Goal: Task Accomplishment & Management: Manage account settings

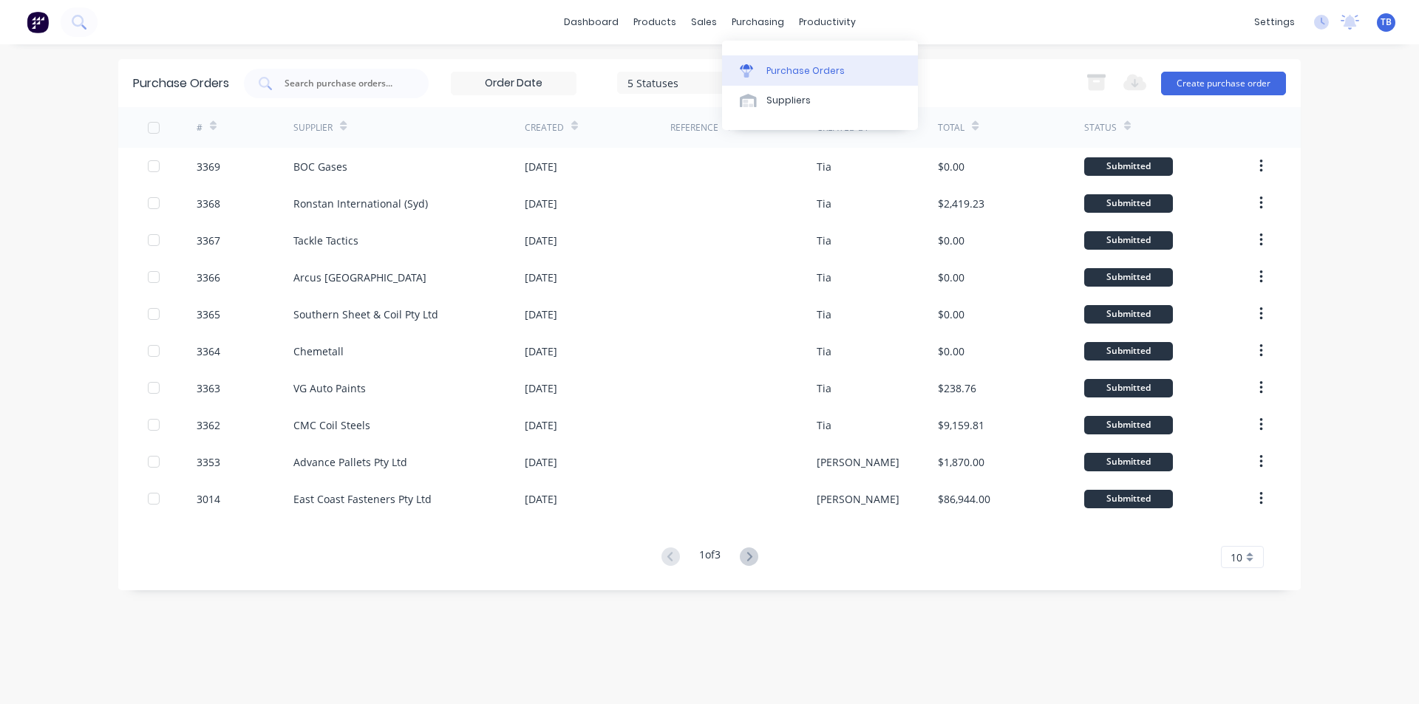
click at [770, 69] on div "Purchase Orders" at bounding box center [806, 70] width 78 height 13
click at [1189, 91] on button "Create purchase order" at bounding box center [1223, 84] width 125 height 24
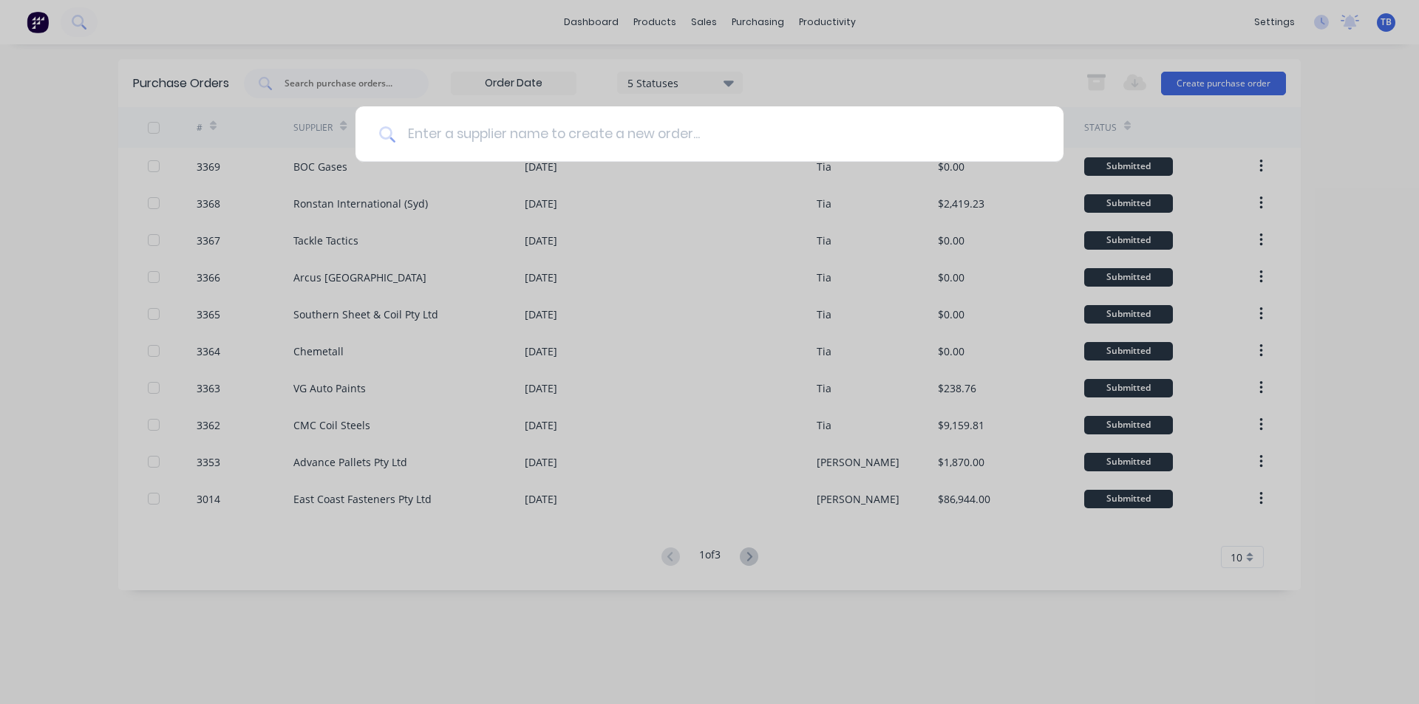
click at [440, 138] on input at bounding box center [717, 133] width 645 height 55
click at [415, 134] on input at bounding box center [717, 133] width 645 height 55
click at [757, 131] on input at bounding box center [717, 133] width 645 height 55
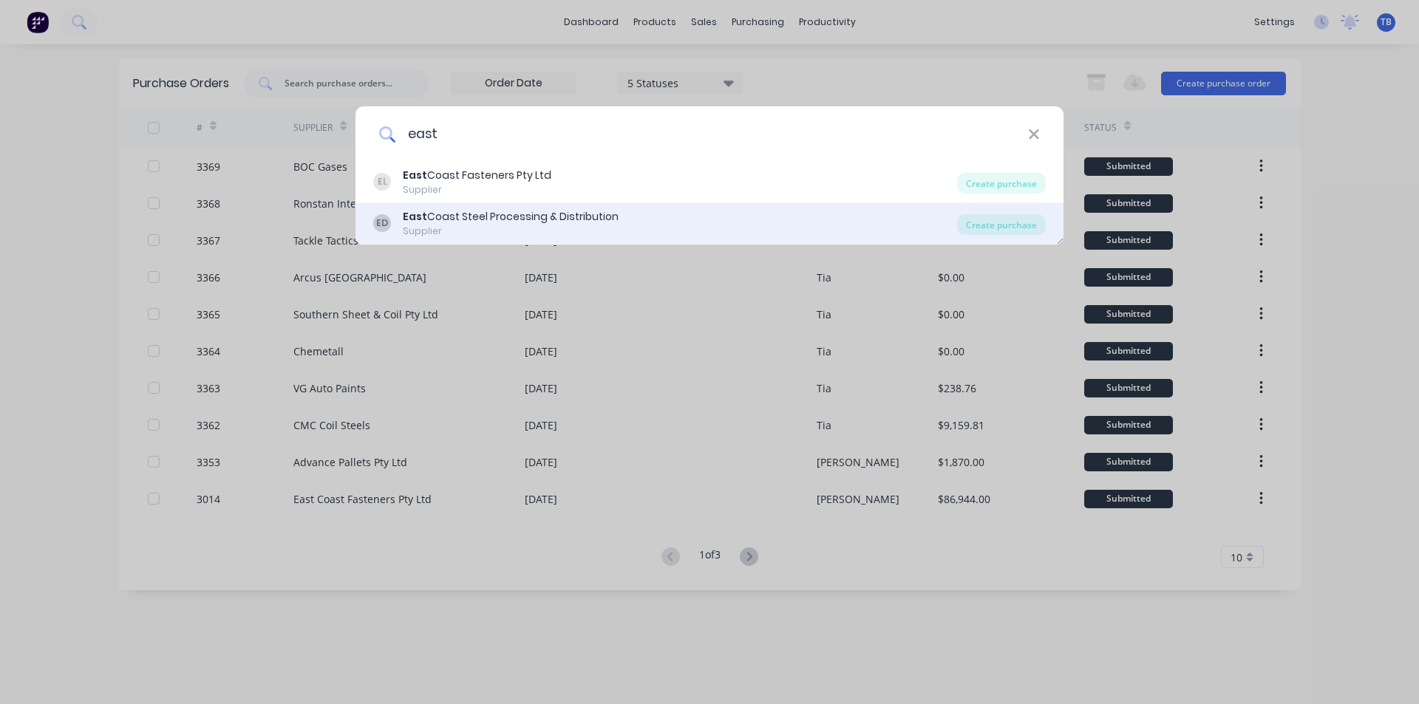
type input "east"
click at [518, 227] on div "Supplier" at bounding box center [511, 231] width 216 height 13
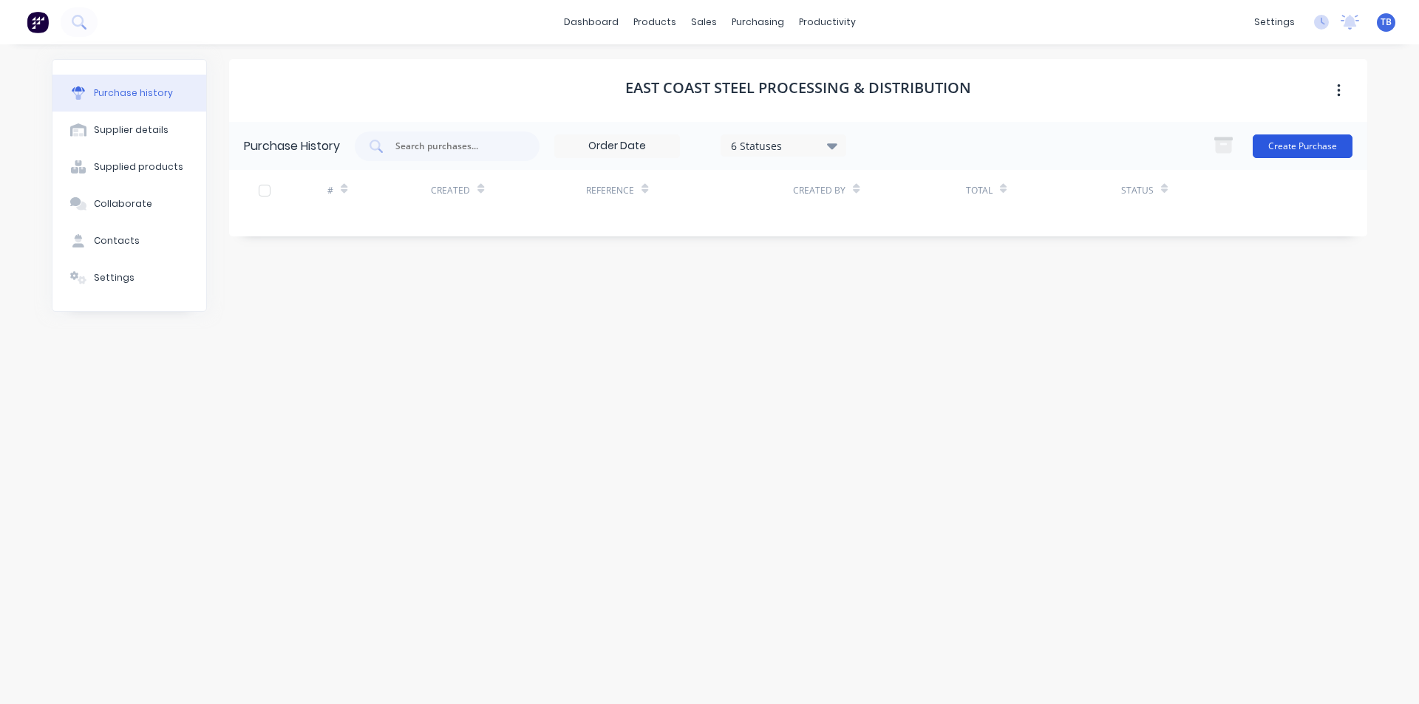
click at [1277, 147] on button "Create Purchase" at bounding box center [1303, 147] width 100 height 24
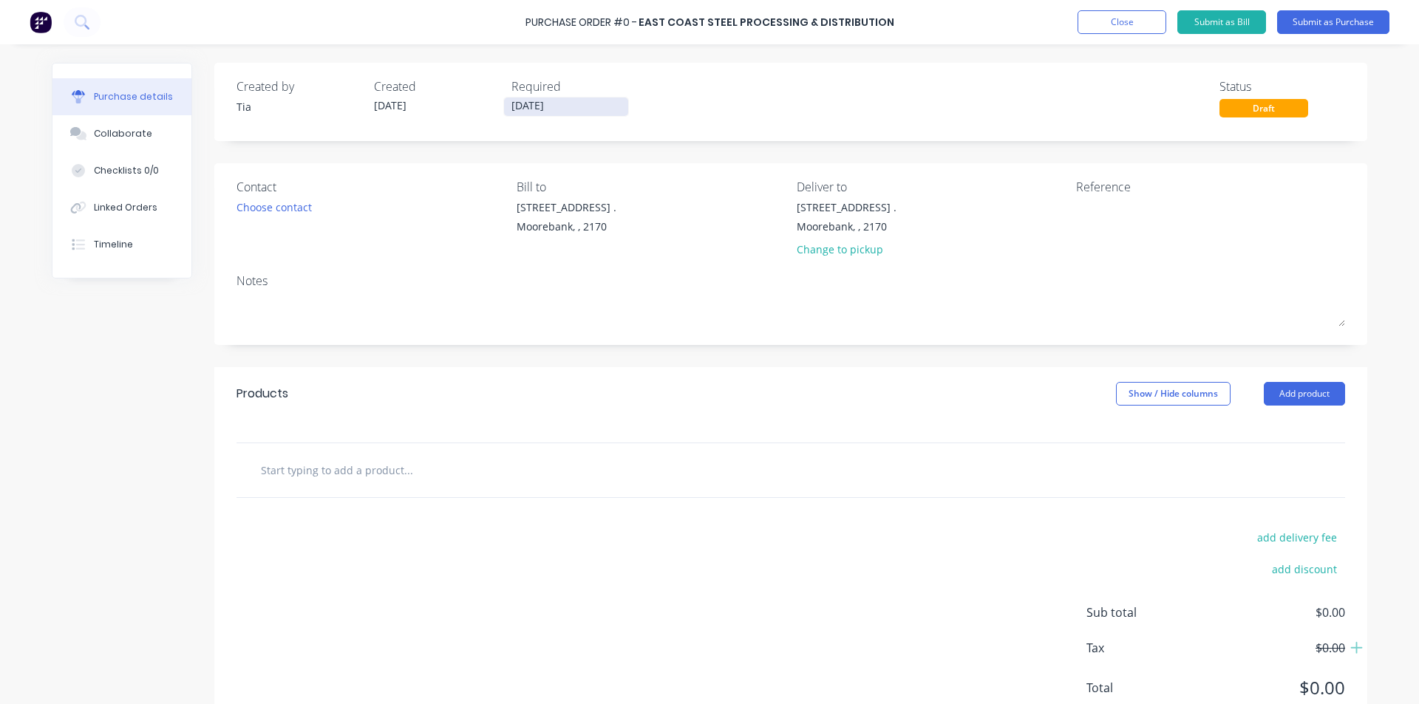
click at [580, 105] on input "[DATE]" at bounding box center [566, 107] width 124 height 18
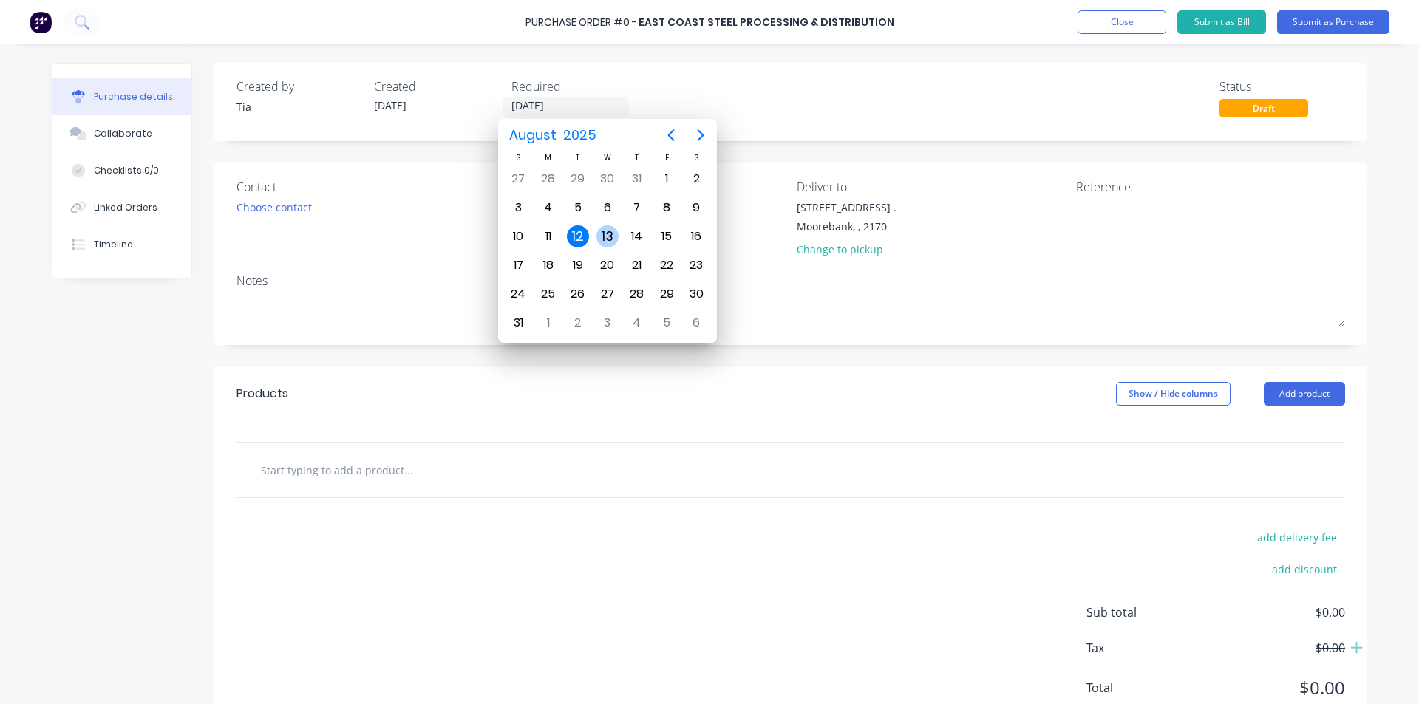
click at [610, 248] on div "13" at bounding box center [608, 237] width 30 height 28
type input "[DATE]"
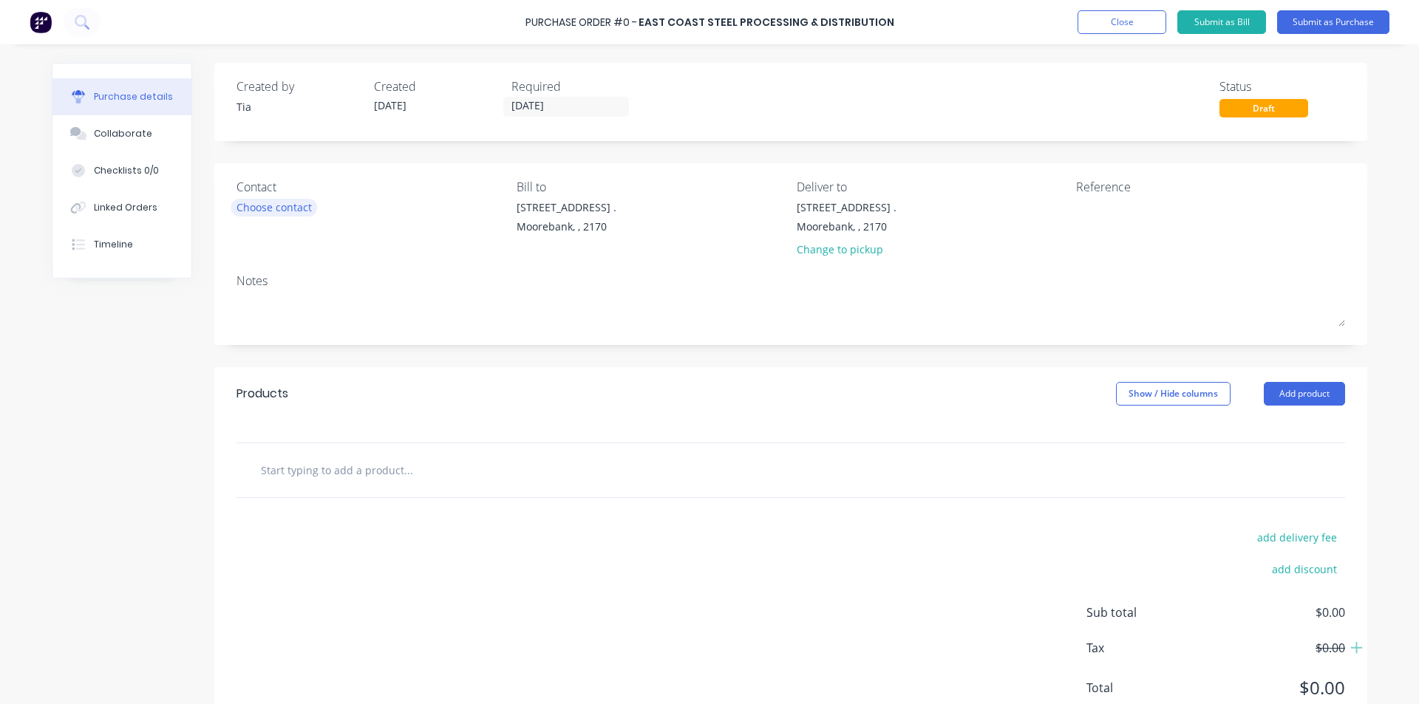
click at [294, 208] on div "Choose contact" at bounding box center [274, 208] width 75 height 16
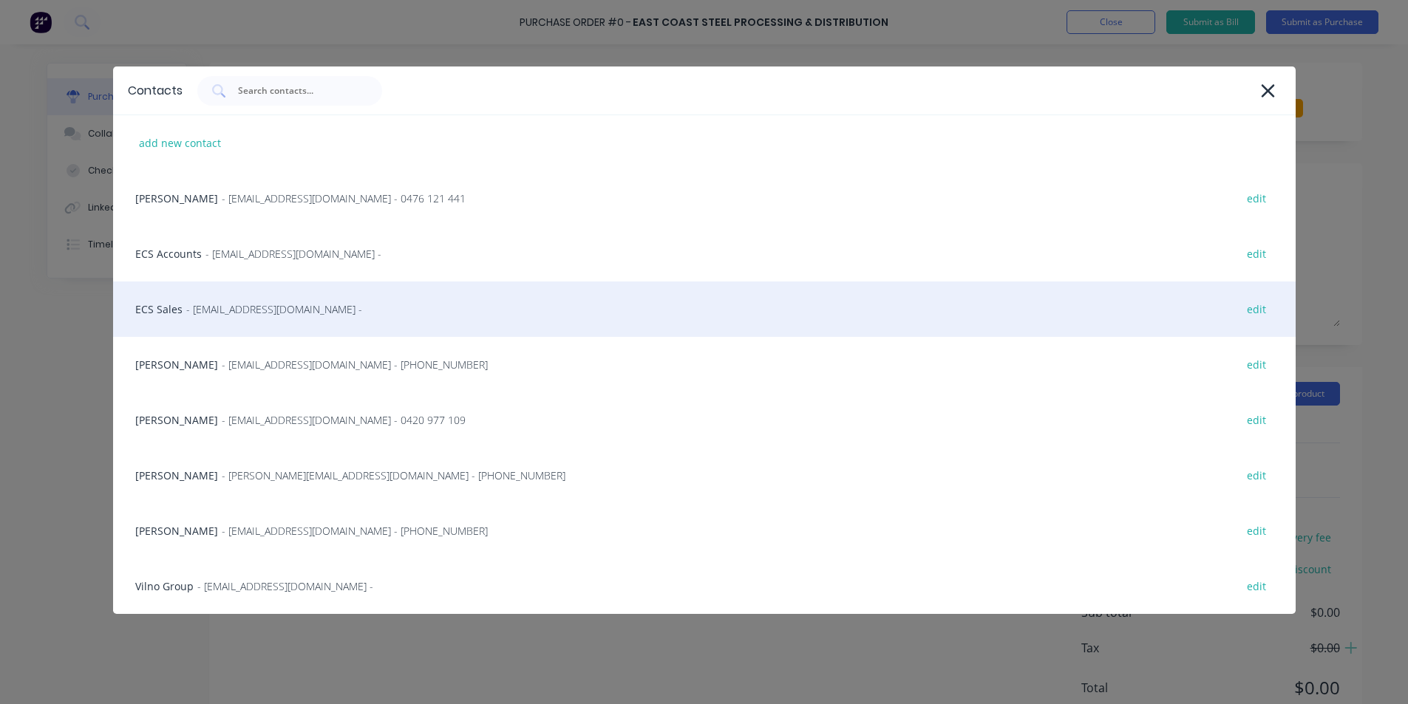
click at [305, 308] on span "- sales@eastcoaststeel.com.au -" at bounding box center [274, 310] width 176 height 16
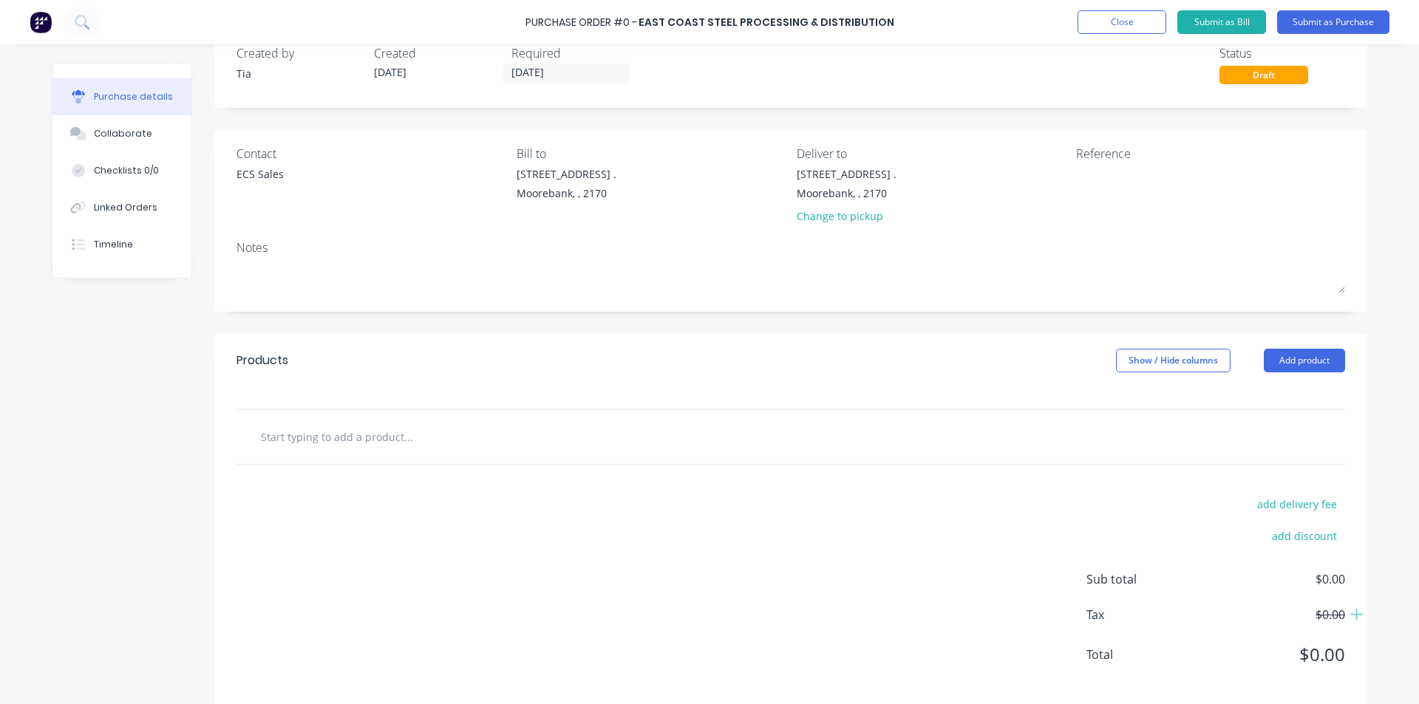
scroll to position [52, 0]
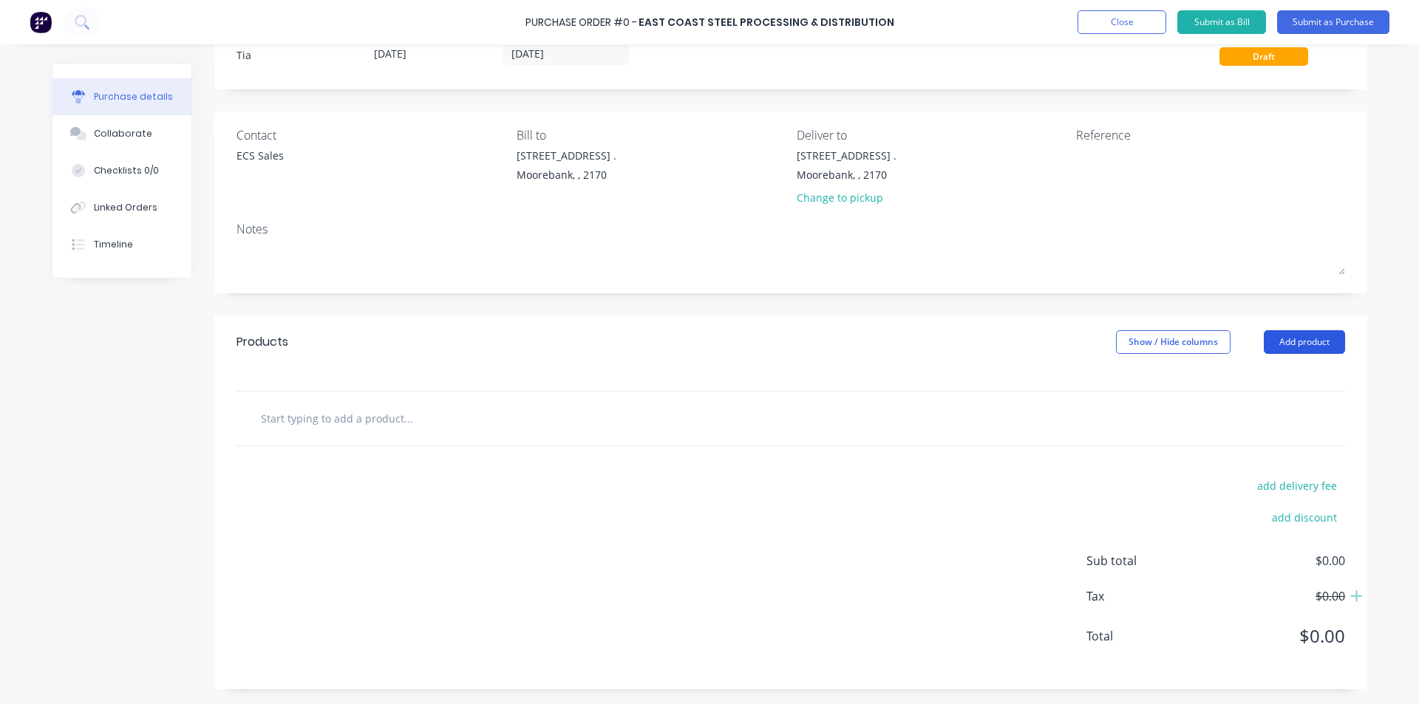
click at [1319, 352] on button "Add product" at bounding box center [1304, 342] width 81 height 24
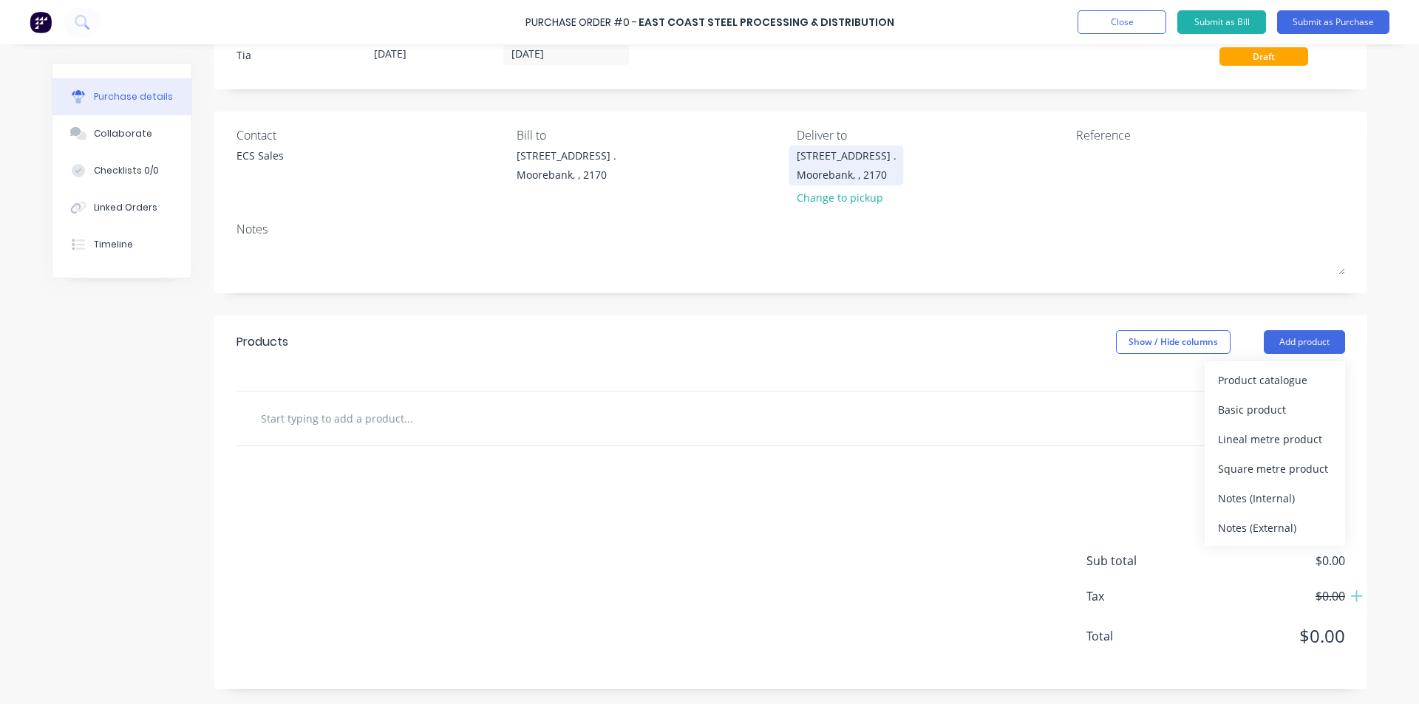
click at [813, 157] on div "[STREET_ADDRESS] ." at bounding box center [847, 156] width 100 height 16
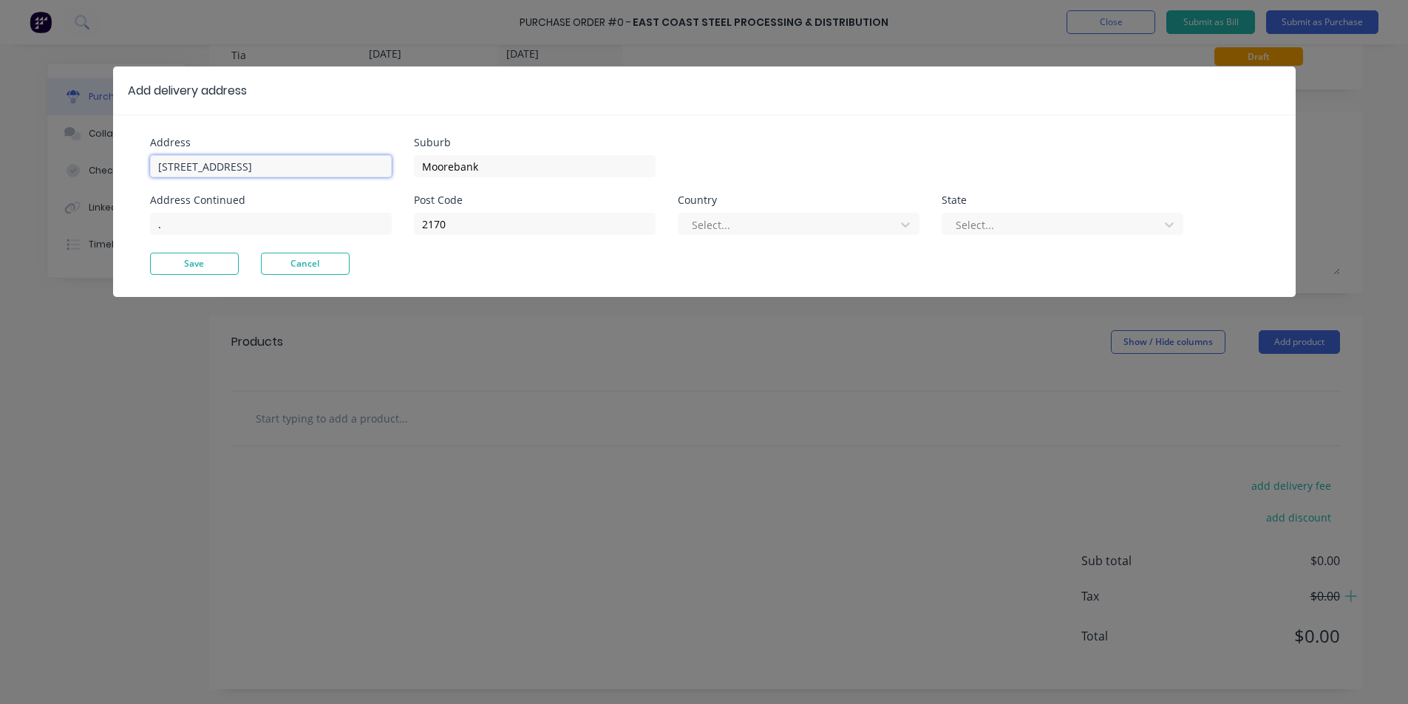
click at [330, 173] on input "16 Yulong Close" at bounding box center [271, 166] width 242 height 22
type input "26 Iraking Avenue"
click at [171, 273] on button "Save" at bounding box center [194, 264] width 89 height 22
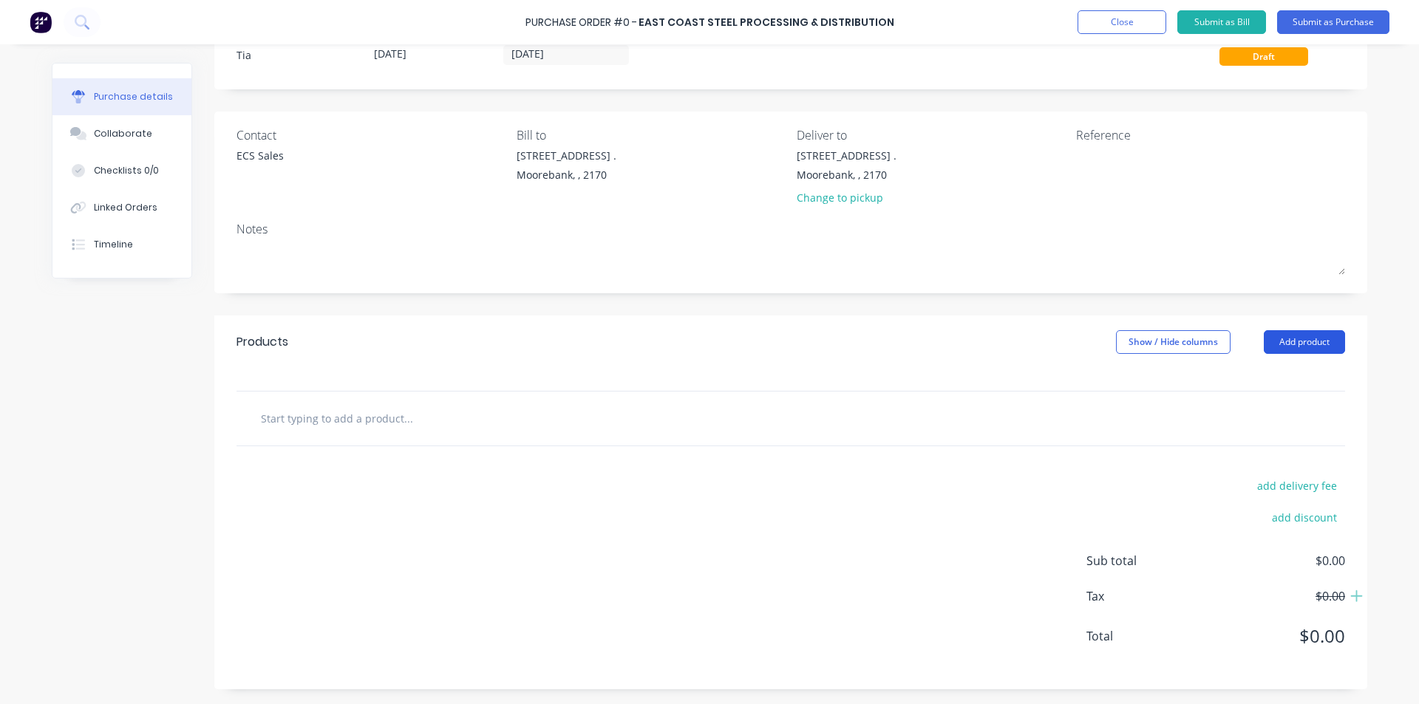
click at [1282, 343] on button "Add product" at bounding box center [1304, 342] width 81 height 24
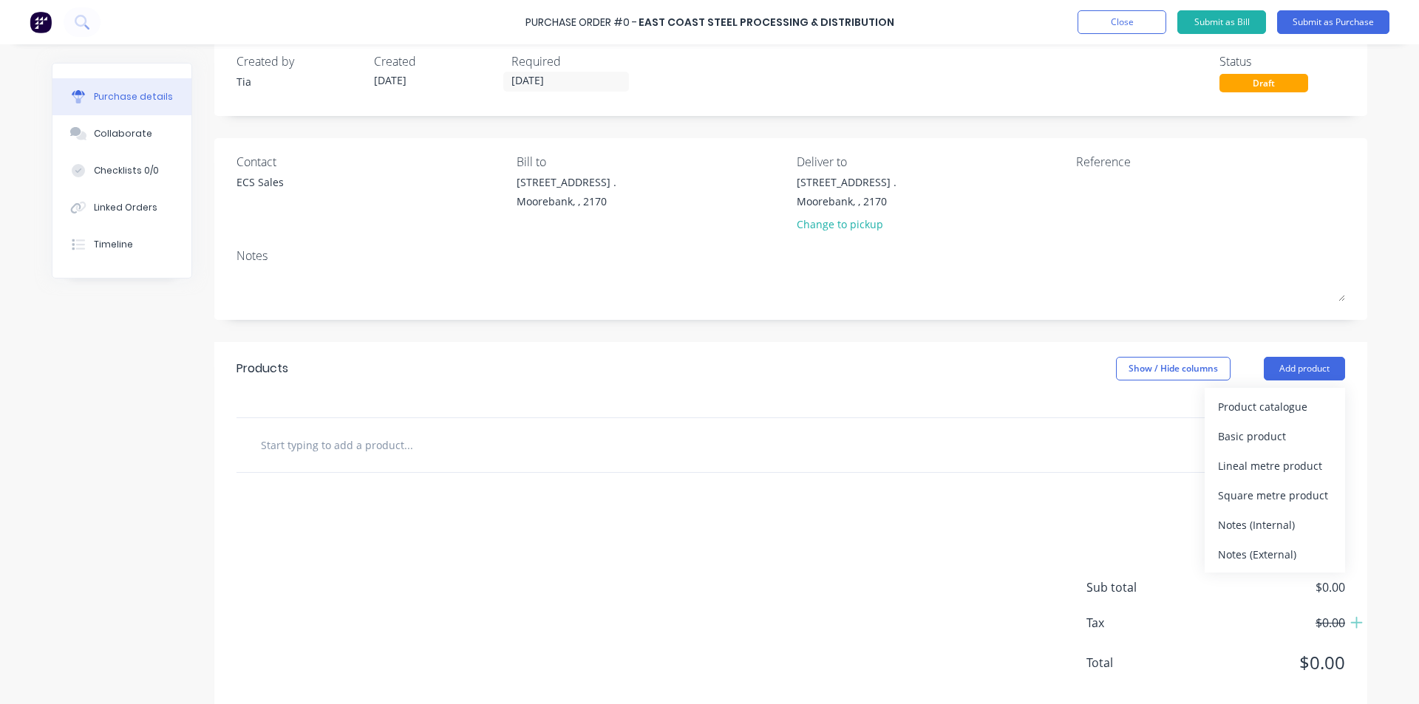
scroll to position [0, 0]
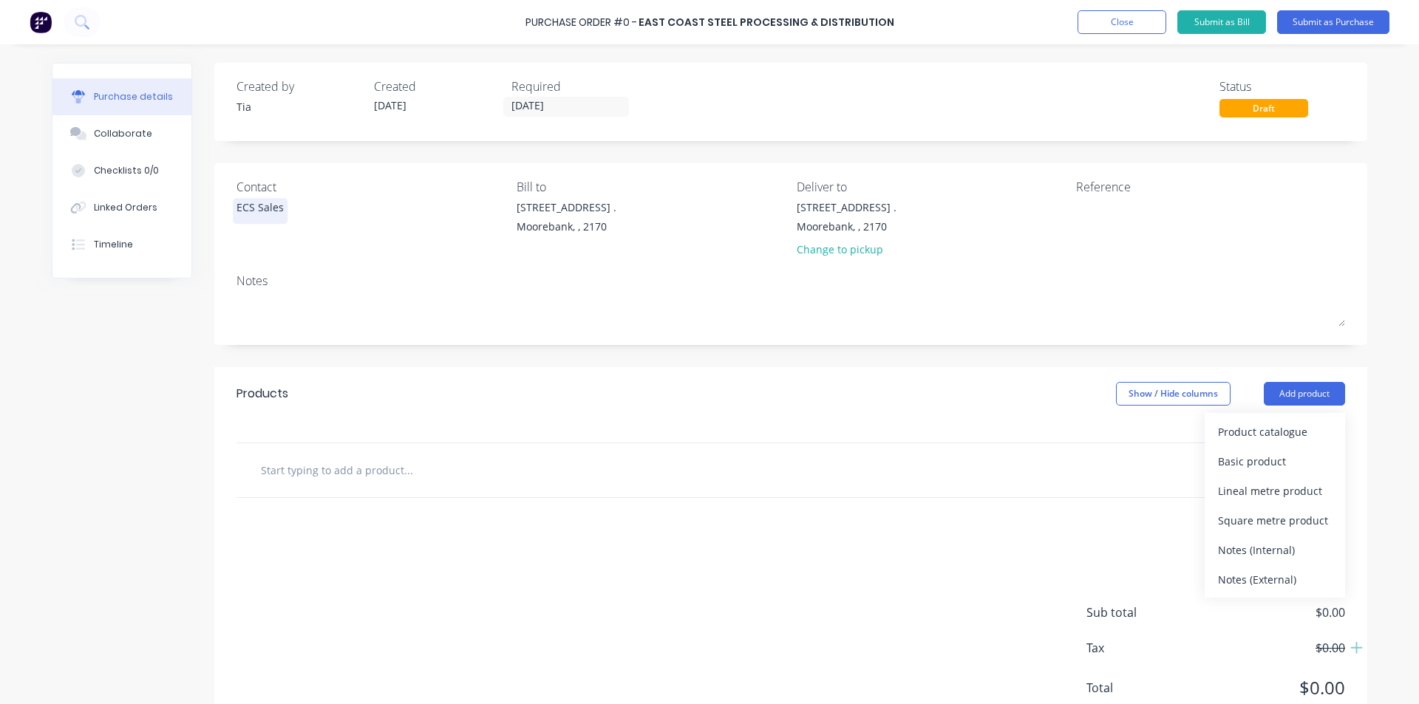
click at [262, 200] on div "ECS Sales" at bounding box center [260, 208] width 47 height 16
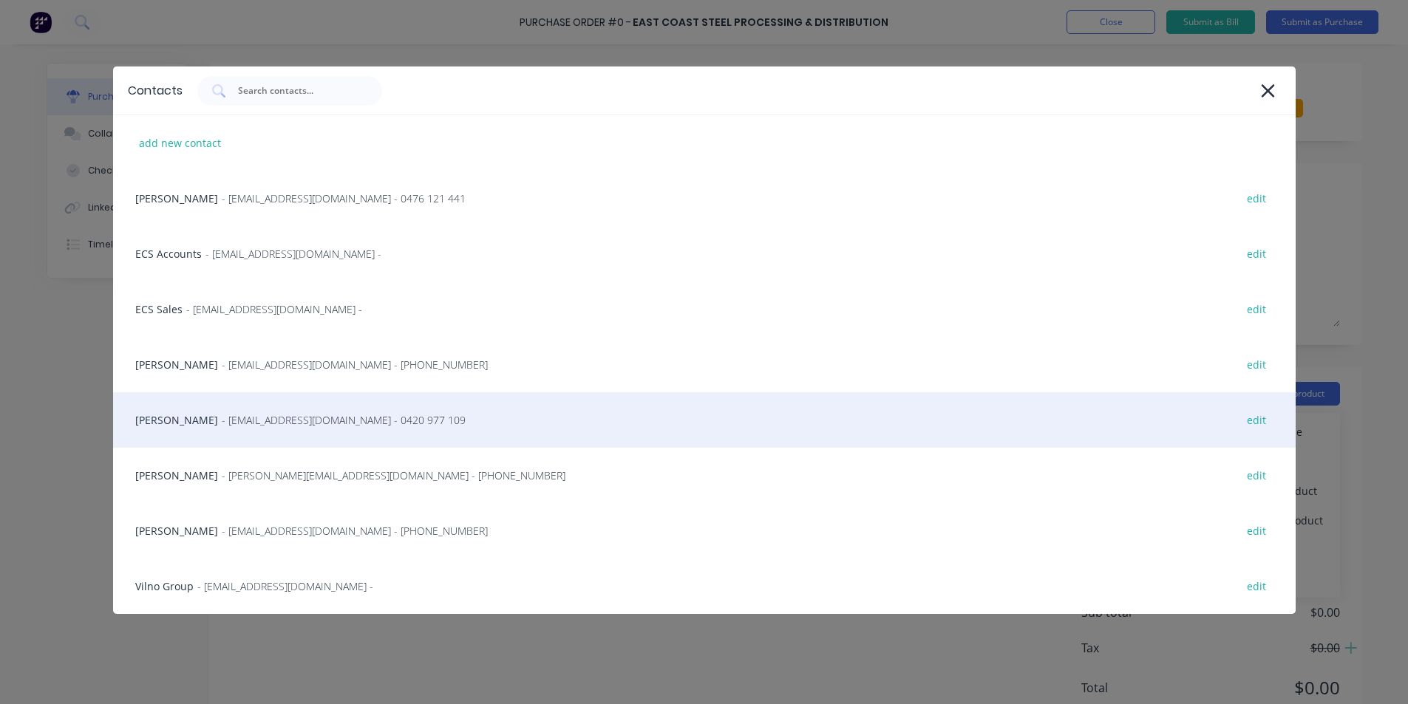
click at [200, 409] on div "Luke Mason - masonl@eastcoaststeel.com.au - 0420 977 109 edit" at bounding box center [704, 420] width 1183 height 55
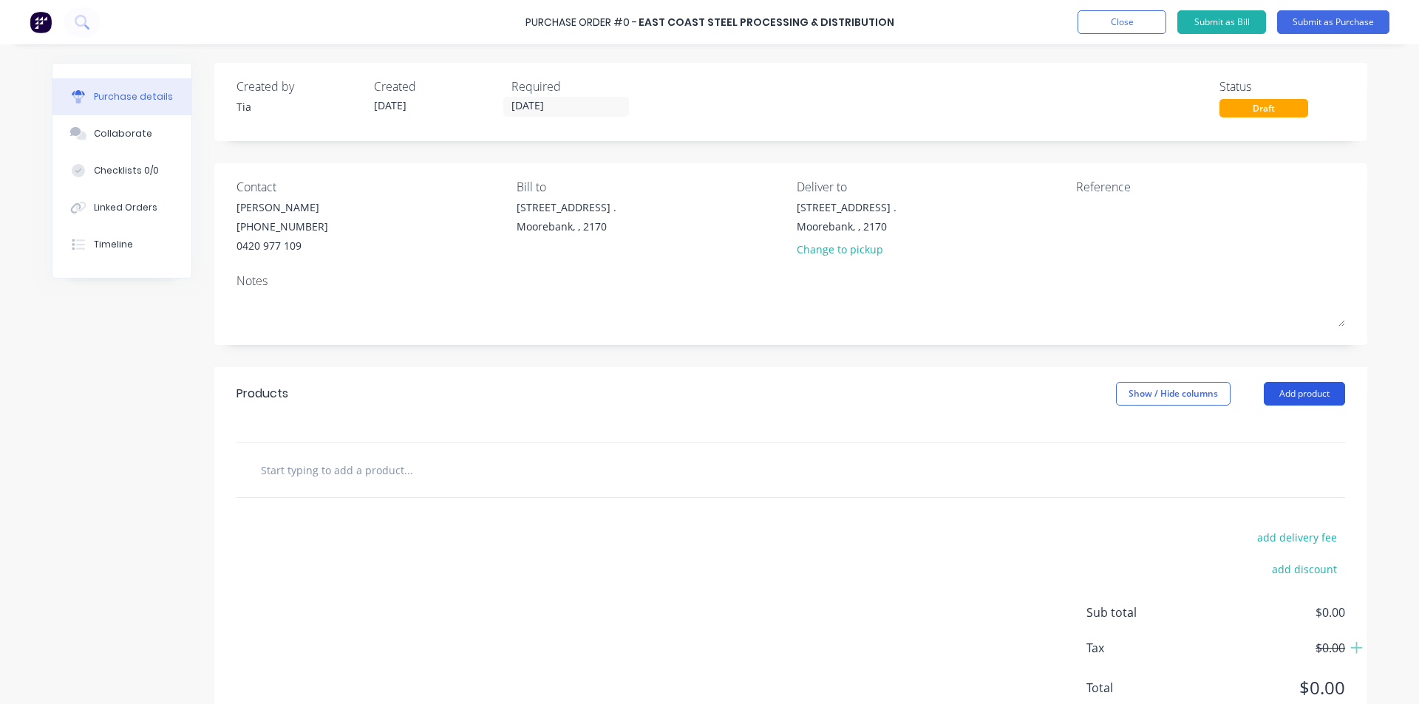
click at [1318, 396] on button "Add product" at bounding box center [1304, 394] width 81 height 24
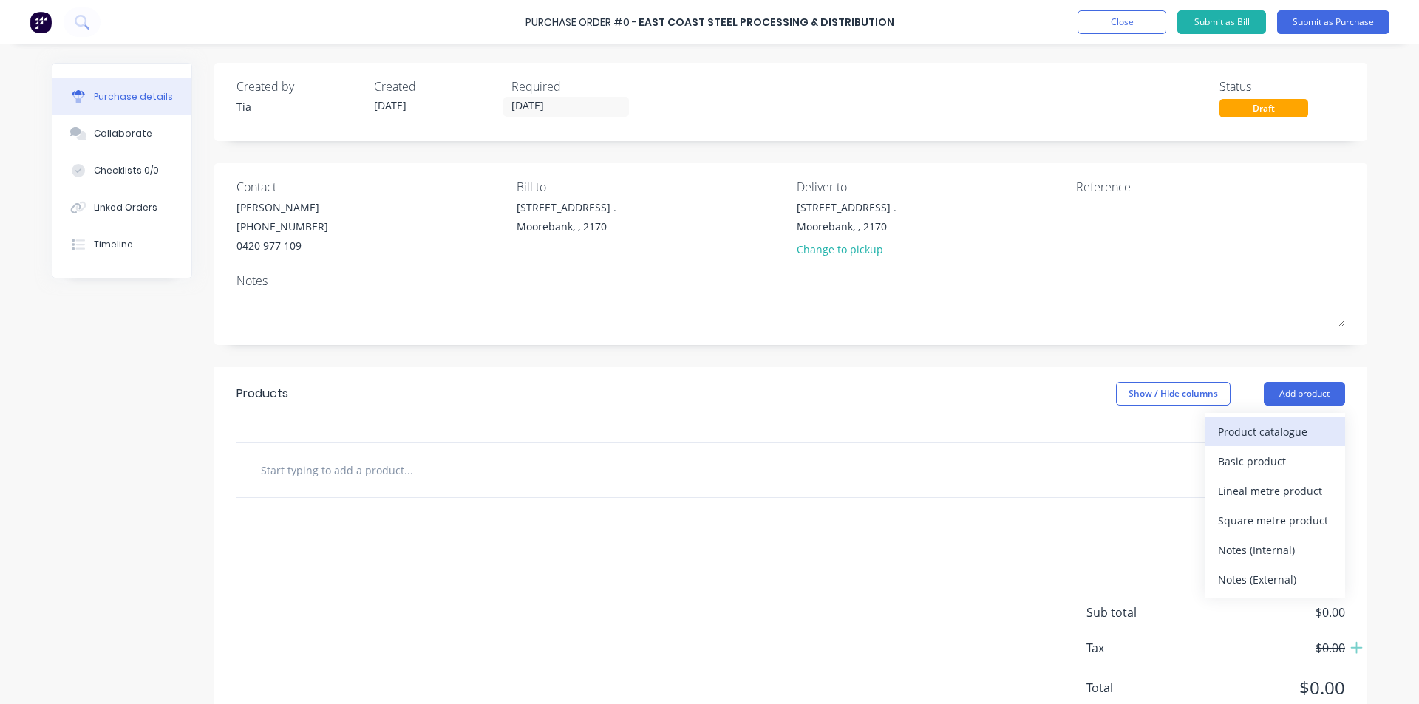
click at [1303, 429] on div "Product catalogue" at bounding box center [1275, 431] width 114 height 21
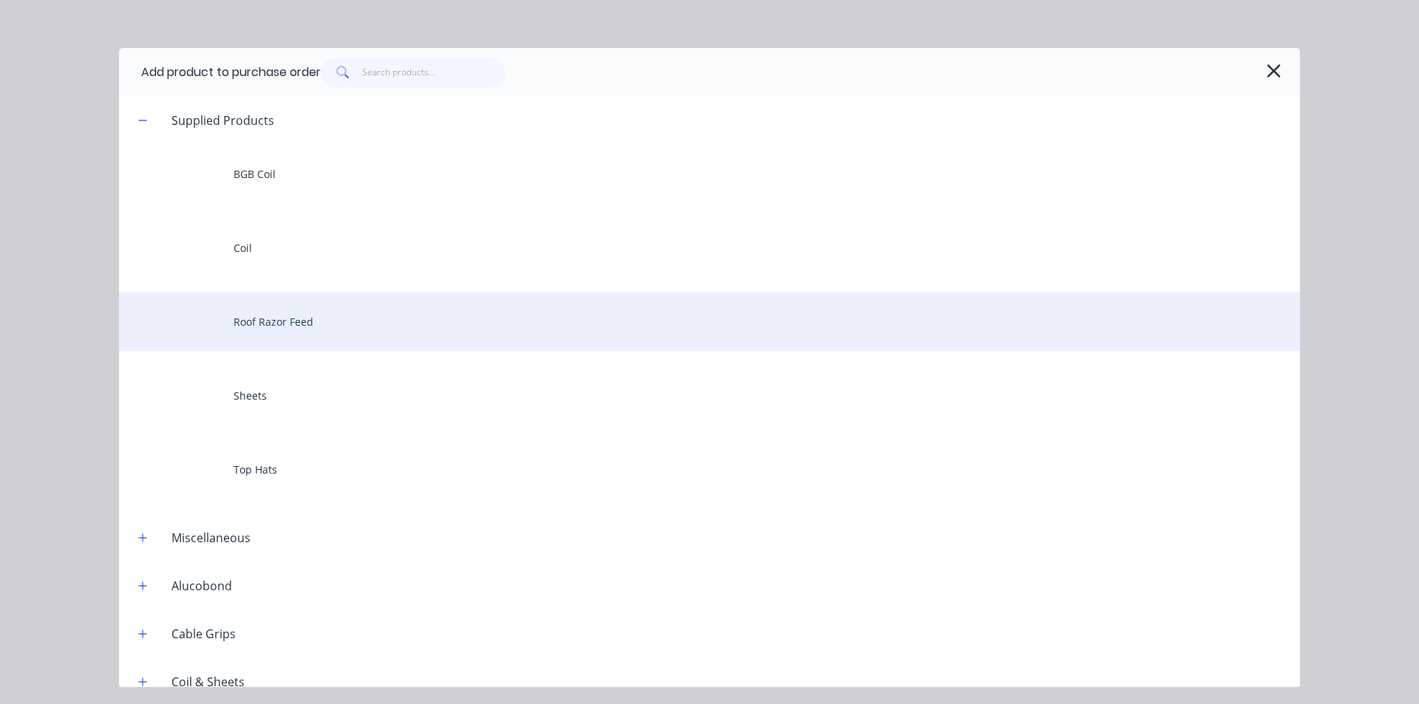
click at [300, 329] on div "Roof Razor Feed" at bounding box center [709, 321] width 1181 height 59
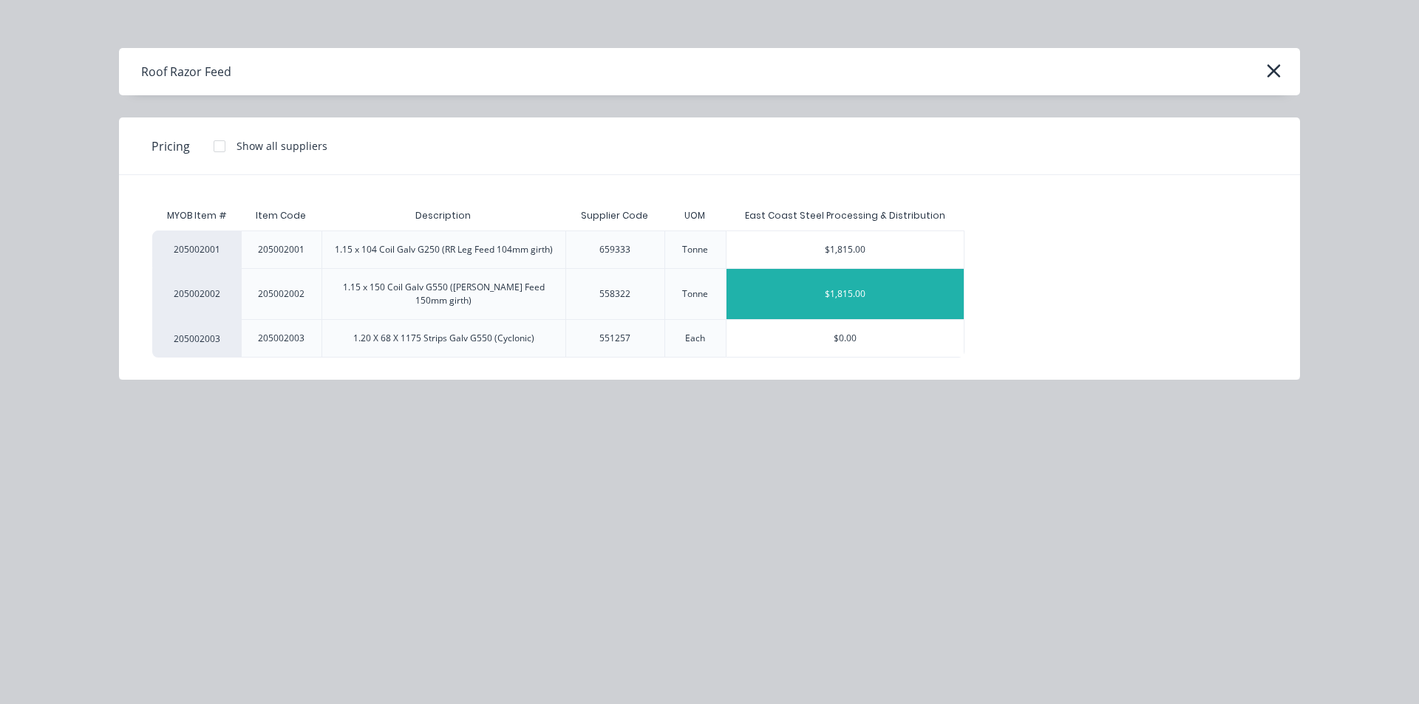
click at [849, 287] on div "$1,815.00" at bounding box center [845, 294] width 237 height 50
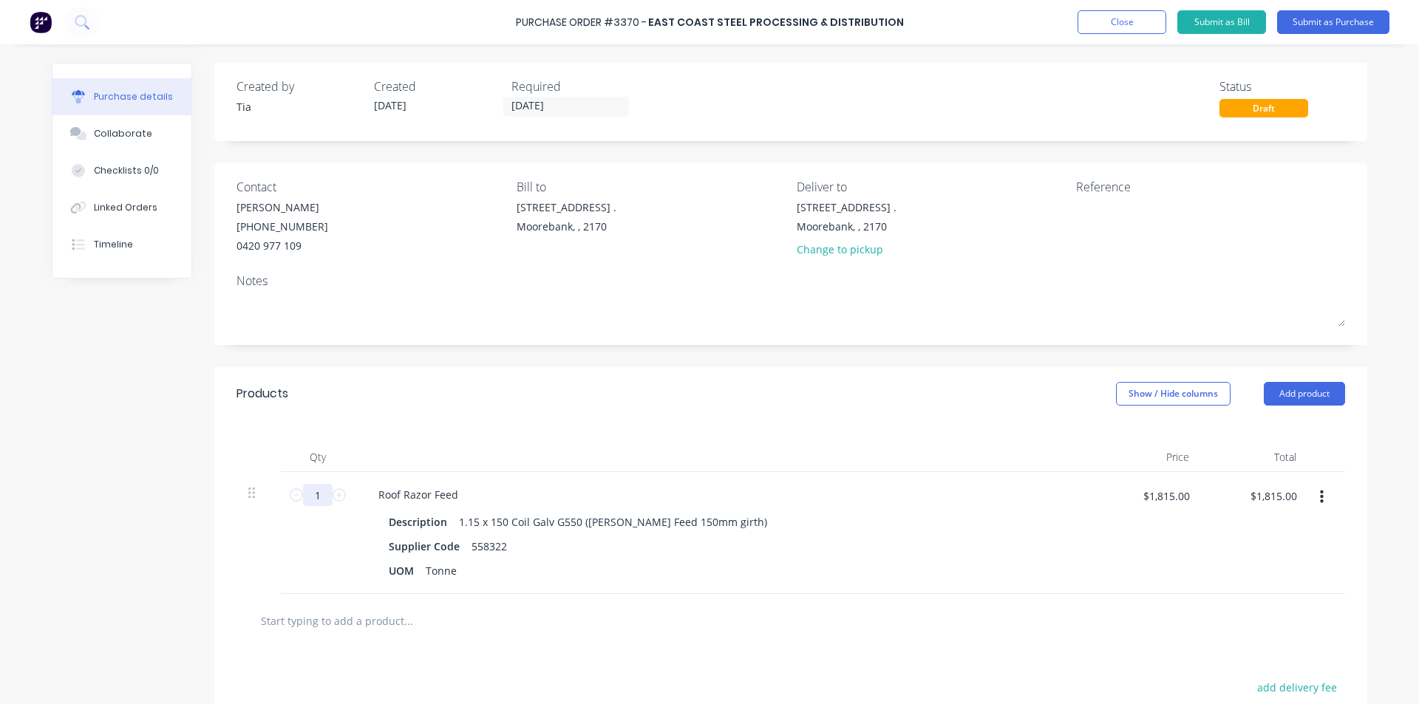
drag, startPoint x: 288, startPoint y: 498, endPoint x: 264, endPoint y: 497, distance: 23.7
click at [270, 500] on div "1 1 Roof Razor Feed Description 1.15 x 150 Coil Galv G550 (RR Chan Feed 150mm g…" at bounding box center [791, 533] width 1109 height 122
type input "12"
type input "$21,780.00"
type input "12"
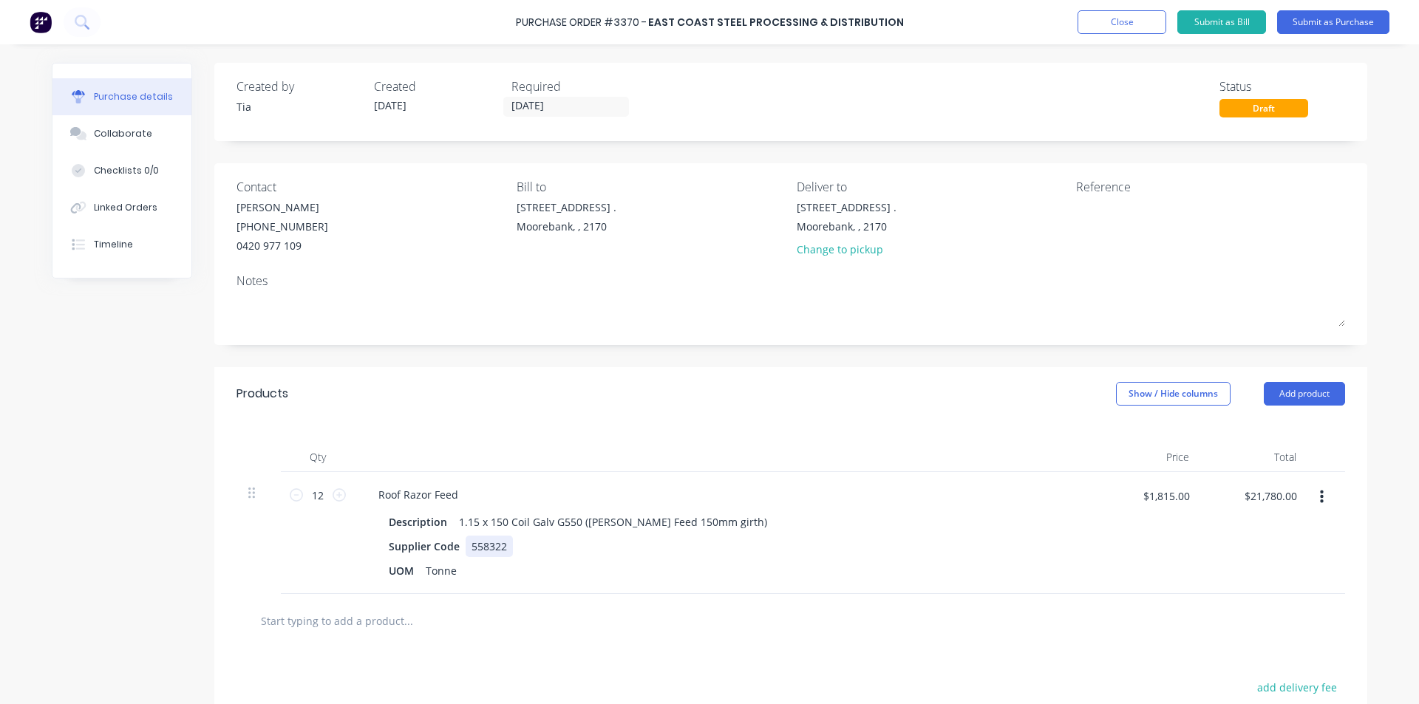
click at [806, 534] on div "Description 1.15 x 150 Coil Galv G550 (RR Chan Feed 150mm girth) Supplier Code …" at bounding box center [725, 547] width 716 height 70
click at [1319, 406] on div "Products Show / Hide columns Add product" at bounding box center [790, 393] width 1153 height 53
click at [1319, 398] on button "Add product" at bounding box center [1304, 394] width 81 height 24
click at [1295, 436] on div "Product catalogue" at bounding box center [1275, 431] width 114 height 21
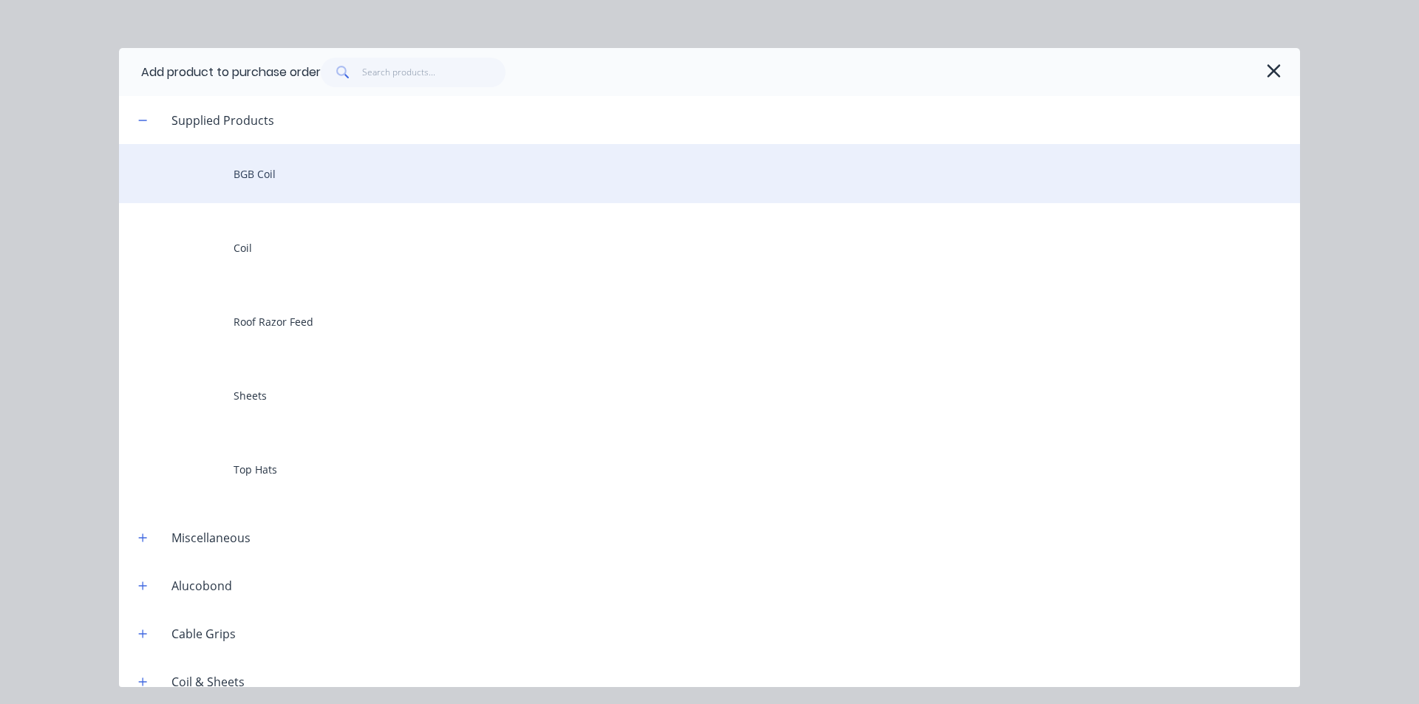
click at [310, 163] on div "BGB Coil" at bounding box center [709, 173] width 1181 height 59
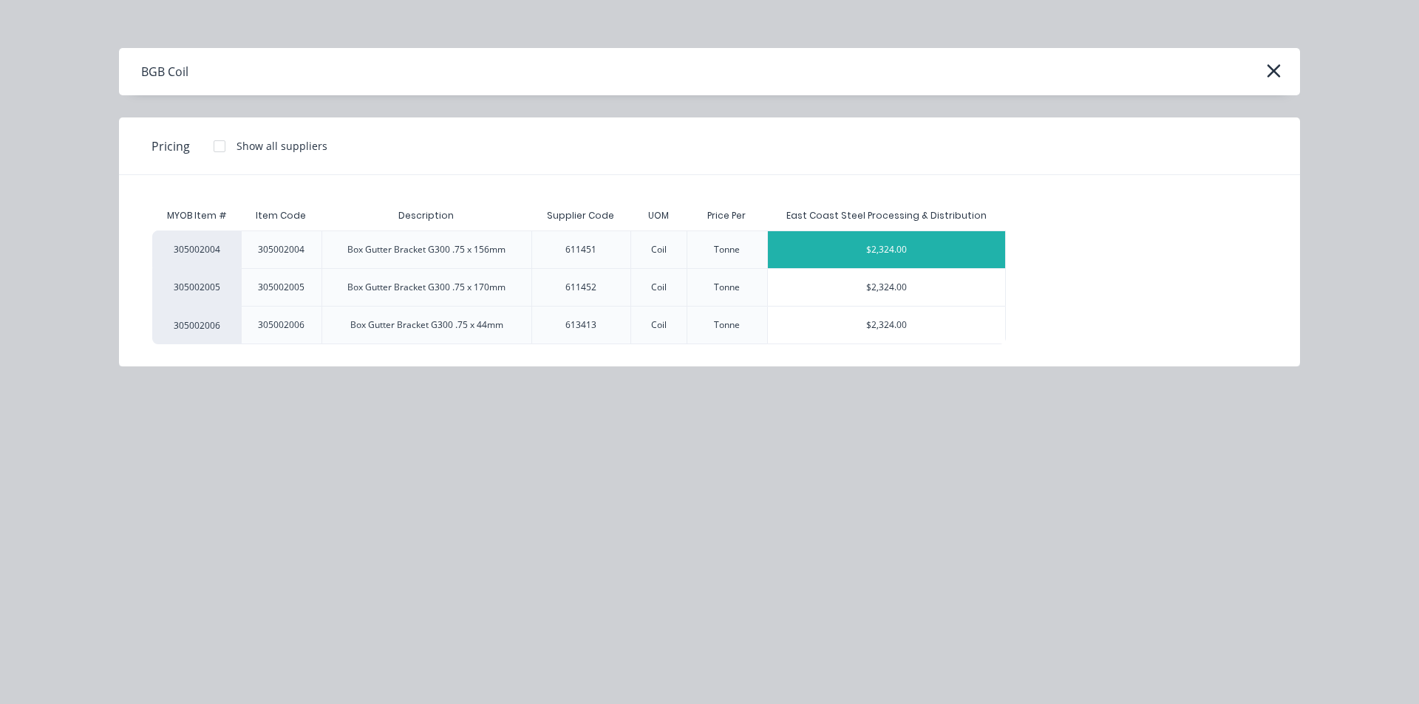
click at [844, 251] on div "$2,324.00" at bounding box center [886, 249] width 237 height 37
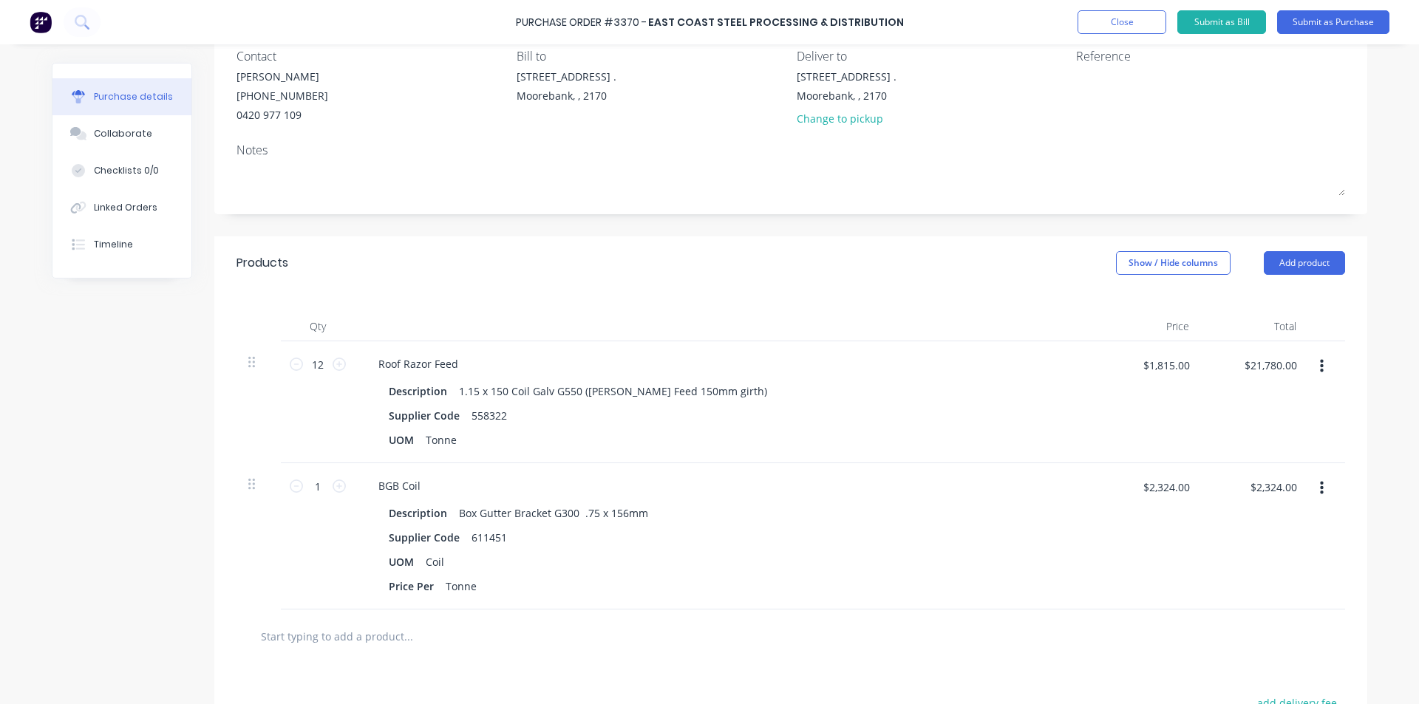
scroll to position [296, 0]
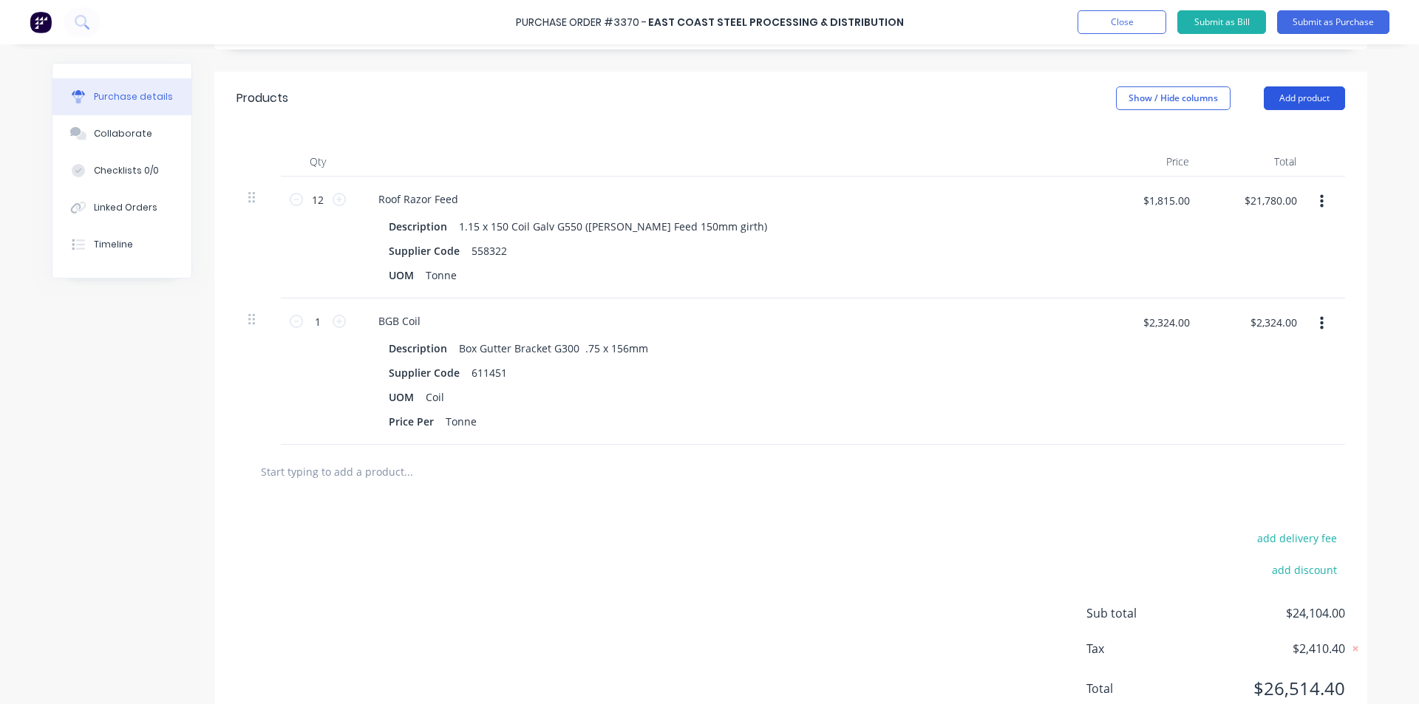
click at [1286, 99] on button "Add product" at bounding box center [1304, 98] width 81 height 24
click at [1255, 138] on div "Product catalogue" at bounding box center [1275, 136] width 114 height 21
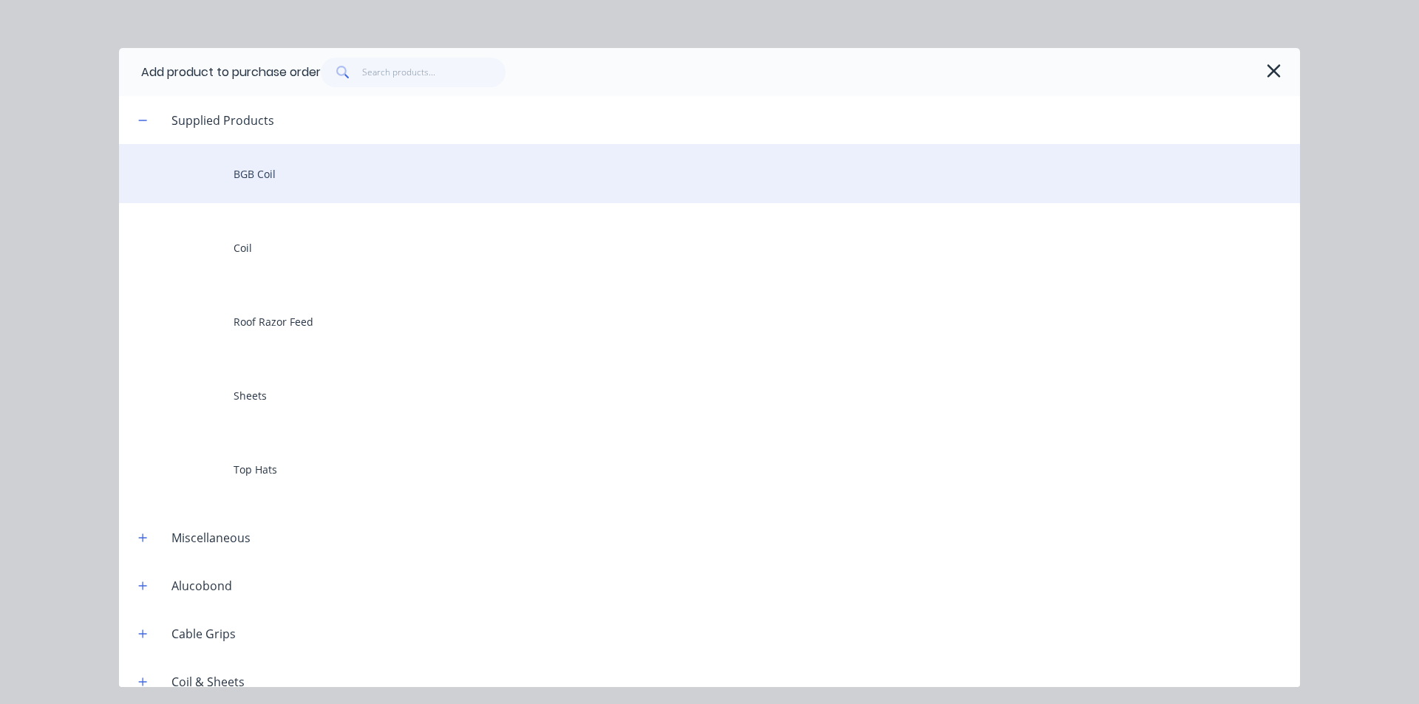
click at [316, 176] on div "BGB Coil" at bounding box center [709, 173] width 1181 height 59
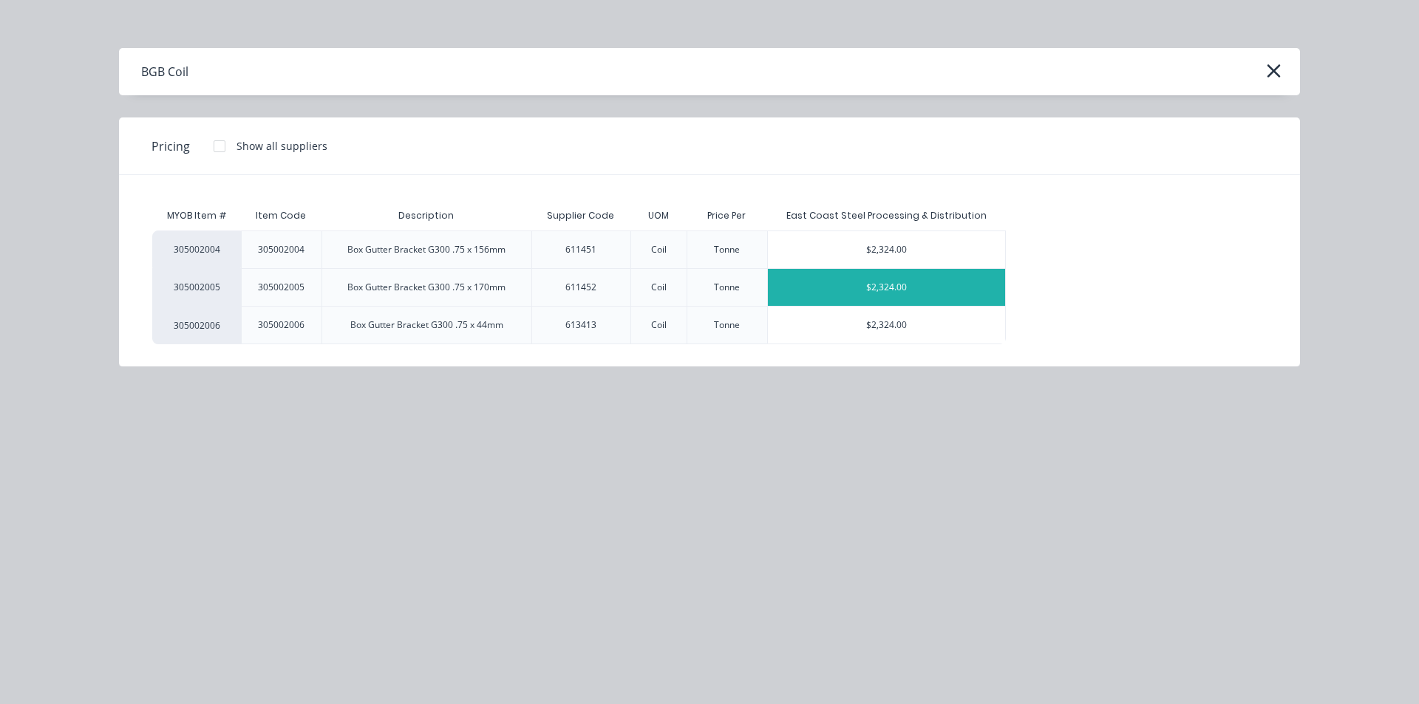
click at [971, 296] on div "$2,324.00" at bounding box center [886, 287] width 237 height 37
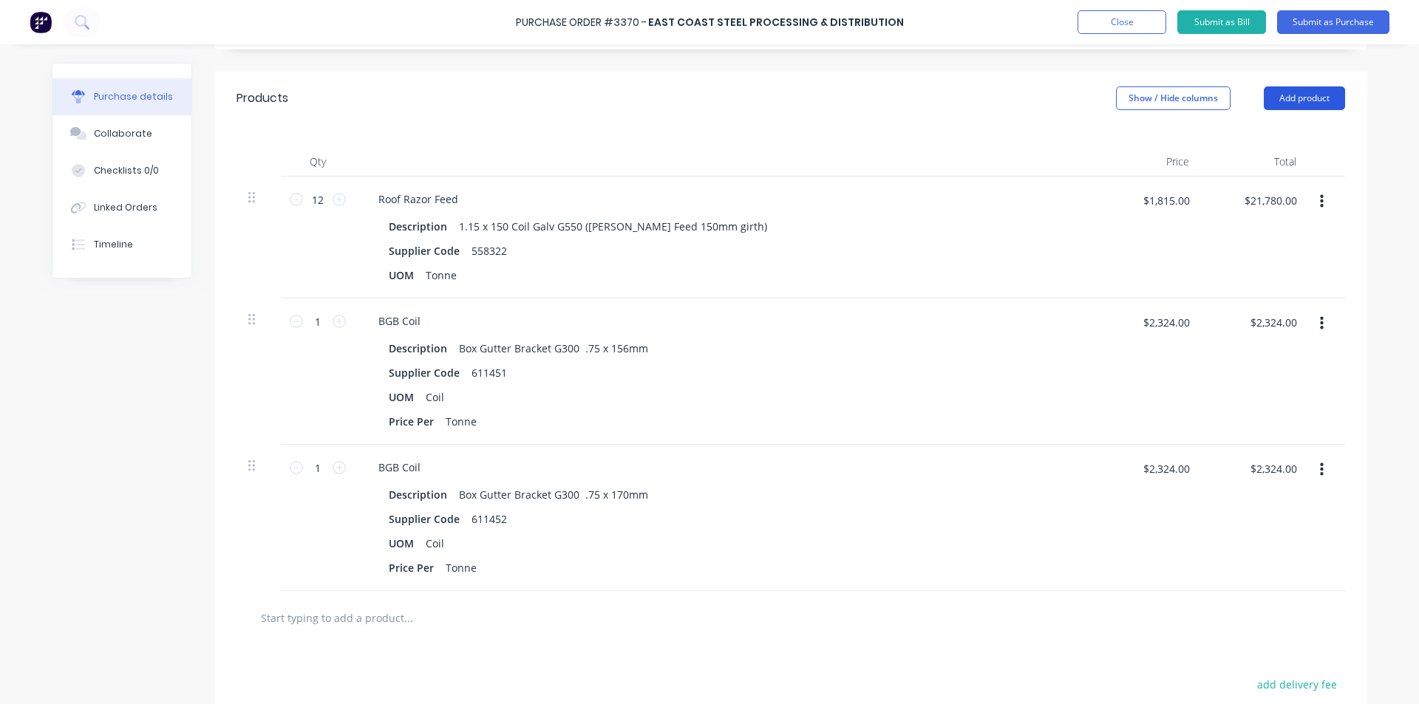
click at [1294, 95] on button "Add product" at bounding box center [1304, 98] width 81 height 24
click at [1335, 132] on button "Product catalogue" at bounding box center [1275, 136] width 140 height 30
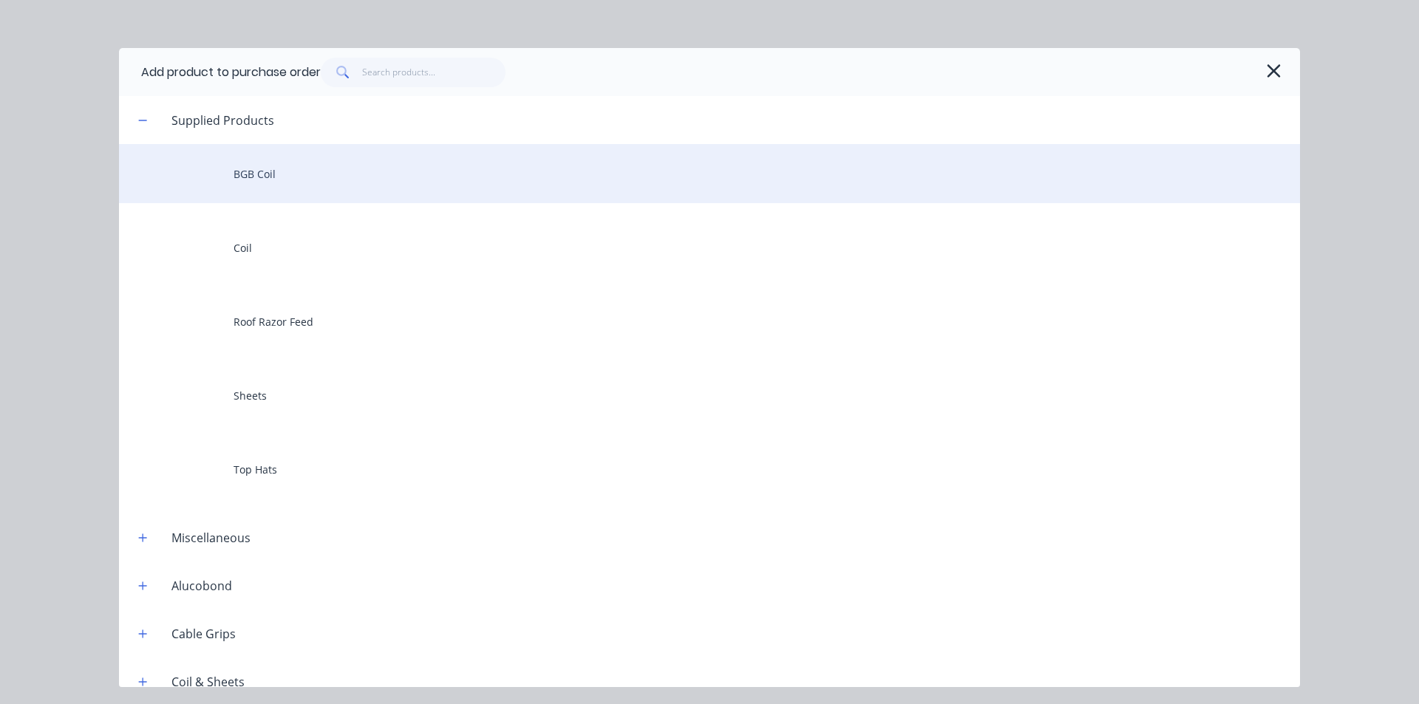
click at [386, 189] on div "BGB Coil" at bounding box center [709, 173] width 1181 height 59
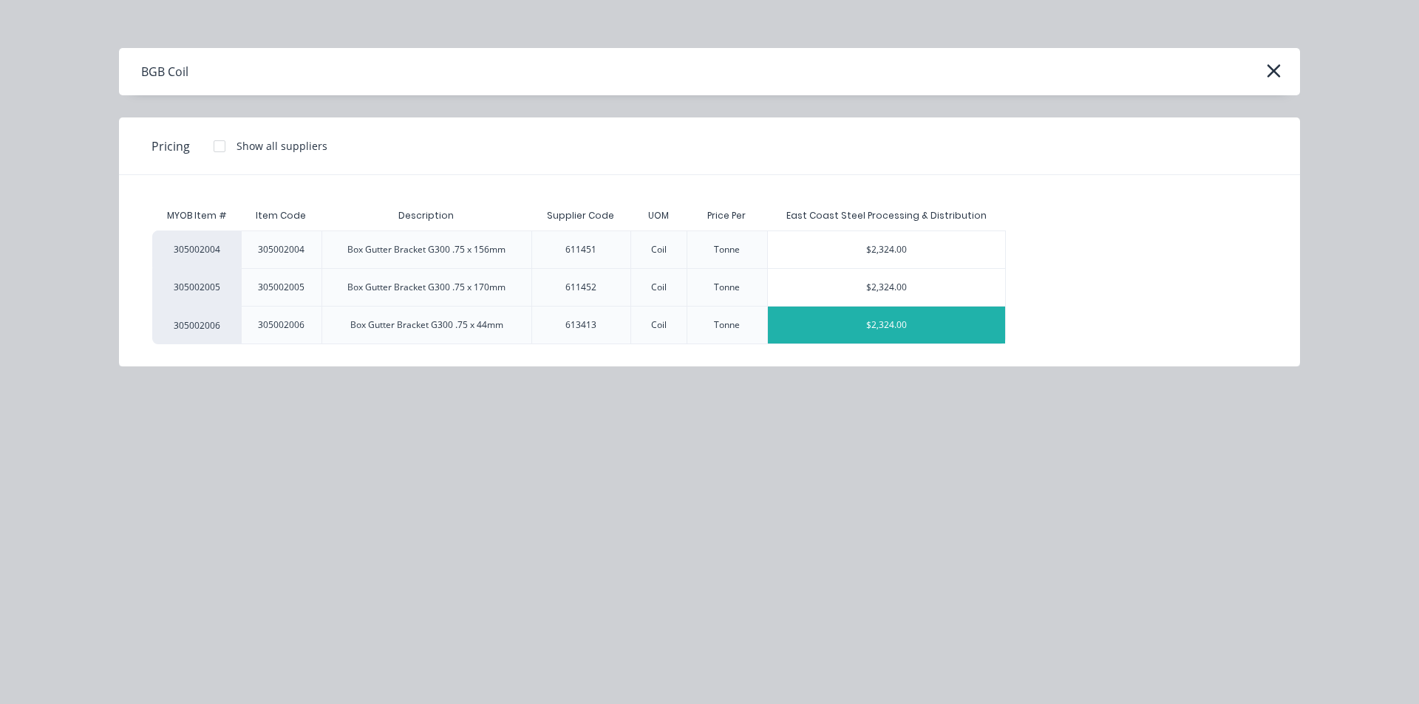
click at [988, 325] on div "$2,324.00" at bounding box center [886, 325] width 237 height 37
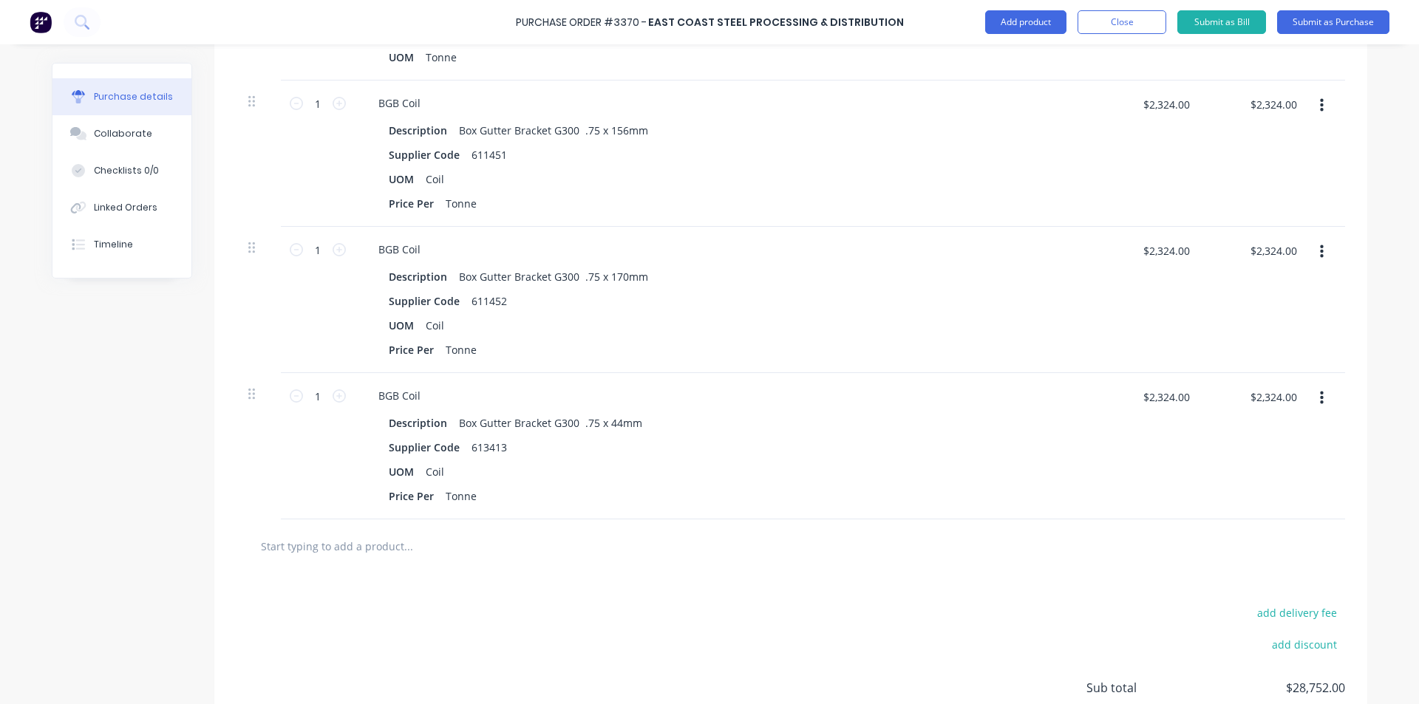
scroll to position [517, 0]
drag, startPoint x: 322, startPoint y: 393, endPoint x: 272, endPoint y: 393, distance: 49.5
click at [281, 393] on div "1 1" at bounding box center [318, 443] width 74 height 146
type input "3"
type input "$6,972.00"
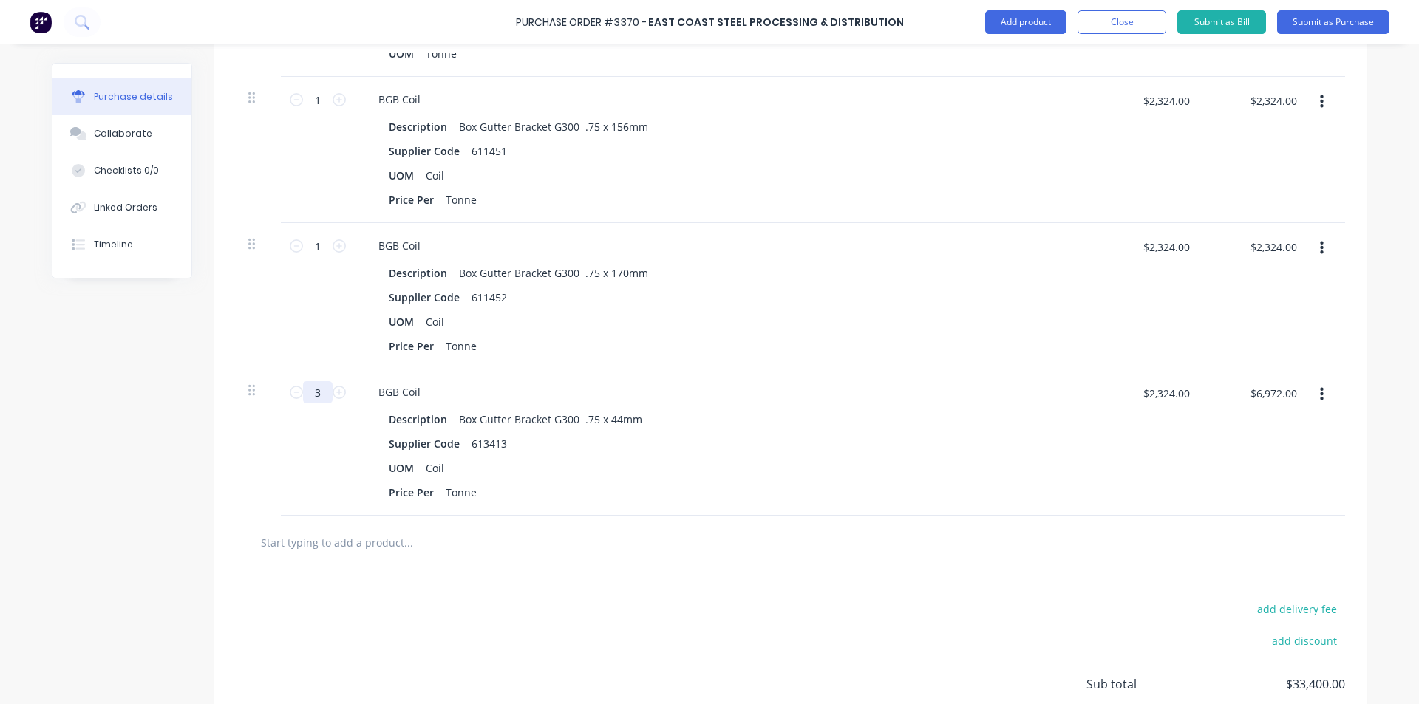
type input "3"
click at [523, 583] on div "add delivery fee add discount Sub total $33,400.00 Tax $3,340.00 Total $36,740.…" at bounding box center [790, 691] width 1153 height 243
click at [421, 389] on div "BGB Coil" at bounding box center [400, 391] width 66 height 21
click at [515, 570] on div "add delivery fee add discount Sub total $33,400.00 Tax $3,340.00 Total $36,740.…" at bounding box center [790, 691] width 1153 height 243
click at [424, 390] on div "BGB Coil's" at bounding box center [403, 391] width 73 height 21
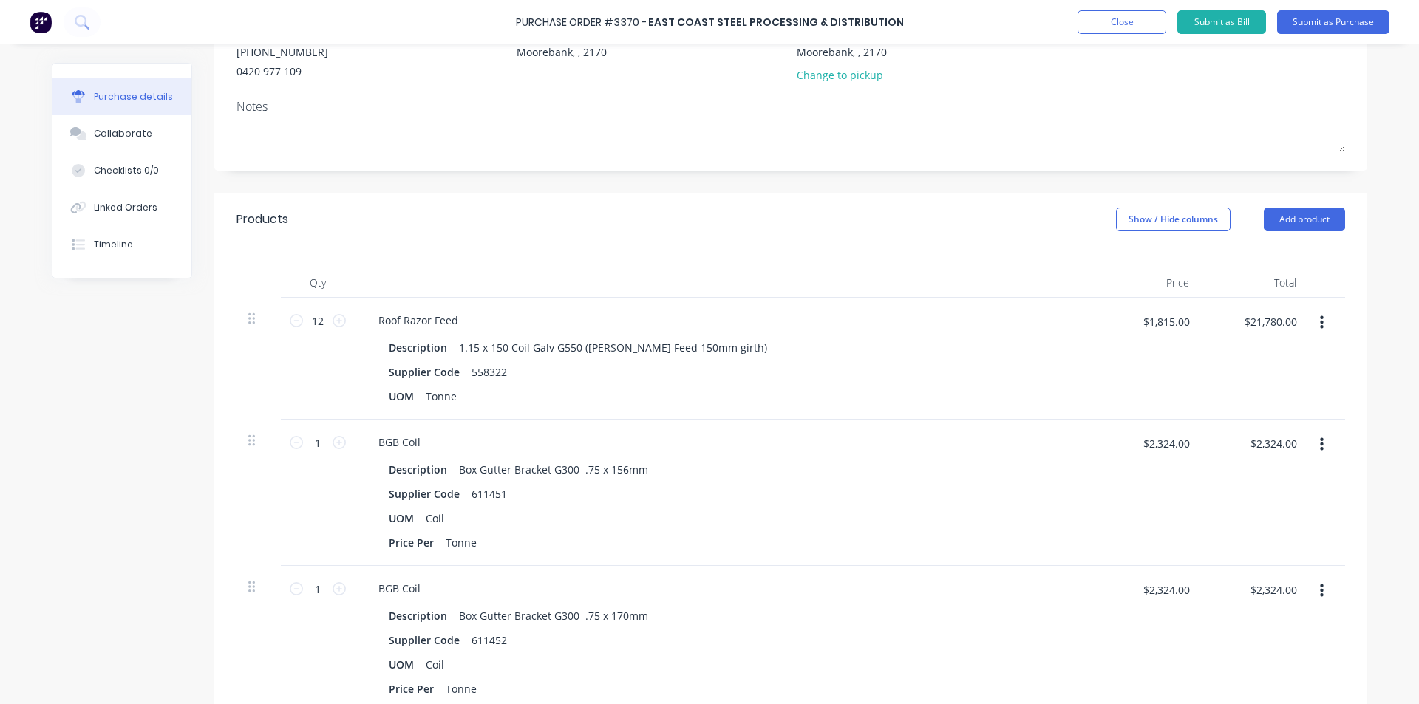
scroll to position [148, 0]
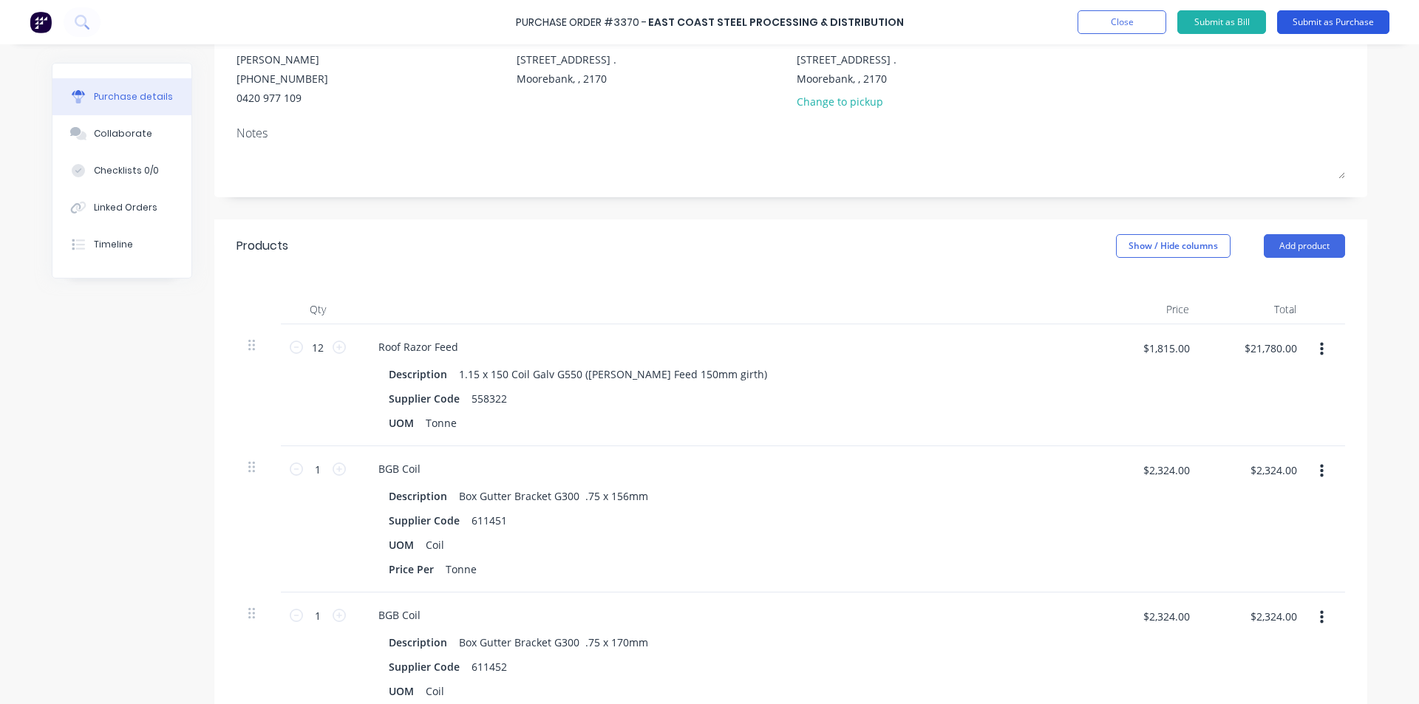
click at [1359, 19] on button "Submit as Purchase" at bounding box center [1333, 22] width 112 height 24
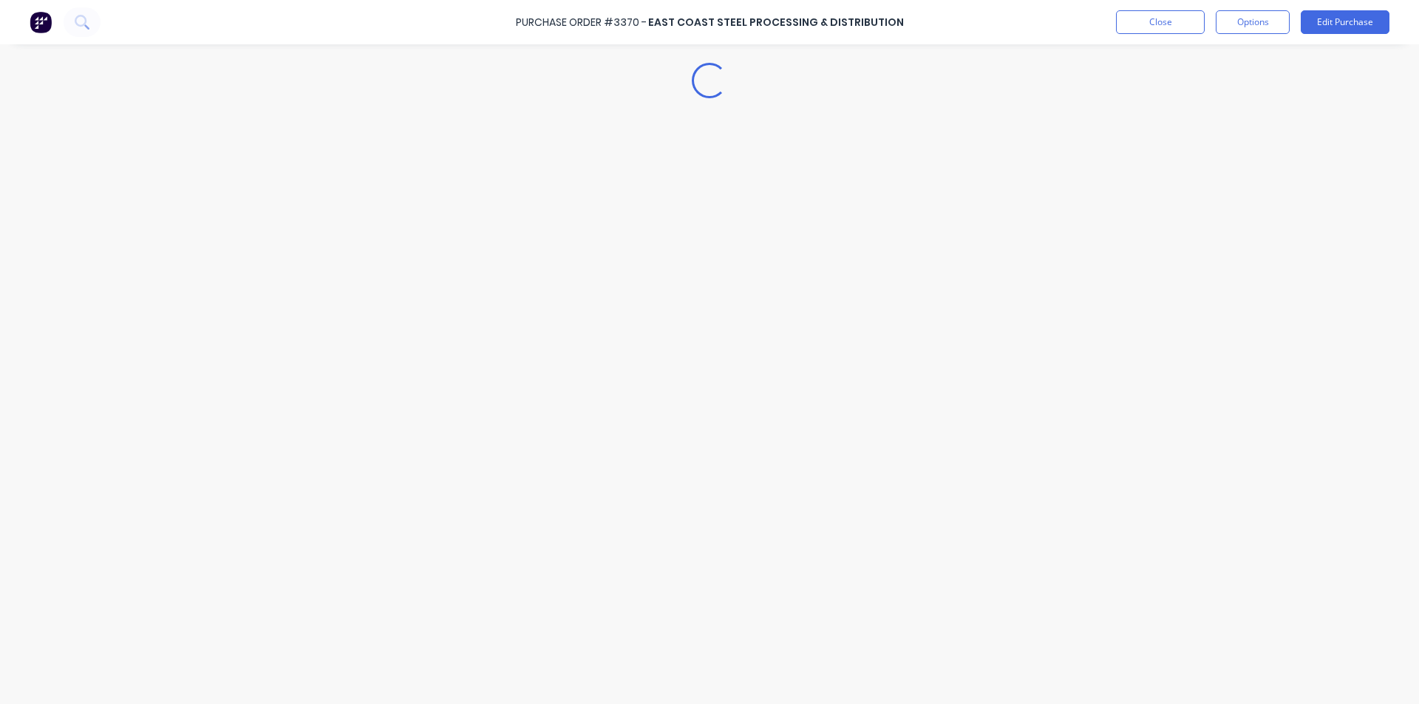
scroll to position [0, 0]
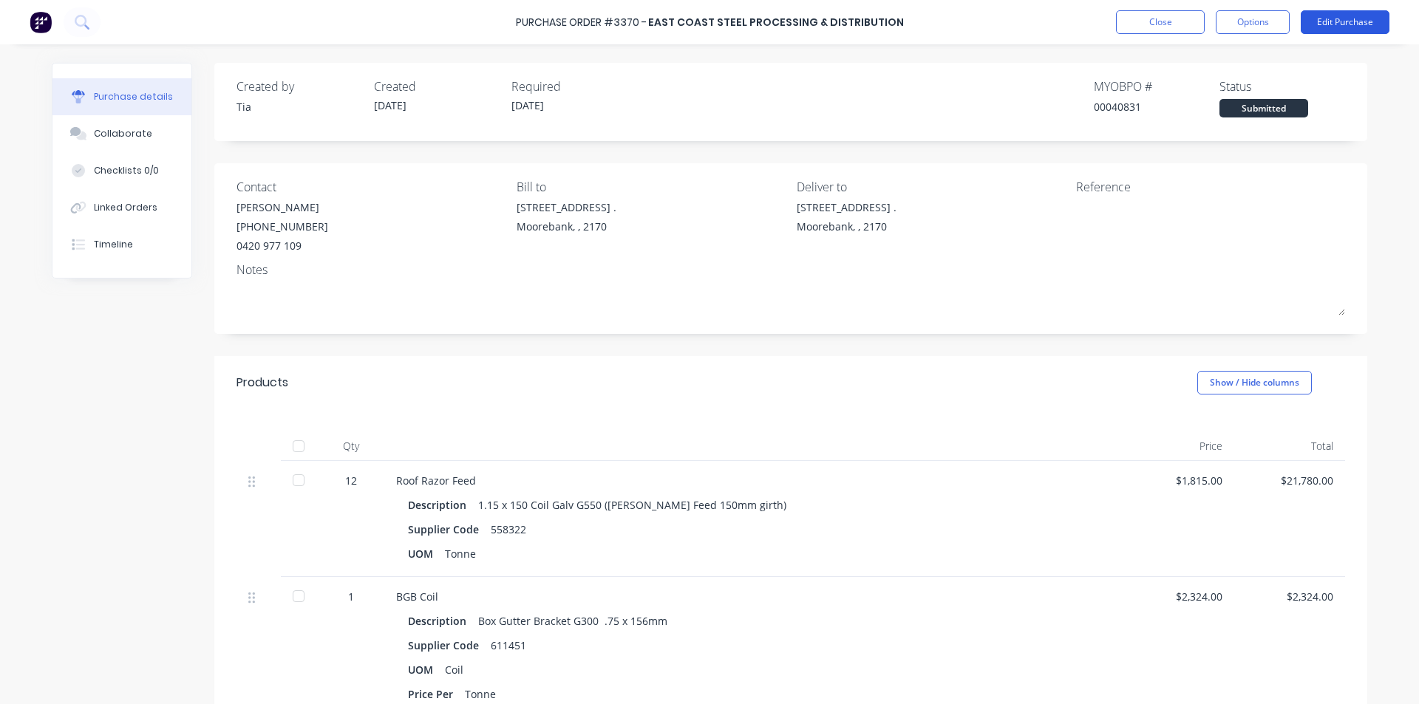
click at [1356, 20] on button "Edit Purchase" at bounding box center [1345, 22] width 89 height 24
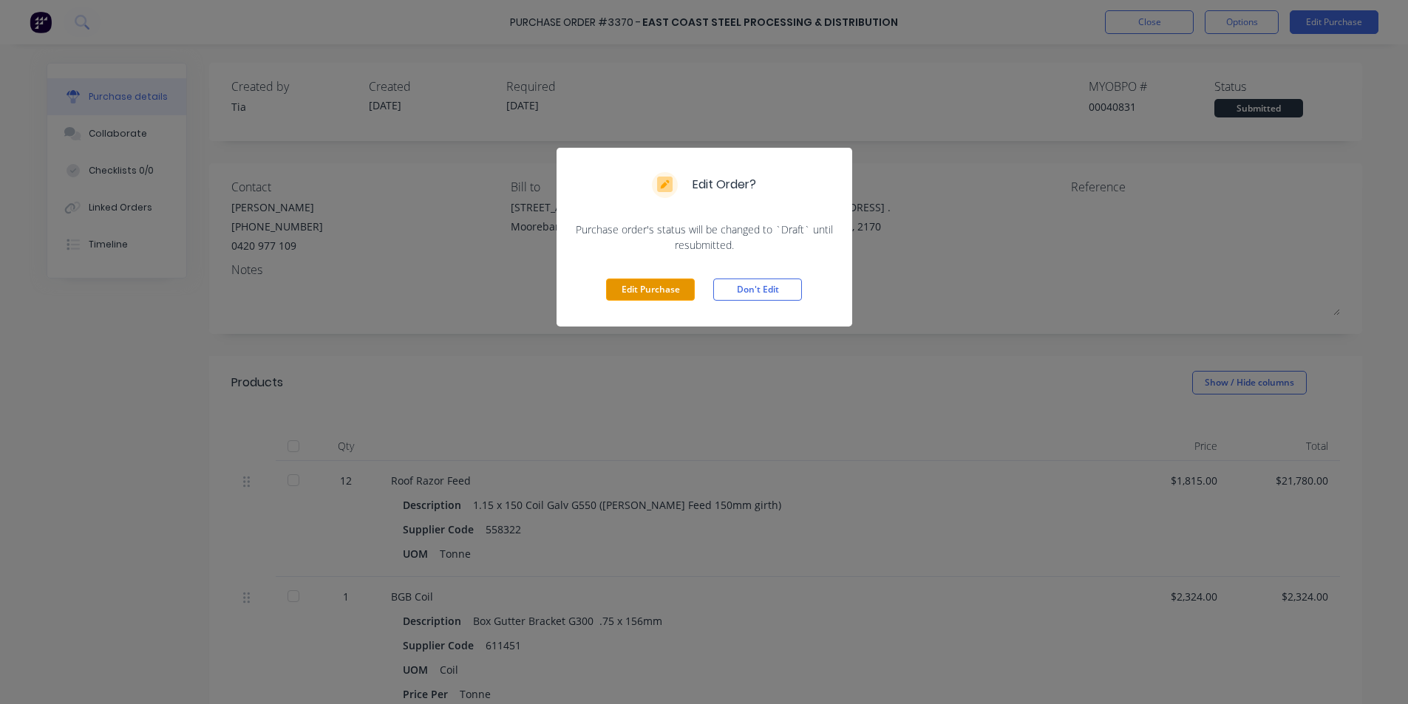
click at [652, 284] on button "Edit Purchase" at bounding box center [650, 290] width 89 height 22
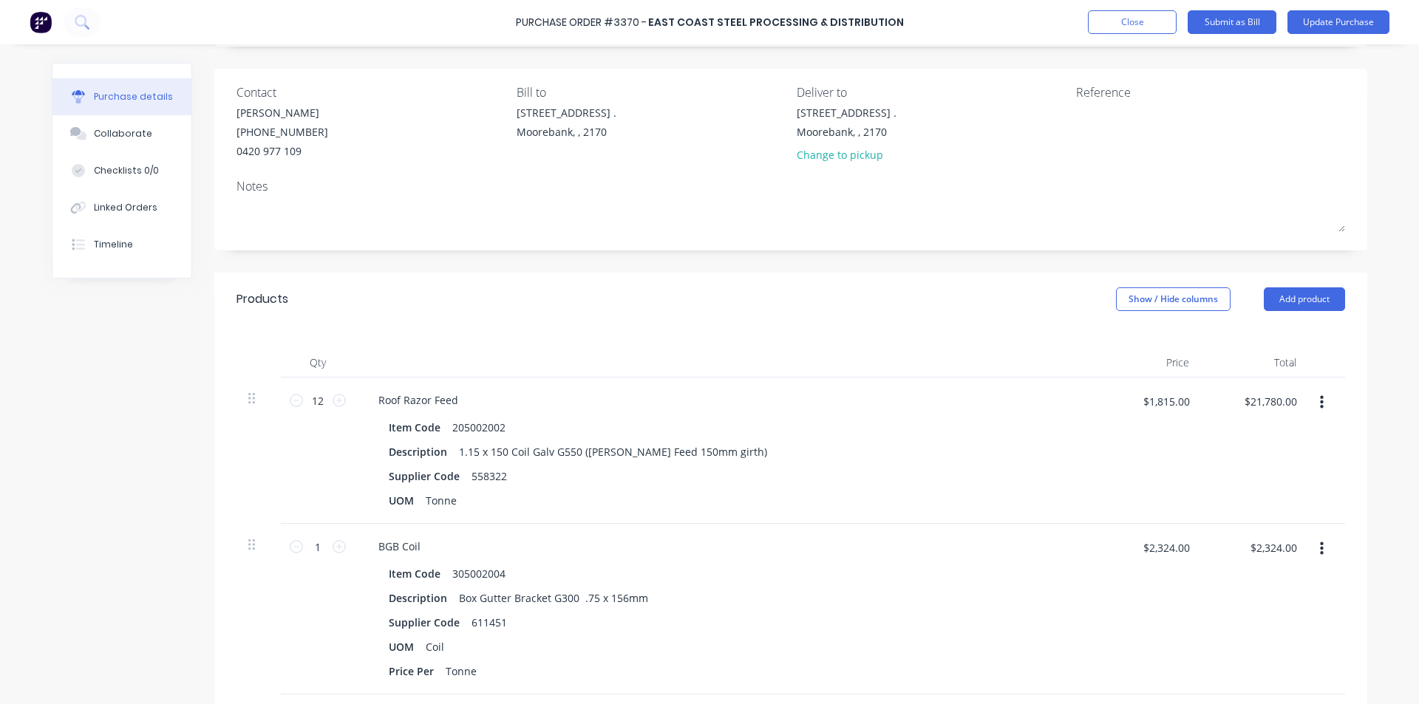
scroll to position [222, 0]
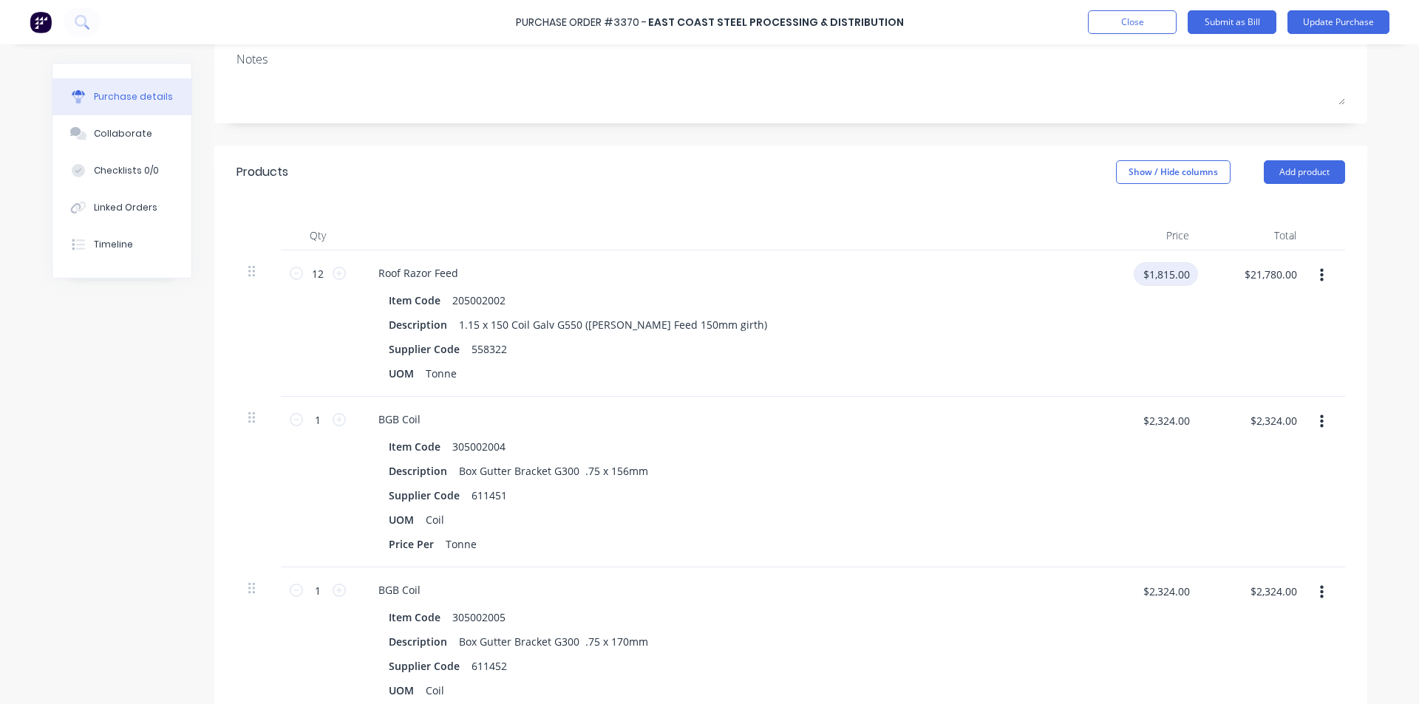
drag, startPoint x: 1192, startPoint y: 276, endPoint x: 1073, endPoint y: 277, distance: 119.0
click at [1073, 277] on div "12 12 Roof Razor Feed Item Code 205002002 Description 1.15 x 150 Coil Galv G550…" at bounding box center [791, 324] width 1109 height 146
type input "$1,805.00"
type input "$21,660.00"
click at [1137, 368] on div "$1,805.00 $1,805.00" at bounding box center [1147, 324] width 107 height 146
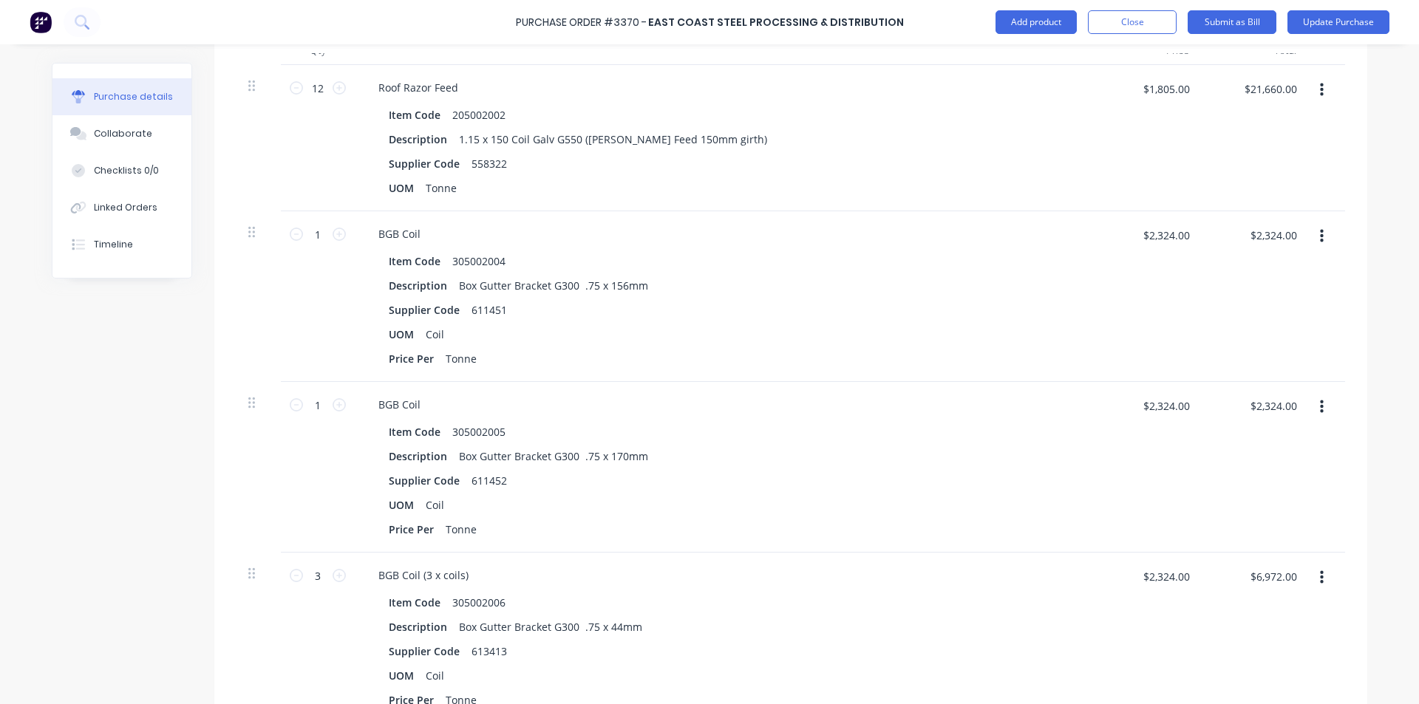
scroll to position [444, 0]
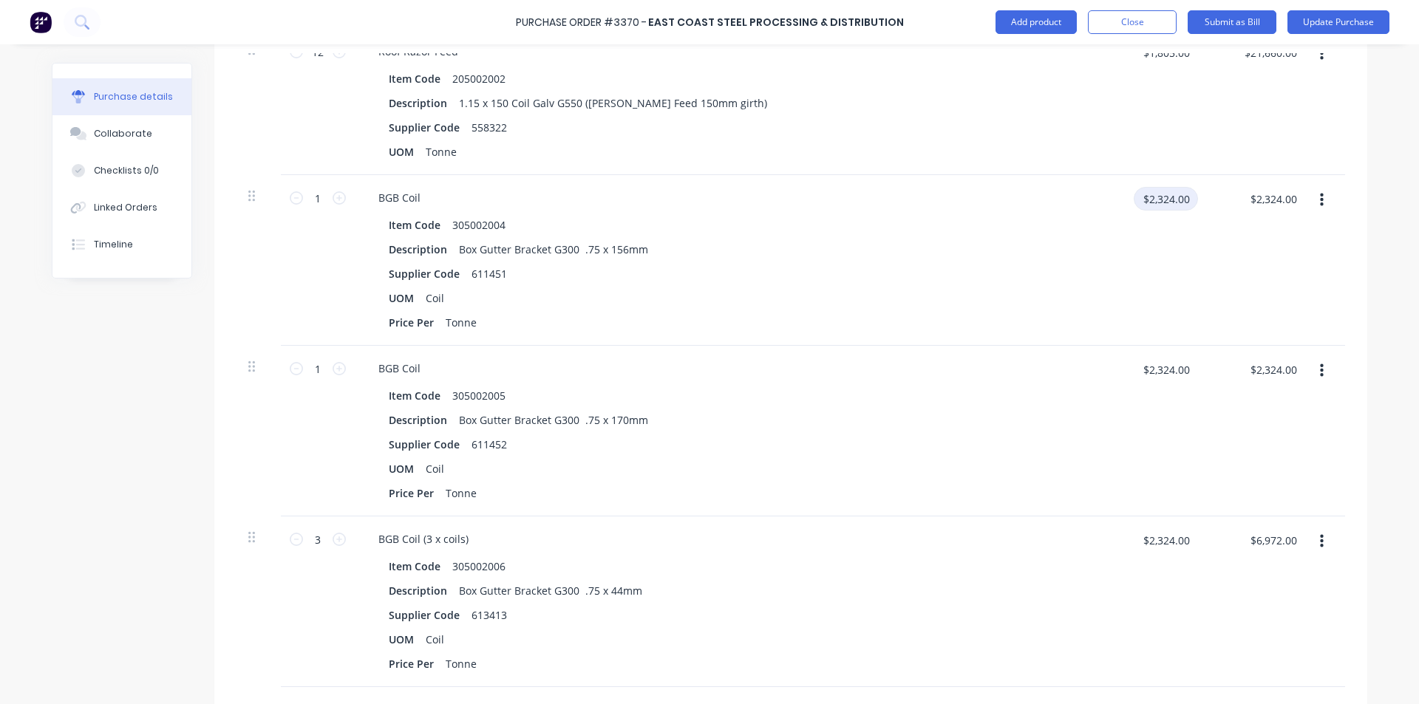
drag, startPoint x: 1182, startPoint y: 202, endPoint x: 1038, endPoint y: 209, distance: 144.3
click at [1038, 209] on div "1 1 BGB Coil Item Code 305002004 Description Box Gutter Bracket G300 .75 x 156m…" at bounding box center [791, 260] width 1109 height 171
type input "$2,052.00"
click at [1161, 308] on div "$2,052.00 $2,052.00" at bounding box center [1147, 260] width 107 height 171
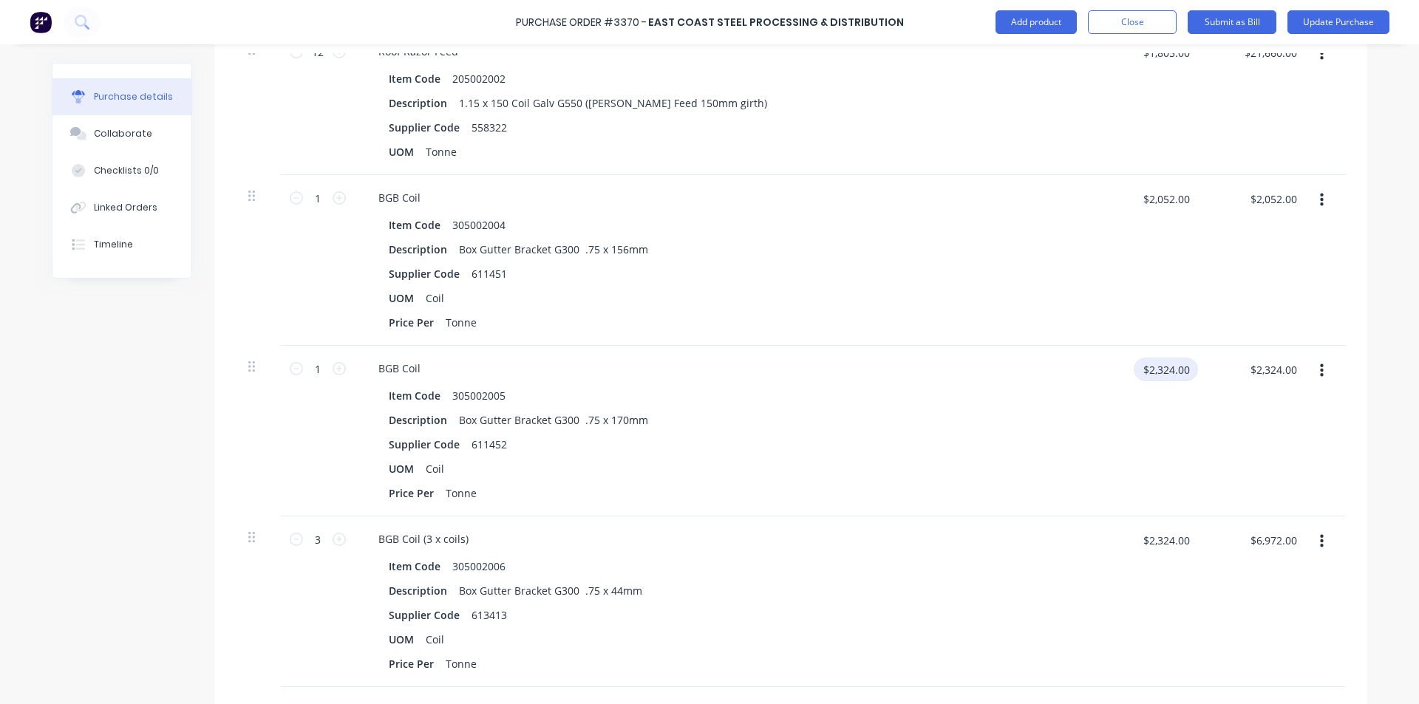
click at [1175, 372] on input "$2,324.00" at bounding box center [1166, 370] width 64 height 24
type input "$2,052.00"
click at [1173, 534] on input "$2,324.00" at bounding box center [1166, 541] width 64 height 24
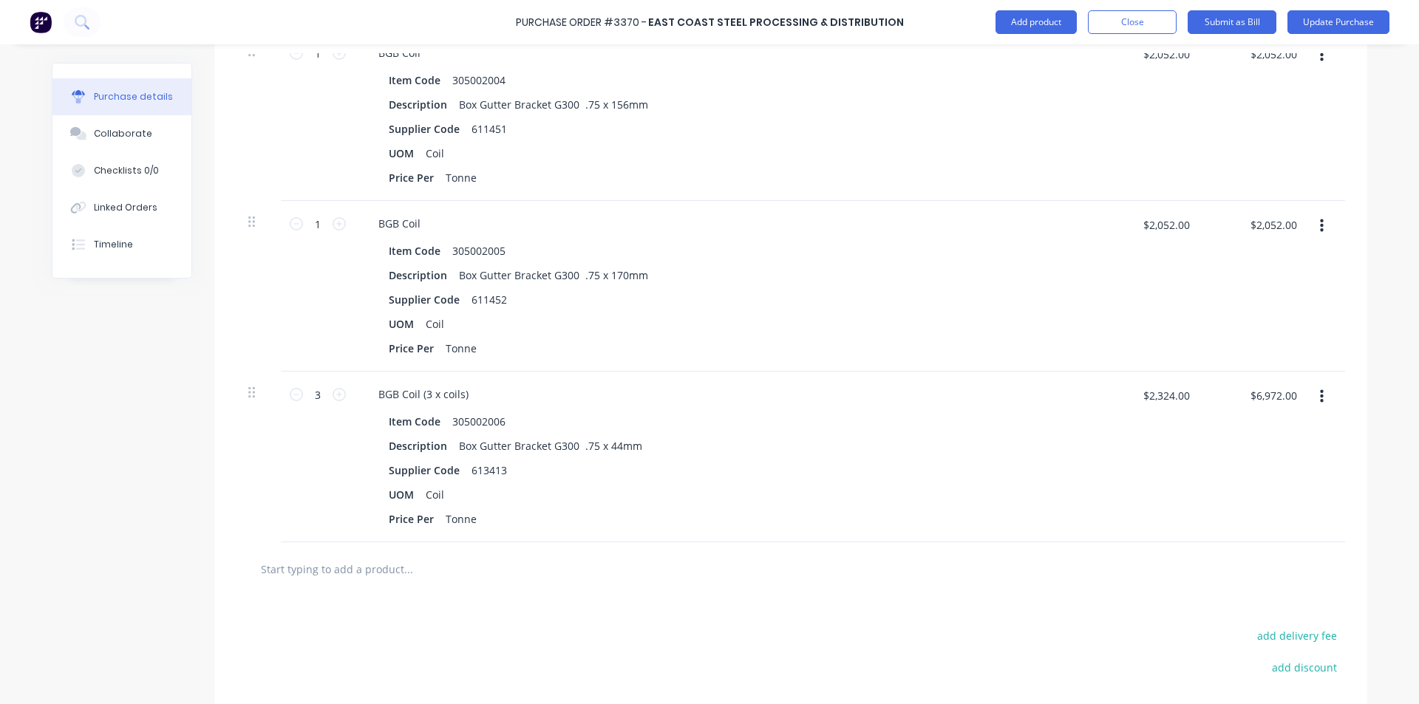
scroll to position [591, 0]
click at [1164, 395] on input "$2,324.00" at bounding box center [1166, 393] width 64 height 24
type input "$2,052.00"
type input "$6,156.00"
click at [1138, 471] on div "$2,052.00 2052" at bounding box center [1147, 454] width 107 height 171
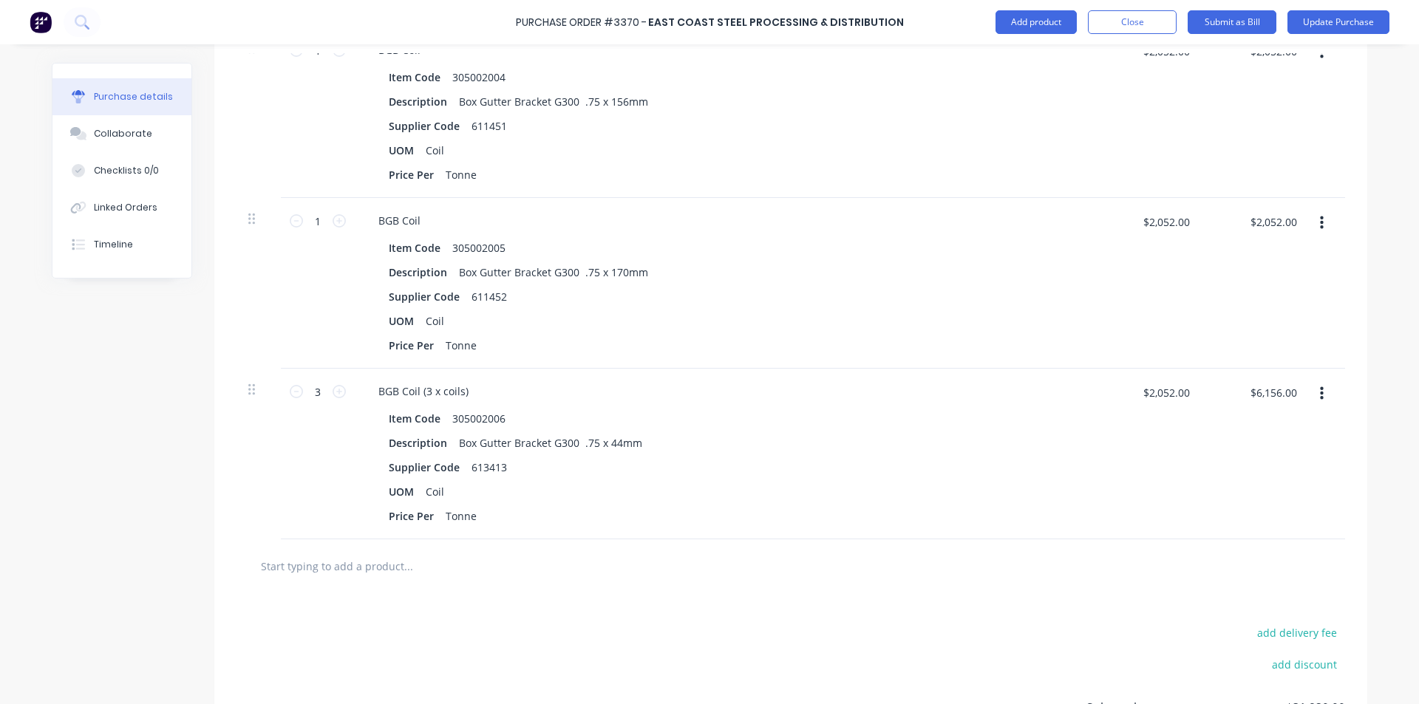
scroll to position [222, 0]
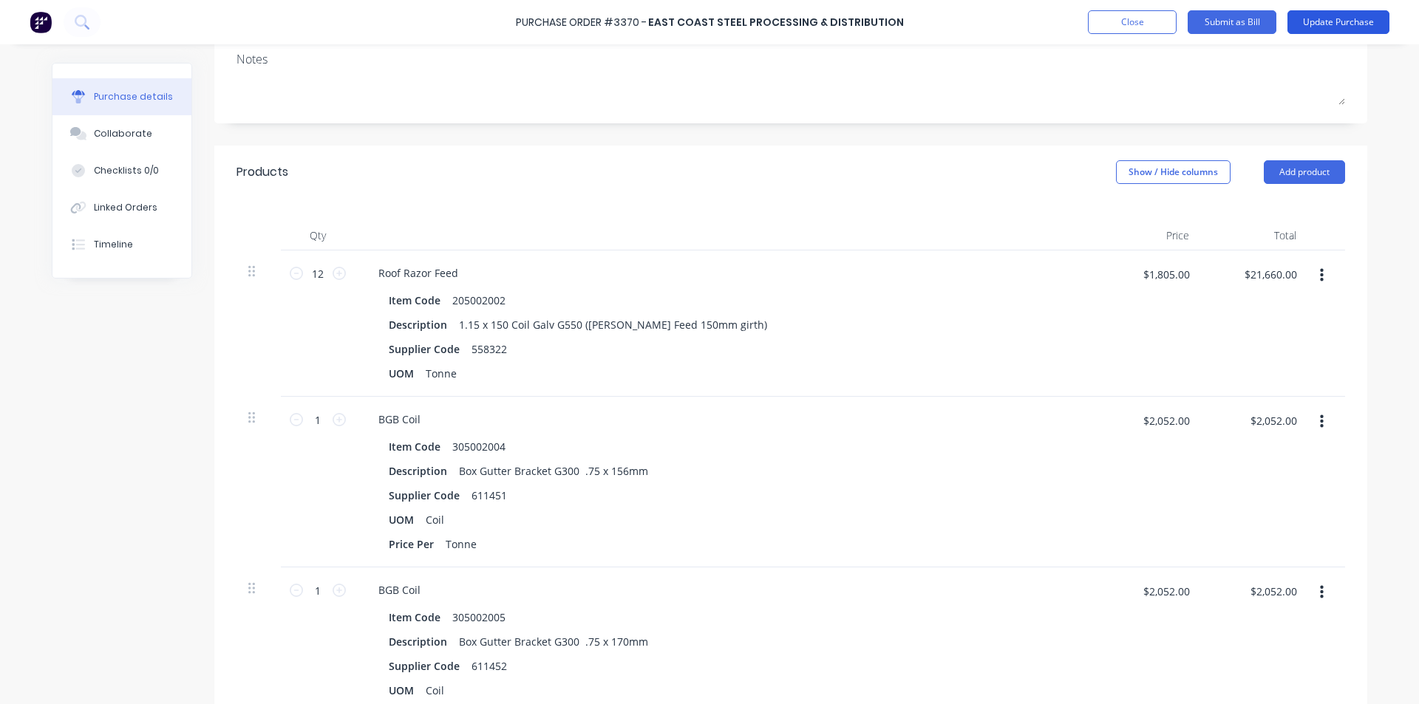
click at [1367, 18] on button "Update Purchase" at bounding box center [1339, 22] width 102 height 24
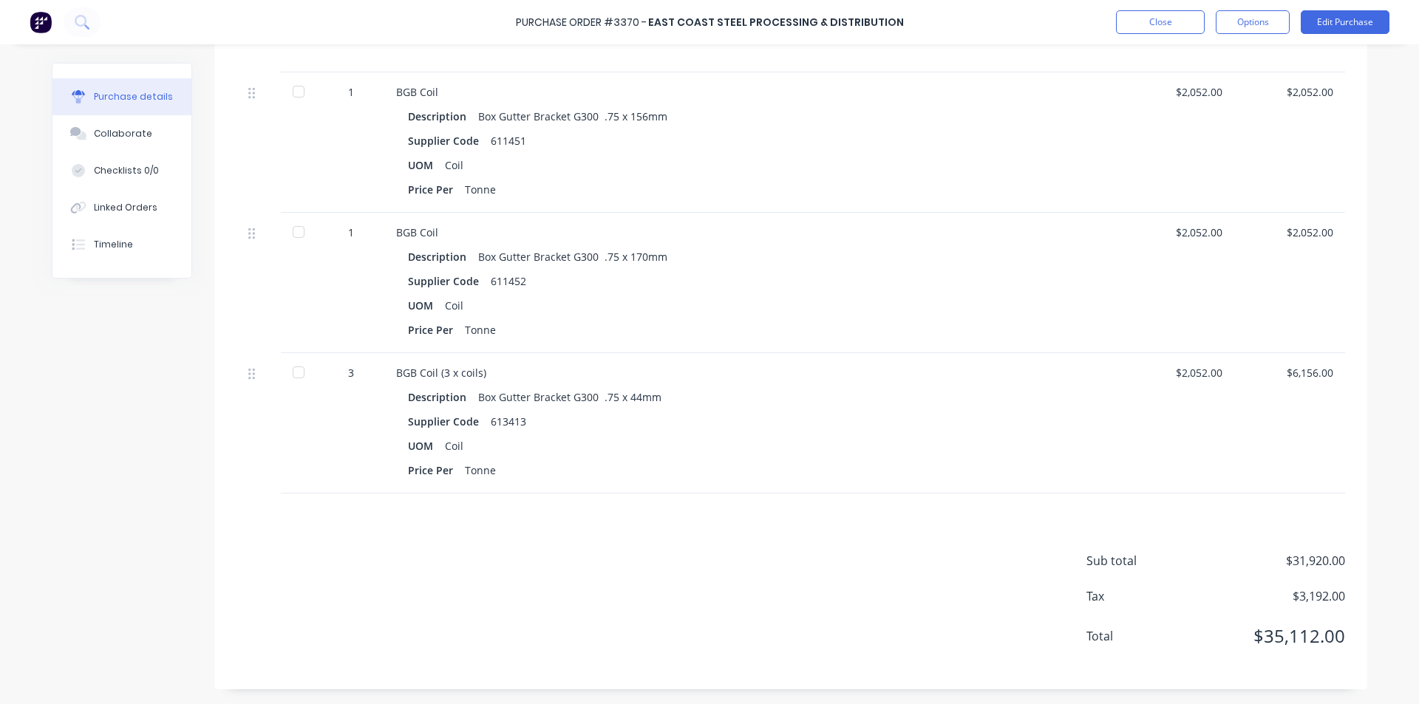
scroll to position [0, 0]
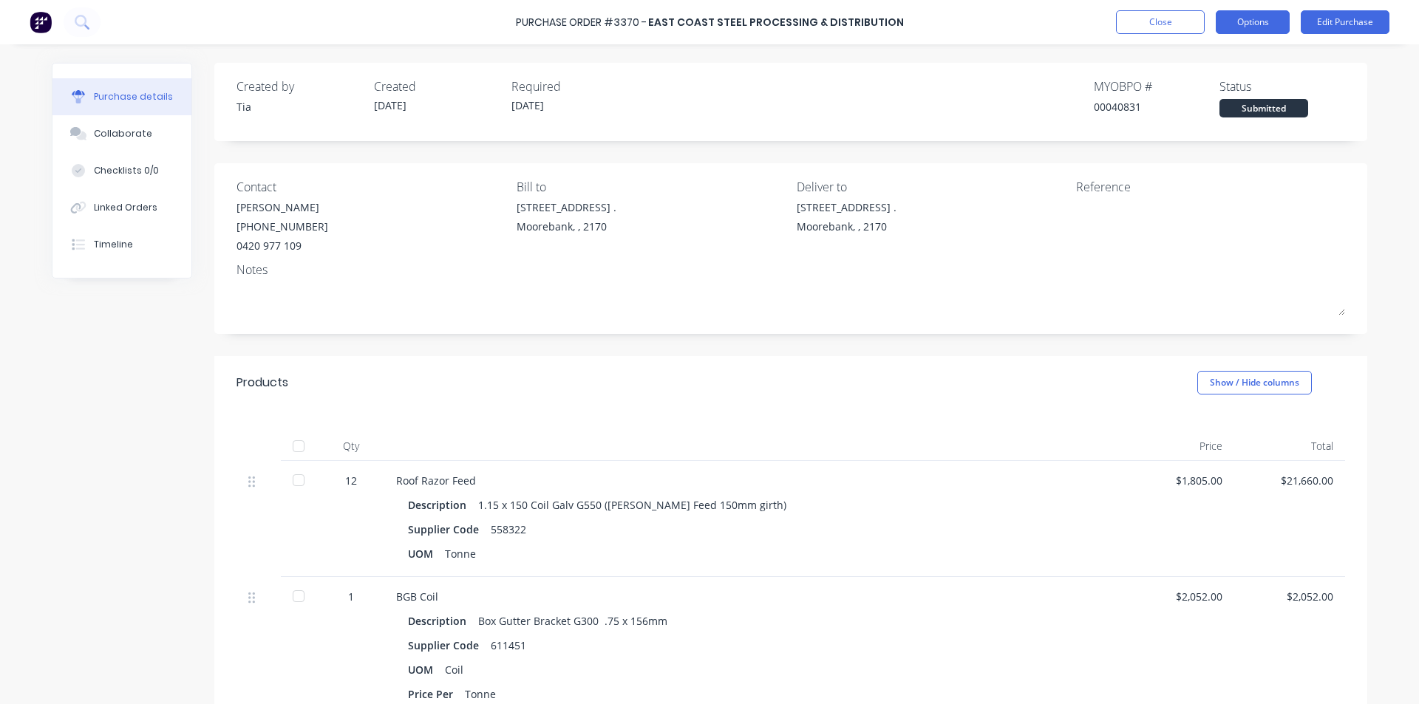
click at [1251, 16] on button "Options" at bounding box center [1253, 22] width 74 height 24
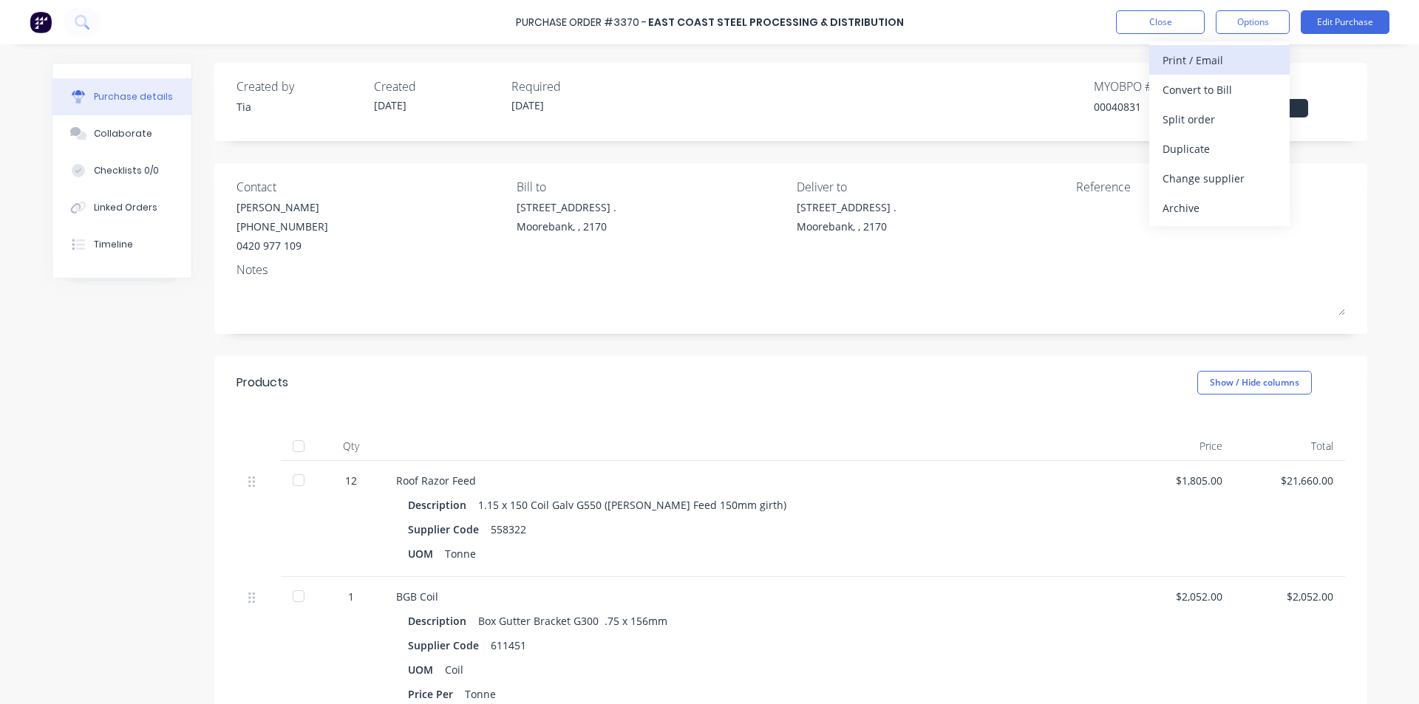
click at [1215, 70] on div "Print / Email" at bounding box center [1220, 60] width 114 height 21
click at [1209, 123] on div "Without pricing" at bounding box center [1220, 119] width 114 height 21
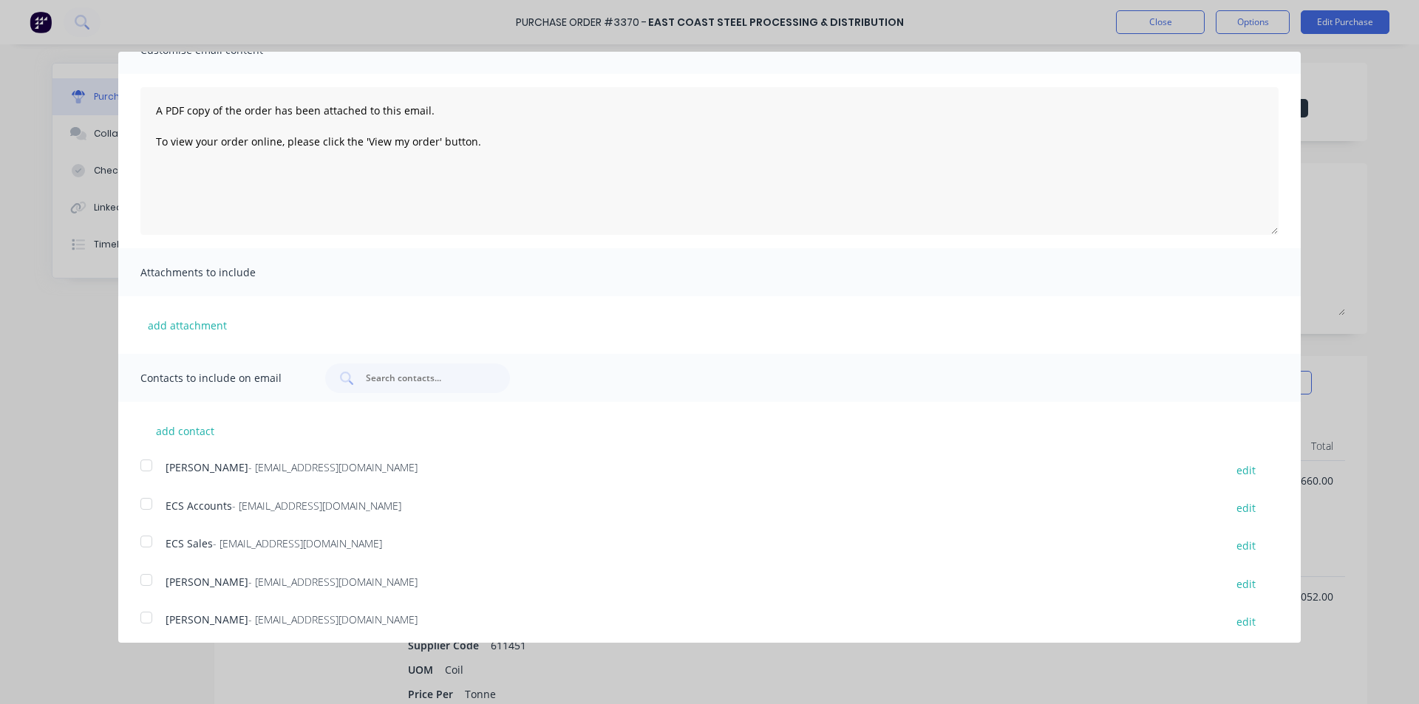
scroll to position [148, 0]
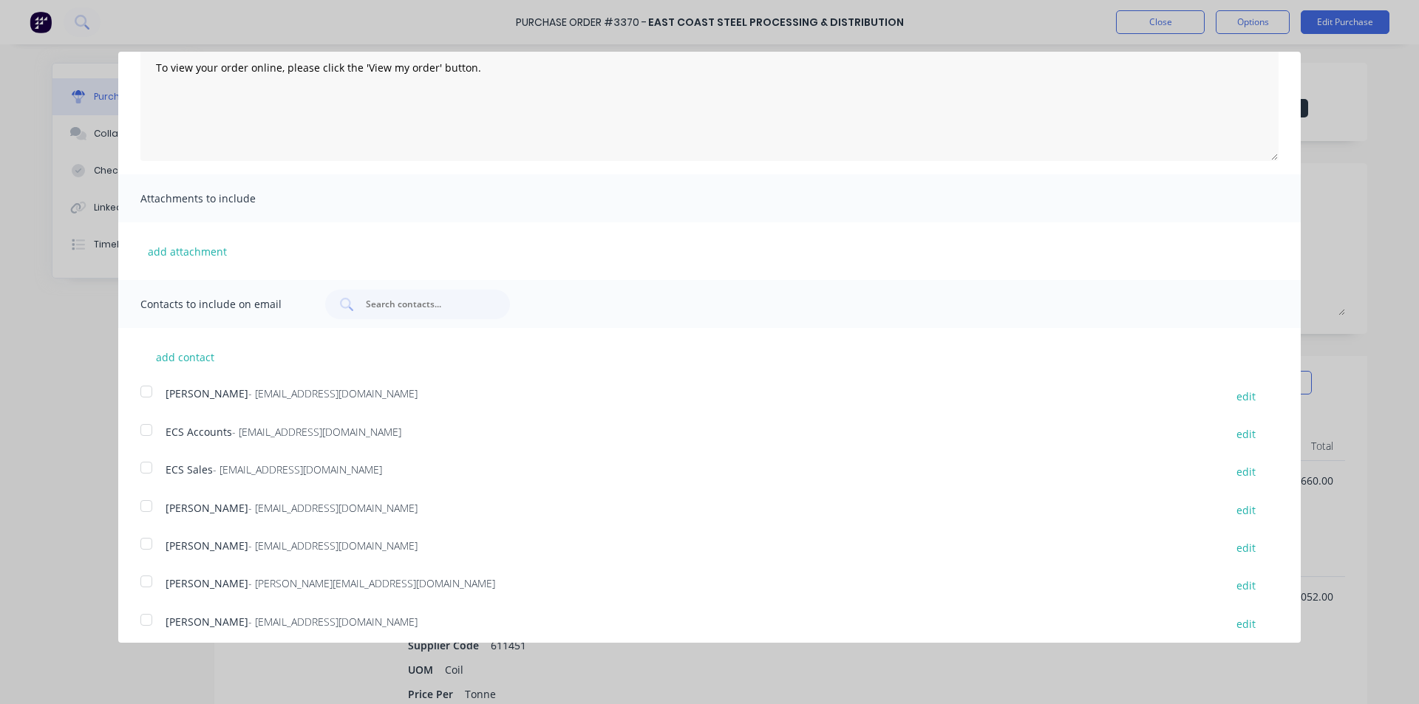
click at [153, 546] on div at bounding box center [147, 544] width 30 height 30
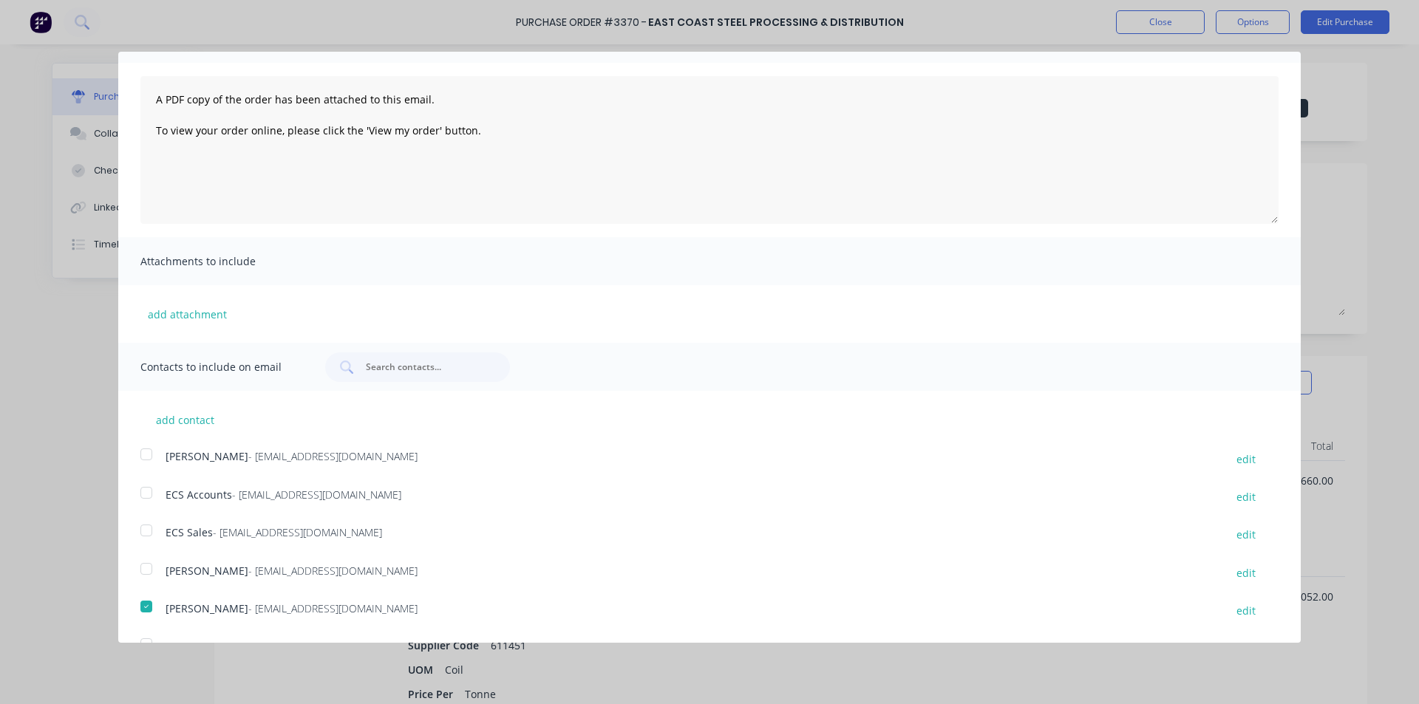
scroll to position [0, 0]
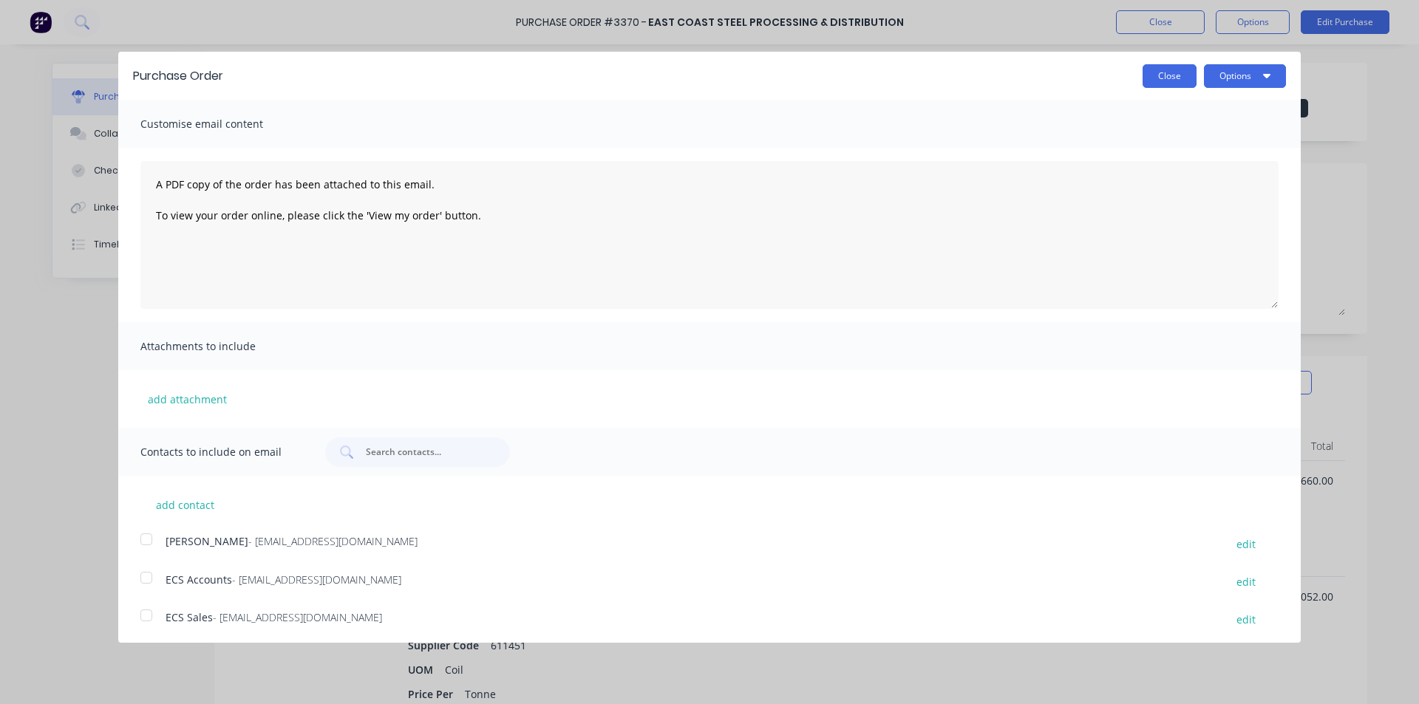
click at [1160, 83] on button "Close" at bounding box center [1170, 76] width 54 height 24
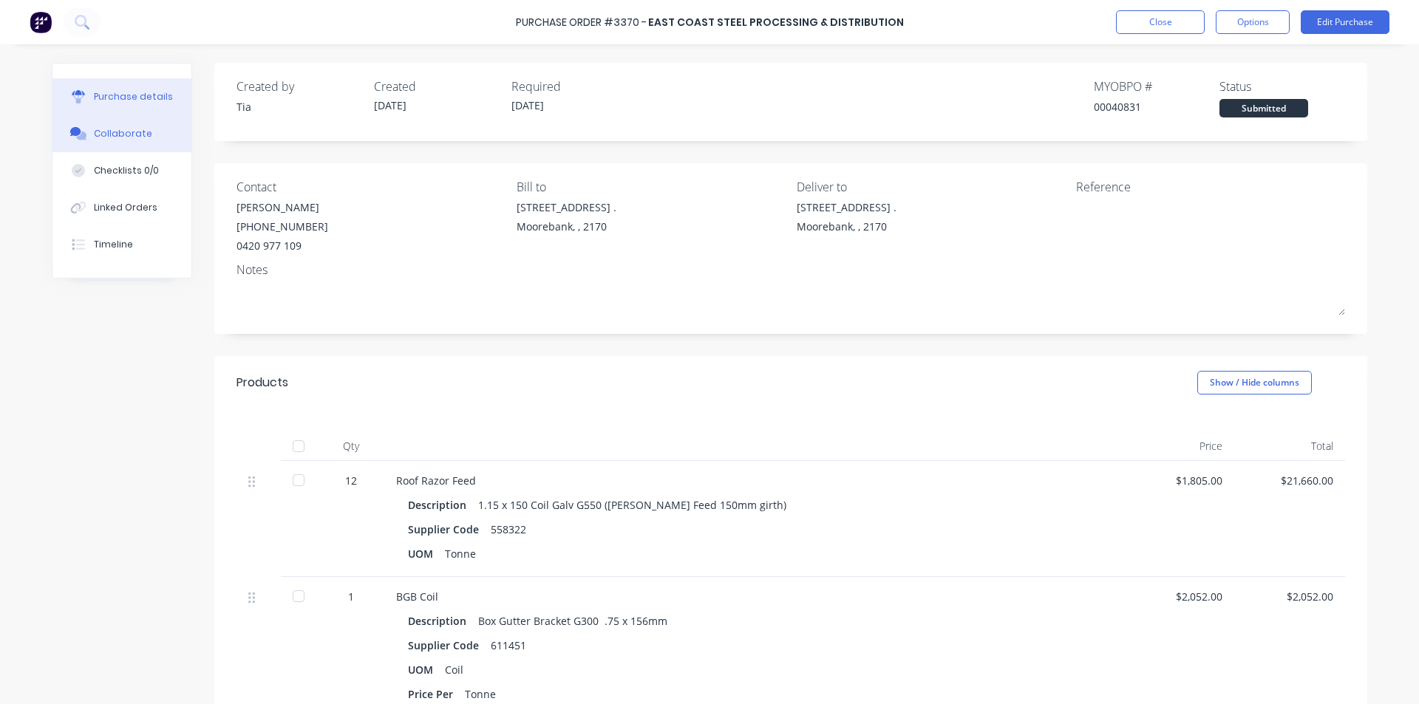
click at [171, 129] on button "Collaborate" at bounding box center [121, 133] width 139 height 37
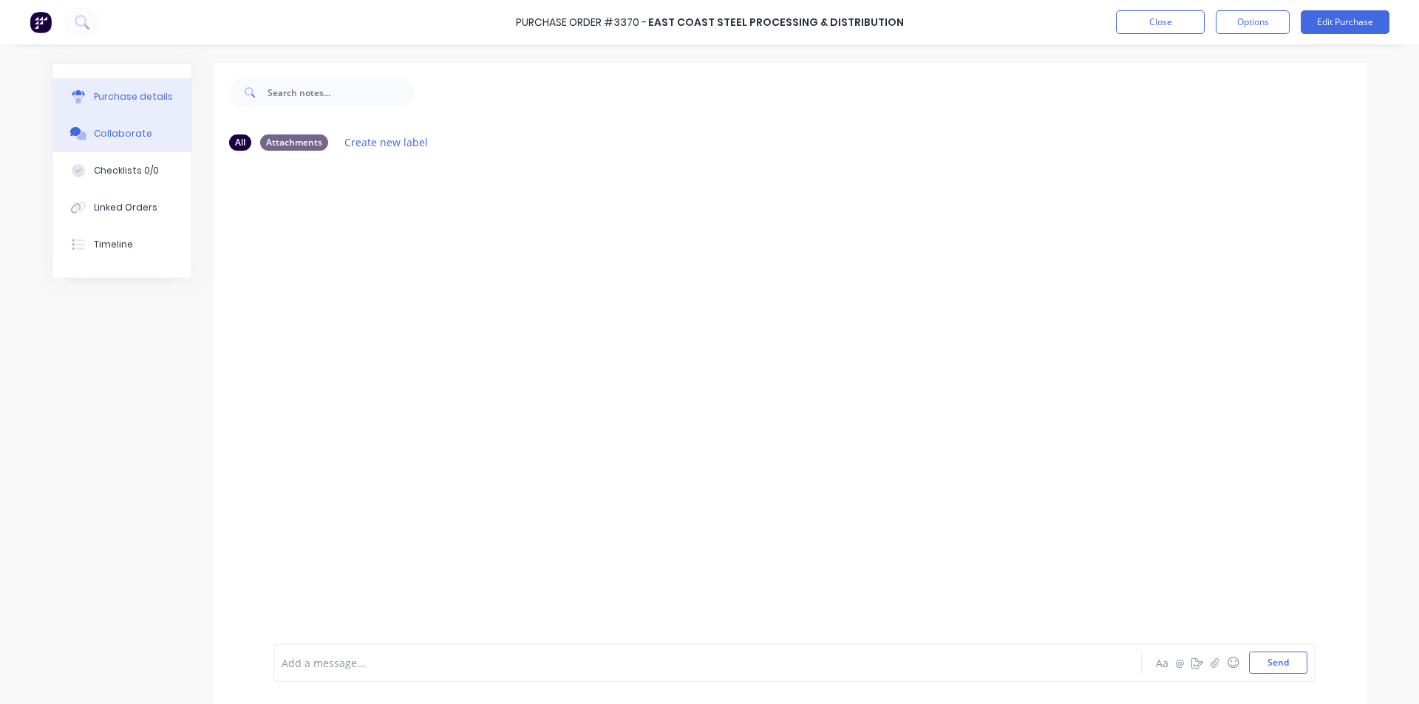
click at [160, 100] on div "Purchase details" at bounding box center [133, 96] width 79 height 13
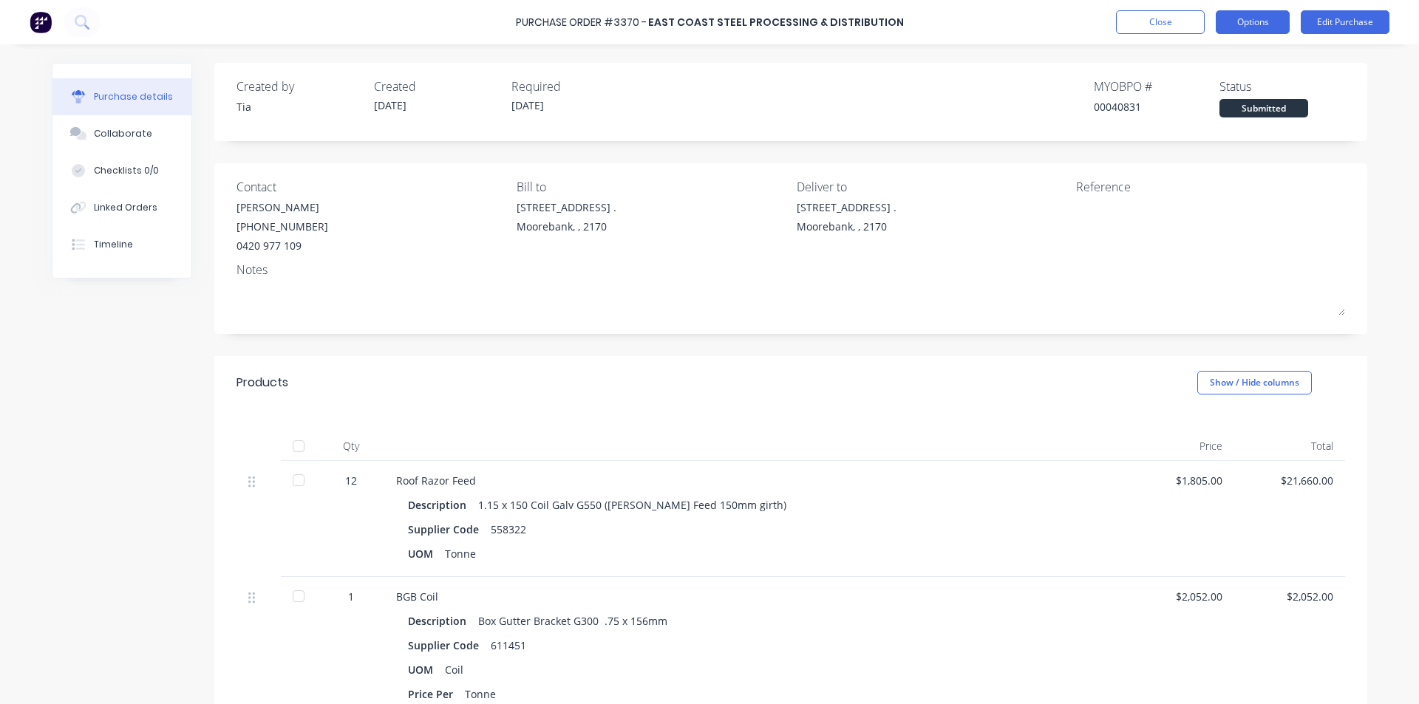
click at [1242, 22] on button "Options" at bounding box center [1253, 22] width 74 height 24
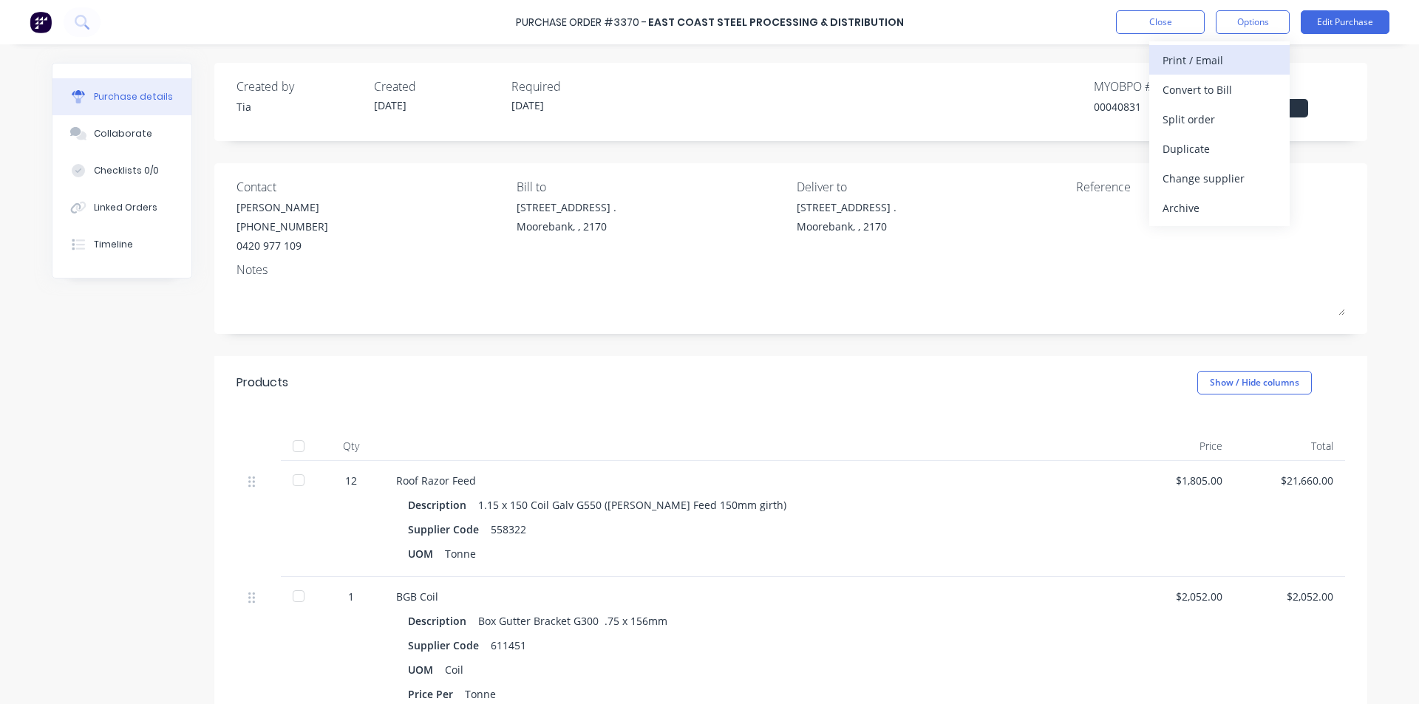
click at [1212, 62] on div "Print / Email" at bounding box center [1220, 60] width 114 height 21
click at [1213, 118] on div "Without pricing" at bounding box center [1220, 119] width 114 height 21
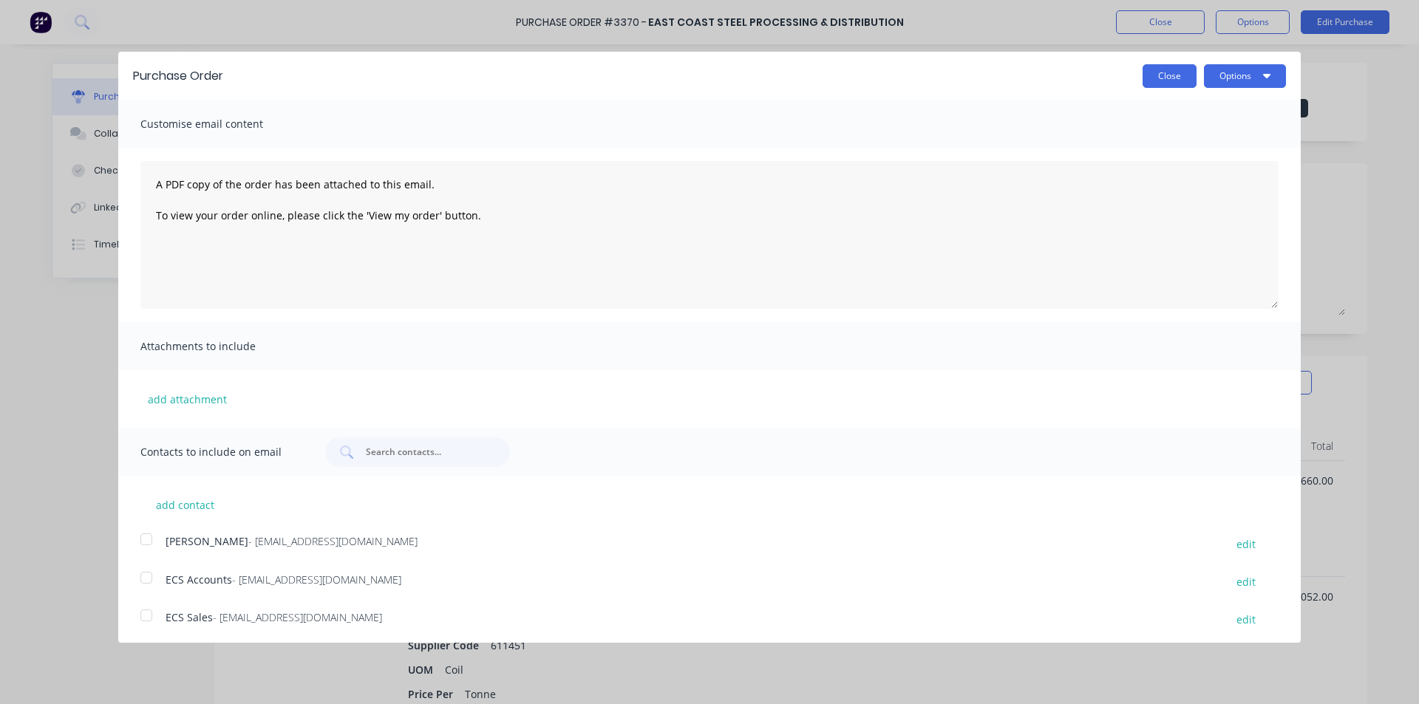
click at [1176, 70] on button "Close" at bounding box center [1170, 76] width 54 height 24
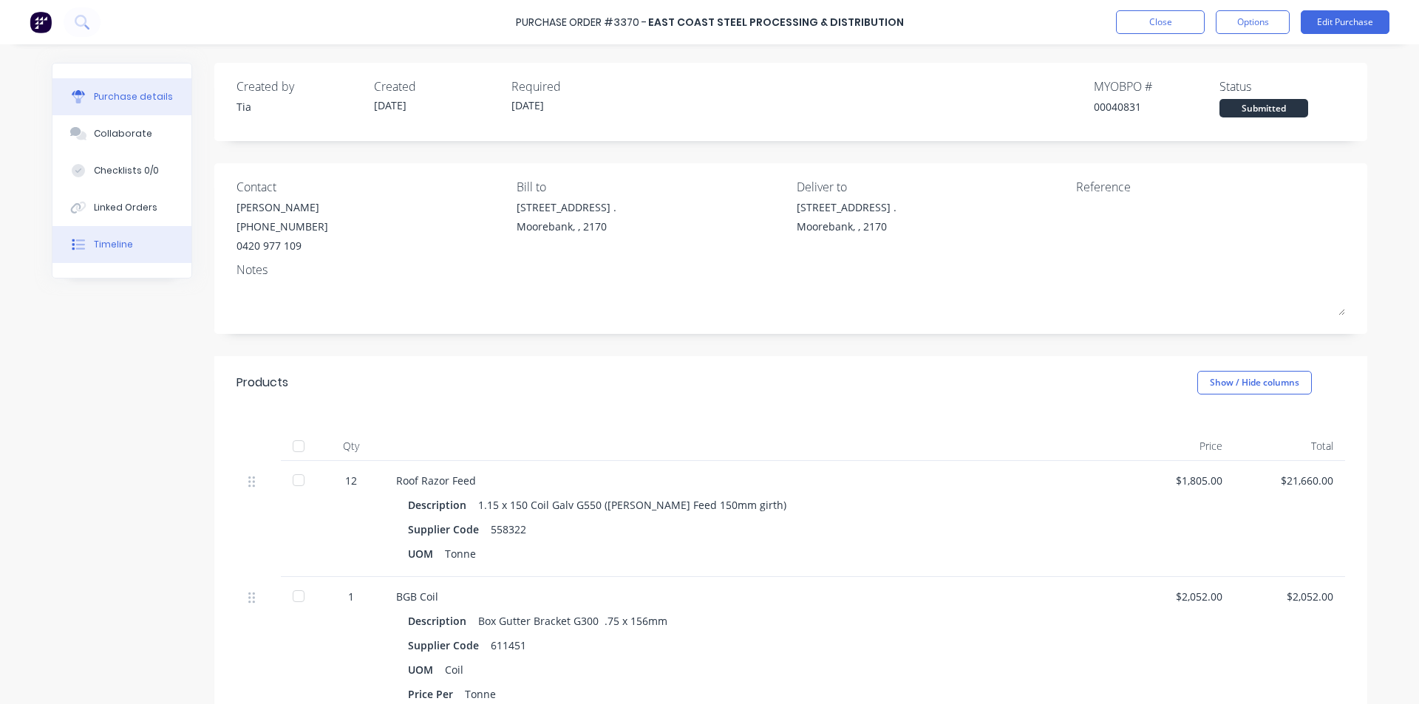
click at [77, 238] on icon at bounding box center [78, 244] width 13 height 13
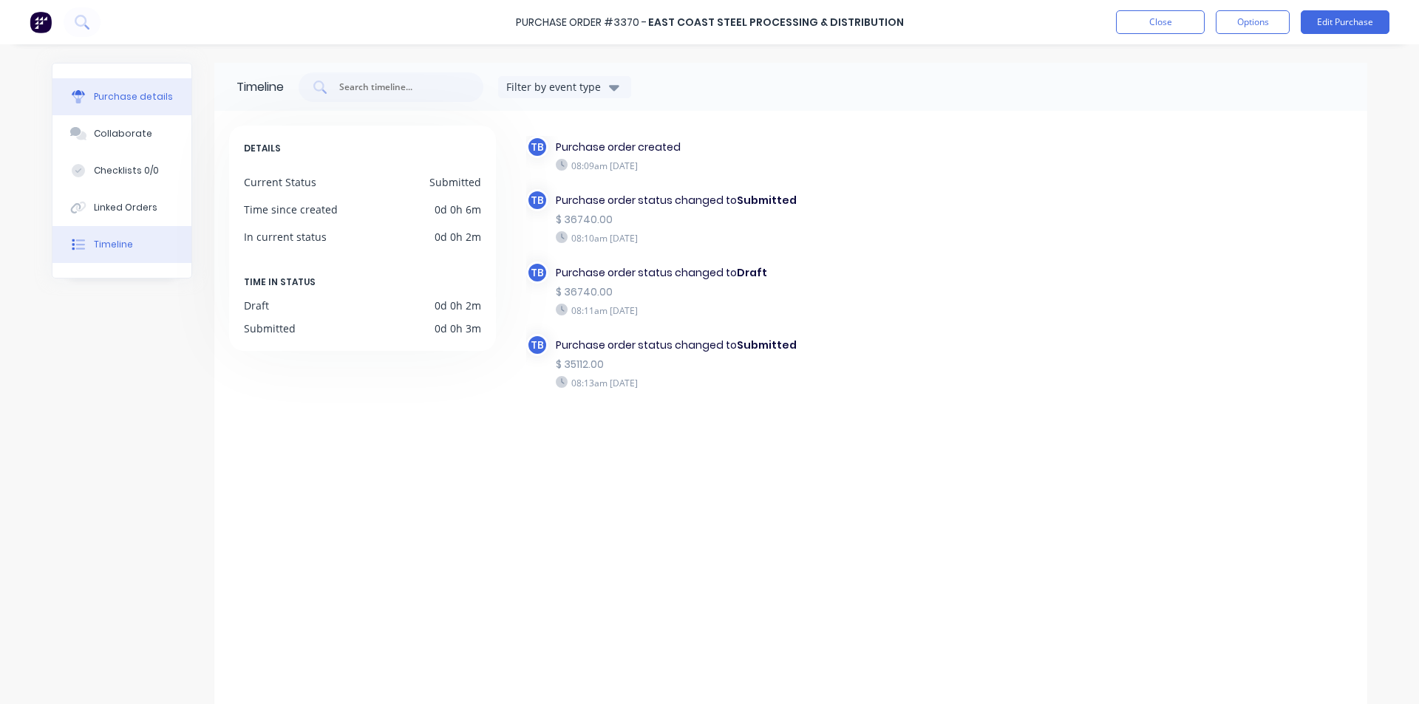
click at [111, 106] on button "Purchase details" at bounding box center [121, 96] width 139 height 37
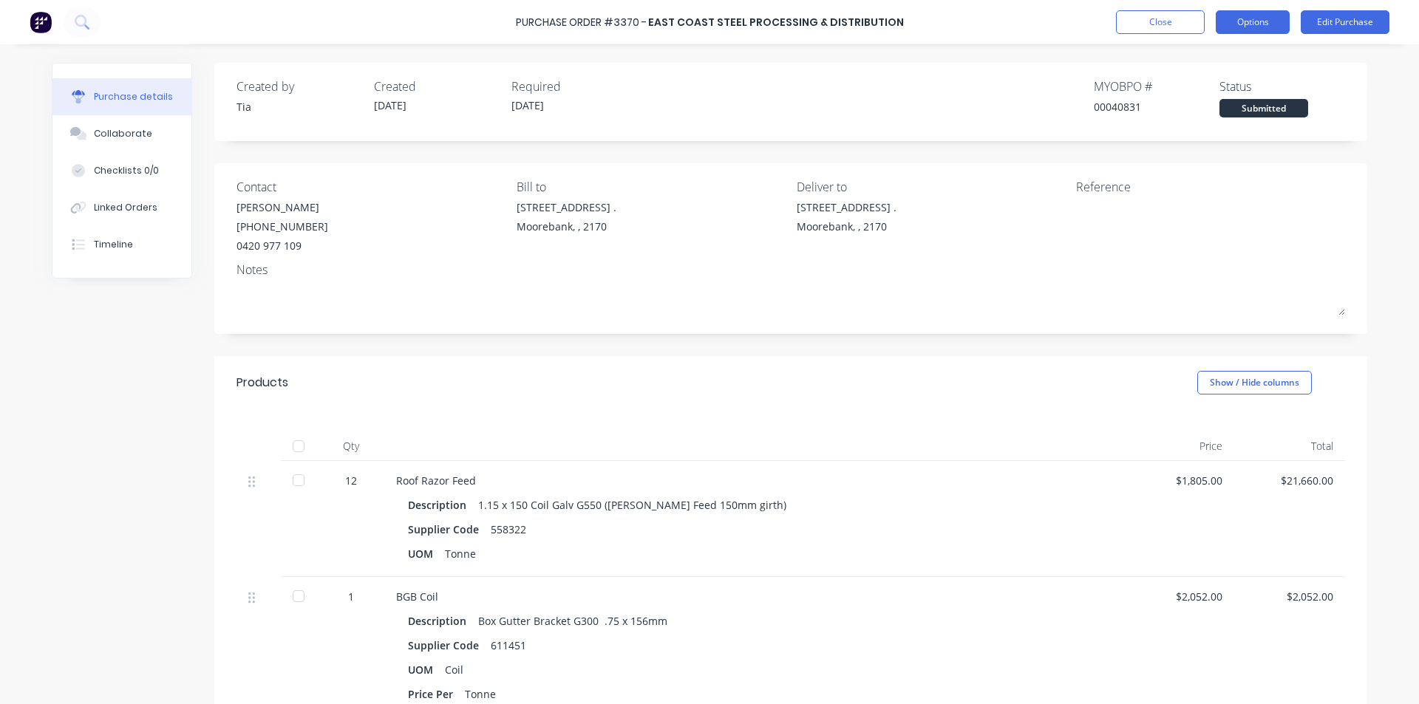
click at [1276, 23] on button "Options" at bounding box center [1253, 22] width 74 height 24
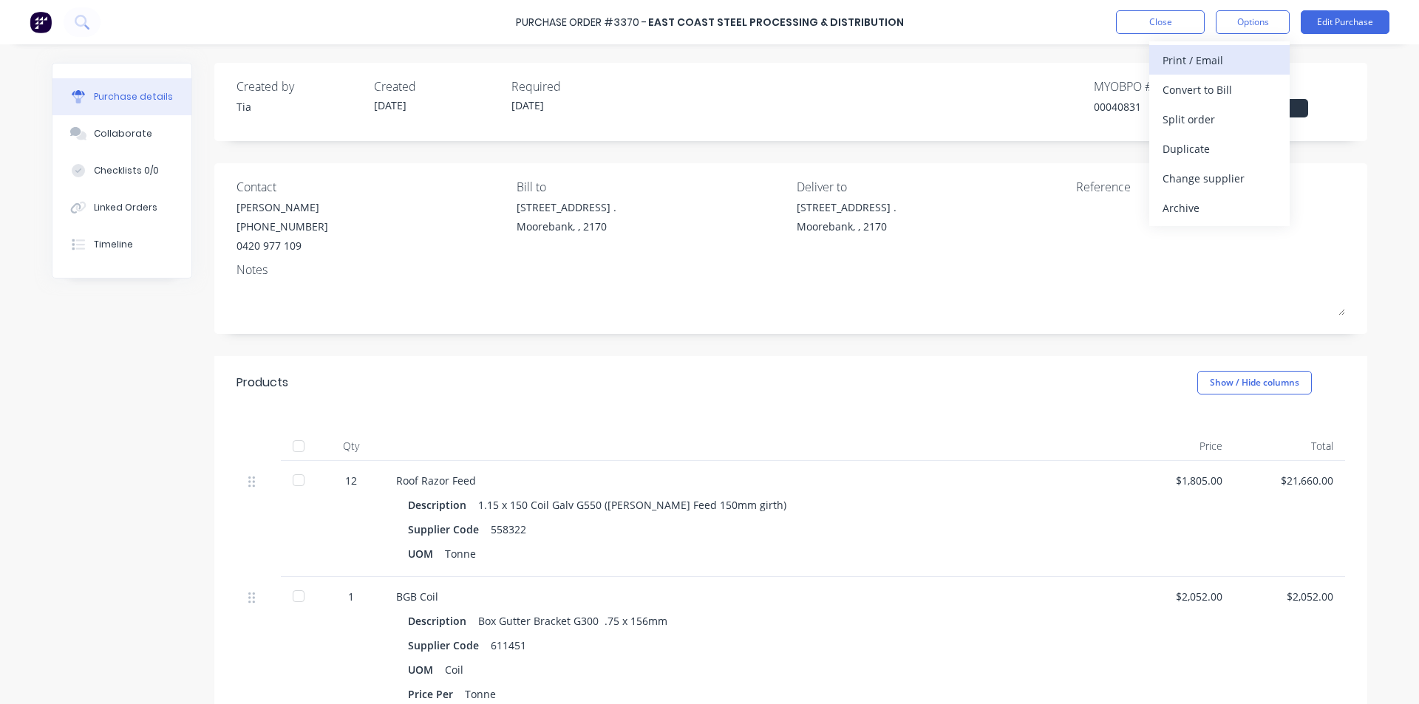
click at [1224, 63] on div "Print / Email" at bounding box center [1220, 60] width 114 height 21
click at [1211, 122] on div "Without pricing" at bounding box center [1220, 119] width 114 height 21
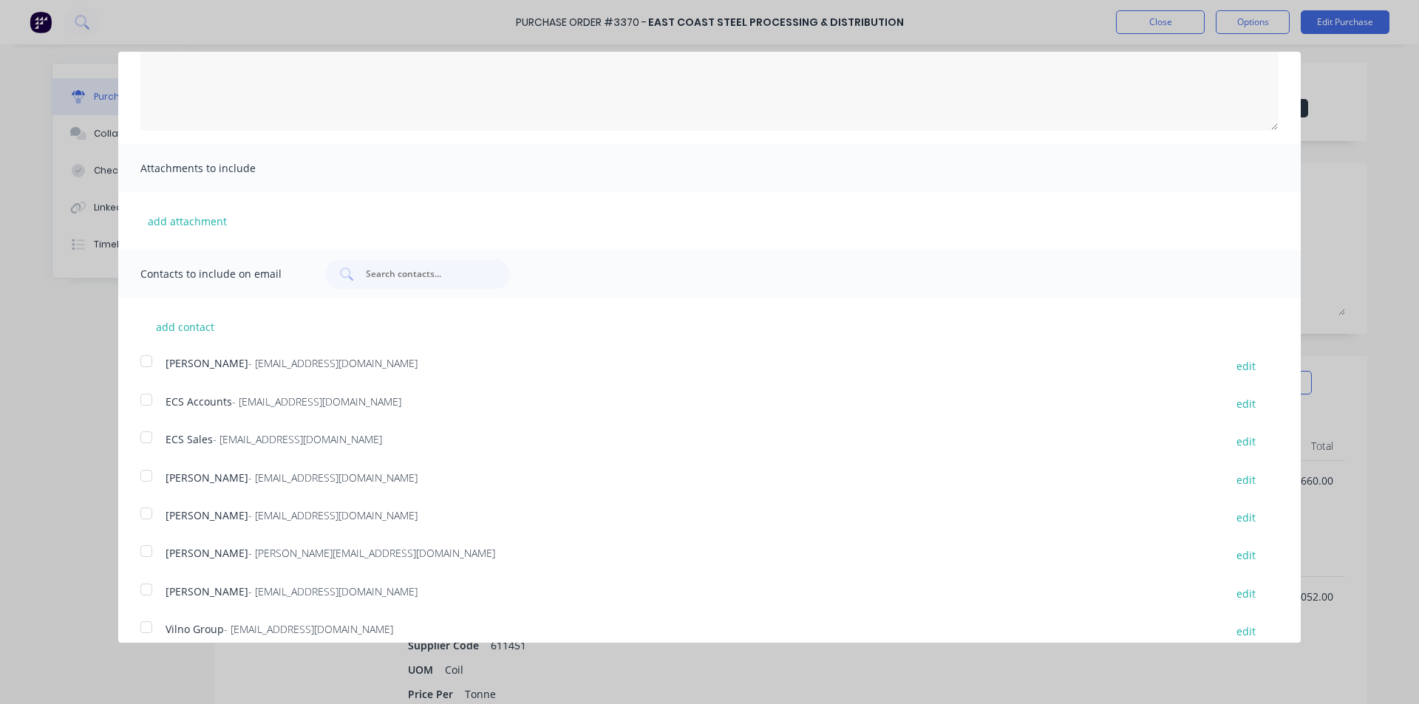
scroll to position [194, 0]
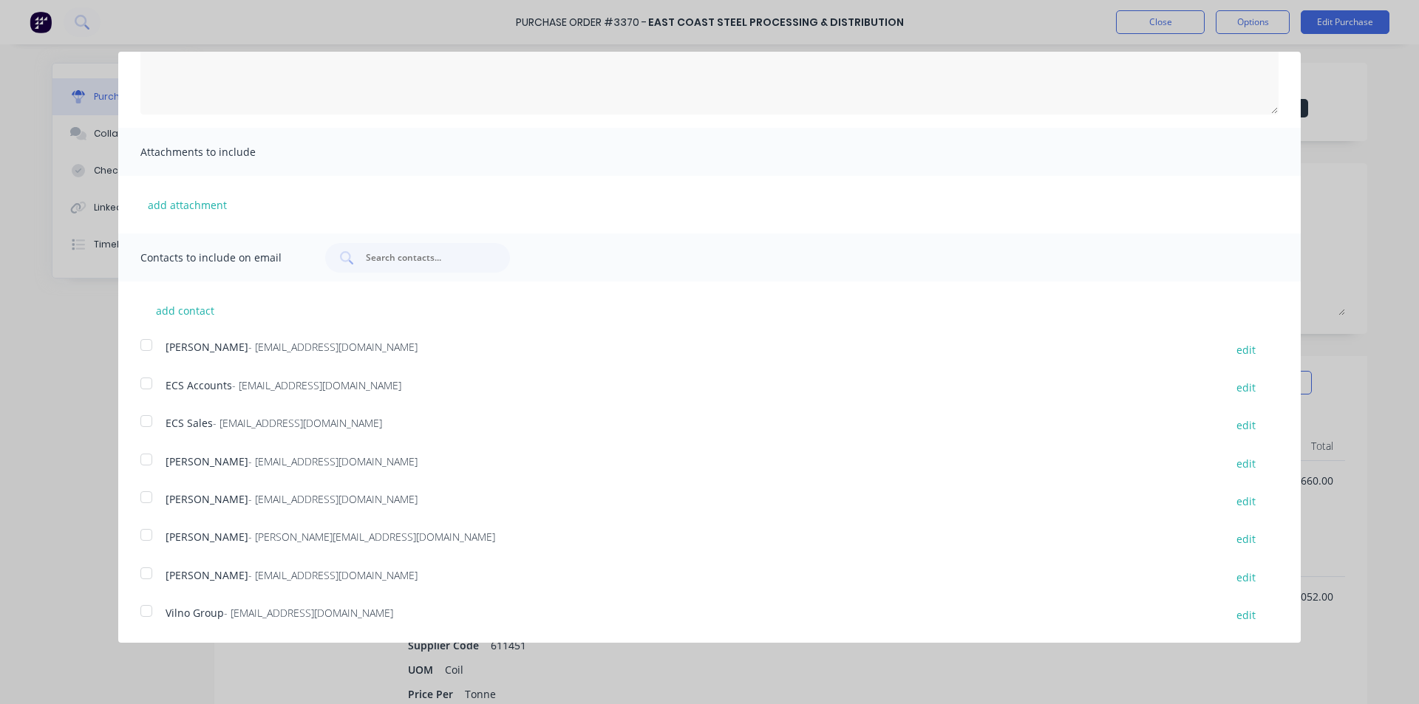
drag, startPoint x: 154, startPoint y: 497, endPoint x: 328, endPoint y: 509, distance: 174.1
click at [154, 497] on div at bounding box center [147, 498] width 30 height 30
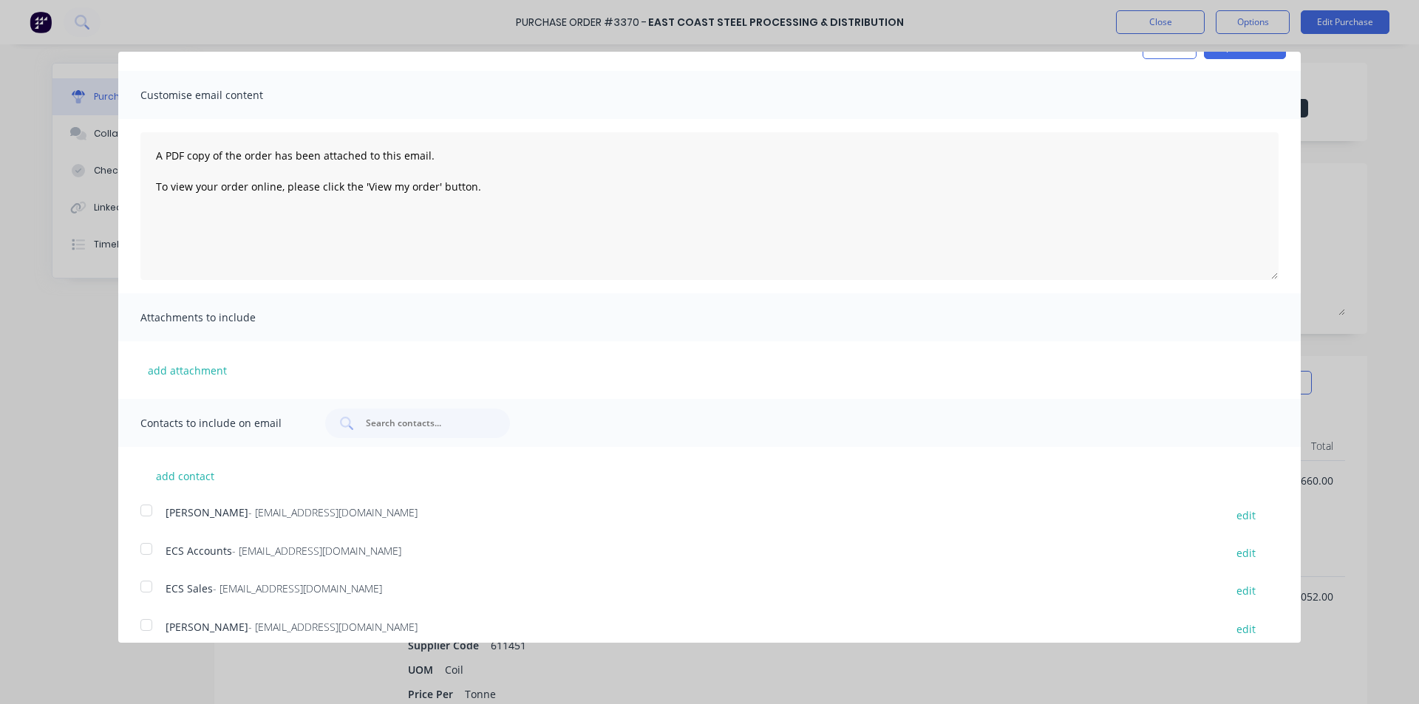
scroll to position [0, 0]
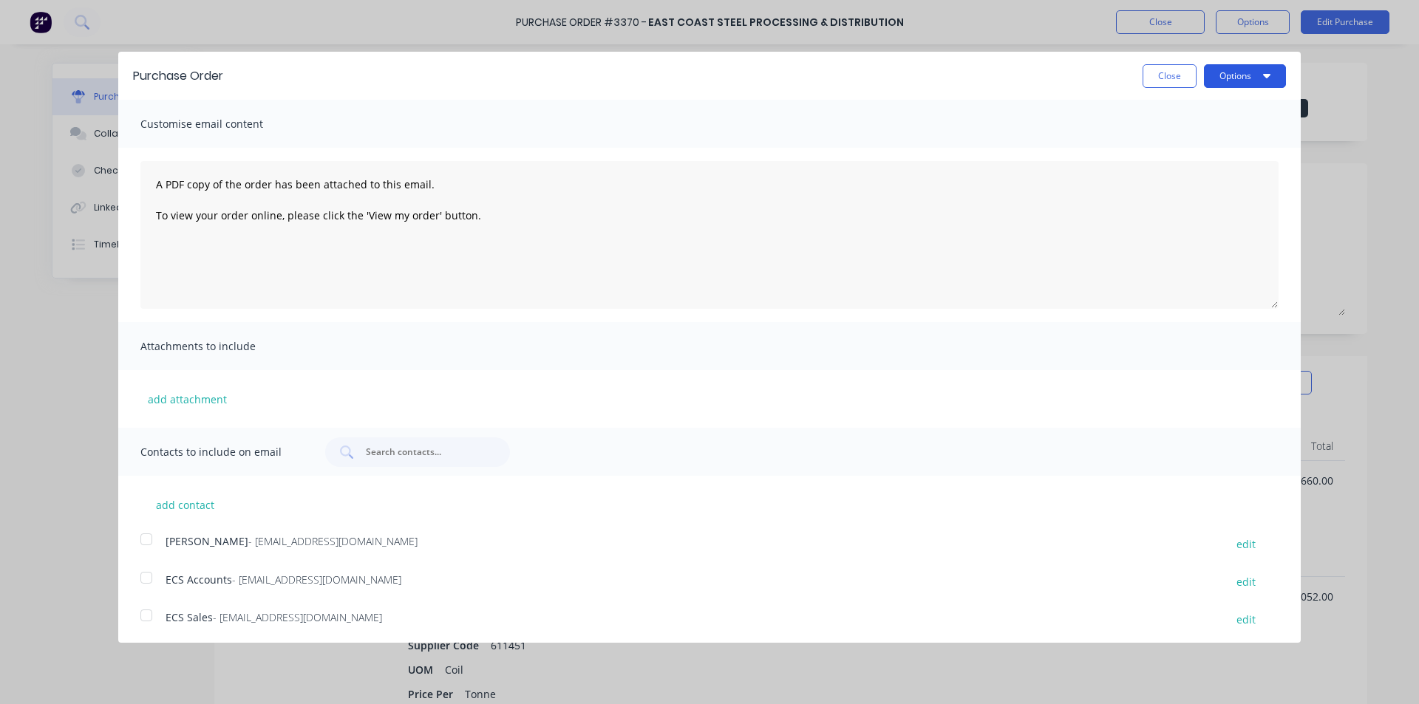
click at [1211, 72] on button "Options" at bounding box center [1245, 76] width 82 height 24
click at [1209, 146] on div "Email" at bounding box center [1216, 142] width 114 height 21
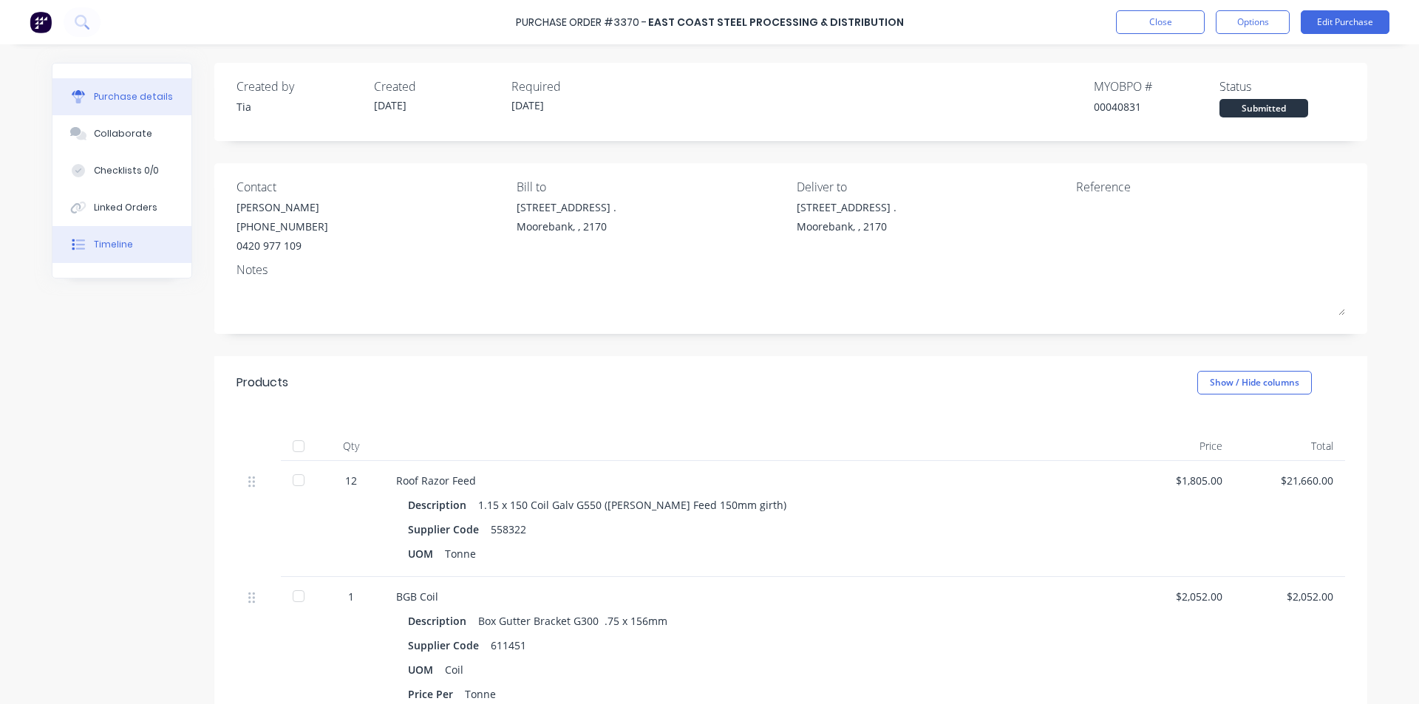
click at [94, 252] on button "Timeline" at bounding box center [121, 244] width 139 height 37
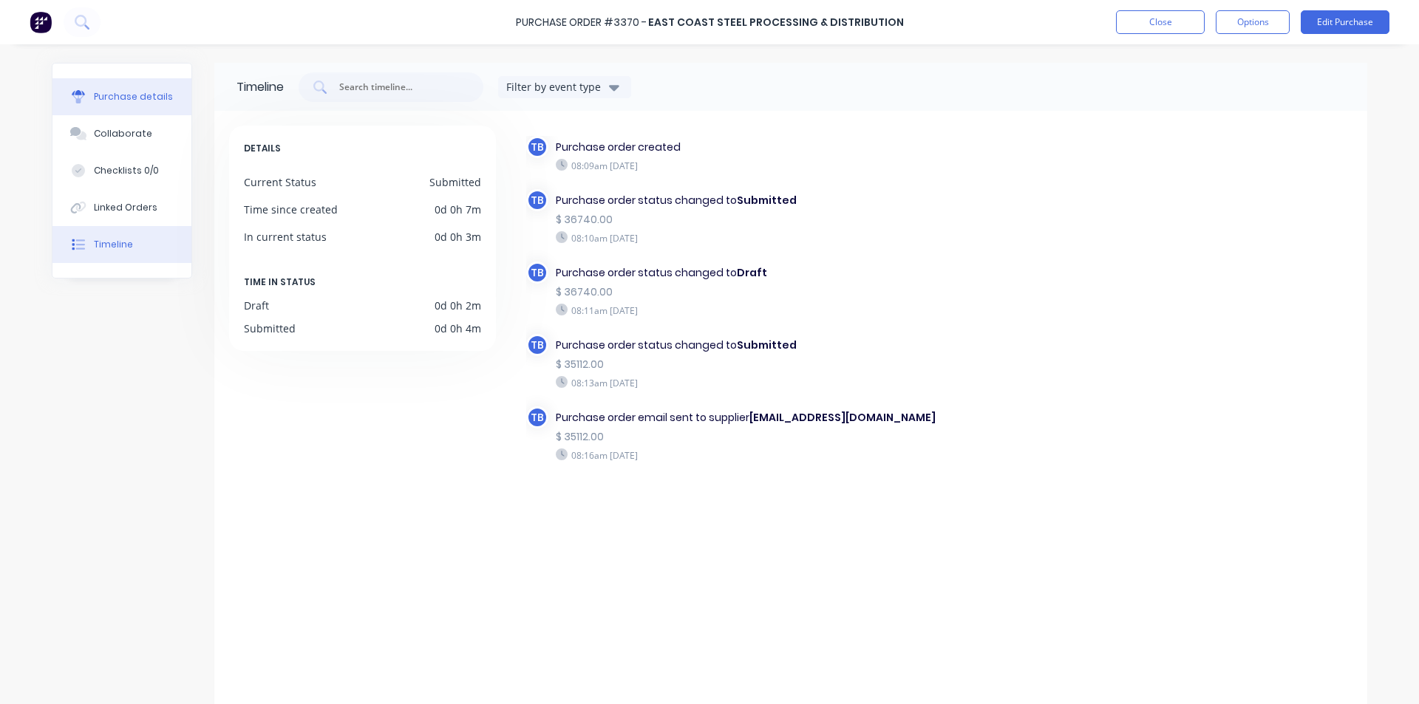
click at [135, 94] on div "Purchase details" at bounding box center [133, 96] width 79 height 13
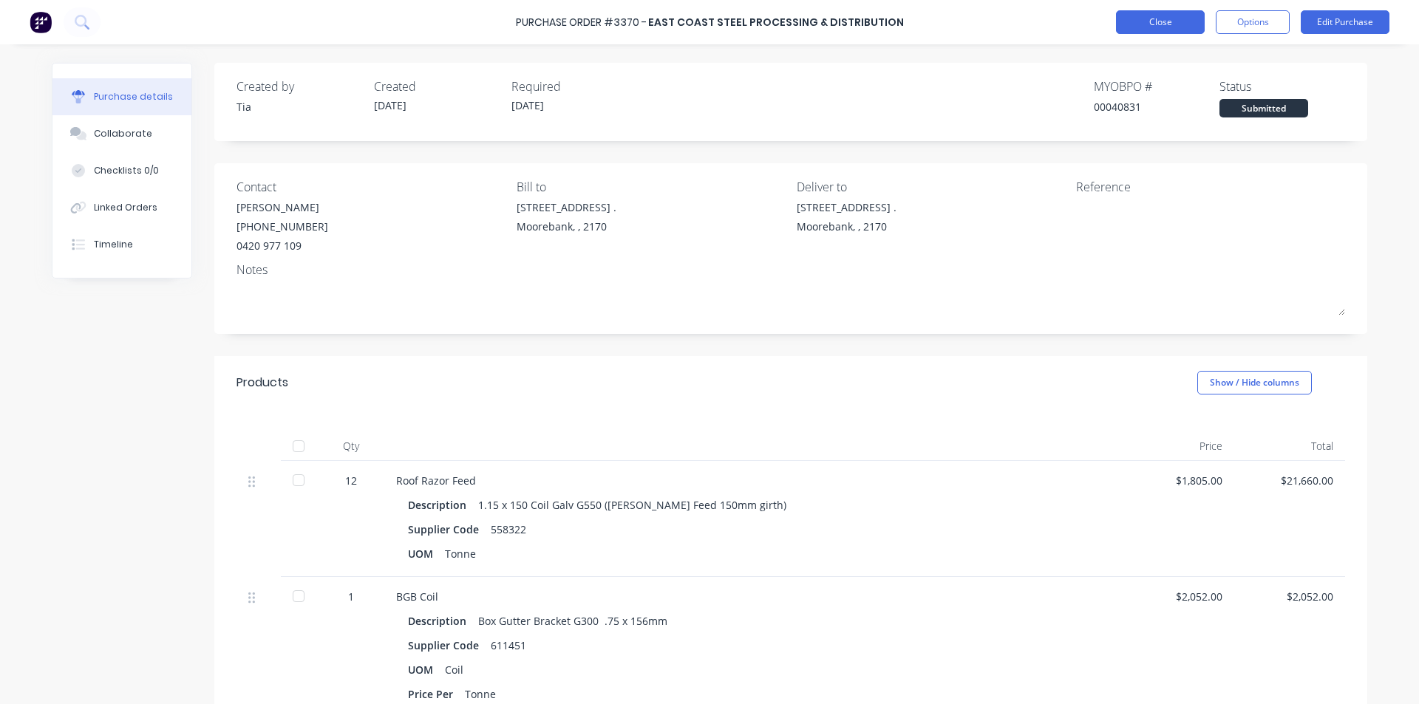
click at [1154, 23] on button "Close" at bounding box center [1160, 22] width 89 height 24
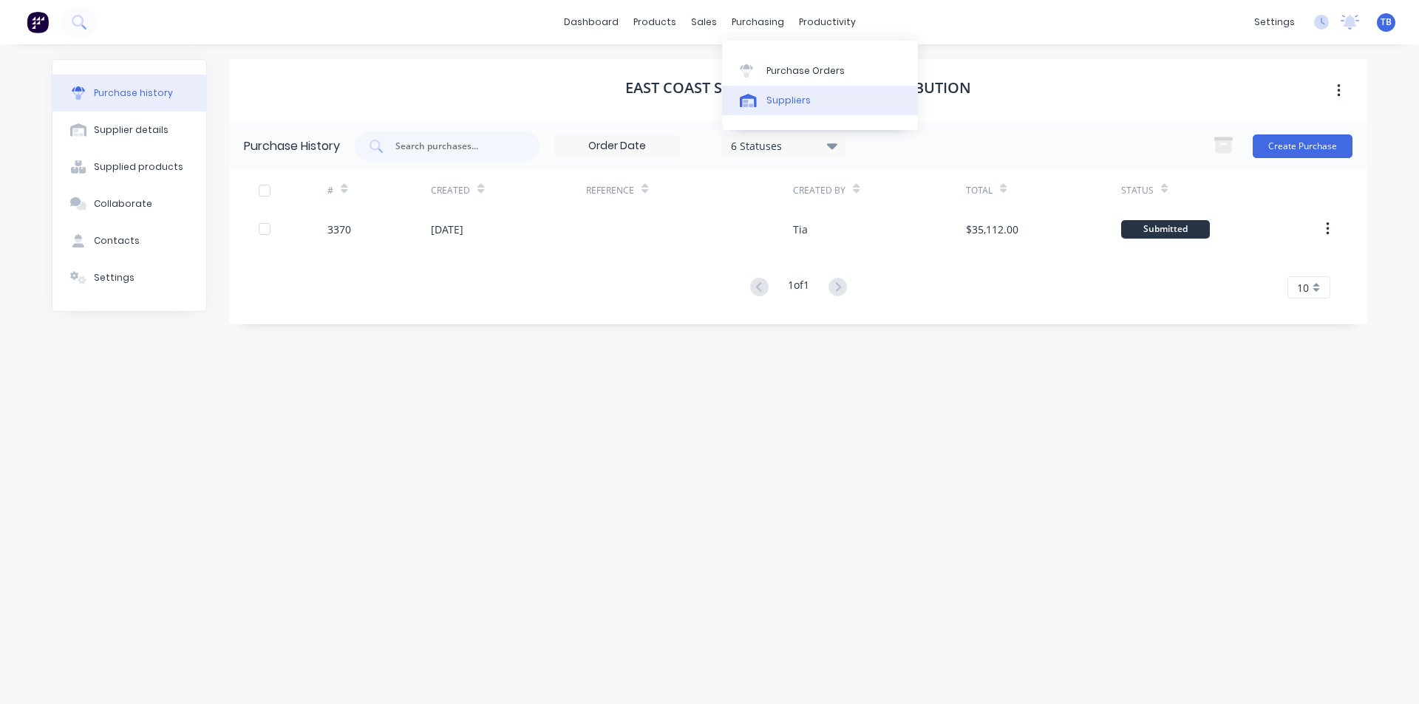
click at [789, 100] on div "Suppliers" at bounding box center [789, 100] width 44 height 13
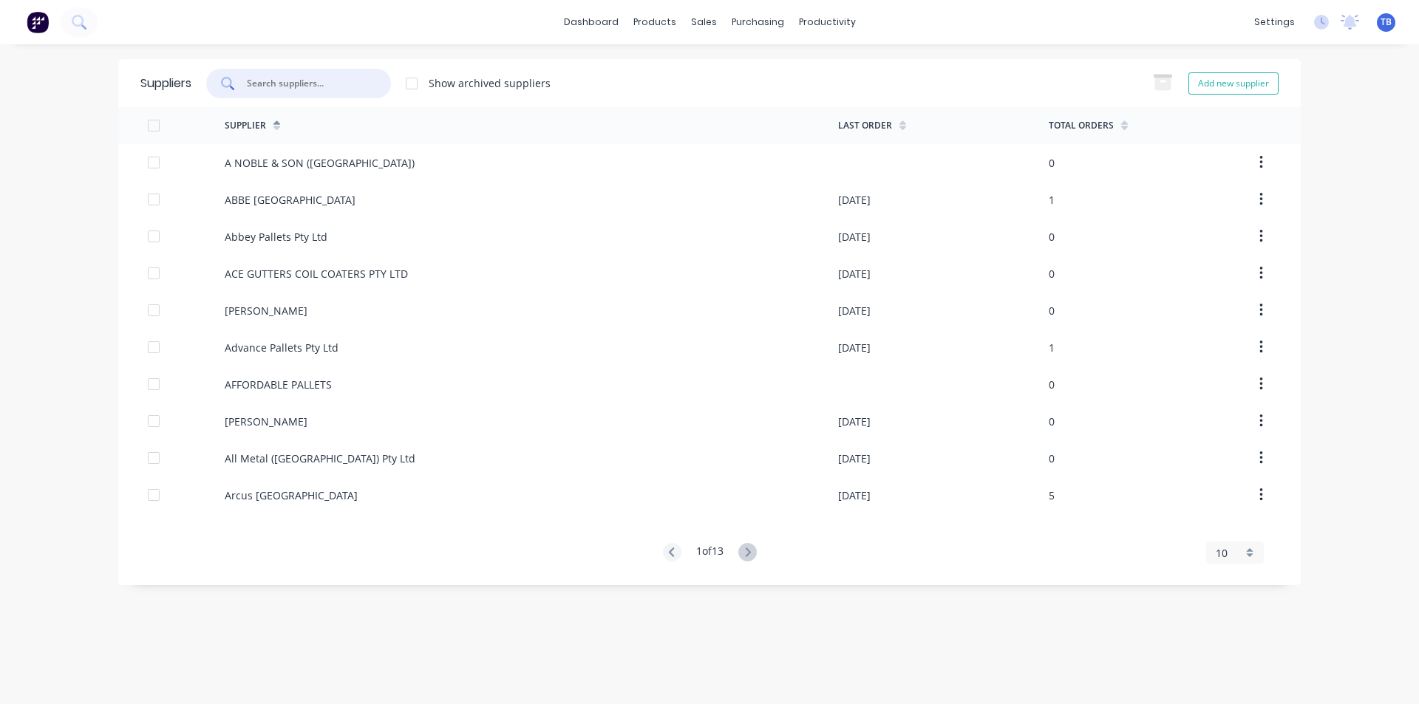
click at [308, 78] on input "text" at bounding box center [306, 83] width 123 height 15
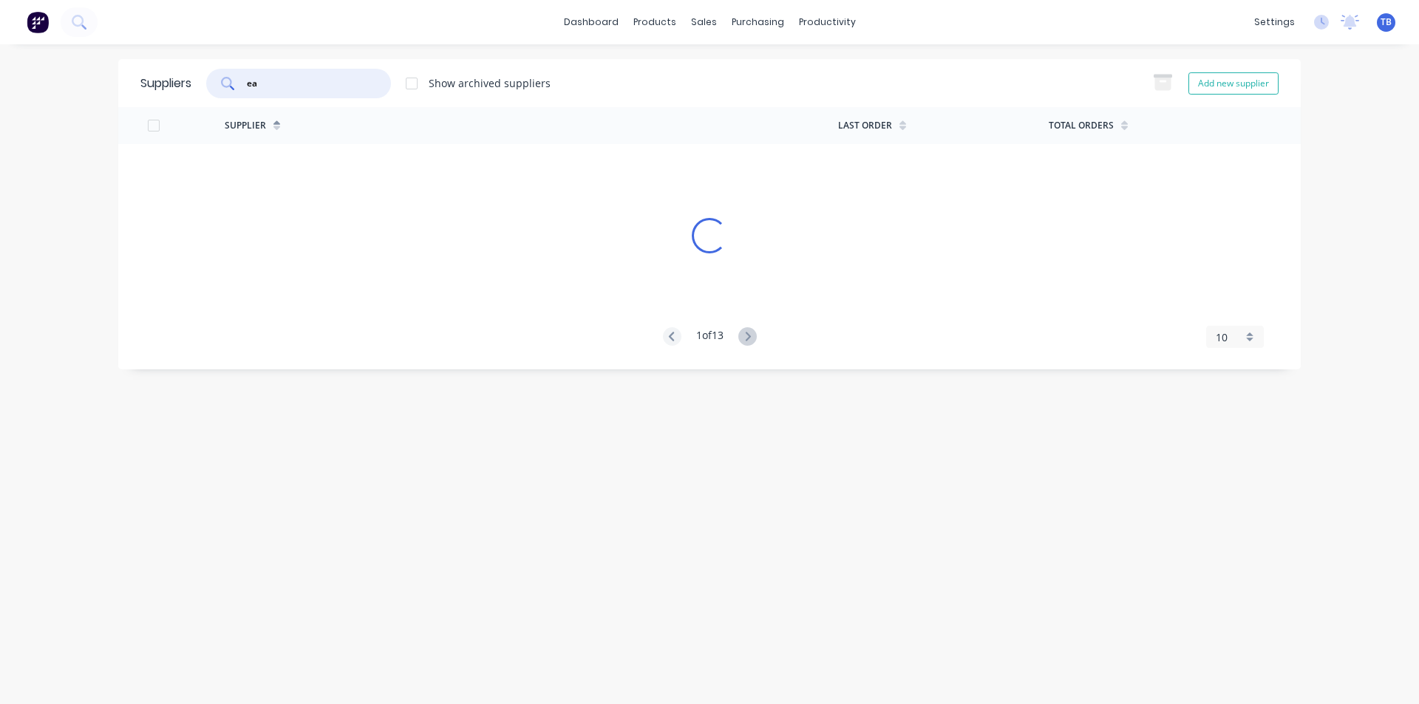
type input "e"
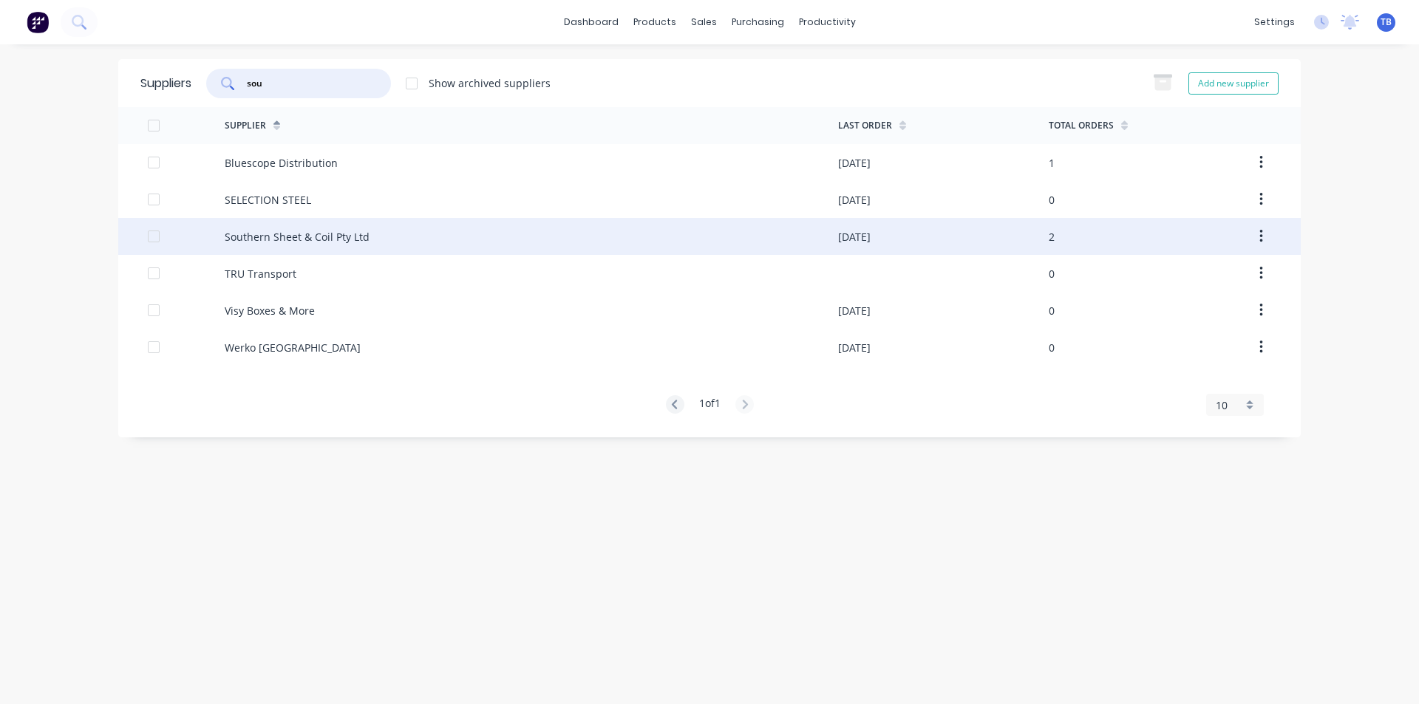
type input "sou"
click at [302, 236] on div "Southern Sheet & Coil Pty Ltd" at bounding box center [297, 237] width 145 height 16
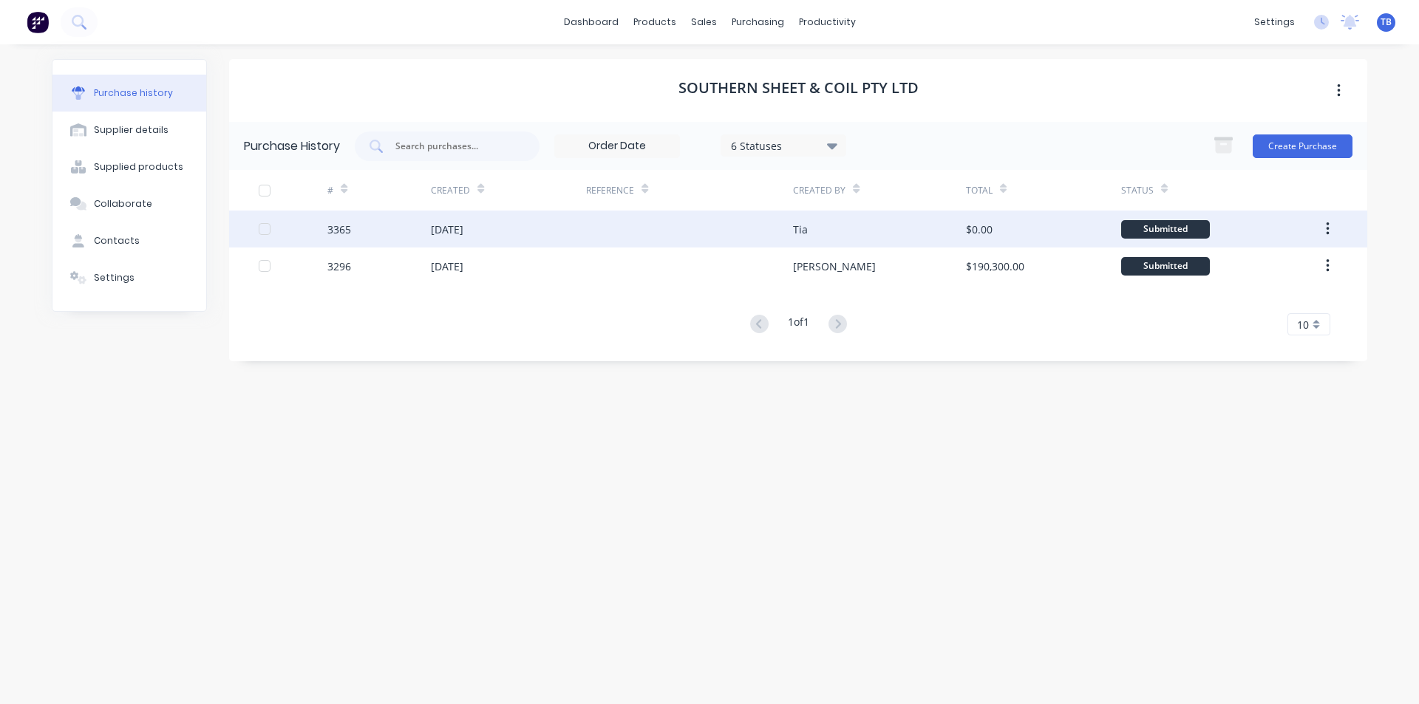
click at [469, 217] on div "[DATE]" at bounding box center [508, 229] width 155 height 37
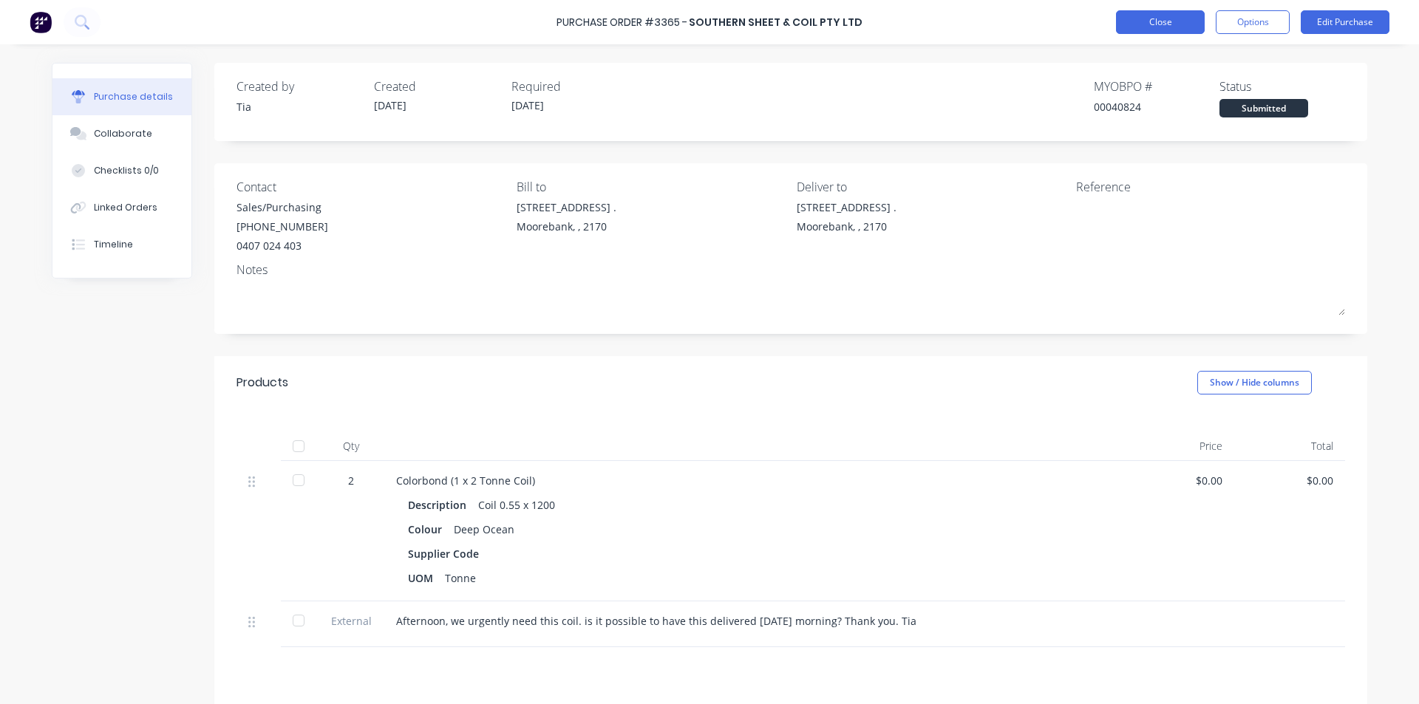
click at [1172, 13] on button "Close" at bounding box center [1160, 22] width 89 height 24
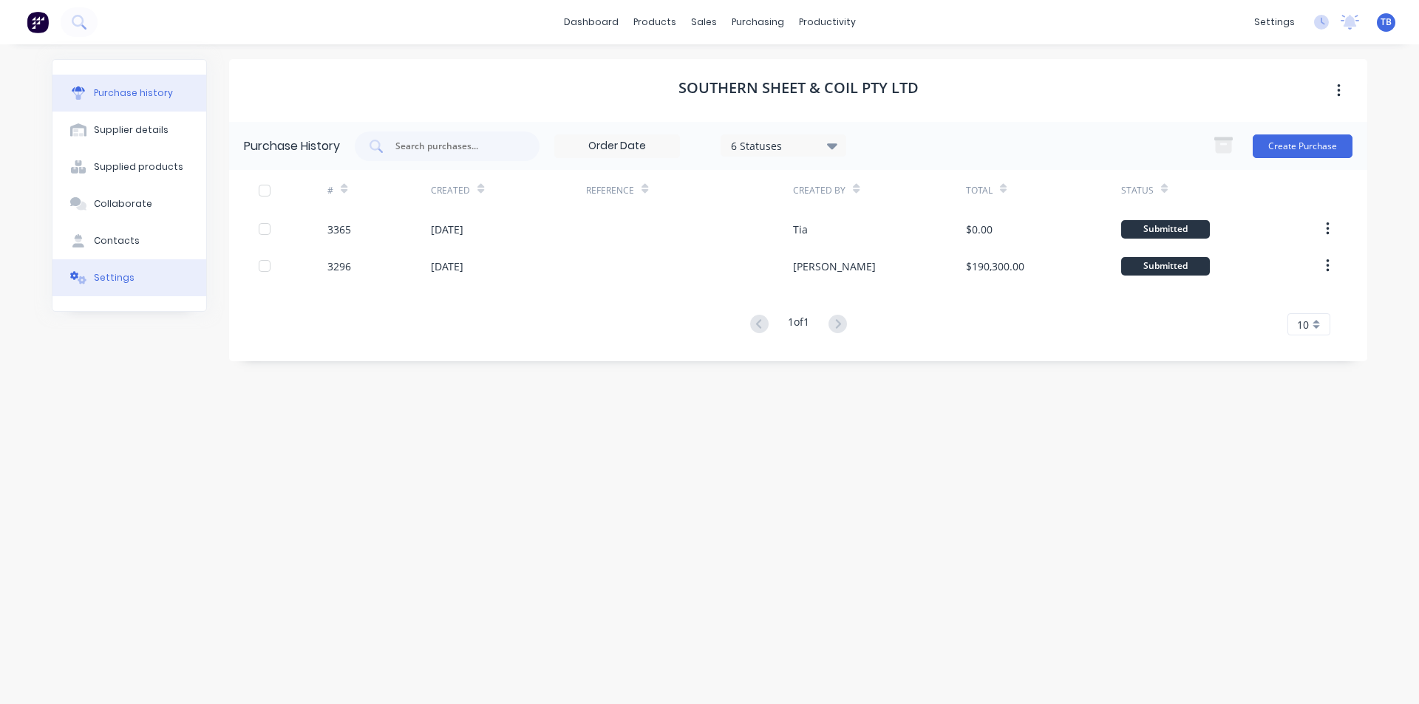
click at [109, 284] on div "Settings" at bounding box center [114, 277] width 41 height 13
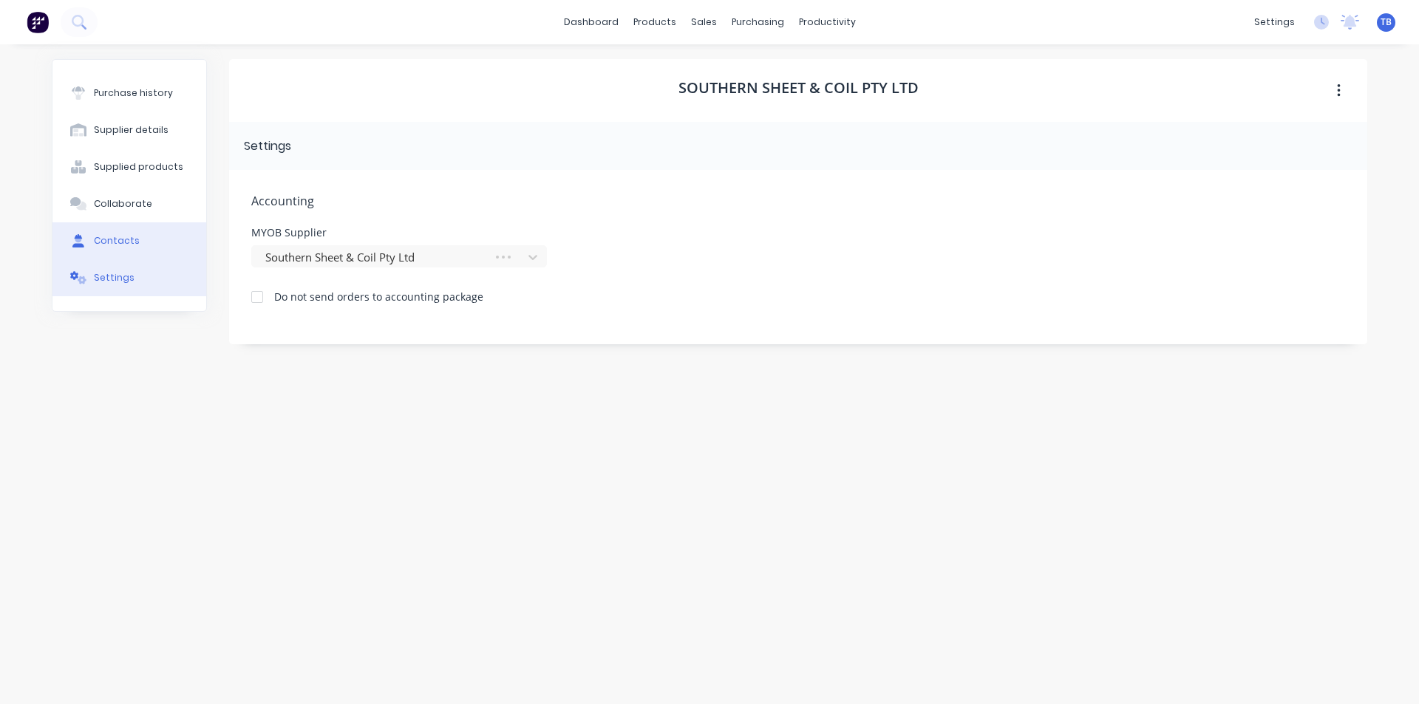
click at [135, 243] on button "Contacts" at bounding box center [129, 241] width 154 height 37
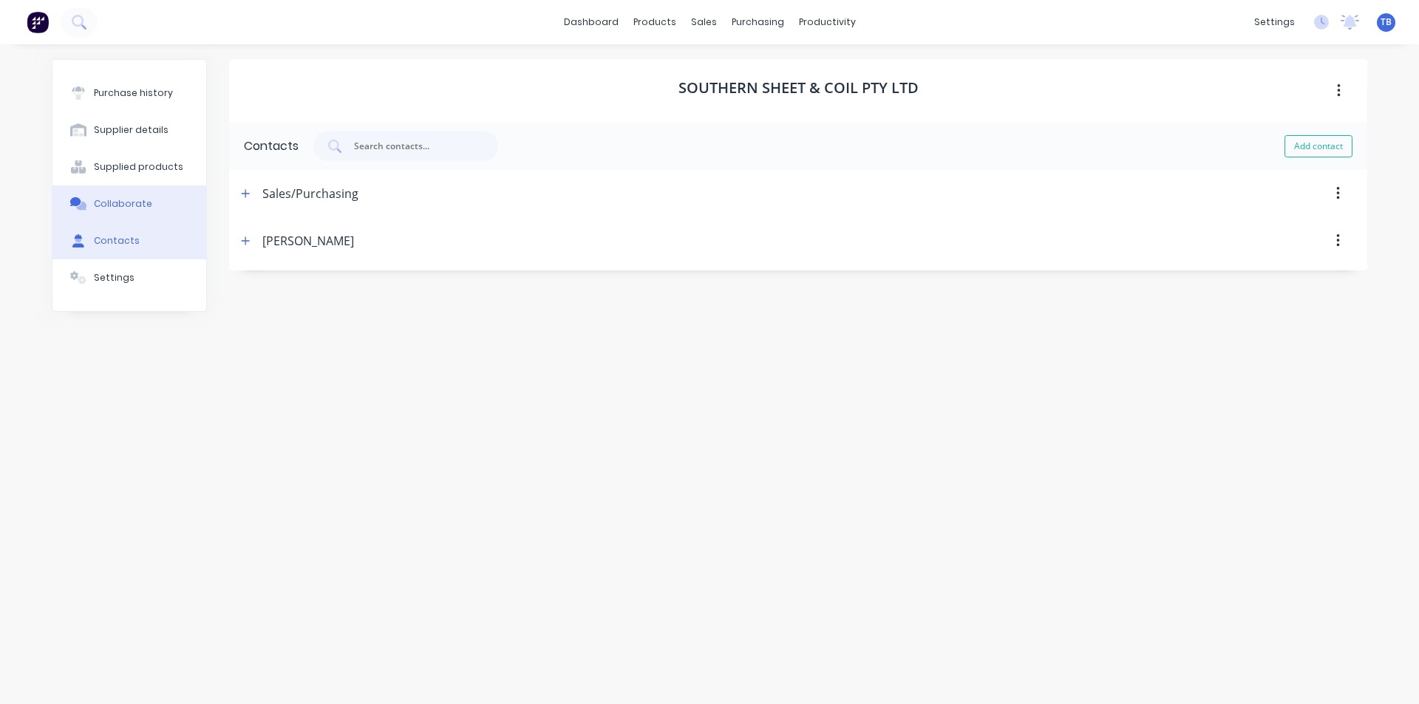
click at [163, 205] on button "Collaborate" at bounding box center [129, 204] width 154 height 37
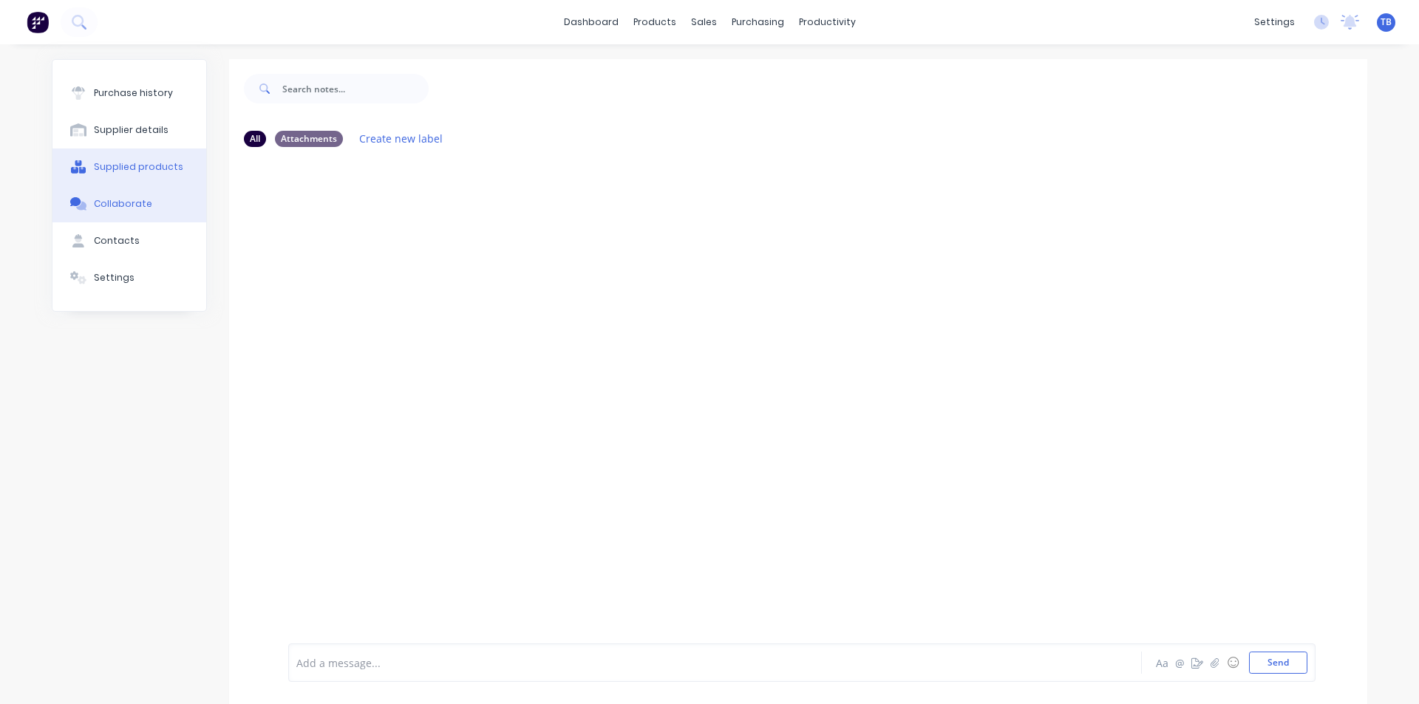
click at [160, 170] on div "Supplied products" at bounding box center [138, 166] width 89 height 13
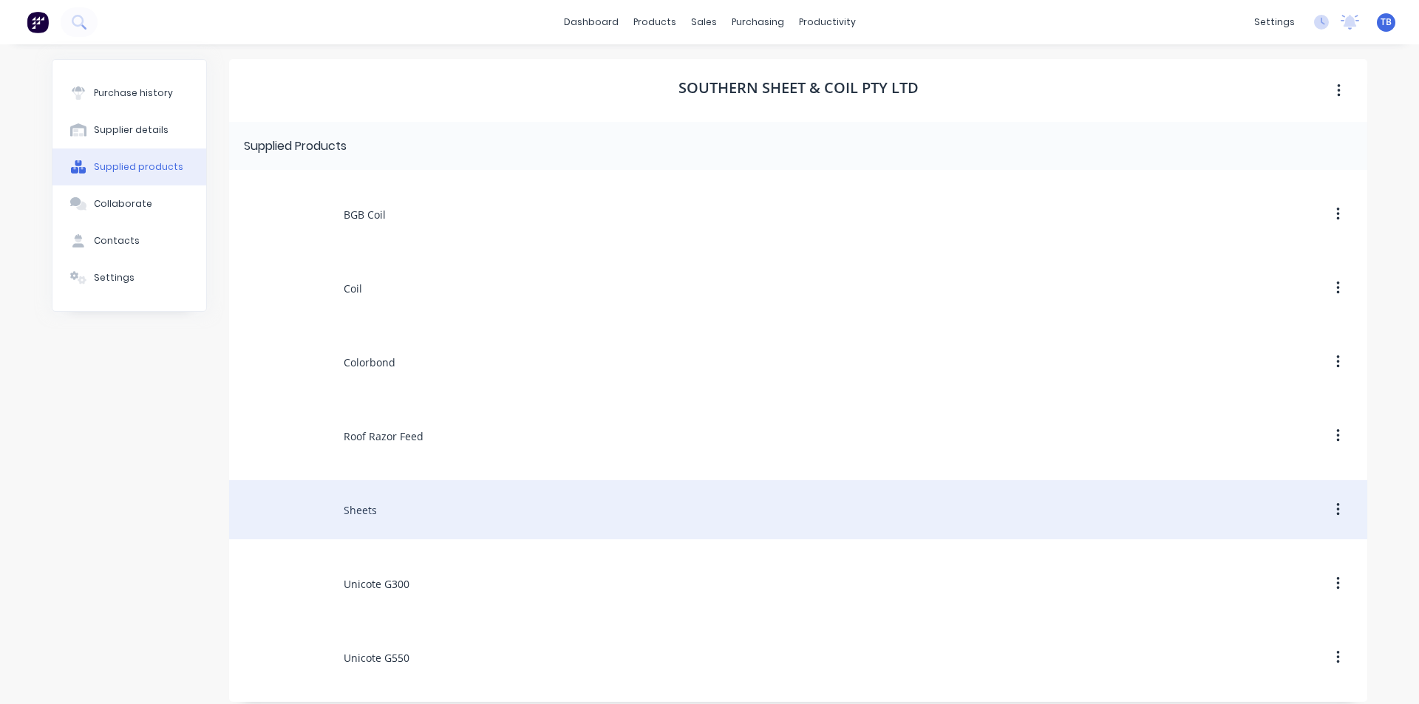
scroll to position [13, 0]
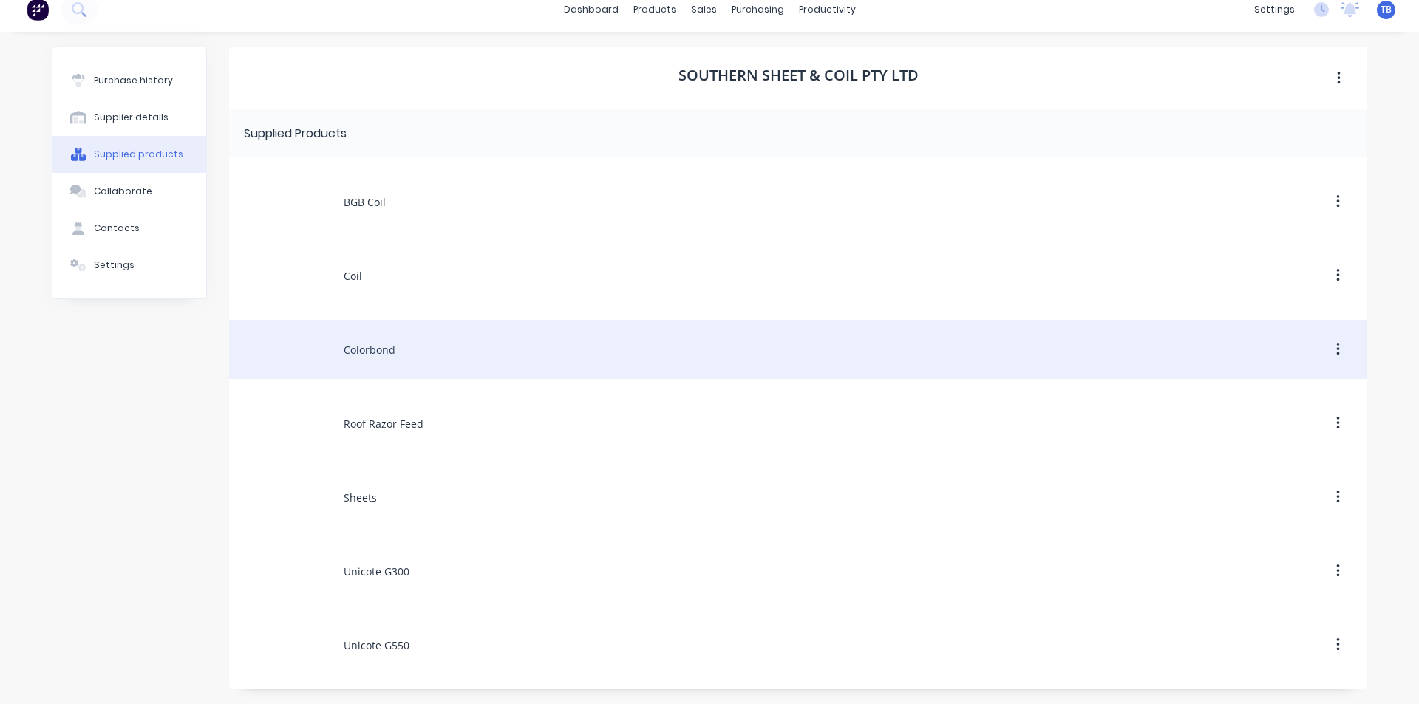
click at [474, 330] on div "Colorbond" at bounding box center [798, 349] width 1138 height 59
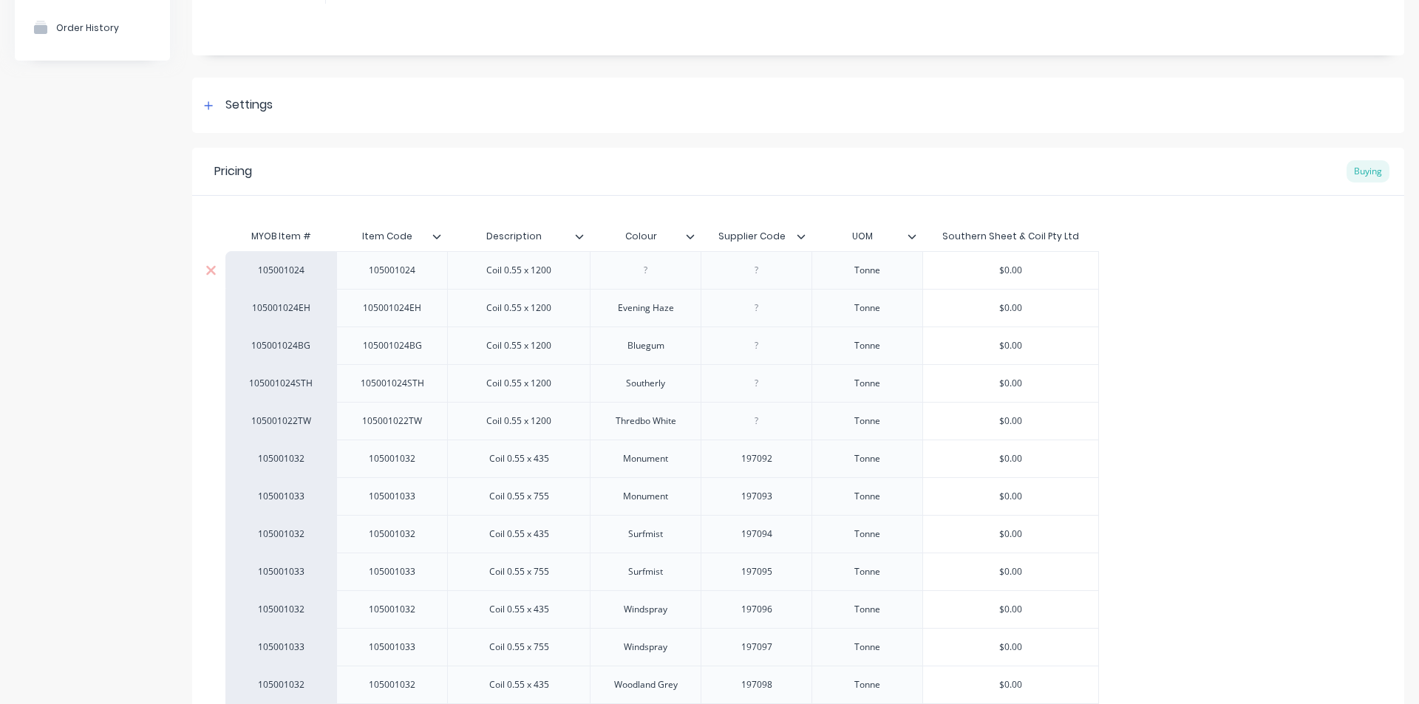
scroll to position [106, 0]
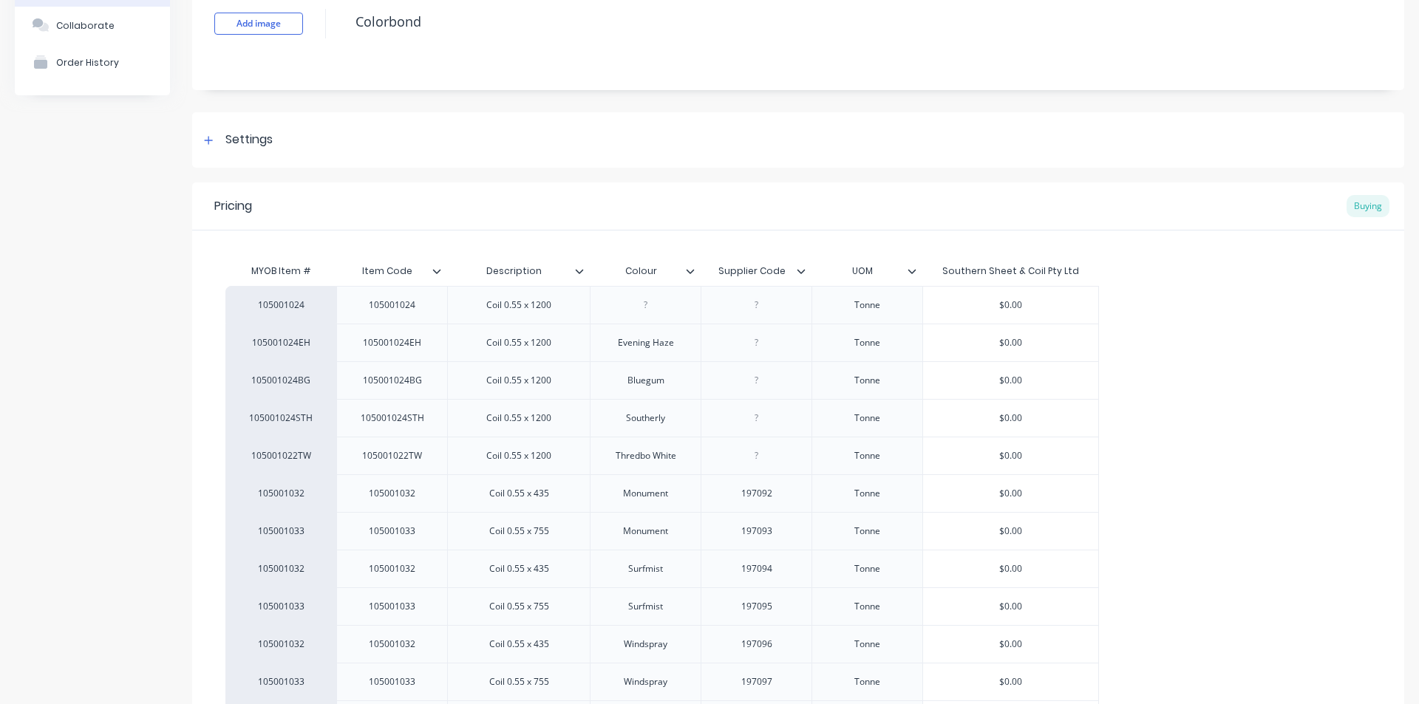
click at [688, 277] on div "Colour" at bounding box center [641, 271] width 102 height 37
click at [690, 268] on icon at bounding box center [690, 271] width 9 height 9
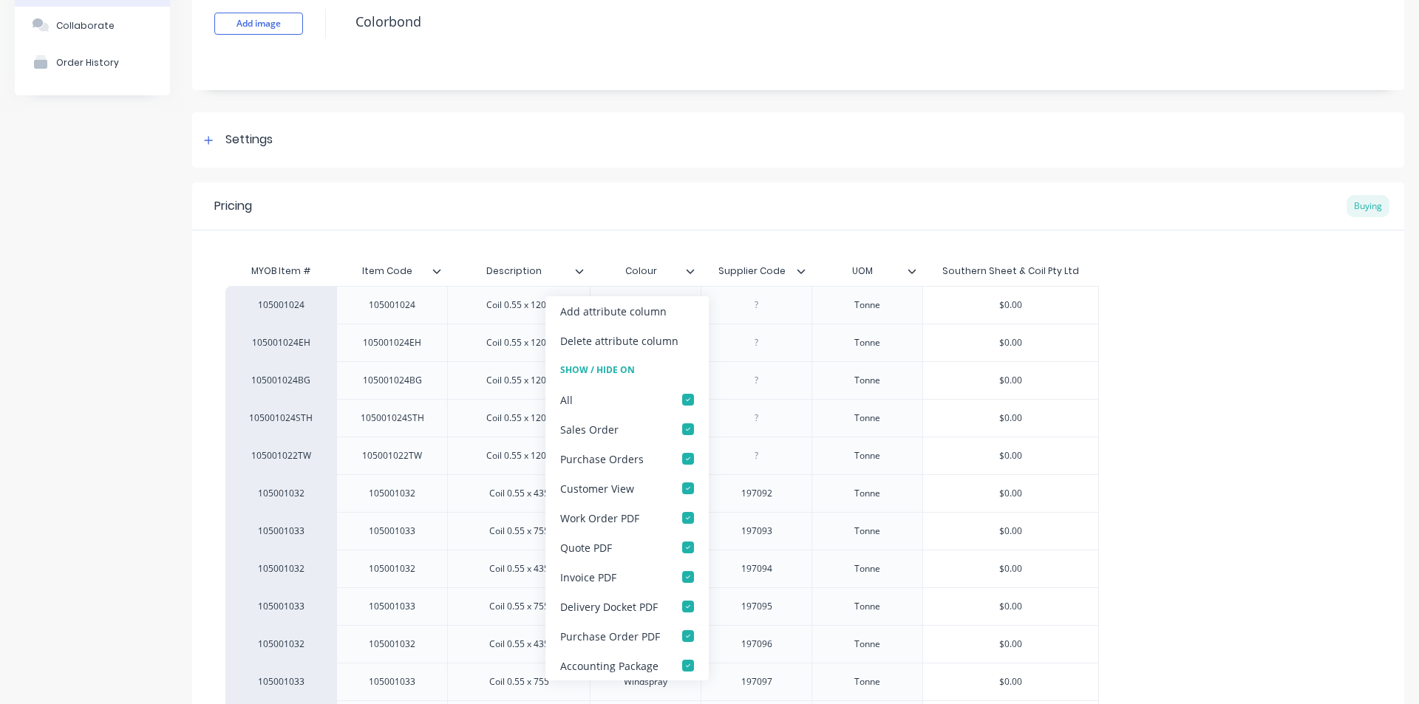
click at [1161, 416] on div "105001024 105001024 Coil 0.55 x 1200 Tonne $0.00 105001024EH 105001024EH Coil 0…" at bounding box center [798, 607] width 1146 height 642
type textarea "x"
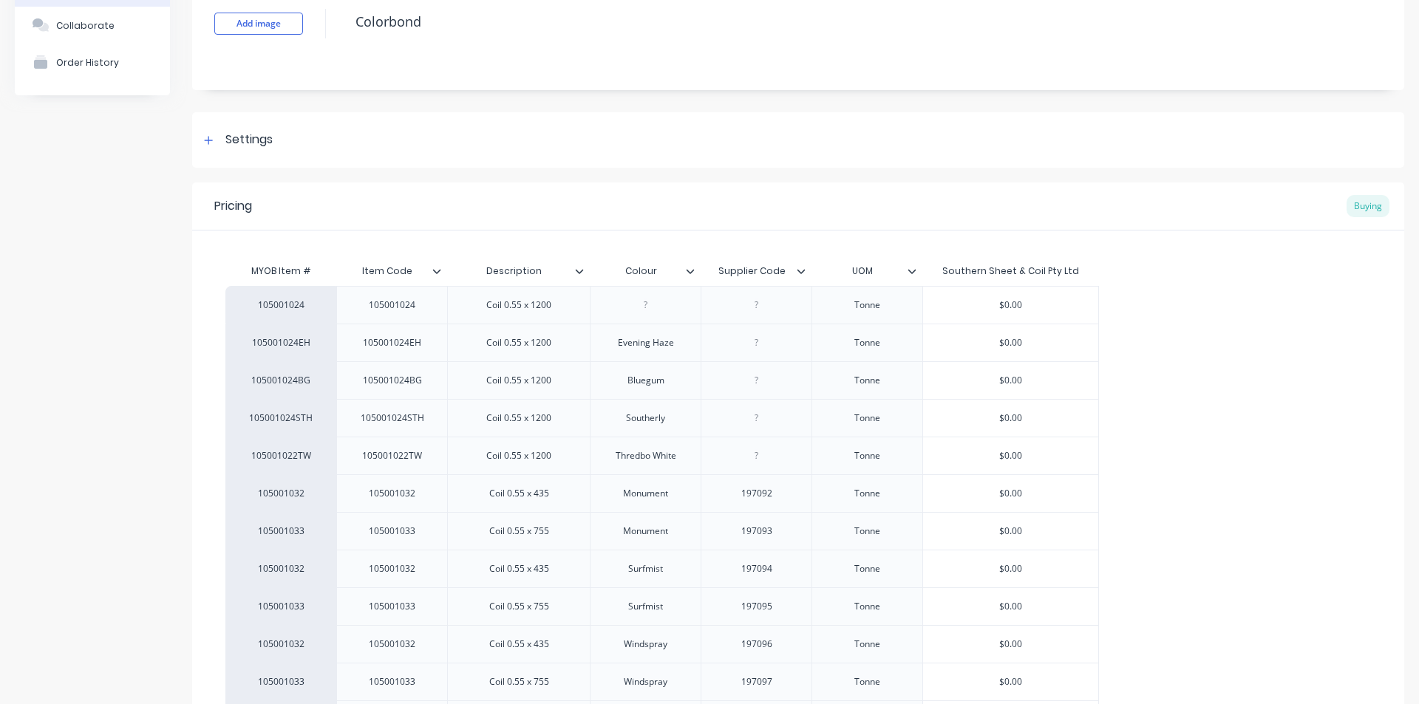
scroll to position [0, 0]
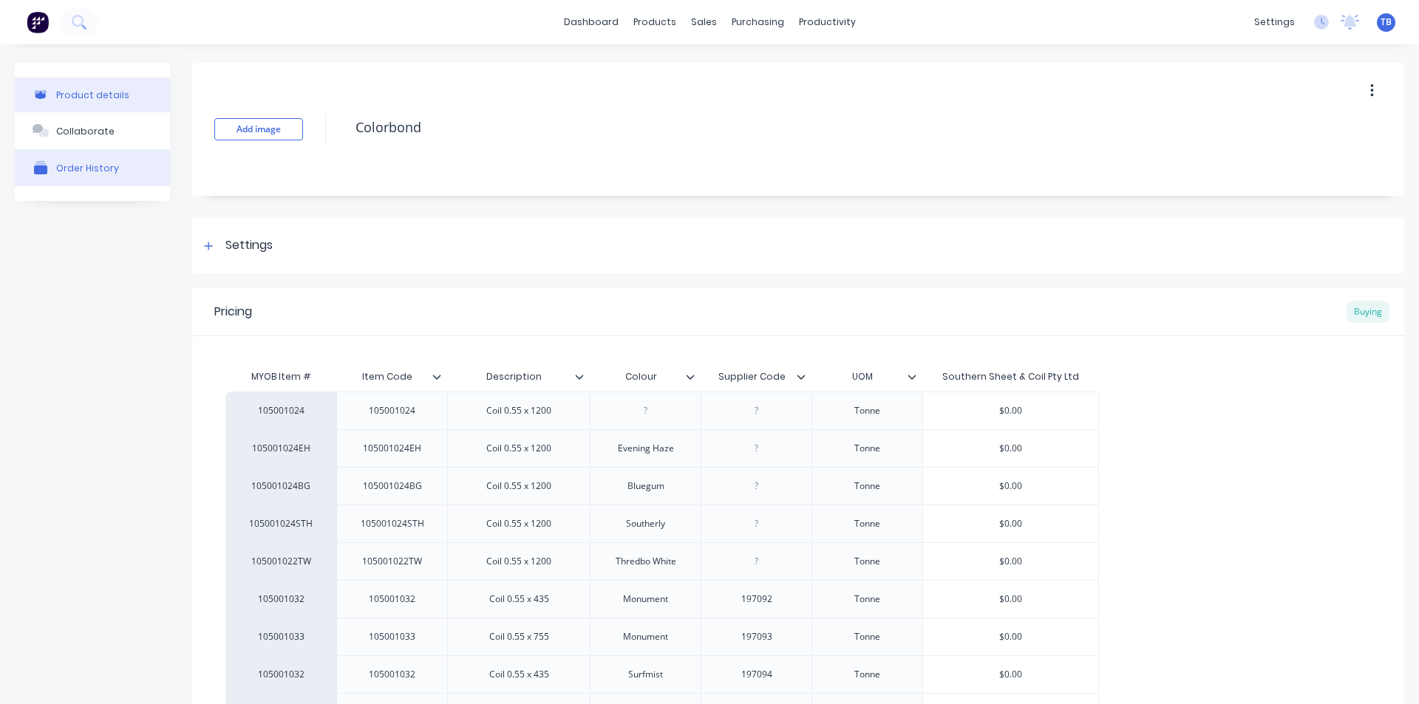
click at [94, 178] on button "Order History" at bounding box center [92, 167] width 155 height 37
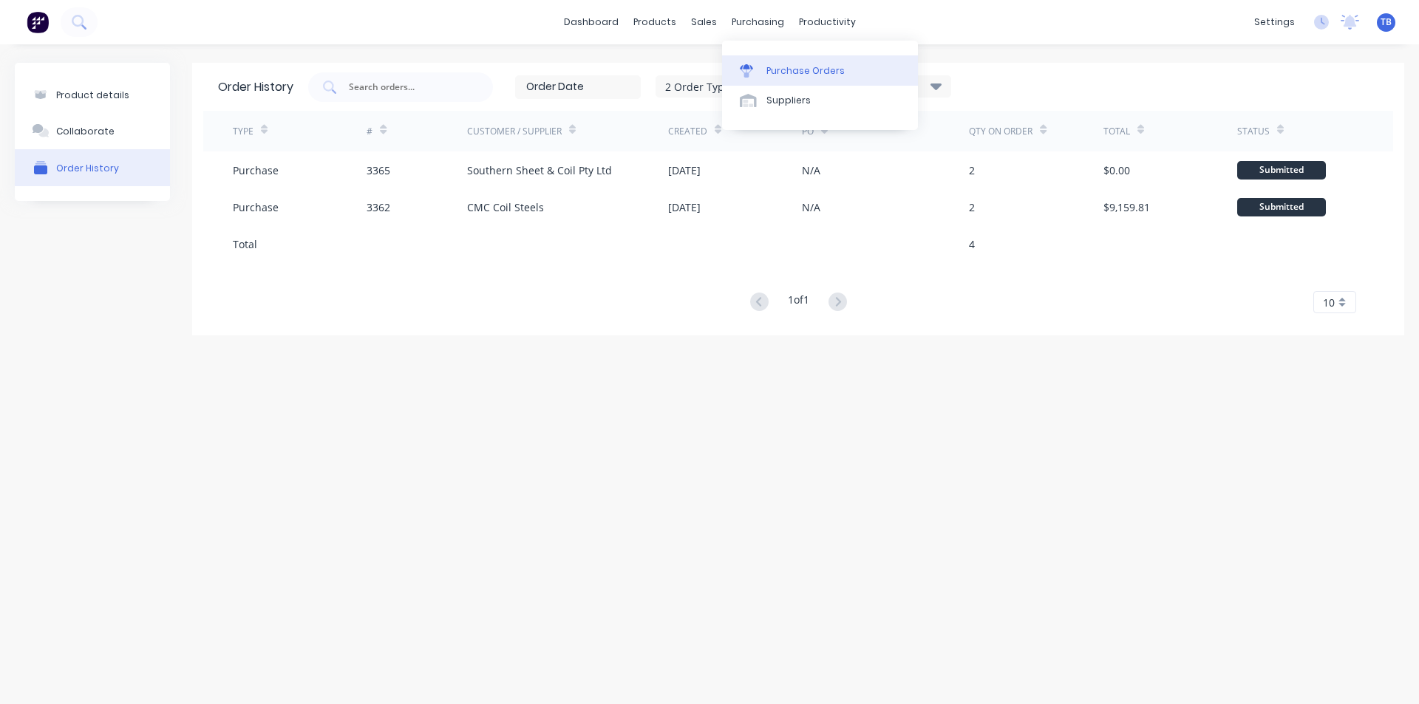
click at [787, 64] on div "Purchase Orders" at bounding box center [806, 70] width 78 height 13
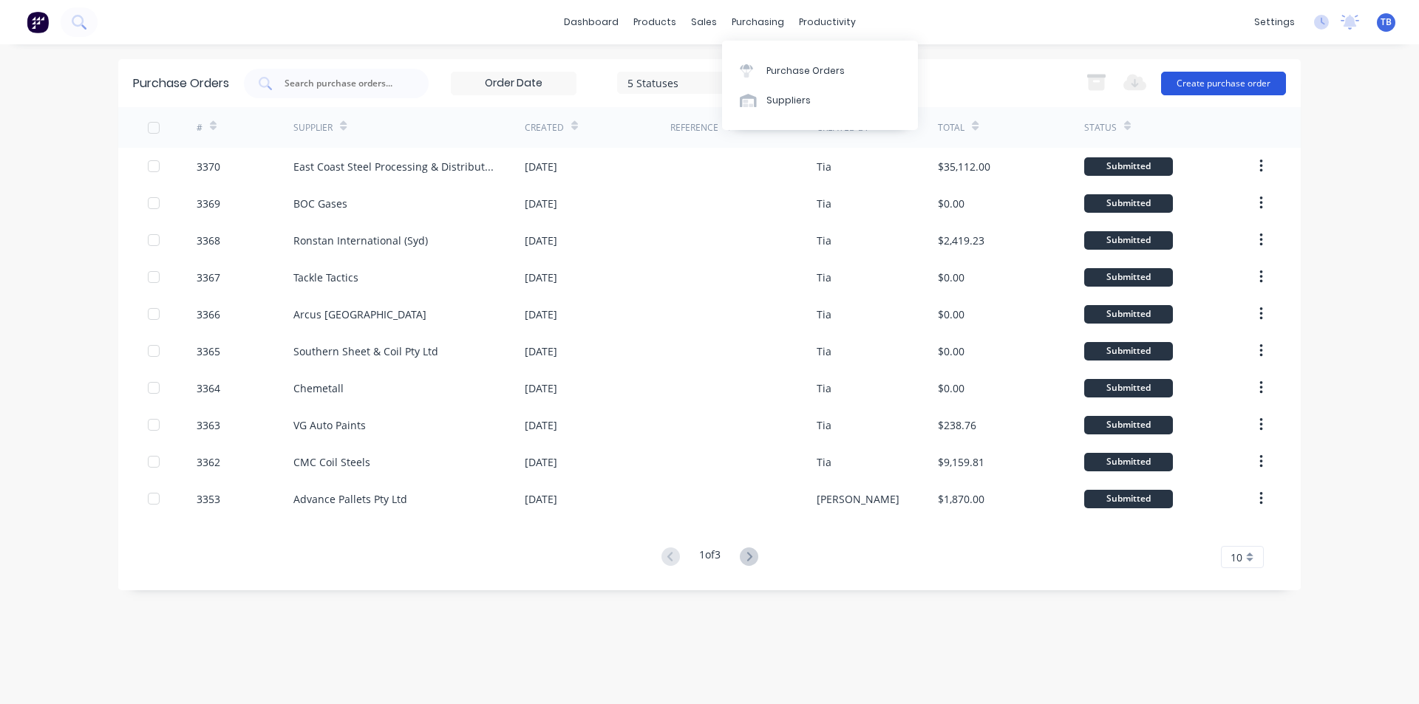
click at [1200, 79] on button "Create purchase order" at bounding box center [1223, 84] width 125 height 24
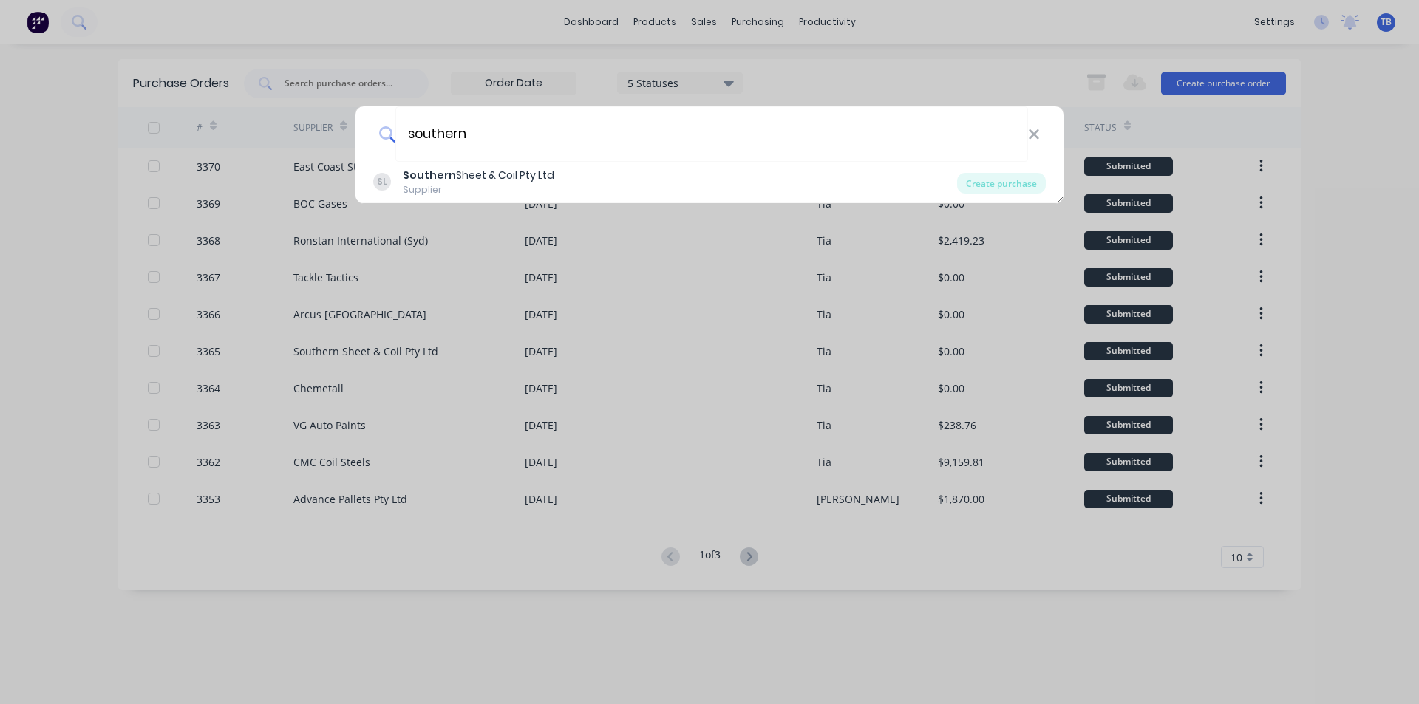
type input "southern"
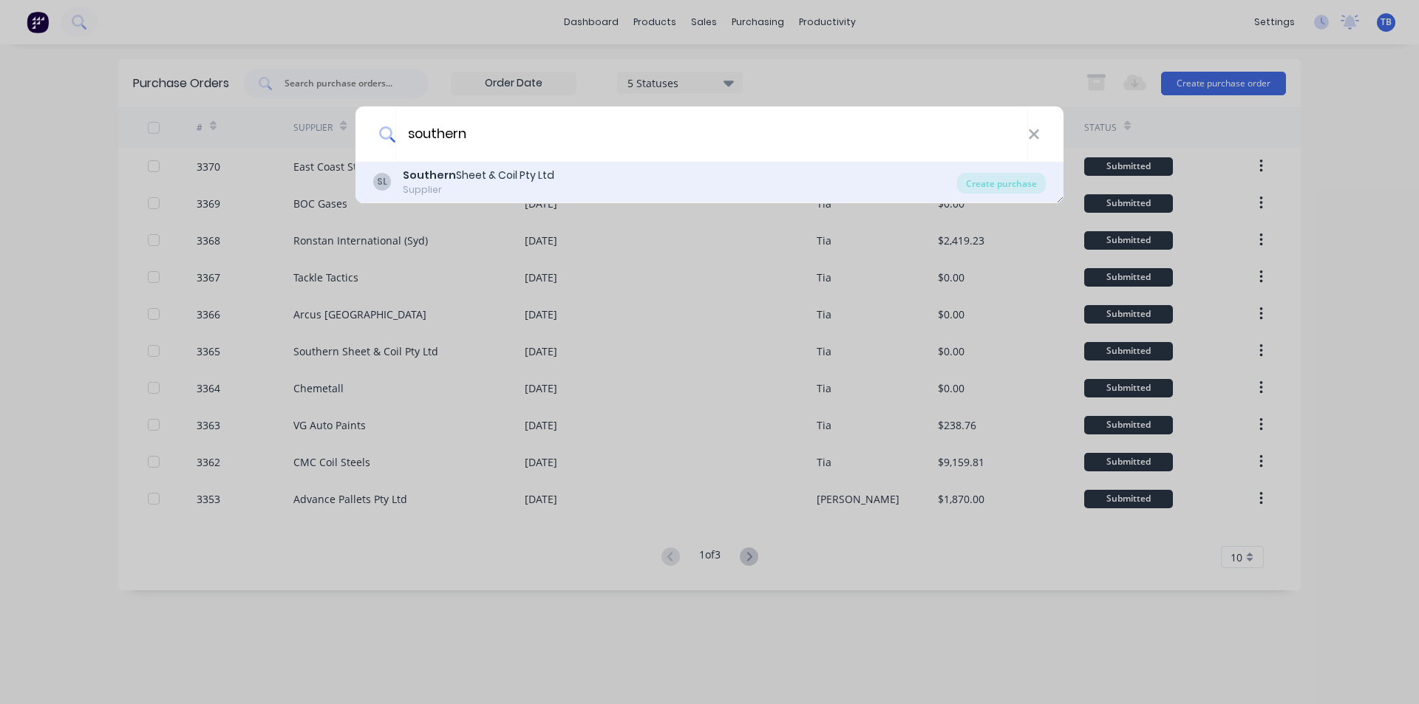
click at [461, 166] on div "SL Southern Sheet & Coil Pty Ltd Supplier Create purchase" at bounding box center [710, 182] width 708 height 41
click at [459, 172] on div "Southern Sheet & Coil Pty Ltd" at bounding box center [479, 176] width 152 height 16
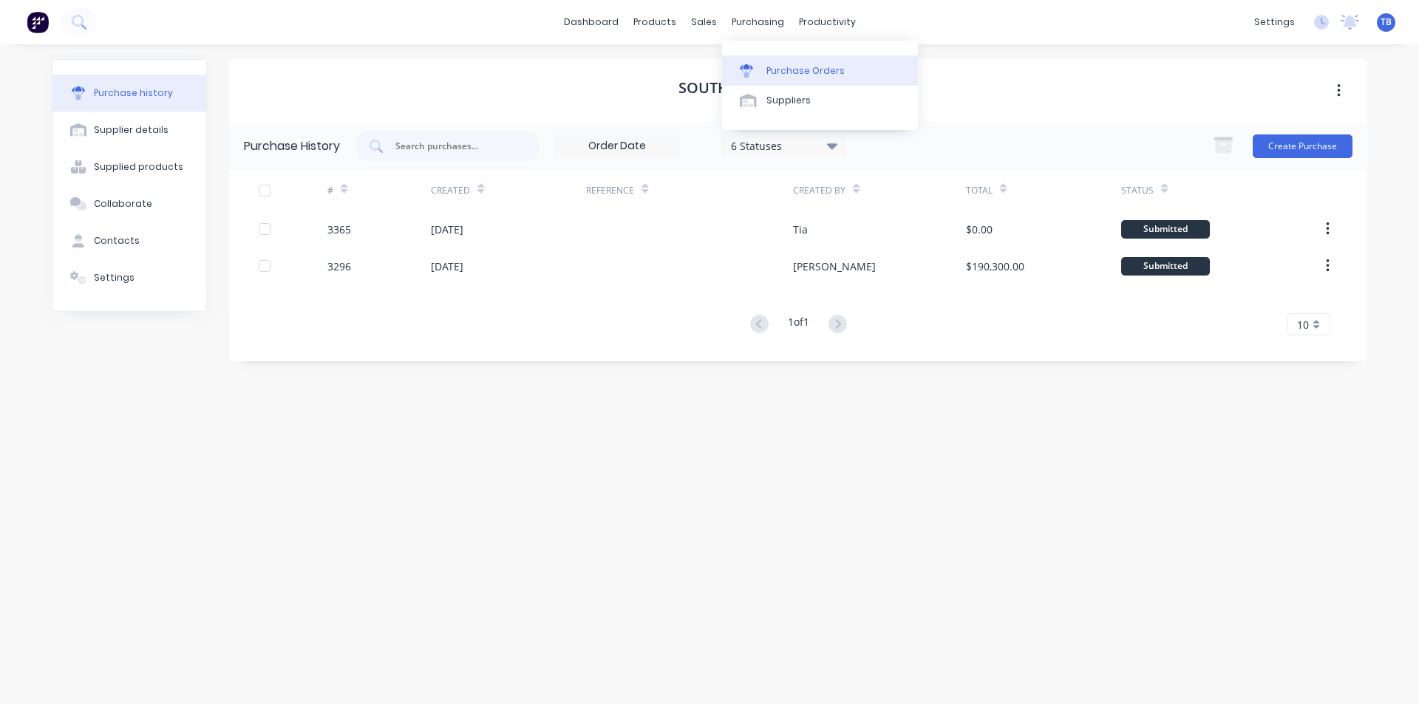
click at [794, 67] on div "Purchase Orders" at bounding box center [806, 70] width 78 height 13
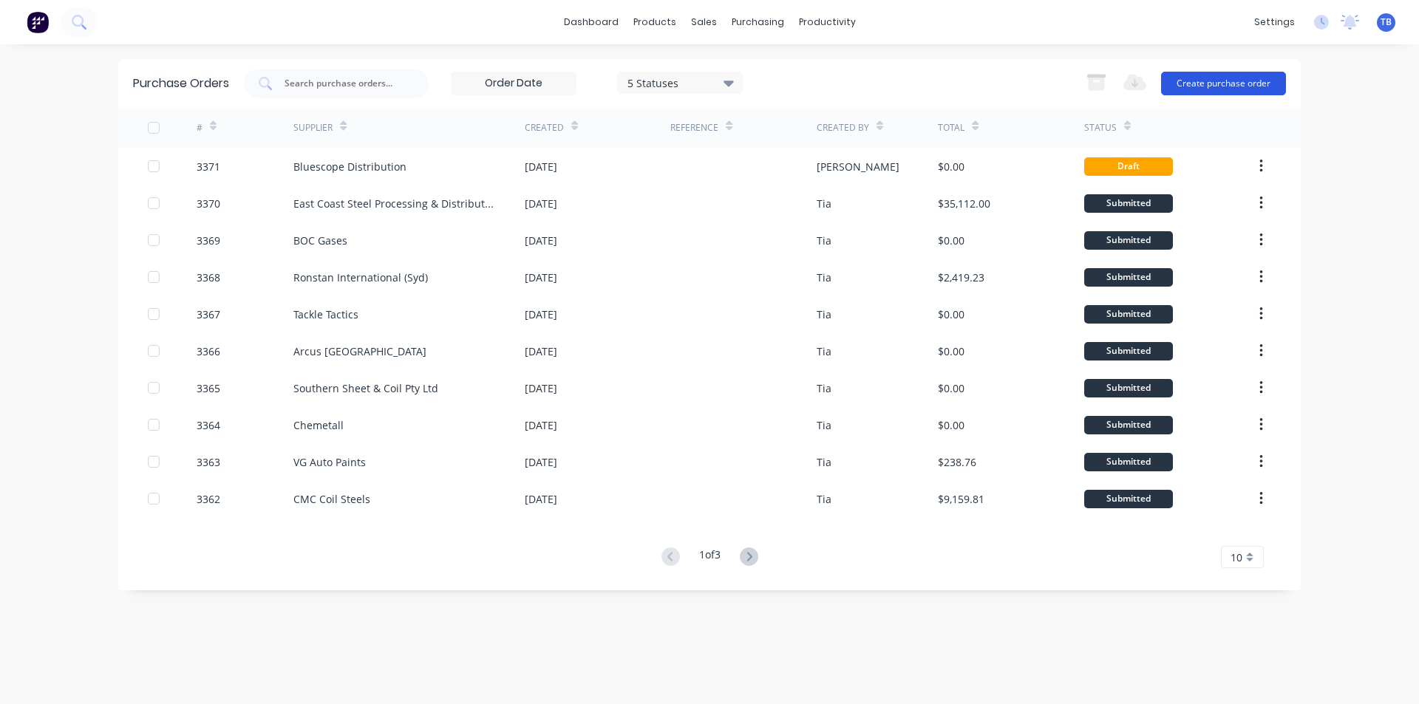
click at [1195, 84] on button "Create purchase order" at bounding box center [1223, 84] width 125 height 24
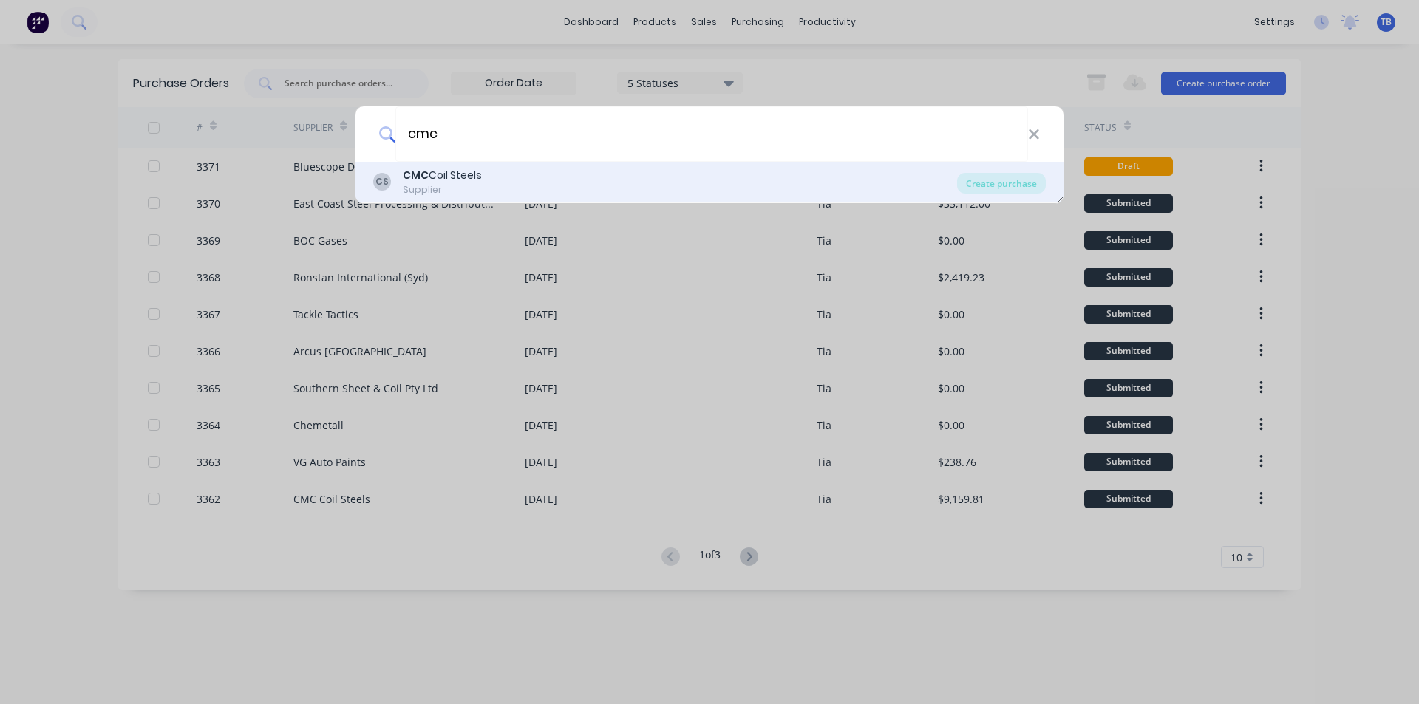
type input "cmc"
click at [593, 180] on div "CS CMC Coil Steels Supplier" at bounding box center [665, 182] width 584 height 29
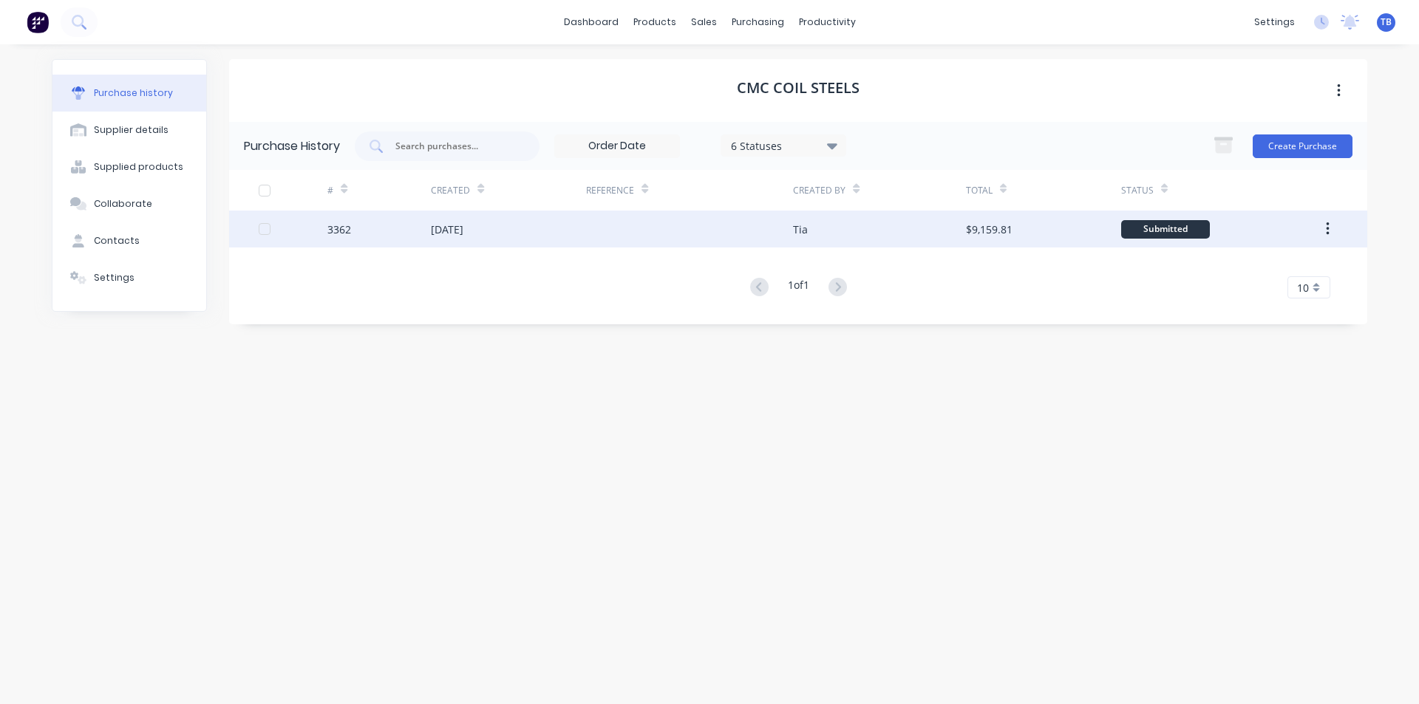
click at [608, 216] on div at bounding box center [689, 229] width 207 height 37
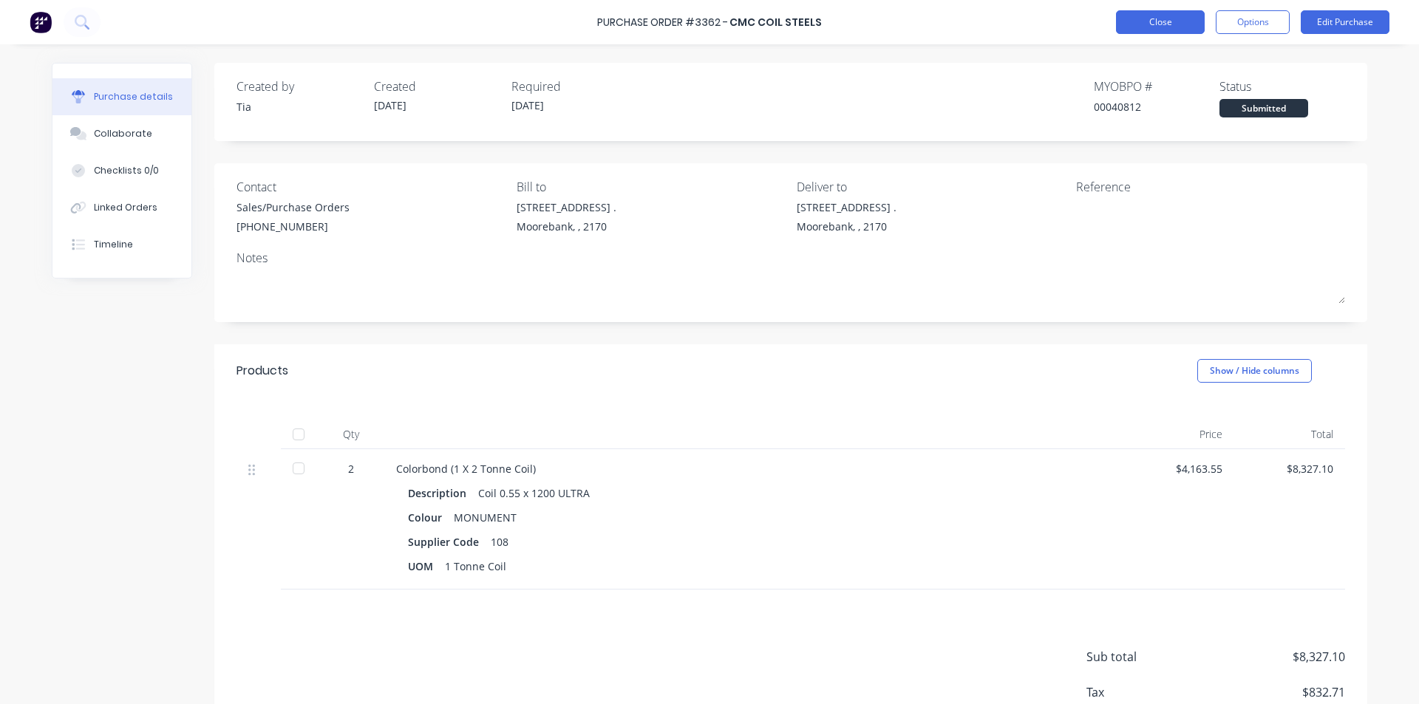
click at [1166, 21] on button "Close" at bounding box center [1160, 22] width 89 height 24
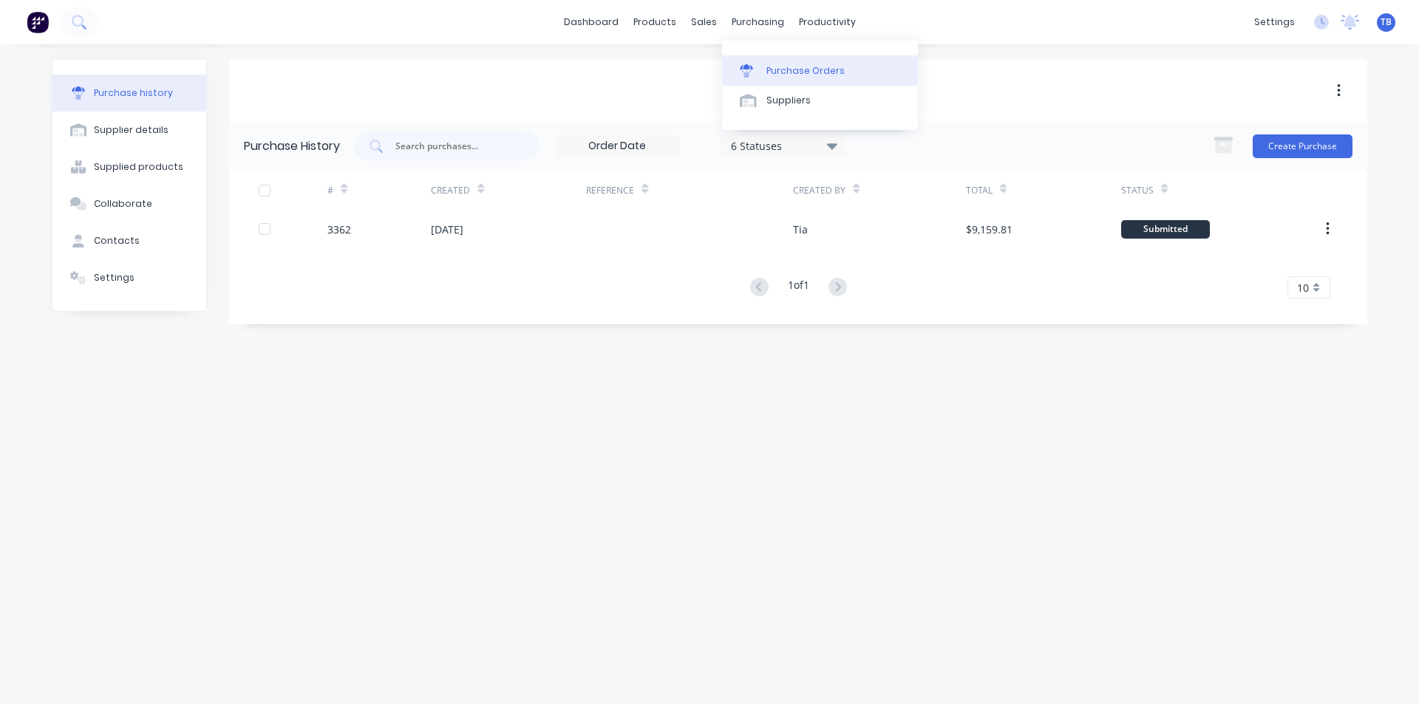
click at [772, 71] on div "Purchase Orders" at bounding box center [806, 70] width 78 height 13
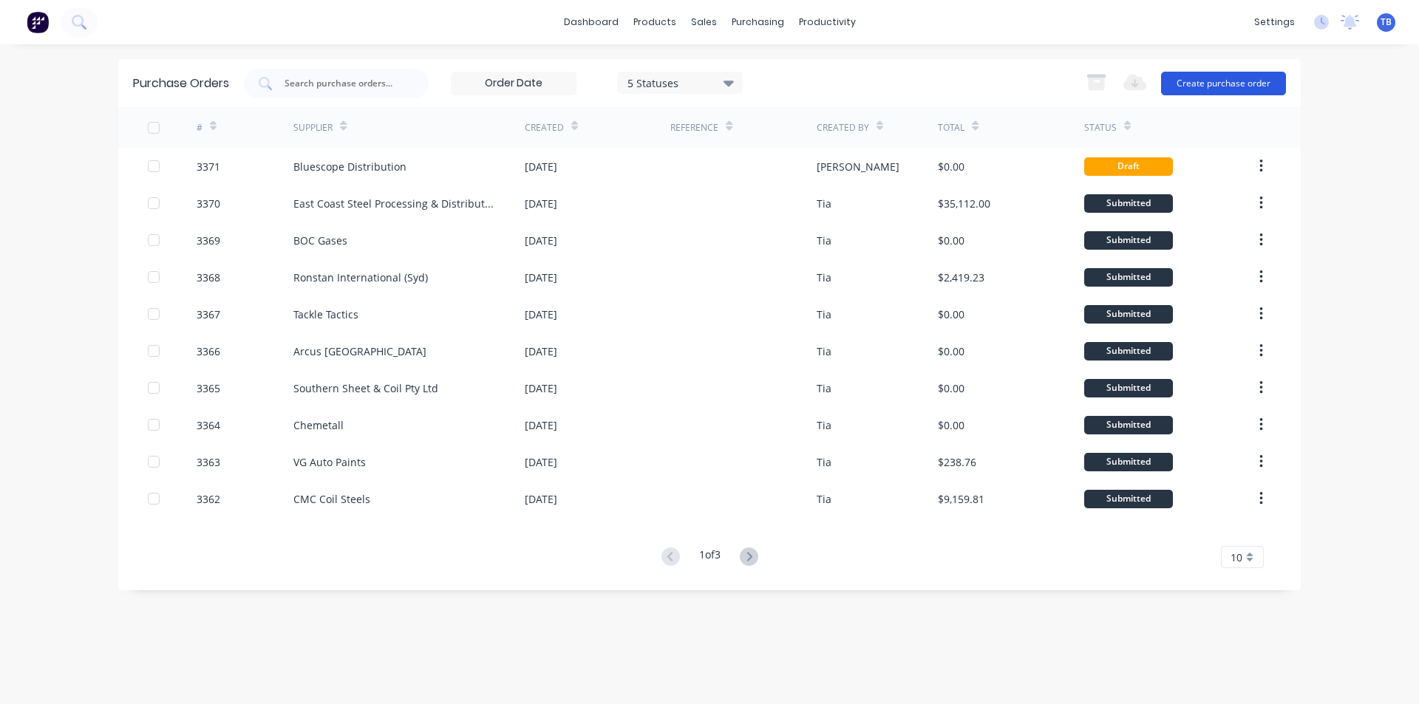
click at [1212, 79] on button "Create purchase order" at bounding box center [1223, 84] width 125 height 24
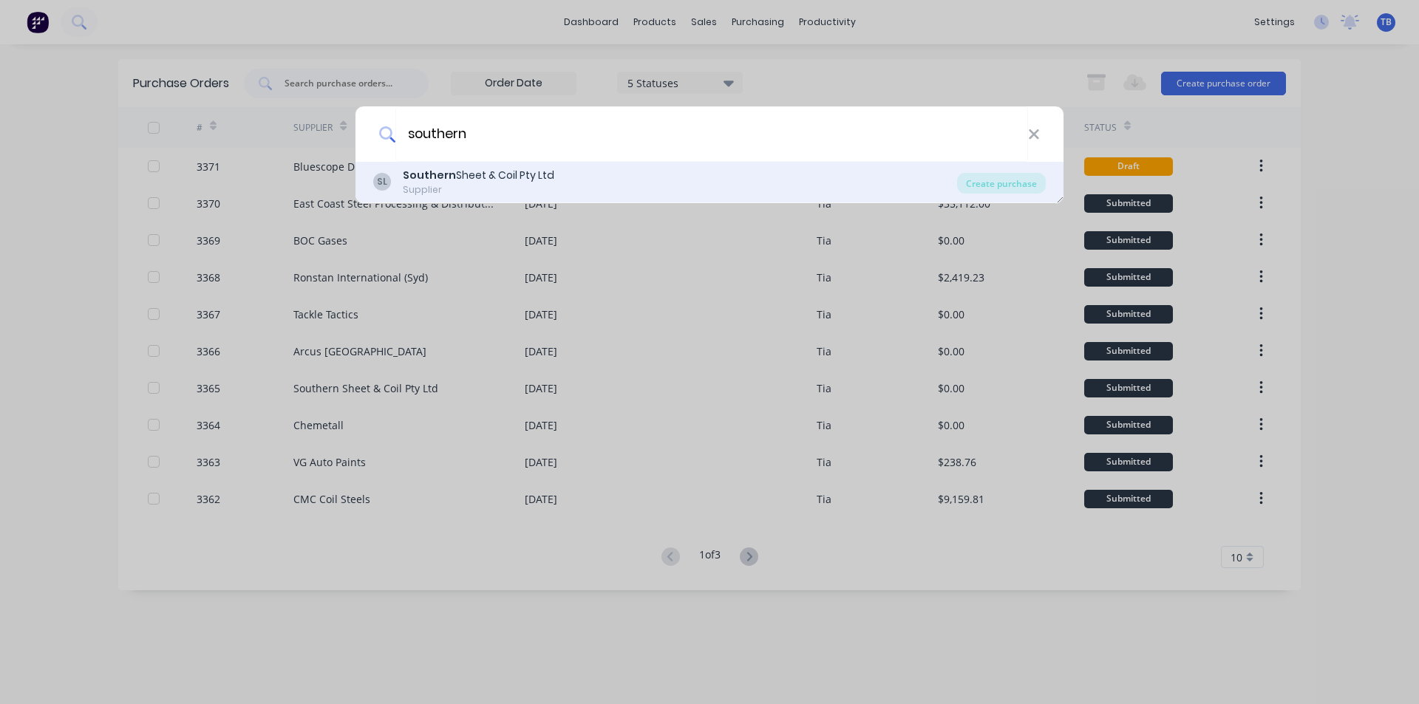
type input "southern"
click at [540, 170] on div "Southern Sheet & Coil Pty Ltd" at bounding box center [479, 176] width 152 height 16
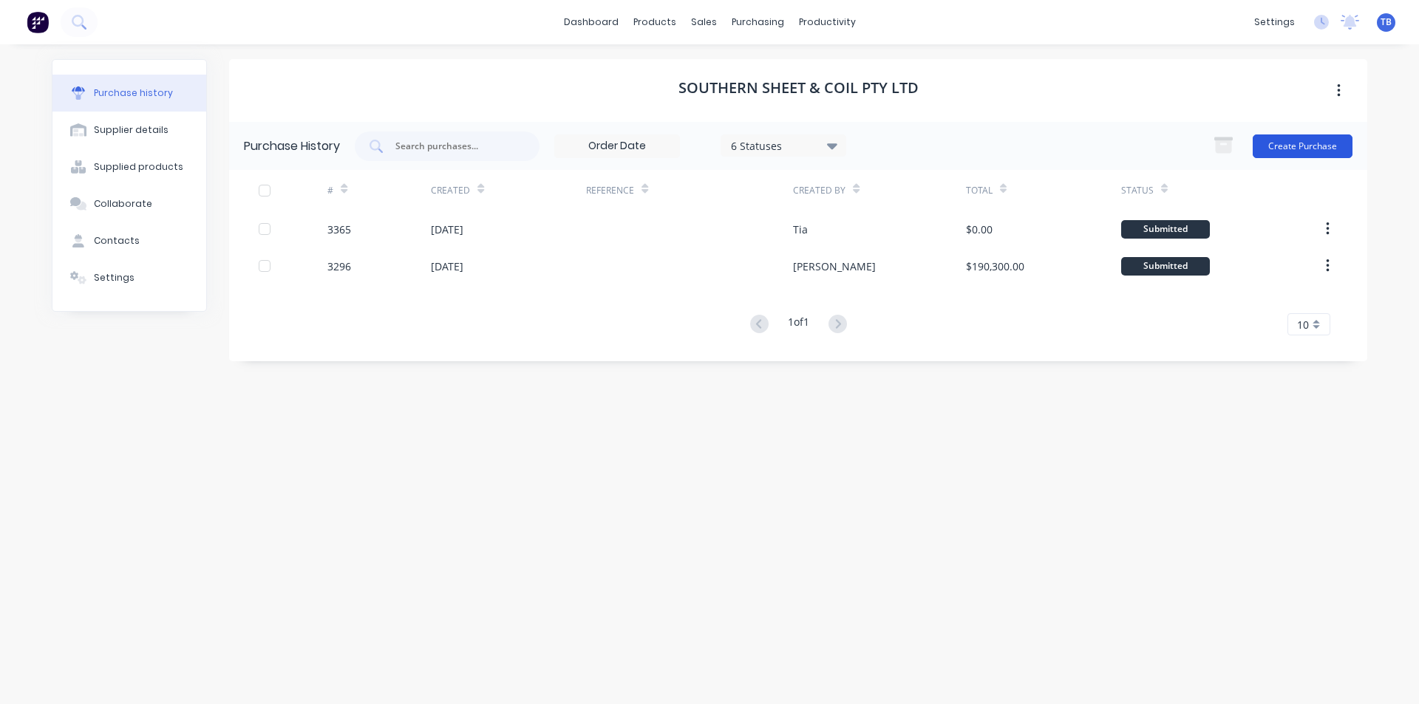
click at [1313, 140] on button "Create Purchase" at bounding box center [1303, 147] width 100 height 24
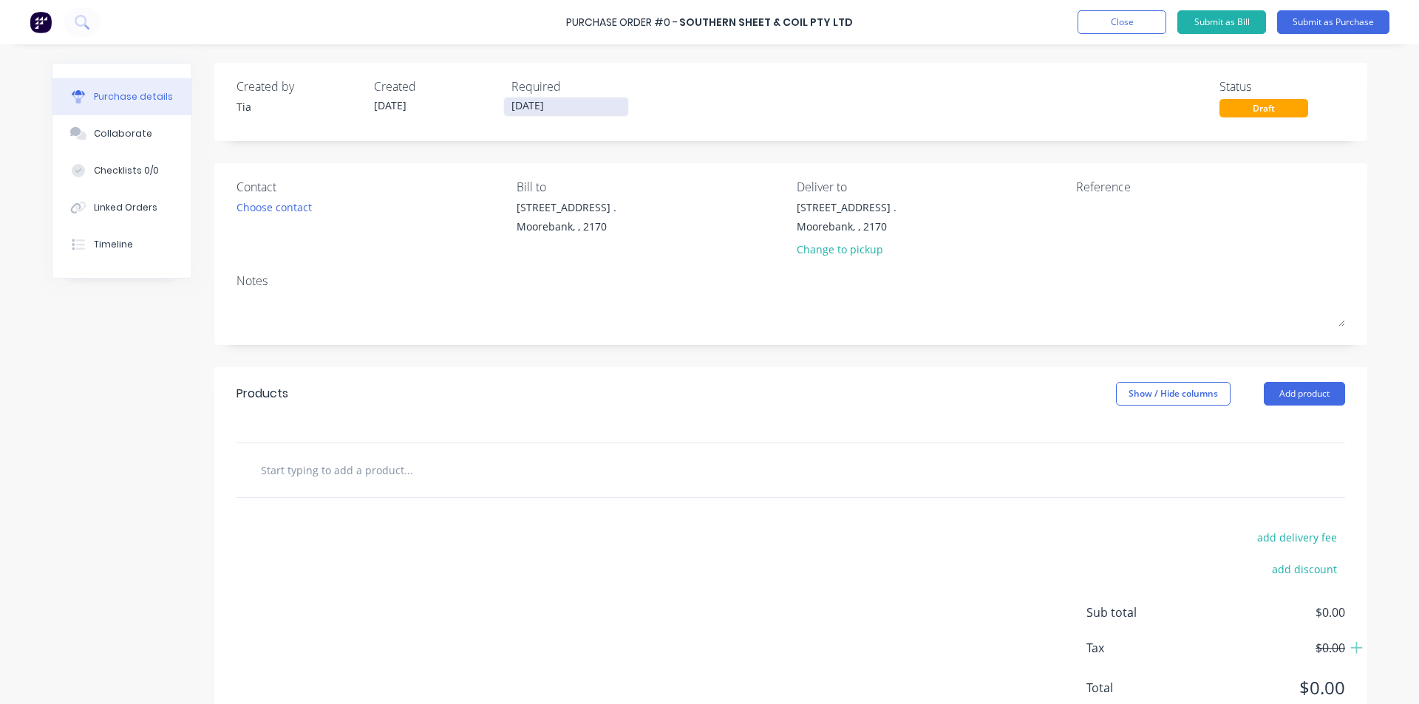
click at [566, 100] on input "[DATE]" at bounding box center [566, 107] width 124 height 18
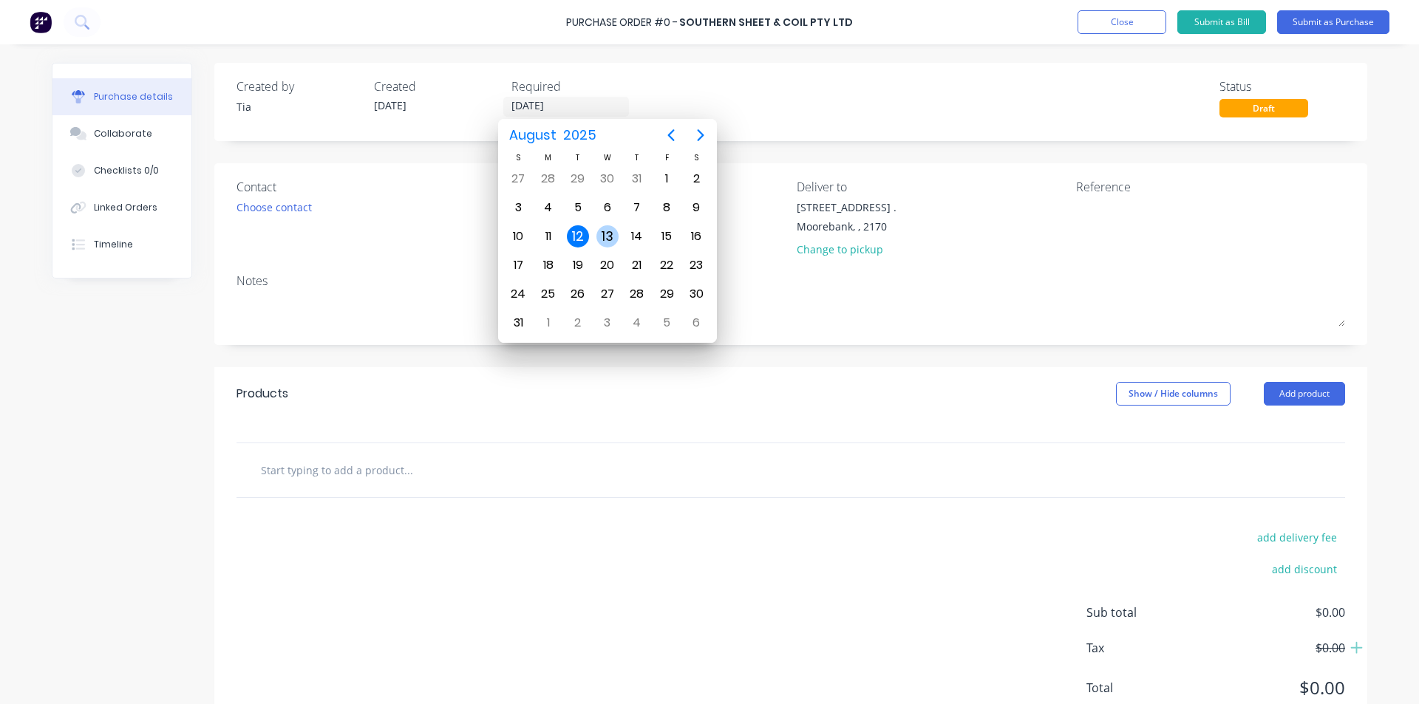
click at [607, 233] on div "13" at bounding box center [608, 236] width 22 height 22
type input "[DATE]"
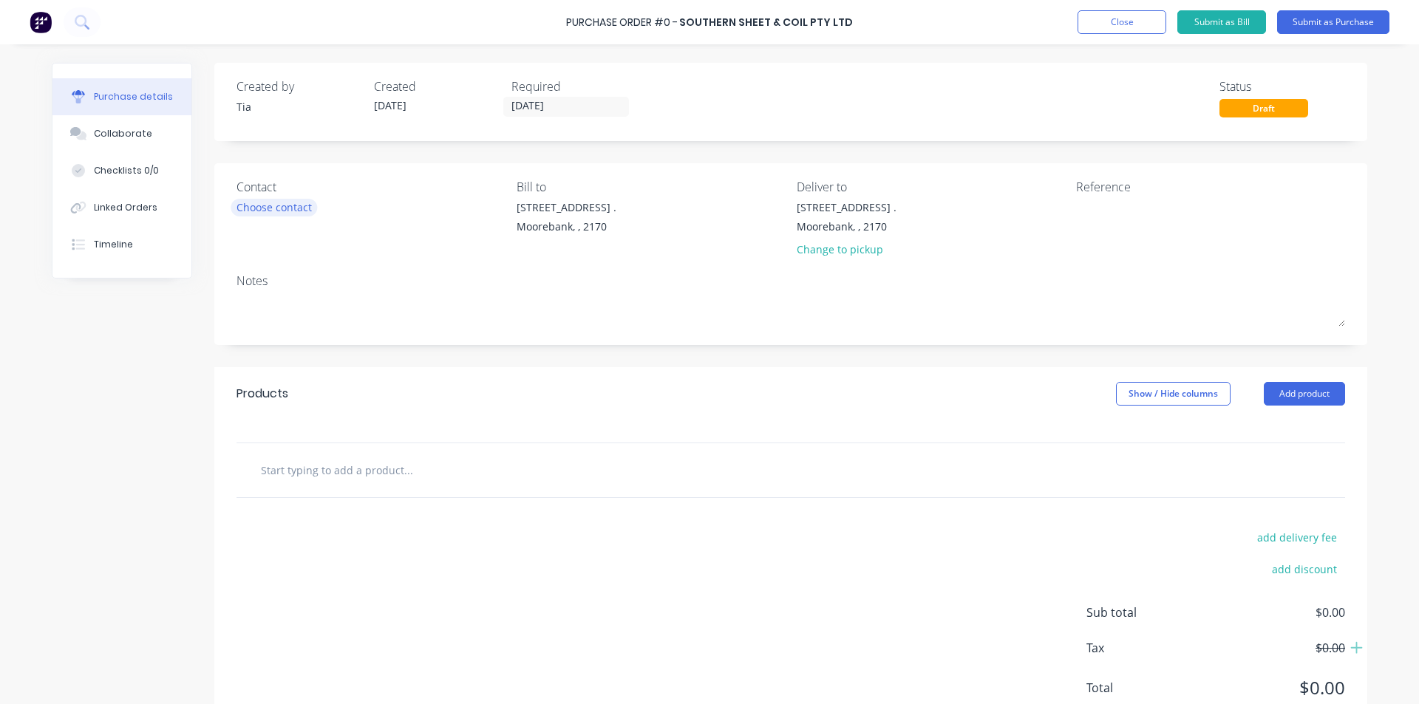
click at [266, 208] on div "Choose contact" at bounding box center [274, 208] width 75 height 16
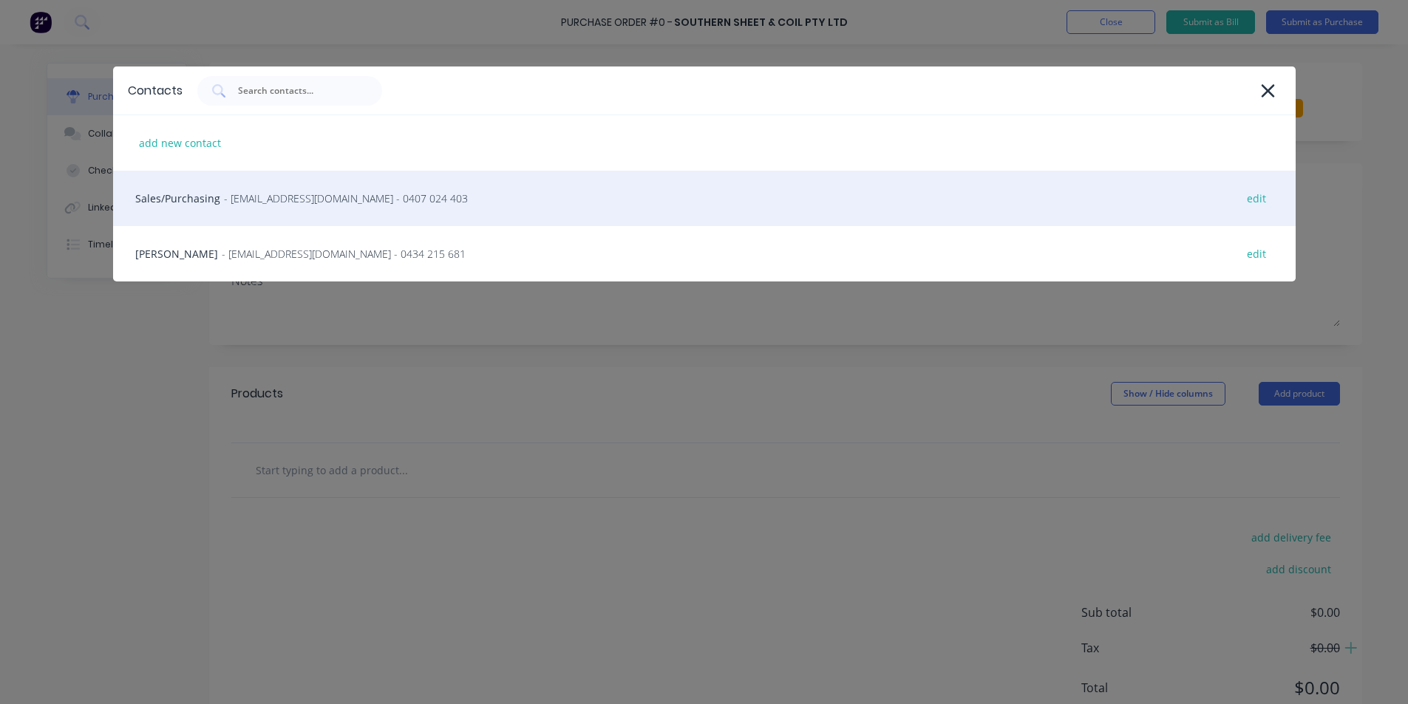
click at [268, 214] on div "Sales/Purchasing - sales@southernsheetandcoil.com.au - 0407 024 403 edit" at bounding box center [704, 198] width 1183 height 55
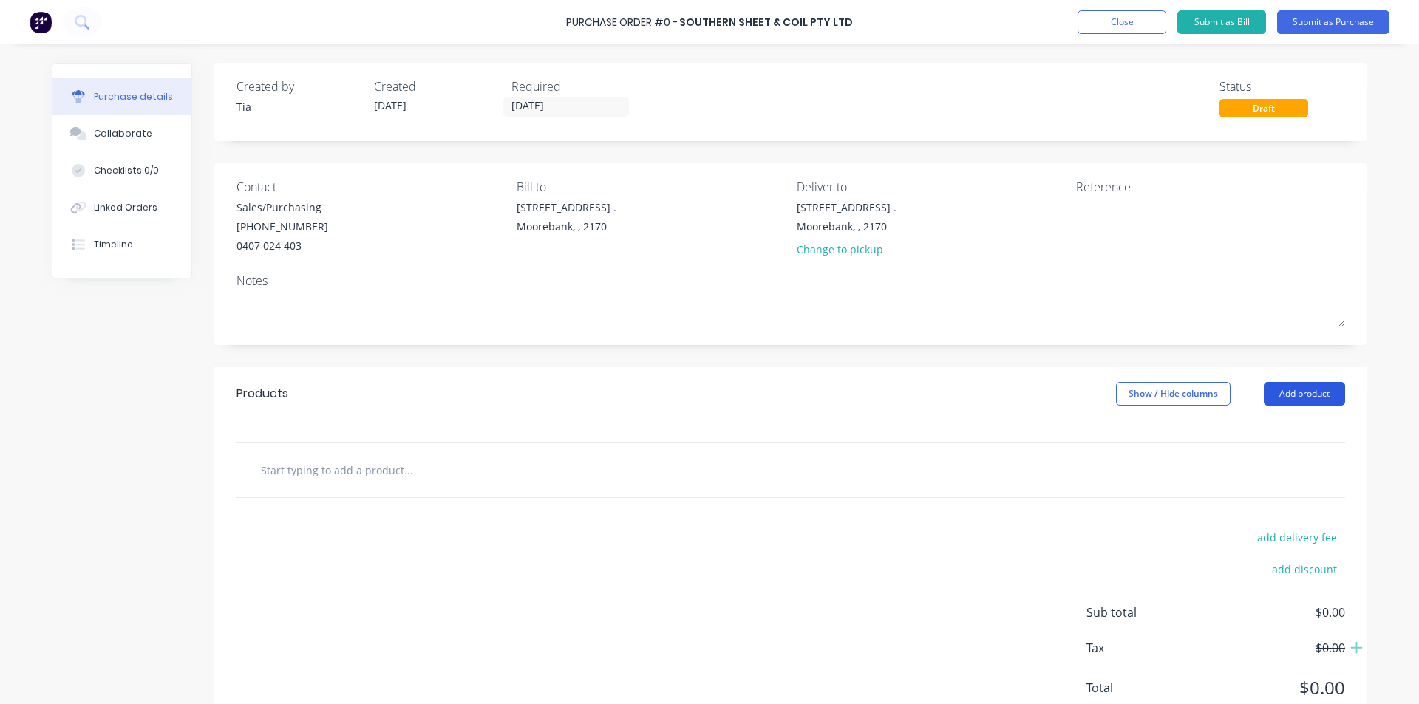
click at [1308, 405] on button "Add product" at bounding box center [1304, 394] width 81 height 24
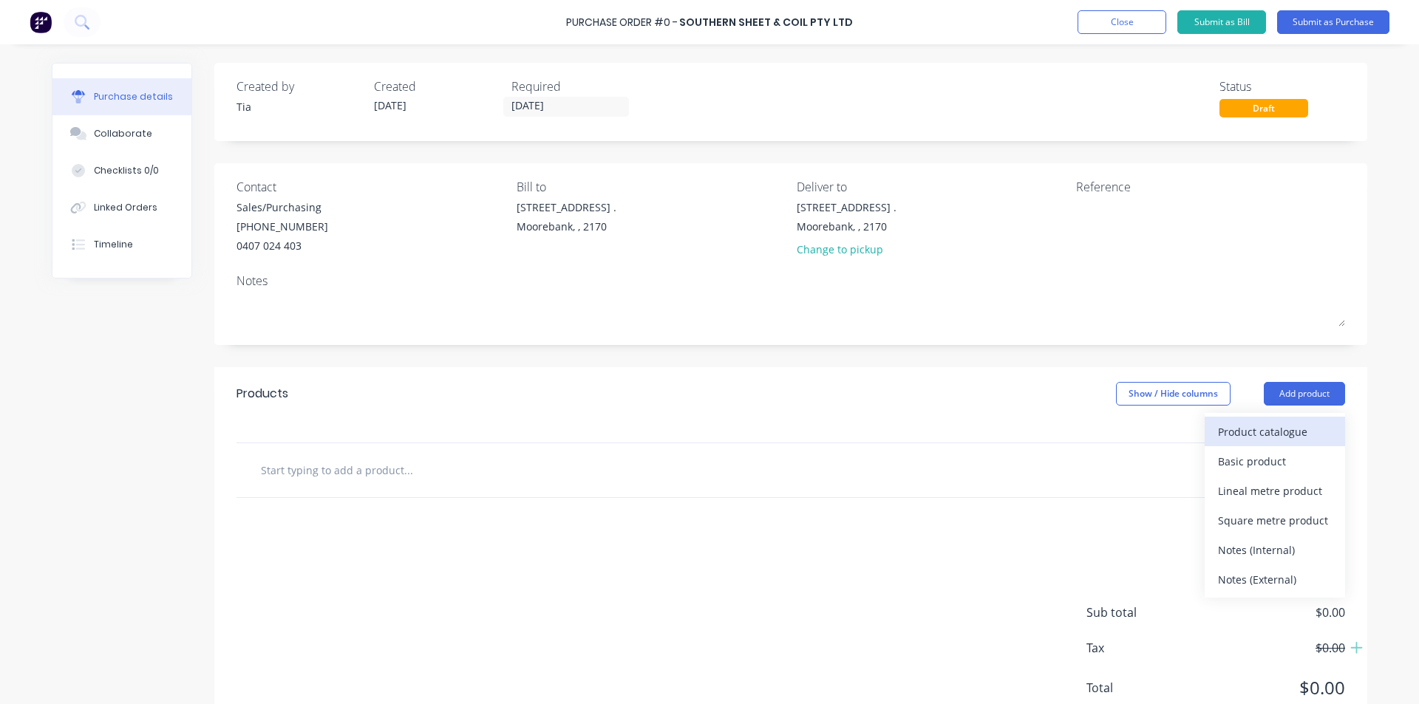
click at [1286, 429] on div "Product catalogue" at bounding box center [1275, 431] width 114 height 21
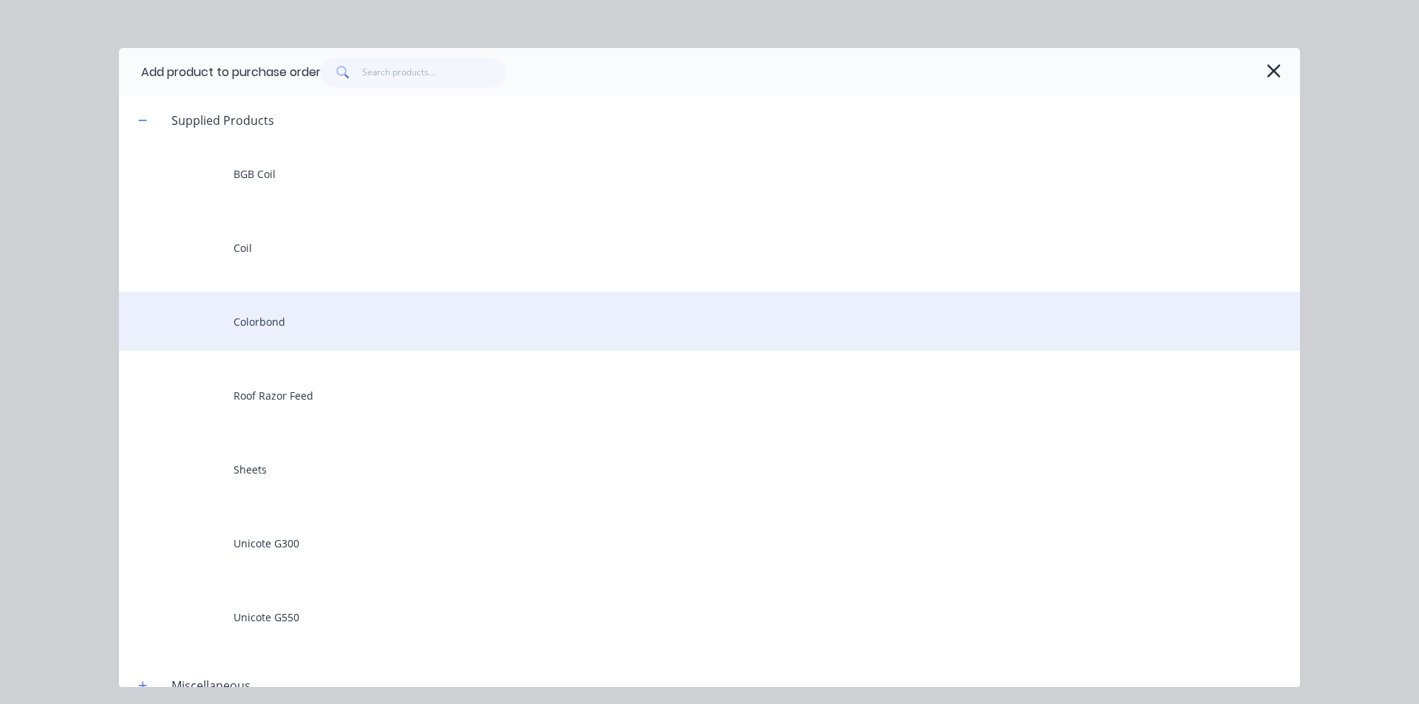
click at [361, 323] on div "Colorbond" at bounding box center [709, 321] width 1181 height 59
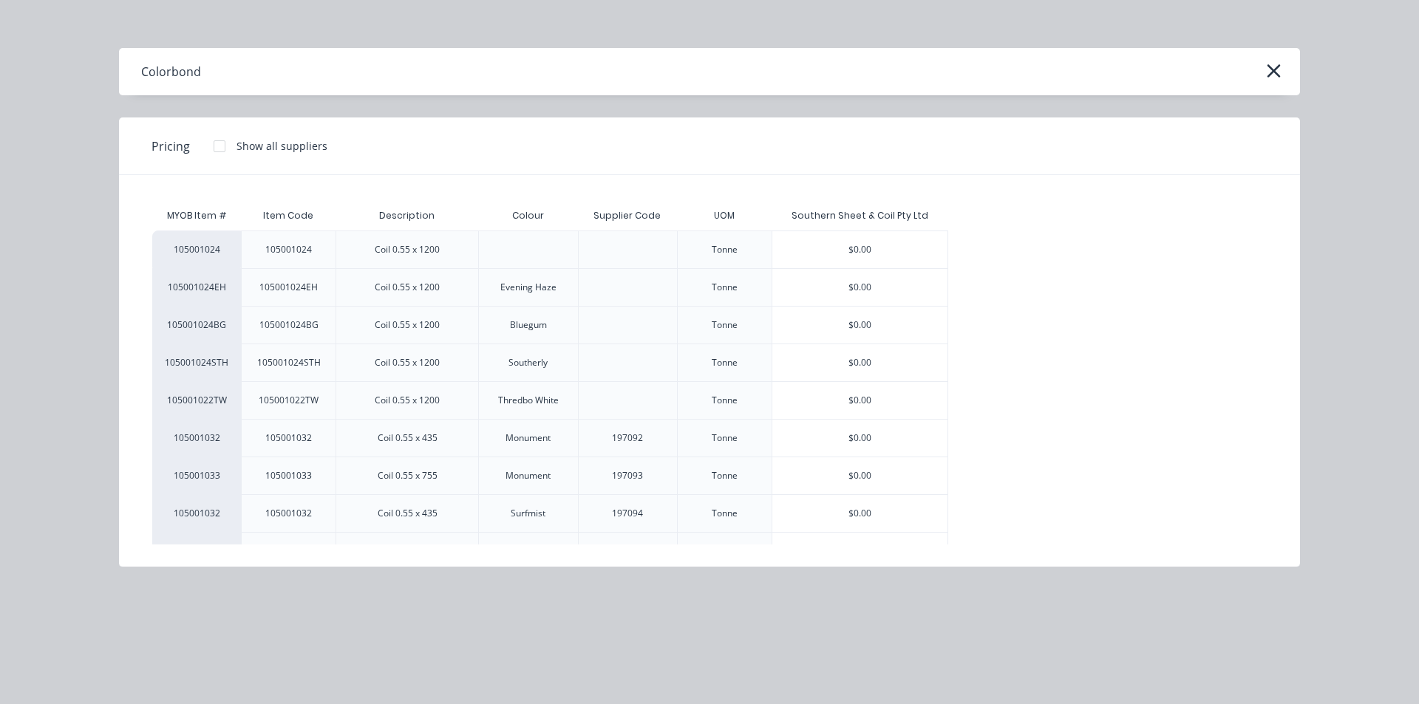
scroll to position [327, 0]
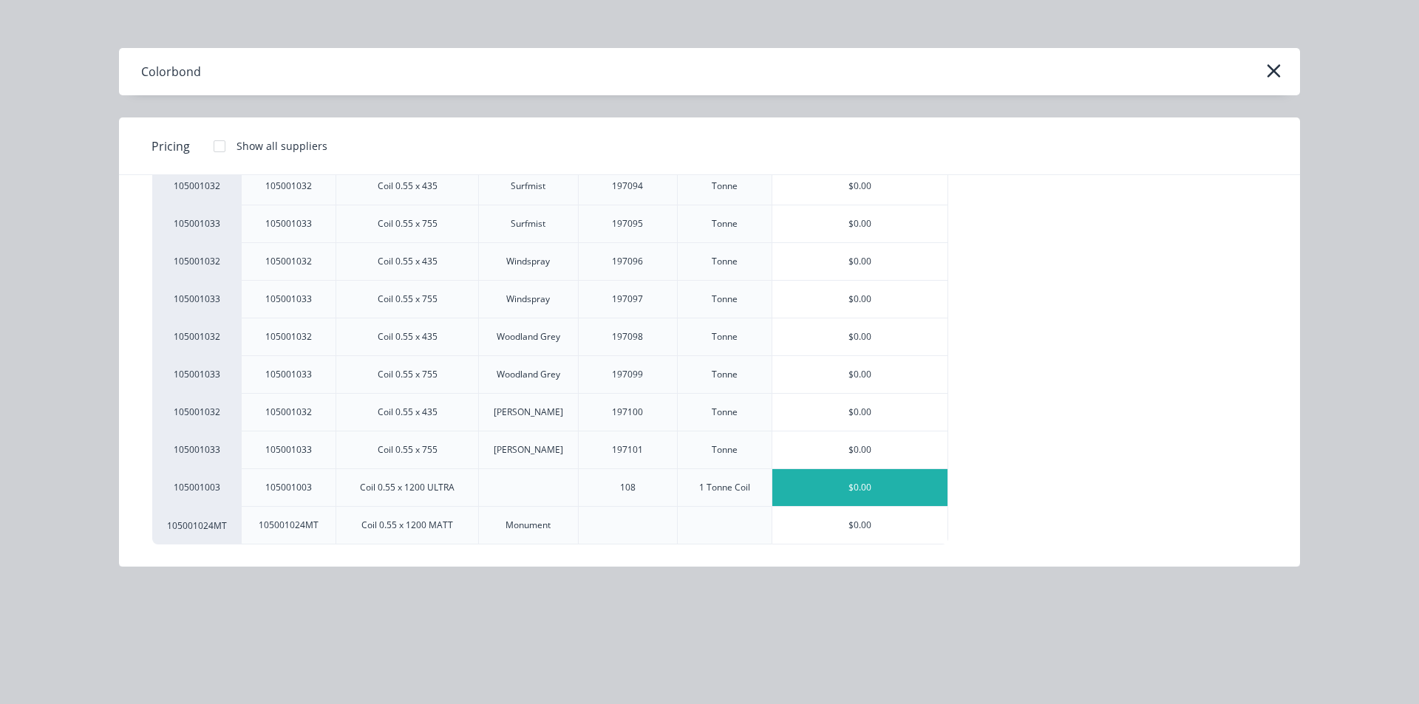
click at [869, 491] on div "$0.00" at bounding box center [859, 487] width 175 height 37
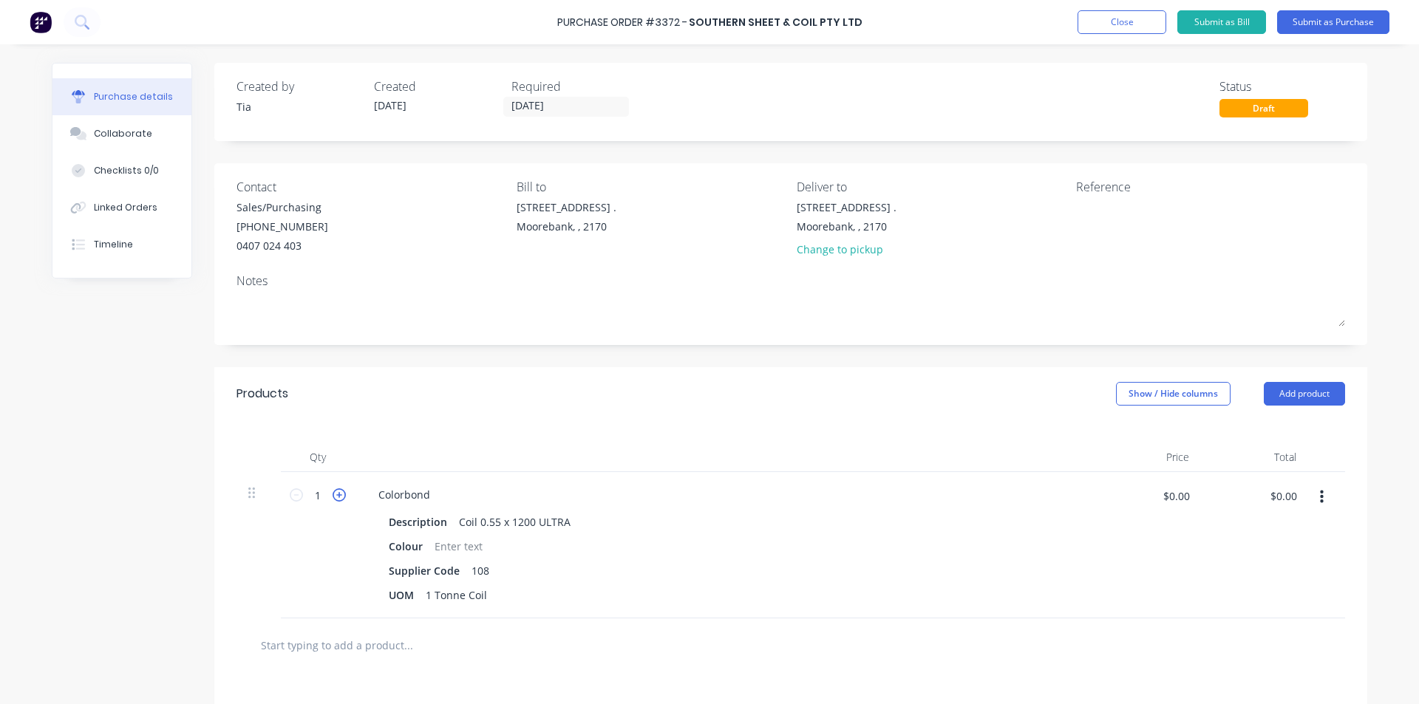
click at [337, 497] on icon at bounding box center [339, 495] width 13 height 13
type input "2"
click at [444, 550] on div at bounding box center [459, 546] width 60 height 21
click at [801, 592] on div "UOM 1 Tonne Coil" at bounding box center [721, 595] width 677 height 21
click at [426, 492] on div "Colorbond" at bounding box center [404, 494] width 75 height 21
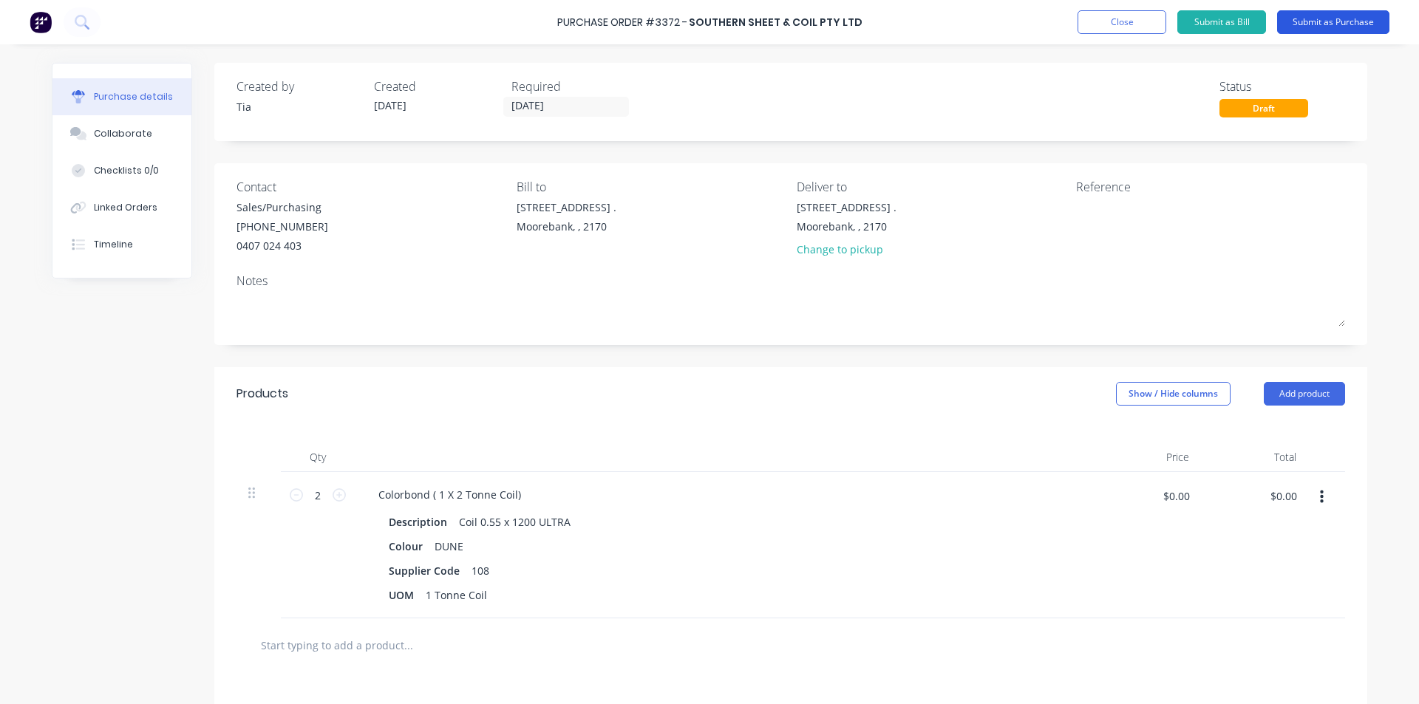
click at [1356, 17] on button "Submit as Purchase" at bounding box center [1333, 22] width 112 height 24
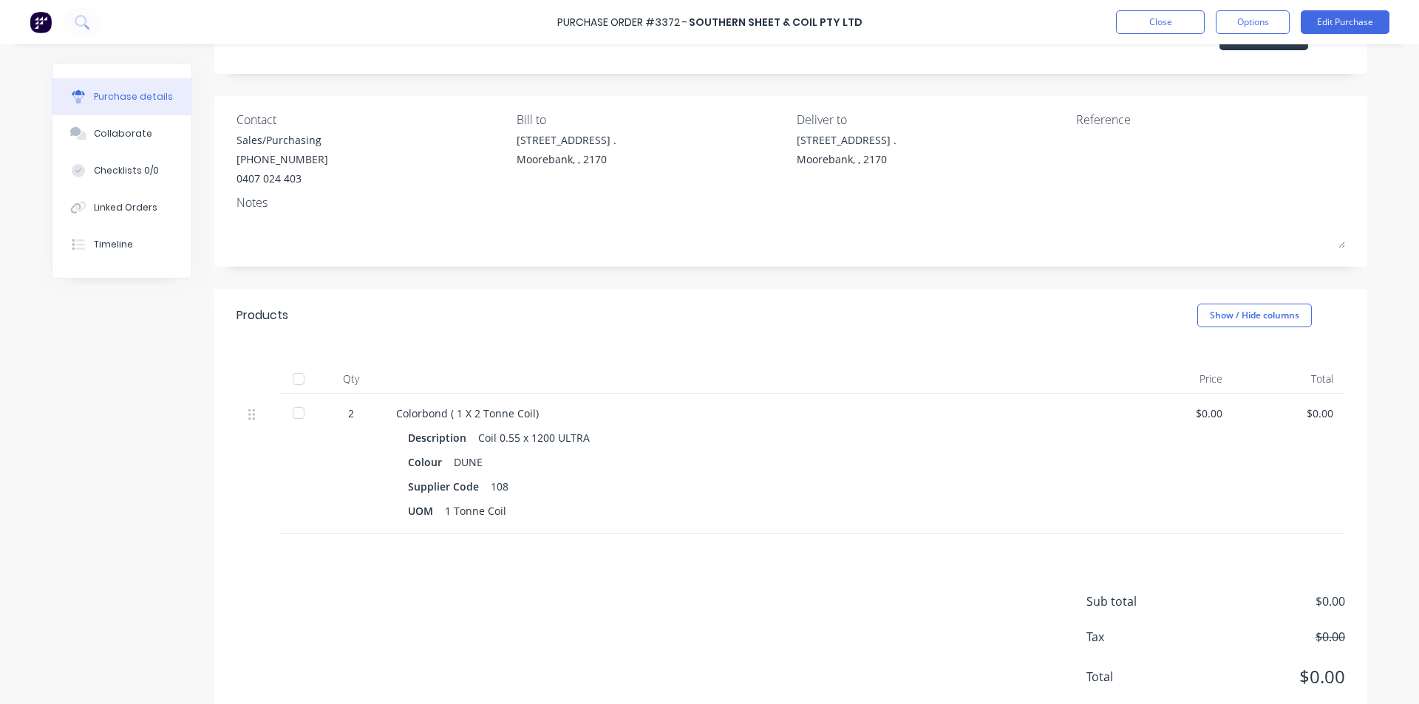
scroll to position [34, 0]
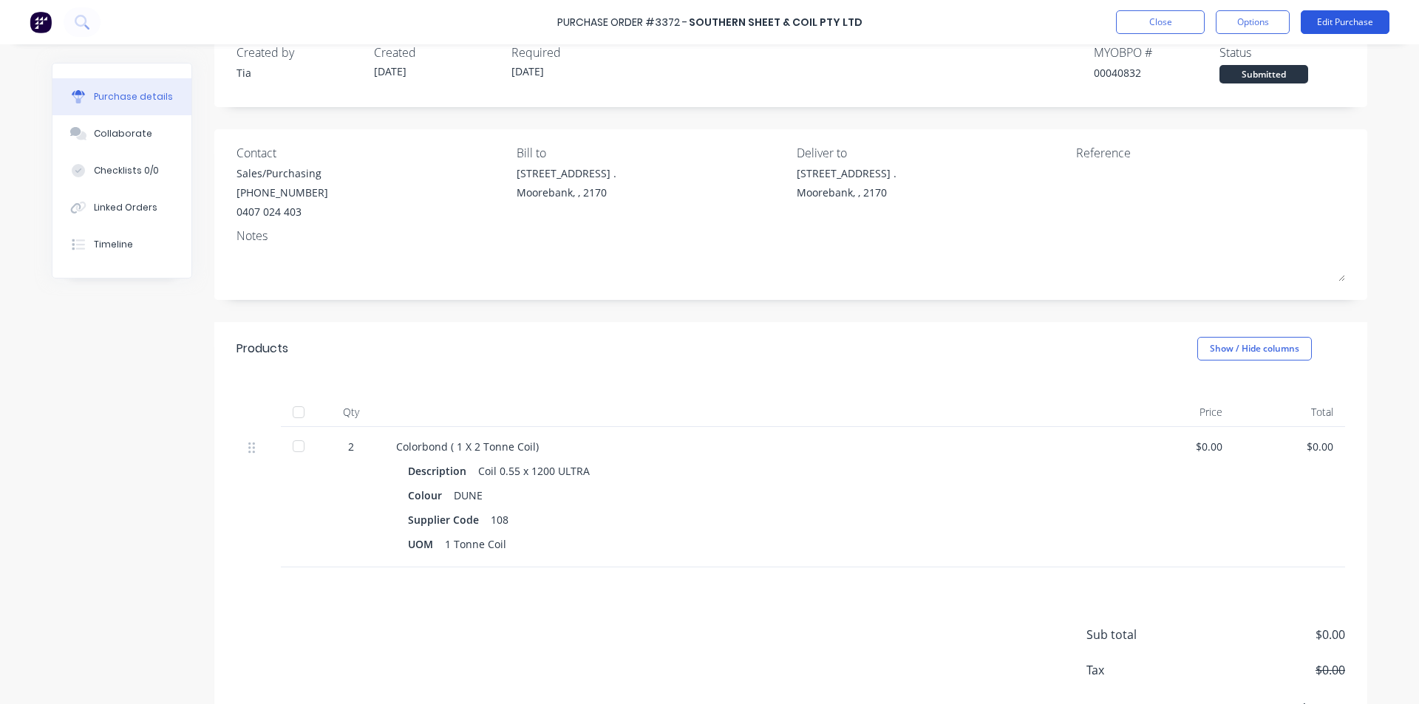
click at [1334, 27] on button "Edit Purchase" at bounding box center [1345, 22] width 89 height 24
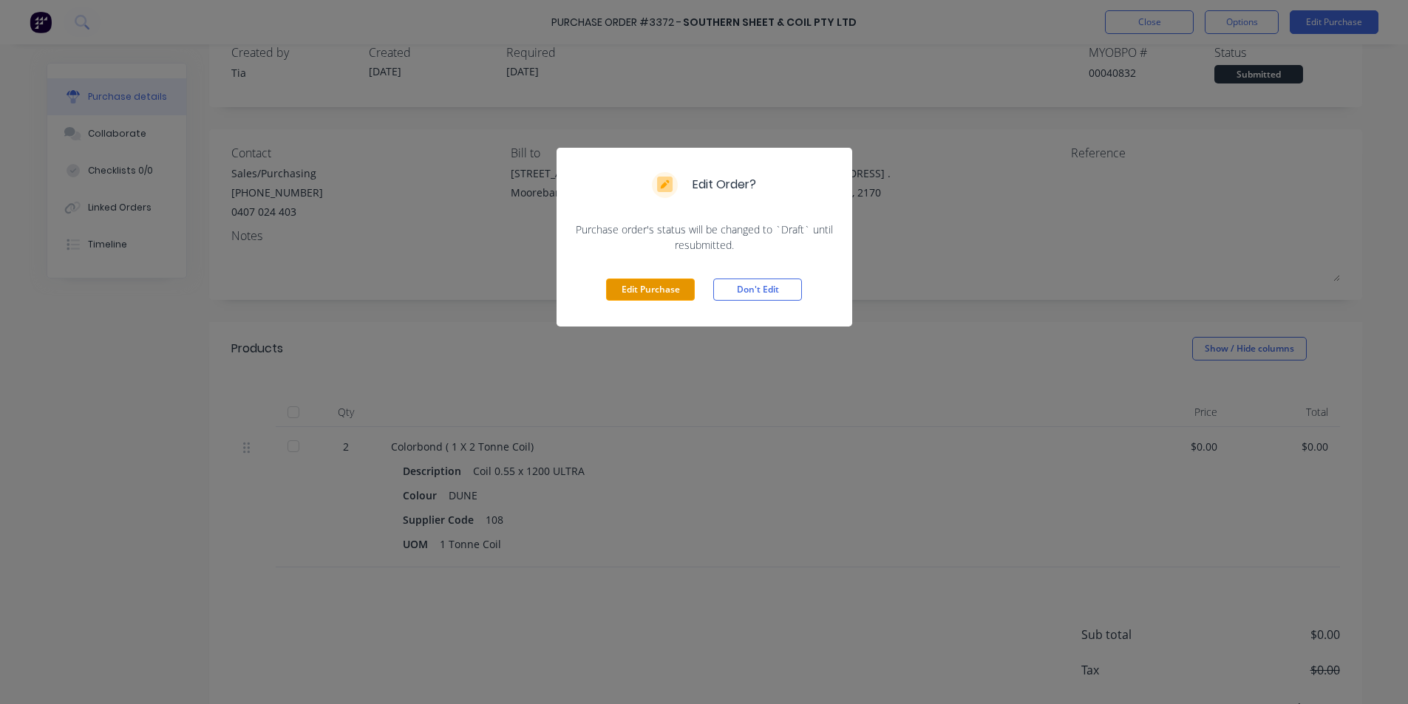
click at [661, 299] on button "Edit Purchase" at bounding box center [650, 290] width 89 height 22
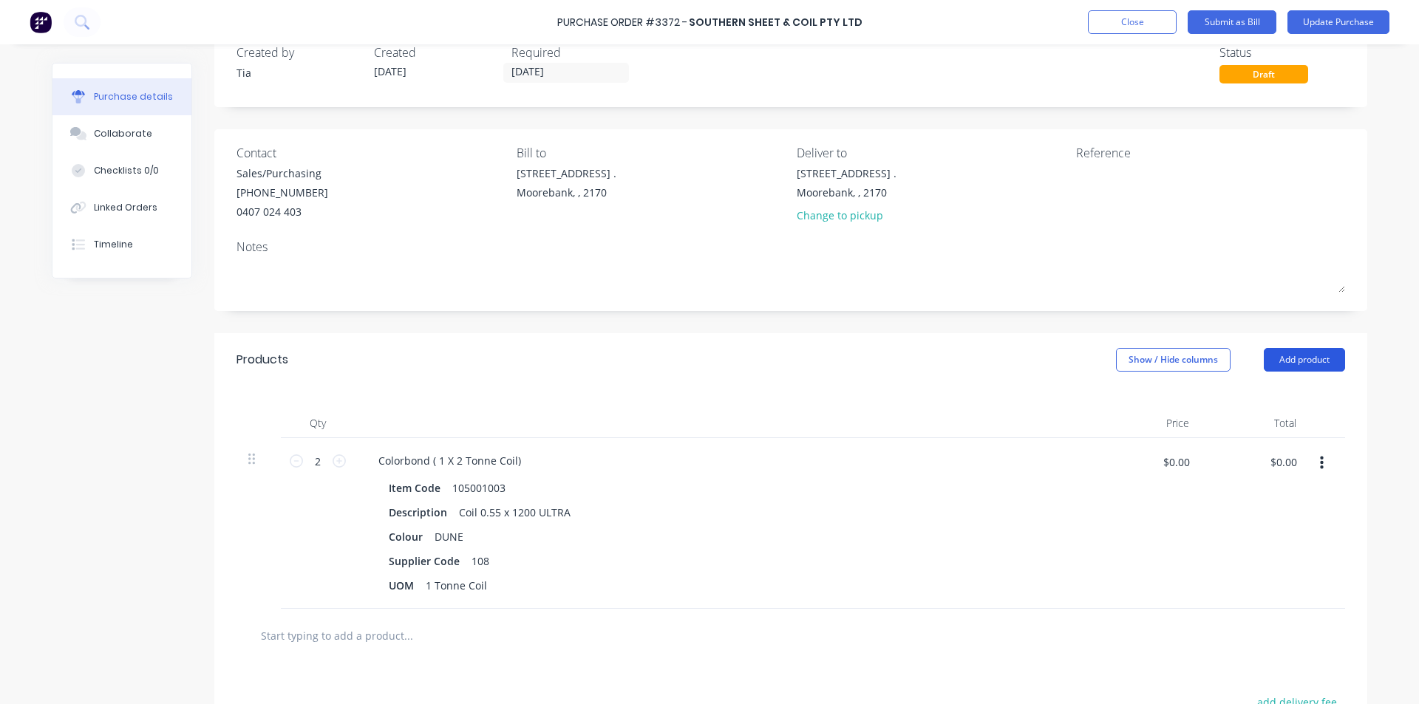
click at [1302, 353] on button "Add product" at bounding box center [1304, 360] width 81 height 24
click at [1288, 392] on div "Product catalogue" at bounding box center [1275, 397] width 114 height 21
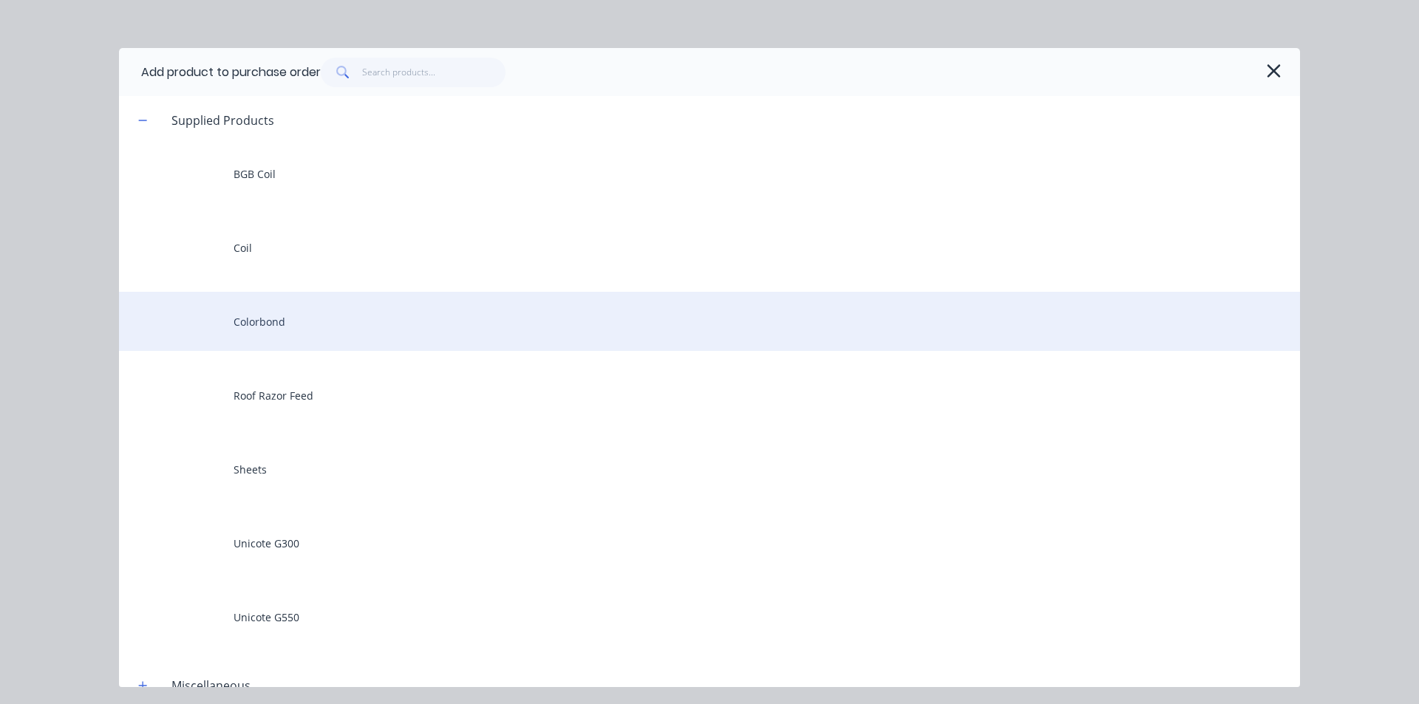
click at [325, 315] on div "Colorbond" at bounding box center [709, 321] width 1181 height 59
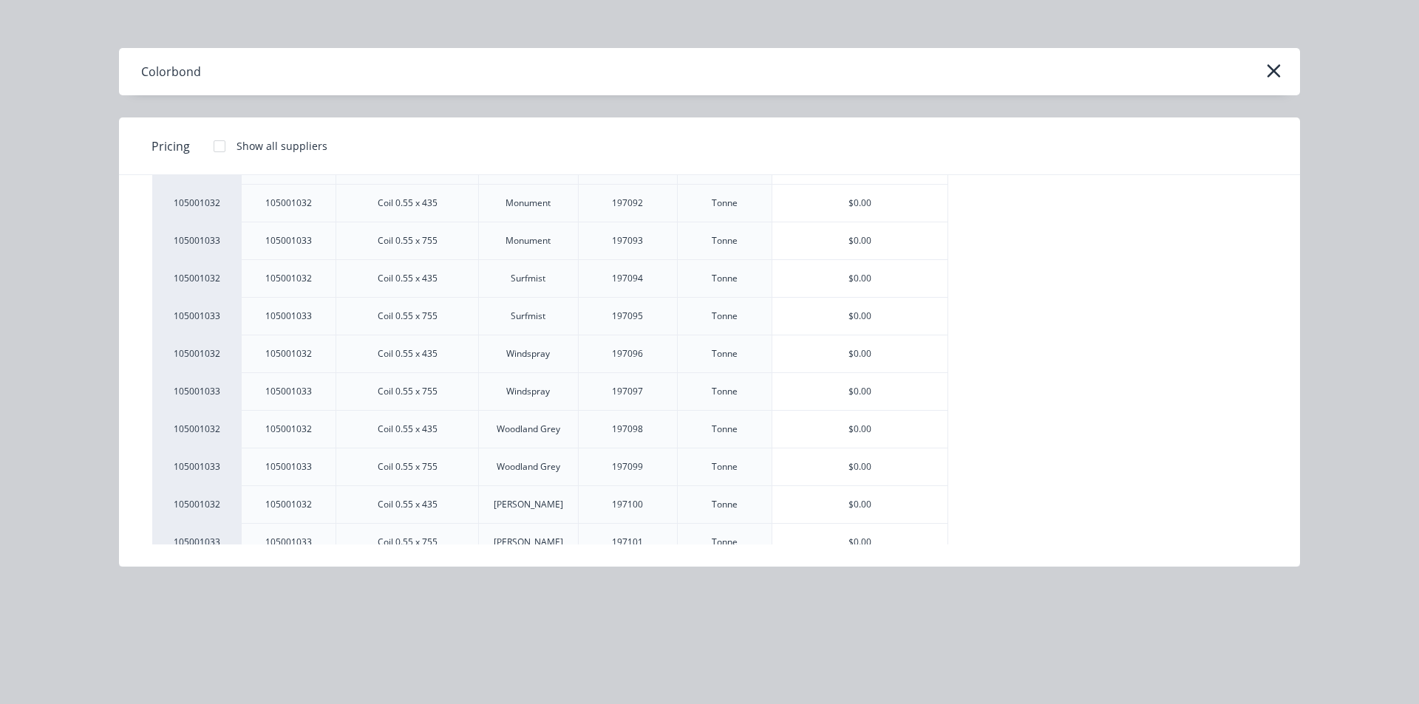
scroll to position [327, 0]
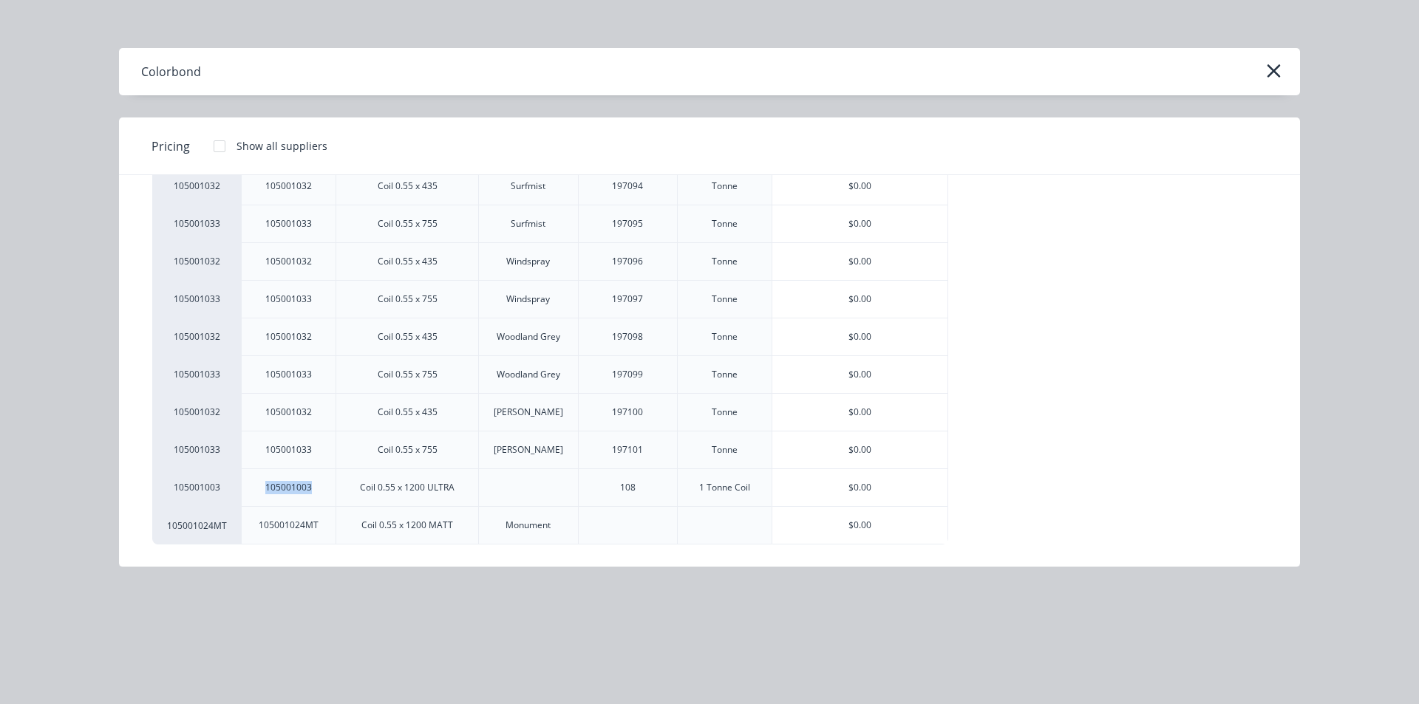
drag, startPoint x: 316, startPoint y: 486, endPoint x: 255, endPoint y: 485, distance: 61.4
click at [257, 485] on div "105001003" at bounding box center [289, 487] width 70 height 37
click at [406, 485] on div "Coil 0.55 x 1200 ULTRA" at bounding box center [407, 487] width 95 height 13
drag, startPoint x: 1203, startPoint y: 106, endPoint x: 1245, endPoint y: 93, distance: 43.5
click at [1242, 95] on div "Colorbond Pricing Show all suppliers MYOB Item # Item Code Description Colour S…" at bounding box center [709, 307] width 1183 height 520
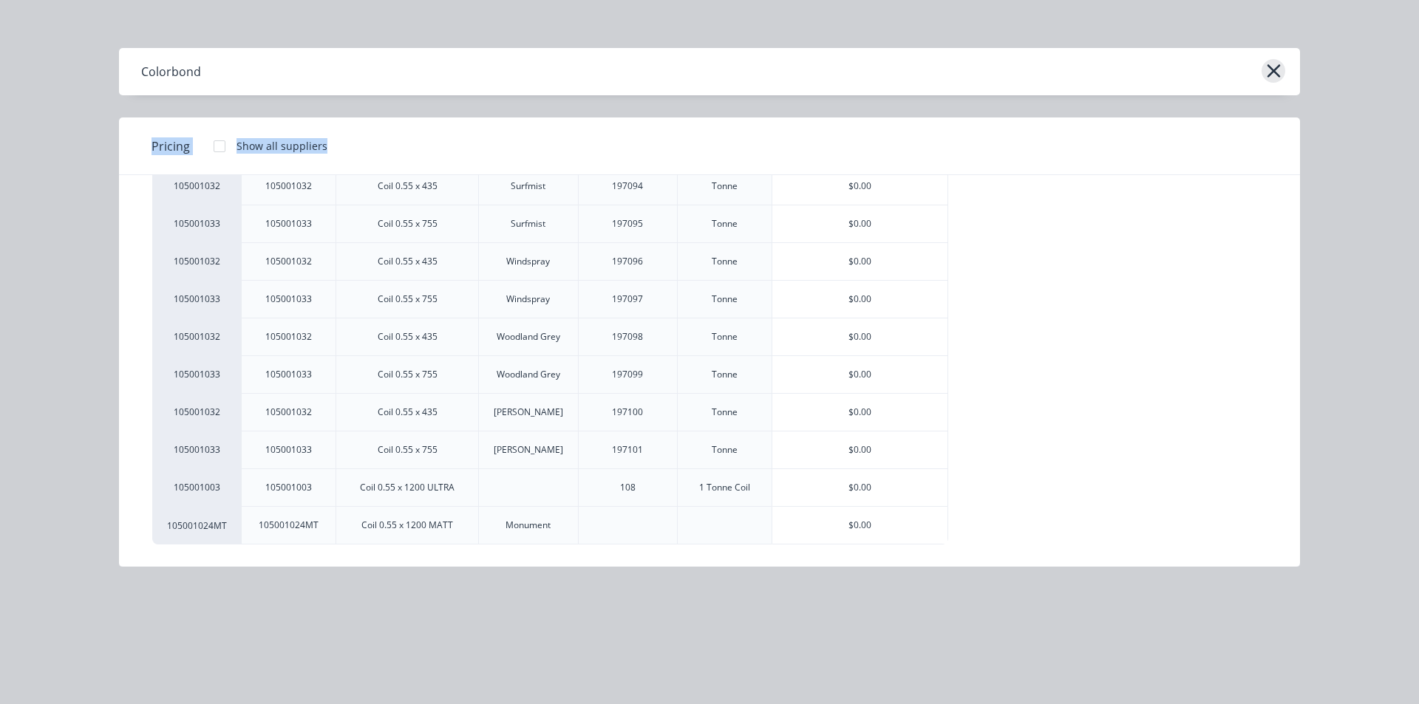
click at [1272, 62] on icon "button" at bounding box center [1274, 71] width 16 height 21
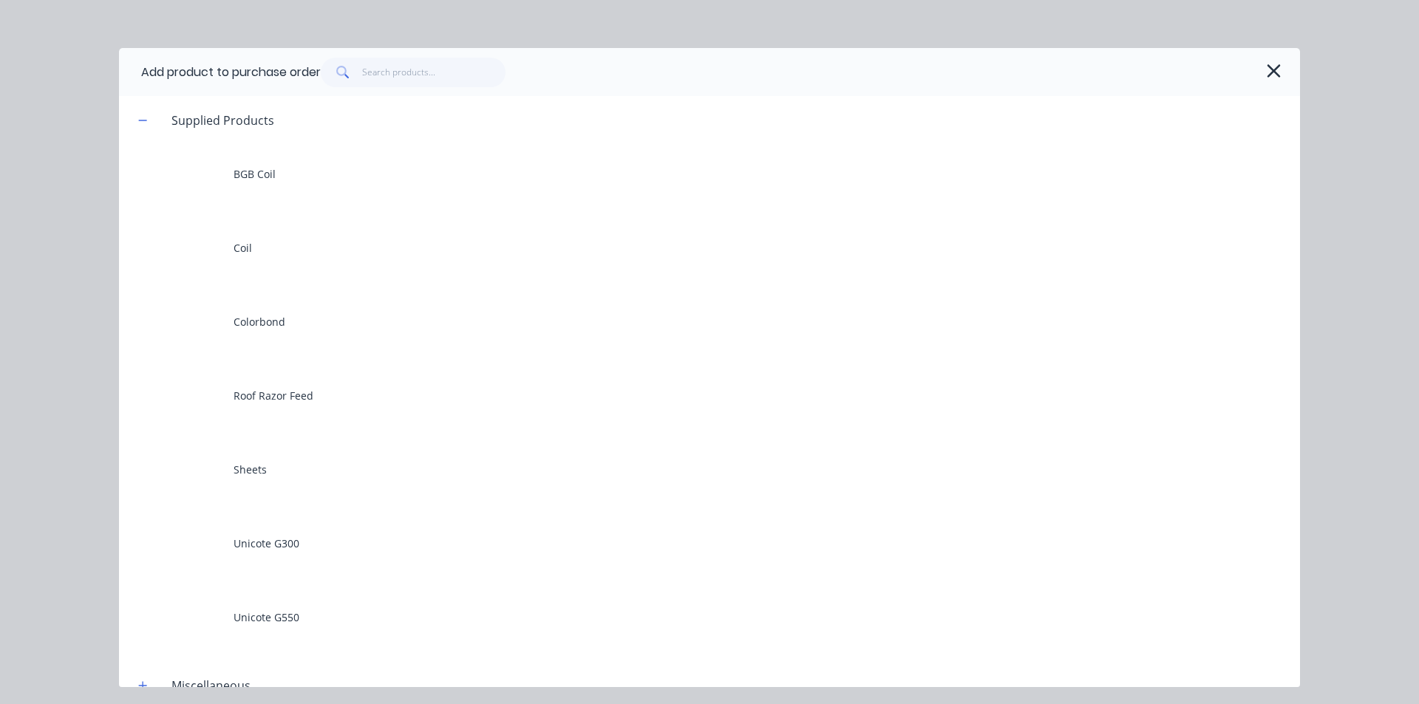
click at [1260, 63] on div at bounding box center [799, 73] width 957 height 30
click at [1280, 67] on icon "button" at bounding box center [1274, 71] width 16 height 21
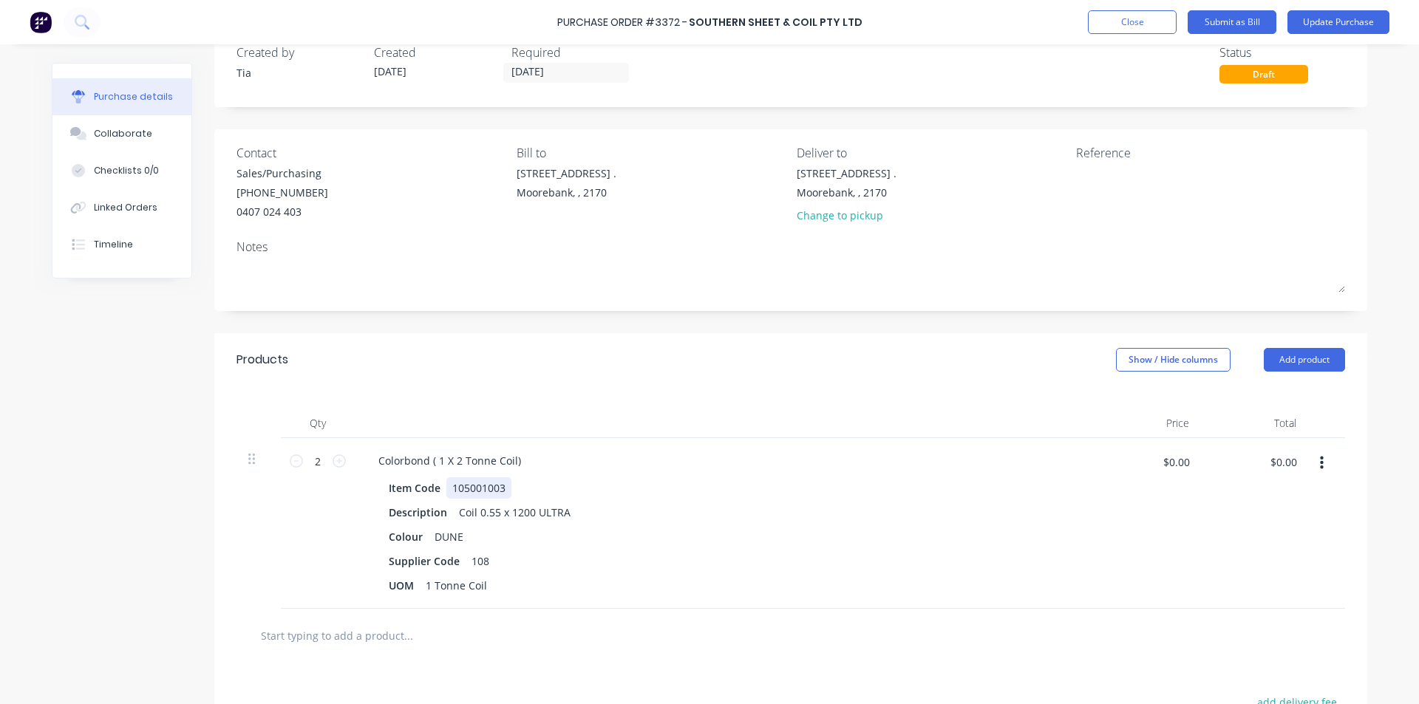
click at [1014, 488] on div "Item Code 105001003" at bounding box center [721, 488] width 677 height 21
click at [1015, 483] on div "Item Code 105001003" at bounding box center [721, 488] width 677 height 21
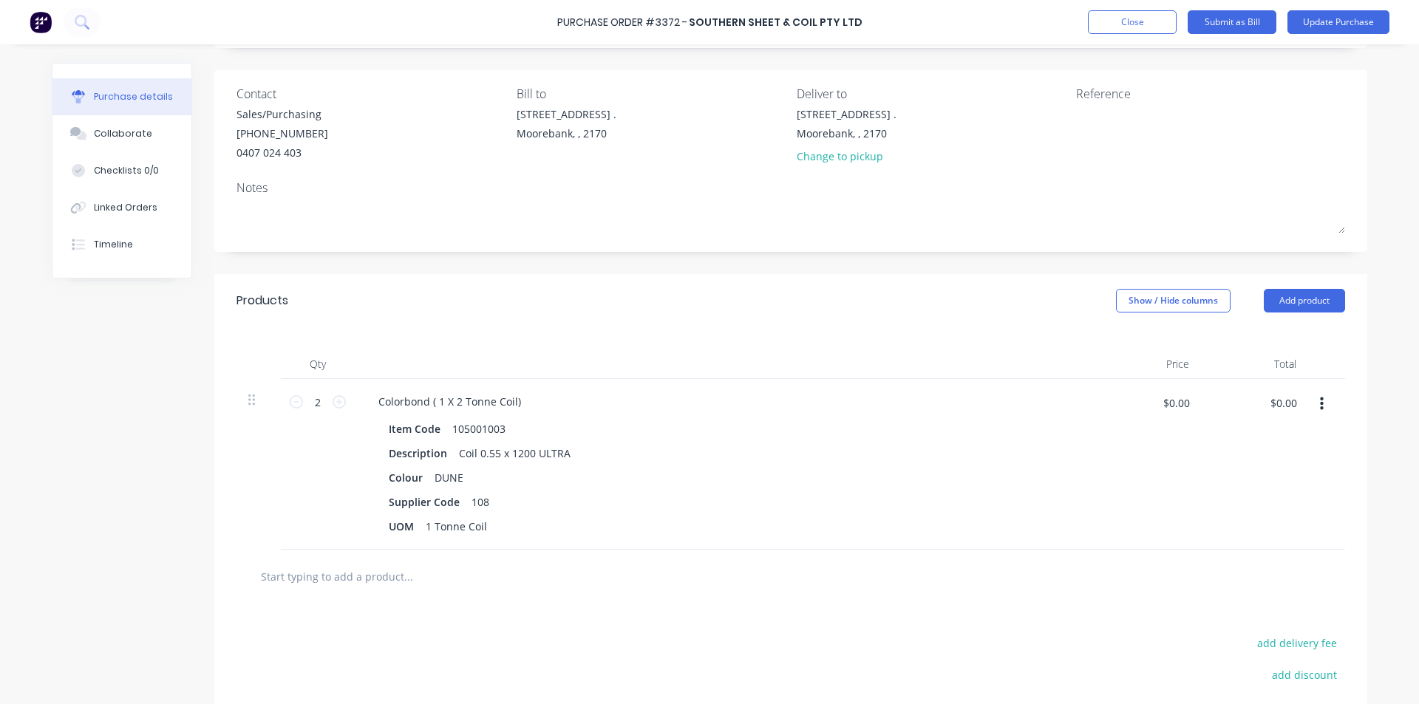
scroll to position [0, 0]
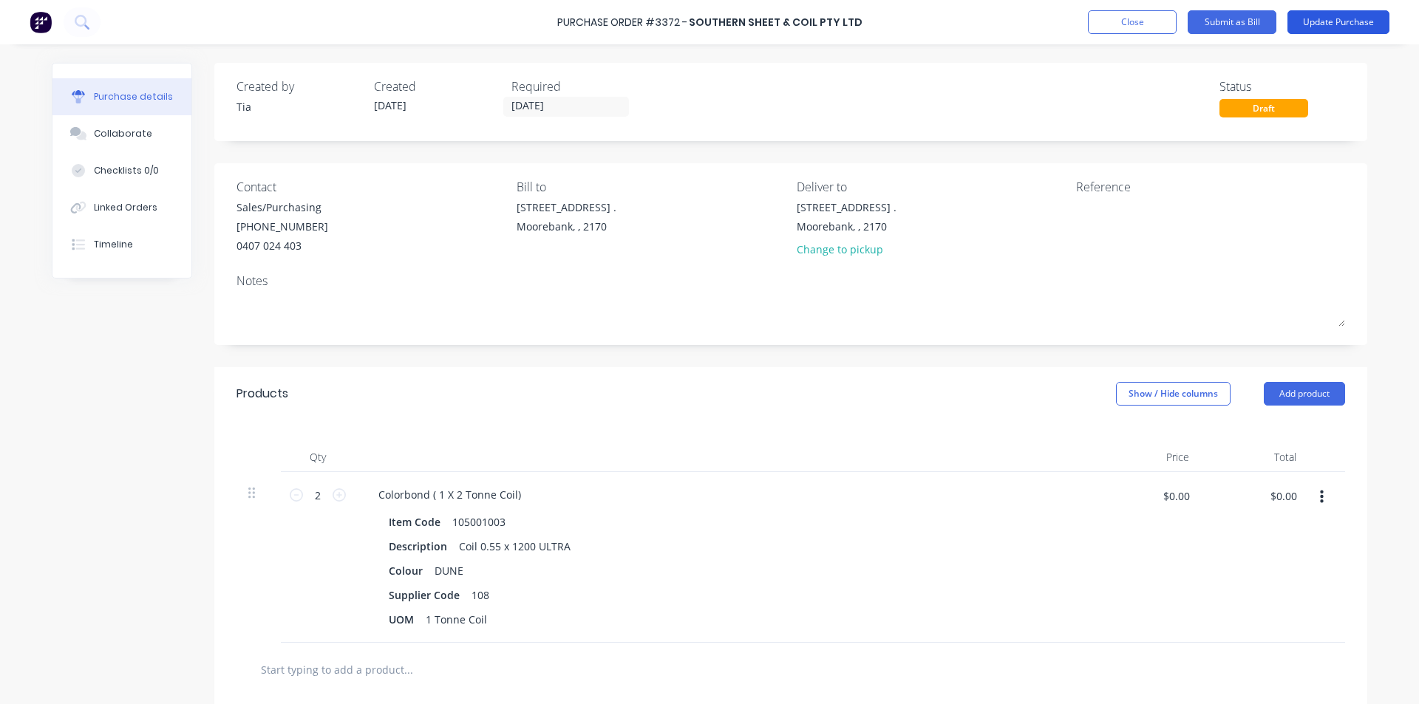
click at [1327, 16] on button "Update Purchase" at bounding box center [1339, 22] width 102 height 24
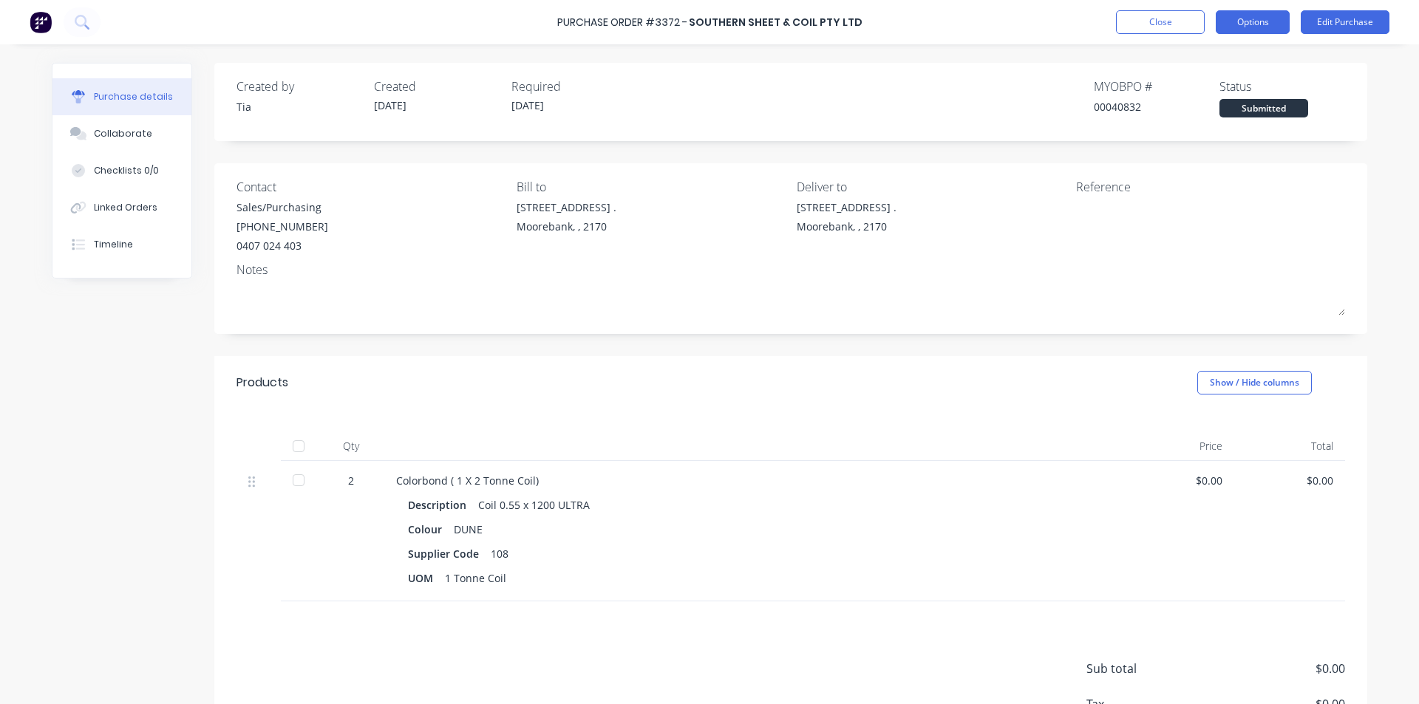
click at [1271, 17] on button "Options" at bounding box center [1253, 22] width 74 height 24
click at [1165, 23] on button "Close" at bounding box center [1160, 22] width 89 height 24
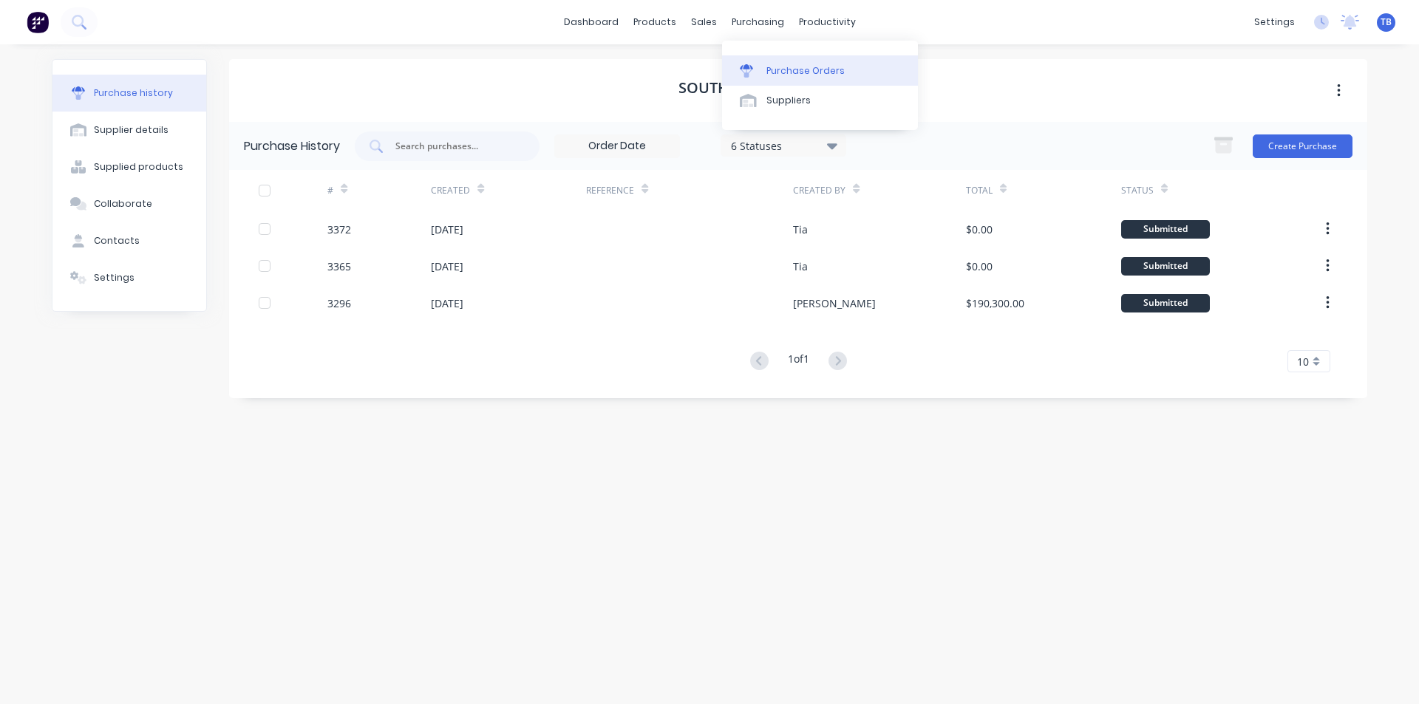
click at [784, 71] on div "Purchase Orders" at bounding box center [806, 70] width 78 height 13
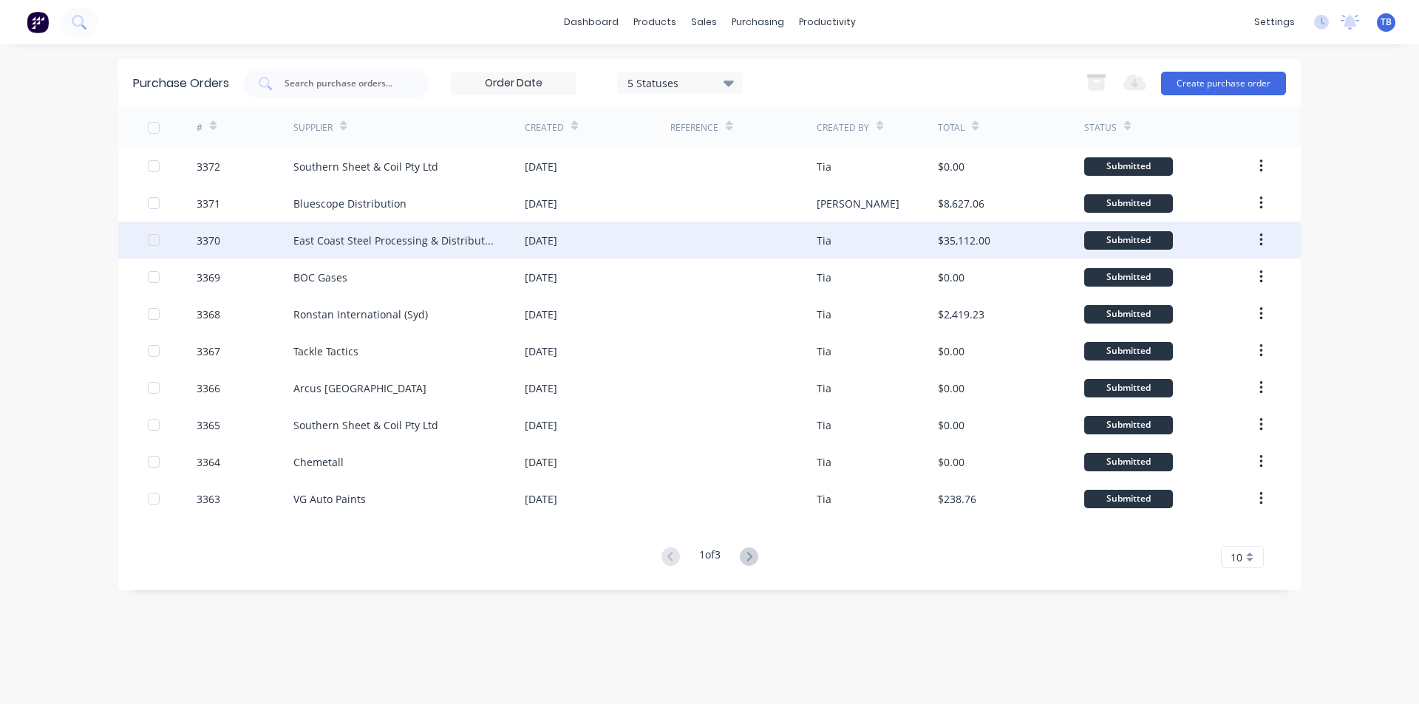
click at [409, 246] on div "East Coast Steel Processing & Distribution" at bounding box center [394, 241] width 202 height 16
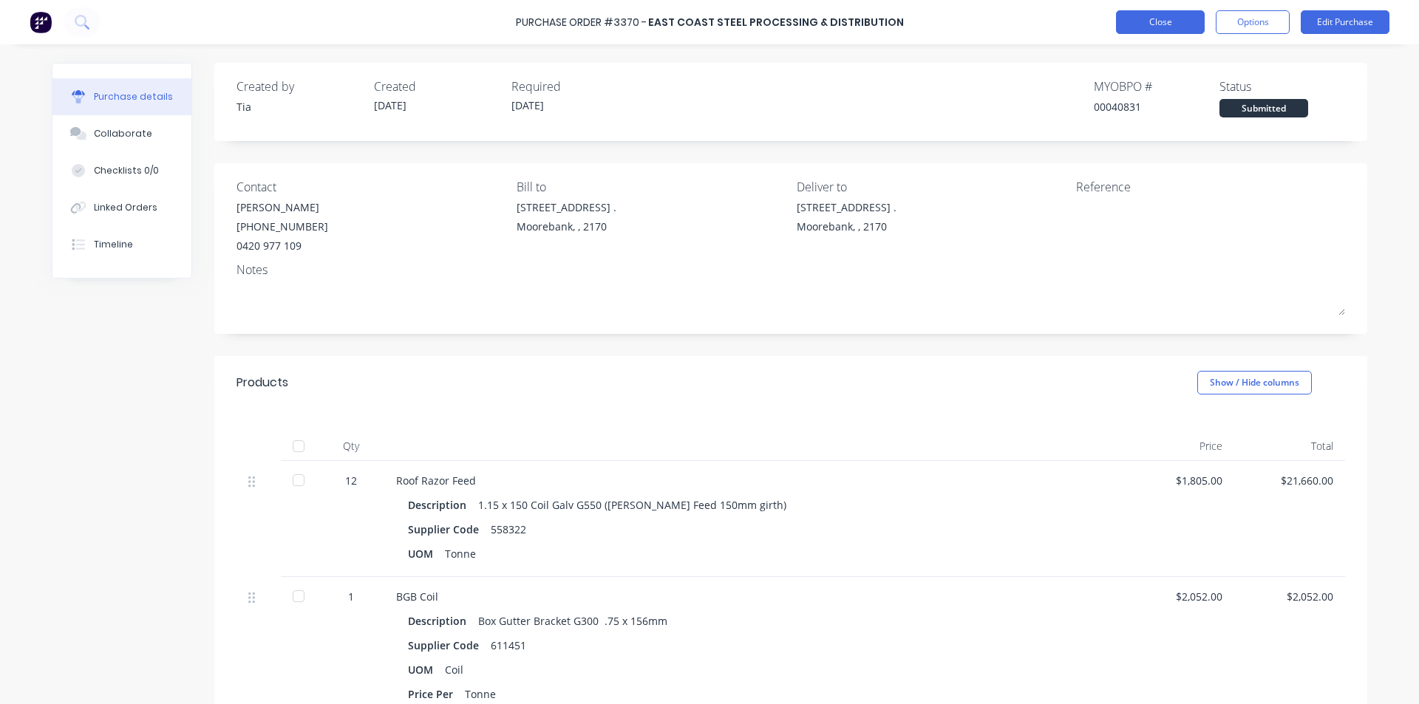
click at [1177, 21] on button "Close" at bounding box center [1160, 22] width 89 height 24
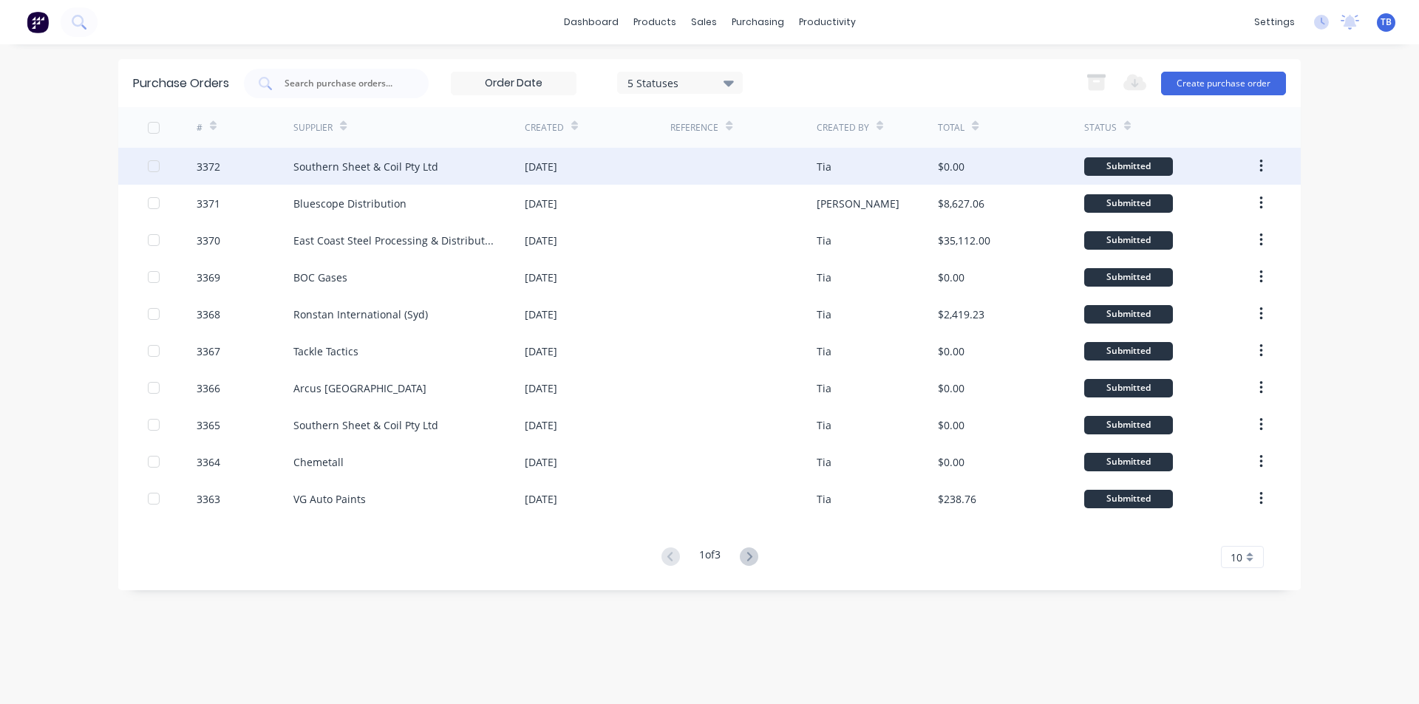
click at [413, 172] on div "Southern Sheet & Coil Pty Ltd" at bounding box center [365, 167] width 145 height 16
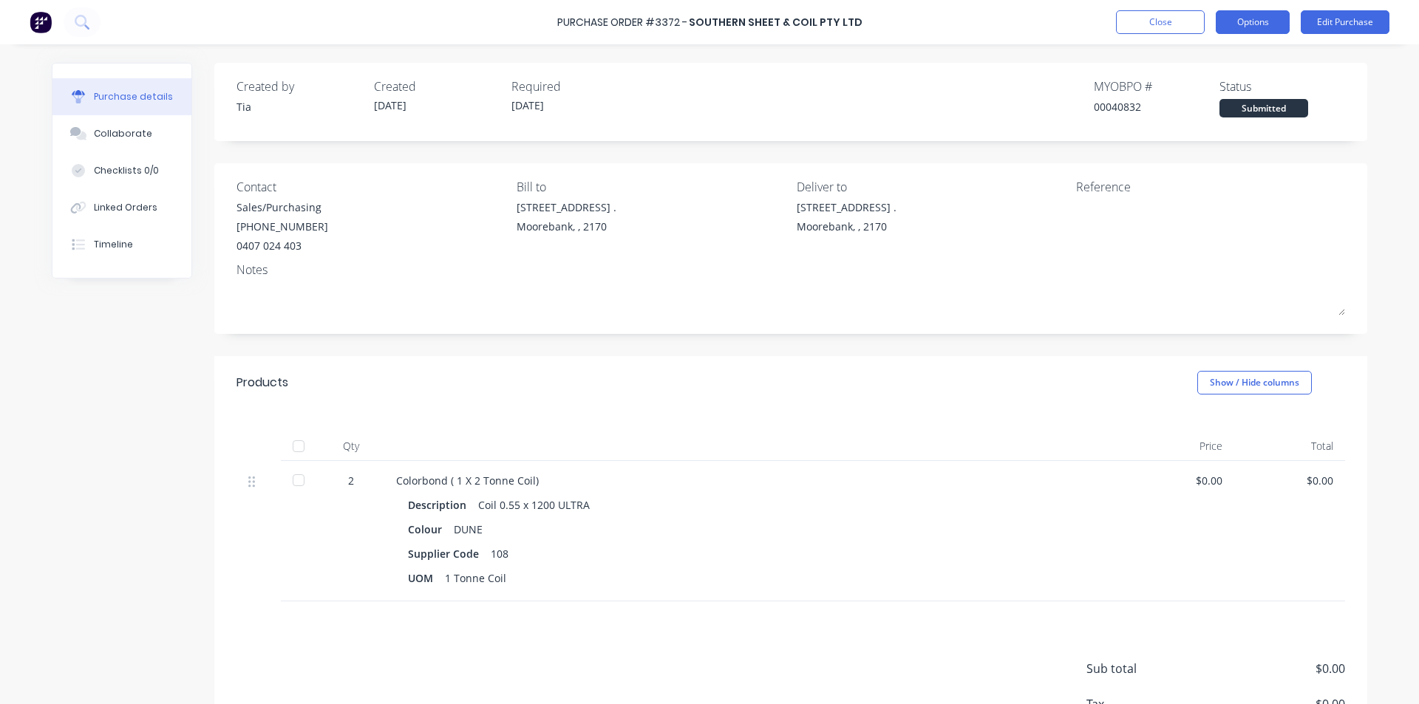
click at [1254, 20] on button "Options" at bounding box center [1253, 22] width 74 height 24
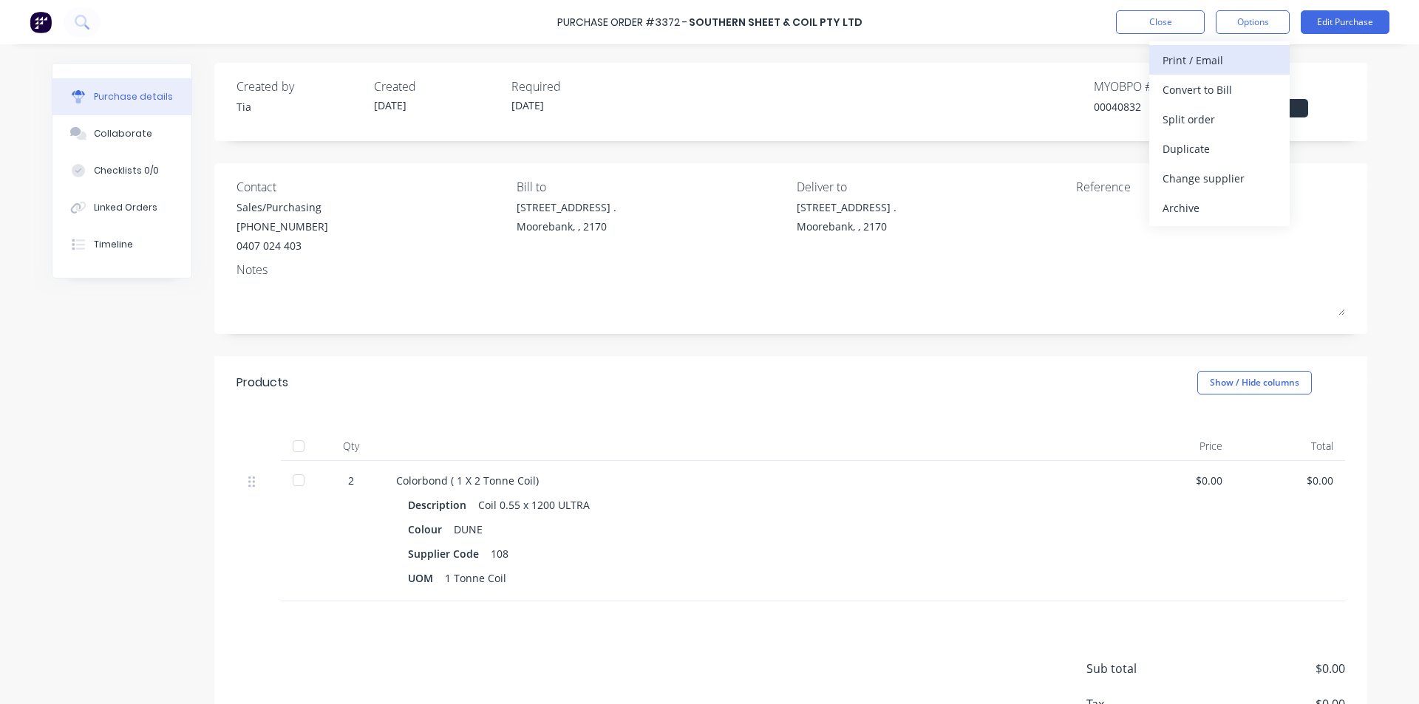
click at [1235, 52] on div "Print / Email" at bounding box center [1220, 60] width 114 height 21
click at [1222, 123] on div "Without pricing" at bounding box center [1220, 119] width 114 height 21
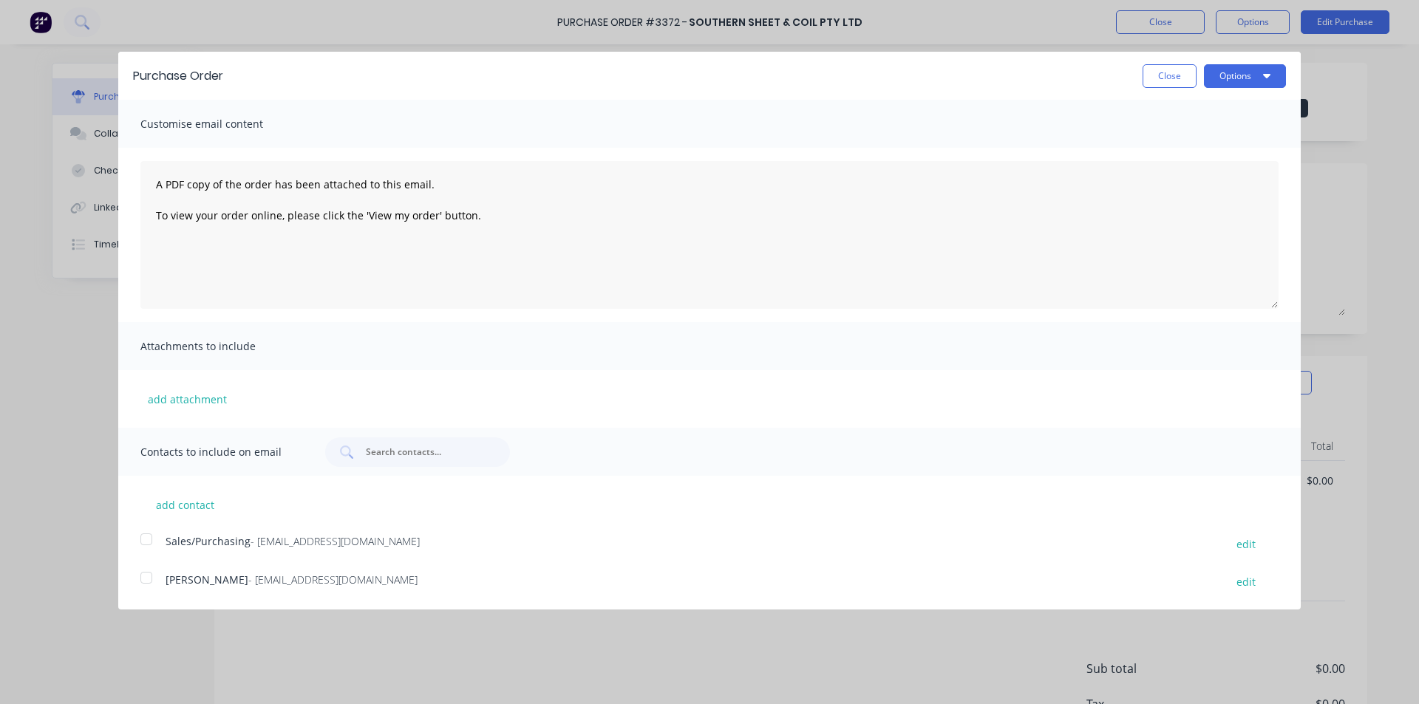
click at [142, 544] on div at bounding box center [147, 540] width 30 height 30
click at [1235, 77] on button "Options" at bounding box center [1245, 76] width 82 height 24
click at [1224, 139] on div "Email" at bounding box center [1216, 142] width 114 height 21
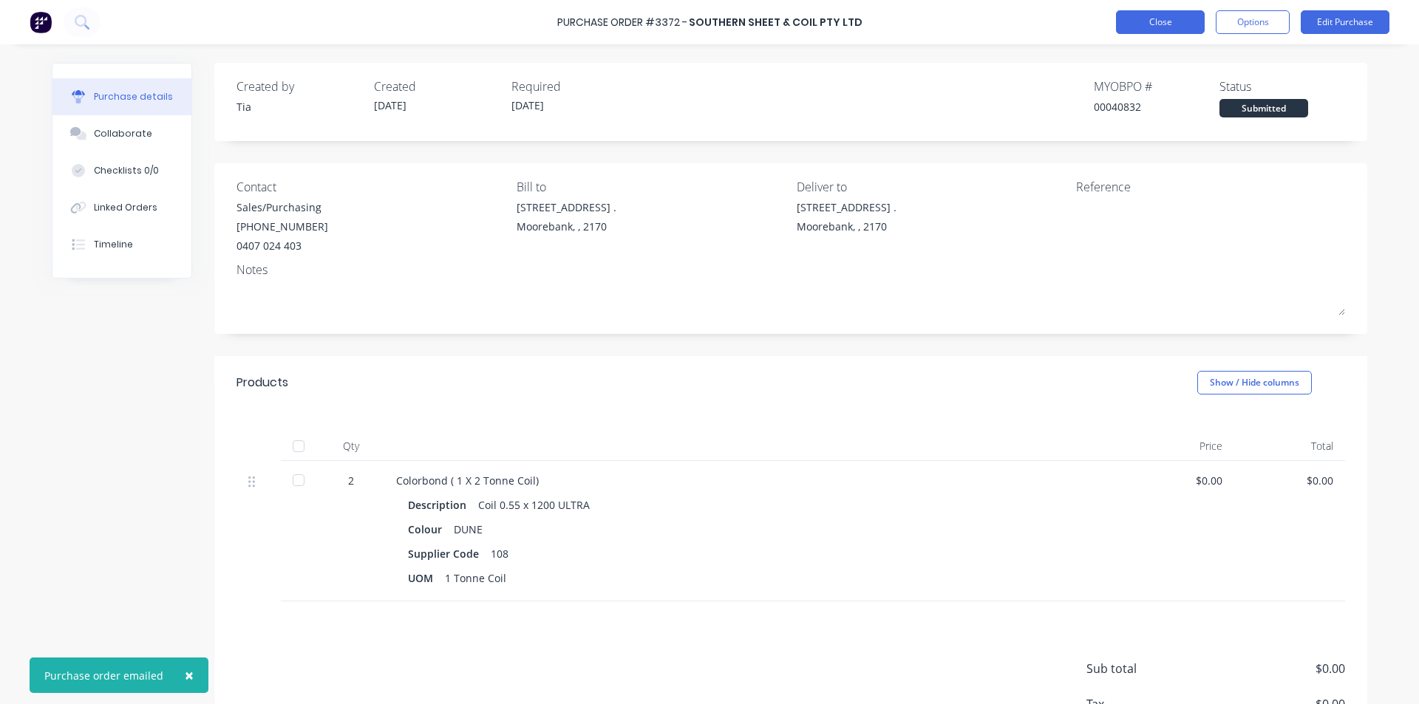
click at [1140, 30] on button "Close" at bounding box center [1160, 22] width 89 height 24
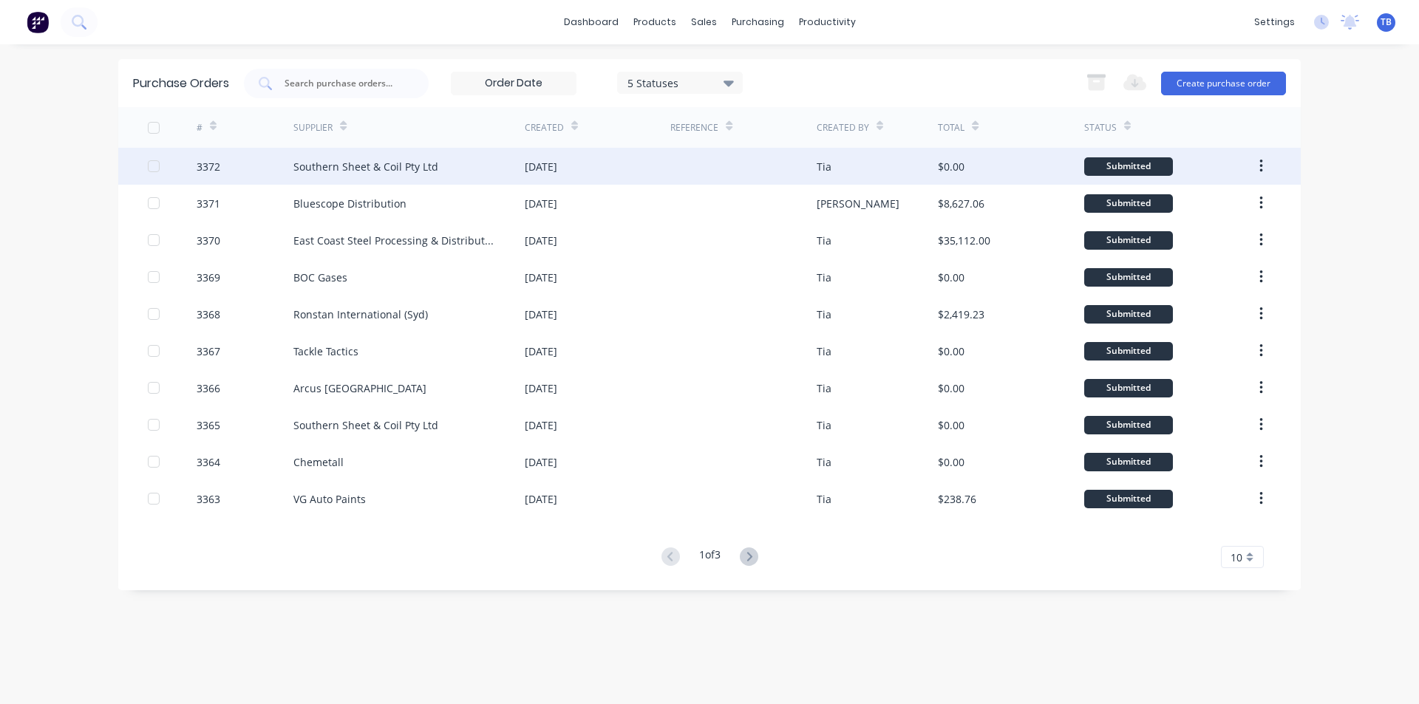
click at [313, 177] on div "Southern Sheet & Coil Pty Ltd" at bounding box center [408, 166] width 231 height 37
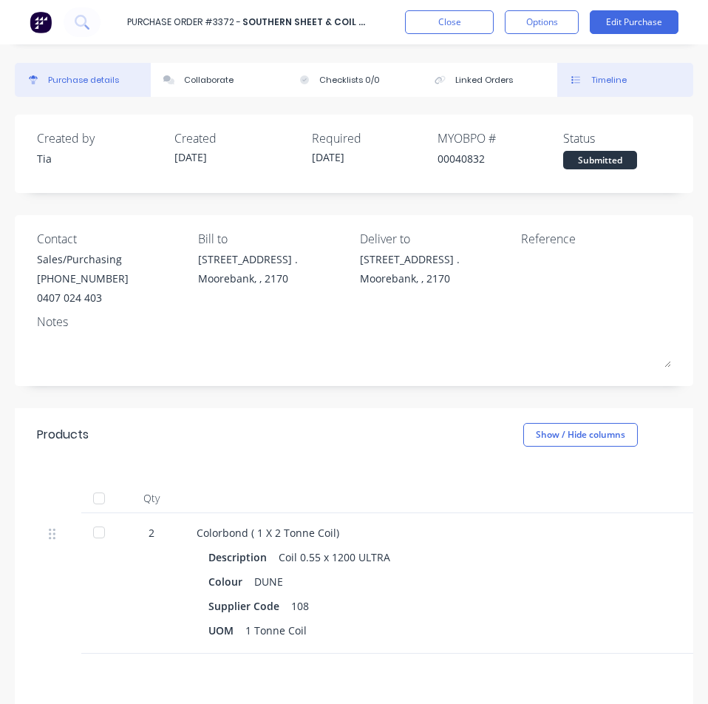
click at [607, 66] on button "Timeline" at bounding box center [625, 80] width 136 height 34
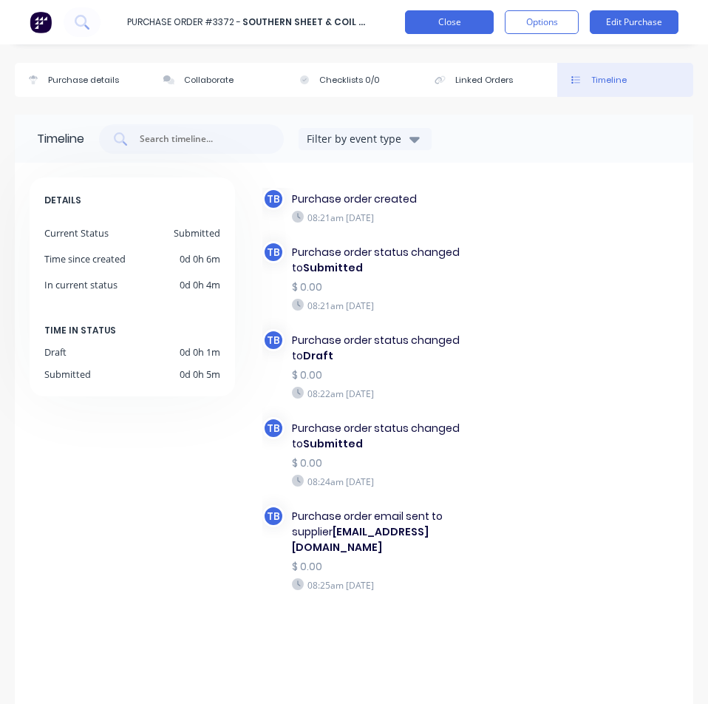
click at [463, 23] on button "Close" at bounding box center [449, 22] width 89 height 24
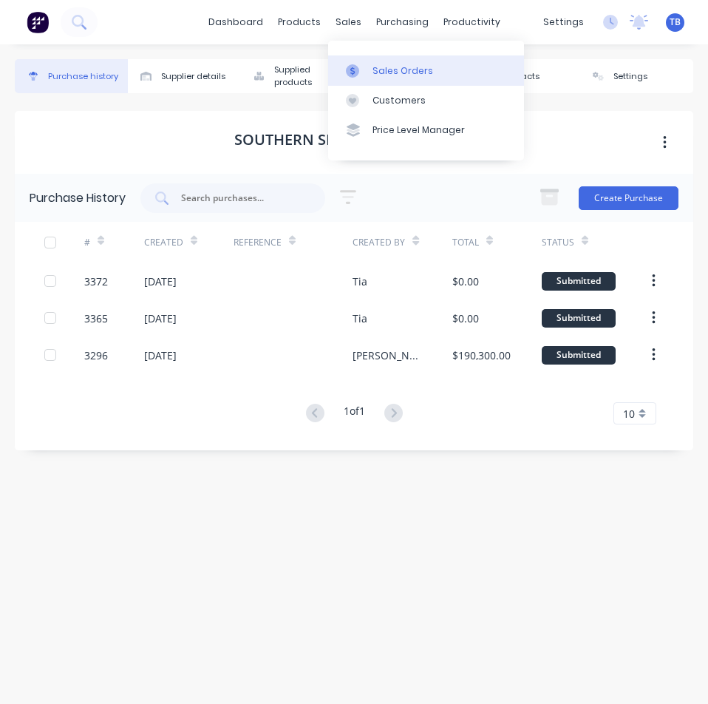
click at [377, 72] on div "Sales Orders" at bounding box center [403, 70] width 61 height 13
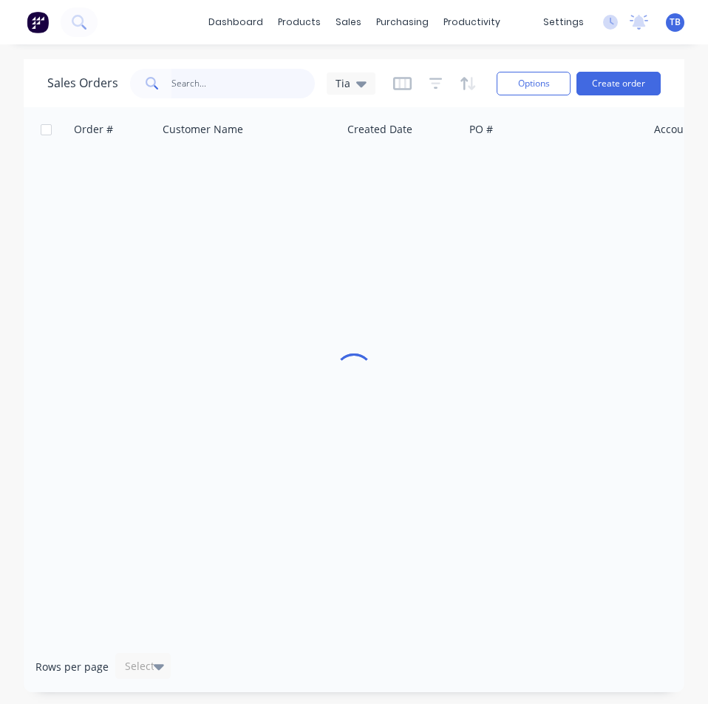
click at [194, 73] on input "text" at bounding box center [243, 84] width 144 height 30
type input "41002"
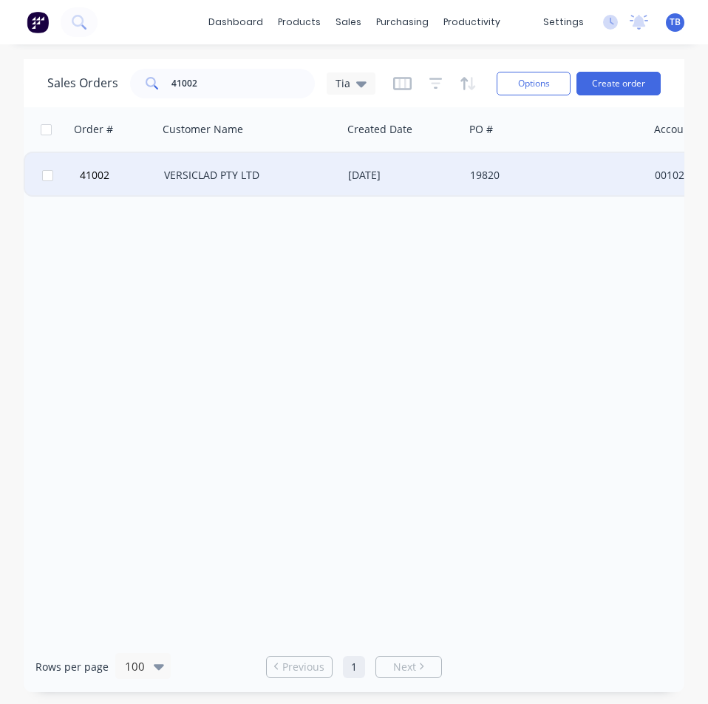
click at [224, 167] on div "VERSICLAD PTY LTD" at bounding box center [250, 175] width 185 height 44
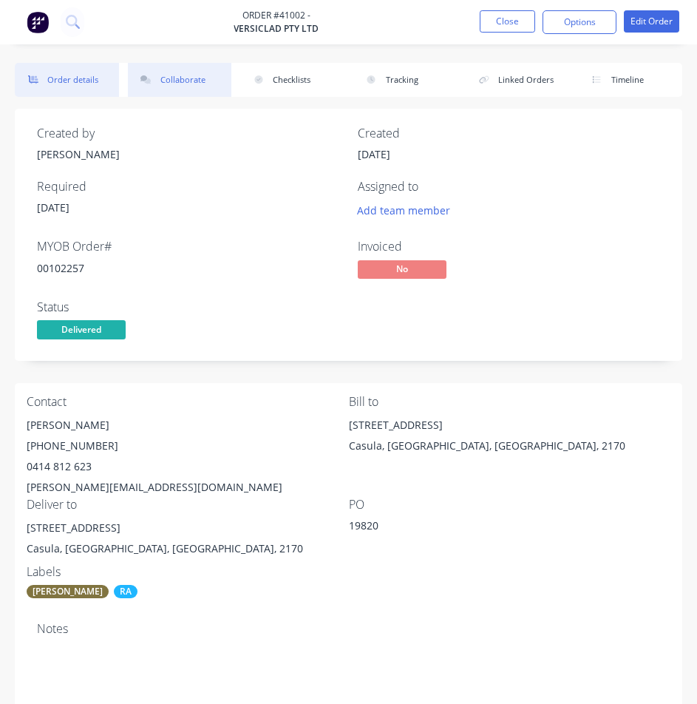
click at [186, 86] on button "Collaborate" at bounding box center [180, 80] width 104 height 34
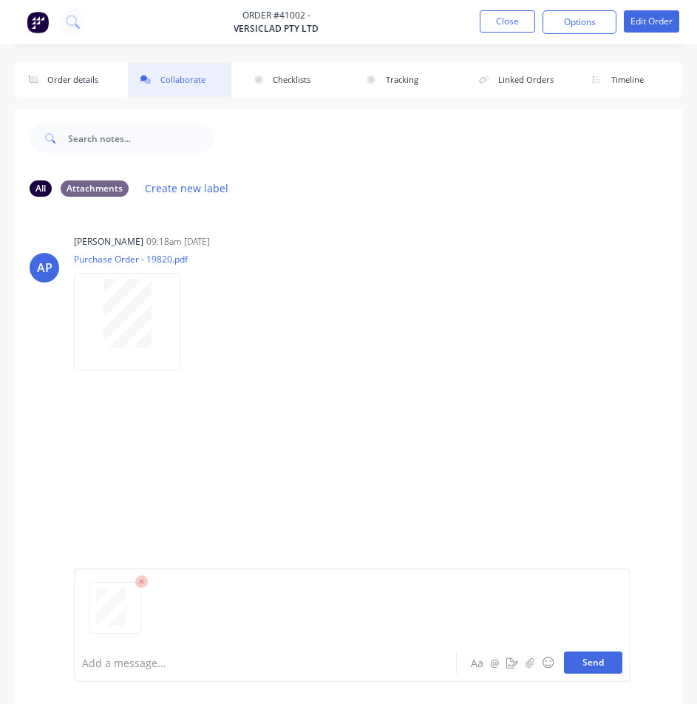
click at [597, 662] on button "Send" at bounding box center [593, 662] width 58 height 22
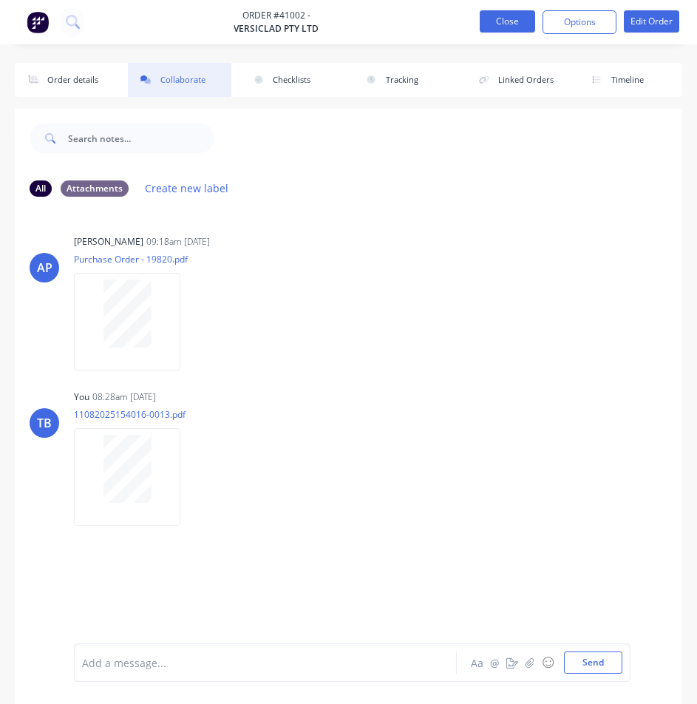
click at [514, 25] on button "Close" at bounding box center [507, 21] width 55 height 22
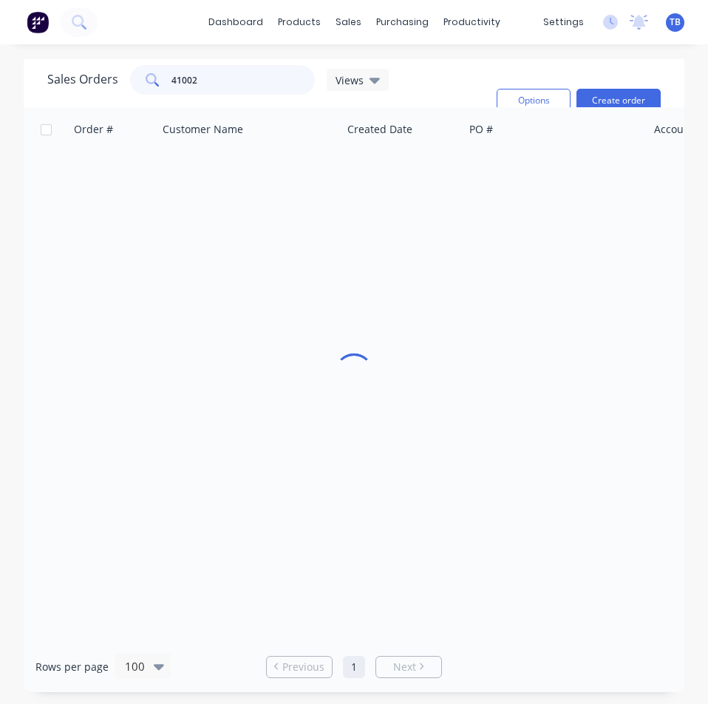
drag, startPoint x: 211, startPoint y: 84, endPoint x: 119, endPoint y: 95, distance: 93.1
click at [119, 95] on div "Sales Orders 41002 Views" at bounding box center [266, 100] width 438 height 71
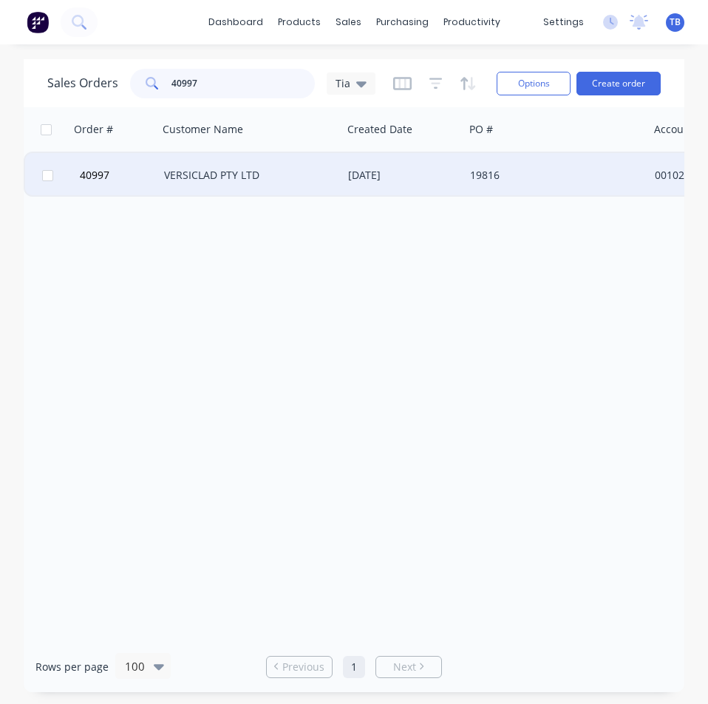
type input "40997"
click at [254, 164] on div "VERSICLAD PTY LTD" at bounding box center [250, 175] width 185 height 44
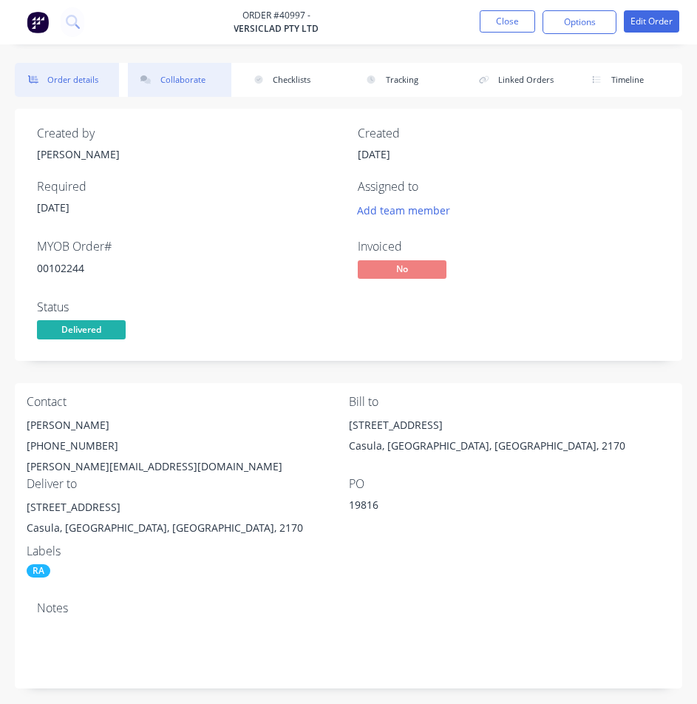
click at [169, 77] on button "Collaborate" at bounding box center [180, 80] width 104 height 34
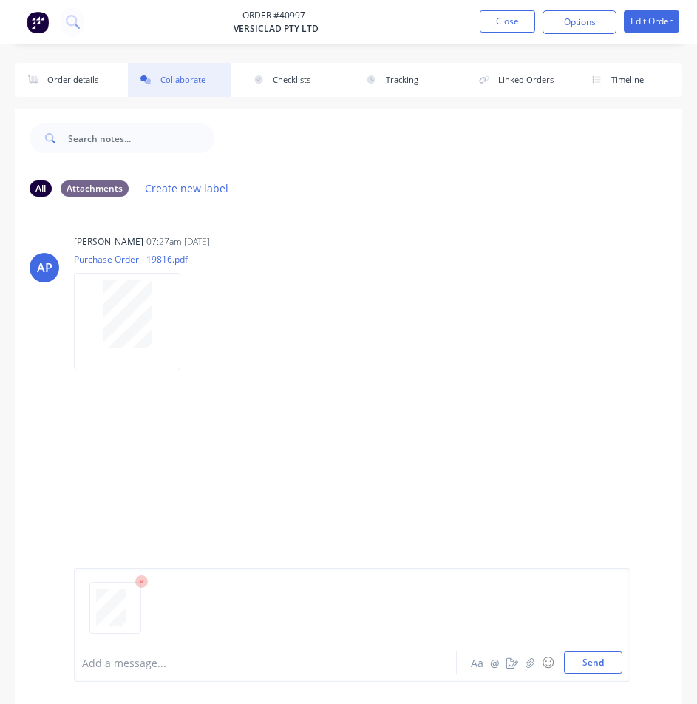
click at [583, 673] on div "Add a message... Aa @ ☺ Send" at bounding box center [352, 625] width 557 height 114
click at [574, 662] on button "Send" at bounding box center [593, 662] width 58 height 22
click at [514, 23] on button "Close" at bounding box center [507, 21] width 55 height 22
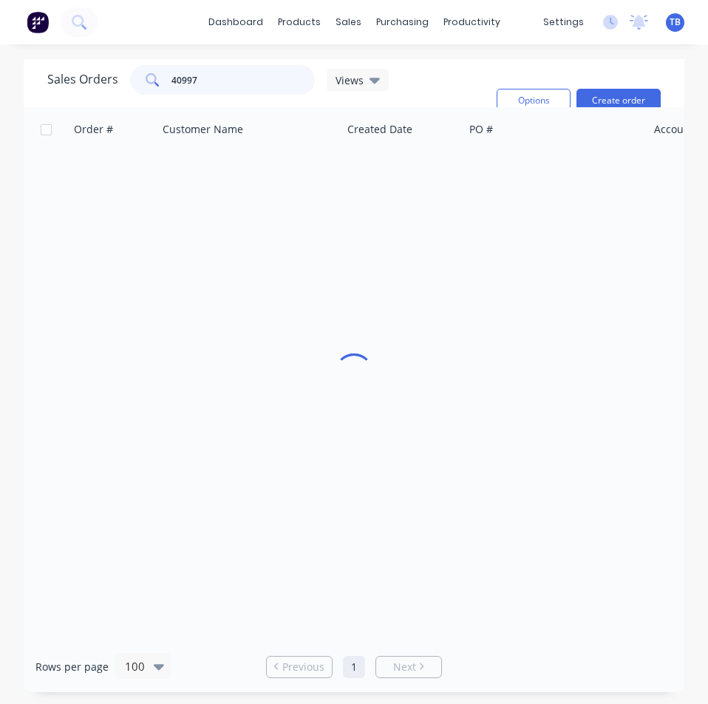
drag, startPoint x: 211, startPoint y: 81, endPoint x: -38, endPoint y: 35, distance: 252.7
click at [0, 35] on html "dashboard products sales purchasing productivity dashboard products Product Cat…" at bounding box center [354, 352] width 708 height 704
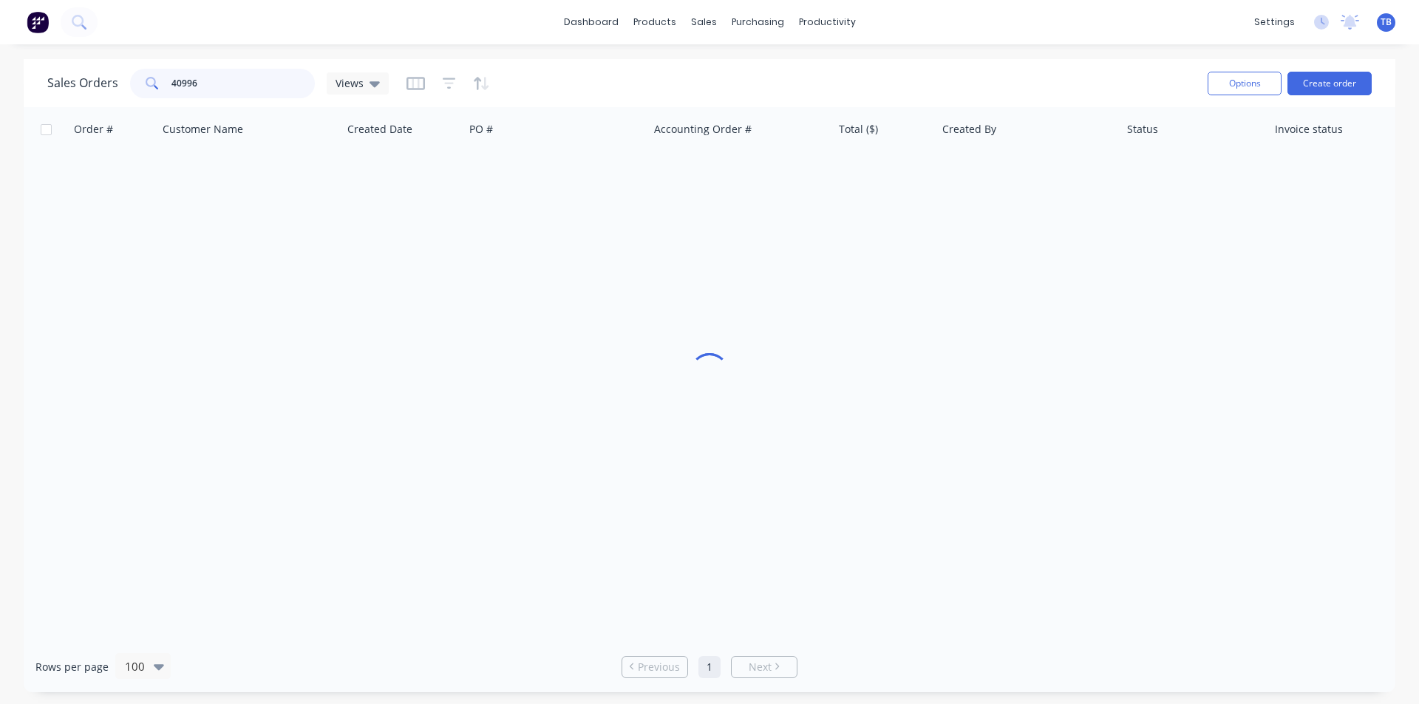
type input "40996"
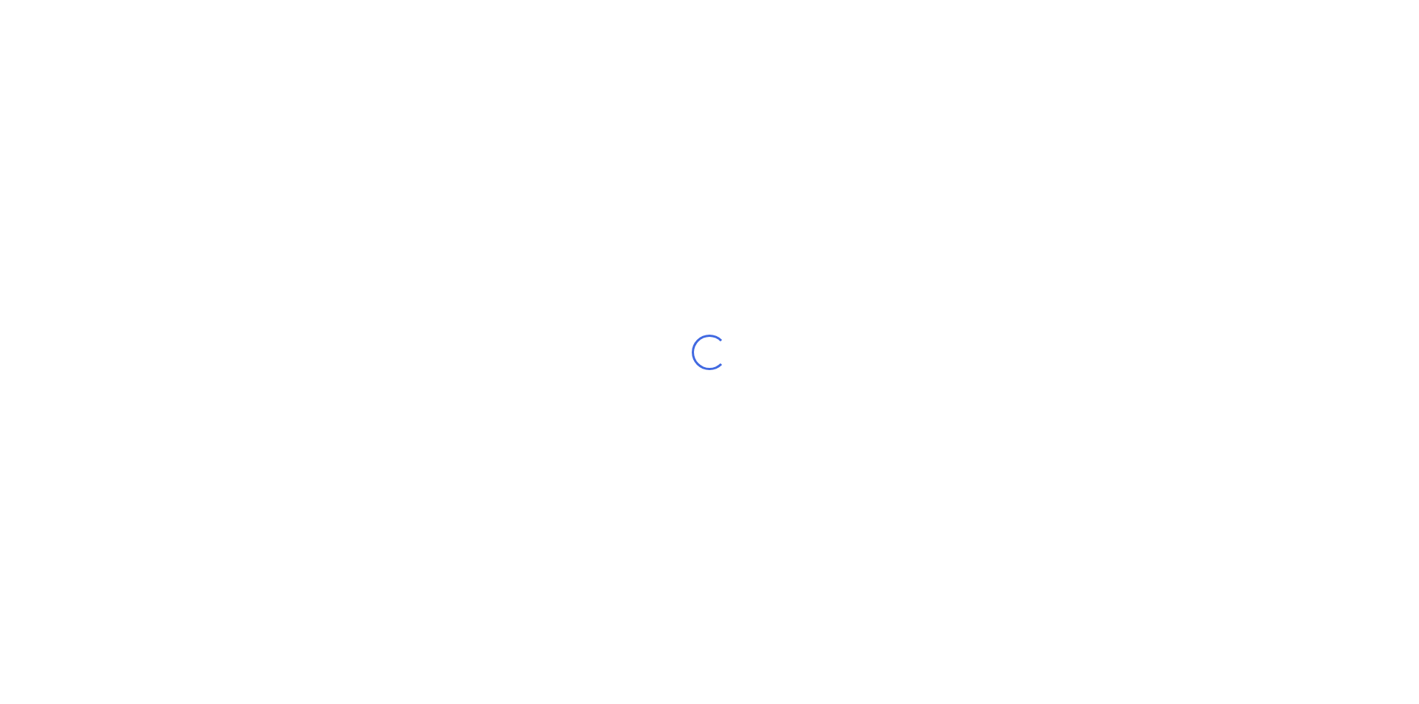
click at [703, 175] on div "Loading..." at bounding box center [709, 352] width 1419 height 704
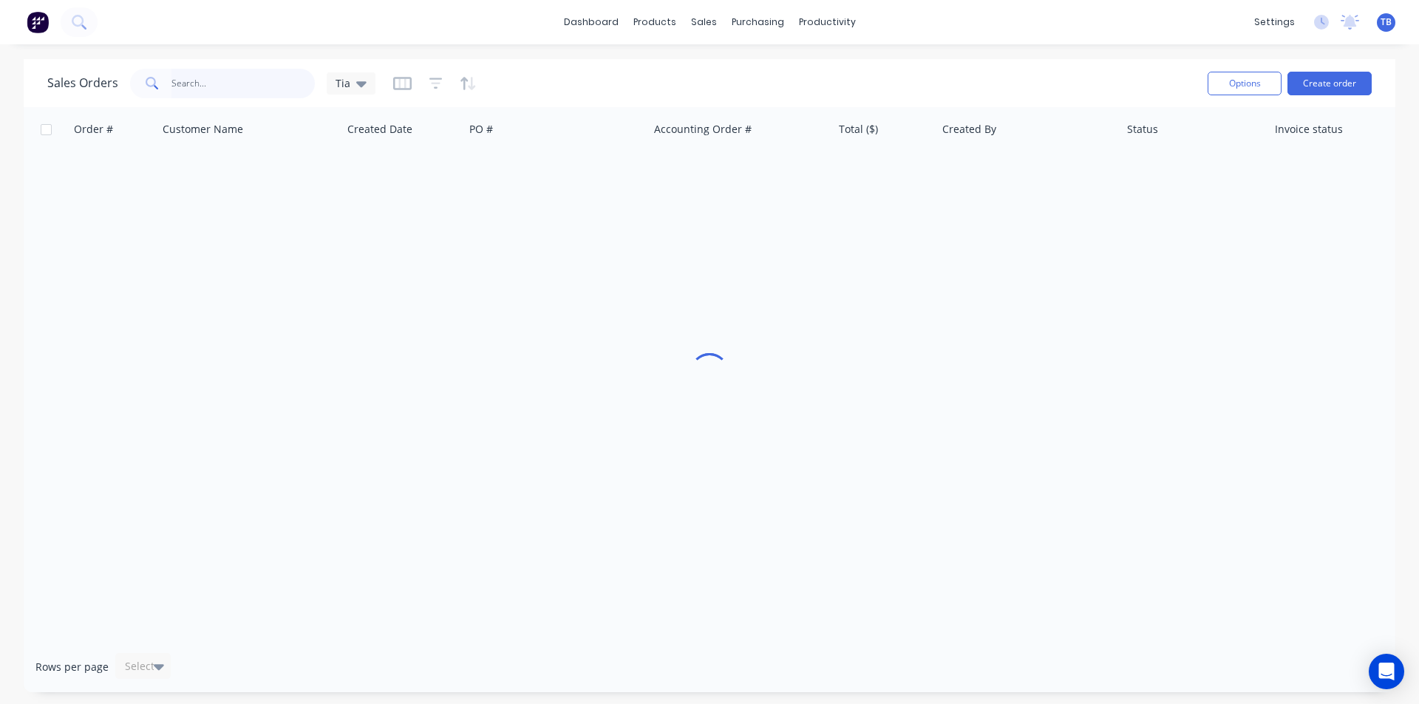
click at [237, 77] on input "text" at bounding box center [243, 84] width 144 height 30
type input "40996"
drag, startPoint x: 217, startPoint y: 77, endPoint x: -146, endPoint y: 83, distance: 362.3
click at [0, 83] on html "dashboard products sales purchasing productivity dashboard products Product Cat…" at bounding box center [709, 352] width 1419 height 704
type input "41028"
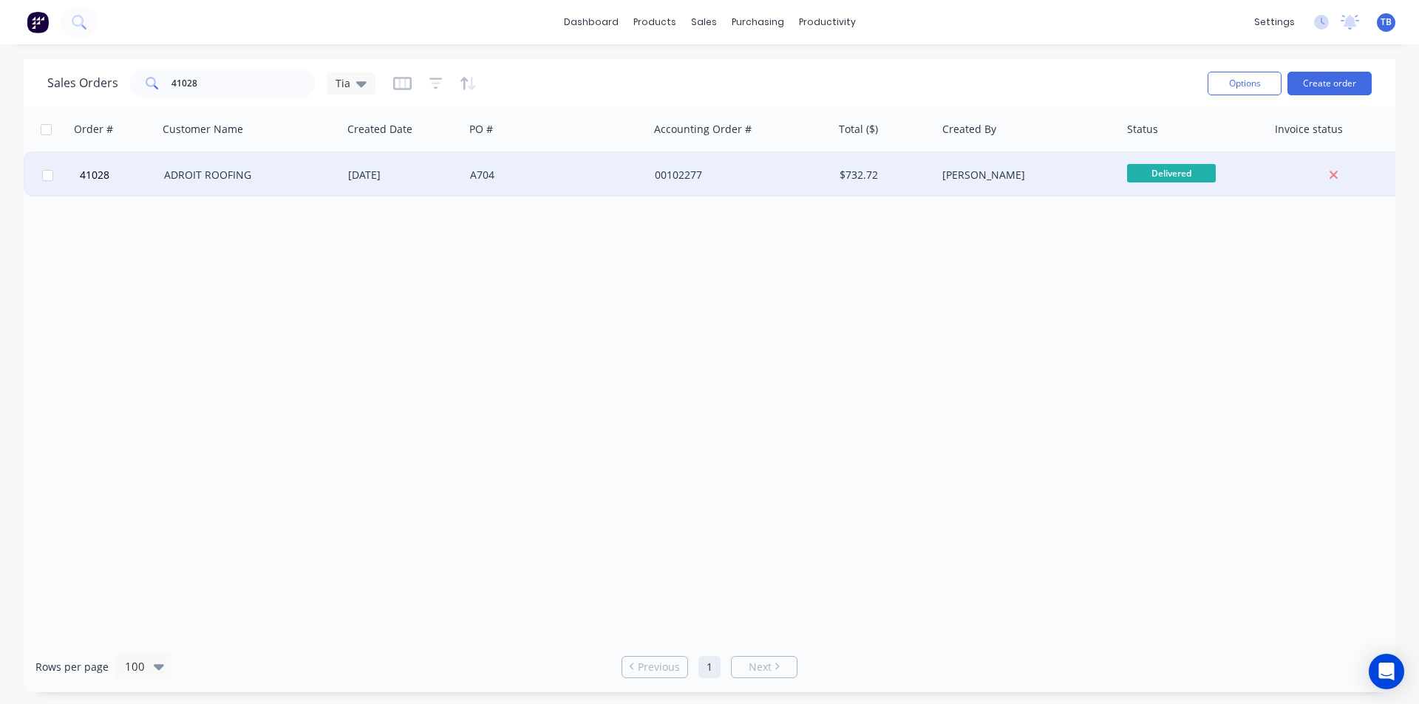
click at [191, 177] on div "ADROIT ROOFING" at bounding box center [246, 175] width 164 height 15
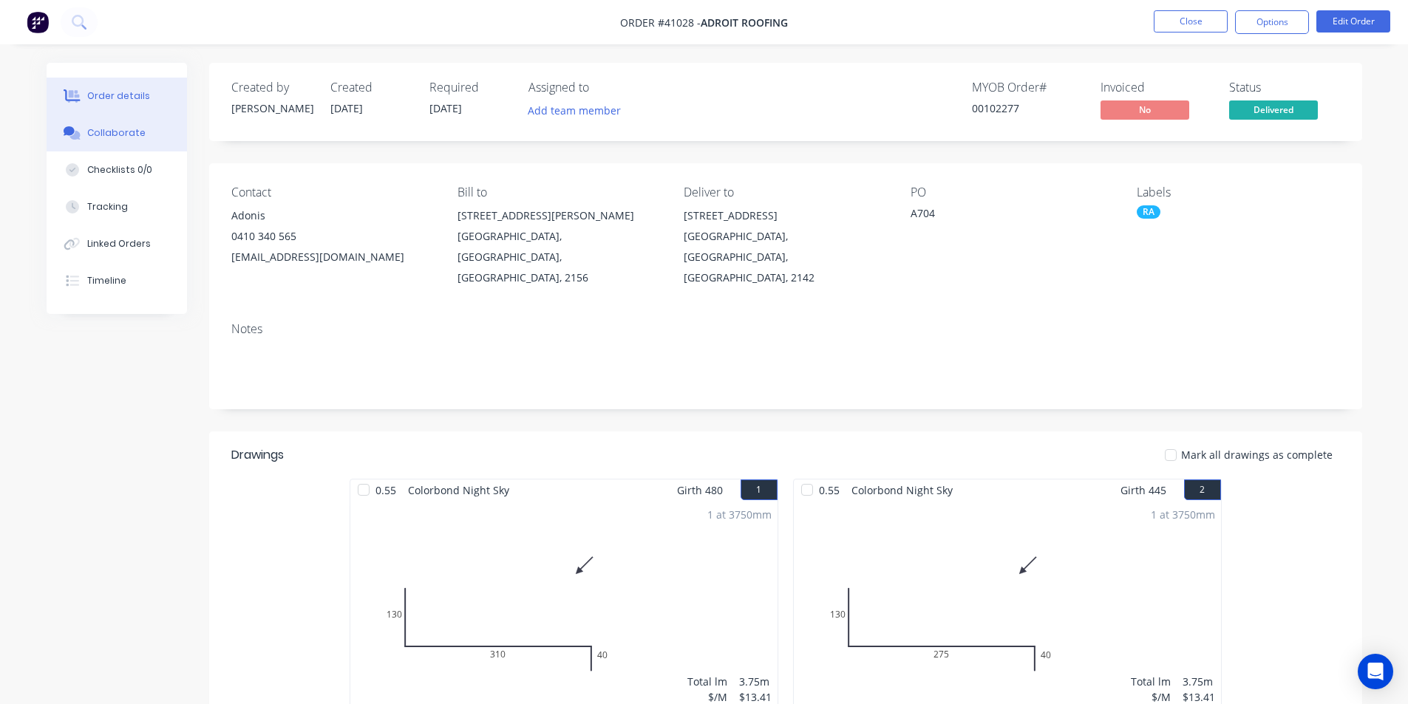
click at [167, 143] on button "Collaborate" at bounding box center [117, 133] width 140 height 37
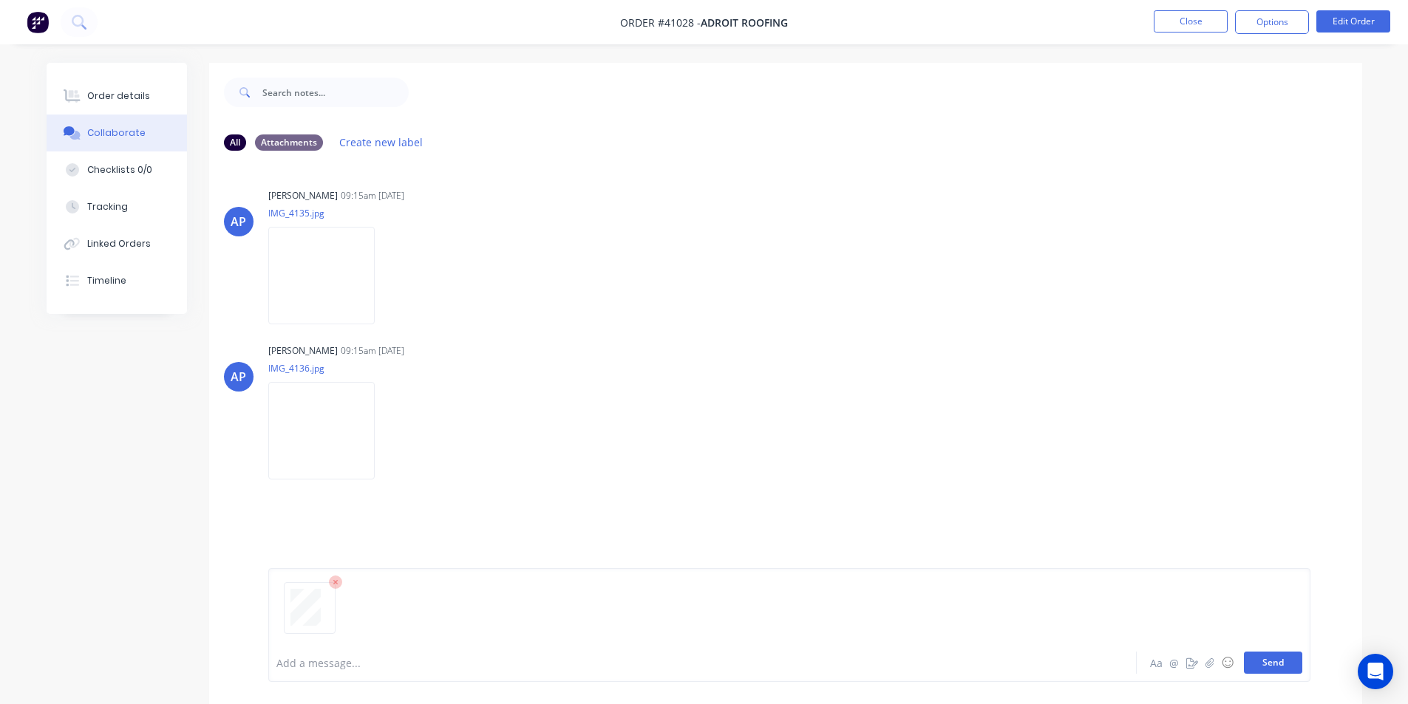
click at [1285, 659] on button "Send" at bounding box center [1273, 663] width 58 height 22
click at [1172, 21] on button "Close" at bounding box center [1191, 21] width 74 height 22
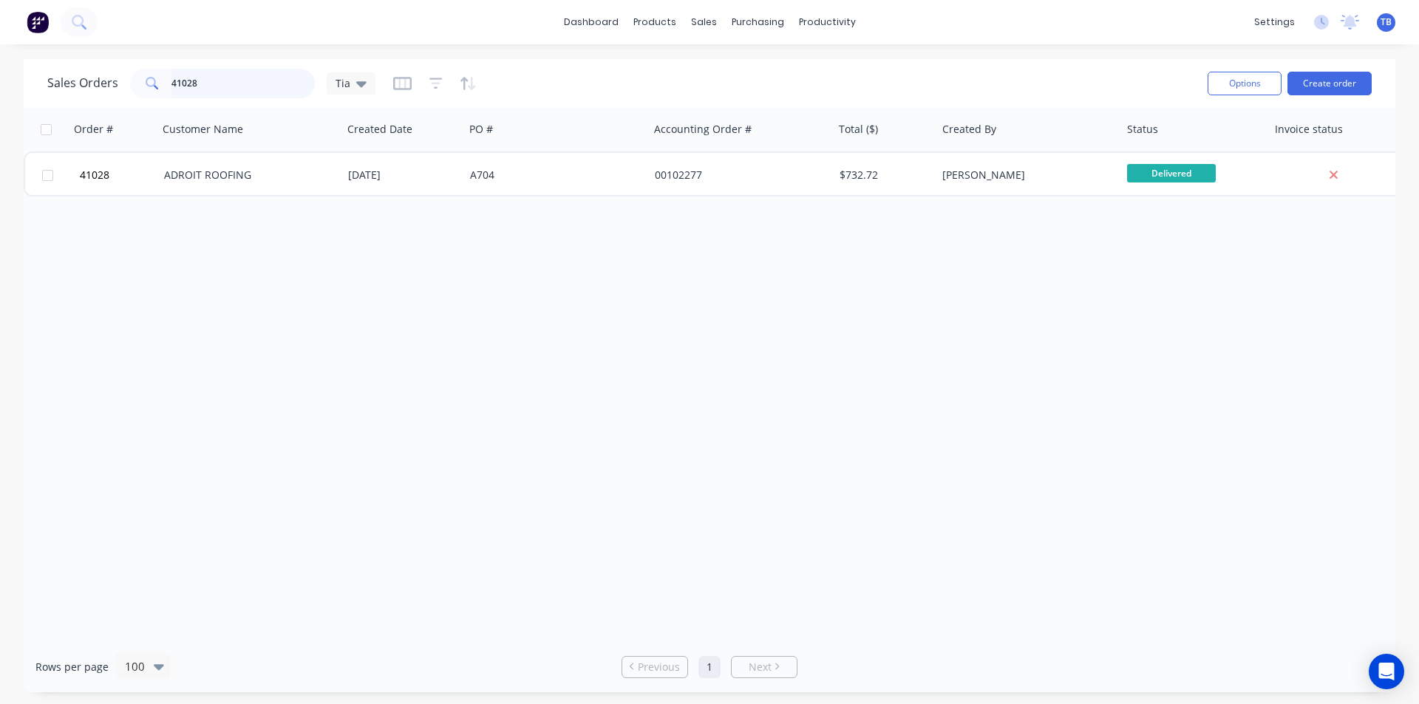
drag, startPoint x: 239, startPoint y: 78, endPoint x: -206, endPoint y: 40, distance: 446.6
click at [0, 40] on html "dashboard products sales purchasing productivity dashboard products Product Cat…" at bounding box center [709, 352] width 1419 height 704
type input "41035"
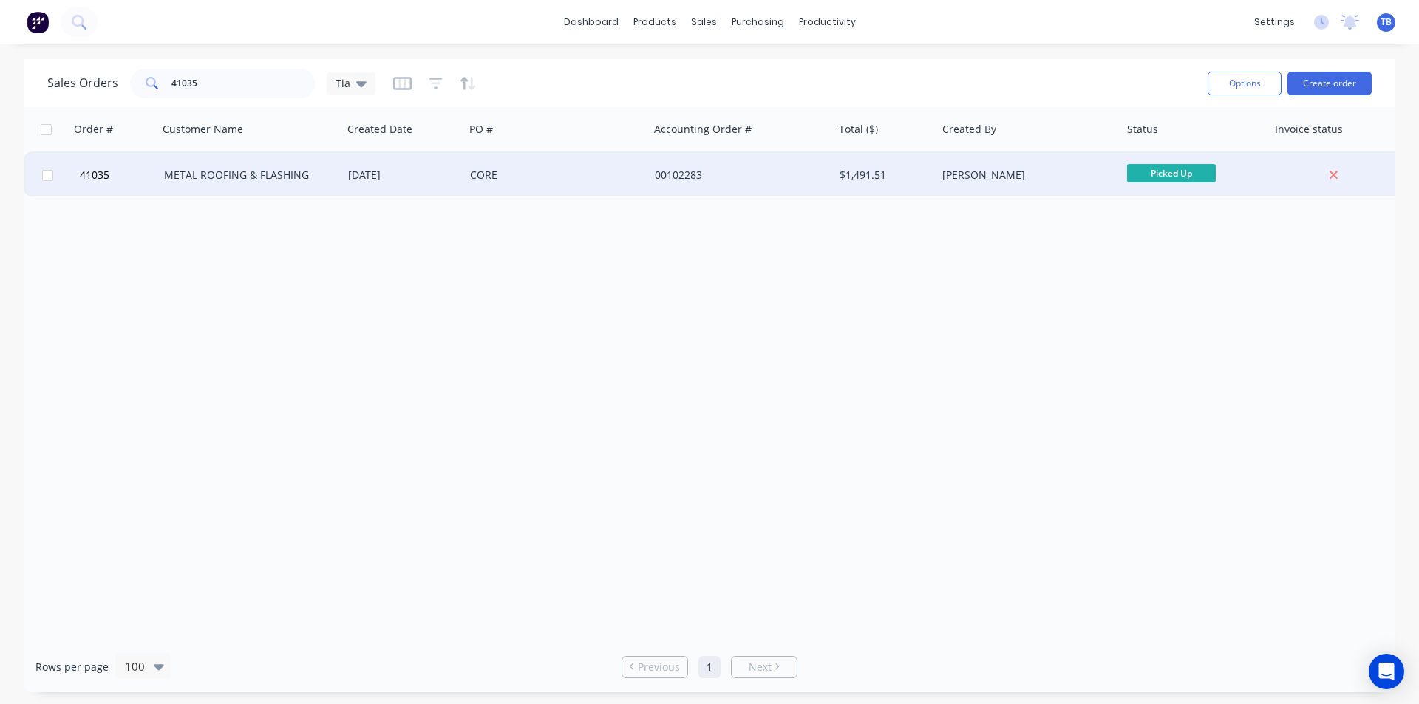
click at [253, 179] on div "METAL ROOFING & FLASHING" at bounding box center [246, 175] width 164 height 15
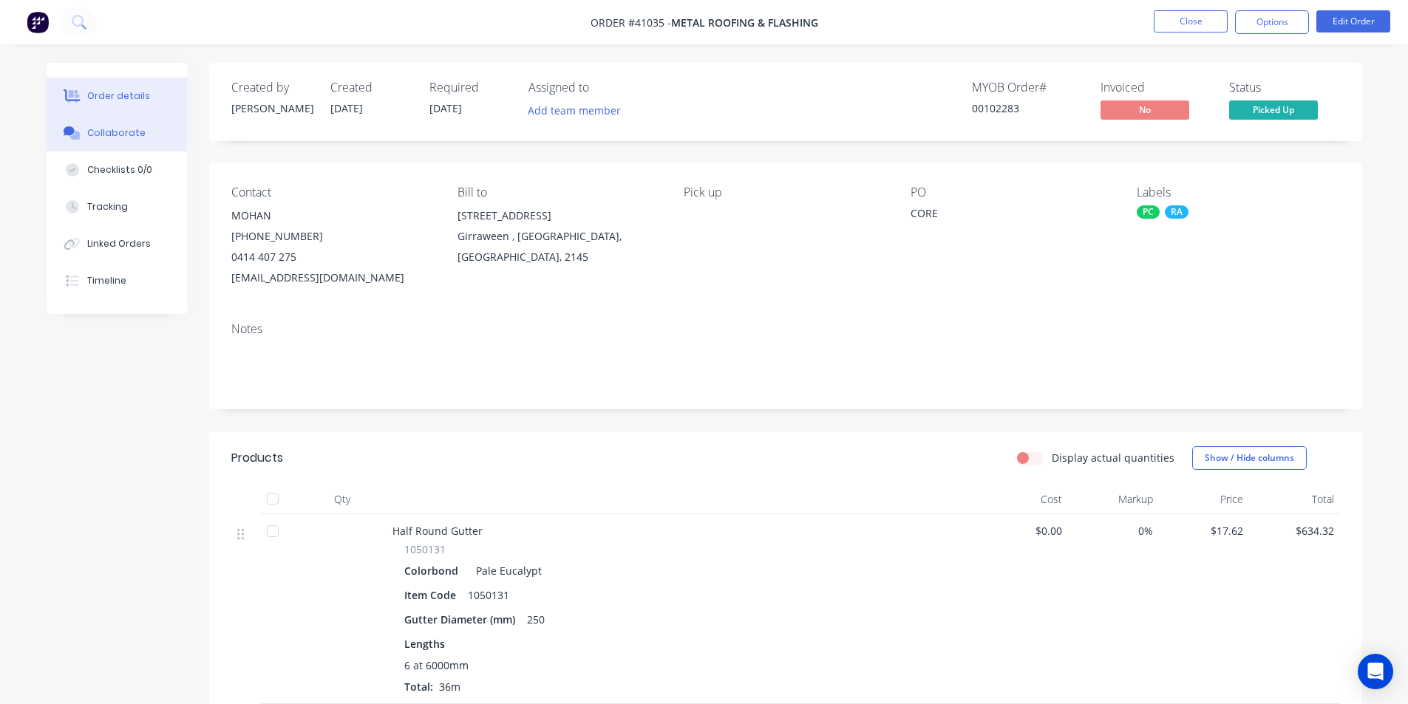
click at [134, 136] on div "Collaborate" at bounding box center [116, 132] width 58 height 13
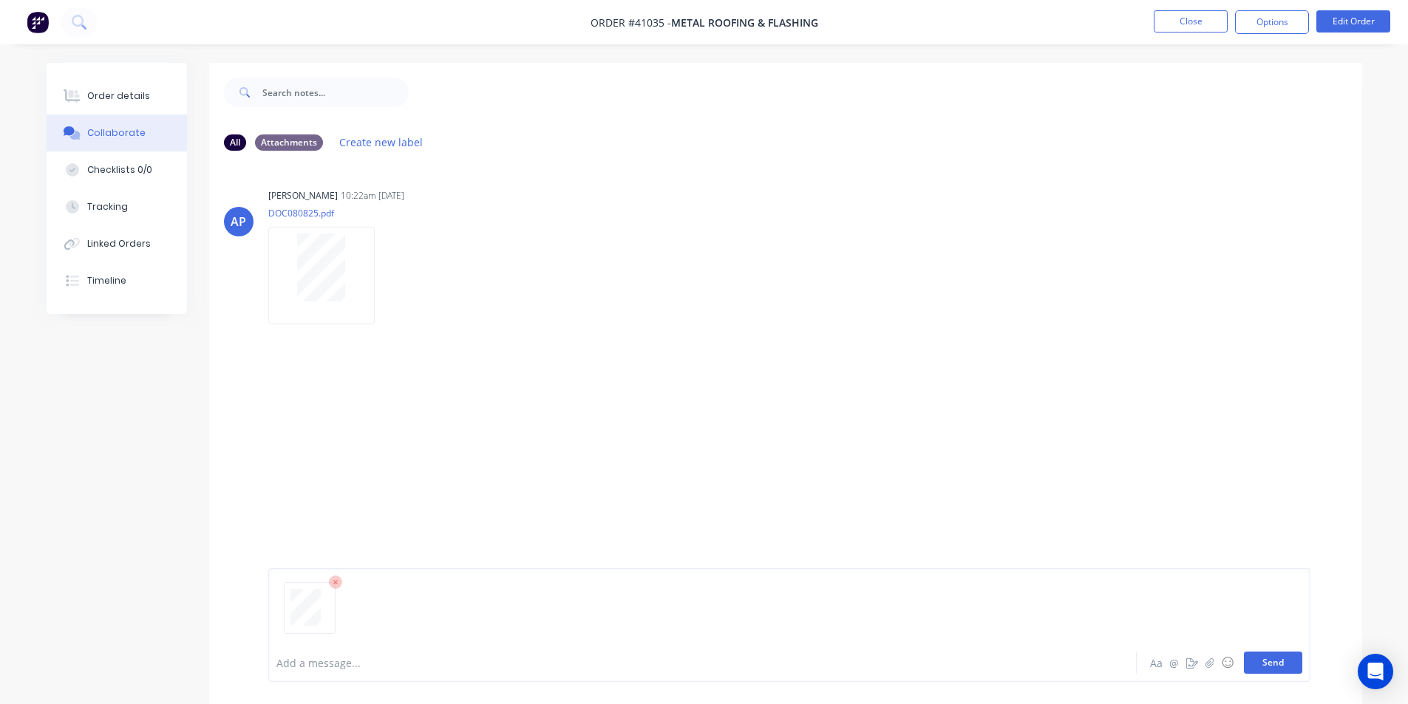
click at [1263, 665] on button "Send" at bounding box center [1273, 663] width 58 height 22
click at [1164, 26] on button "Close" at bounding box center [1191, 21] width 74 height 22
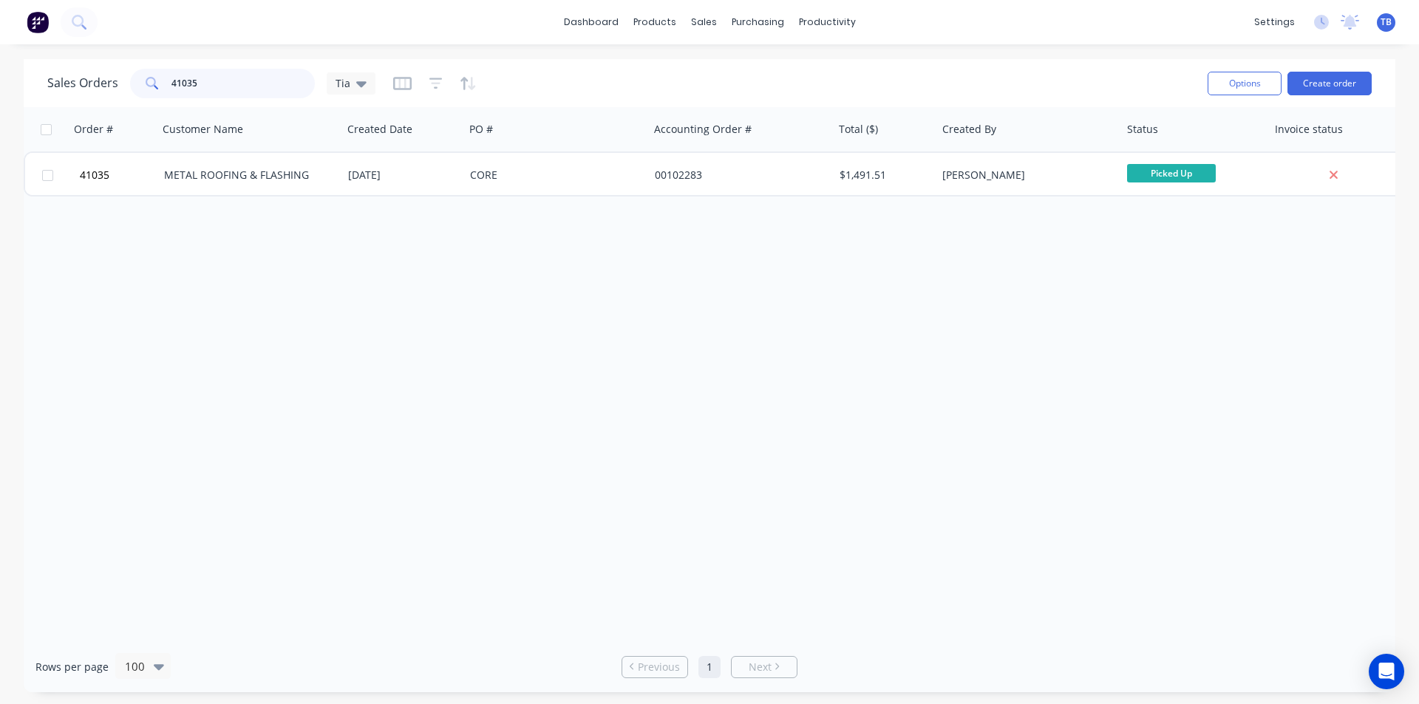
click at [248, 80] on input "41035" at bounding box center [243, 84] width 144 height 30
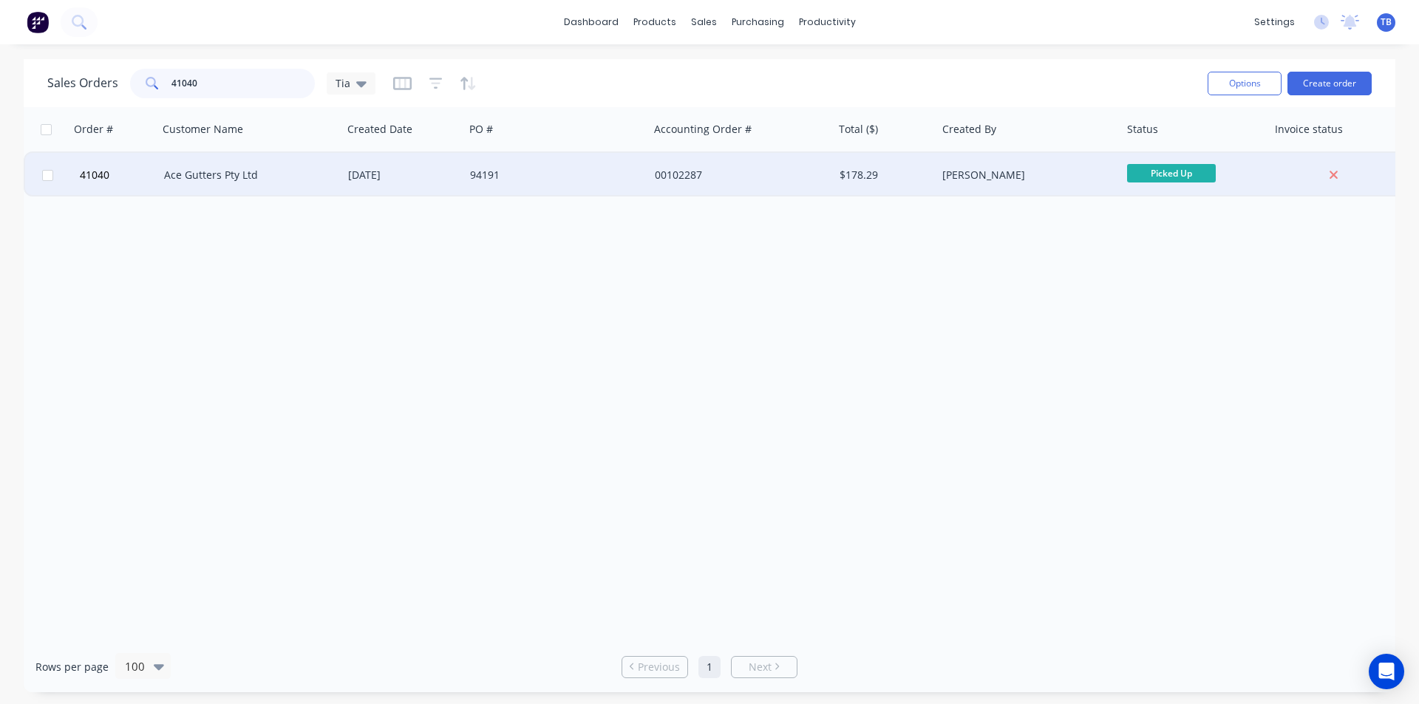
type input "41040"
click at [240, 182] on div "Ace Gutters Pty Ltd" at bounding box center [246, 175] width 164 height 15
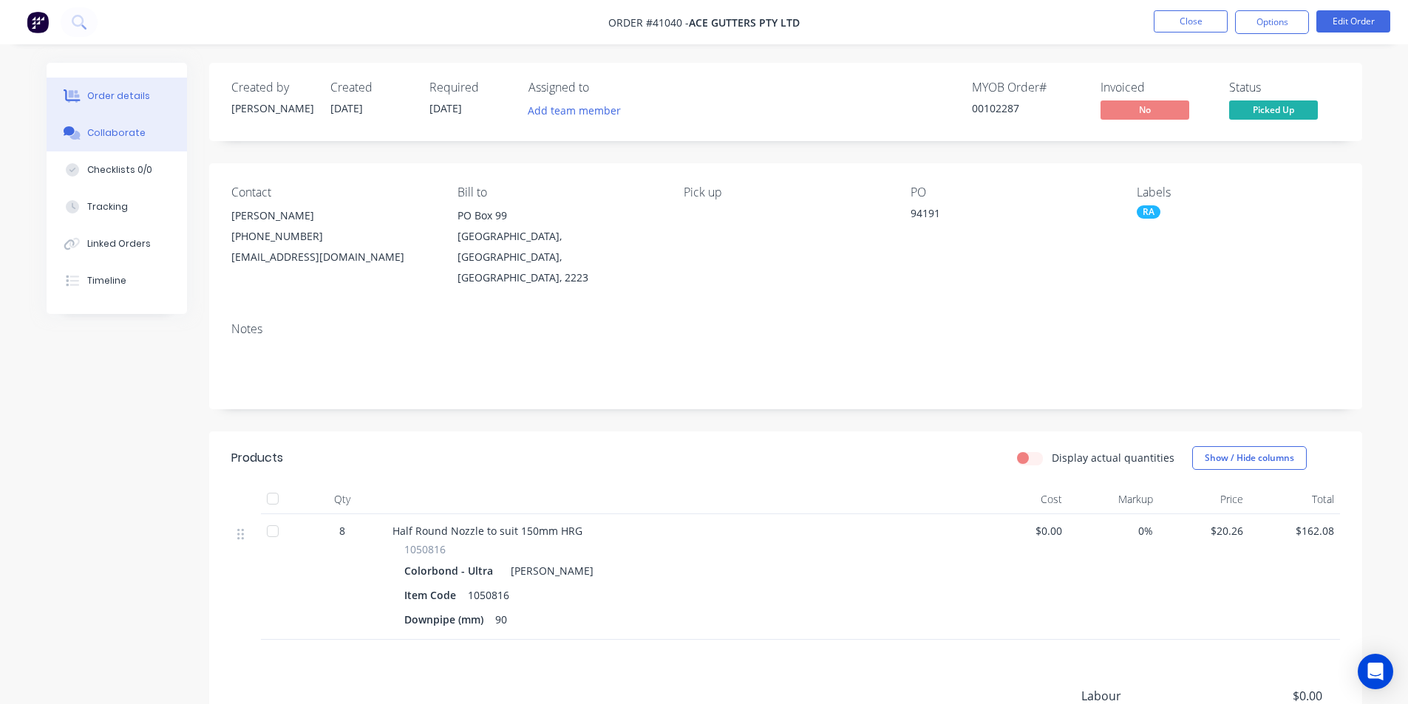
click at [101, 133] on div "Collaborate" at bounding box center [116, 132] width 58 height 13
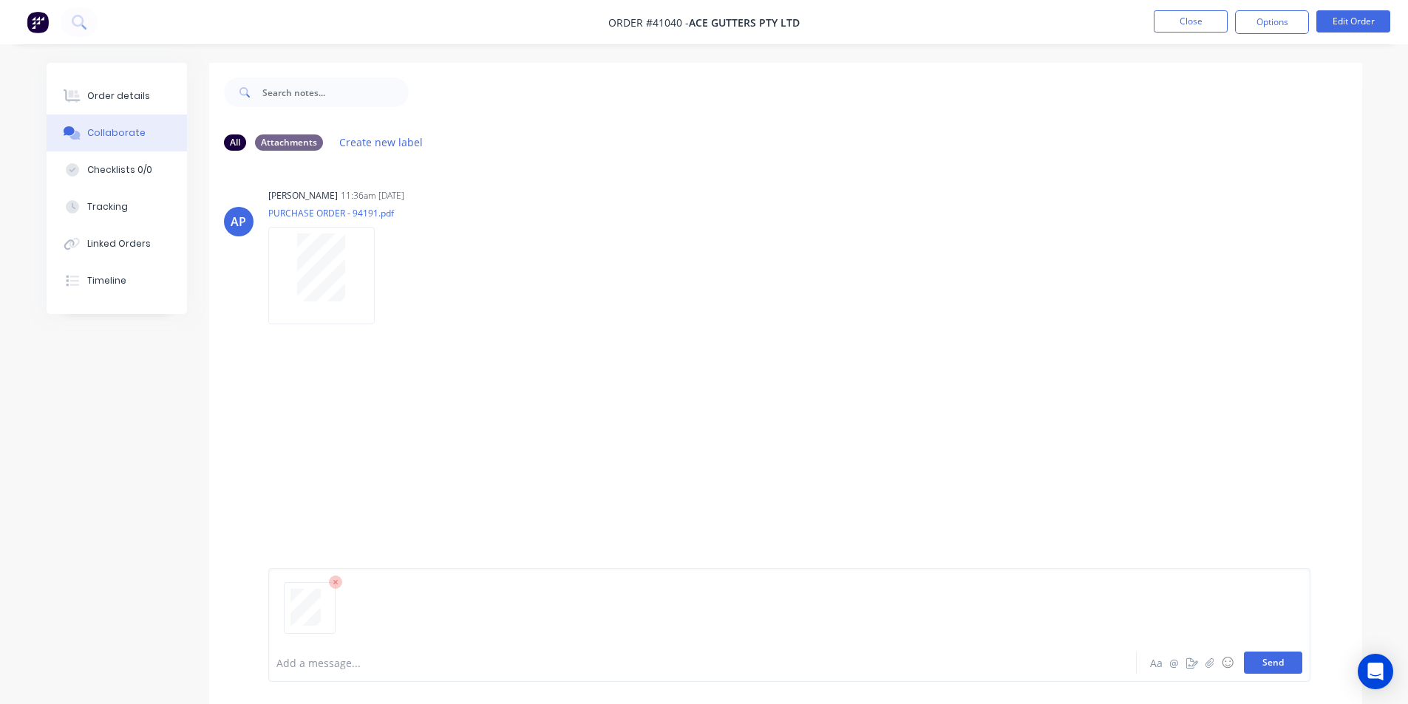
click at [1287, 660] on button "Send" at bounding box center [1273, 663] width 58 height 22
click at [1185, 20] on button "Close" at bounding box center [1191, 21] width 74 height 22
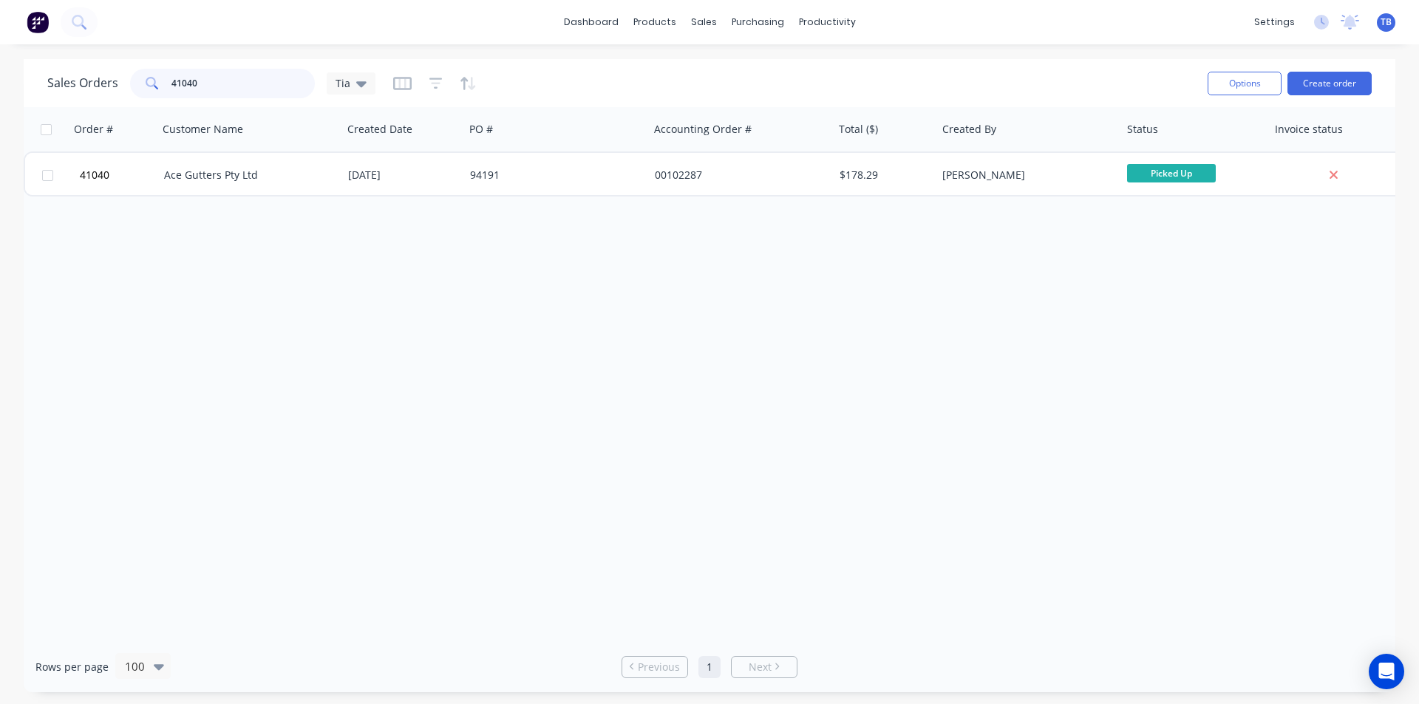
drag, startPoint x: 223, startPoint y: 76, endPoint x: 80, endPoint y: 46, distance: 146.6
click at [92, 51] on div "dashboard products sales purchasing productivity dashboard products Product Cat…" at bounding box center [709, 352] width 1419 height 704
type input "40975"
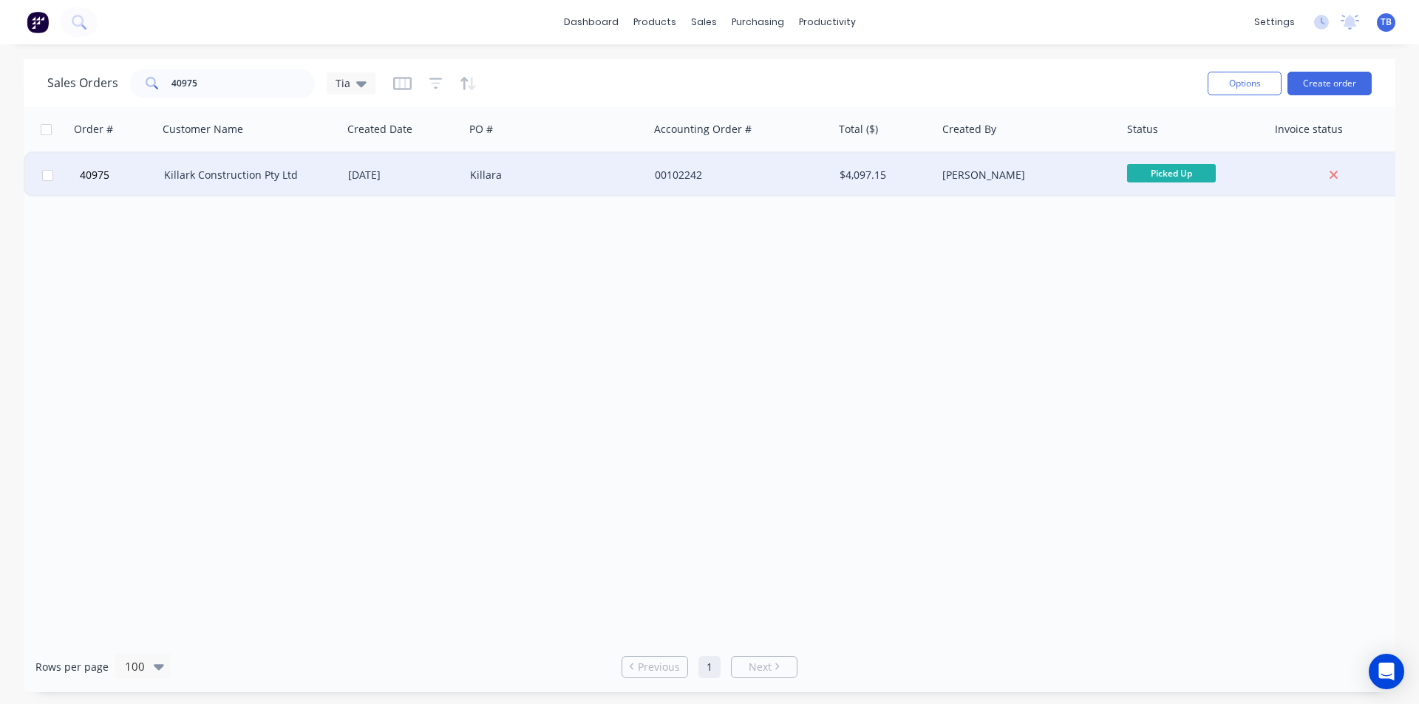
click at [229, 165] on div "Killark Construction Pty Ltd" at bounding box center [250, 175] width 185 height 44
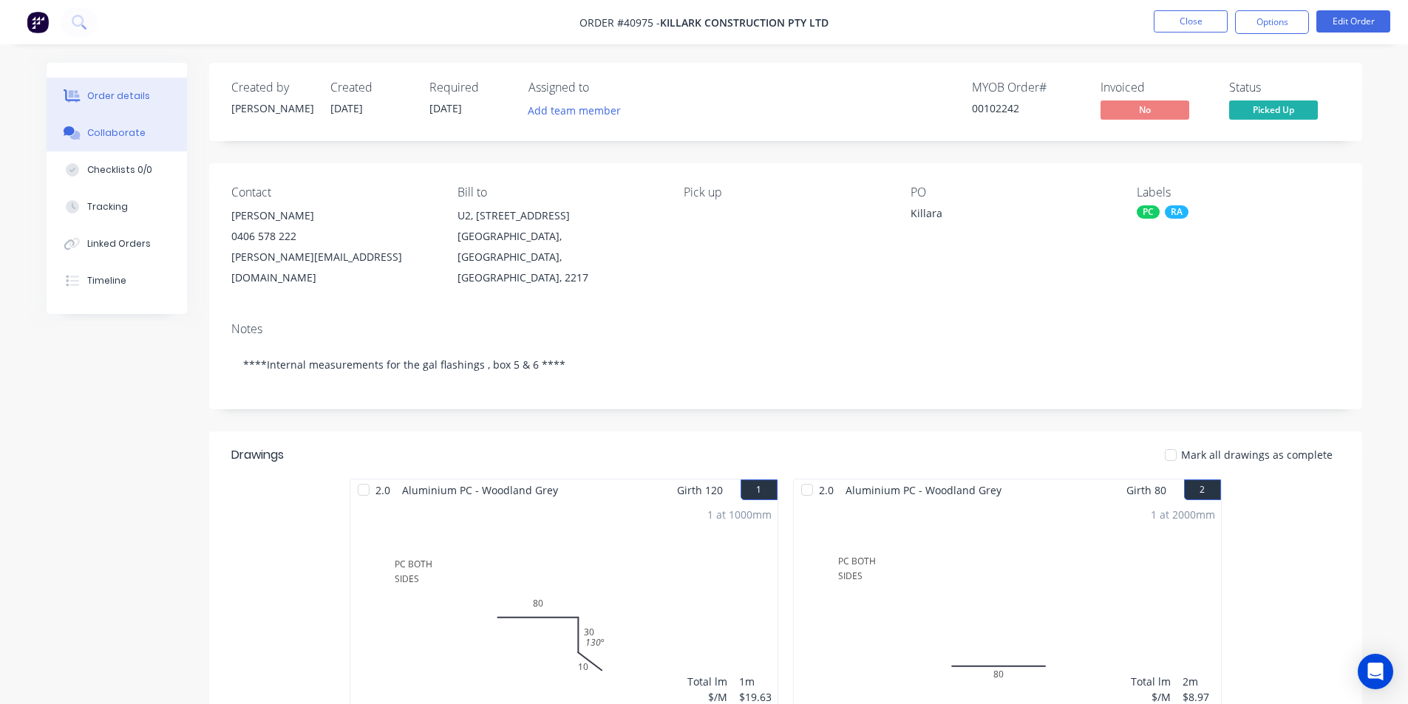
click at [85, 135] on button "Collaborate" at bounding box center [117, 133] width 140 height 37
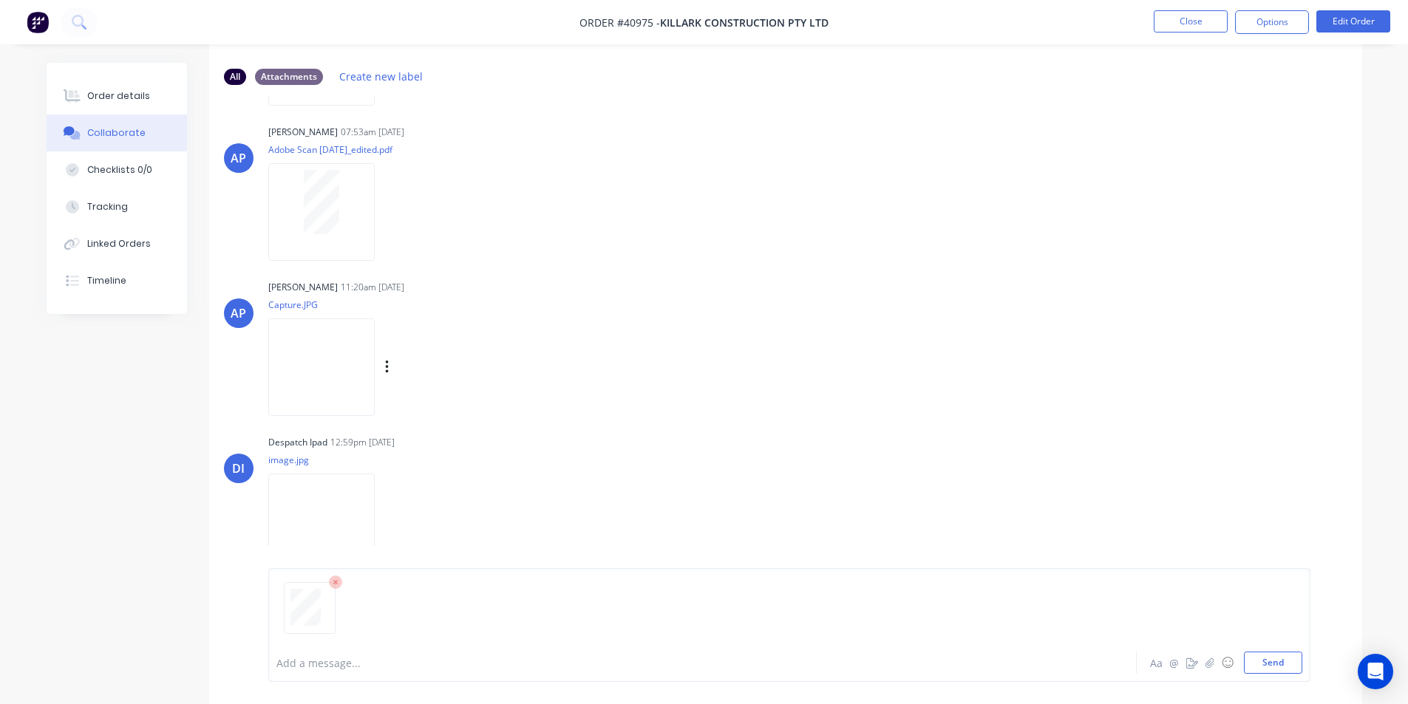
scroll to position [98, 0]
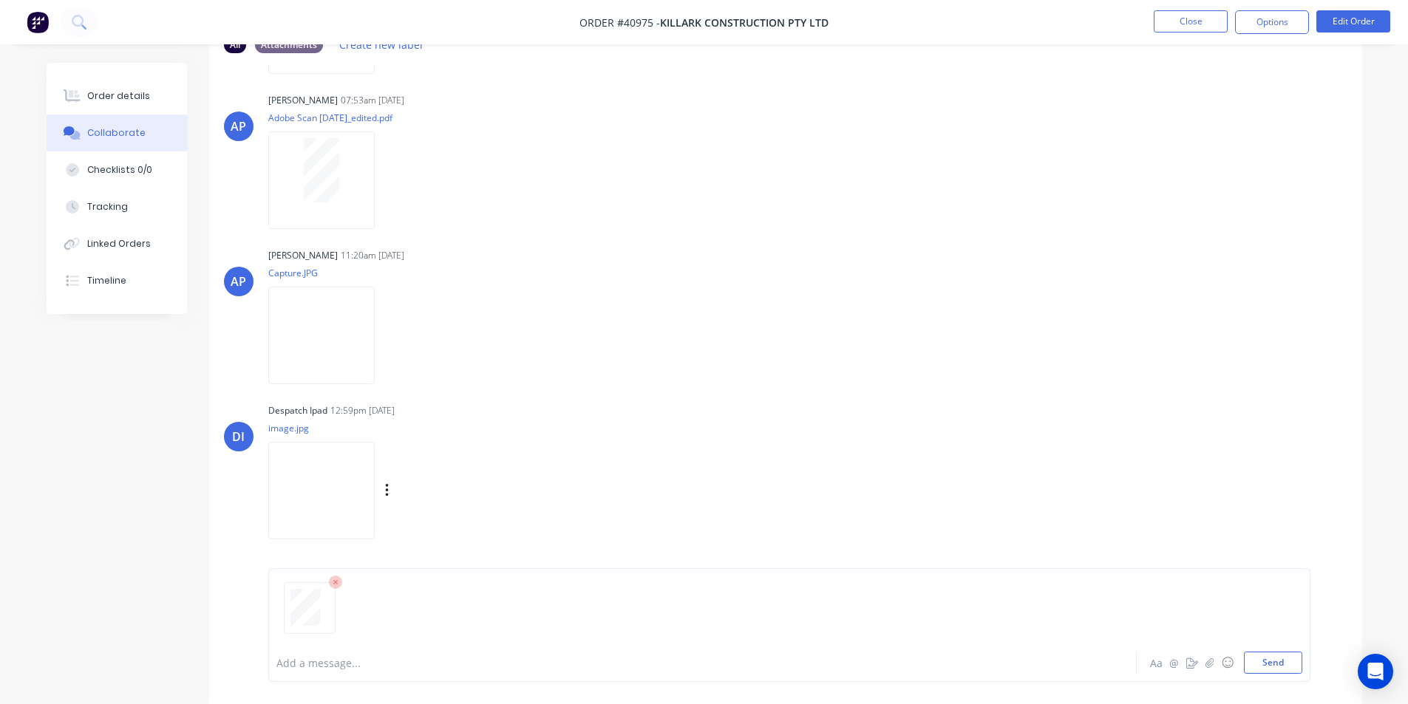
click at [340, 466] on img at bounding box center [321, 490] width 106 height 97
click at [341, 582] on icon at bounding box center [335, 582] width 13 height 13
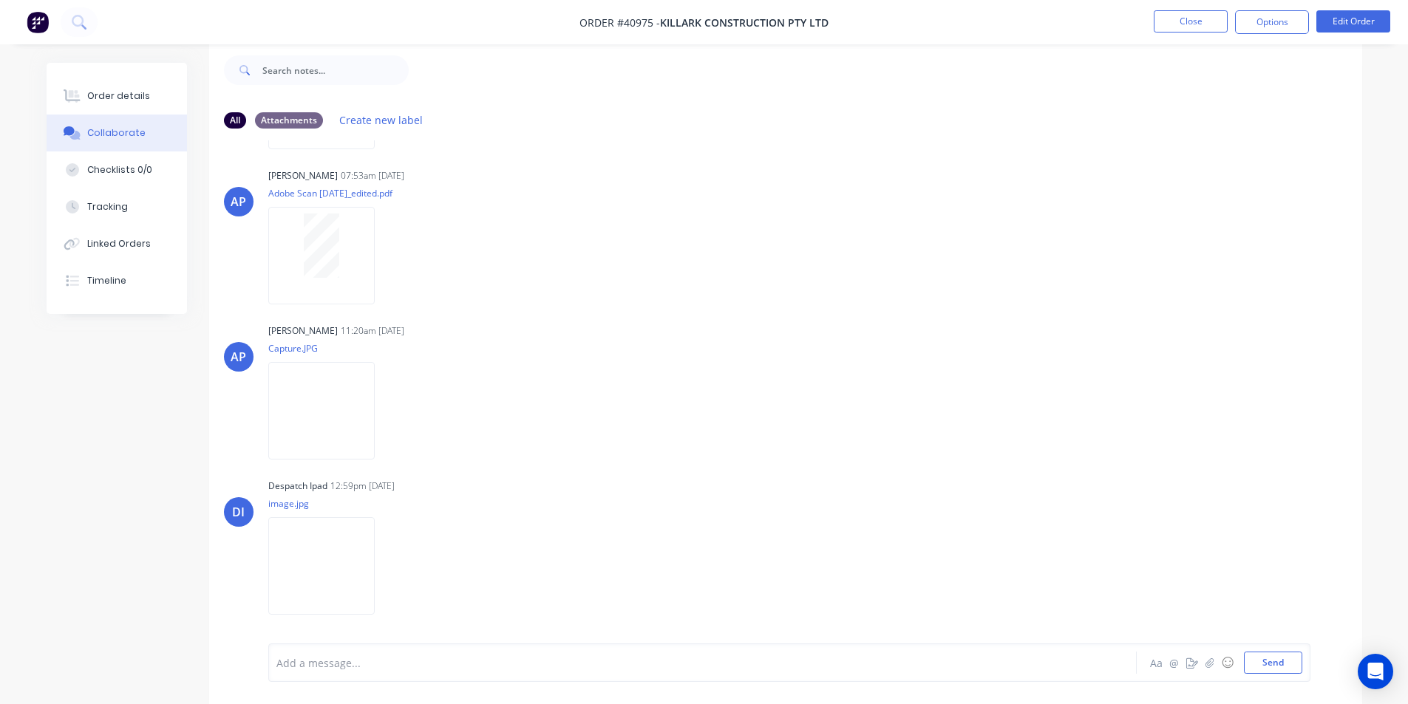
click at [1186, 9] on nav "Order #40975 - Killark Construction Pty Ltd Close Options Edit Order" at bounding box center [704, 22] width 1408 height 44
click at [1186, 24] on button "Close" at bounding box center [1191, 21] width 74 height 22
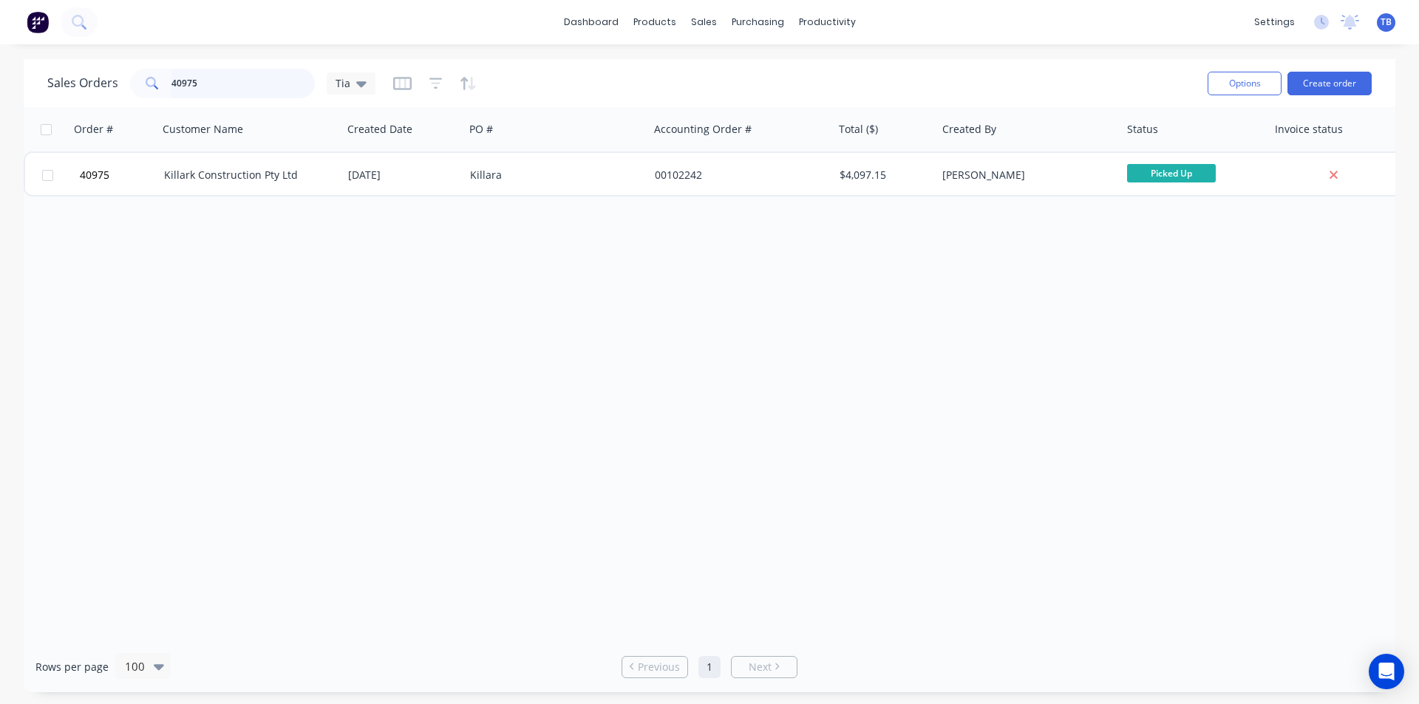
drag, startPoint x: 228, startPoint y: 86, endPoint x: 55, endPoint y: 102, distance: 174.5
click at [55, 102] on div "Sales Orders 40975 Tia Options Create order" at bounding box center [710, 83] width 1372 height 48
type input "41052"
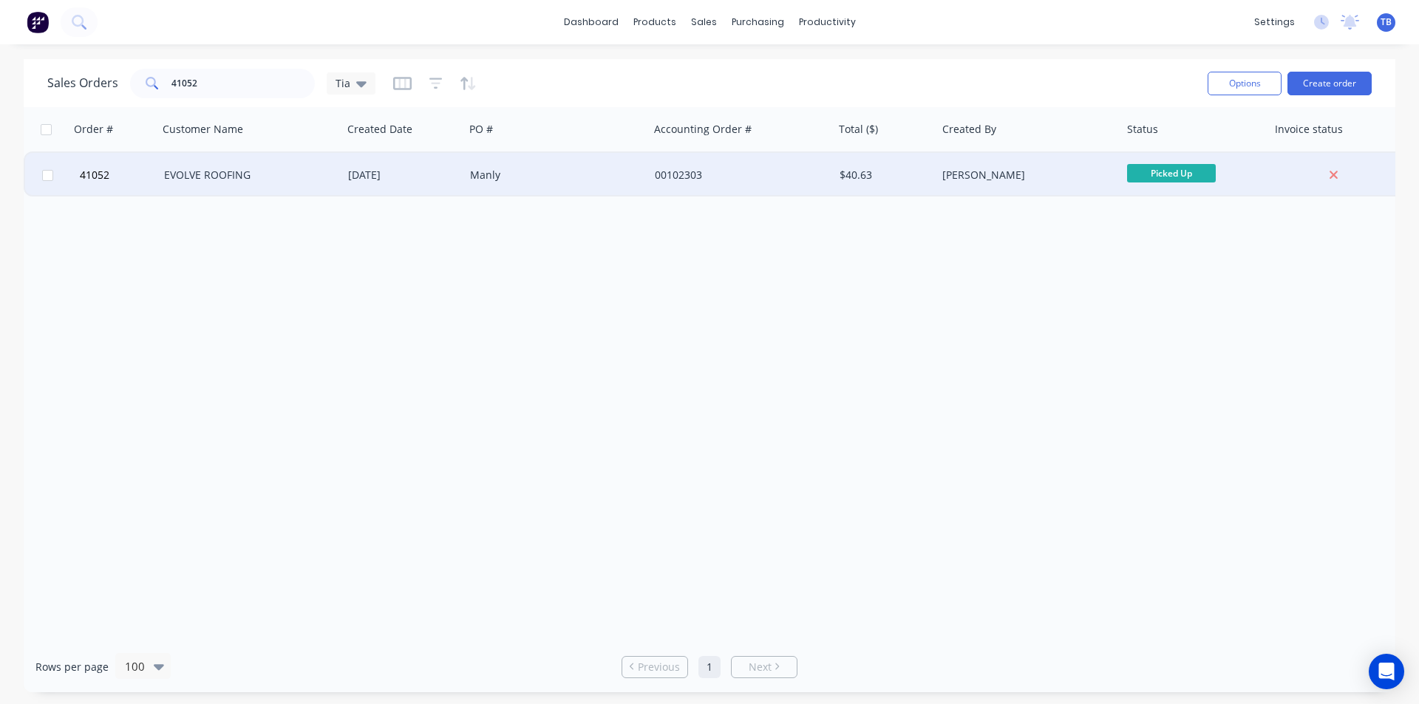
click at [195, 180] on div "EVOLVE ROOFING" at bounding box center [246, 175] width 164 height 15
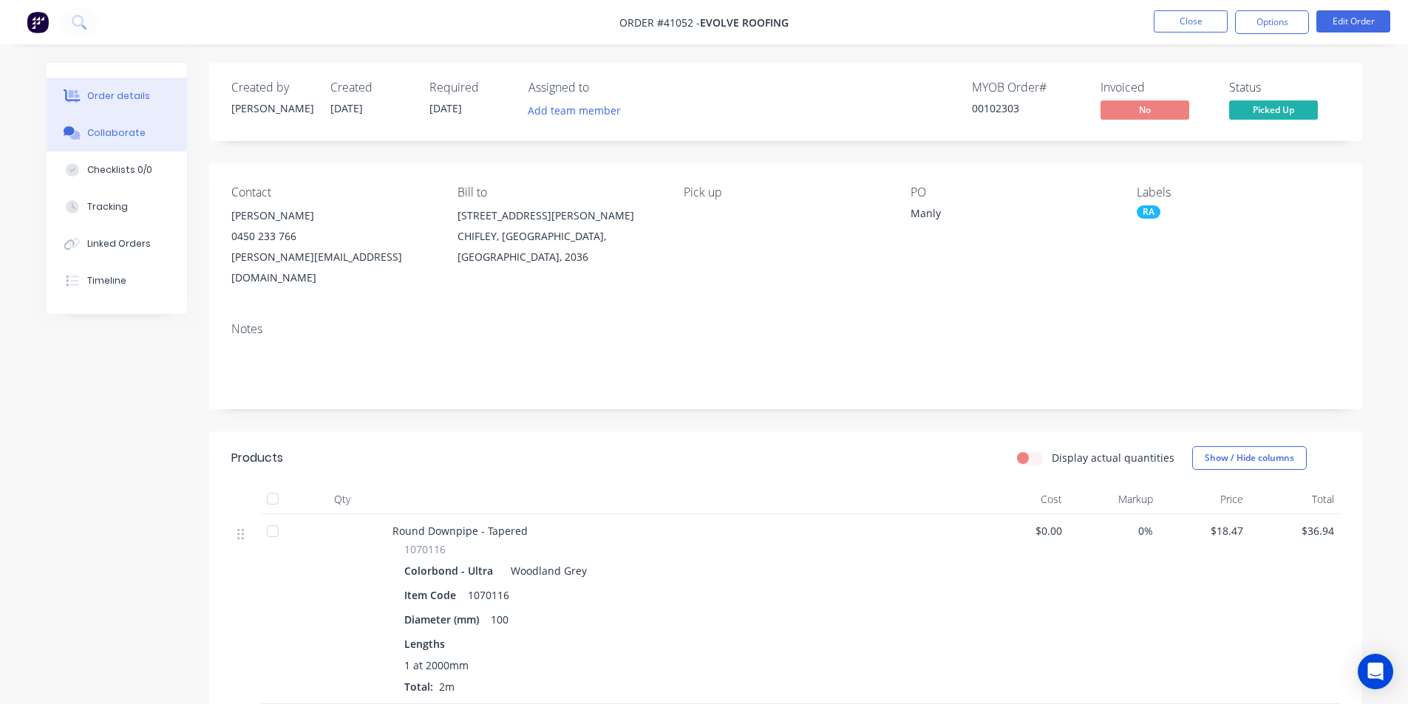
click at [152, 129] on button "Collaborate" at bounding box center [117, 133] width 140 height 37
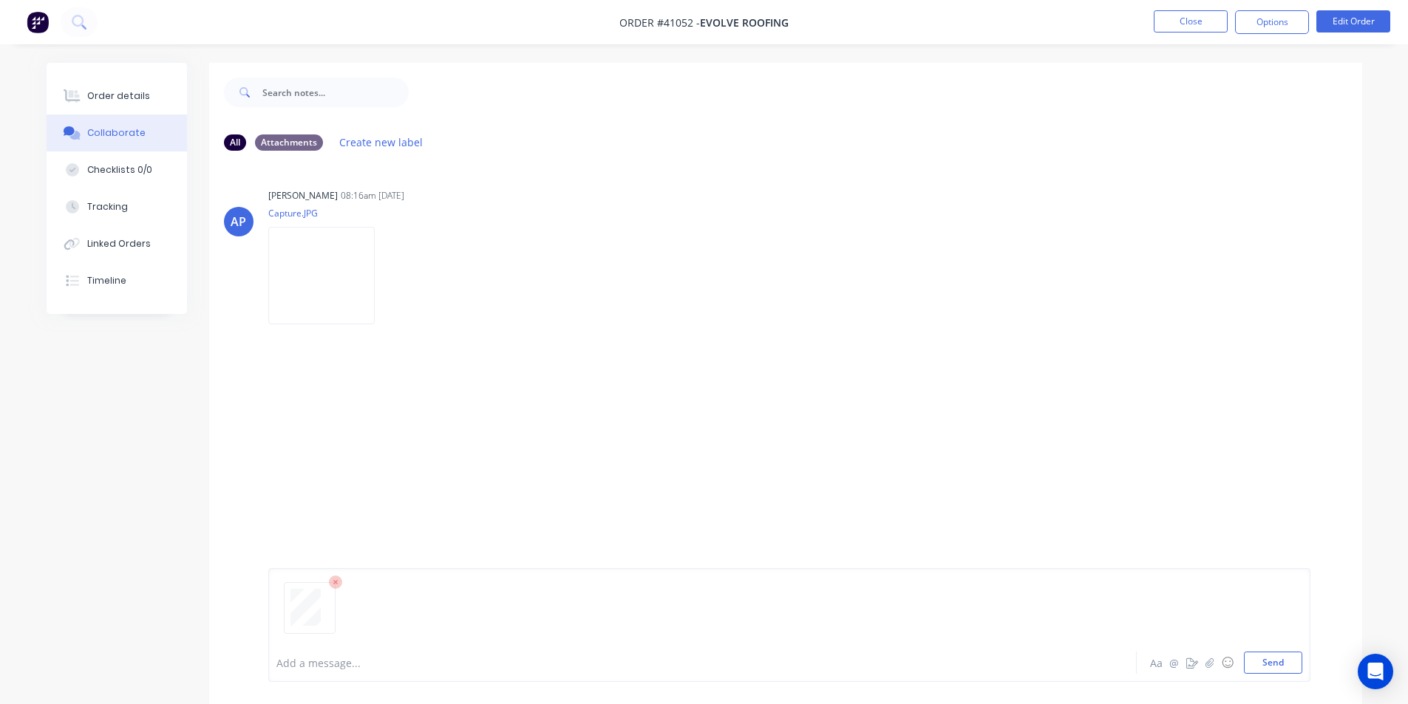
click at [323, 622] on div at bounding box center [310, 607] width 38 height 37
click at [1263, 653] on button "Send" at bounding box center [1273, 663] width 58 height 22
click at [1166, 25] on button "Close" at bounding box center [1191, 21] width 74 height 22
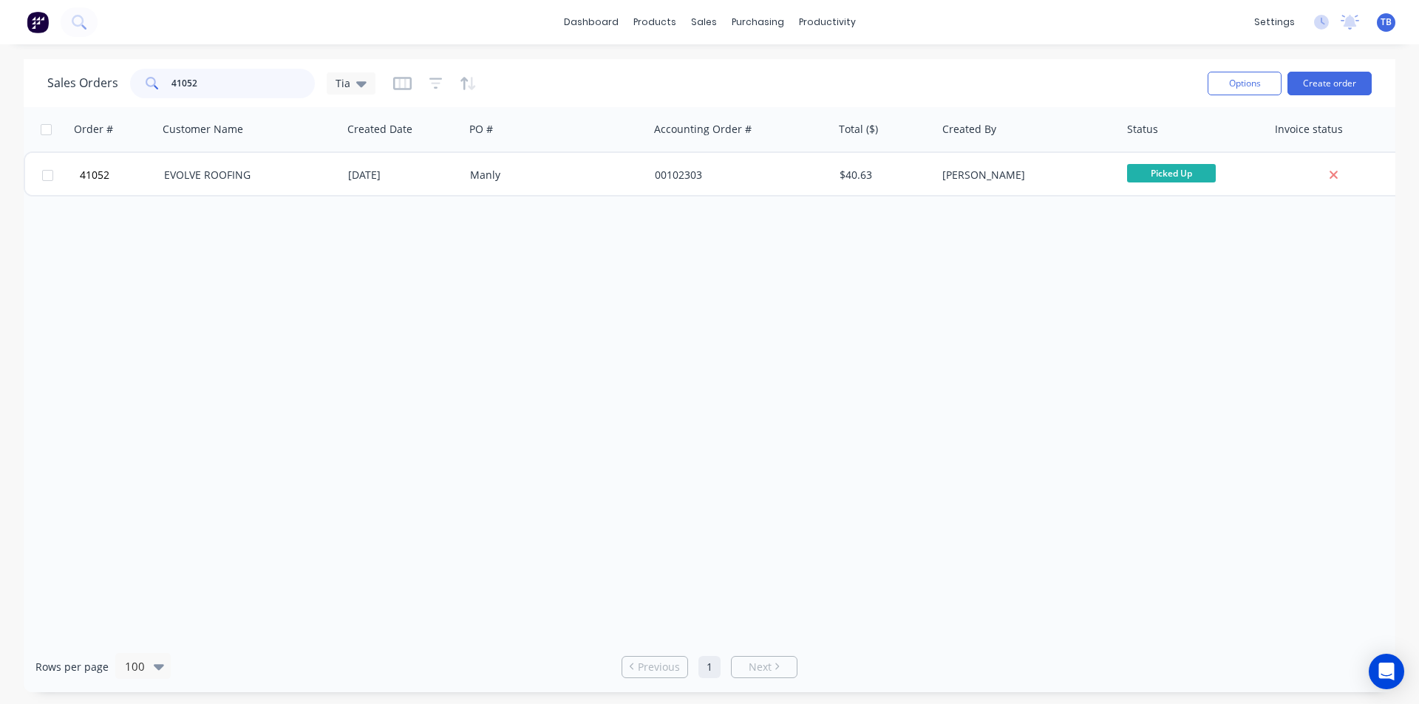
click at [202, 79] on input "41052" at bounding box center [243, 84] width 144 height 30
type input "4"
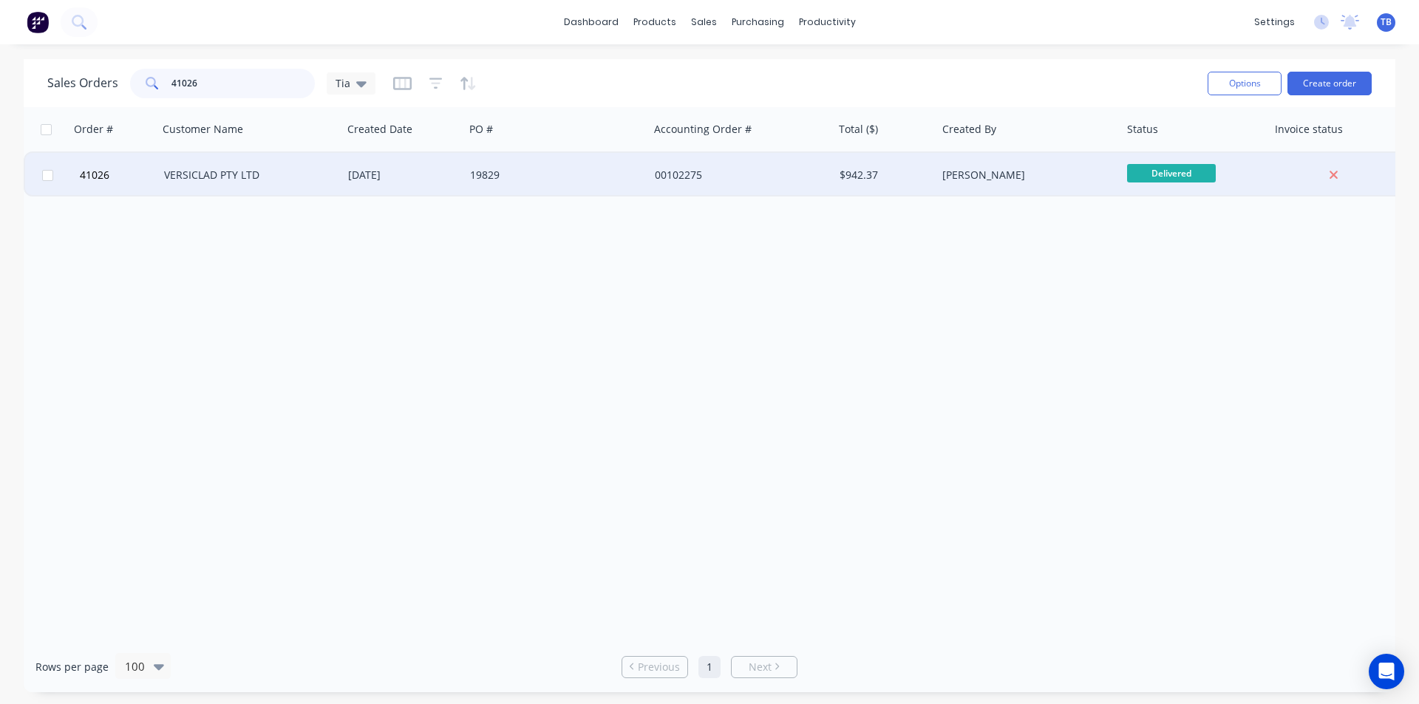
type input "41026"
click at [197, 193] on div "VERSICLAD PTY LTD" at bounding box center [250, 175] width 185 height 44
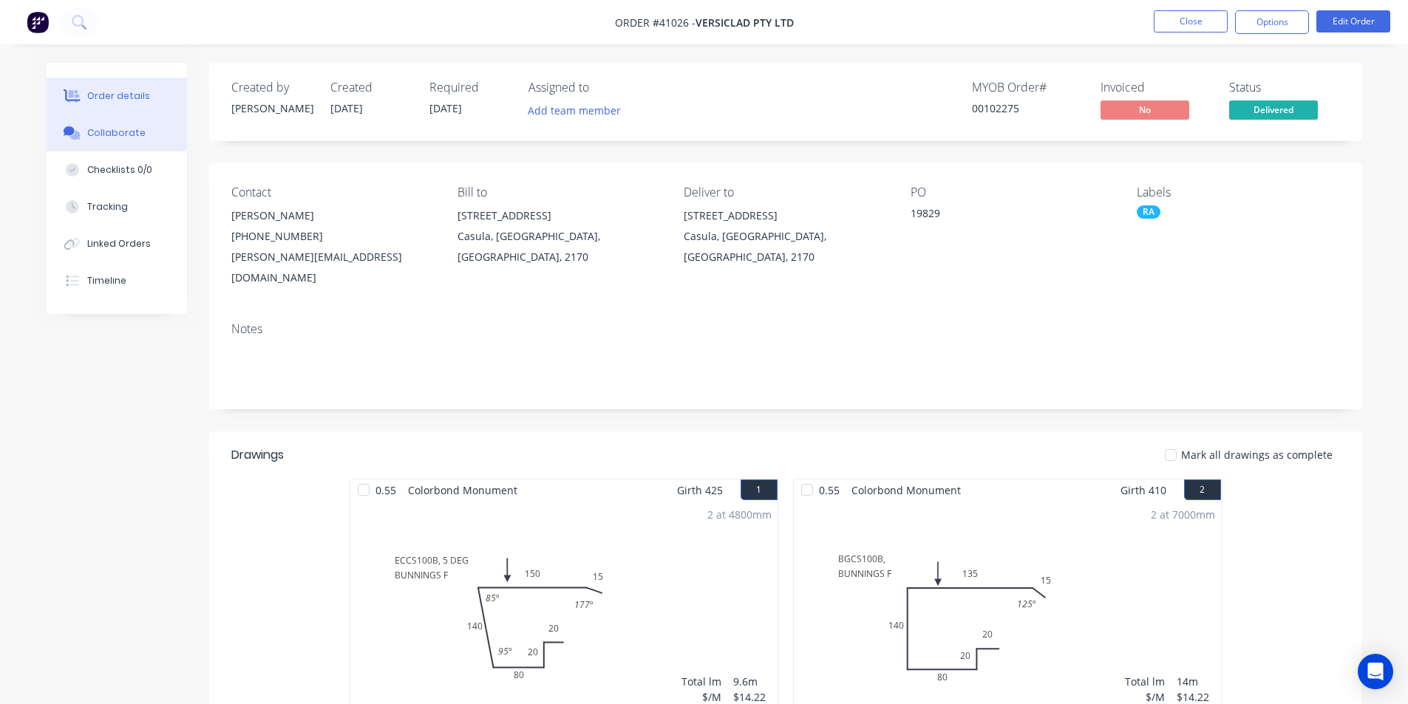
click at [127, 123] on button "Collaborate" at bounding box center [117, 133] width 140 height 37
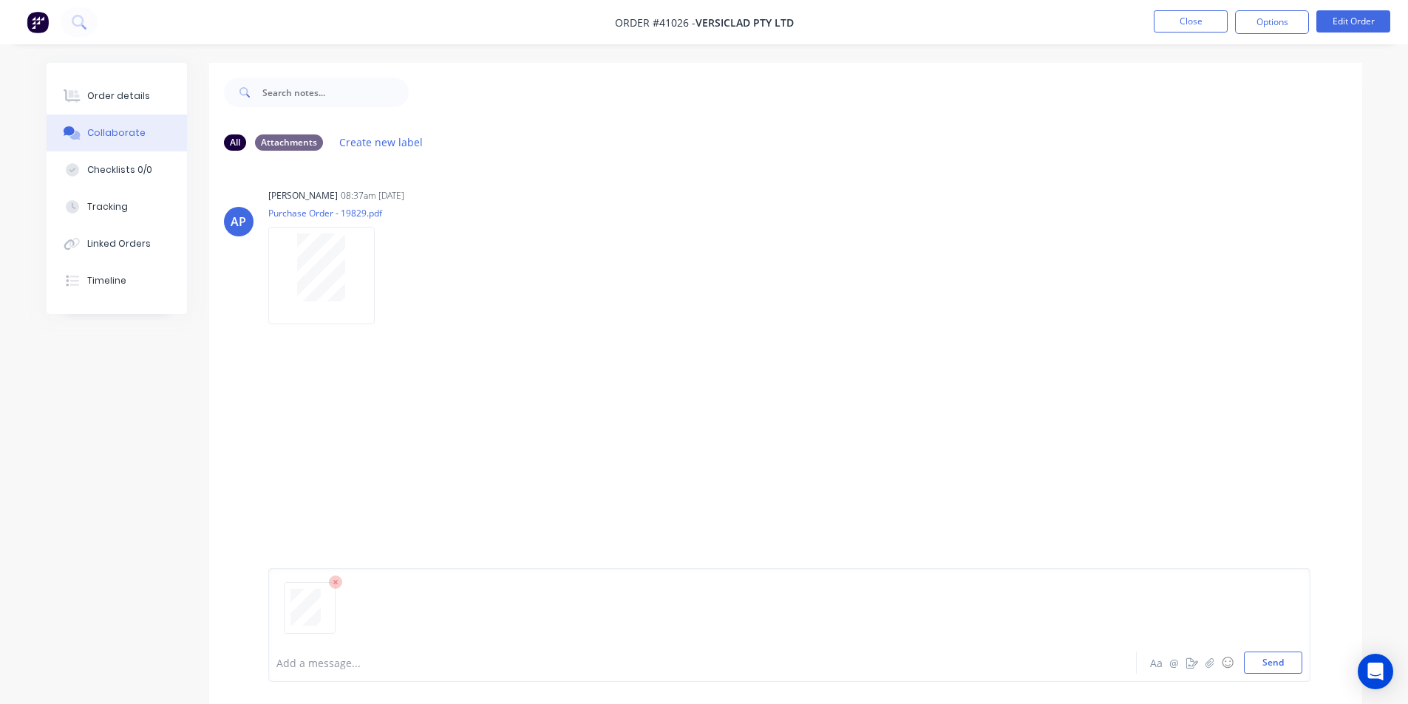
click at [322, 611] on div at bounding box center [310, 607] width 38 height 37
click at [1250, 662] on button "Send" at bounding box center [1273, 663] width 58 height 22
click at [1192, 27] on button "Close" at bounding box center [1191, 21] width 74 height 22
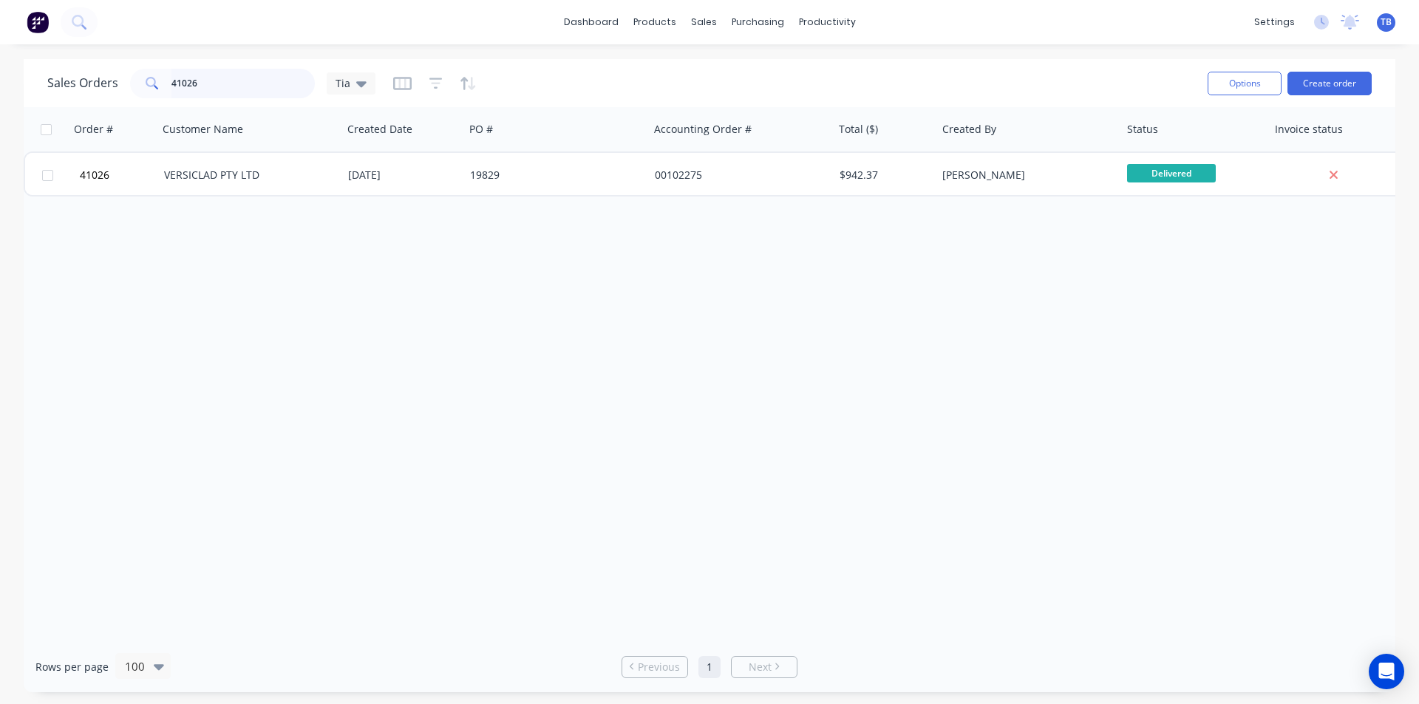
drag, startPoint x: 25, startPoint y: 87, endPoint x: -48, endPoint y: 87, distance: 73.2
click at [0, 87] on html "dashboard products sales purchasing productivity dashboard products Product Cat…" at bounding box center [709, 352] width 1419 height 704
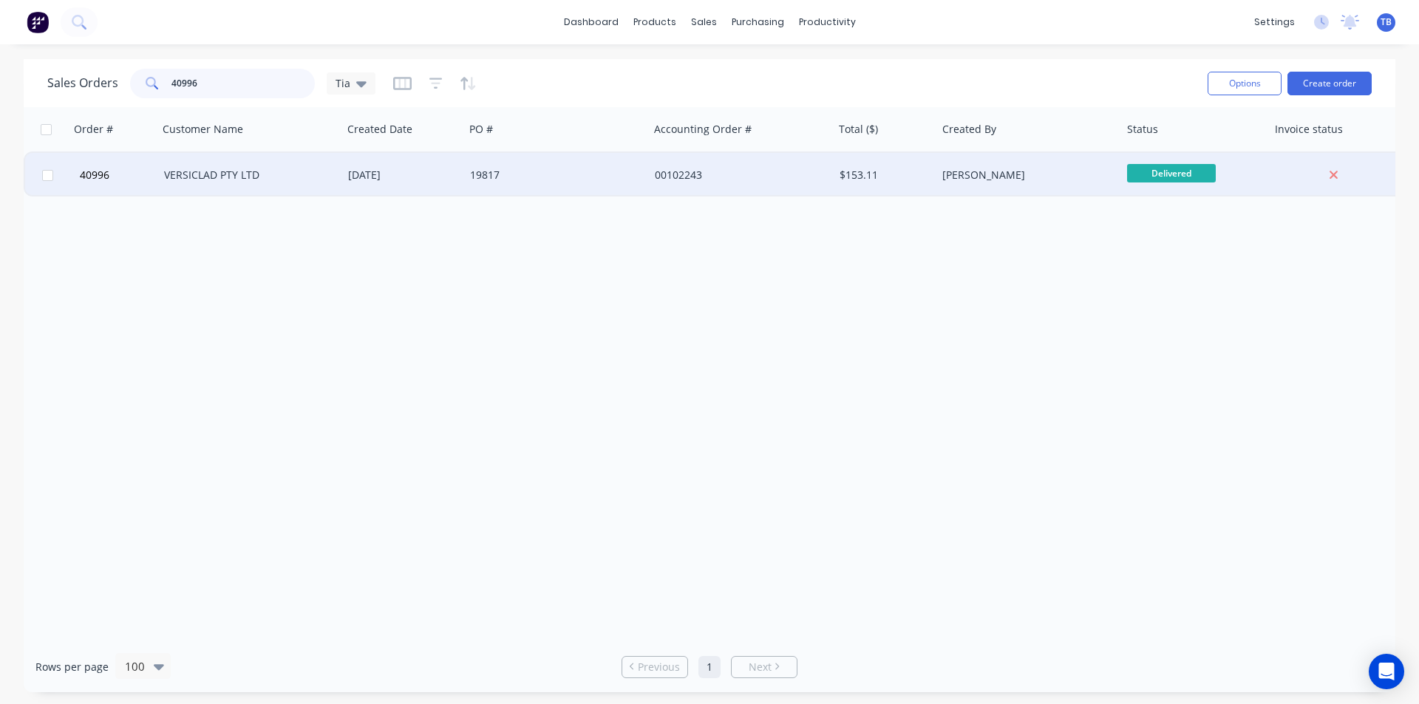
type input "40996"
click at [247, 162] on div "VERSICLAD PTY LTD" at bounding box center [250, 175] width 185 height 44
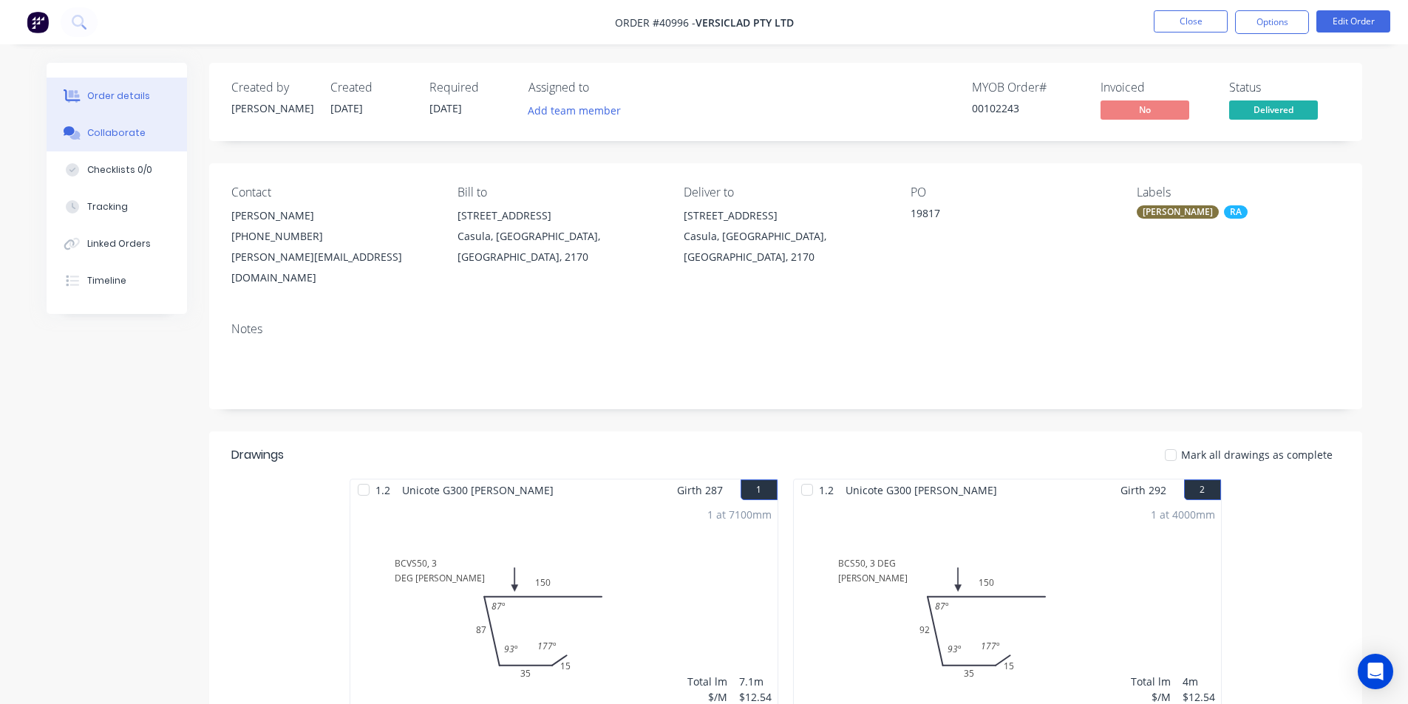
click at [118, 138] on div "Collaborate" at bounding box center [116, 132] width 58 height 13
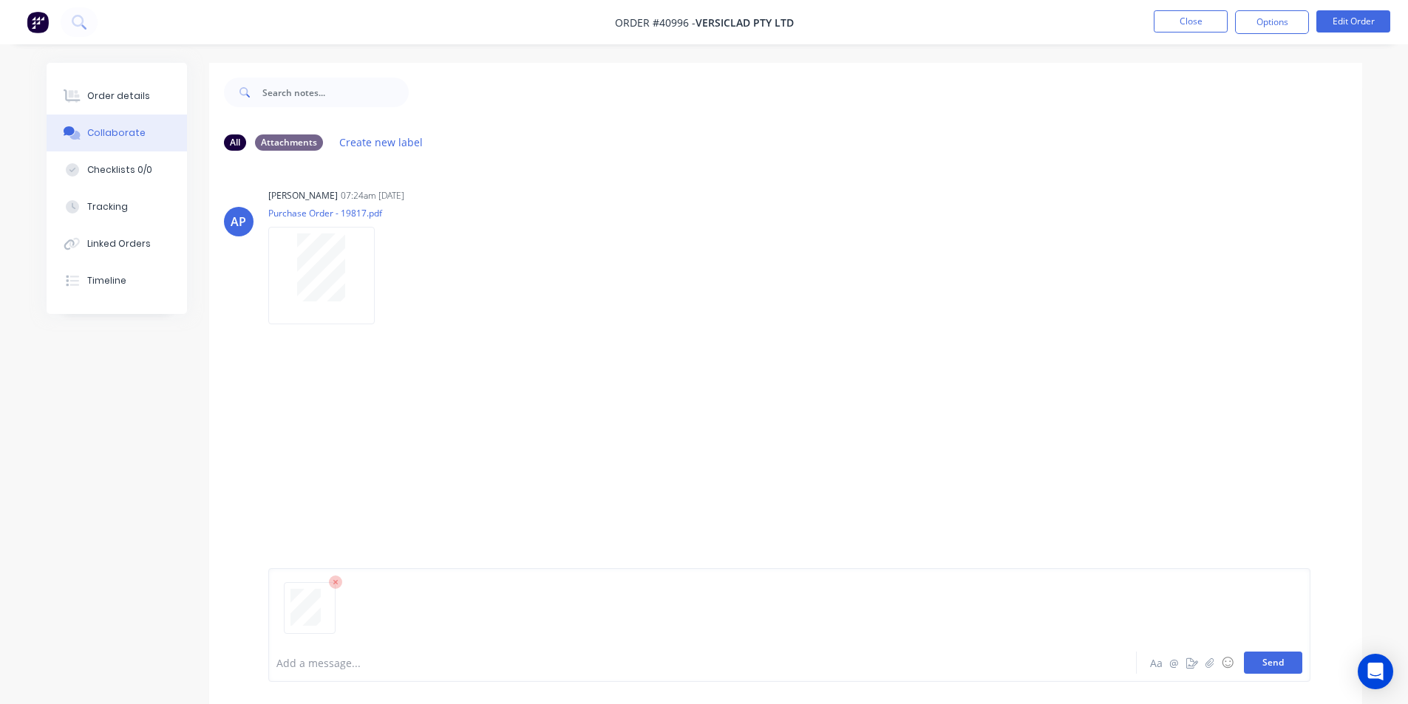
click at [1263, 670] on button "Send" at bounding box center [1273, 663] width 58 height 22
click at [1209, 15] on button "Close" at bounding box center [1191, 21] width 74 height 22
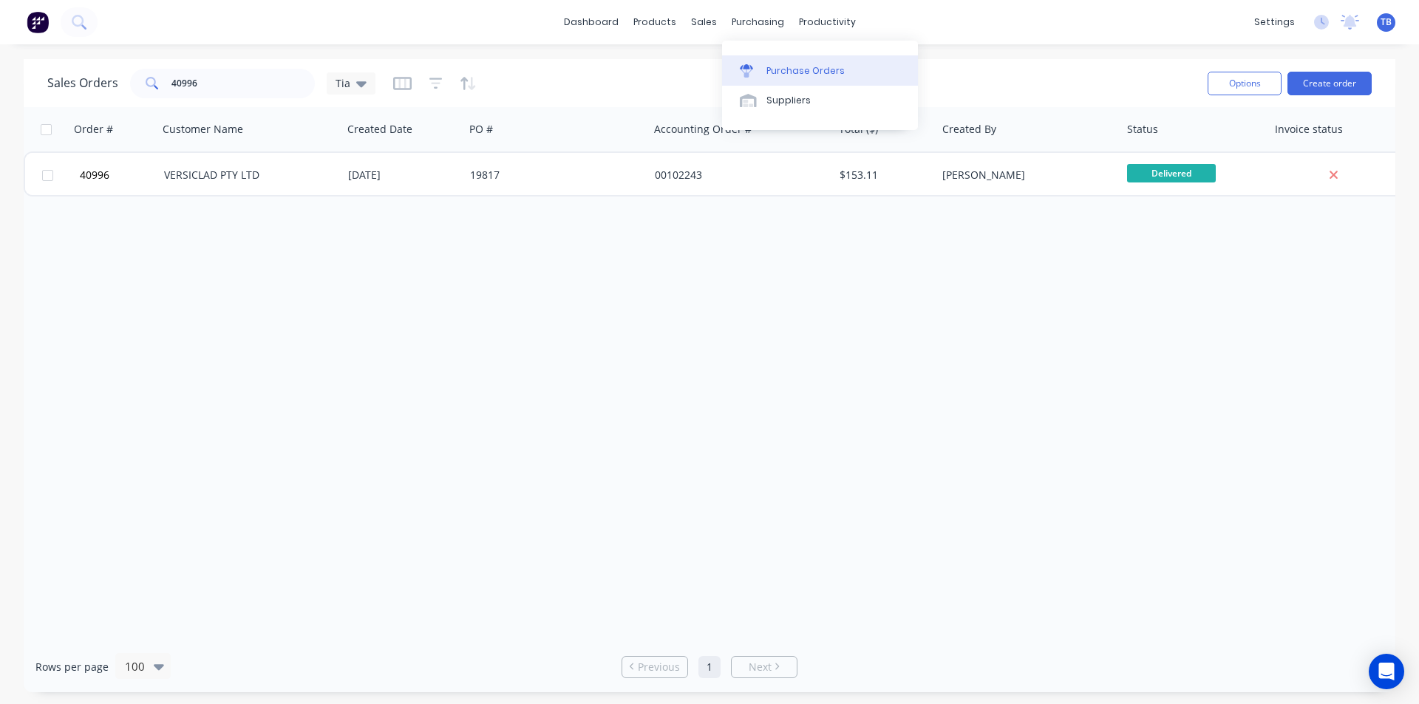
click at [773, 67] on div "Purchase Orders" at bounding box center [806, 70] width 78 height 13
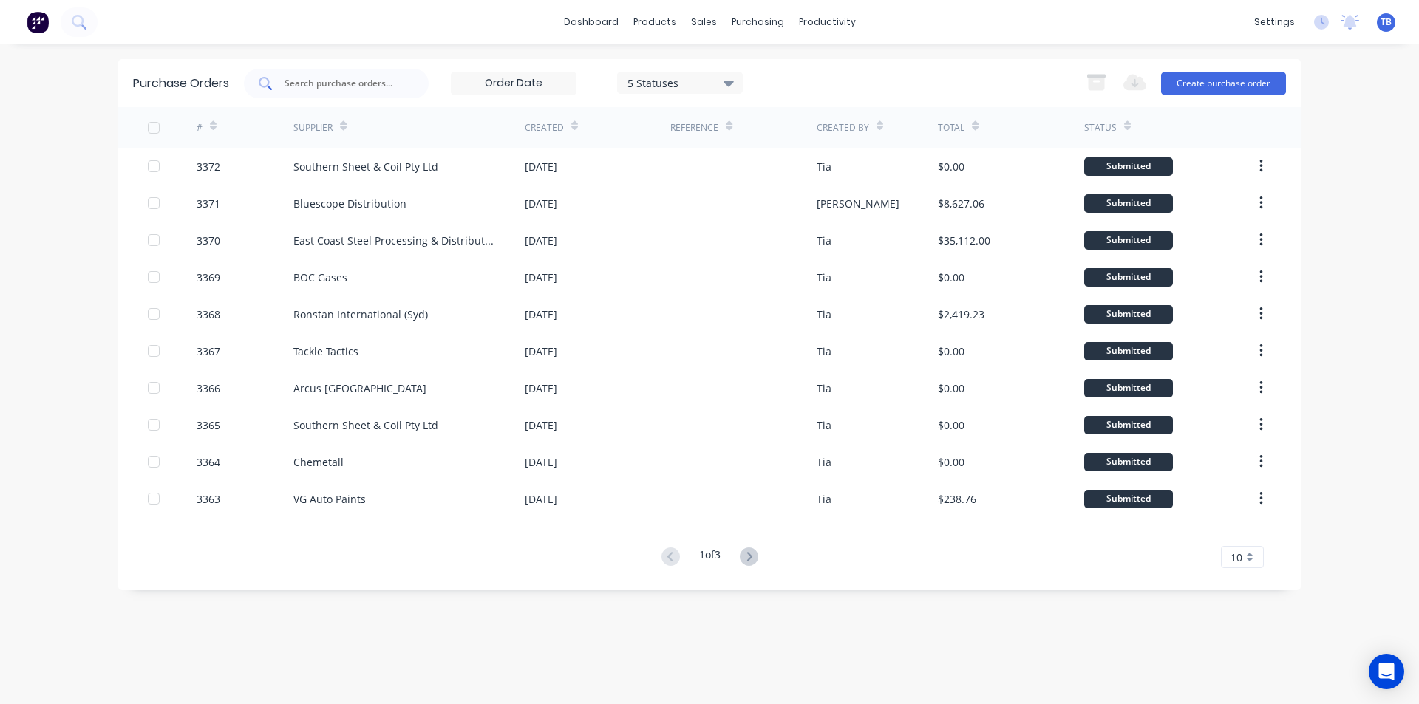
click at [379, 89] on input "text" at bounding box center [344, 83] width 123 height 15
click at [810, 109] on link "Suppliers" at bounding box center [820, 101] width 196 height 30
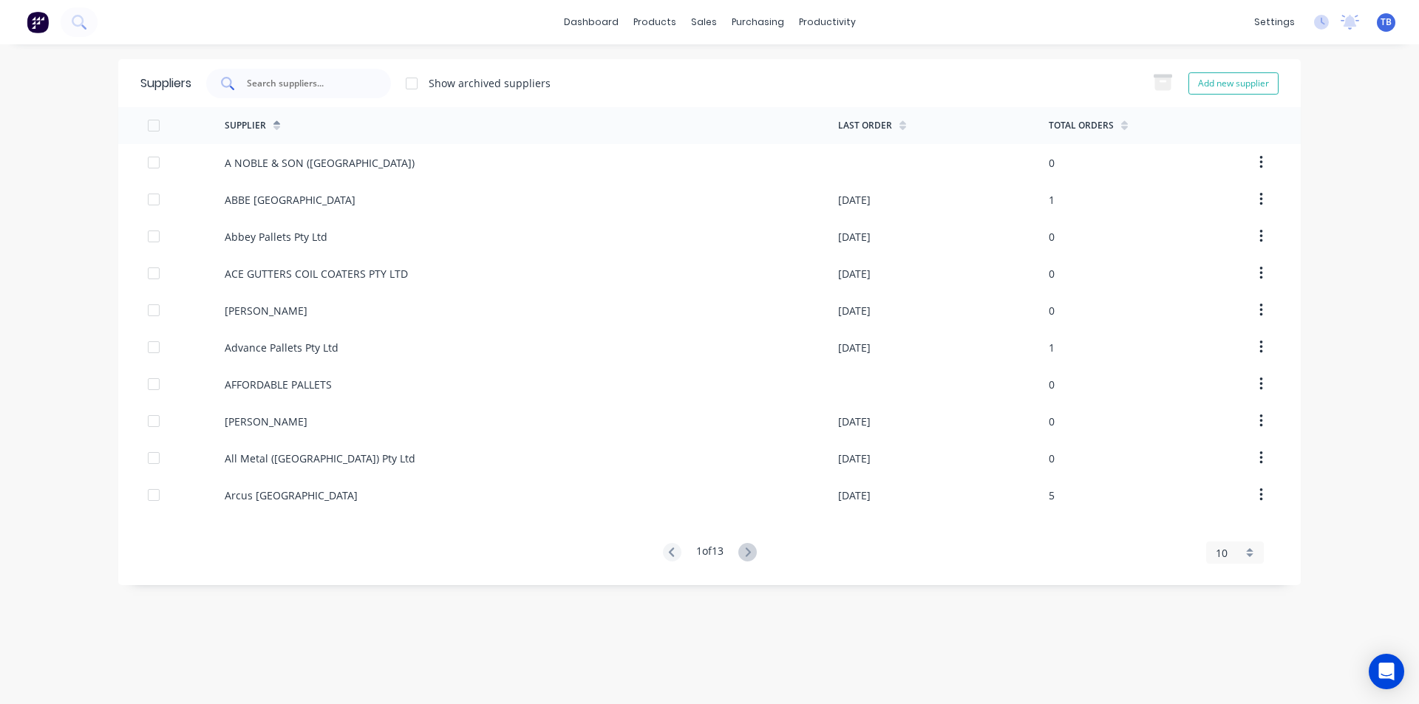
click at [305, 73] on div at bounding box center [298, 84] width 185 height 30
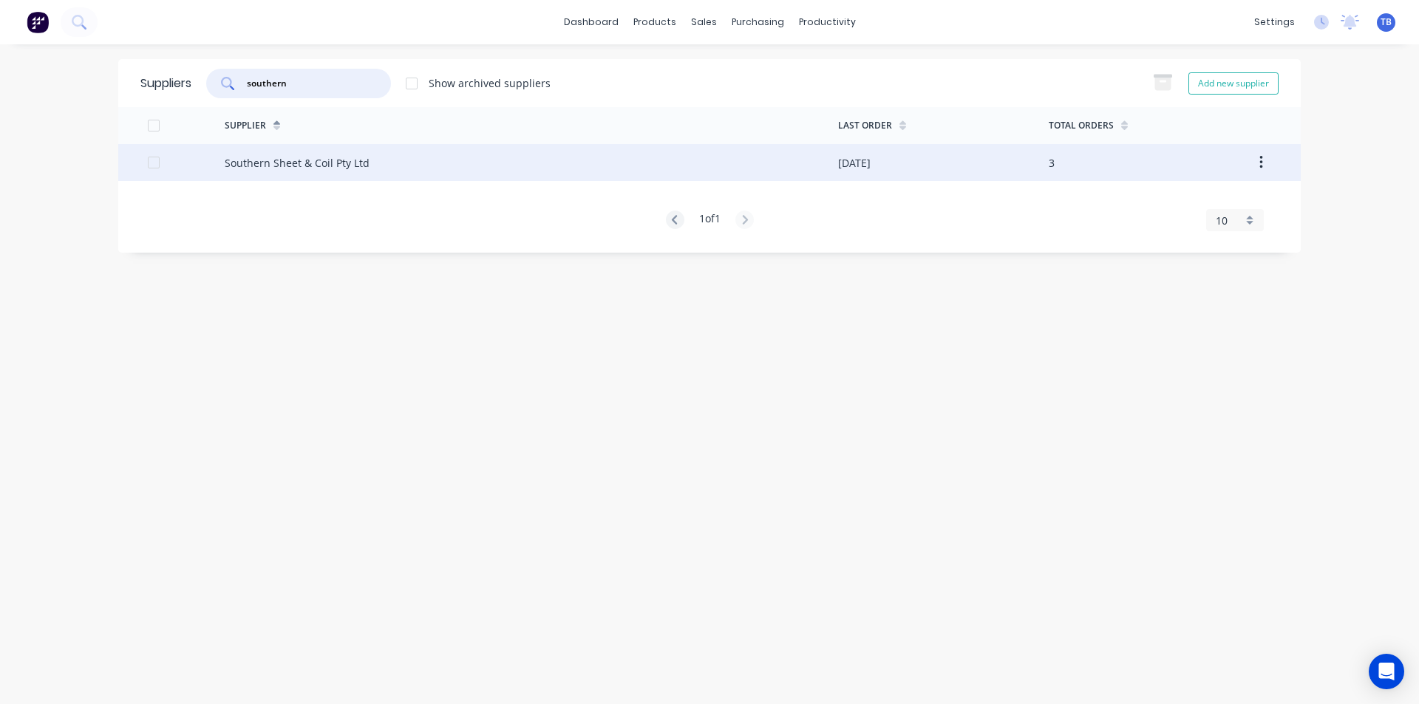
type input "southern"
click at [431, 164] on div "Southern Sheet & Coil Pty Ltd" at bounding box center [532, 162] width 614 height 37
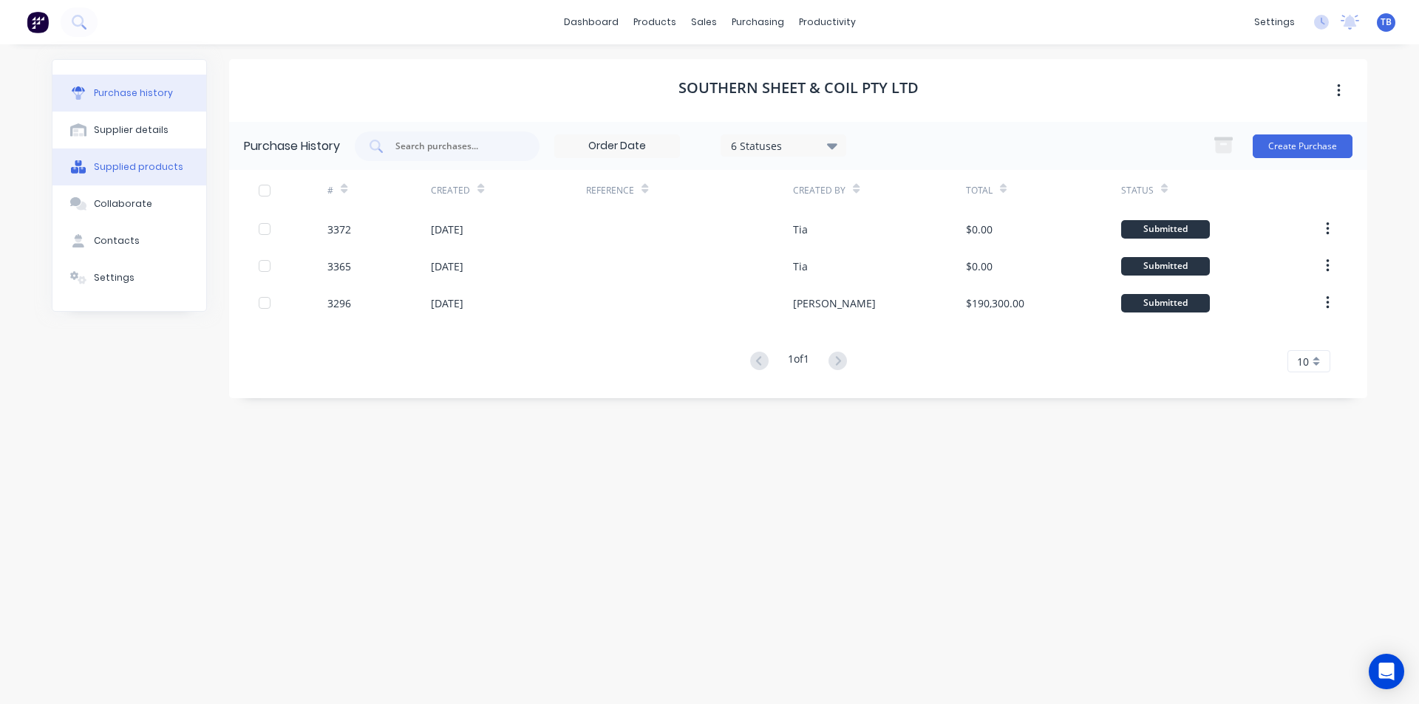
click at [159, 163] on div "Supplied products" at bounding box center [138, 166] width 89 height 13
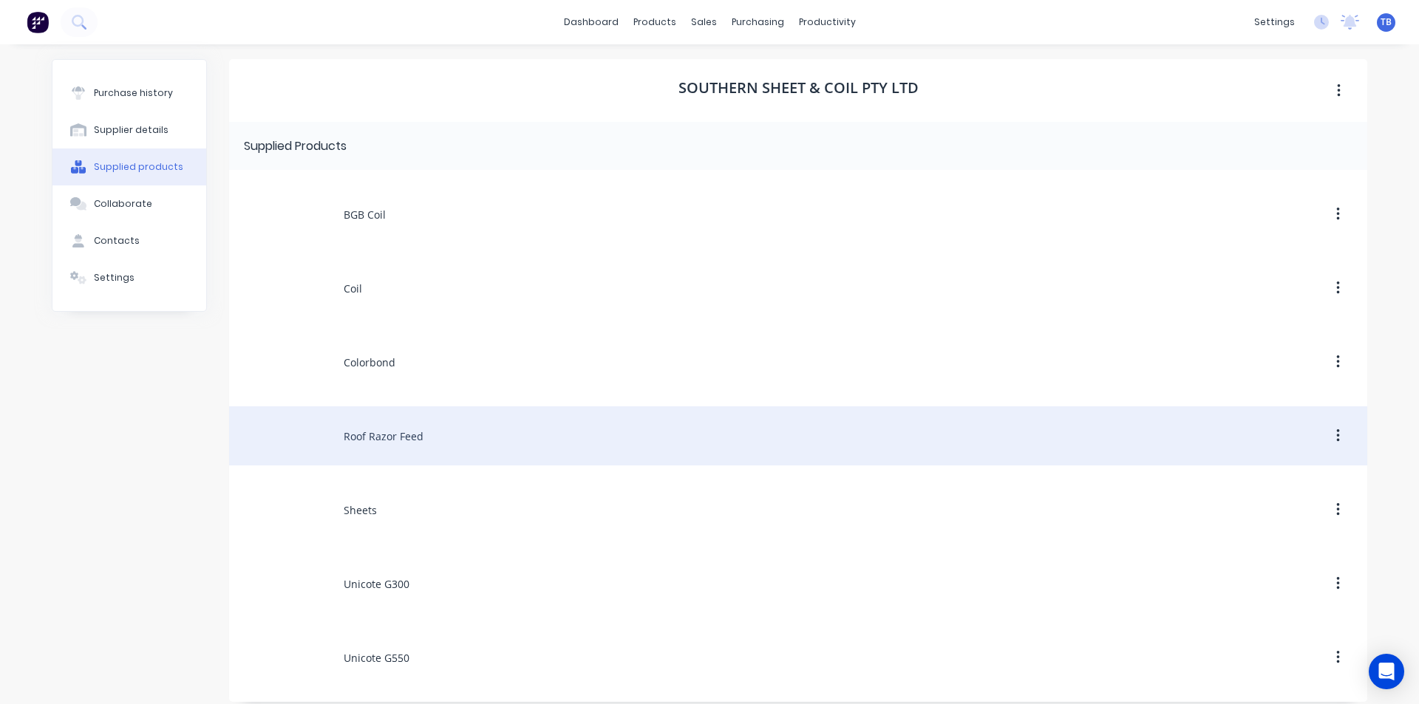
scroll to position [13, 0]
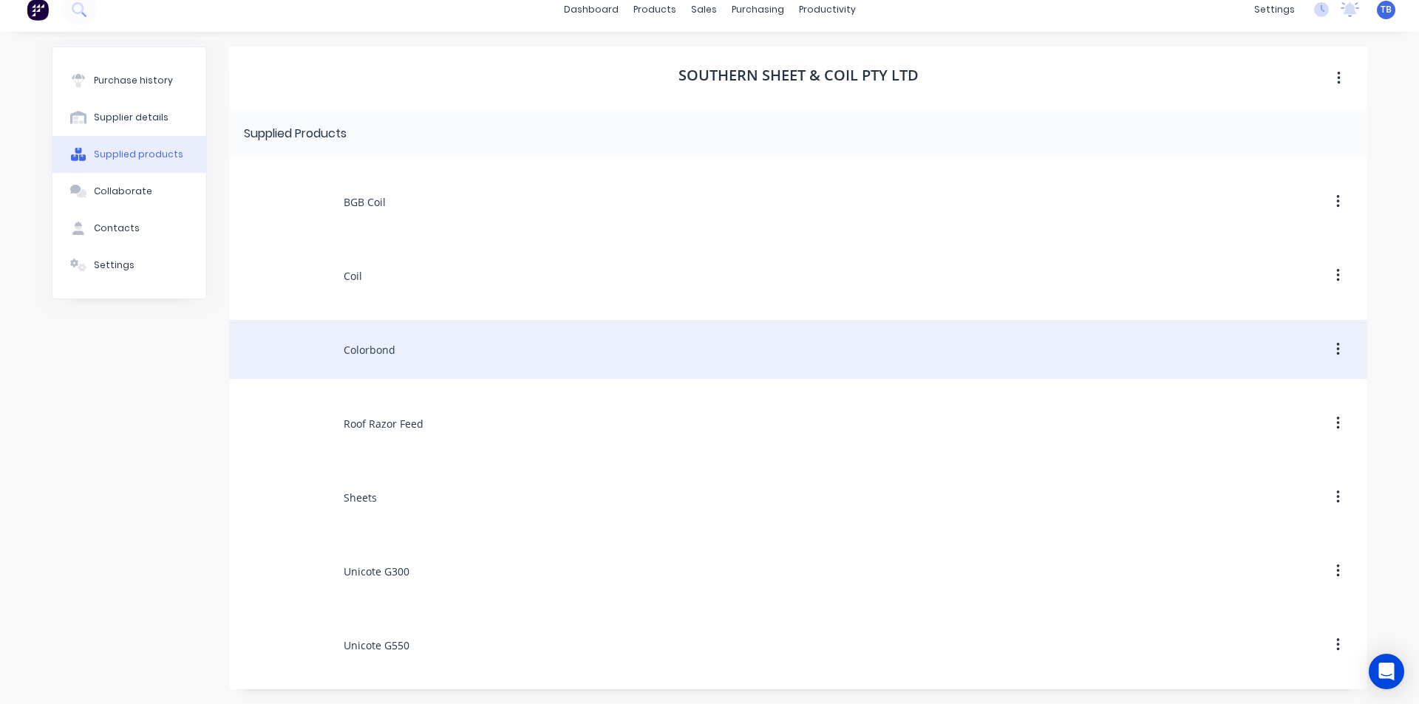
click at [458, 353] on div "Colorbond" at bounding box center [798, 349] width 1138 height 59
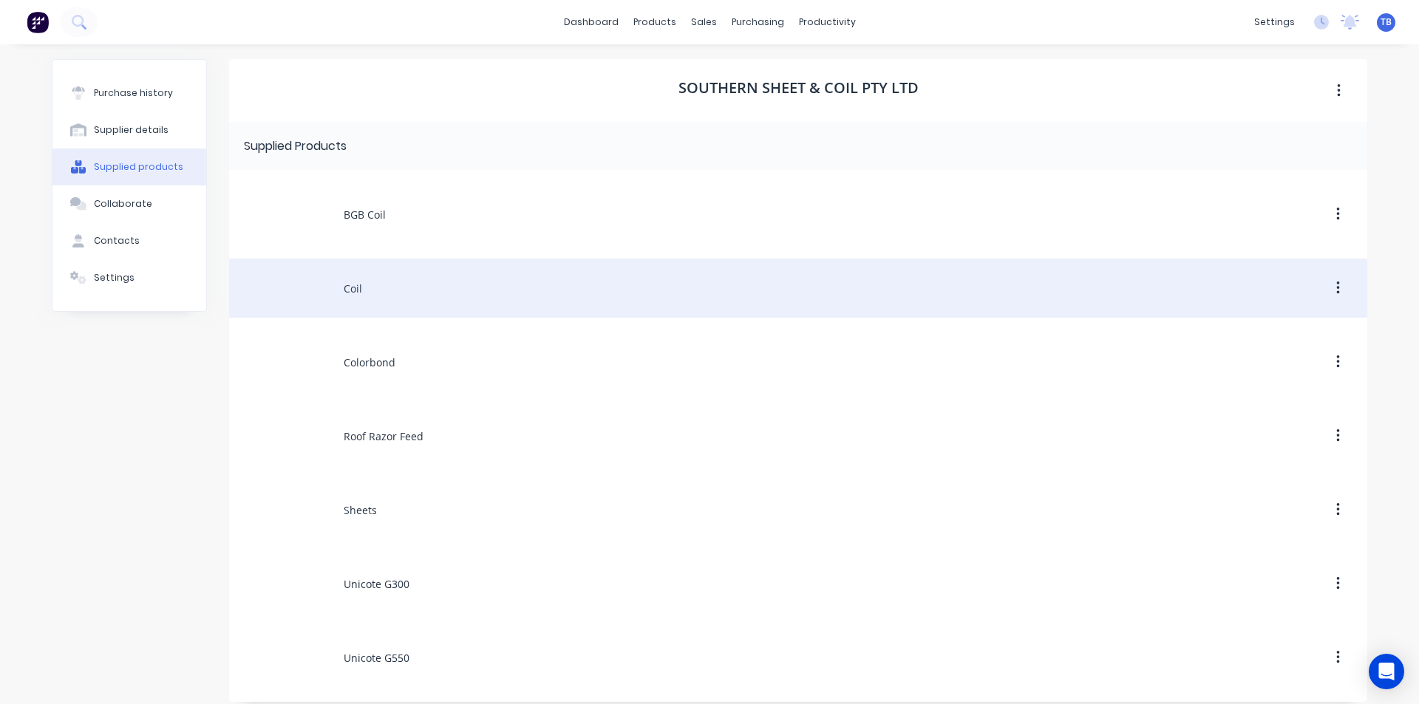
click at [444, 295] on div "Coil" at bounding box center [798, 288] width 1138 height 59
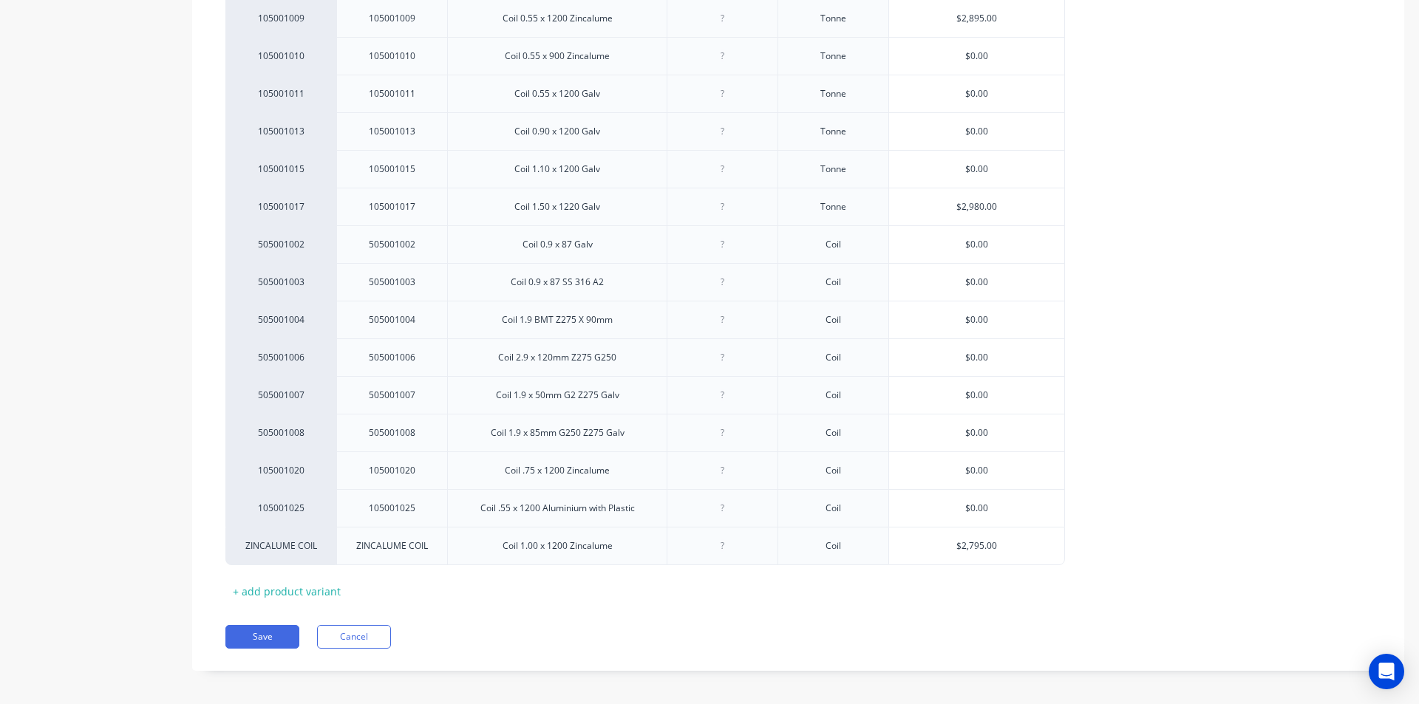
scroll to position [475, 0]
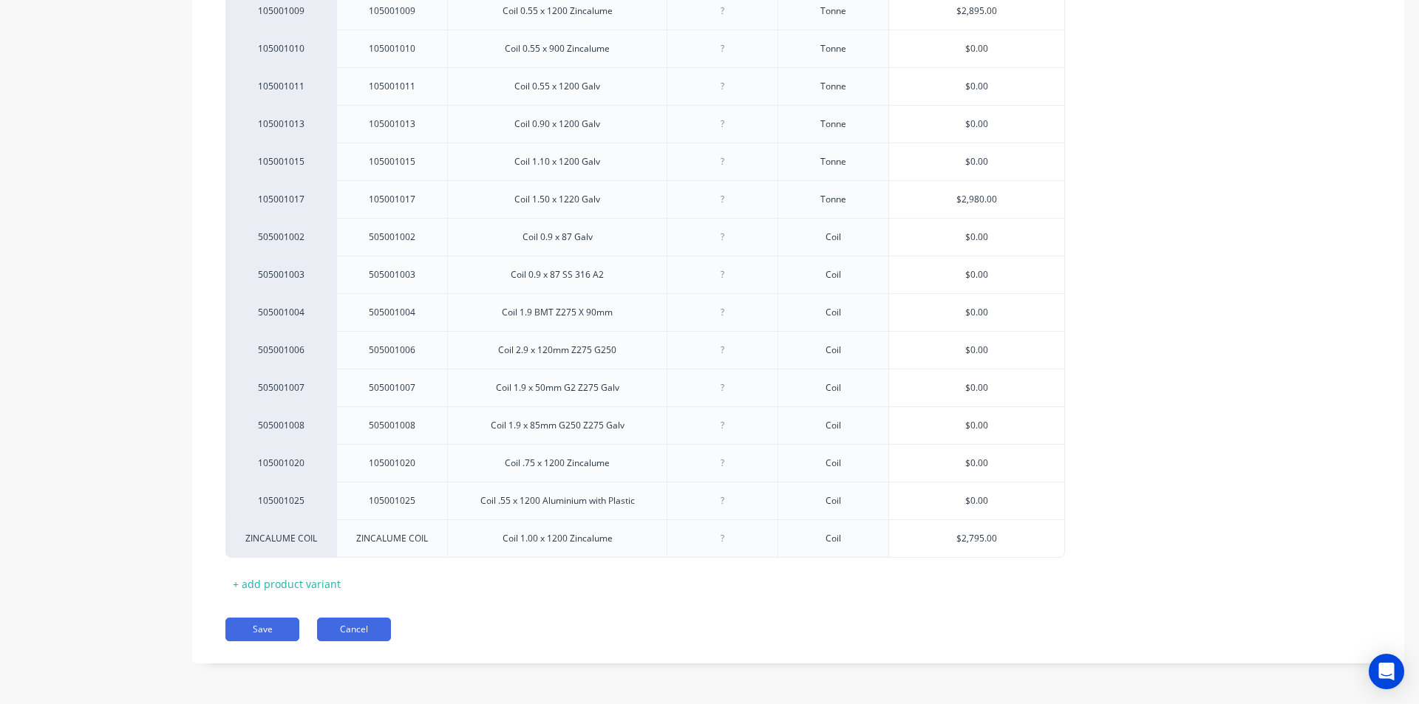
click at [342, 629] on button "Cancel" at bounding box center [354, 630] width 74 height 24
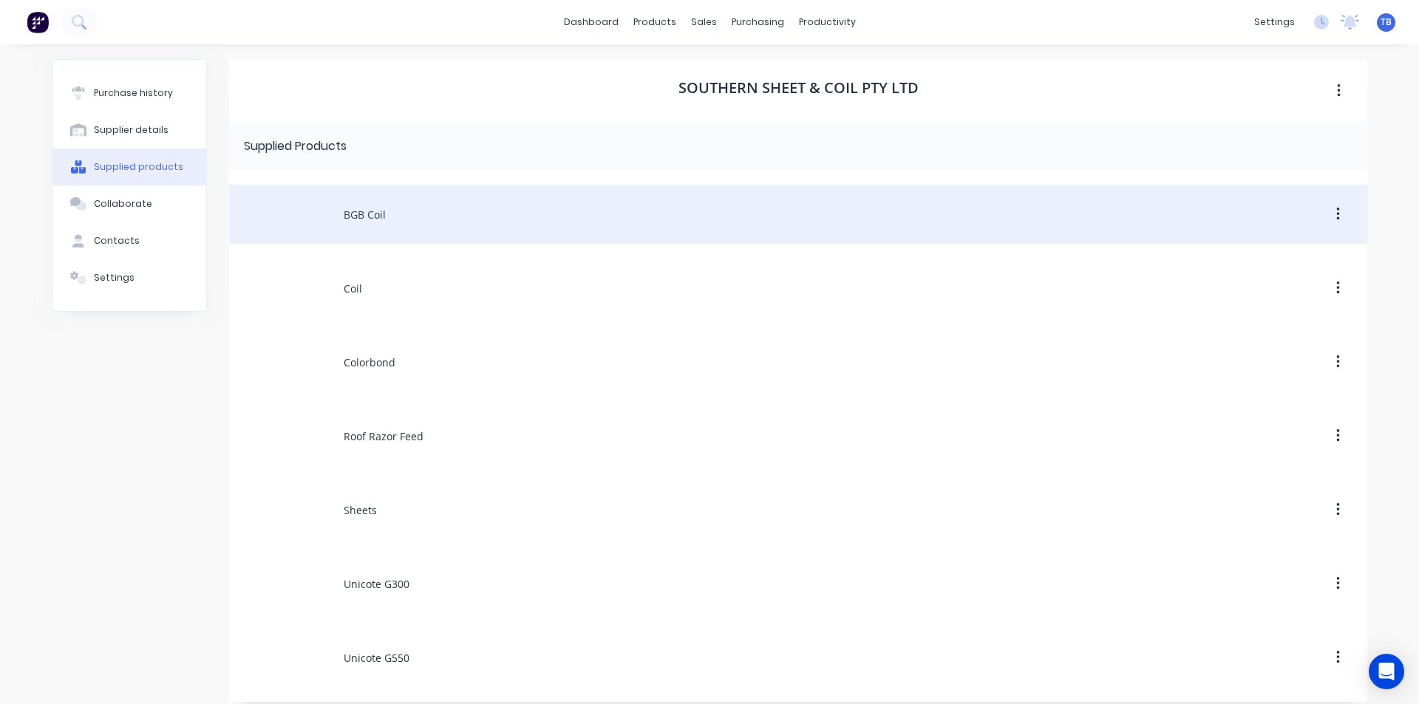
click at [428, 223] on div "BGB Coil" at bounding box center [798, 214] width 1138 height 59
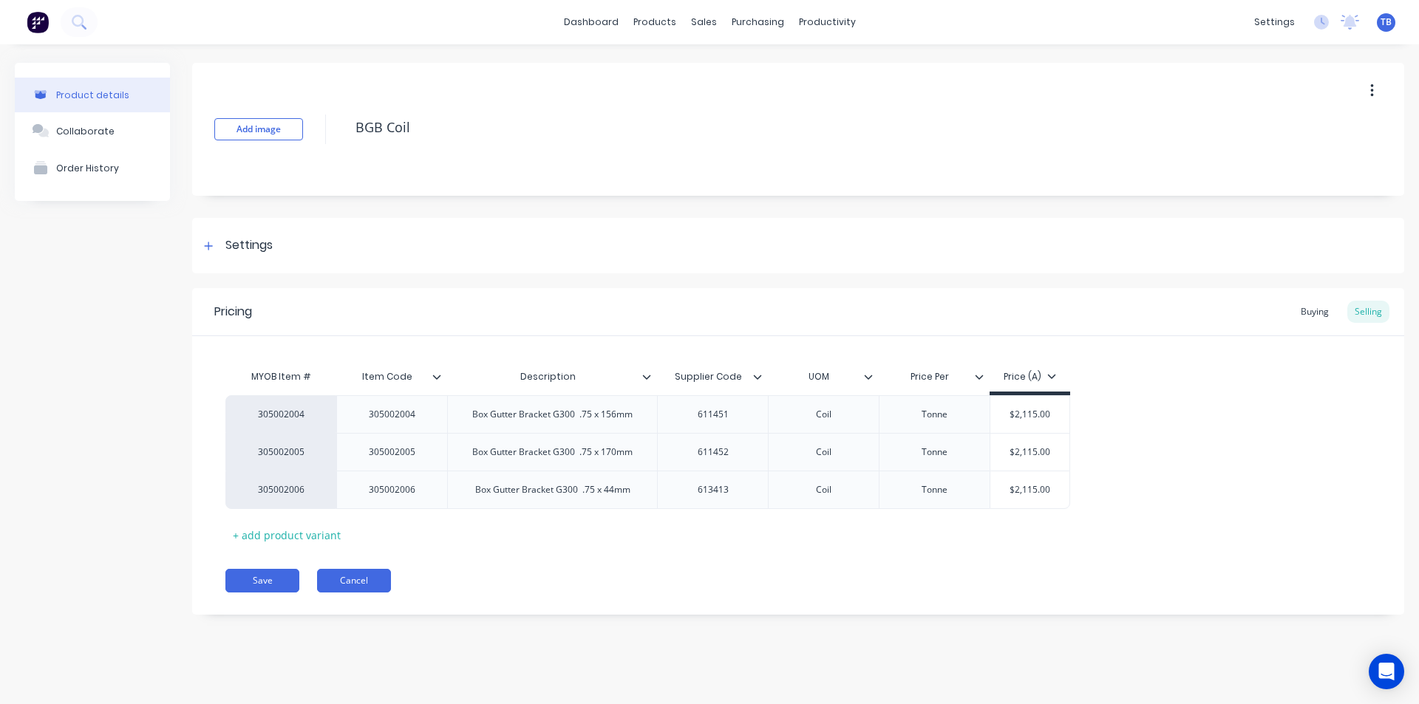
click at [339, 571] on button "Cancel" at bounding box center [354, 581] width 74 height 24
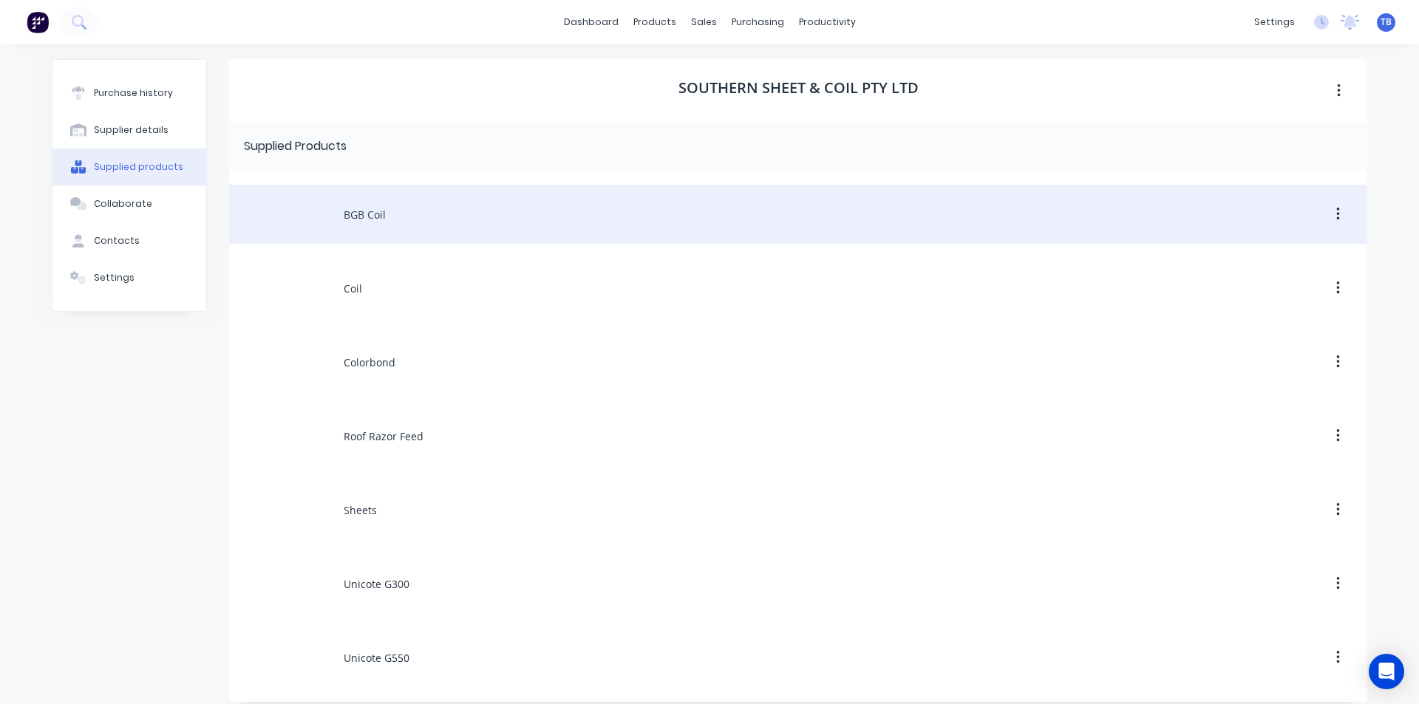
click at [440, 197] on div "BGB Coil" at bounding box center [798, 214] width 1138 height 59
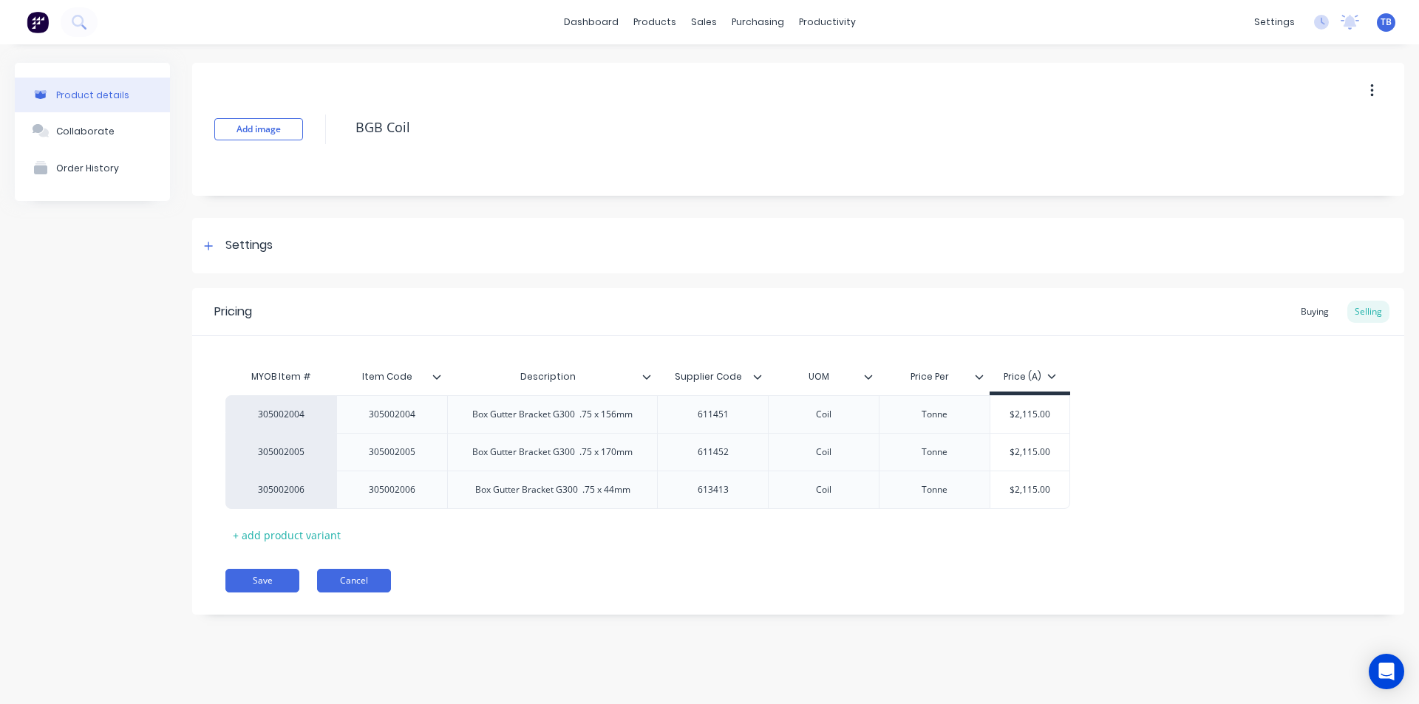
click at [383, 589] on button "Cancel" at bounding box center [354, 581] width 74 height 24
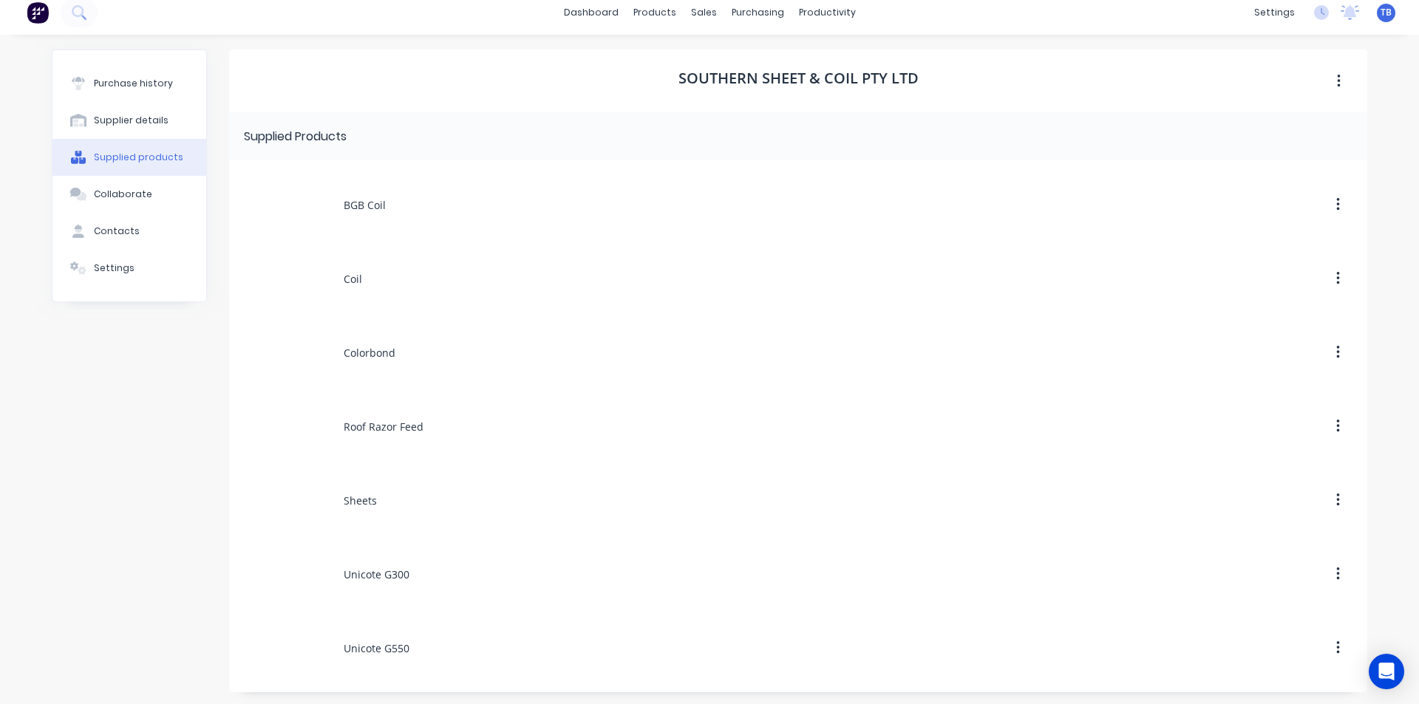
scroll to position [13, 0]
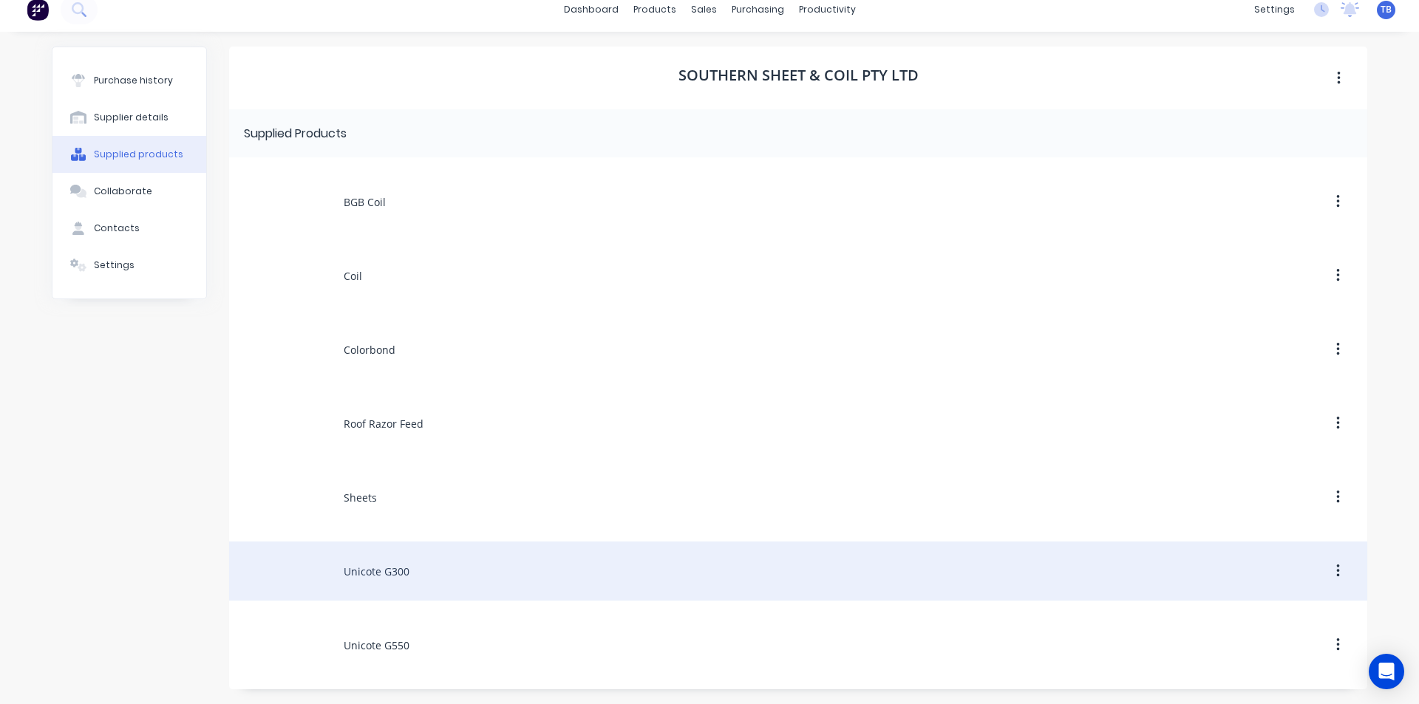
click at [402, 567] on div "Unicote G300" at bounding box center [798, 571] width 1138 height 59
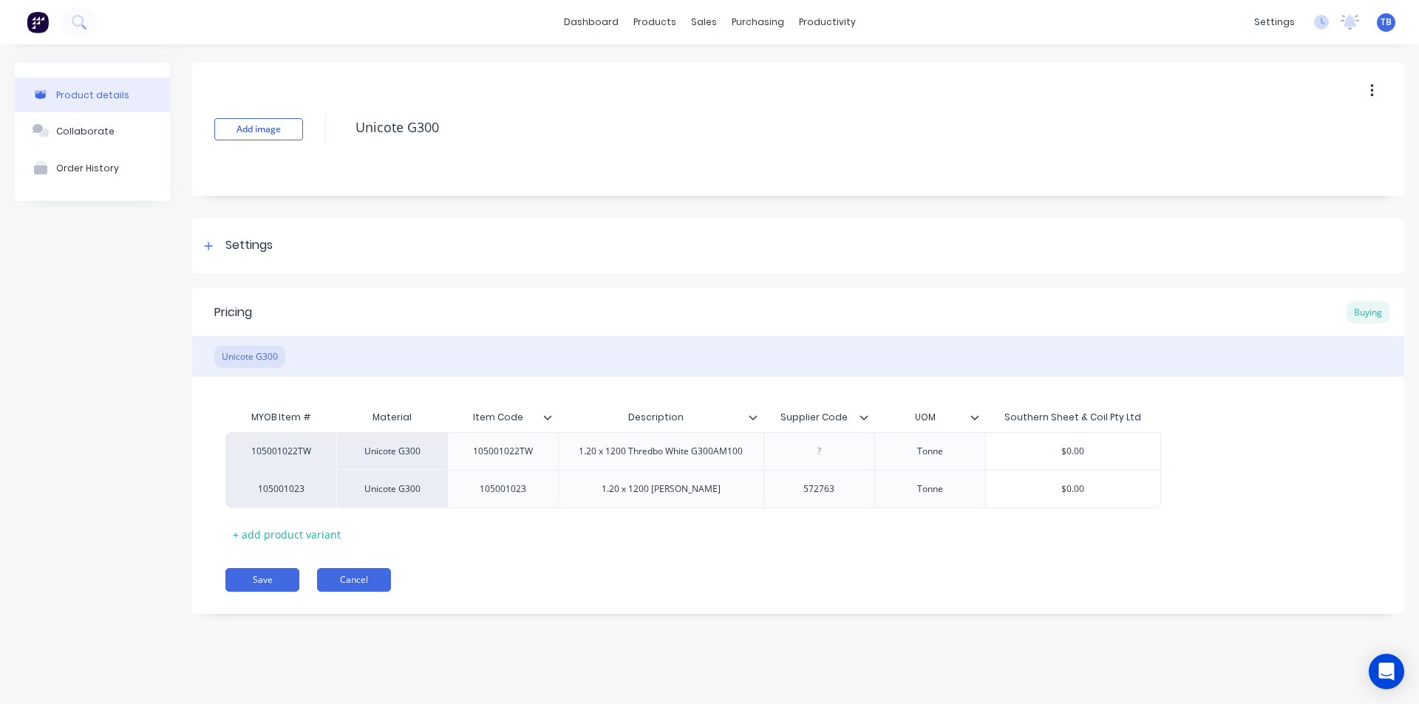
click at [337, 577] on button "Cancel" at bounding box center [354, 580] width 74 height 24
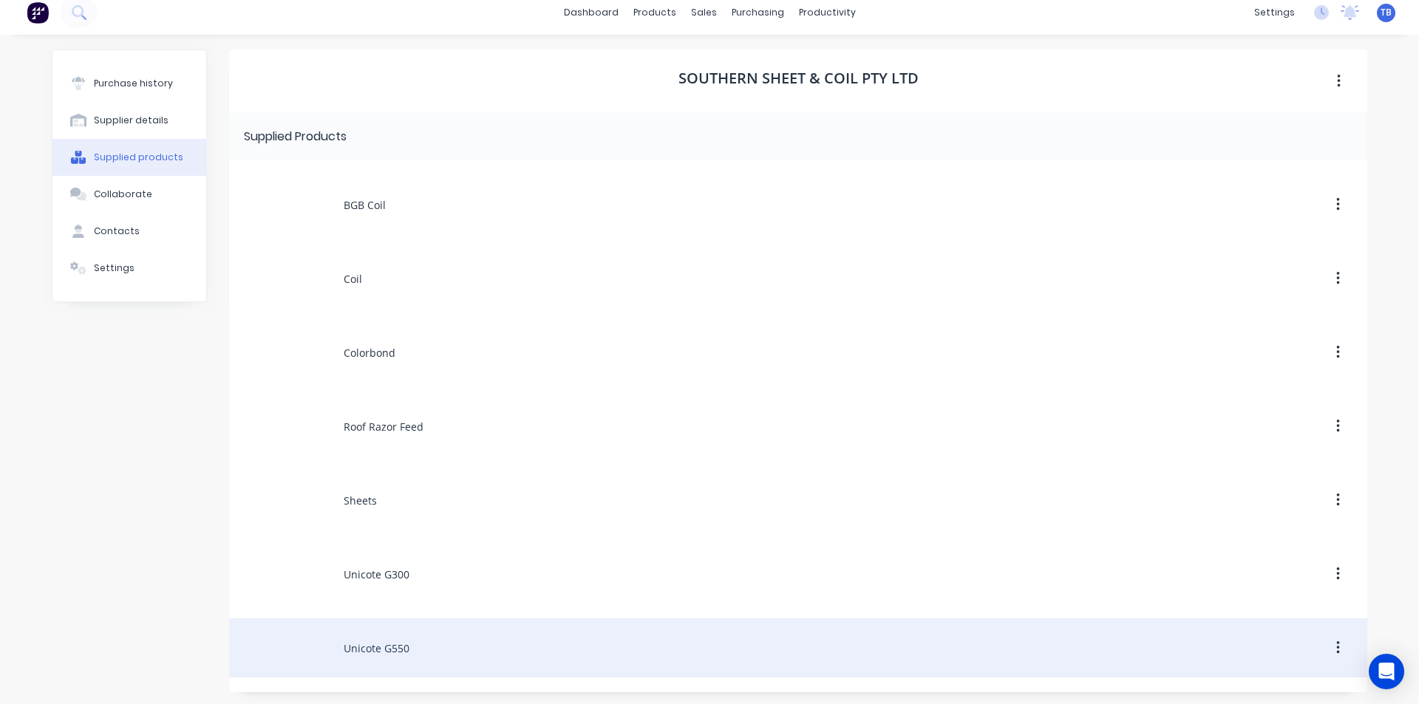
scroll to position [13, 0]
click at [421, 650] on div "Unicote G550" at bounding box center [798, 645] width 1138 height 59
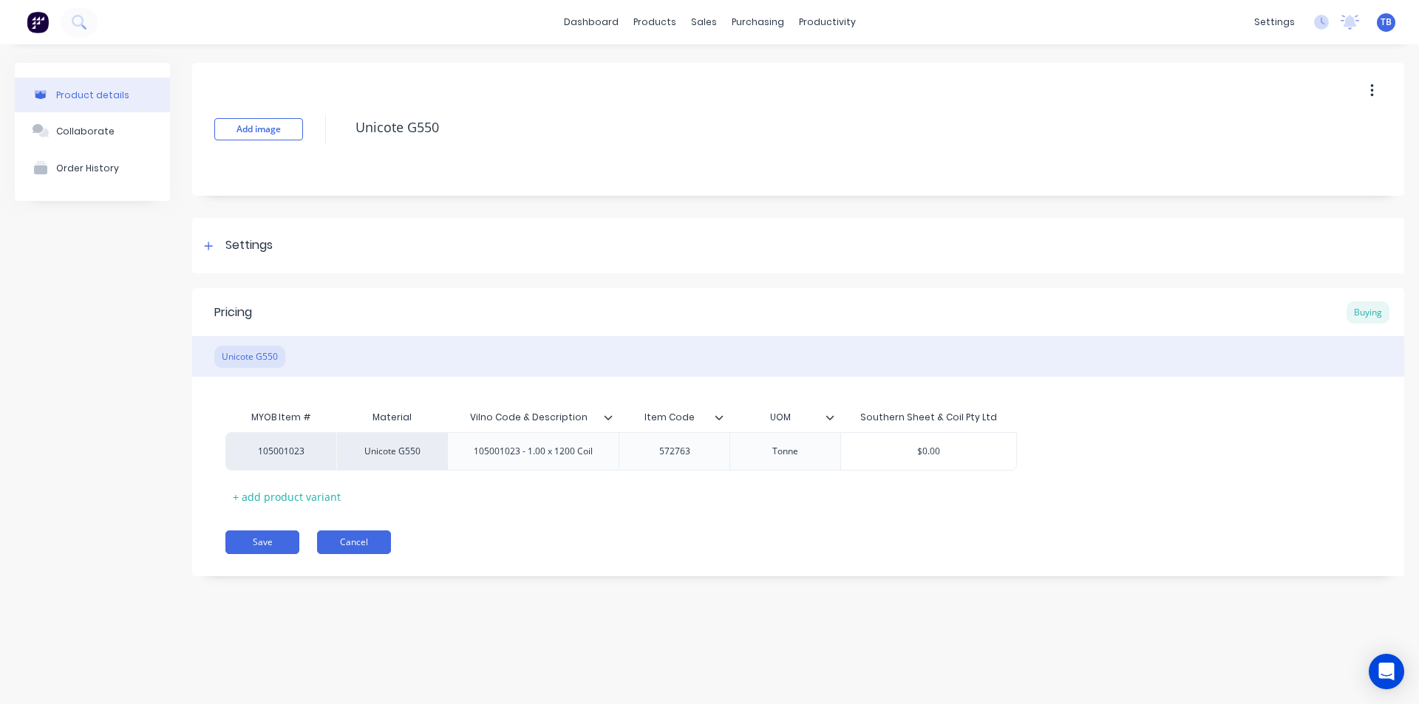
click at [360, 544] on button "Cancel" at bounding box center [354, 543] width 74 height 24
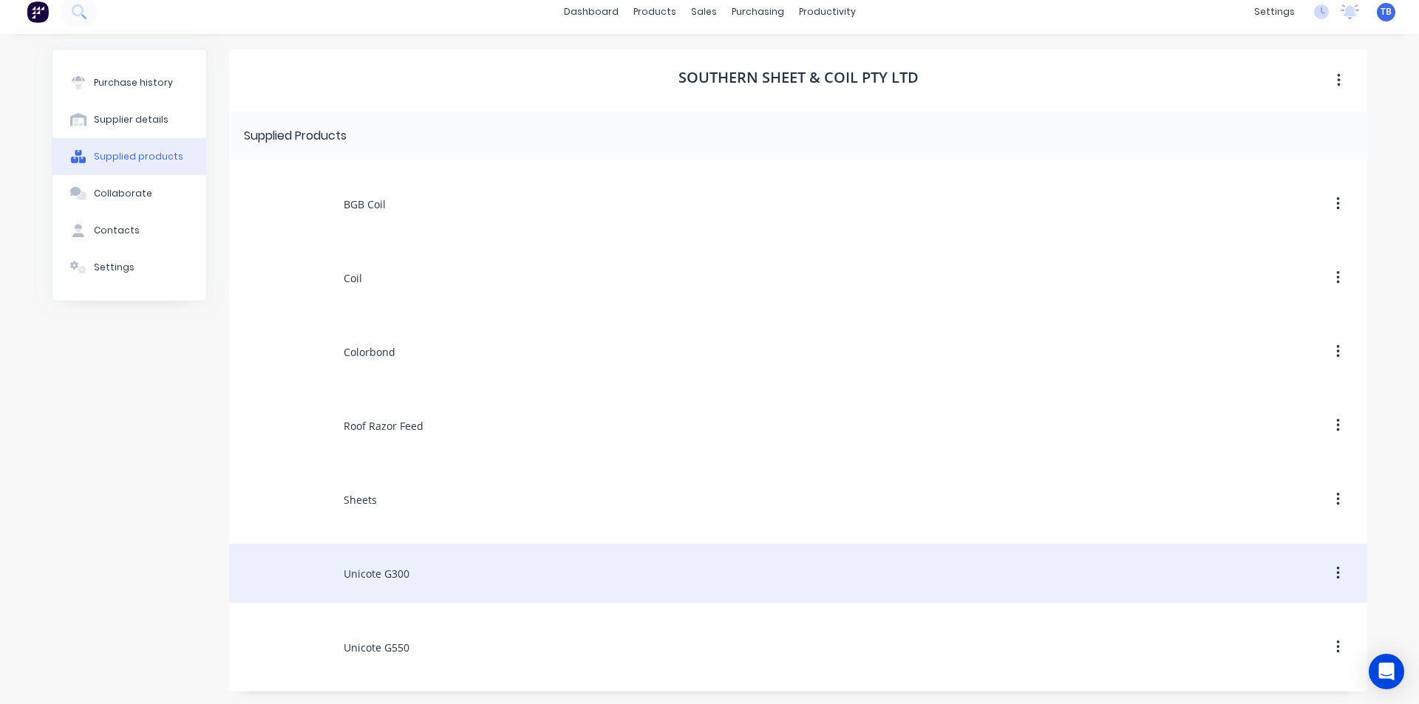
scroll to position [13, 0]
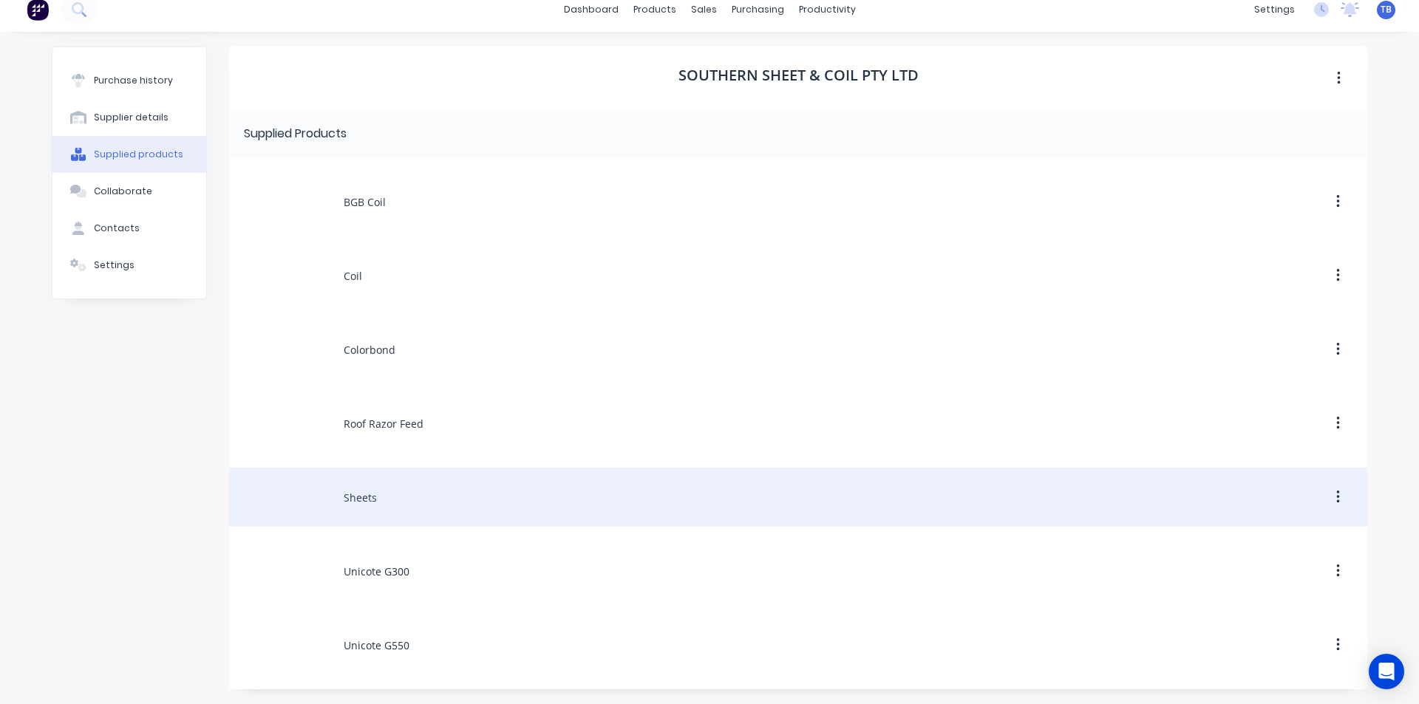
click at [407, 510] on div "Sheets" at bounding box center [798, 497] width 1138 height 59
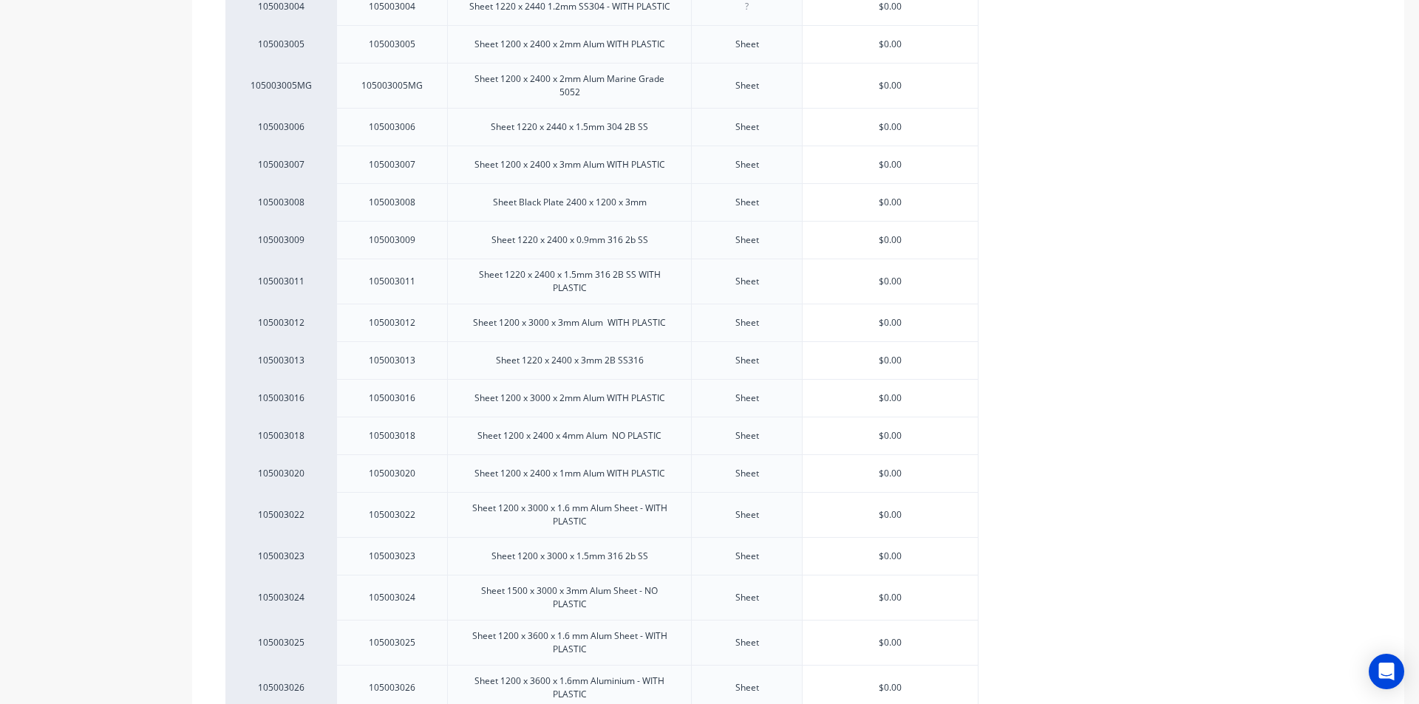
scroll to position [1575, 0]
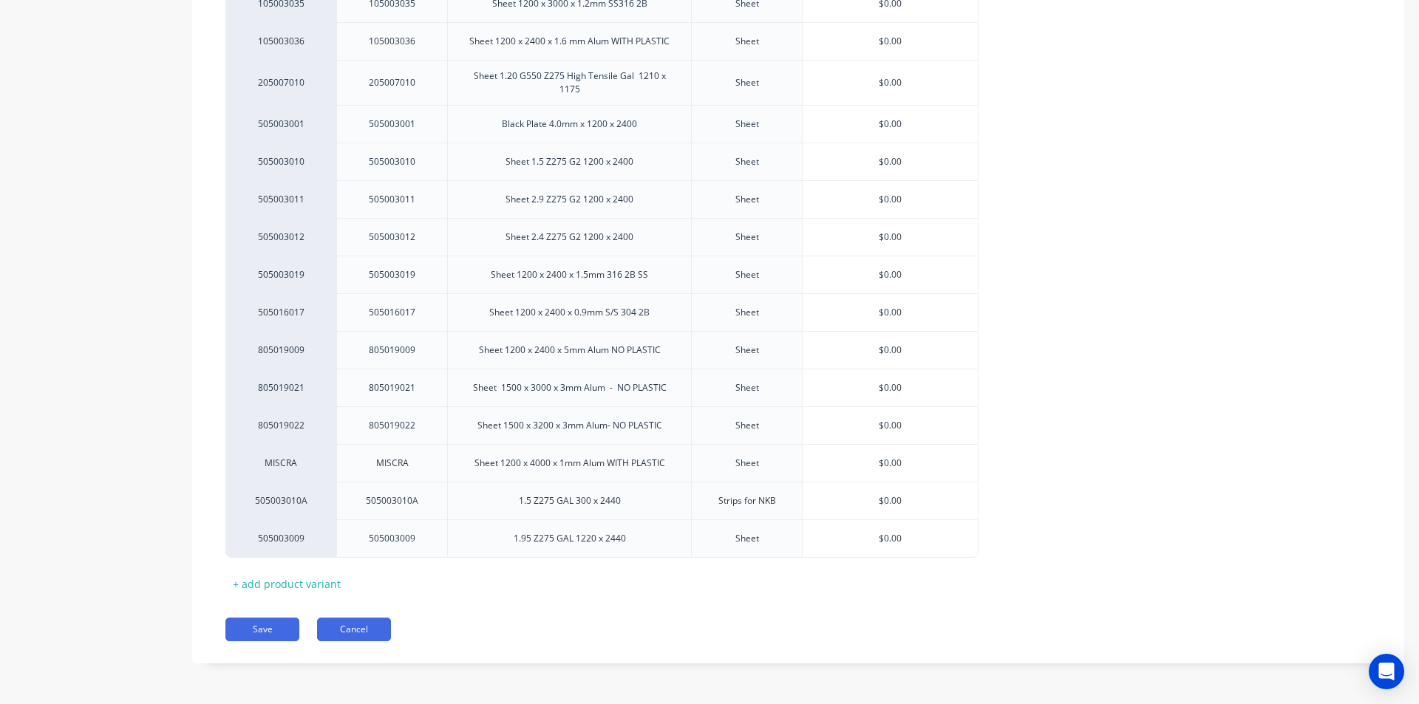
click at [376, 640] on button "Cancel" at bounding box center [354, 630] width 74 height 24
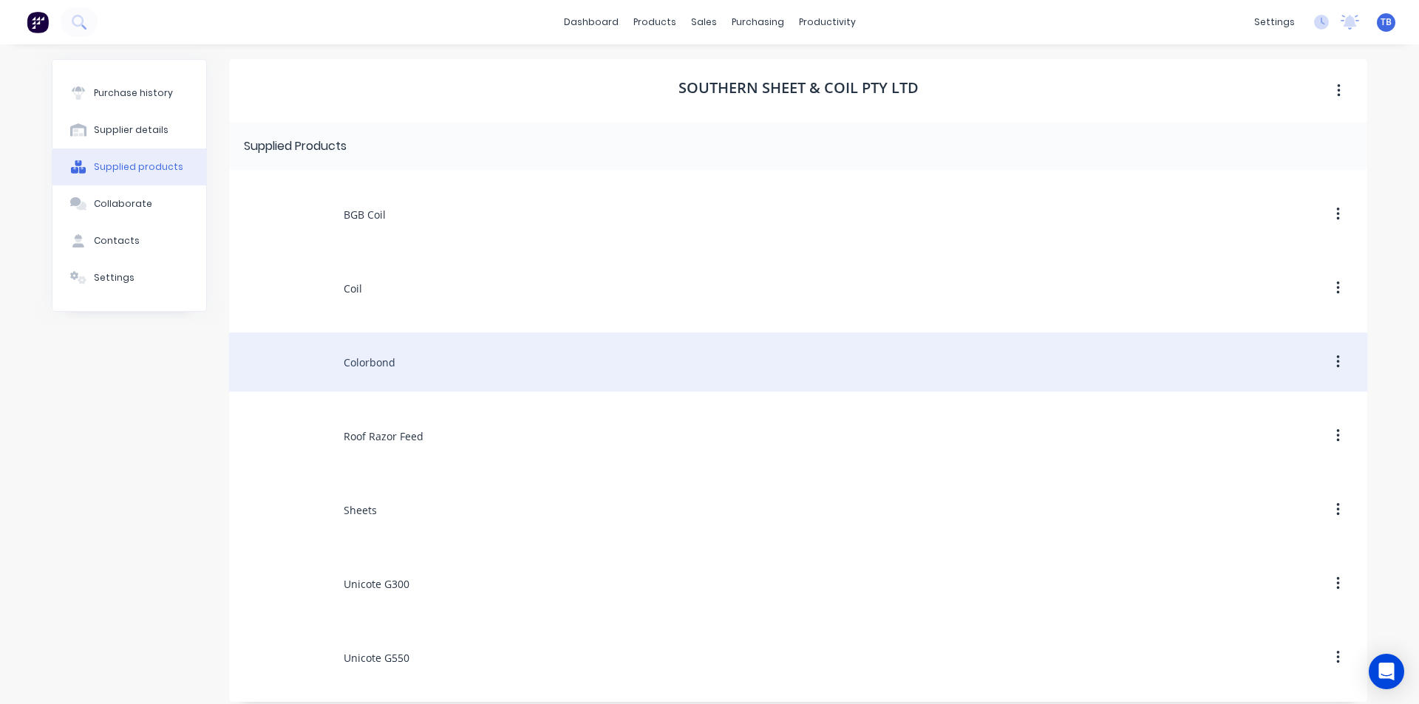
click at [415, 384] on div "Colorbond" at bounding box center [798, 362] width 1138 height 59
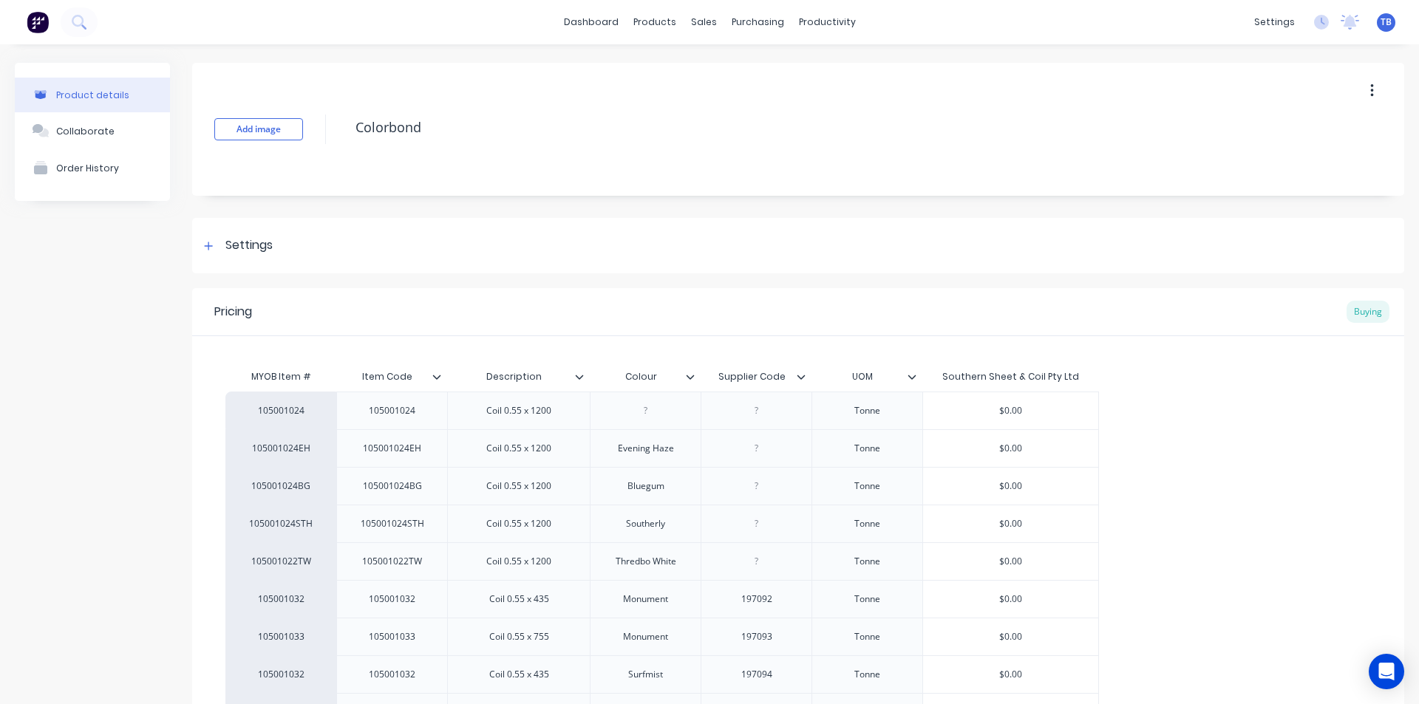
scroll to position [444, 0]
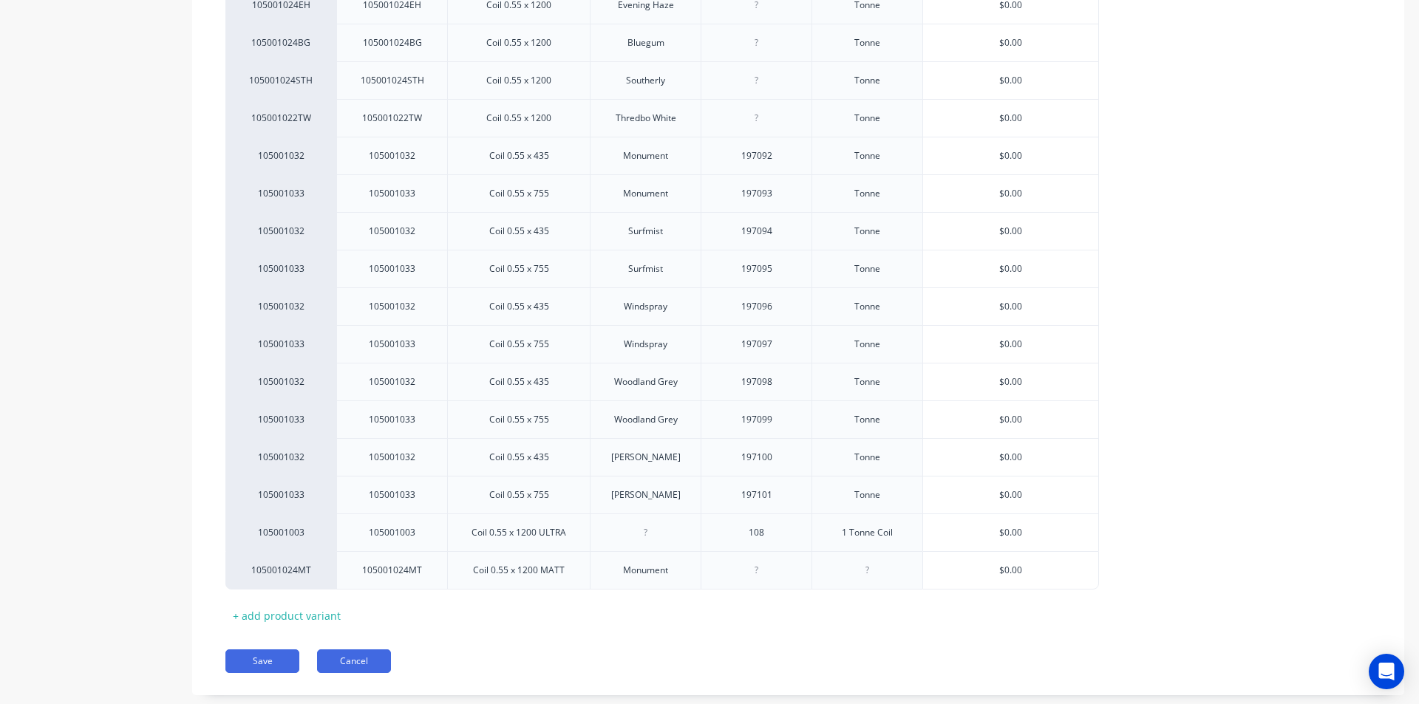
click at [337, 670] on button "Cancel" at bounding box center [354, 662] width 74 height 24
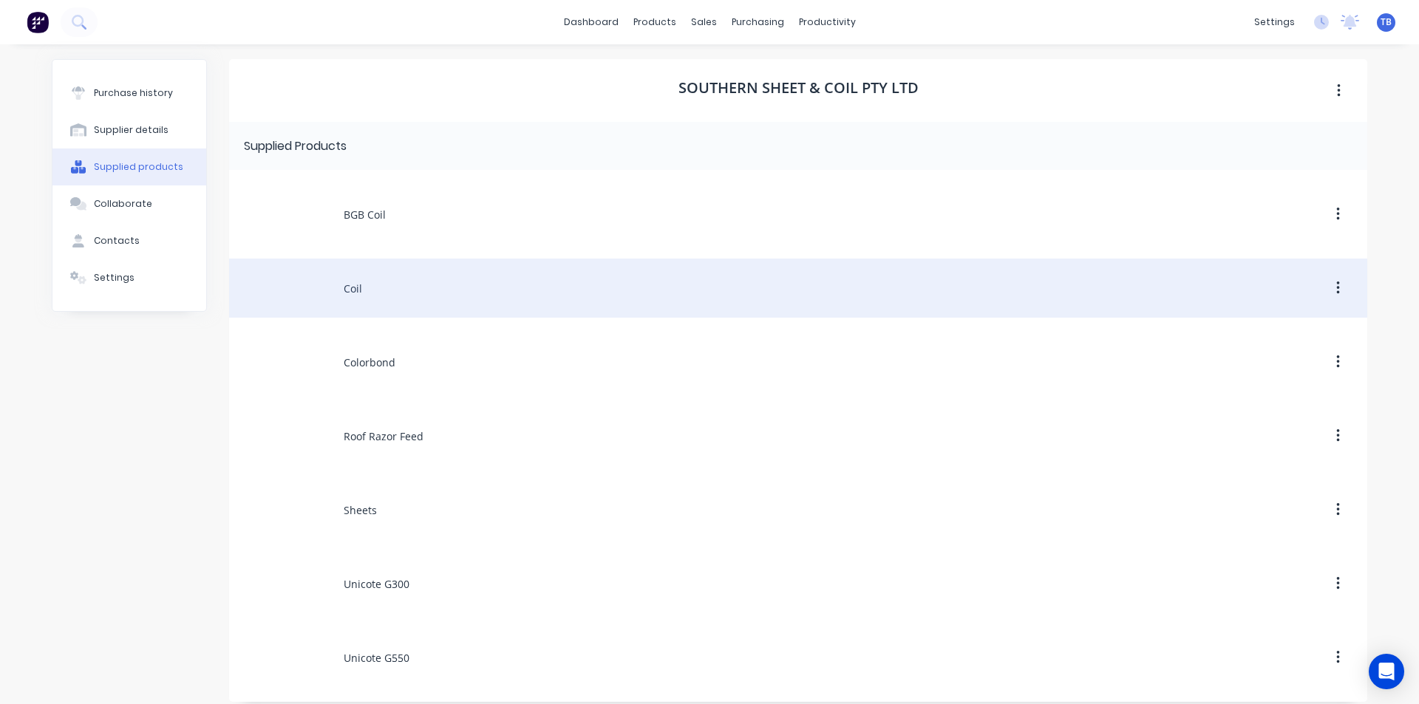
click at [376, 317] on div "Coil" at bounding box center [798, 288] width 1138 height 59
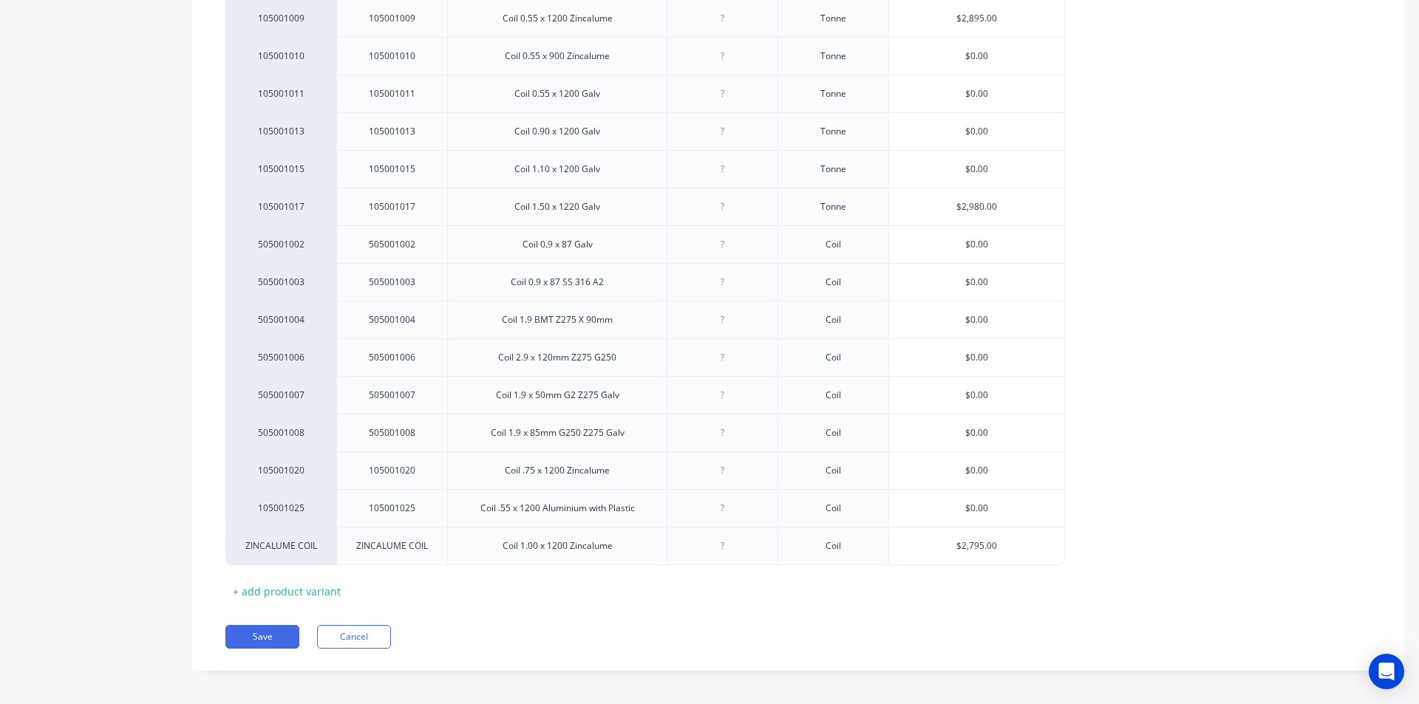
scroll to position [475, 0]
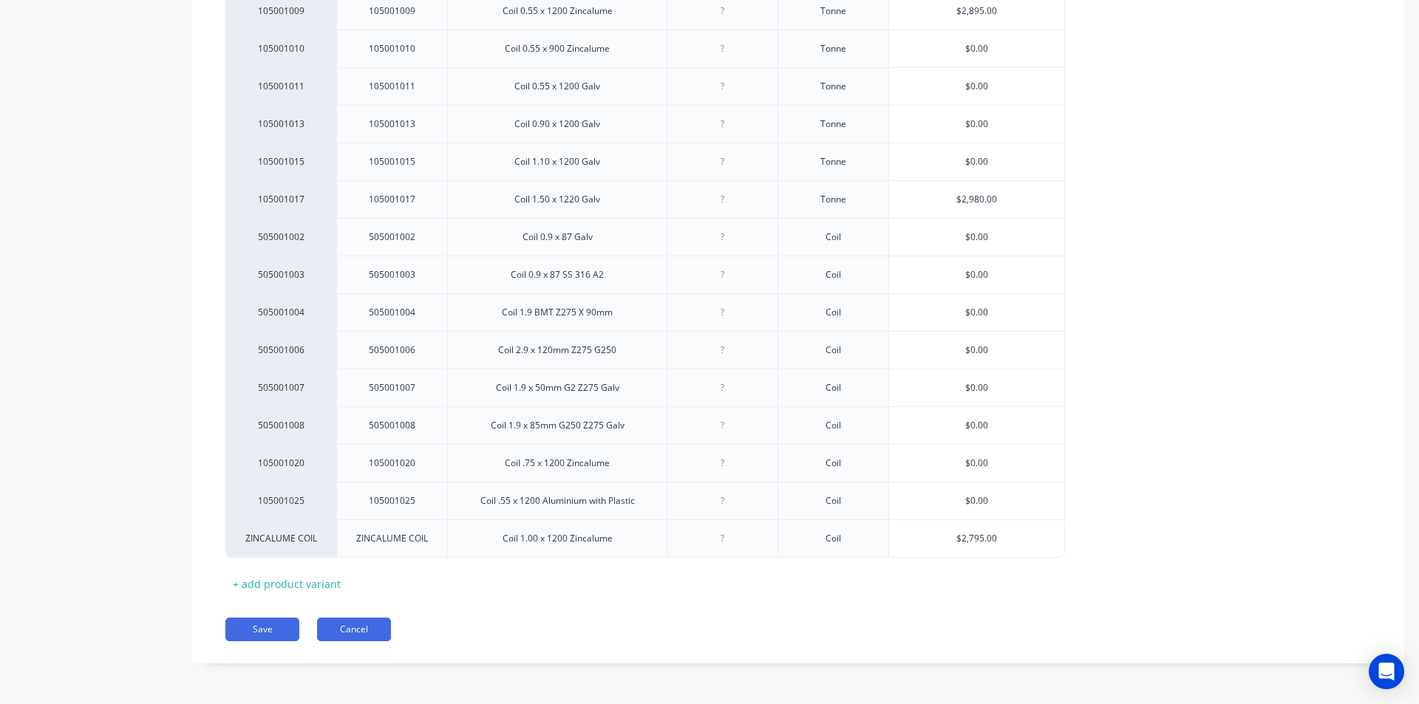
click at [364, 638] on button "Cancel" at bounding box center [354, 630] width 74 height 24
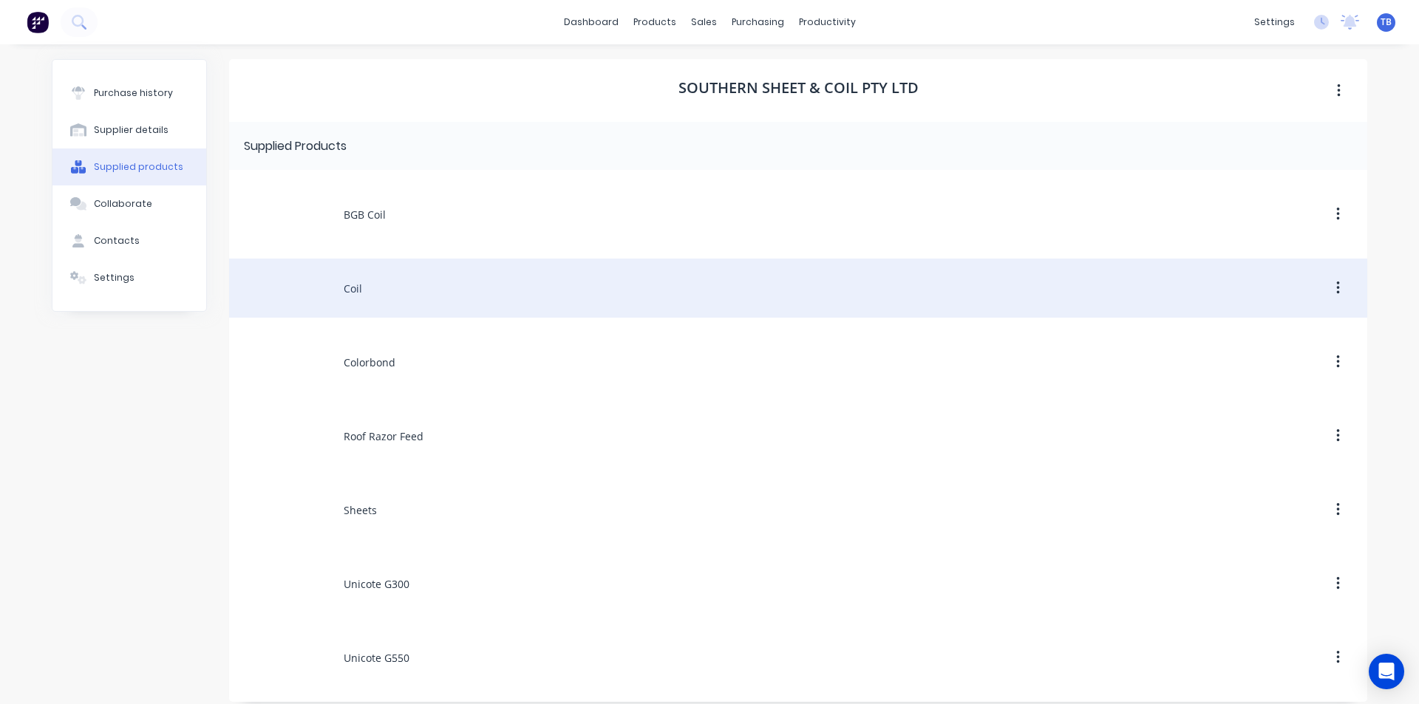
click at [374, 271] on div "Coil" at bounding box center [798, 288] width 1138 height 59
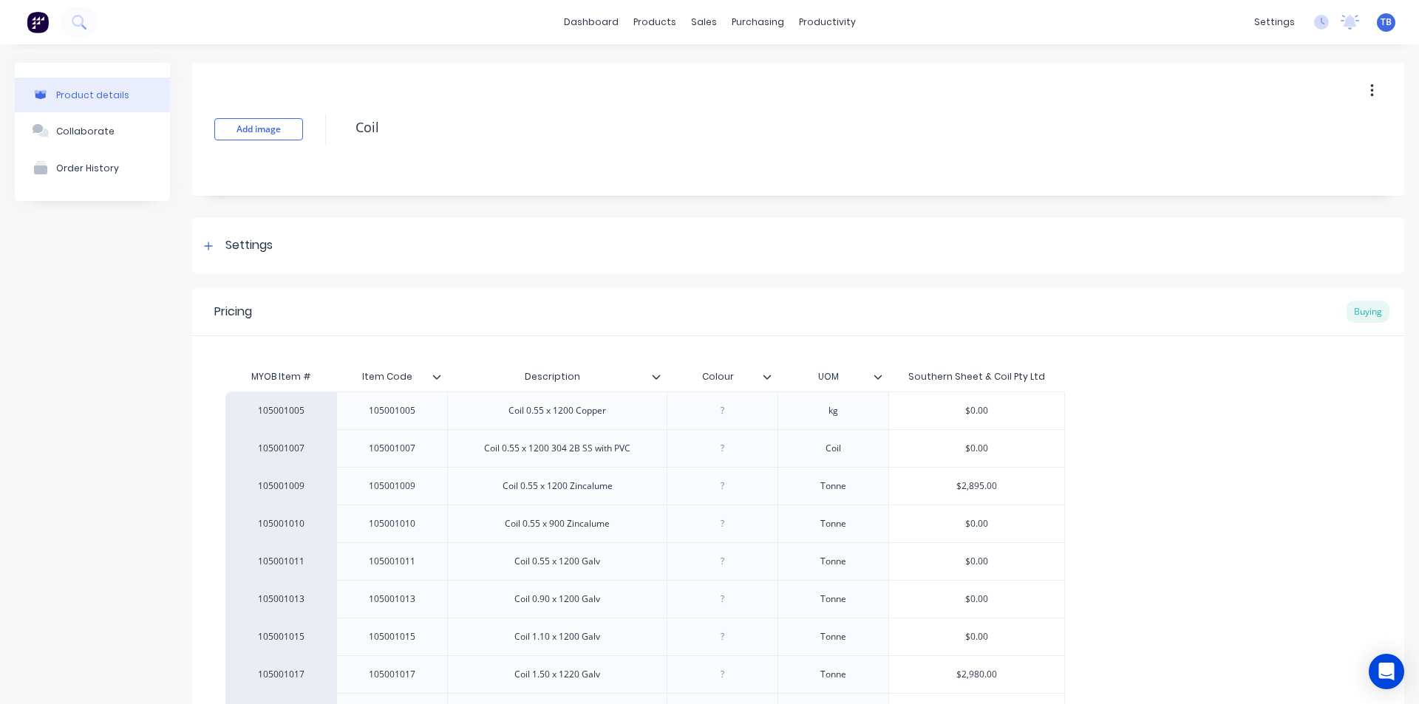
scroll to position [444, 0]
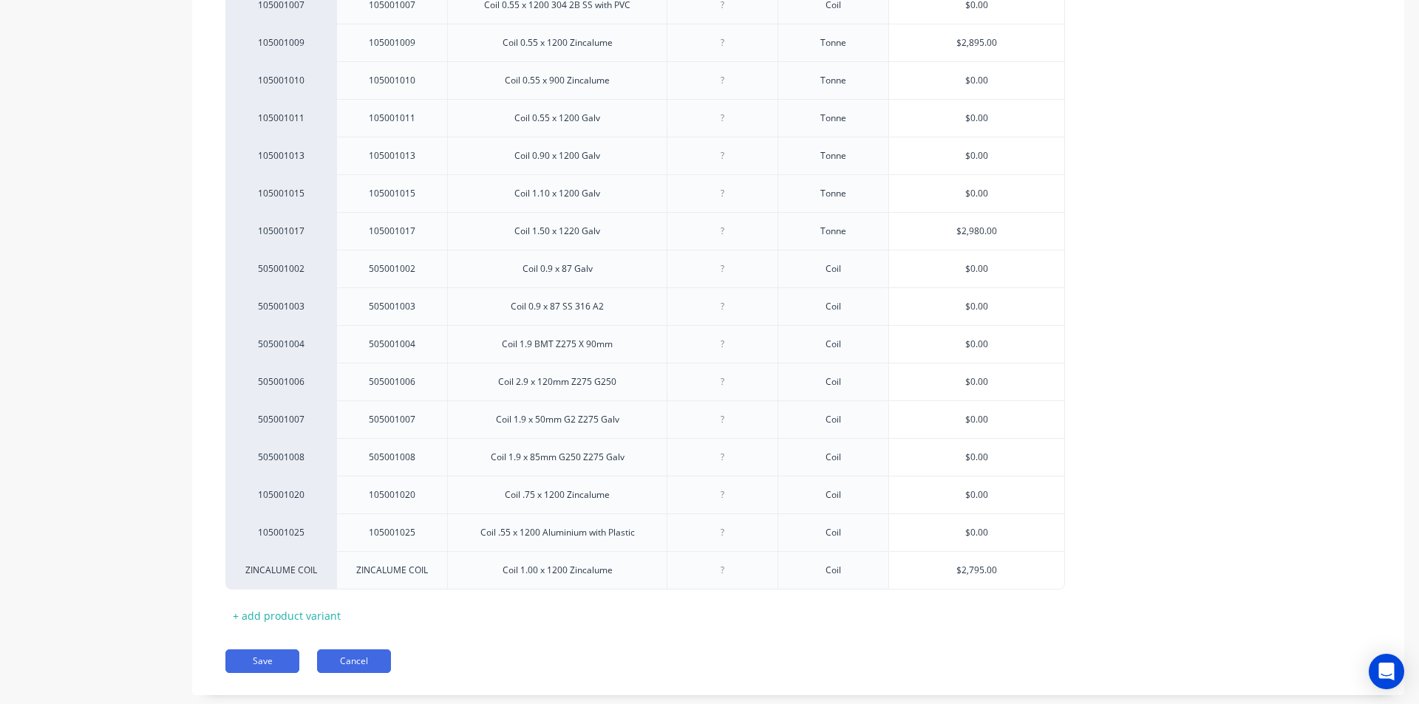
click at [379, 654] on button "Cancel" at bounding box center [354, 662] width 74 height 24
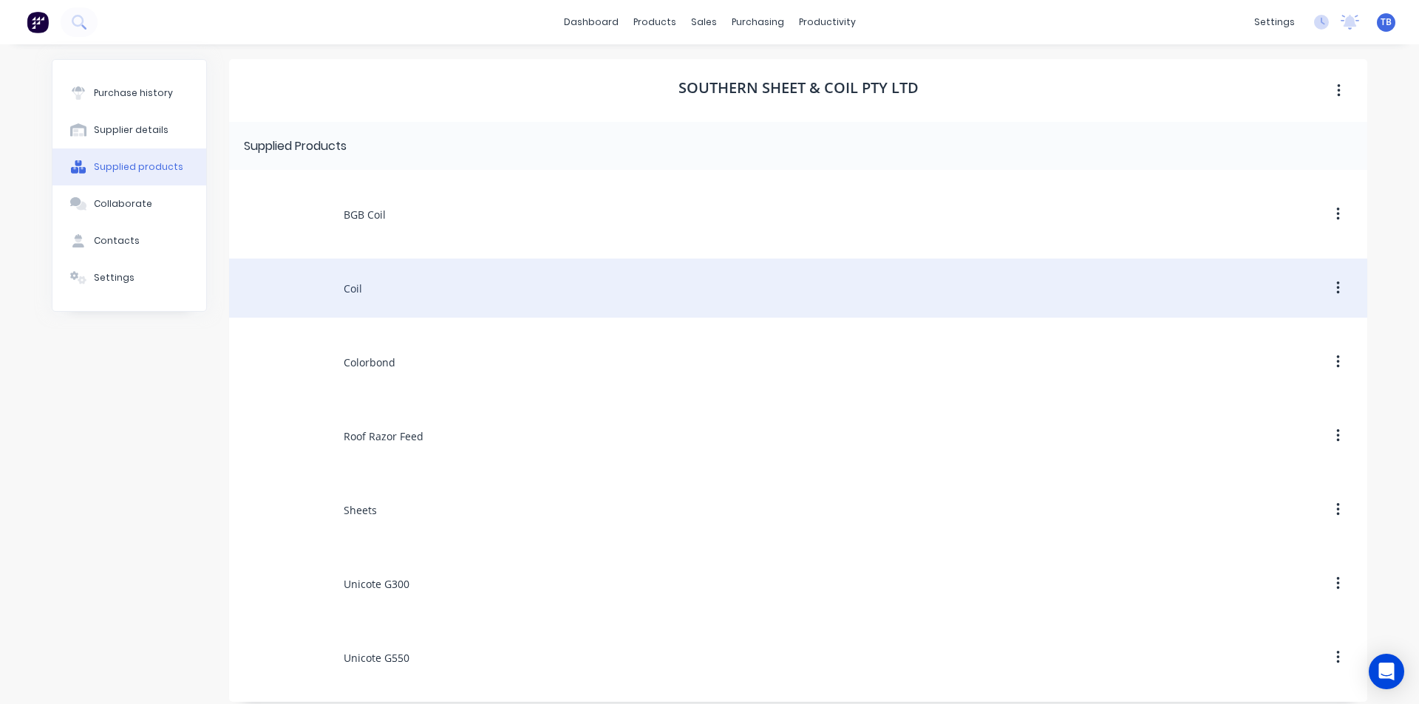
click at [436, 284] on div "Coil" at bounding box center [798, 288] width 1138 height 59
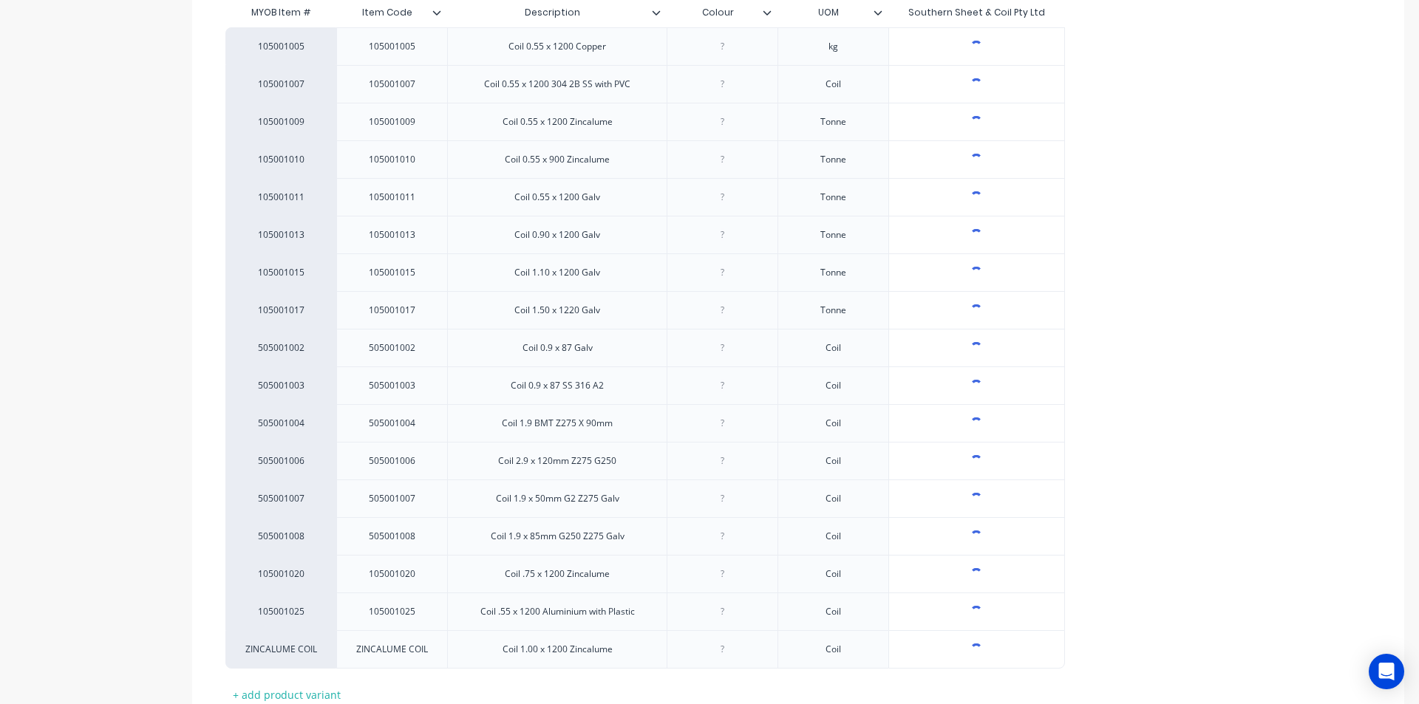
scroll to position [370, 0]
type textarea "x"
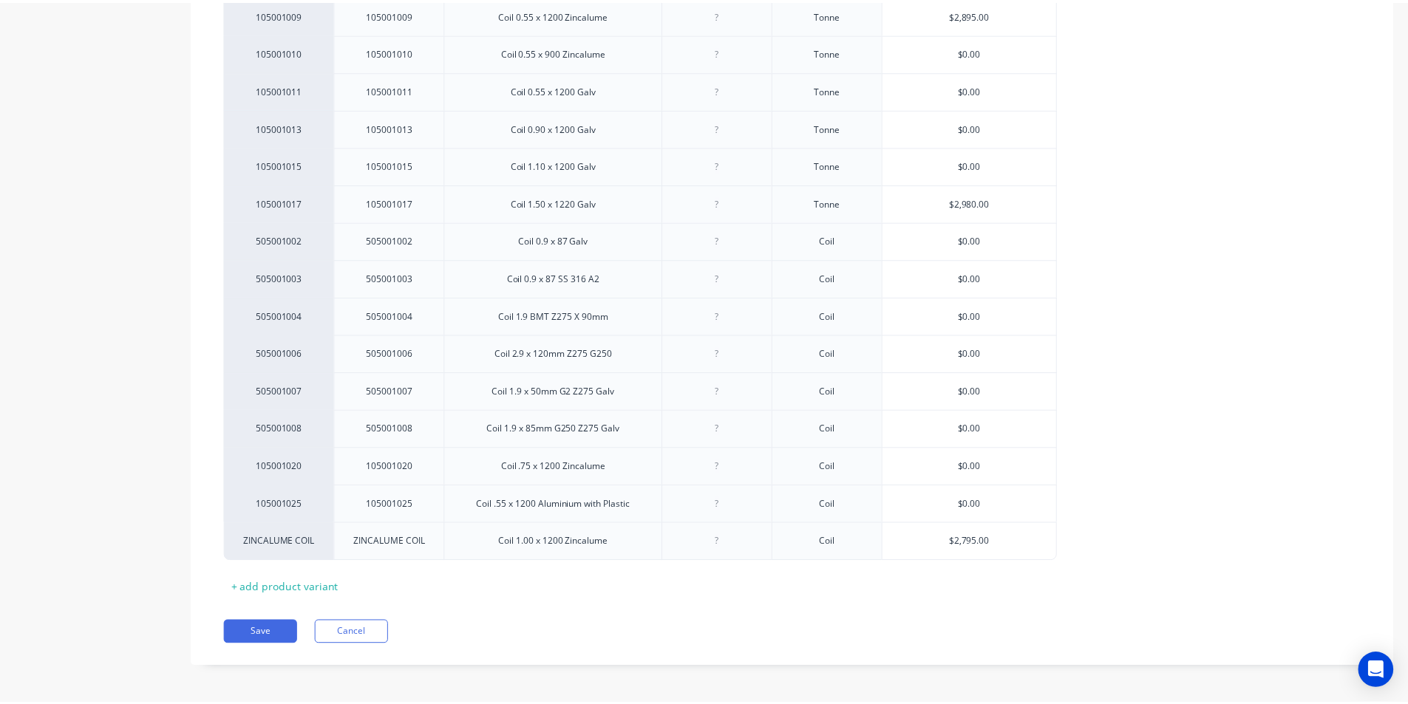
scroll to position [475, 0]
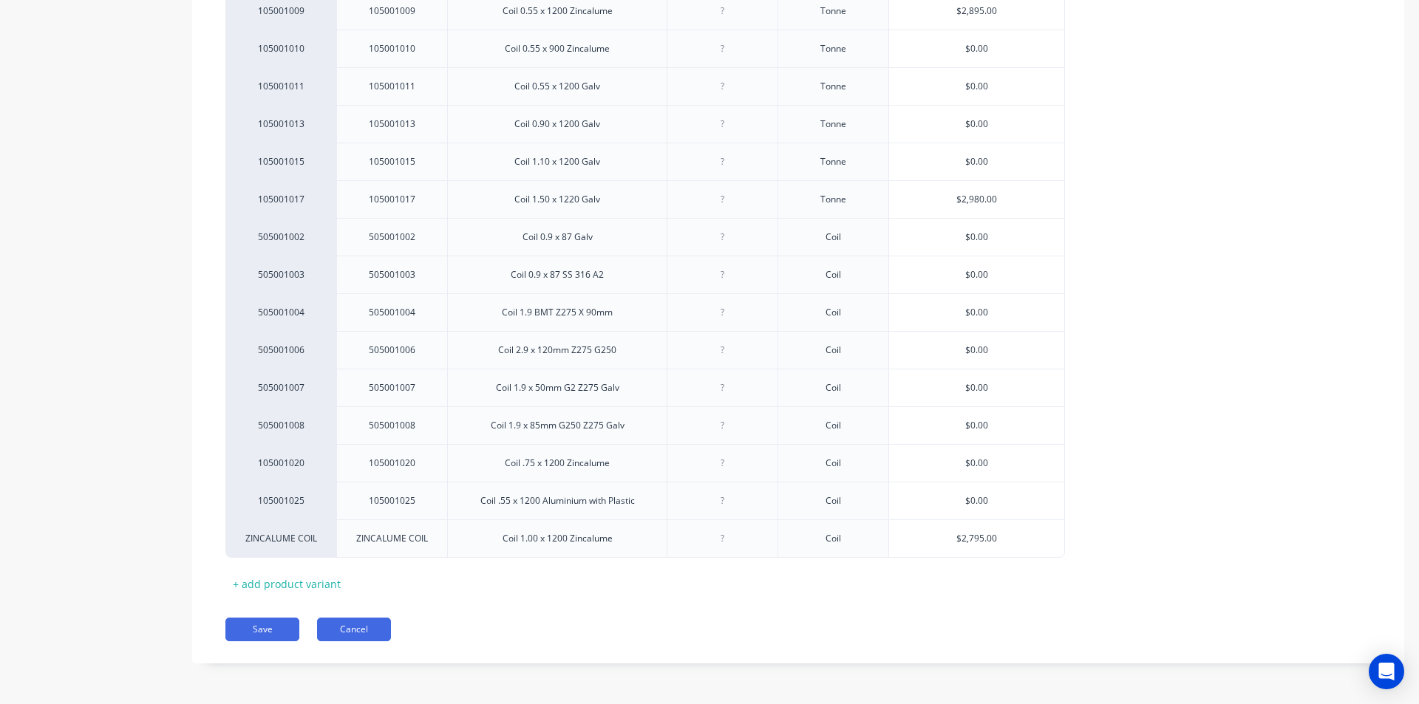
click at [364, 625] on button "Cancel" at bounding box center [354, 630] width 74 height 24
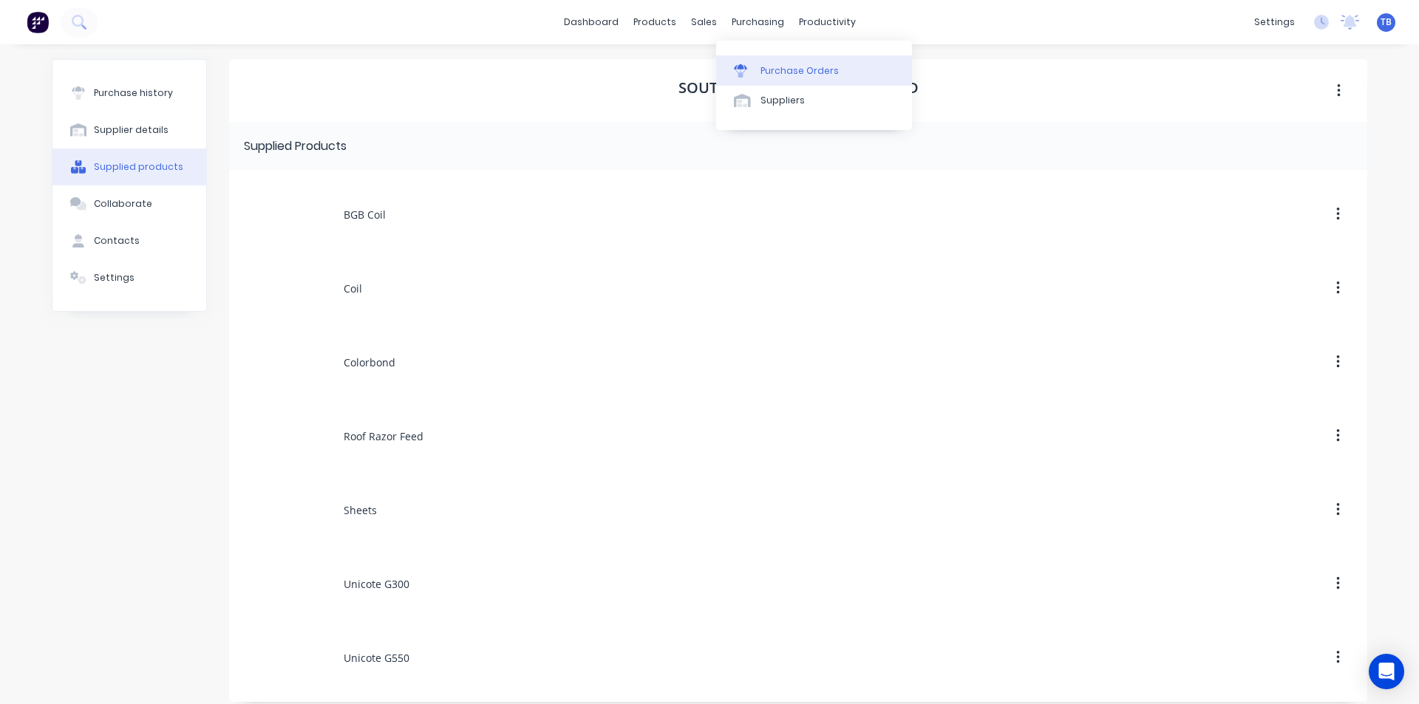
click at [785, 72] on div "Purchase Orders" at bounding box center [800, 70] width 78 height 13
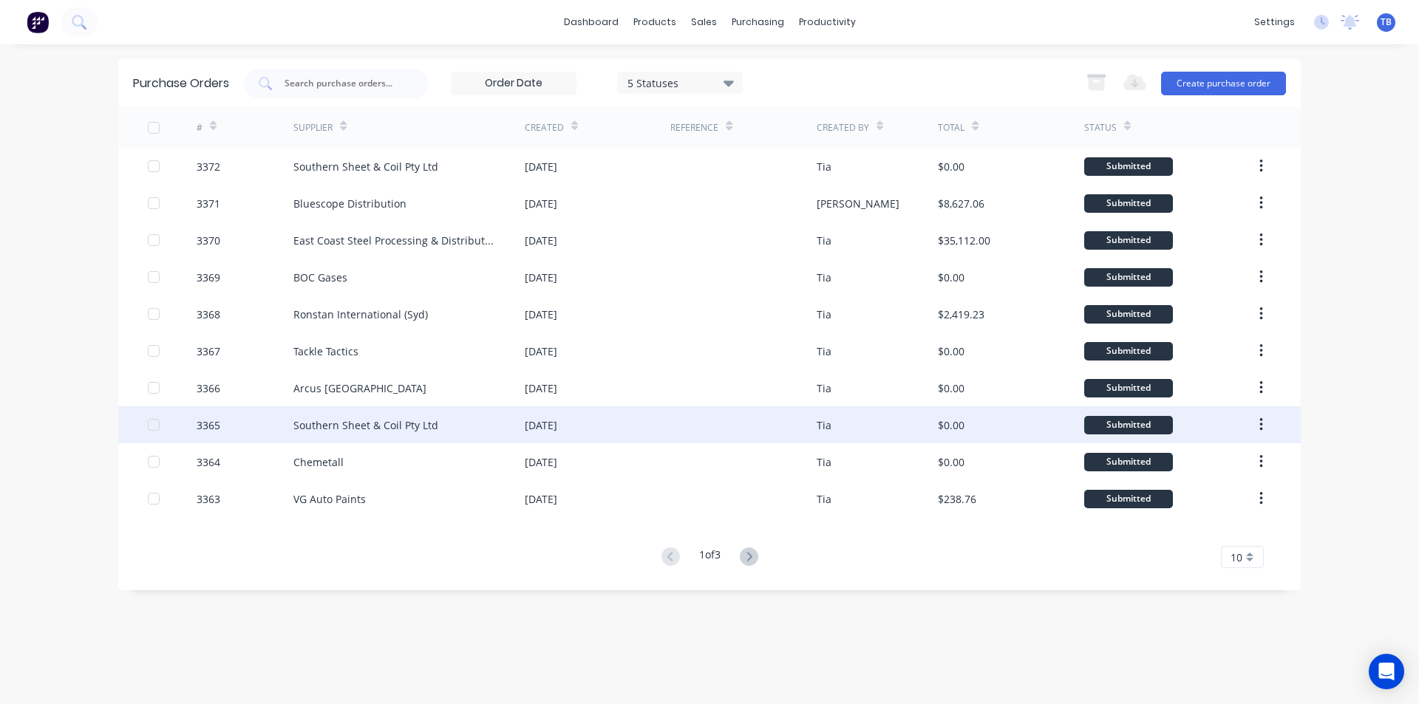
click at [367, 414] on div "Southern Sheet & Coil Pty Ltd" at bounding box center [408, 425] width 231 height 37
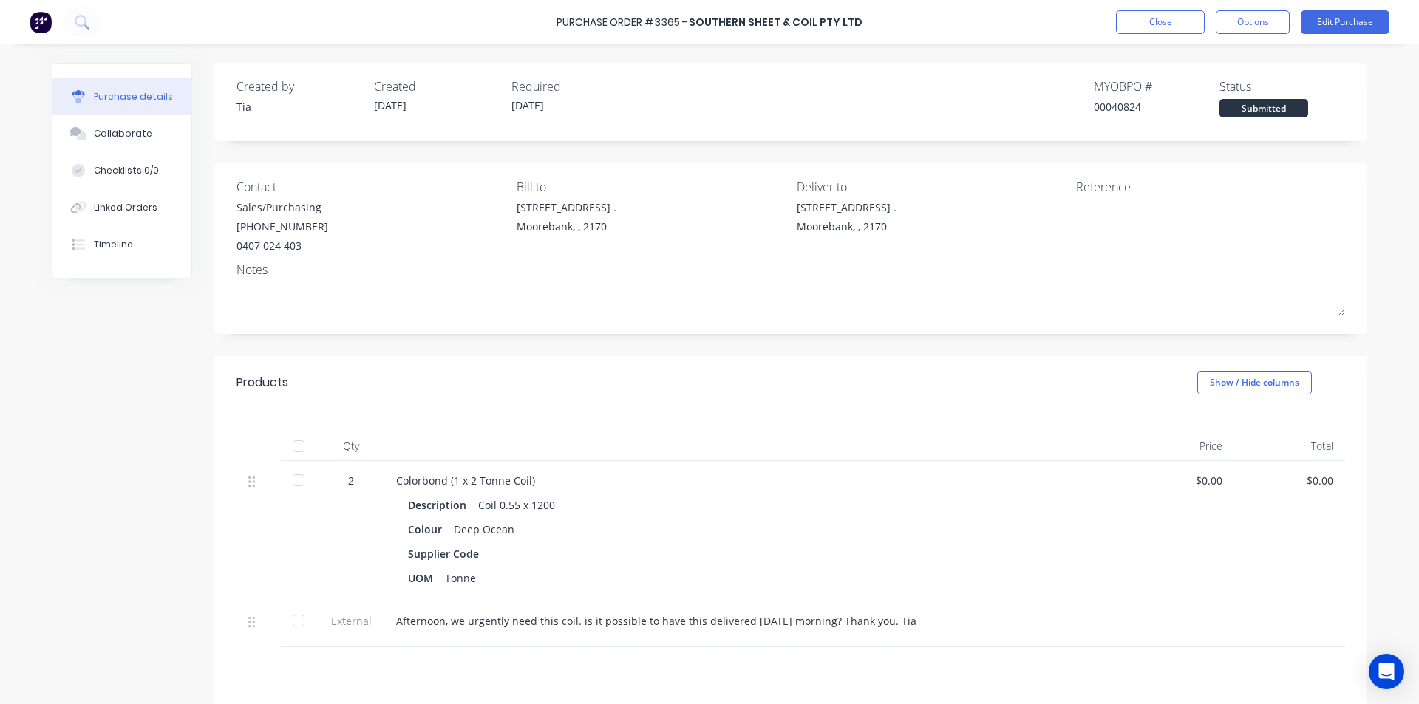
click at [299, 478] on div at bounding box center [299, 481] width 30 height 30
click at [294, 619] on div at bounding box center [299, 621] width 30 height 30
click at [1141, 29] on button "Close" at bounding box center [1160, 22] width 89 height 24
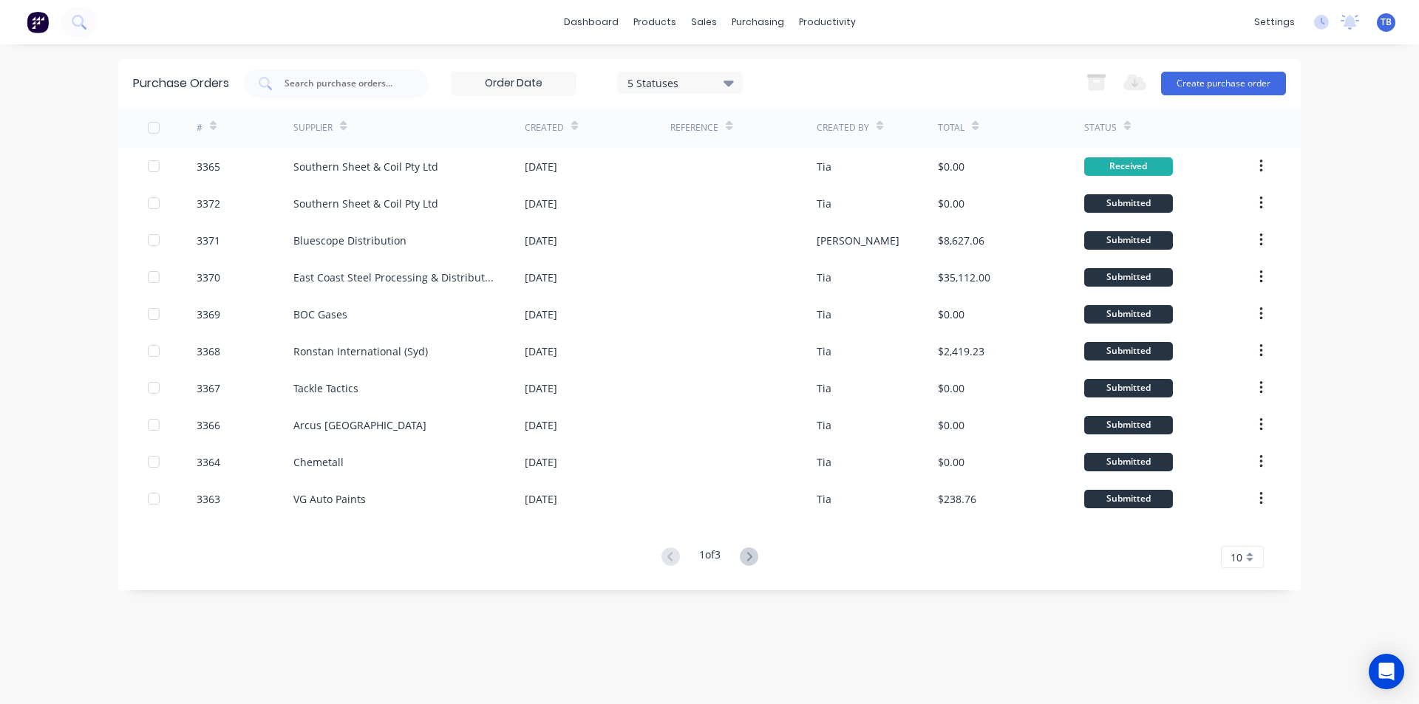
click at [1244, 560] on div "10" at bounding box center [1242, 557] width 43 height 22
click at [1244, 534] on div "35" at bounding box center [1242, 533] width 41 height 26
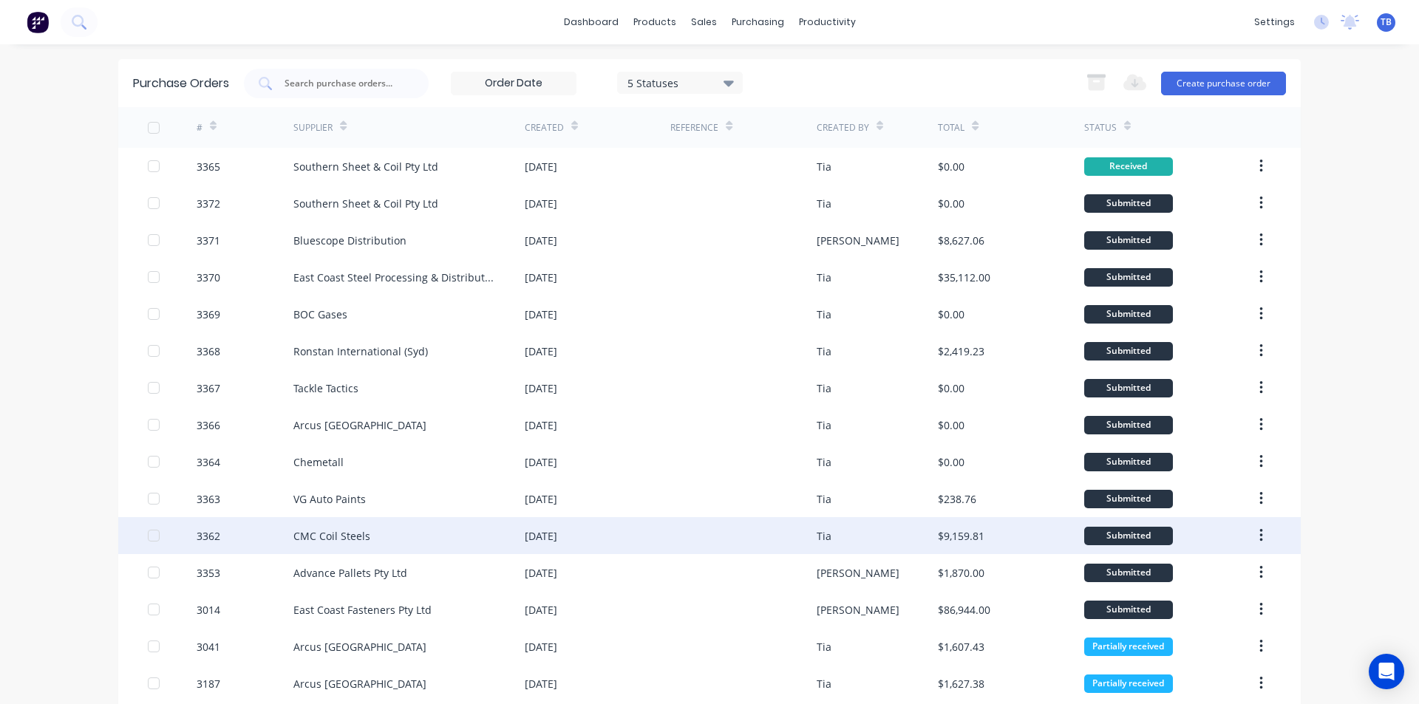
click at [500, 530] on div "CMC Coil Steels" at bounding box center [408, 535] width 231 height 37
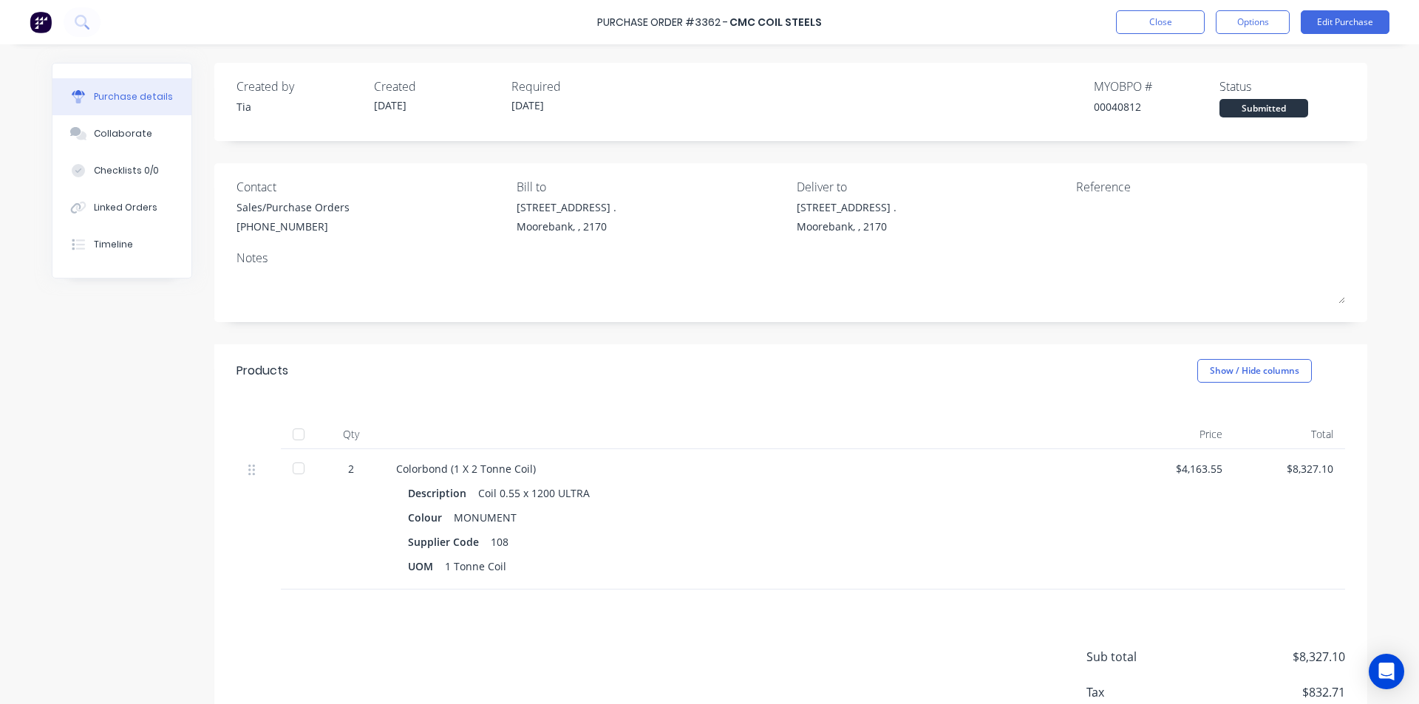
click at [287, 470] on div at bounding box center [299, 469] width 30 height 30
click at [1178, 23] on button "Close" at bounding box center [1160, 22] width 89 height 24
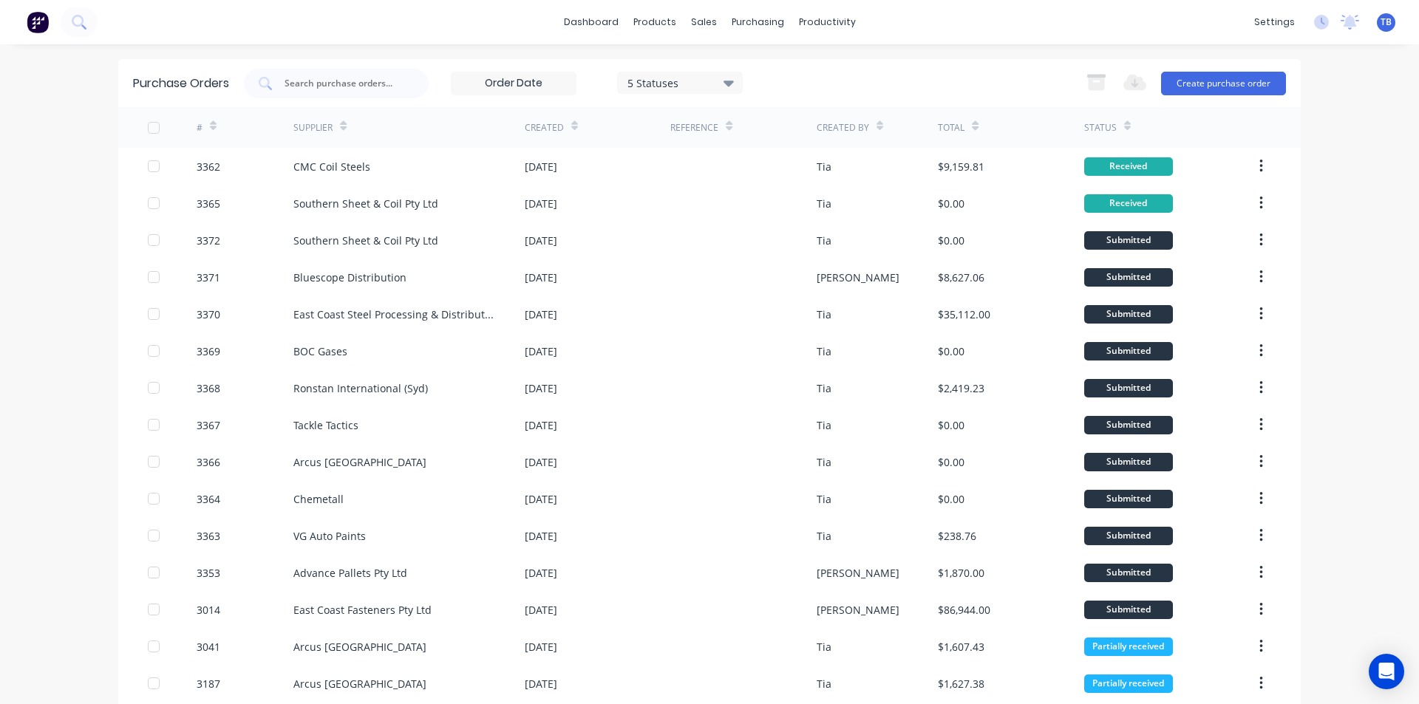
click at [1319, 170] on div "dashboard products sales purchasing productivity dashboard products Product Cat…" at bounding box center [709, 352] width 1419 height 704
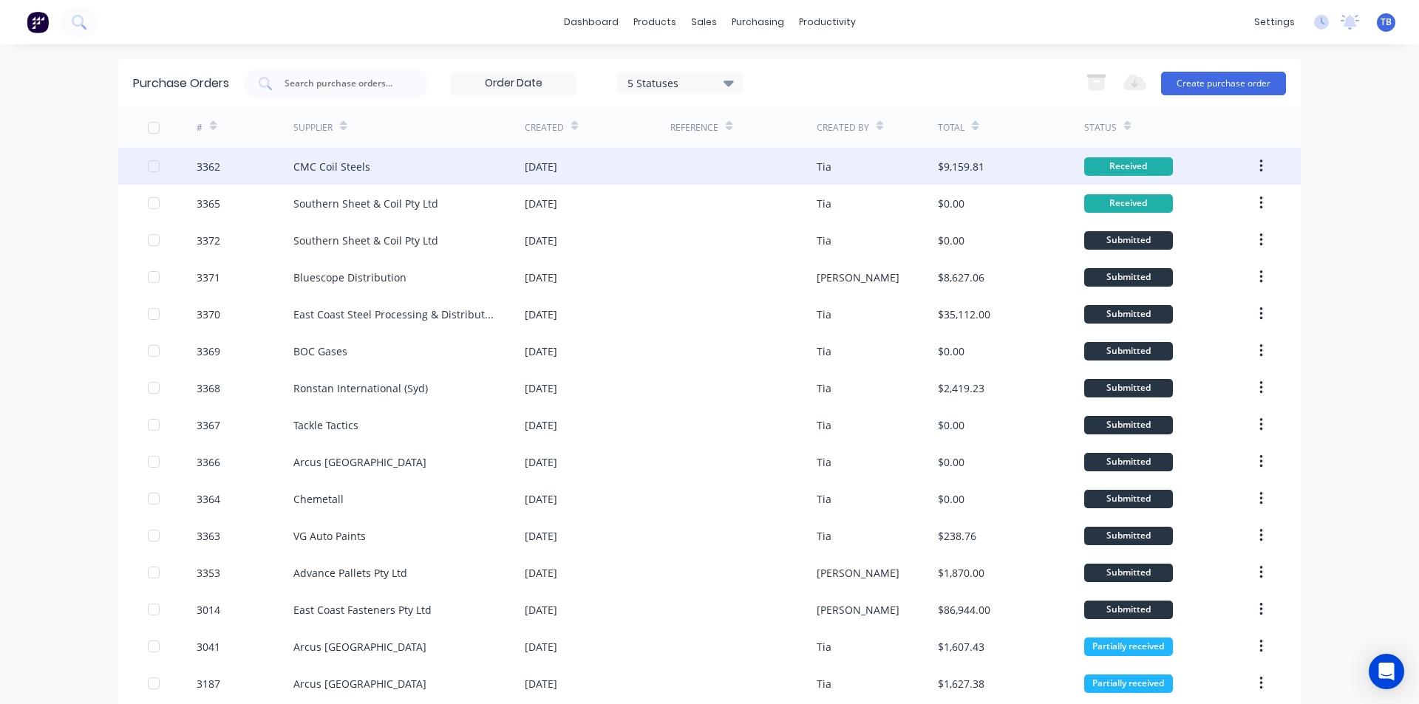
click at [1266, 162] on button "button" at bounding box center [1261, 166] width 35 height 27
click at [1248, 200] on div "Archive" at bounding box center [1209, 204] width 114 height 21
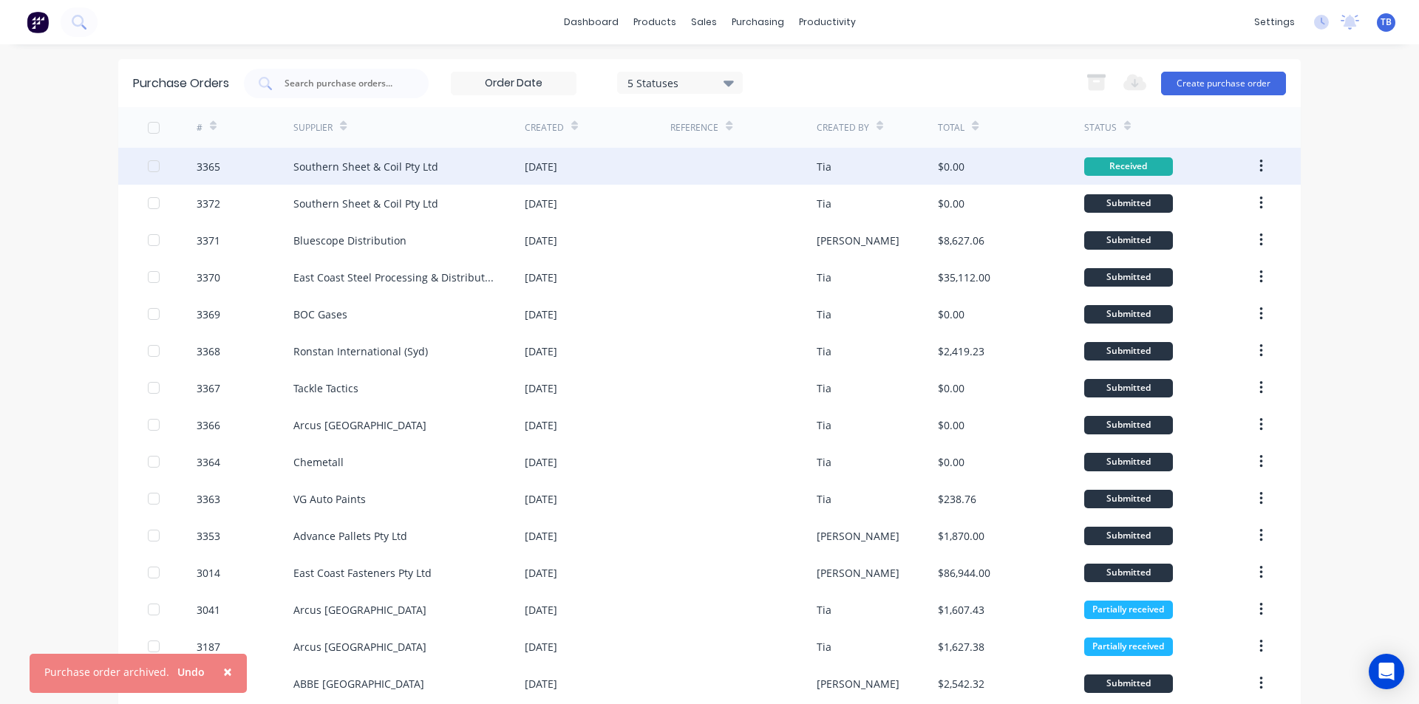
click at [1260, 165] on icon "button" at bounding box center [1262, 166] width 4 height 16
click at [1249, 210] on div "Archive" at bounding box center [1209, 204] width 114 height 21
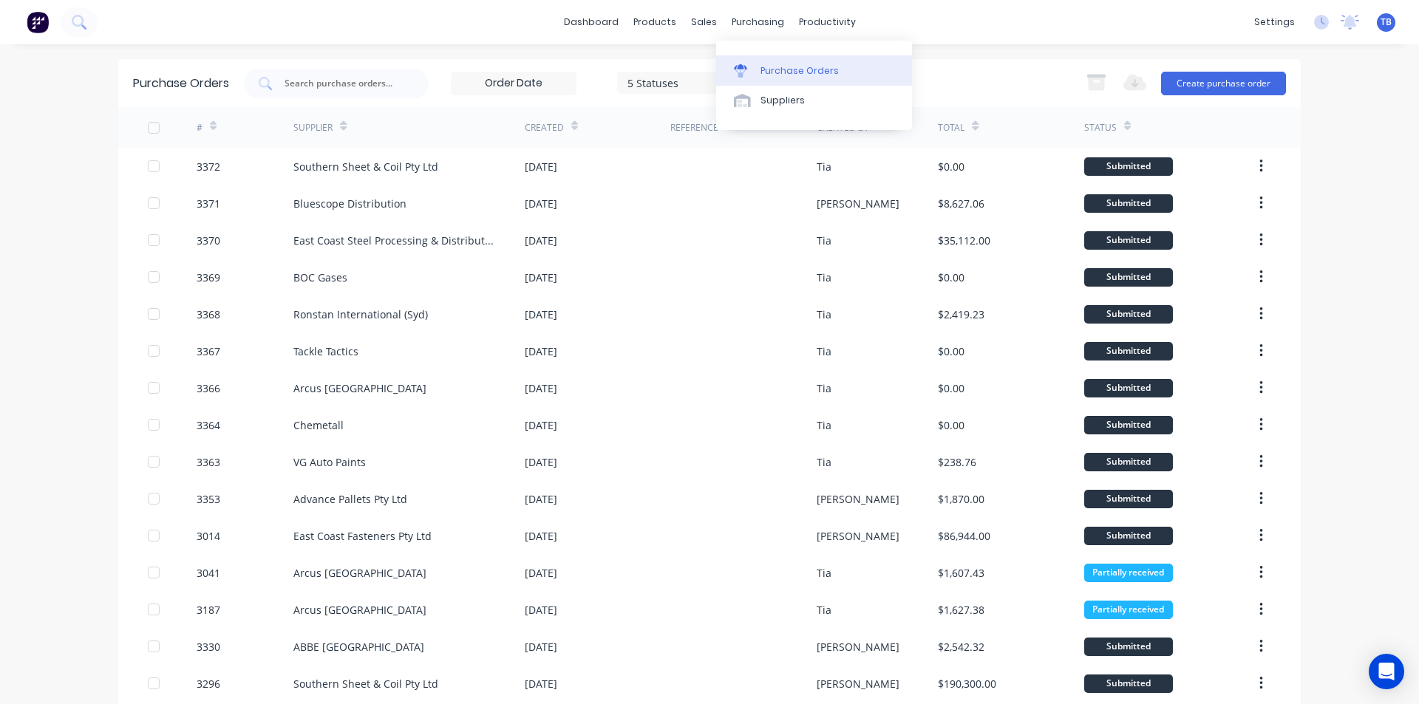
click at [758, 67] on link "Purchase Orders" at bounding box center [814, 70] width 196 height 30
click at [767, 97] on div "Suppliers" at bounding box center [783, 100] width 44 height 13
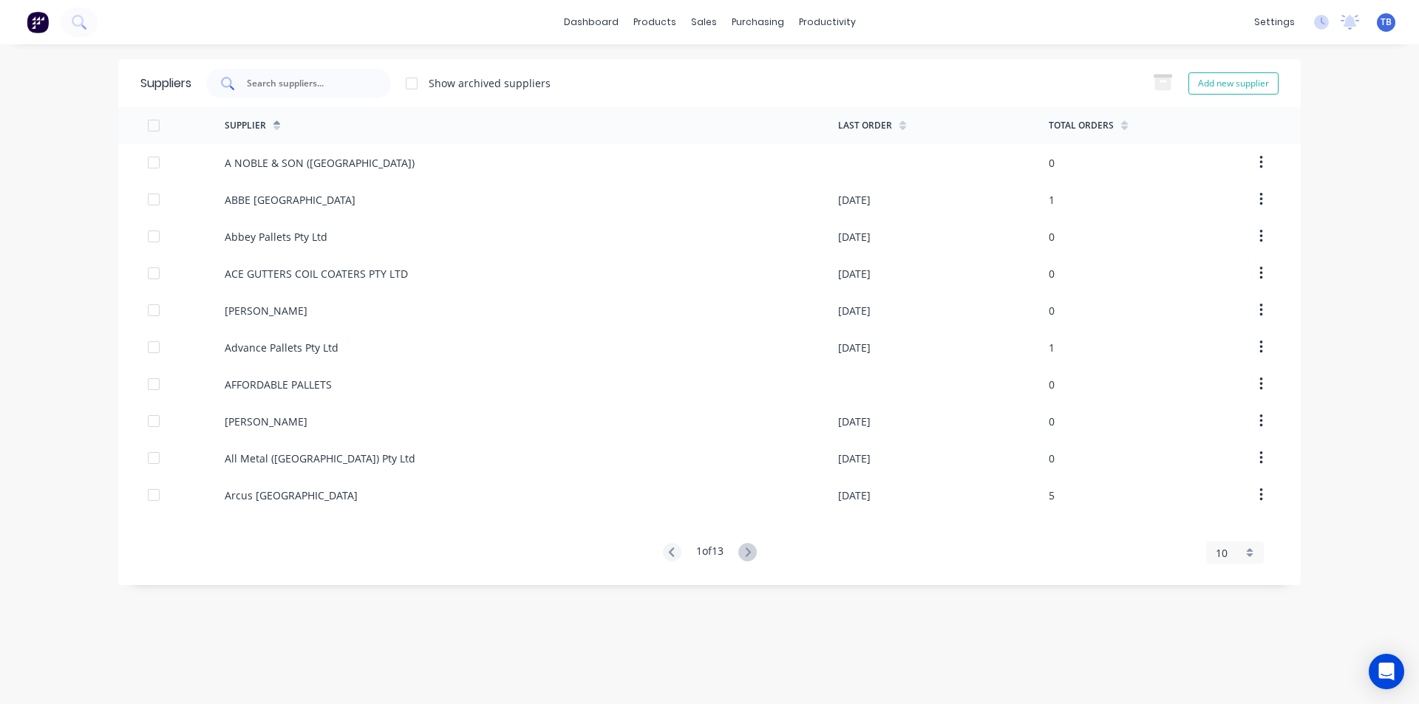
click at [310, 89] on input "text" at bounding box center [306, 83] width 123 height 15
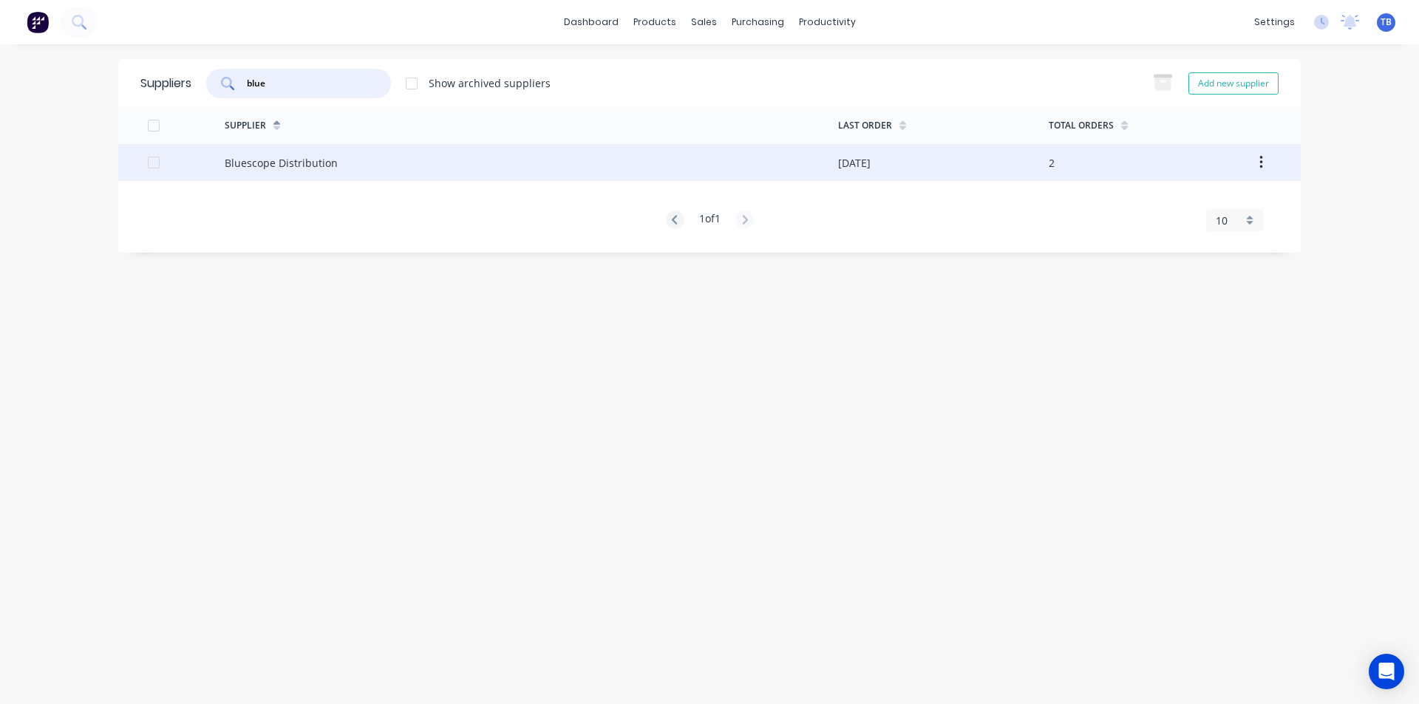
type input "blue"
click at [327, 177] on div "Bluescope Distribution" at bounding box center [532, 162] width 614 height 37
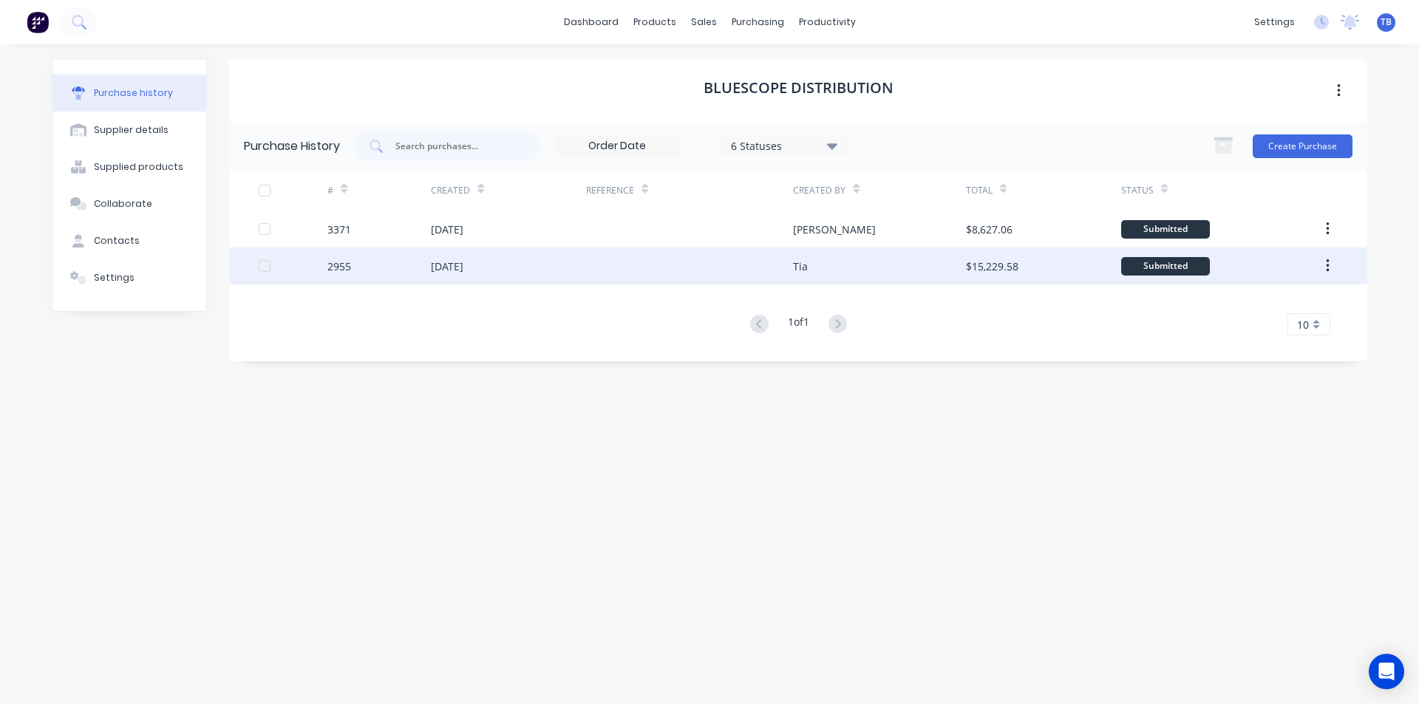
click at [757, 282] on div at bounding box center [689, 266] width 207 height 37
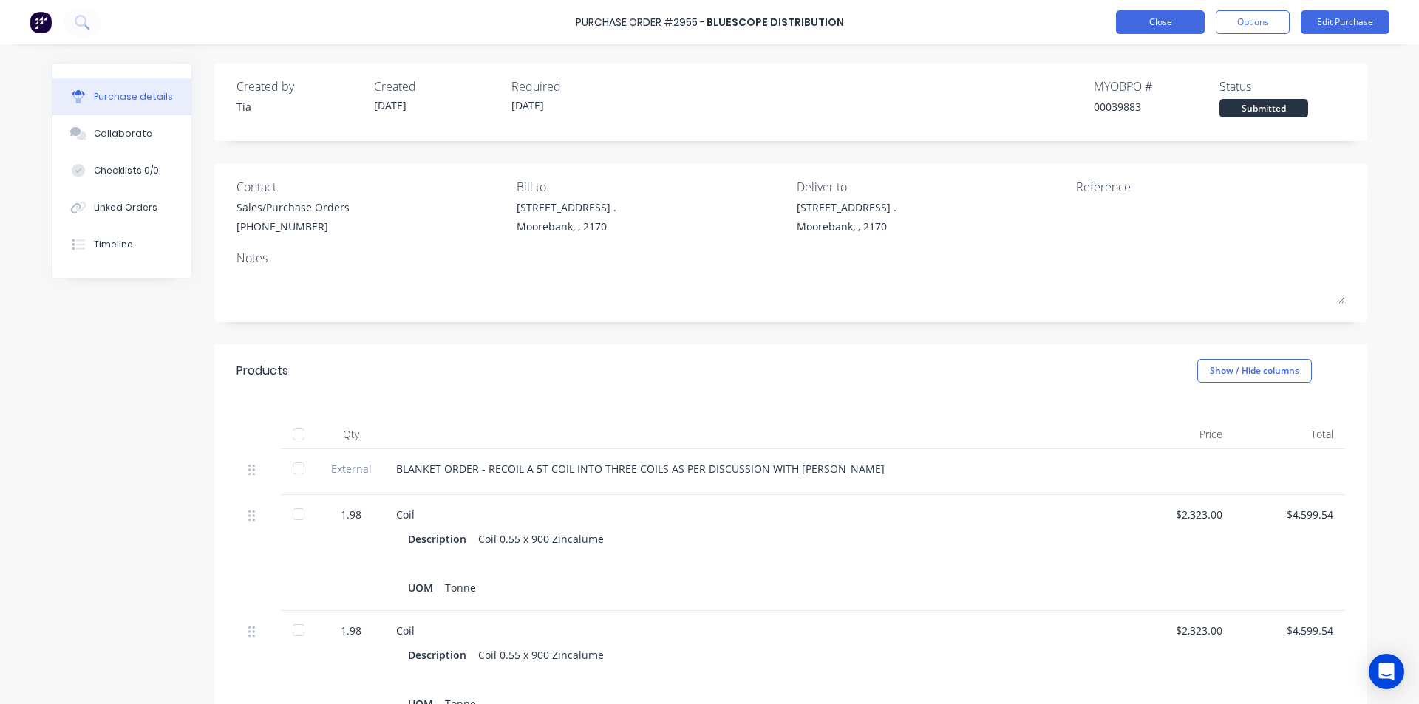
click at [1190, 28] on button "Close" at bounding box center [1160, 22] width 89 height 24
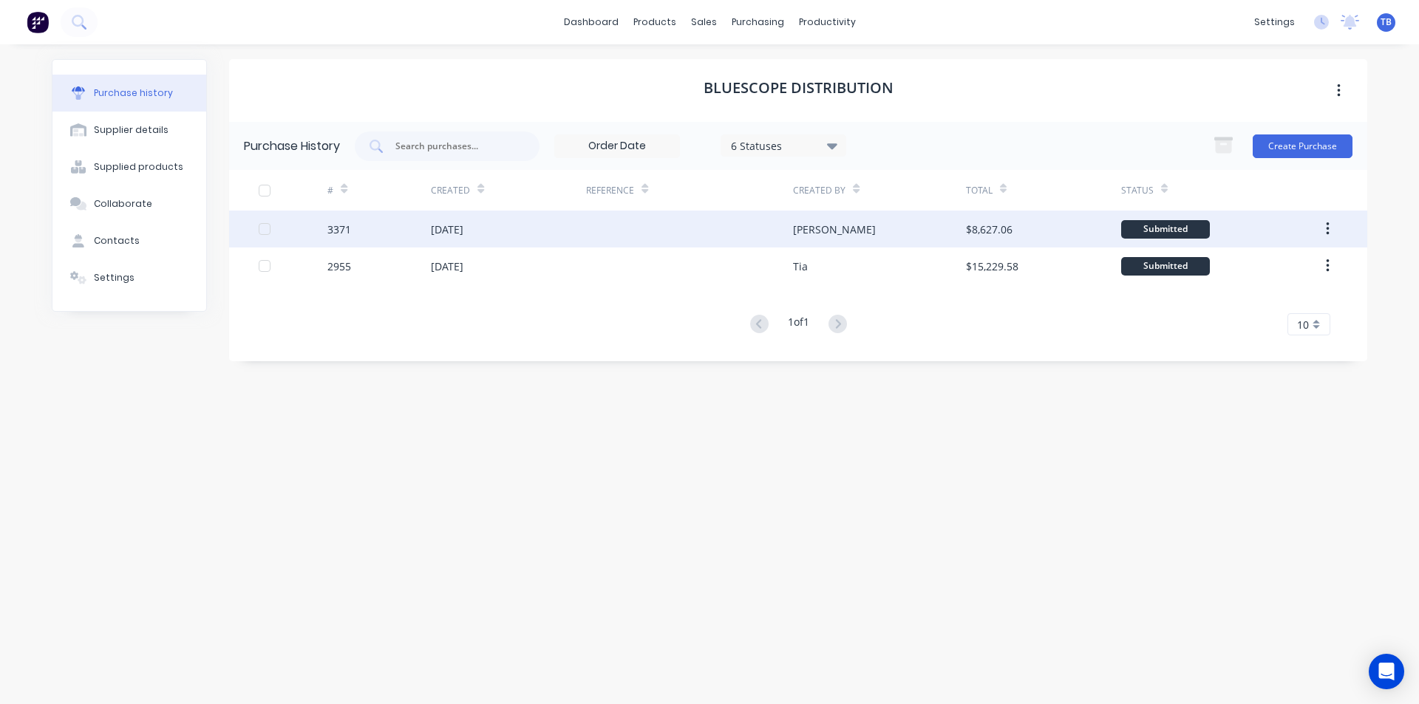
click at [765, 231] on div at bounding box center [689, 229] width 207 height 37
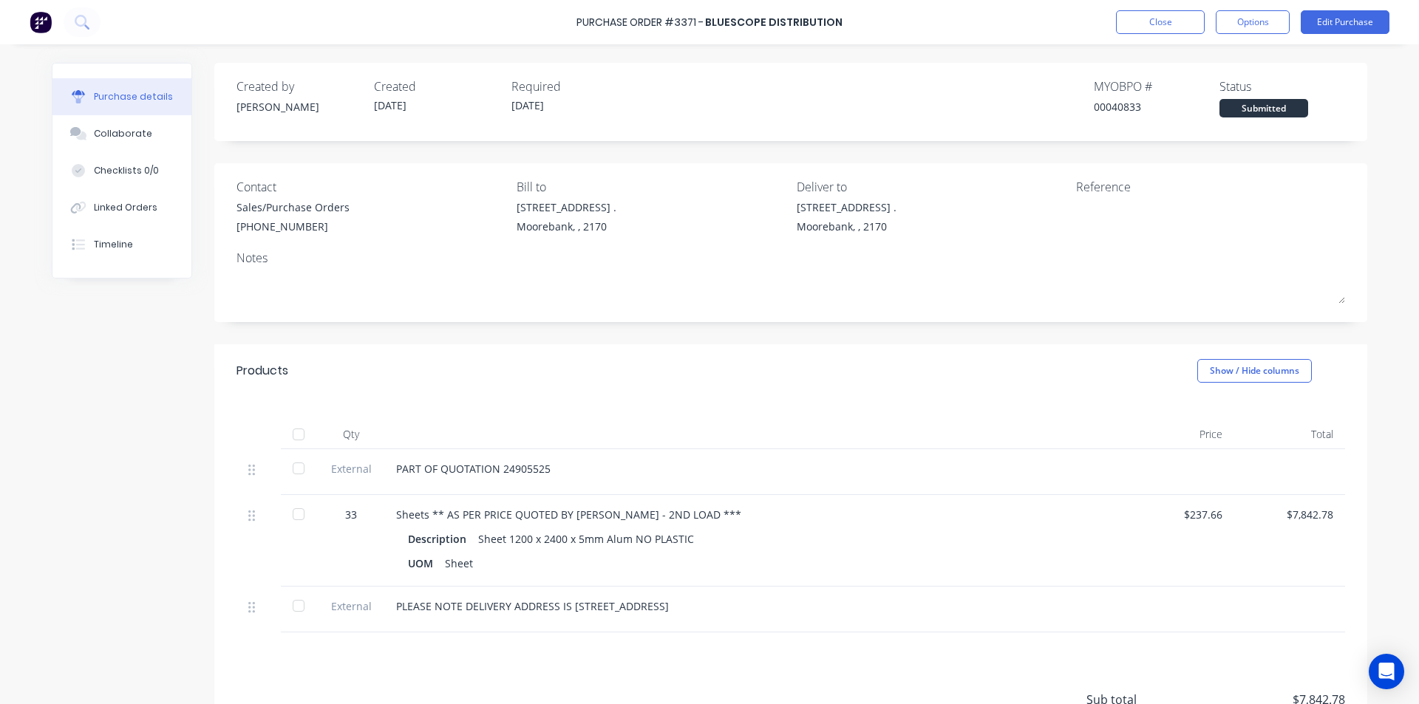
click at [1212, 17] on div "Close Options Edit Purchase" at bounding box center [1253, 22] width 274 height 24
click at [1194, 22] on button "Close" at bounding box center [1160, 22] width 89 height 24
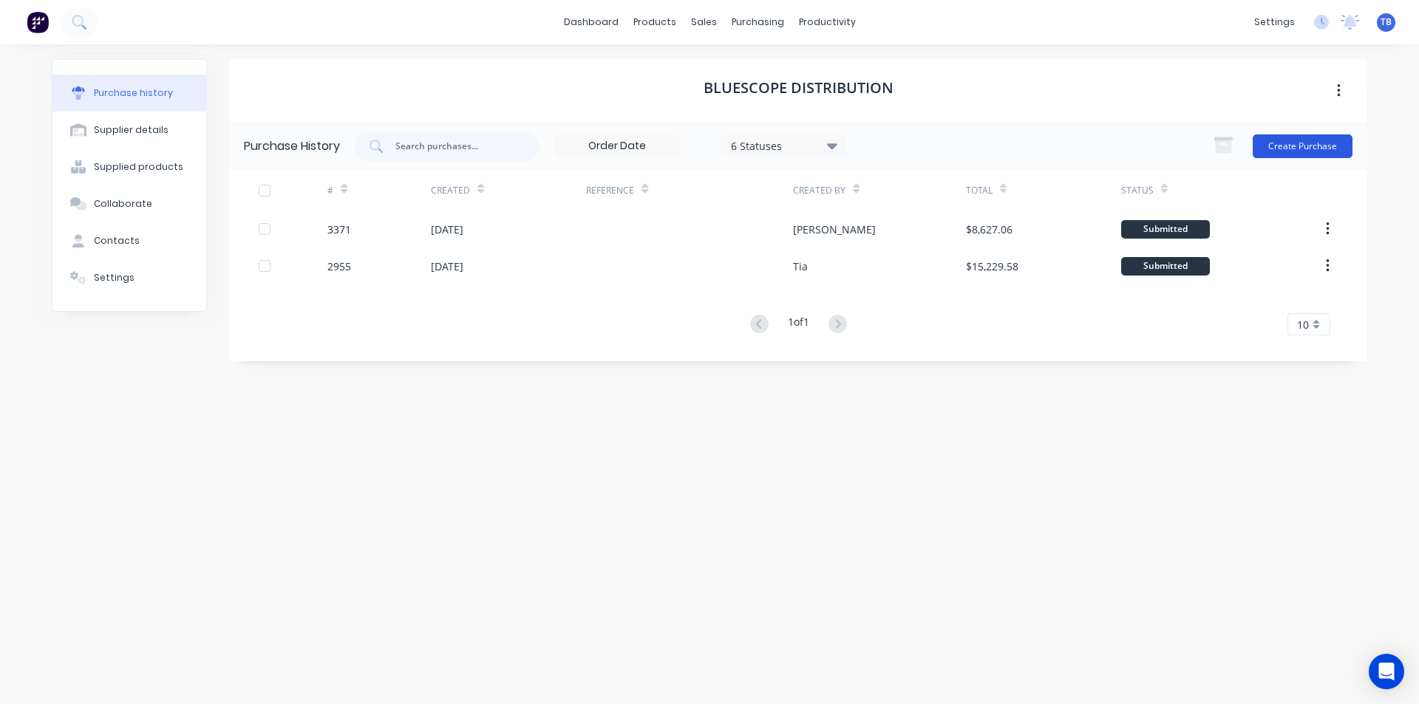
click at [1297, 155] on button "Create Purchase" at bounding box center [1303, 147] width 100 height 24
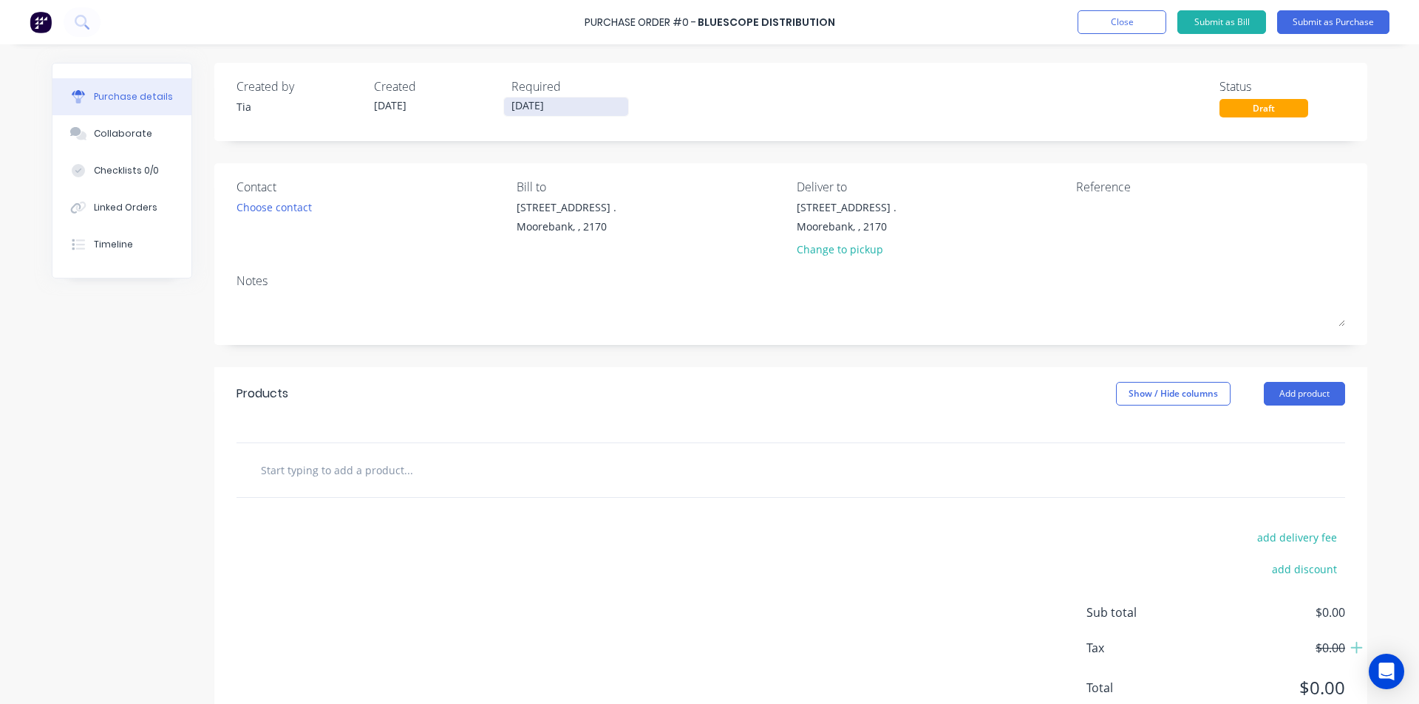
click at [574, 103] on input "[DATE]" at bounding box center [566, 107] width 124 height 18
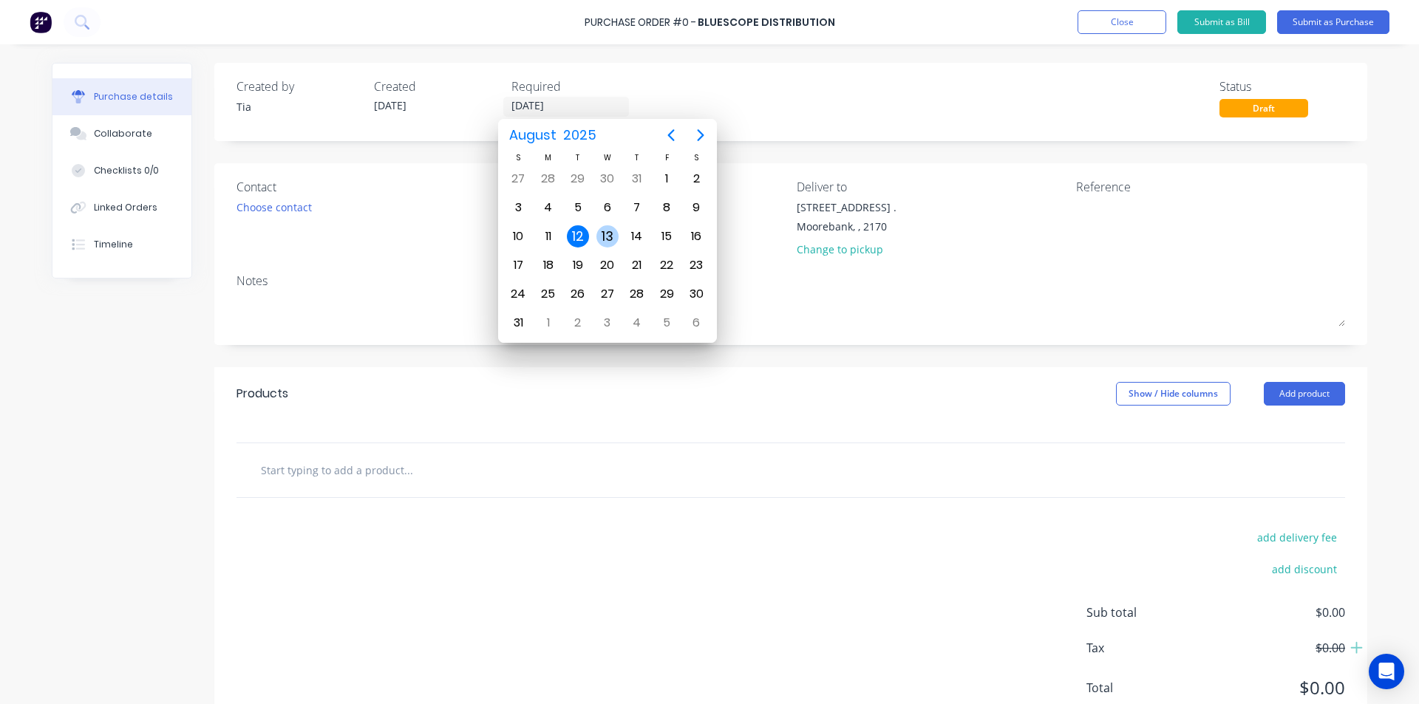
click at [608, 236] on div "13" at bounding box center [608, 236] width 22 height 22
type input "[DATE]"
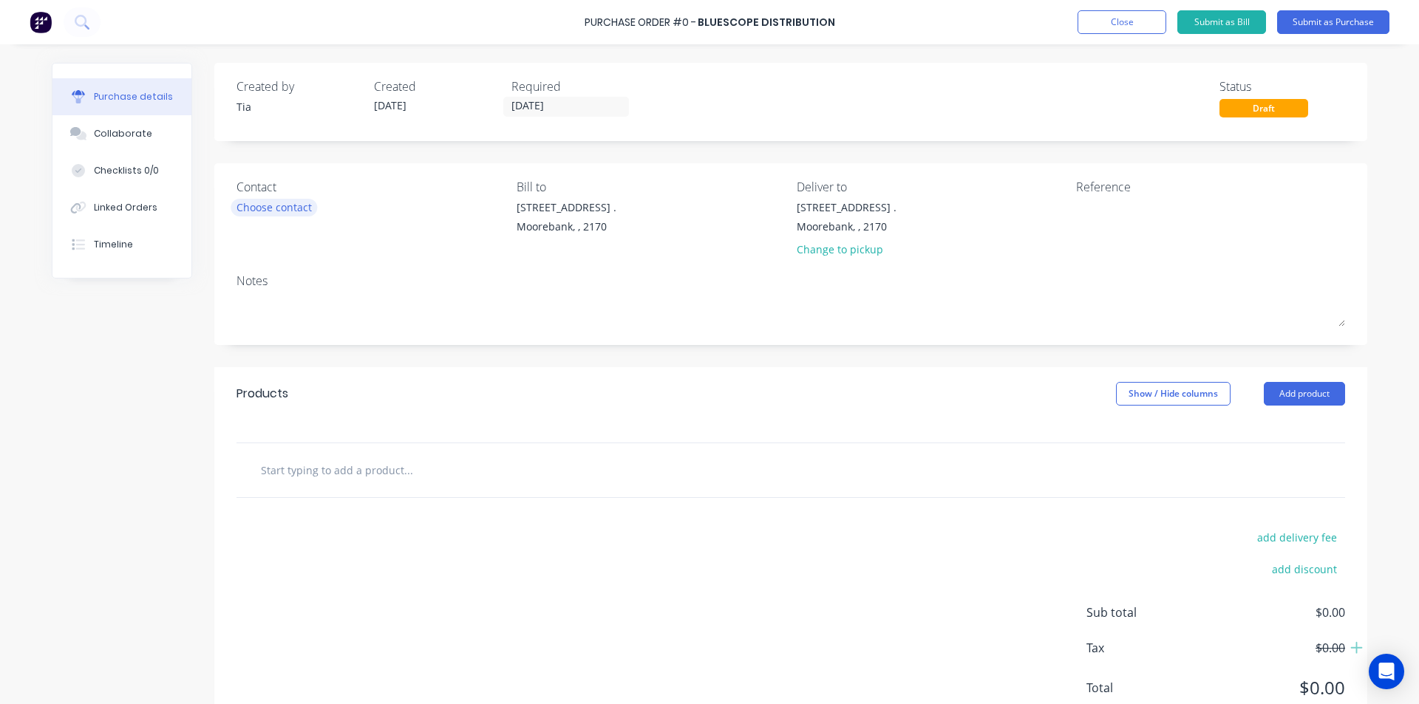
click at [296, 214] on div "Choose contact" at bounding box center [274, 208] width 75 height 16
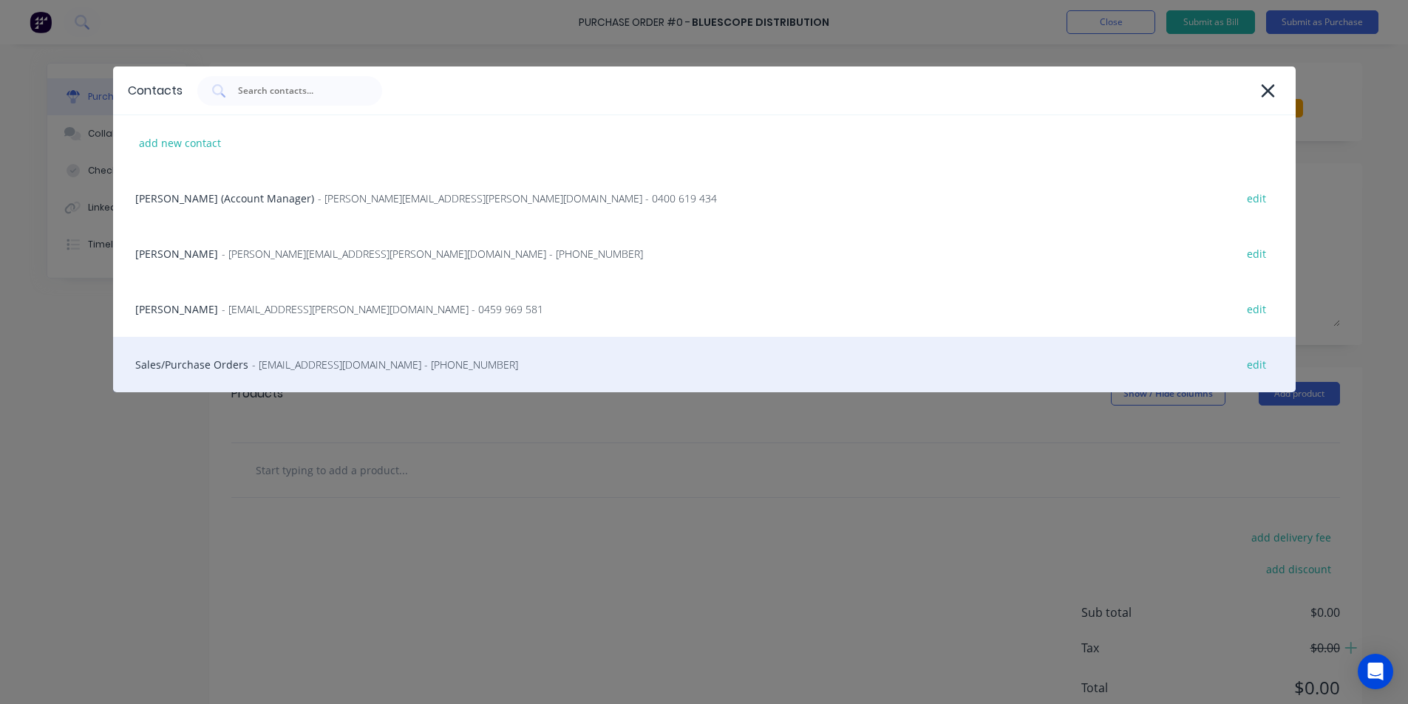
scroll to position [74, 0]
click at [307, 369] on span "- [EMAIL_ADDRESS][DOMAIN_NAME] - [PHONE_NUMBER]" at bounding box center [385, 365] width 266 height 16
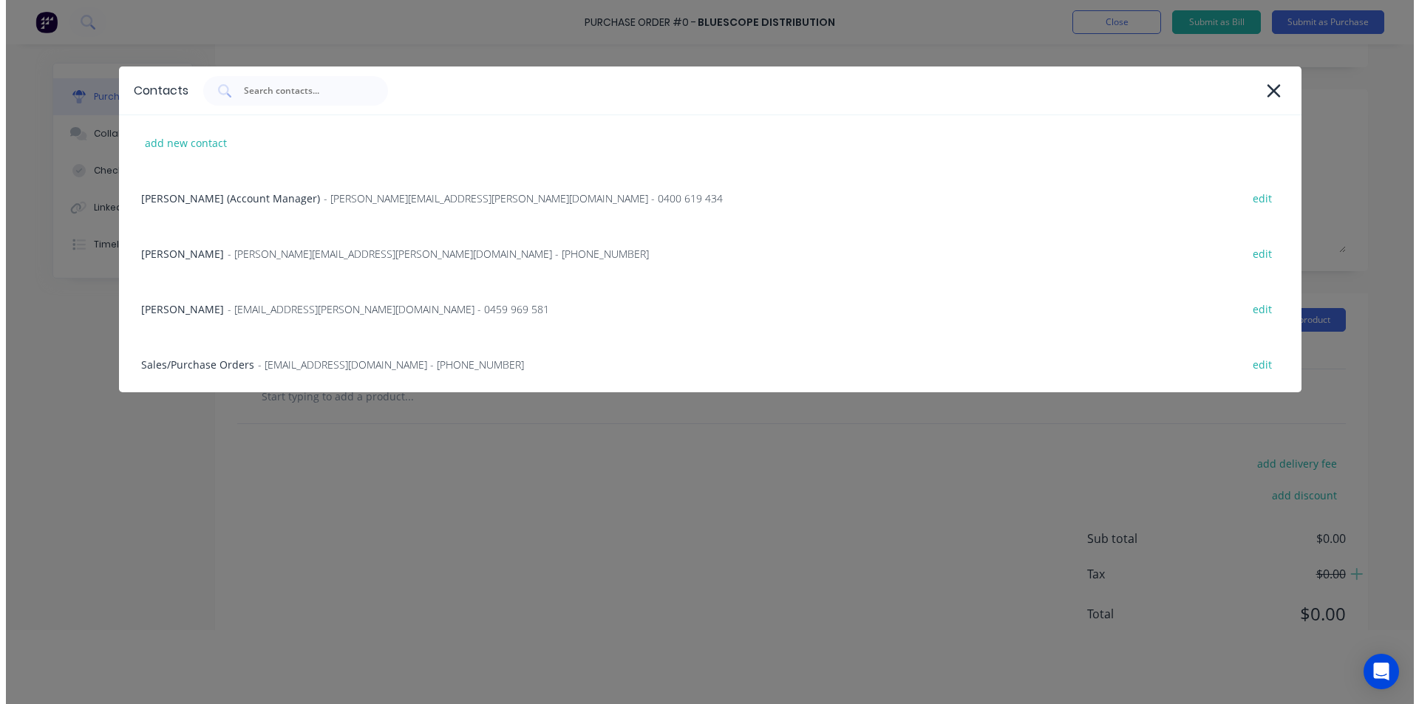
scroll to position [0, 0]
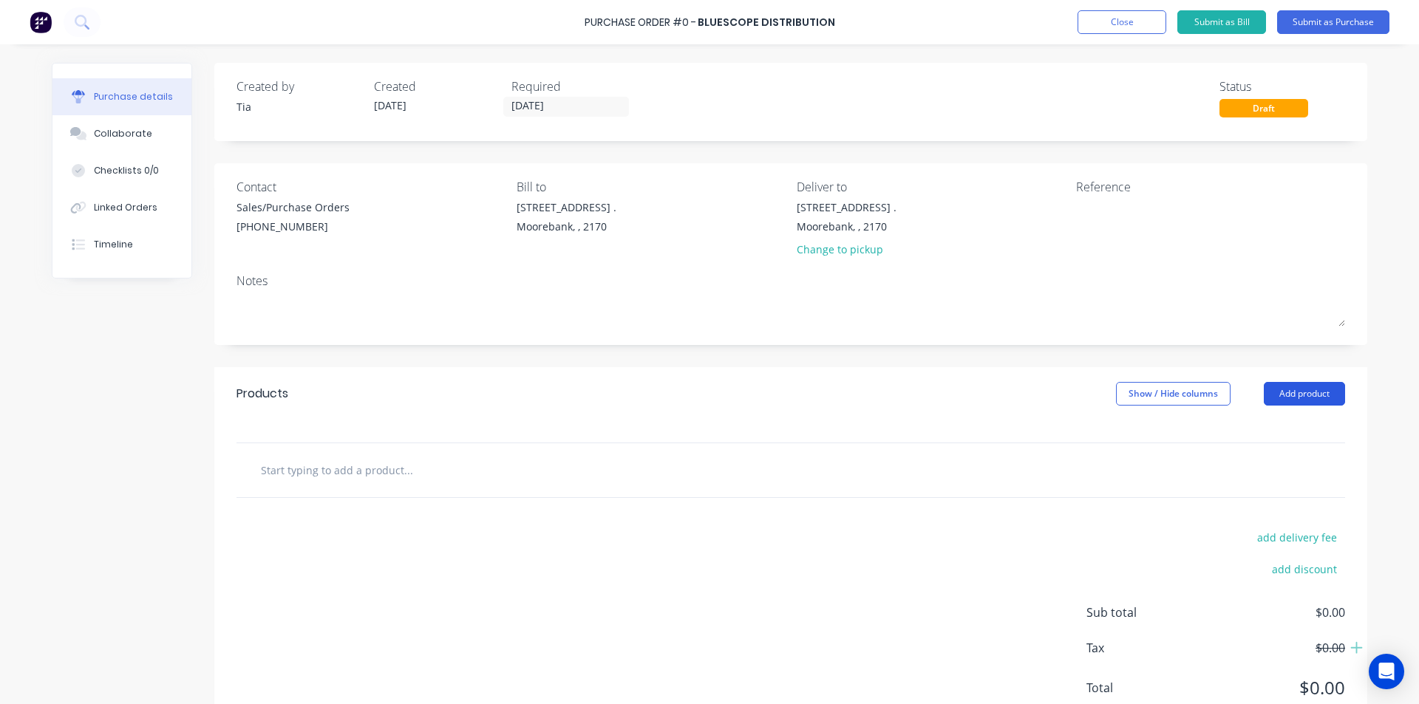
click at [1300, 391] on button "Add product" at bounding box center [1304, 394] width 81 height 24
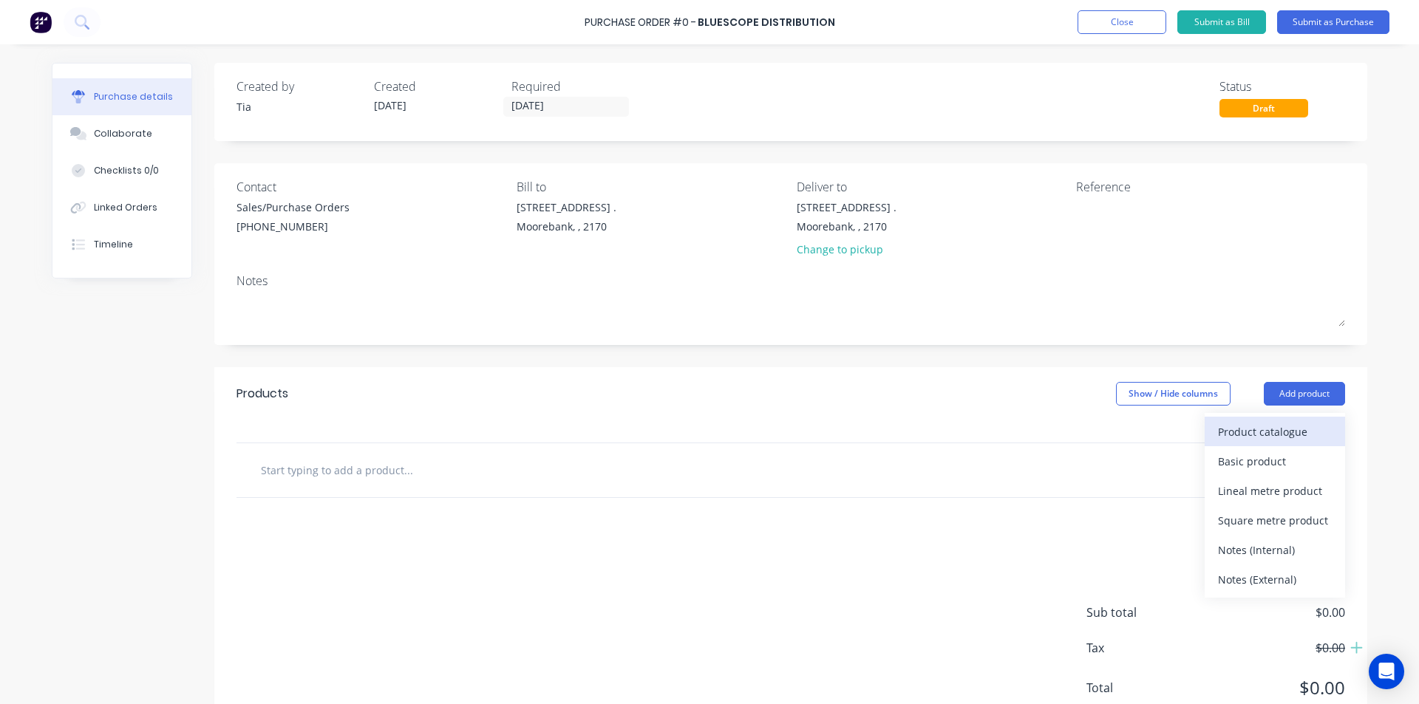
click at [1288, 437] on div "Product catalogue" at bounding box center [1275, 431] width 114 height 21
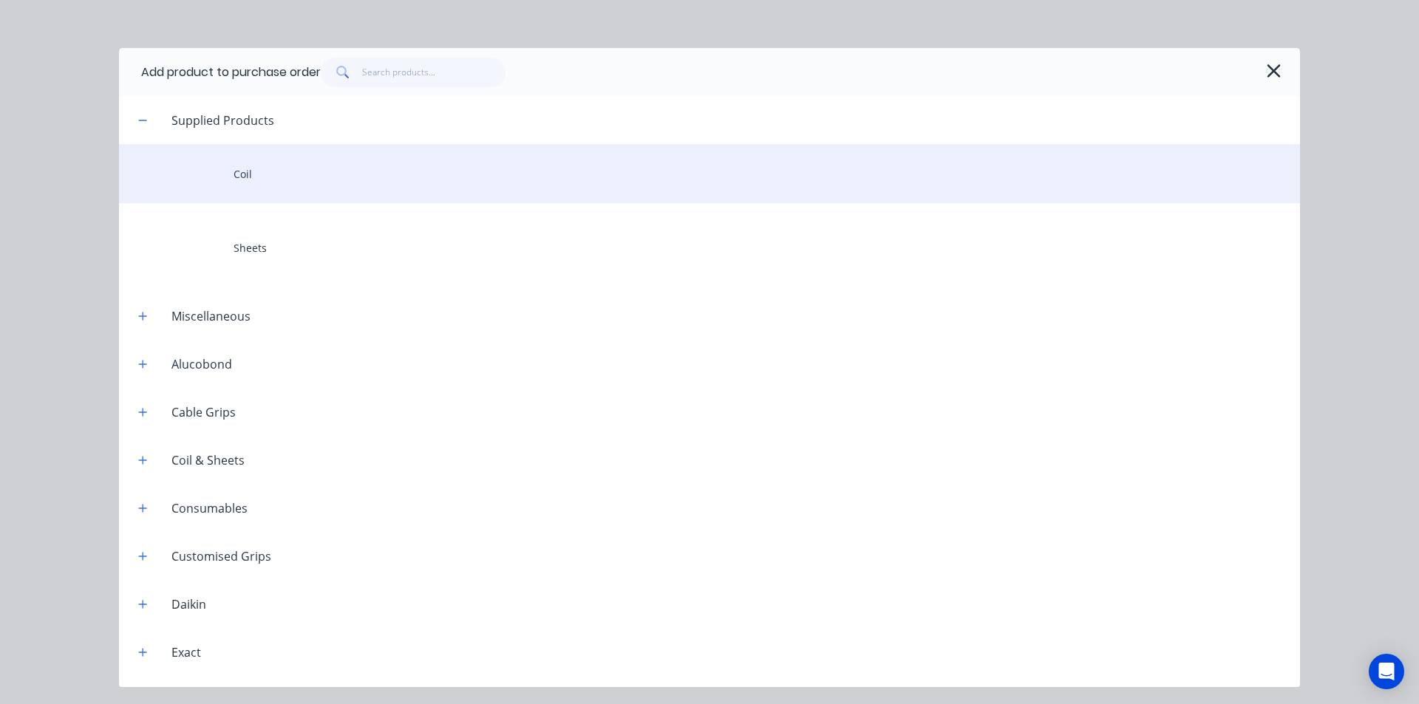
click at [255, 183] on div "Coil" at bounding box center [709, 173] width 1181 height 59
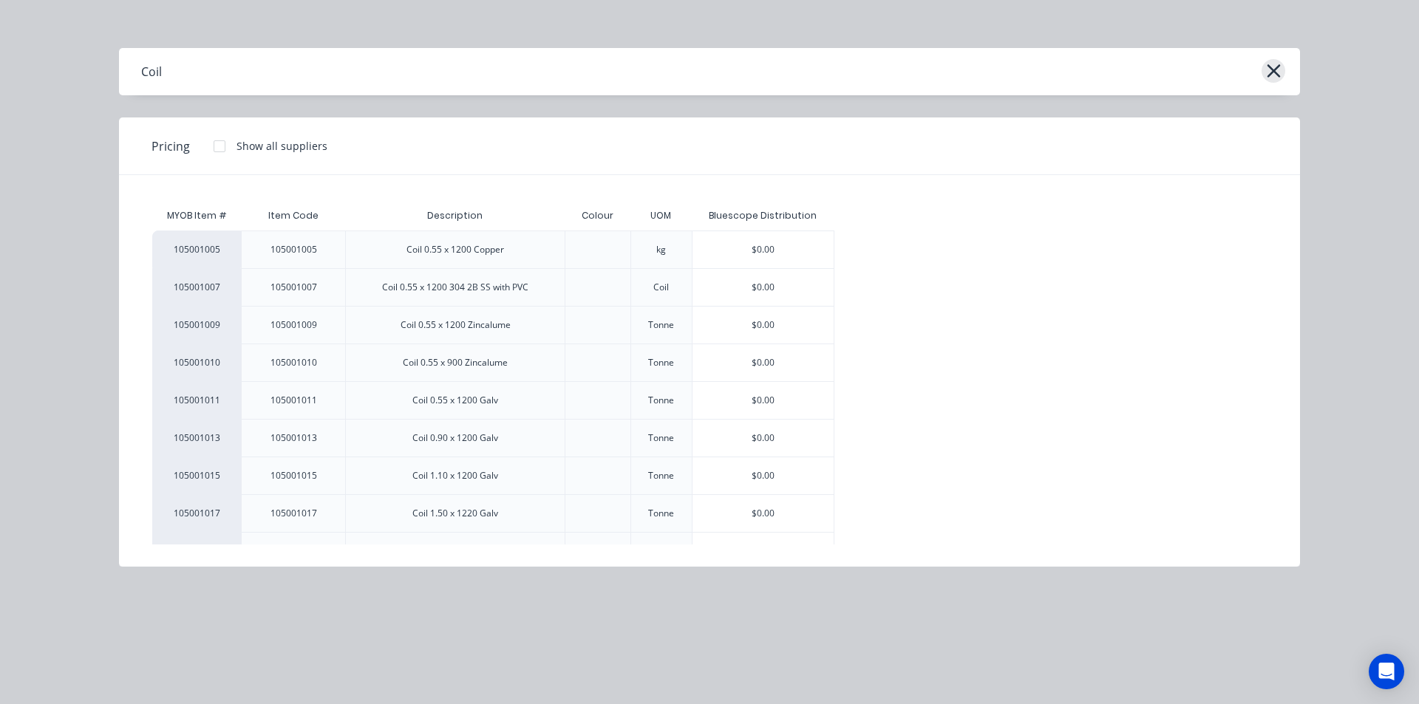
click at [1269, 67] on icon "button" at bounding box center [1273, 70] width 13 height 13
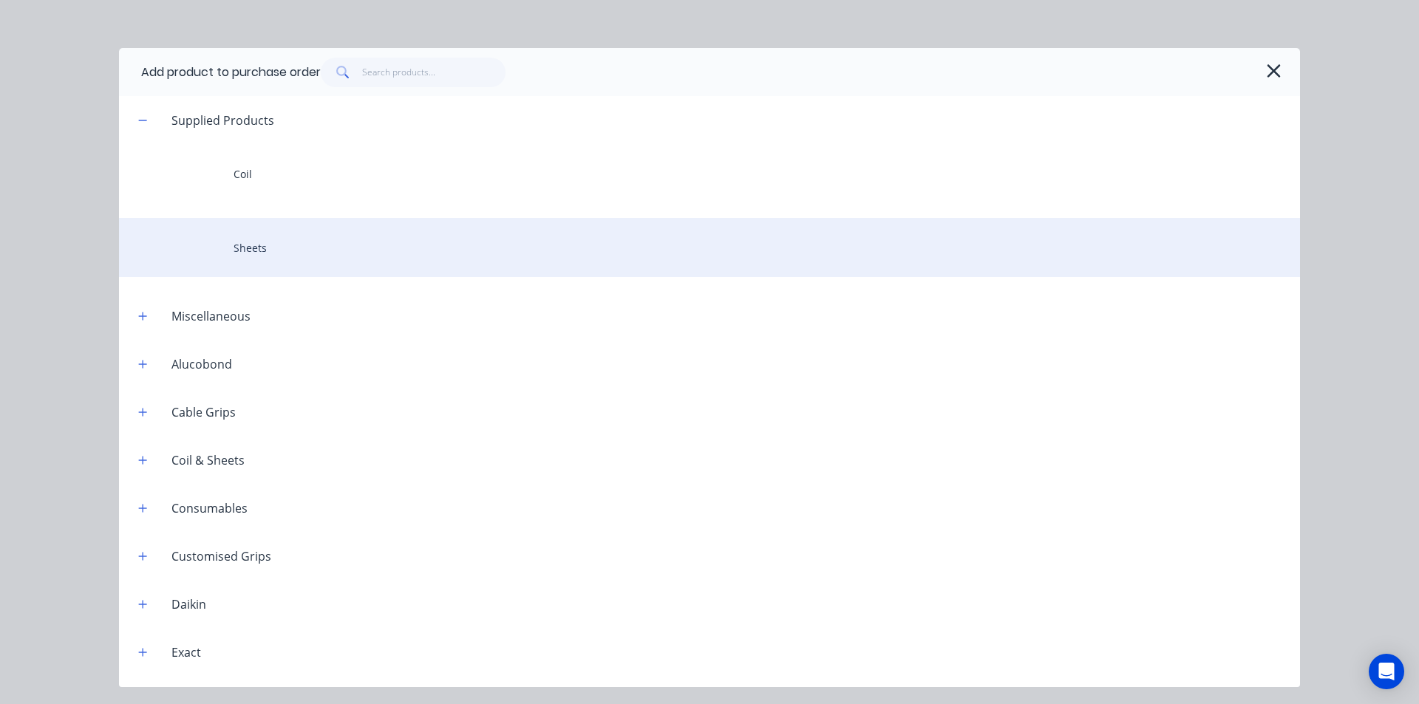
click at [432, 232] on div "Sheets" at bounding box center [709, 247] width 1181 height 59
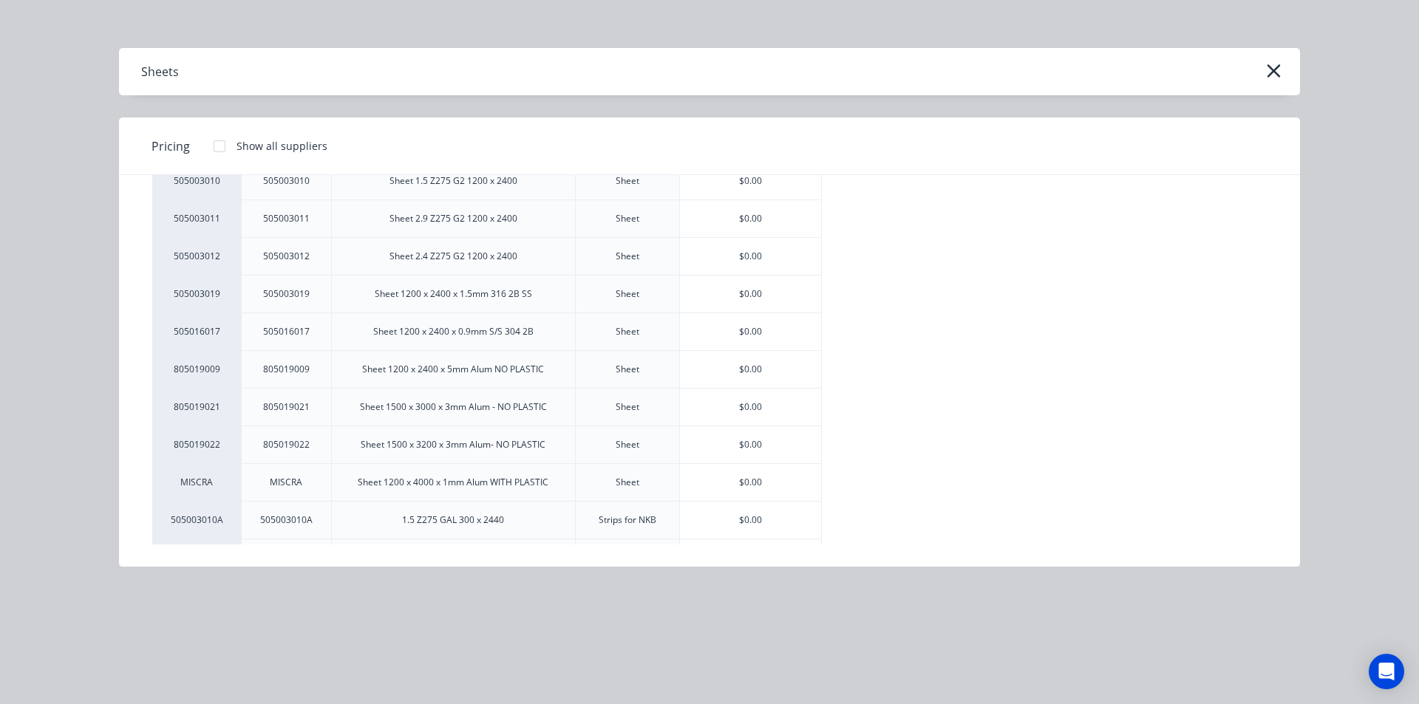
scroll to position [1425, 0]
click at [1274, 72] on icon "button" at bounding box center [1273, 70] width 13 height 13
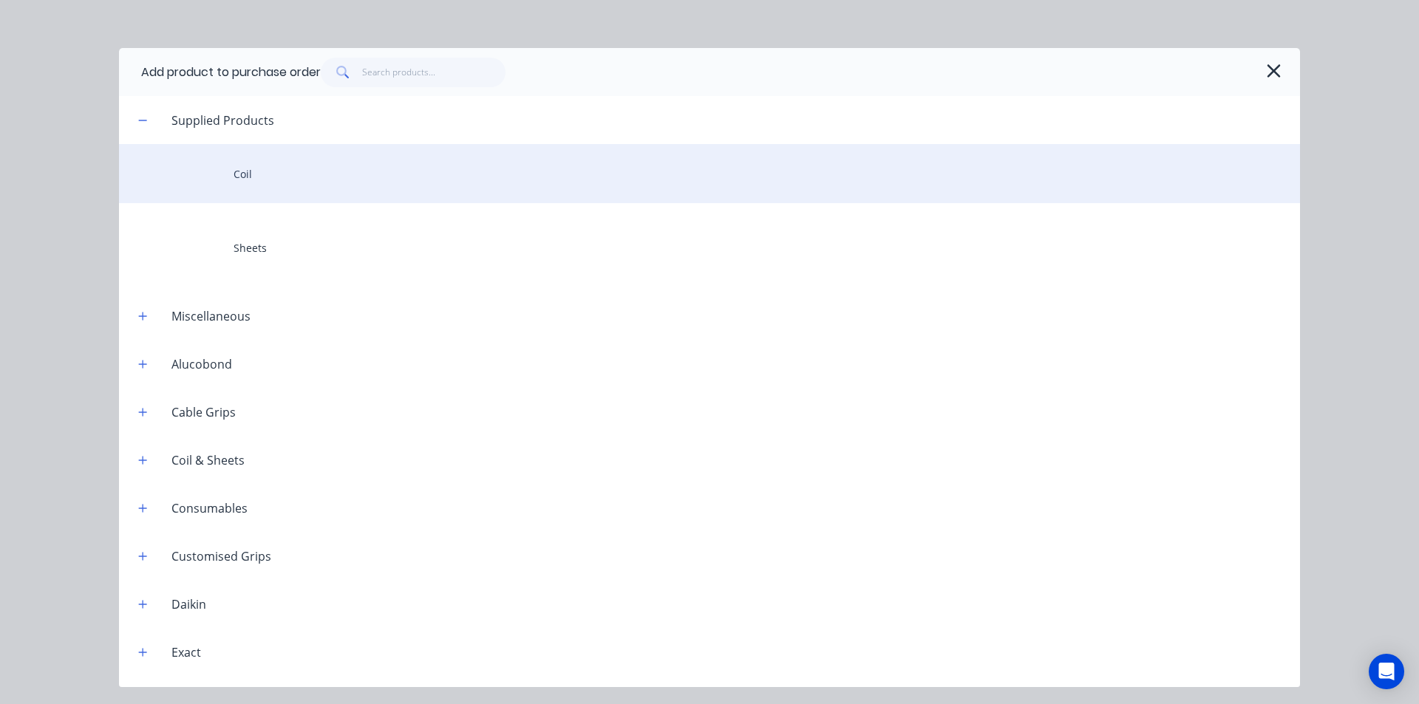
click at [327, 190] on div "Coil" at bounding box center [709, 173] width 1181 height 59
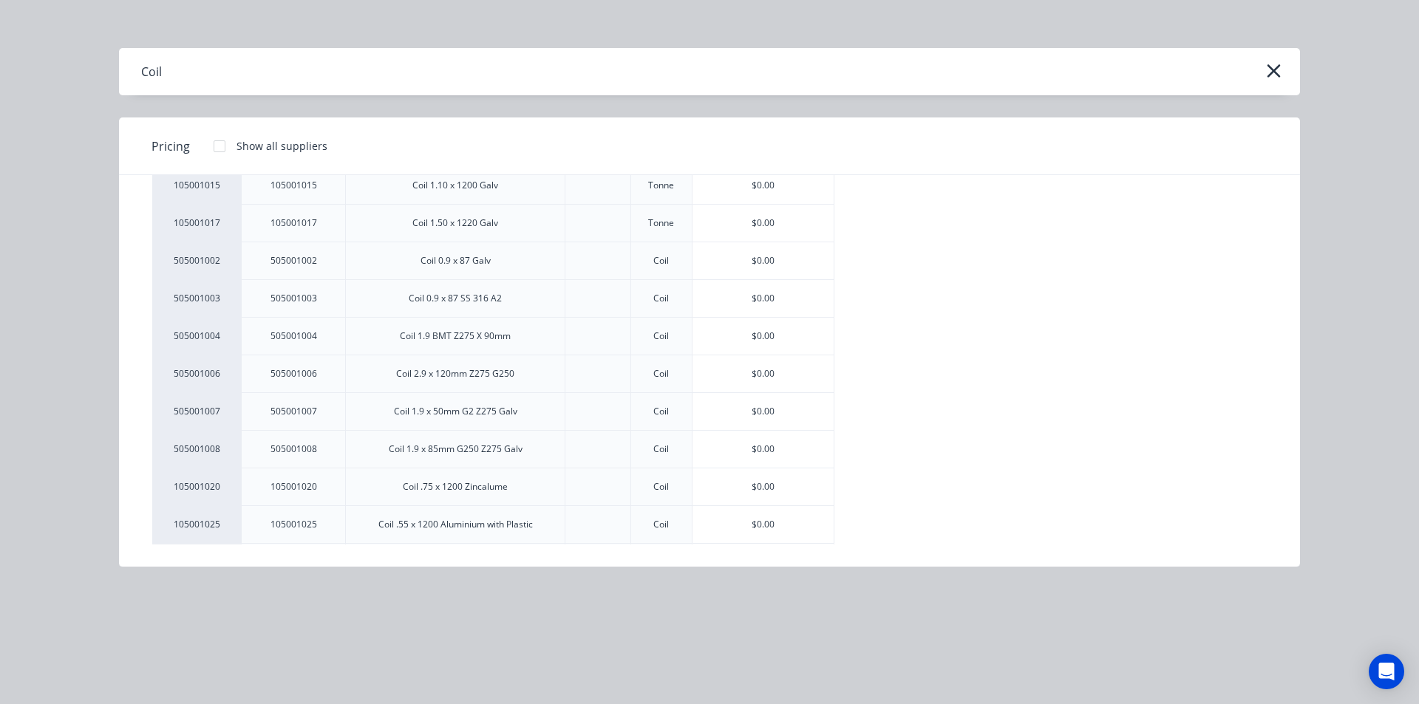
scroll to position [327, 0]
click at [1274, 67] on icon "button" at bounding box center [1274, 71] width 16 height 21
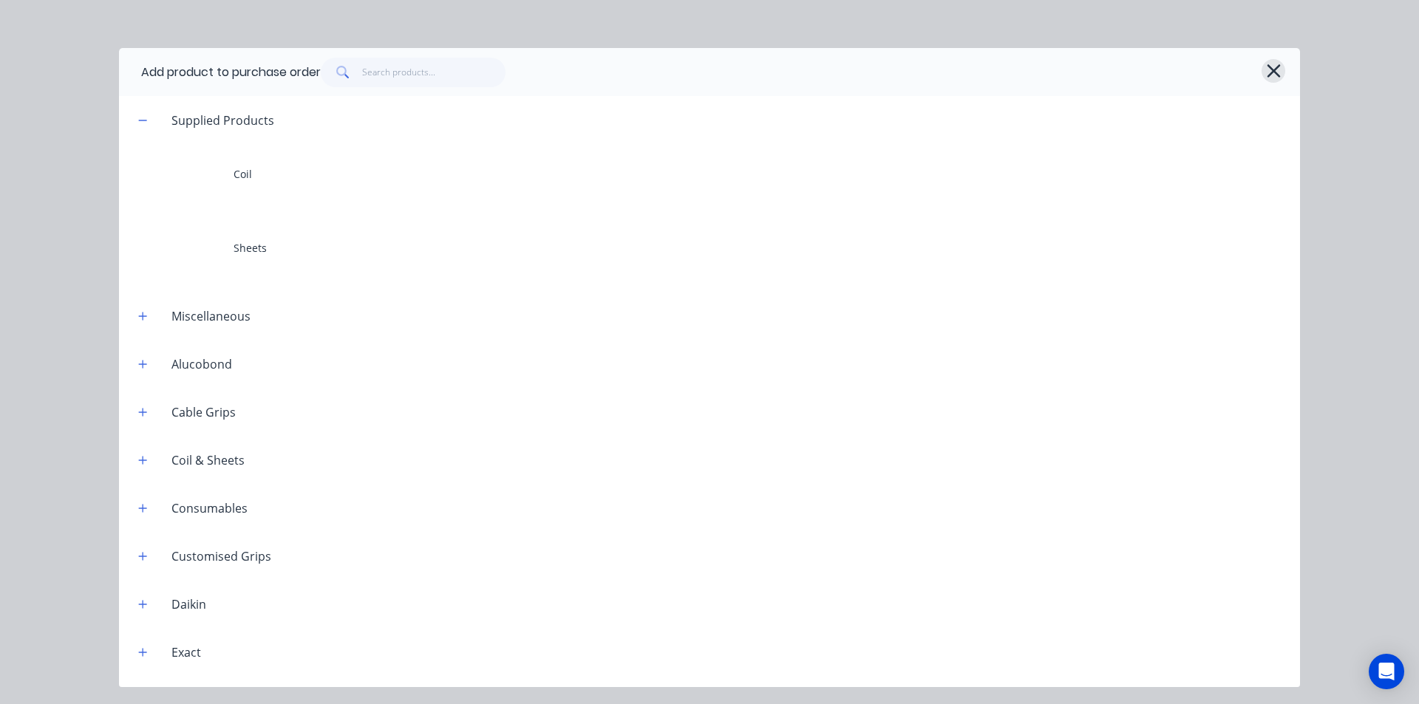
click at [1277, 78] on icon "button" at bounding box center [1274, 71] width 16 height 21
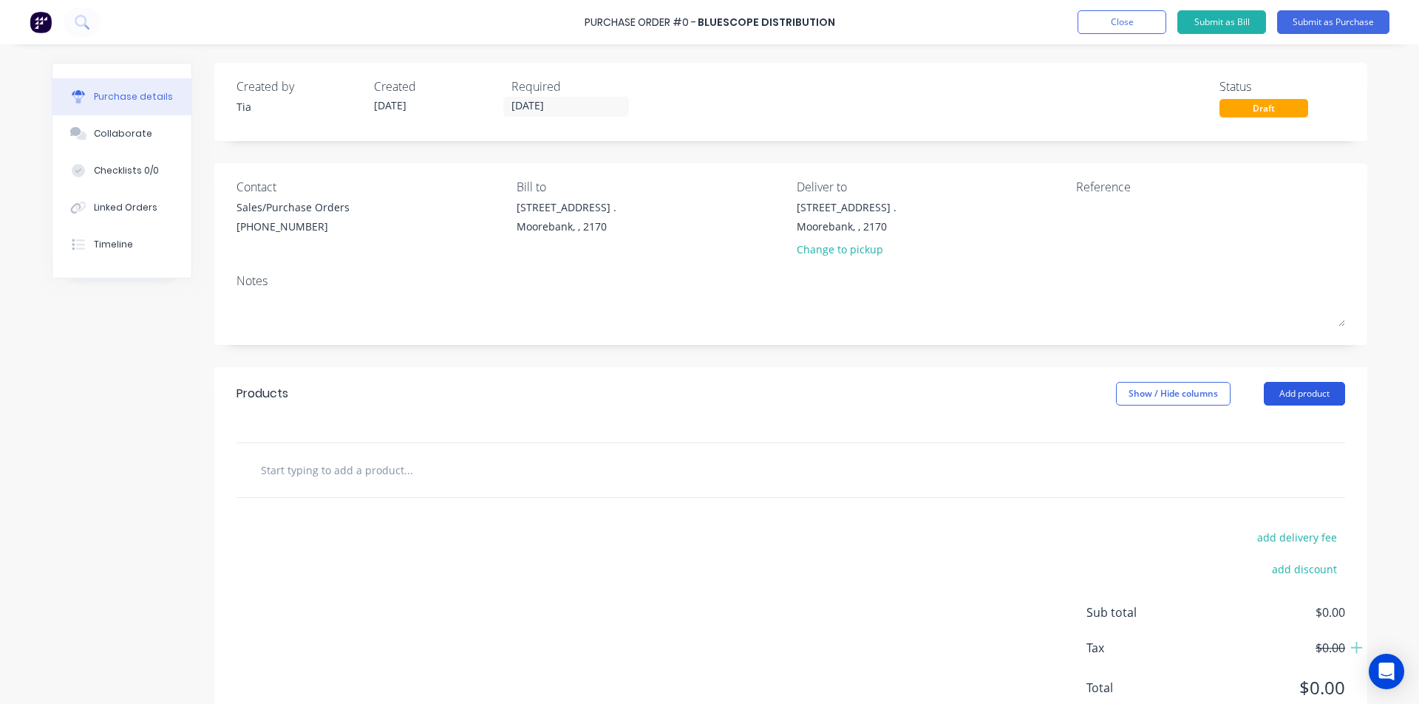
click at [1300, 390] on button "Add product" at bounding box center [1304, 394] width 81 height 24
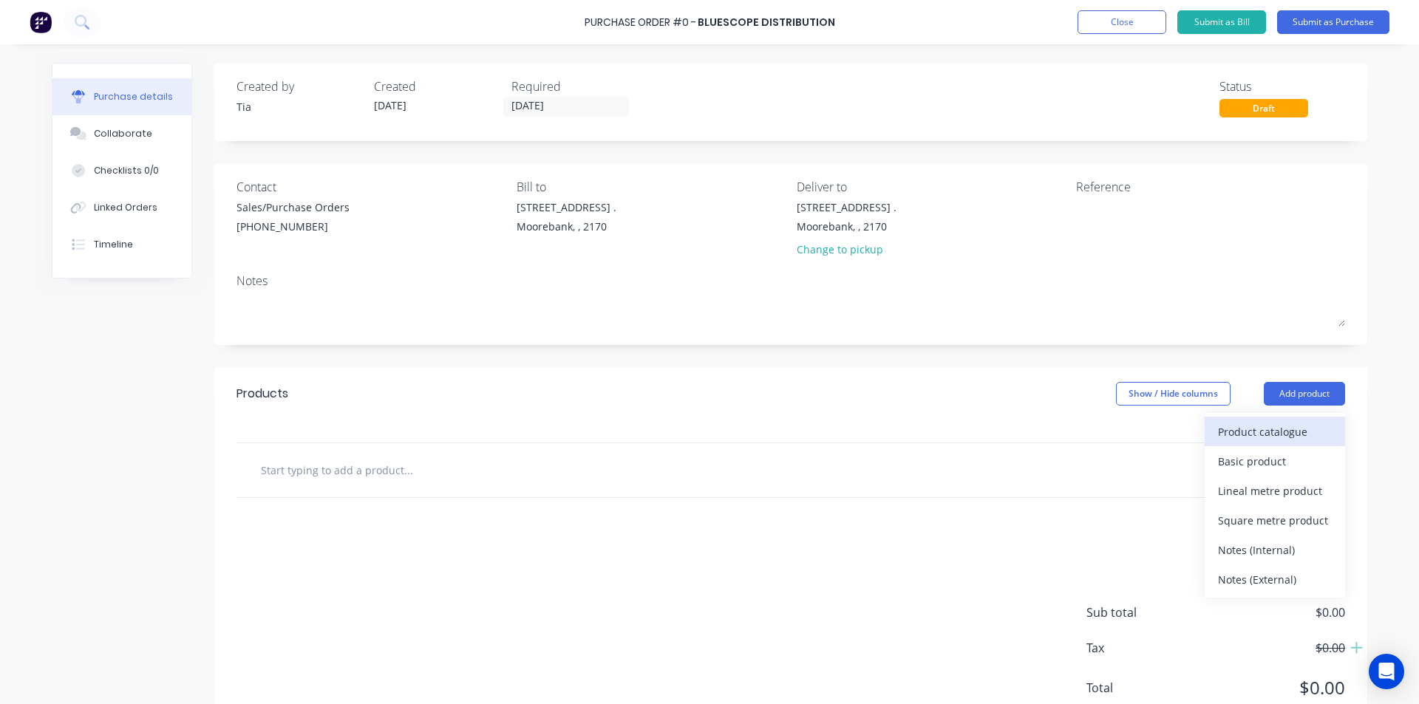
click at [1284, 427] on div "Product catalogue" at bounding box center [1275, 431] width 114 height 21
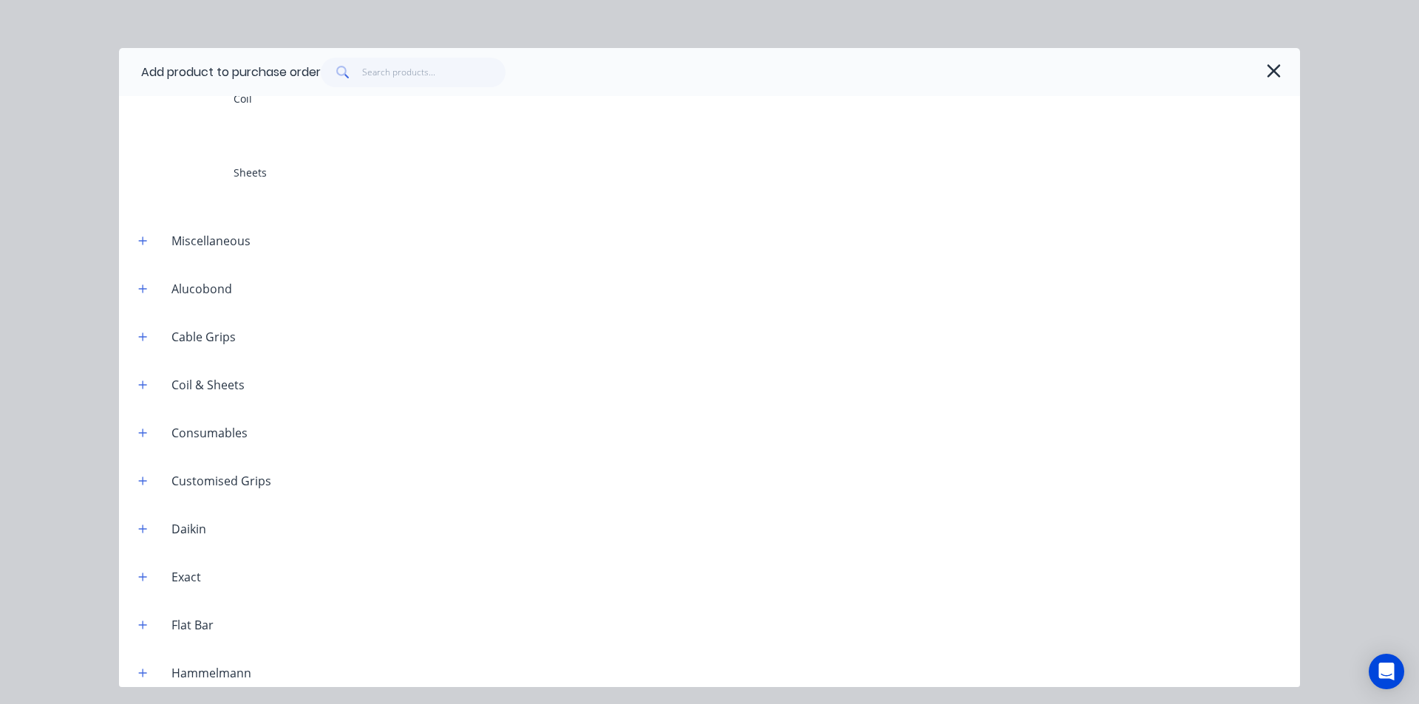
scroll to position [0, 0]
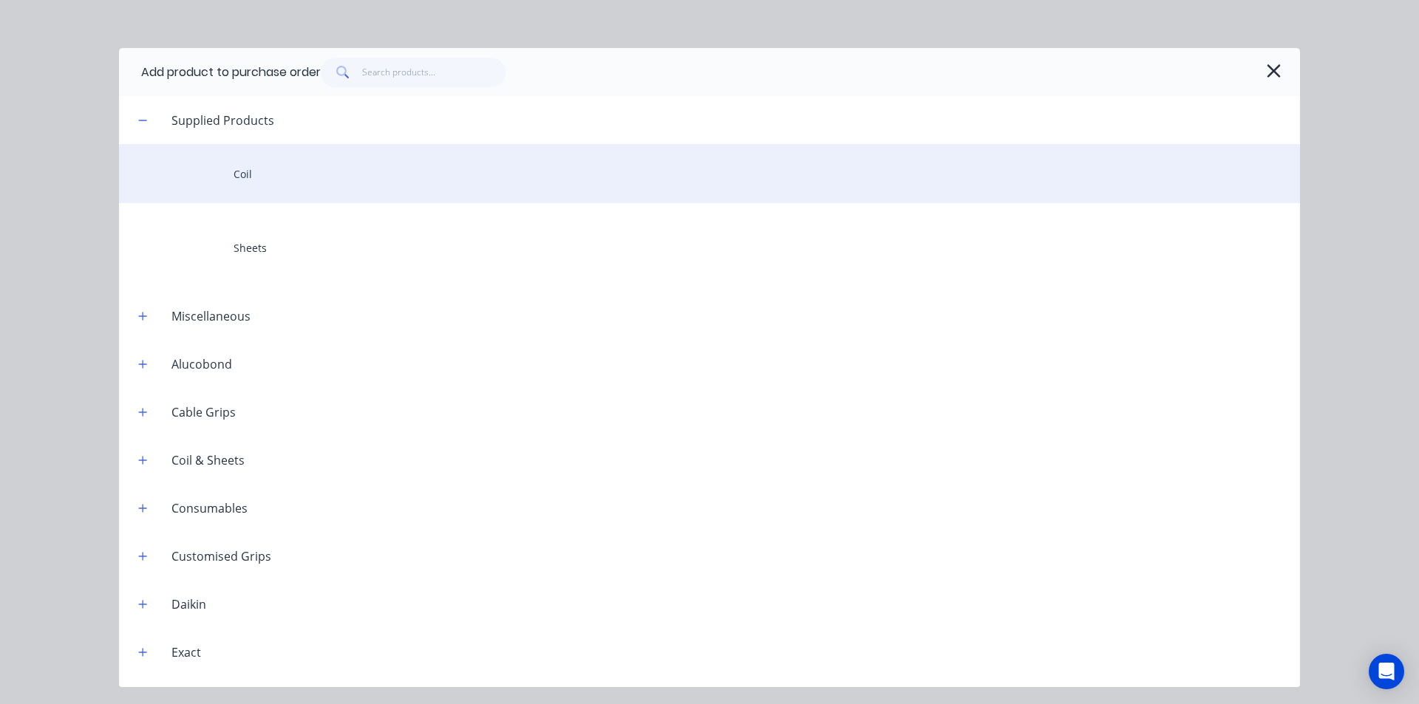
click at [406, 163] on div "Coil" at bounding box center [709, 173] width 1181 height 59
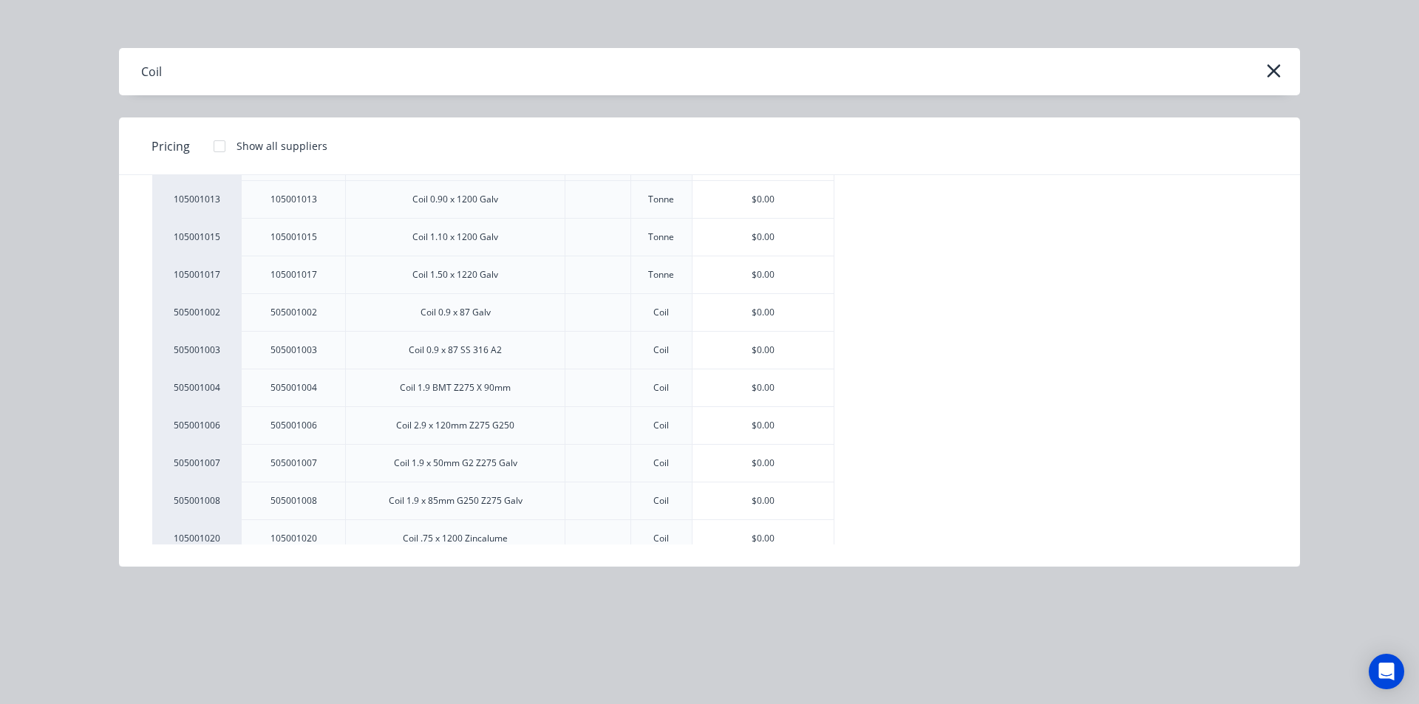
scroll to position [327, 0]
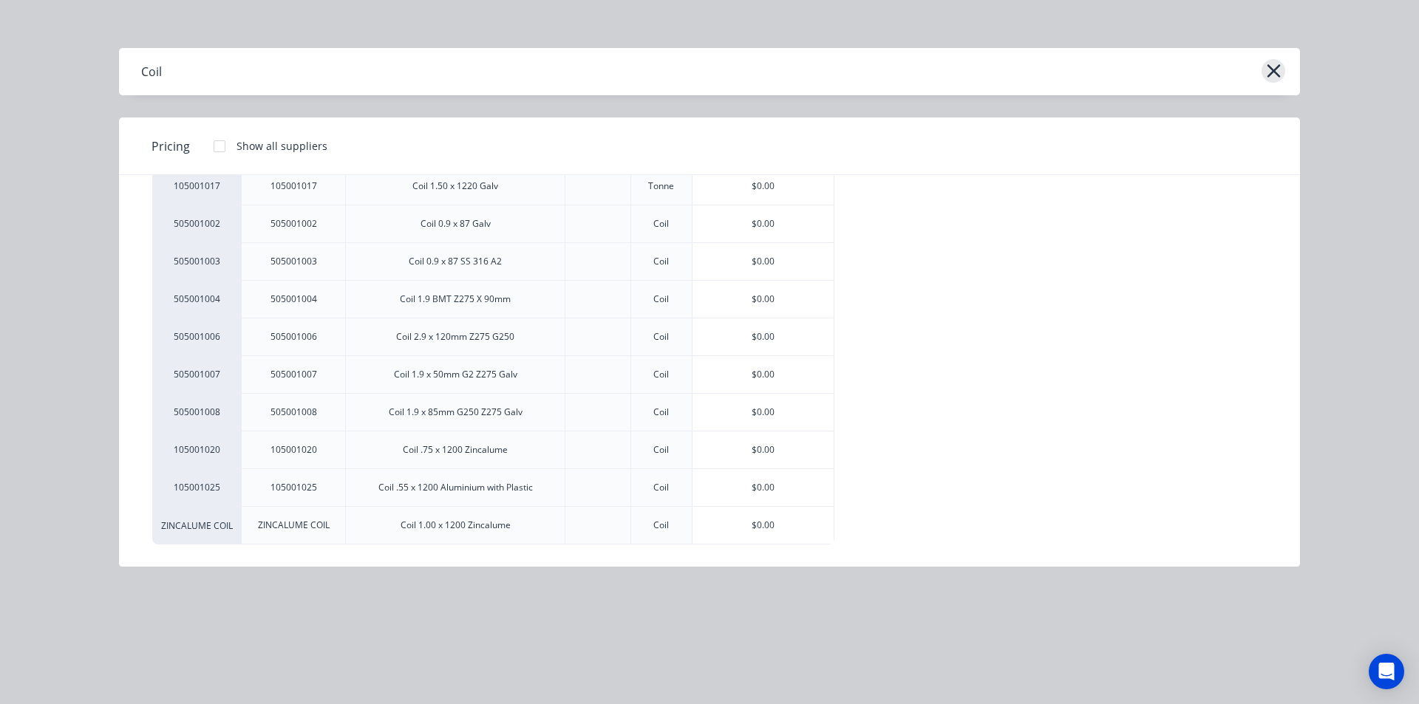
click at [1272, 71] on icon "button" at bounding box center [1274, 71] width 16 height 21
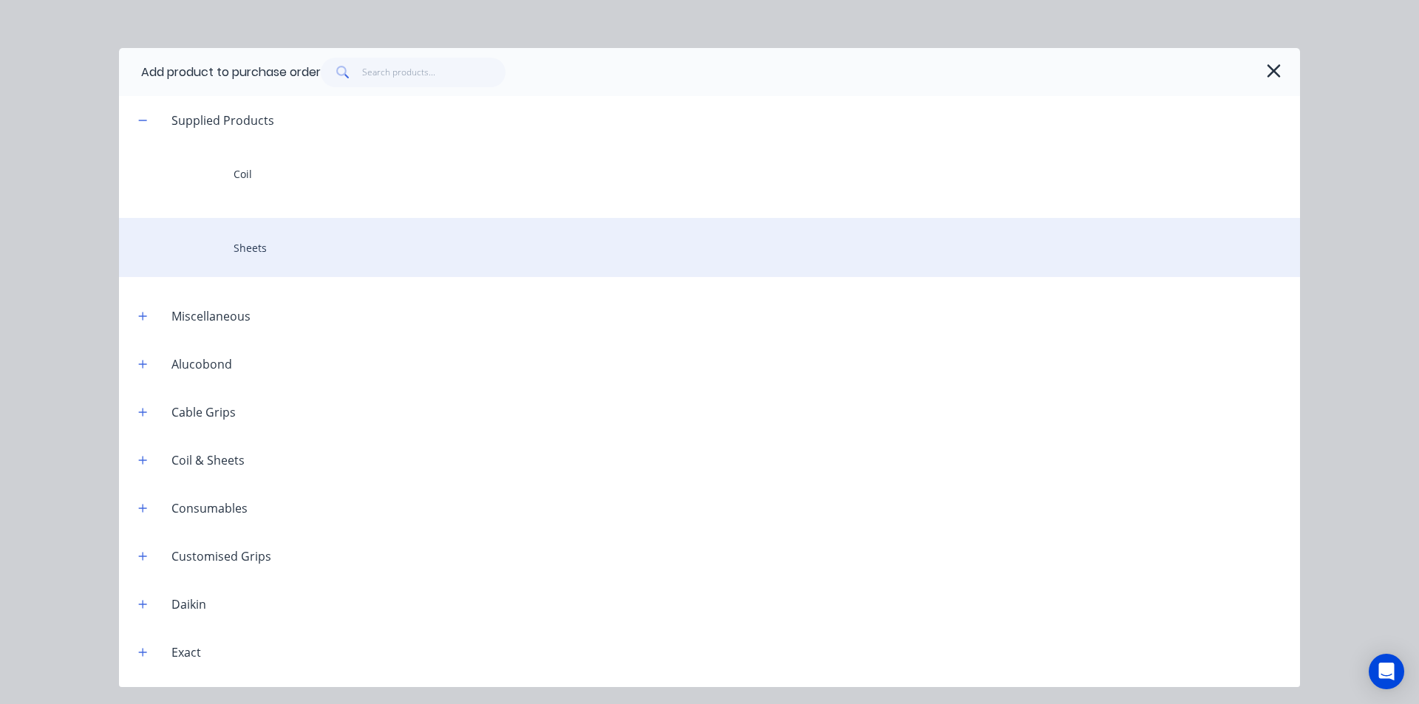
click at [442, 252] on div "Sheets" at bounding box center [709, 247] width 1181 height 59
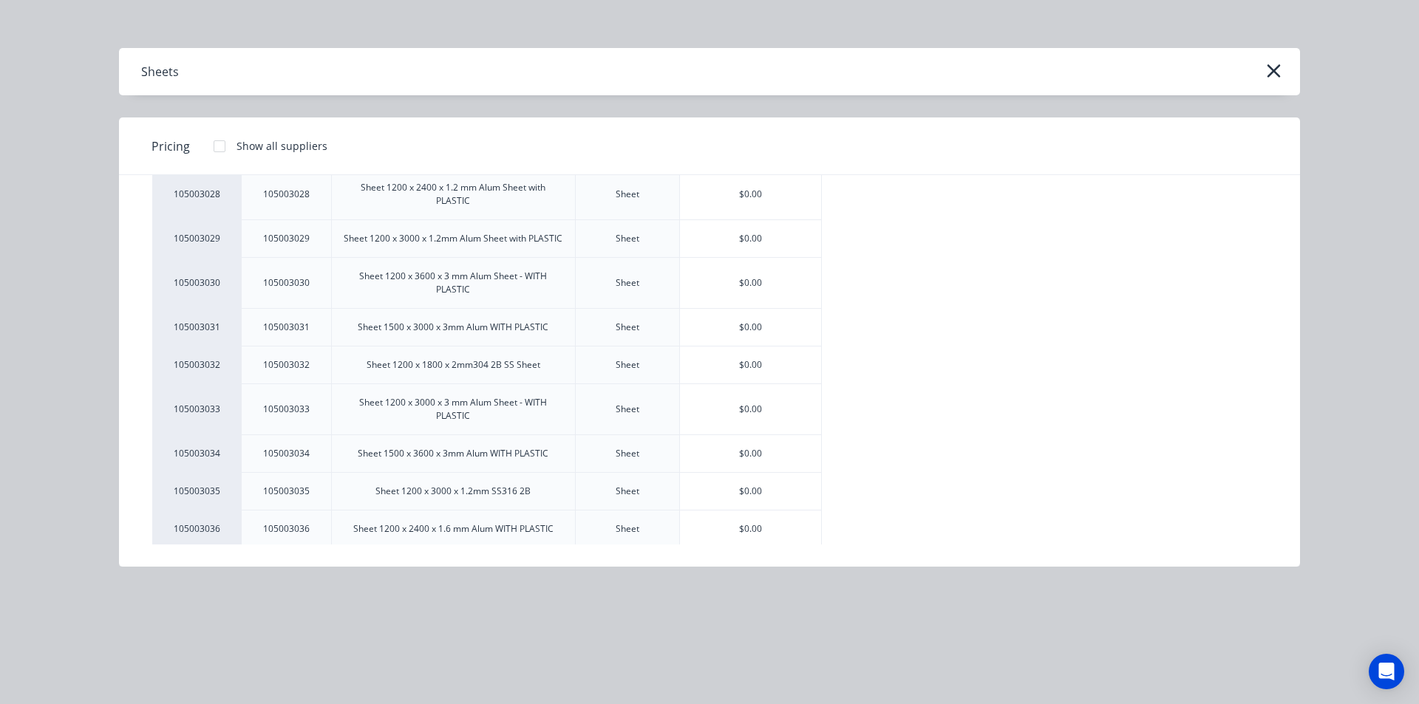
scroll to position [908, 0]
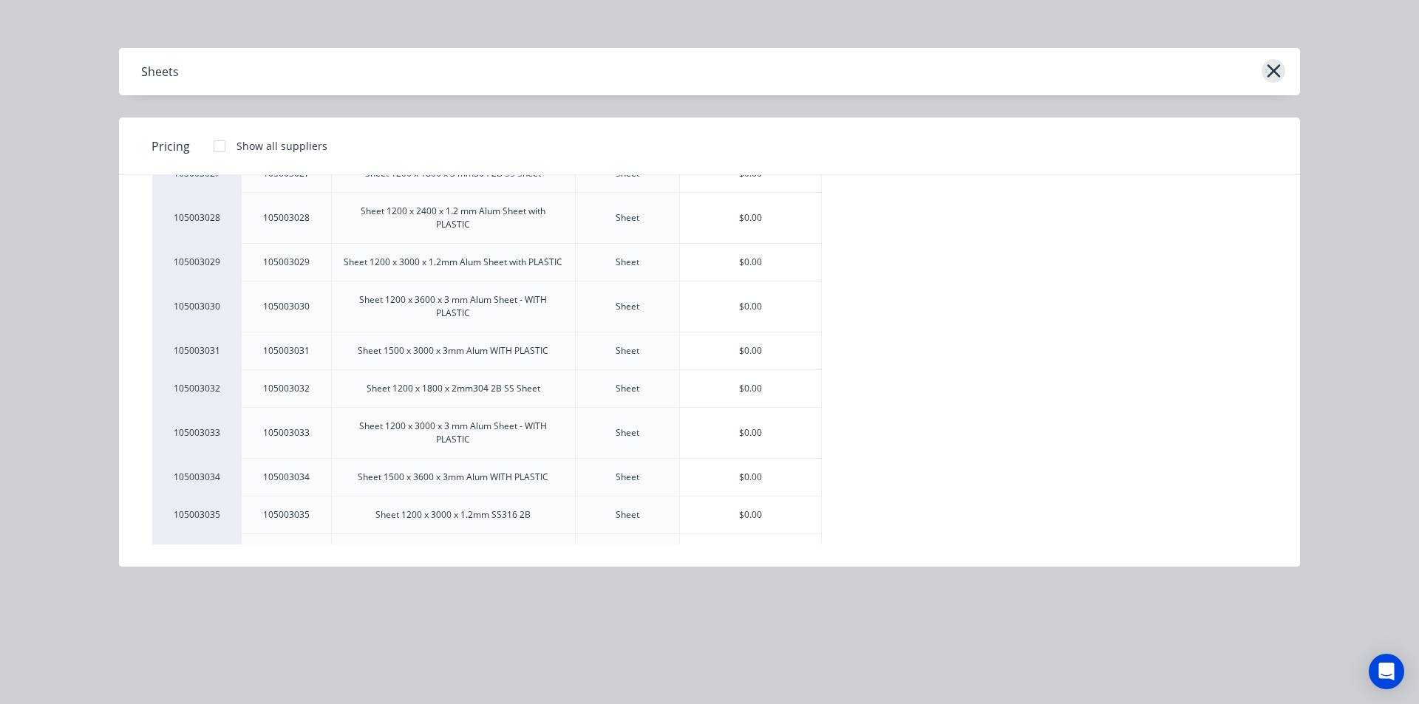
click at [1272, 69] on icon "button" at bounding box center [1273, 70] width 13 height 13
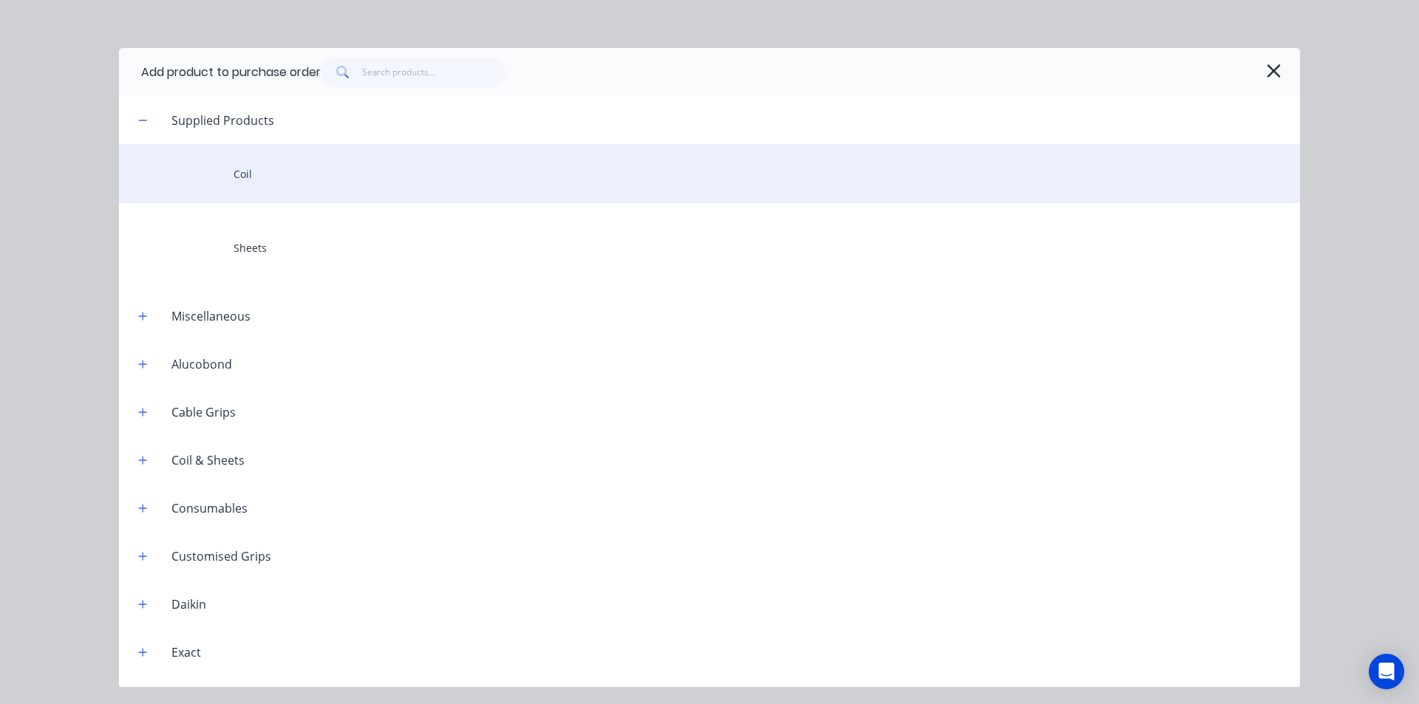
click at [315, 156] on div "Coil" at bounding box center [709, 173] width 1181 height 59
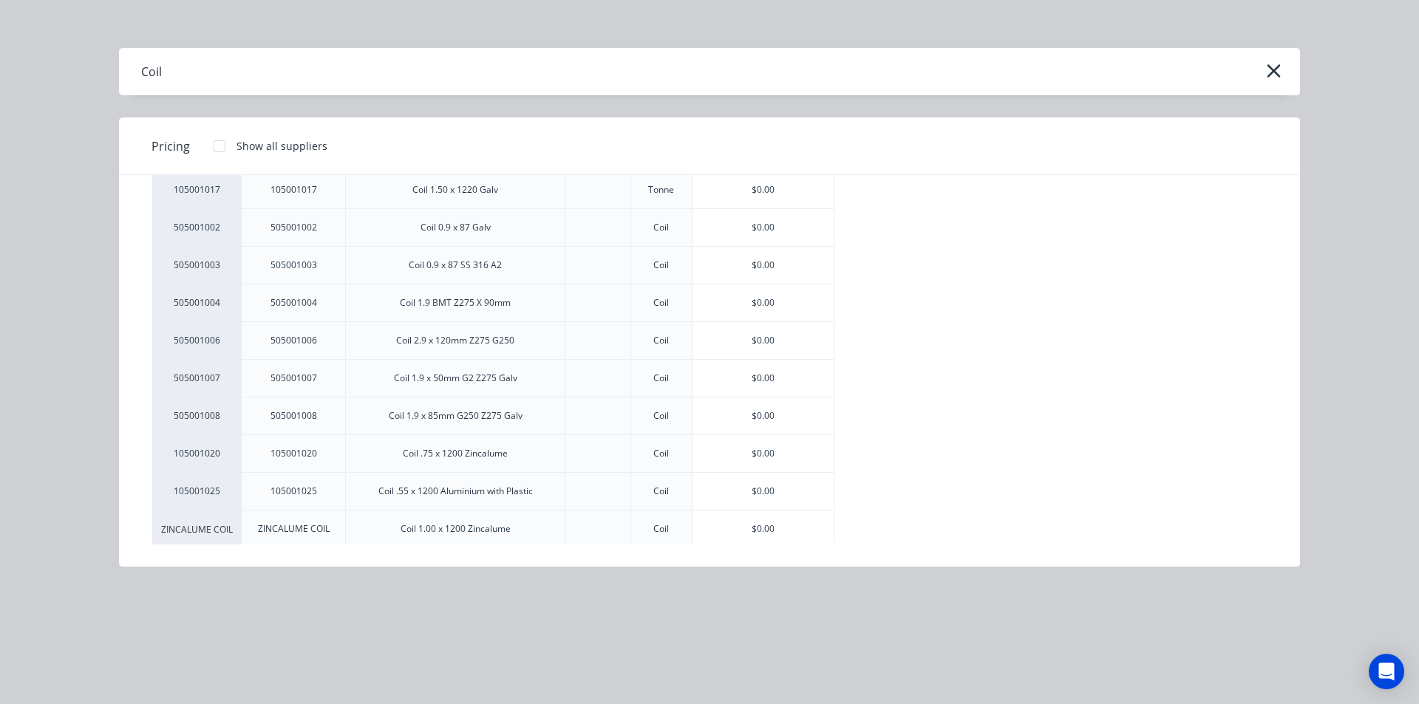
scroll to position [327, 0]
click at [1281, 70] on icon "button" at bounding box center [1274, 71] width 16 height 21
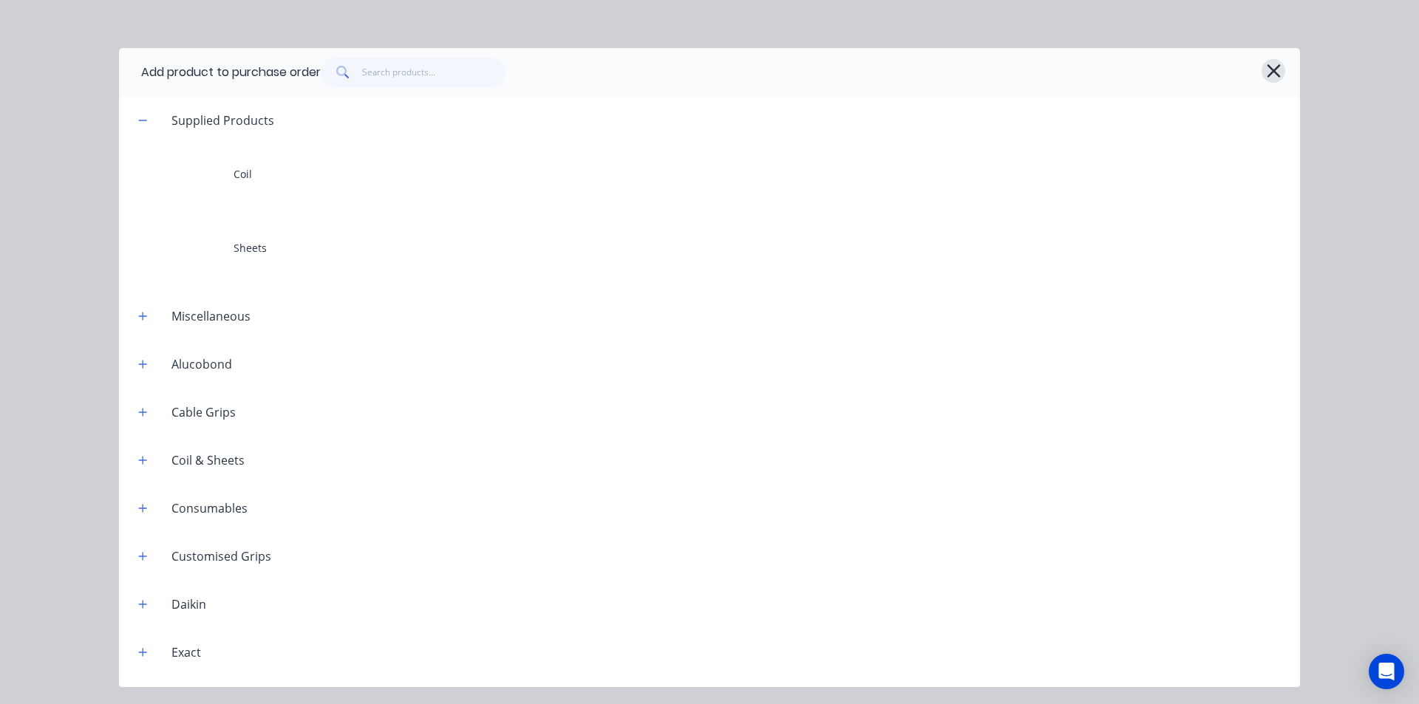
click at [1271, 79] on icon "button" at bounding box center [1274, 71] width 16 height 21
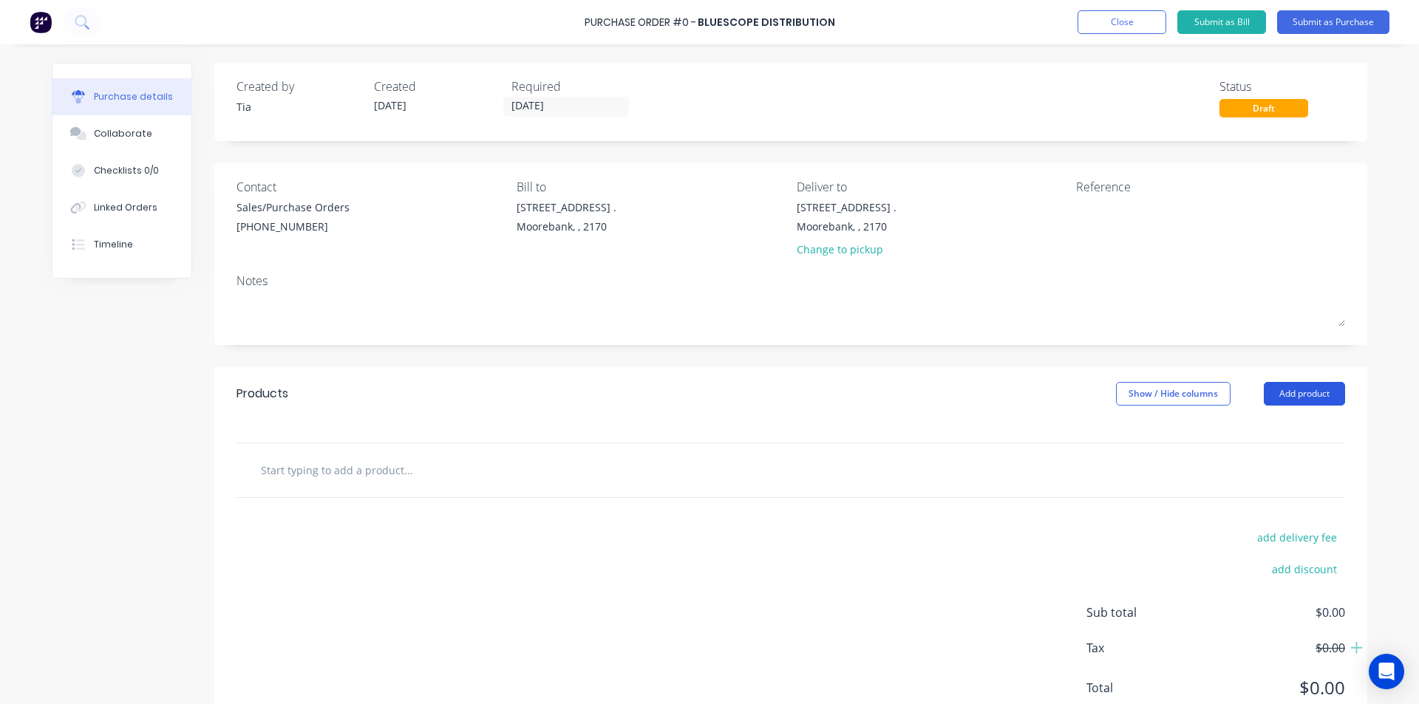
click at [1310, 391] on button "Add product" at bounding box center [1304, 394] width 81 height 24
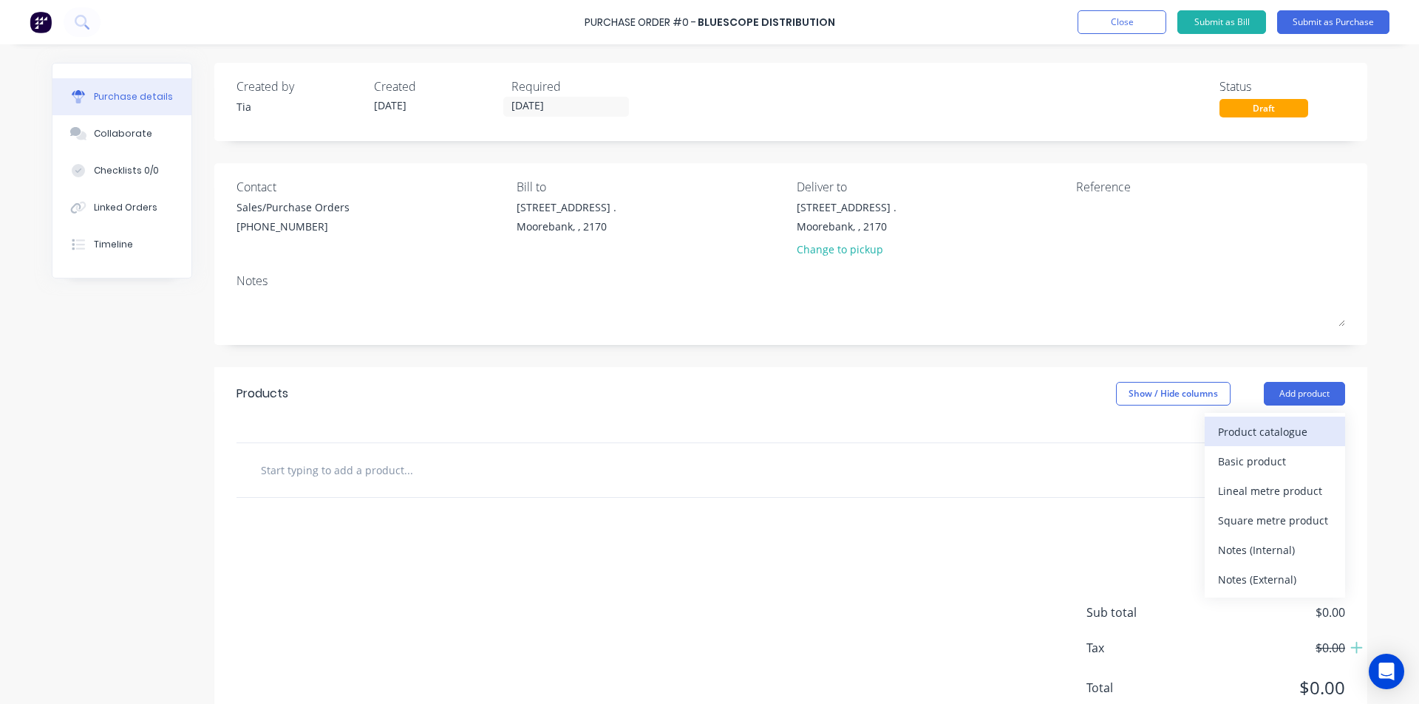
click at [1314, 431] on div "Product catalogue" at bounding box center [1275, 431] width 114 height 21
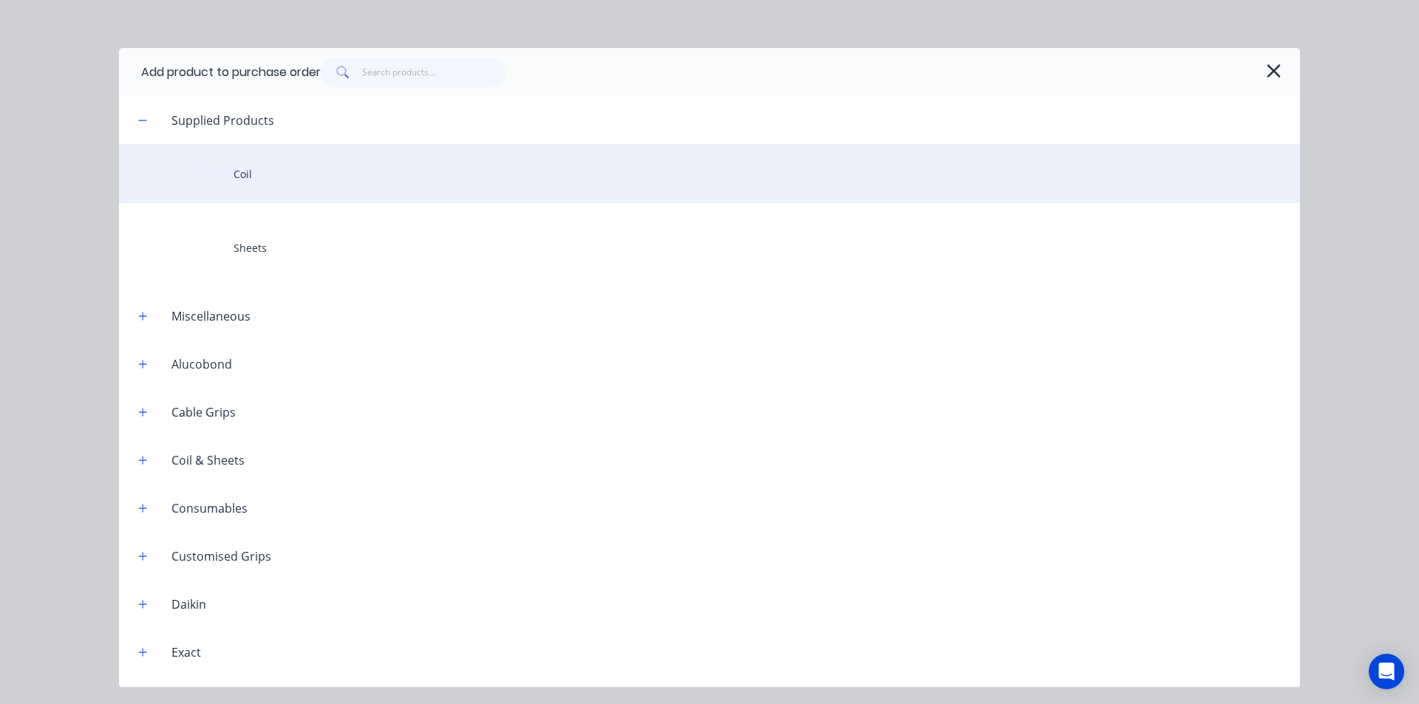
click at [565, 166] on div "Coil" at bounding box center [709, 173] width 1181 height 59
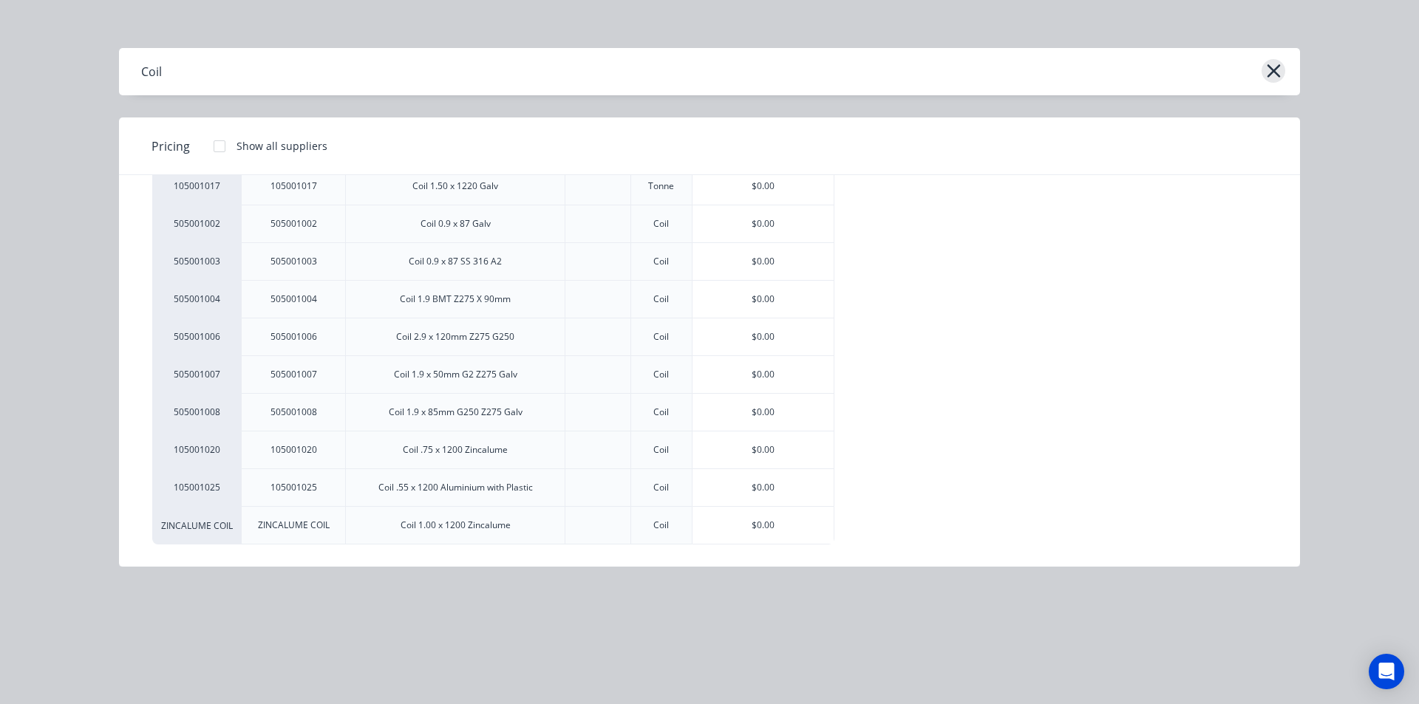
click at [1272, 76] on icon "button" at bounding box center [1274, 71] width 16 height 21
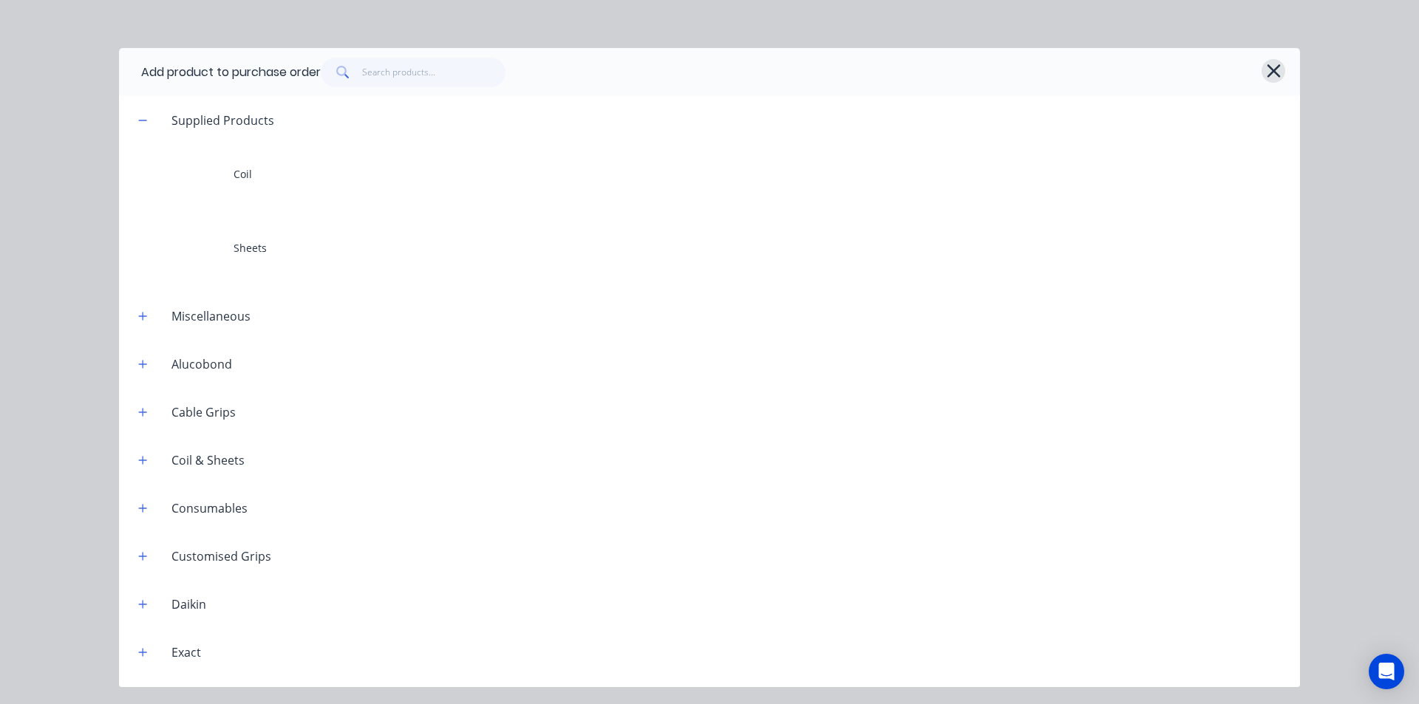
click at [1273, 72] on icon "button" at bounding box center [1273, 70] width 13 height 13
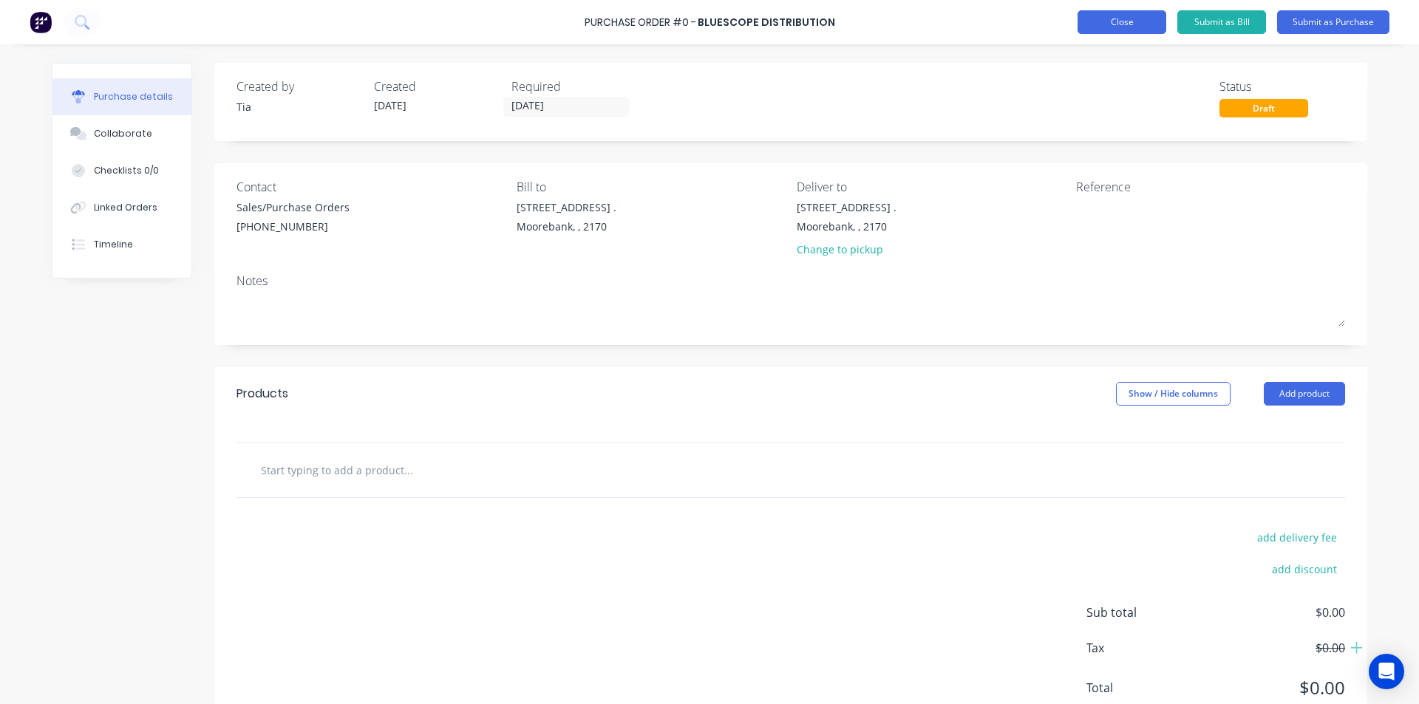
click at [1130, 17] on button "Close" at bounding box center [1122, 22] width 89 height 24
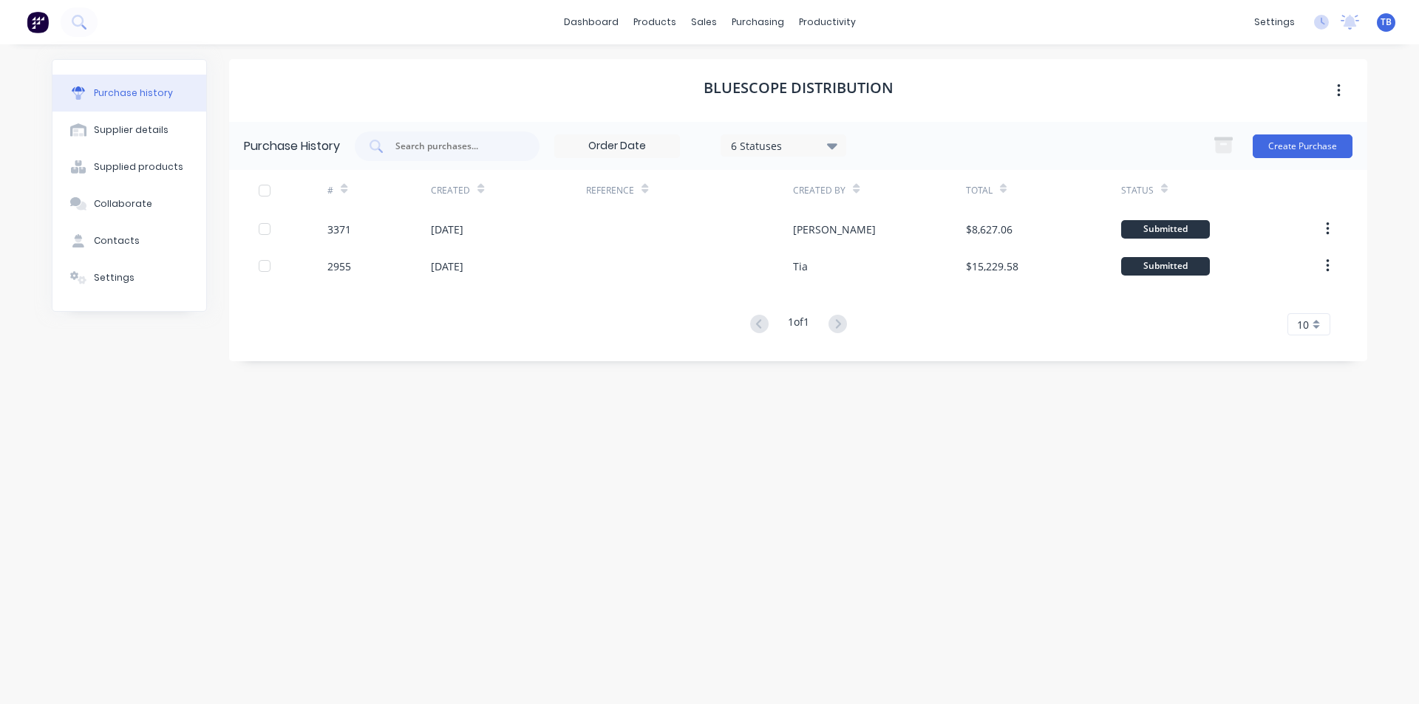
click at [1323, 149] on button "Create Purchase" at bounding box center [1303, 147] width 100 height 24
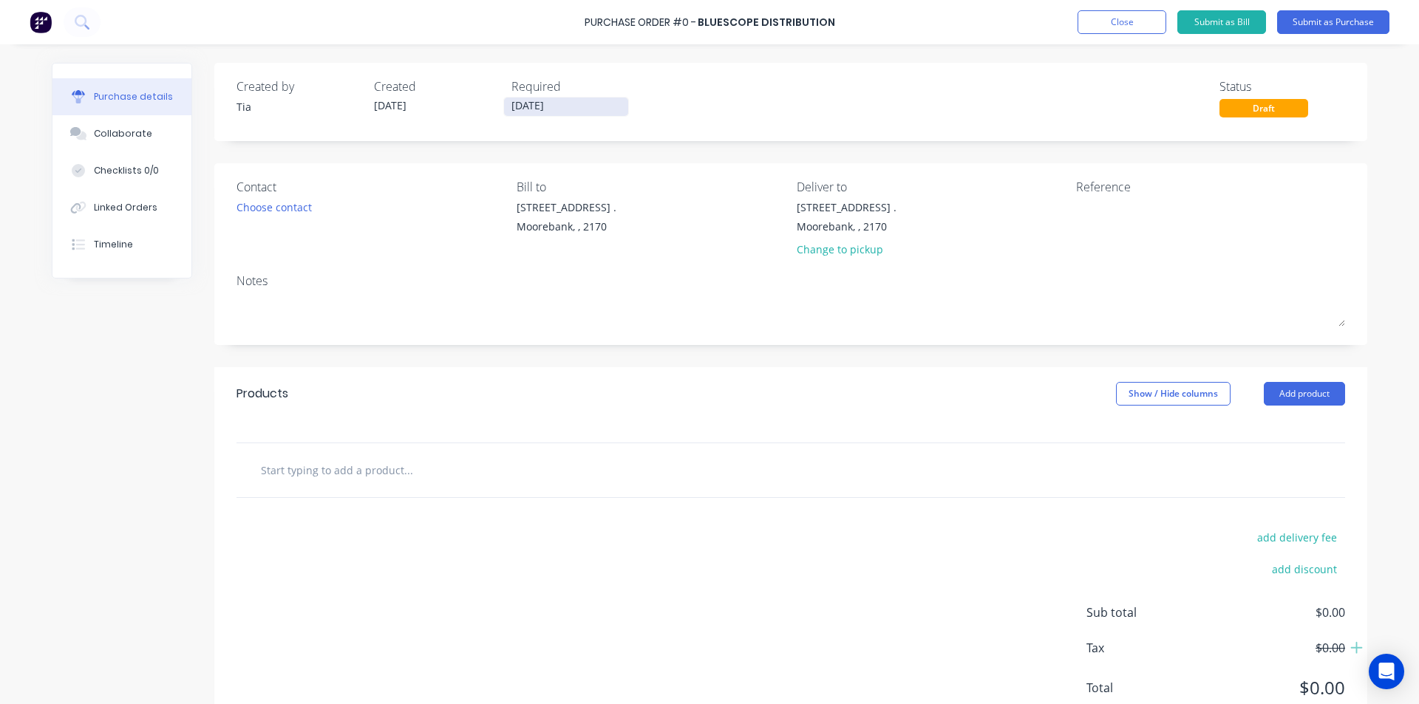
click at [560, 95] on div "Required 12/08/25" at bounding box center [575, 98] width 126 height 40
click at [567, 107] on input "[DATE]" at bounding box center [566, 107] width 124 height 18
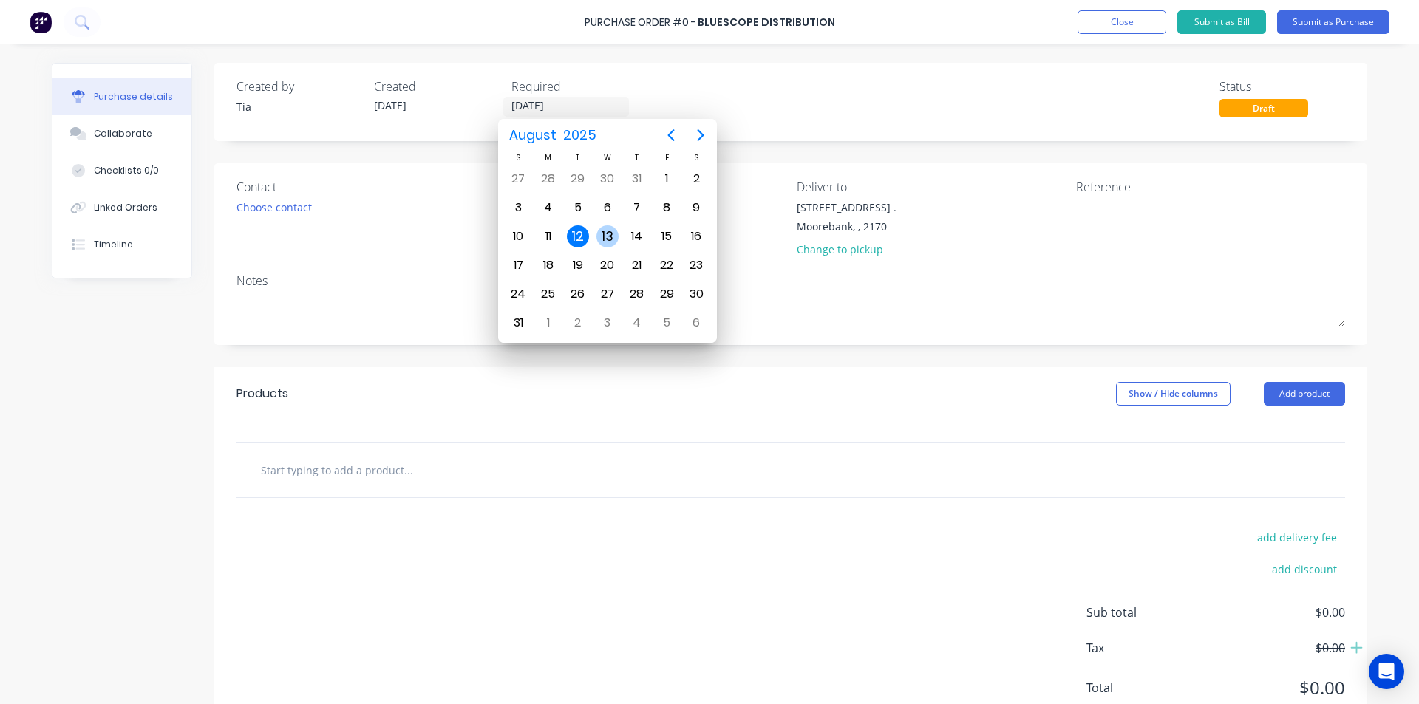
click at [603, 240] on div "13" at bounding box center [608, 236] width 22 height 22
type input "[DATE]"
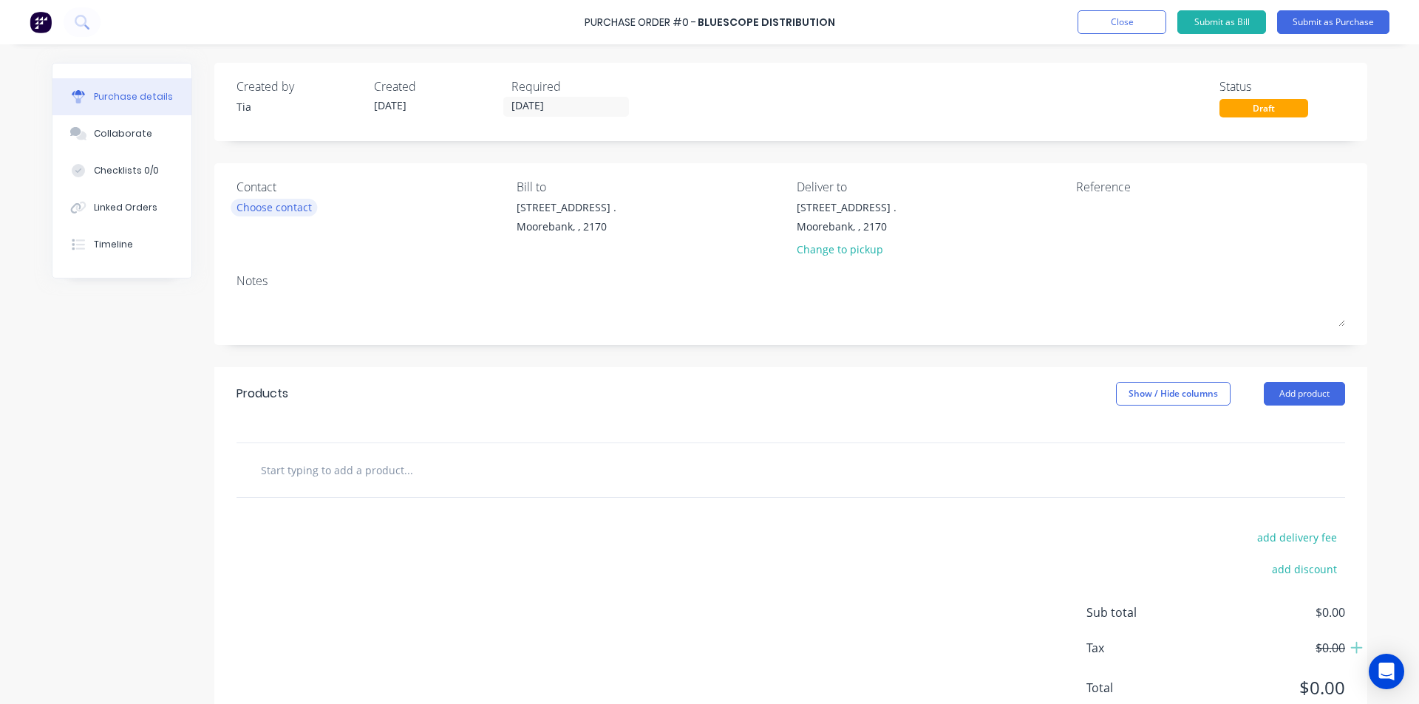
click at [278, 208] on div "Choose contact" at bounding box center [274, 208] width 75 height 16
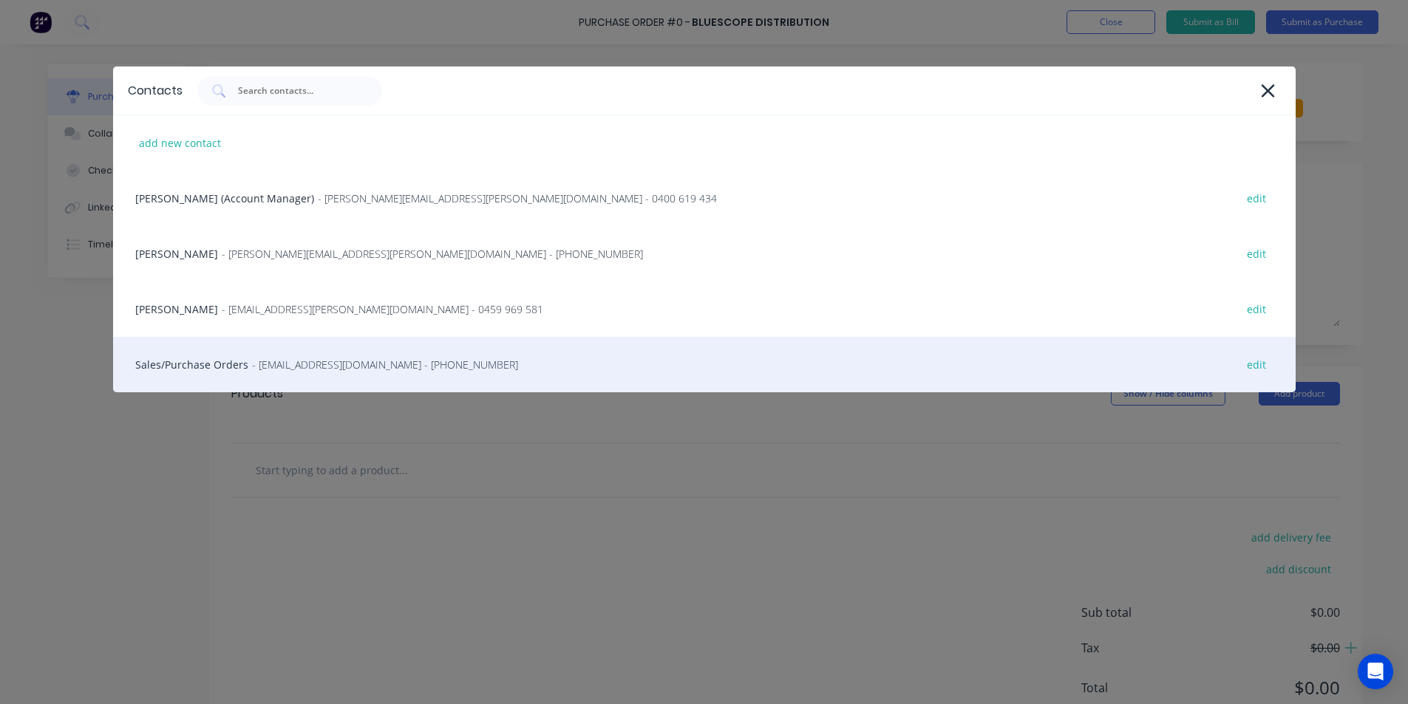
click at [259, 371] on span "- [EMAIL_ADDRESS][DOMAIN_NAME] - [PHONE_NUMBER]" at bounding box center [385, 365] width 266 height 16
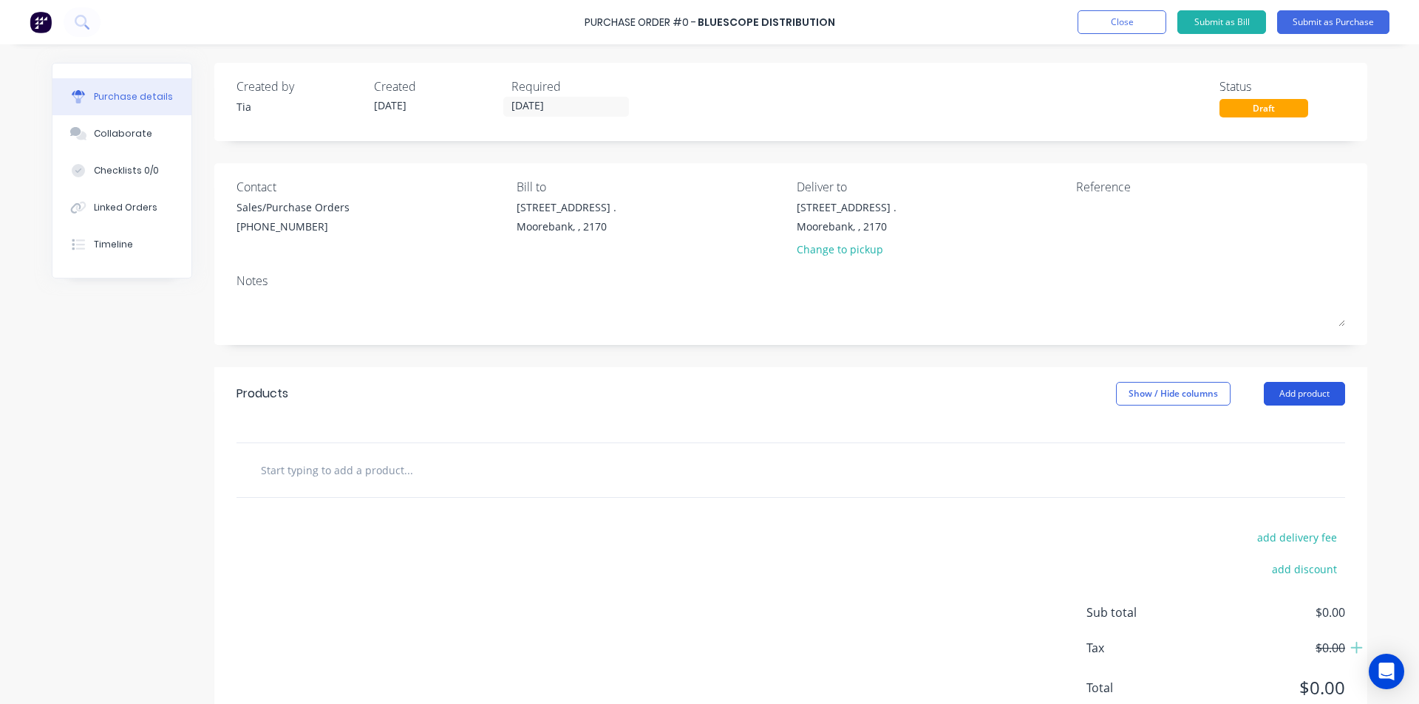
click at [1317, 395] on button "Add product" at bounding box center [1304, 394] width 81 height 24
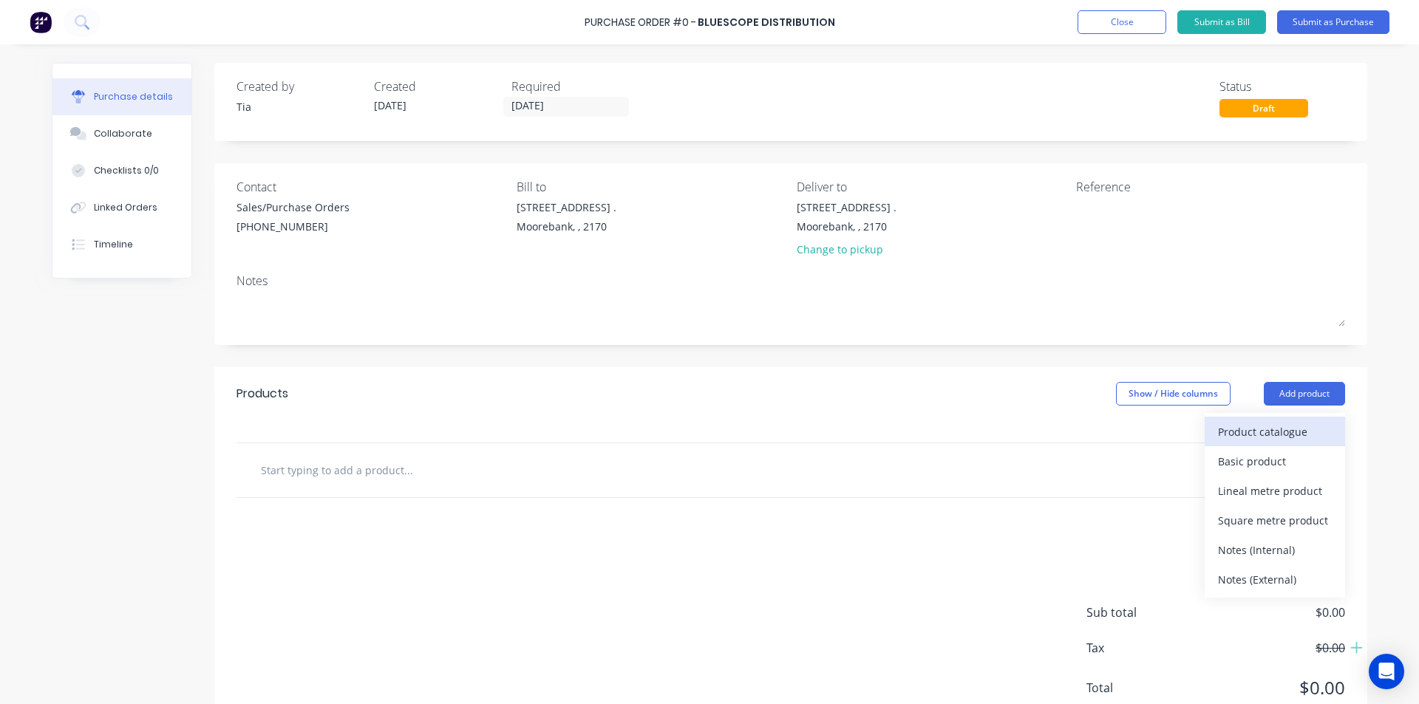
click at [1285, 423] on div "Product catalogue" at bounding box center [1275, 431] width 114 height 21
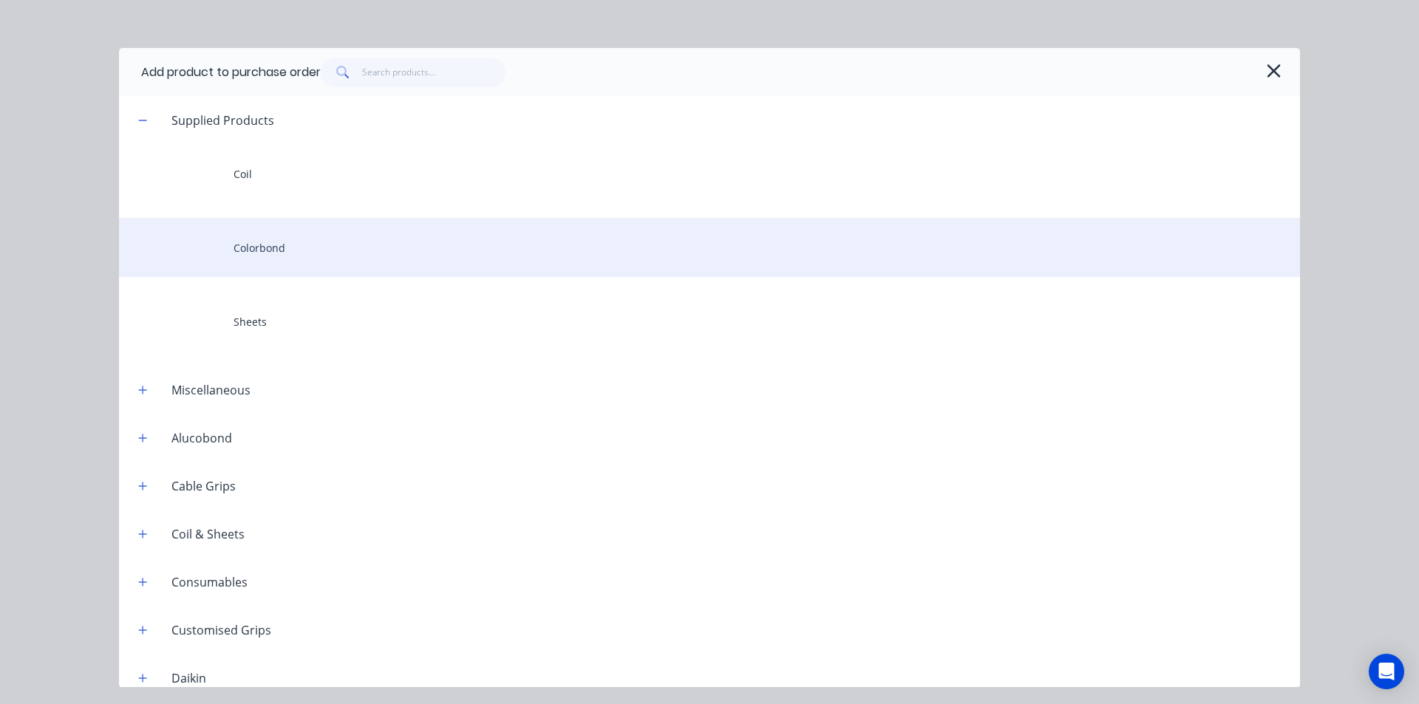
click at [448, 258] on div "Colorbond" at bounding box center [709, 247] width 1181 height 59
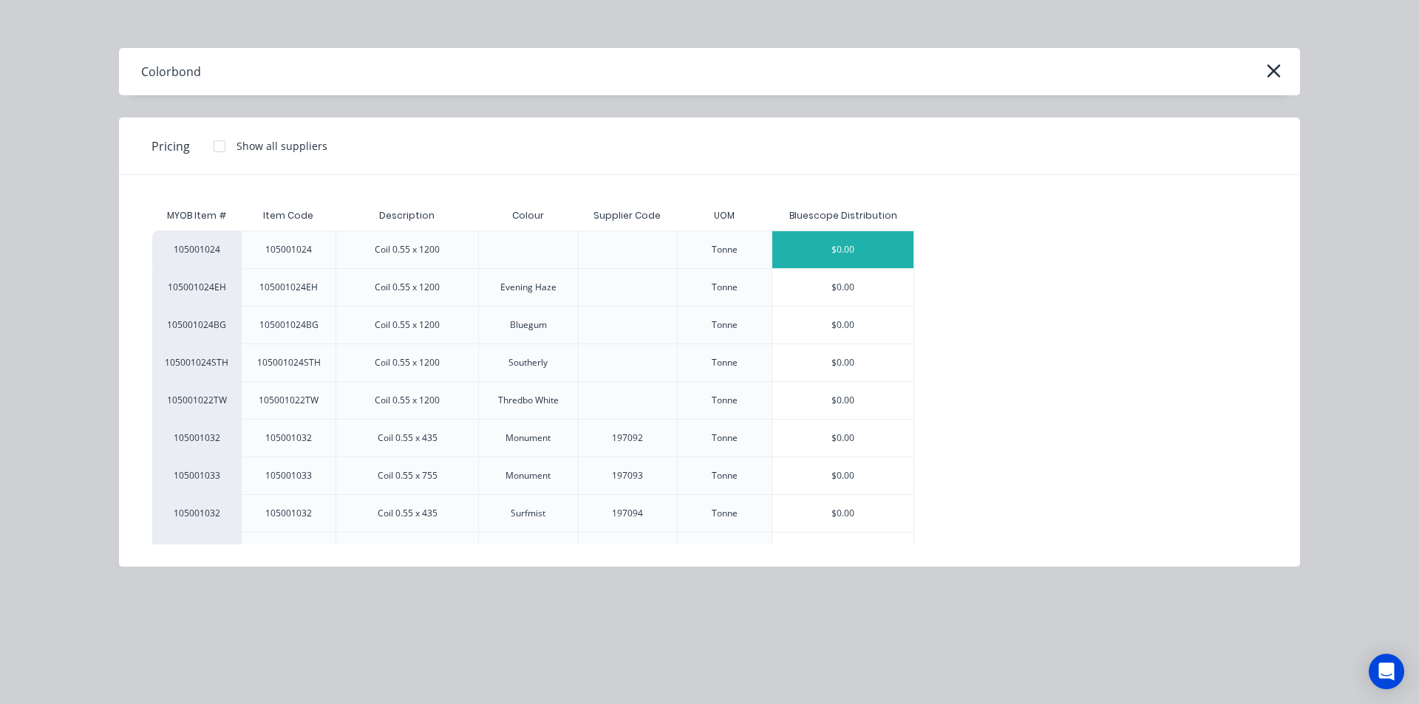
click at [877, 237] on div "$0.00" at bounding box center [842, 249] width 141 height 37
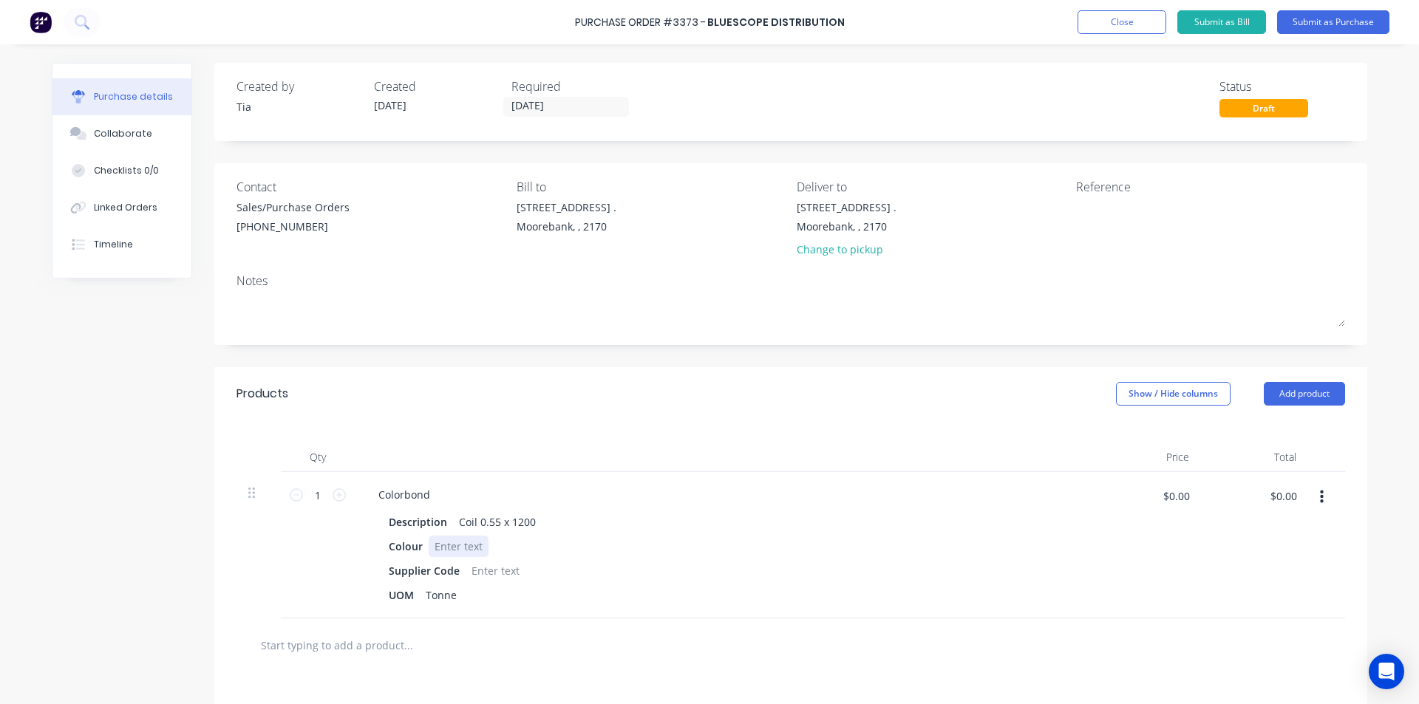
click at [444, 552] on div at bounding box center [459, 546] width 60 height 21
click at [427, 495] on div "Colorbond" at bounding box center [404, 494] width 75 height 21
click at [433, 503] on div "Colorbond" at bounding box center [404, 494] width 75 height 21
click at [447, 546] on div at bounding box center [459, 546] width 60 height 21
click at [476, 574] on div at bounding box center [496, 570] width 60 height 21
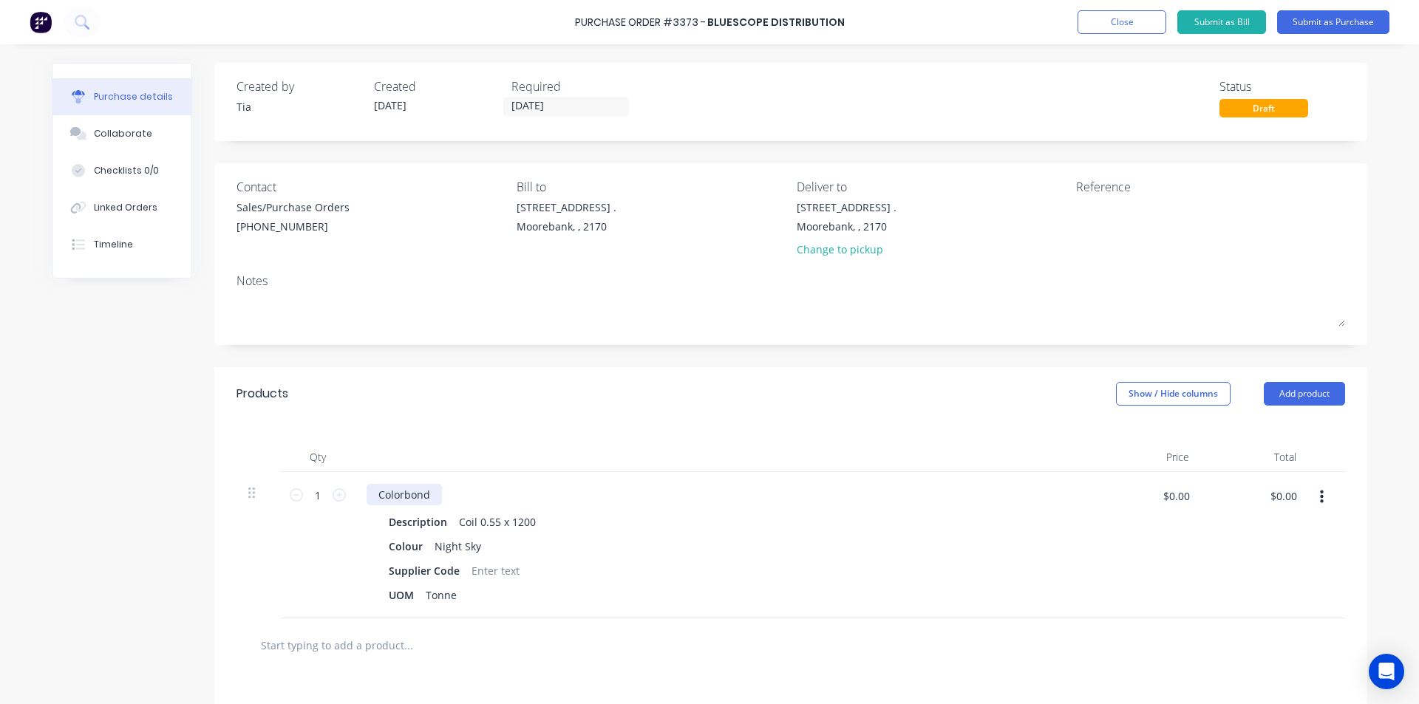
click at [426, 498] on div "Colorbond" at bounding box center [404, 494] width 75 height 21
click at [326, 501] on input "1" at bounding box center [318, 495] width 30 height 22
click at [333, 497] on icon at bounding box center [339, 495] width 13 height 13
type input "2"
click at [1327, 22] on button "Submit as Purchase" at bounding box center [1333, 22] width 112 height 24
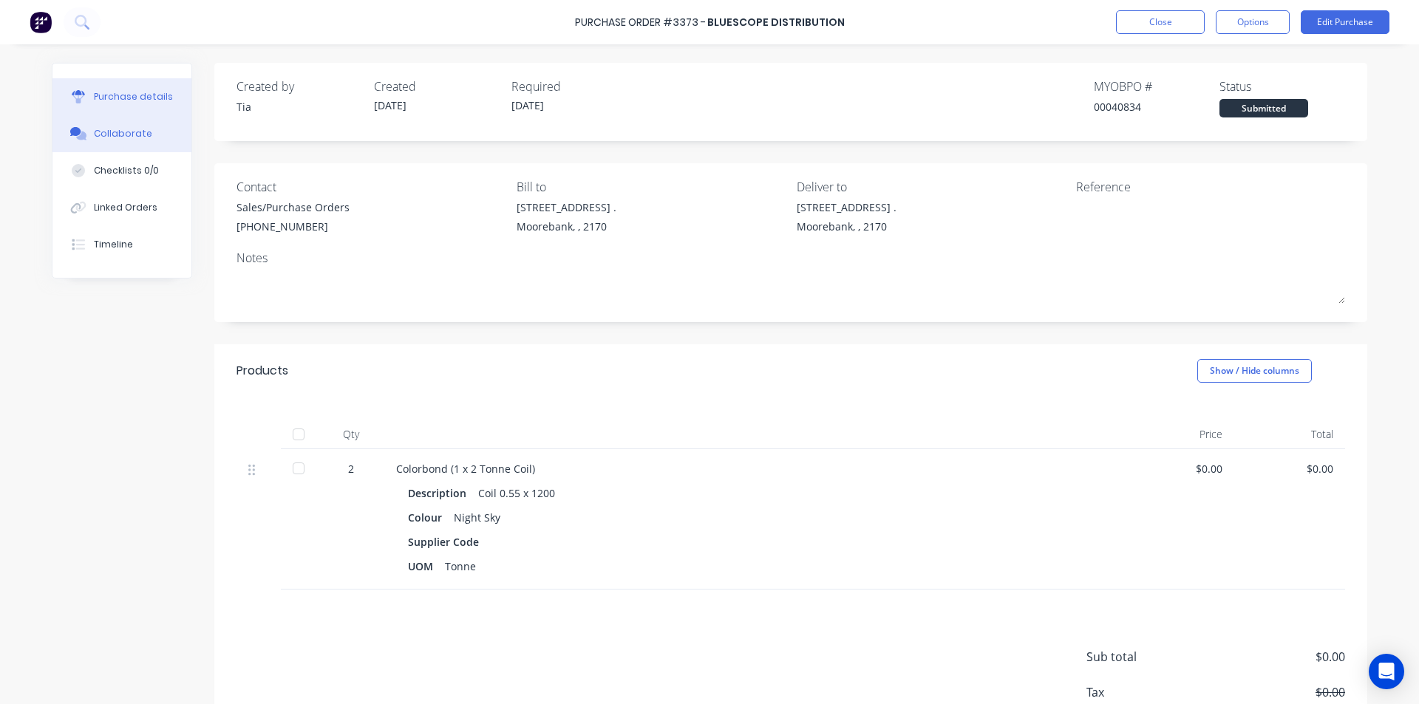
click at [142, 135] on button "Collaborate" at bounding box center [121, 133] width 139 height 37
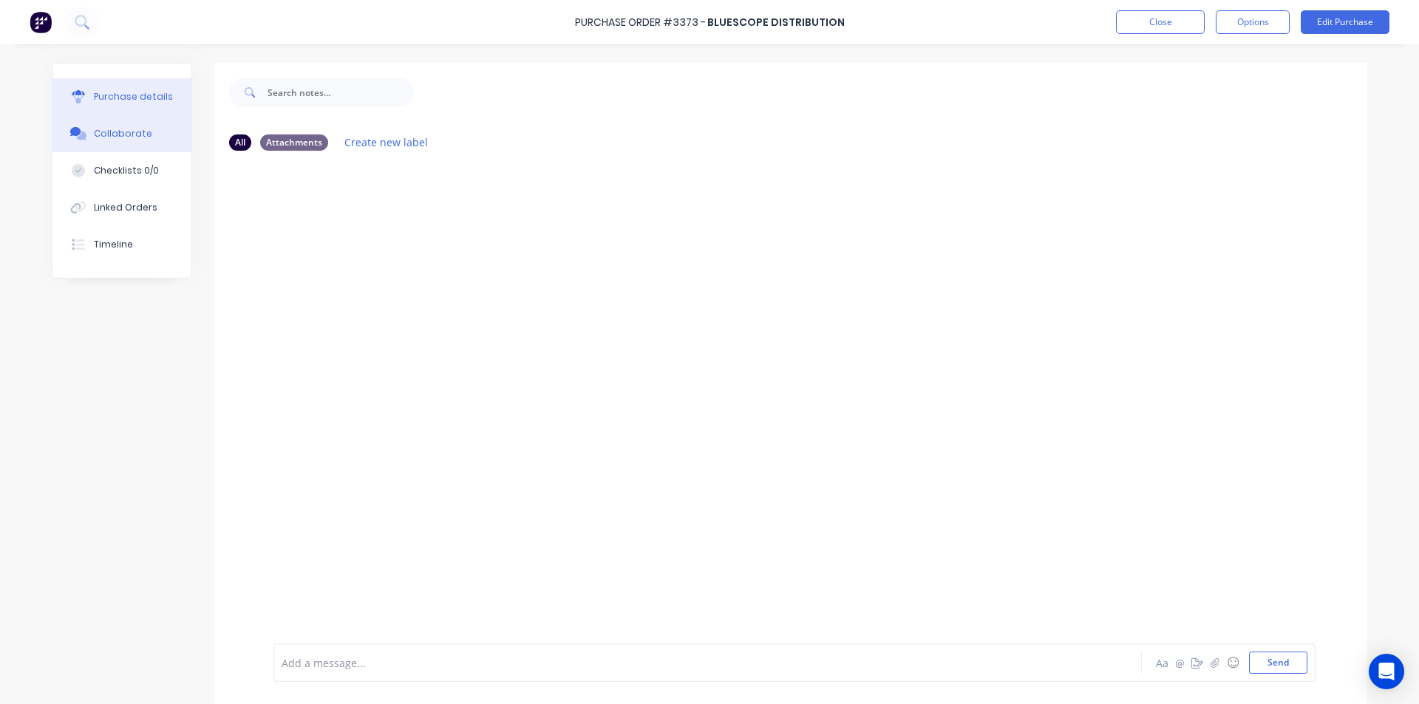
click at [142, 98] on div "Purchase details" at bounding box center [133, 96] width 79 height 13
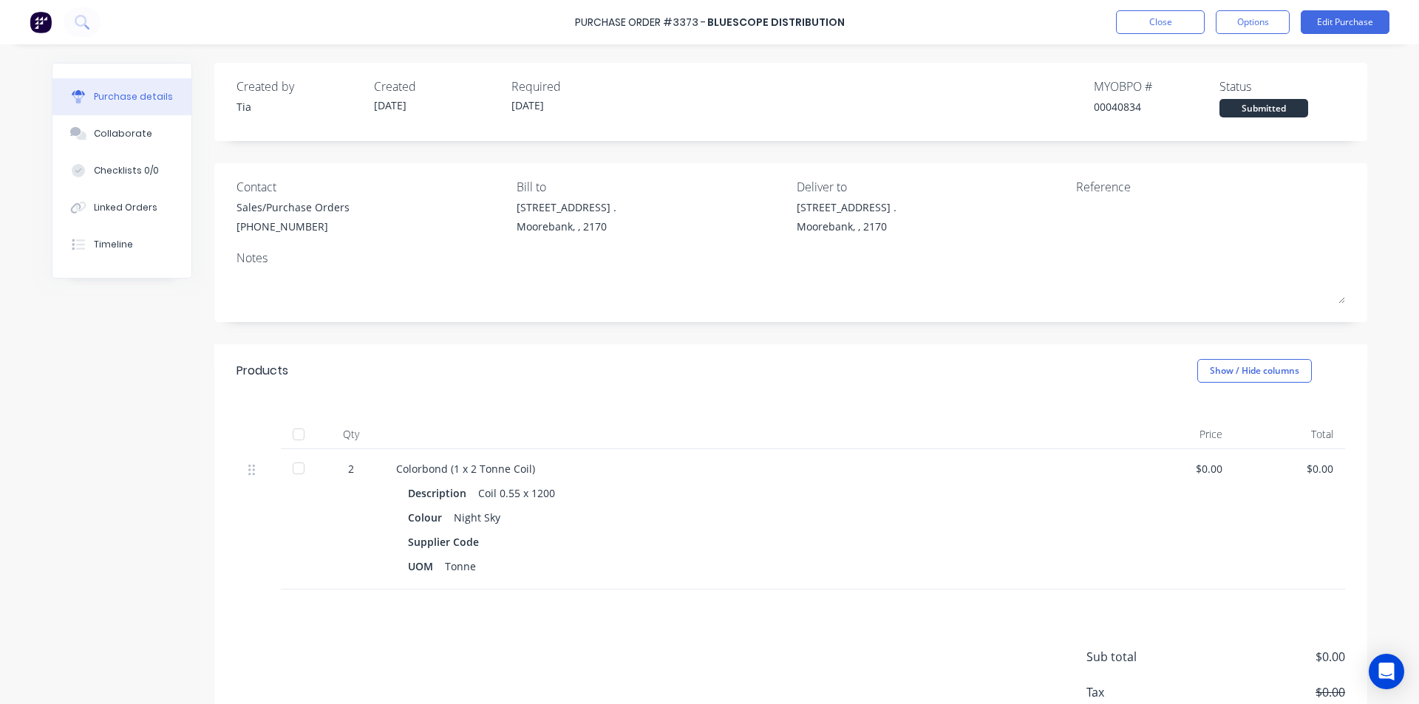
click at [1207, 479] on div "$0.00" at bounding box center [1179, 519] width 111 height 140
click at [1213, 471] on div "$0.00" at bounding box center [1178, 469] width 87 height 16
click at [1372, 18] on button "Edit Purchase" at bounding box center [1345, 22] width 89 height 24
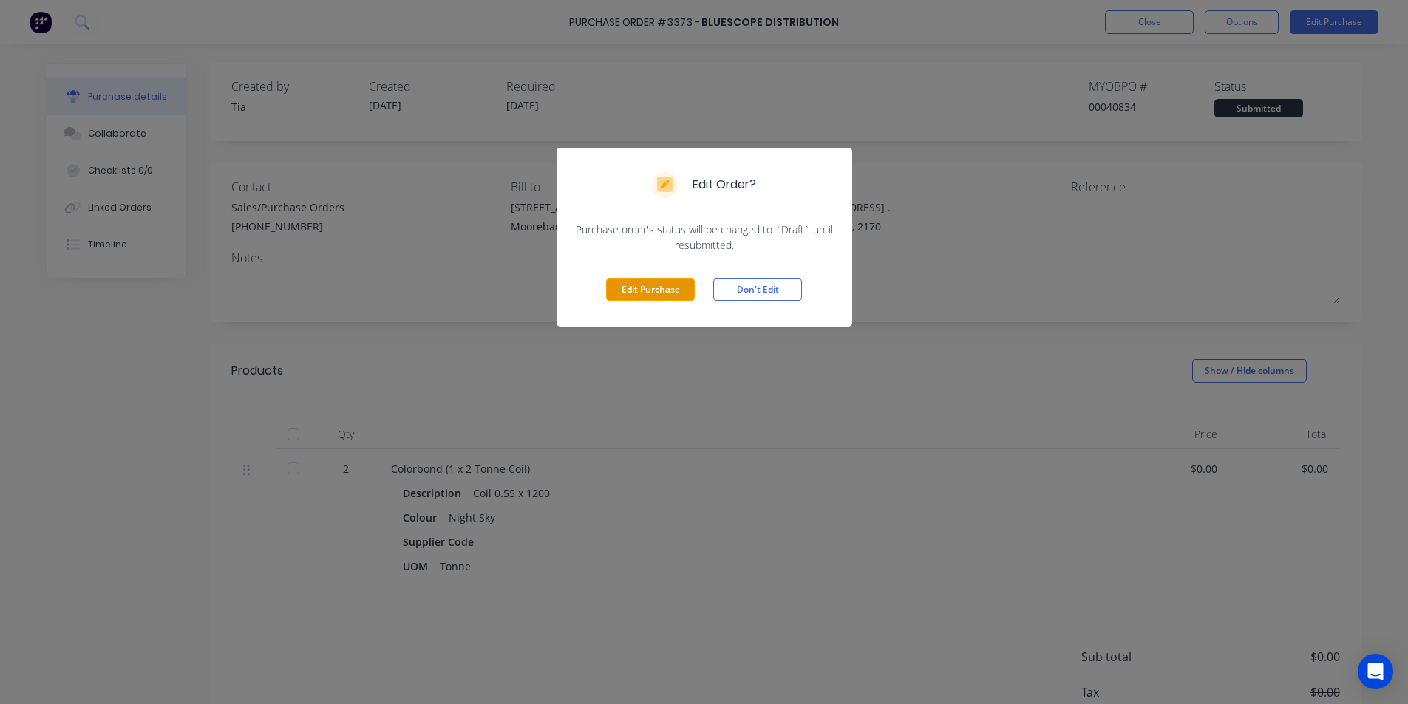
click at [628, 293] on button "Edit Purchase" at bounding box center [650, 290] width 89 height 22
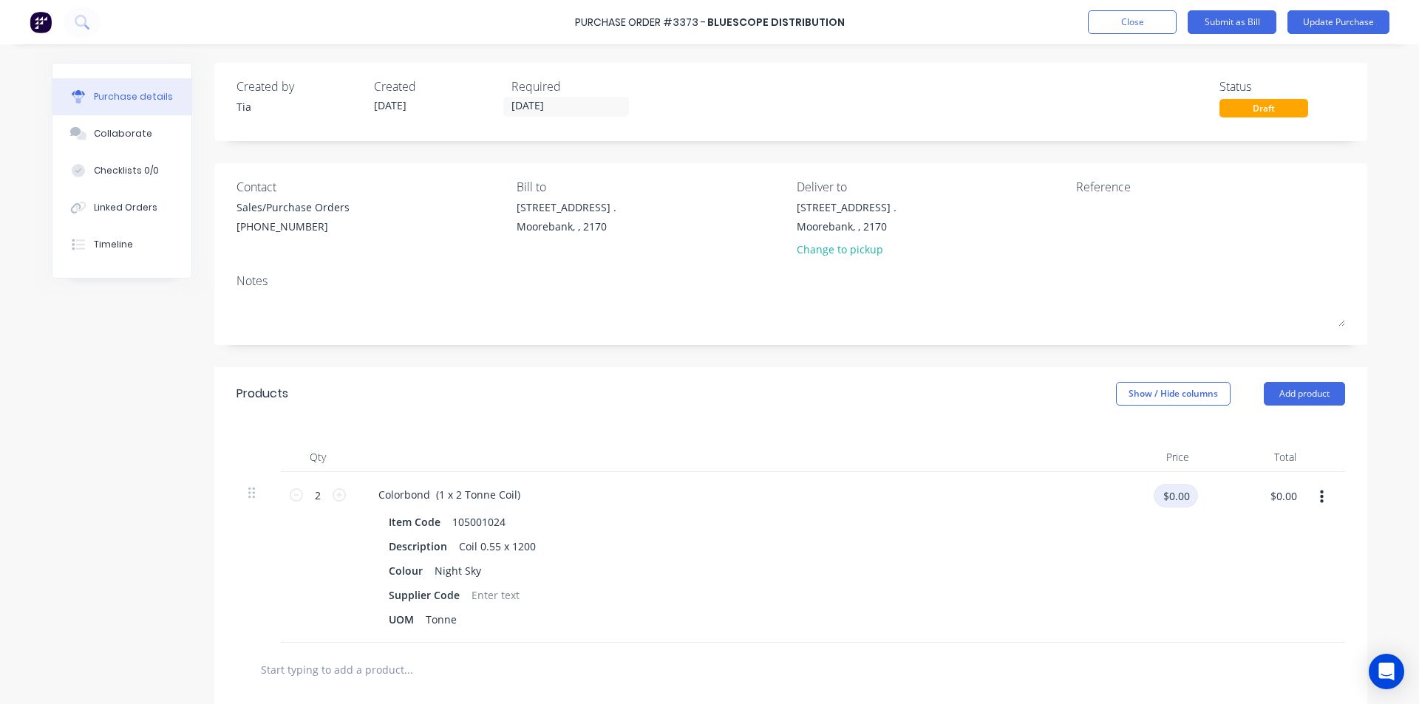
click at [1183, 497] on input "$0.00" at bounding box center [1176, 496] width 44 height 24
type input "$3,210.00"
type input "$6,420.00"
click at [1201, 557] on div "$6,420.00 $6,420.00" at bounding box center [1254, 557] width 107 height 171
click at [1189, 498] on input "$3,210.00" at bounding box center [1166, 496] width 64 height 24
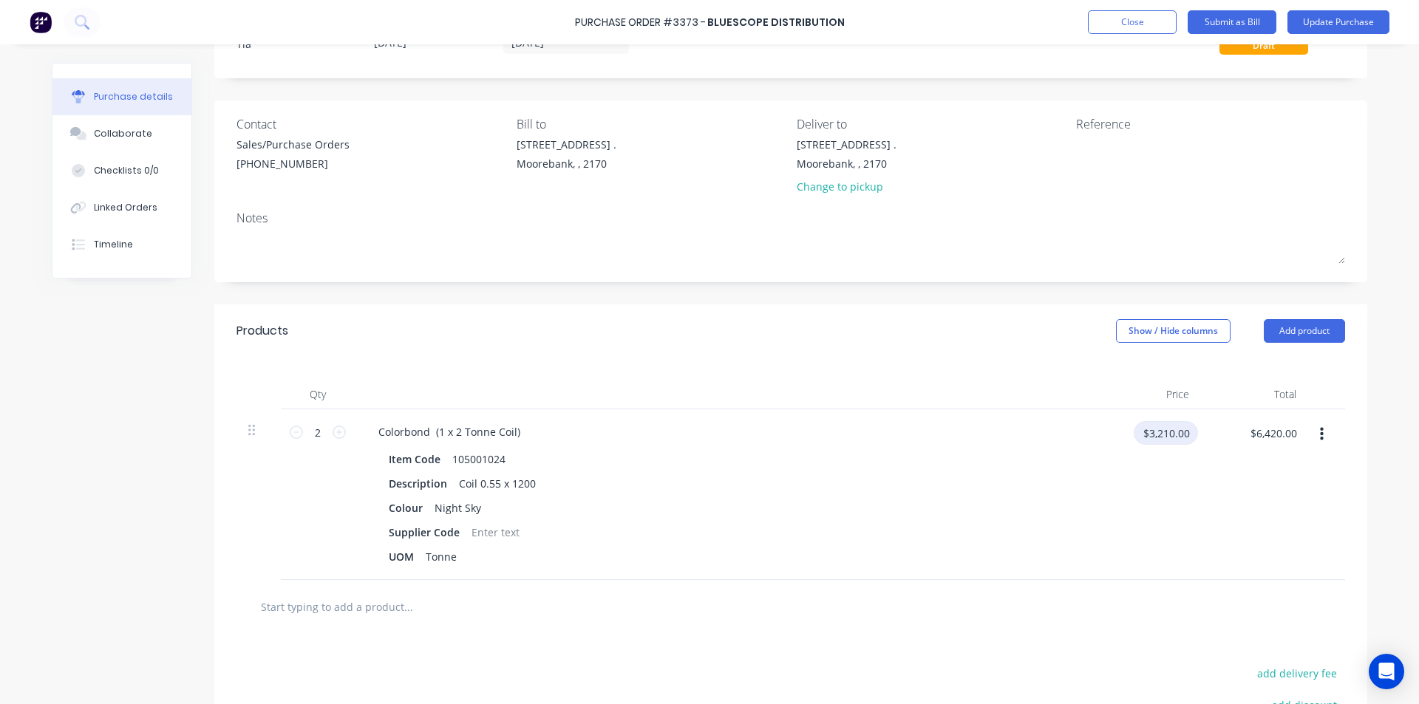
scroll to position [148, 0]
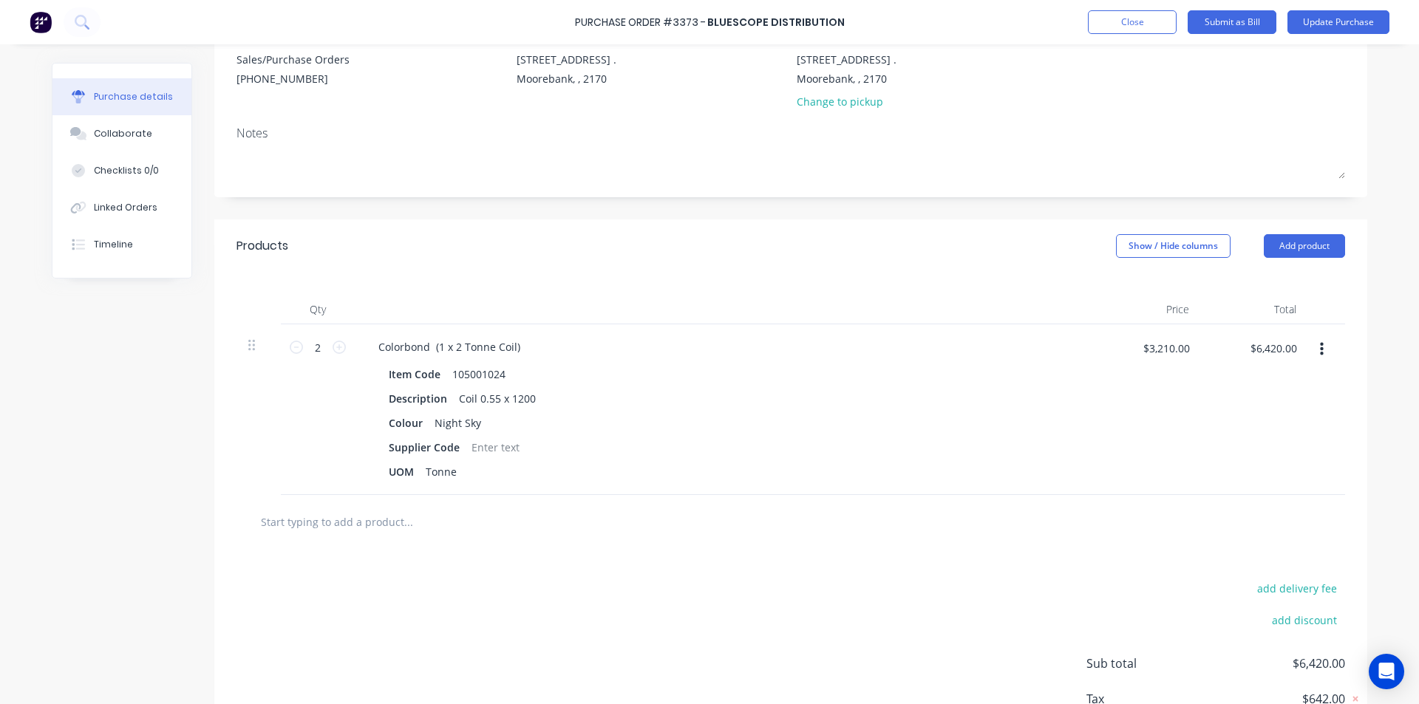
click at [756, 613] on div "add delivery fee add discount Sub total $6,420.00 Tax $642.00 Total $7,062.00" at bounding box center [790, 670] width 1153 height 243
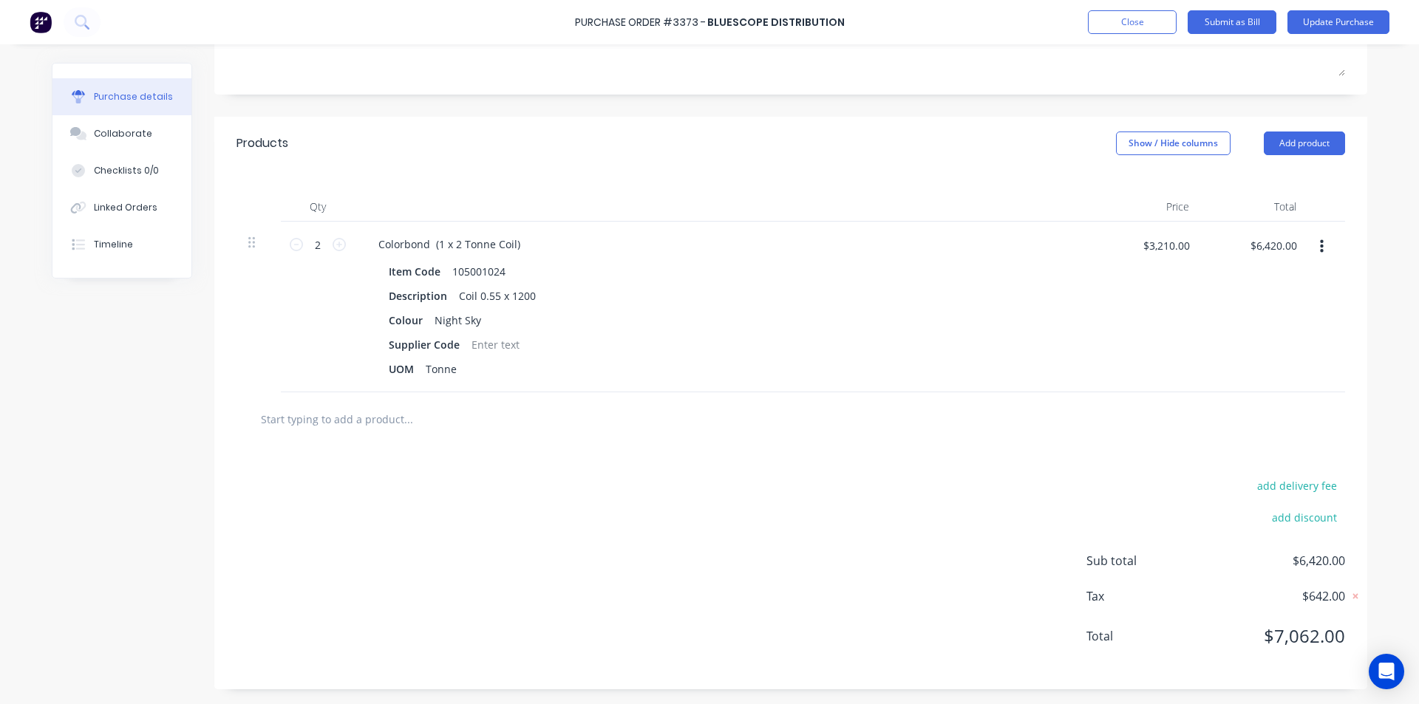
scroll to position [0, 0]
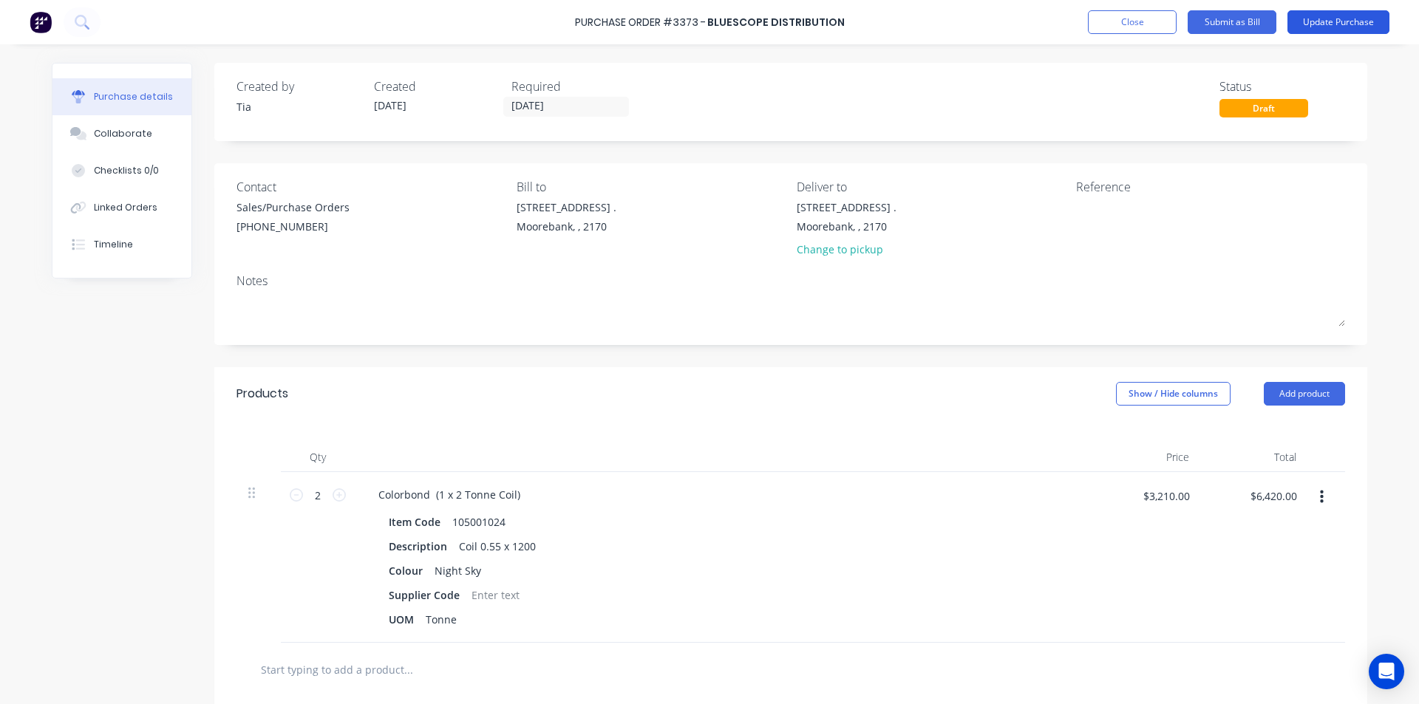
click at [1356, 24] on button "Update Purchase" at bounding box center [1339, 22] width 102 height 24
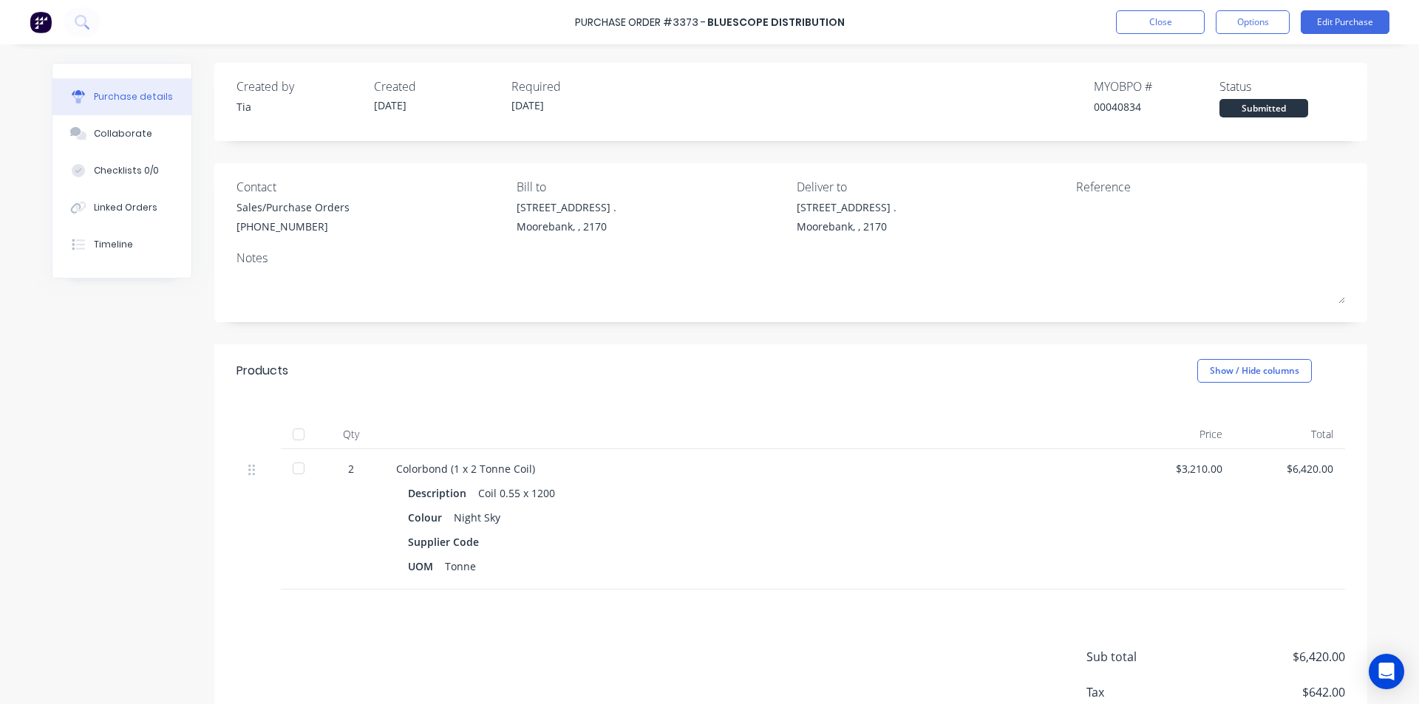
click at [622, 540] on div "Supplier Code" at bounding box center [754, 541] width 692 height 21
click at [1247, 27] on button "Options" at bounding box center [1253, 22] width 74 height 24
click at [1235, 59] on div "Print / Email" at bounding box center [1220, 60] width 114 height 21
click at [1224, 121] on div "Without pricing" at bounding box center [1220, 119] width 114 height 21
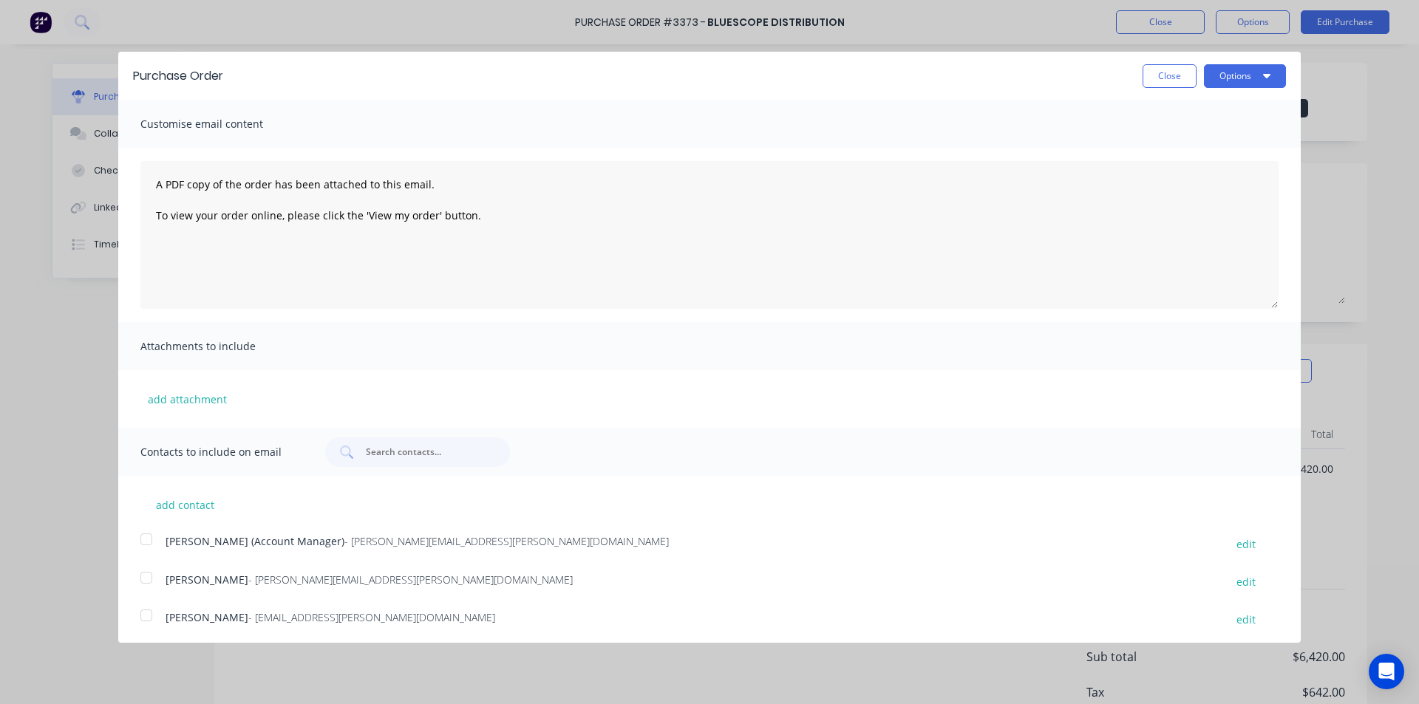
scroll to position [43, 0]
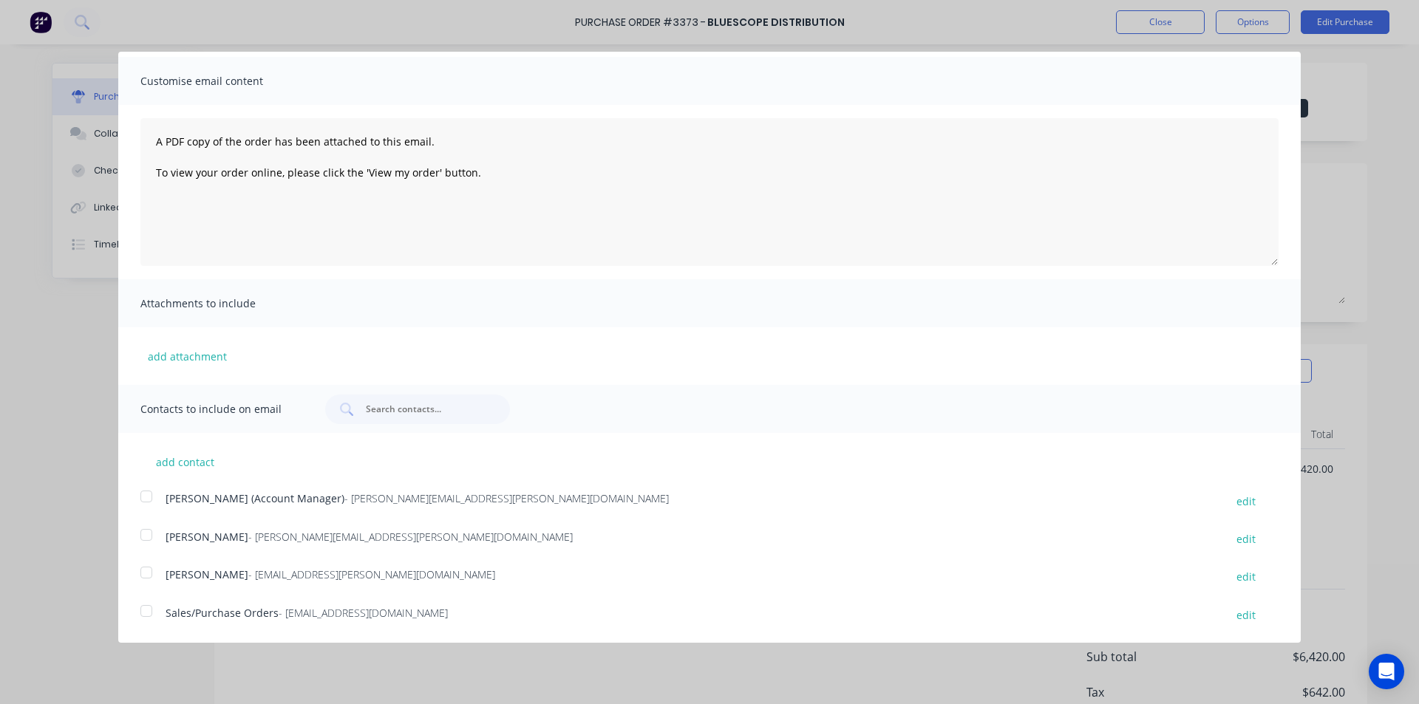
click at [149, 602] on div at bounding box center [147, 612] width 30 height 30
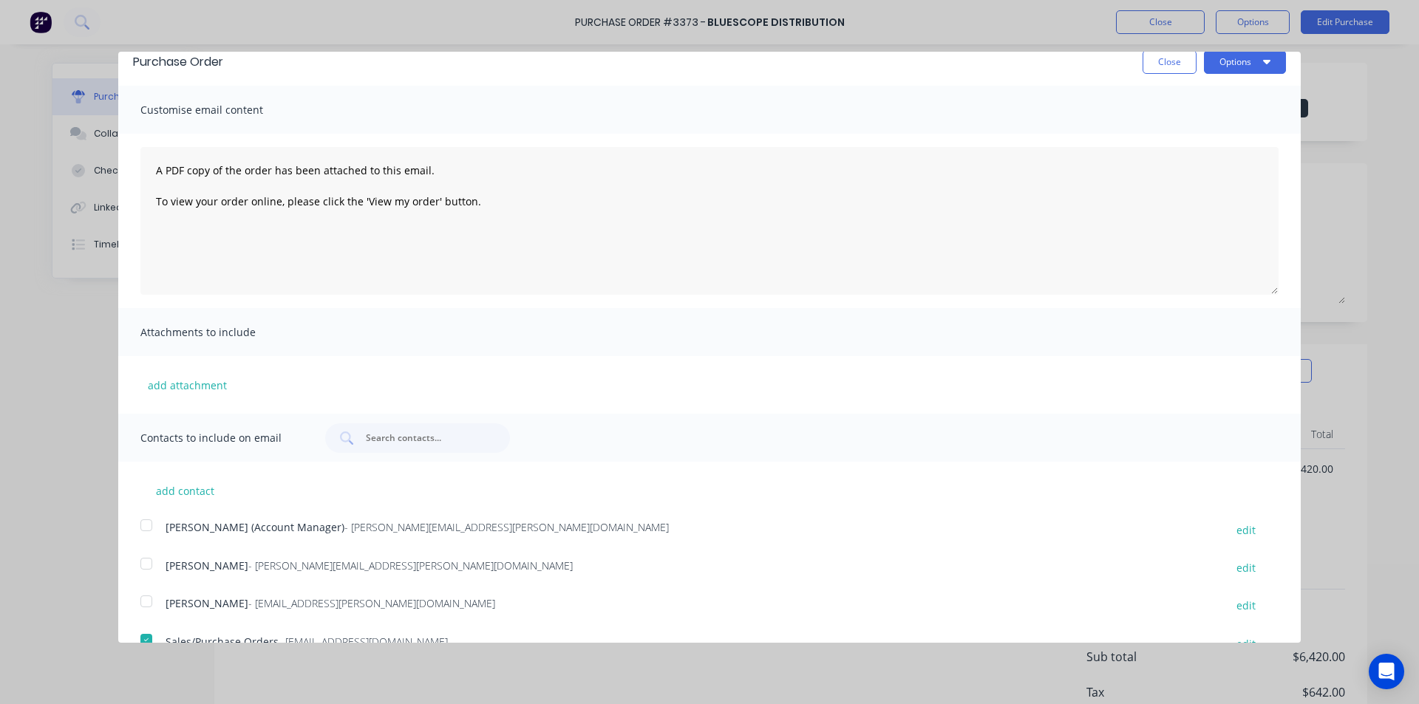
scroll to position [0, 0]
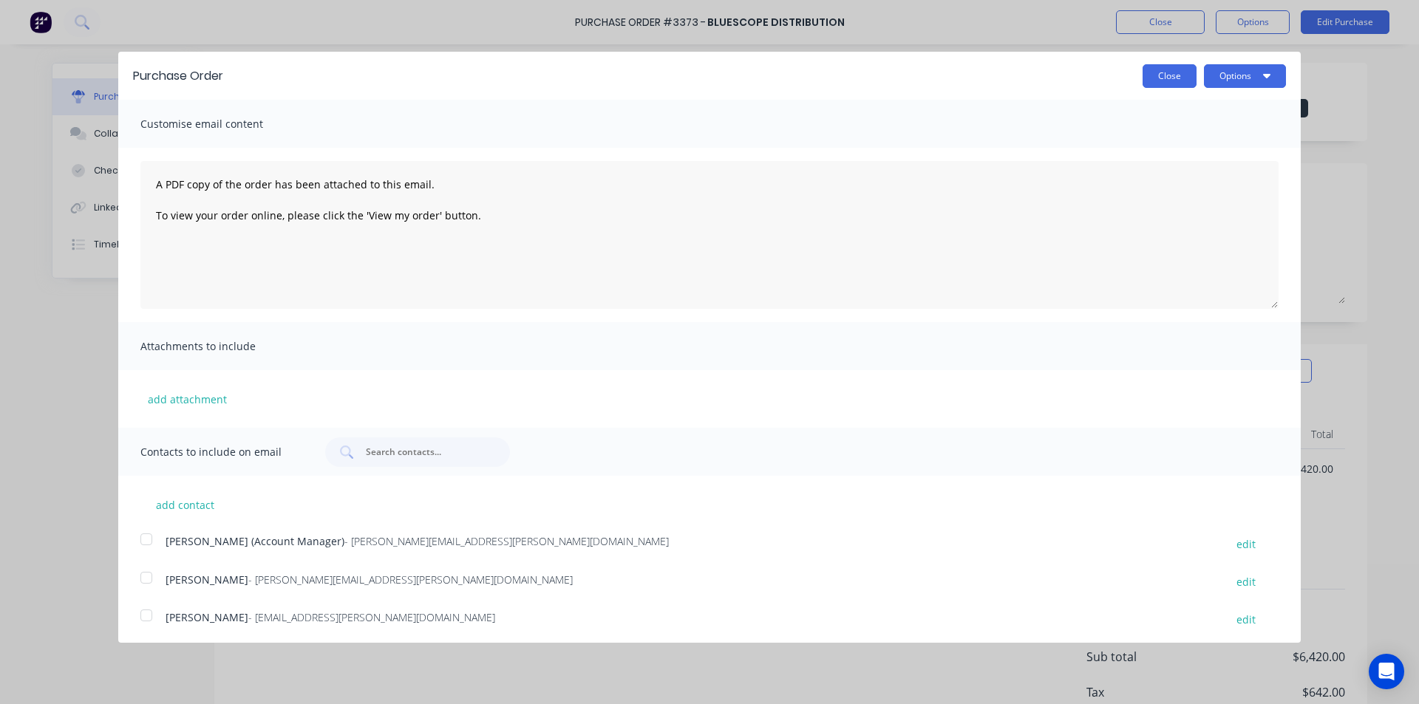
click at [1173, 76] on button "Close" at bounding box center [1170, 76] width 54 height 24
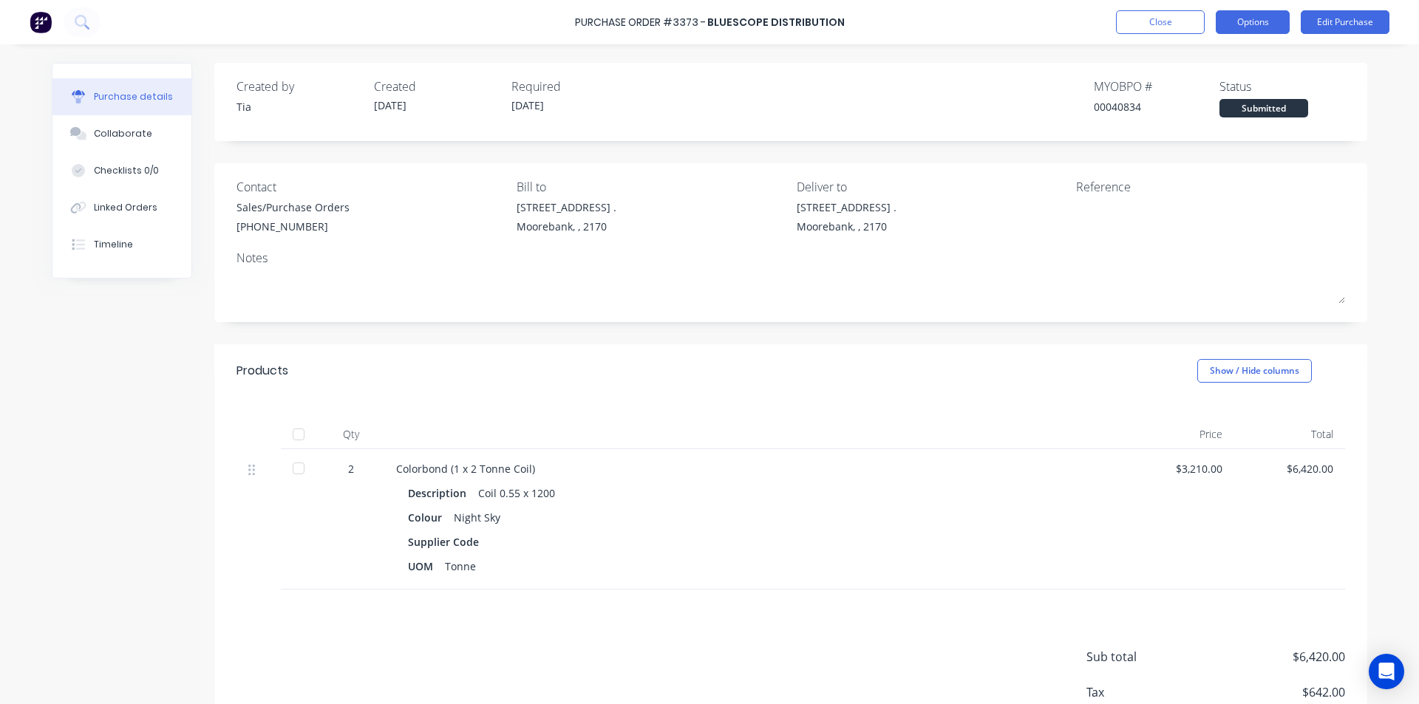
click at [1237, 21] on button "Options" at bounding box center [1253, 22] width 74 height 24
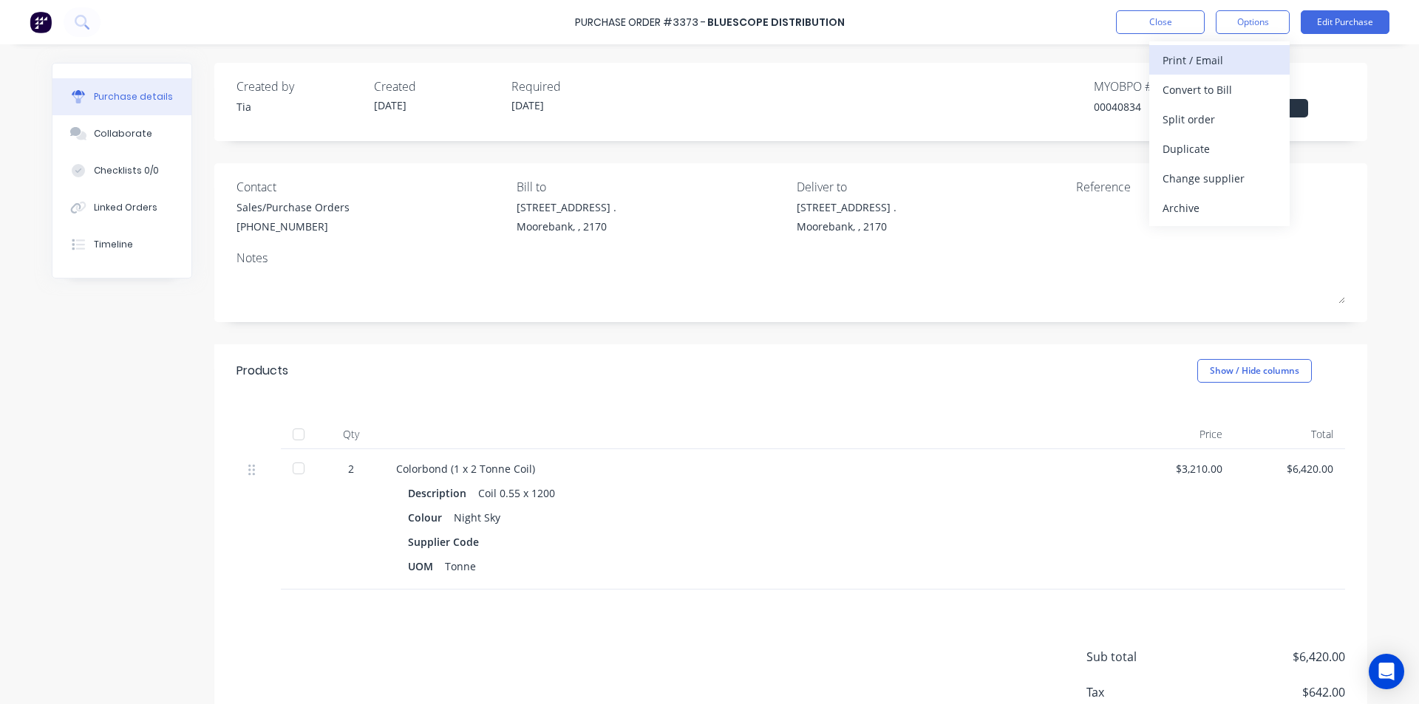
click at [1220, 67] on div "Print / Email" at bounding box center [1220, 60] width 114 height 21
click at [1210, 126] on div "Without pricing" at bounding box center [1220, 119] width 114 height 21
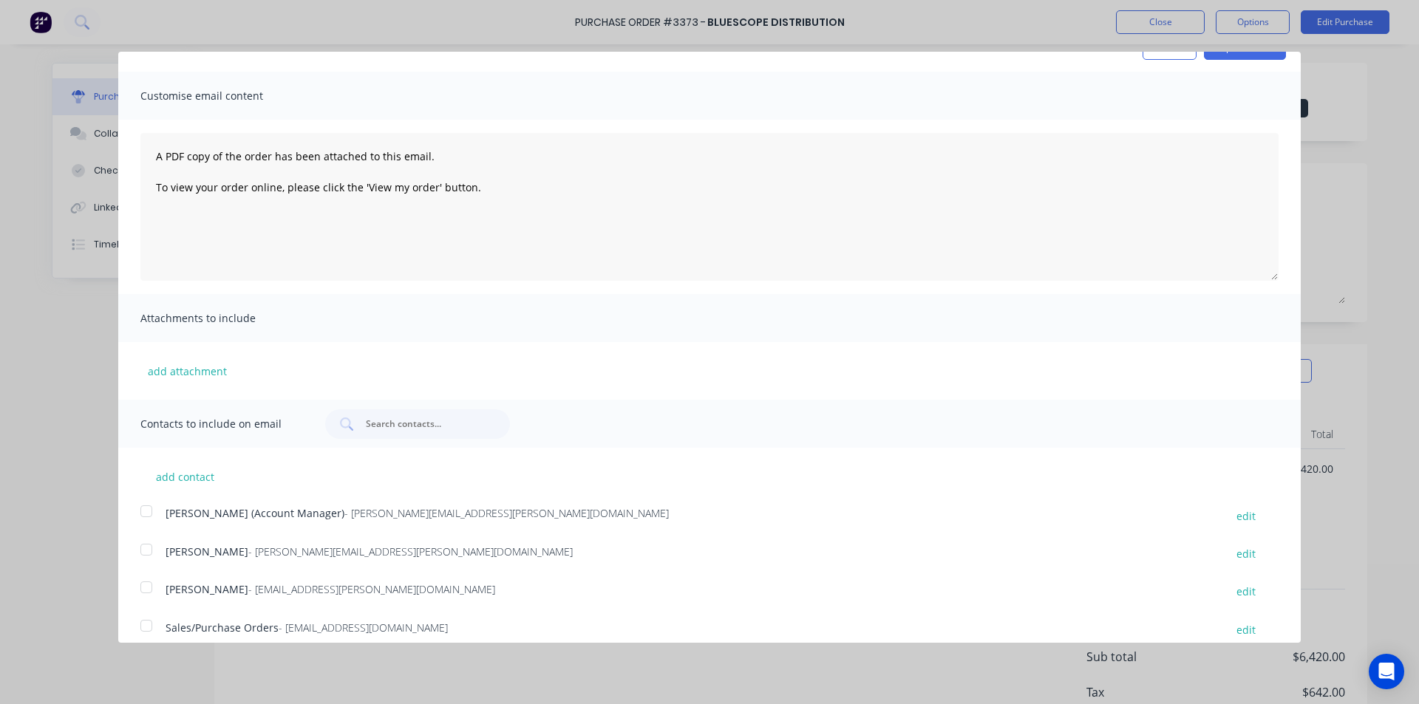
scroll to position [43, 0]
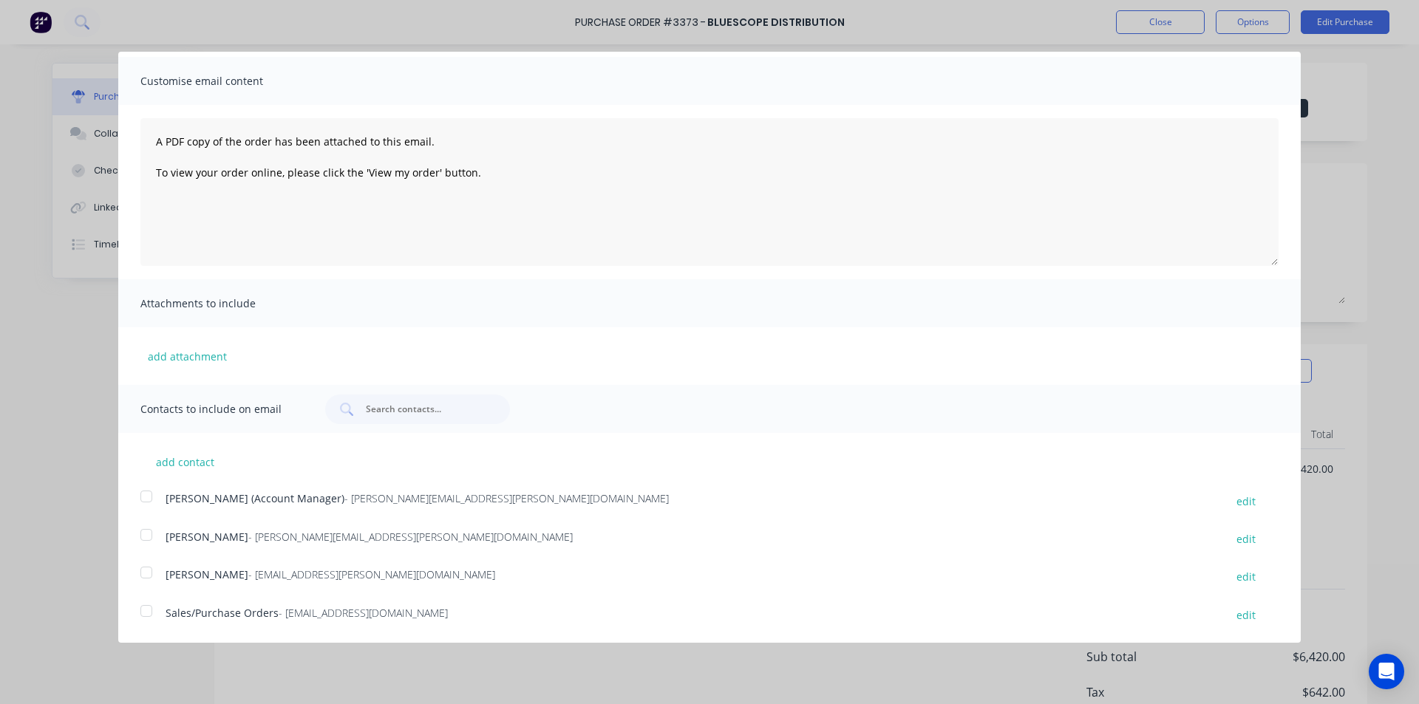
click at [145, 613] on div at bounding box center [147, 612] width 30 height 30
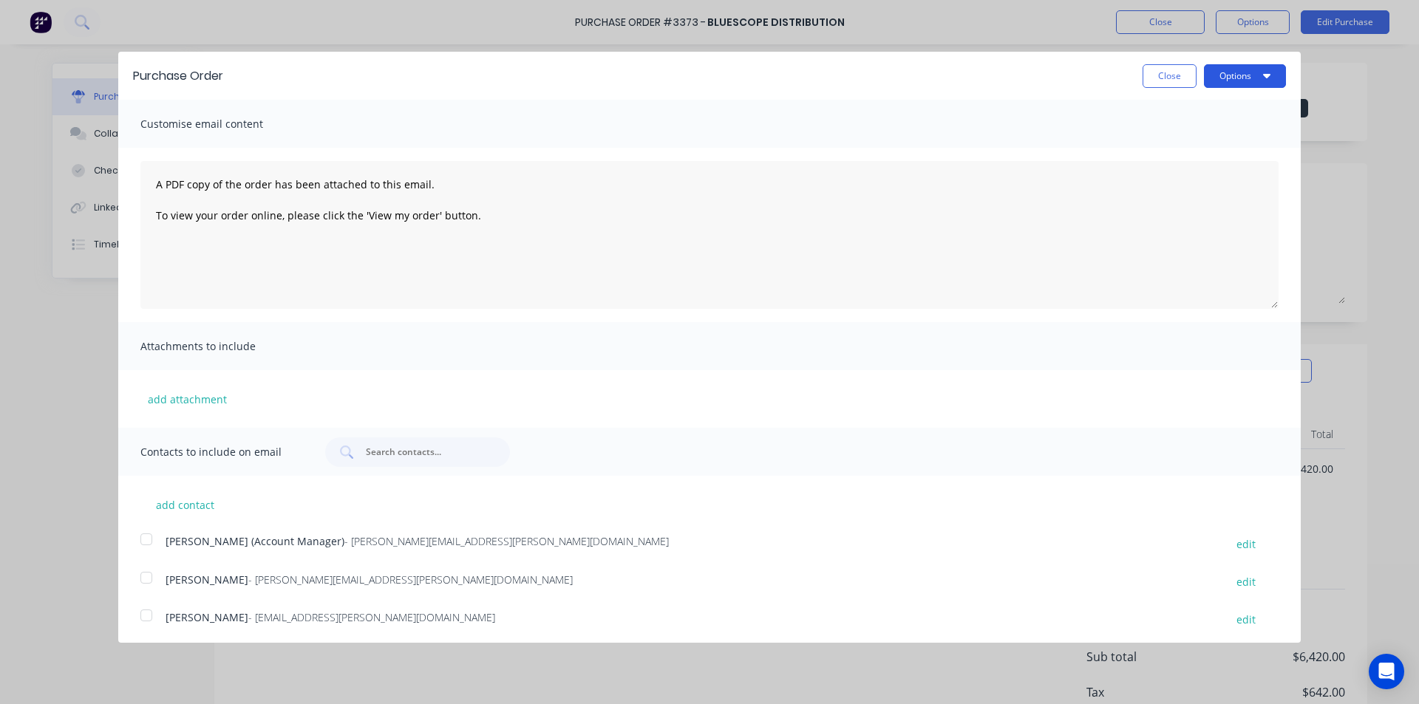
click at [1231, 77] on button "Options" at bounding box center [1245, 76] width 82 height 24
click at [1220, 143] on div "Email" at bounding box center [1216, 142] width 114 height 21
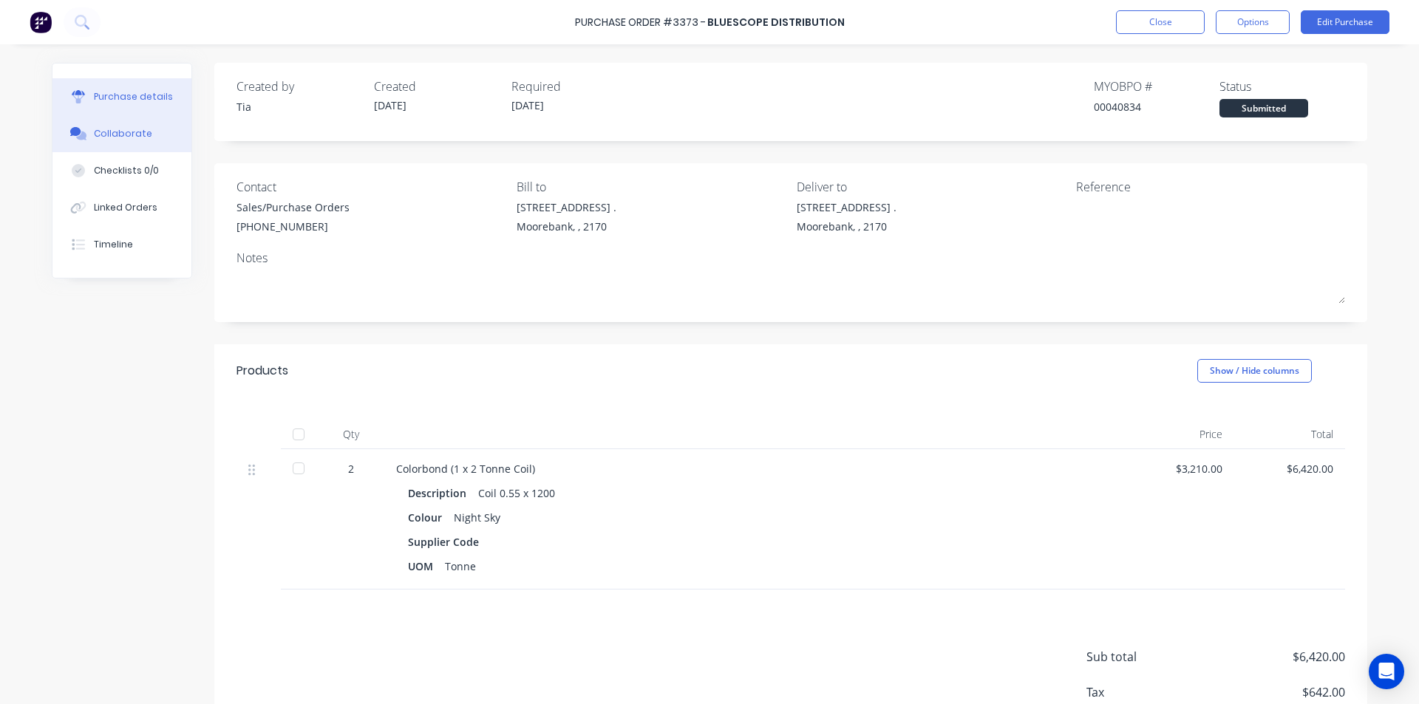
click at [88, 123] on button "Collaborate" at bounding box center [121, 133] width 139 height 37
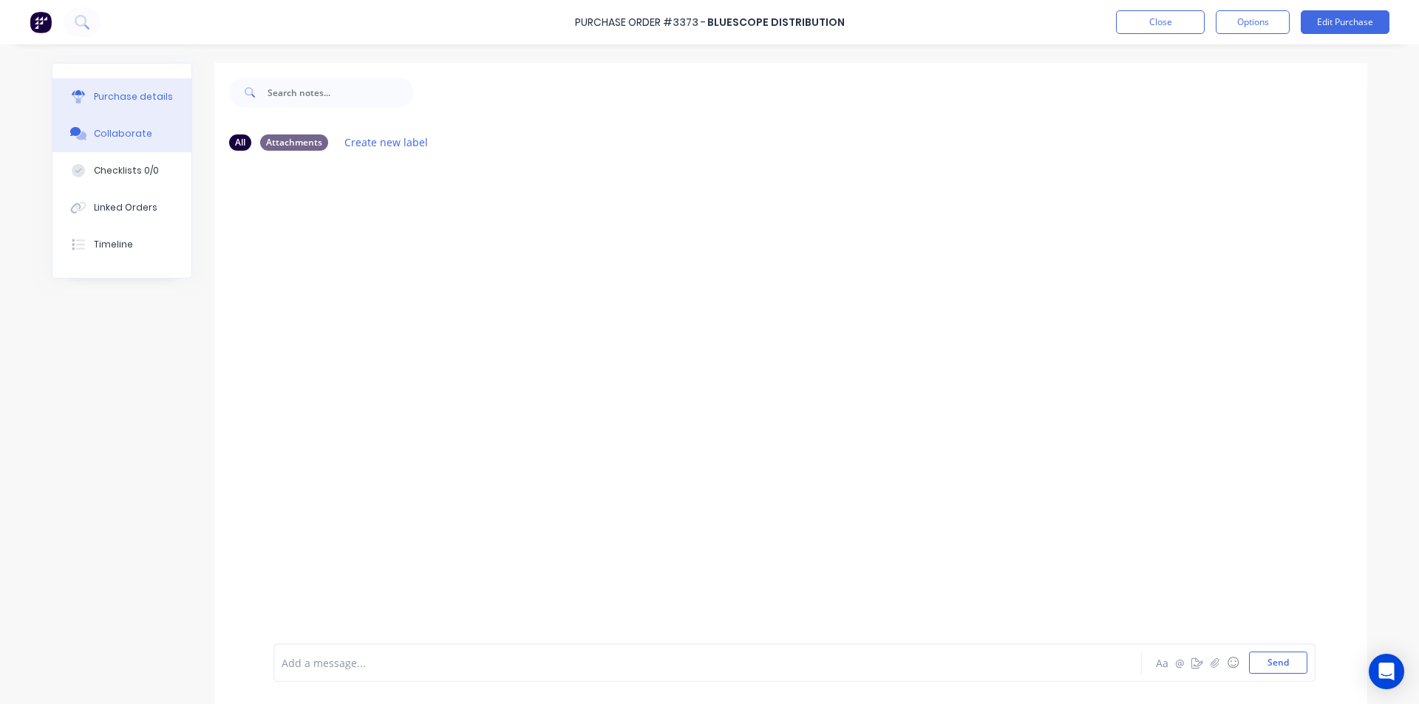
click at [125, 88] on button "Purchase details" at bounding box center [121, 96] width 139 height 37
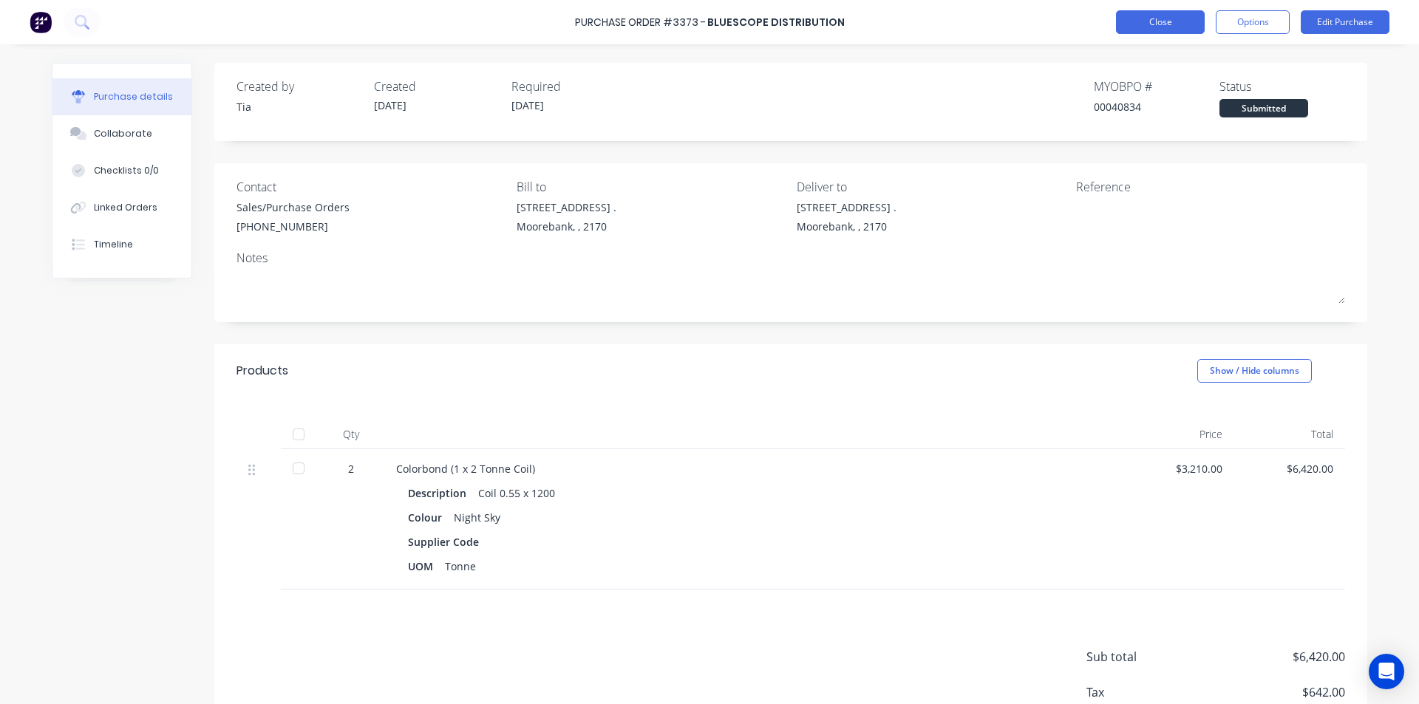
click at [1157, 27] on button "Close" at bounding box center [1160, 22] width 89 height 24
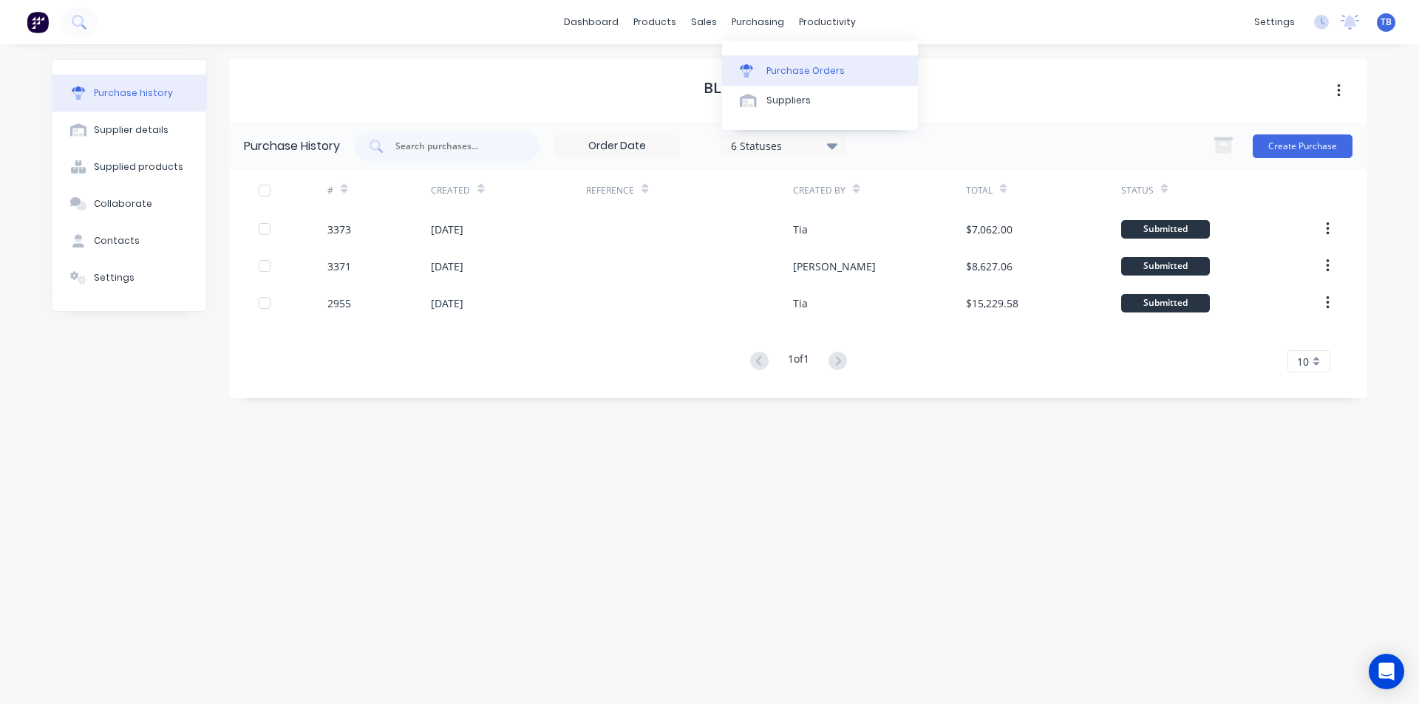
click at [771, 68] on div "Purchase Orders" at bounding box center [806, 70] width 78 height 13
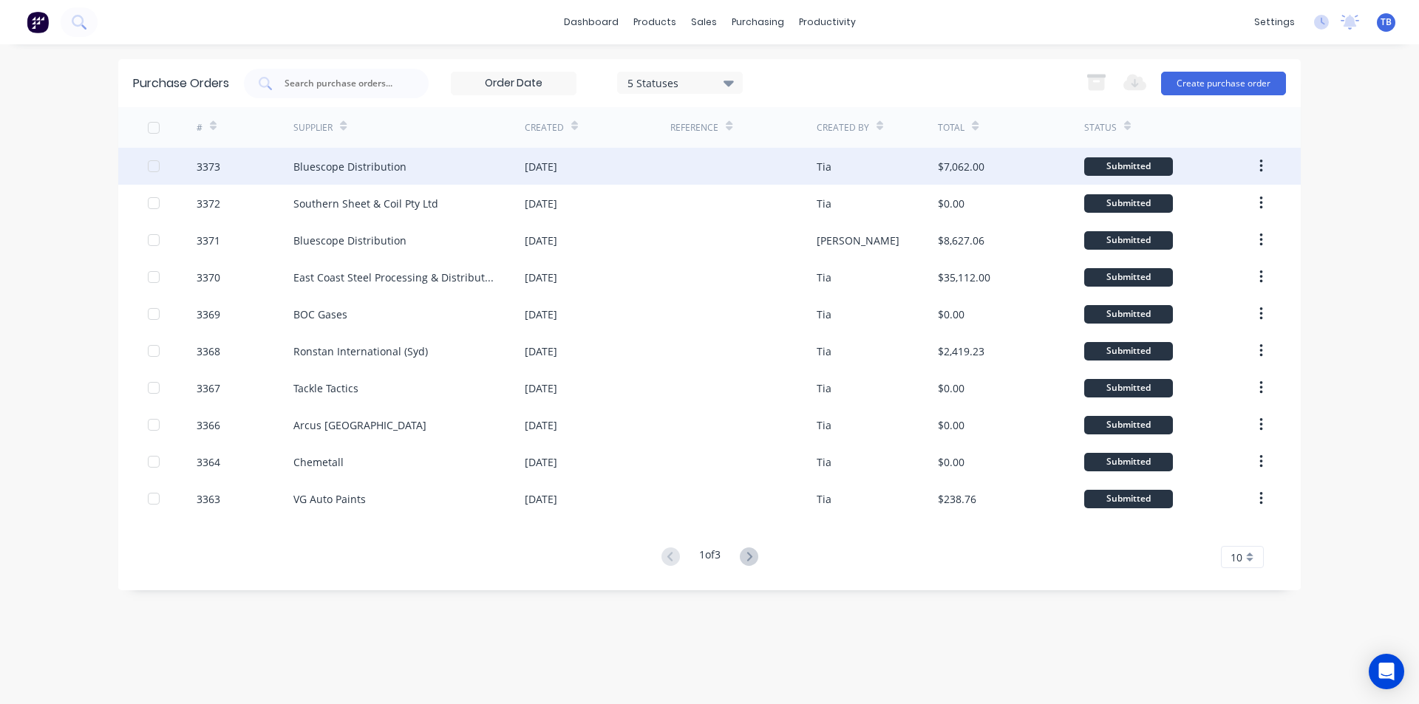
click at [392, 164] on div "Bluescope Distribution" at bounding box center [349, 167] width 113 height 16
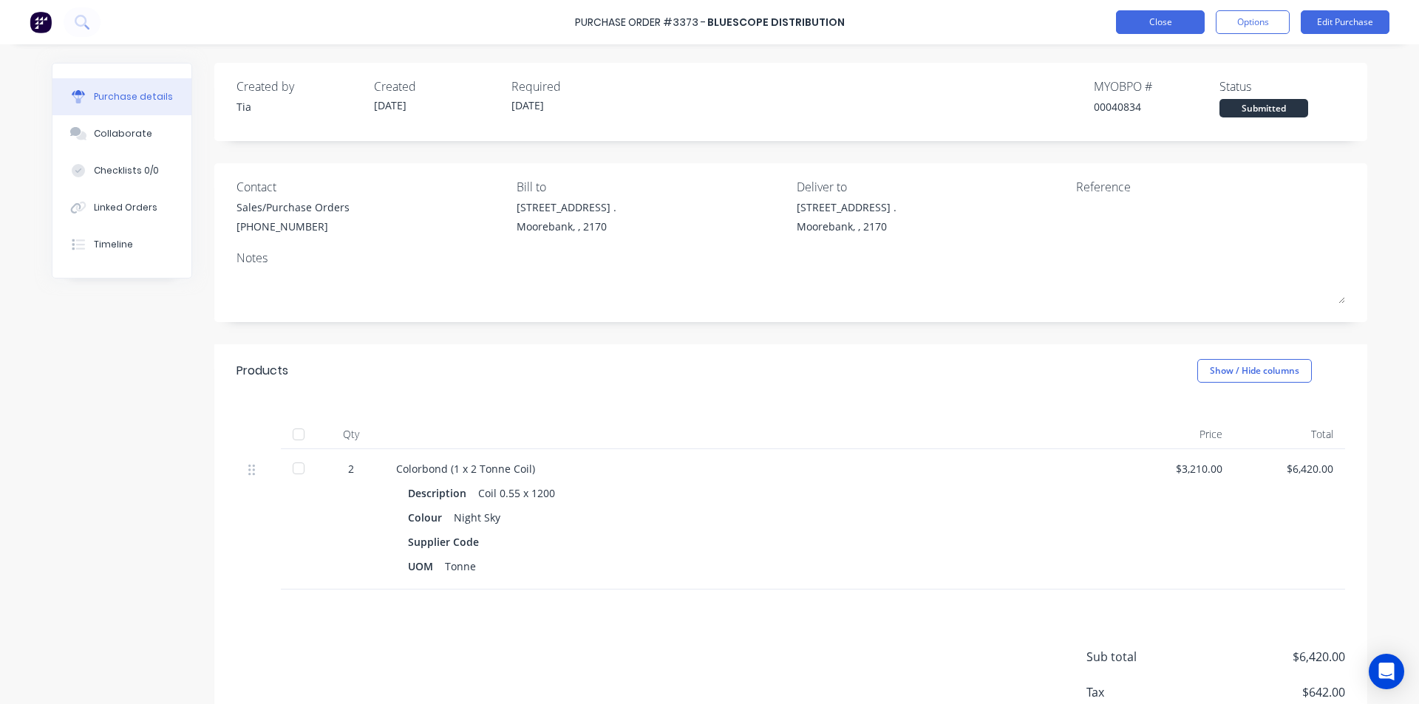
click at [1137, 17] on button "Close" at bounding box center [1160, 22] width 89 height 24
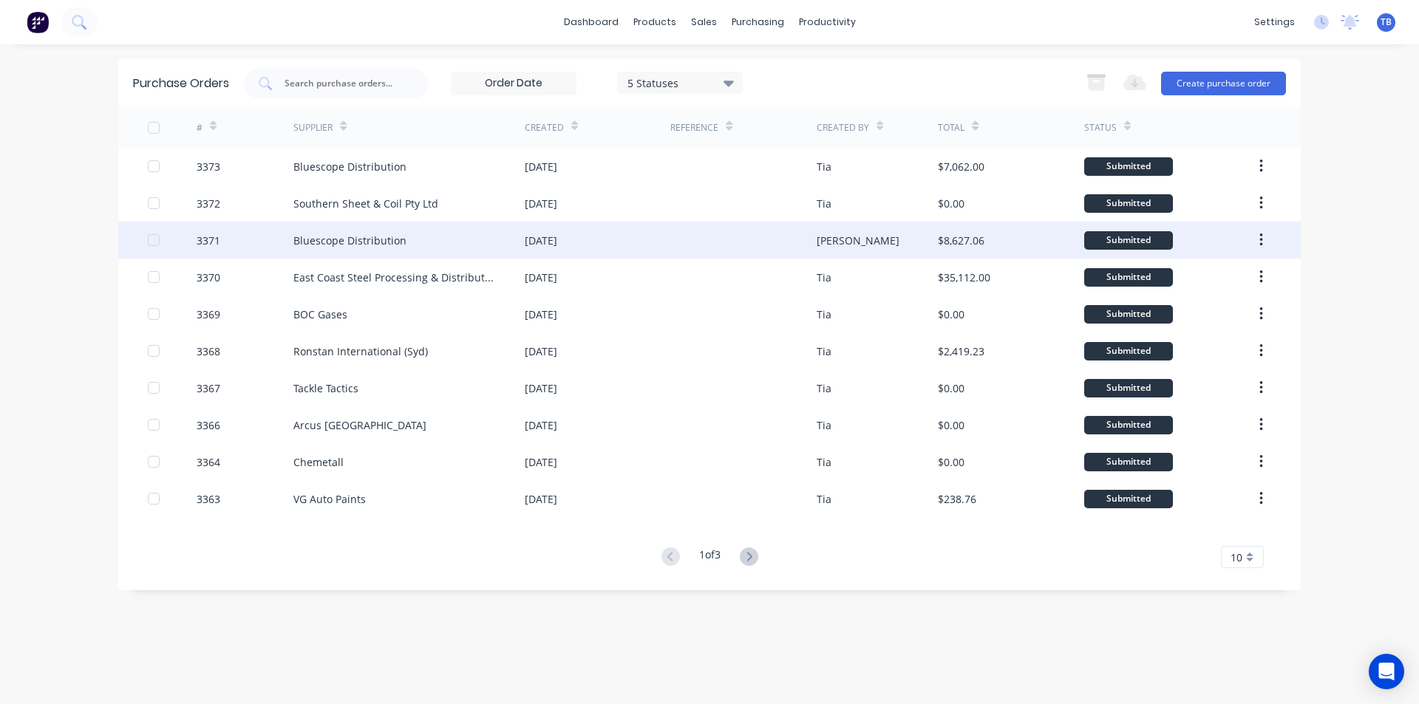
click at [367, 230] on div "Bluescope Distribution" at bounding box center [408, 240] width 231 height 37
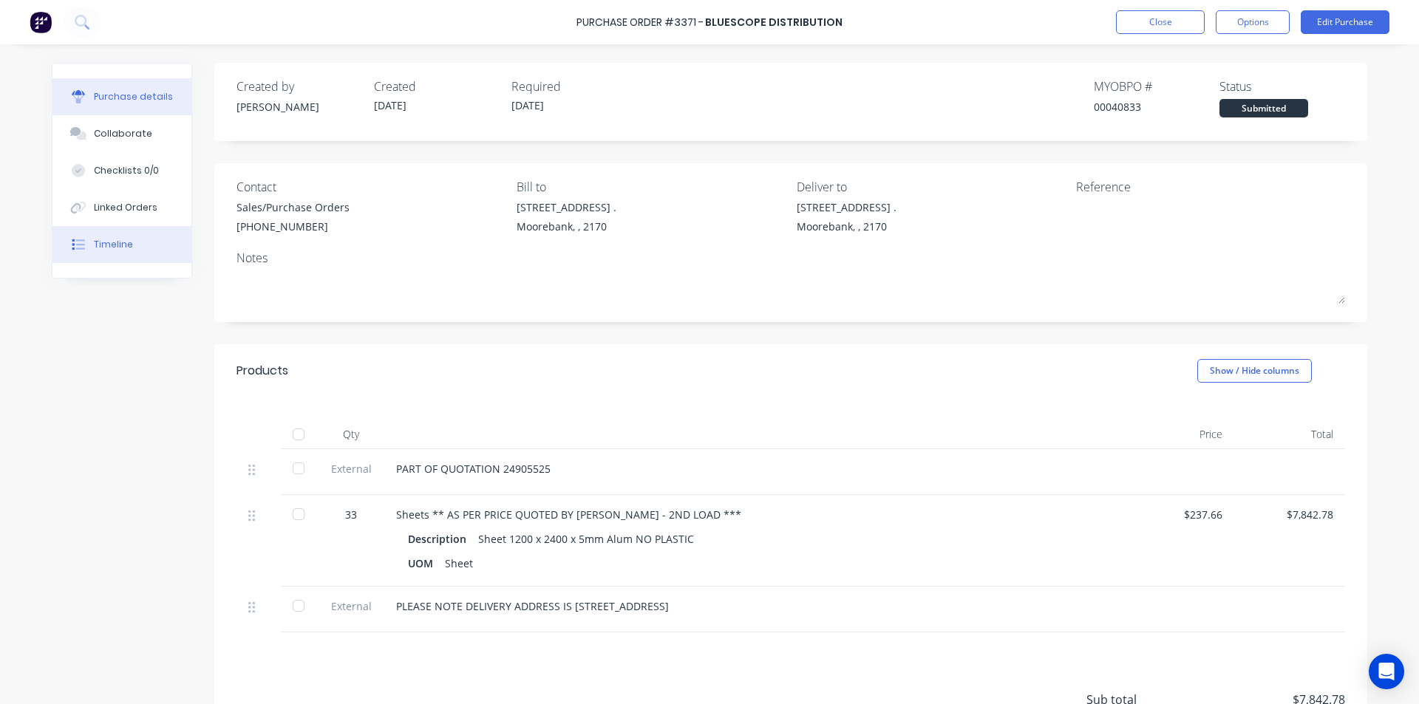
click at [142, 238] on button "Timeline" at bounding box center [121, 244] width 139 height 37
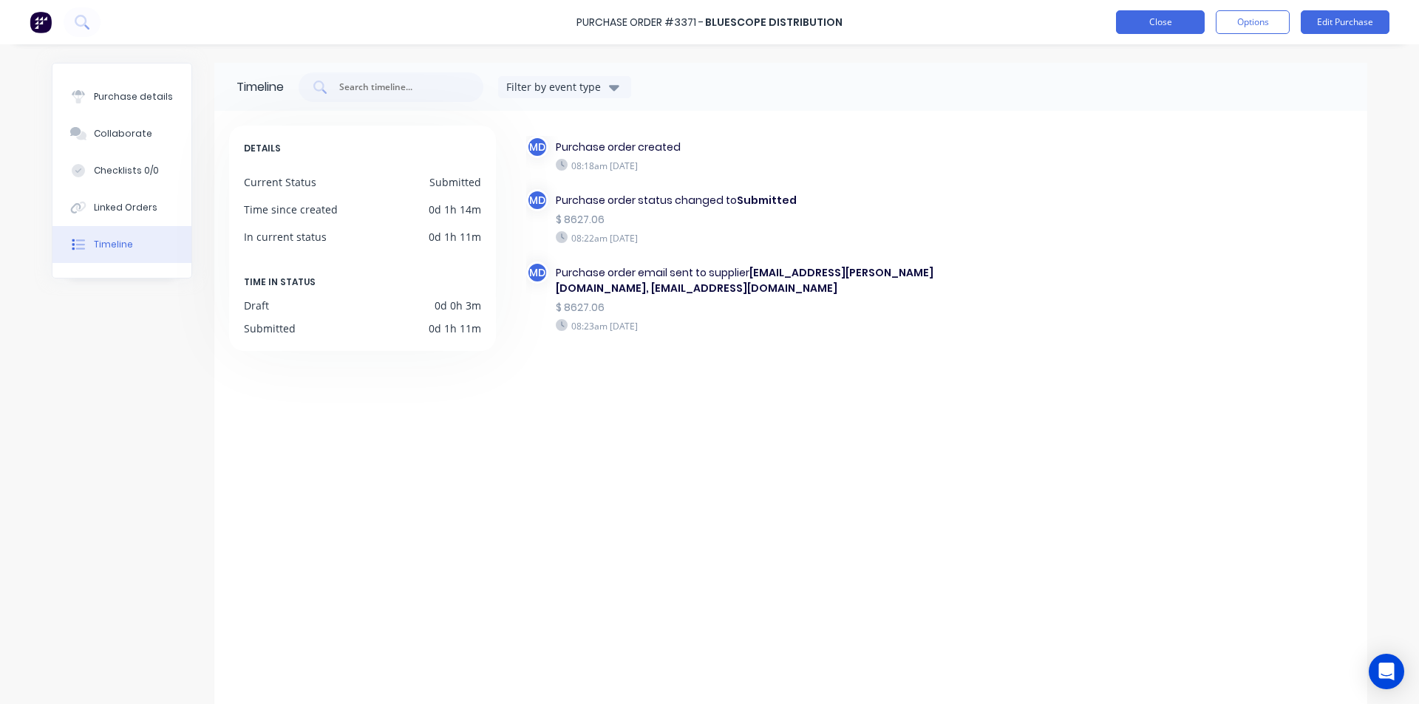
click at [1172, 20] on button "Close" at bounding box center [1160, 22] width 89 height 24
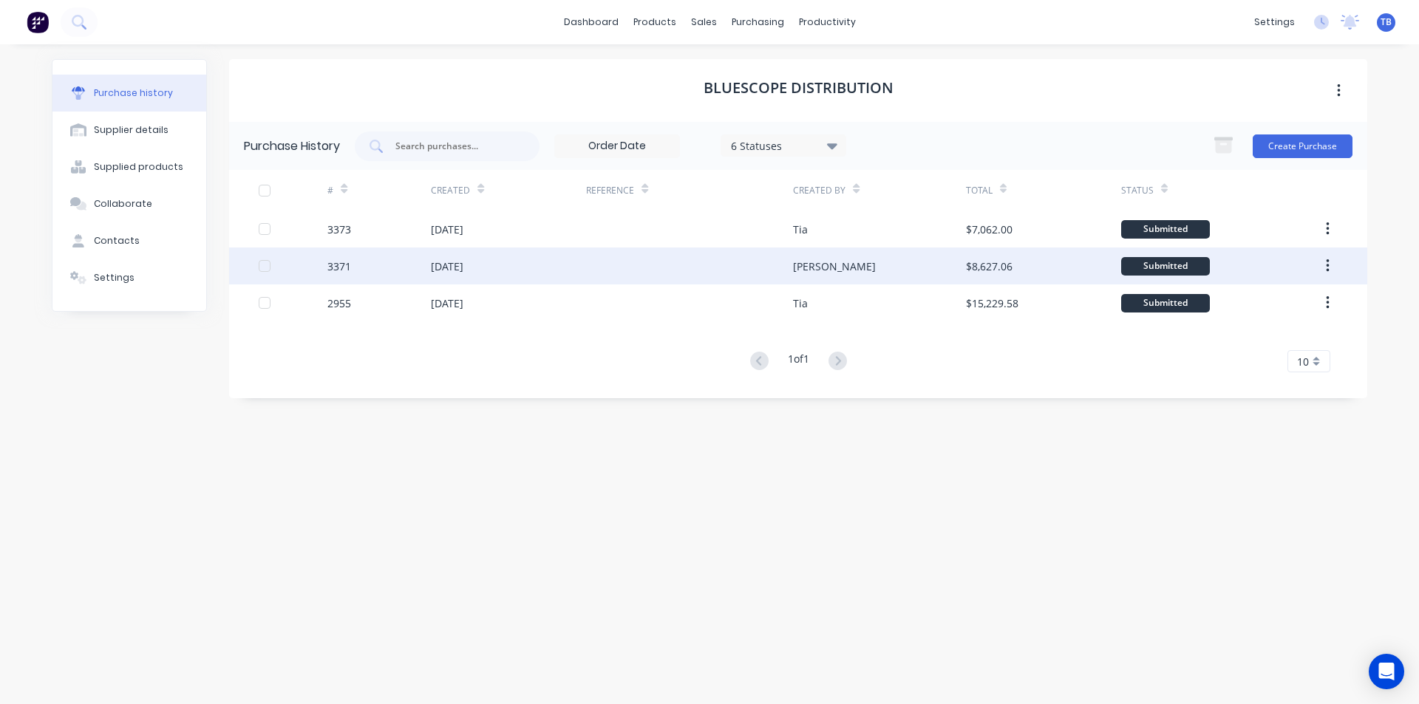
click at [643, 278] on div at bounding box center [689, 266] width 207 height 37
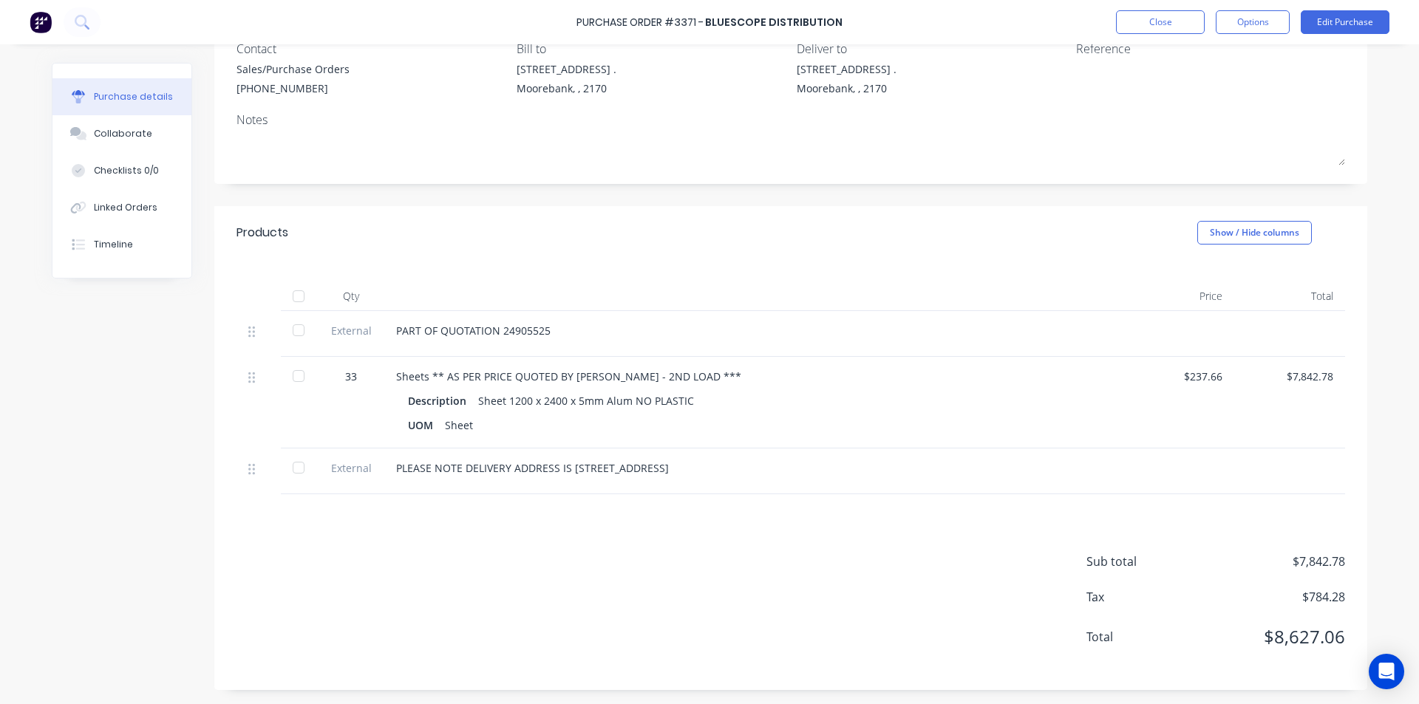
scroll to position [139, 0]
click at [1138, 21] on button "Close" at bounding box center [1160, 22] width 89 height 24
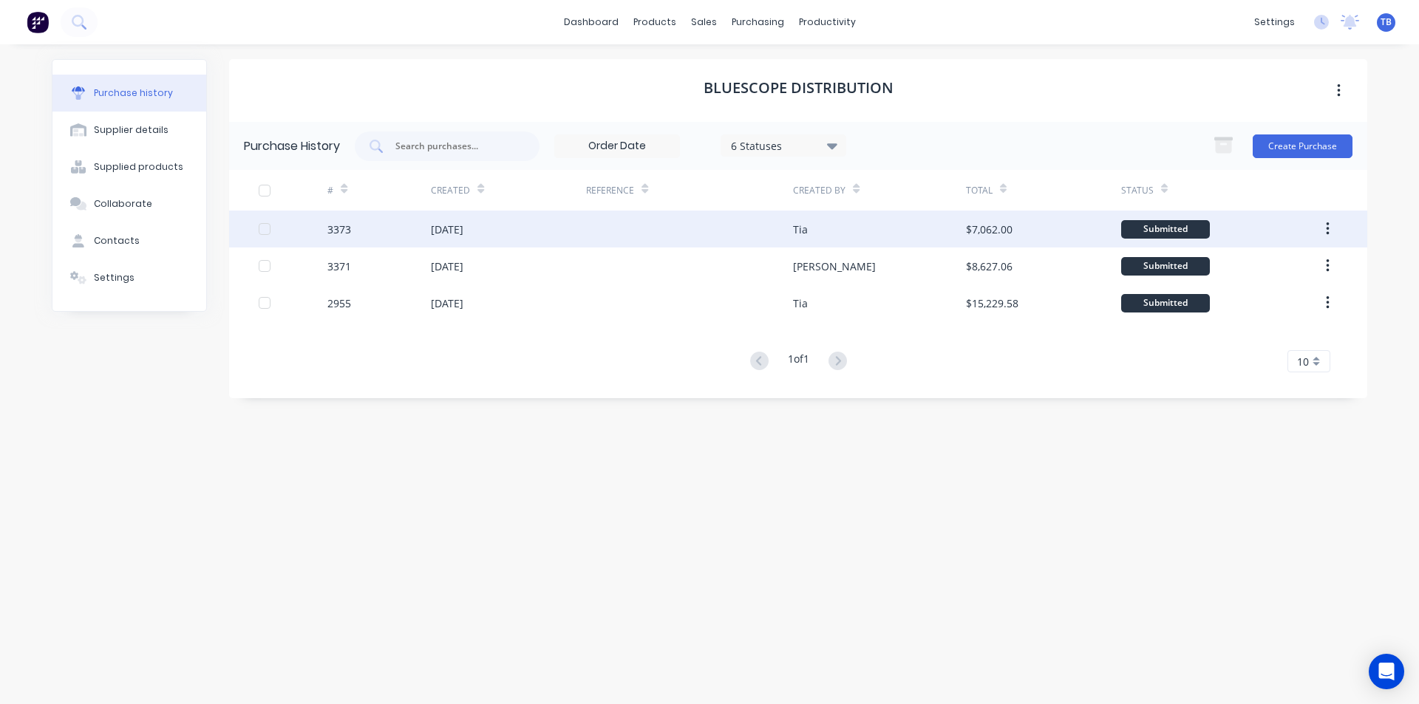
click at [854, 225] on div "Tia" at bounding box center [879, 229] width 172 height 37
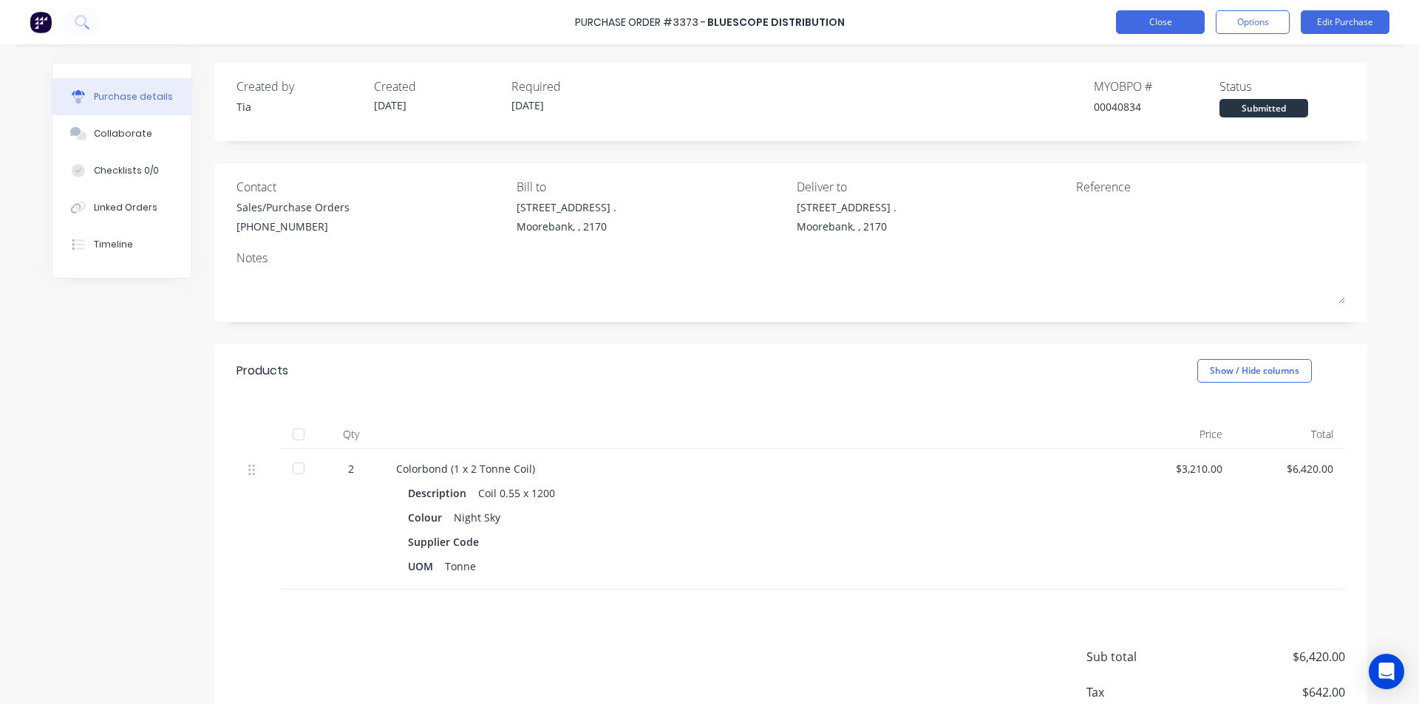
click at [1161, 20] on button "Close" at bounding box center [1160, 22] width 89 height 24
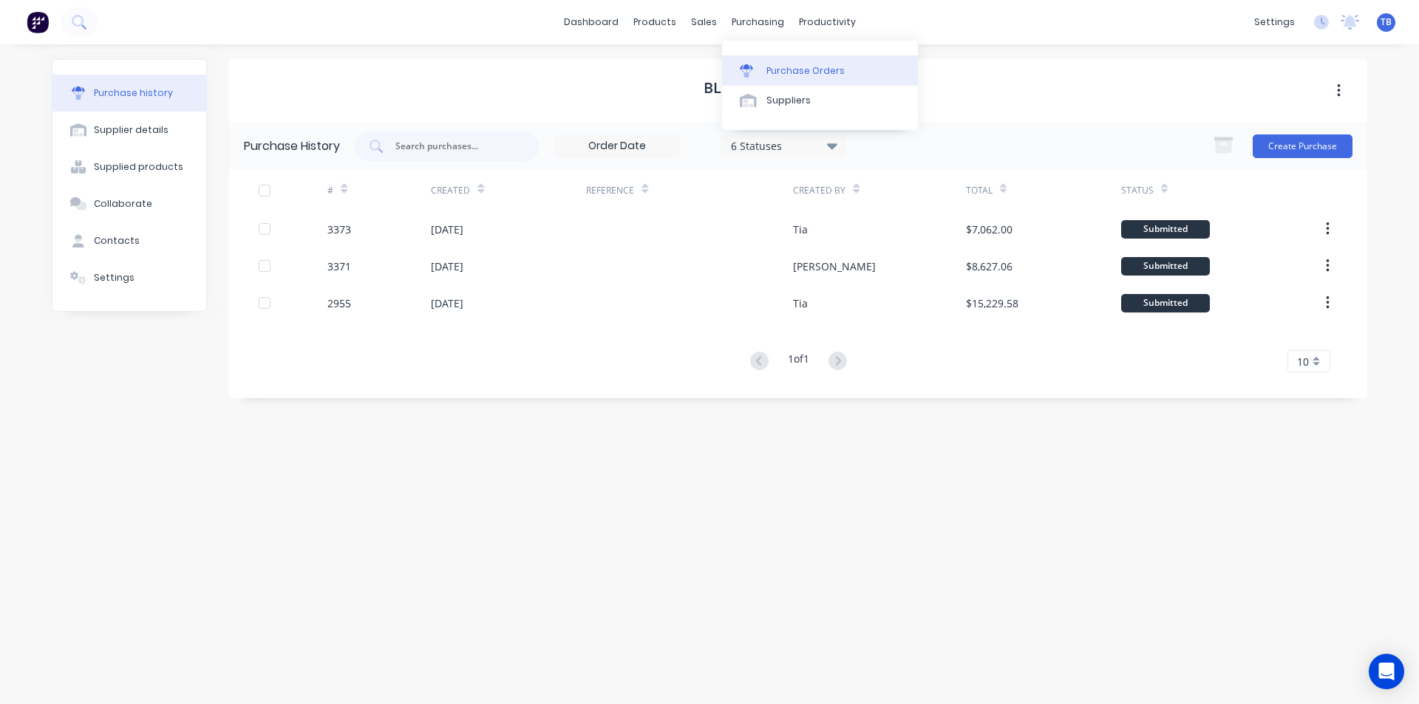
click at [767, 73] on div "Purchase Orders" at bounding box center [806, 70] width 78 height 13
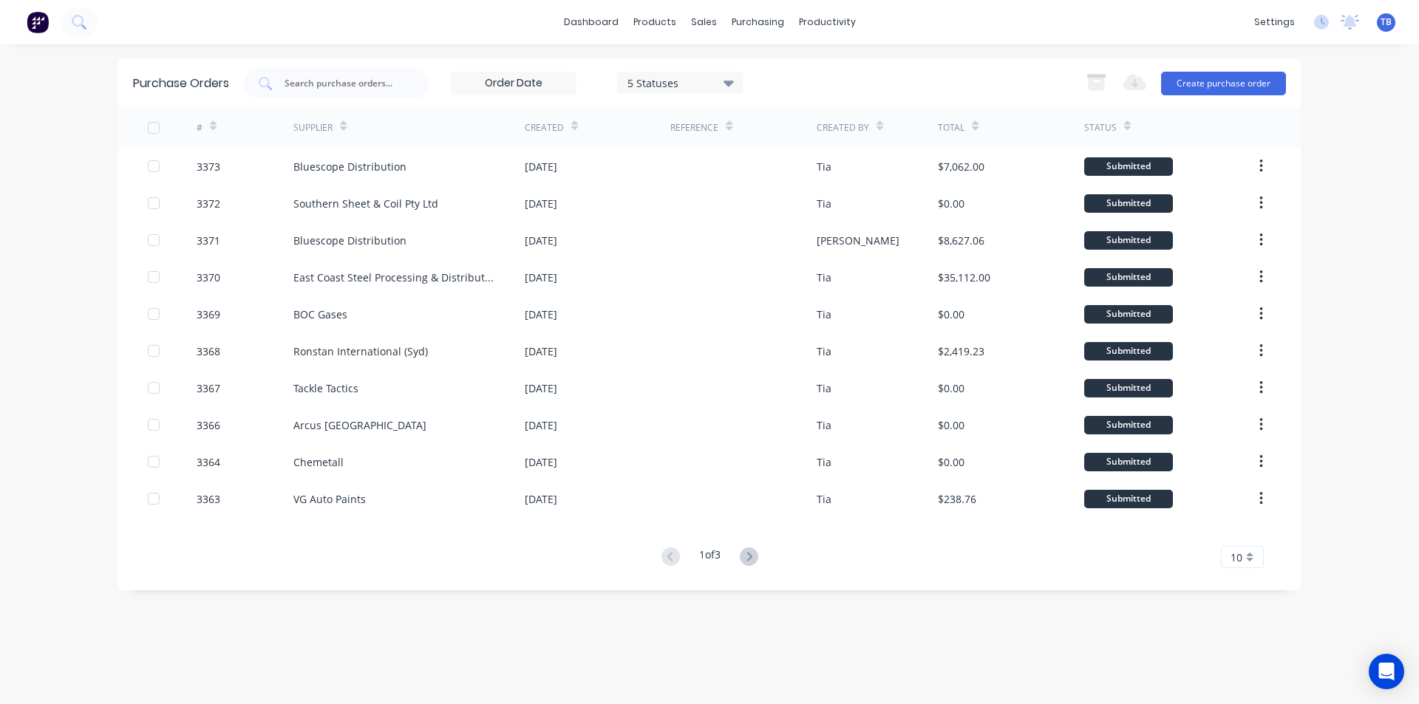
click at [1254, 557] on div "10" at bounding box center [1242, 557] width 43 height 22
click at [1262, 529] on div "35" at bounding box center [1242, 533] width 41 height 26
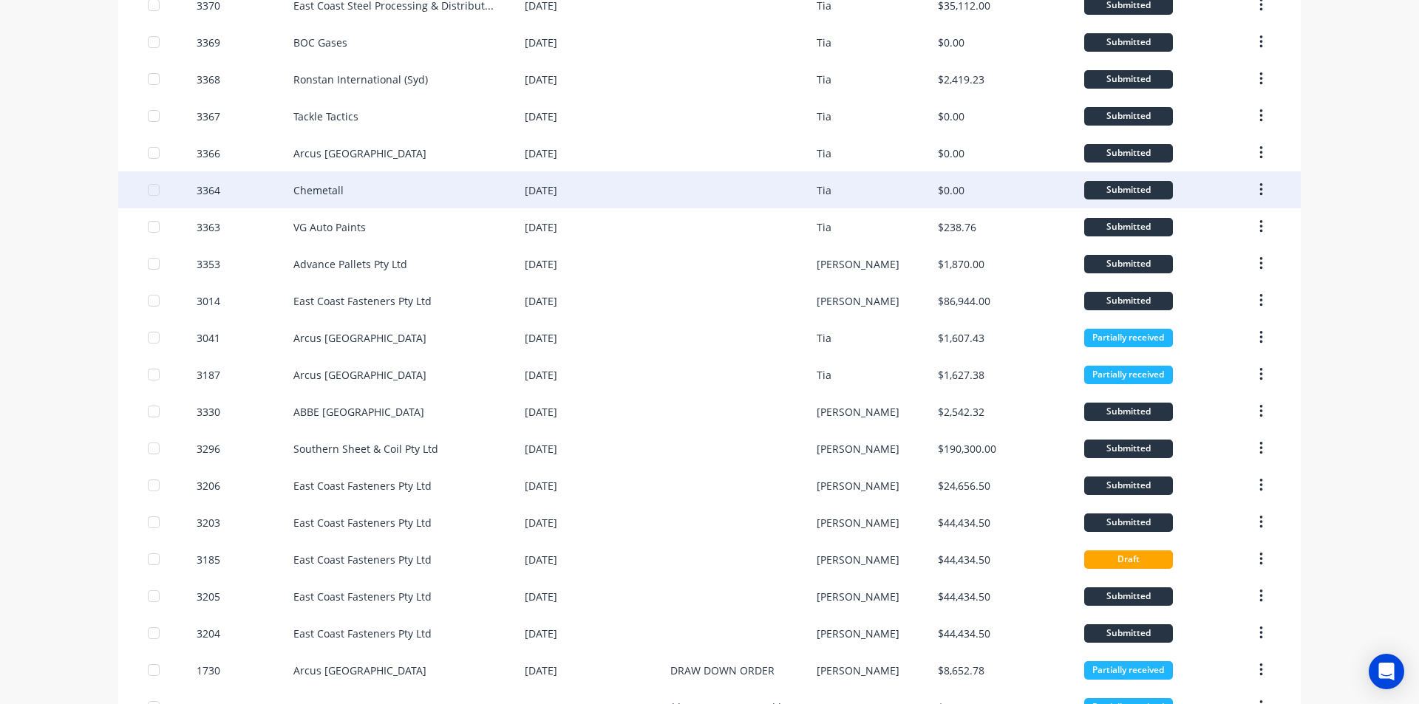
scroll to position [271, 0]
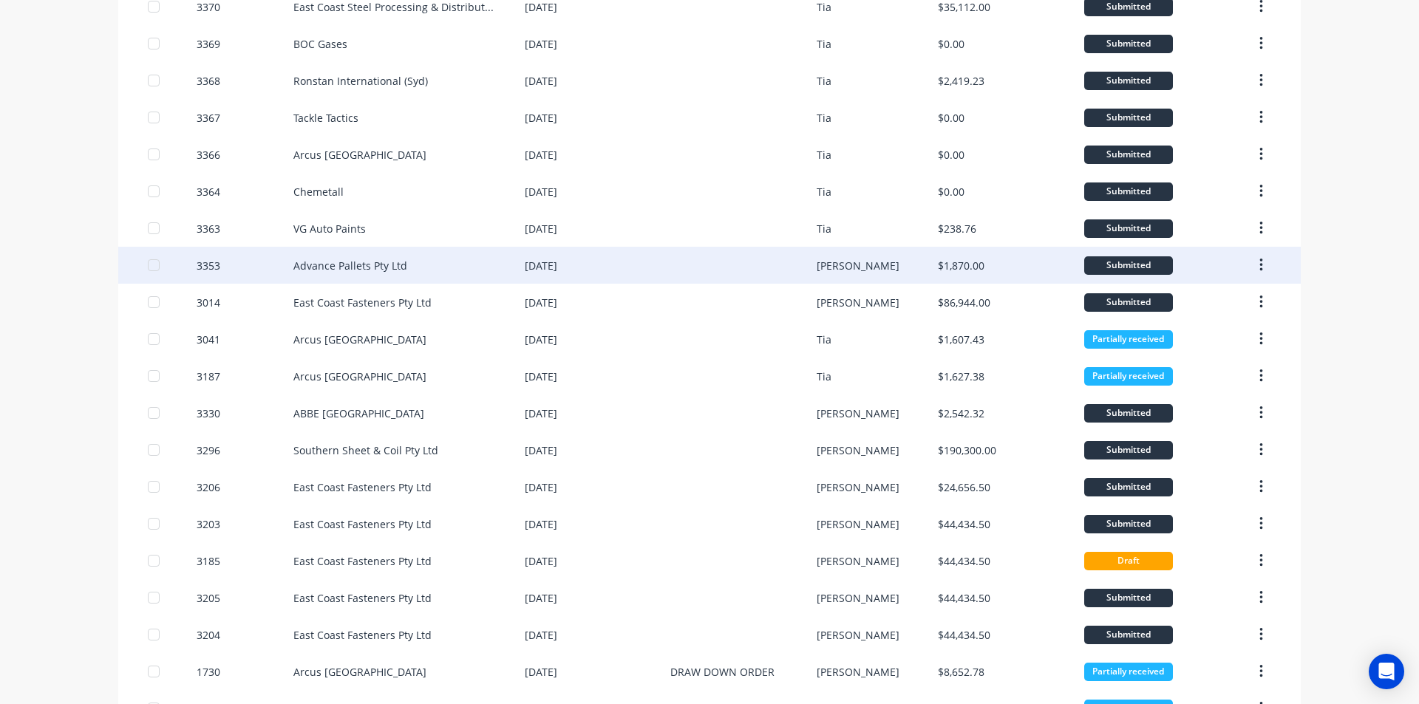
click at [867, 263] on div "[PERSON_NAME]" at bounding box center [878, 265] width 122 height 37
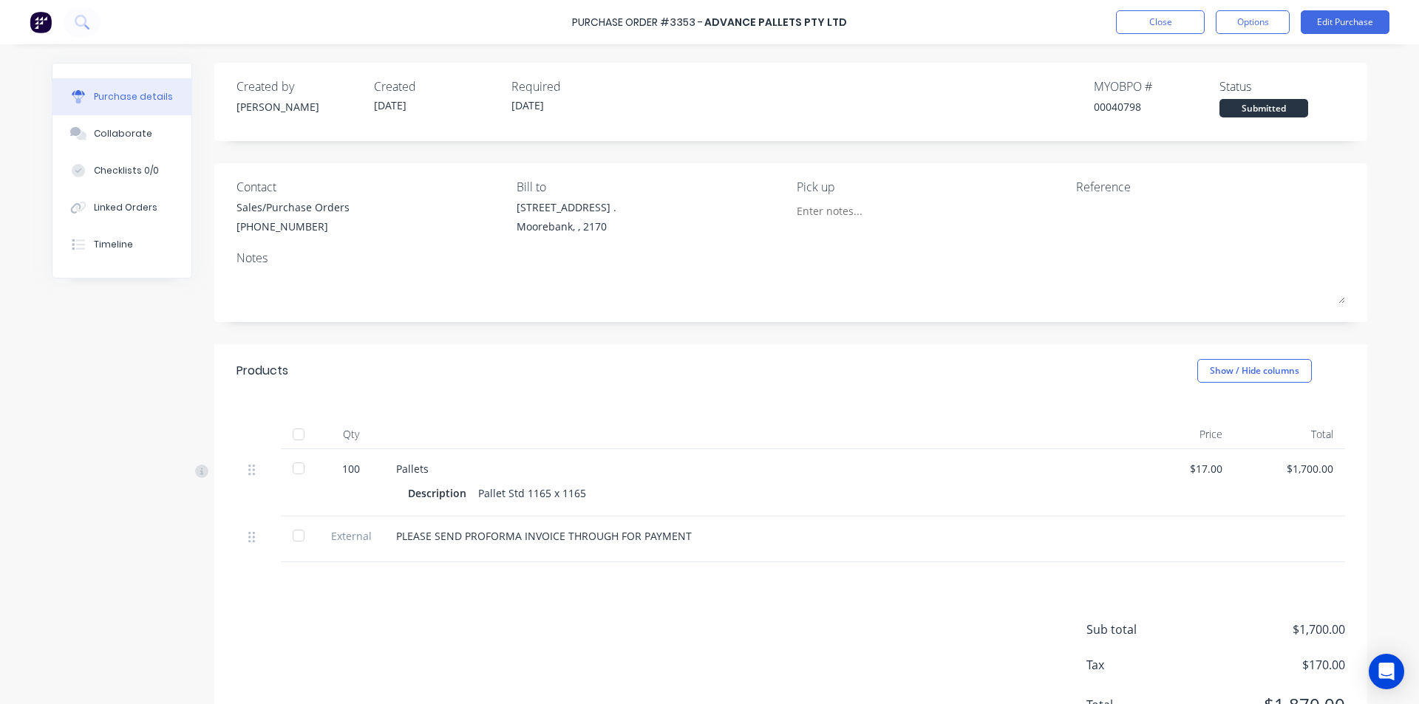
click at [294, 464] on div at bounding box center [299, 469] width 30 height 30
click at [288, 537] on div at bounding box center [299, 536] width 30 height 30
click at [1165, 41] on div "Purchase Order #3353 - Advance Pallets Pty Ltd Close Options Edit Purchase Purc…" at bounding box center [709, 352] width 1419 height 704
click at [1170, 26] on button "Close" at bounding box center [1160, 22] width 89 height 24
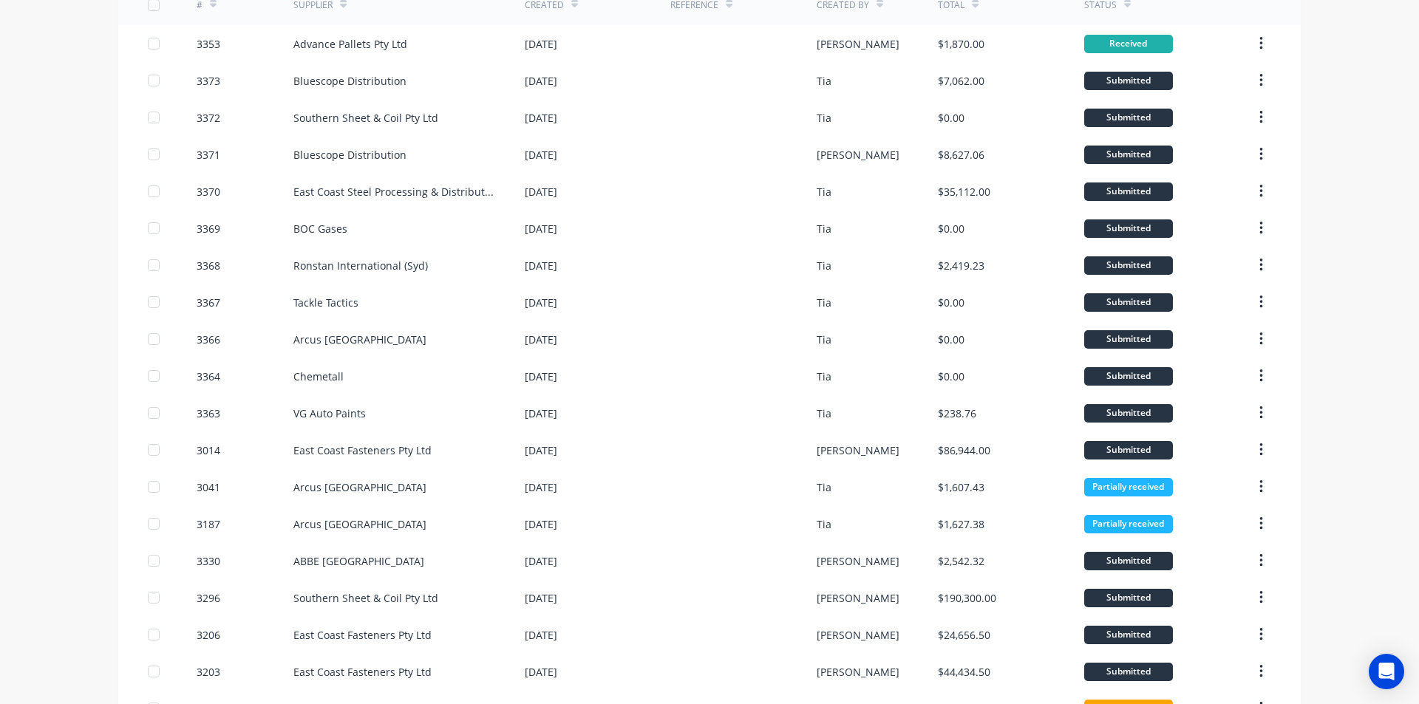
scroll to position [49, 0]
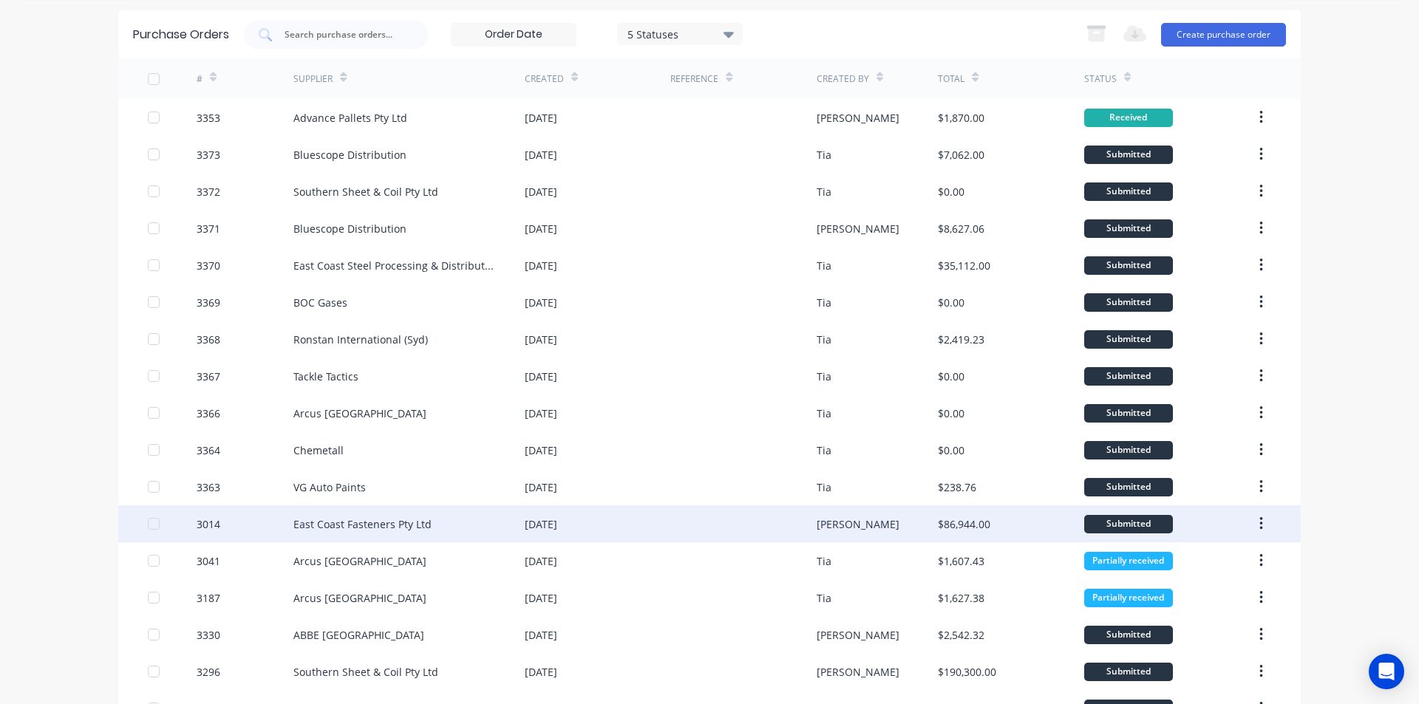
click at [484, 517] on div "East Coast Fasteners Pty Ltd" at bounding box center [408, 524] width 231 height 37
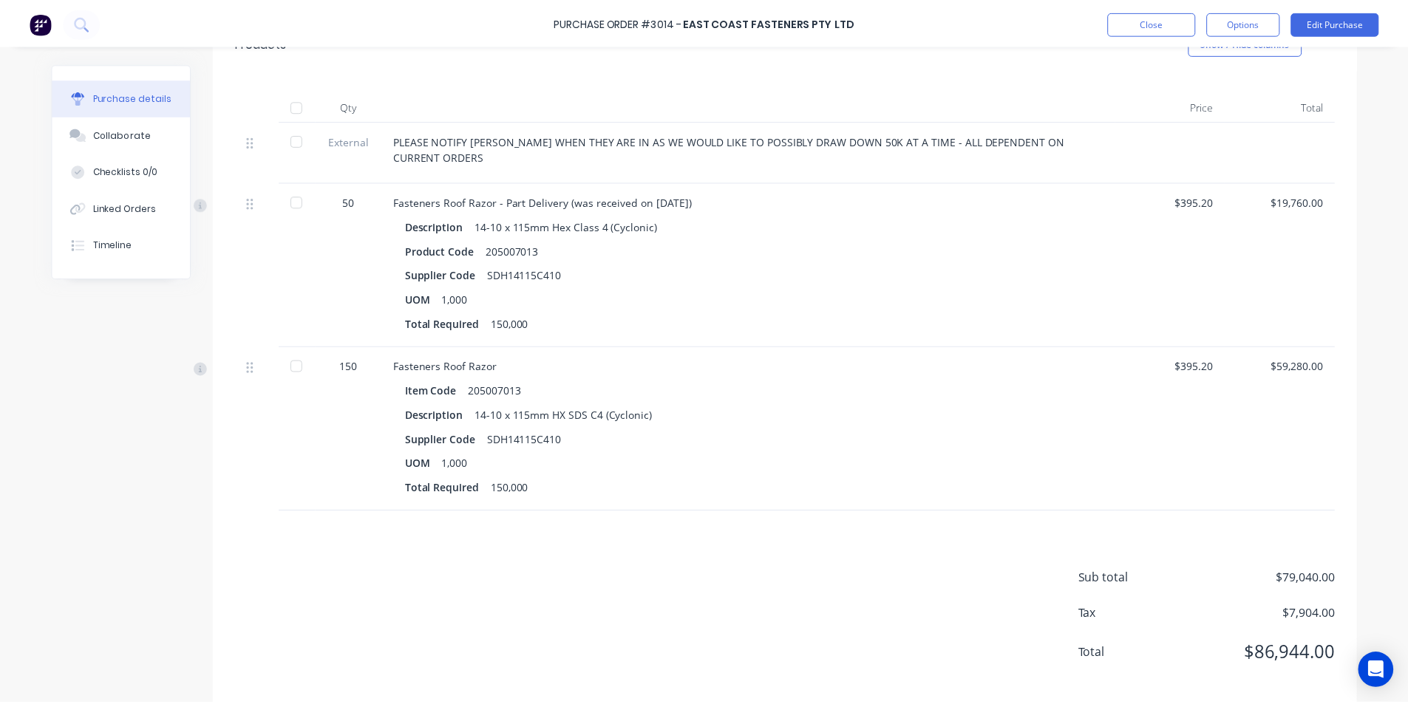
scroll to position [343, 0]
click at [1185, 18] on button "Close" at bounding box center [1160, 22] width 89 height 24
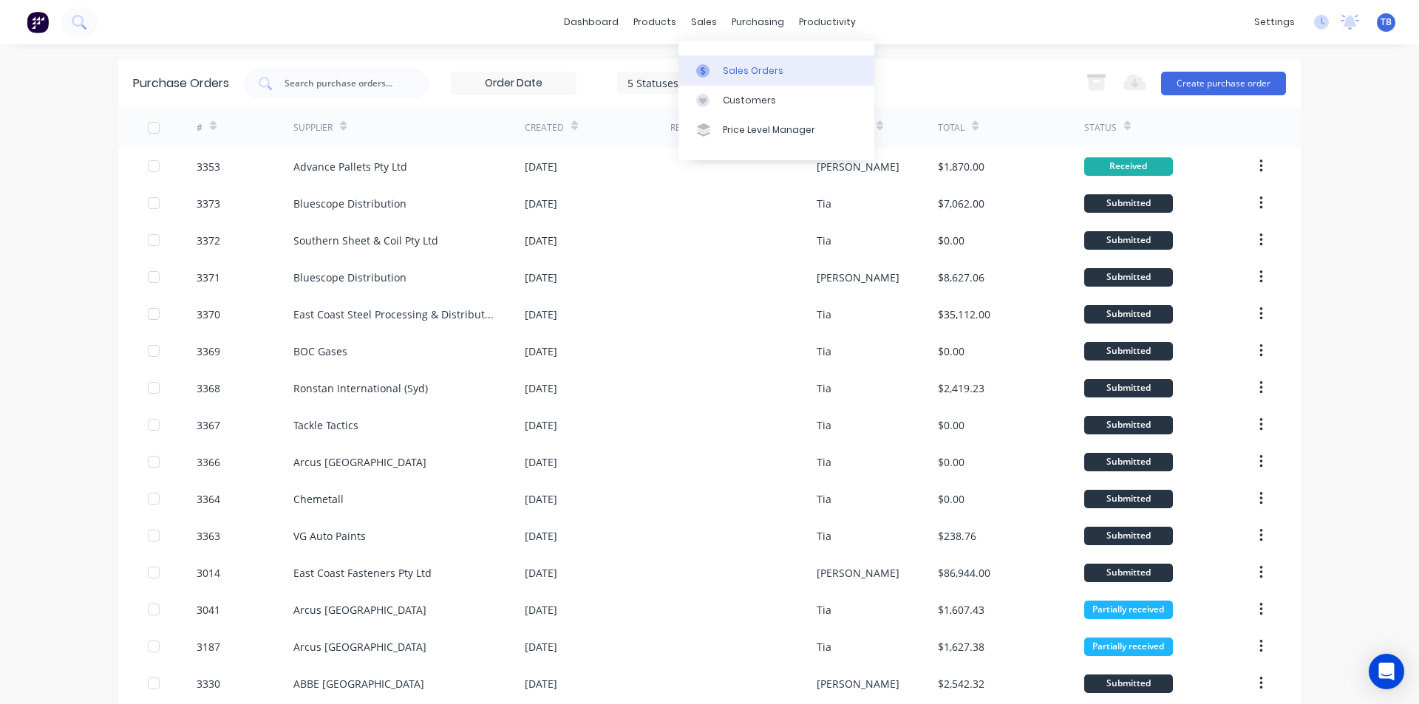
click at [721, 70] on link "Sales Orders" at bounding box center [777, 70] width 196 height 30
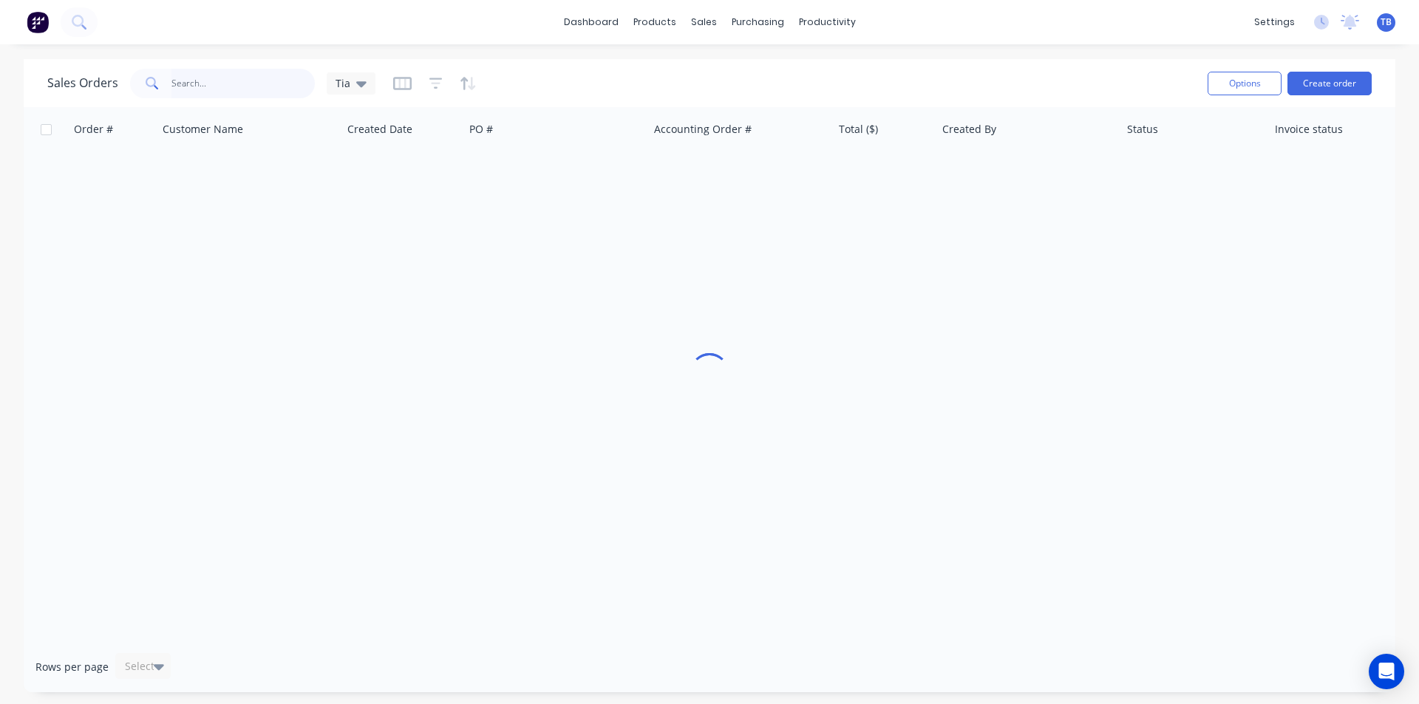
click at [198, 86] on input "text" at bounding box center [243, 84] width 144 height 30
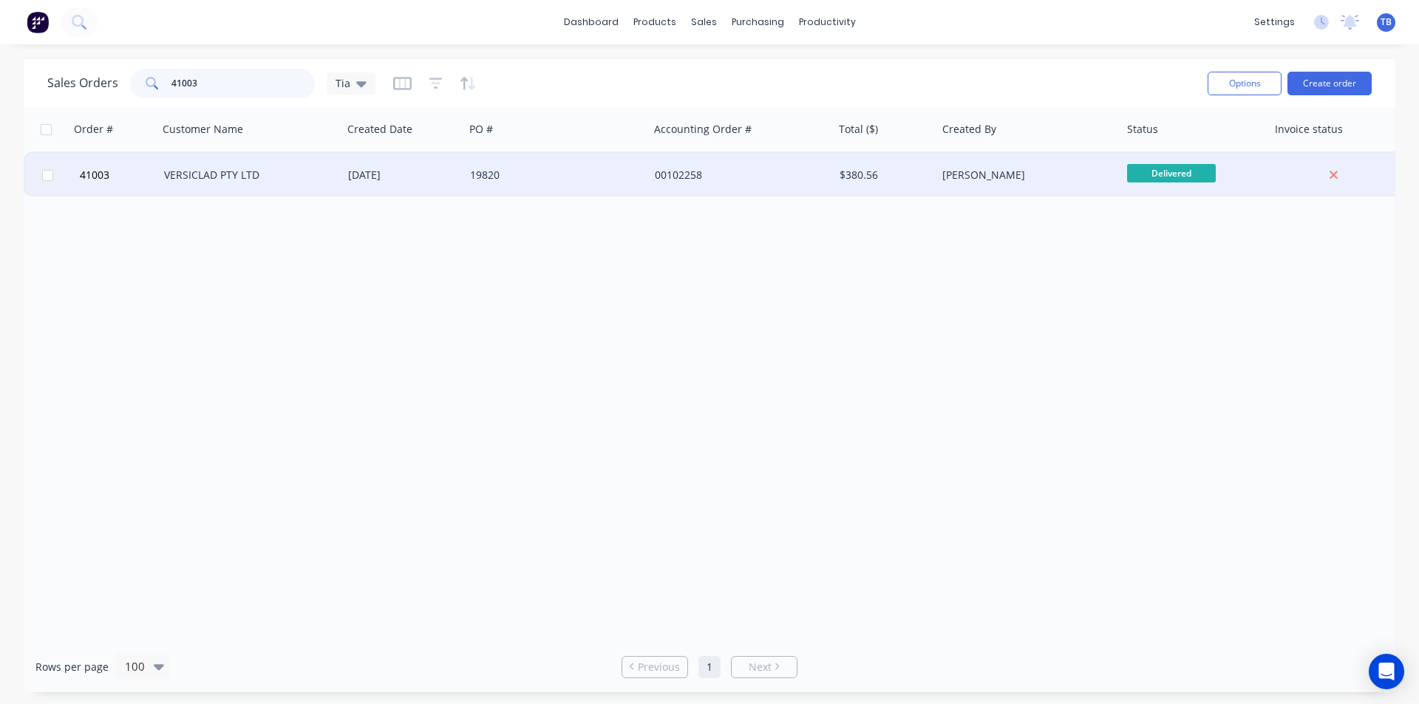
type input "41003"
click at [226, 174] on div "VERSICLAD PTY LTD" at bounding box center [246, 175] width 164 height 15
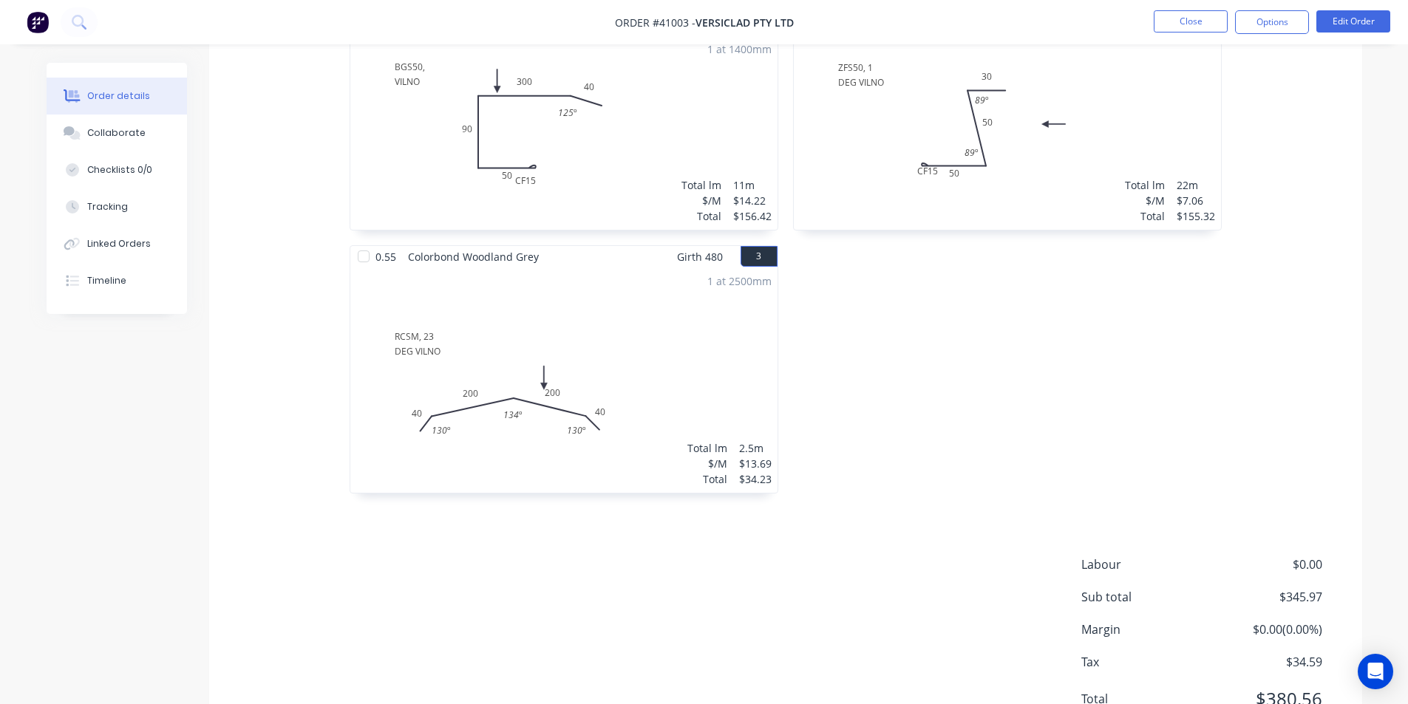
scroll to position [564, 0]
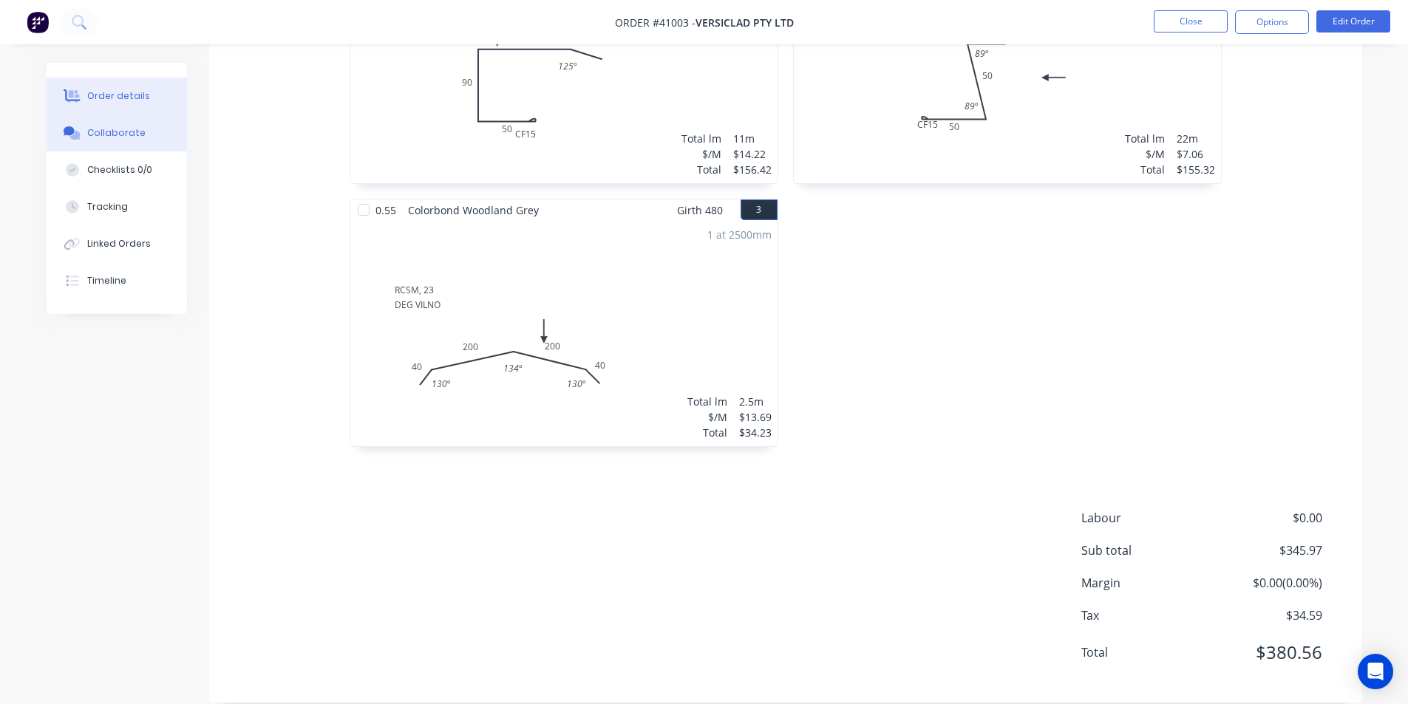
click at [118, 122] on button "Collaborate" at bounding box center [117, 133] width 140 height 37
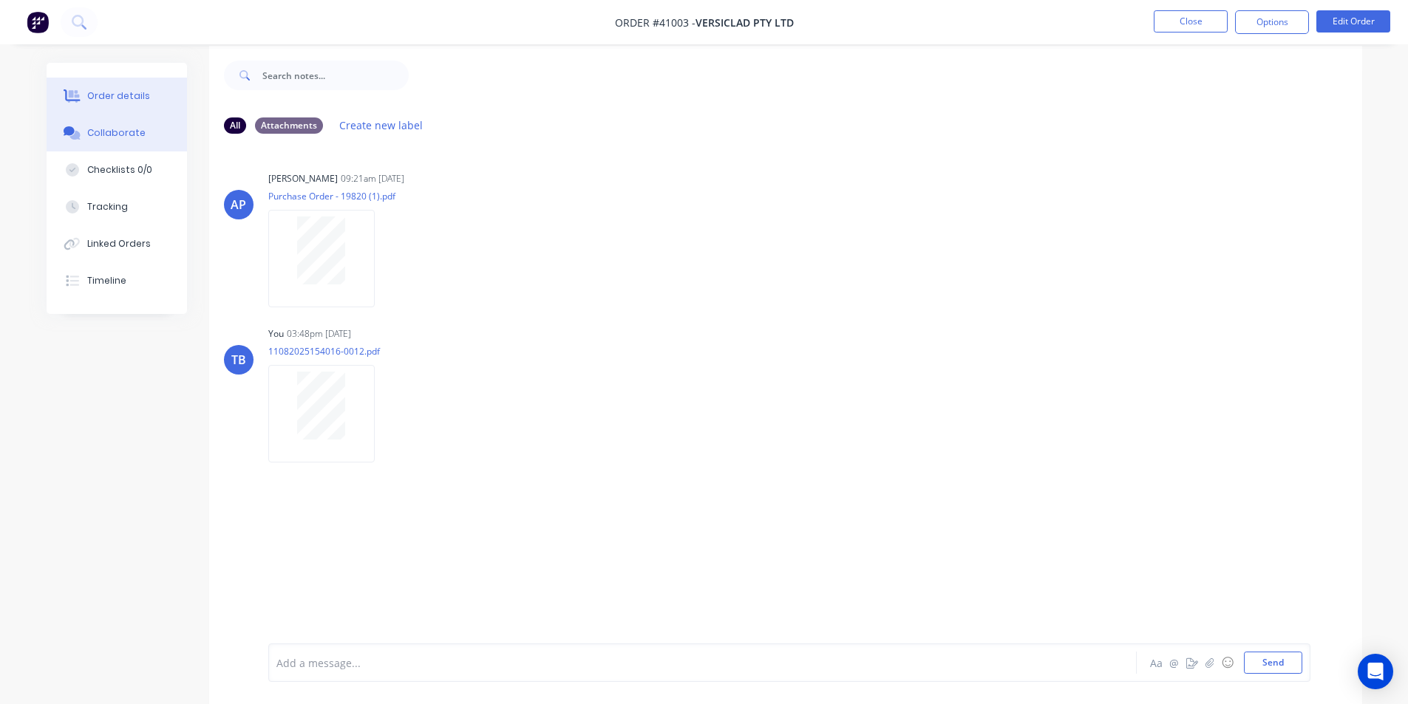
scroll to position [22, 0]
click at [135, 92] on div "Order details" at bounding box center [118, 95] width 63 height 13
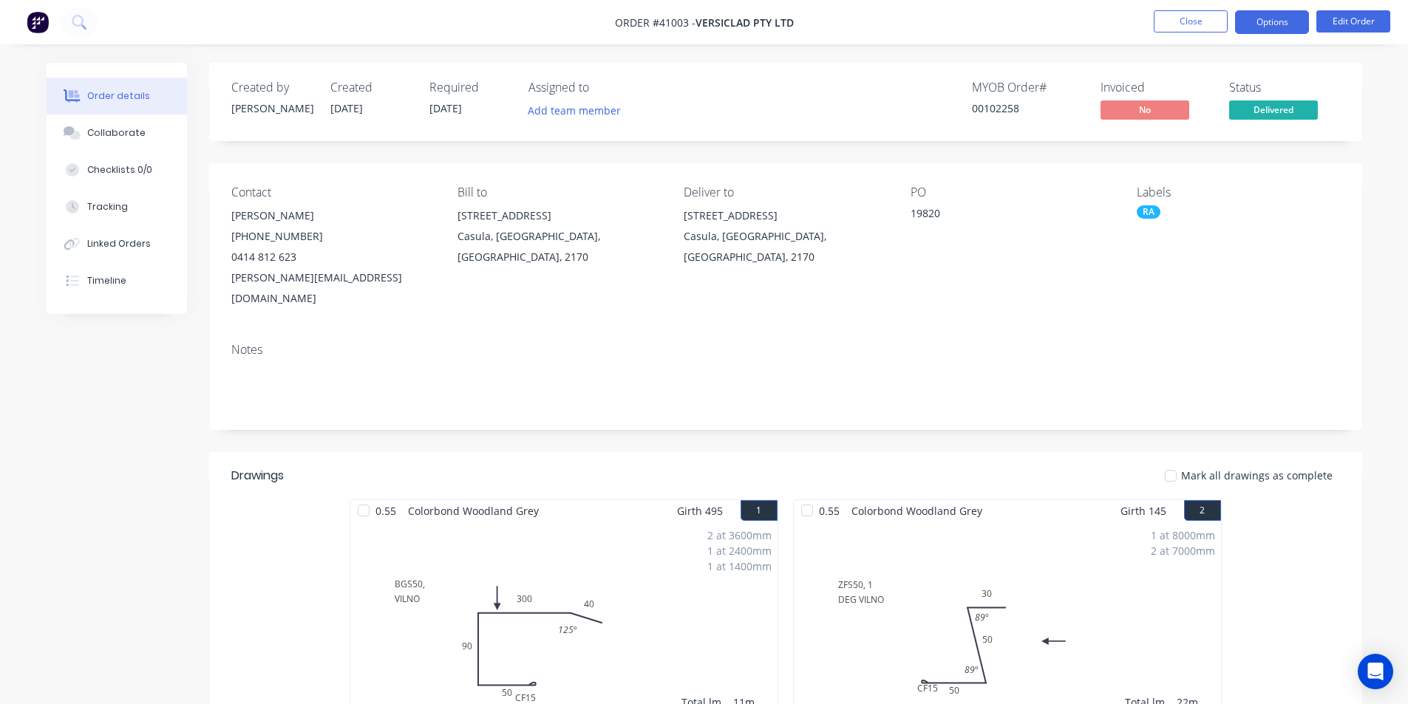
click at [1277, 19] on button "Options" at bounding box center [1272, 22] width 74 height 24
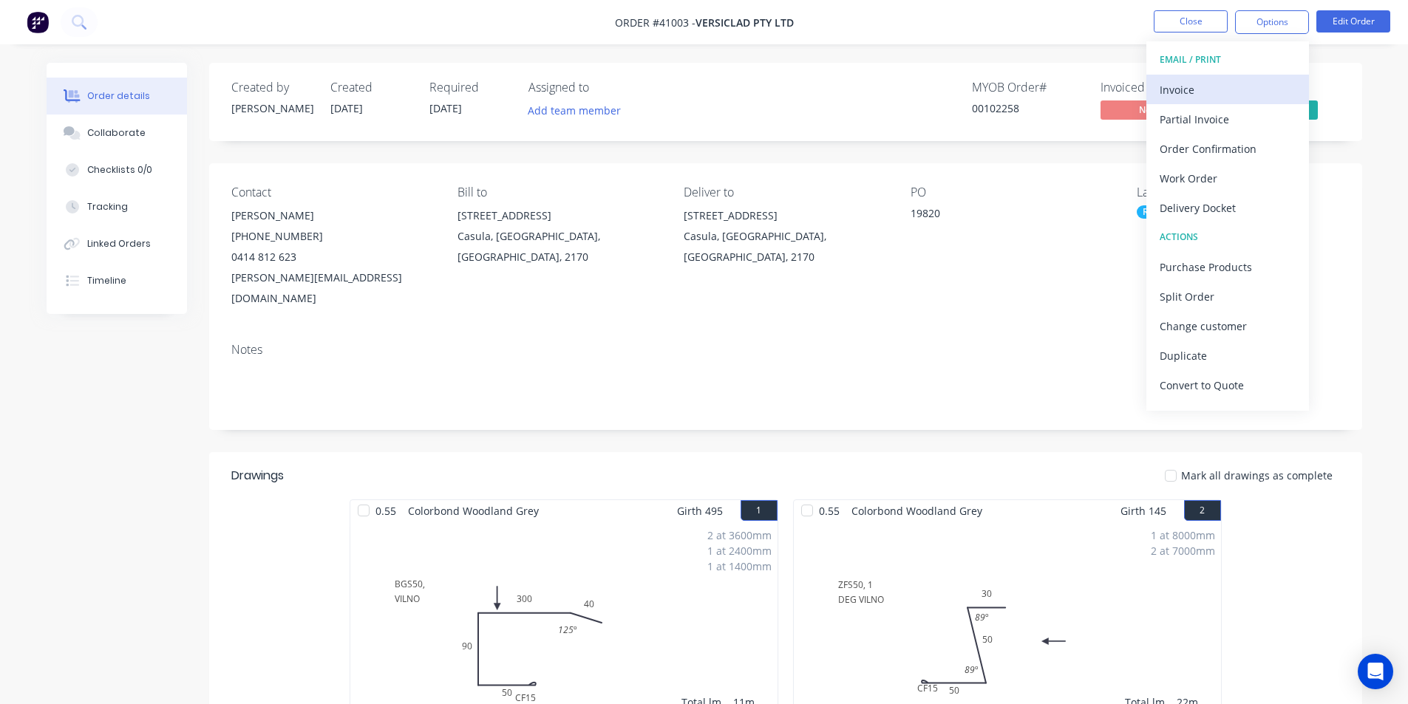
click at [1196, 90] on div "Invoice" at bounding box center [1228, 89] width 136 height 21
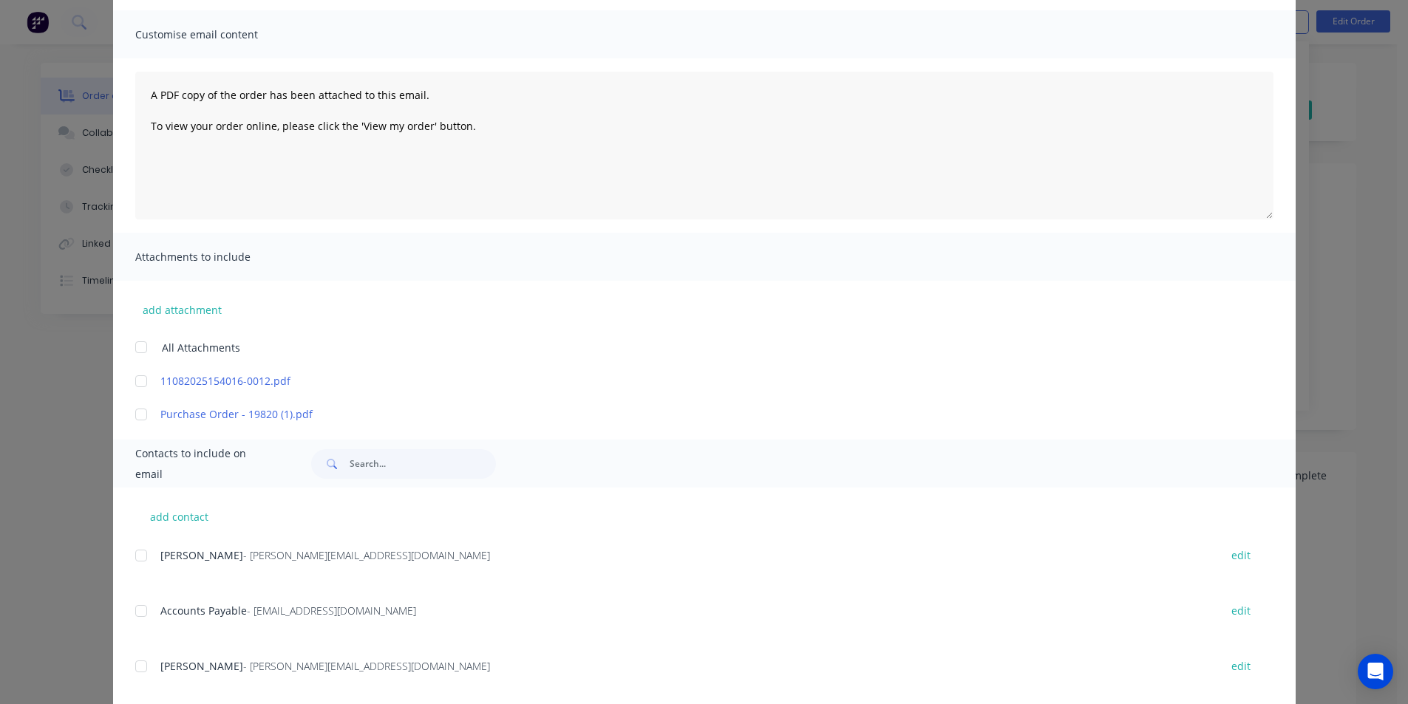
scroll to position [222, 0]
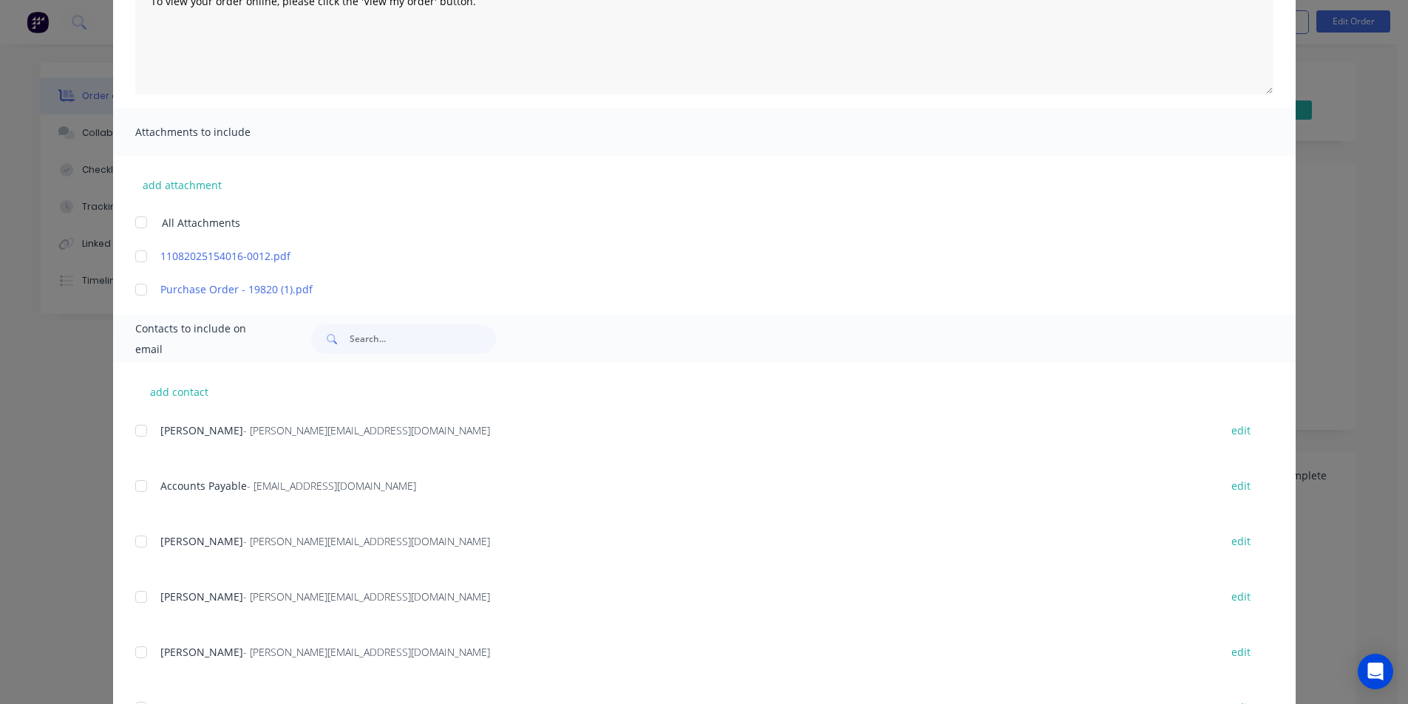
click at [141, 486] on div at bounding box center [141, 487] width 30 height 30
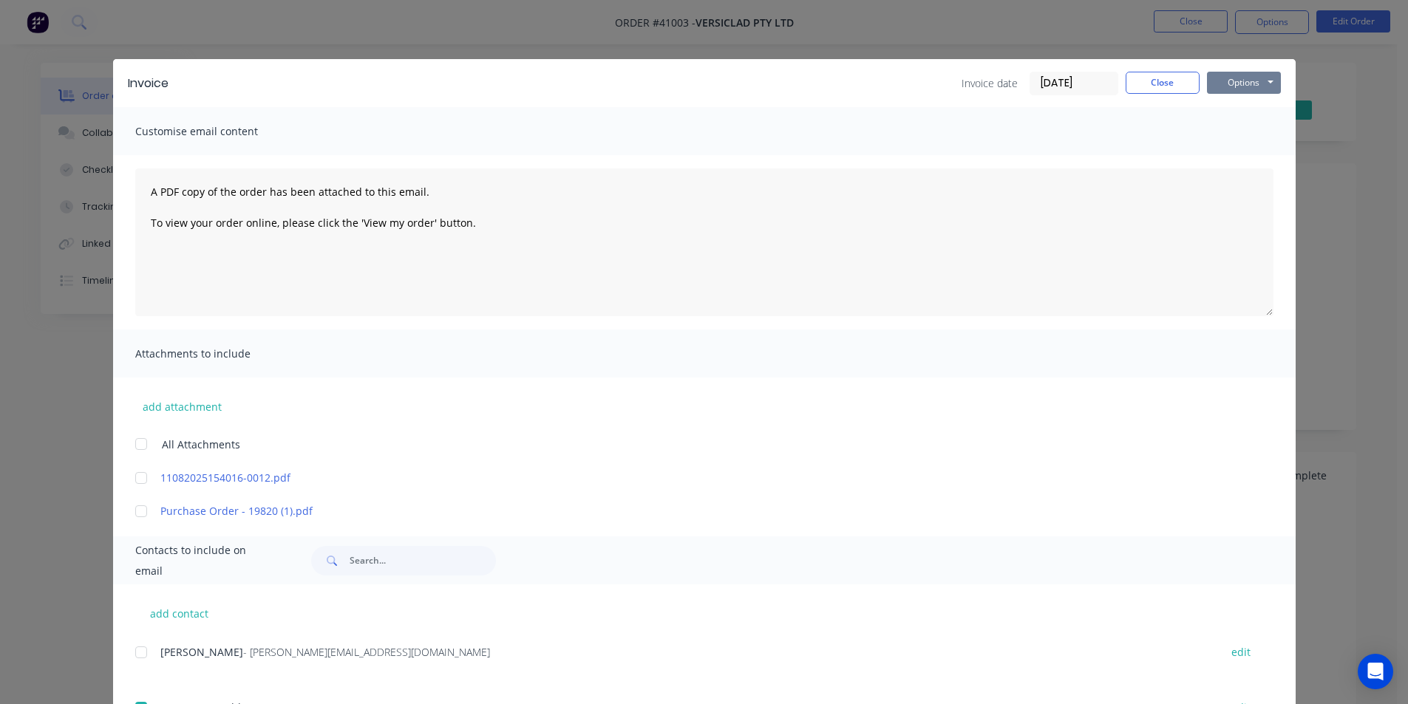
click at [1257, 84] on button "Options" at bounding box center [1244, 83] width 74 height 22
click at [1268, 150] on button "Email" at bounding box center [1254, 158] width 95 height 24
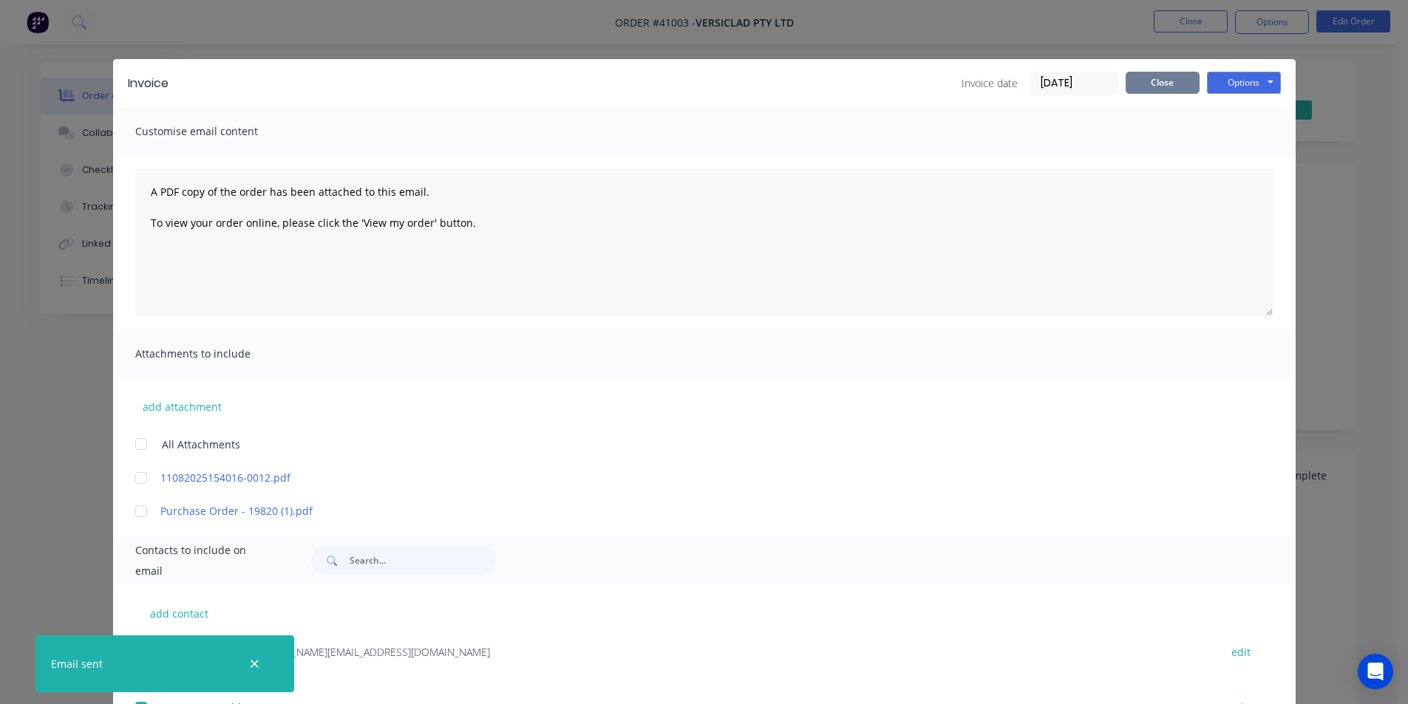
click at [1182, 88] on button "Close" at bounding box center [1163, 83] width 74 height 22
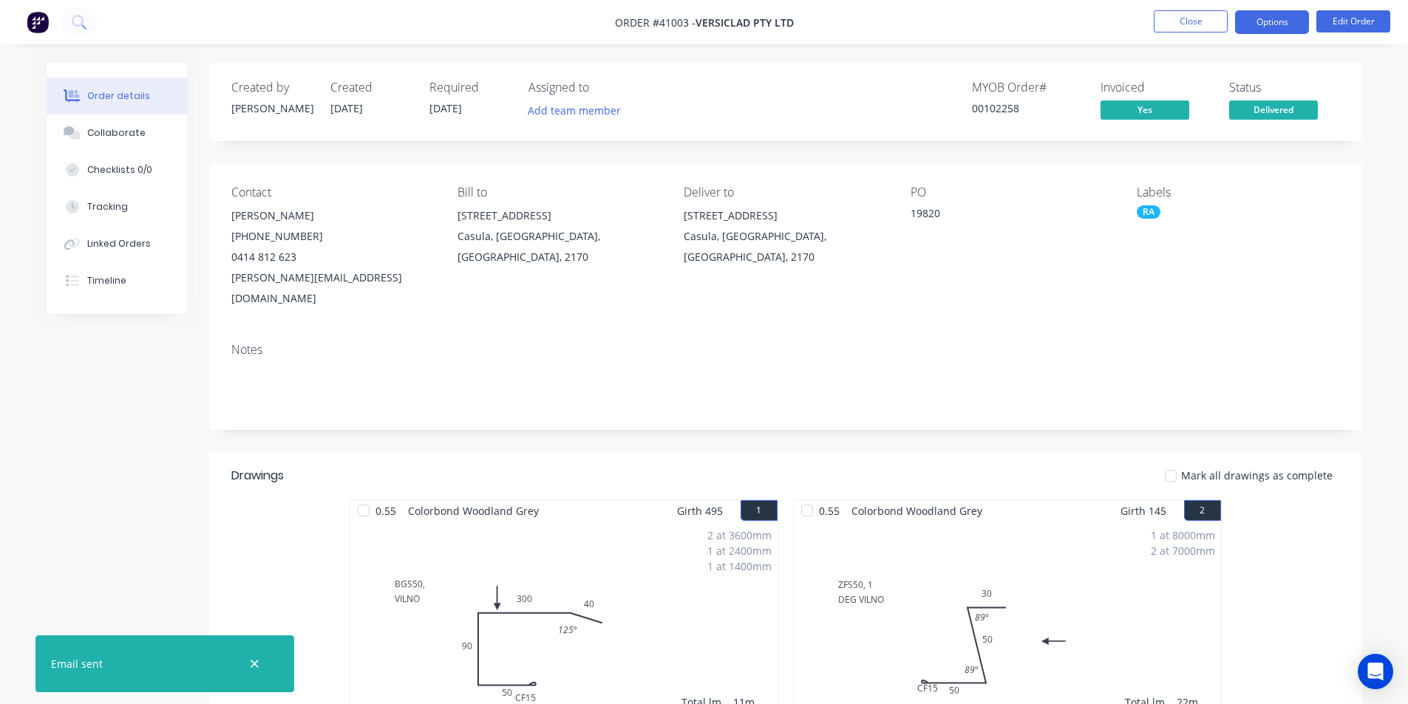
click at [1287, 24] on button "Options" at bounding box center [1272, 22] width 74 height 24
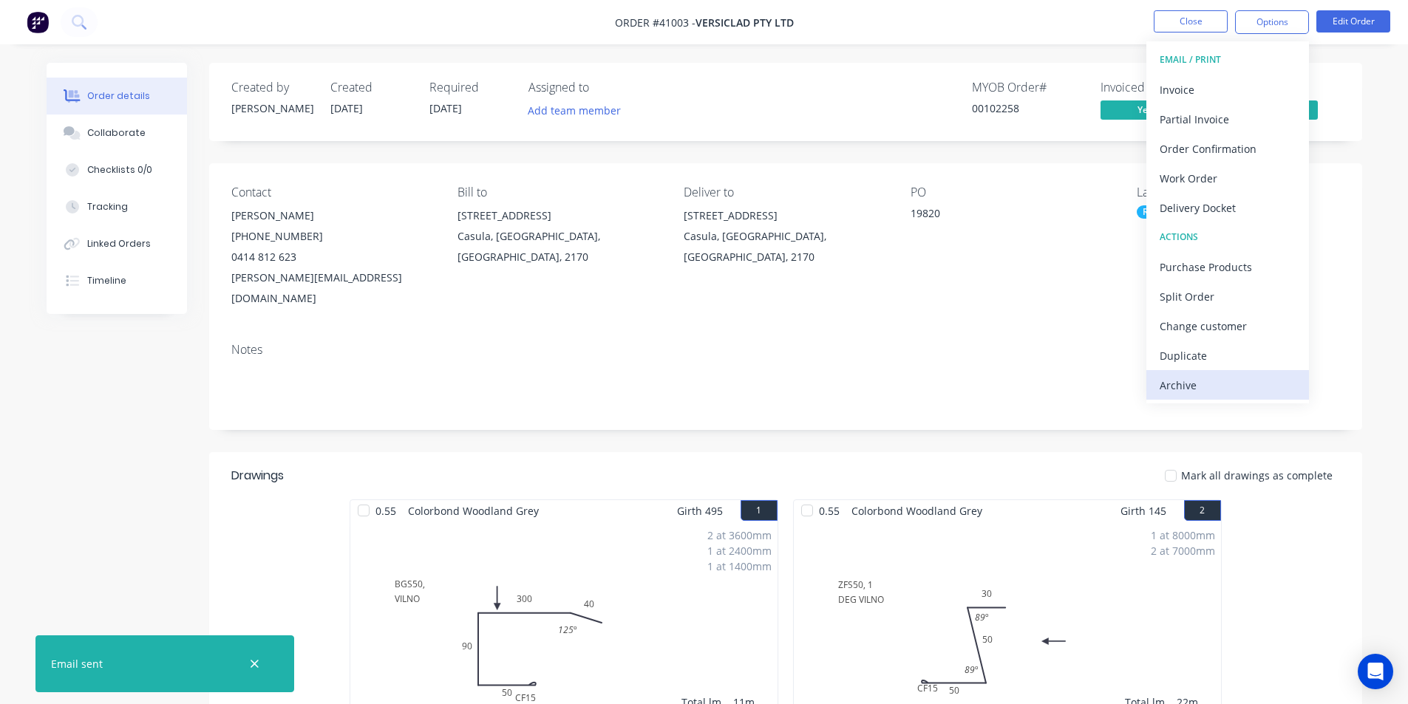
click at [1246, 392] on div "Archive" at bounding box center [1228, 385] width 136 height 21
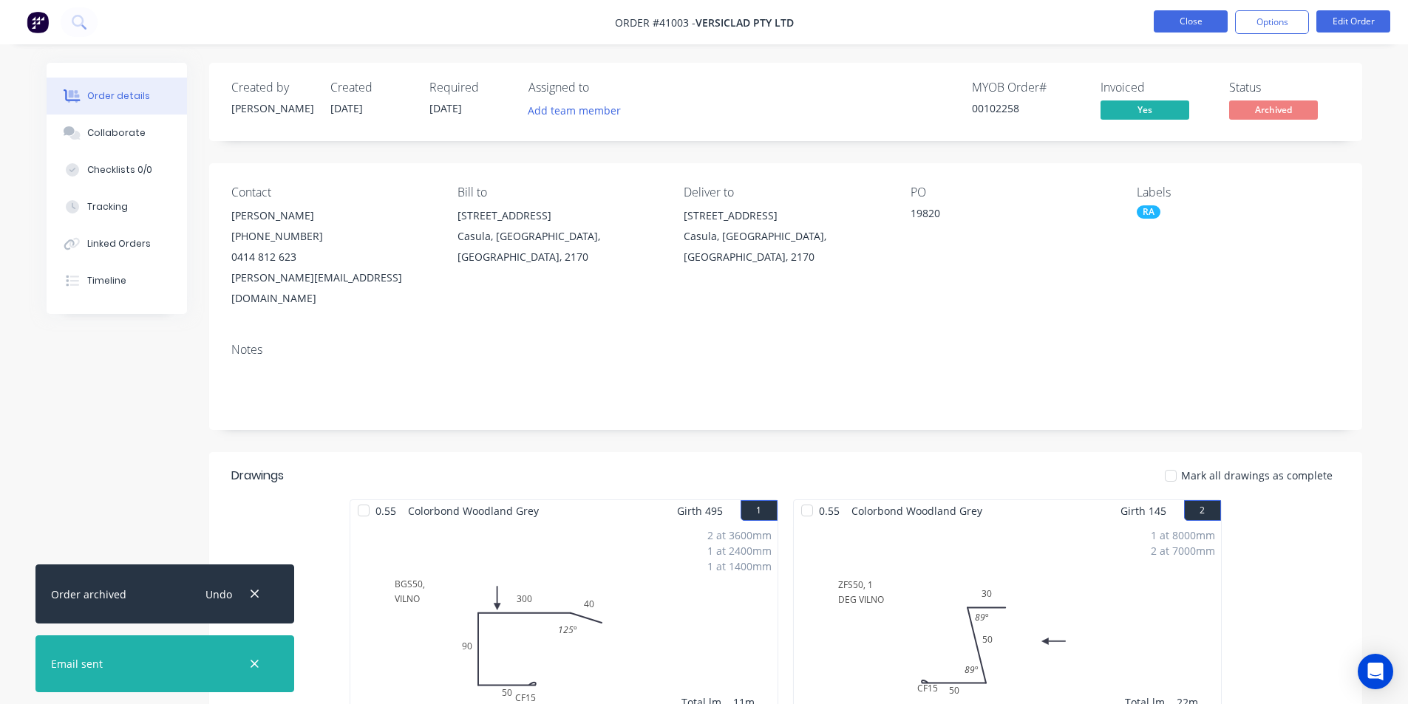
click at [1170, 19] on button "Close" at bounding box center [1191, 21] width 74 height 22
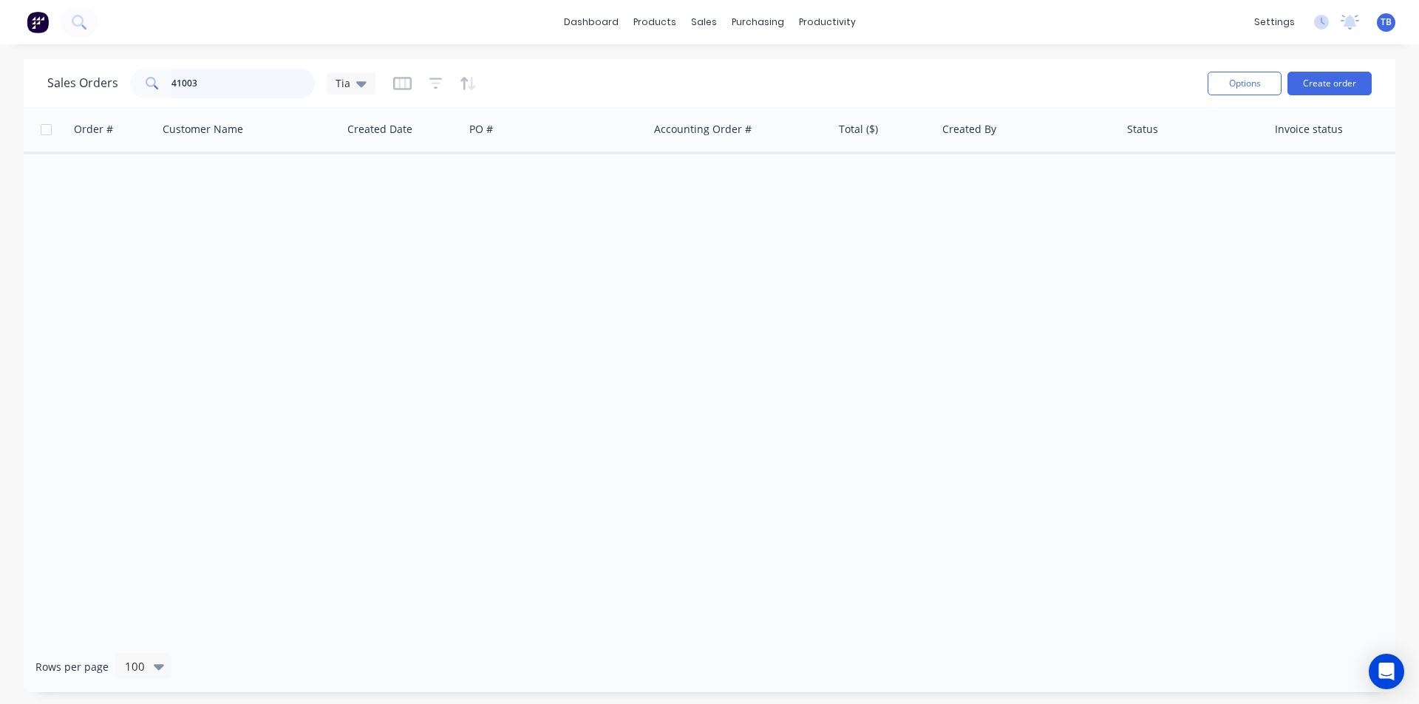
click at [234, 90] on input "41003" at bounding box center [243, 84] width 144 height 30
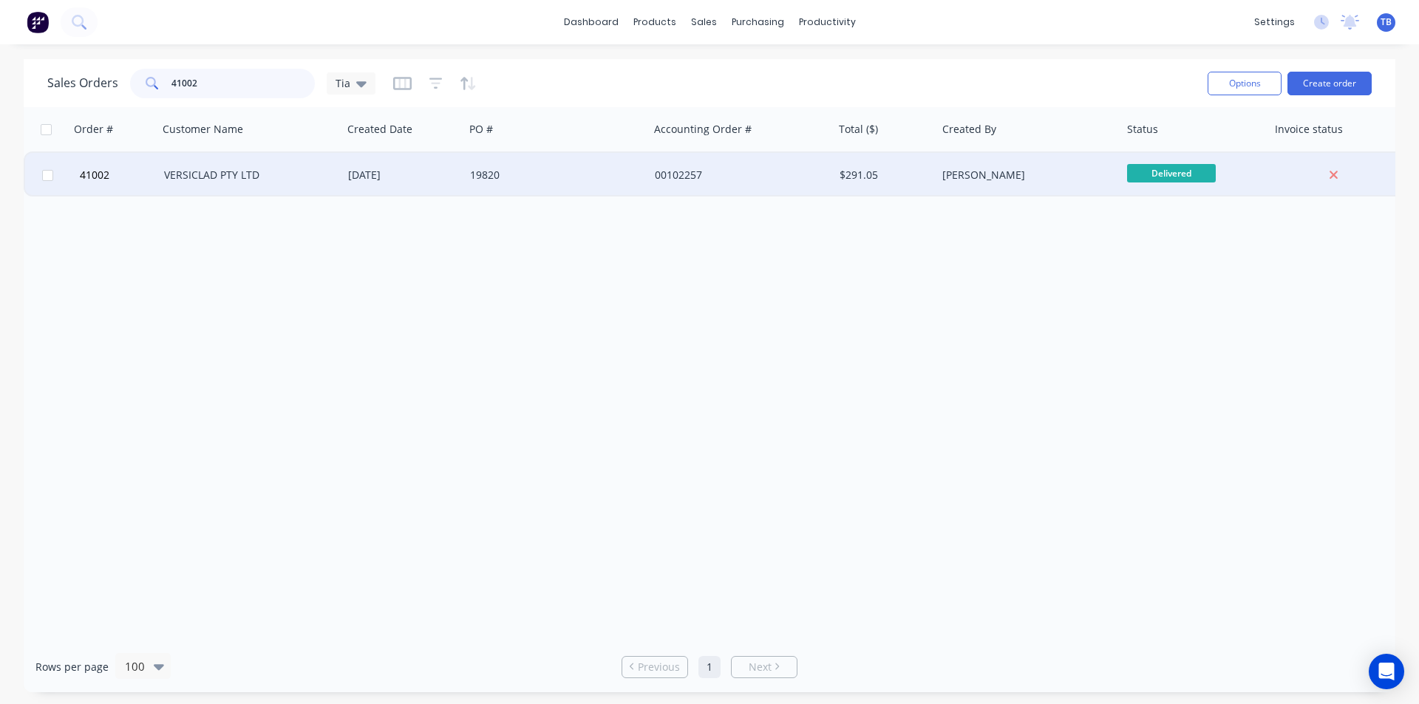
type input "41002"
click at [256, 180] on div "VERSICLAD PTY LTD" at bounding box center [246, 175] width 164 height 15
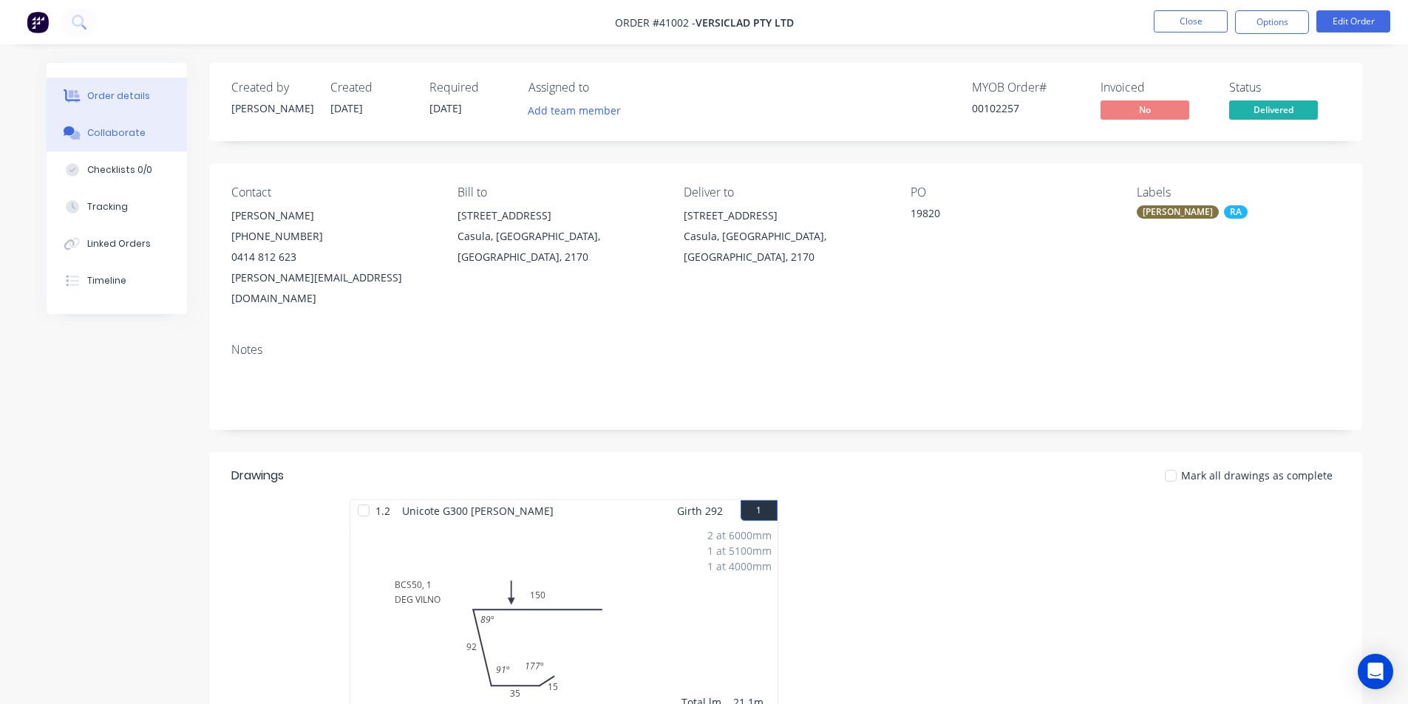
click at [132, 131] on div "Collaborate" at bounding box center [116, 132] width 58 height 13
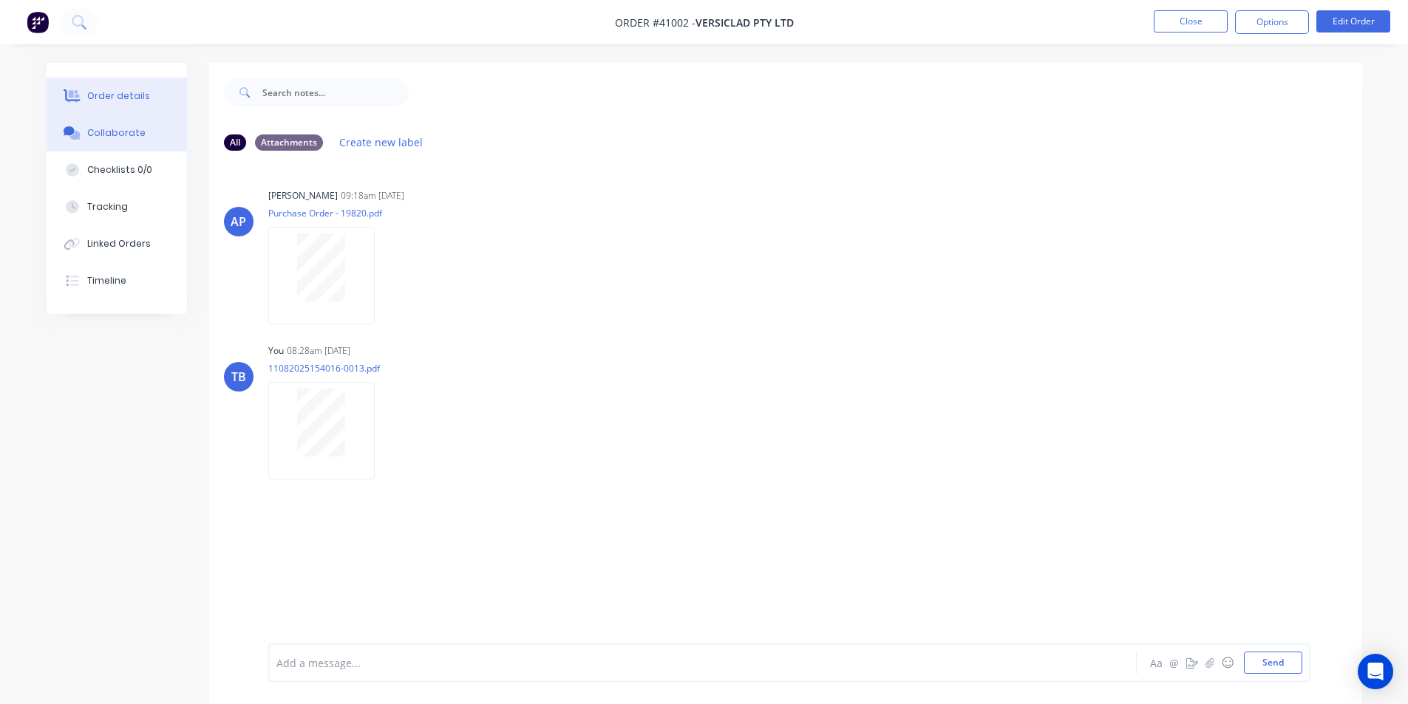
click at [83, 81] on button "Order details" at bounding box center [117, 96] width 140 height 37
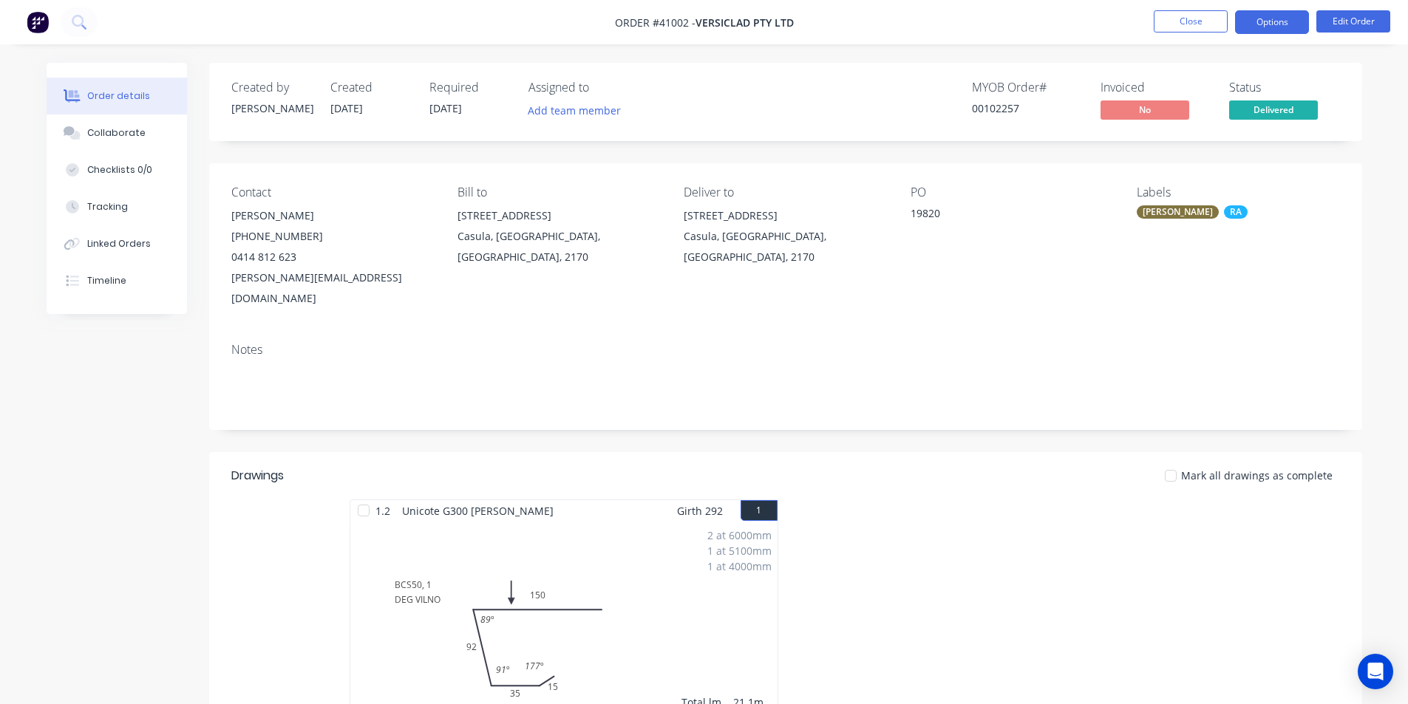
click at [1288, 25] on button "Options" at bounding box center [1272, 22] width 74 height 24
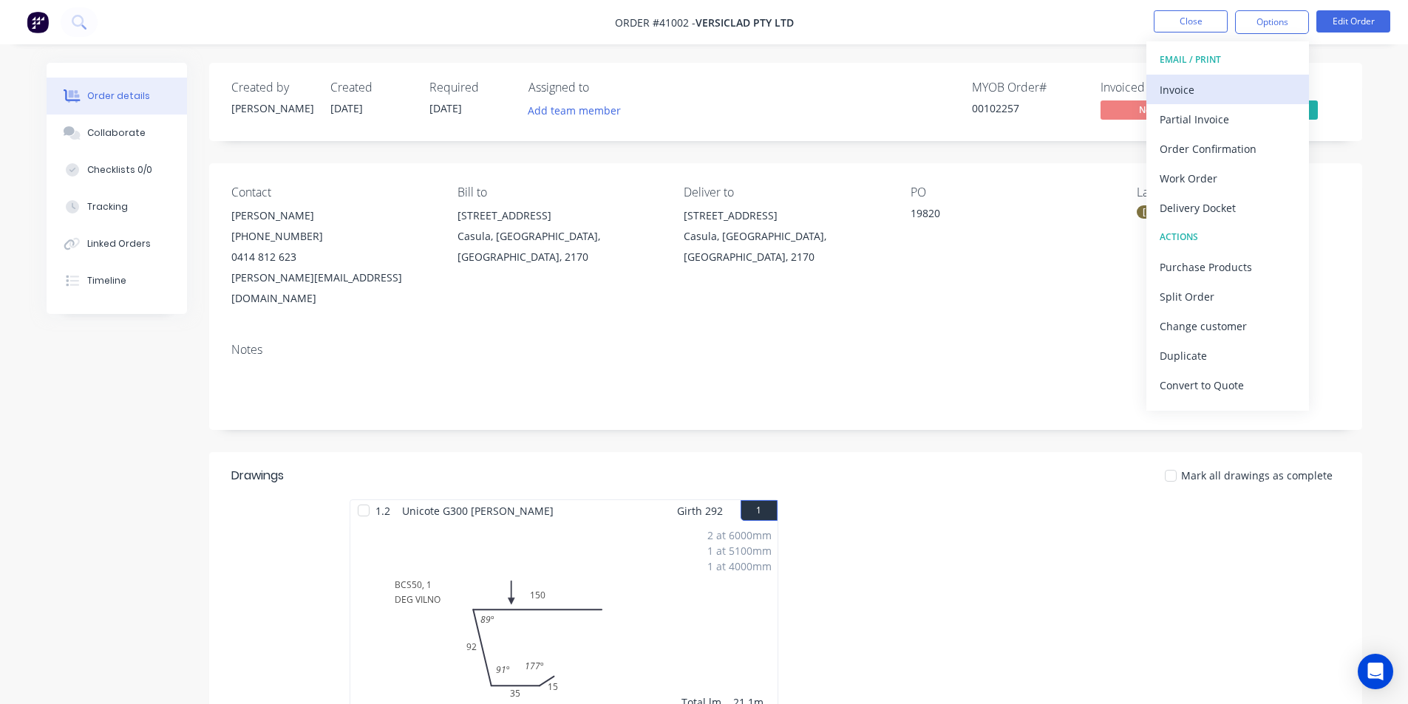
click at [1234, 94] on div "Invoice" at bounding box center [1228, 89] width 136 height 21
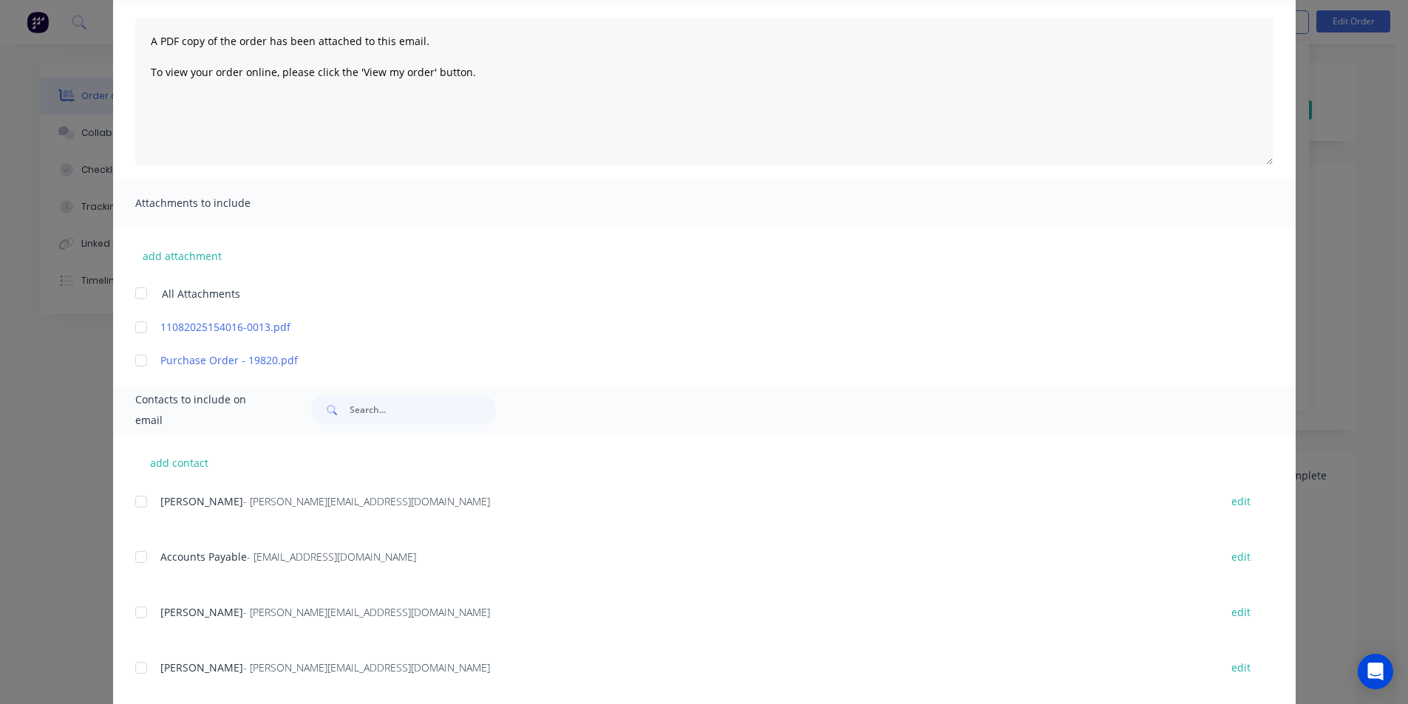
scroll to position [296, 0]
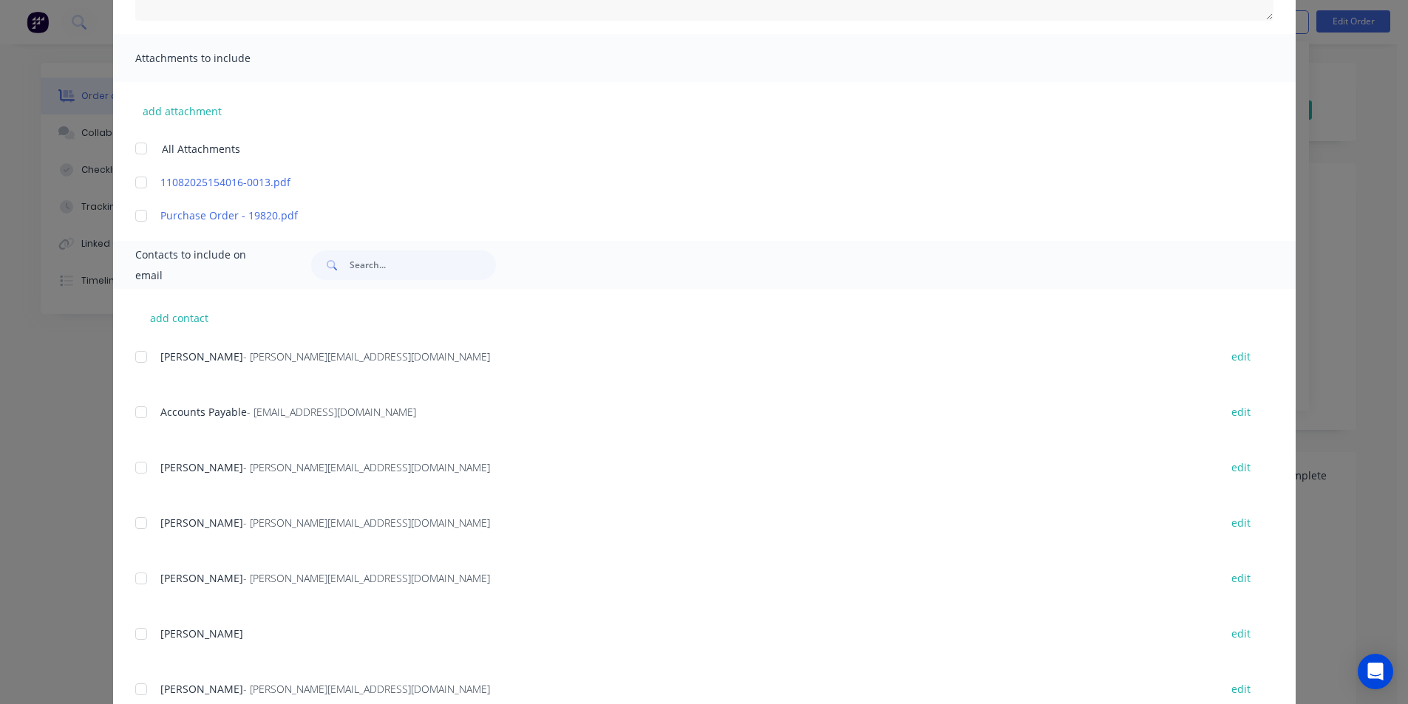
click at [146, 415] on div at bounding box center [141, 413] width 30 height 30
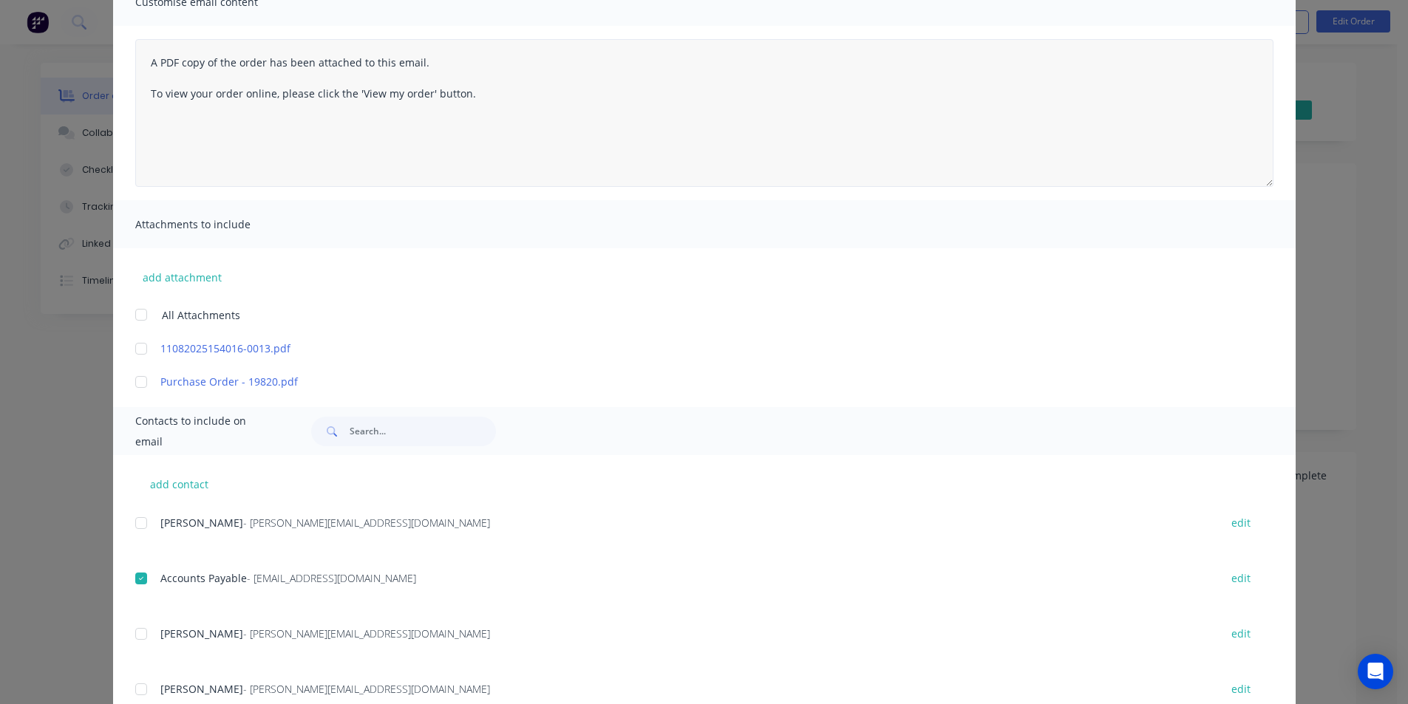
scroll to position [0, 0]
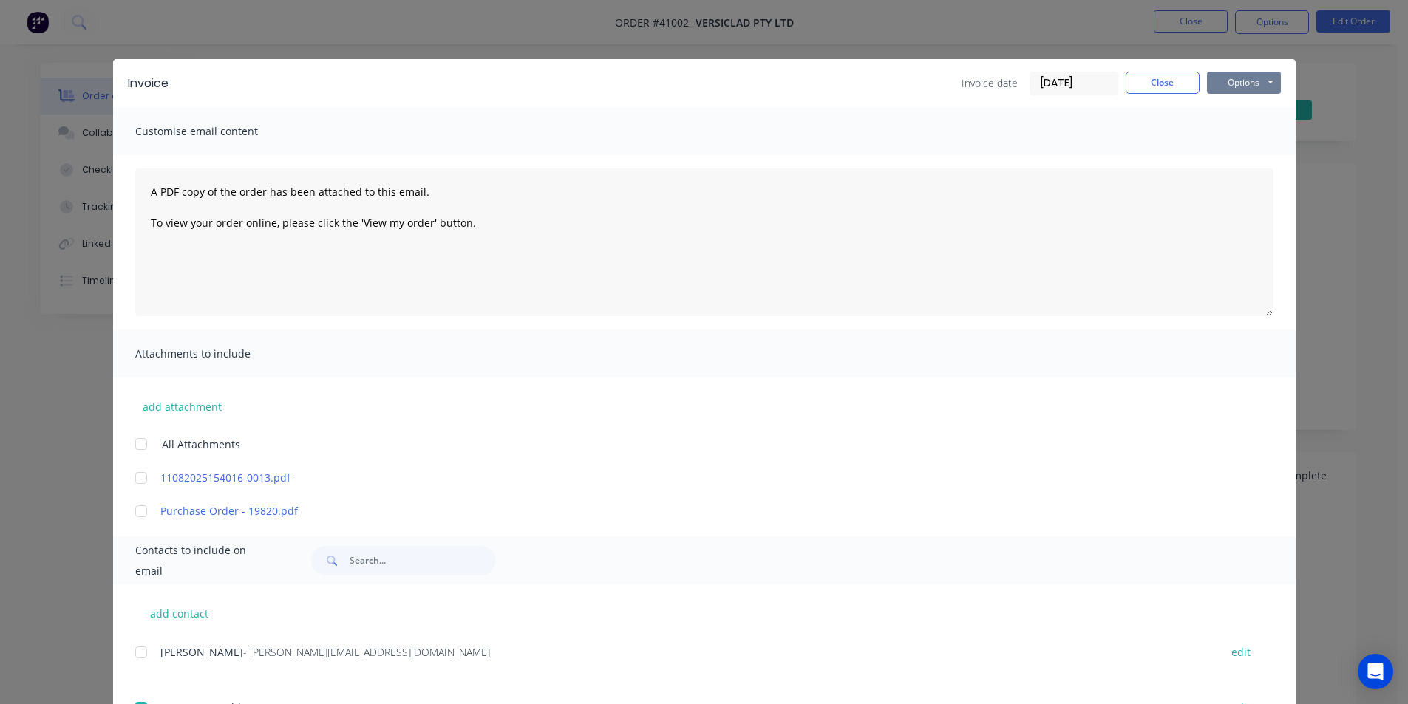
click at [1243, 83] on button "Options" at bounding box center [1244, 83] width 74 height 22
click at [1240, 163] on button "Email" at bounding box center [1254, 158] width 95 height 24
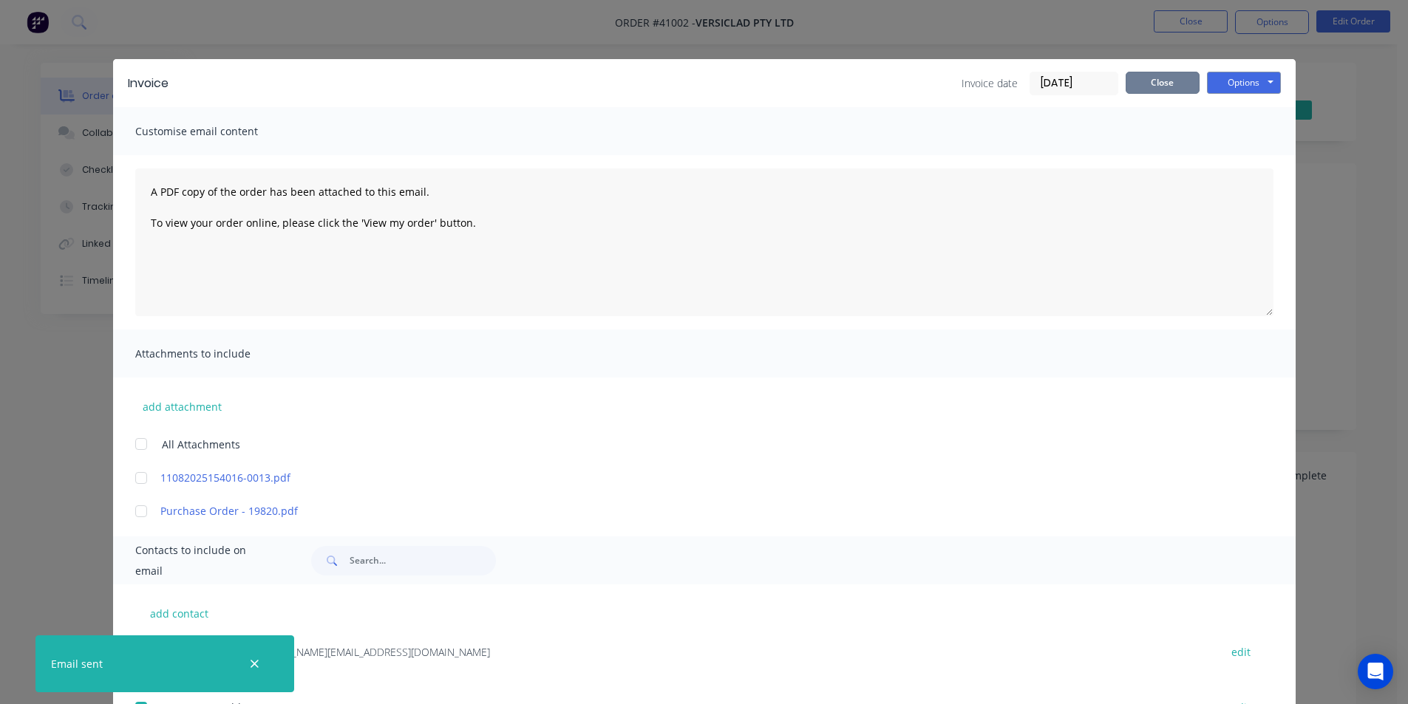
click at [1158, 88] on button "Close" at bounding box center [1163, 83] width 74 height 22
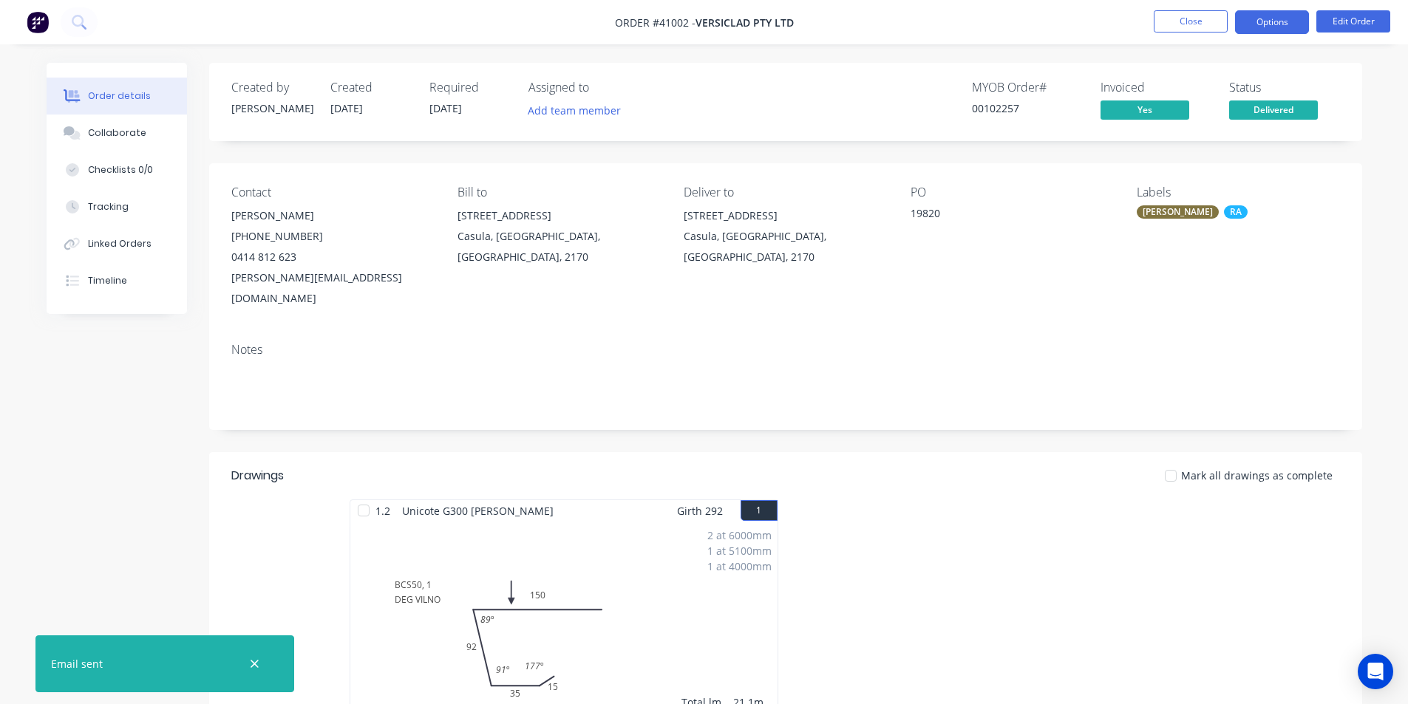
click at [1260, 28] on button "Options" at bounding box center [1272, 22] width 74 height 24
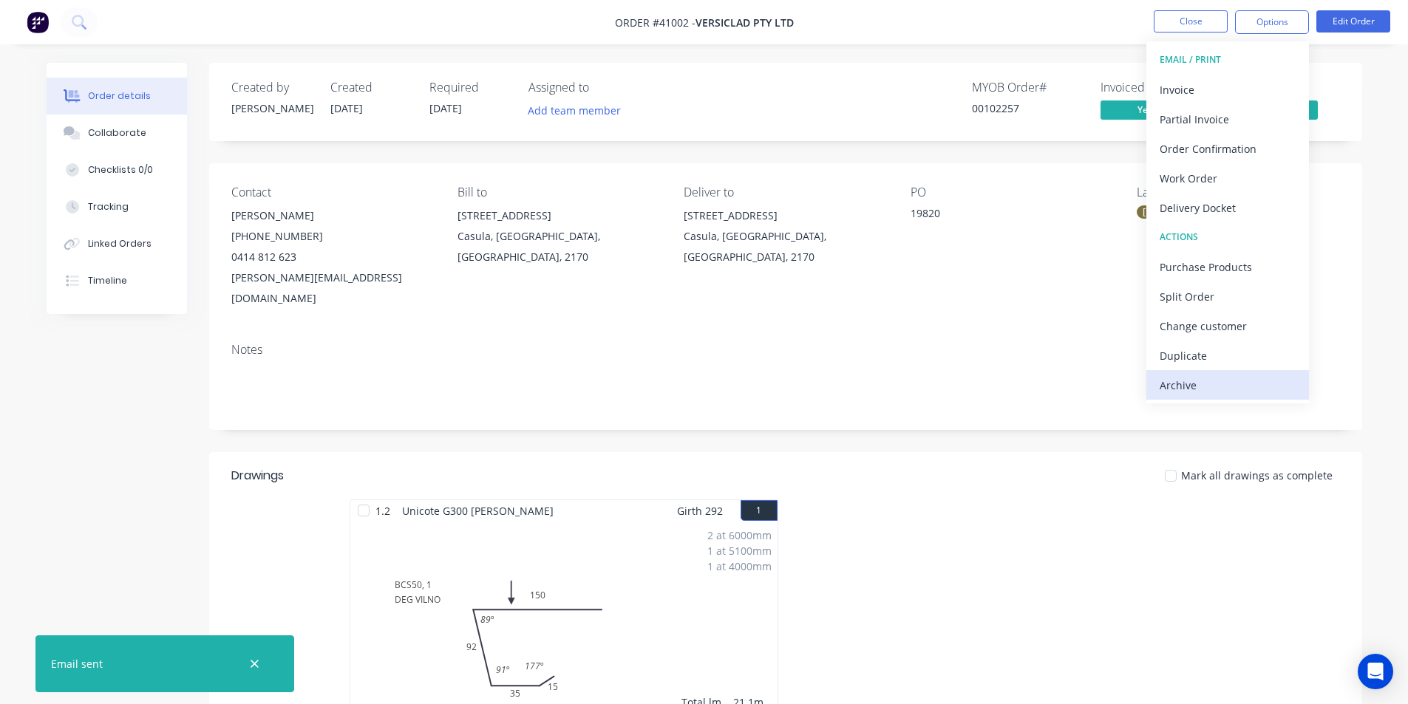
click at [1212, 384] on div "Archive" at bounding box center [1228, 385] width 136 height 21
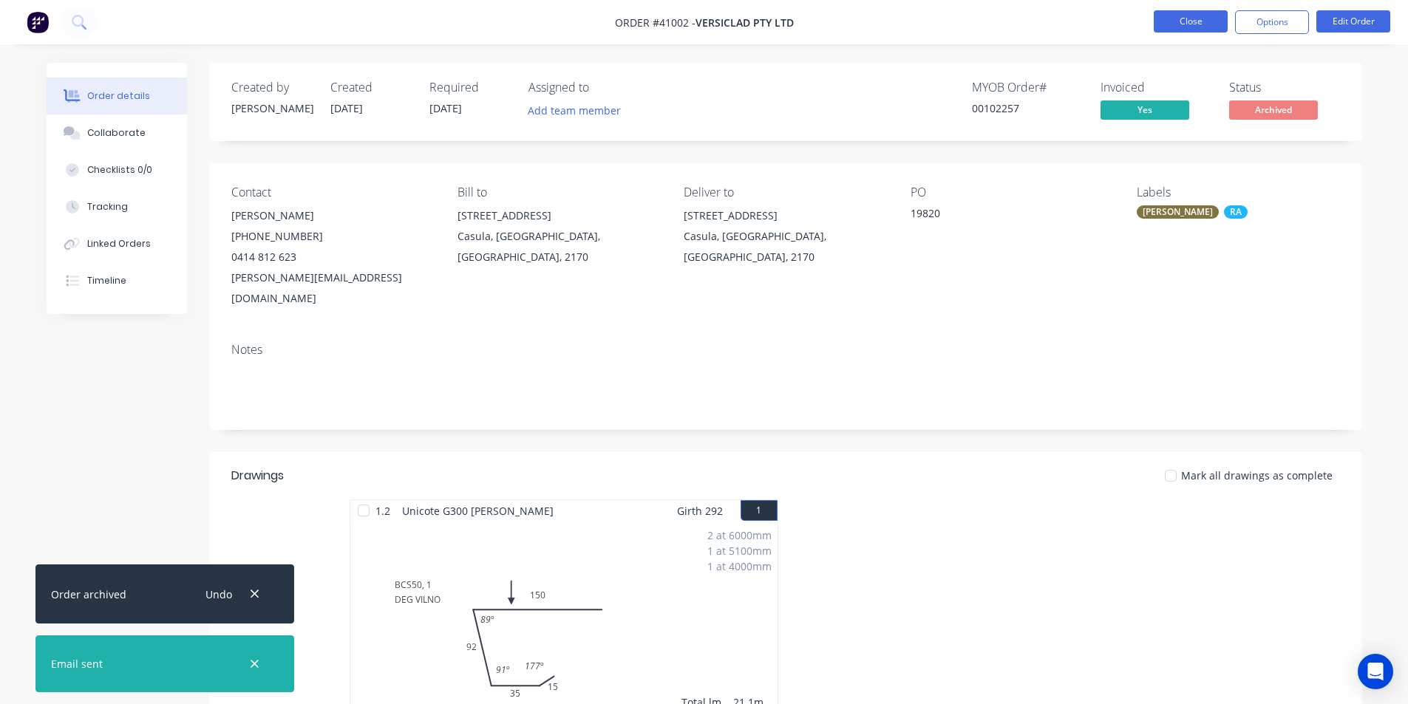
click at [1217, 17] on button "Close" at bounding box center [1191, 21] width 74 height 22
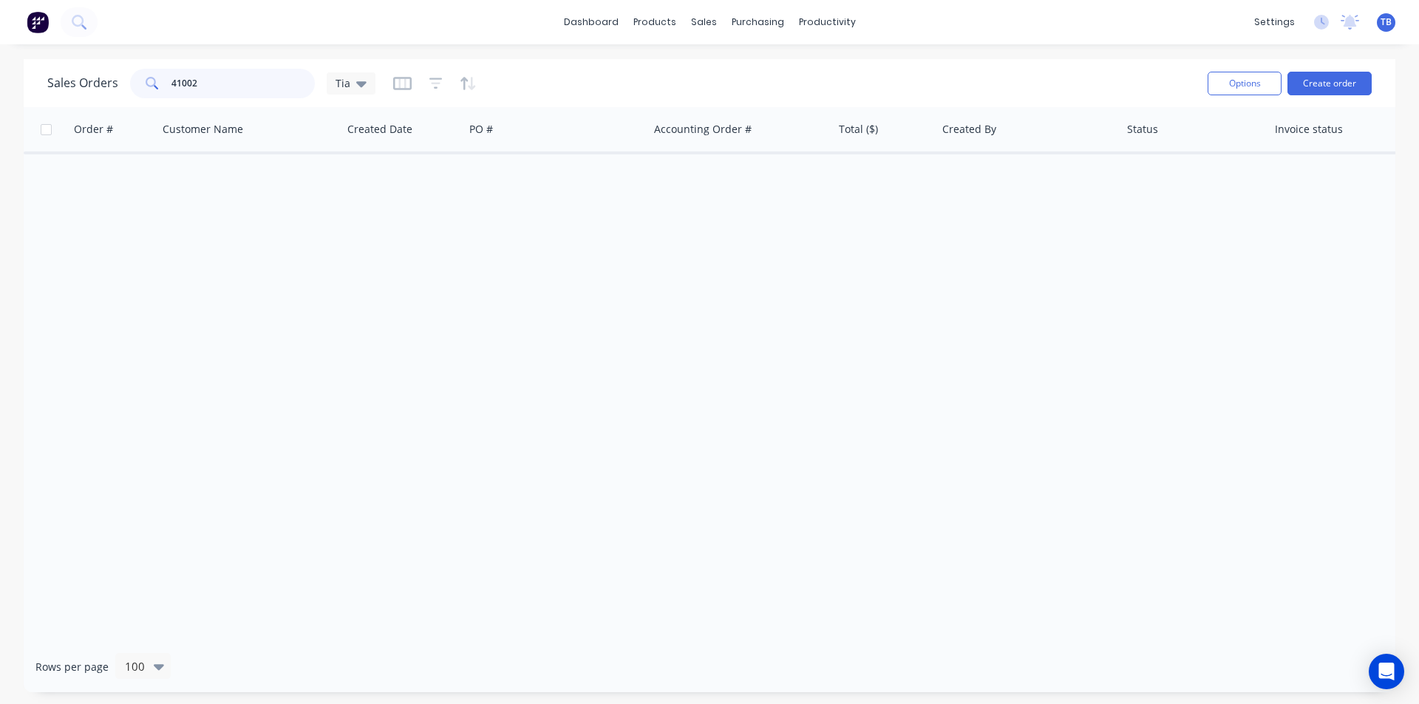
drag, startPoint x: 243, startPoint y: 79, endPoint x: 4, endPoint y: 83, distance: 239.5
click at [0, 80] on div "Sales Orders 41002 Tia Options Create order Order # Customer Name Created Date …" at bounding box center [709, 376] width 1419 height 634
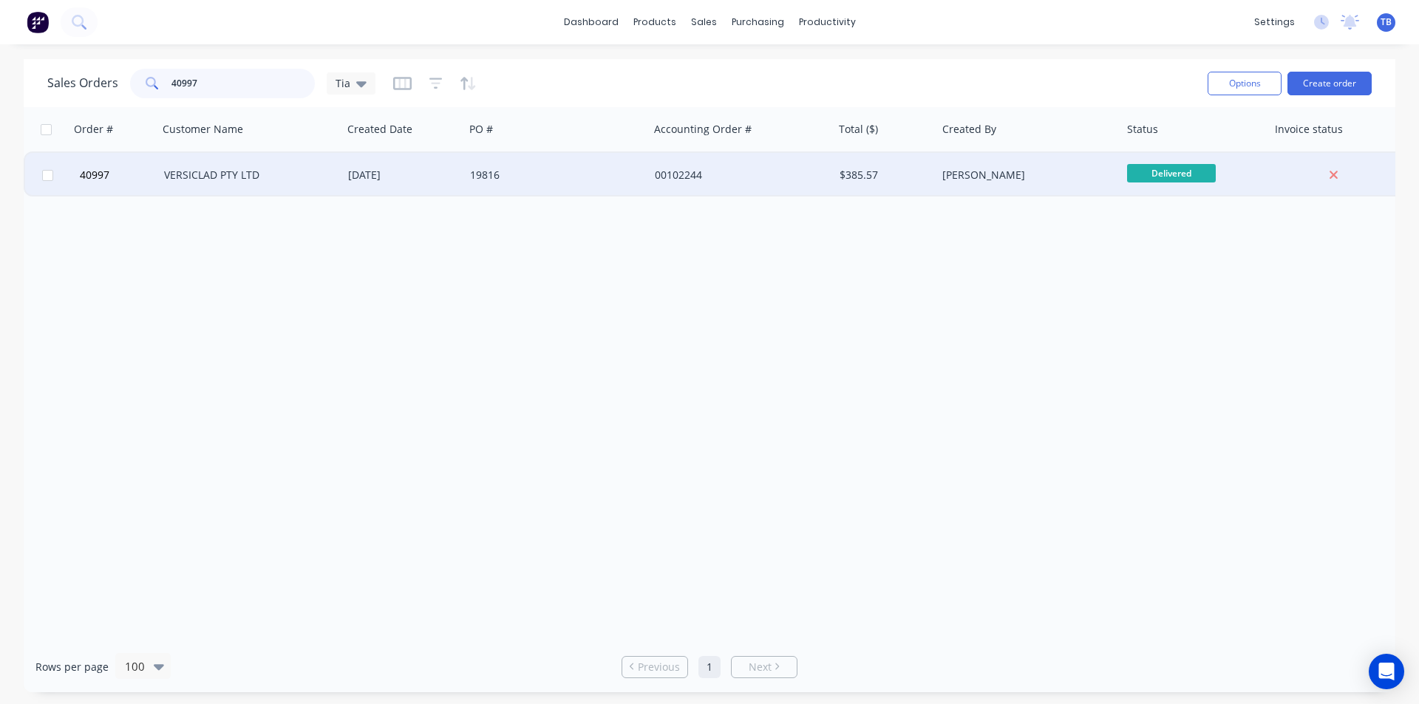
type input "40997"
click at [234, 177] on div "VERSICLAD PTY LTD" at bounding box center [246, 175] width 164 height 15
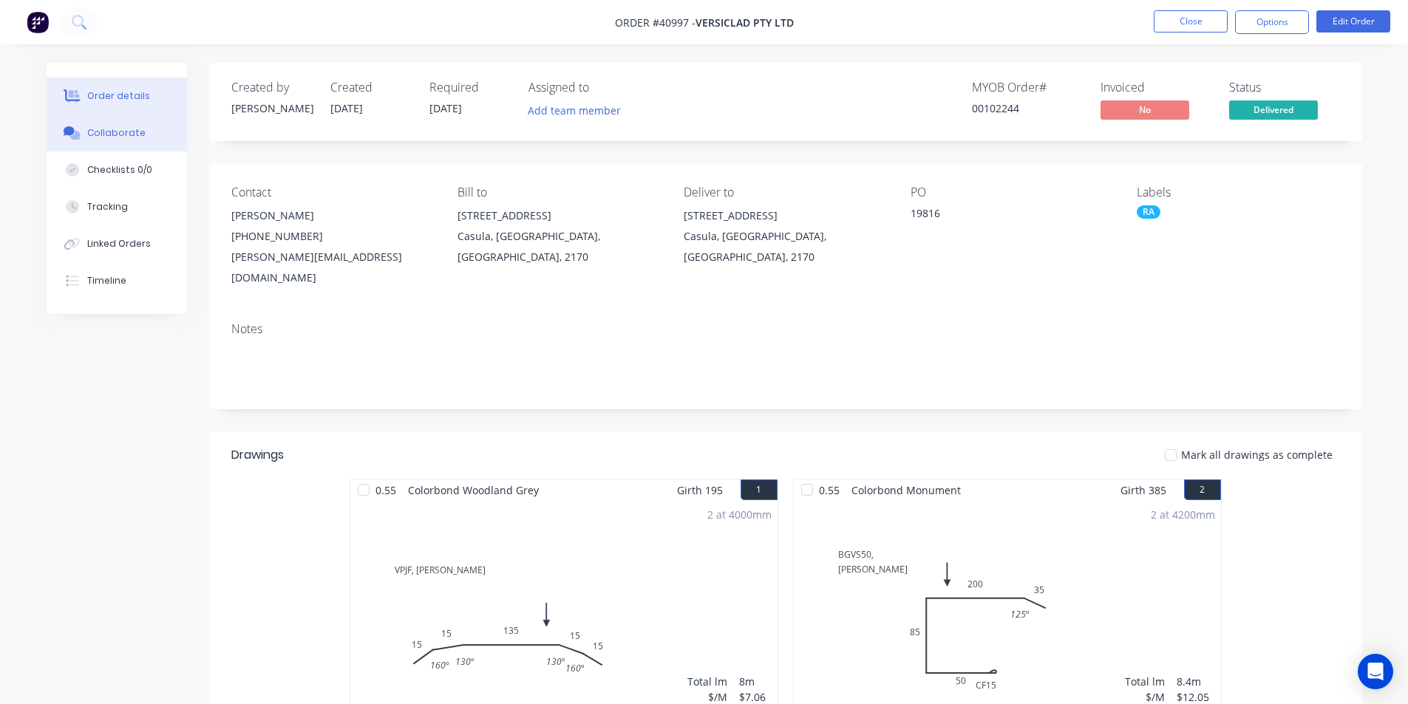
click at [129, 124] on button "Collaborate" at bounding box center [117, 133] width 140 height 37
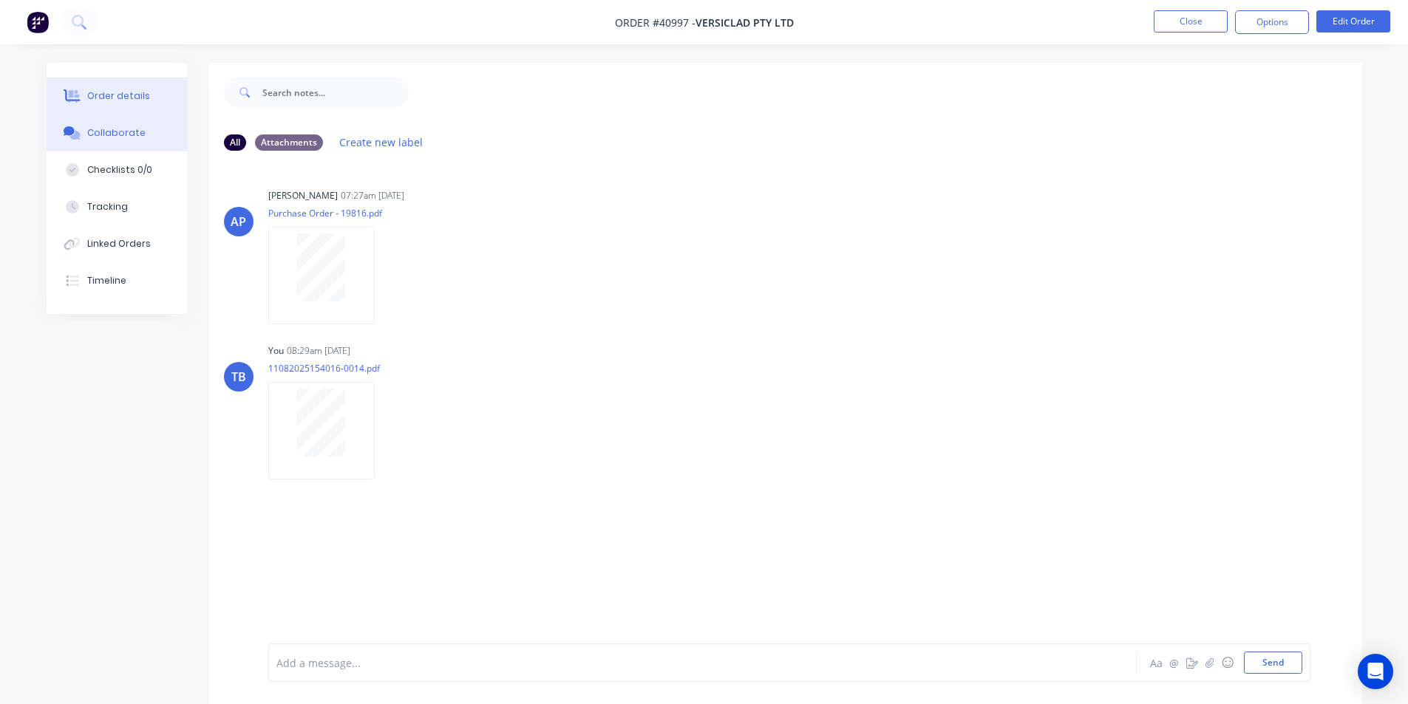
click at [137, 98] on div "Order details" at bounding box center [118, 95] width 63 height 13
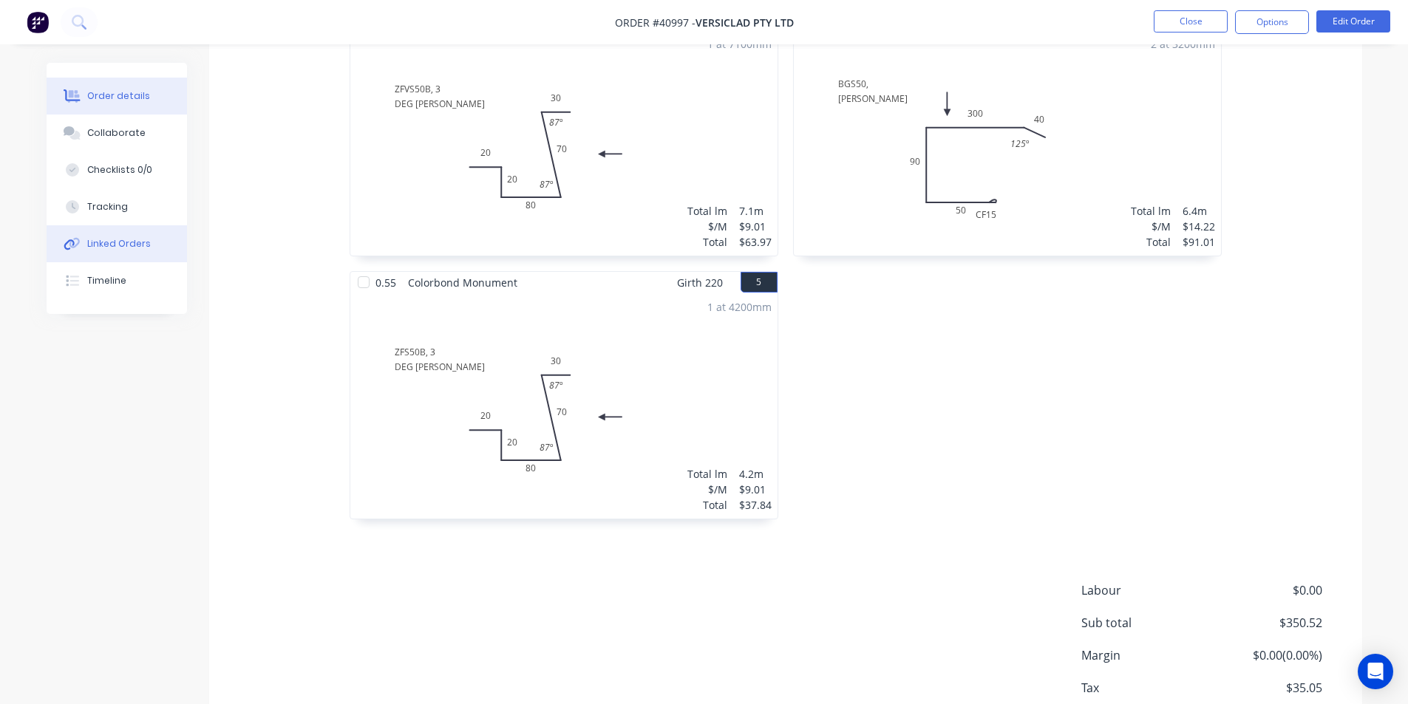
scroll to position [806, 0]
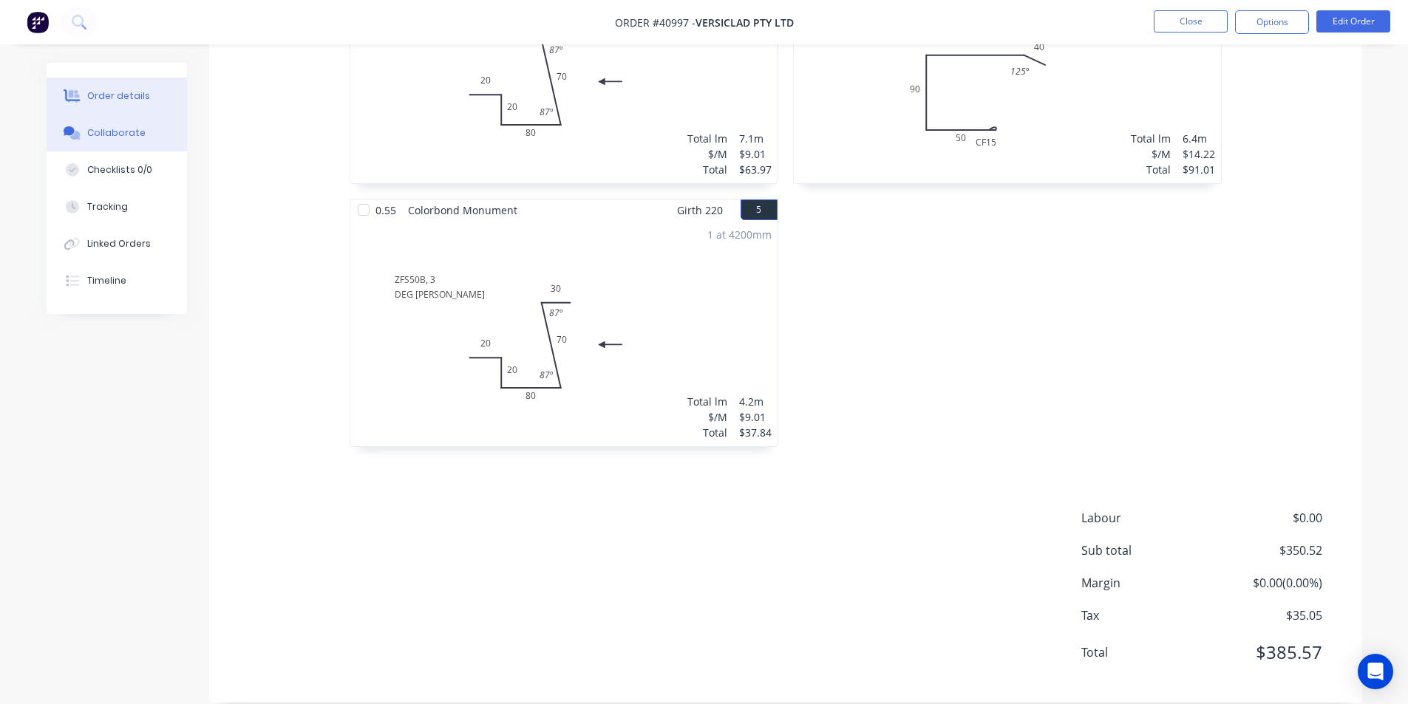
click at [120, 123] on button "Collaborate" at bounding box center [117, 133] width 140 height 37
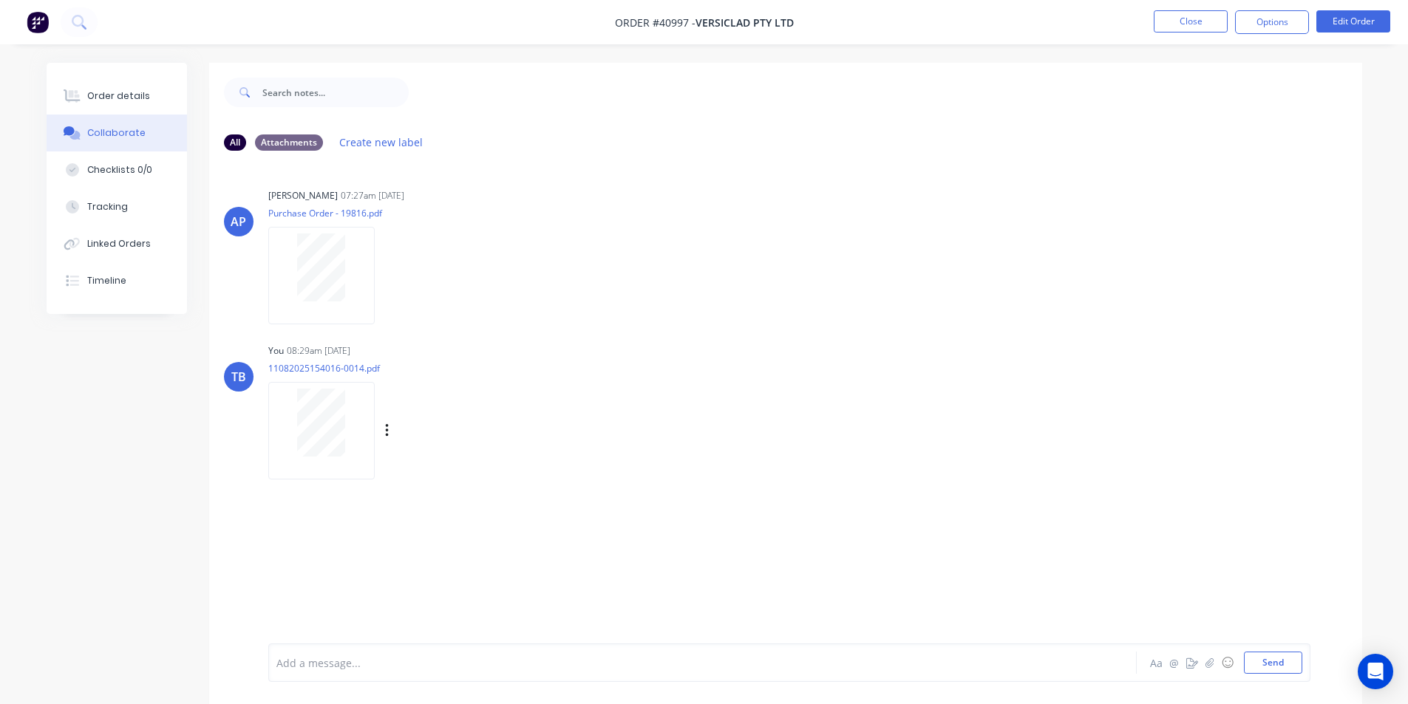
click at [254, 446] on div "TB You 08:29am 12/08/25 11082025154016-0014.pdf Labels Download Delete" at bounding box center [785, 406] width 1153 height 133
click at [126, 99] on div "Order details" at bounding box center [118, 95] width 63 height 13
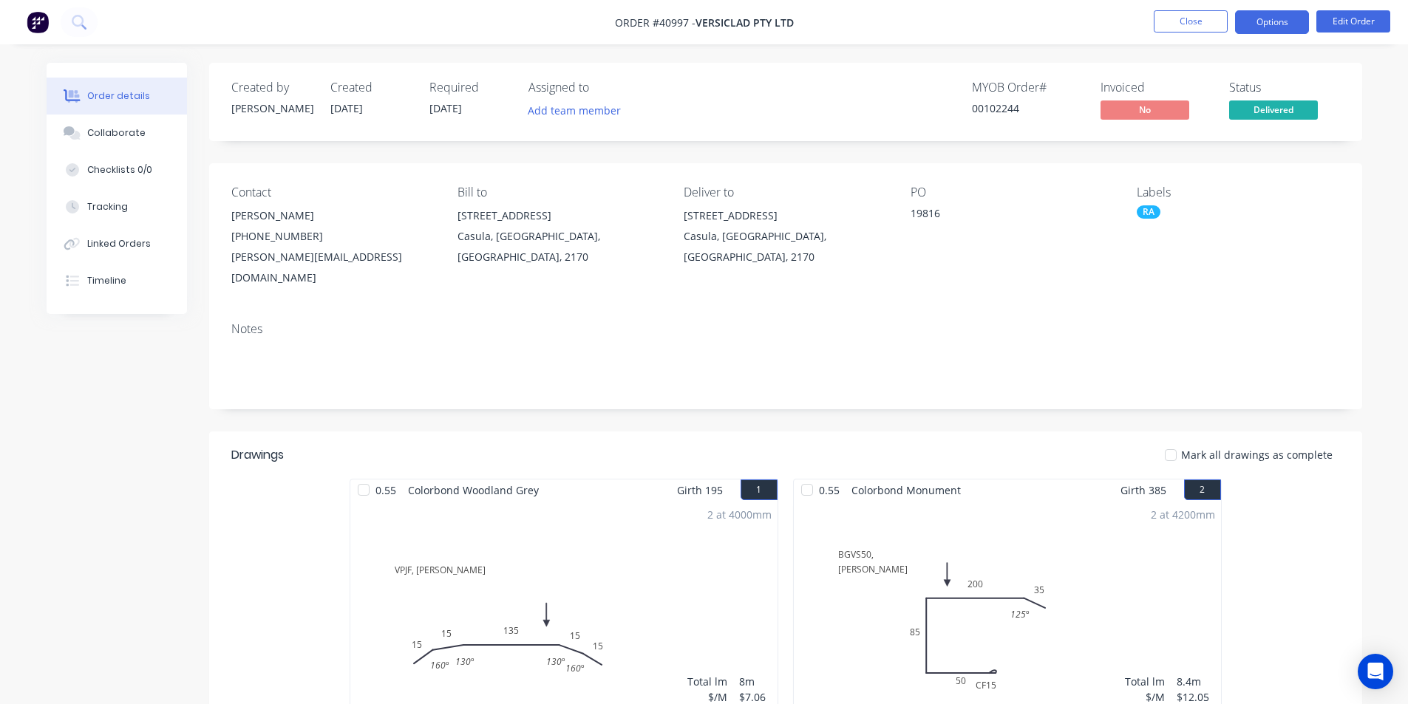
click at [1271, 30] on button "Options" at bounding box center [1272, 22] width 74 height 24
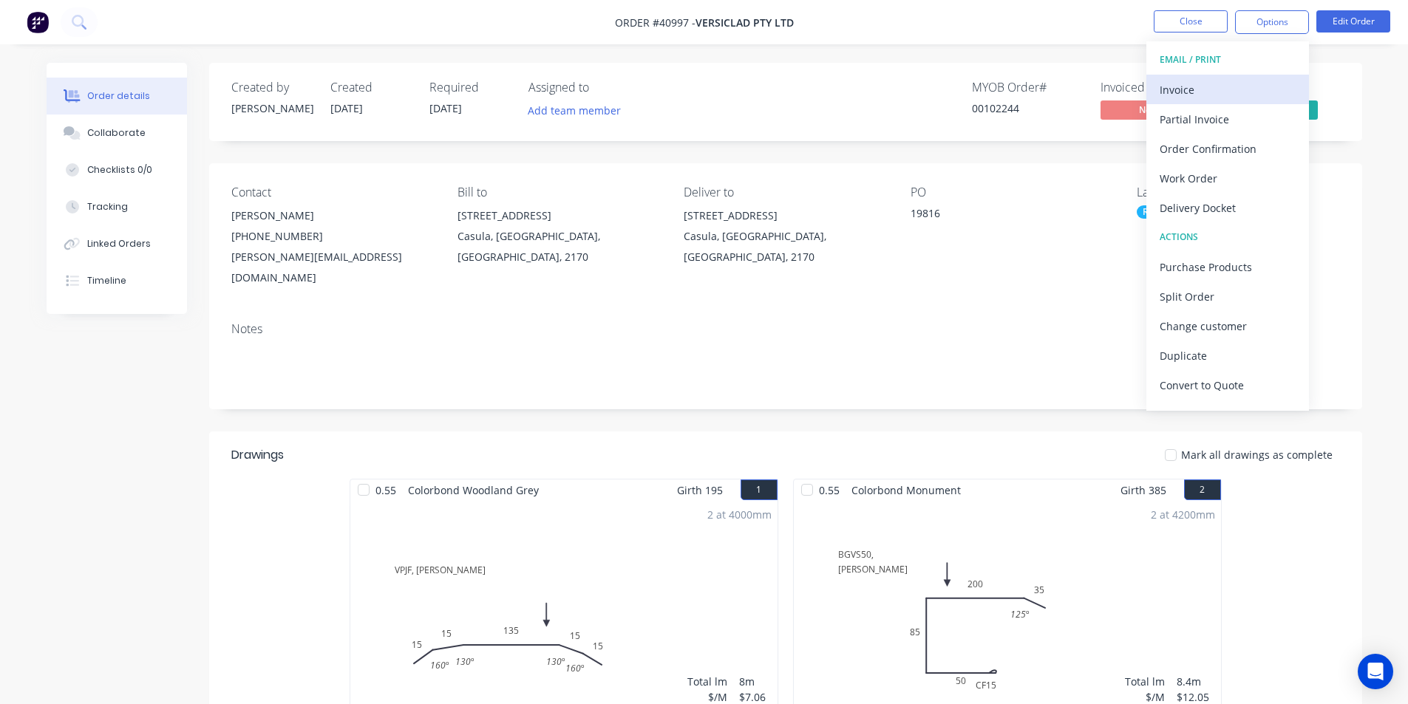
click at [1232, 88] on div "Invoice" at bounding box center [1228, 89] width 136 height 21
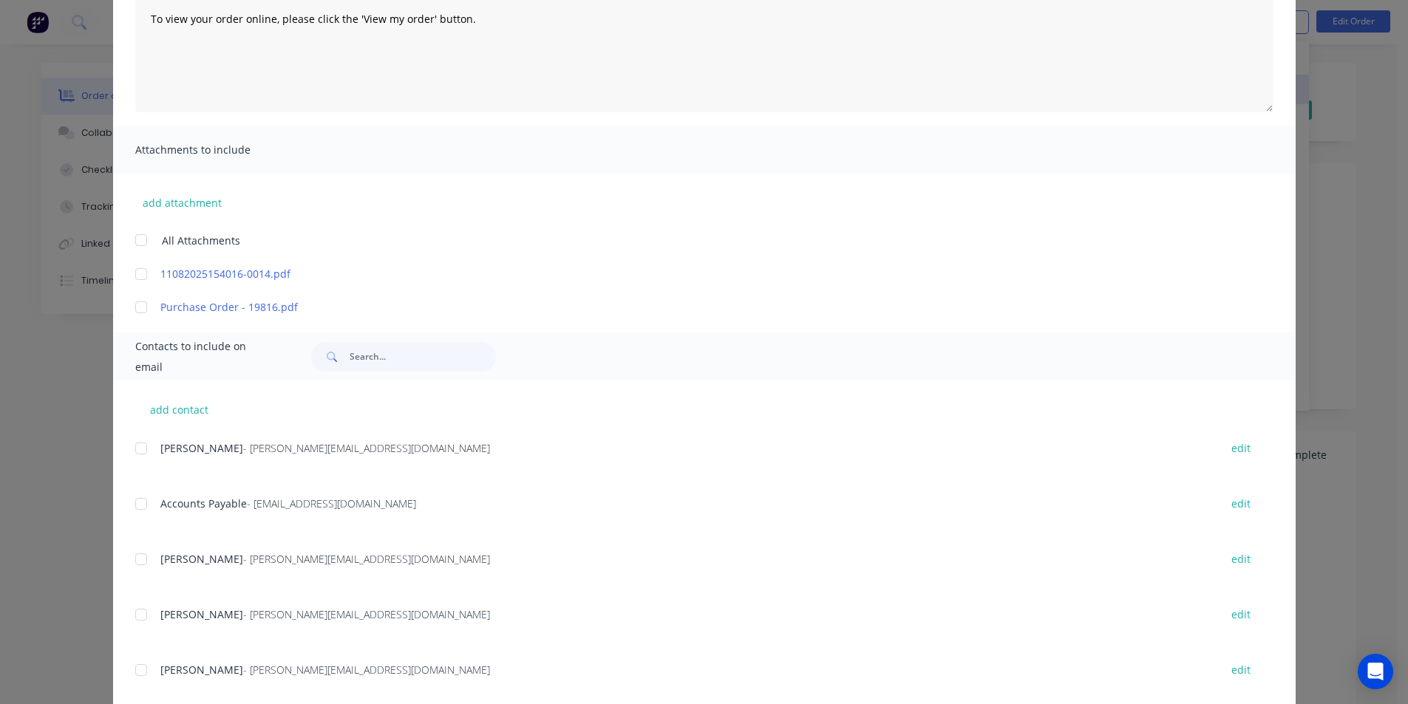
scroll to position [347, 0]
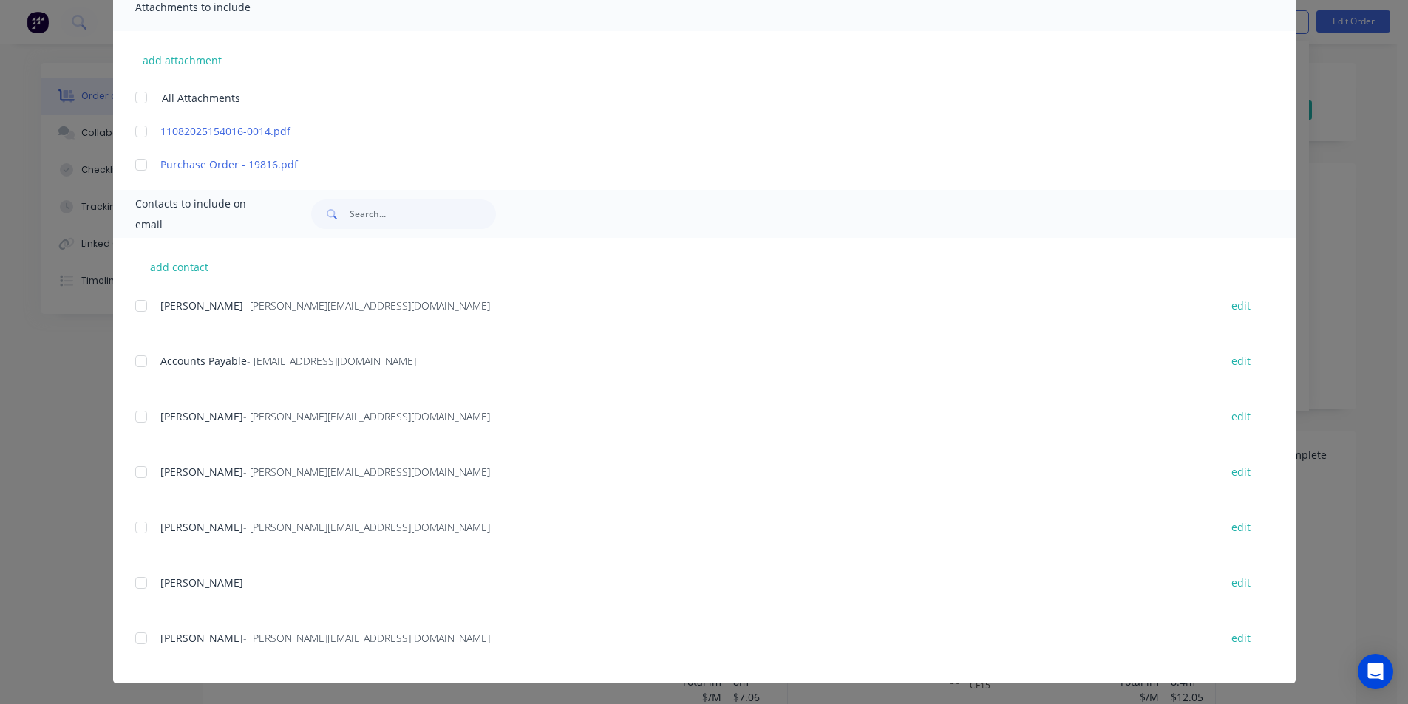
click at [143, 360] on div at bounding box center [141, 362] width 30 height 30
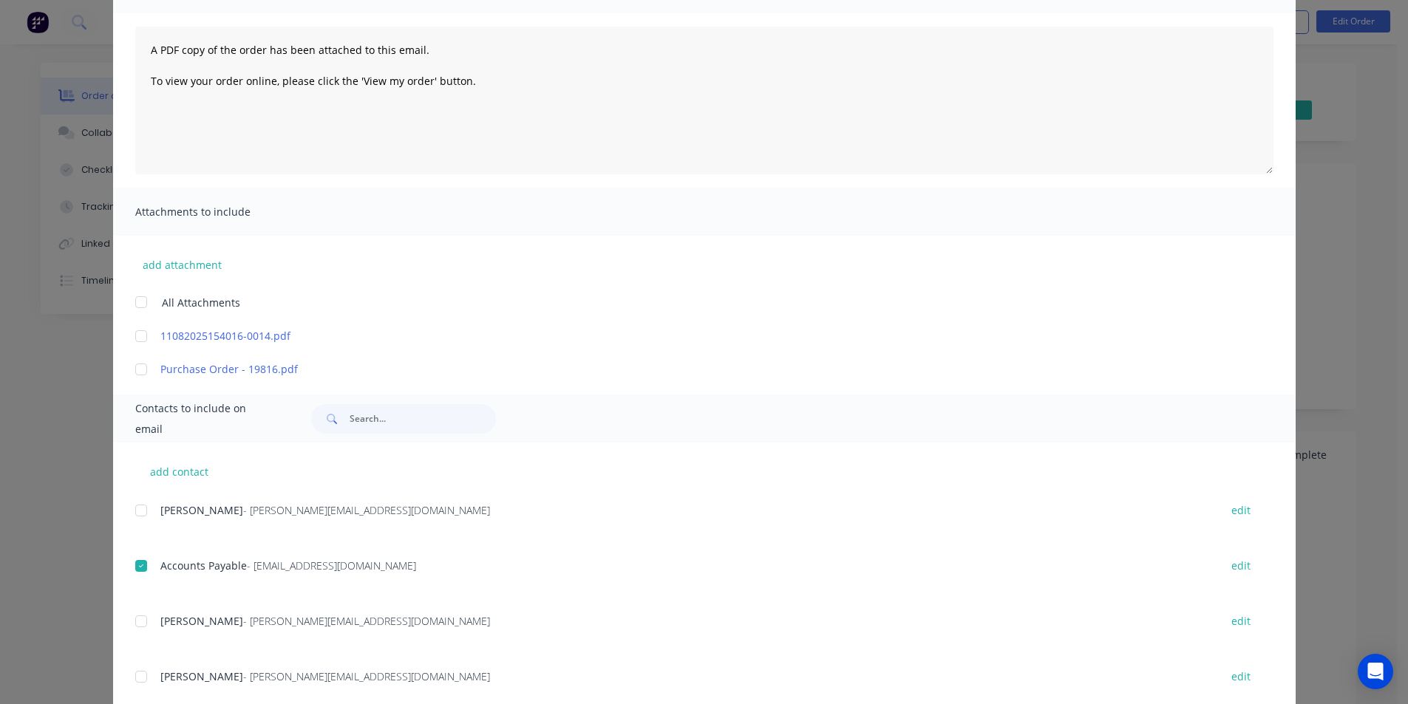
scroll to position [0, 0]
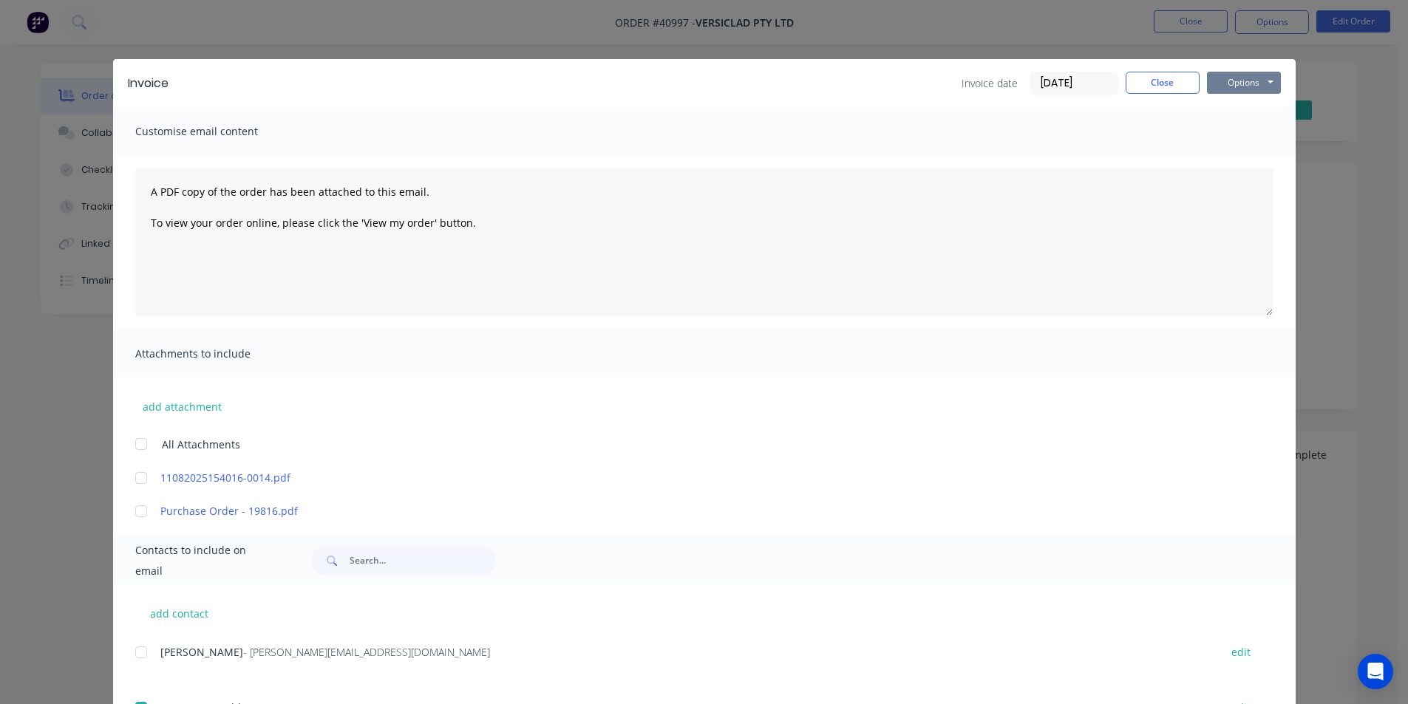
click at [1255, 81] on button "Options" at bounding box center [1244, 83] width 74 height 22
click at [1254, 156] on button "Email" at bounding box center [1254, 158] width 95 height 24
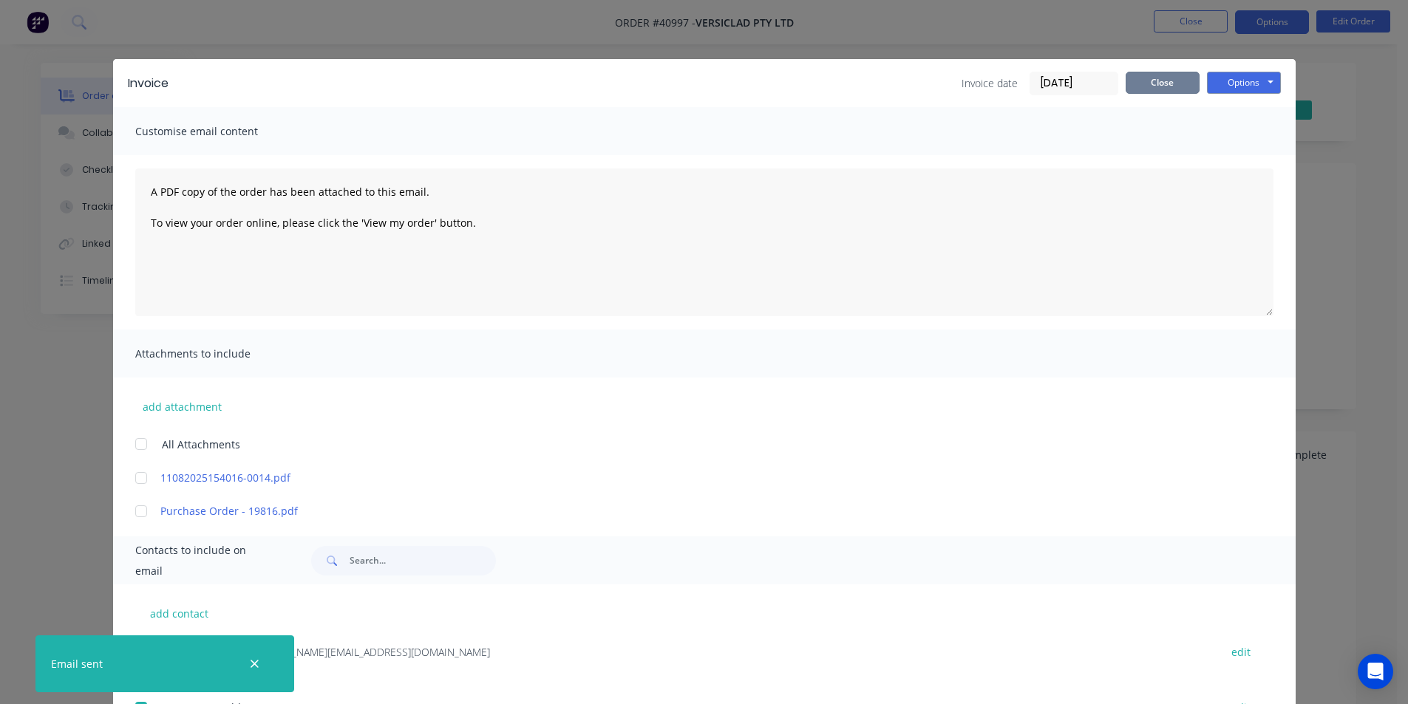
drag, startPoint x: 1179, startPoint y: 82, endPoint x: 1251, endPoint y: 24, distance: 92.0
click at [1179, 82] on button "Close" at bounding box center [1163, 83] width 74 height 22
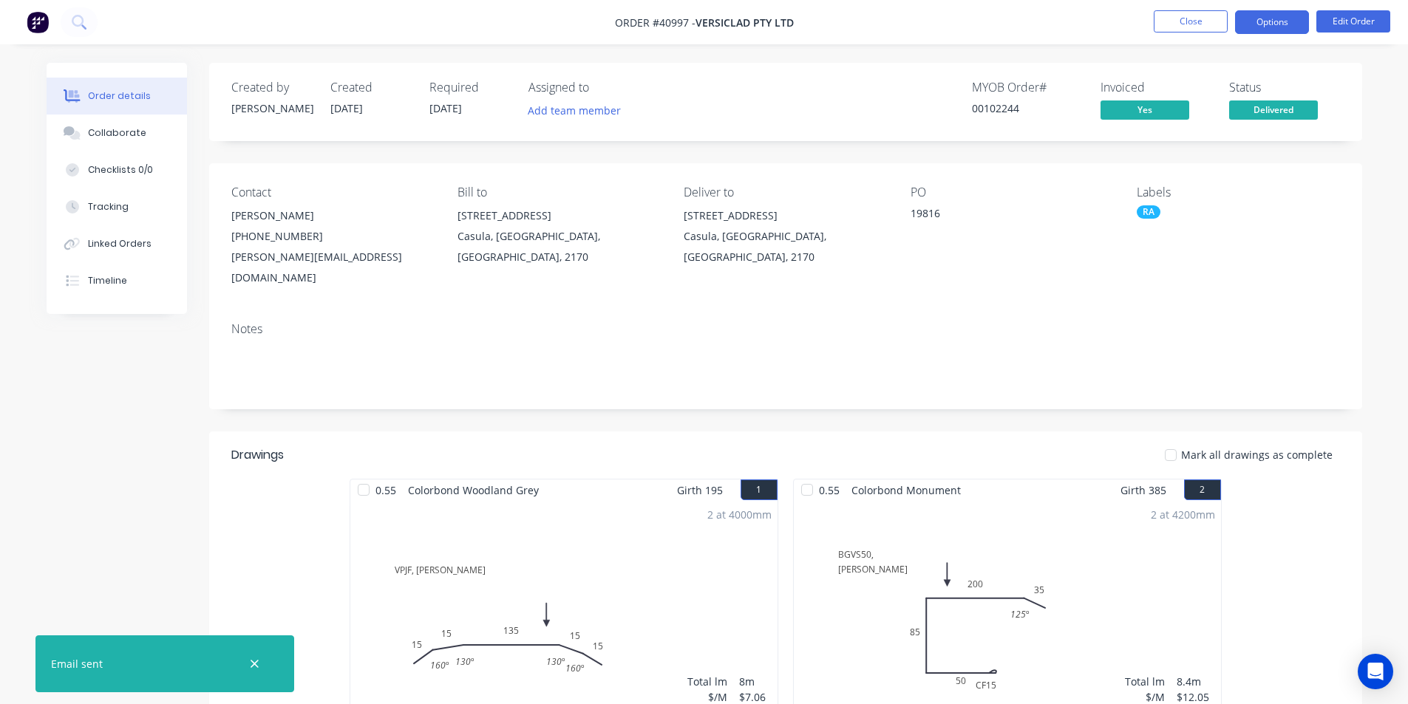
click at [1254, 21] on button "Options" at bounding box center [1272, 22] width 74 height 24
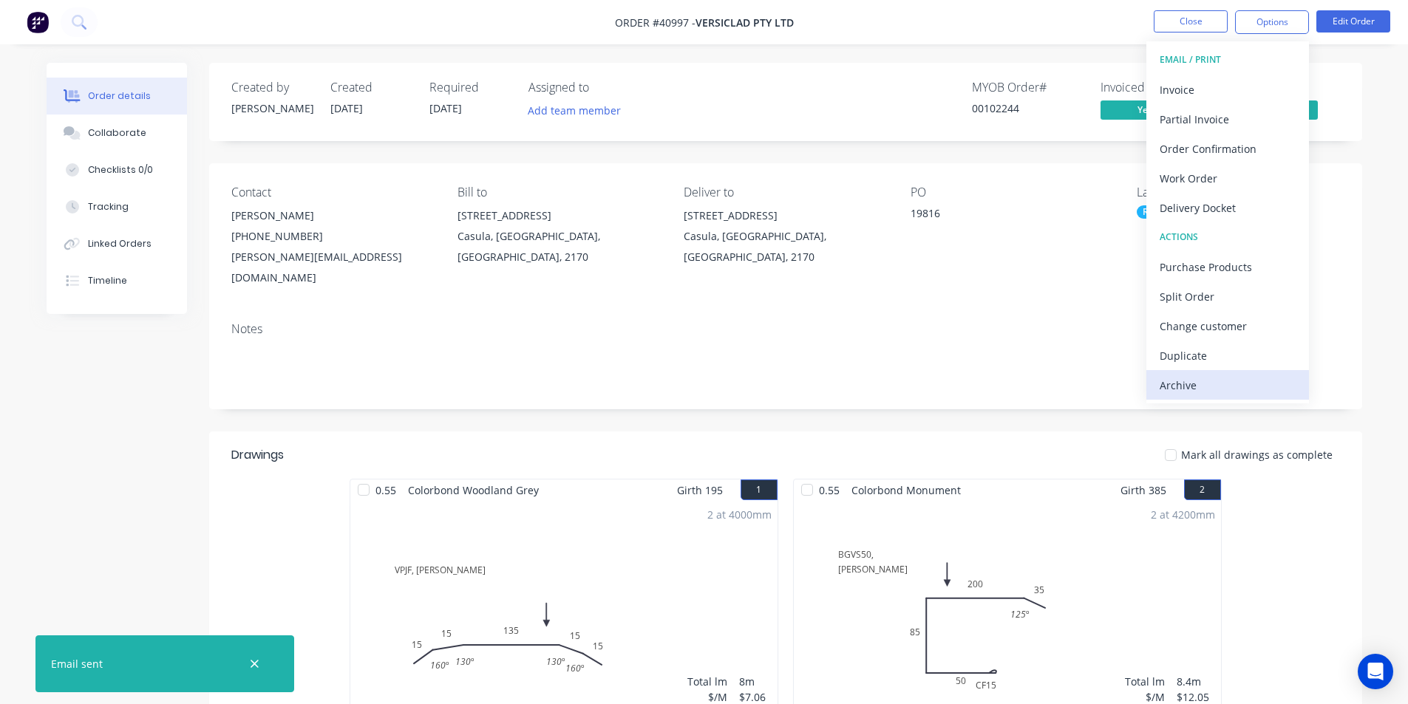
click at [1243, 386] on div "Archive" at bounding box center [1228, 385] width 136 height 21
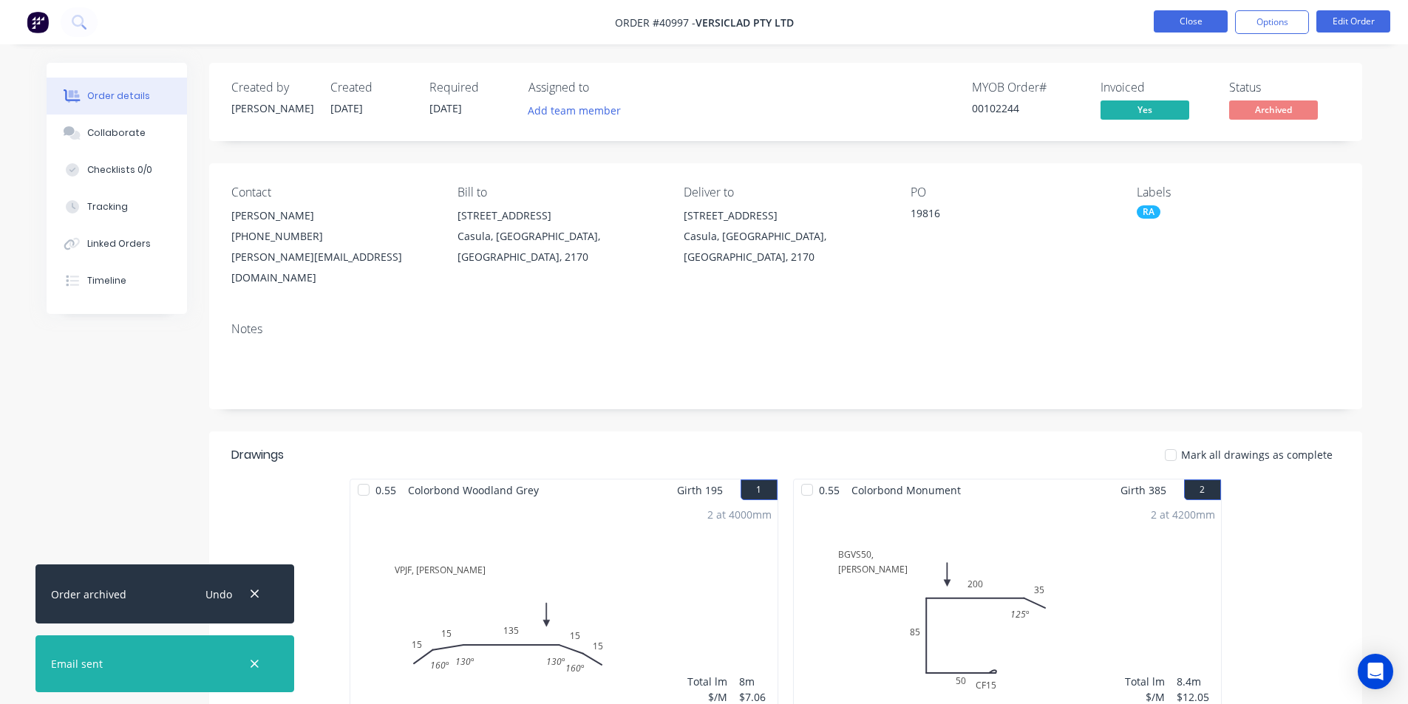
click at [1207, 16] on button "Close" at bounding box center [1191, 21] width 74 height 22
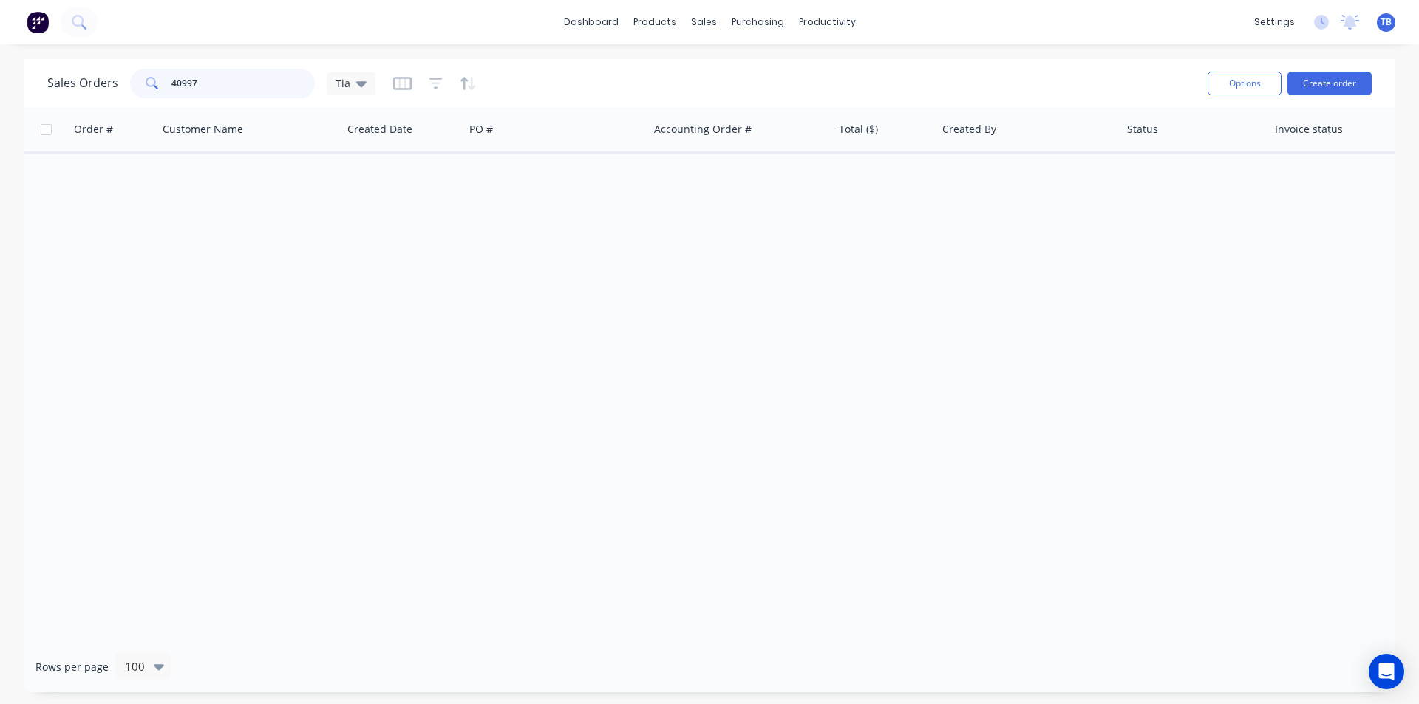
drag, startPoint x: 265, startPoint y: 86, endPoint x: 0, endPoint y: 81, distance: 265.4
click at [0, 81] on div "Sales Orders 40997 Tia Options Create order Order # Customer Name Created Date …" at bounding box center [709, 376] width 1419 height 634
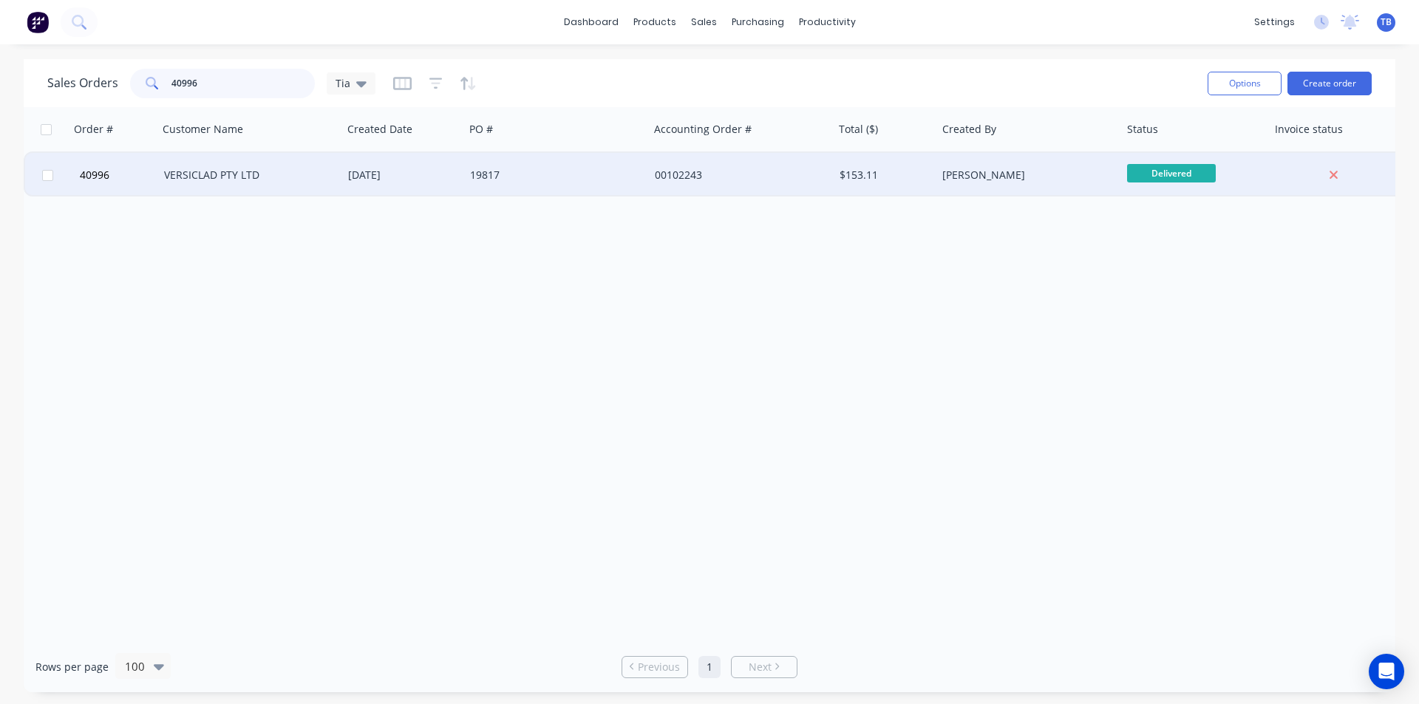
type input "40996"
click at [227, 177] on div "VERSICLAD PTY LTD" at bounding box center [246, 175] width 164 height 15
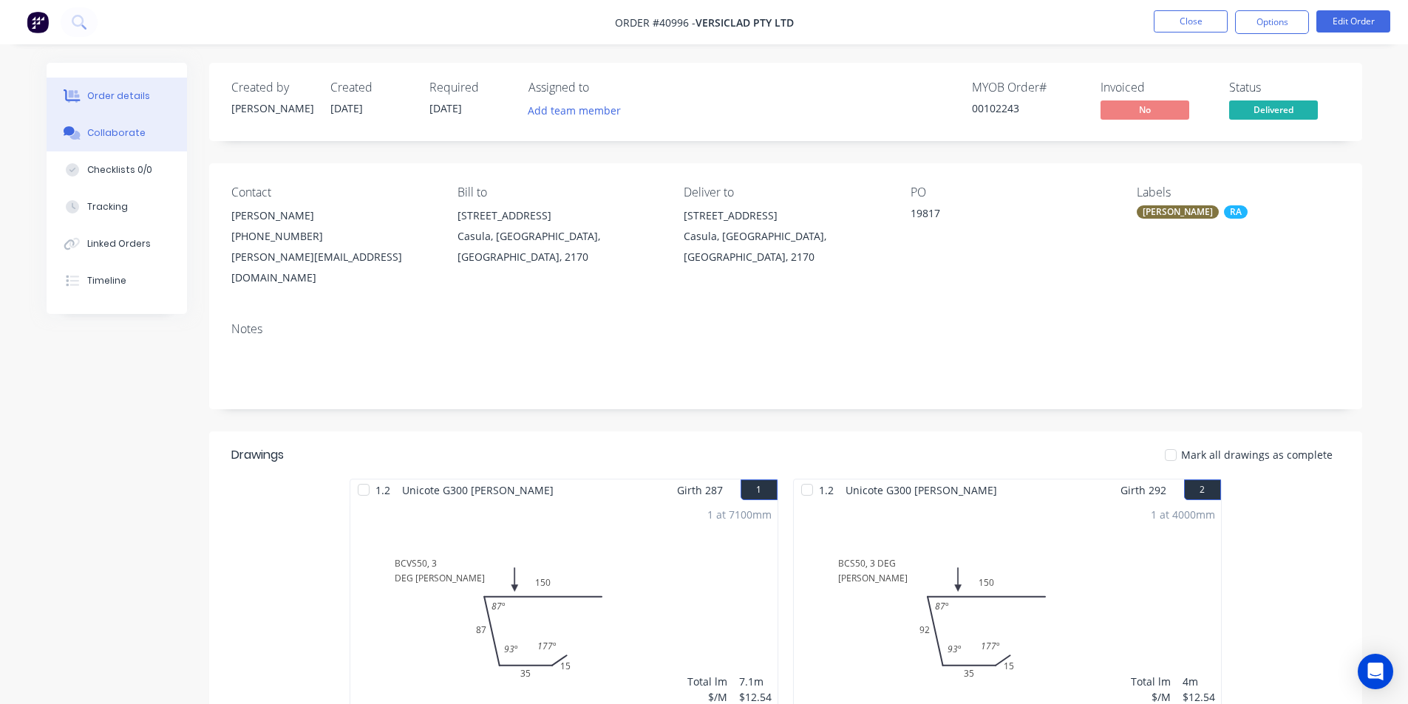
click at [156, 137] on button "Collaborate" at bounding box center [117, 133] width 140 height 37
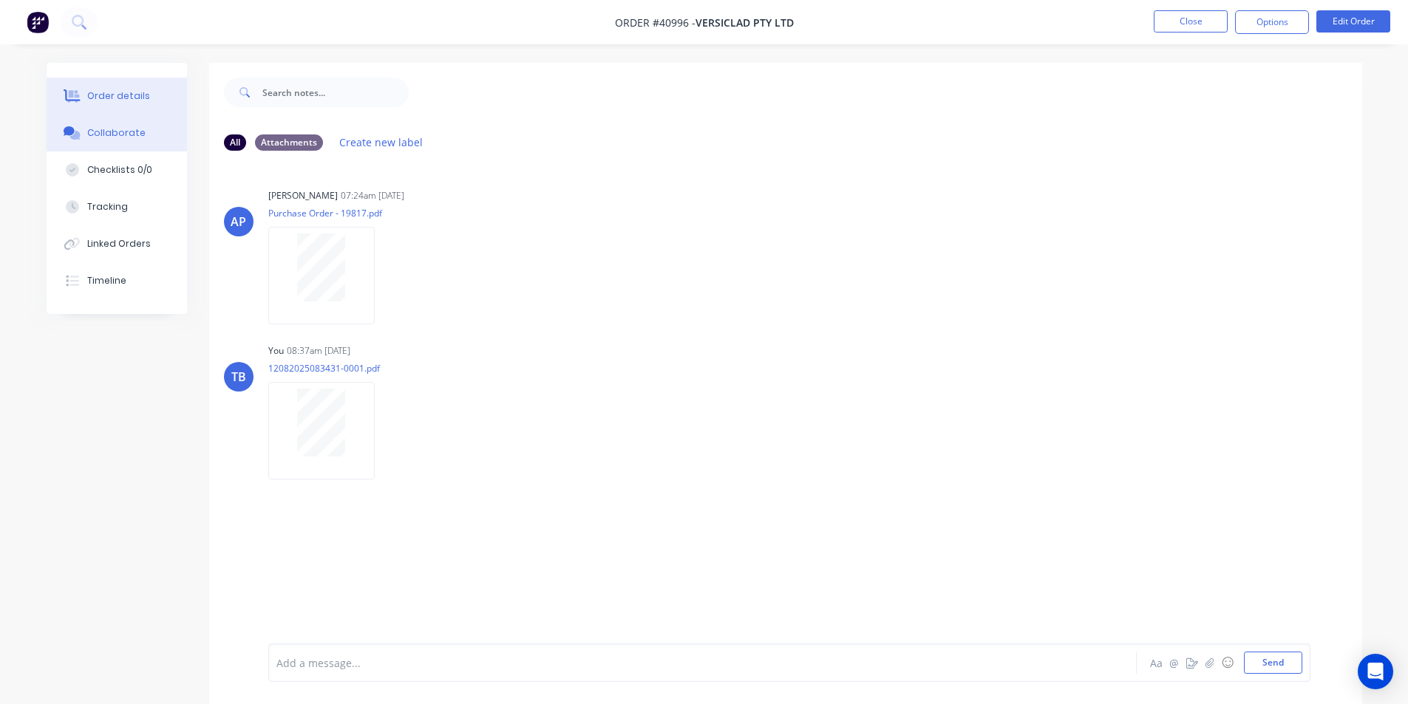
click at [90, 94] on div "Order details" at bounding box center [118, 95] width 63 height 13
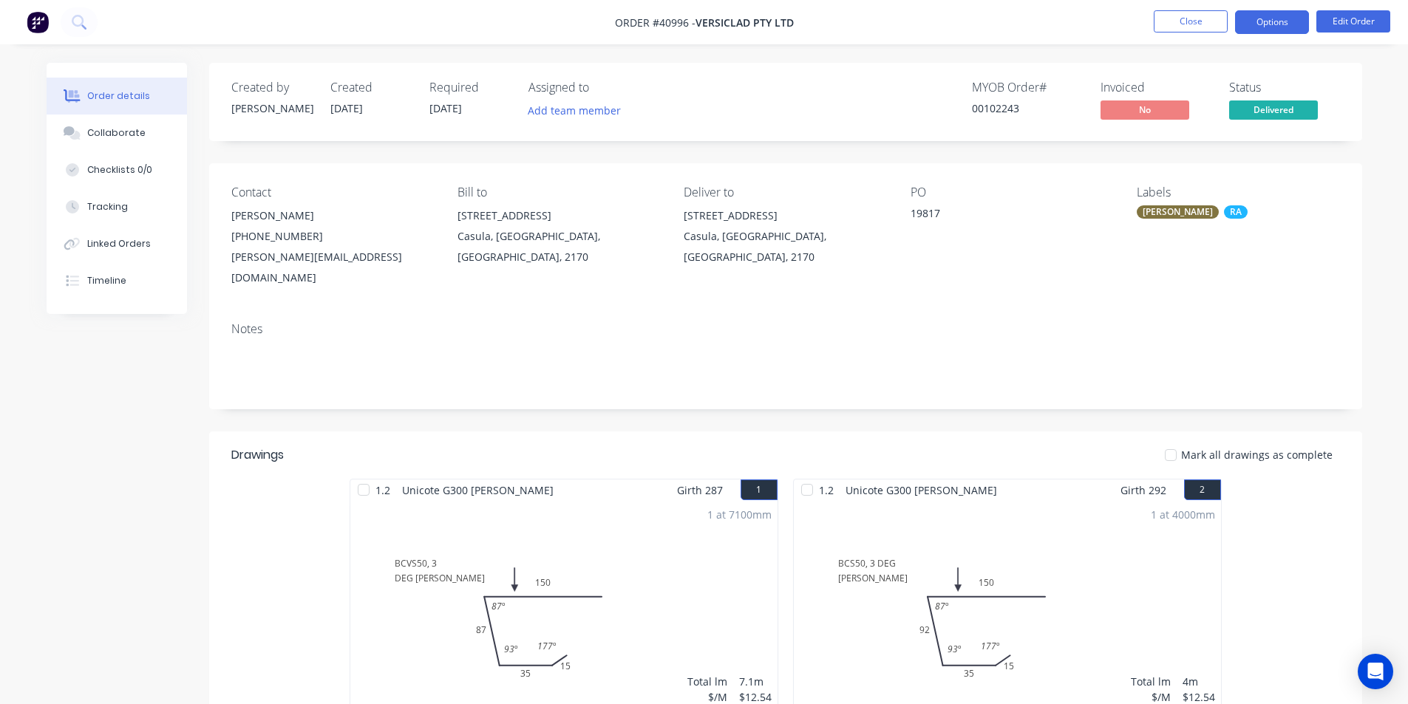
click at [1285, 27] on button "Options" at bounding box center [1272, 22] width 74 height 24
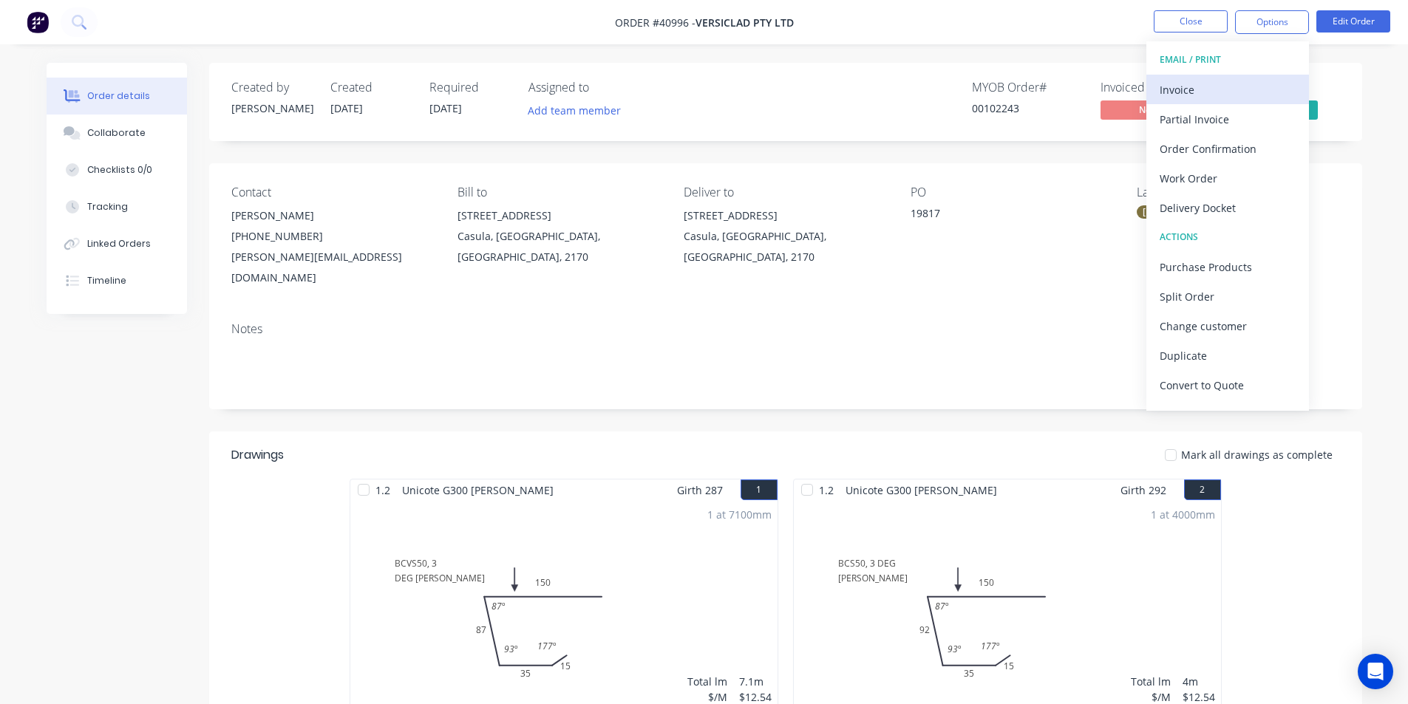
click at [1255, 94] on div "Invoice" at bounding box center [1228, 89] width 136 height 21
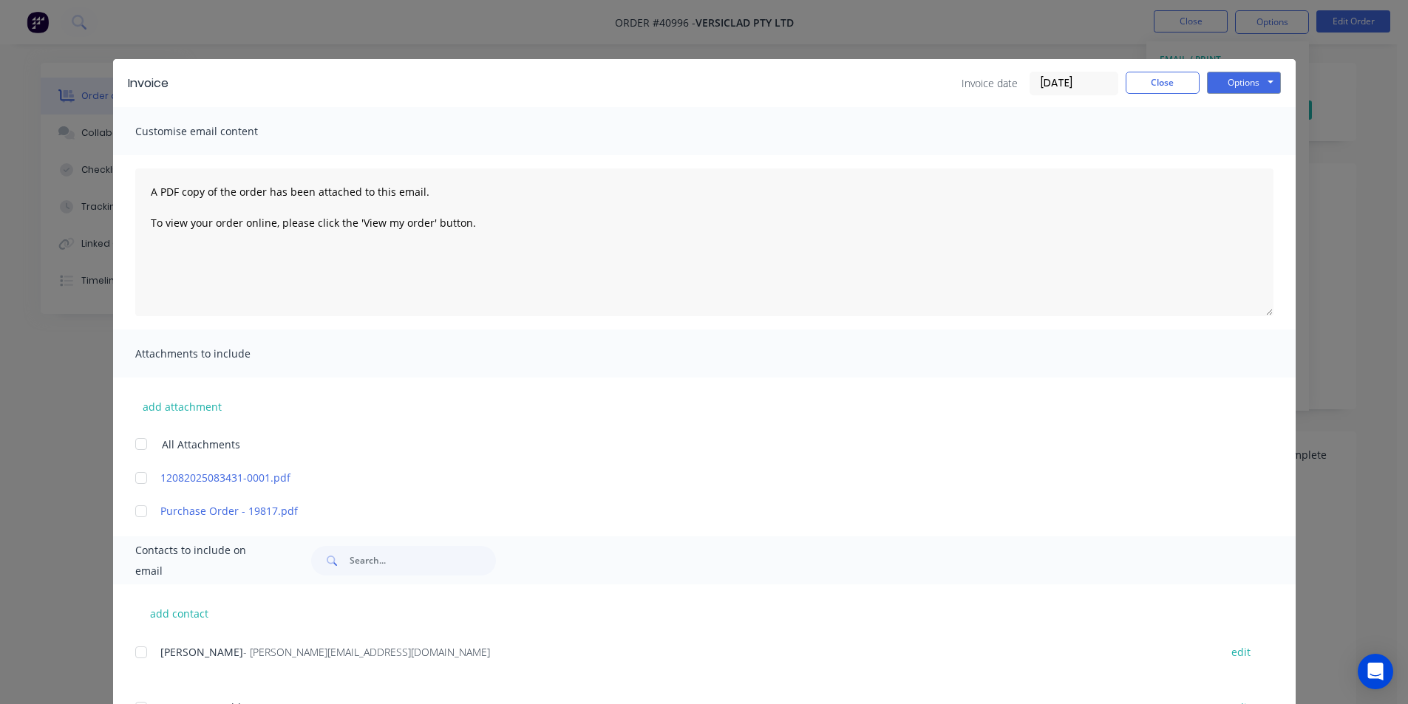
scroll to position [222, 0]
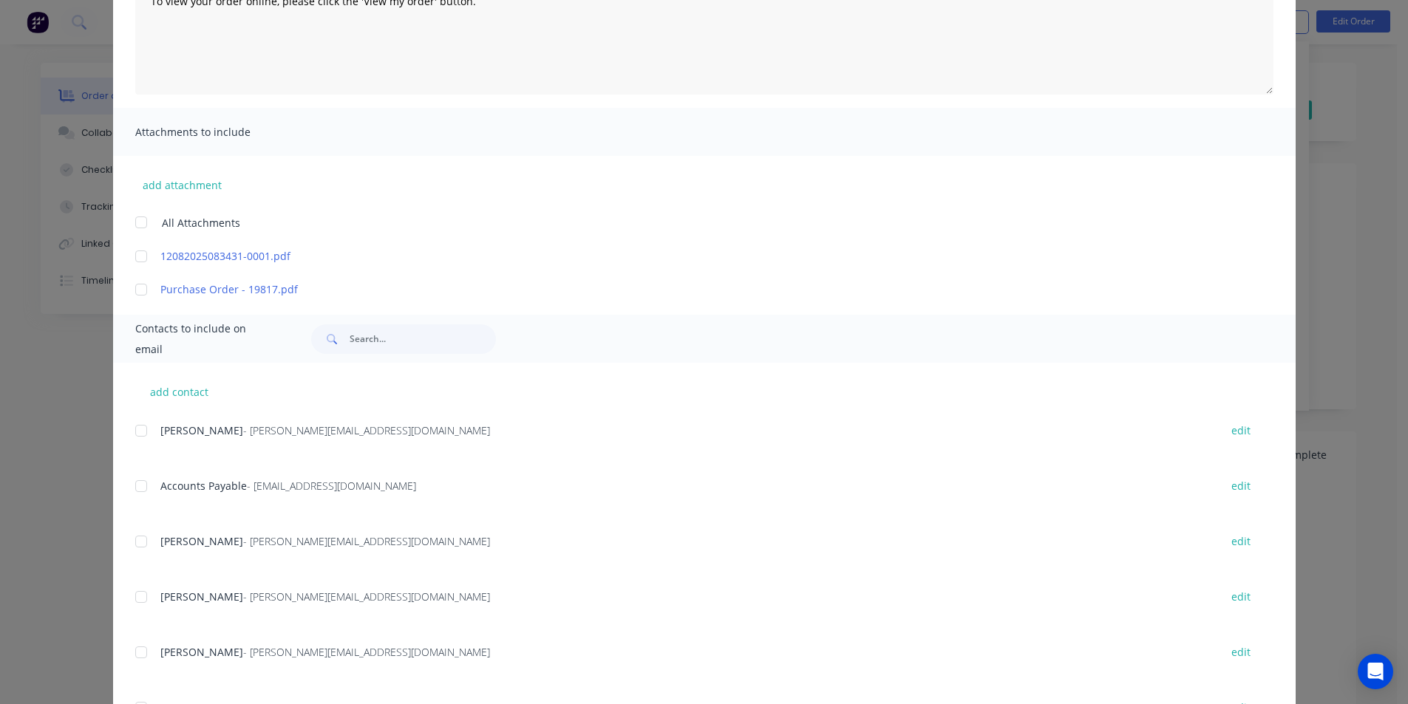
click at [147, 488] on div at bounding box center [141, 487] width 30 height 30
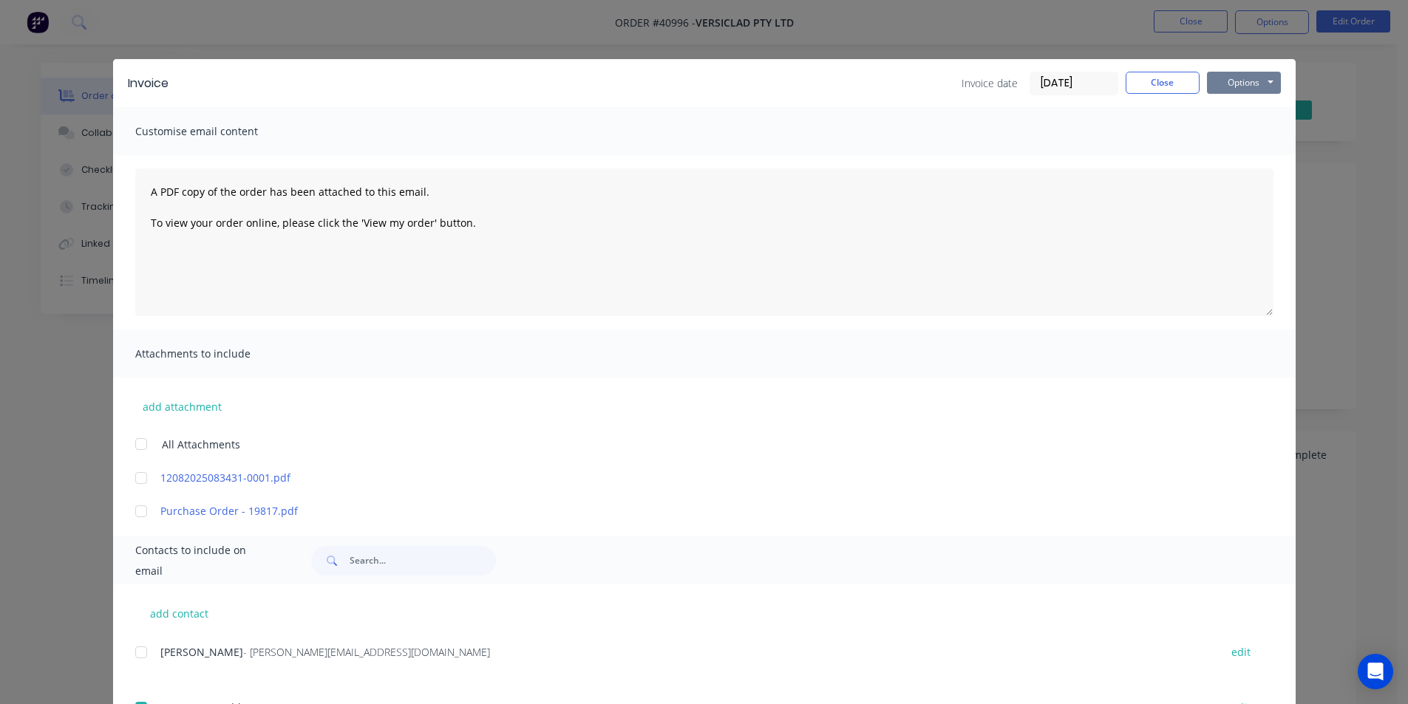
click at [1254, 91] on button "Options" at bounding box center [1244, 83] width 74 height 22
click at [1258, 156] on button "Email" at bounding box center [1254, 158] width 95 height 24
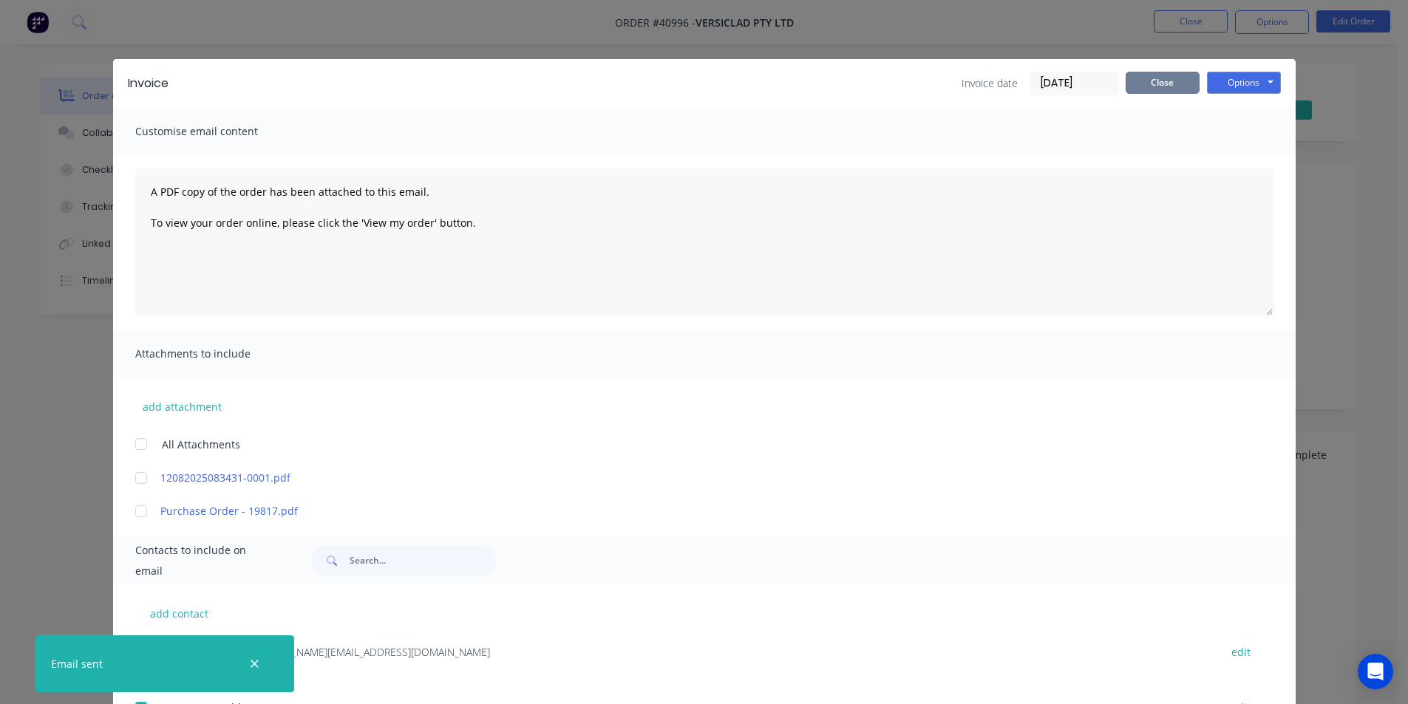
click at [1166, 78] on button "Close" at bounding box center [1163, 83] width 74 height 22
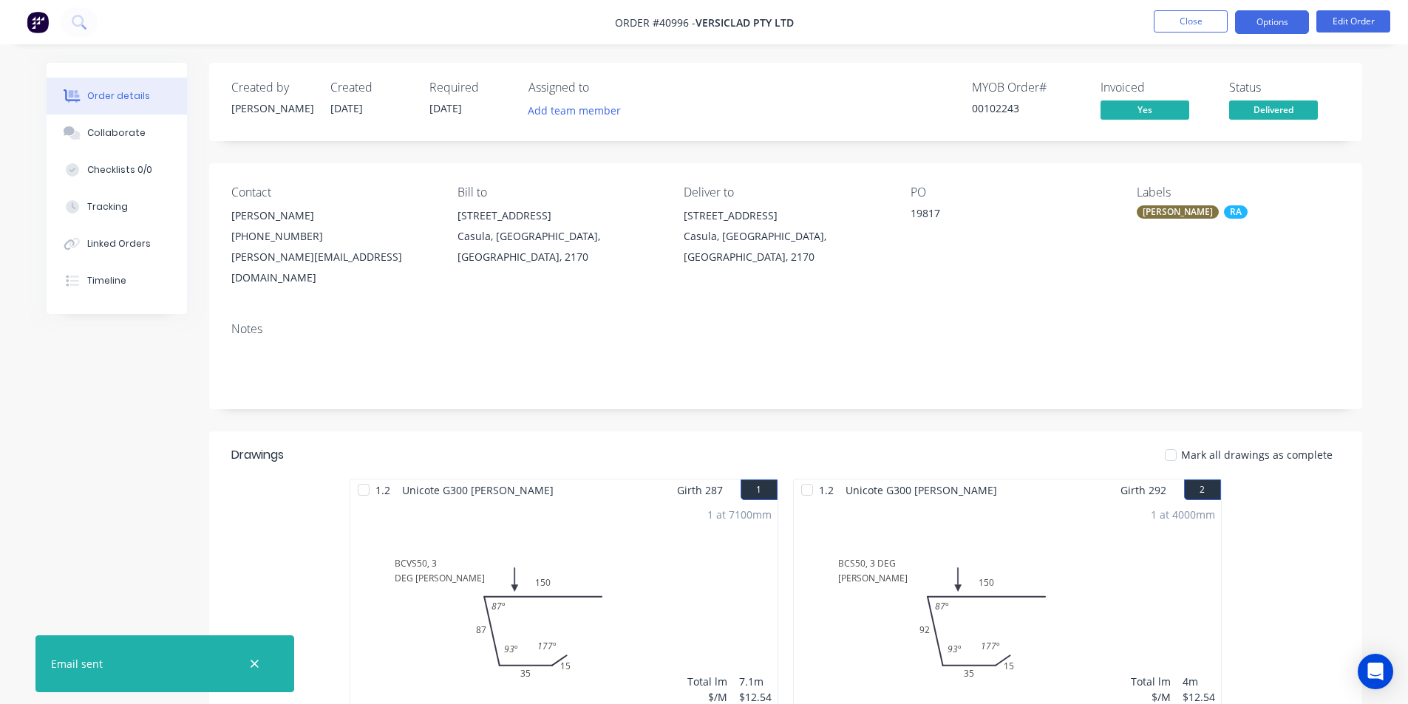
click at [1274, 16] on button "Options" at bounding box center [1272, 22] width 74 height 24
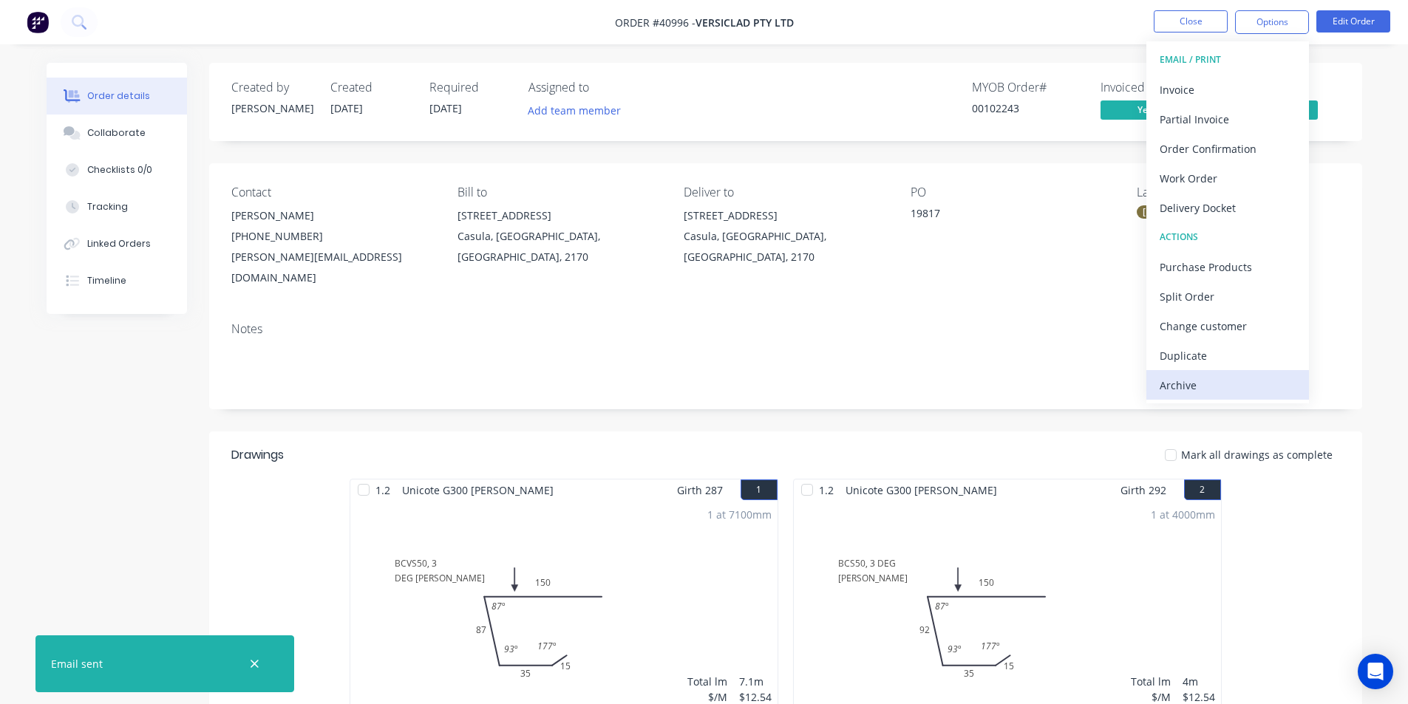
click at [1254, 397] on button "Archive" at bounding box center [1228, 385] width 163 height 30
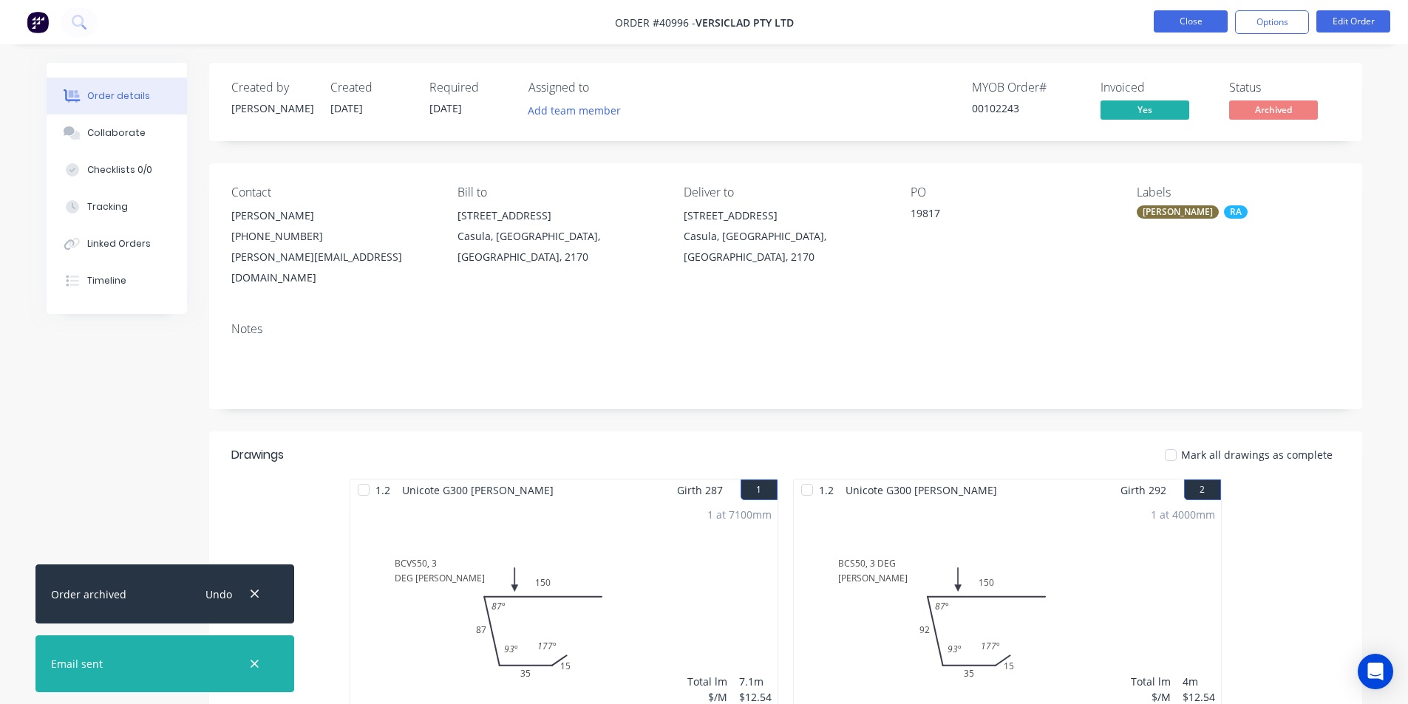
click at [1196, 13] on button "Close" at bounding box center [1191, 21] width 74 height 22
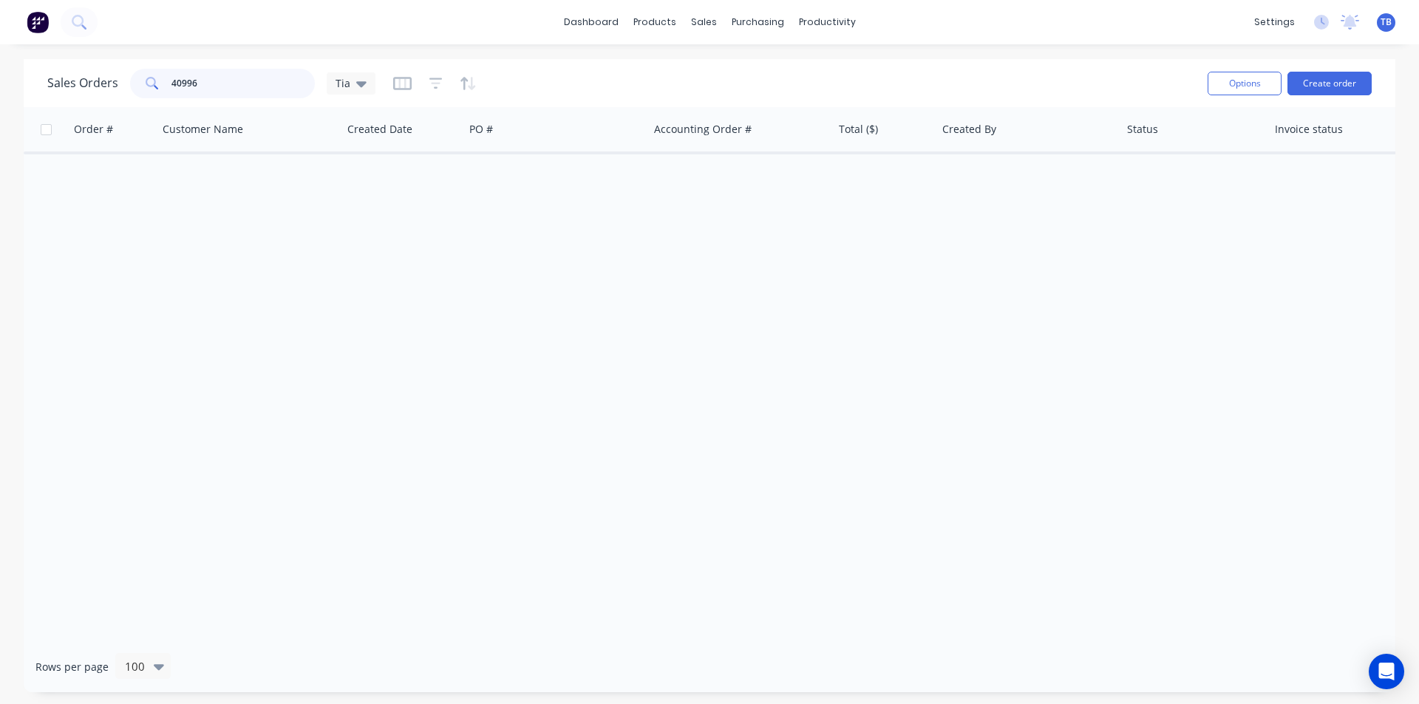
drag, startPoint x: 242, startPoint y: 86, endPoint x: 0, endPoint y: 91, distance: 242.5
click at [0, 91] on div "Sales Orders 40996 Tia Options Create order Order # Customer Name Created Date …" at bounding box center [709, 376] width 1419 height 634
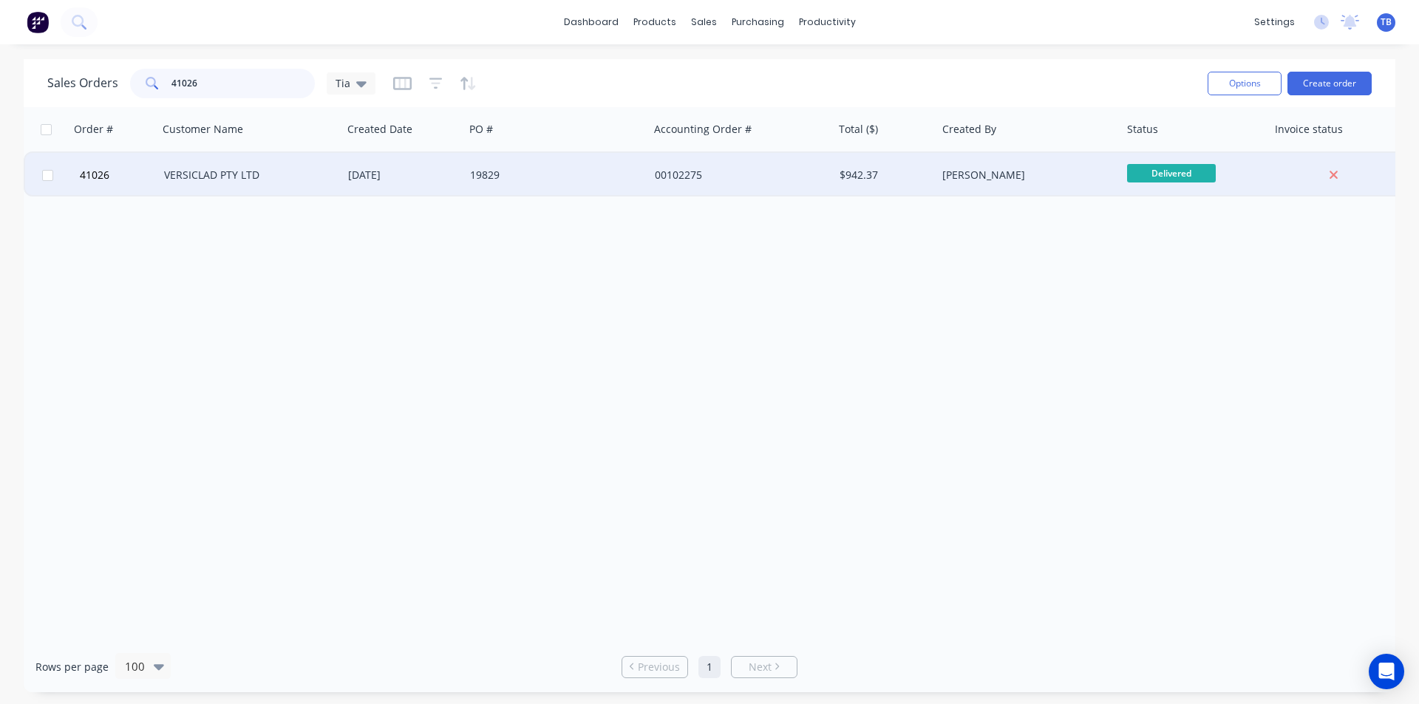
type input "41026"
click at [278, 192] on div "VERSICLAD PTY LTD" at bounding box center [250, 175] width 185 height 44
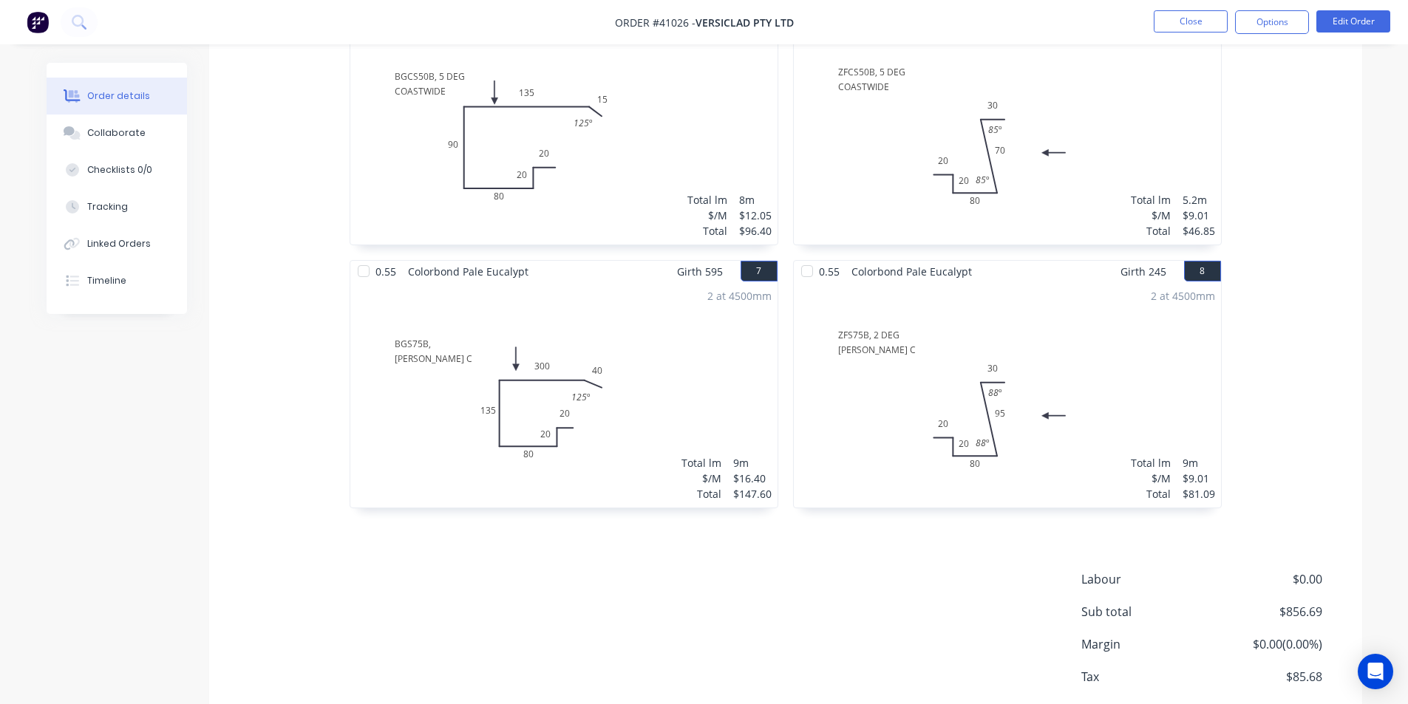
scroll to position [1070, 0]
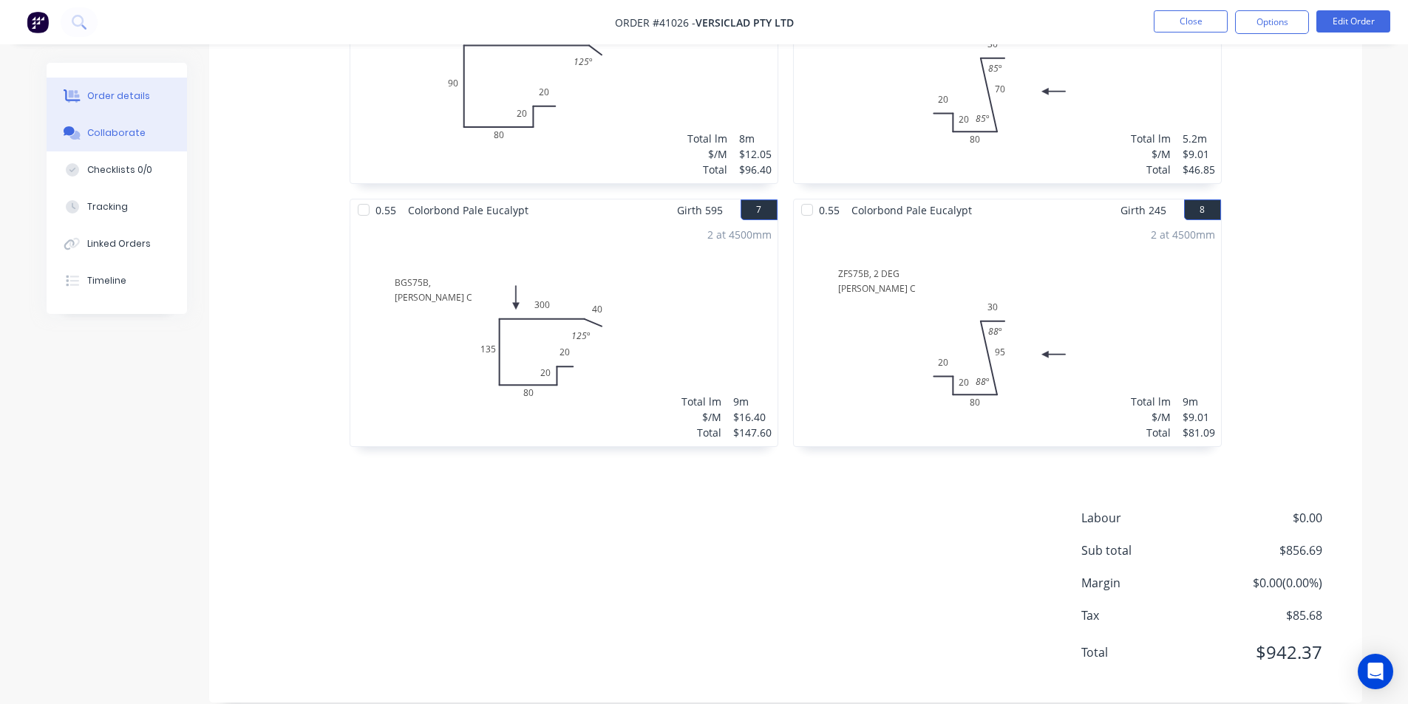
click at [101, 140] on button "Collaborate" at bounding box center [117, 133] width 140 height 37
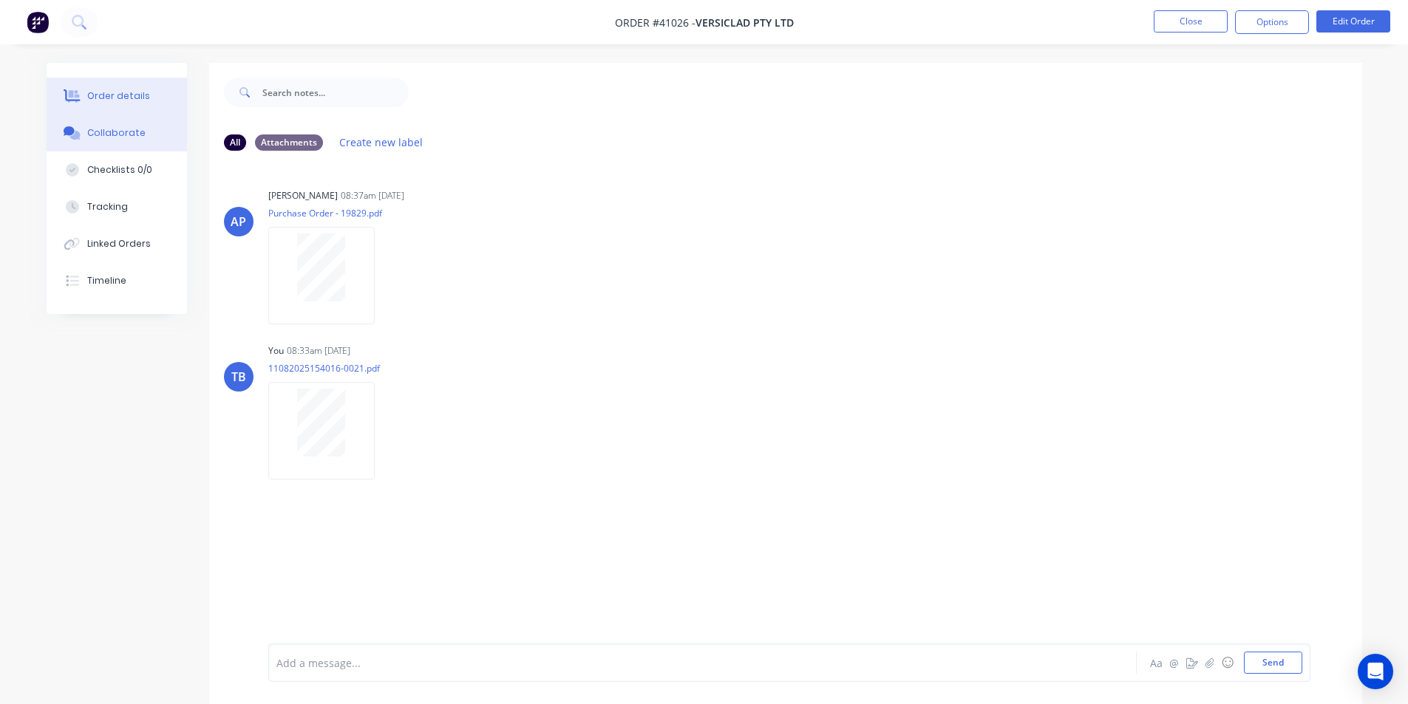
click at [149, 93] on button "Order details" at bounding box center [117, 96] width 140 height 37
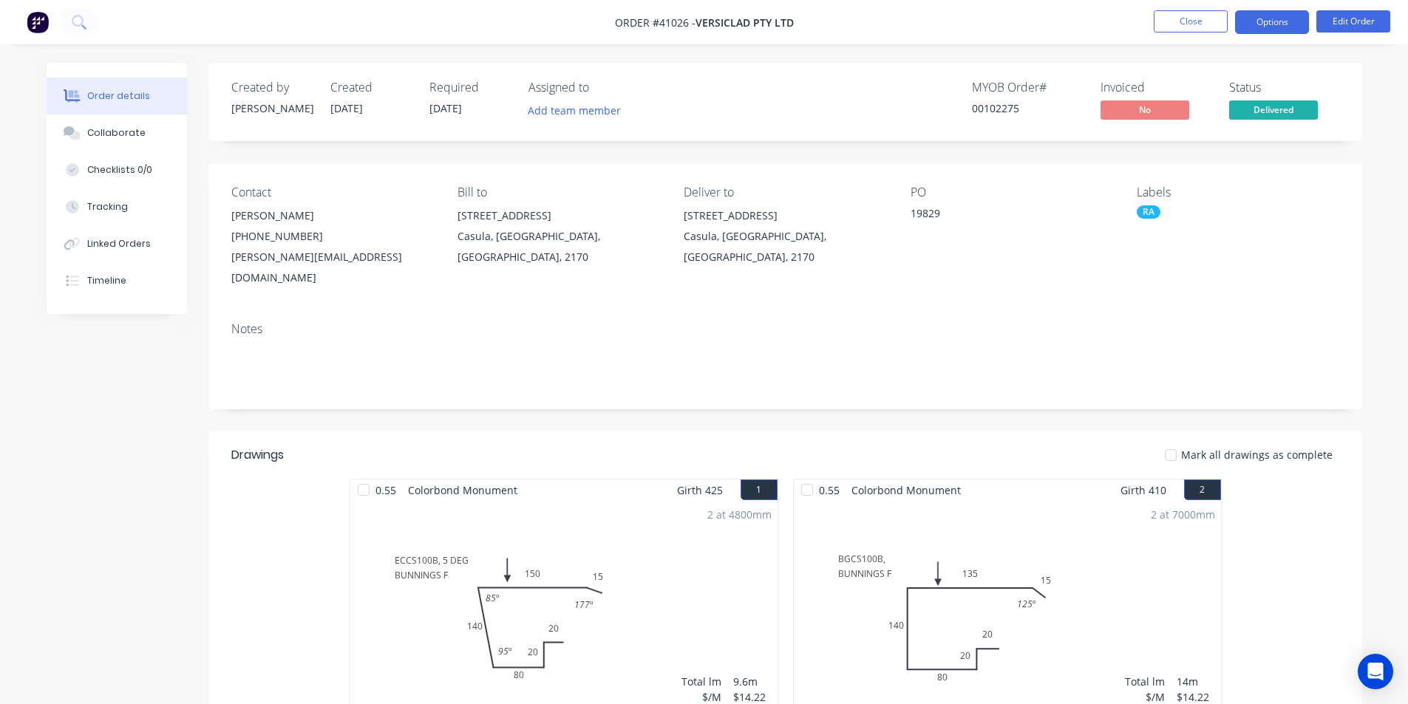
click at [1273, 33] on nav "Order #41026 - VERSICLAD PTY LTD Close Options Edit Order" at bounding box center [704, 22] width 1408 height 44
click at [1274, 22] on button "Options" at bounding box center [1272, 22] width 74 height 24
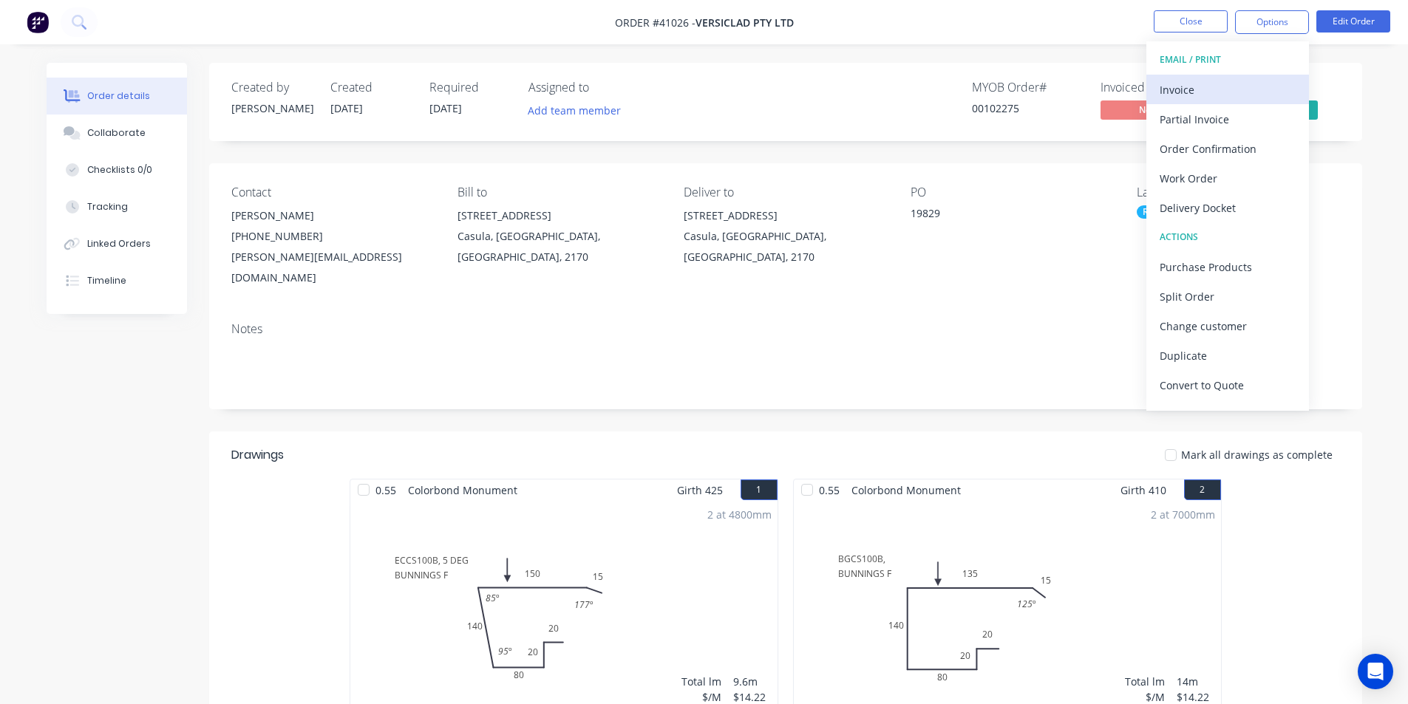
click at [1229, 97] on div "Invoice" at bounding box center [1228, 89] width 136 height 21
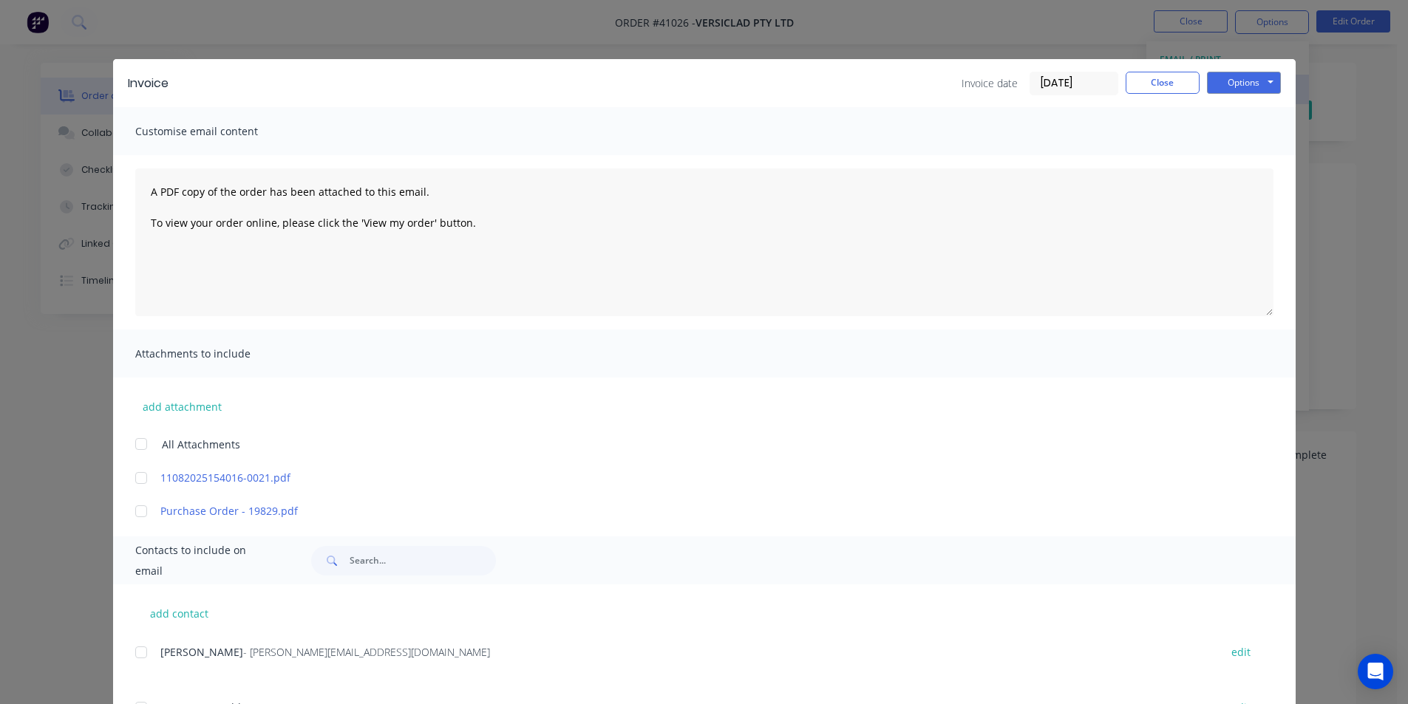
scroll to position [222, 0]
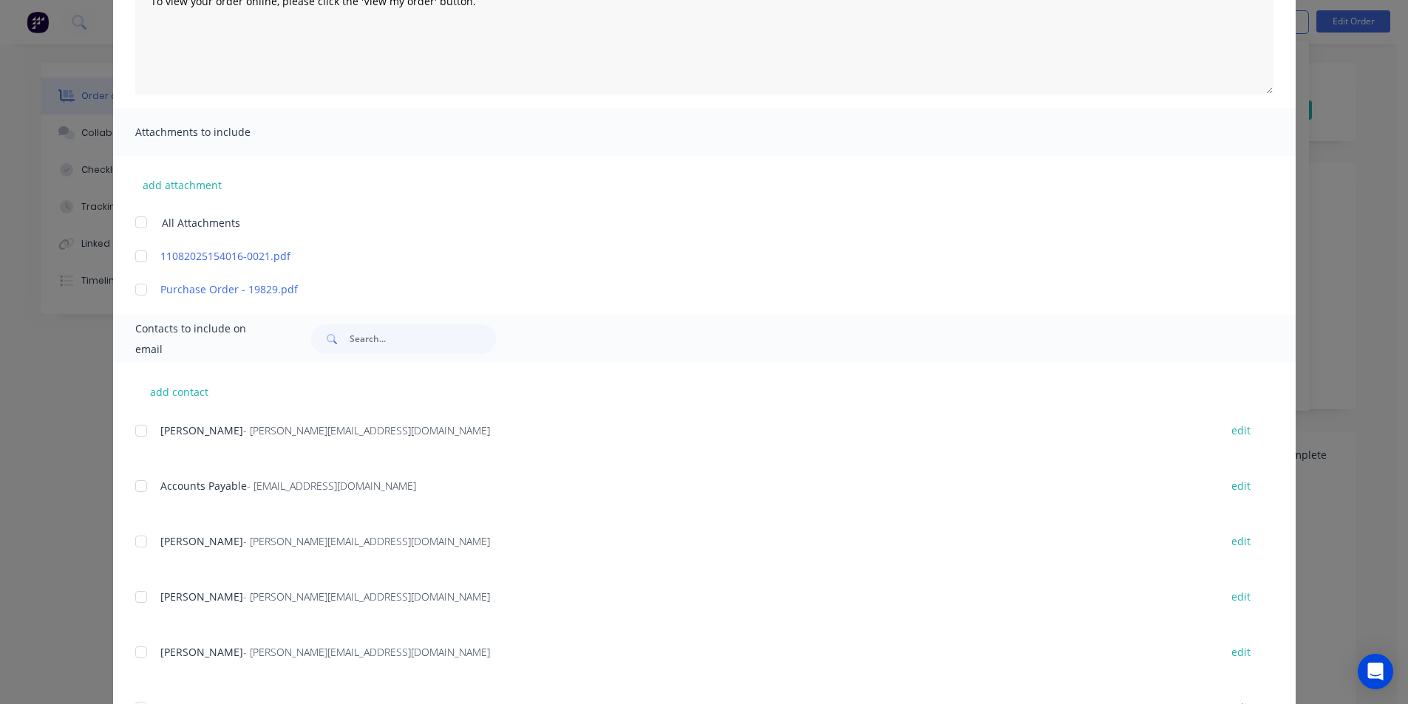
click at [152, 493] on div "Accounts Payable - accounts@versiclad.com.au edit" at bounding box center [715, 486] width 1161 height 20
click at [147, 484] on div at bounding box center [141, 487] width 30 height 30
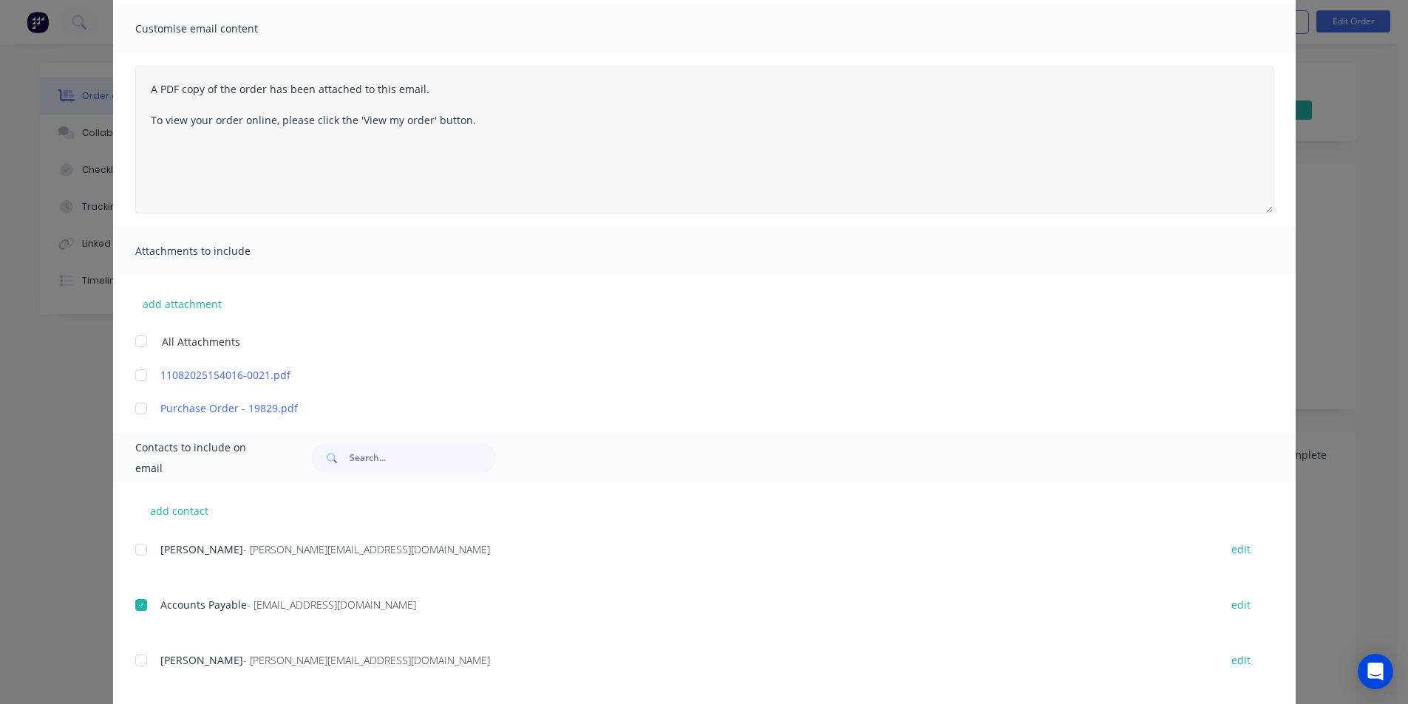
scroll to position [0, 0]
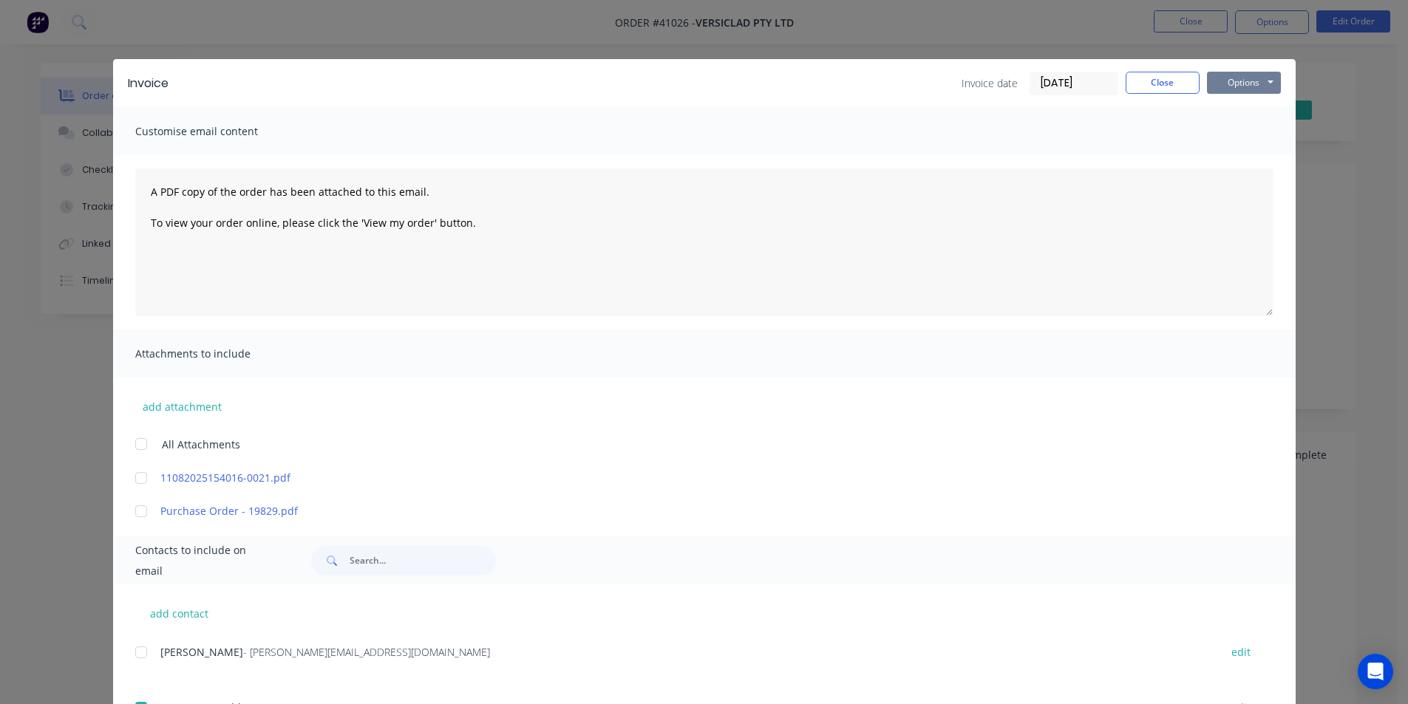
click at [1243, 89] on button "Options" at bounding box center [1244, 83] width 74 height 22
click at [1234, 166] on button "Email" at bounding box center [1254, 158] width 95 height 24
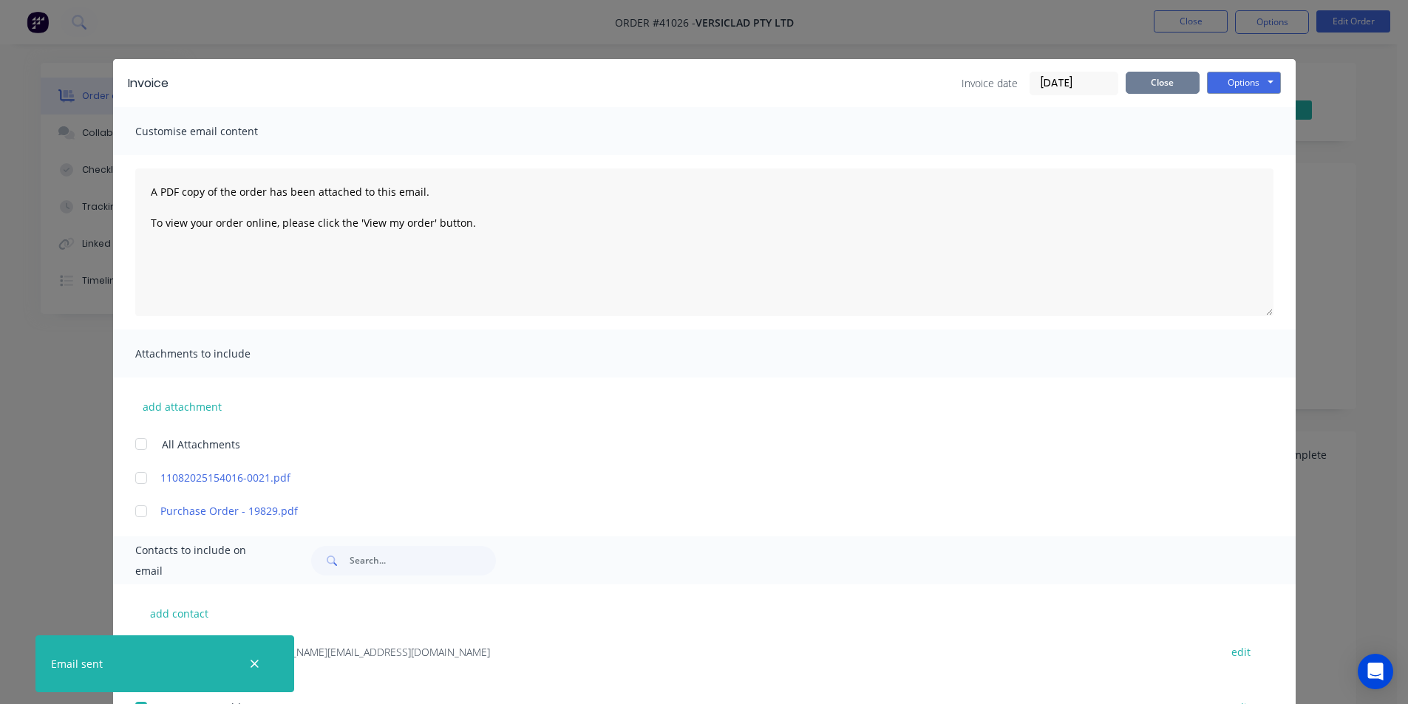
click at [1156, 85] on button "Close" at bounding box center [1163, 83] width 74 height 22
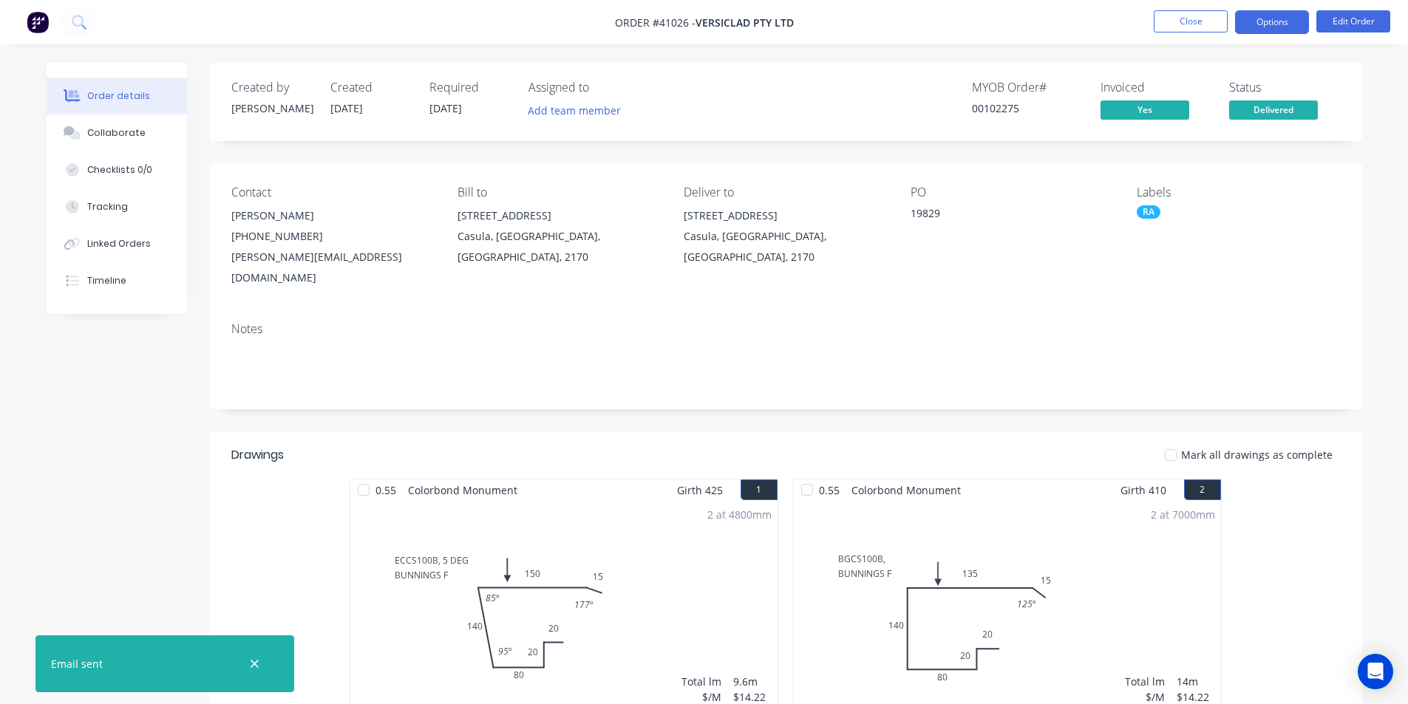
click at [1274, 33] on button "Options" at bounding box center [1272, 22] width 74 height 24
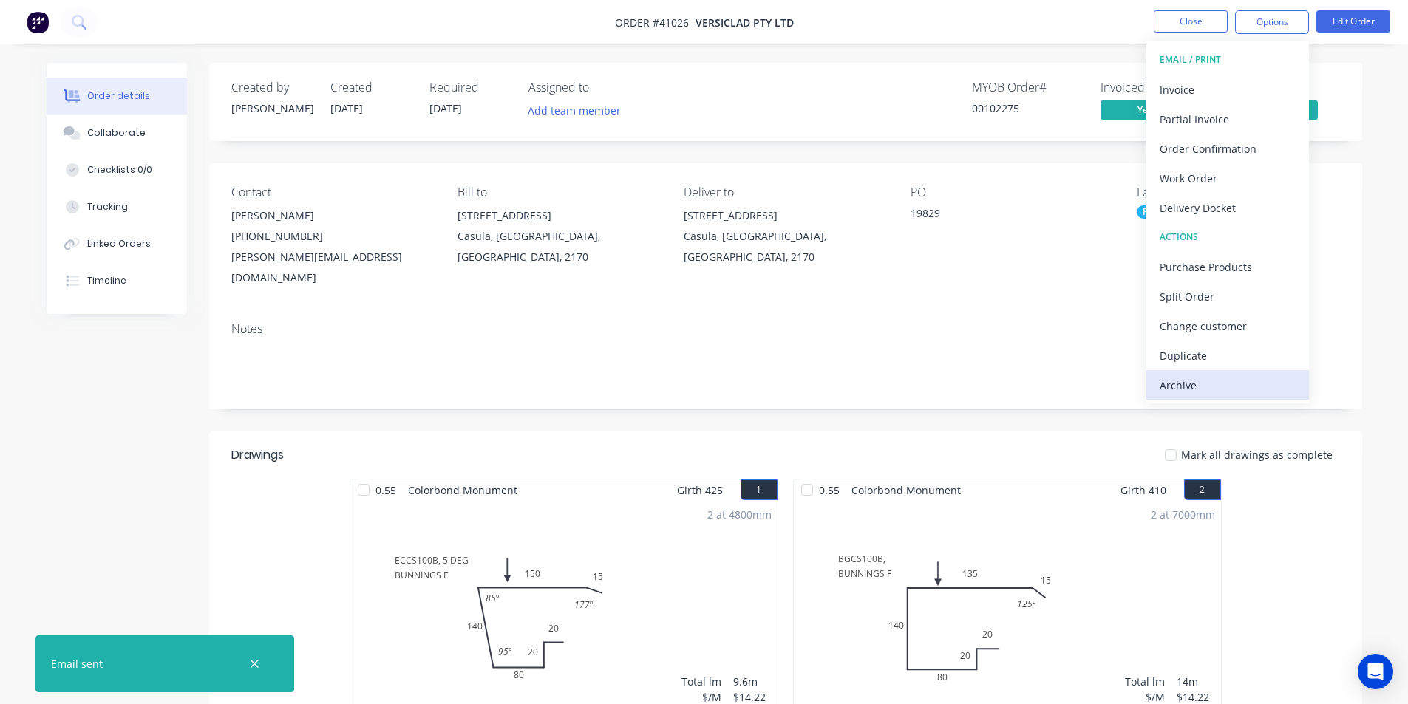
click at [1188, 379] on div "Archive" at bounding box center [1228, 385] width 136 height 21
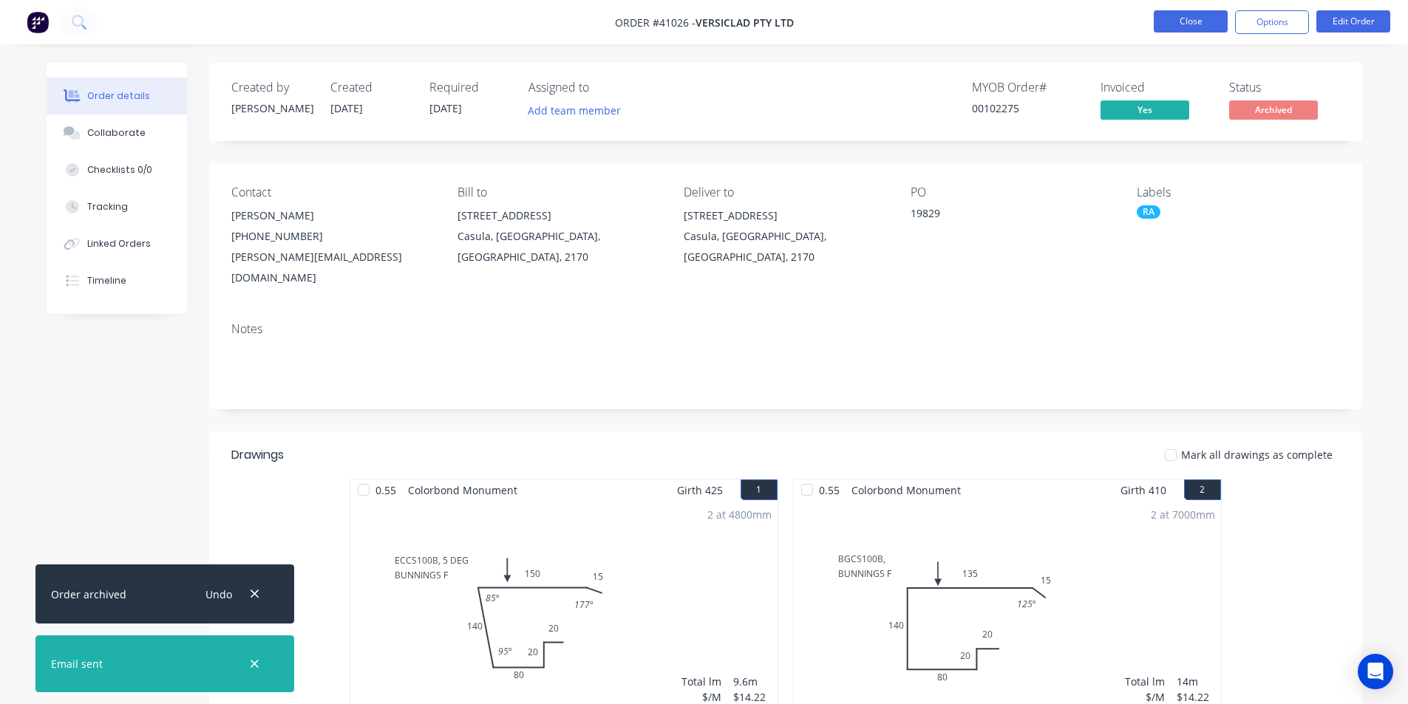
click at [1196, 20] on button "Close" at bounding box center [1191, 21] width 74 height 22
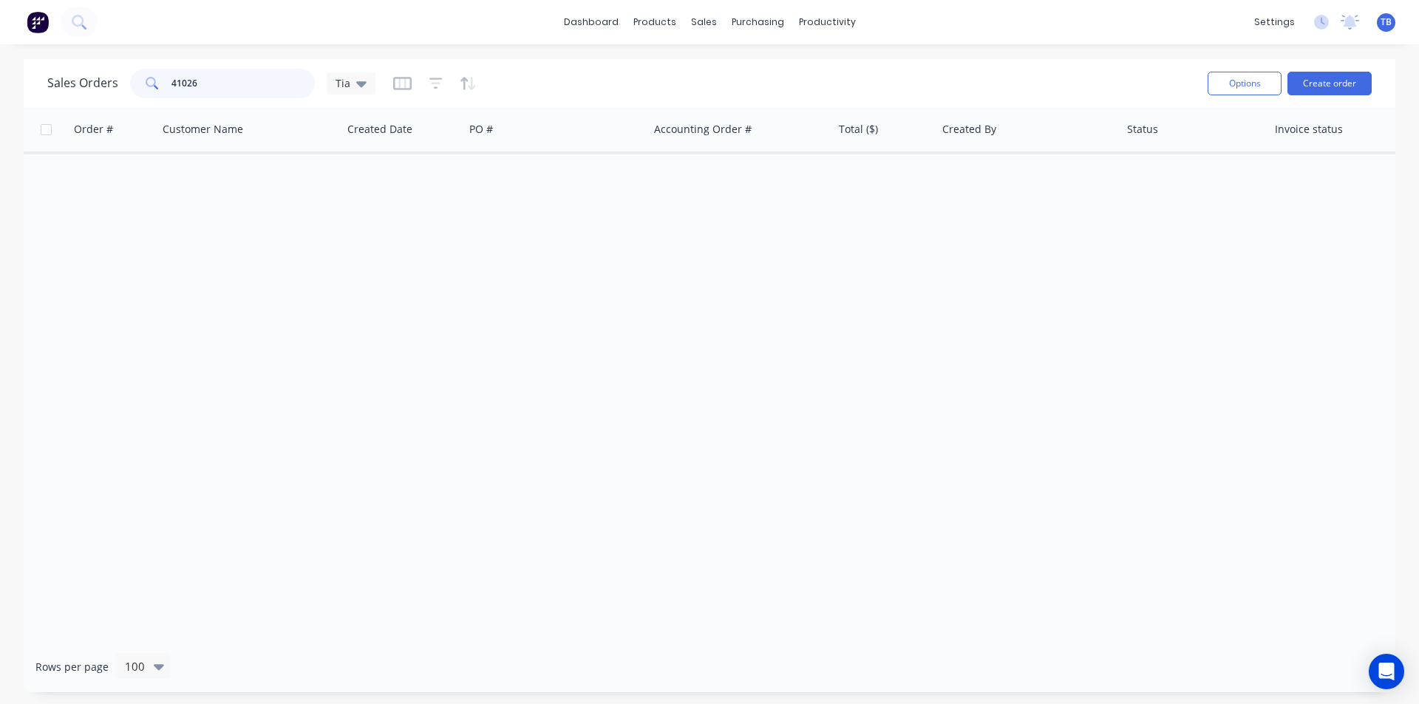
drag, startPoint x: 205, startPoint y: 86, endPoint x: 56, endPoint y: 85, distance: 148.6
click at [58, 86] on div "Sales Orders 41026 Tia" at bounding box center [211, 84] width 328 height 30
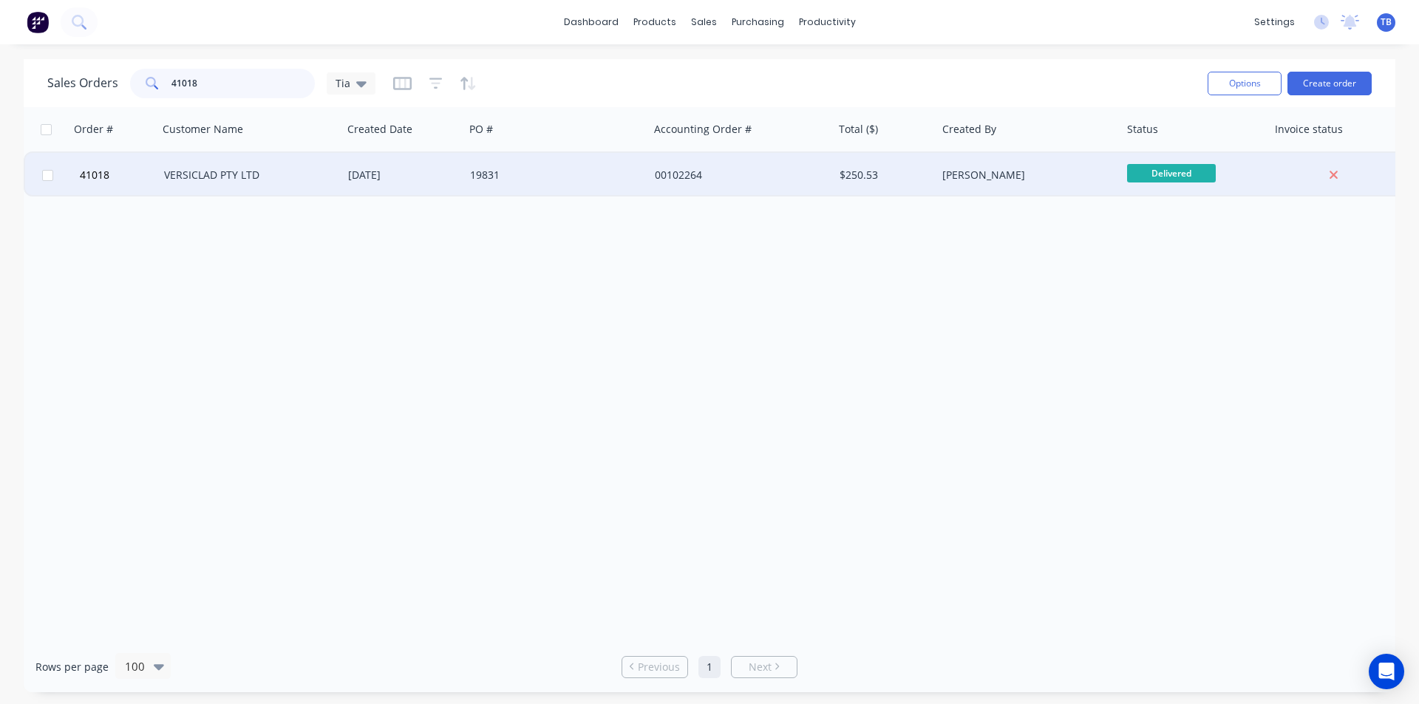
type input "41018"
click at [235, 175] on div "VERSICLAD PTY LTD" at bounding box center [246, 175] width 164 height 15
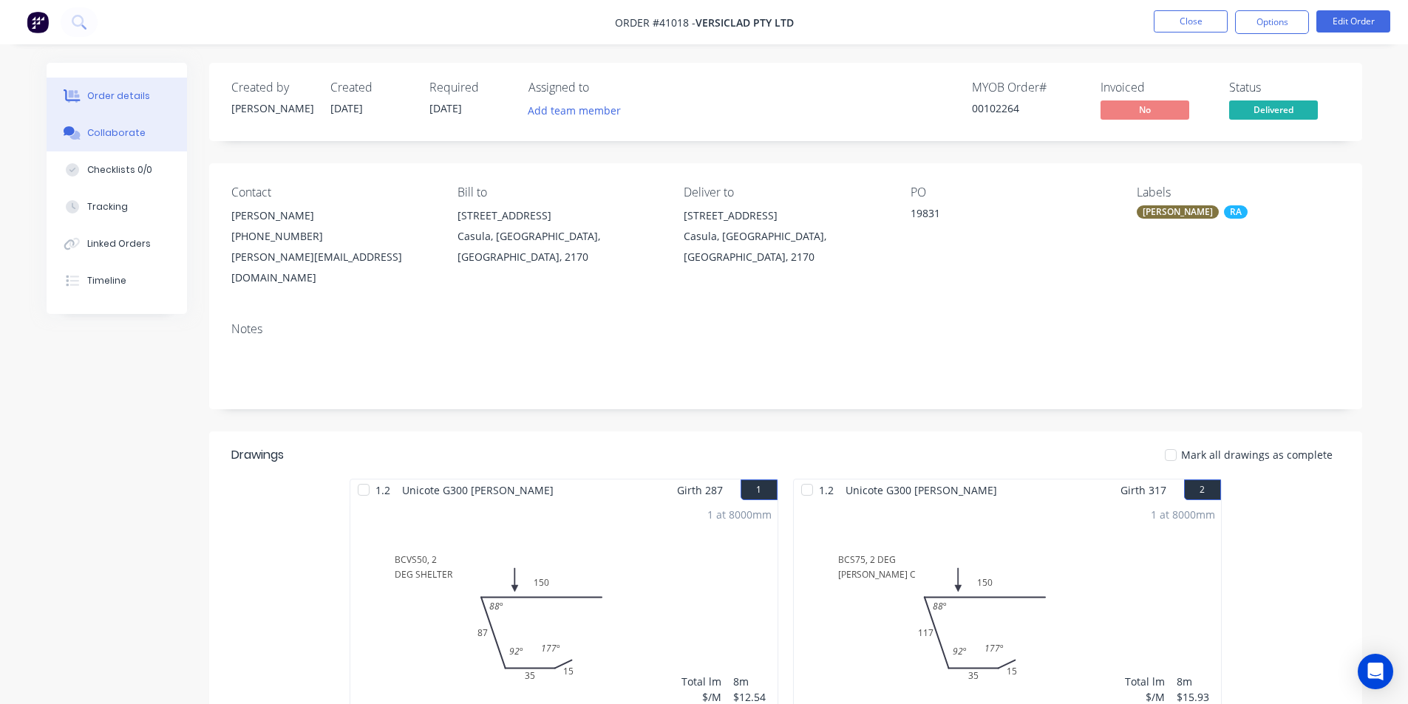
click at [158, 141] on button "Collaborate" at bounding box center [117, 133] width 140 height 37
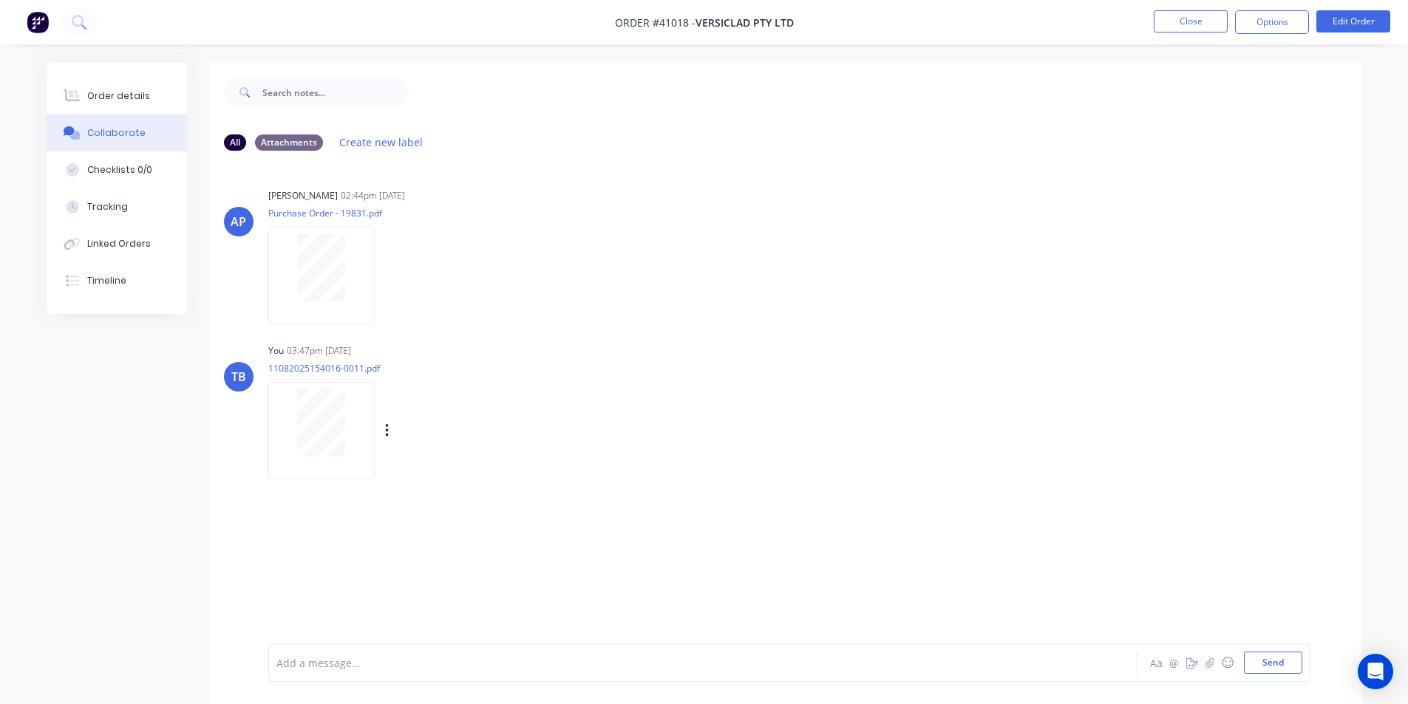
click at [288, 410] on div at bounding box center [321, 423] width 93 height 68
click at [130, 107] on button "Order details" at bounding box center [117, 96] width 140 height 37
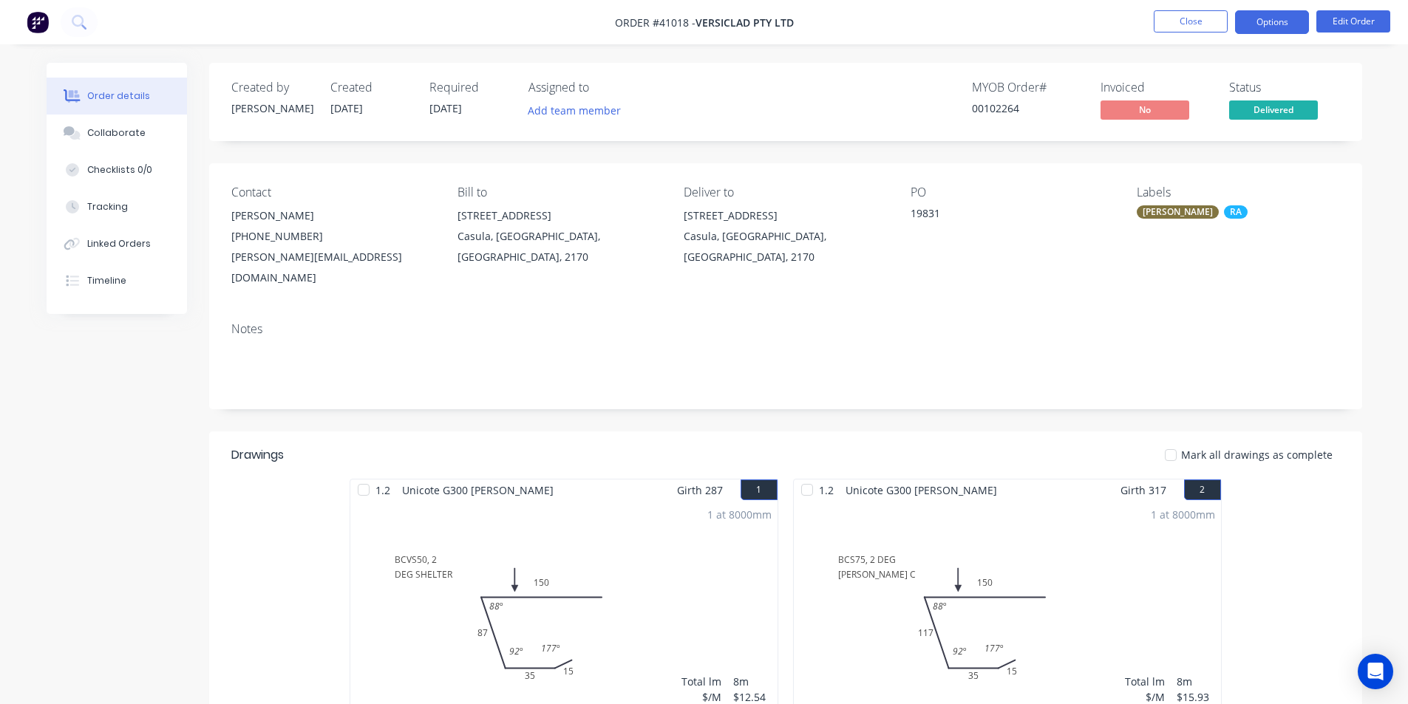
click at [1256, 26] on button "Options" at bounding box center [1272, 22] width 74 height 24
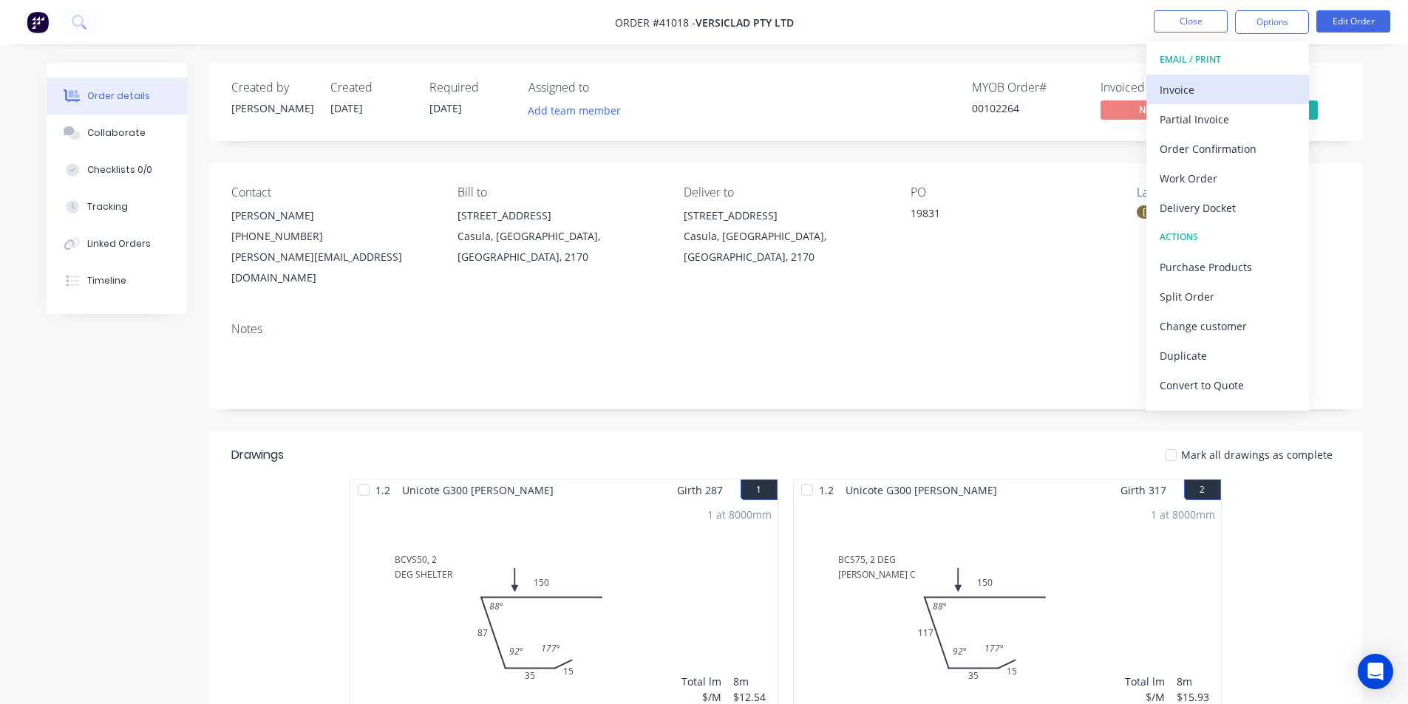
click at [1223, 86] on div "Invoice" at bounding box center [1228, 89] width 136 height 21
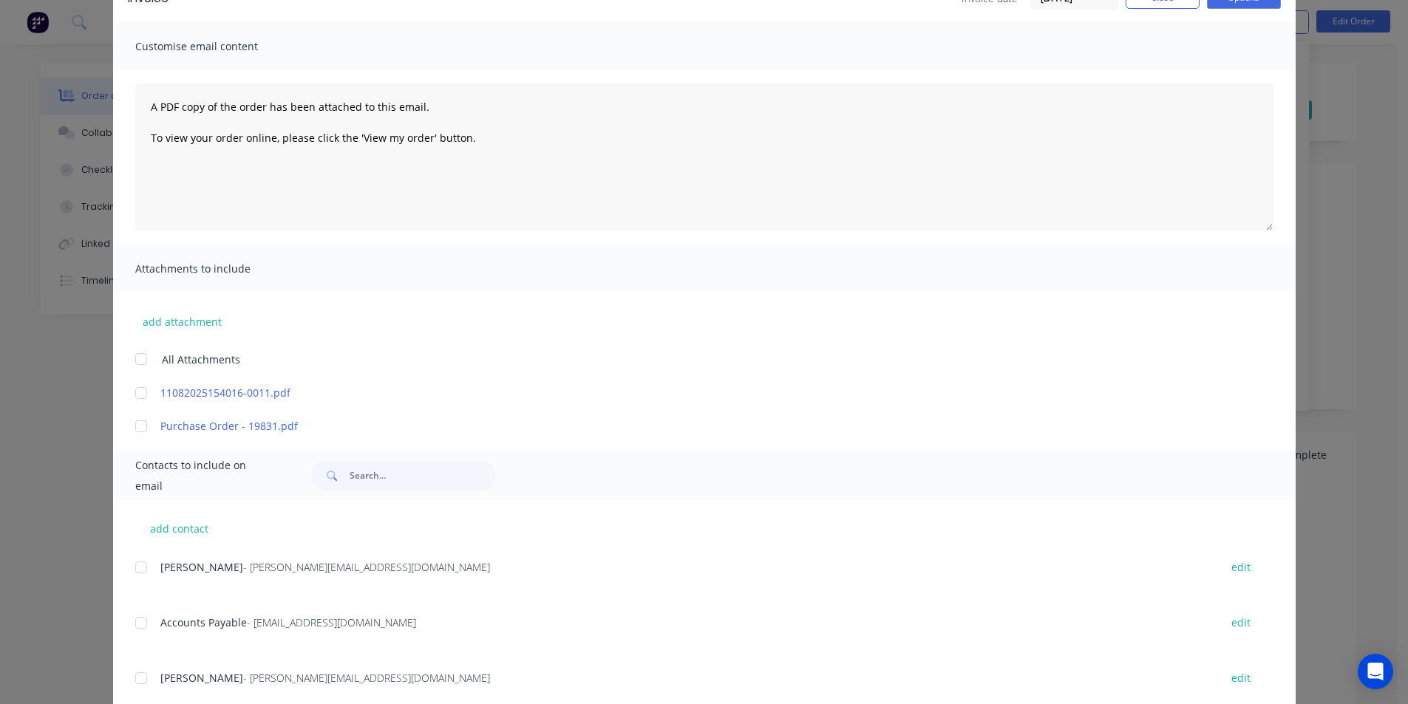
scroll to position [296, 0]
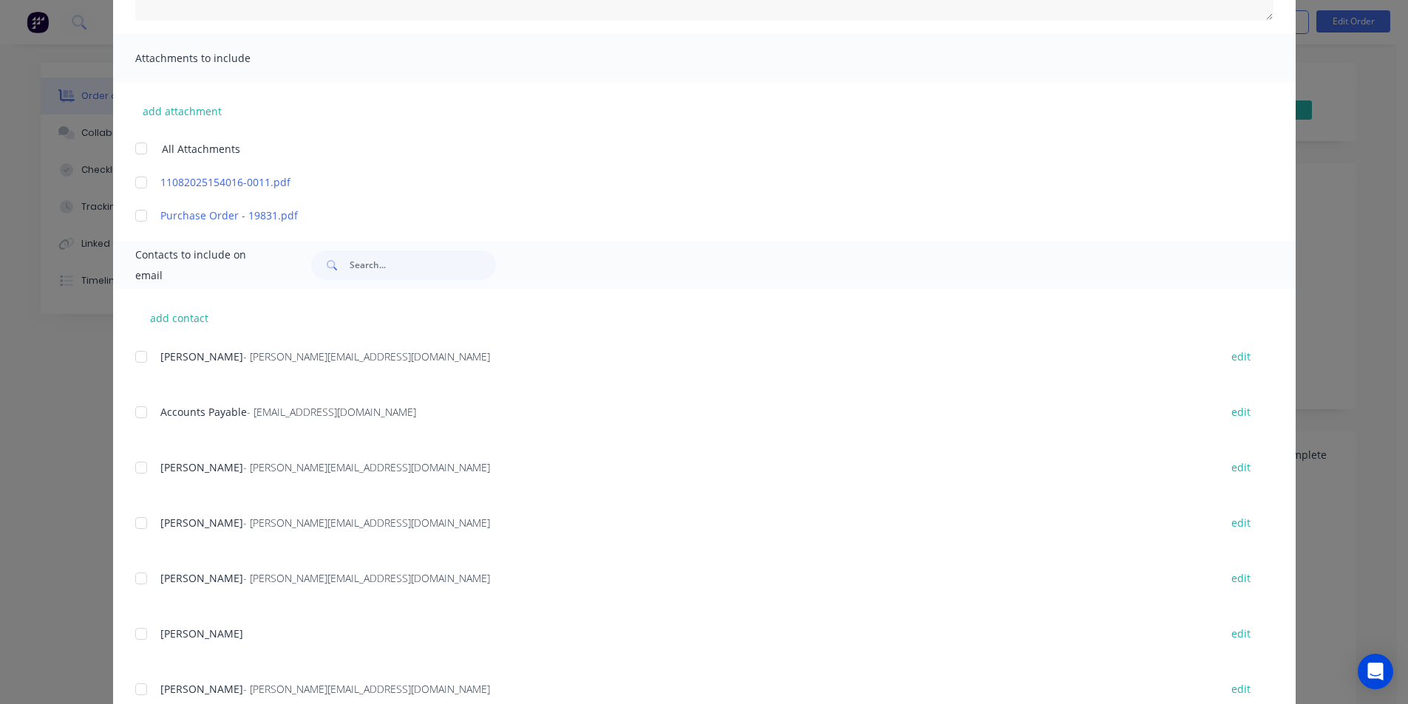
click at [137, 418] on div at bounding box center [141, 413] width 30 height 30
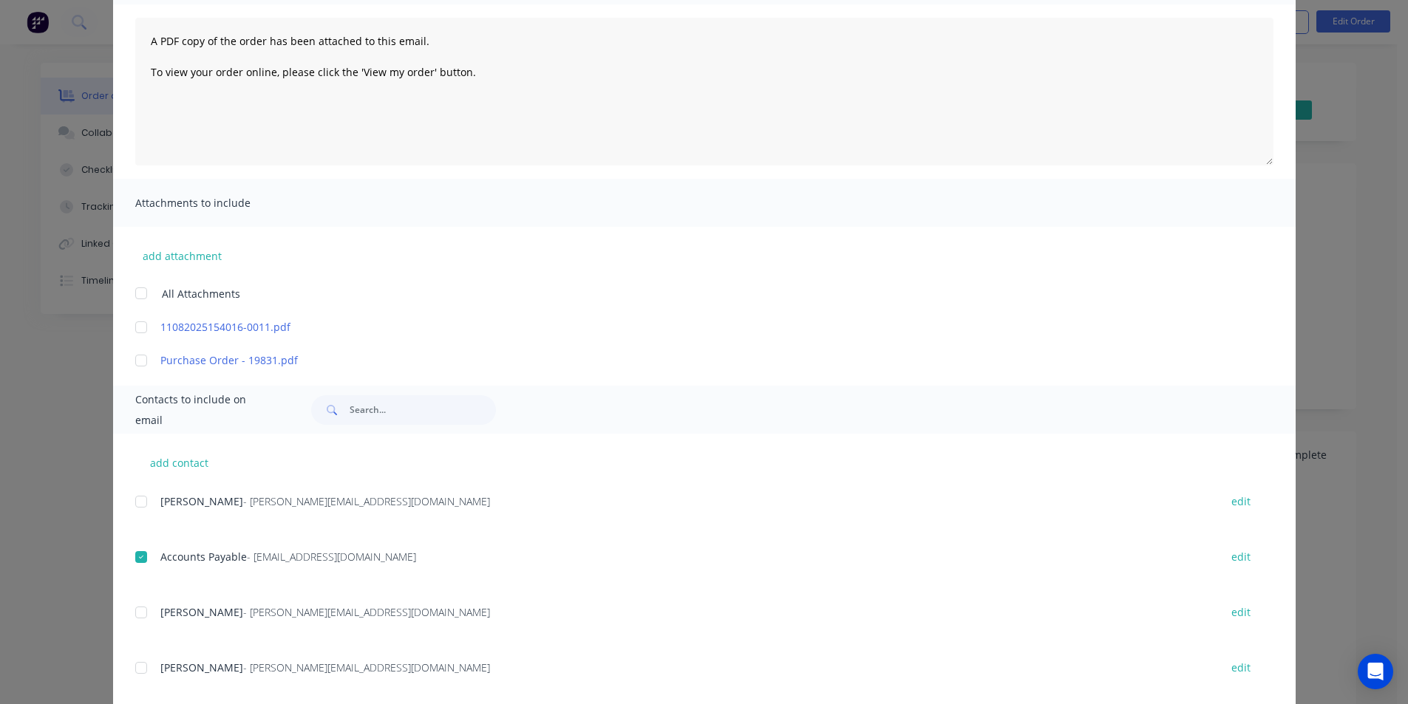
scroll to position [0, 0]
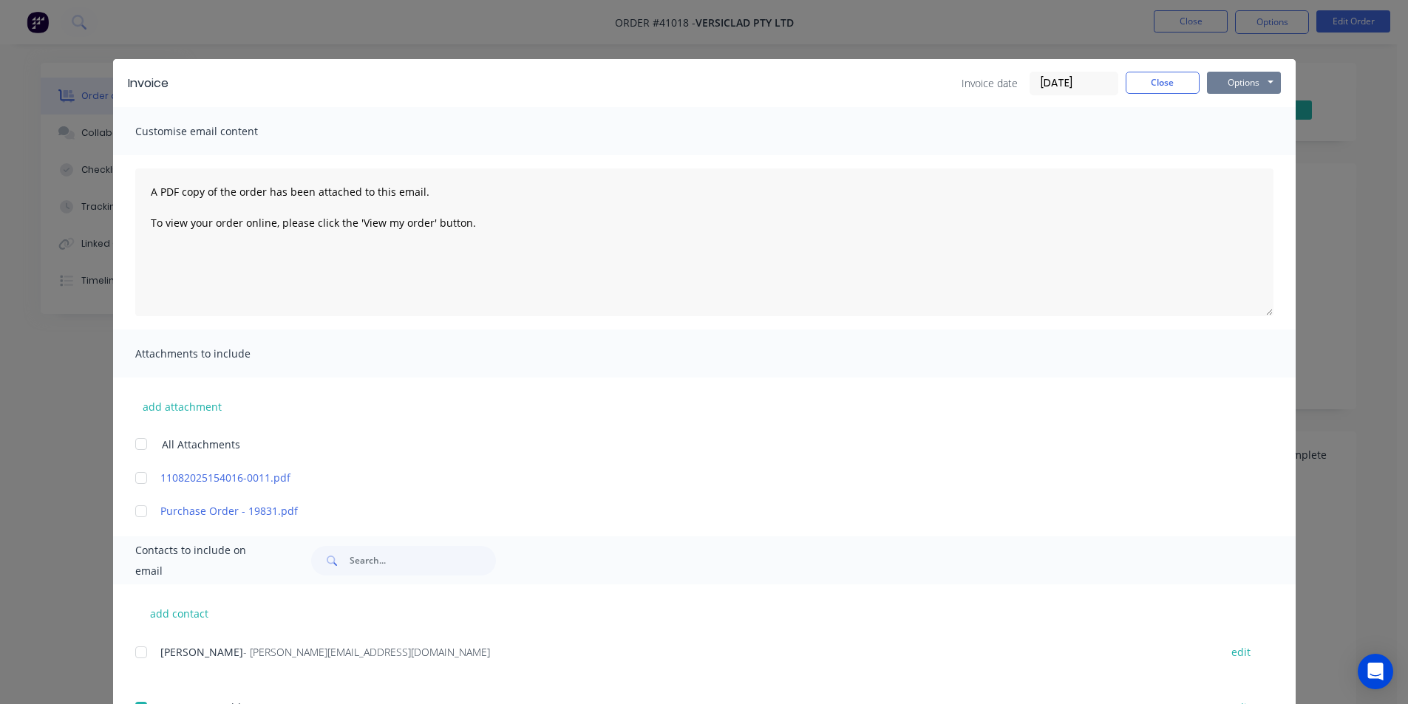
click at [1254, 84] on button "Options" at bounding box center [1244, 83] width 74 height 22
click at [1267, 150] on button "Email" at bounding box center [1254, 158] width 95 height 24
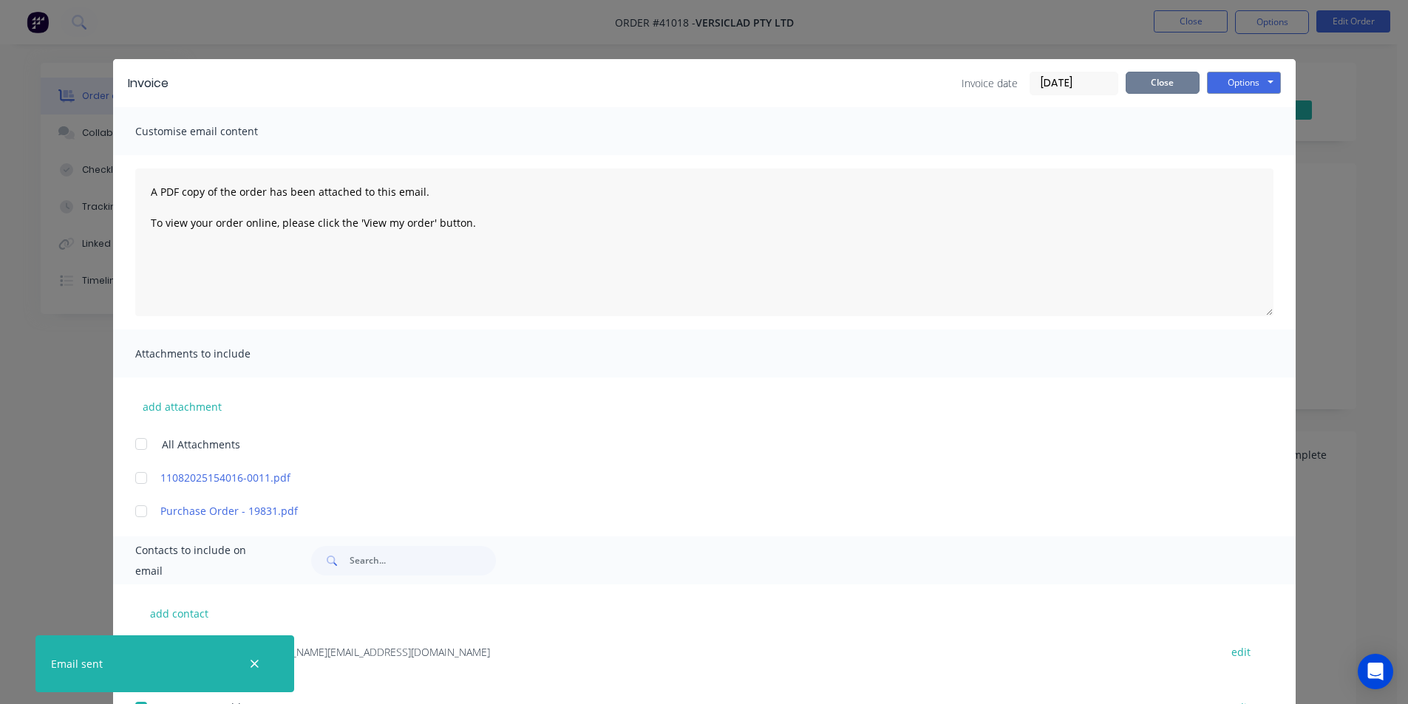
click at [1173, 82] on button "Close" at bounding box center [1163, 83] width 74 height 22
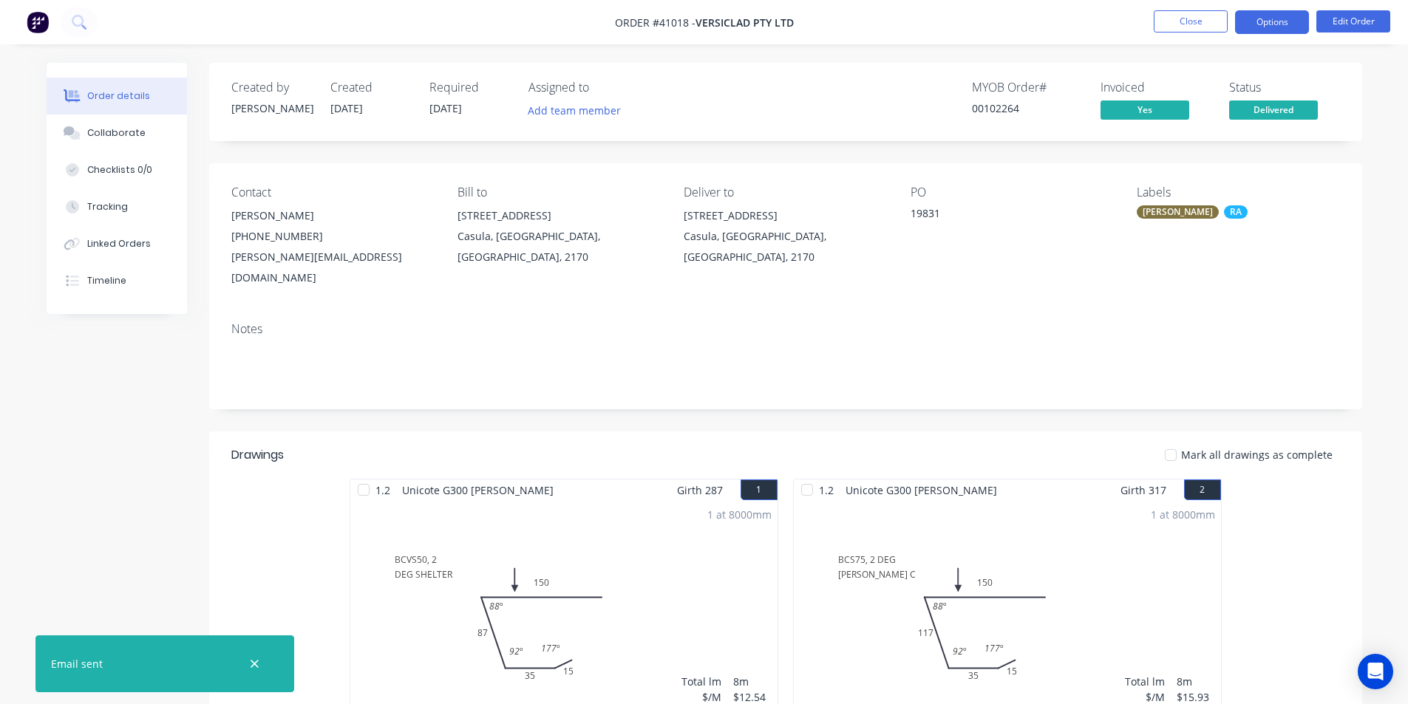
click at [1289, 19] on button "Options" at bounding box center [1272, 22] width 74 height 24
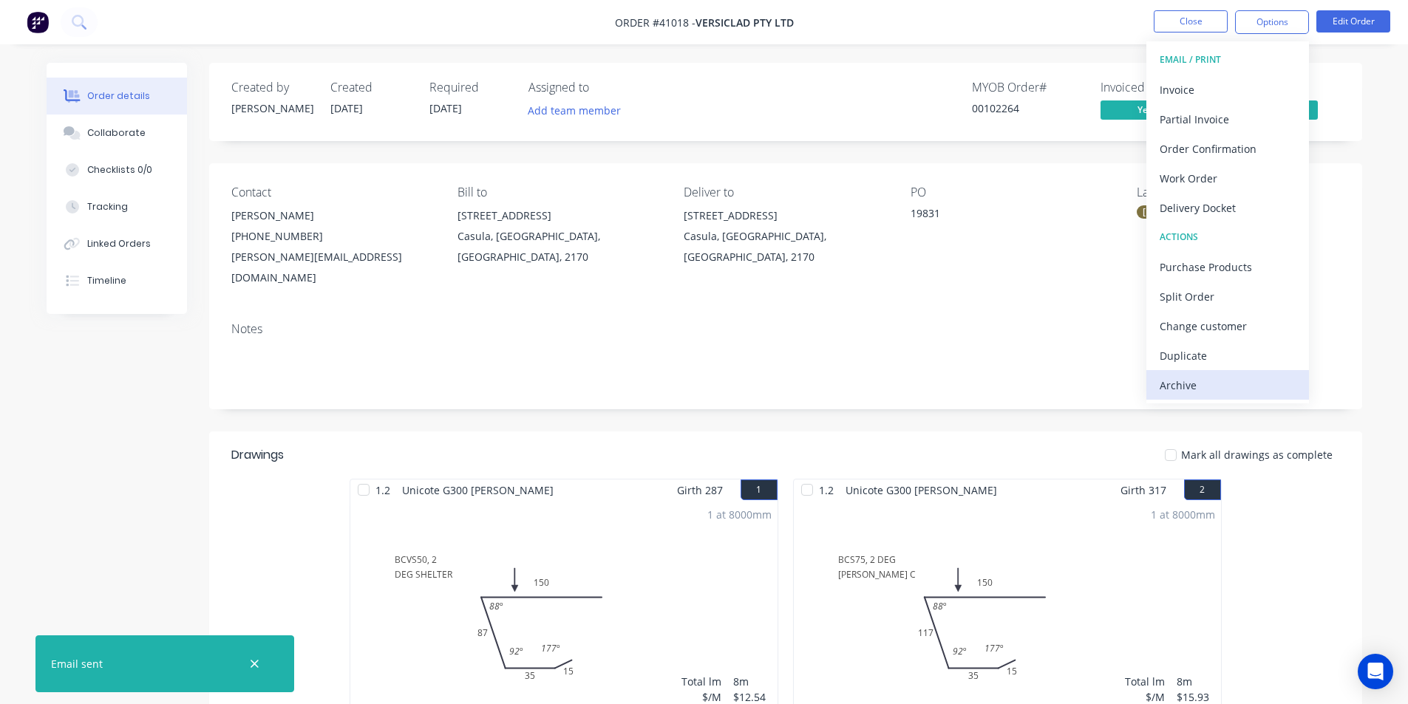
click at [1229, 390] on div "Archive" at bounding box center [1228, 385] width 136 height 21
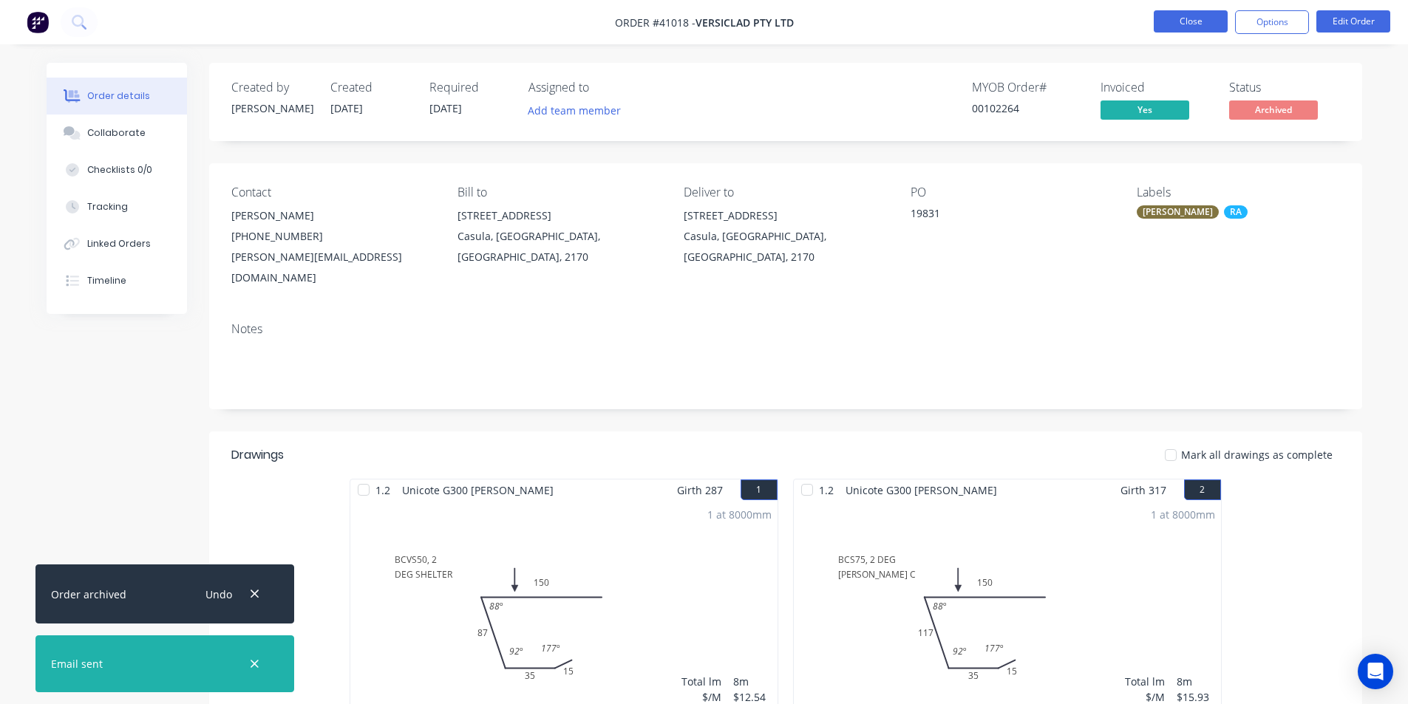
click at [1192, 27] on button "Close" at bounding box center [1191, 21] width 74 height 22
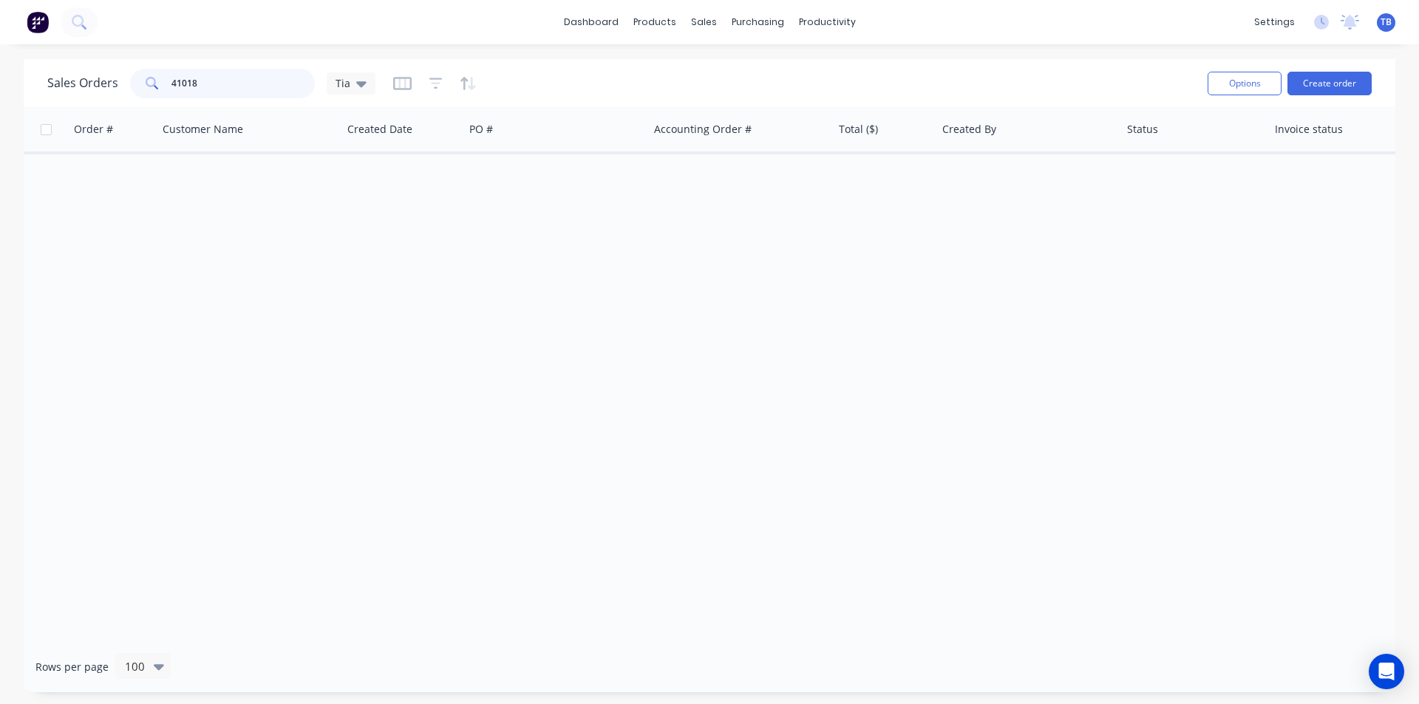
drag, startPoint x: 215, startPoint y: 79, endPoint x: 0, endPoint y: 67, distance: 215.4
click at [0, 67] on div "Sales Orders 41018 Tia Options Create order Order # Customer Name Created Date …" at bounding box center [709, 376] width 1419 height 634
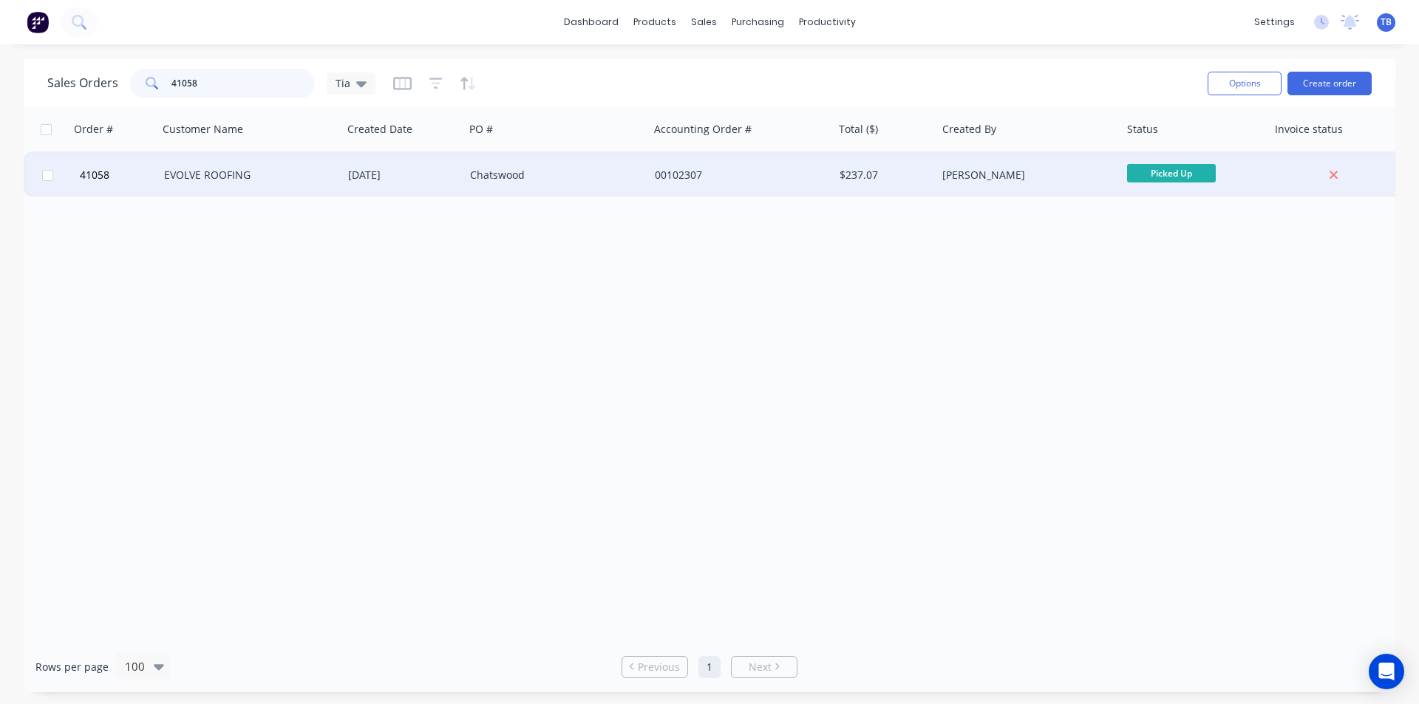
type input "41058"
click at [219, 170] on div "EVOLVE ROOFING" at bounding box center [246, 175] width 164 height 15
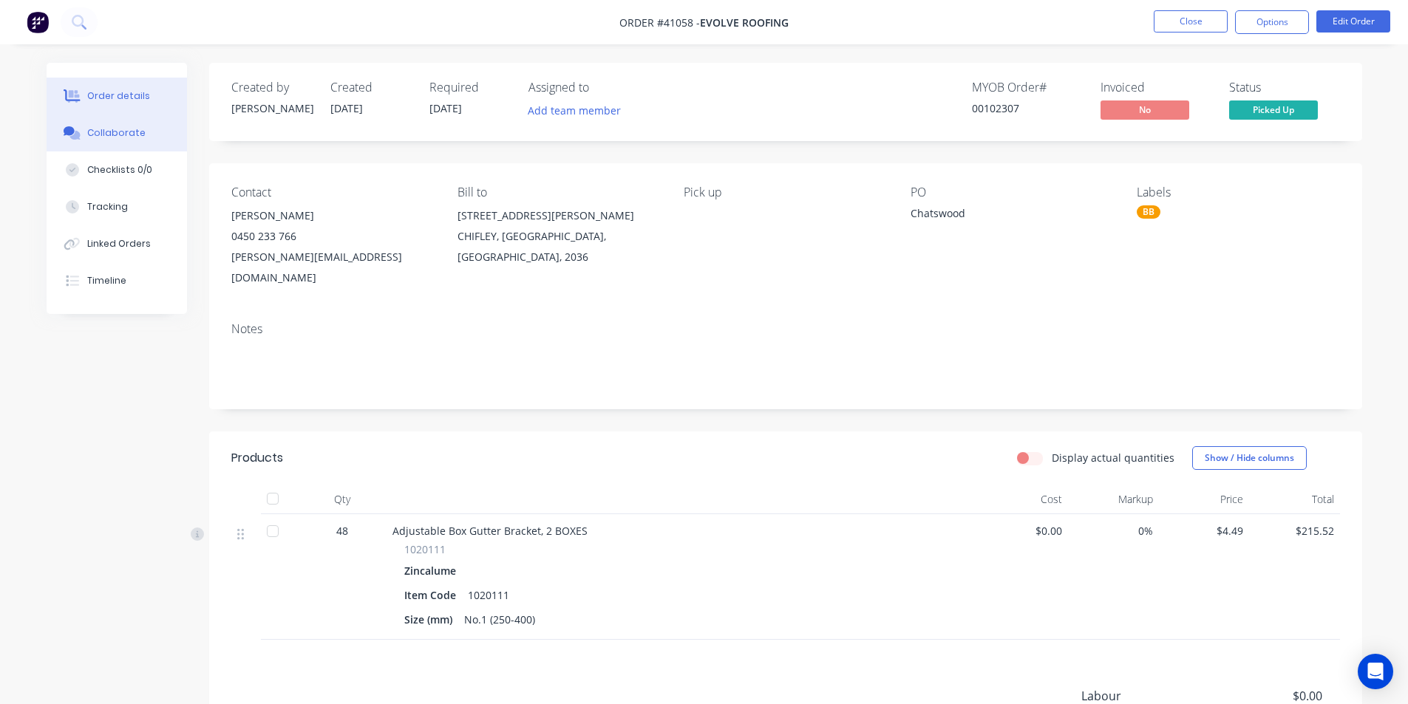
click at [83, 134] on div at bounding box center [72, 132] width 22 height 13
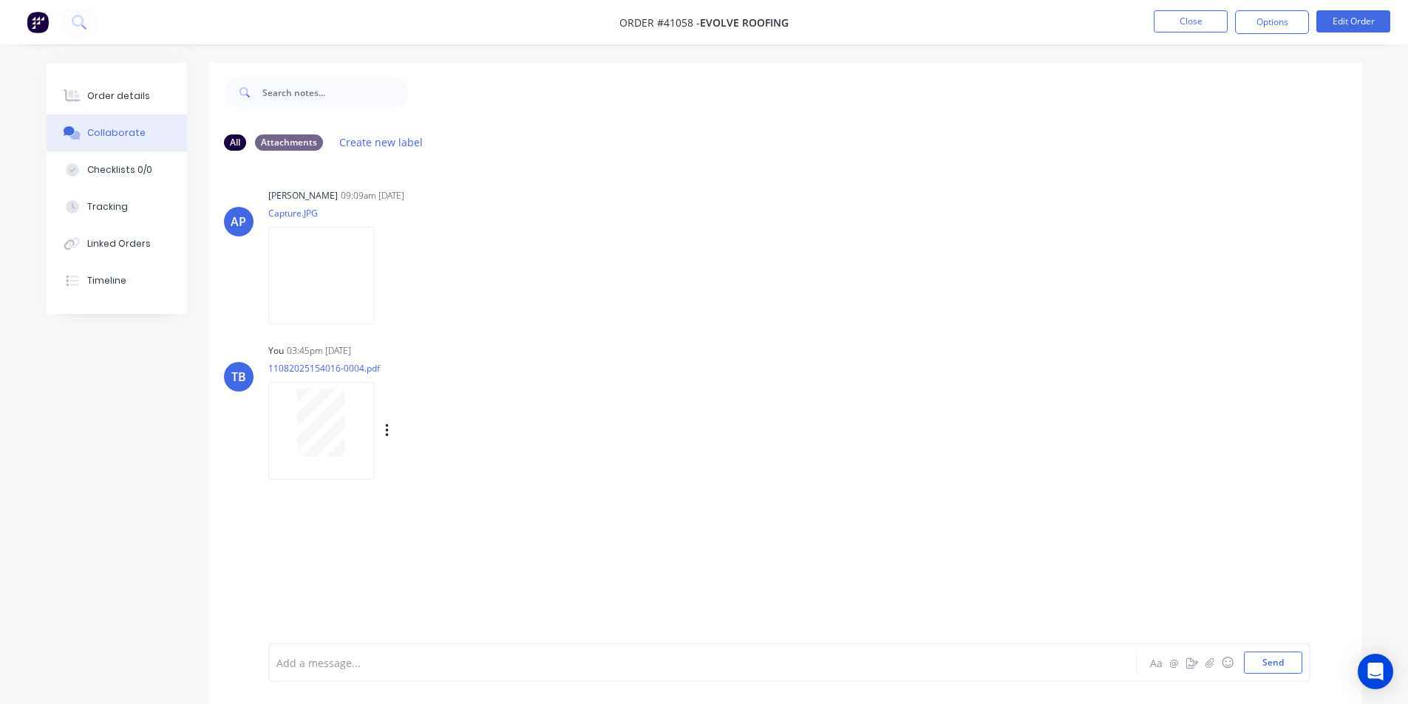
click at [352, 438] on div at bounding box center [321, 423] width 93 height 68
click at [153, 95] on button "Order details" at bounding box center [117, 96] width 140 height 37
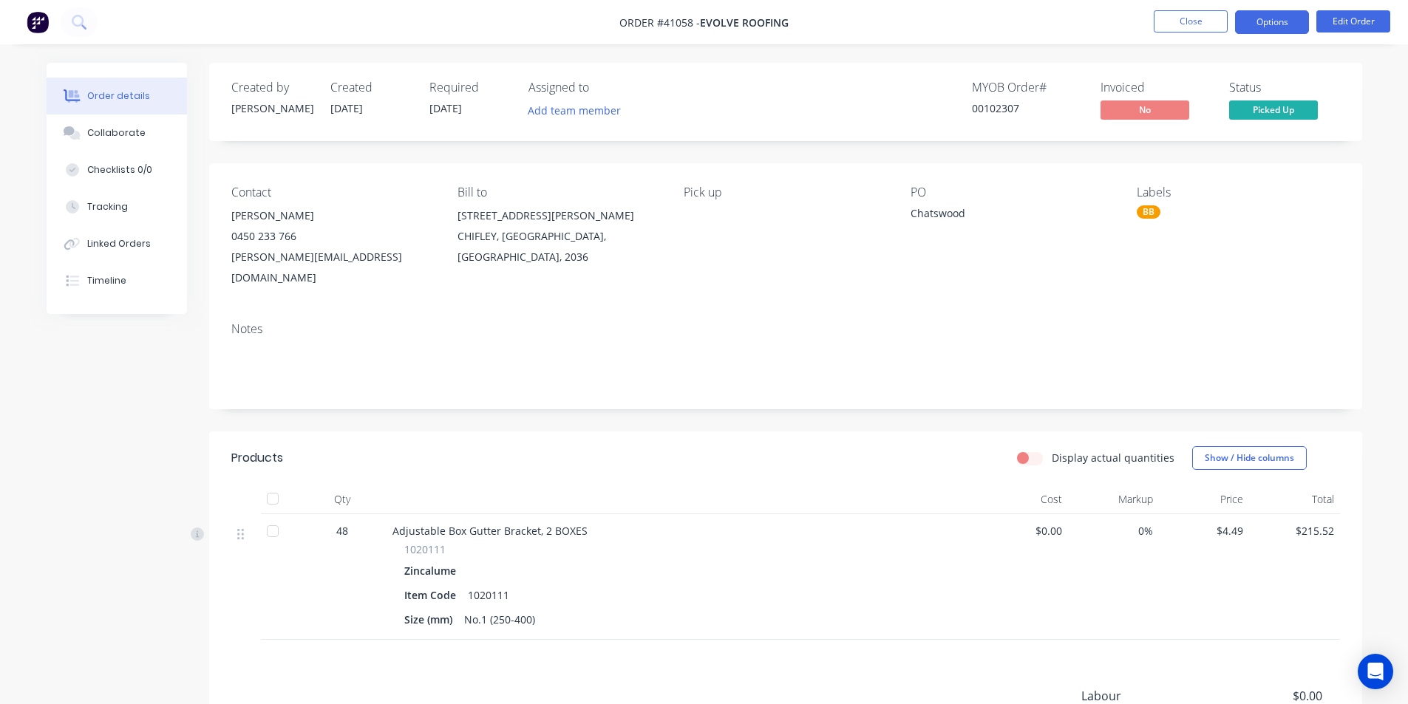
click at [1268, 29] on button "Options" at bounding box center [1272, 22] width 74 height 24
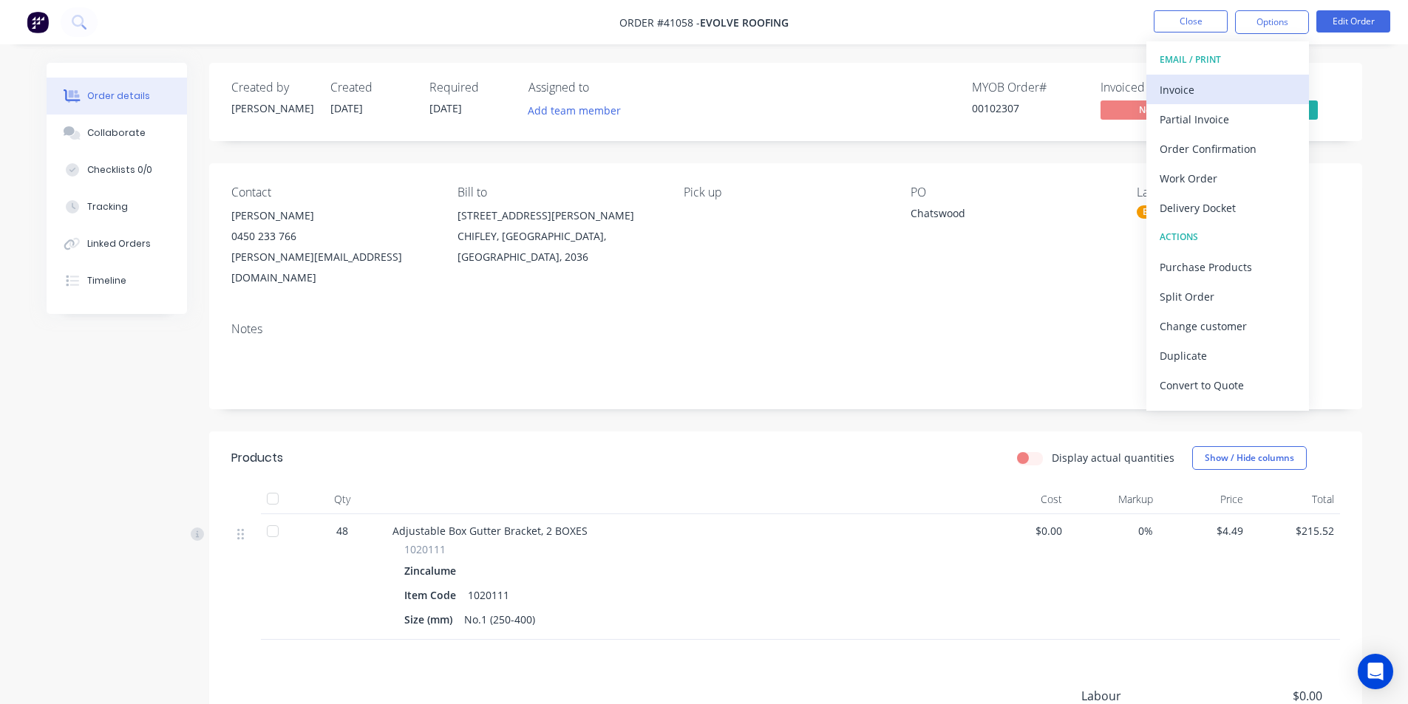
click at [1237, 93] on div "Invoice" at bounding box center [1228, 89] width 136 height 21
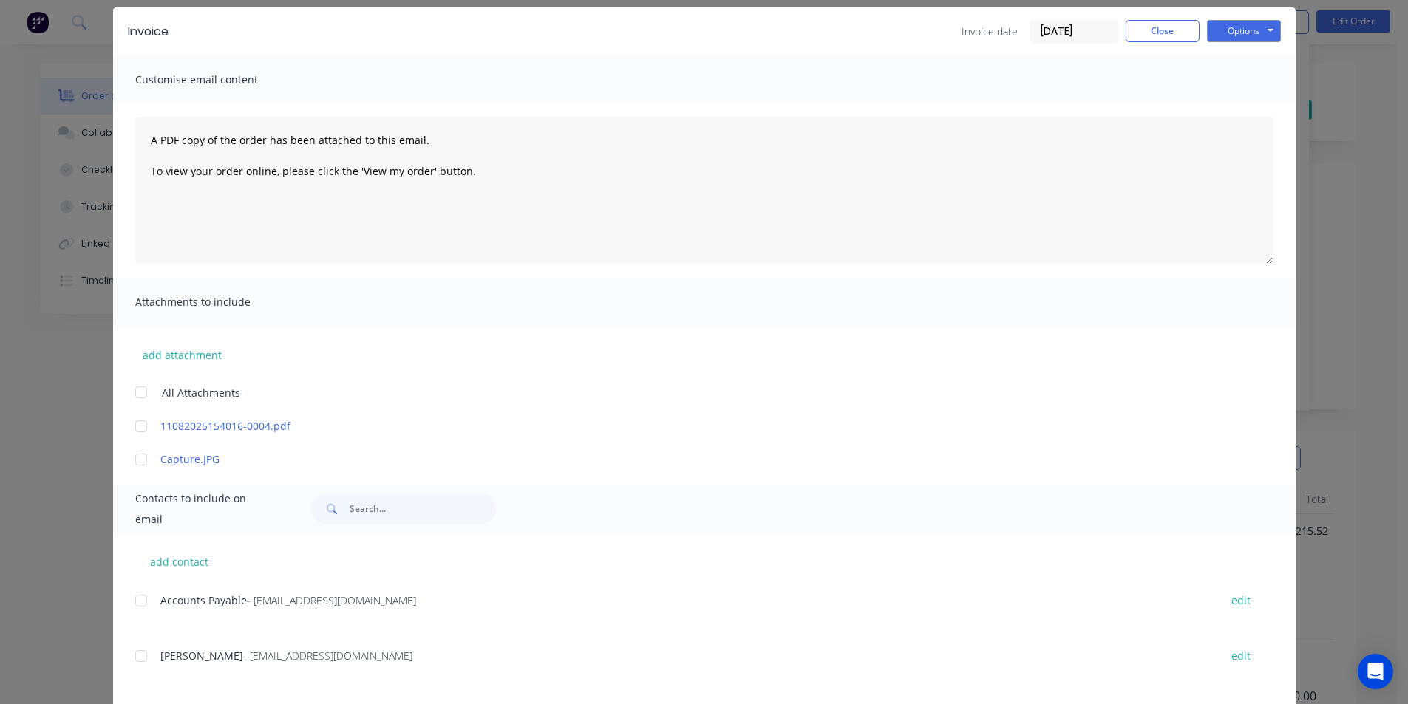
scroll to position [125, 0]
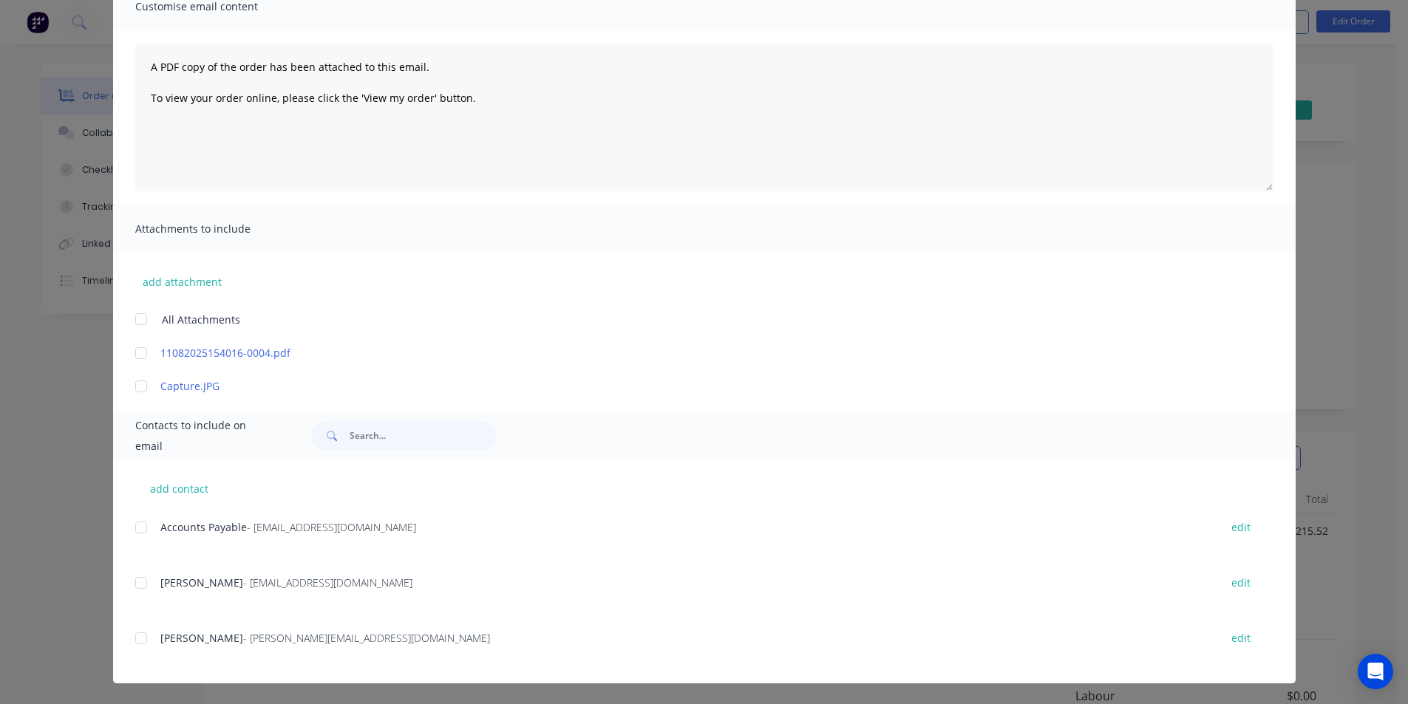
click at [135, 529] on div at bounding box center [141, 528] width 30 height 30
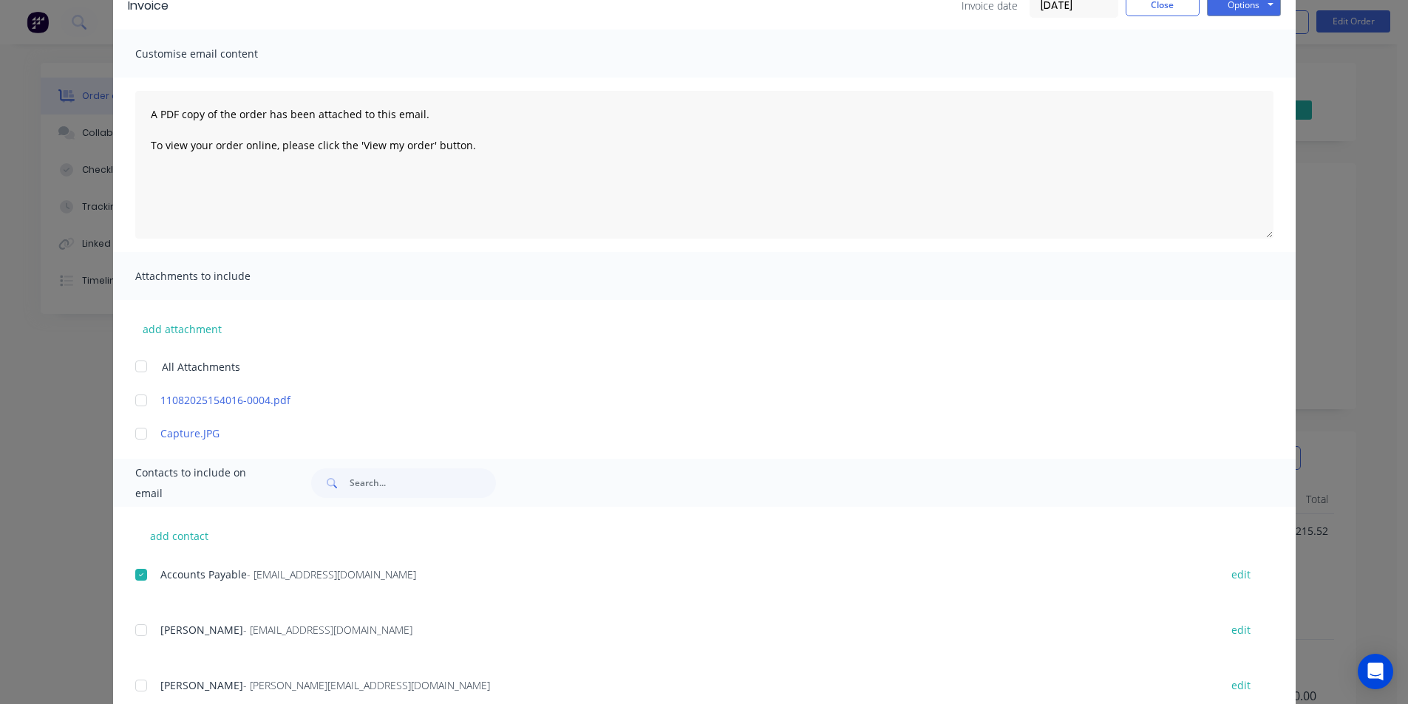
scroll to position [0, 0]
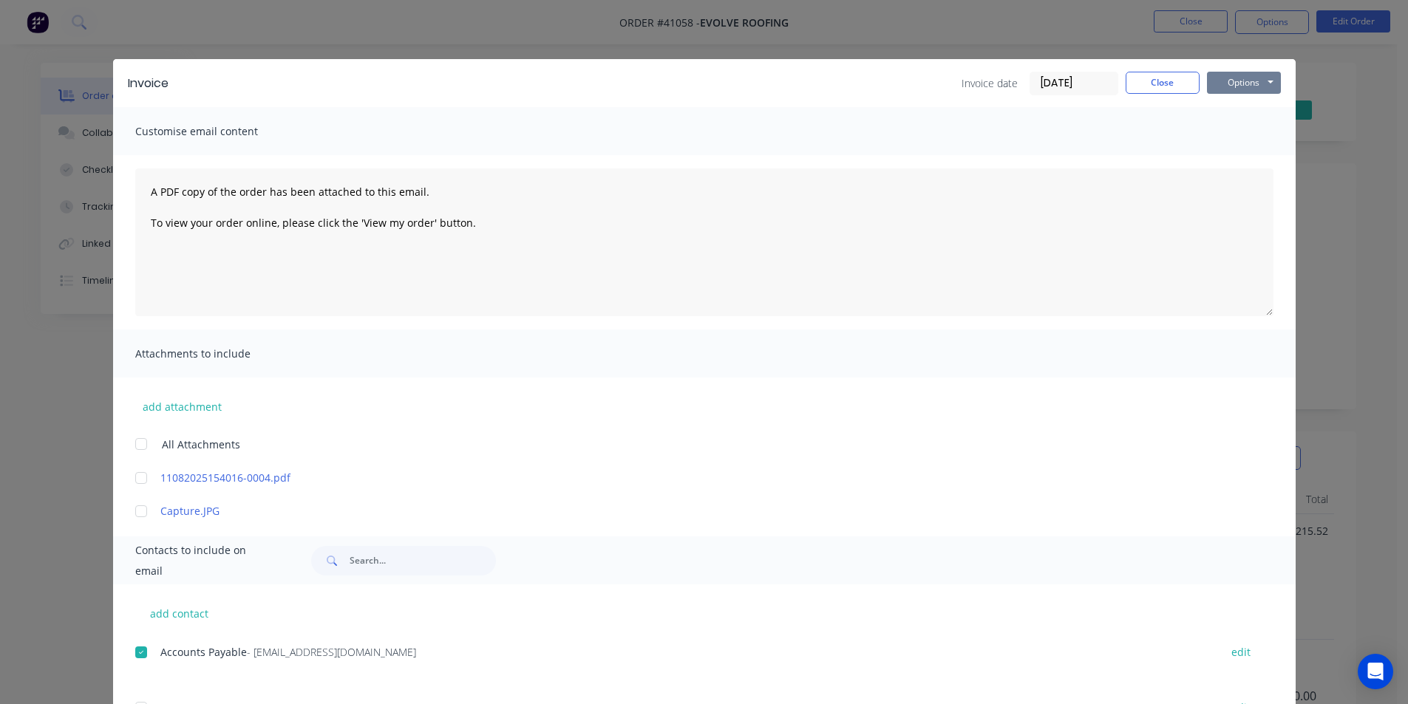
click at [1241, 89] on button "Options" at bounding box center [1244, 83] width 74 height 22
click at [1245, 162] on button "Email" at bounding box center [1254, 158] width 95 height 24
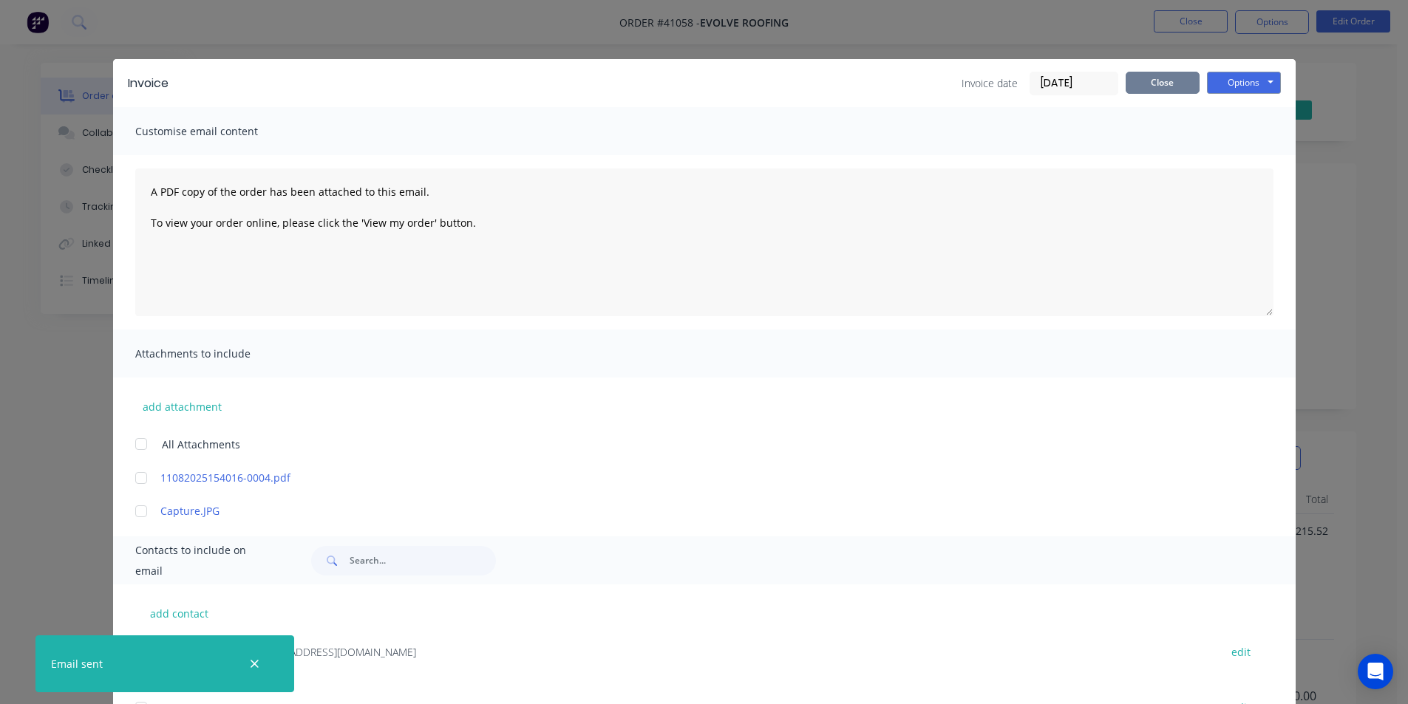
click at [1162, 87] on button "Close" at bounding box center [1163, 83] width 74 height 22
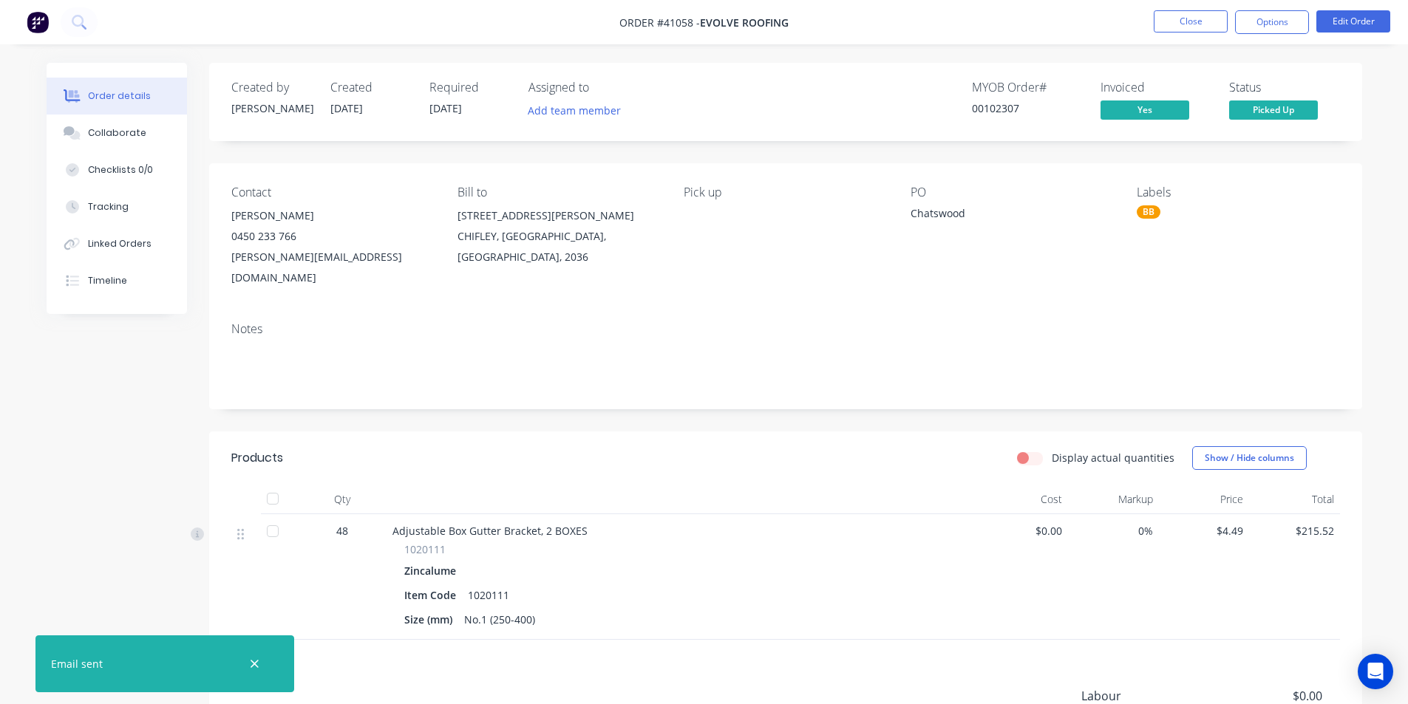
drag, startPoint x: 1278, startPoint y: 24, endPoint x: 1280, endPoint y: 35, distance: 10.5
click at [1278, 24] on button "Options" at bounding box center [1272, 22] width 74 height 24
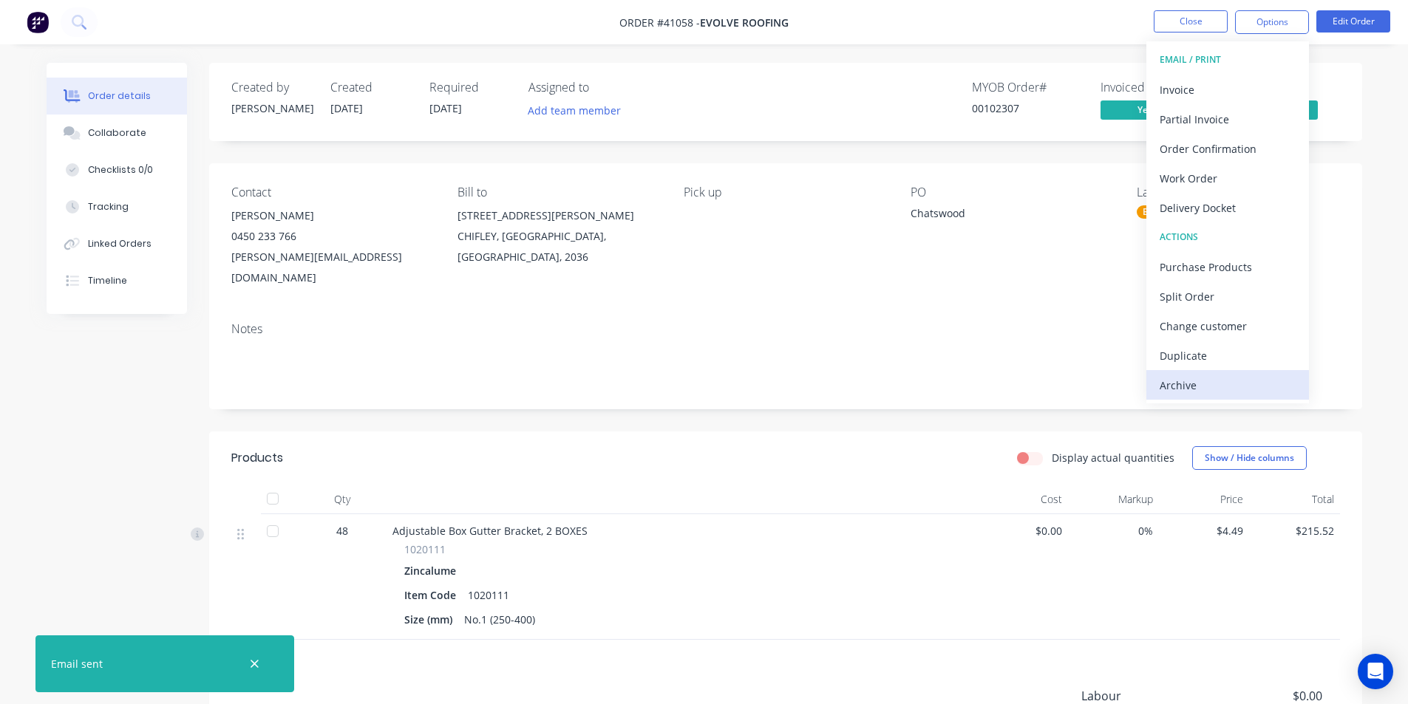
click at [1267, 392] on div "Archive" at bounding box center [1228, 385] width 136 height 21
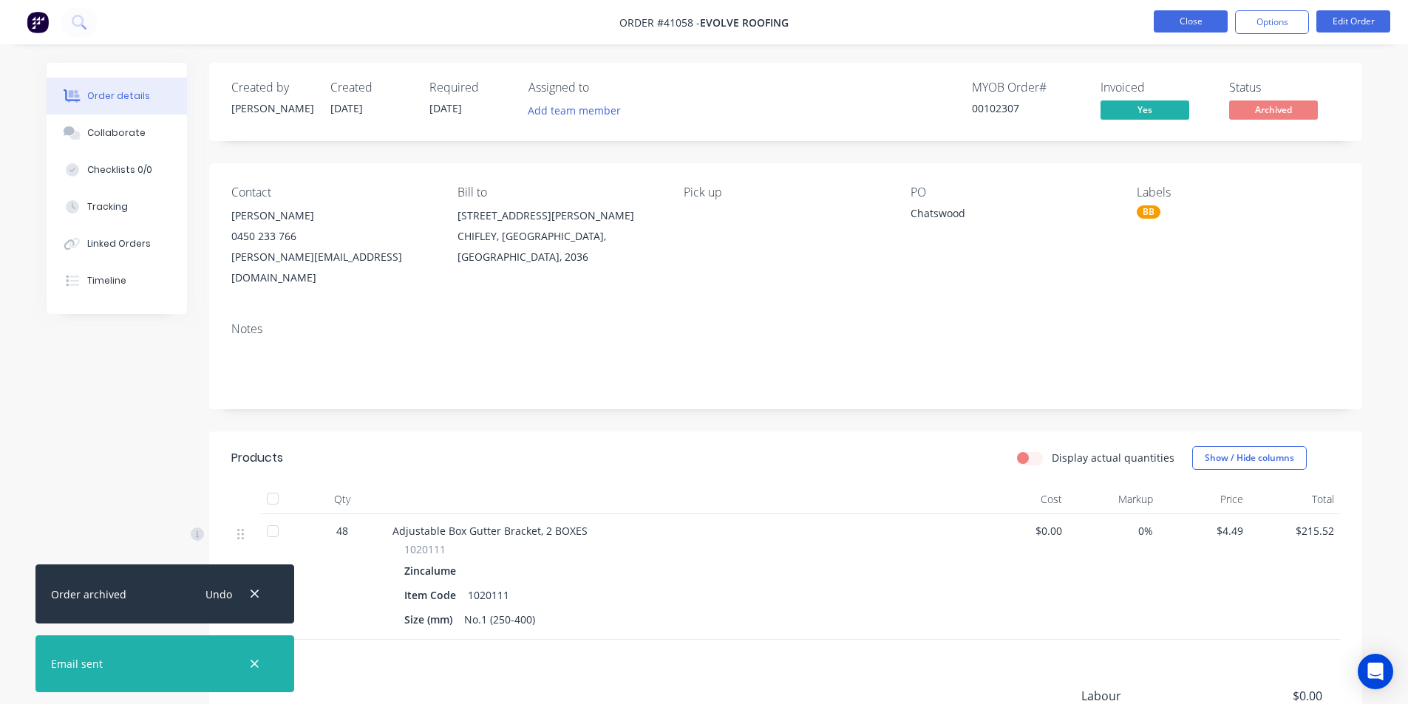
click at [1219, 21] on button "Close" at bounding box center [1191, 21] width 74 height 22
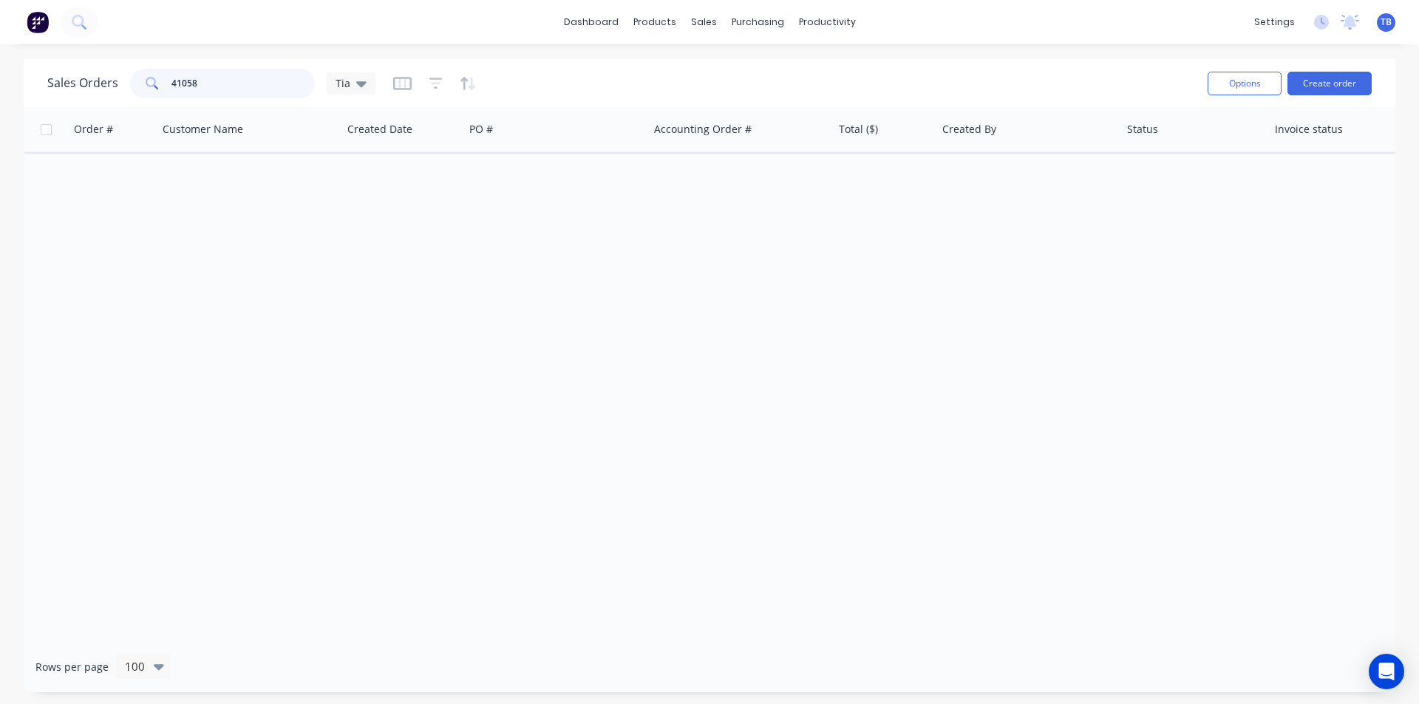
drag, startPoint x: 280, startPoint y: 84, endPoint x: 31, endPoint y: 105, distance: 250.0
click at [31, 105] on div "Sales Orders 41058 Tia Options Create order" at bounding box center [710, 83] width 1372 height 48
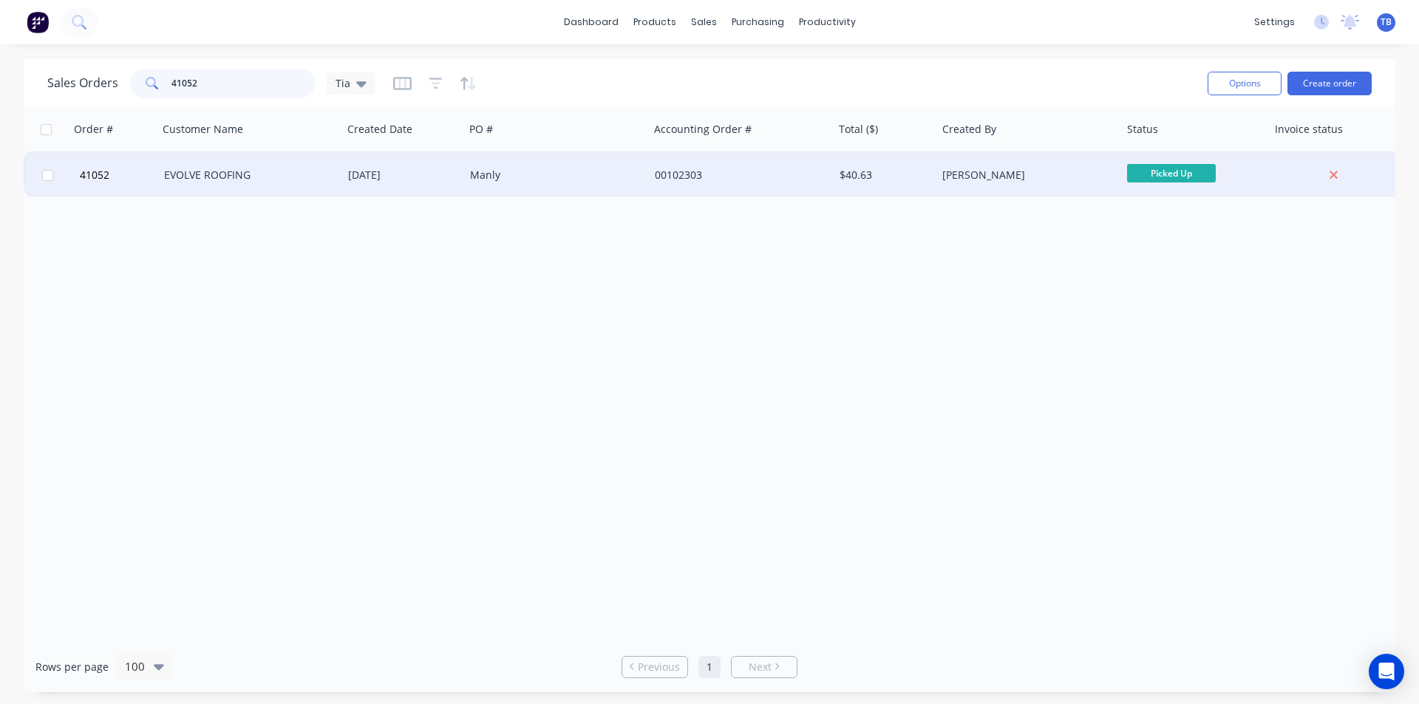
type input "41052"
click at [261, 179] on div "EVOLVE ROOFING" at bounding box center [246, 175] width 164 height 15
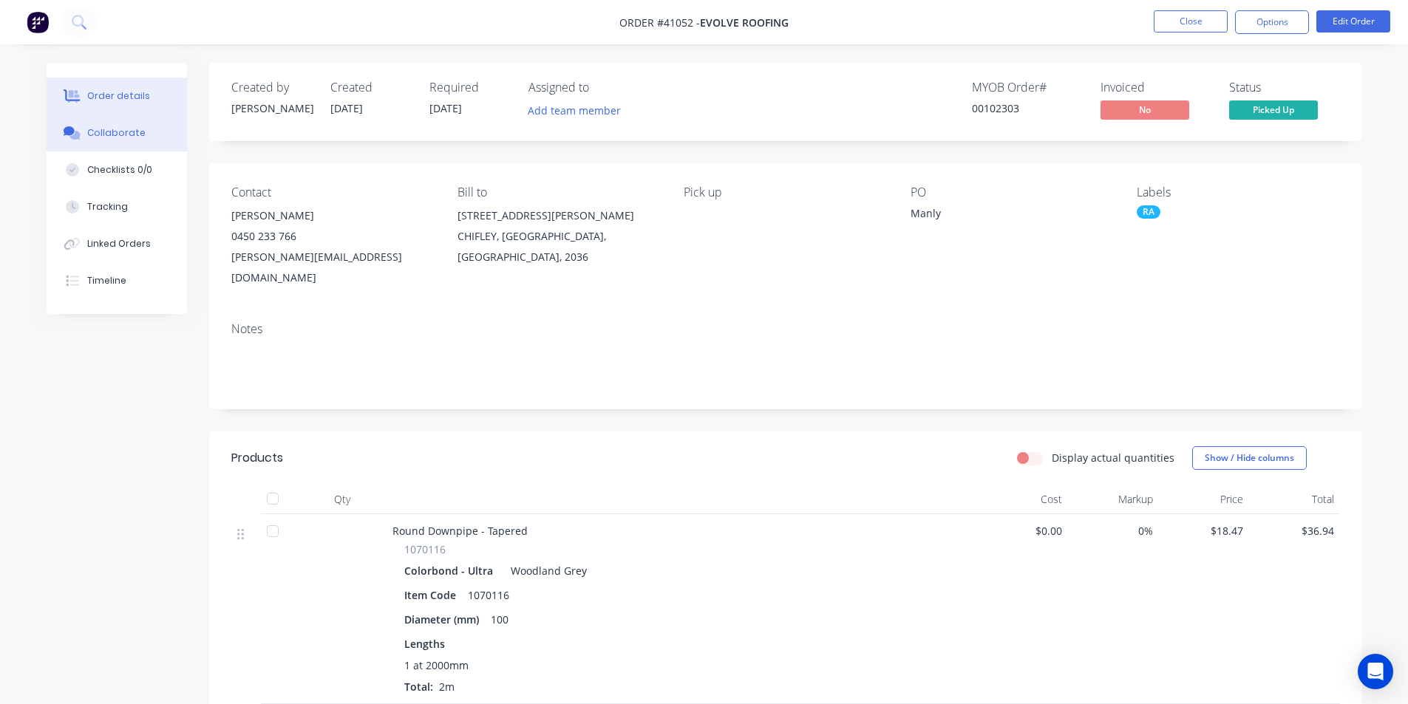
drag, startPoint x: 106, startPoint y: 132, endPoint x: 110, endPoint y: 123, distance: 9.9
click at [106, 132] on div "Collaborate" at bounding box center [116, 132] width 58 height 13
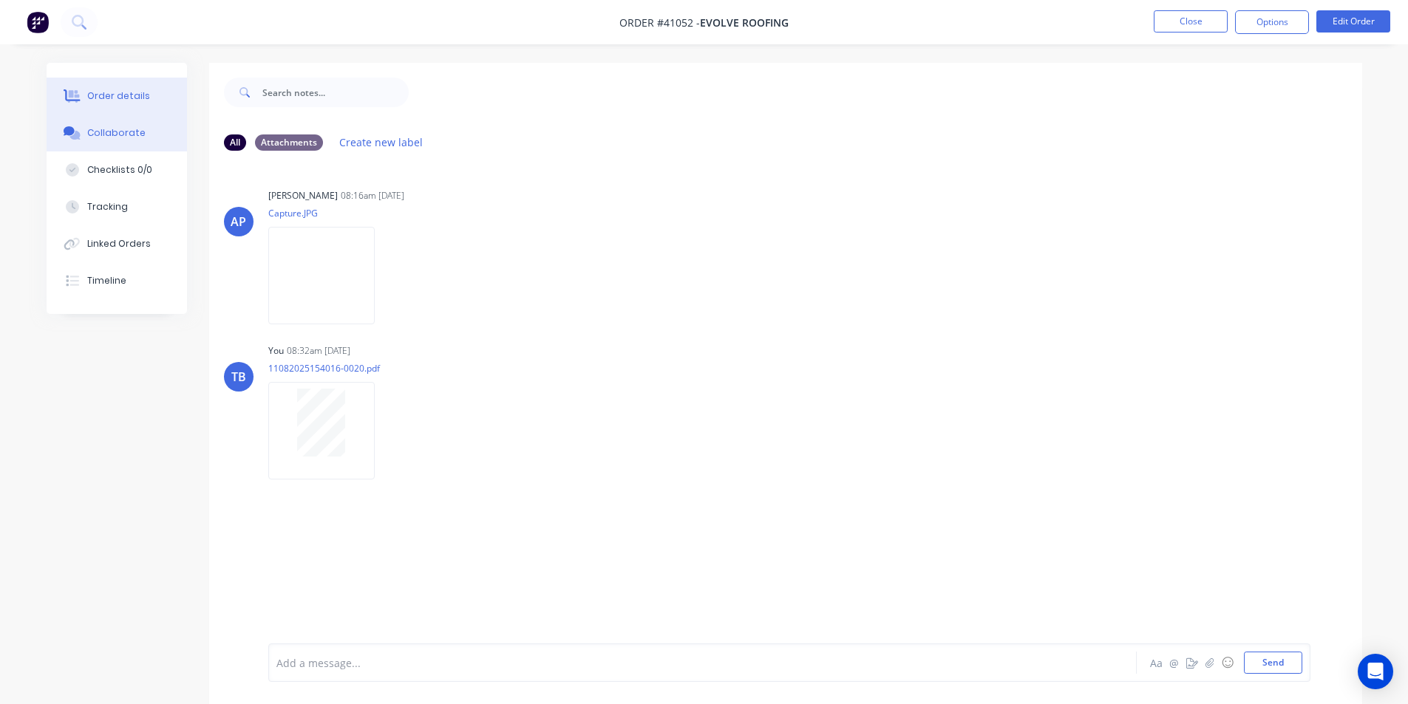
click at [123, 96] on div "Order details" at bounding box center [118, 95] width 63 height 13
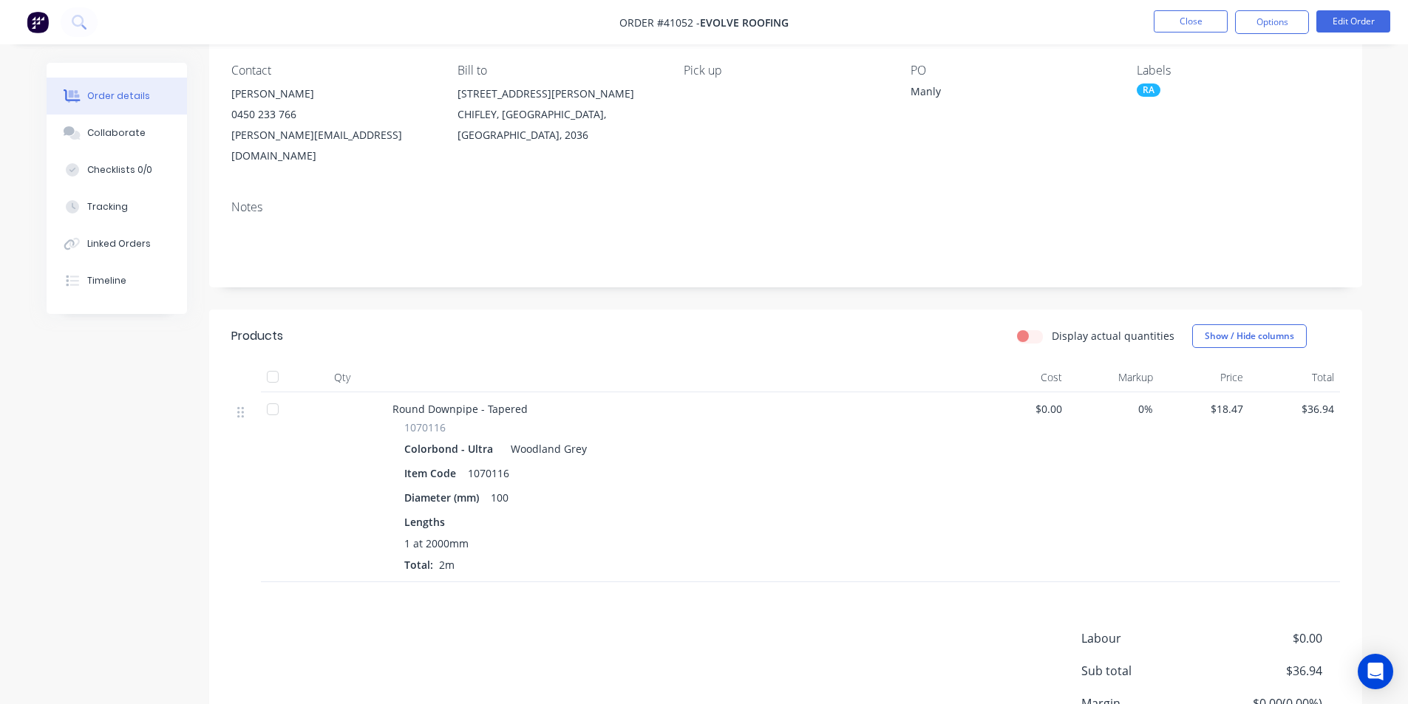
scroll to position [242, 0]
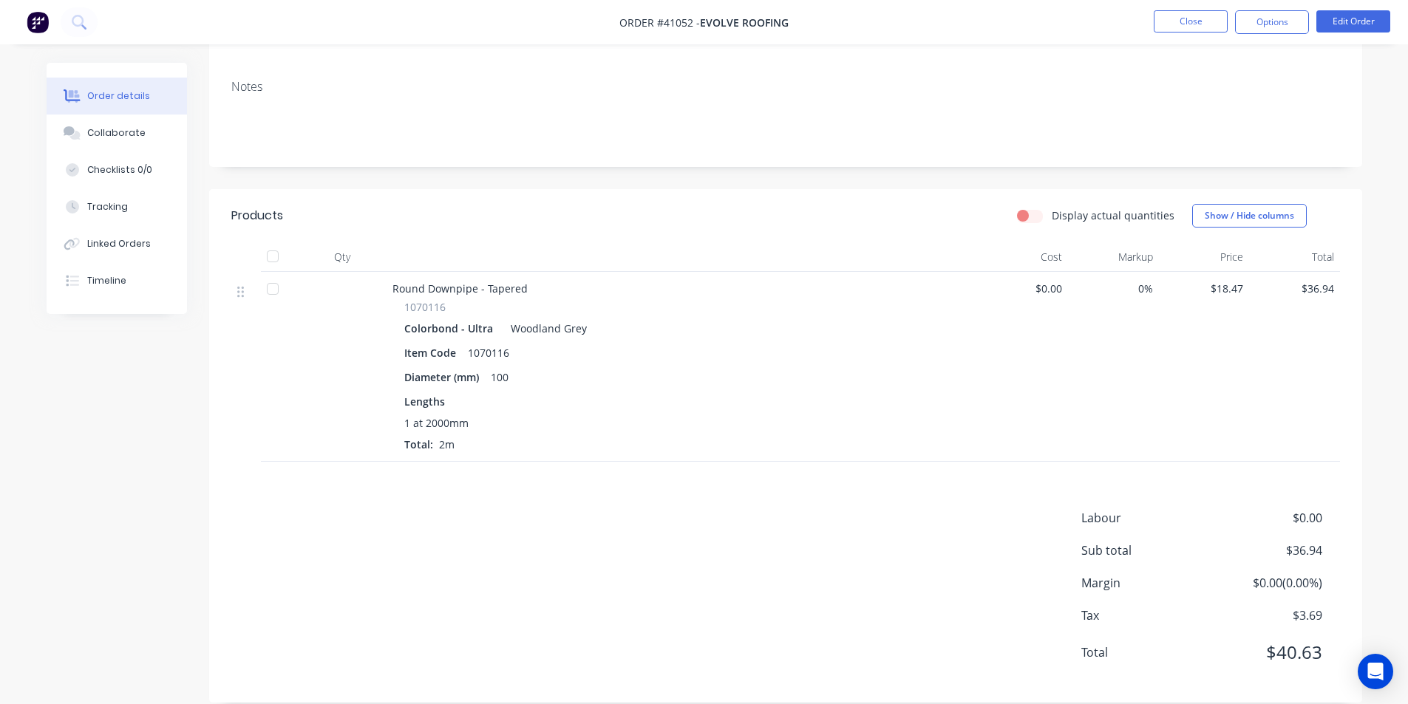
drag, startPoint x: 794, startPoint y: 551, endPoint x: 619, endPoint y: 638, distance: 195.7
click at [619, 638] on div "Labour $0.00 Sub total $36.94 Margin $0.00 ( 0.00 %) Tax $3.69 Total $40.63" at bounding box center [785, 594] width 1109 height 171
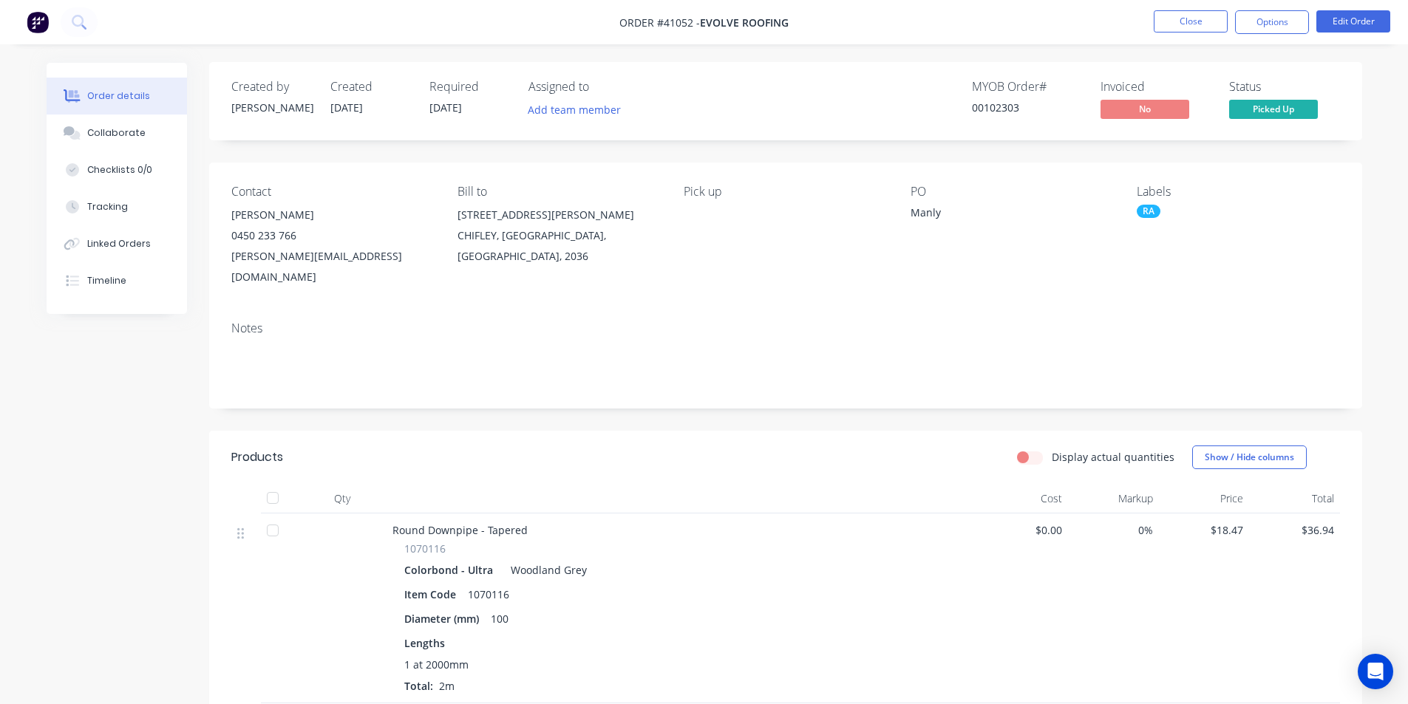
scroll to position [0, 0]
click at [104, 149] on button "Collaborate" at bounding box center [117, 133] width 140 height 37
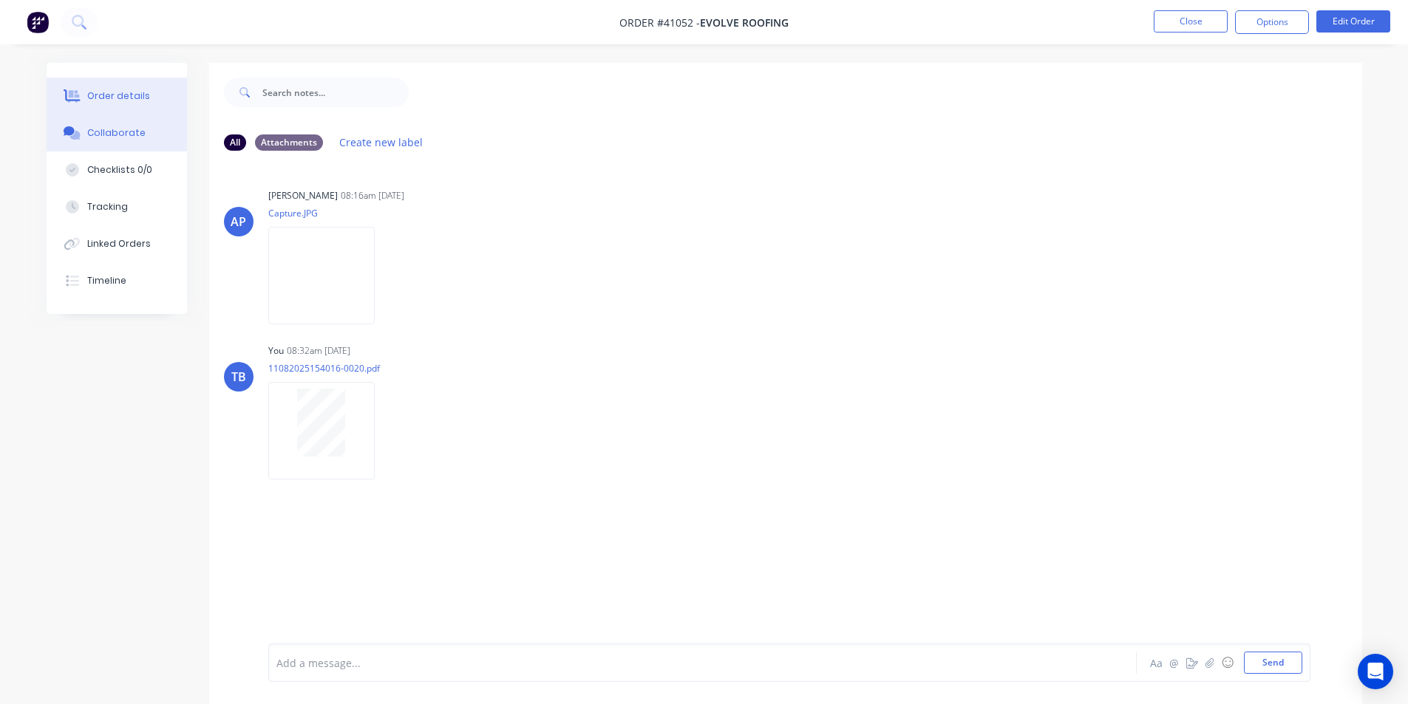
click at [126, 106] on button "Order details" at bounding box center [117, 96] width 140 height 37
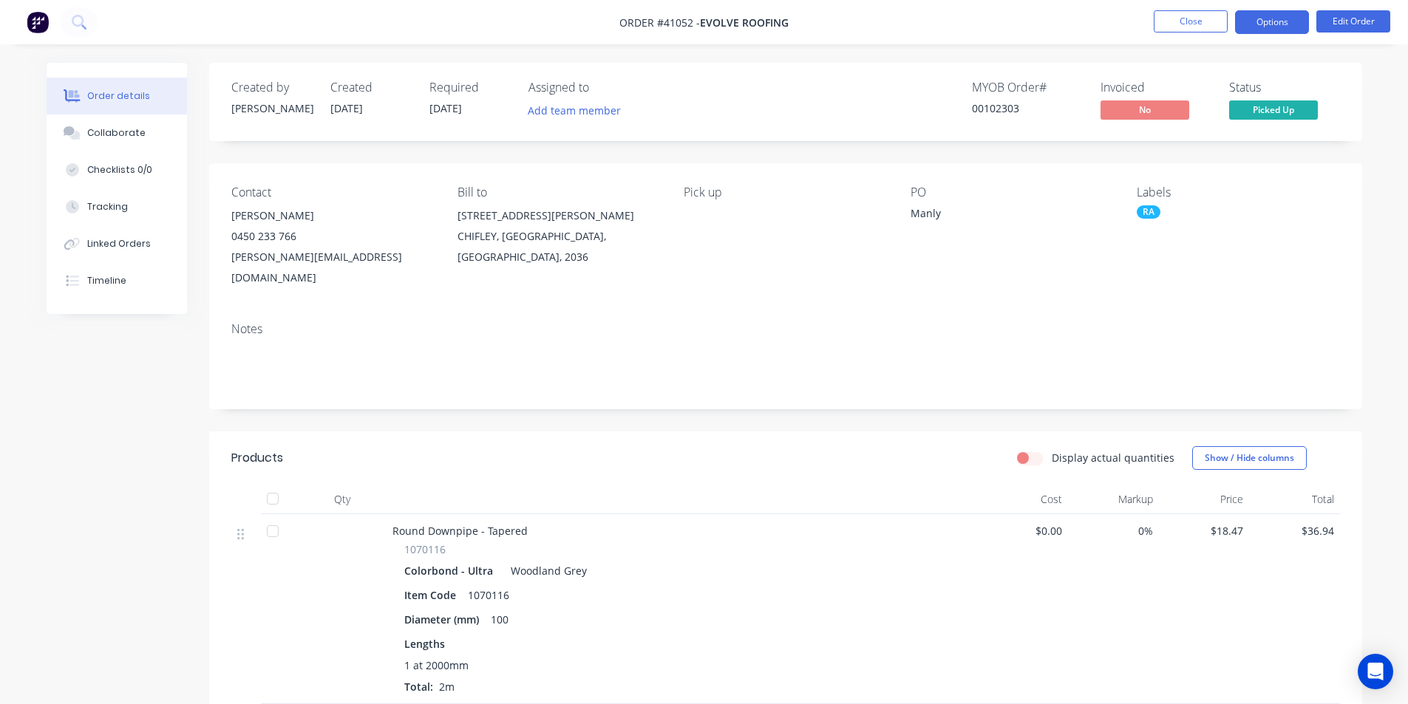
click at [1302, 24] on button "Options" at bounding box center [1272, 22] width 74 height 24
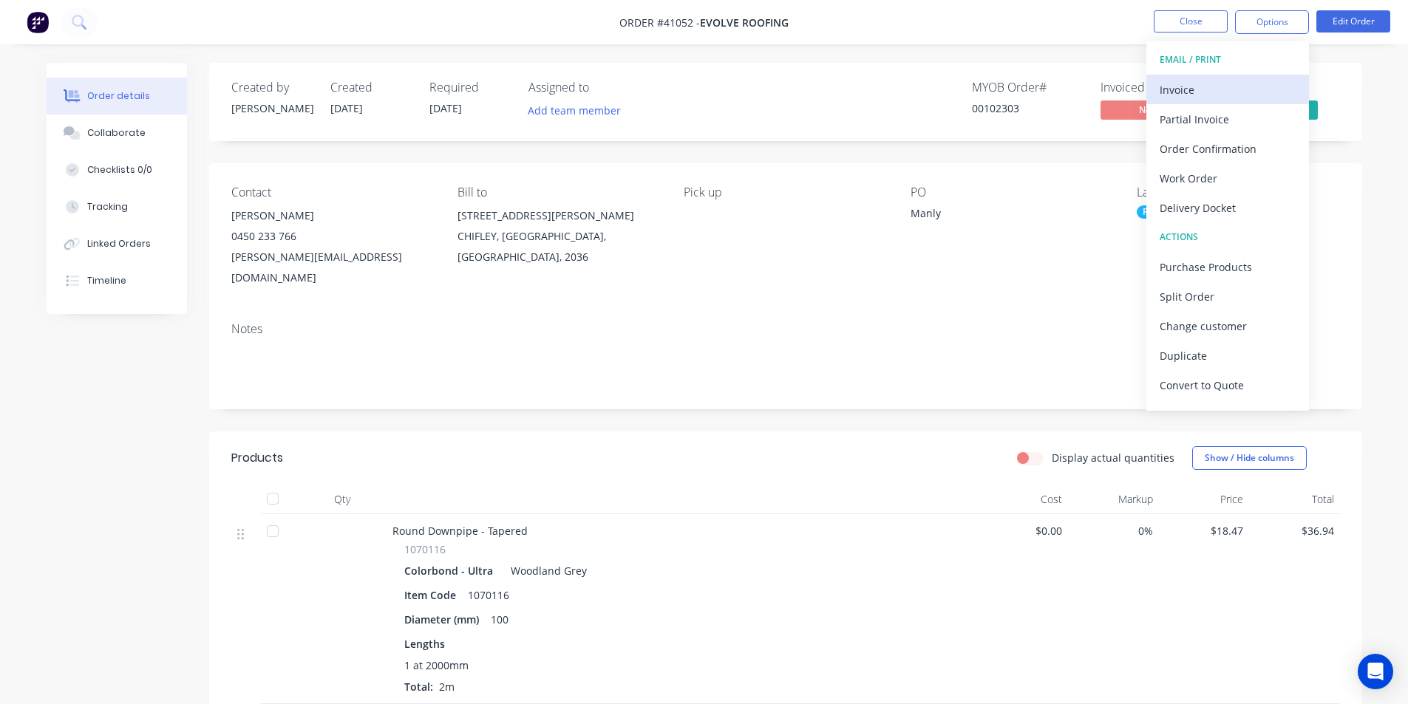
click at [1161, 81] on div "Invoice" at bounding box center [1228, 89] width 136 height 21
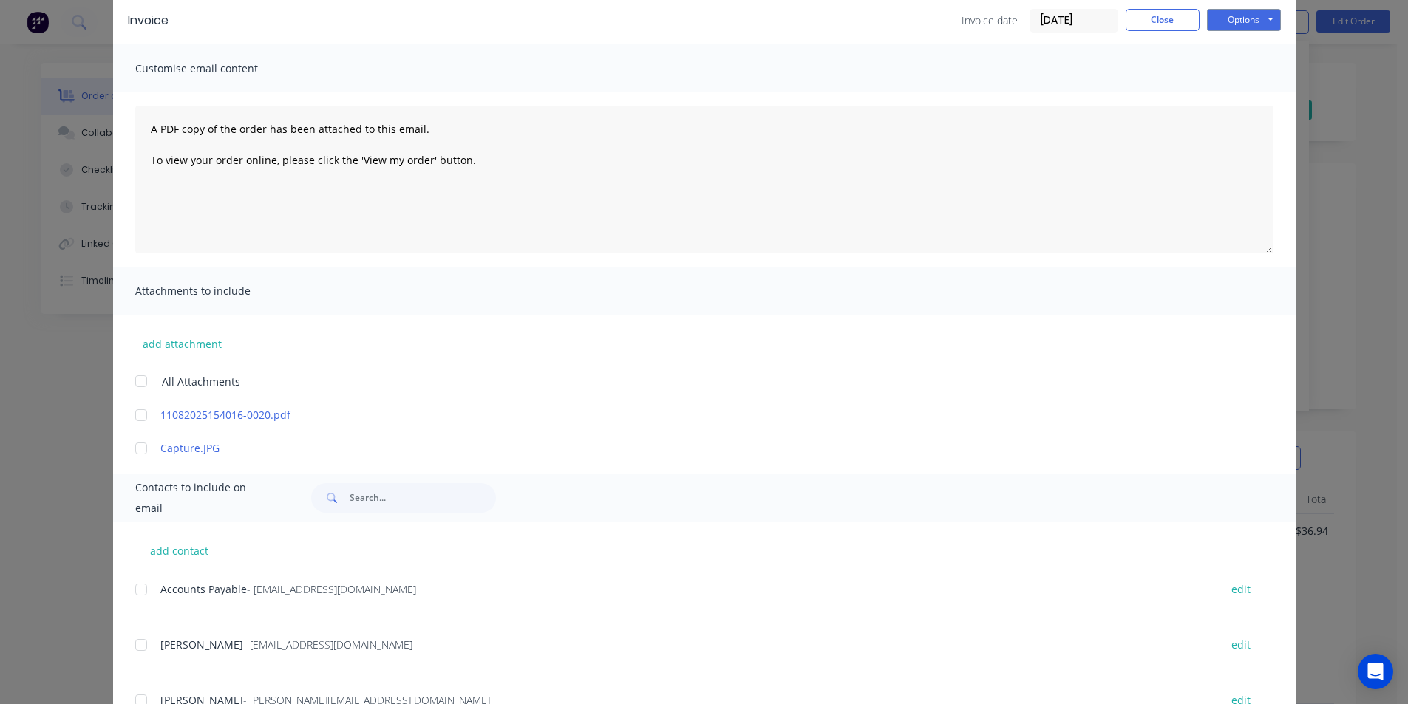
scroll to position [125, 0]
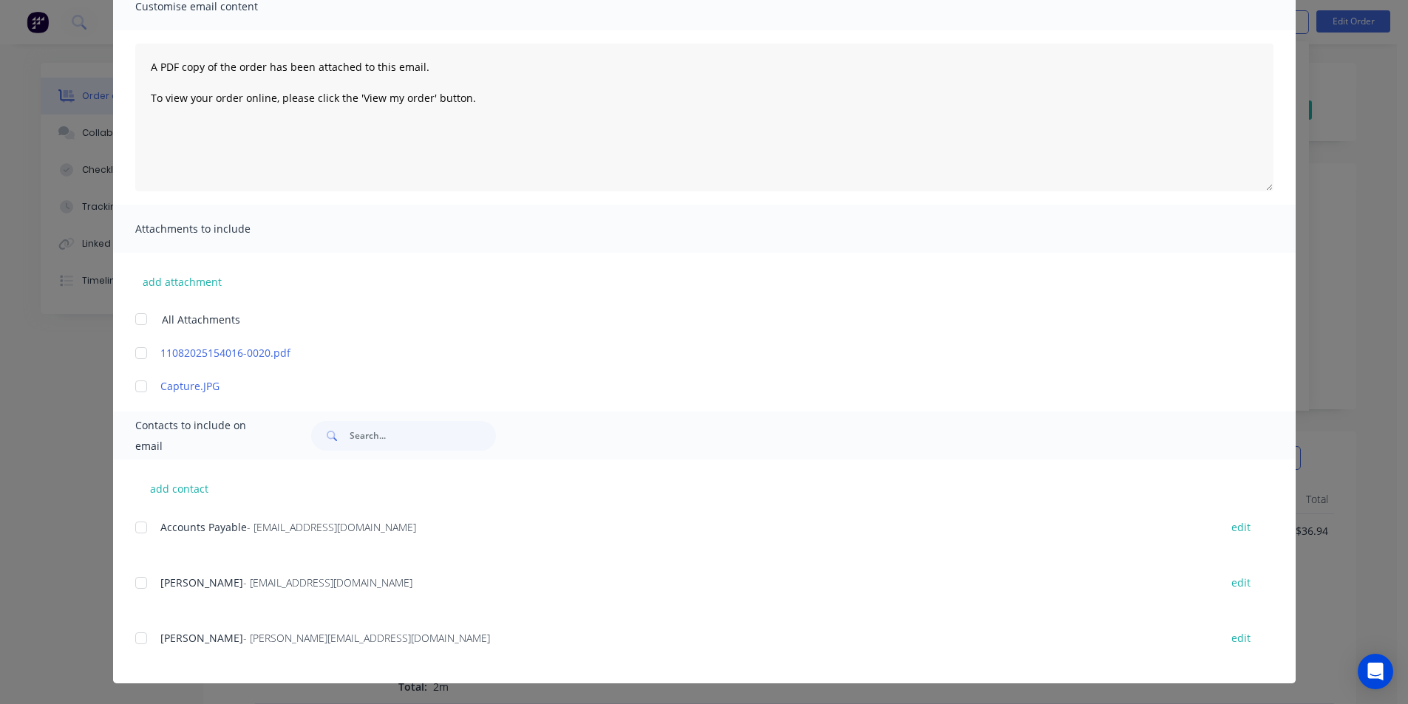
click at [152, 531] on div "Accounts Payable - info@evolveroofing.com.au edit" at bounding box center [715, 527] width 1161 height 20
click at [138, 523] on div at bounding box center [141, 528] width 30 height 30
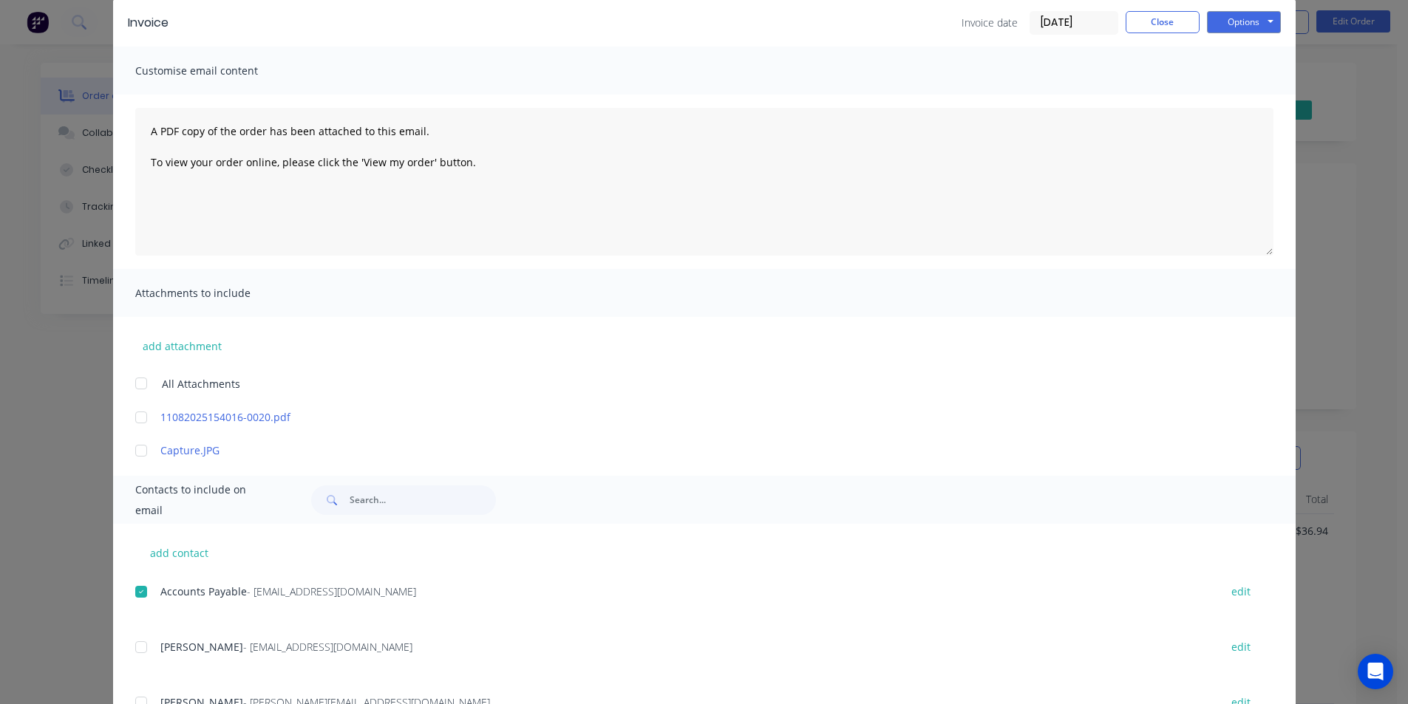
scroll to position [0, 0]
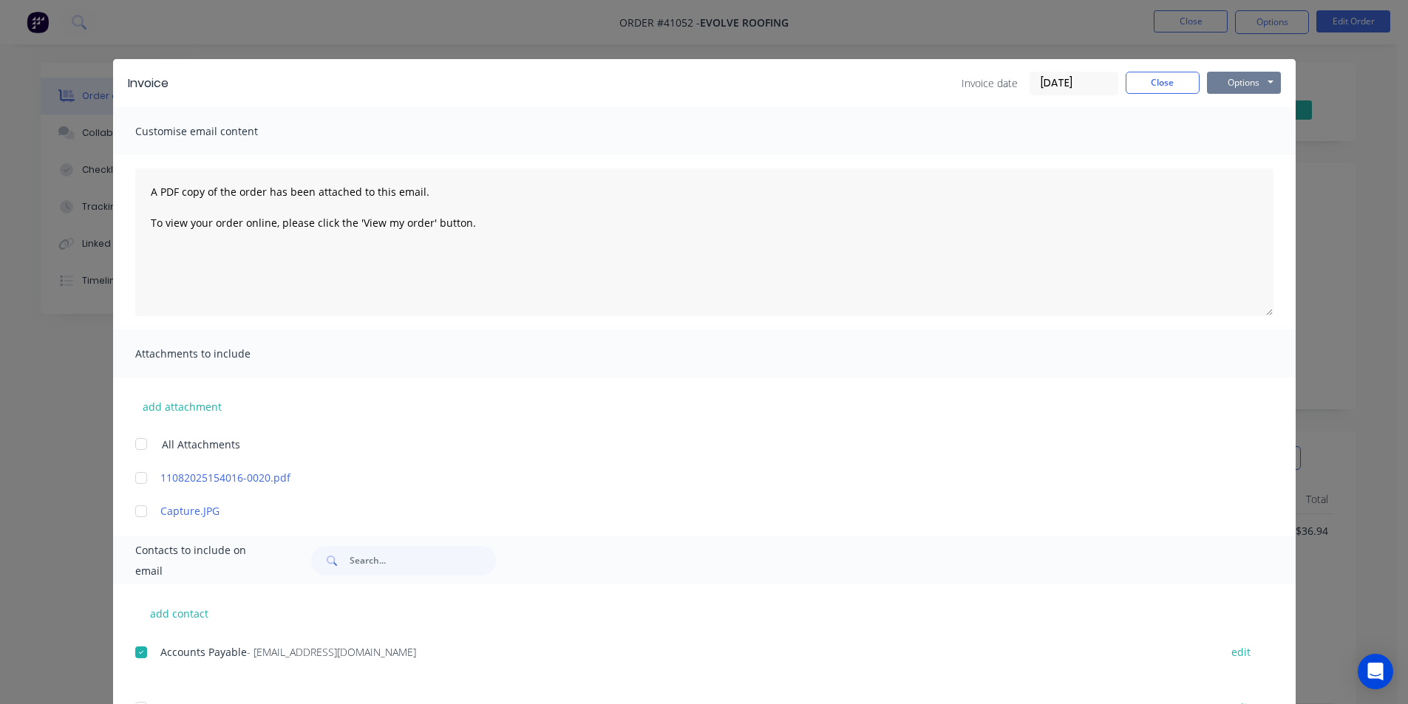
click at [1266, 86] on button "Options" at bounding box center [1244, 83] width 74 height 22
click at [1177, 85] on button "Close" at bounding box center [1163, 83] width 74 height 22
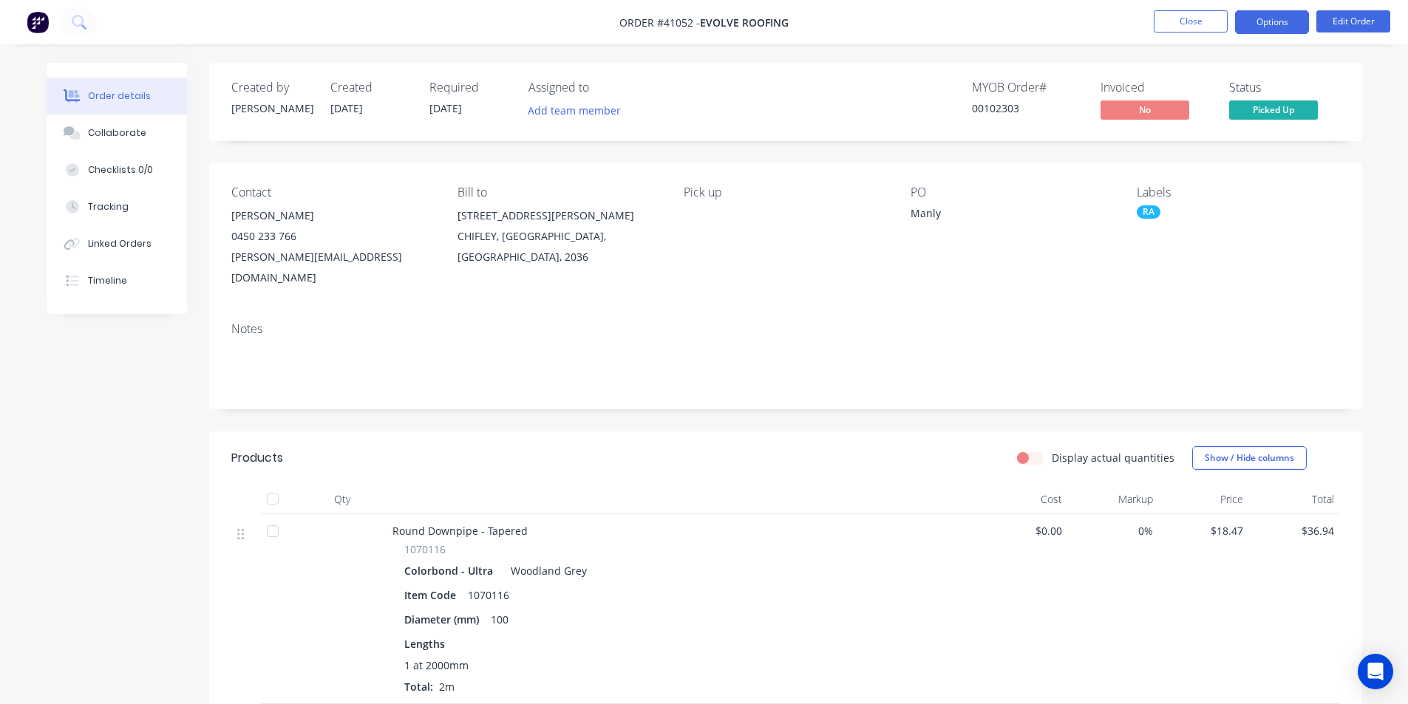
click at [1291, 18] on button "Options" at bounding box center [1272, 22] width 74 height 24
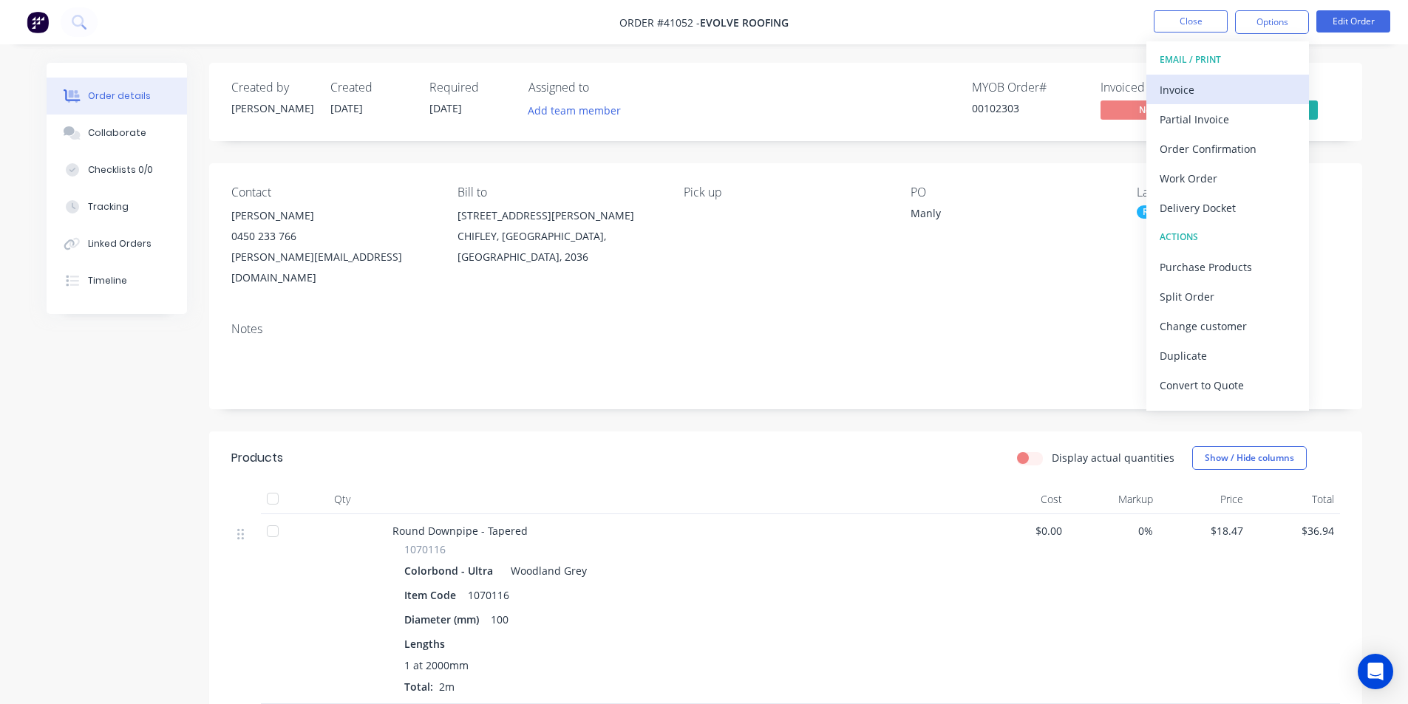
click at [1223, 90] on div "Invoice" at bounding box center [1228, 89] width 136 height 21
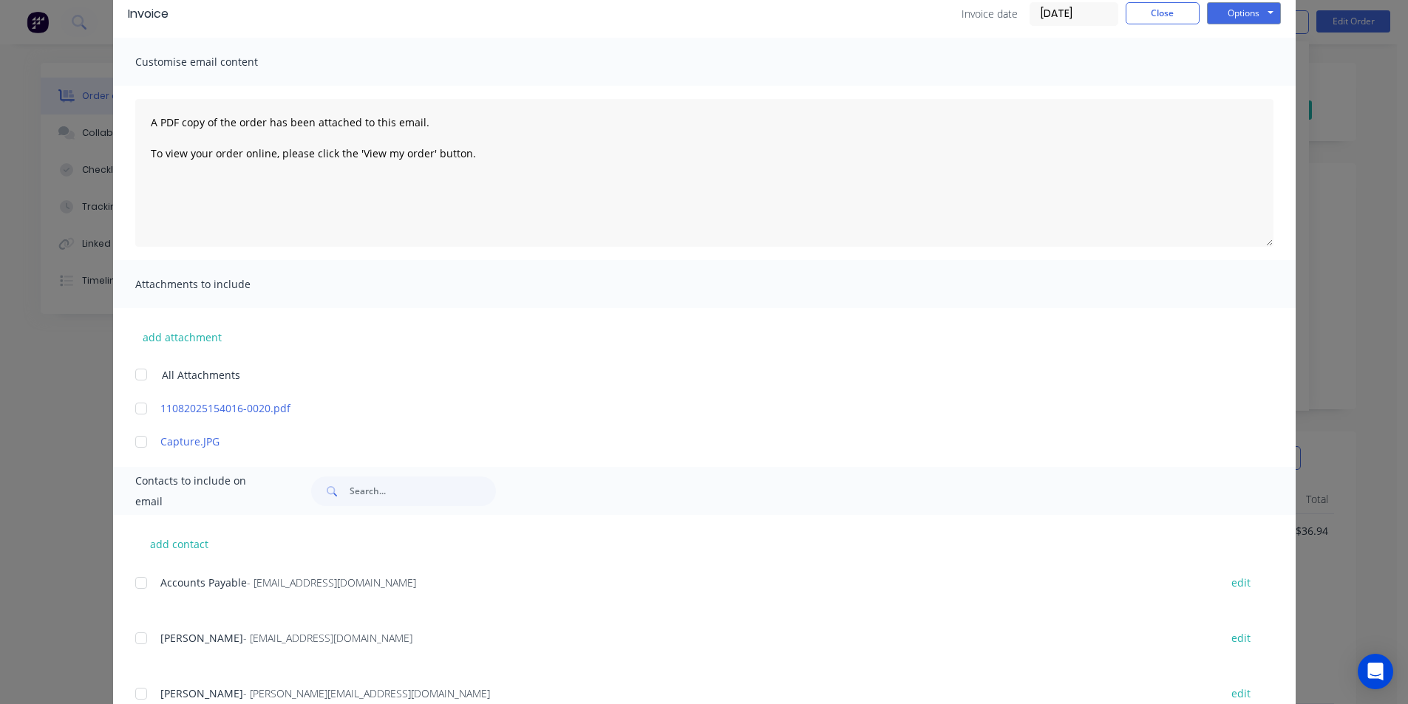
scroll to position [125, 0]
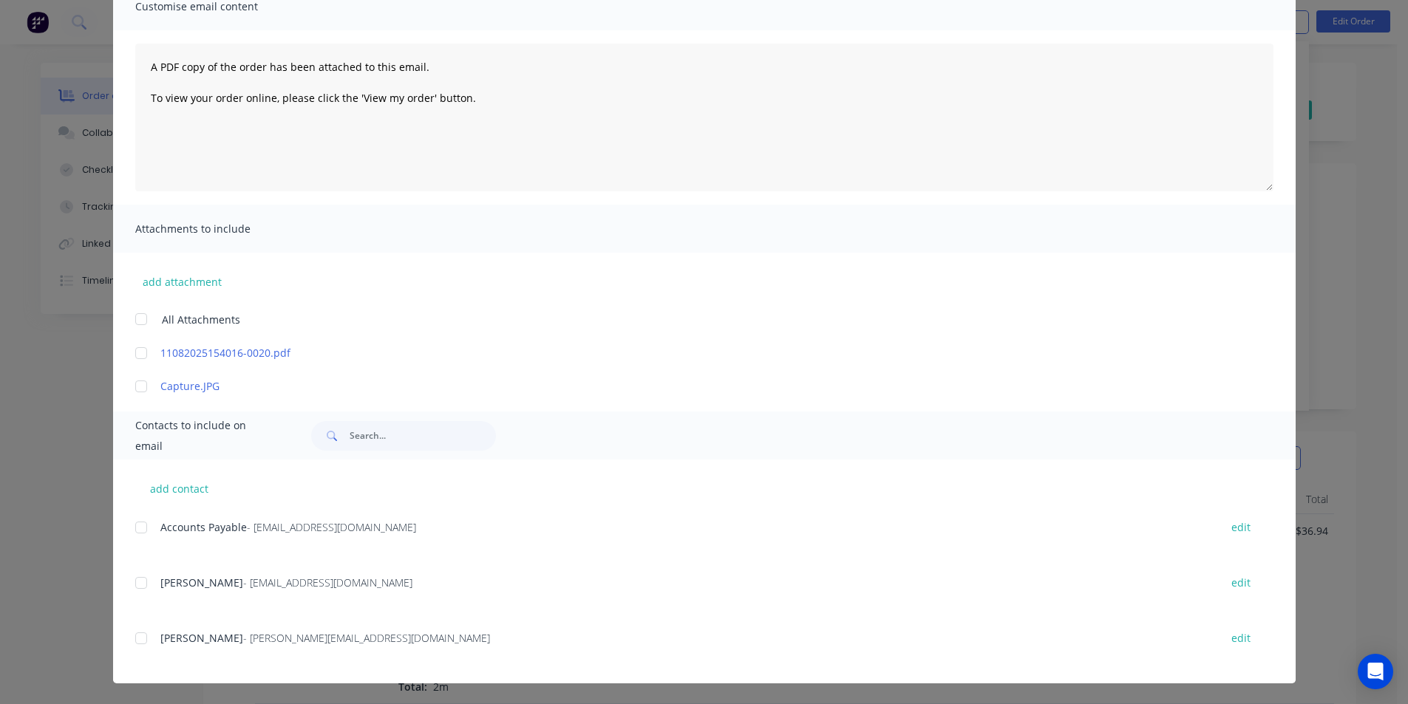
click at [160, 531] on span "Accounts Payable" at bounding box center [203, 527] width 86 height 14
click at [130, 525] on div at bounding box center [141, 528] width 30 height 30
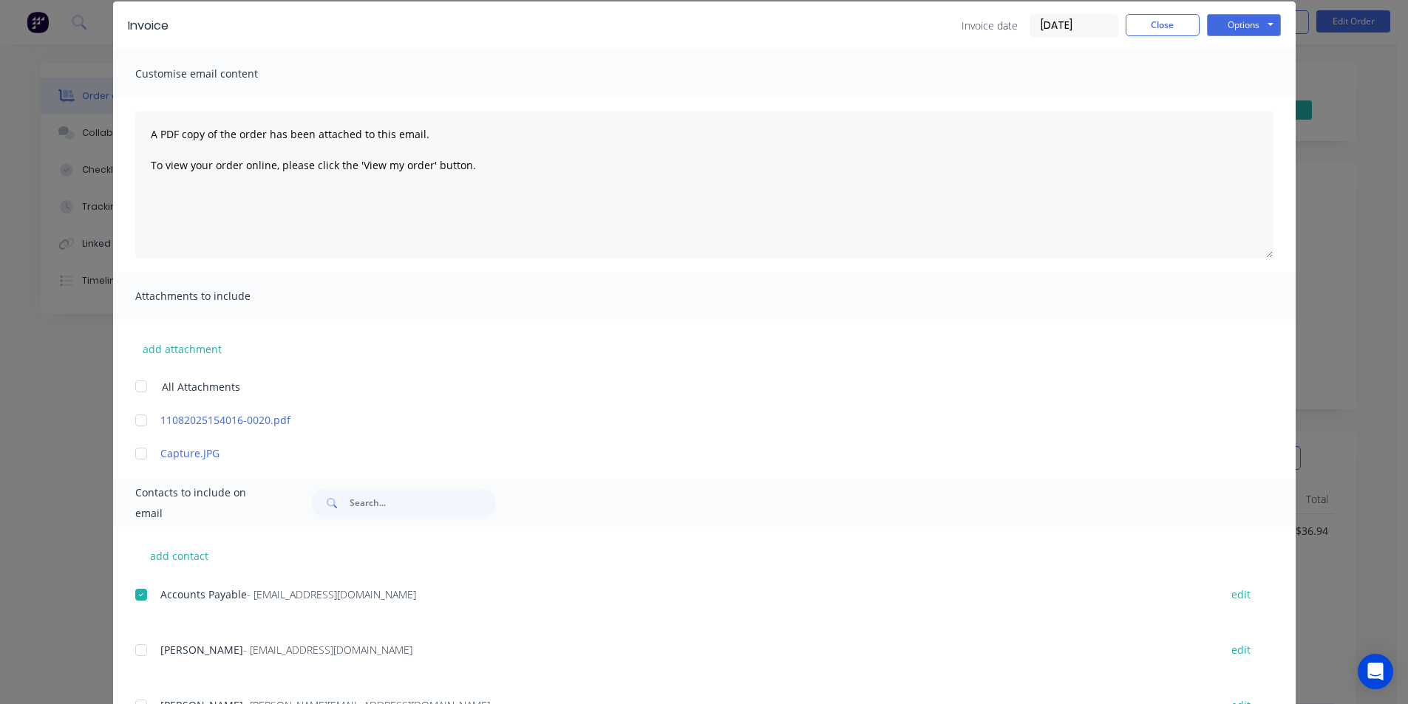
scroll to position [0, 0]
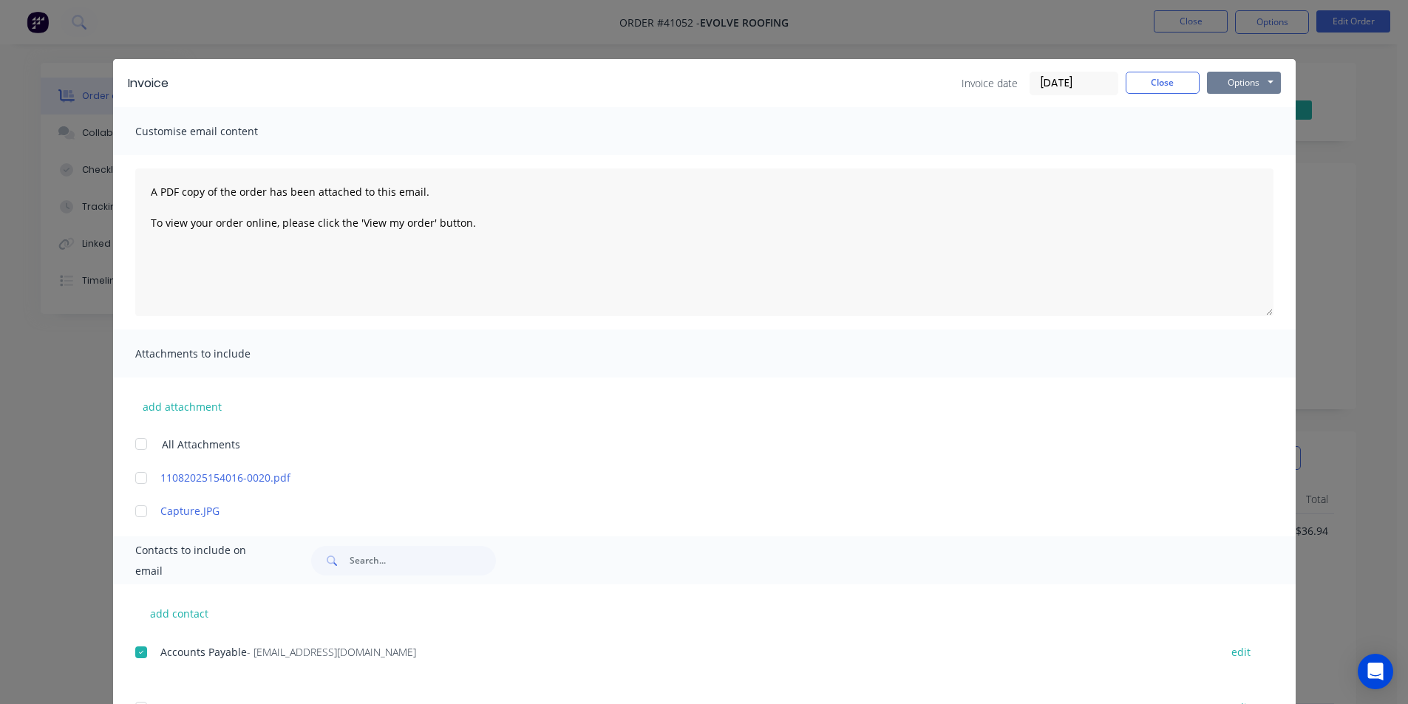
click at [1263, 82] on button "Options" at bounding box center [1244, 83] width 74 height 22
click at [1268, 154] on button "Email" at bounding box center [1254, 158] width 95 height 24
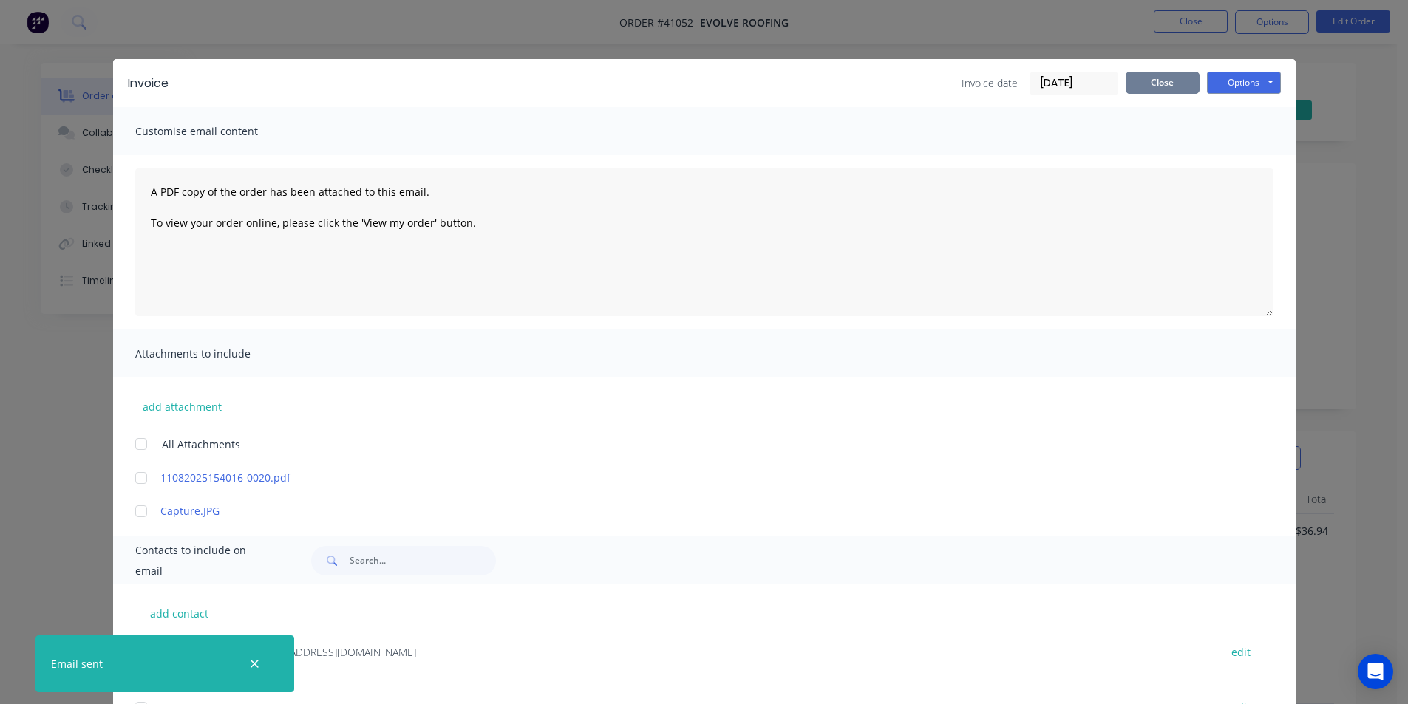
click at [1138, 83] on button "Close" at bounding box center [1163, 83] width 74 height 22
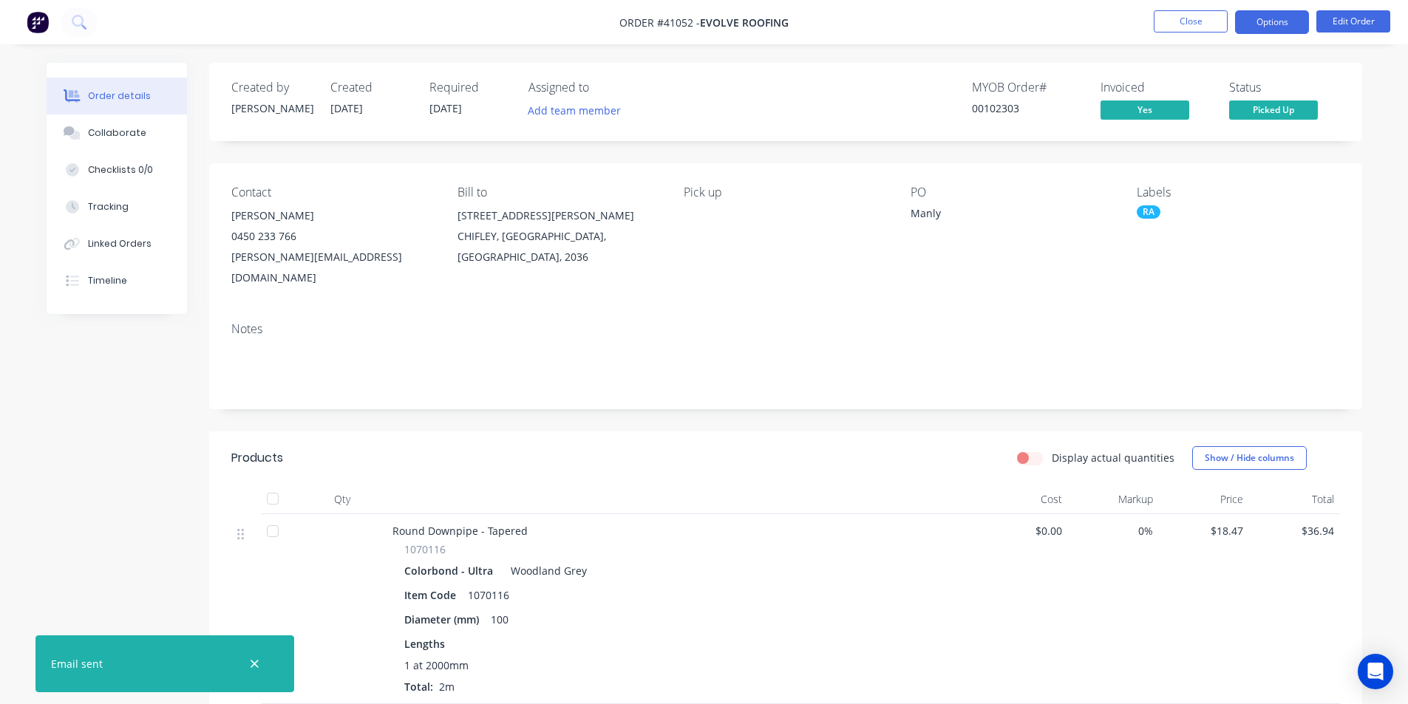
click at [1259, 26] on button "Options" at bounding box center [1272, 22] width 74 height 24
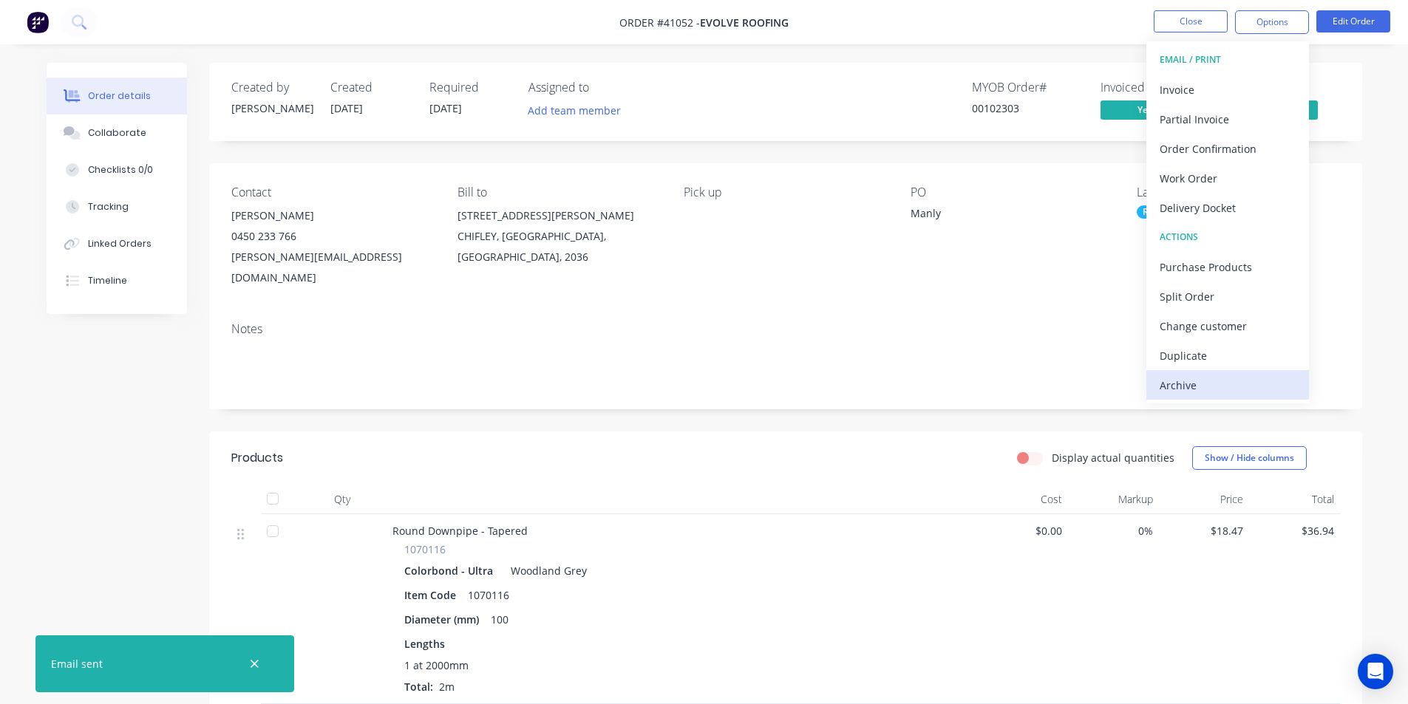
click at [1223, 379] on div "Archive" at bounding box center [1228, 385] width 136 height 21
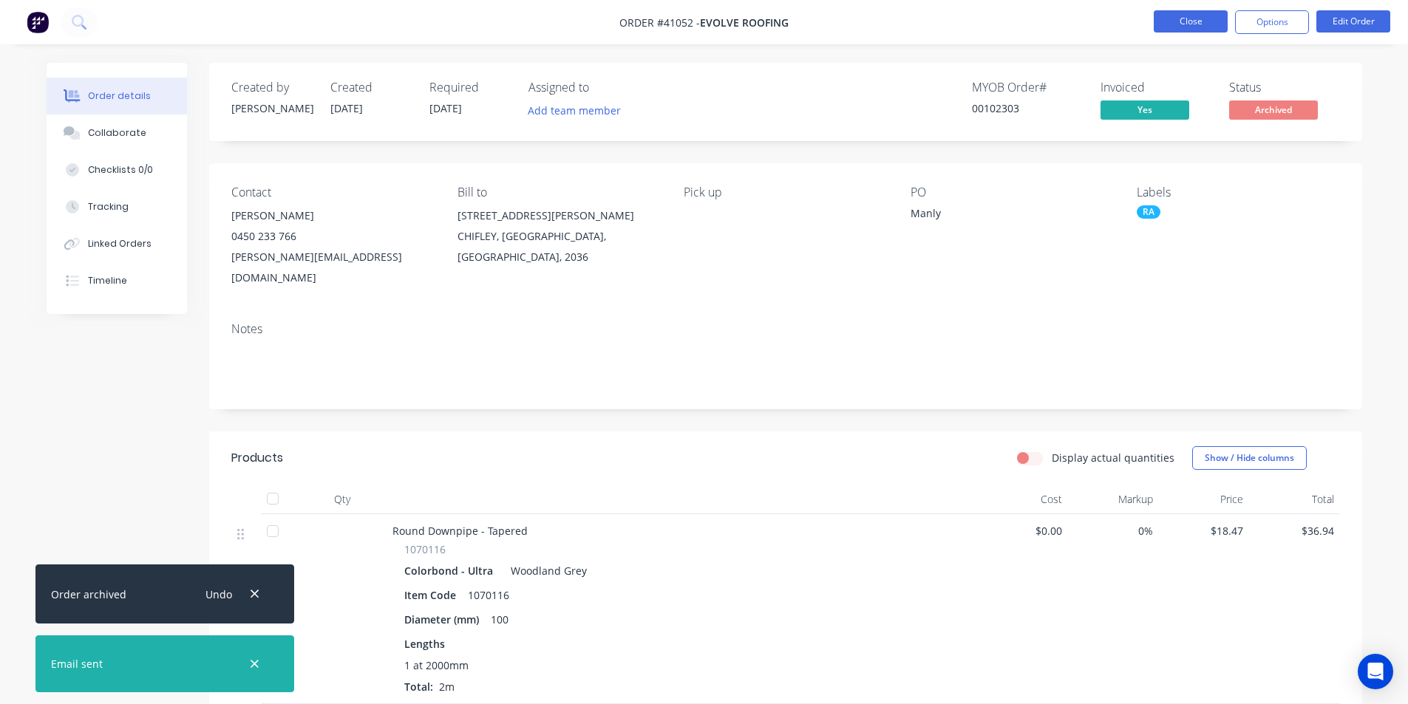
click at [1204, 30] on button "Close" at bounding box center [1191, 21] width 74 height 22
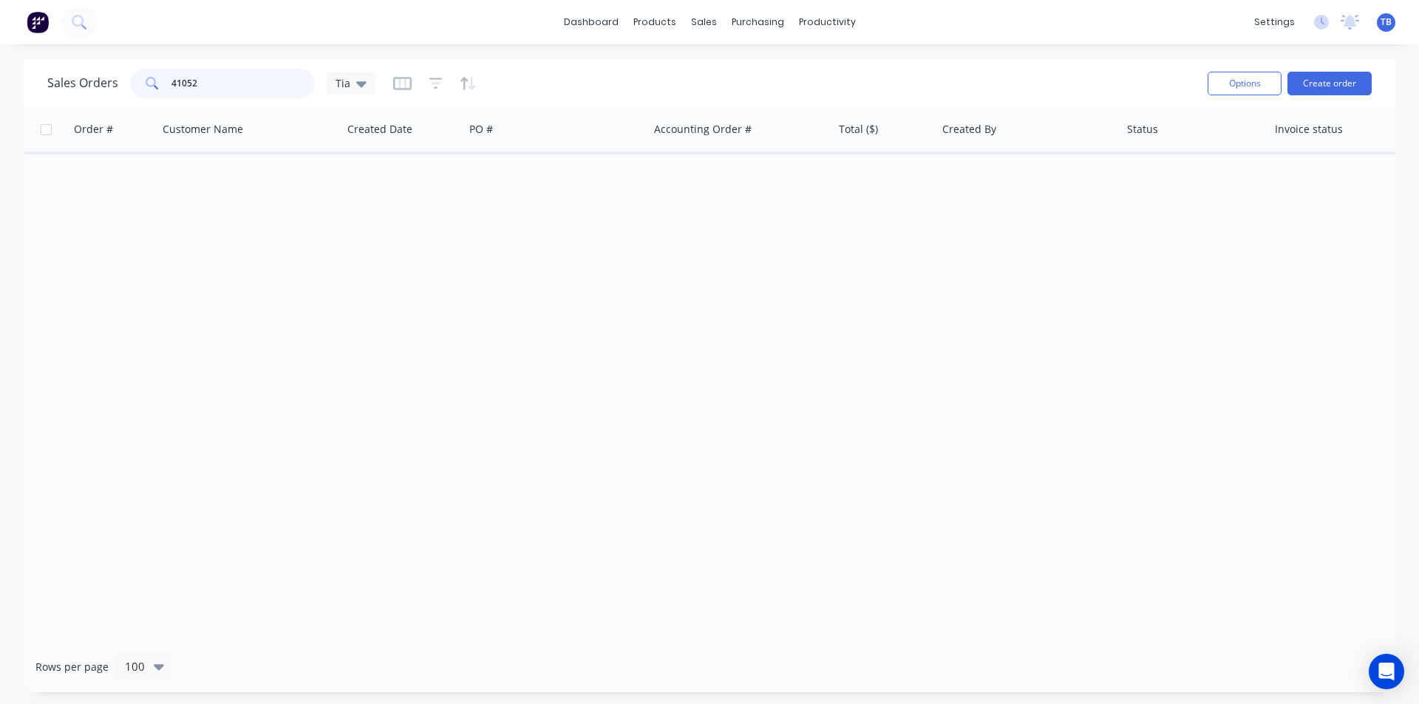
drag, startPoint x: 243, startPoint y: 86, endPoint x: 0, endPoint y: 94, distance: 243.3
click at [0, 94] on div "Sales Orders 41052 Tia Options Create order Order # Customer Name Created Date …" at bounding box center [709, 376] width 1419 height 634
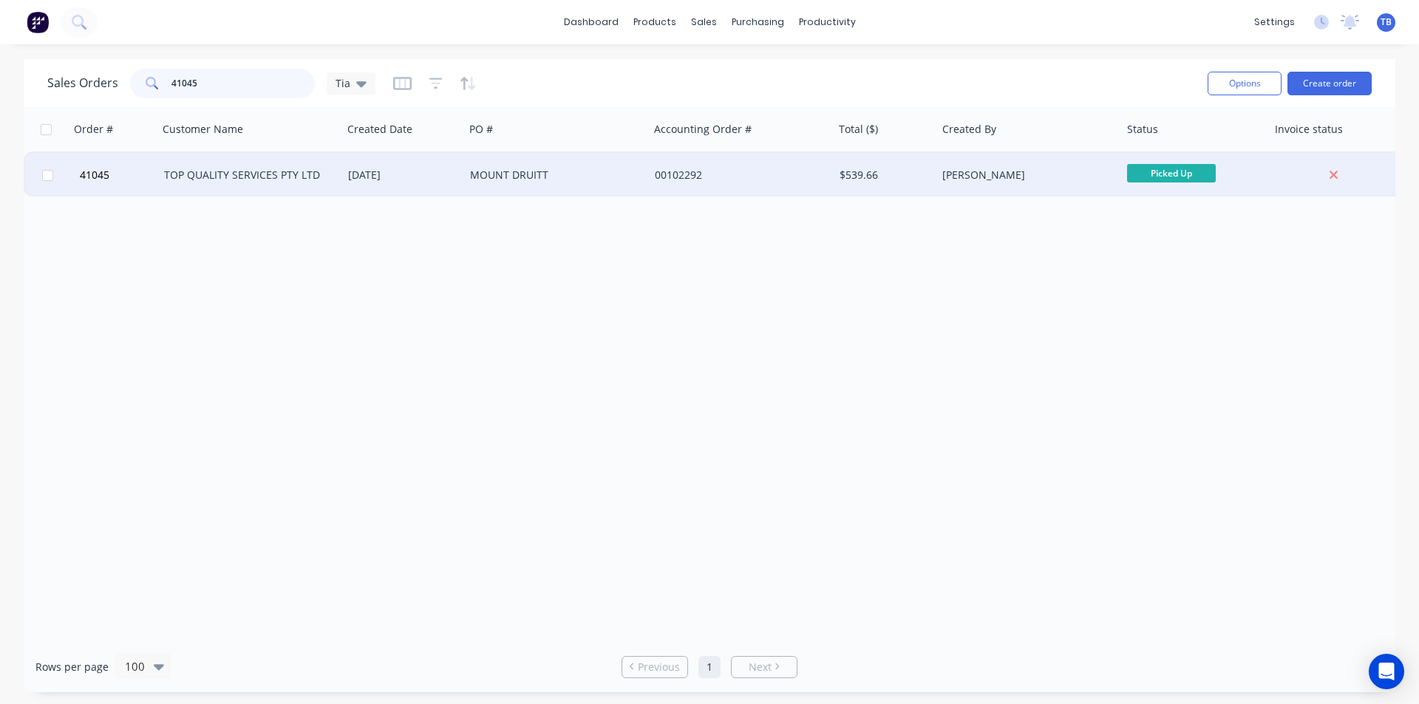
type input "41045"
click at [194, 177] on div "TOP QUALITY SERVICES PTY LTD" at bounding box center [246, 175] width 164 height 15
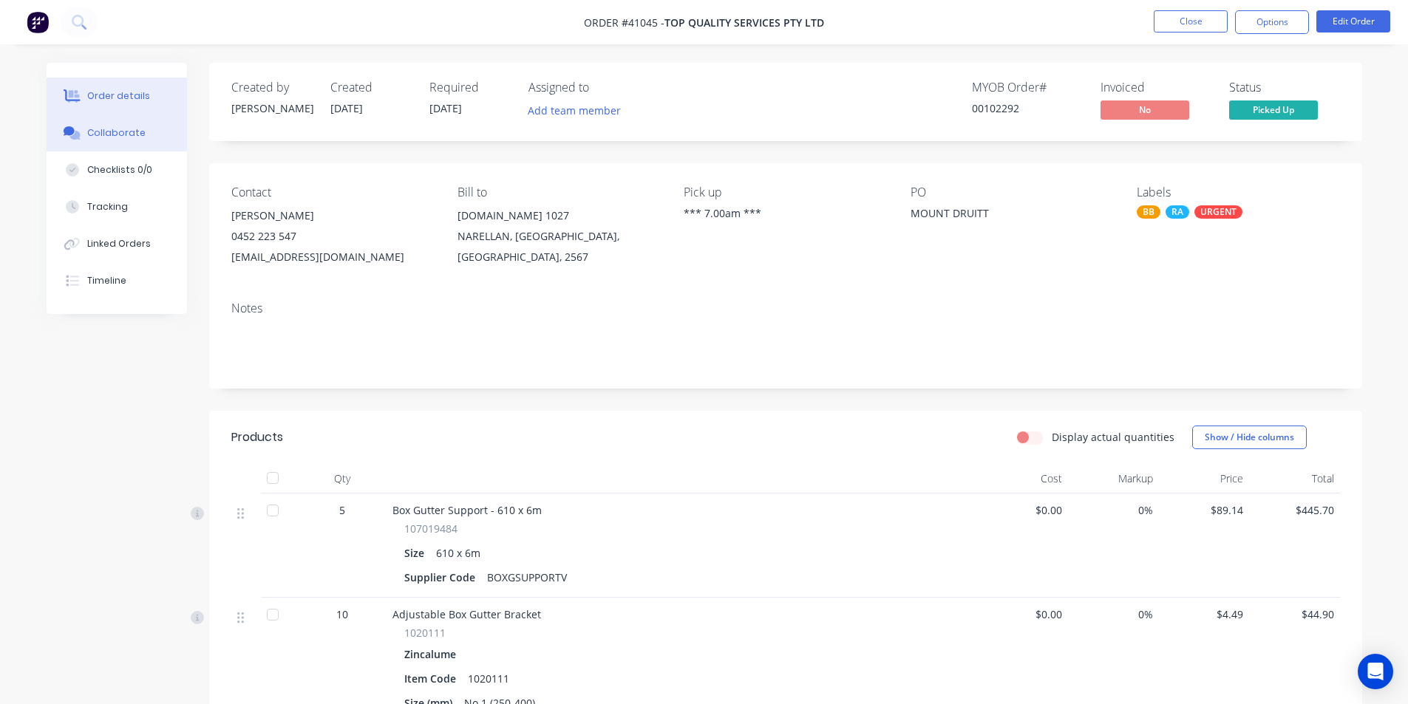
click at [91, 132] on div "Collaborate" at bounding box center [116, 132] width 58 height 13
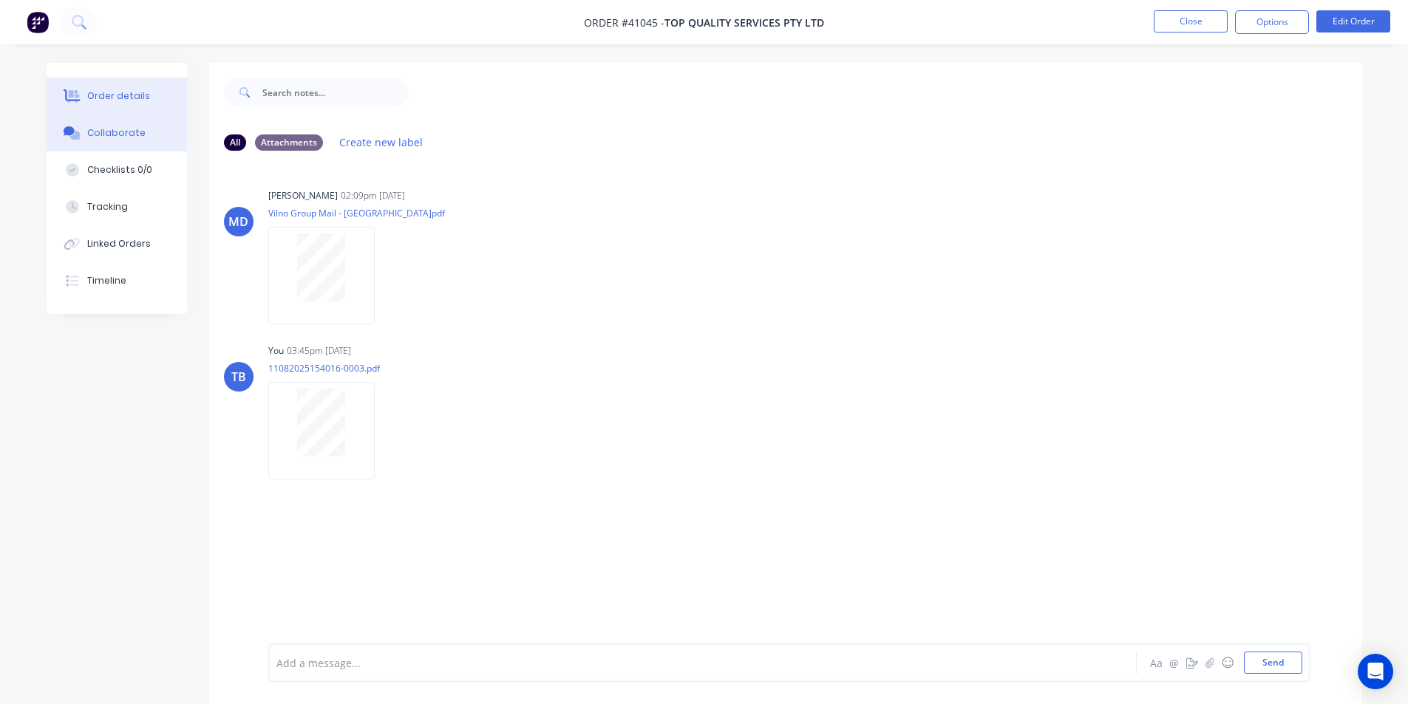
click at [135, 94] on div "Order details" at bounding box center [118, 95] width 63 height 13
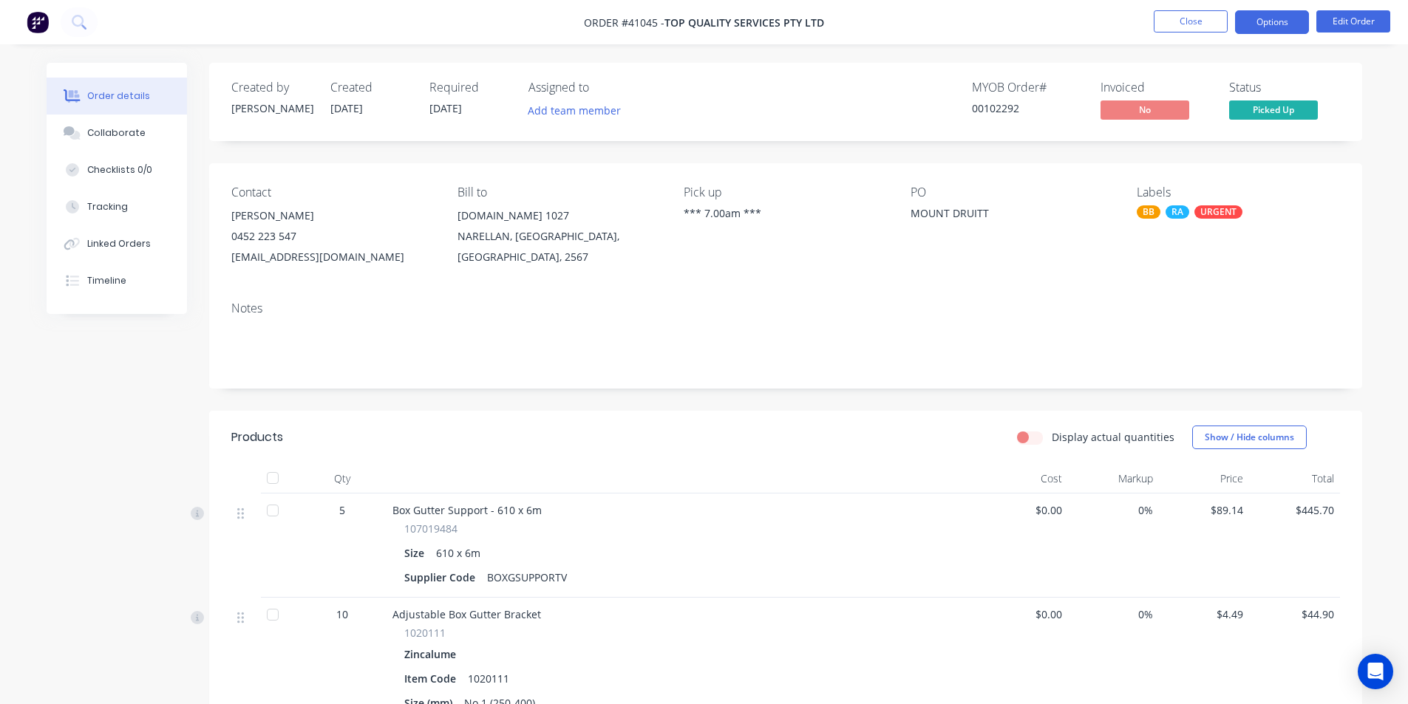
click at [1268, 23] on button "Options" at bounding box center [1272, 22] width 74 height 24
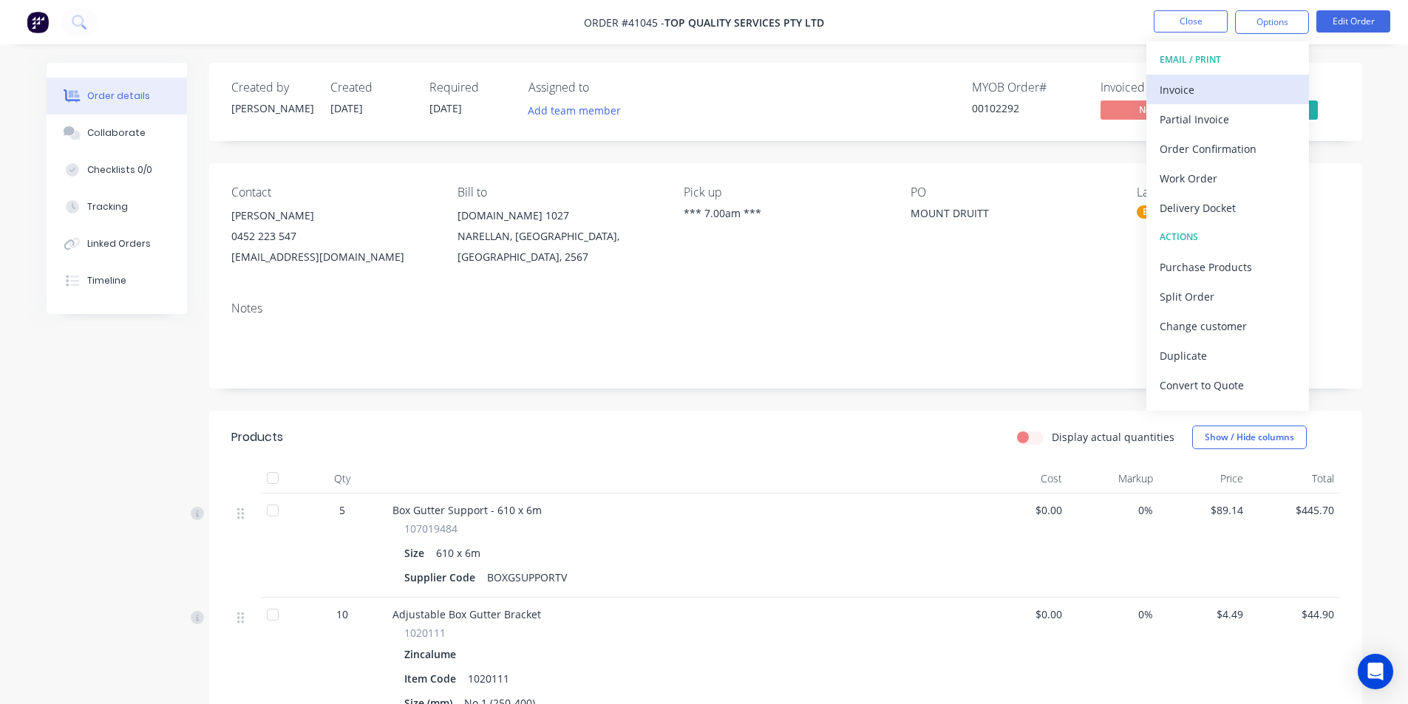
click at [1267, 94] on div "Invoice" at bounding box center [1228, 89] width 136 height 21
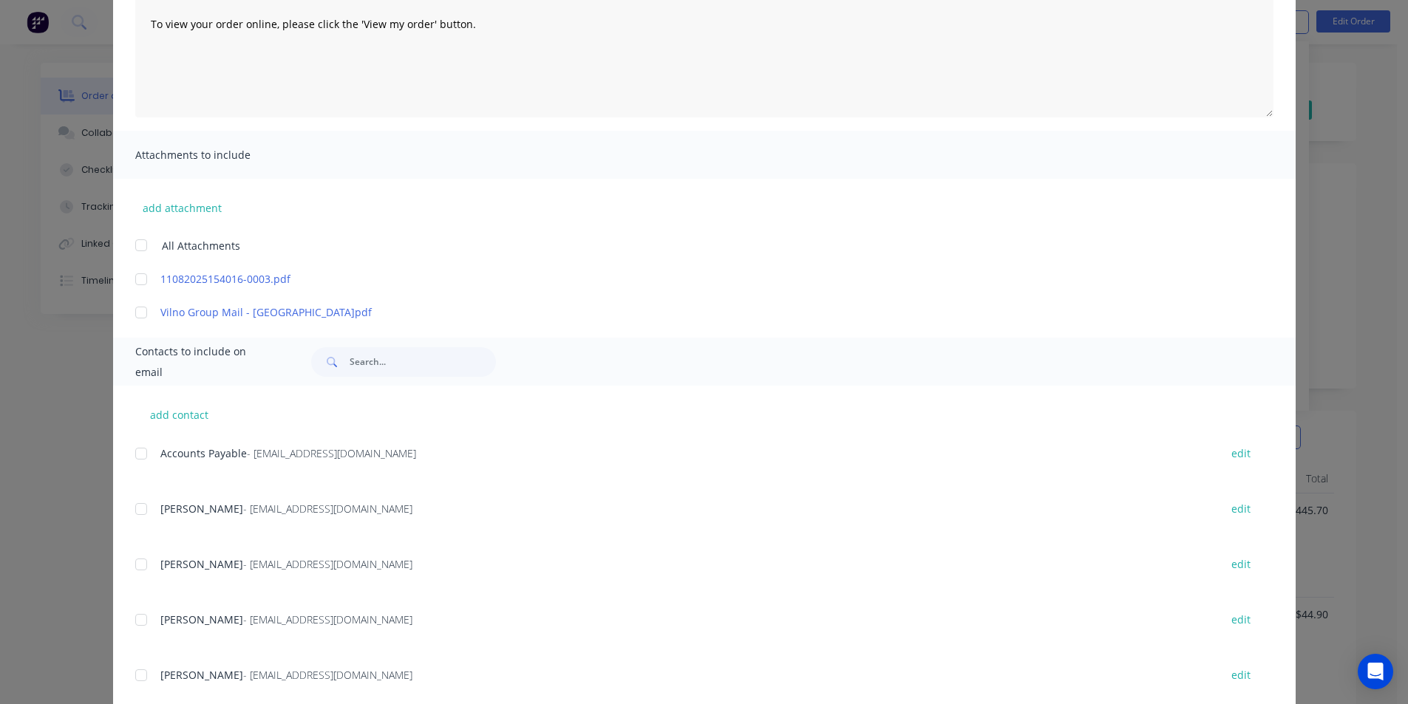
scroll to position [291, 0]
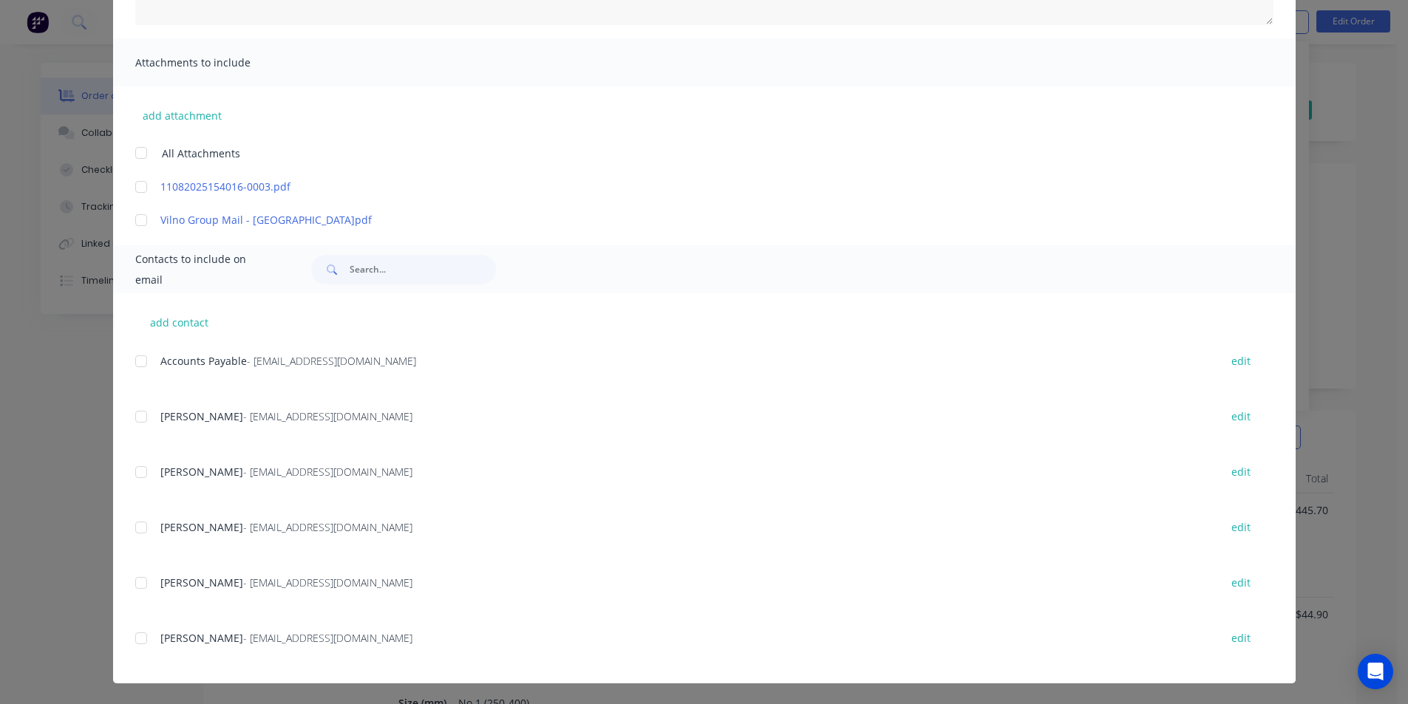
click at [135, 355] on div at bounding box center [141, 362] width 30 height 30
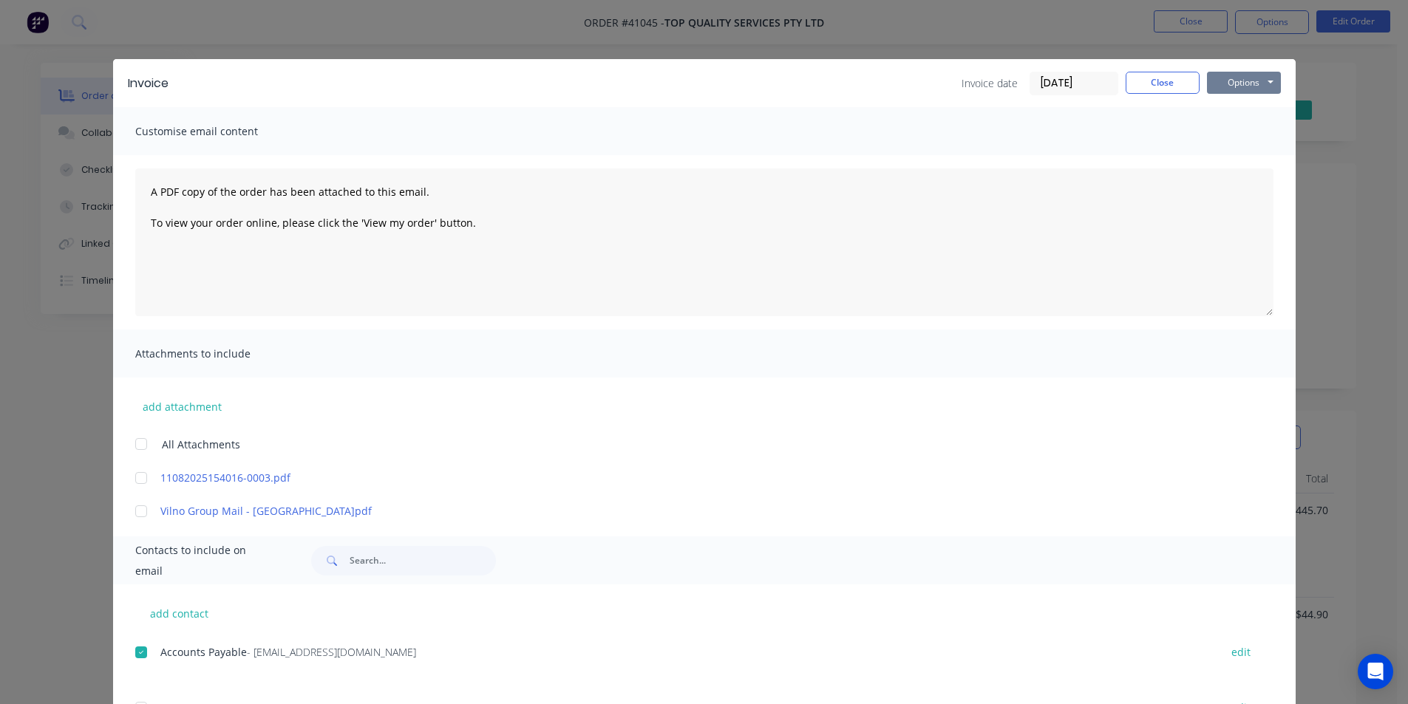
click at [1255, 74] on button "Options" at bounding box center [1244, 83] width 74 height 22
click at [1242, 155] on button "Email" at bounding box center [1254, 158] width 95 height 24
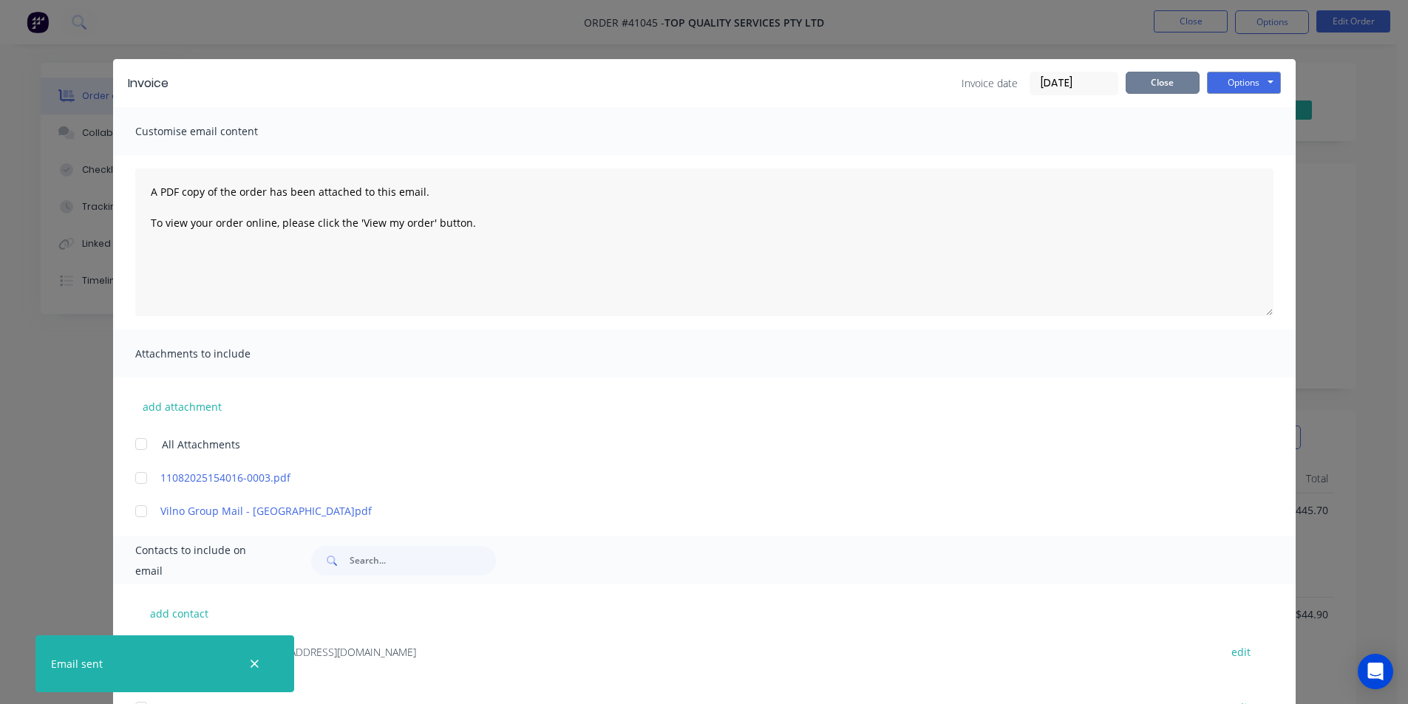
click at [1169, 88] on button "Close" at bounding box center [1163, 83] width 74 height 22
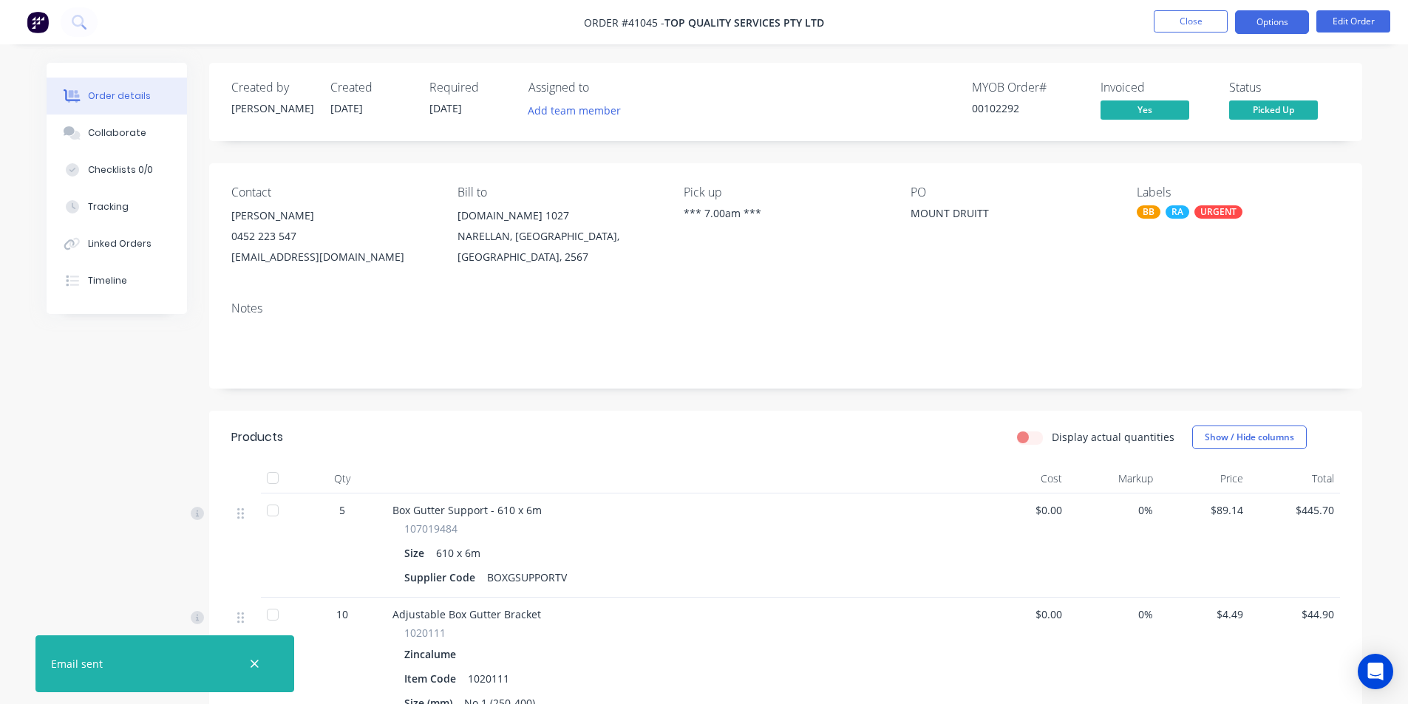
click at [1260, 24] on button "Options" at bounding box center [1272, 22] width 74 height 24
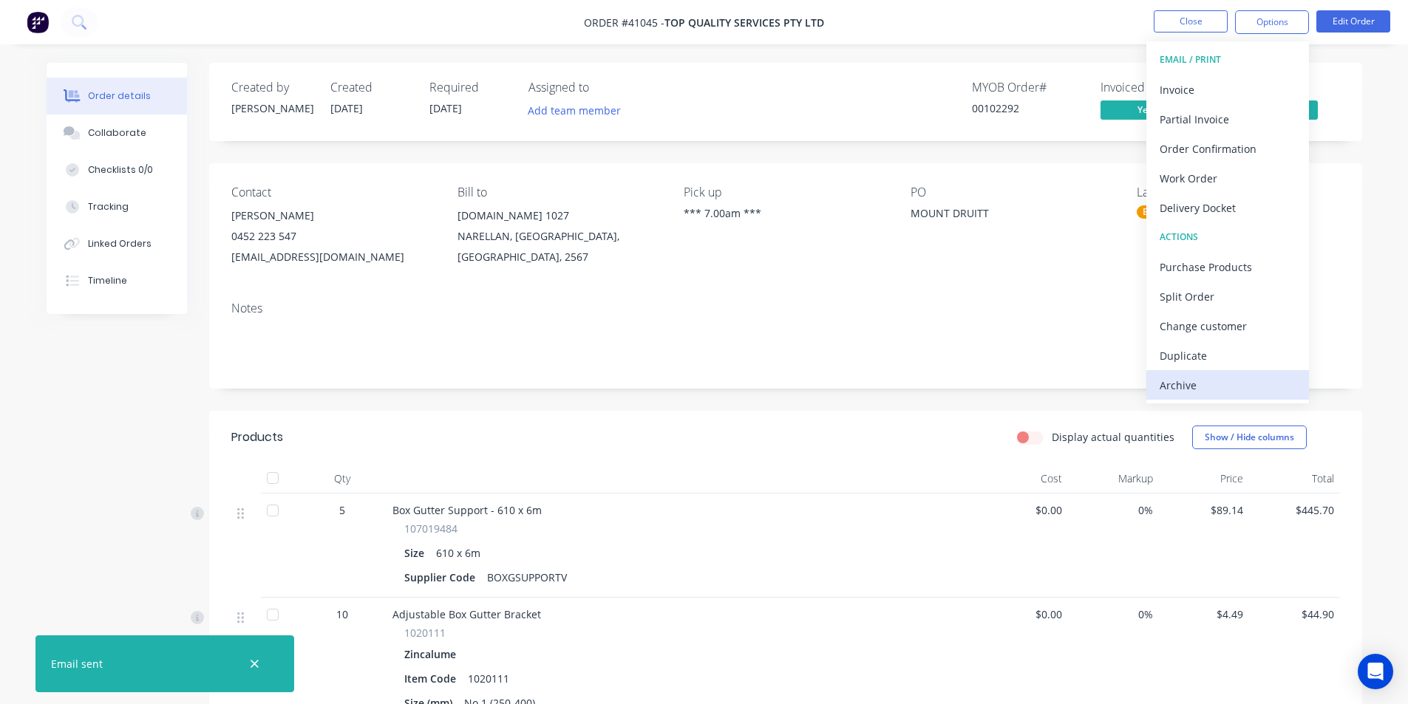
click at [1231, 381] on div "Archive" at bounding box center [1228, 385] width 136 height 21
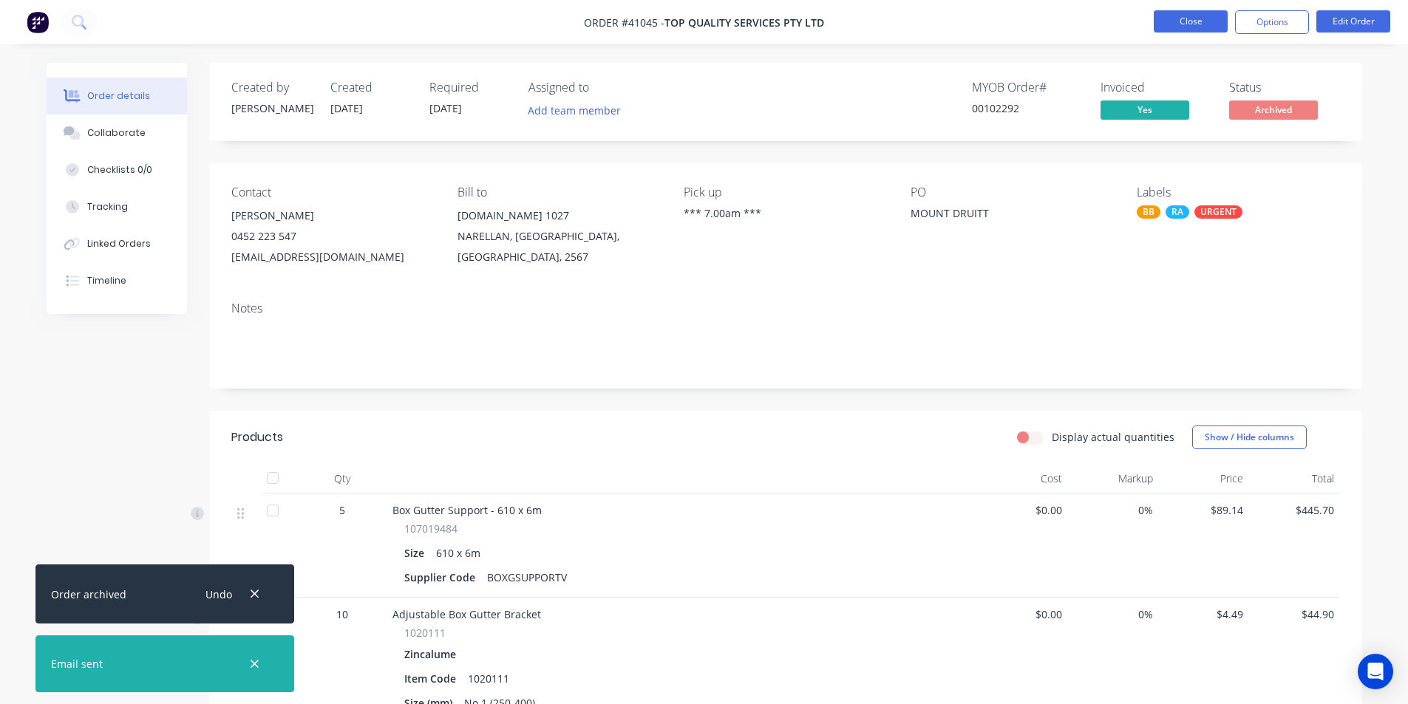
click at [1197, 24] on button "Close" at bounding box center [1191, 21] width 74 height 22
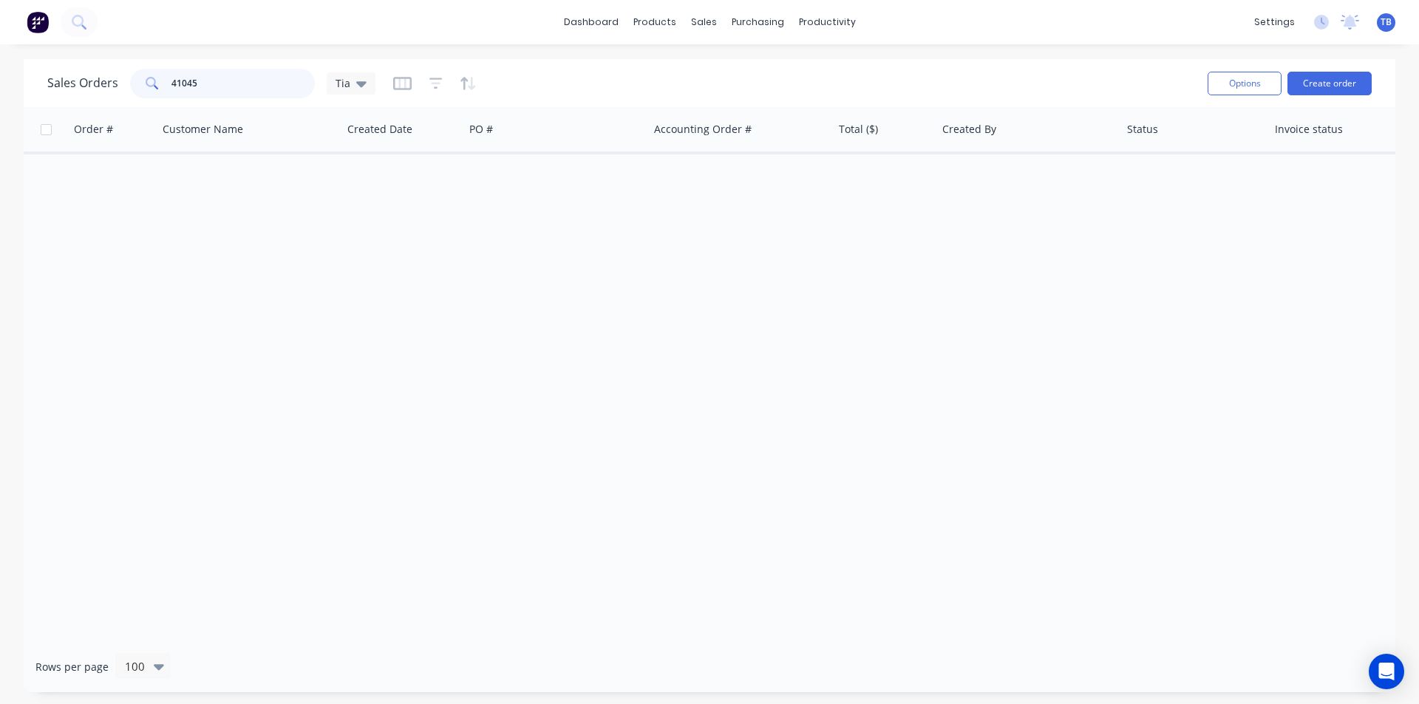
click at [214, 85] on input "41045" at bounding box center [243, 84] width 144 height 30
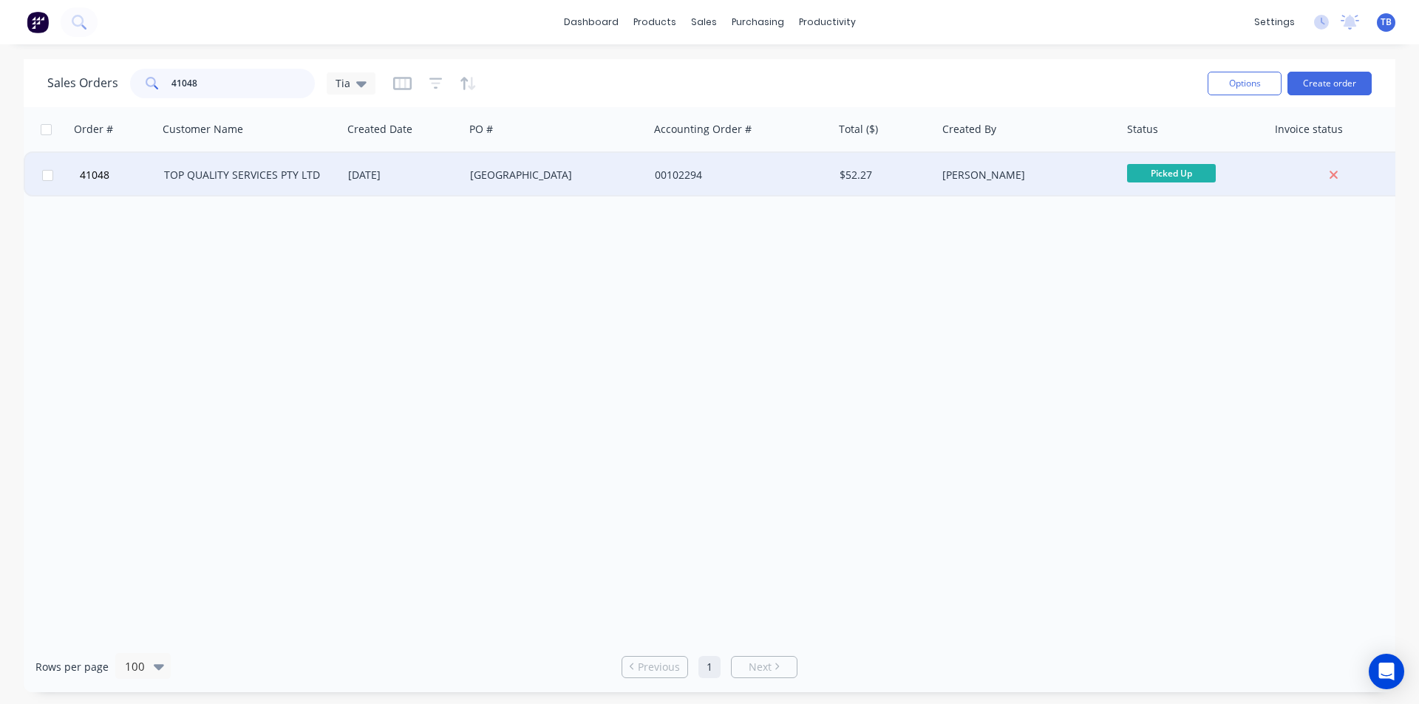
type input "41048"
click at [208, 191] on div "TOP QUALITY SERVICES PTY LTD" at bounding box center [250, 175] width 185 height 44
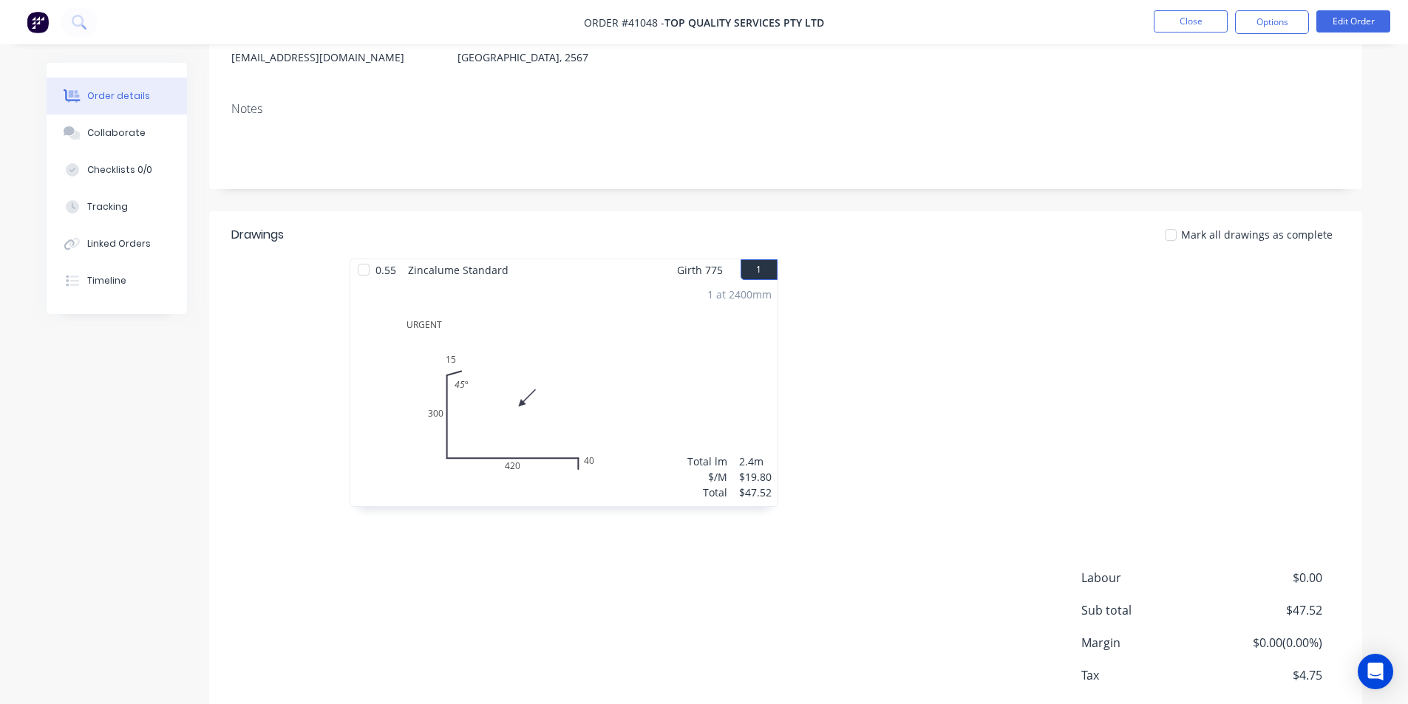
scroll to position [280, 0]
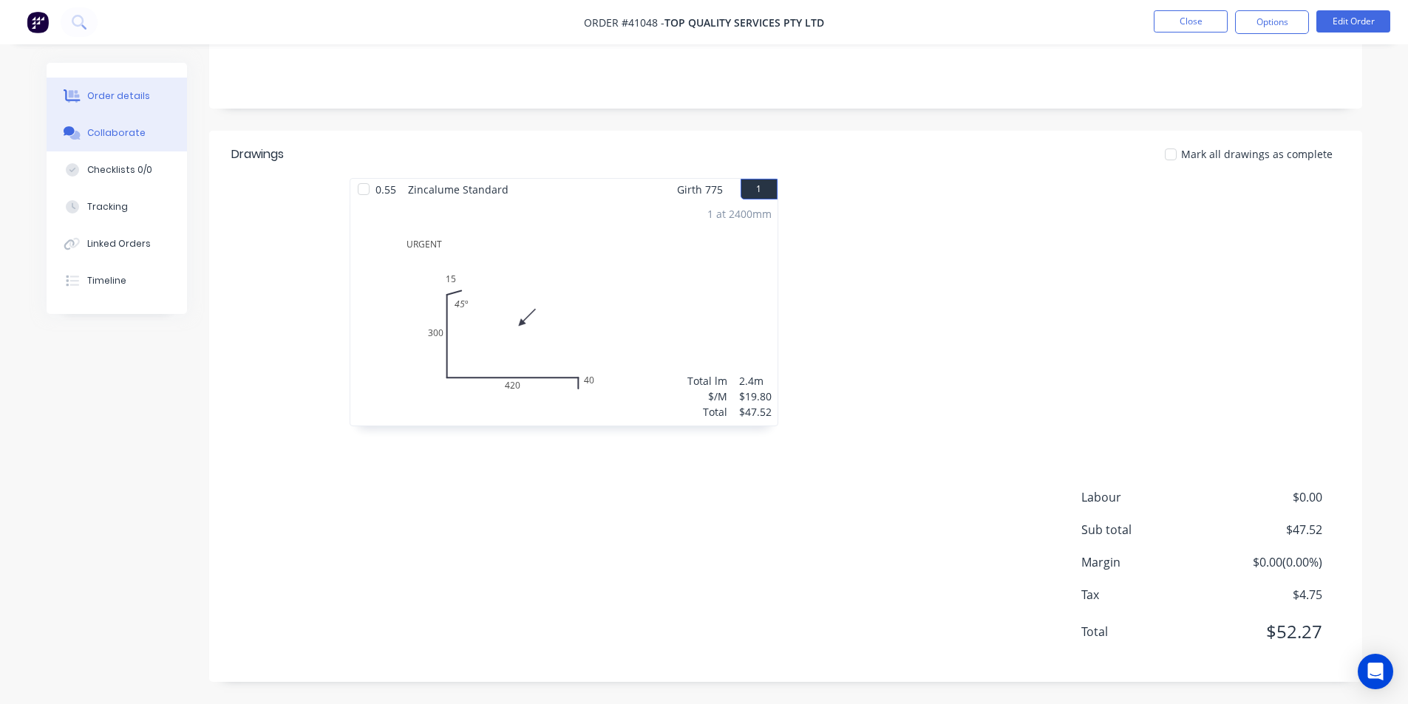
click at [76, 125] on button "Collaborate" at bounding box center [117, 133] width 140 height 37
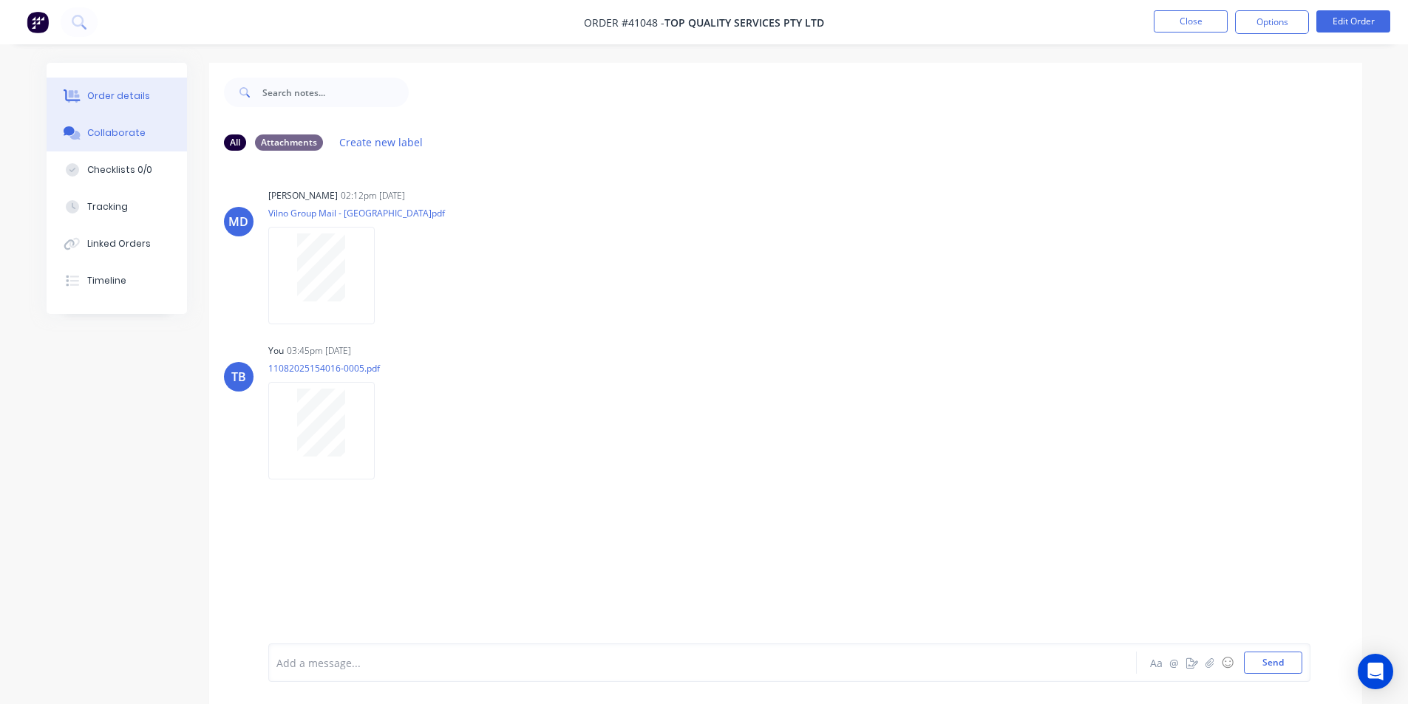
click at [129, 99] on div "Order details" at bounding box center [118, 95] width 63 height 13
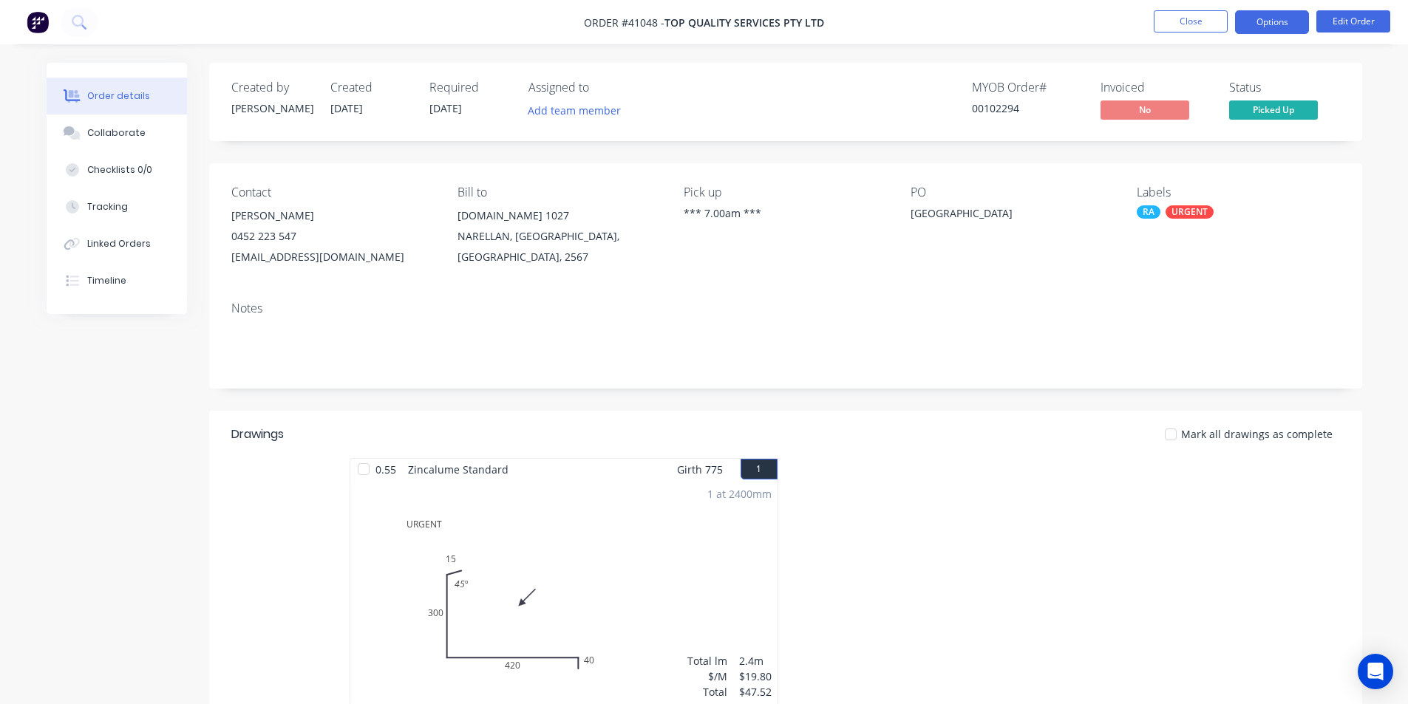
click at [1276, 25] on button "Options" at bounding box center [1272, 22] width 74 height 24
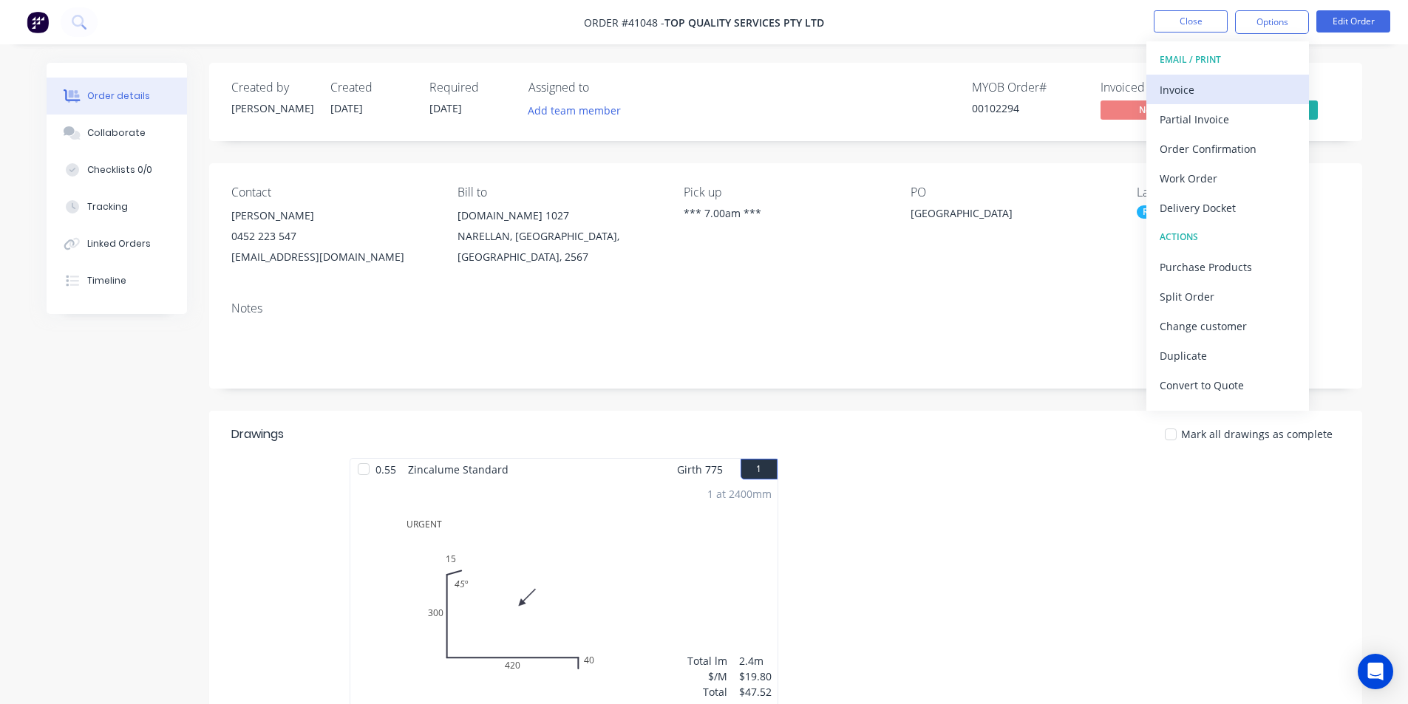
click at [1247, 88] on div "Invoice" at bounding box center [1228, 89] width 136 height 21
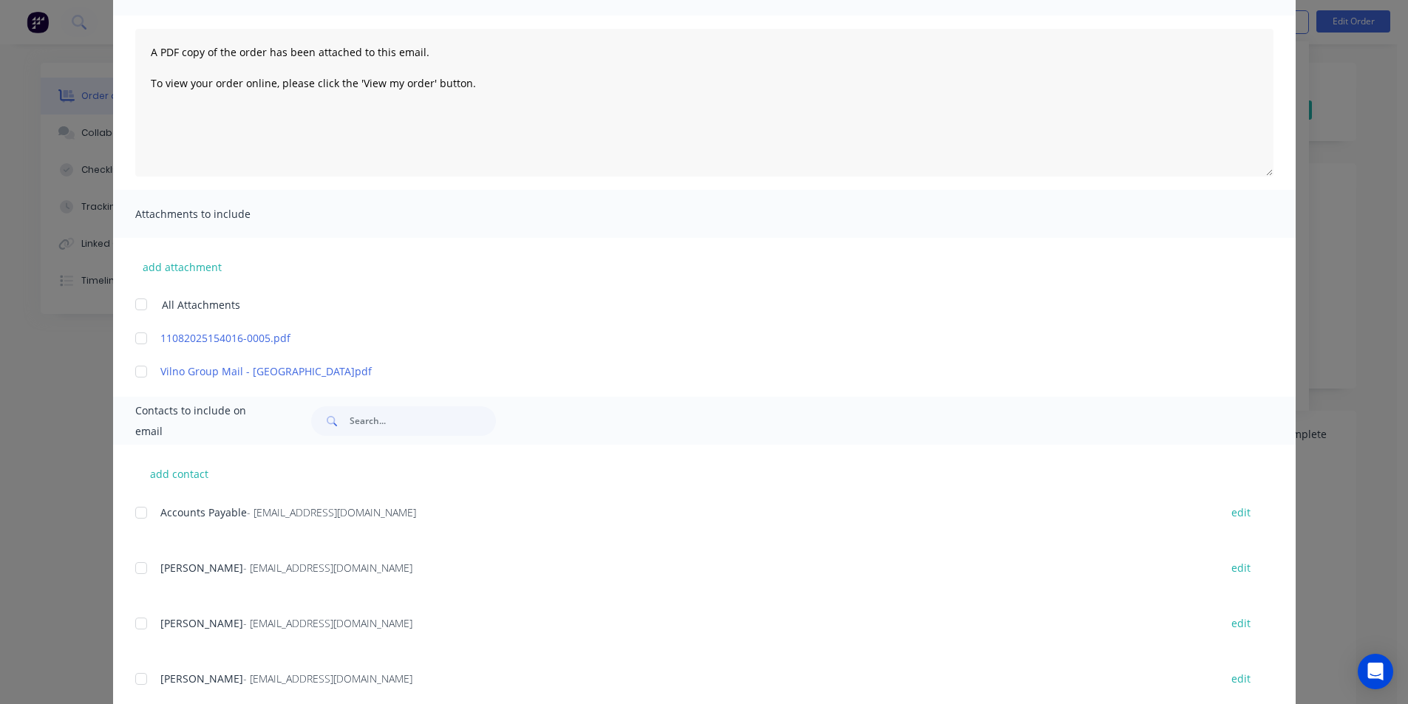
scroll to position [291, 0]
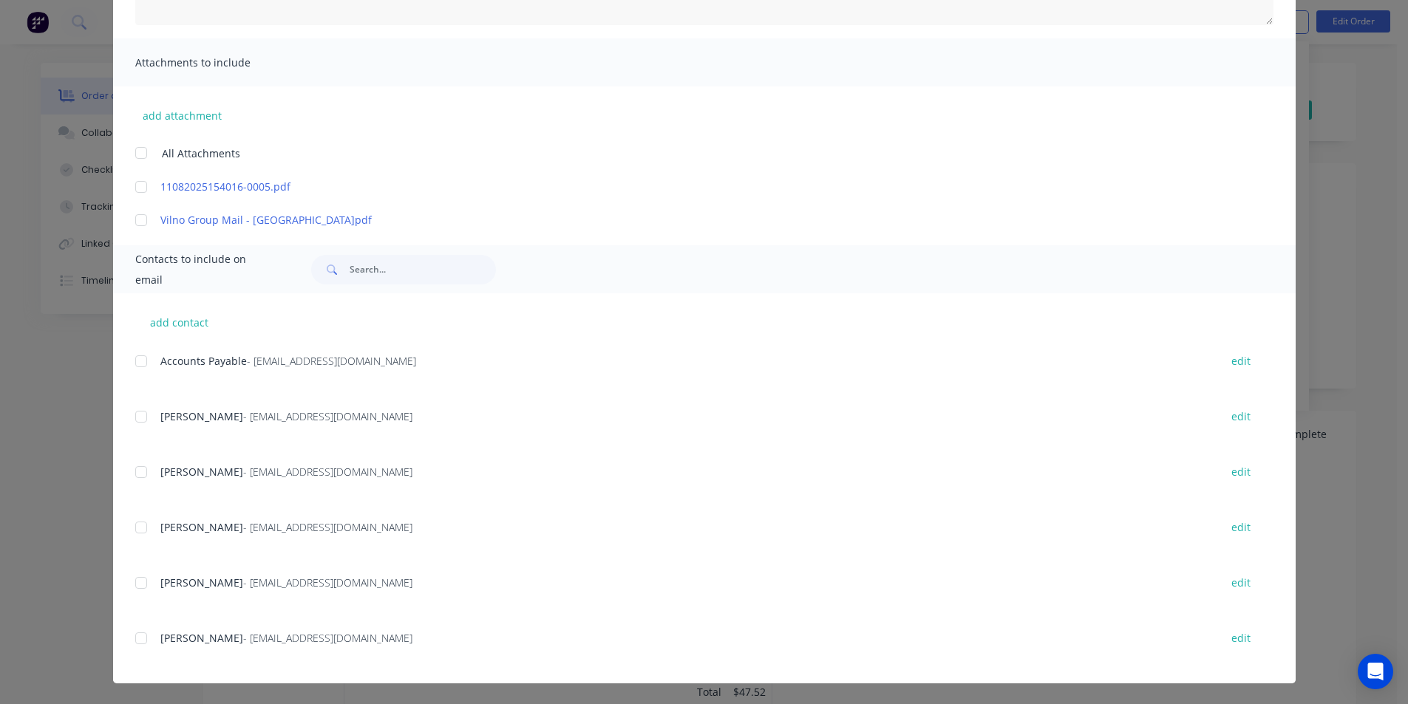
click at [141, 359] on div at bounding box center [141, 362] width 30 height 30
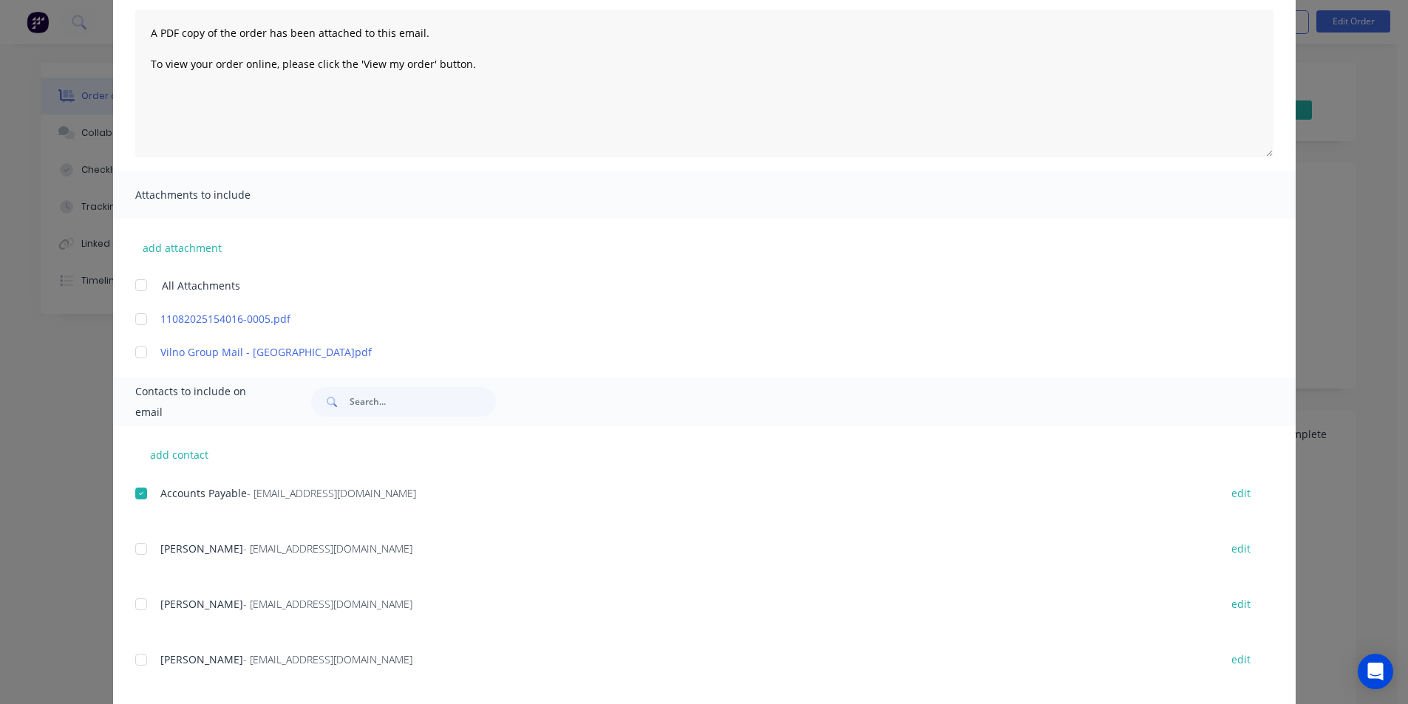
scroll to position [0, 0]
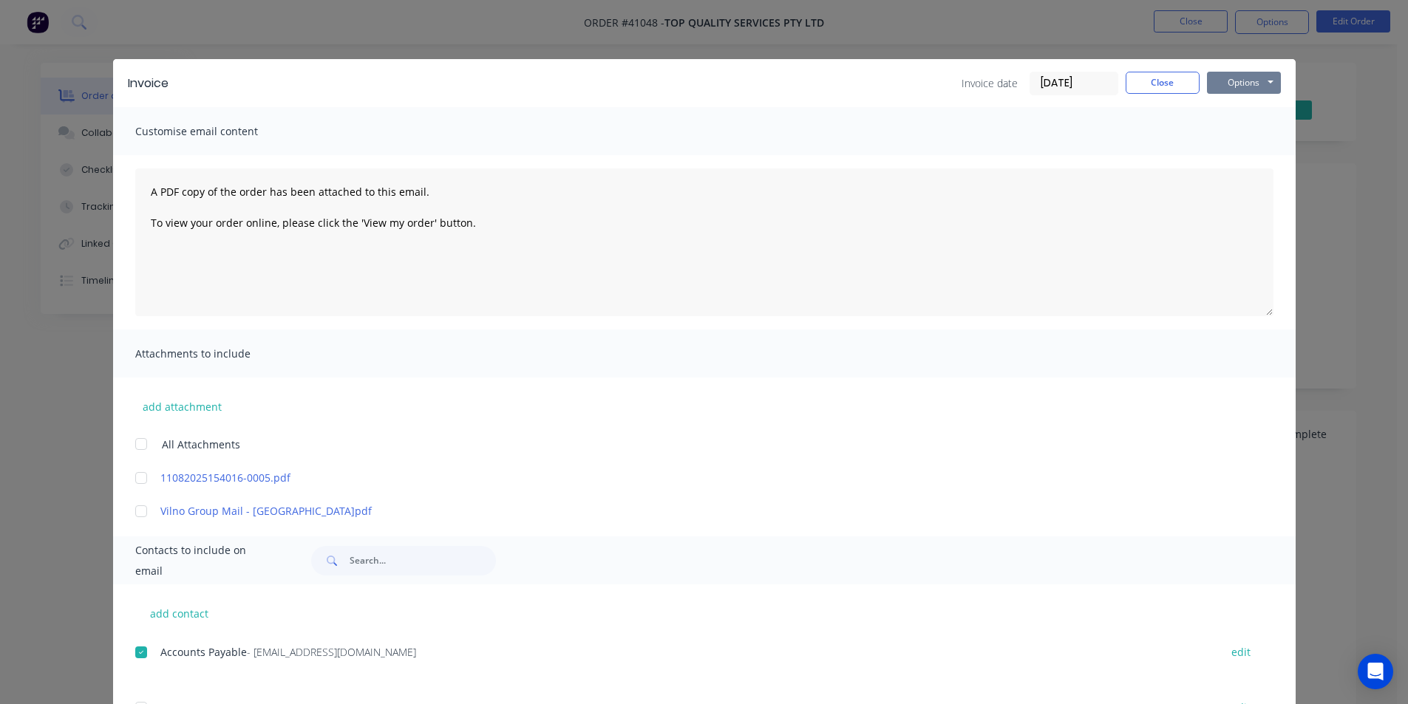
click at [1251, 81] on button "Options" at bounding box center [1244, 83] width 74 height 22
click at [1252, 161] on button "Email" at bounding box center [1254, 158] width 95 height 24
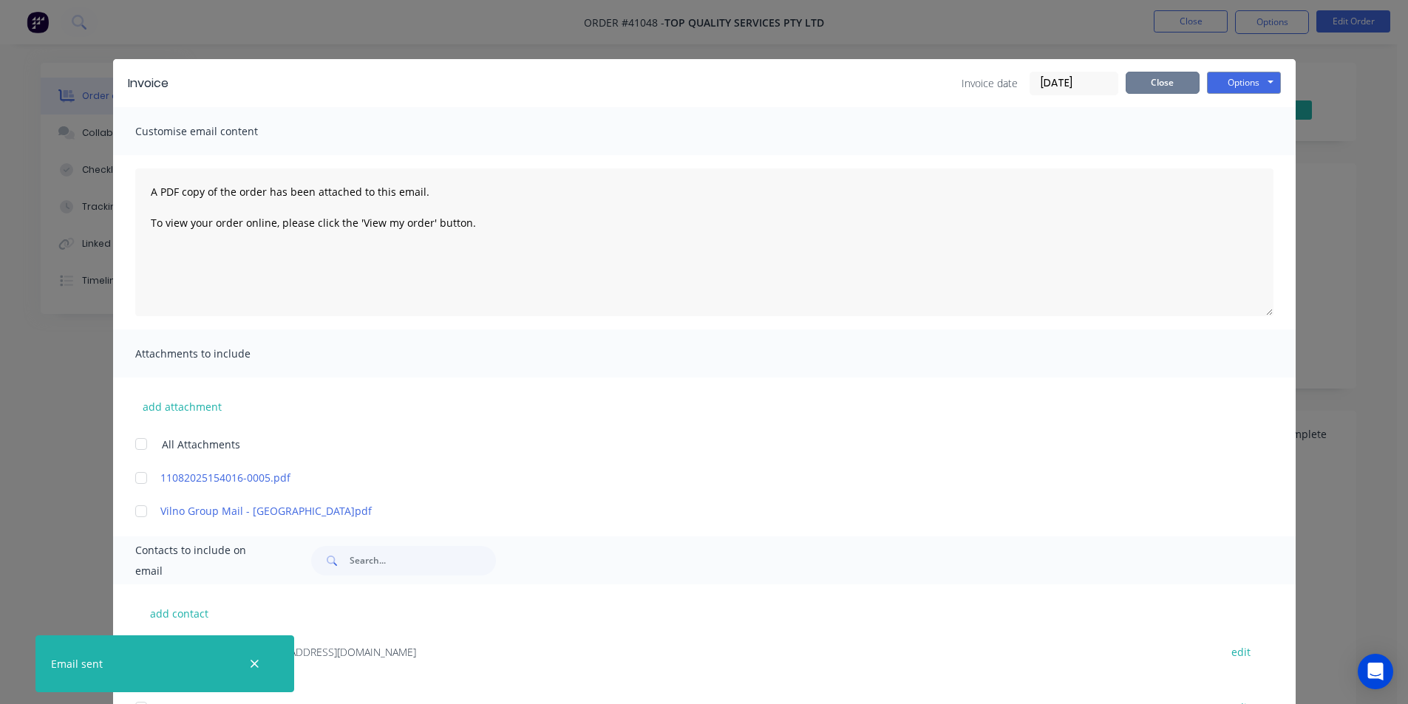
click at [1164, 89] on button "Close" at bounding box center [1163, 83] width 74 height 22
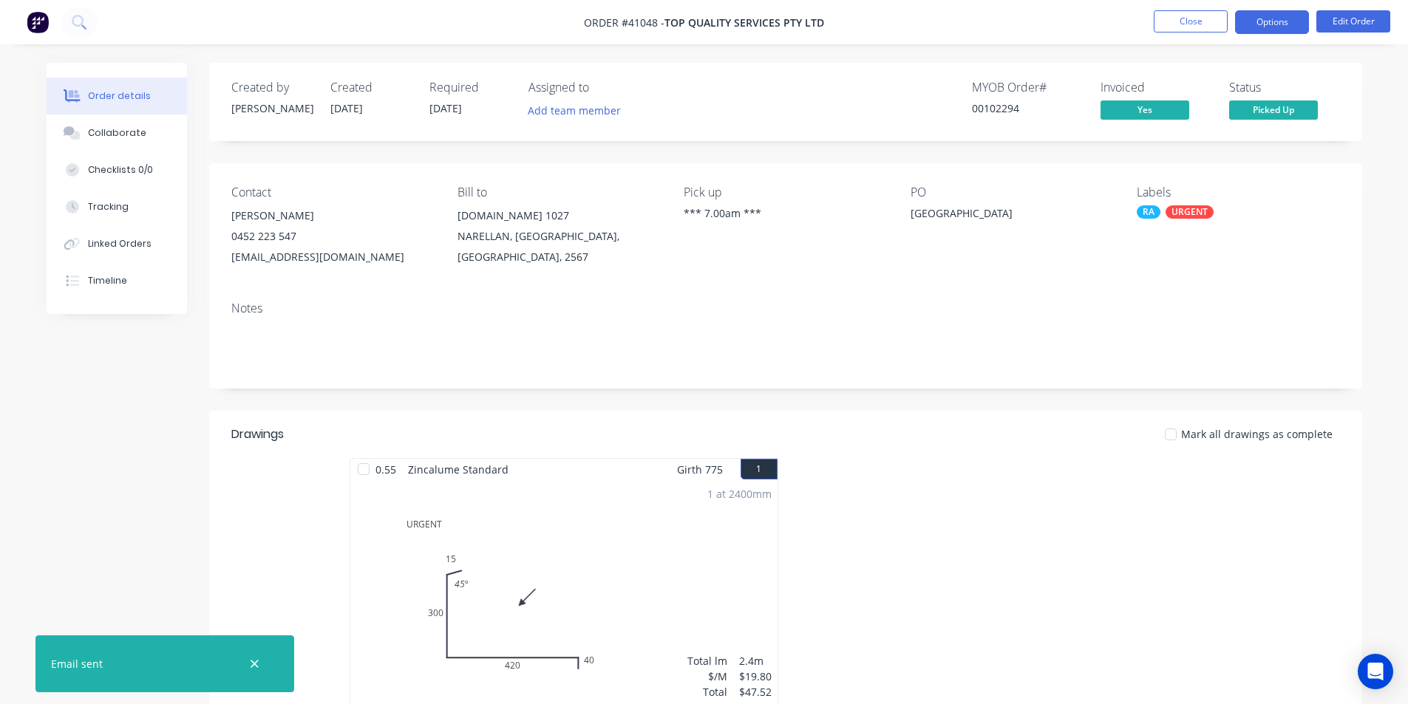
click at [1278, 26] on button "Options" at bounding box center [1272, 22] width 74 height 24
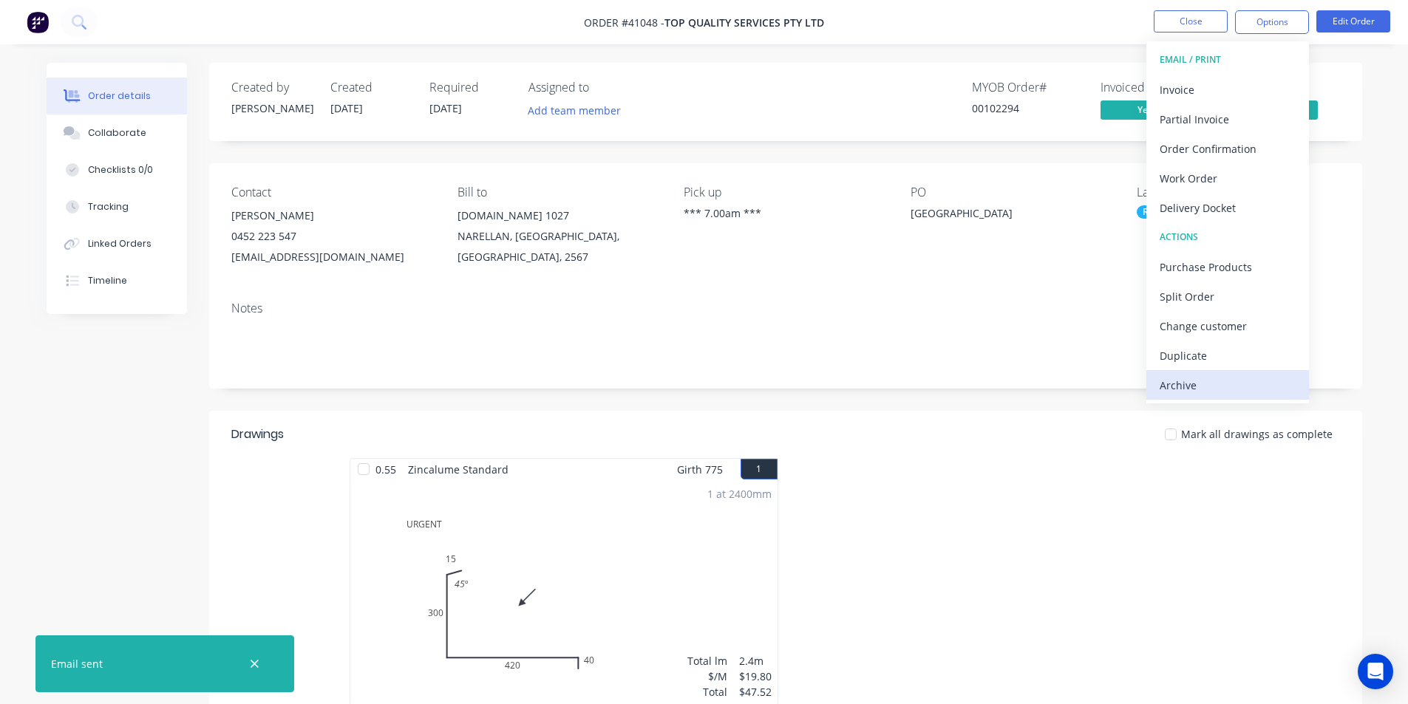
click at [1261, 394] on div "Archive" at bounding box center [1228, 385] width 136 height 21
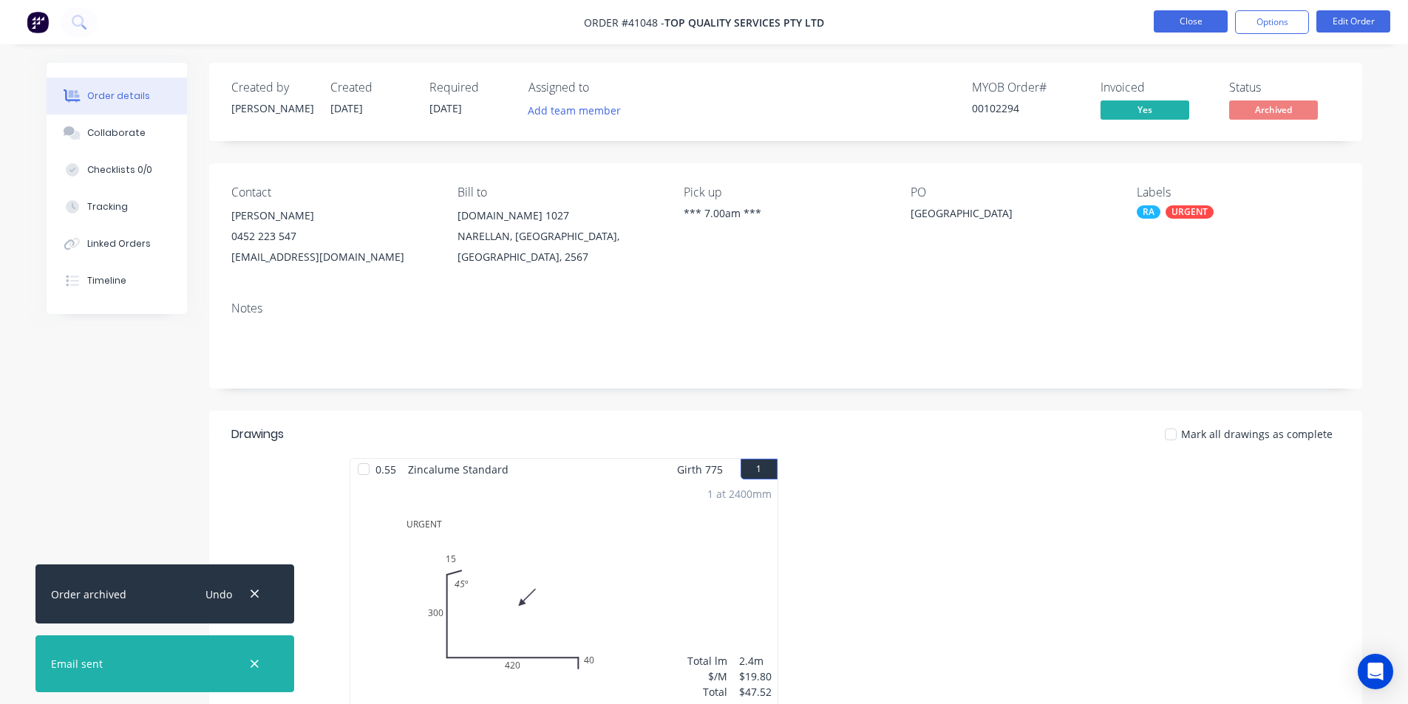
click at [1196, 15] on button "Close" at bounding box center [1191, 21] width 74 height 22
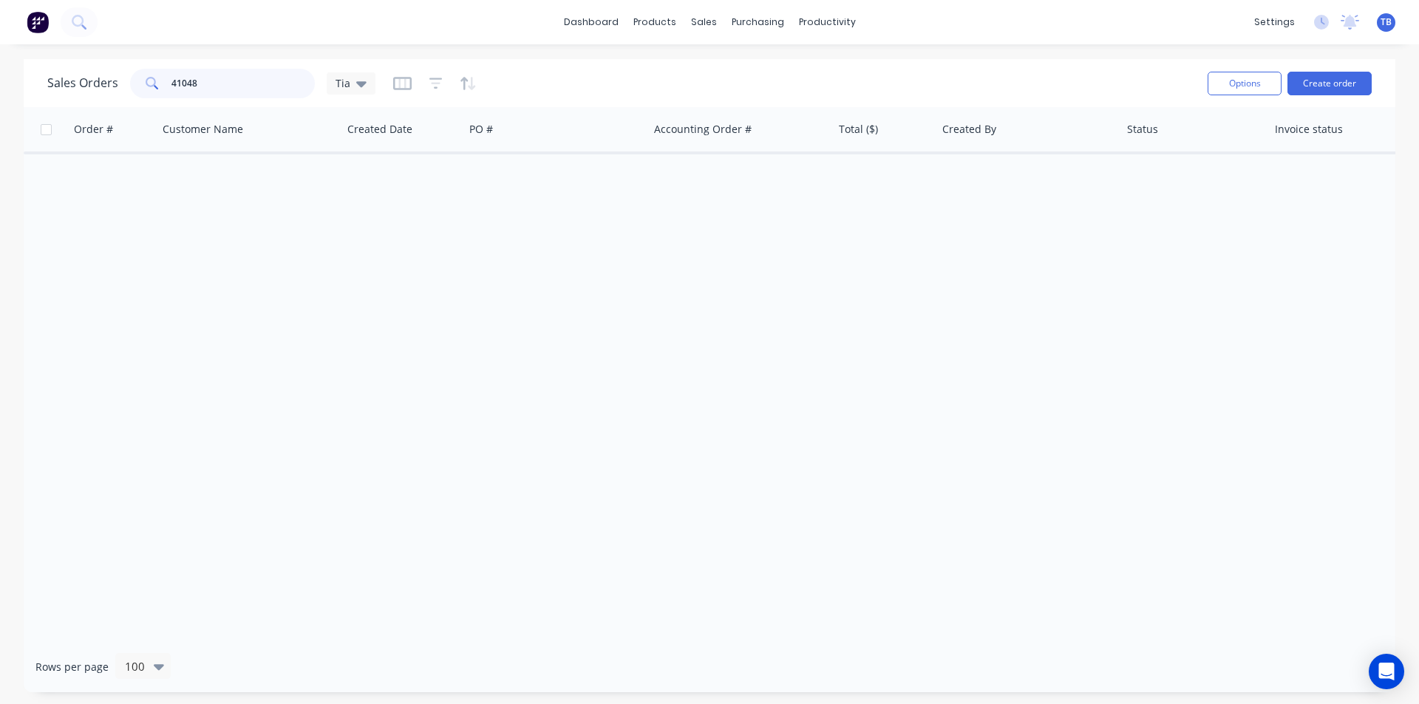
drag, startPoint x: 216, startPoint y: 82, endPoint x: 41, endPoint y: 92, distance: 175.5
click at [44, 92] on div "Sales Orders 41048 Tia Options Create order" at bounding box center [710, 83] width 1372 height 48
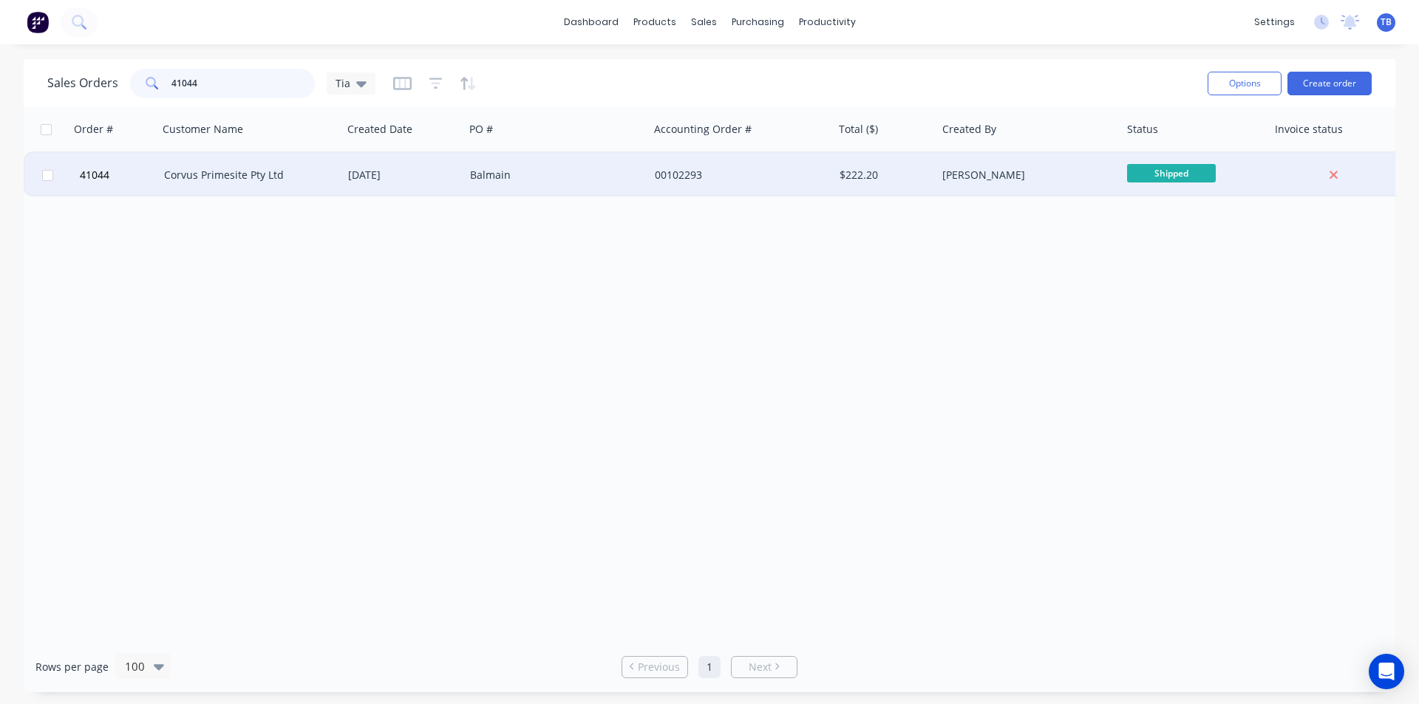
type input "41044"
click at [223, 169] on div "Corvus Primesite Pty Ltd" at bounding box center [246, 175] width 164 height 15
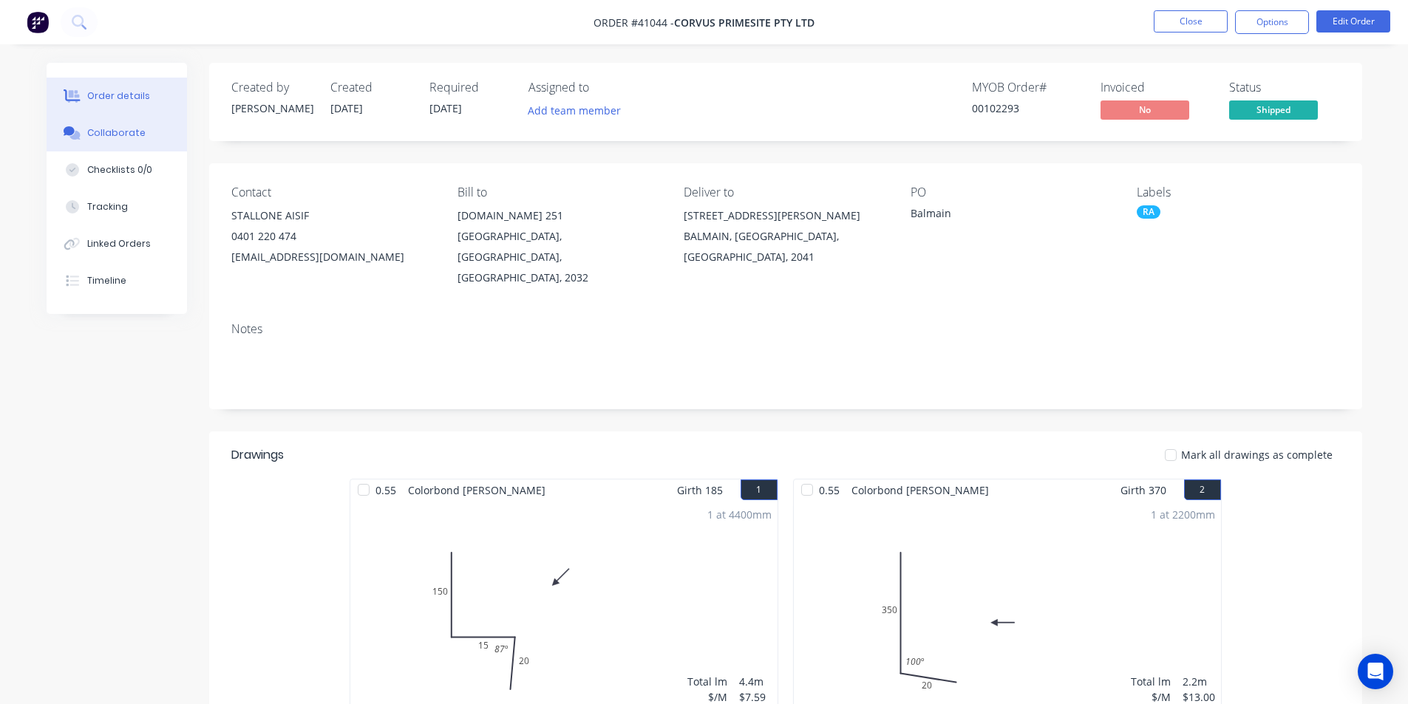
click at [97, 140] on button "Collaborate" at bounding box center [117, 133] width 140 height 37
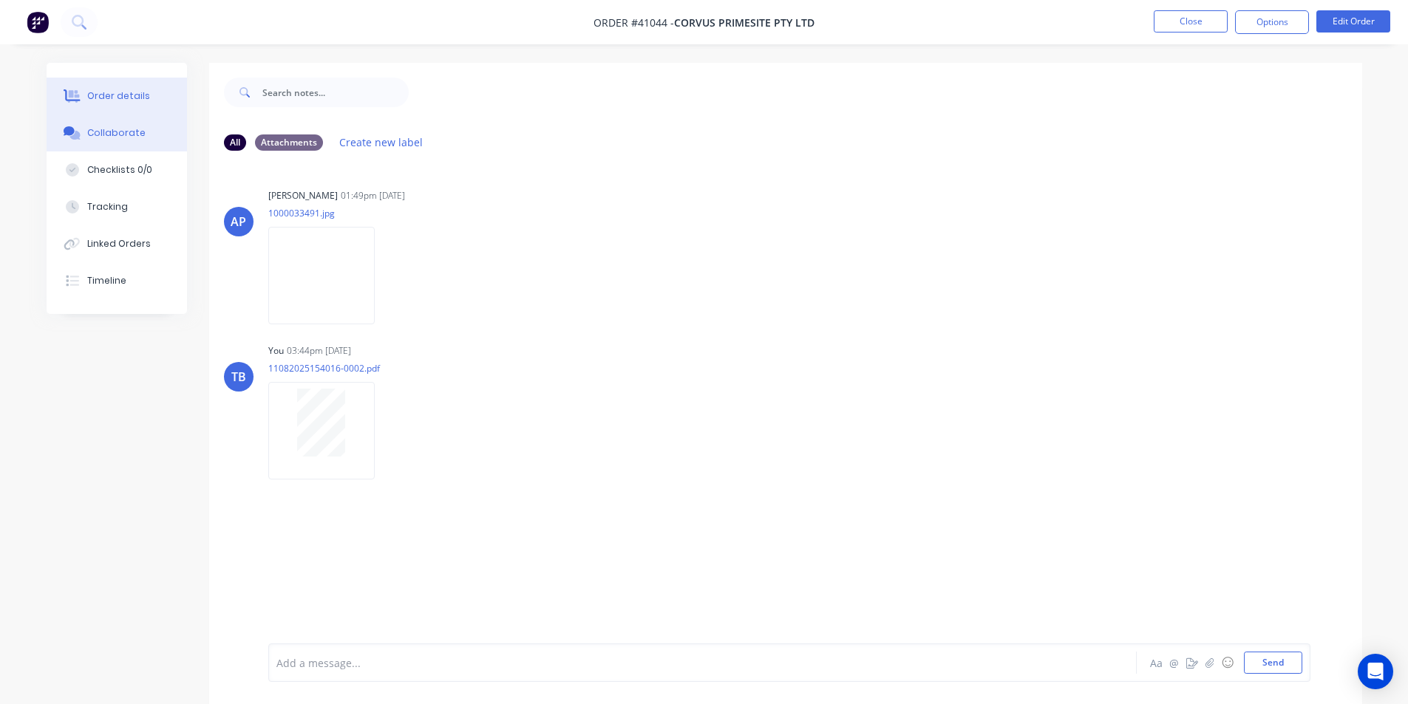
click at [156, 92] on button "Order details" at bounding box center [117, 96] width 140 height 37
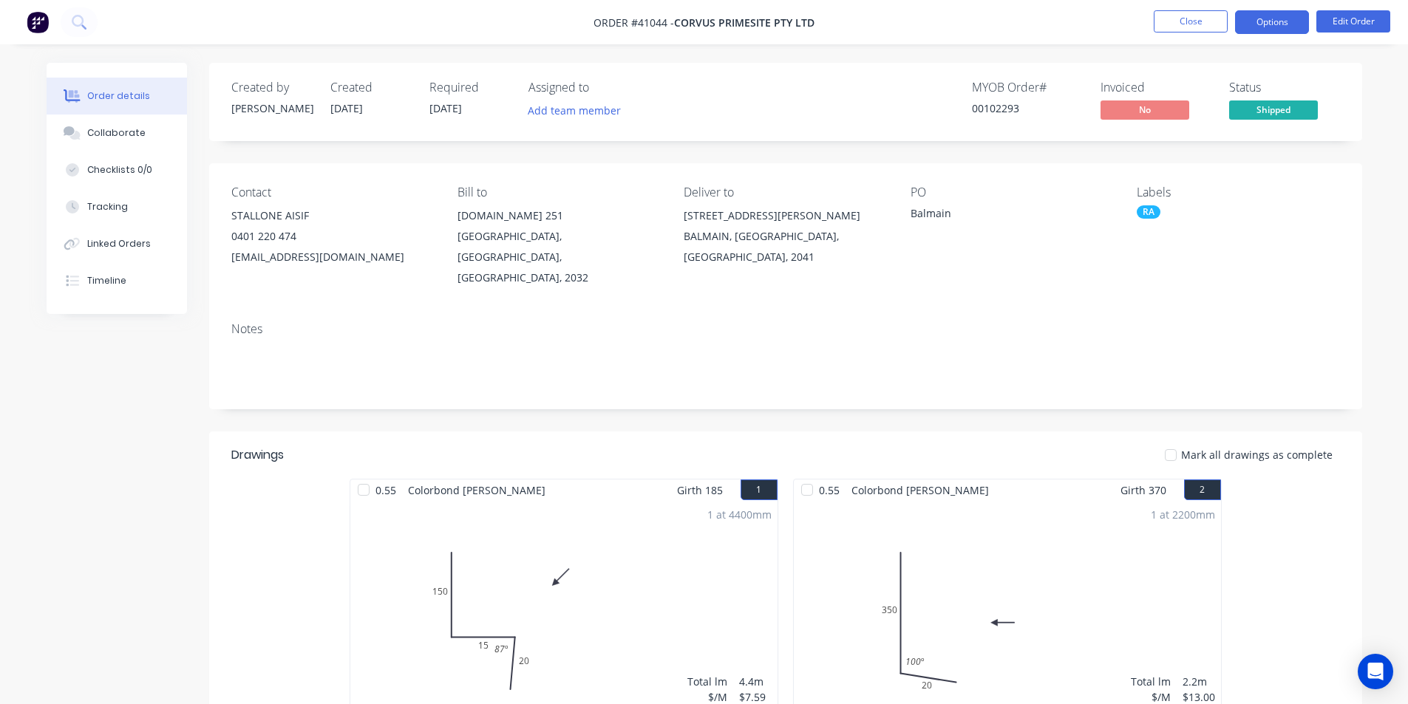
click at [1247, 23] on button "Options" at bounding box center [1272, 22] width 74 height 24
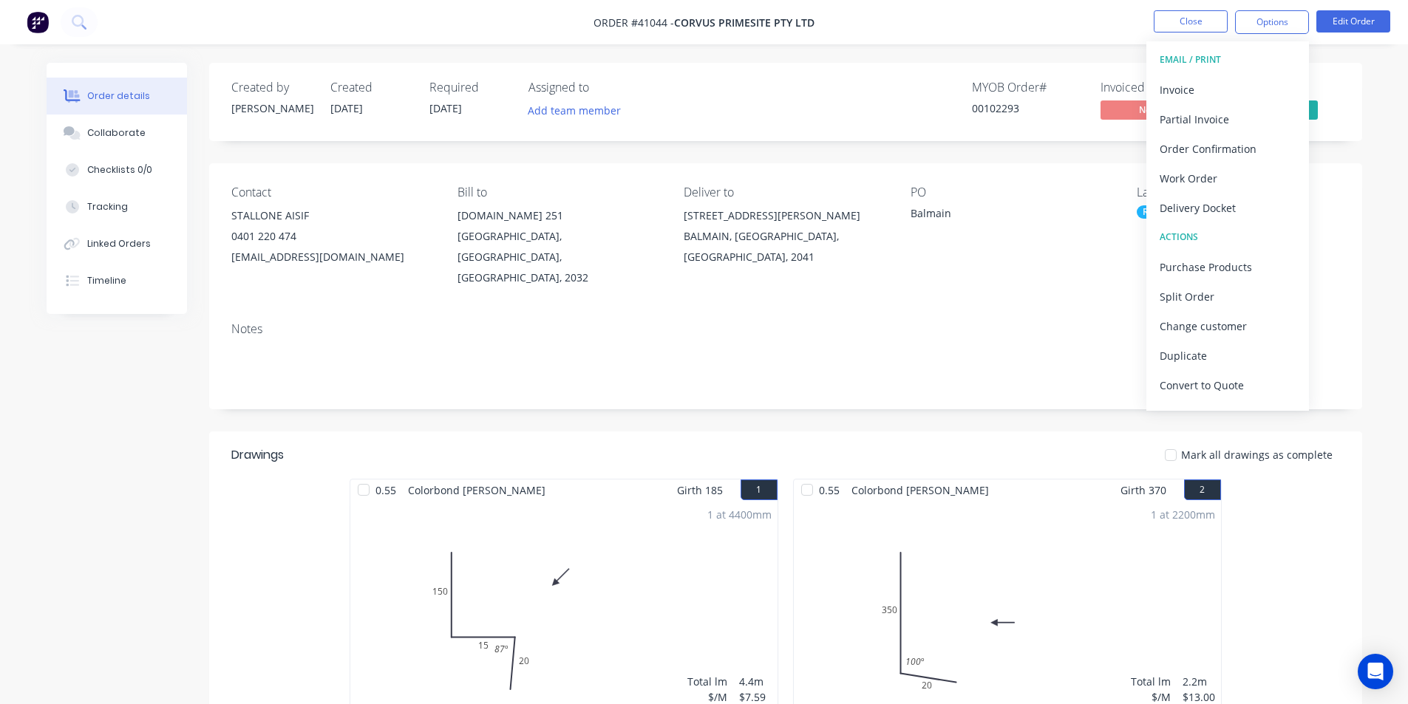
click at [1353, 120] on div "Created by Angela Created 08/08/25 Required 11/08/25 Assigned to Add team membe…" at bounding box center [785, 102] width 1153 height 78
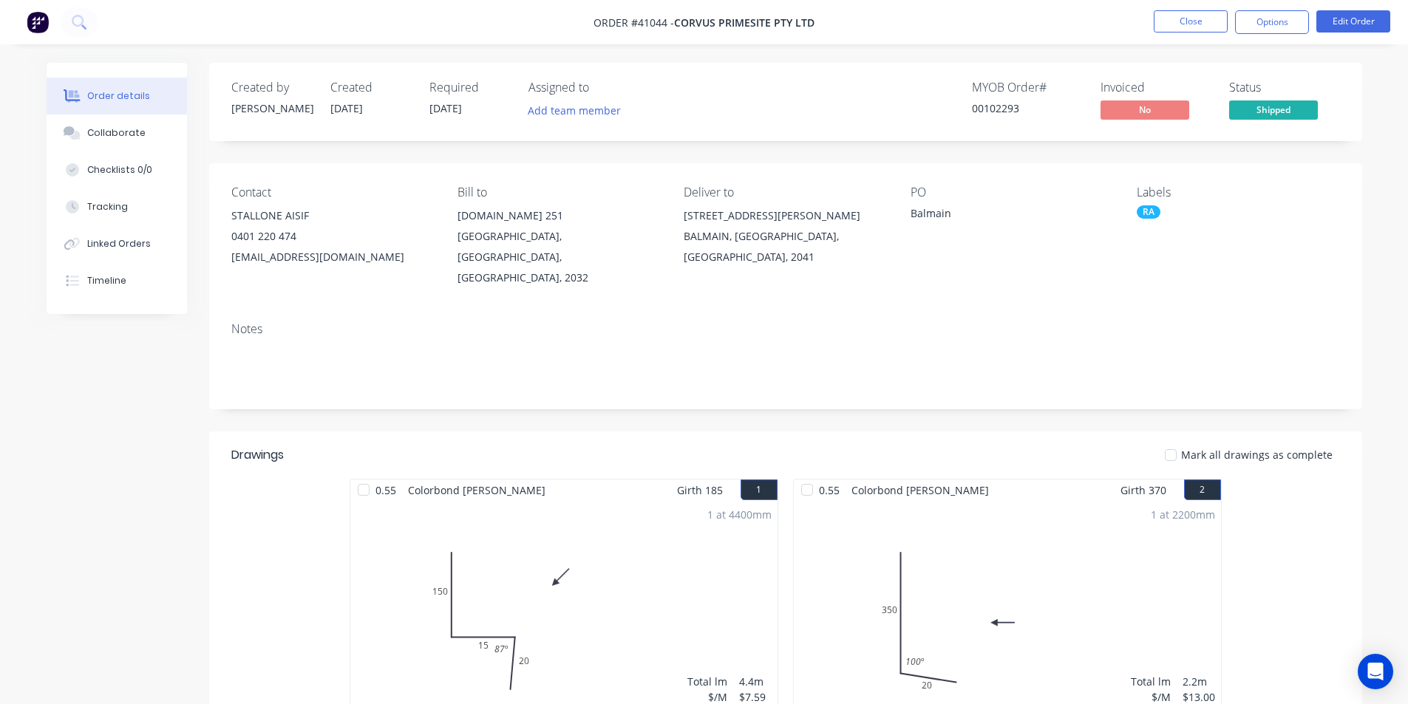
click at [1270, 1] on nav "Order #41044 - Corvus Primesite Pty Ltd Close Options Edit Order" at bounding box center [704, 22] width 1408 height 44
click at [1266, 26] on button "Options" at bounding box center [1272, 22] width 74 height 24
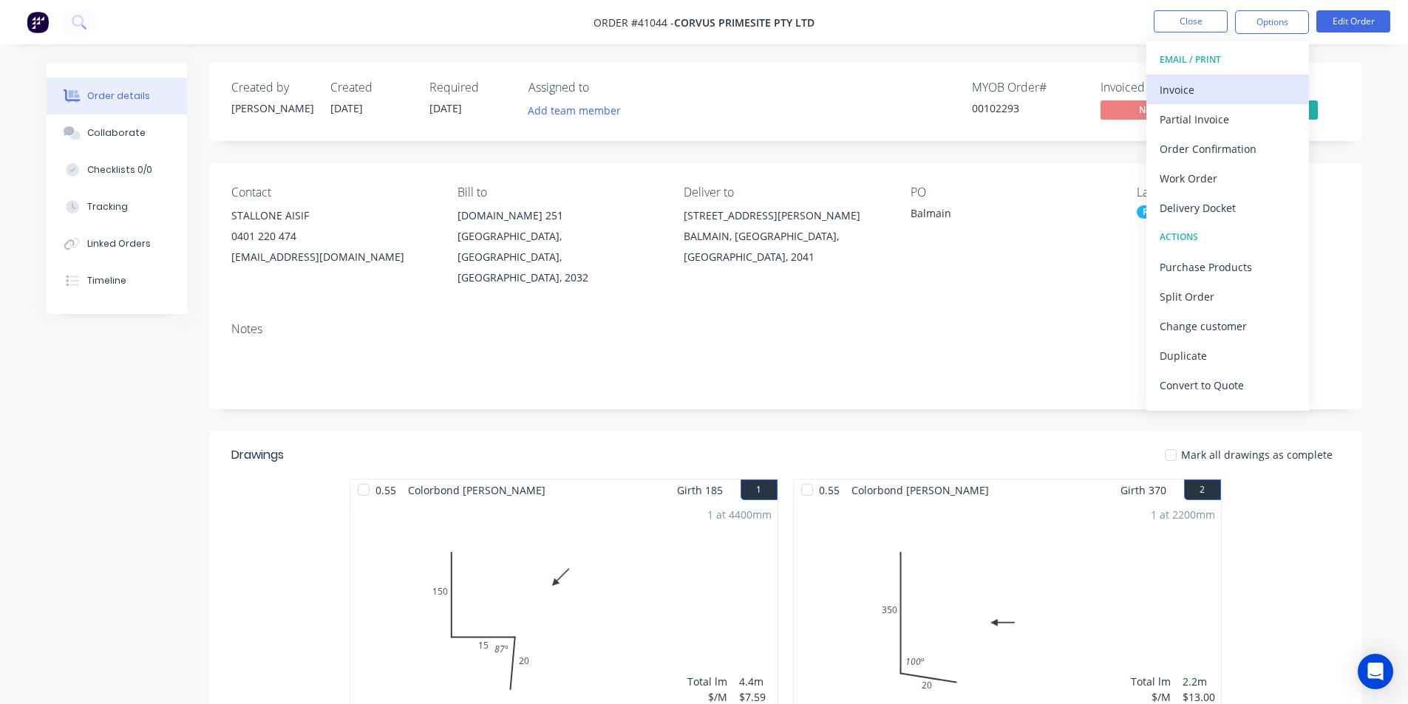
click at [1232, 89] on div "Invoice" at bounding box center [1228, 89] width 136 height 21
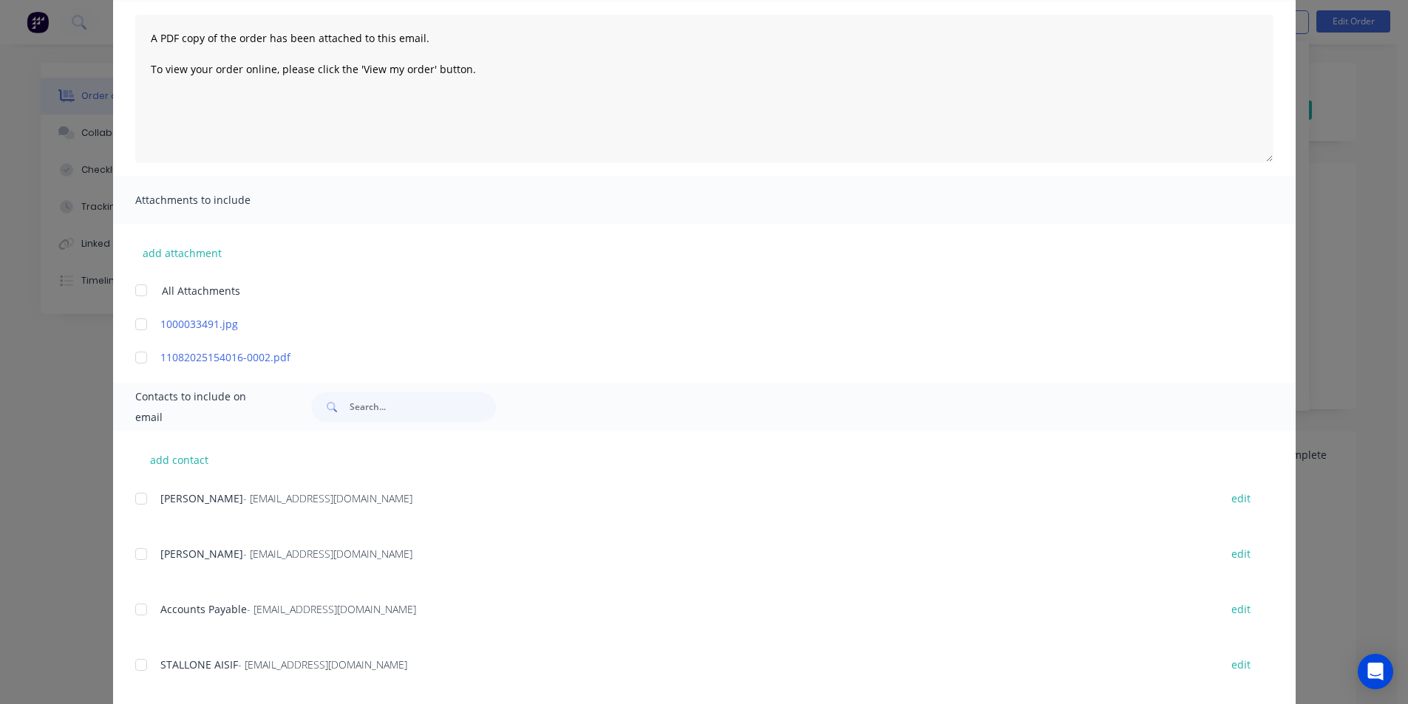
scroll to position [296, 0]
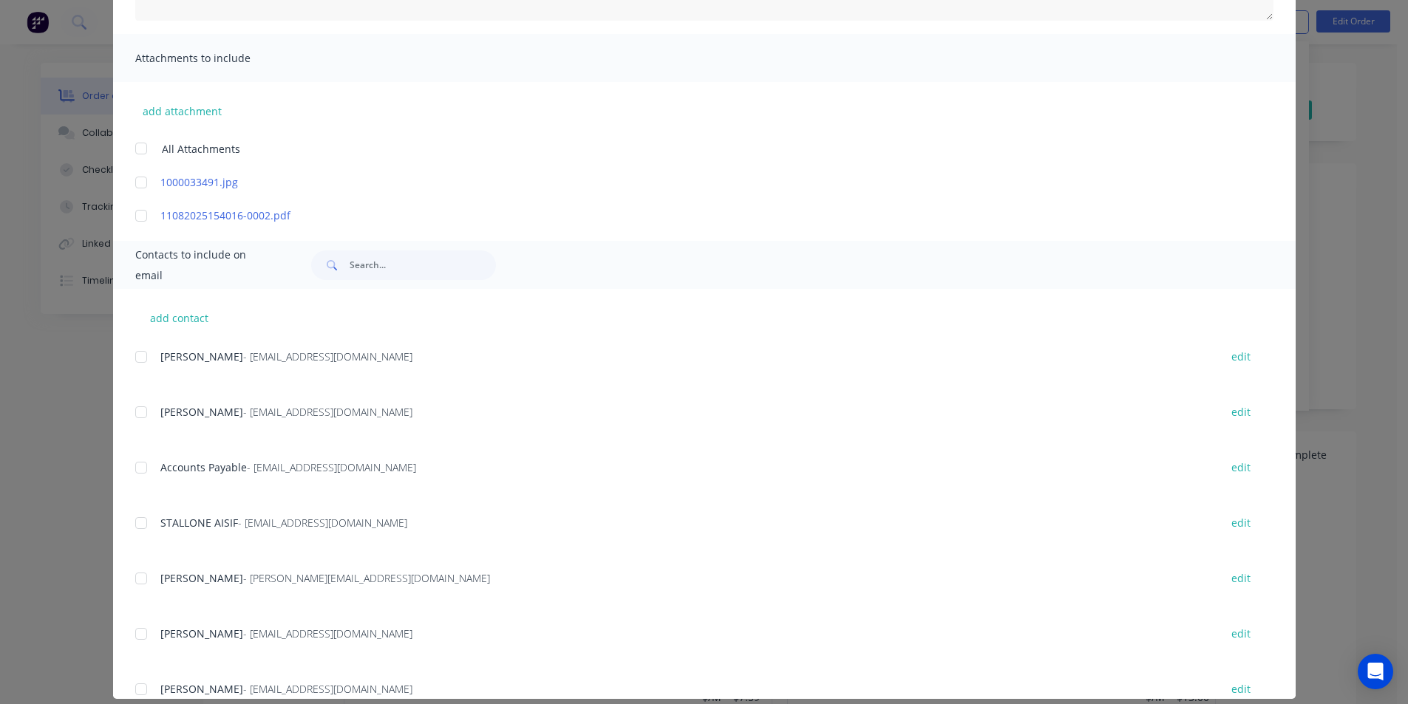
click at [140, 466] on div at bounding box center [141, 468] width 30 height 30
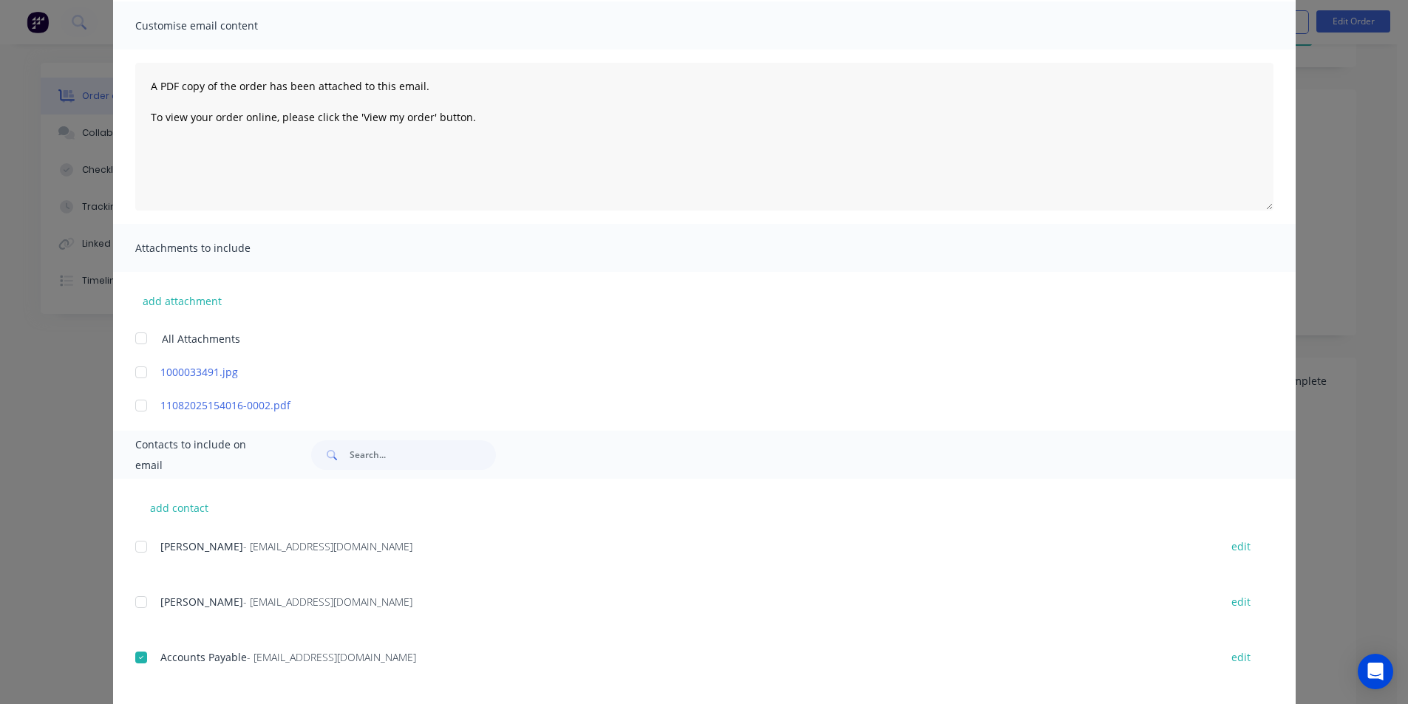
scroll to position [0, 0]
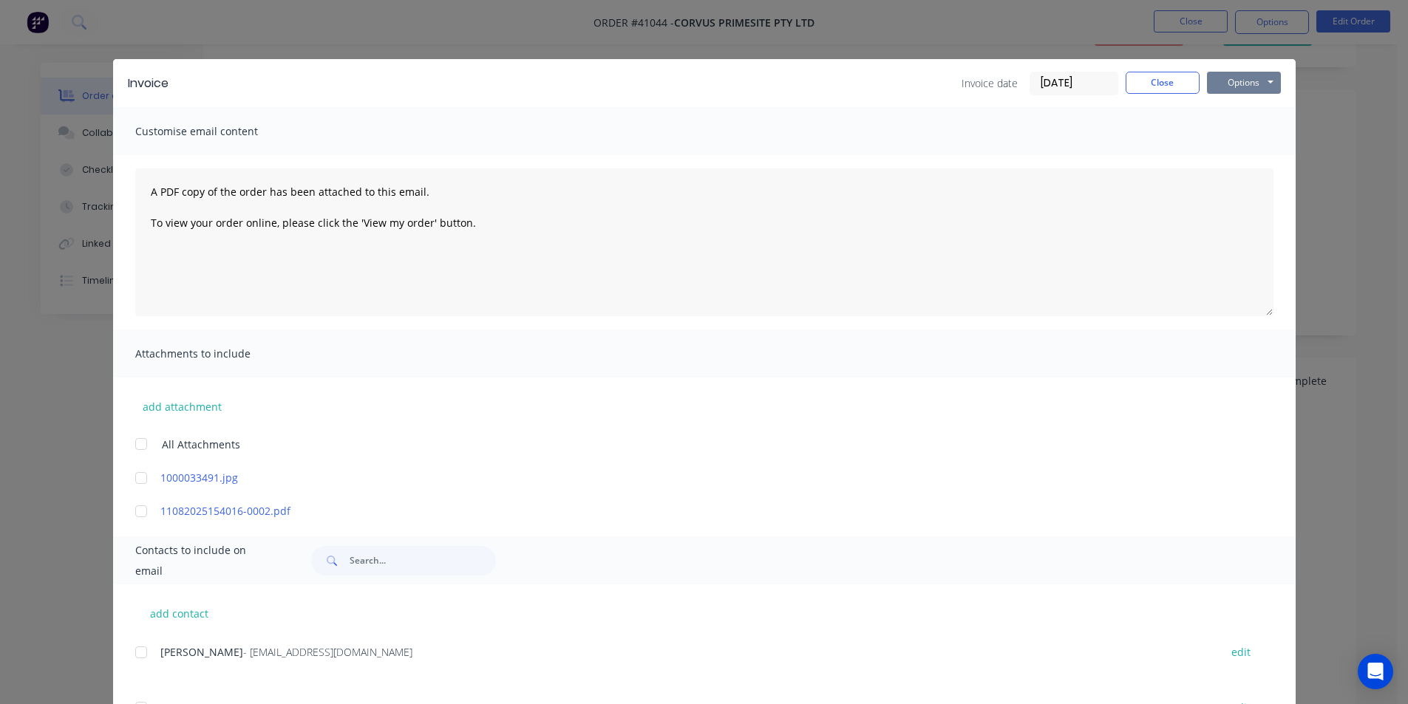
click at [1234, 86] on button "Options" at bounding box center [1244, 83] width 74 height 22
click at [1246, 157] on button "Email" at bounding box center [1254, 158] width 95 height 24
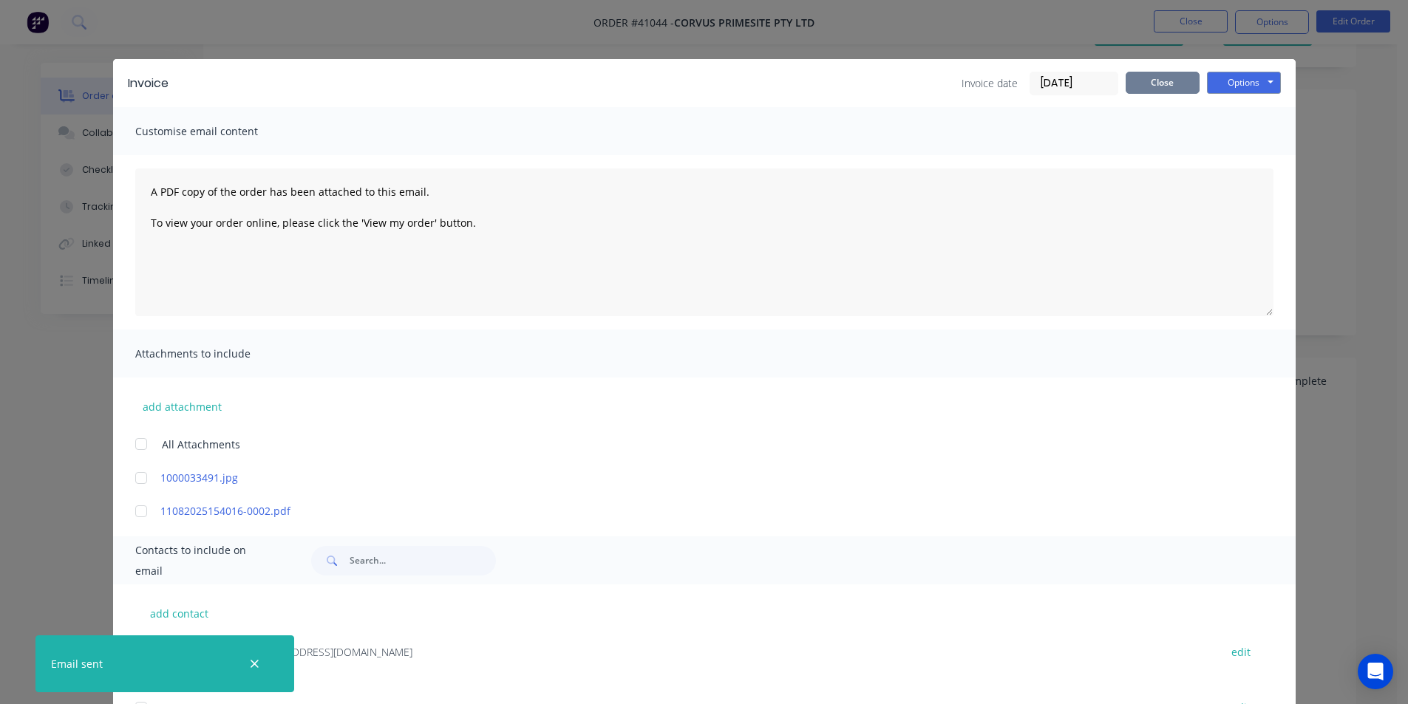
click at [1131, 79] on button "Close" at bounding box center [1163, 83] width 74 height 22
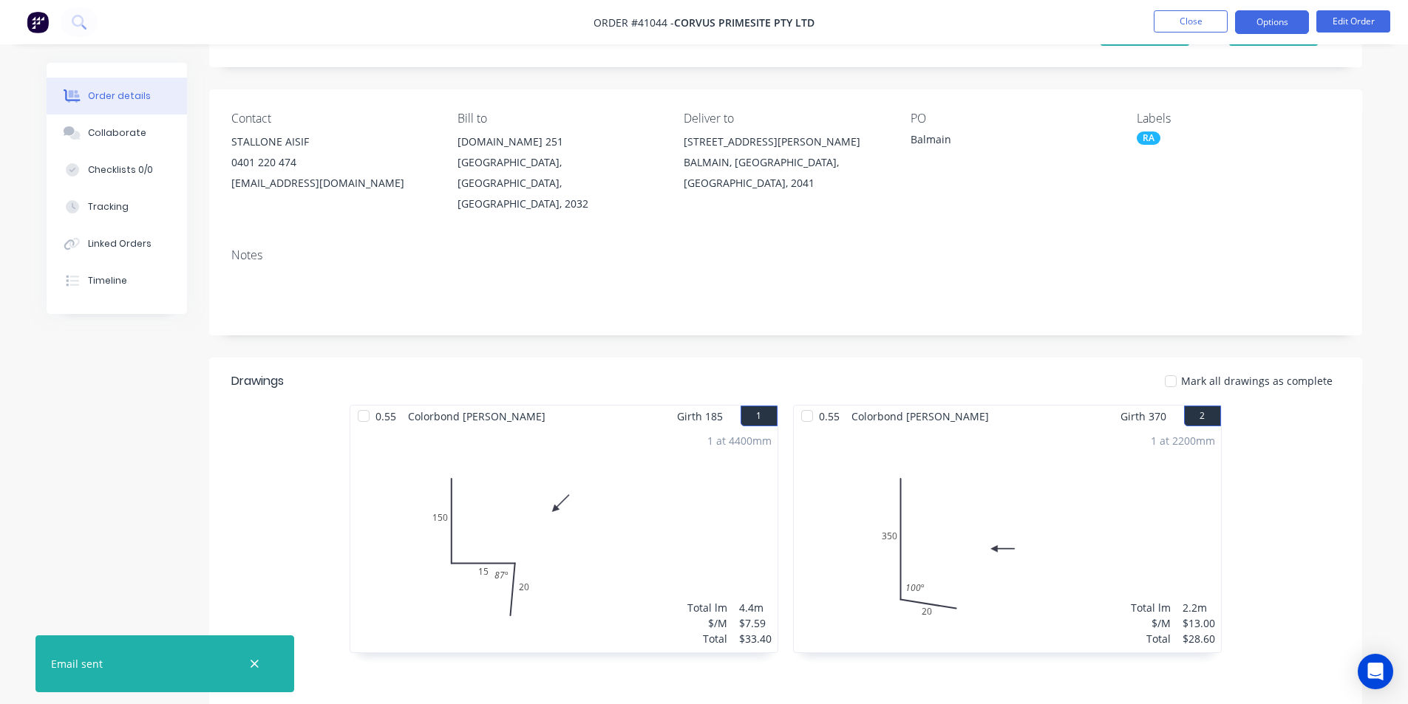
click at [1276, 24] on button "Options" at bounding box center [1272, 22] width 74 height 24
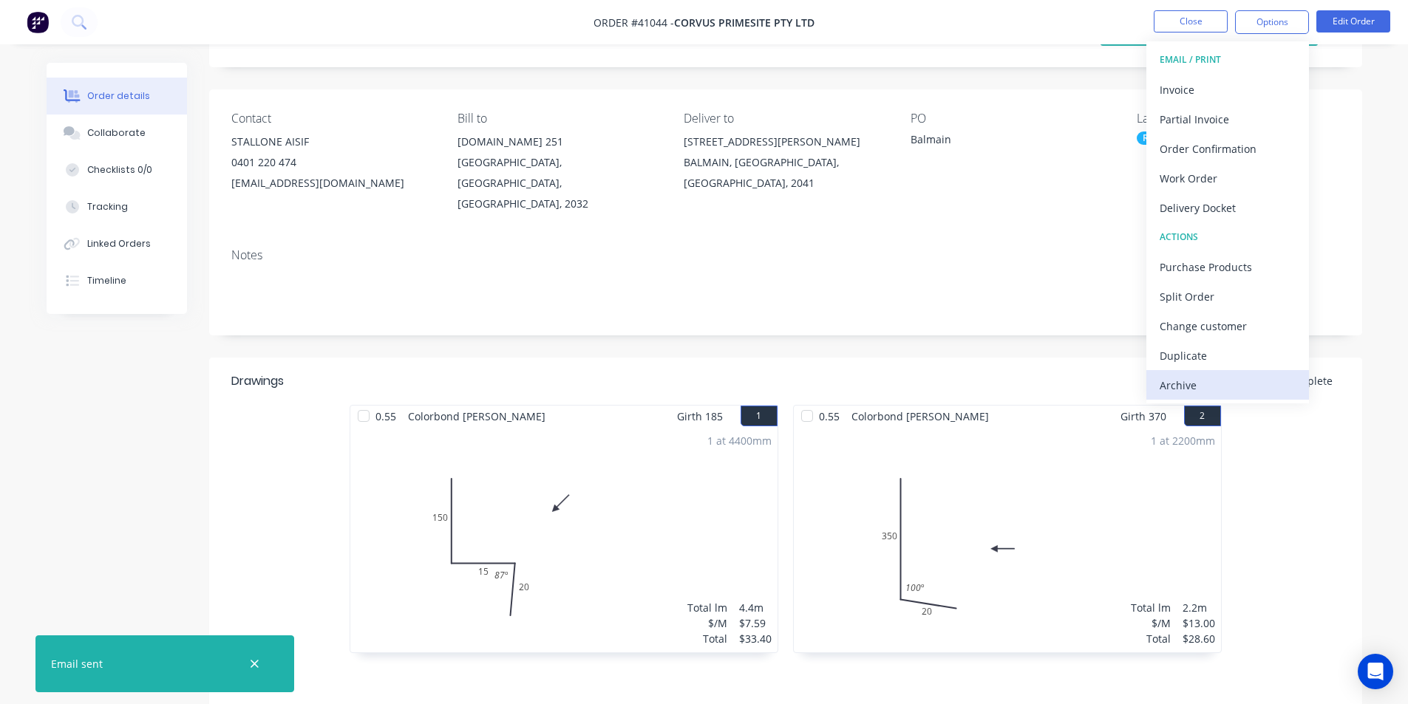
click at [1223, 381] on div "Archive" at bounding box center [1228, 385] width 136 height 21
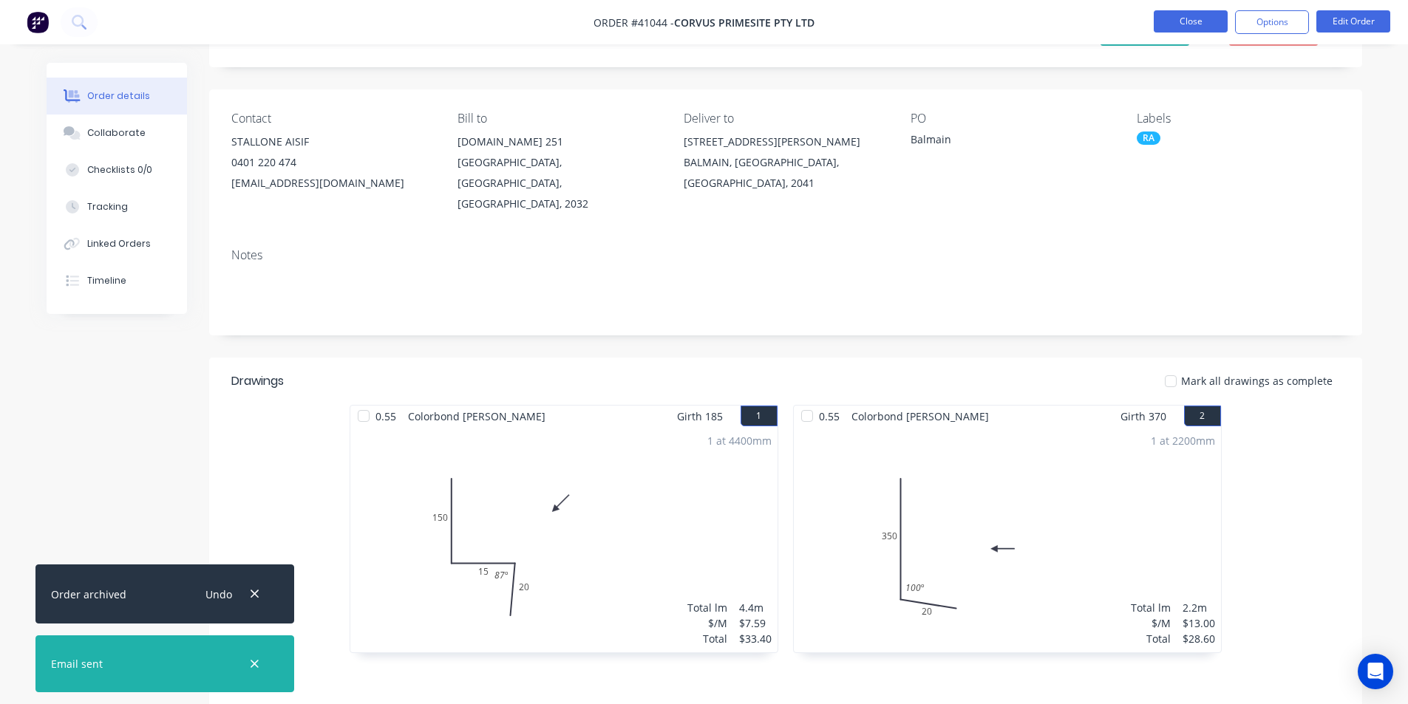
click at [1190, 24] on button "Close" at bounding box center [1191, 21] width 74 height 22
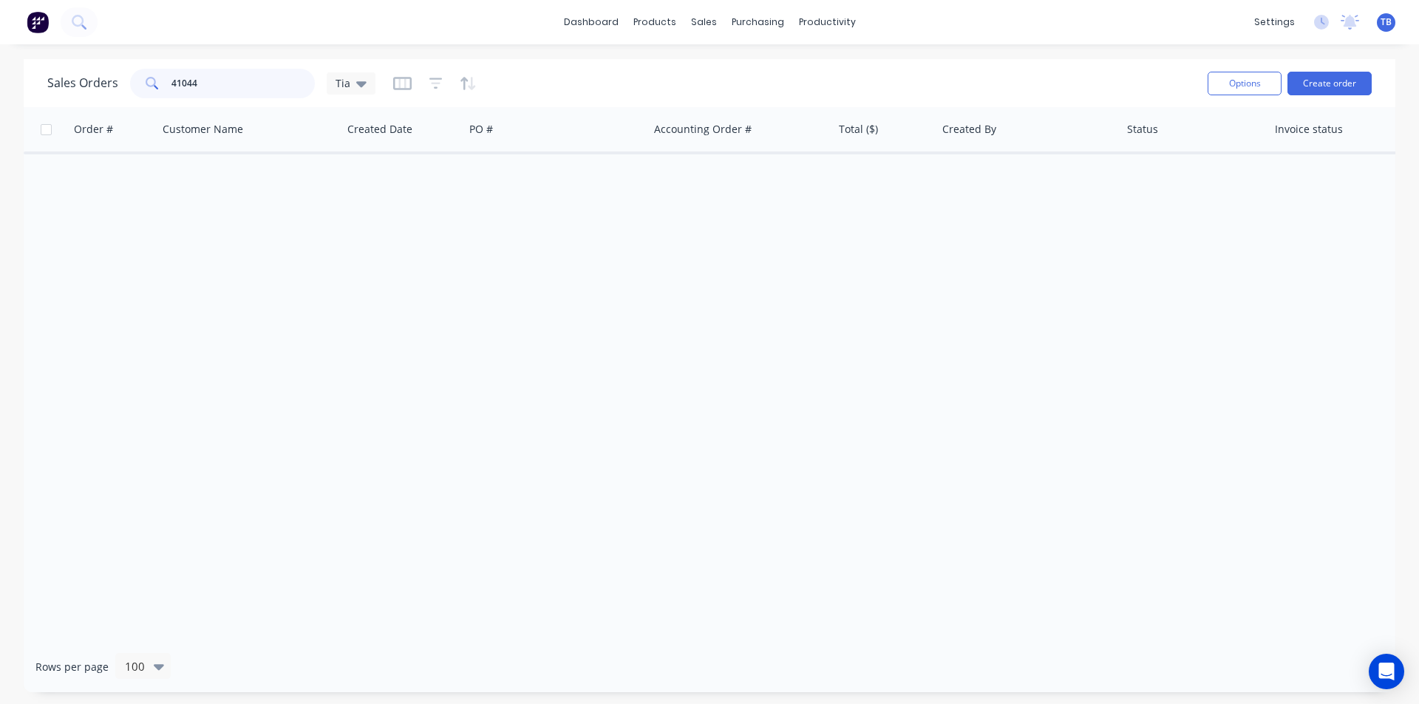
drag, startPoint x: 251, startPoint y: 81, endPoint x: 0, endPoint y: 61, distance: 252.1
click at [0, 64] on div "Sales Orders 41044 Tia Options Create order Order # Customer Name Created Date …" at bounding box center [709, 376] width 1419 height 634
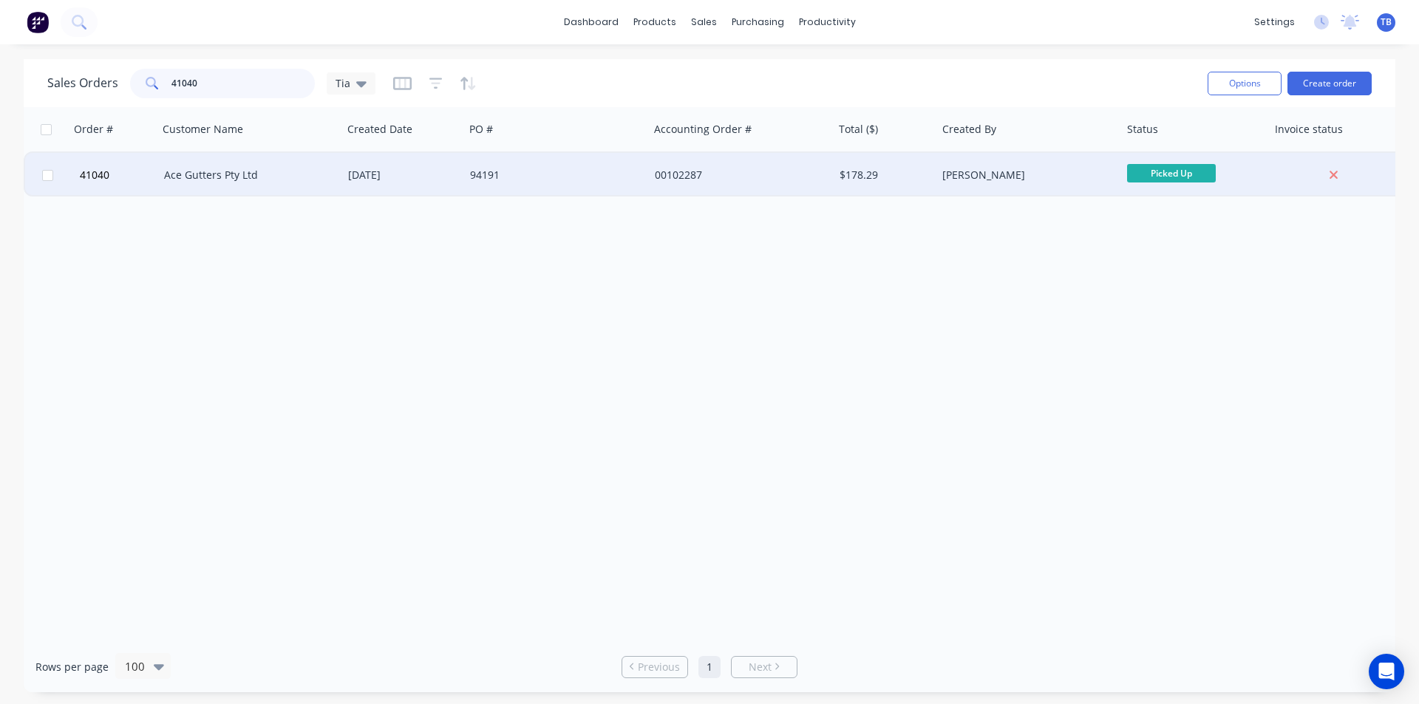
type input "41040"
click at [228, 186] on div "Ace Gutters Pty Ltd" at bounding box center [250, 175] width 185 height 44
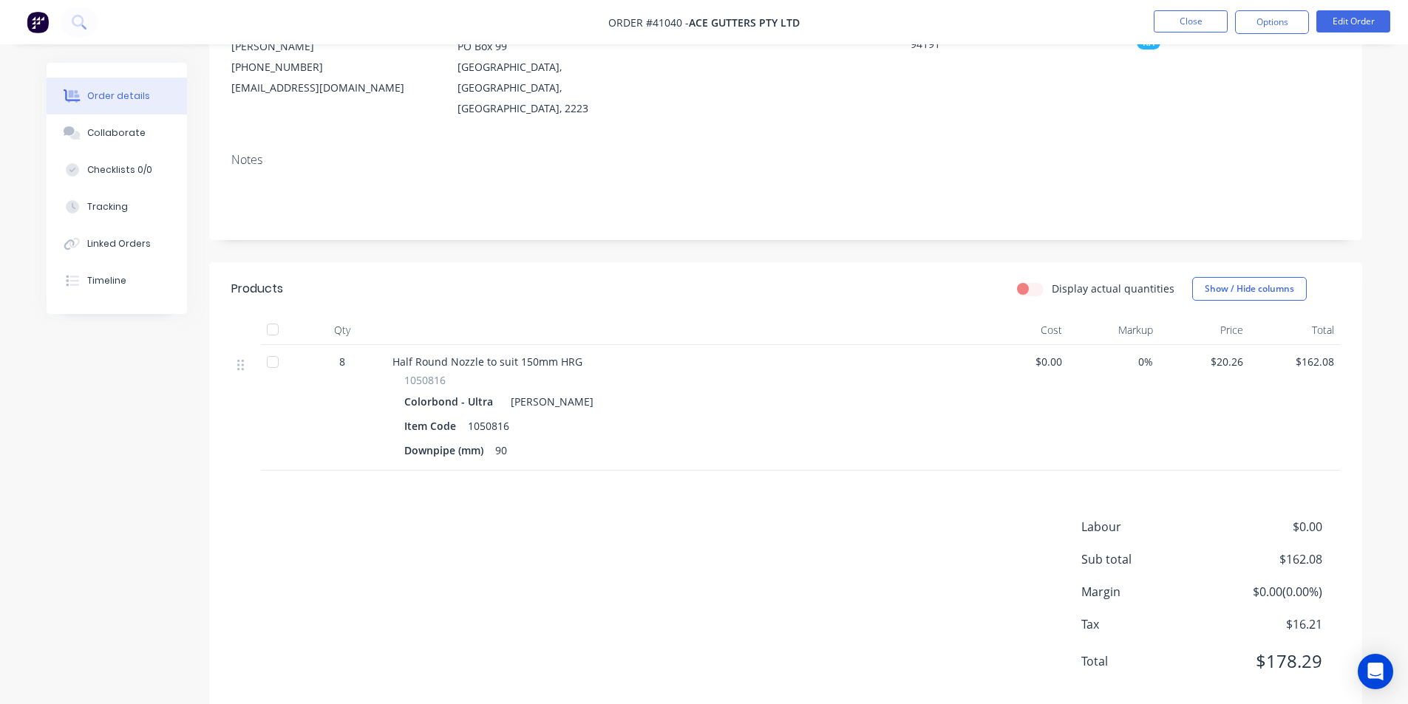
scroll to position [178, 0]
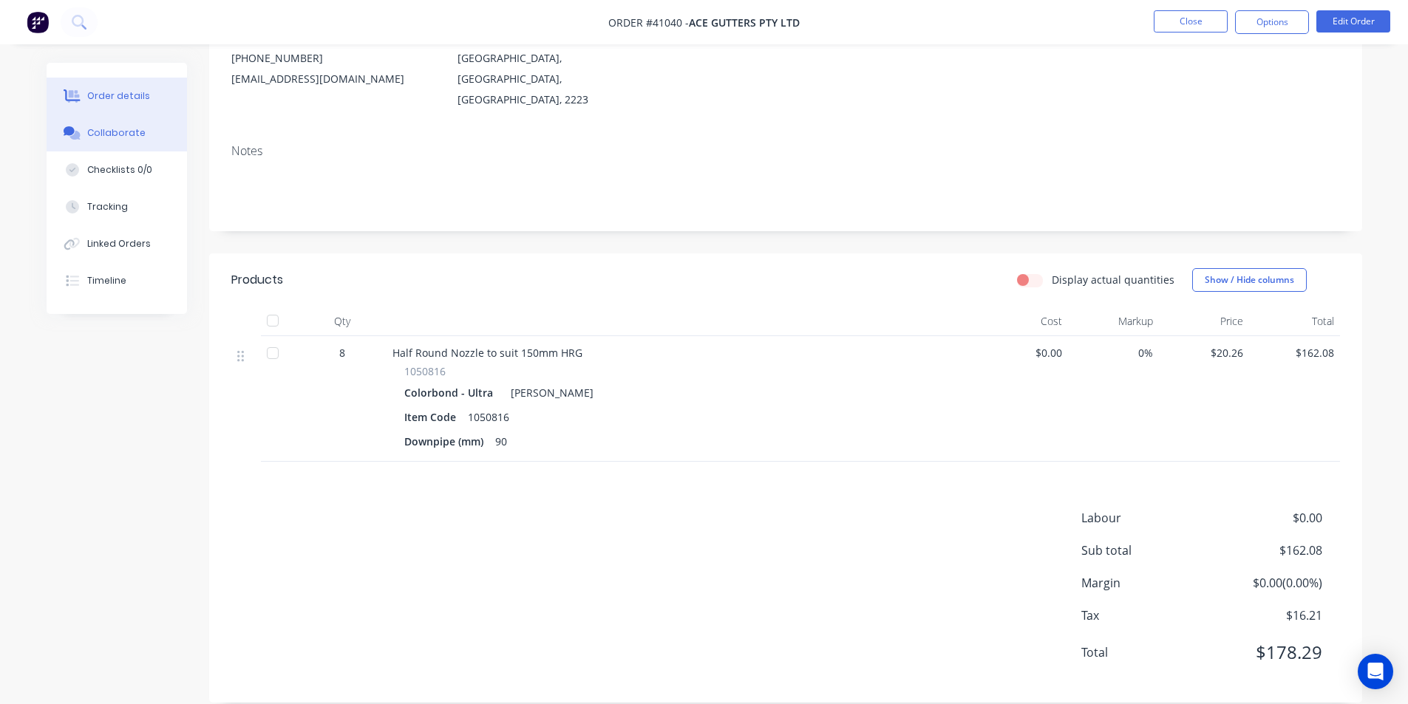
click at [152, 133] on button "Collaborate" at bounding box center [117, 133] width 140 height 37
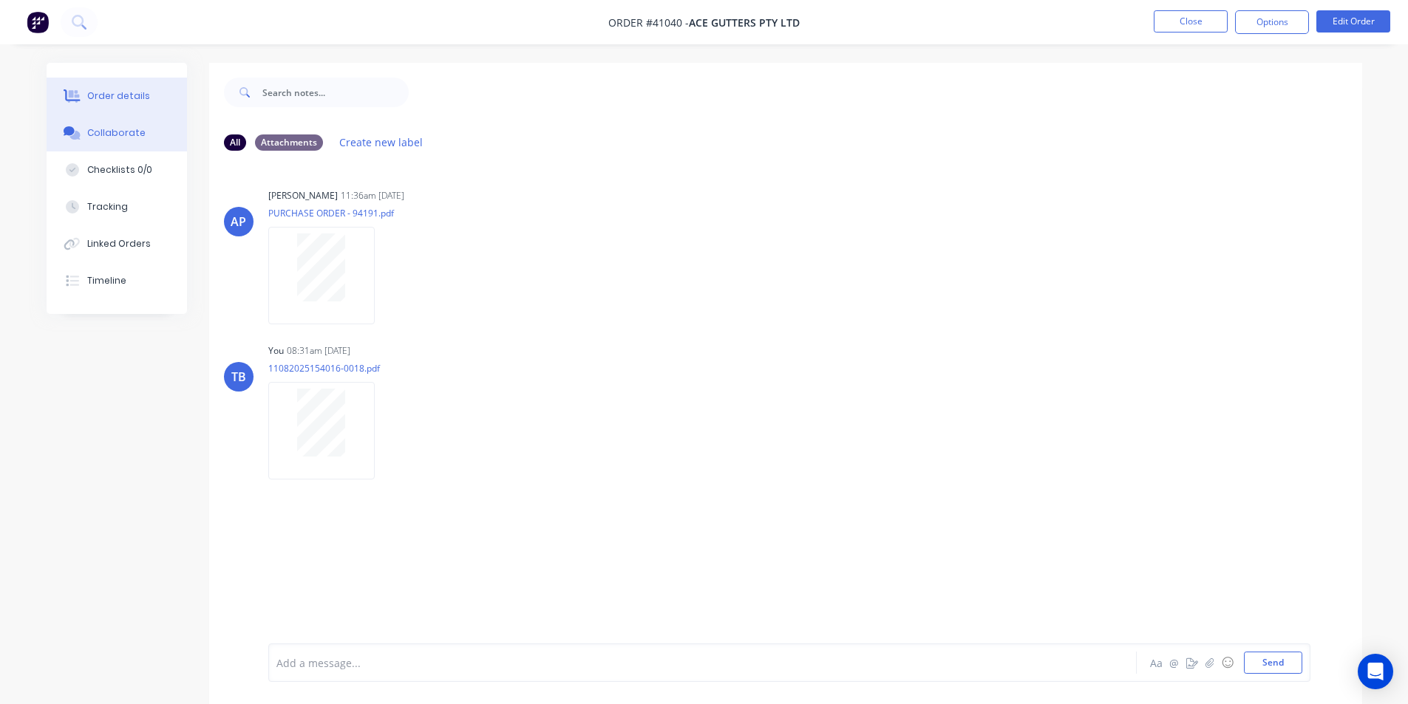
drag, startPoint x: 89, startPoint y: 91, endPoint x: 101, endPoint y: 105, distance: 17.9
click at [90, 91] on div "Order details" at bounding box center [118, 95] width 63 height 13
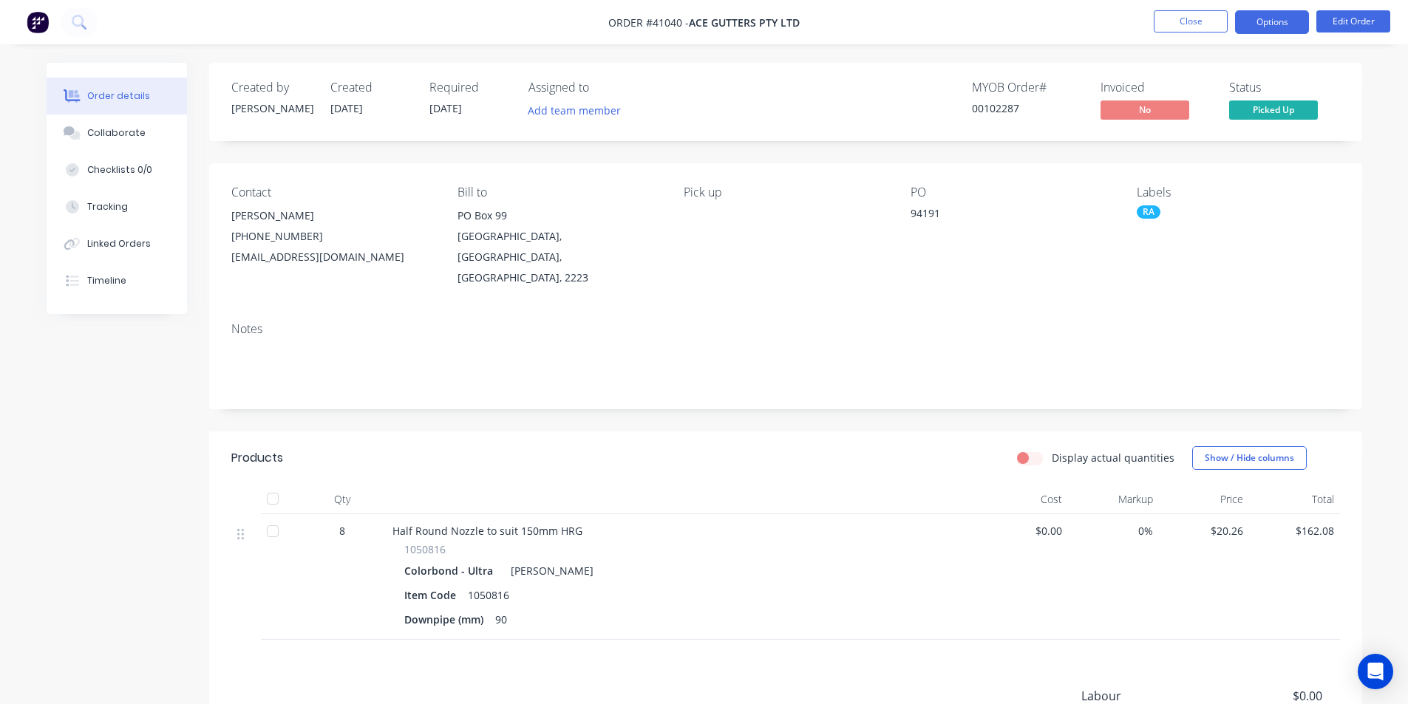
click at [1263, 22] on button "Options" at bounding box center [1272, 22] width 74 height 24
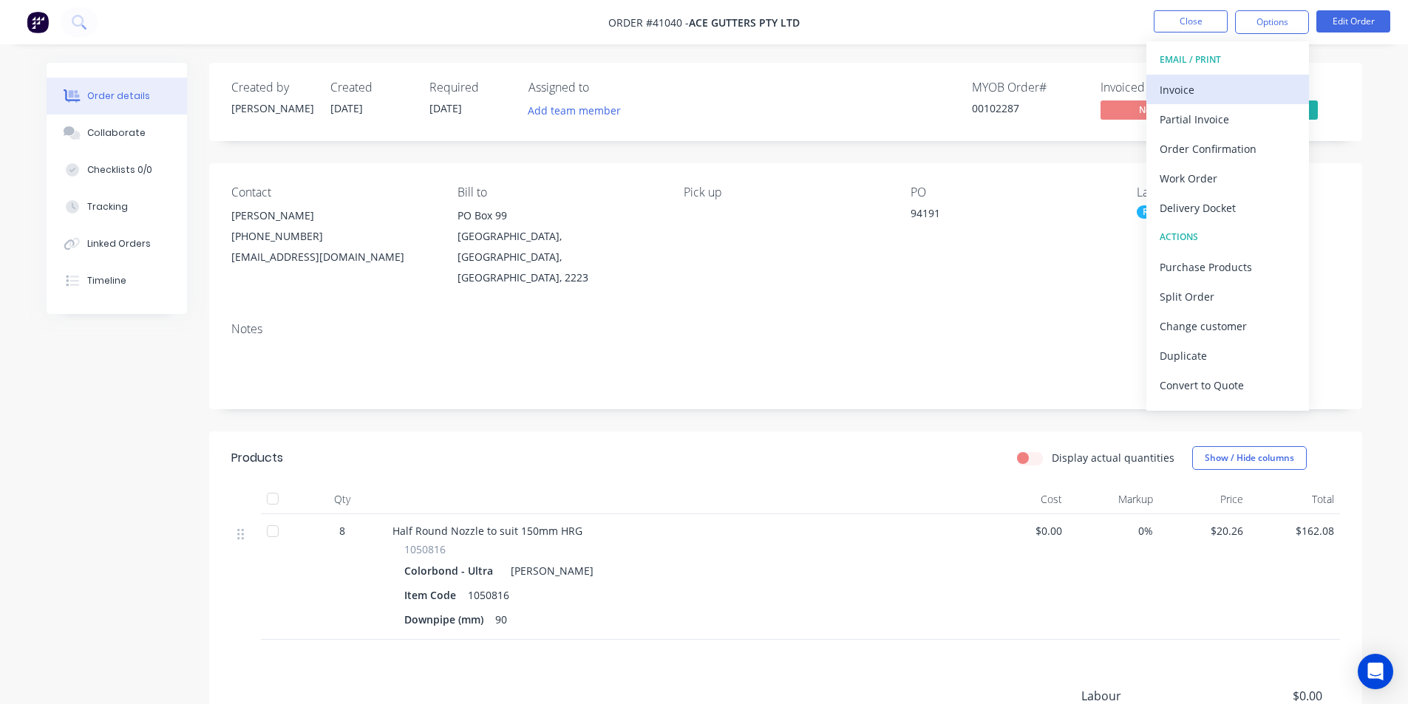
click at [1198, 91] on div "Invoice" at bounding box center [1228, 89] width 136 height 21
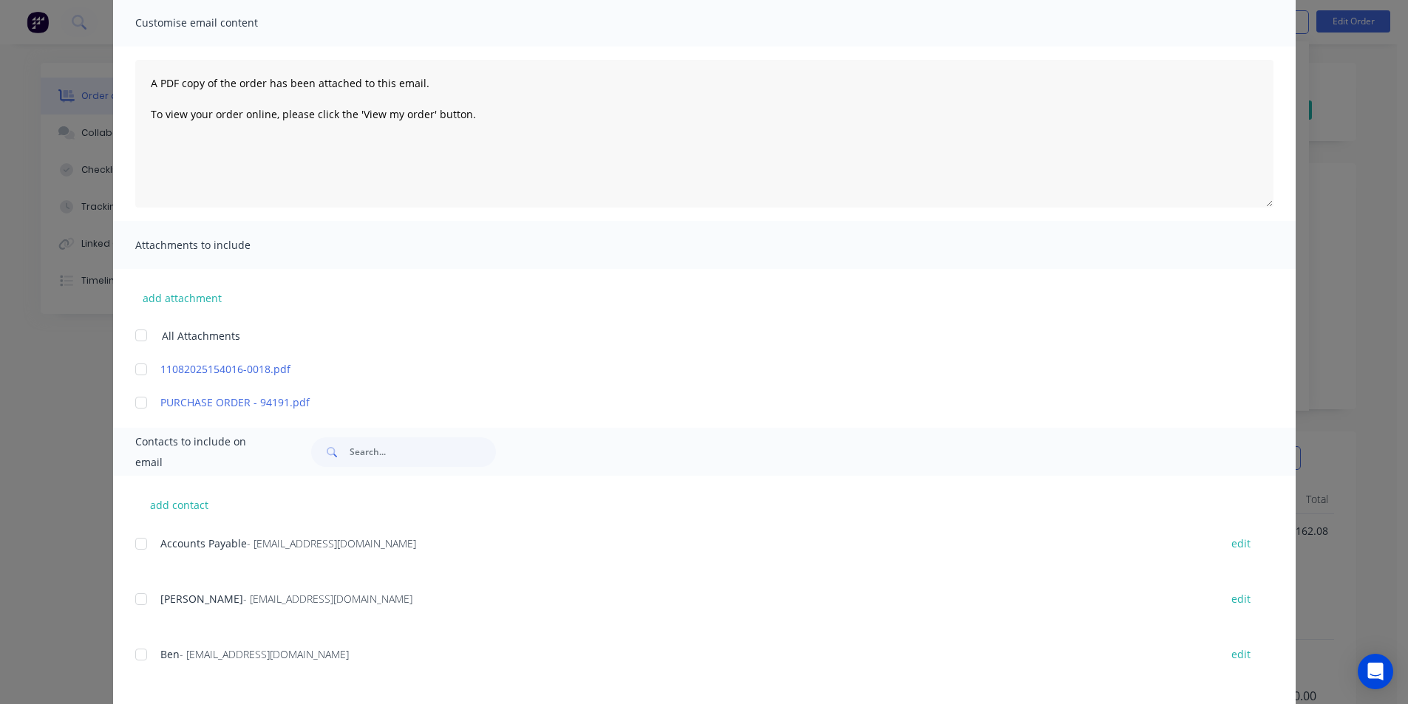
scroll to position [222, 0]
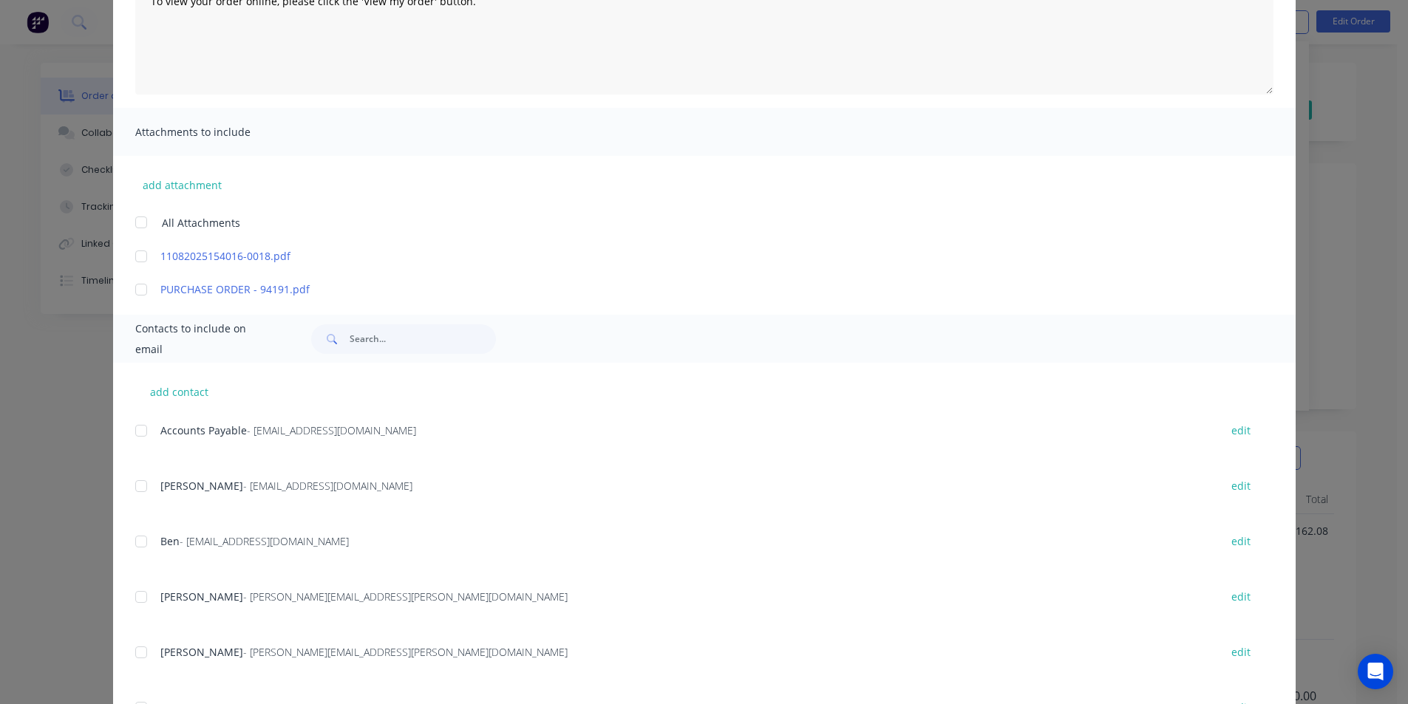
click at [145, 433] on div at bounding box center [141, 431] width 30 height 30
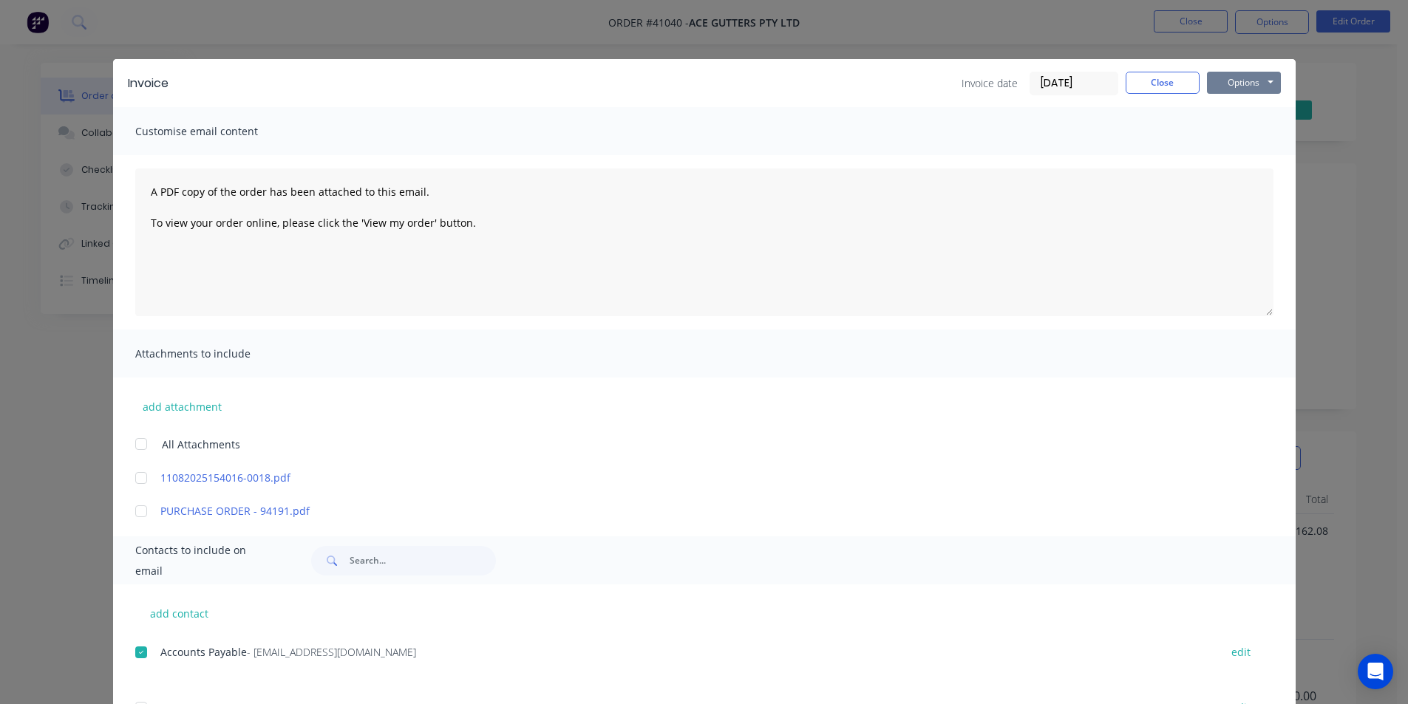
click at [1260, 84] on button "Options" at bounding box center [1244, 83] width 74 height 22
click at [1266, 162] on button "Email" at bounding box center [1254, 158] width 95 height 24
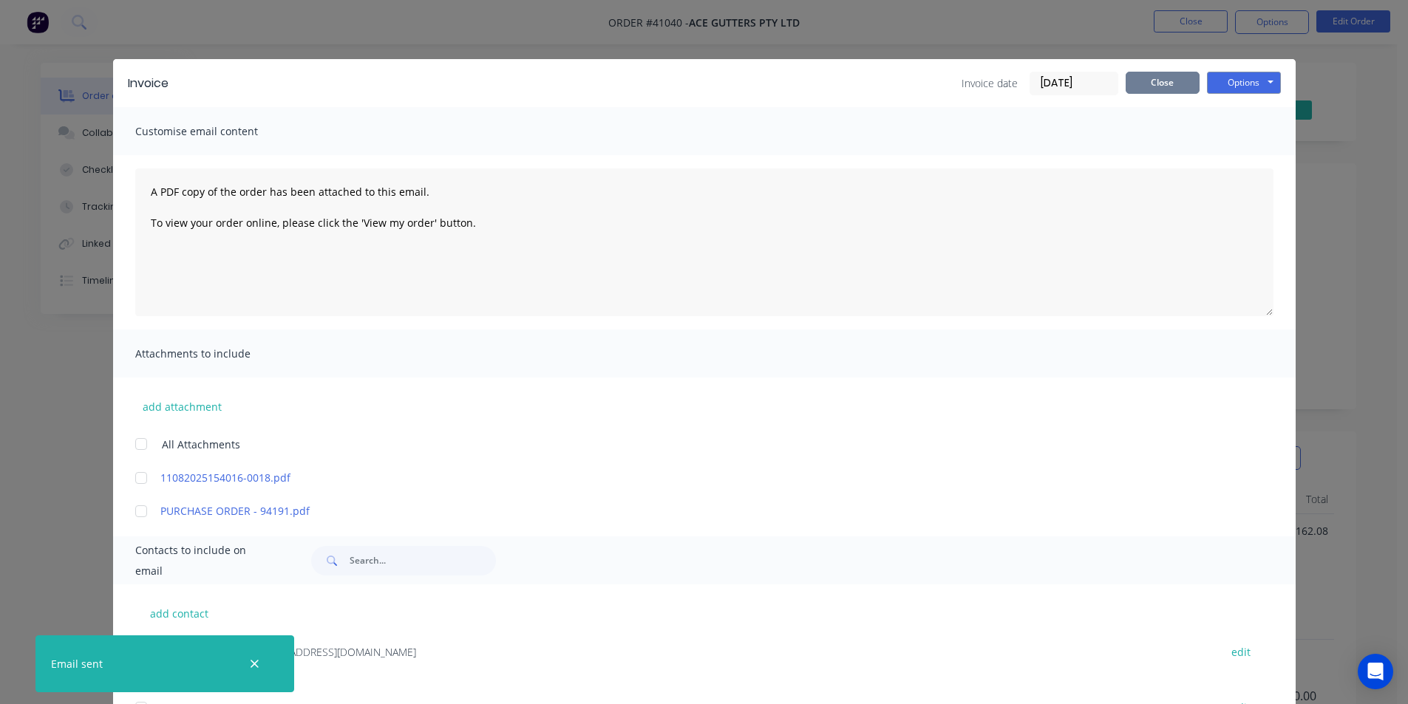
click at [1164, 80] on button "Close" at bounding box center [1163, 83] width 74 height 22
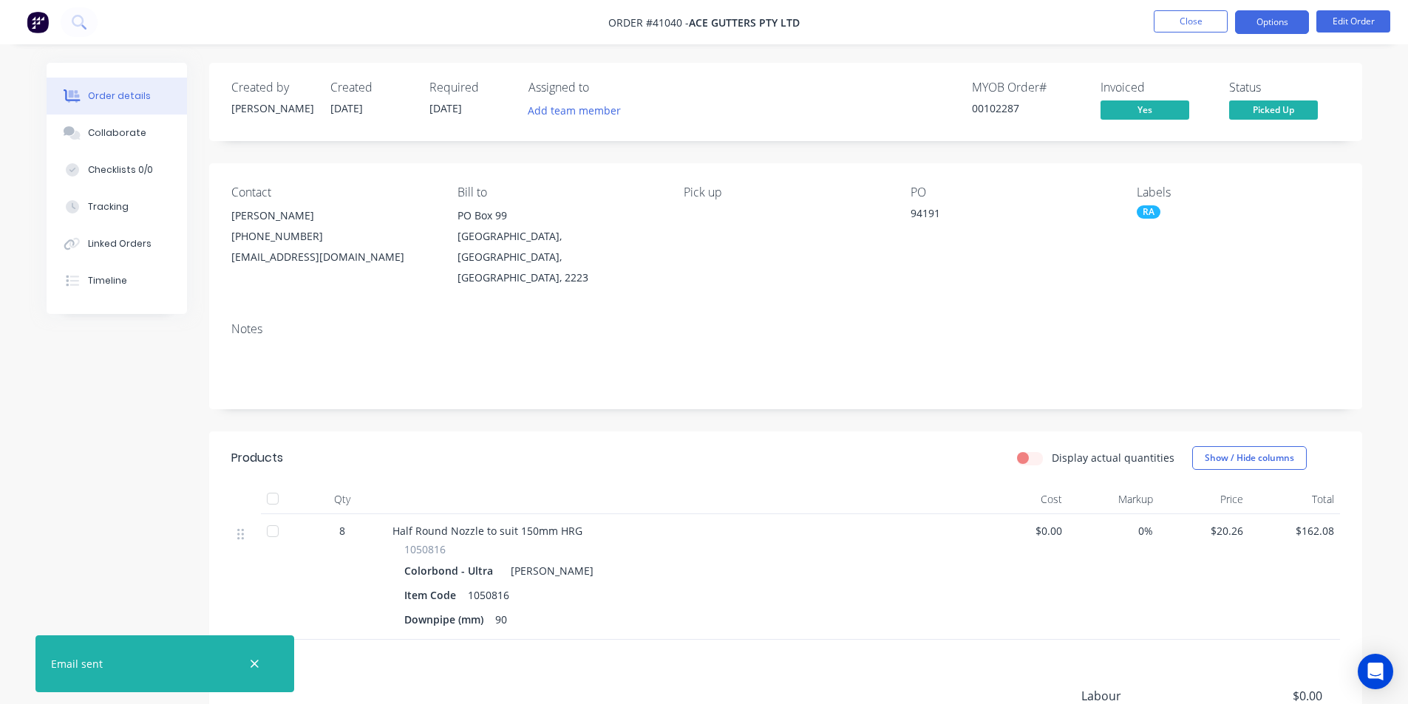
click at [1287, 24] on button "Options" at bounding box center [1272, 22] width 74 height 24
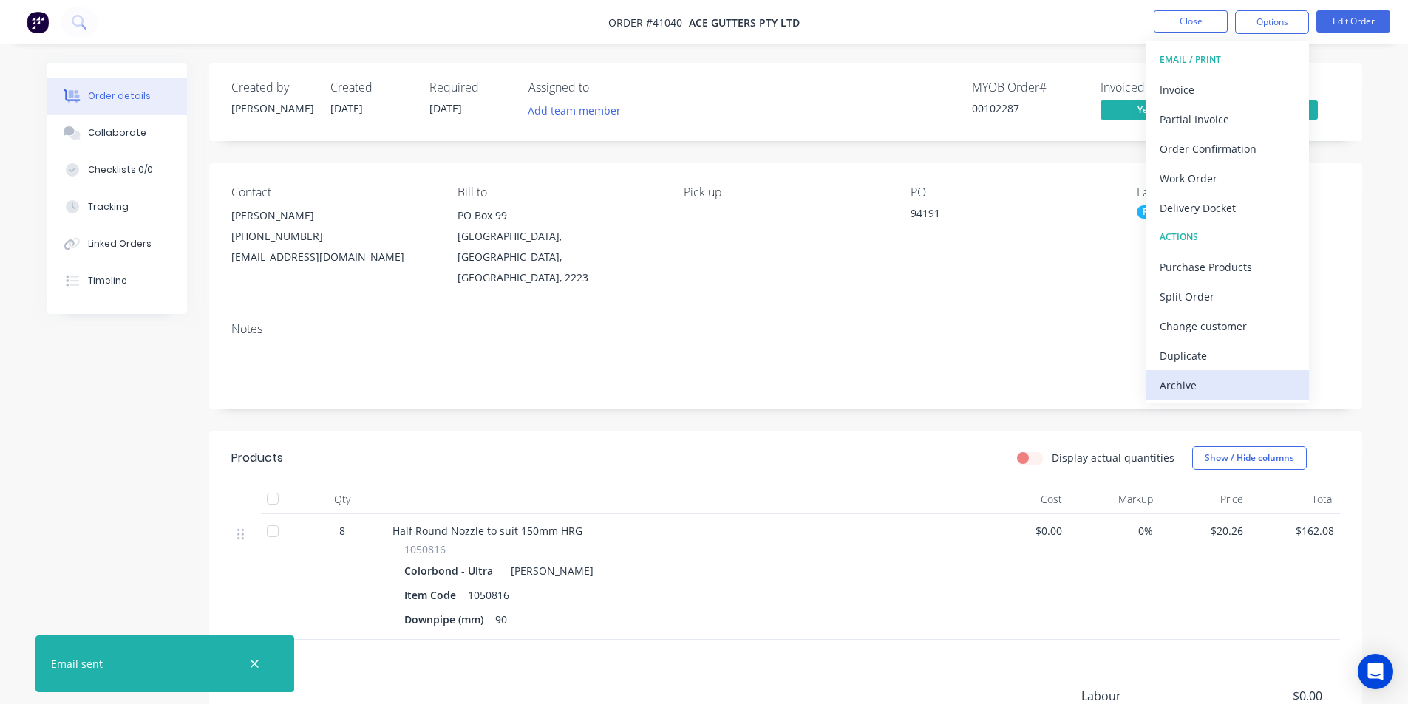
click at [1189, 382] on div "Archive" at bounding box center [1228, 385] width 136 height 21
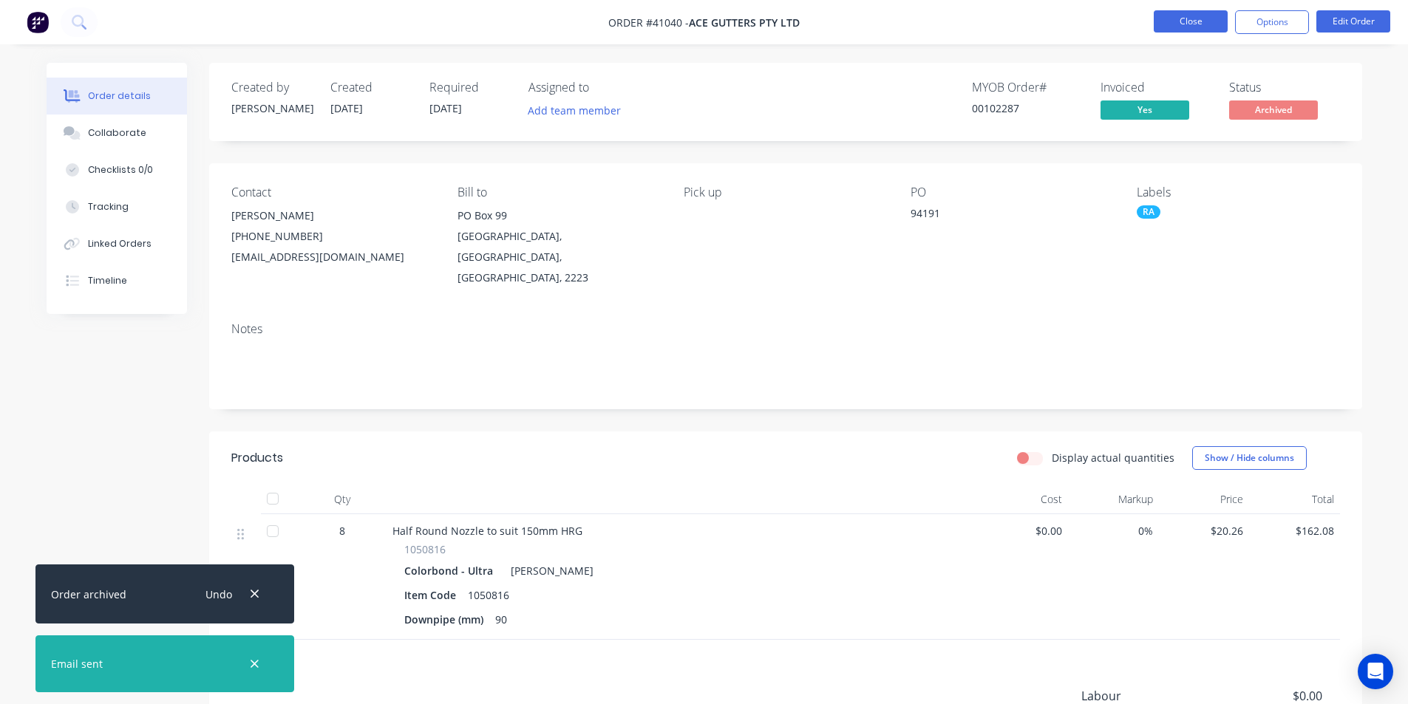
click at [1206, 16] on button "Close" at bounding box center [1191, 21] width 74 height 22
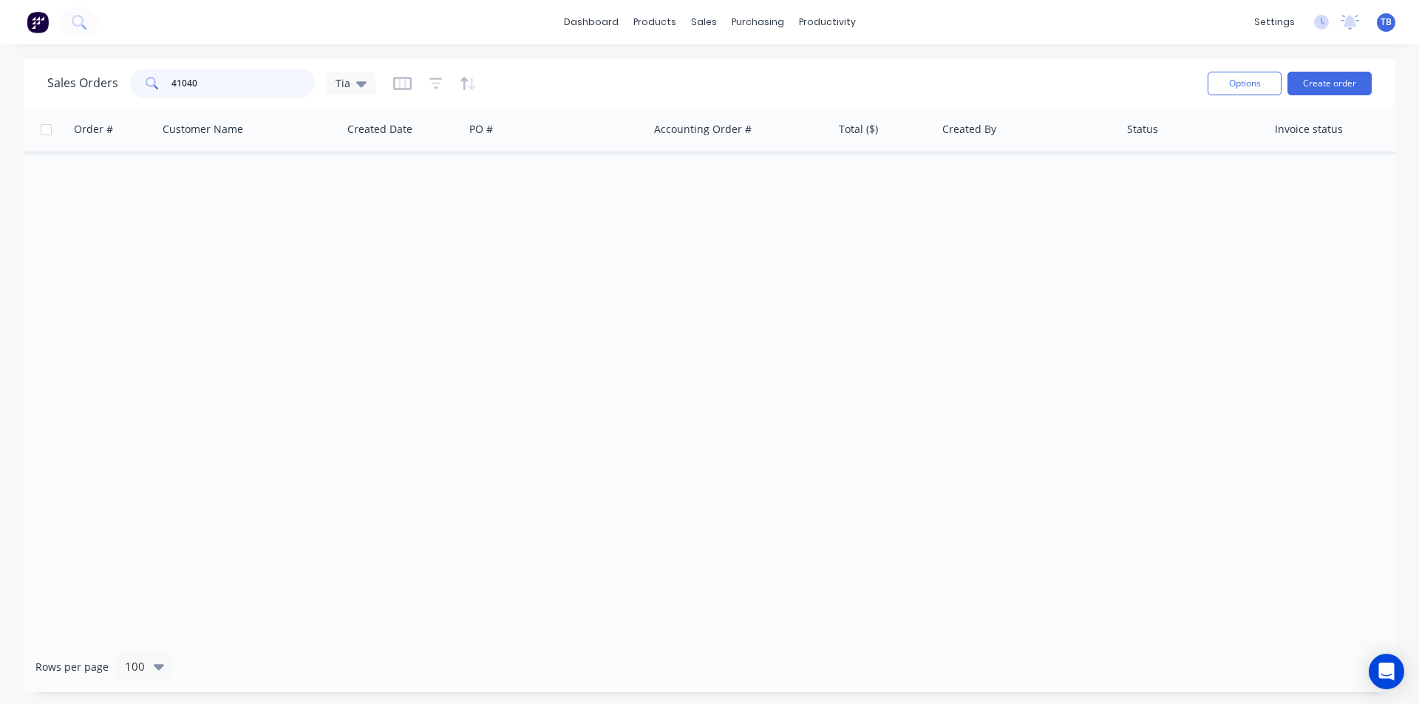
drag, startPoint x: 240, startPoint y: 89, endPoint x: 0, endPoint y: 86, distance: 240.3
click at [0, 86] on div "Sales Orders 41040 Tia Options Create order Order # Customer Name Created Date …" at bounding box center [709, 376] width 1419 height 634
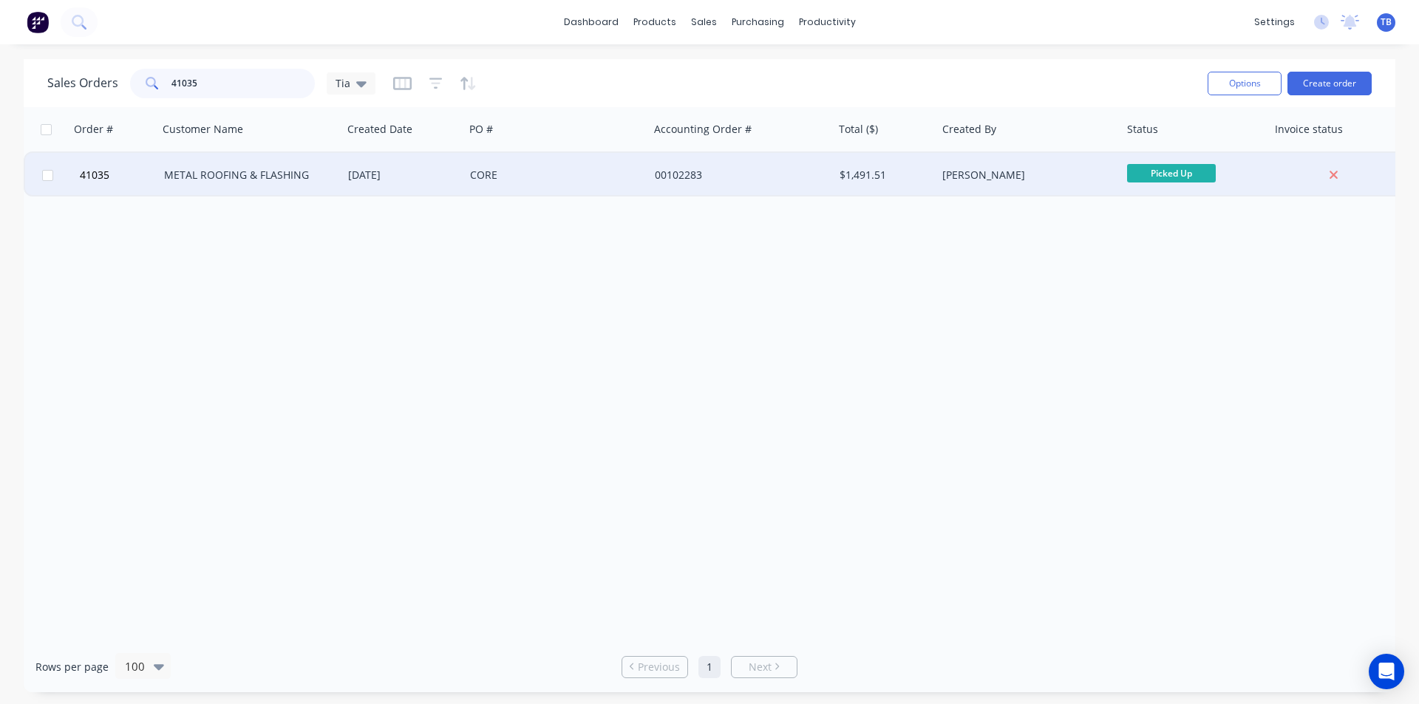
type input "41035"
click at [240, 171] on div "METAL ROOFING & FLASHING" at bounding box center [246, 175] width 164 height 15
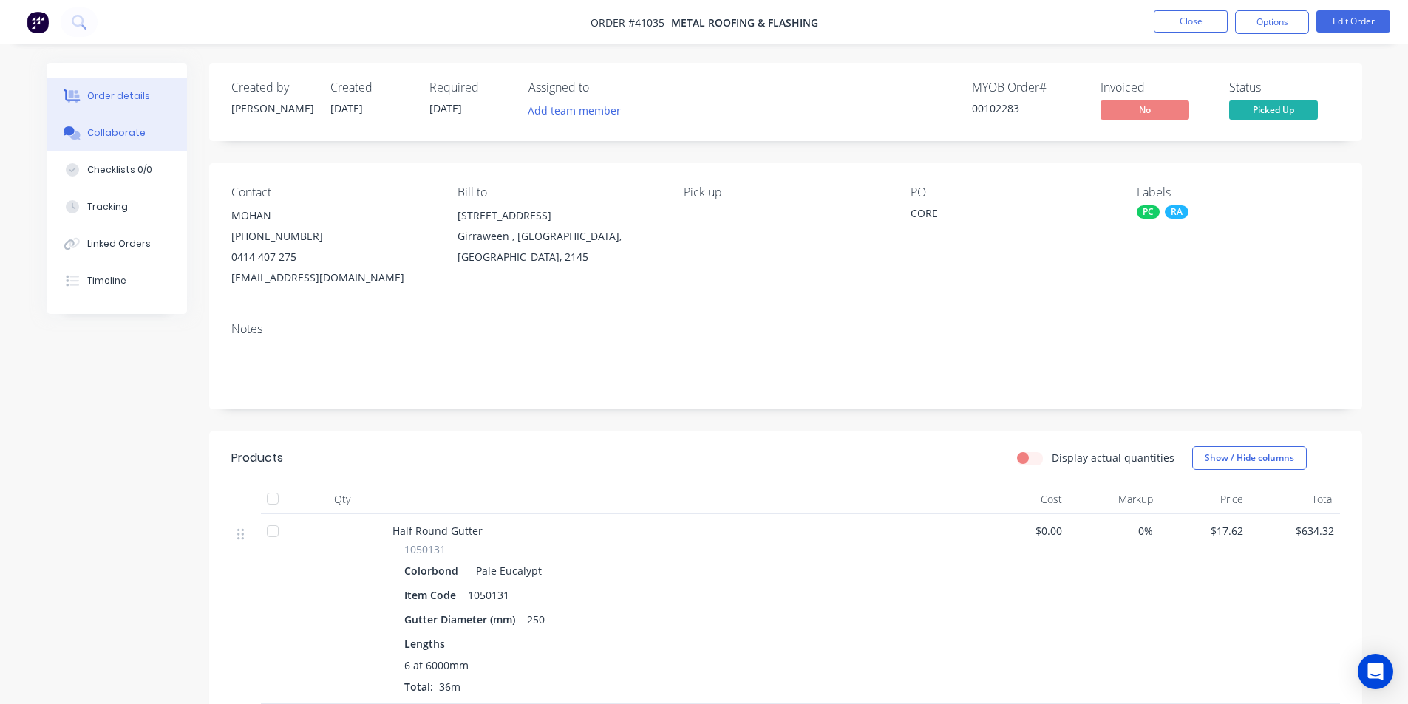
click at [149, 134] on button "Collaborate" at bounding box center [117, 133] width 140 height 37
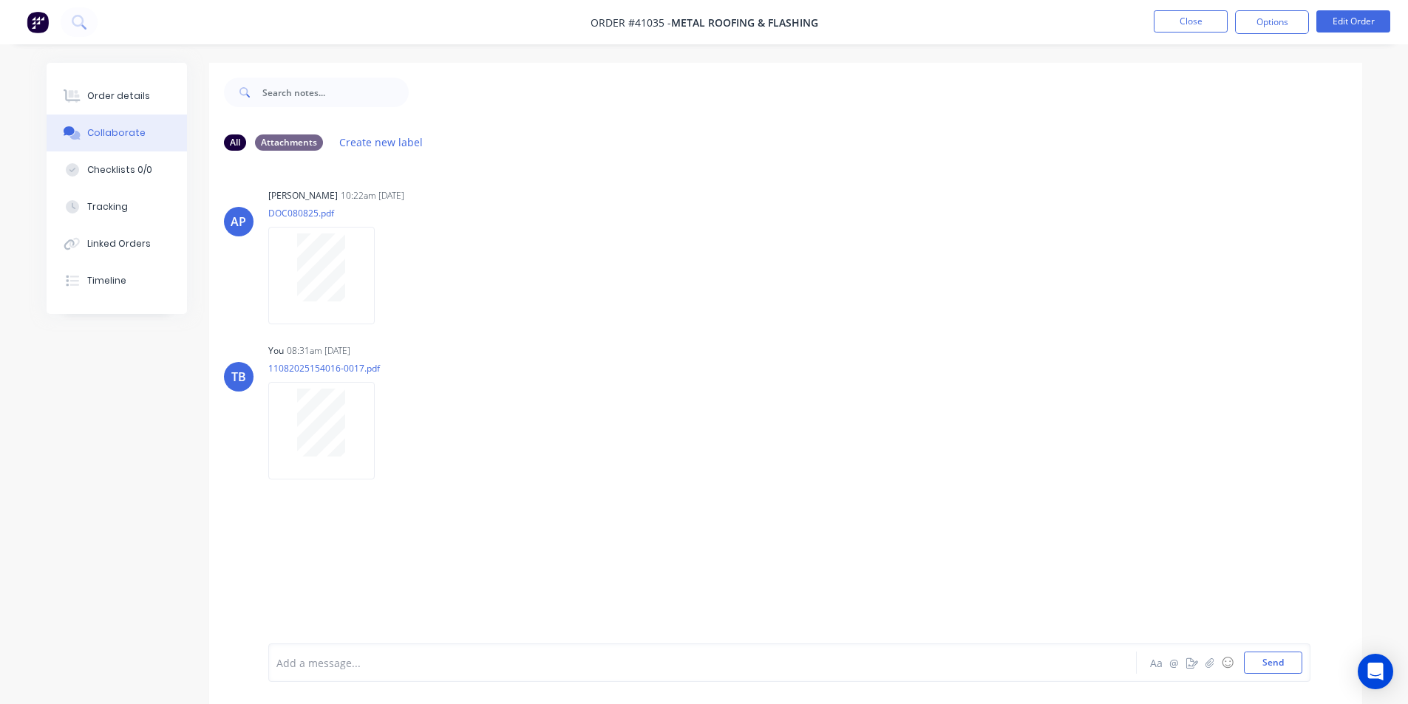
click at [156, 98] on button "Order details" at bounding box center [117, 96] width 140 height 37
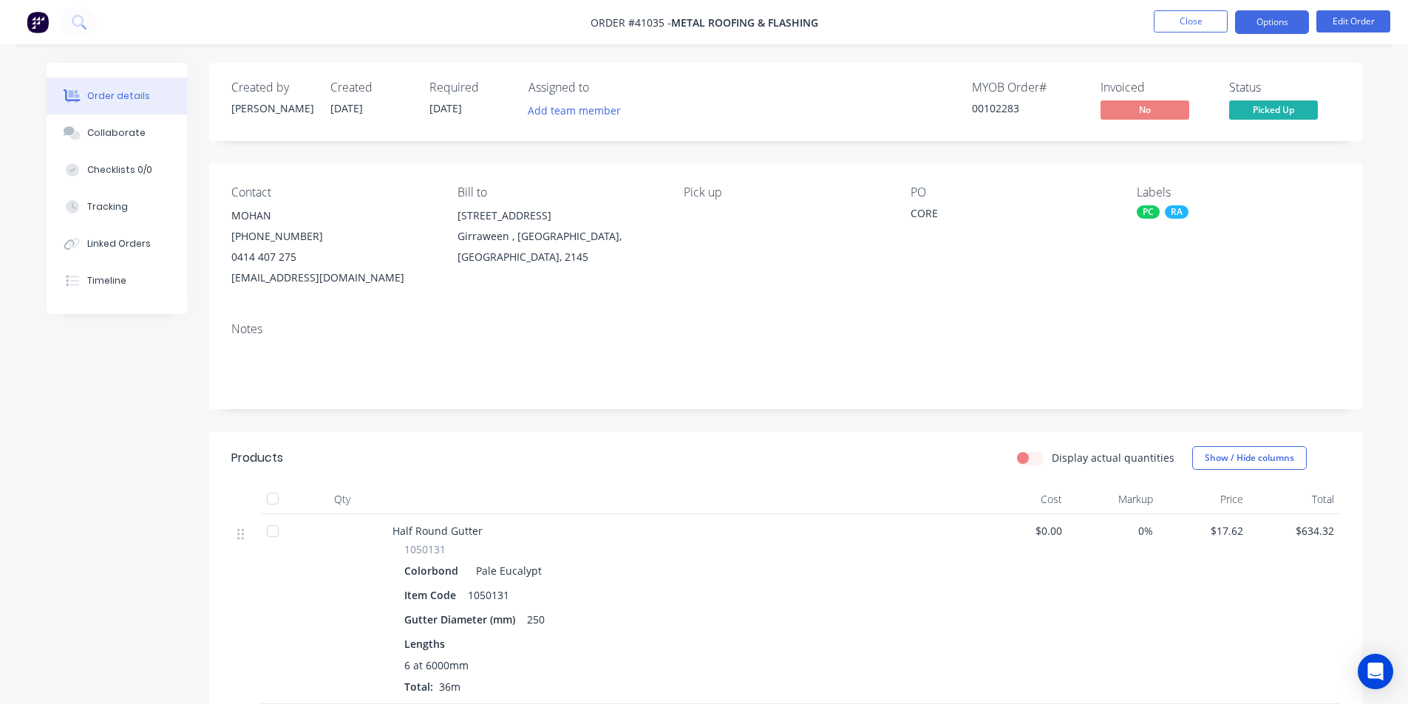
click at [1251, 21] on button "Options" at bounding box center [1272, 22] width 74 height 24
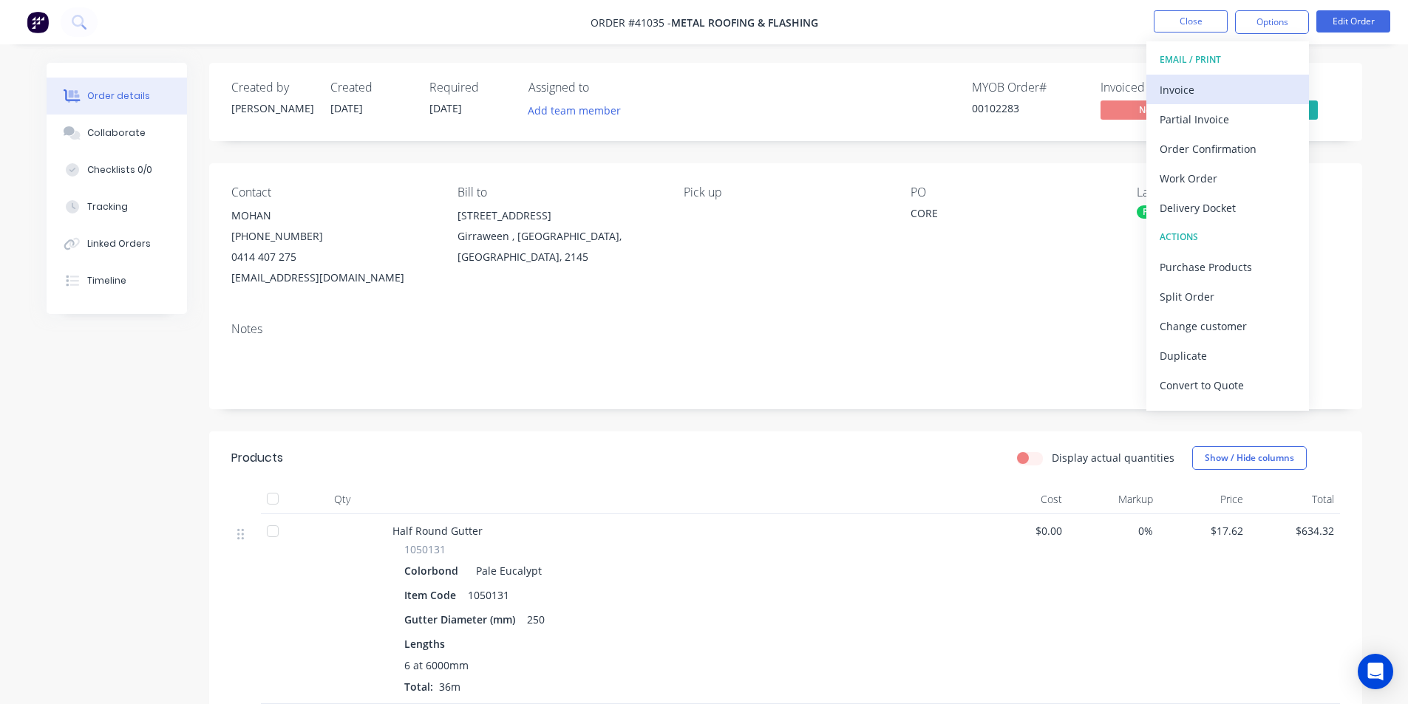
click at [1216, 80] on div "Invoice" at bounding box center [1228, 89] width 136 height 21
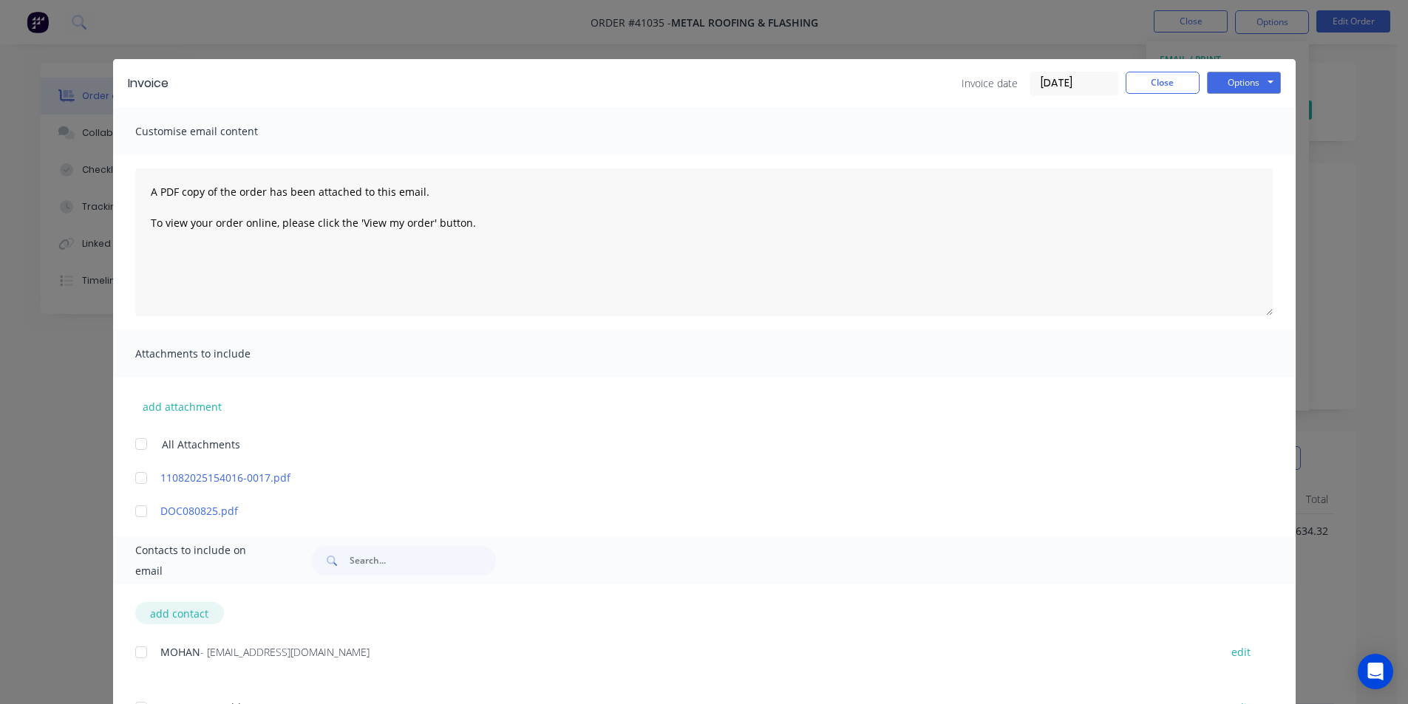
scroll to position [69, 0]
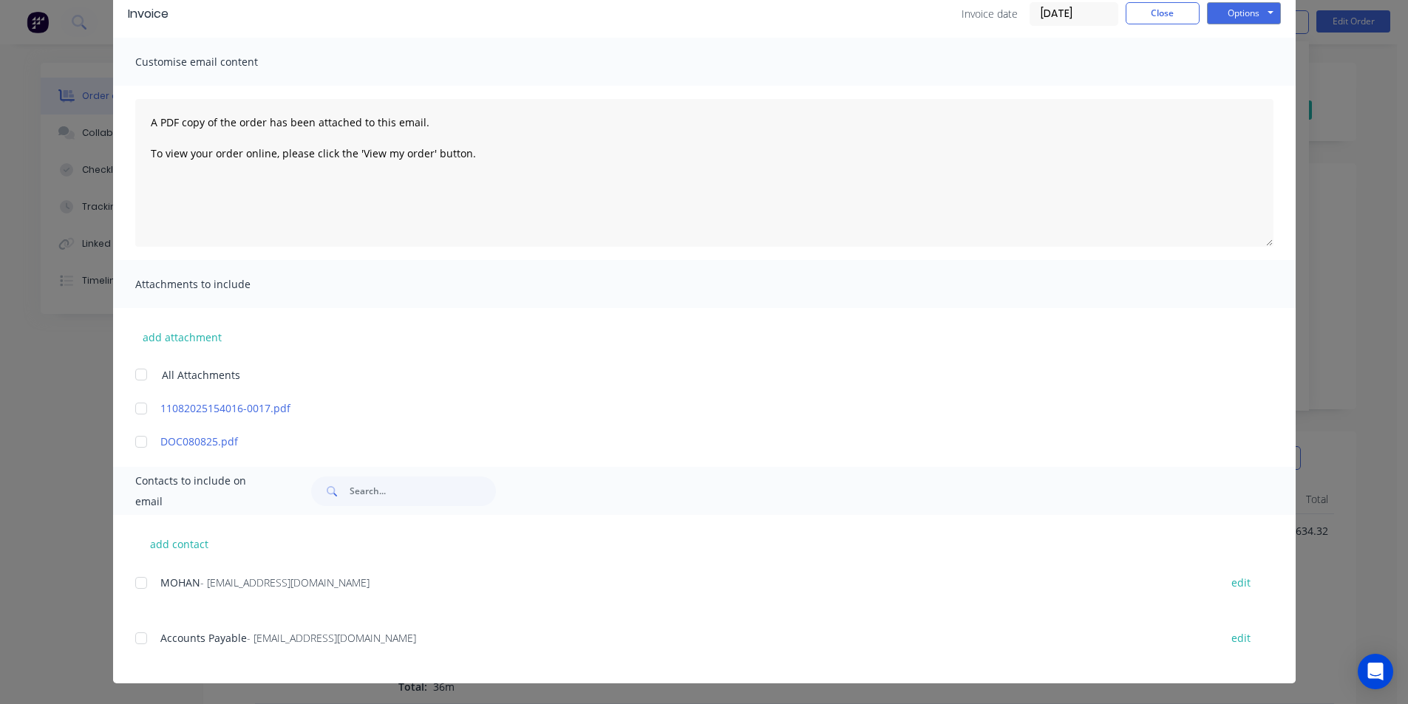
click at [132, 638] on div at bounding box center [141, 639] width 30 height 30
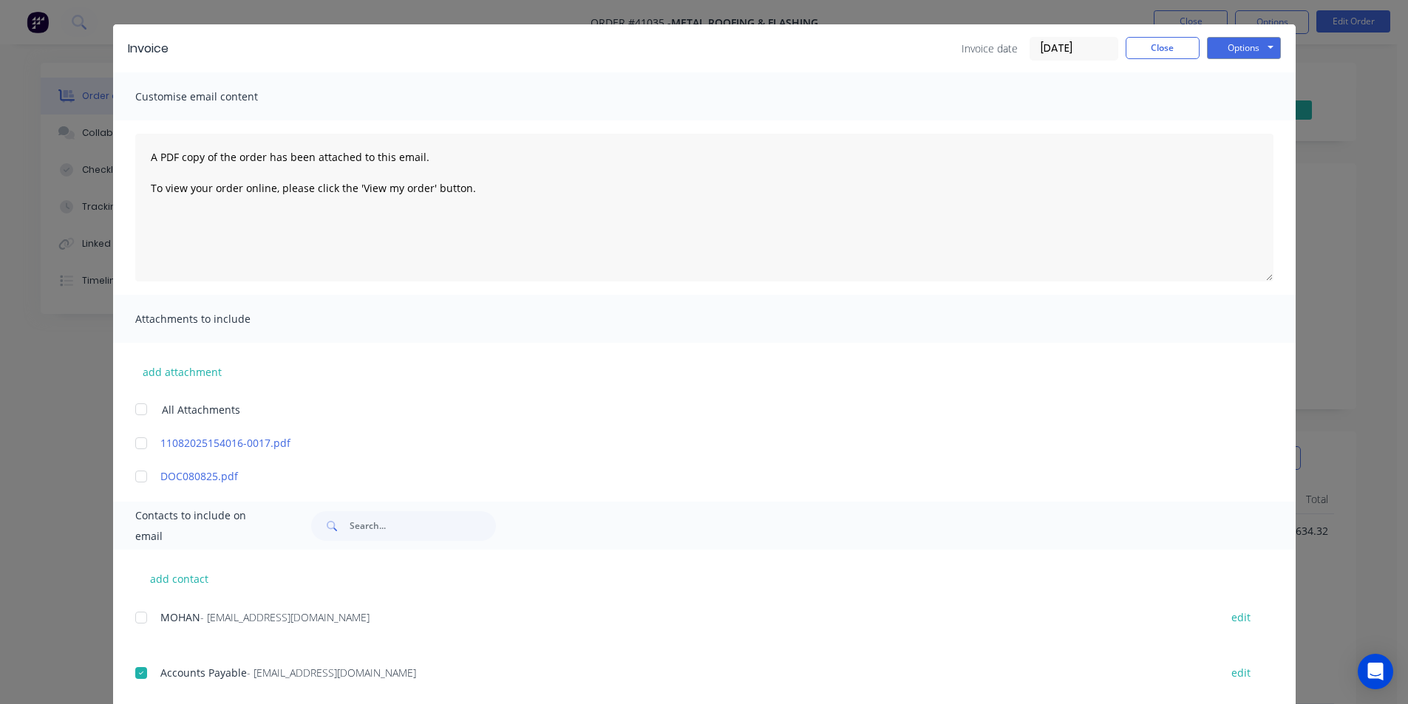
scroll to position [0, 0]
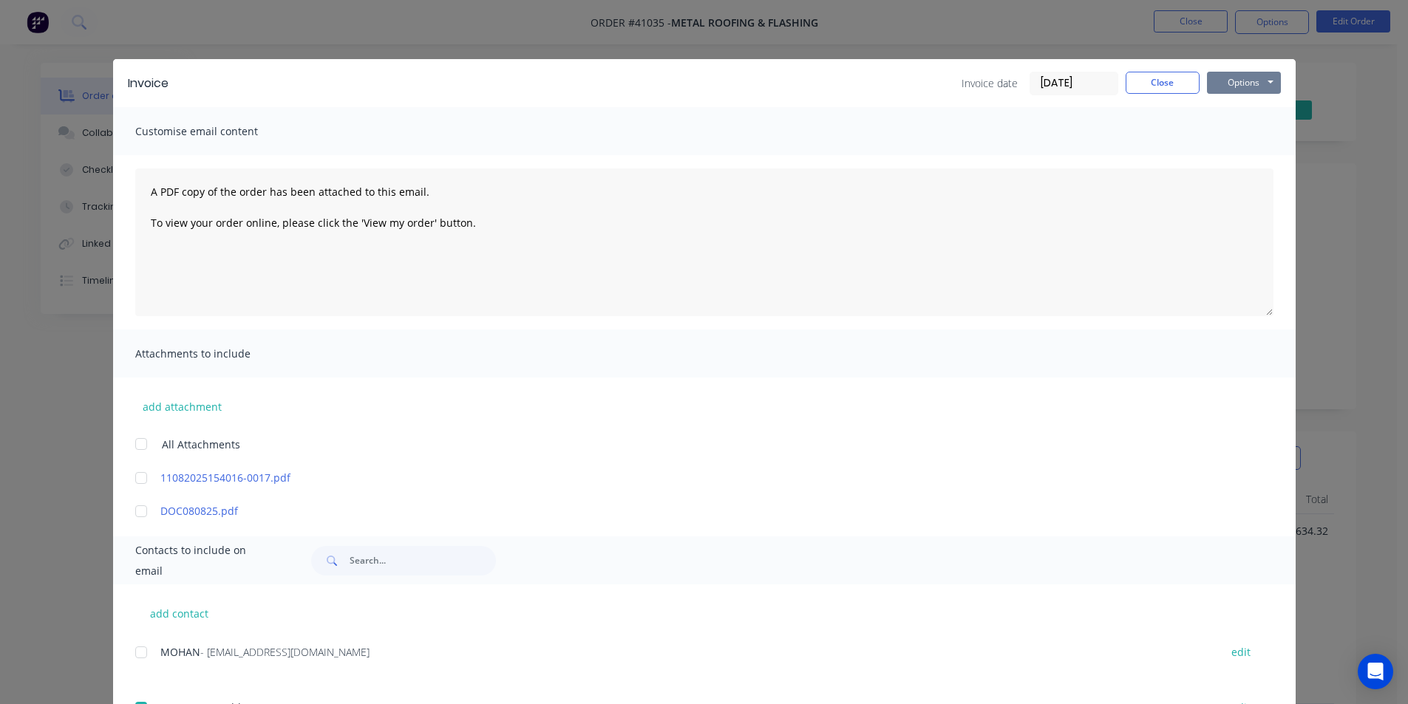
click at [1249, 88] on button "Options" at bounding box center [1244, 83] width 74 height 22
click at [1240, 160] on button "Email" at bounding box center [1254, 158] width 95 height 24
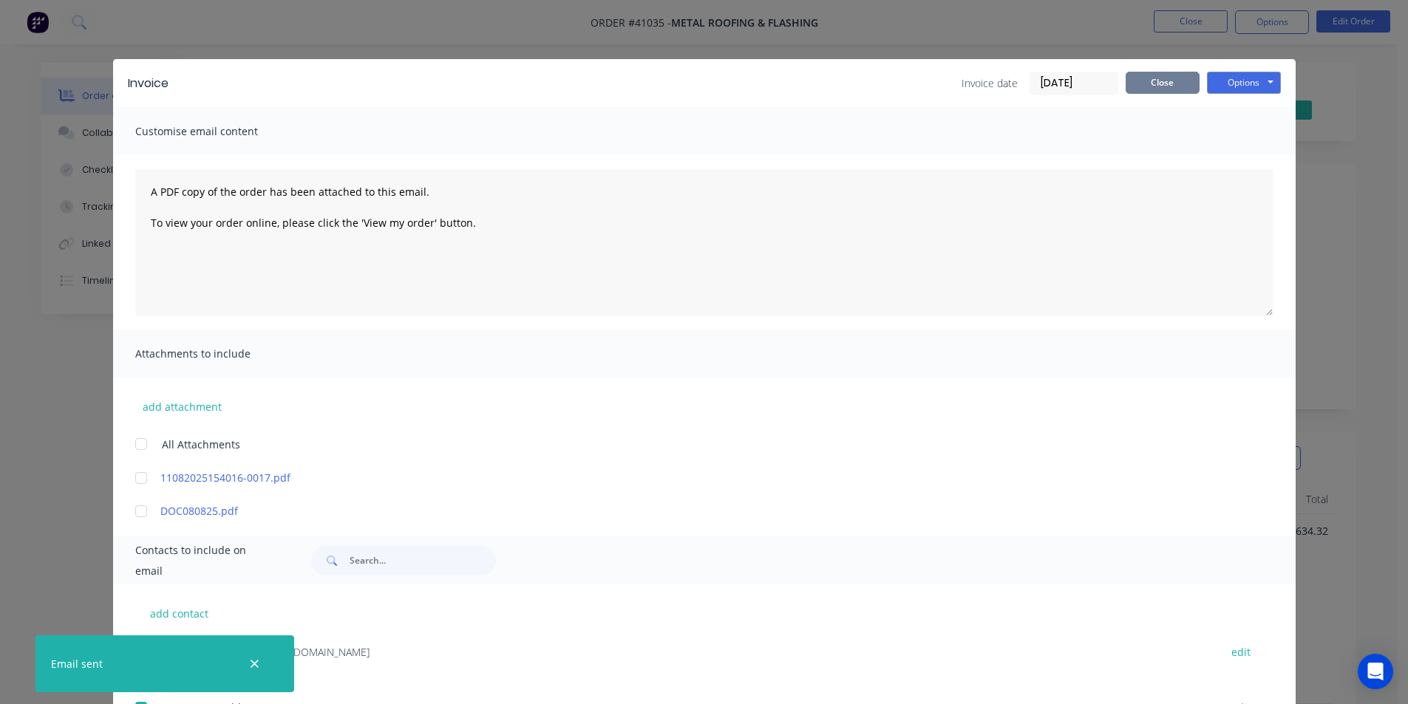
click at [1175, 81] on button "Close" at bounding box center [1163, 83] width 74 height 22
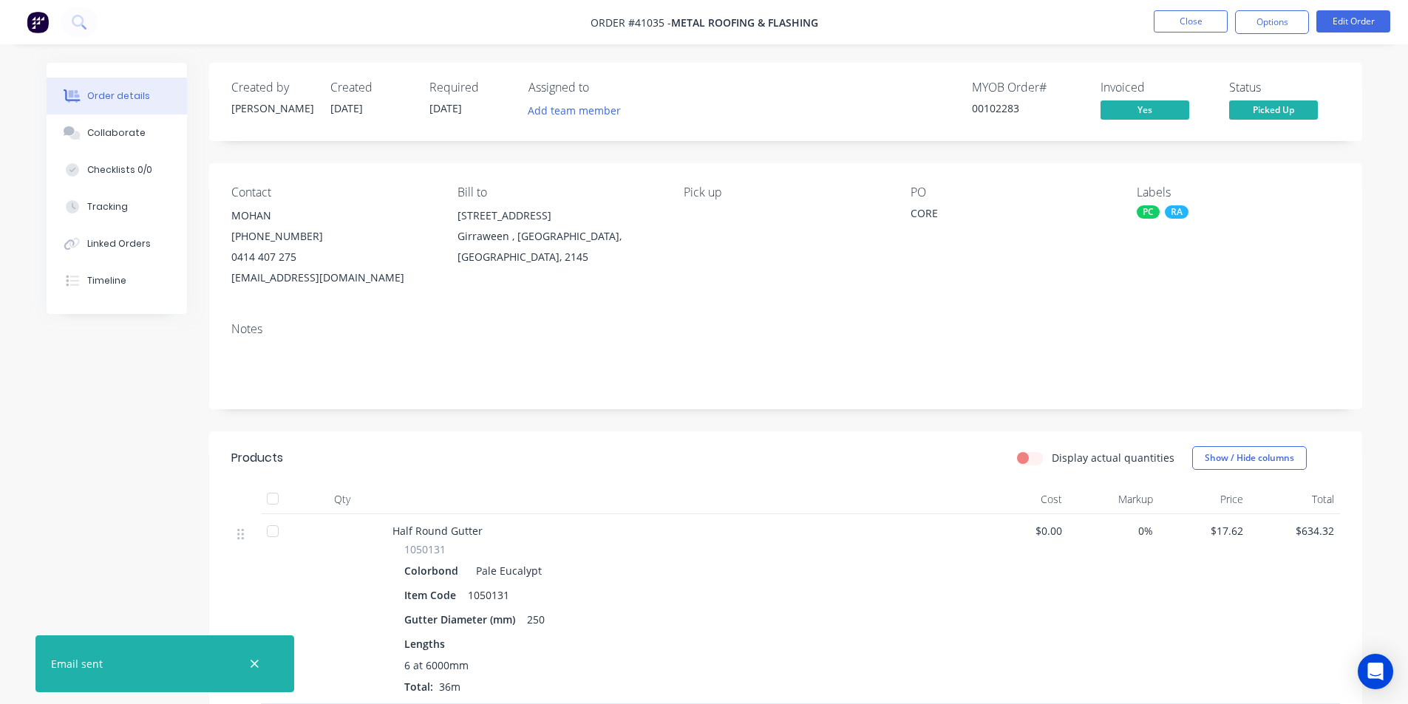
click at [153, 290] on button "Timeline" at bounding box center [117, 280] width 140 height 37
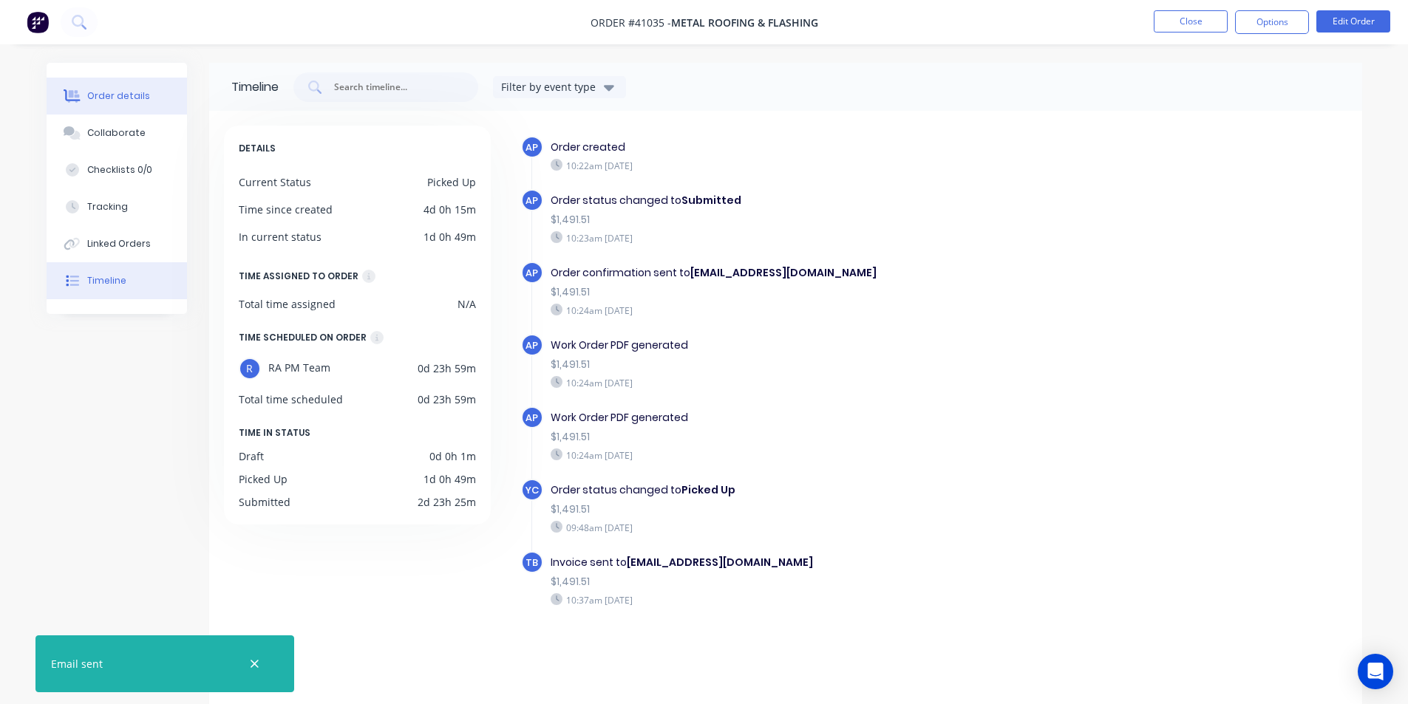
click at [127, 103] on button "Order details" at bounding box center [117, 96] width 140 height 37
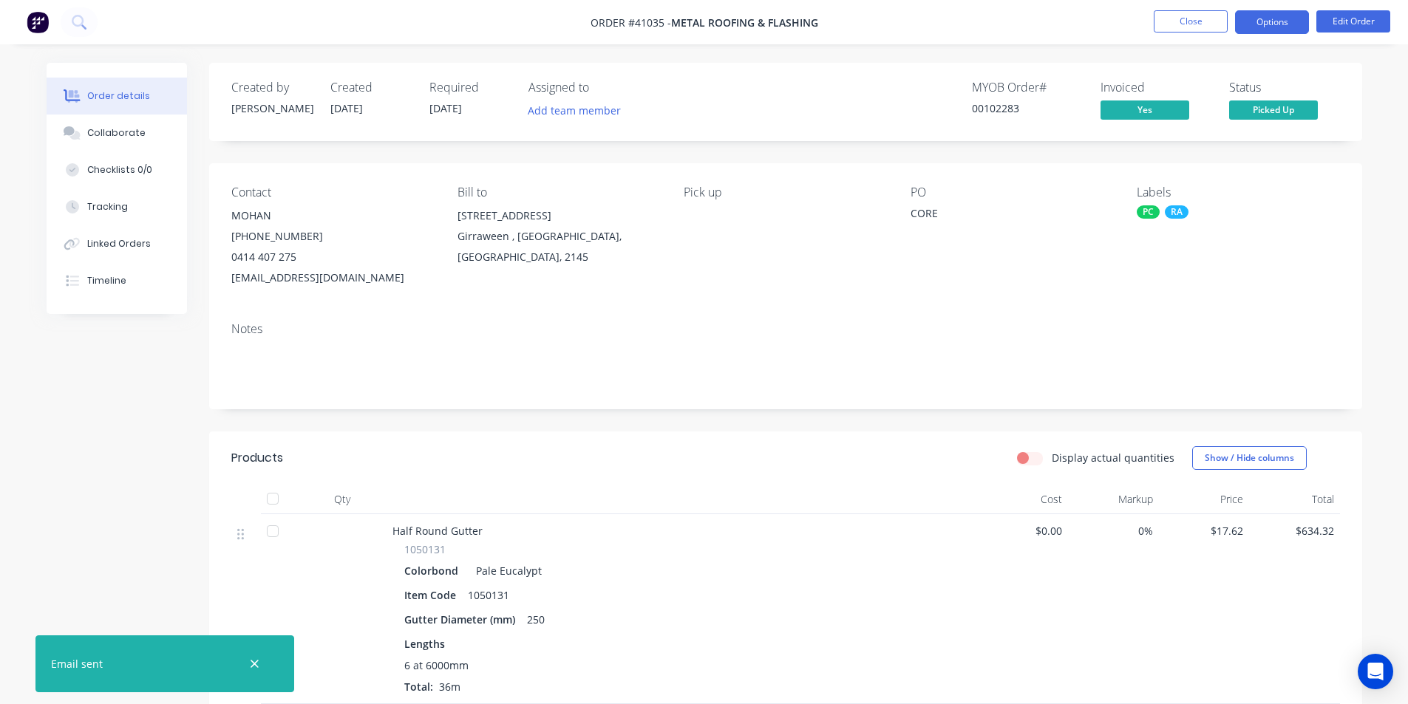
click at [1283, 15] on button "Options" at bounding box center [1272, 22] width 74 height 24
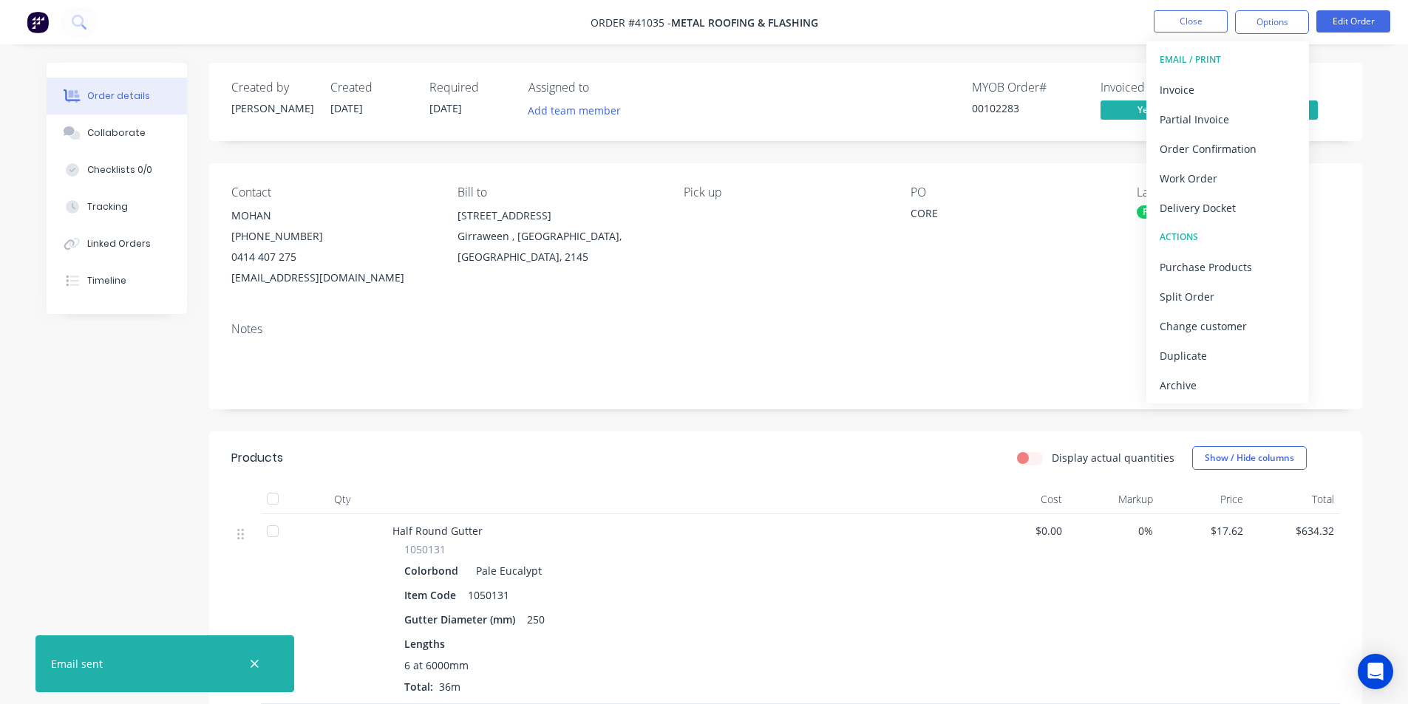
click at [1177, 390] on div "Archive" at bounding box center [1228, 385] width 136 height 21
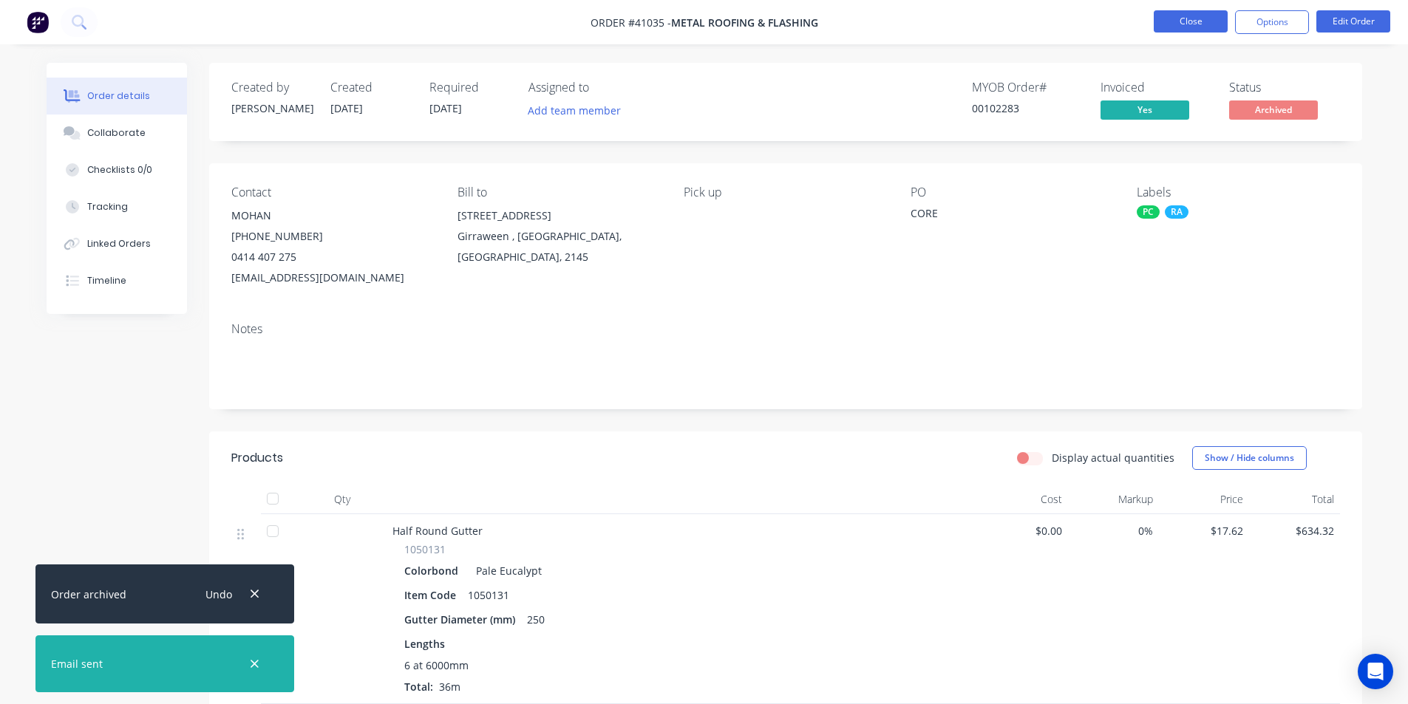
click at [1186, 27] on button "Close" at bounding box center [1191, 21] width 74 height 22
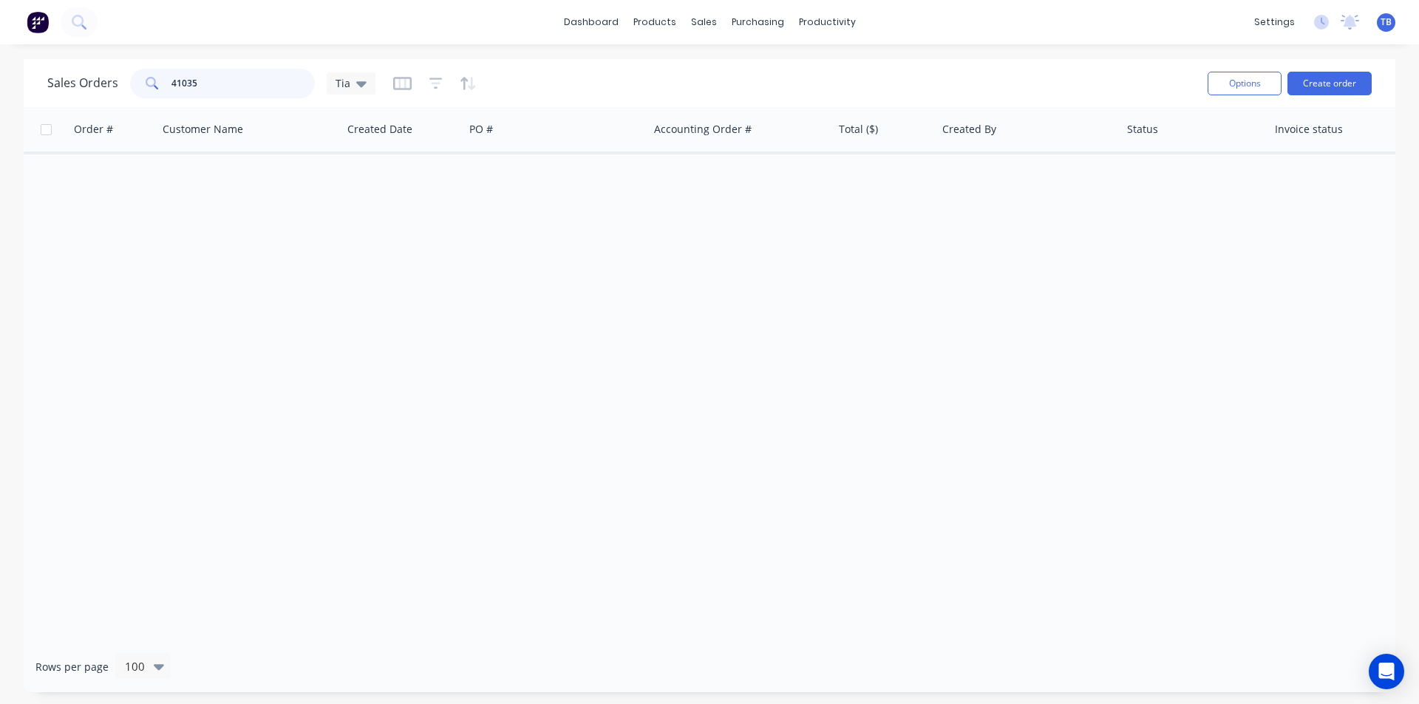
drag, startPoint x: 57, startPoint y: 60, endPoint x: 0, endPoint y: 44, distance: 59.0
click at [0, 45] on div "dashboard products sales purchasing productivity dashboard products Product Cat…" at bounding box center [709, 352] width 1419 height 704
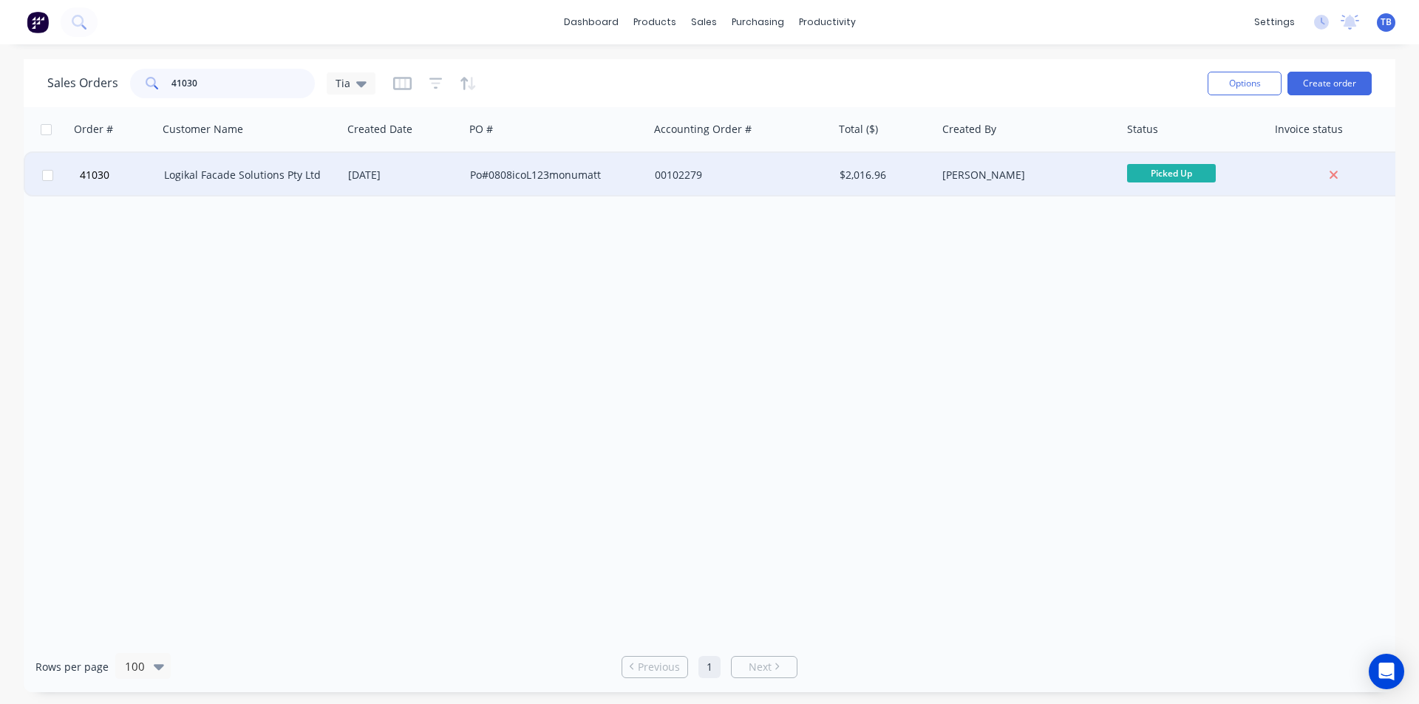
type input "41030"
click at [222, 177] on div "Logikal Facade Solutions Pty Ltd" at bounding box center [246, 175] width 164 height 15
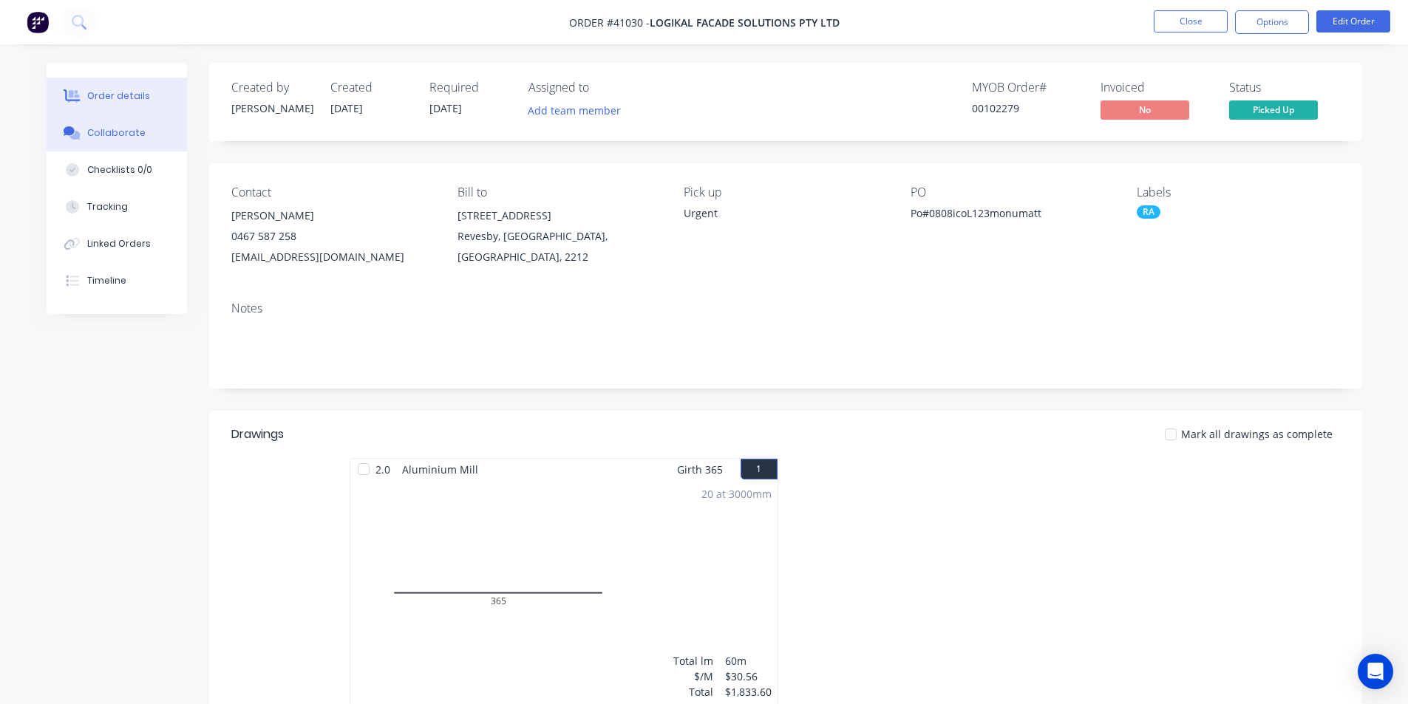
click at [137, 129] on div "Collaborate" at bounding box center [116, 132] width 58 height 13
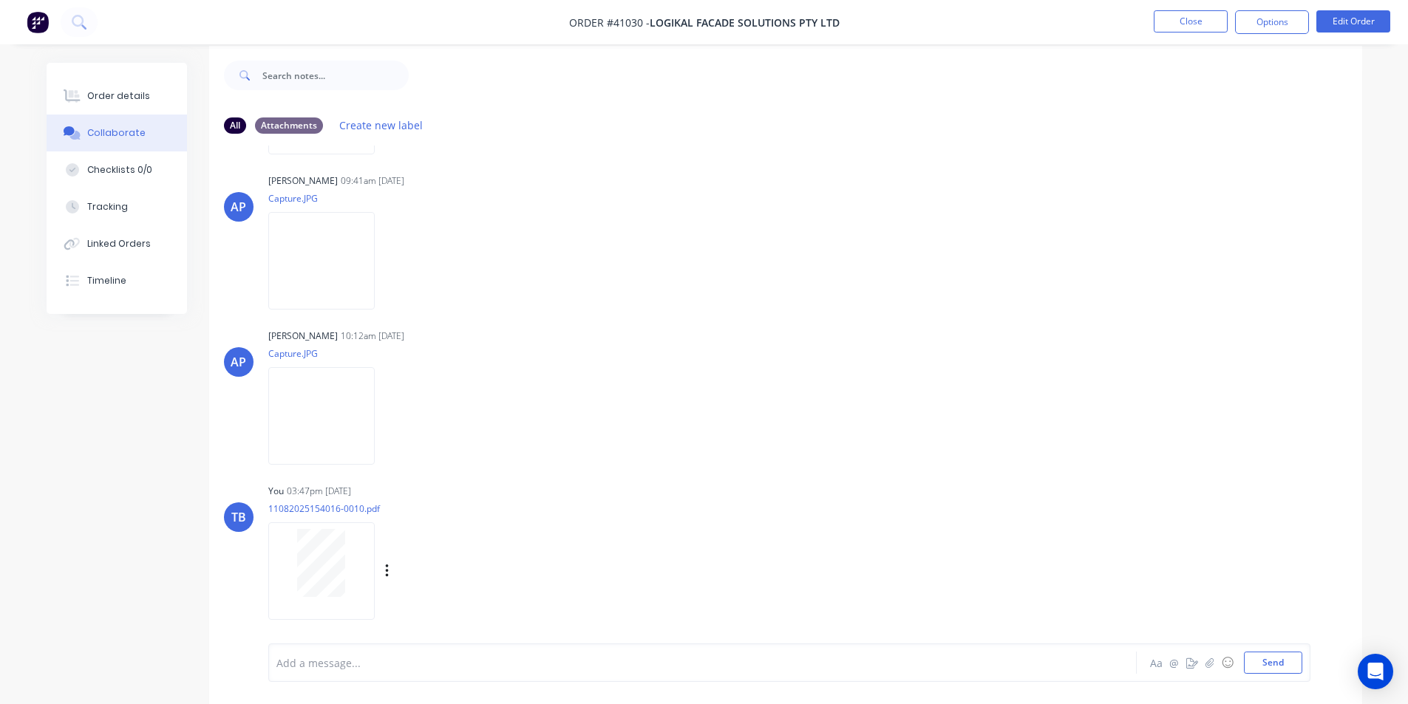
scroll to position [22, 0]
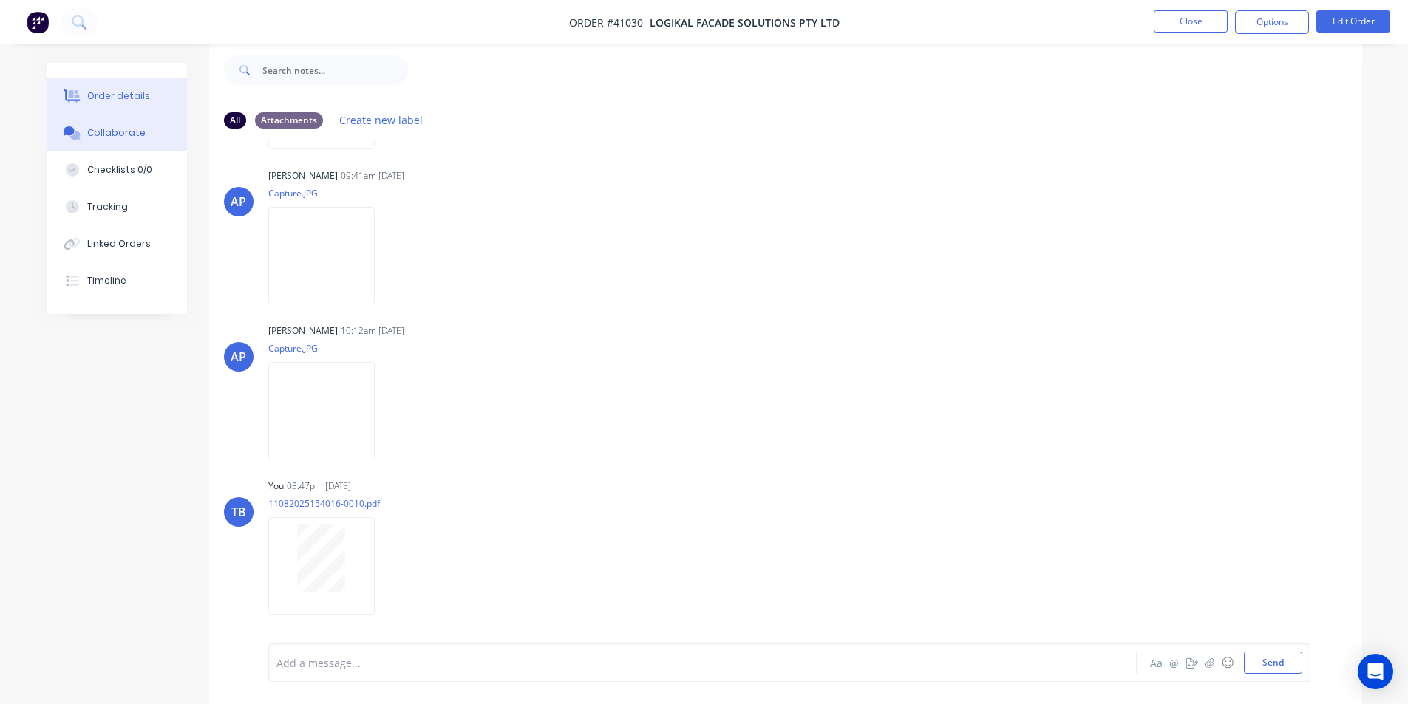
click at [160, 92] on button "Order details" at bounding box center [117, 96] width 140 height 37
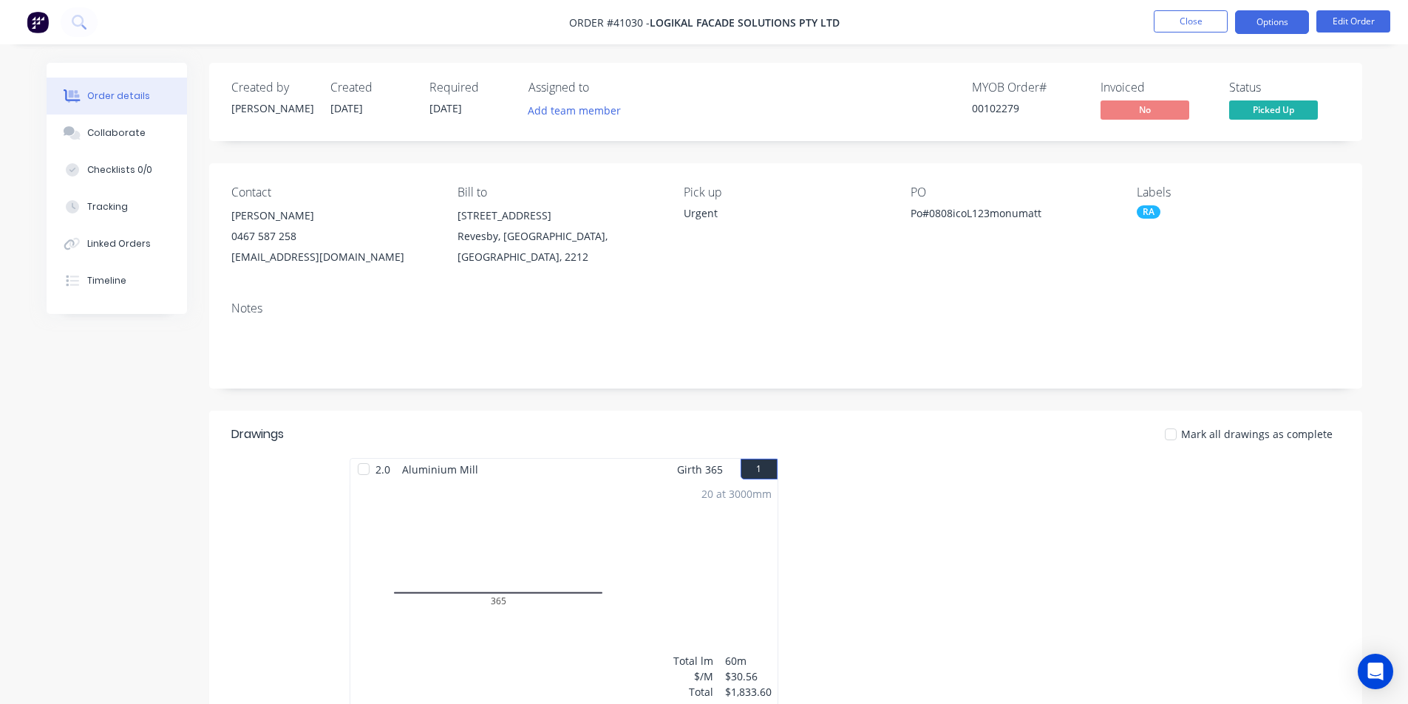
click at [1249, 21] on button "Options" at bounding box center [1272, 22] width 74 height 24
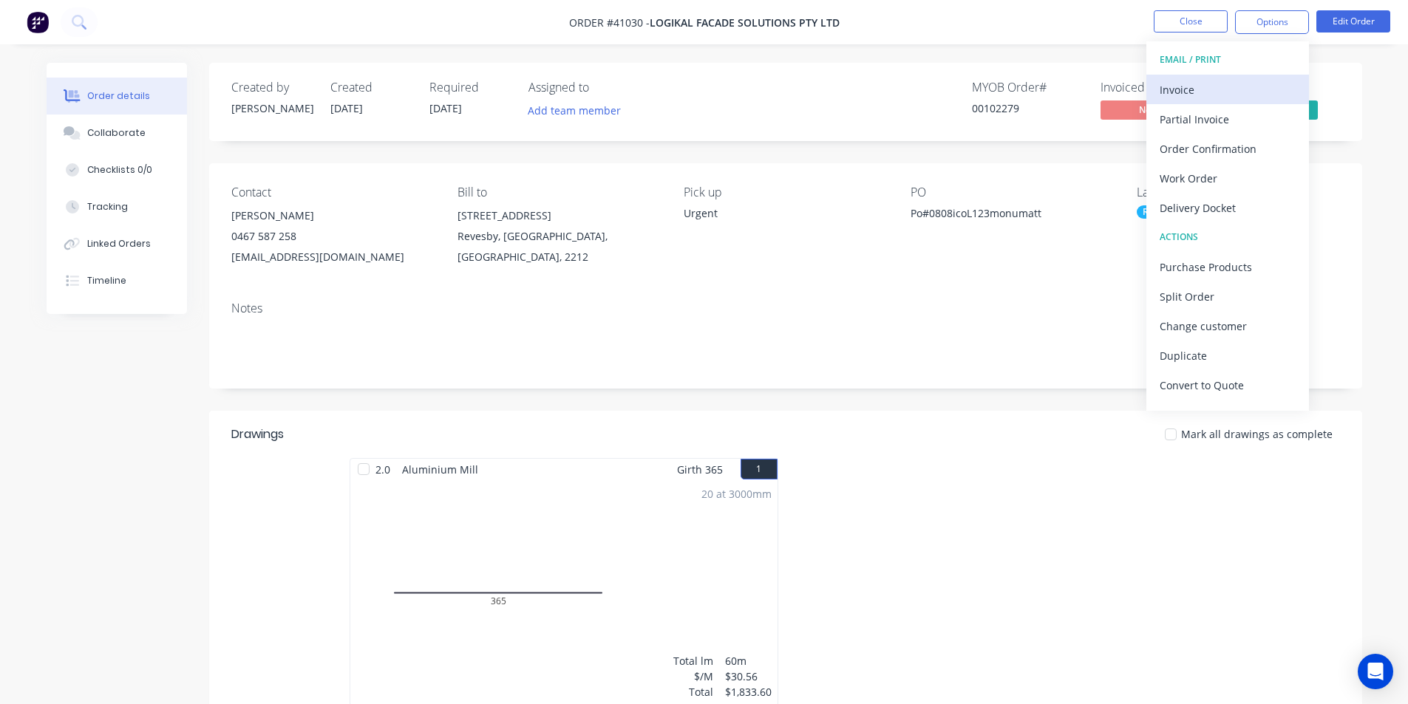
click at [1223, 81] on div "Invoice" at bounding box center [1228, 89] width 136 height 21
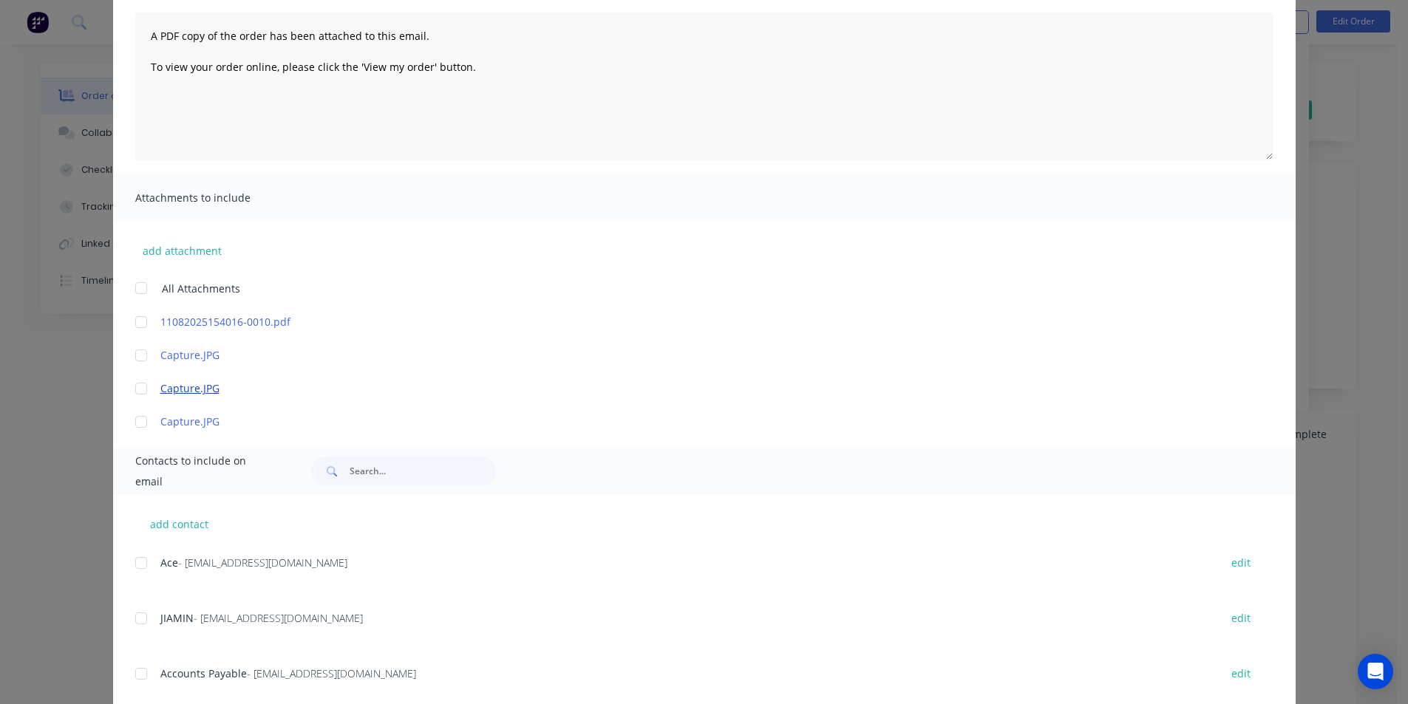
scroll to position [296, 0]
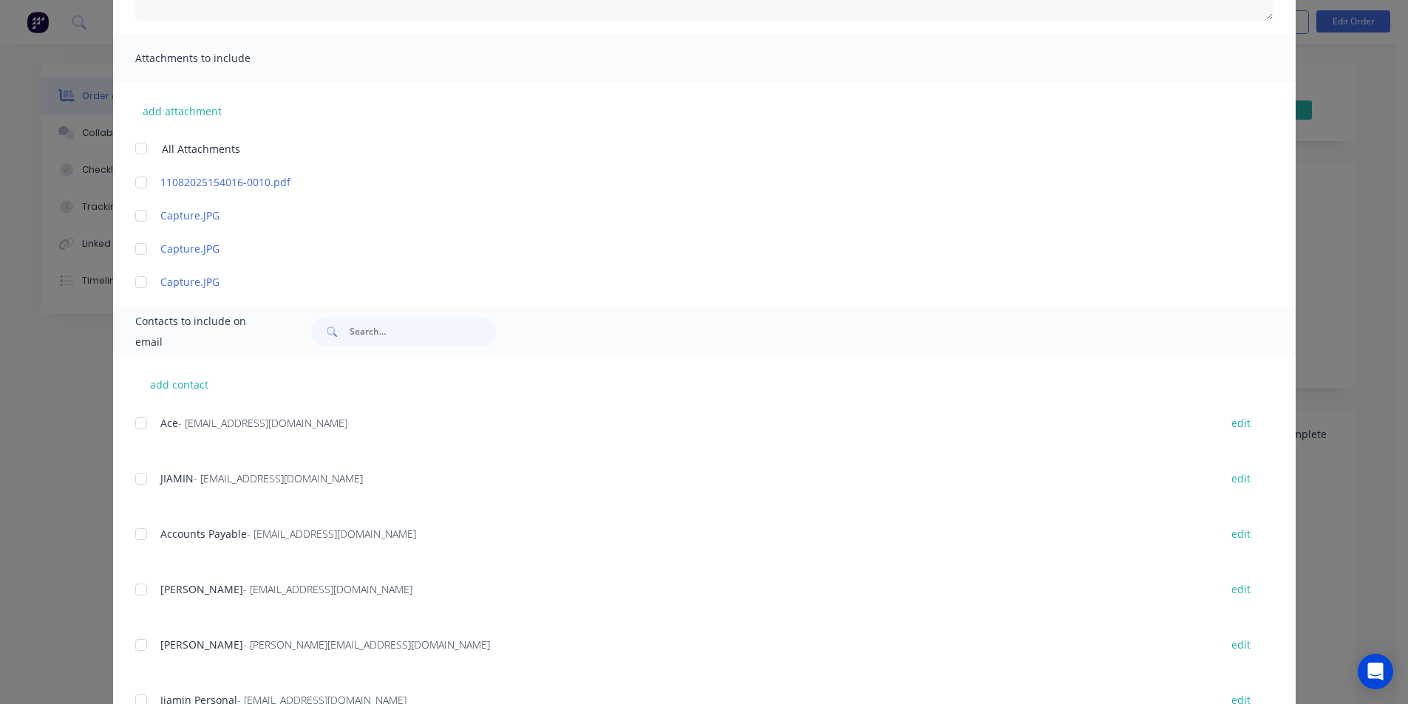
click at [133, 529] on div at bounding box center [141, 535] width 30 height 30
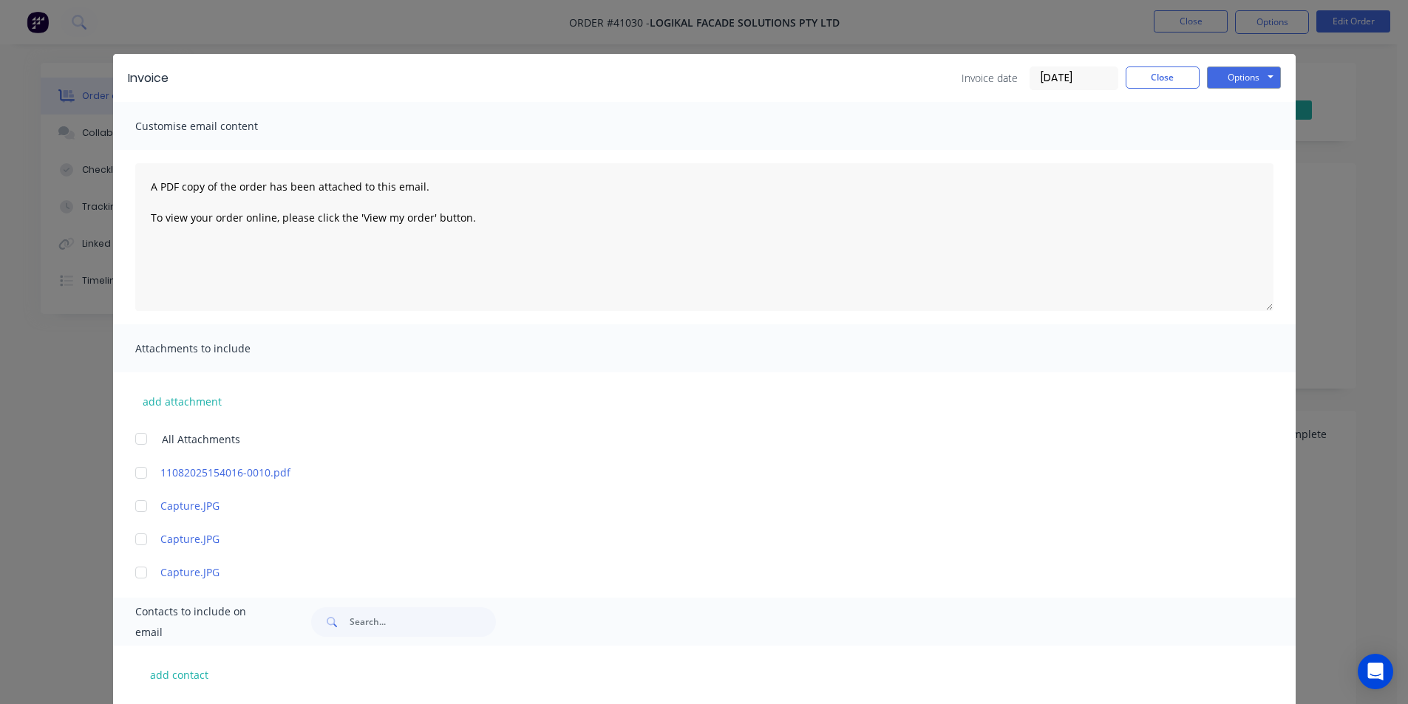
scroll to position [0, 0]
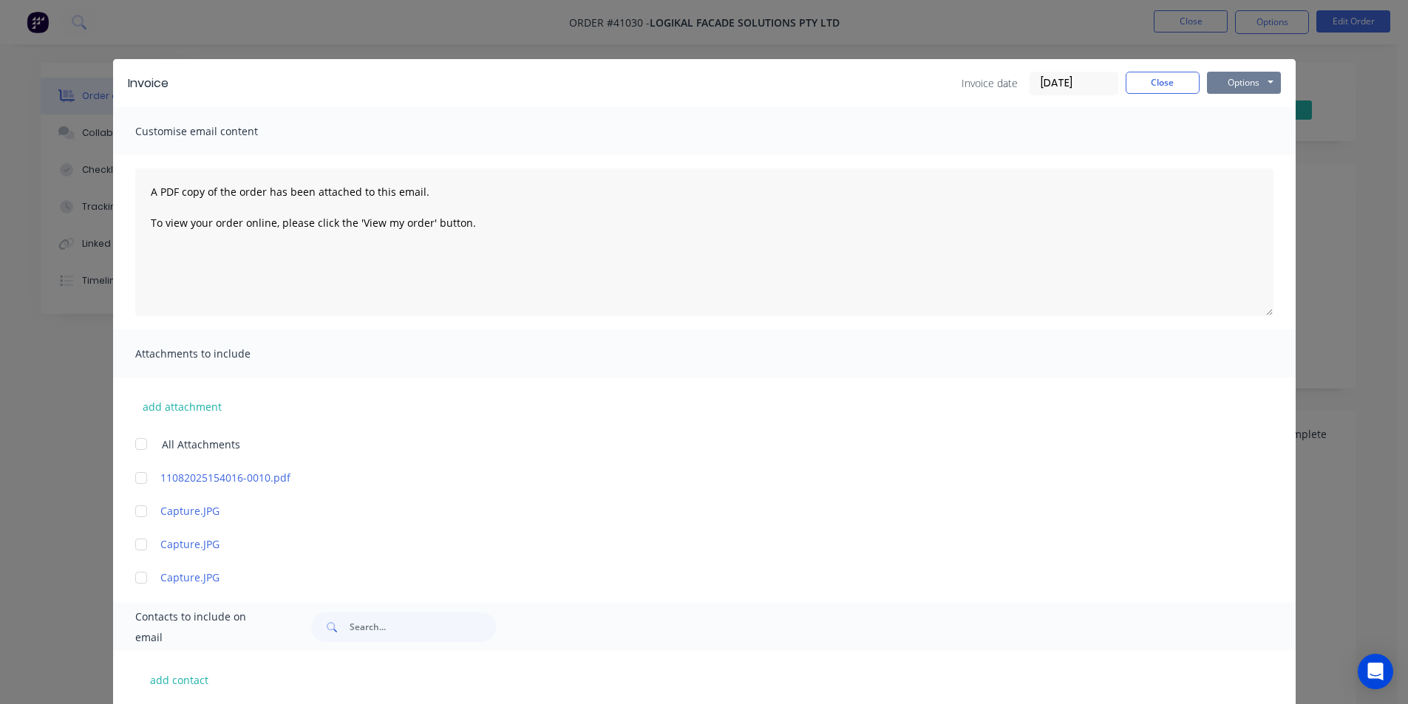
click at [1237, 83] on button "Options" at bounding box center [1244, 83] width 74 height 22
click at [1228, 162] on button "Email" at bounding box center [1254, 158] width 95 height 24
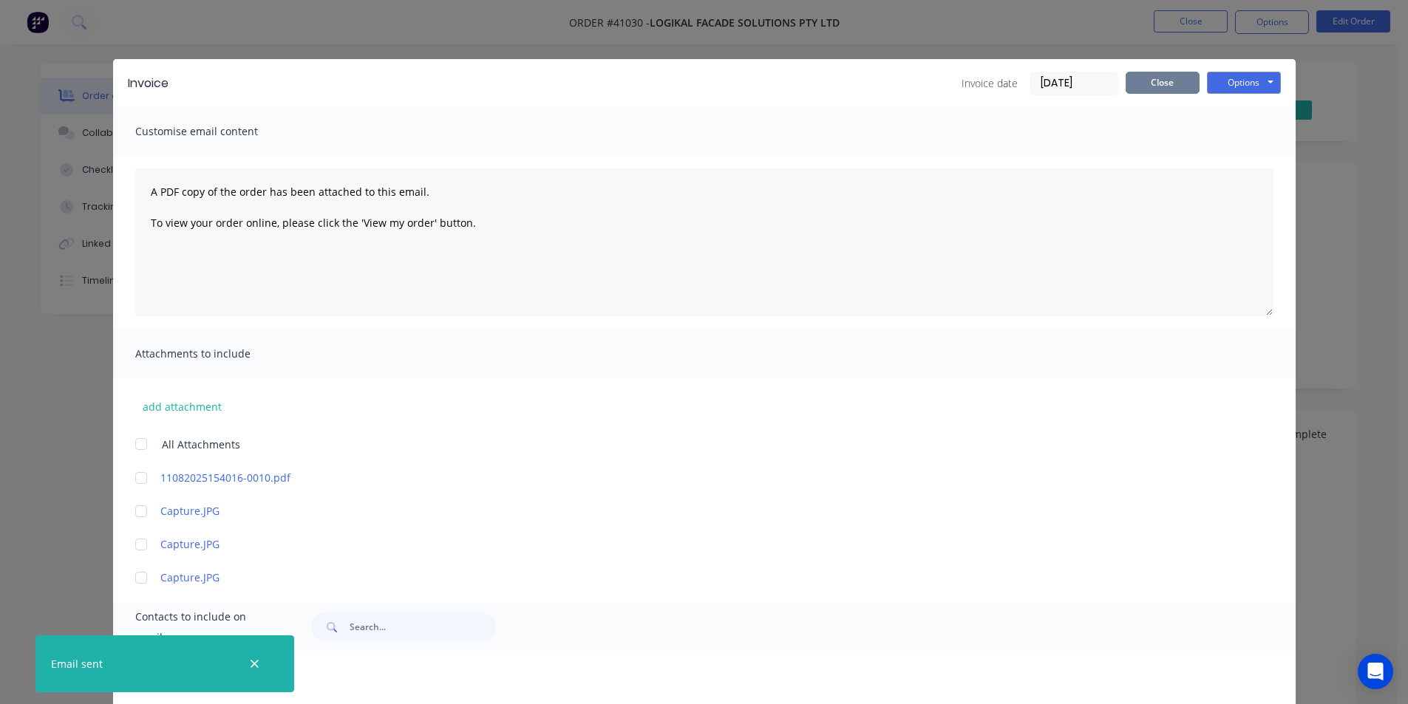
click at [1165, 81] on button "Close" at bounding box center [1163, 83] width 74 height 22
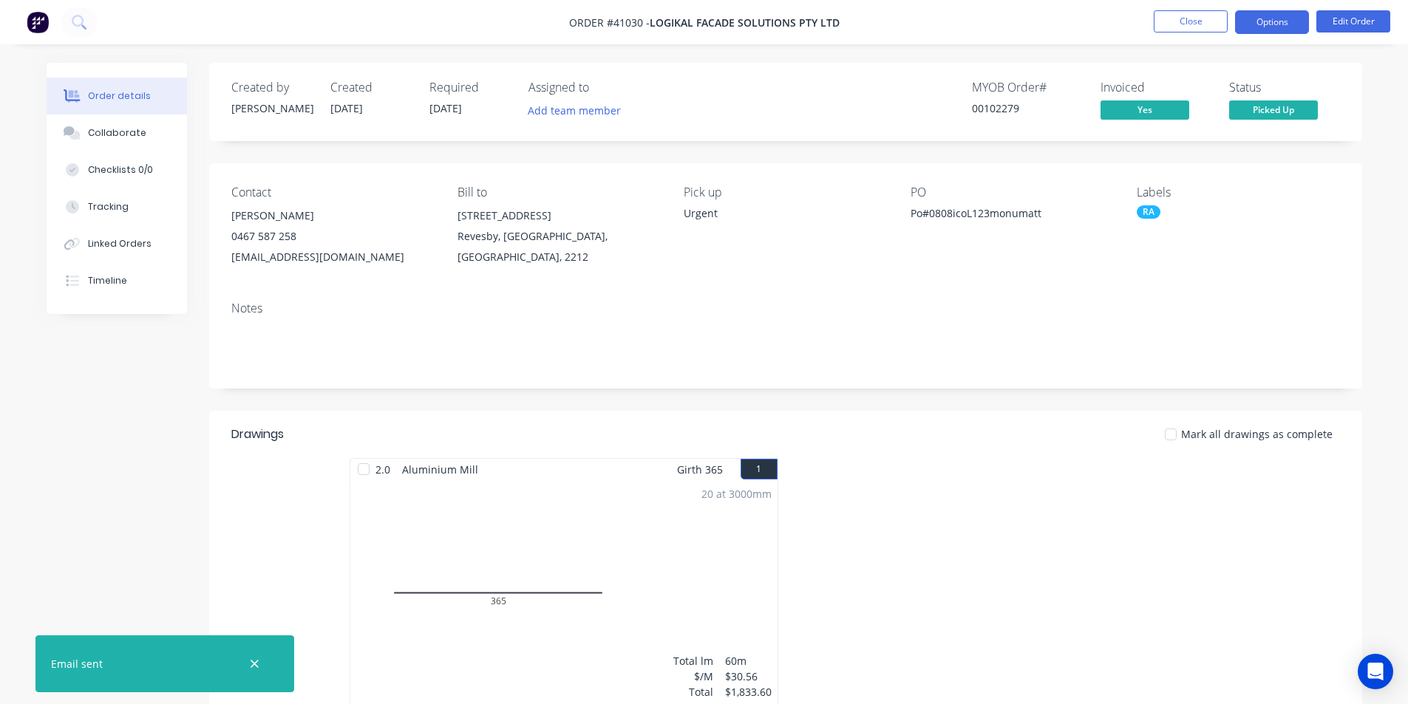
click at [1266, 24] on button "Options" at bounding box center [1272, 22] width 74 height 24
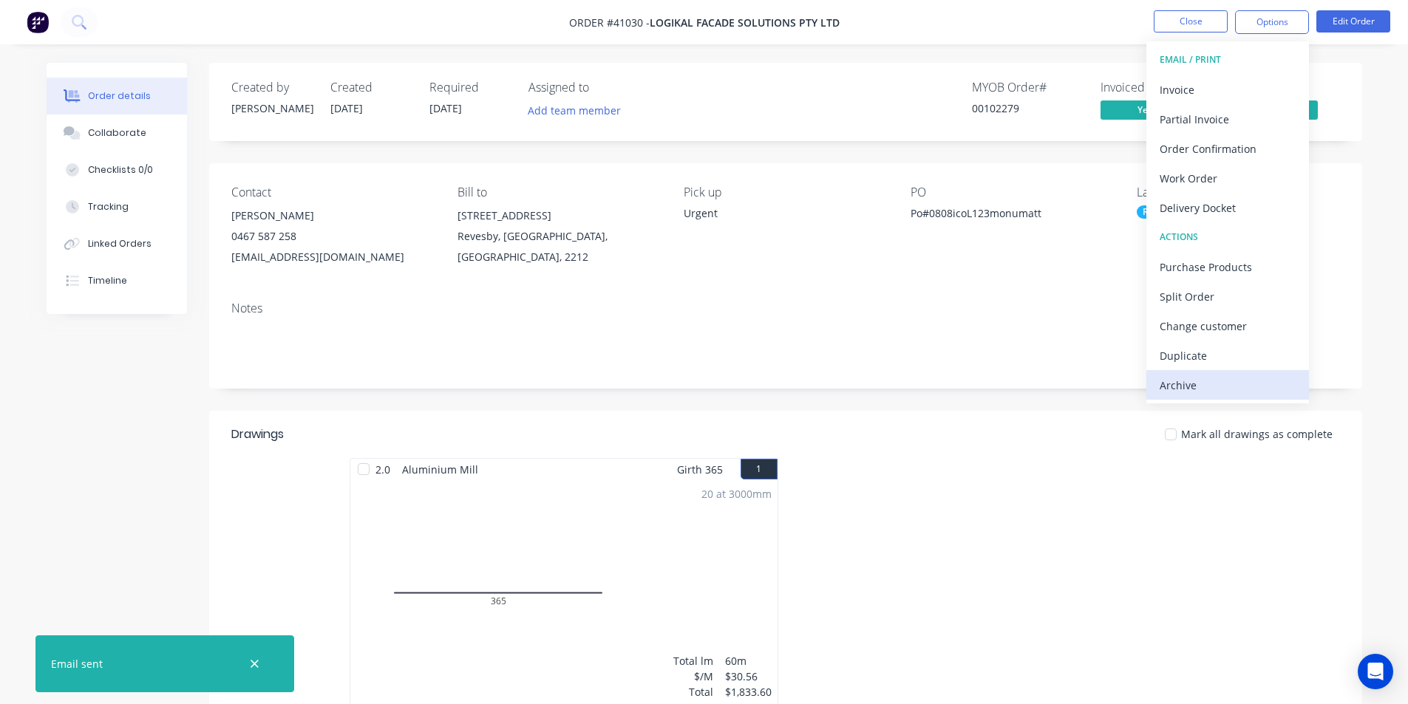
click at [1268, 377] on div "Archive" at bounding box center [1228, 385] width 136 height 21
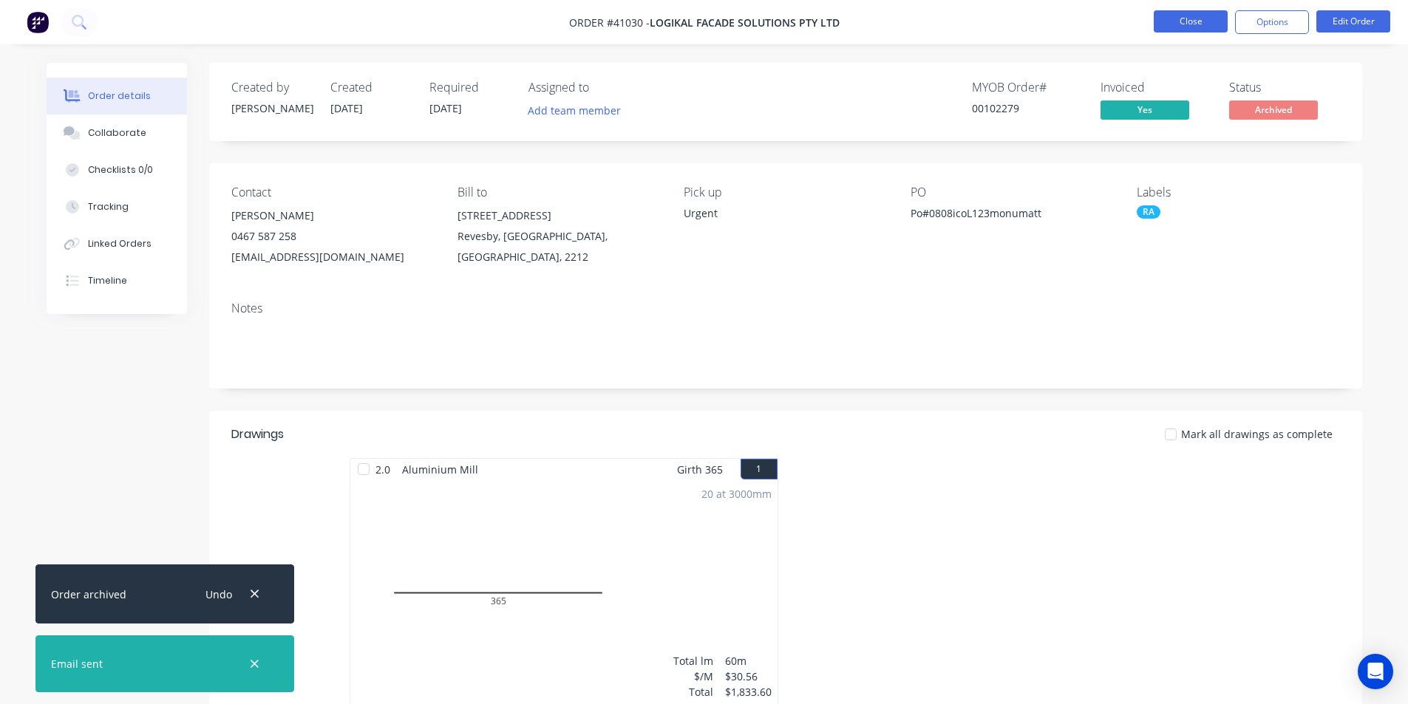
click at [1192, 10] on button "Close" at bounding box center [1191, 21] width 74 height 22
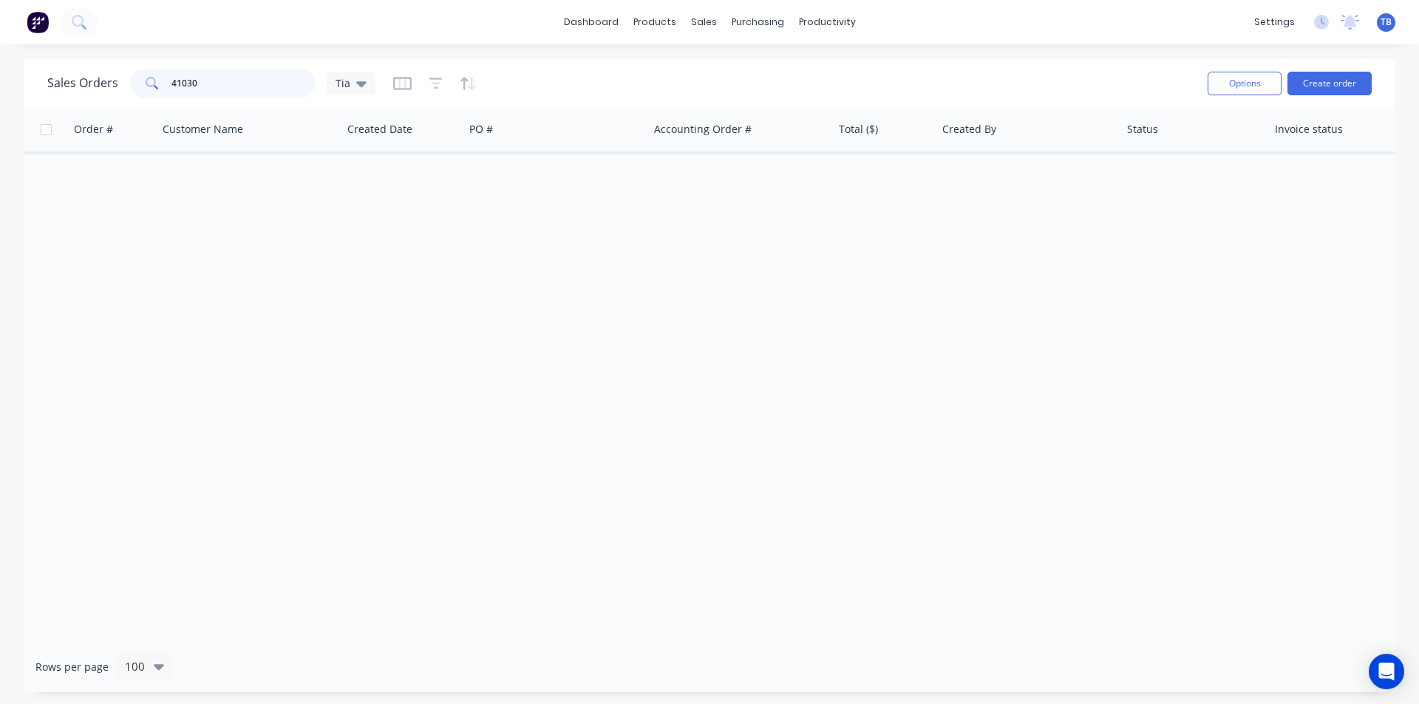
drag, startPoint x: 116, startPoint y: 88, endPoint x: 38, endPoint y: 101, distance: 78.6
click at [38, 100] on div "Sales Orders 41030 Tia Options Create order" at bounding box center [710, 83] width 1372 height 48
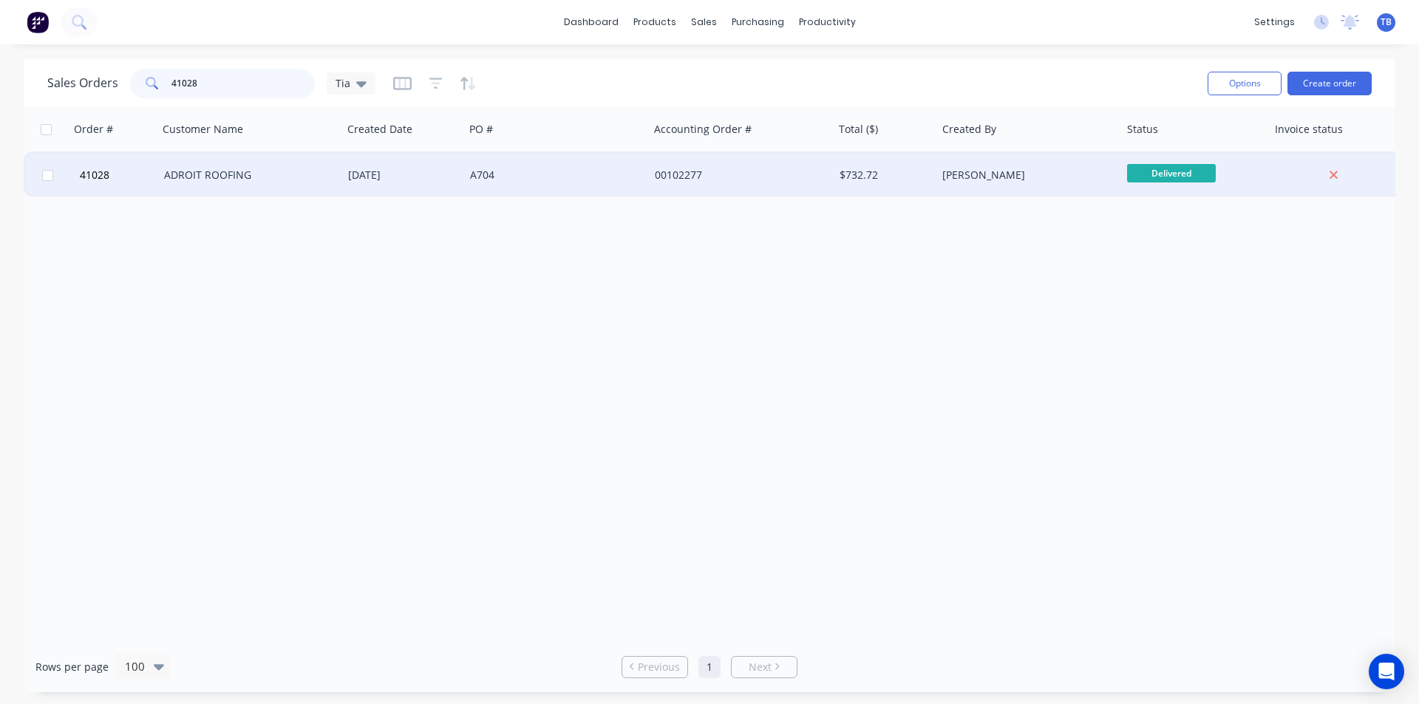
type input "41028"
click at [200, 177] on div "ADROIT ROOFING" at bounding box center [246, 175] width 164 height 15
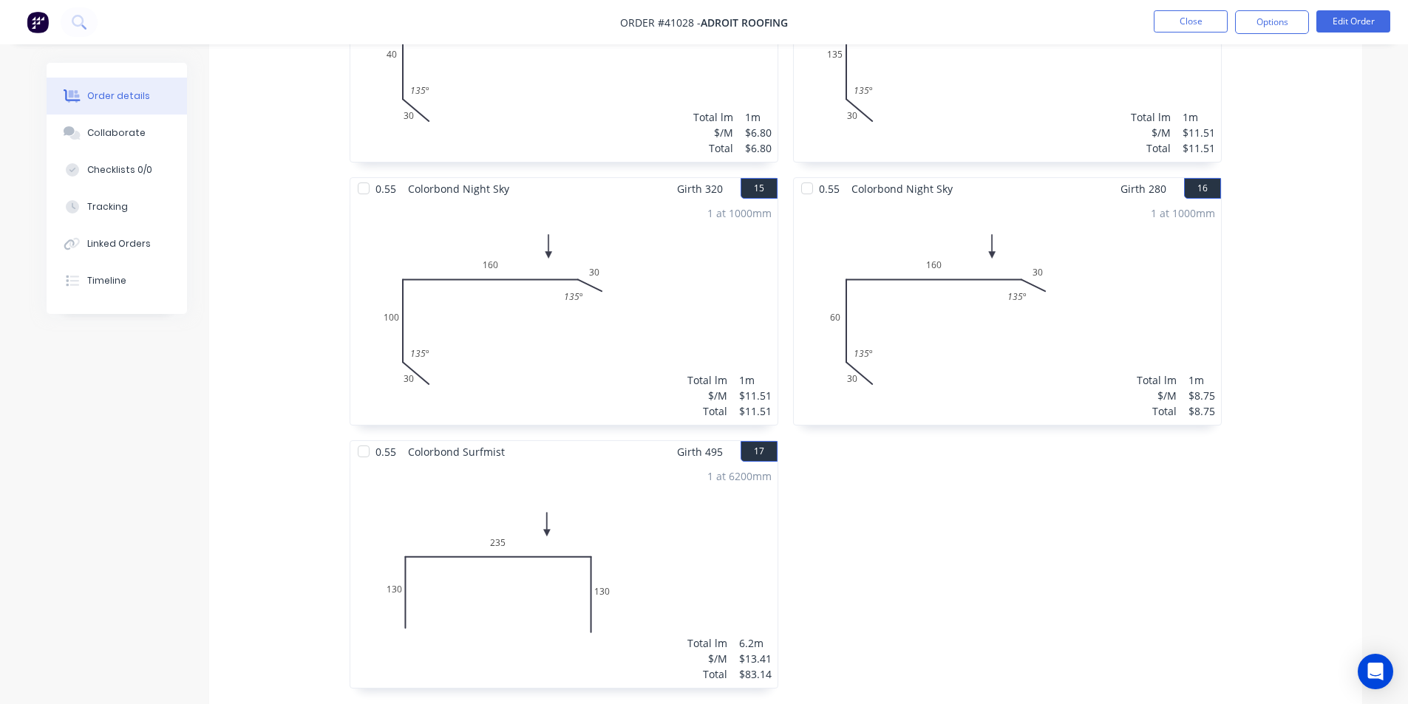
scroll to position [2418, 0]
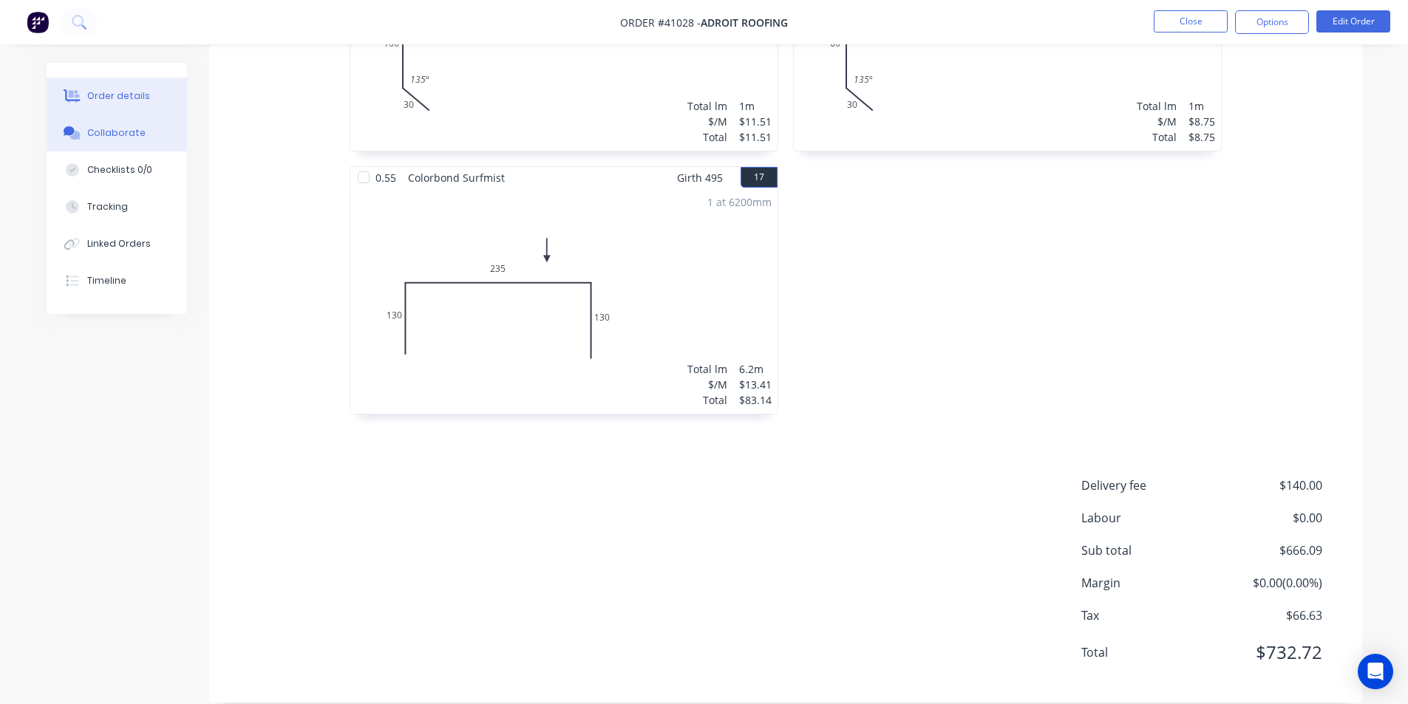
click at [115, 125] on button "Collaborate" at bounding box center [117, 133] width 140 height 37
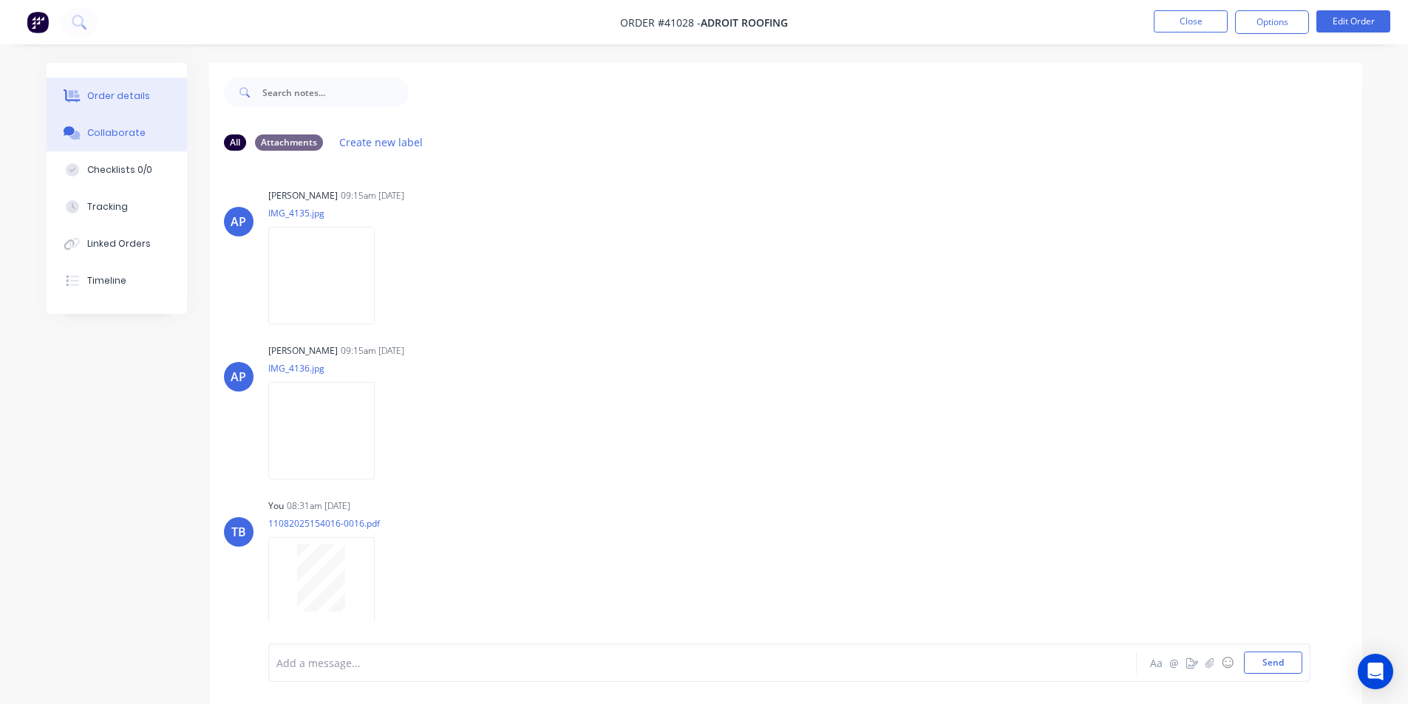
click at [138, 101] on div "Order details" at bounding box center [118, 95] width 63 height 13
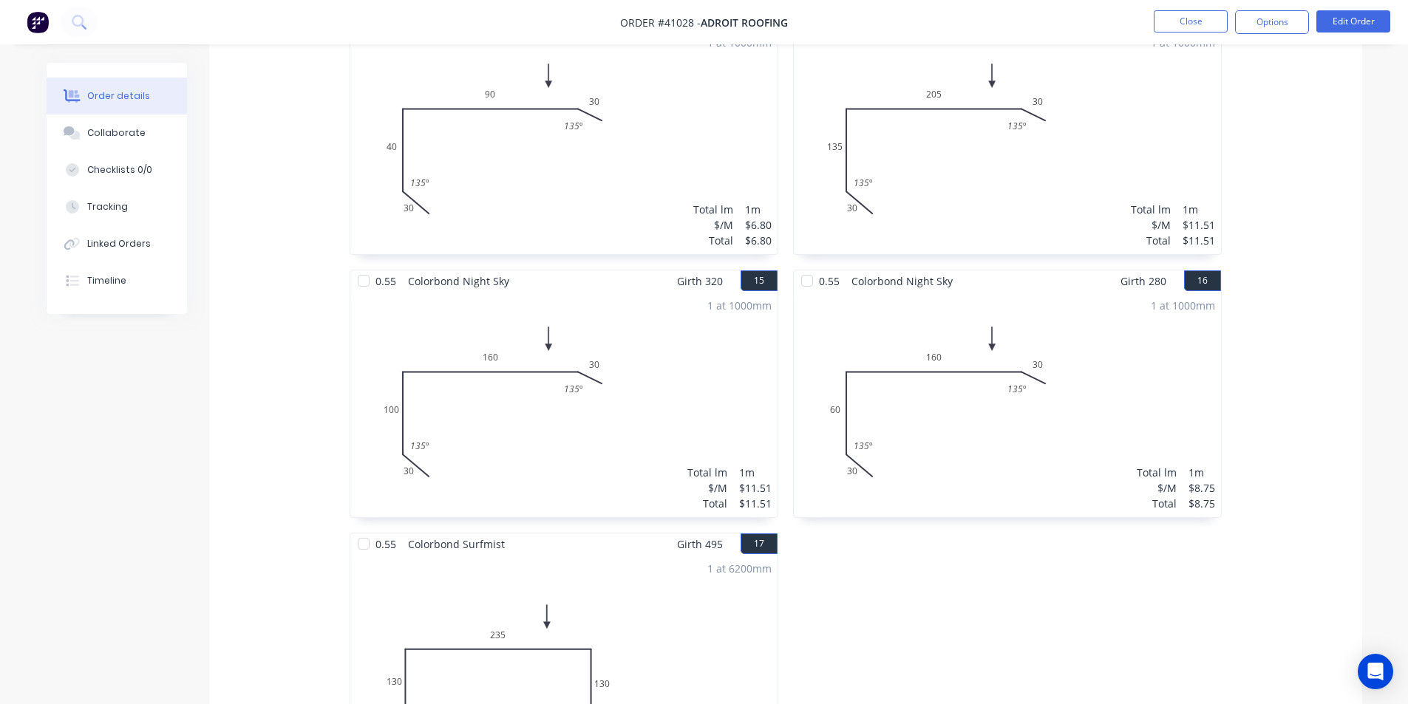
scroll to position [1901, 0]
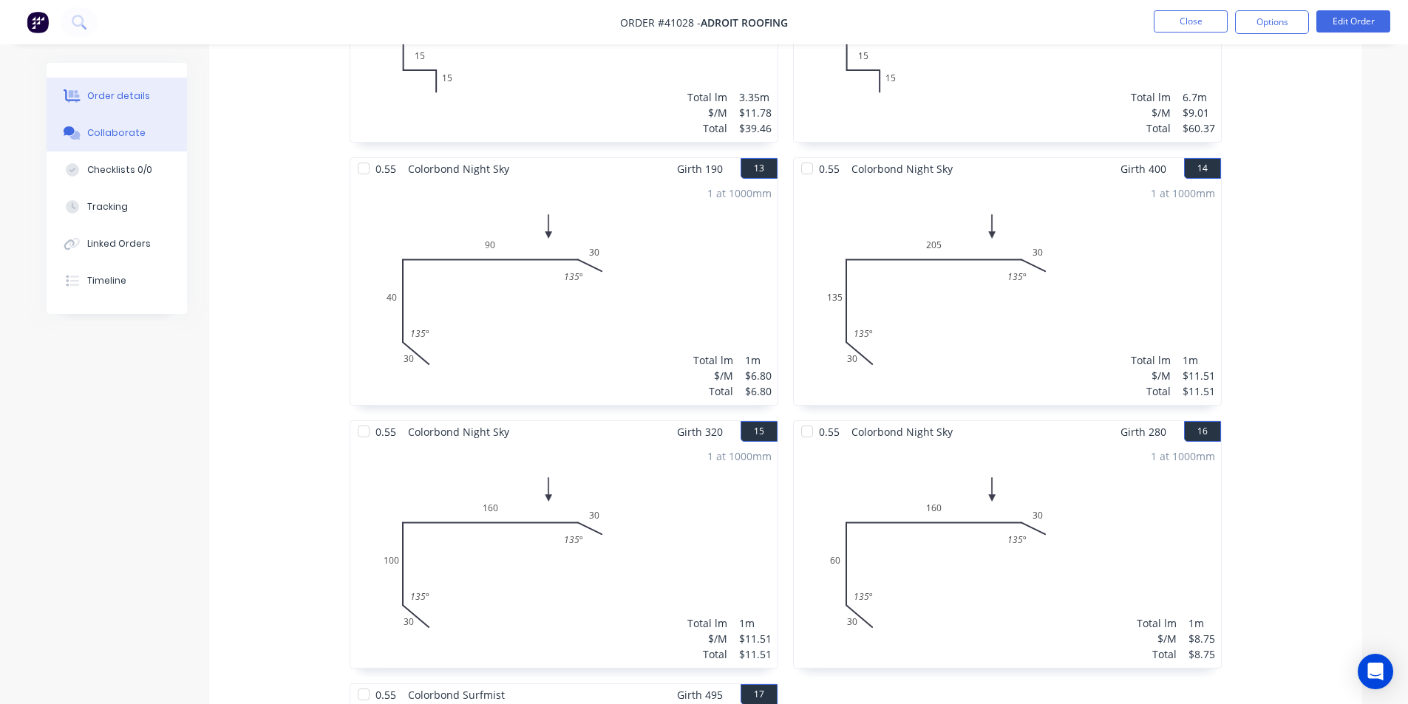
click at [120, 140] on button "Collaborate" at bounding box center [117, 133] width 140 height 37
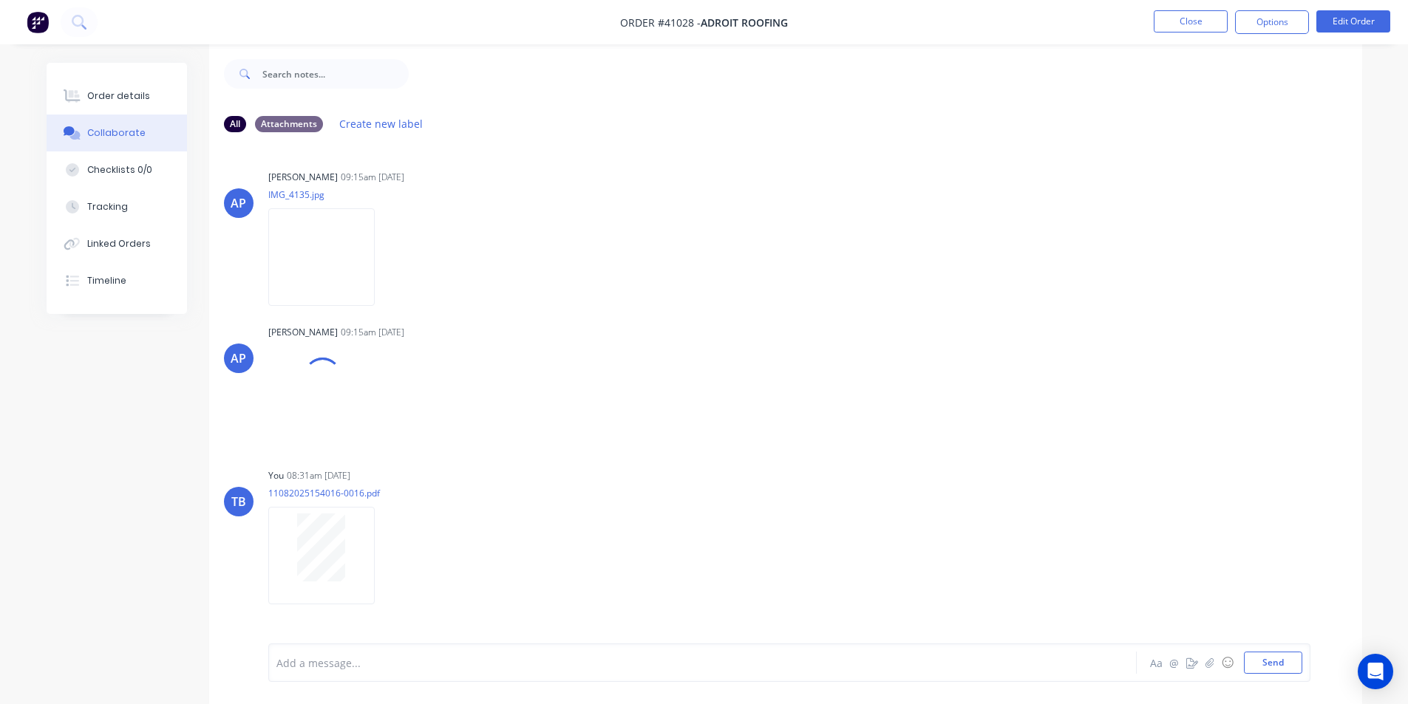
scroll to position [22, 0]
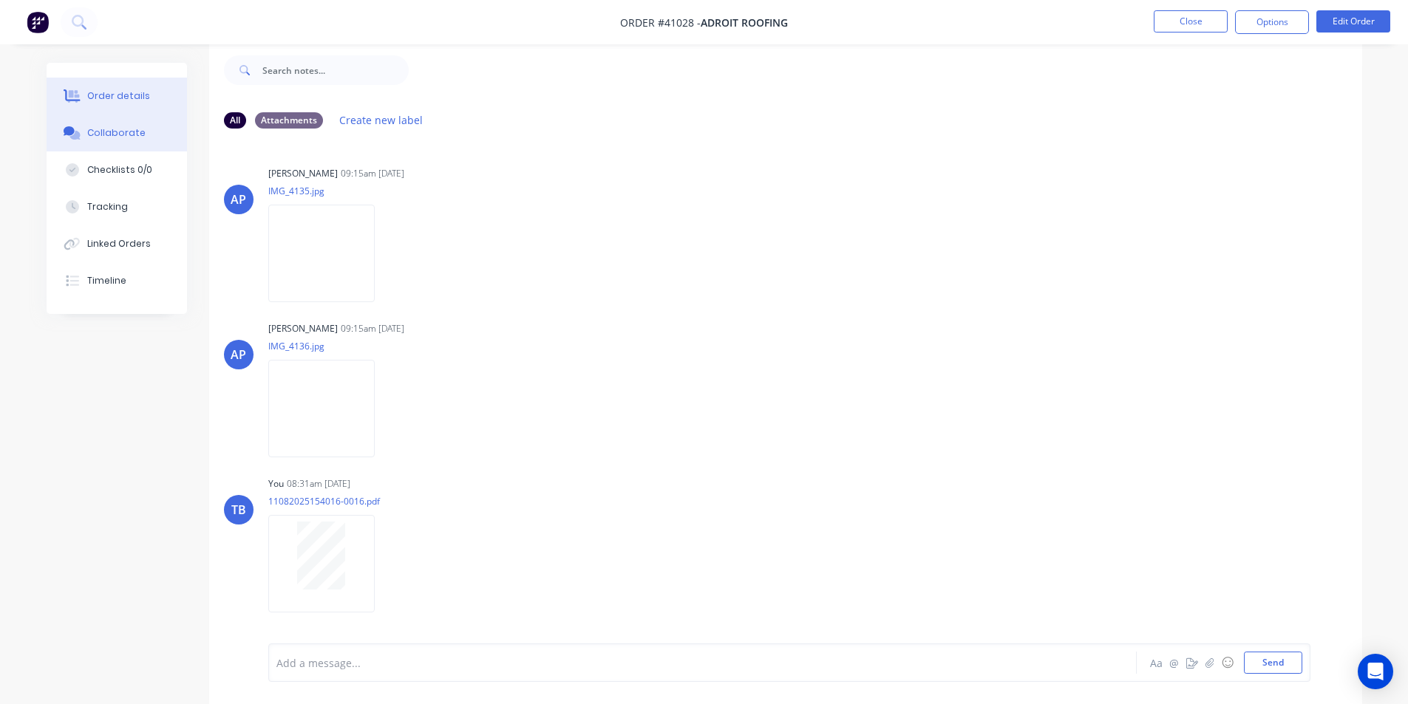
click at [120, 100] on div "Order details" at bounding box center [118, 95] width 63 height 13
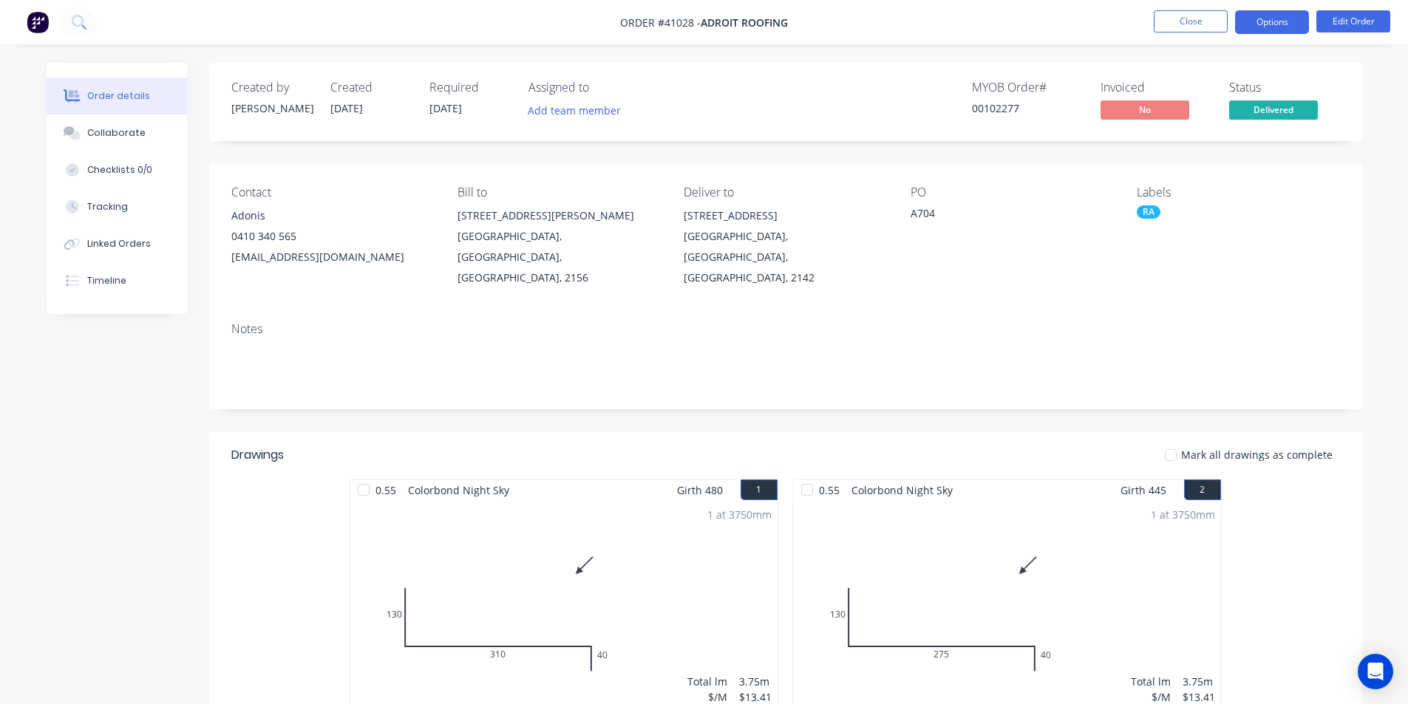
click at [1266, 25] on button "Options" at bounding box center [1272, 22] width 74 height 24
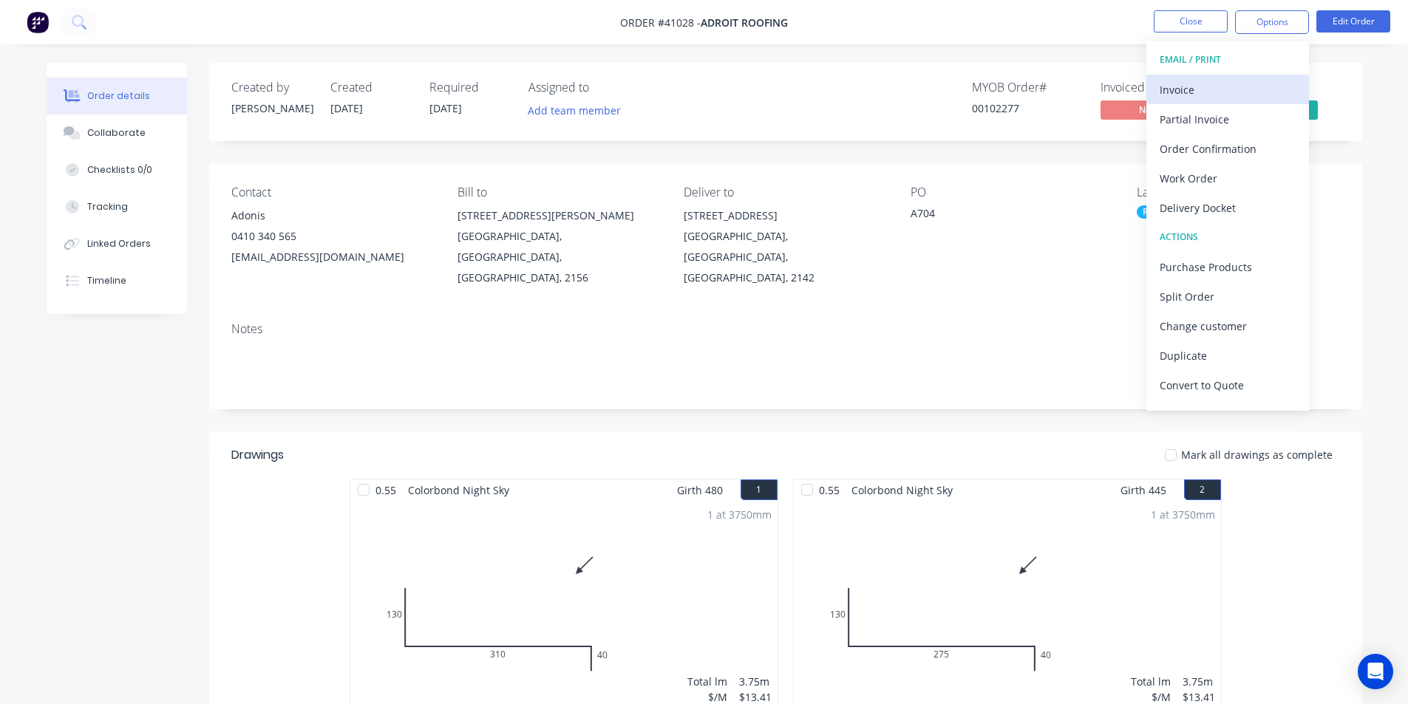
click at [1209, 93] on div "Invoice" at bounding box center [1228, 89] width 136 height 21
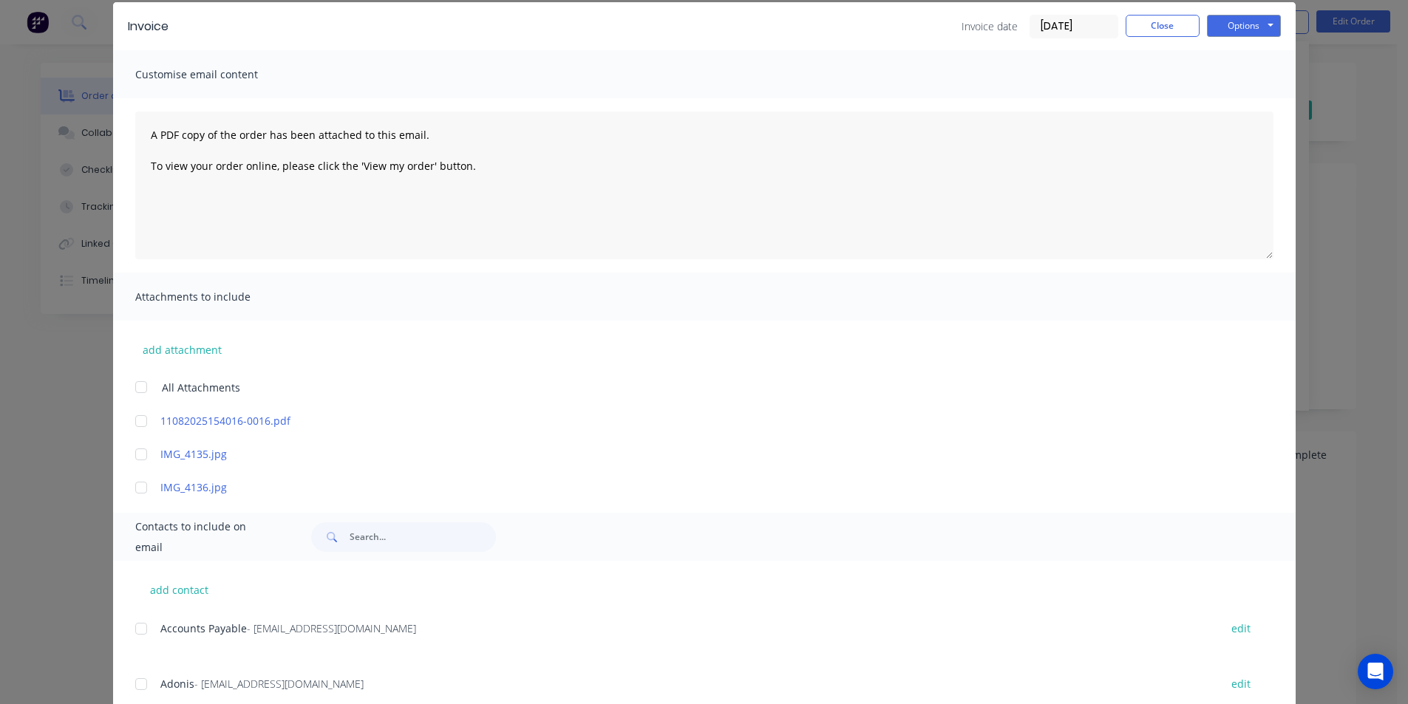
scroll to position [158, 0]
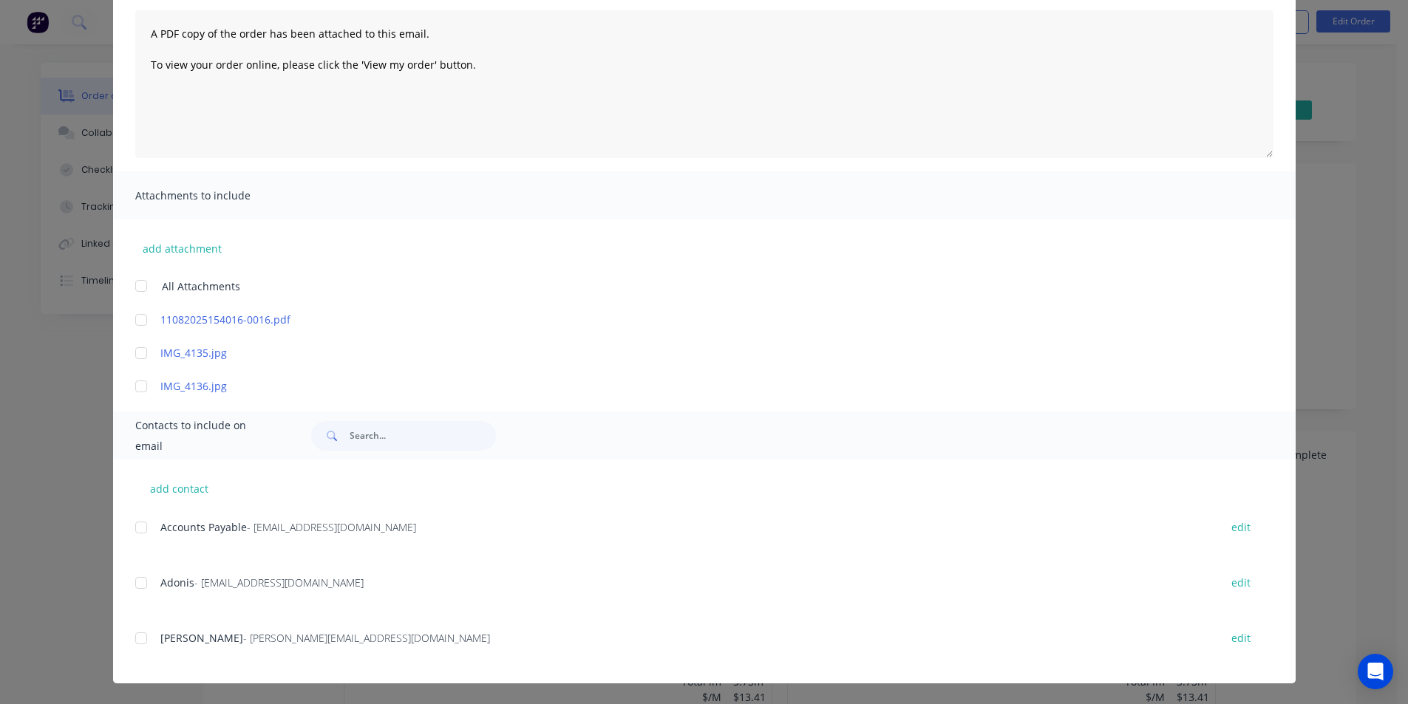
click at [135, 525] on div at bounding box center [141, 528] width 30 height 30
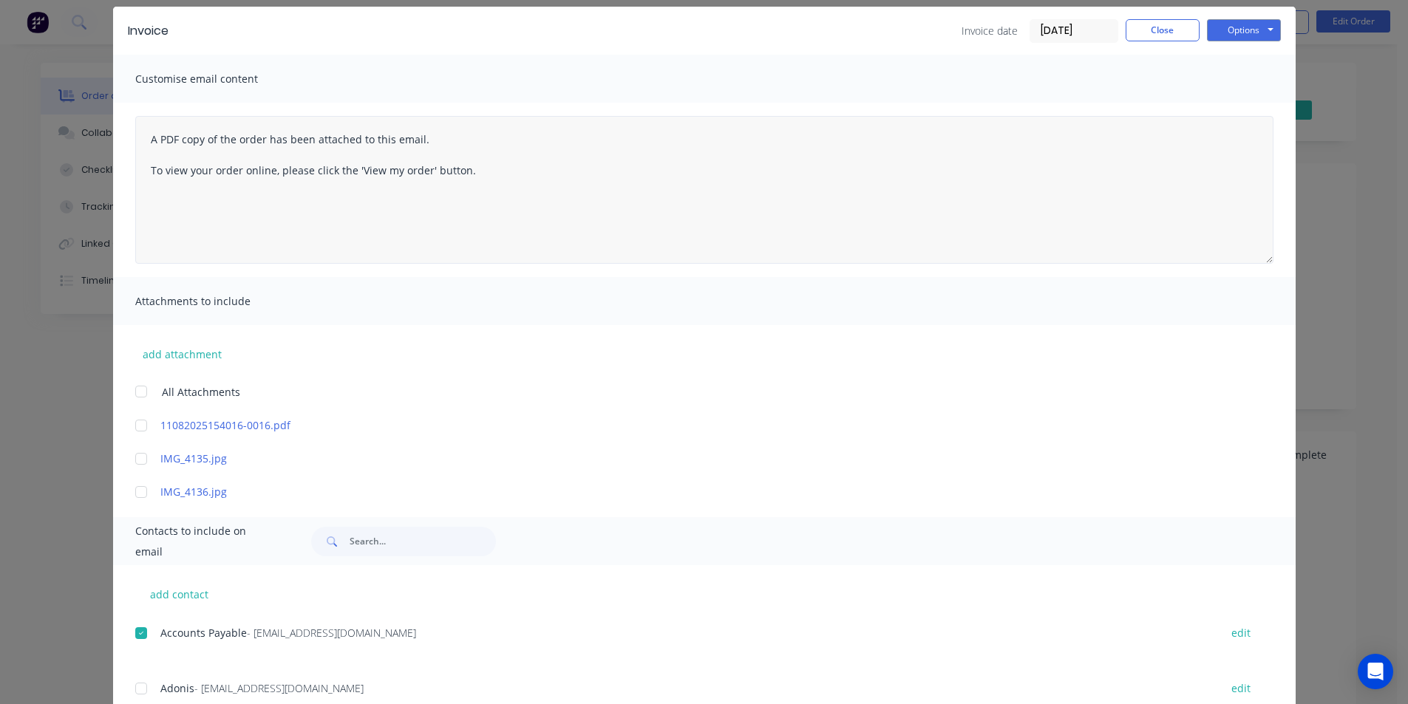
scroll to position [0, 0]
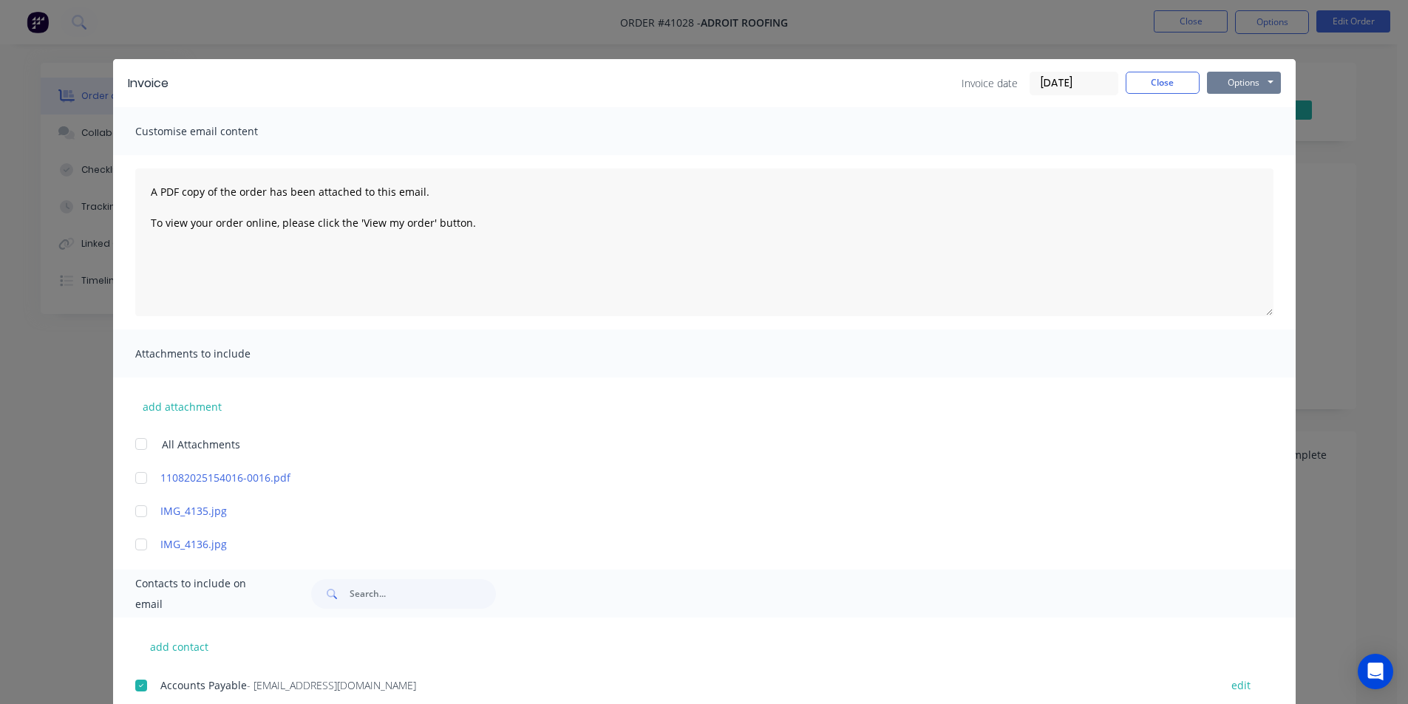
click at [1266, 89] on button "Options" at bounding box center [1244, 83] width 74 height 22
click at [1268, 157] on button "Email" at bounding box center [1254, 158] width 95 height 24
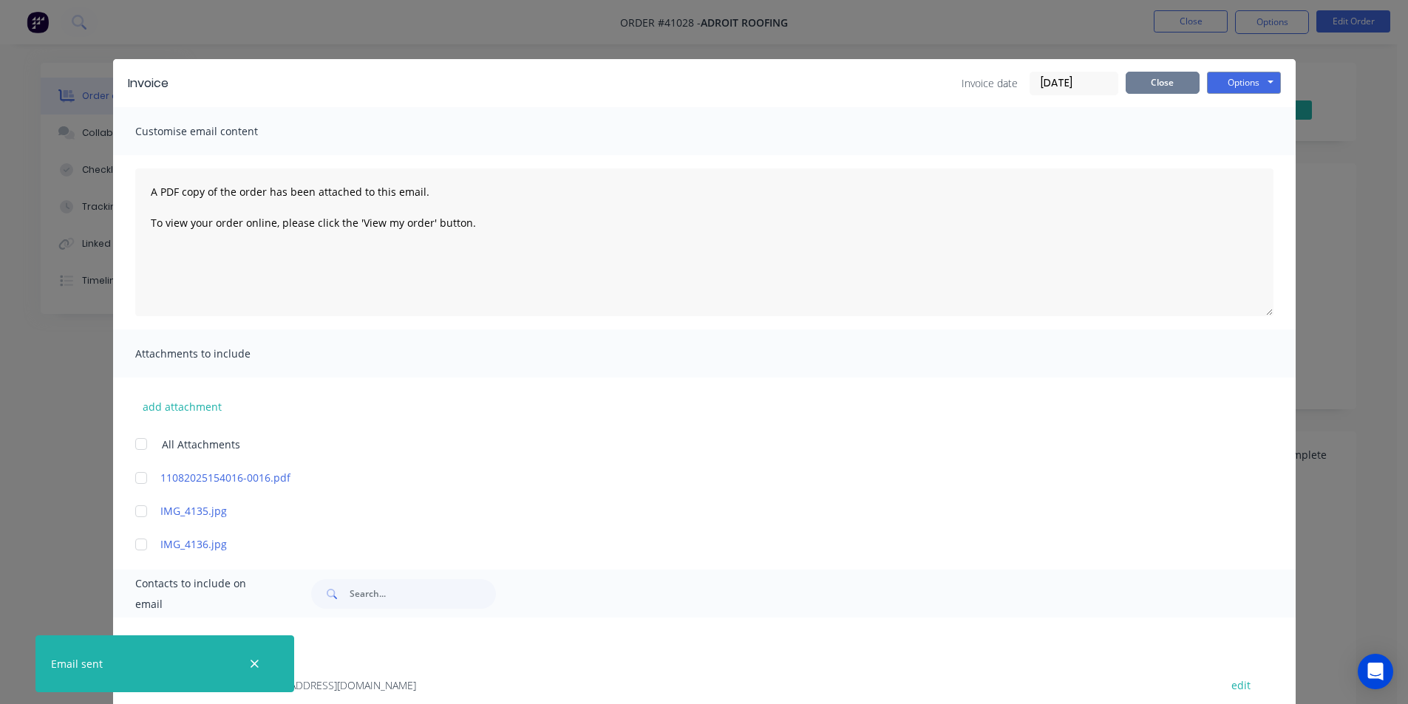
click at [1143, 76] on button "Close" at bounding box center [1163, 83] width 74 height 22
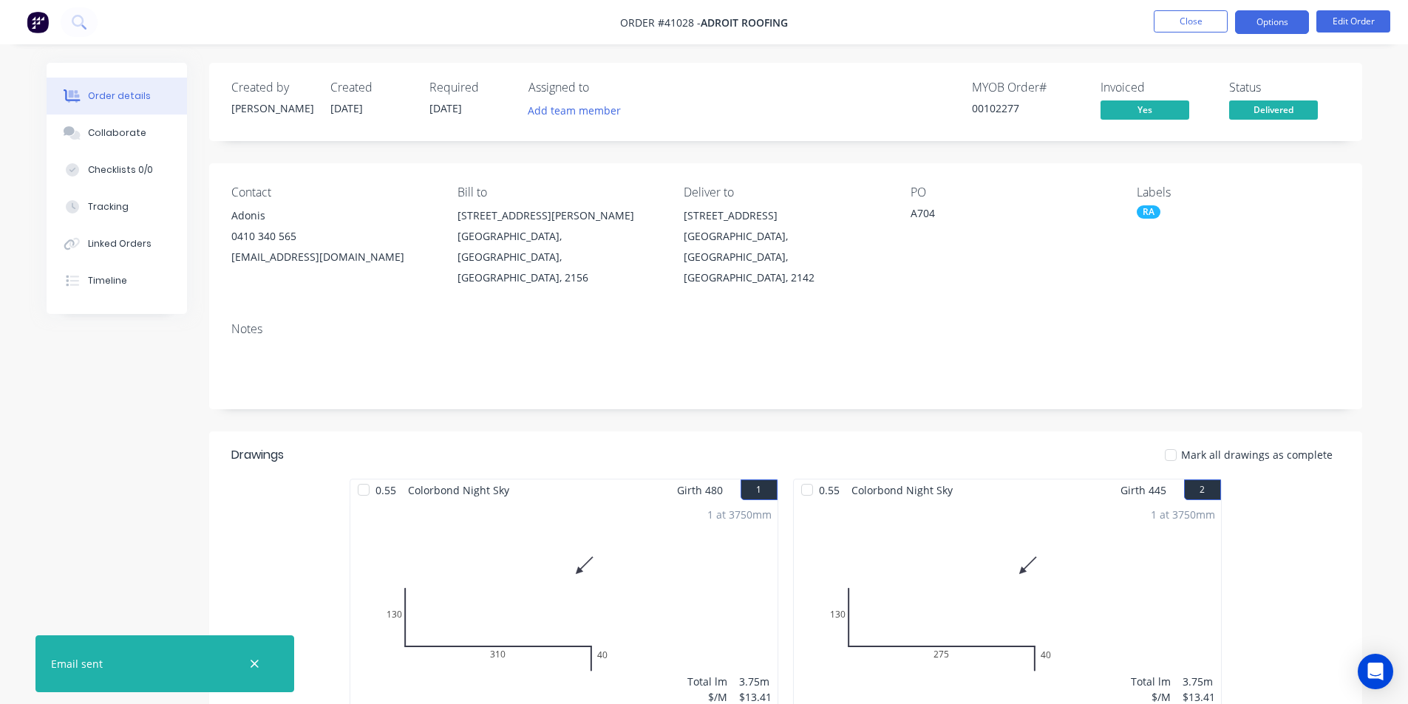
click at [1291, 18] on button "Options" at bounding box center [1272, 22] width 74 height 24
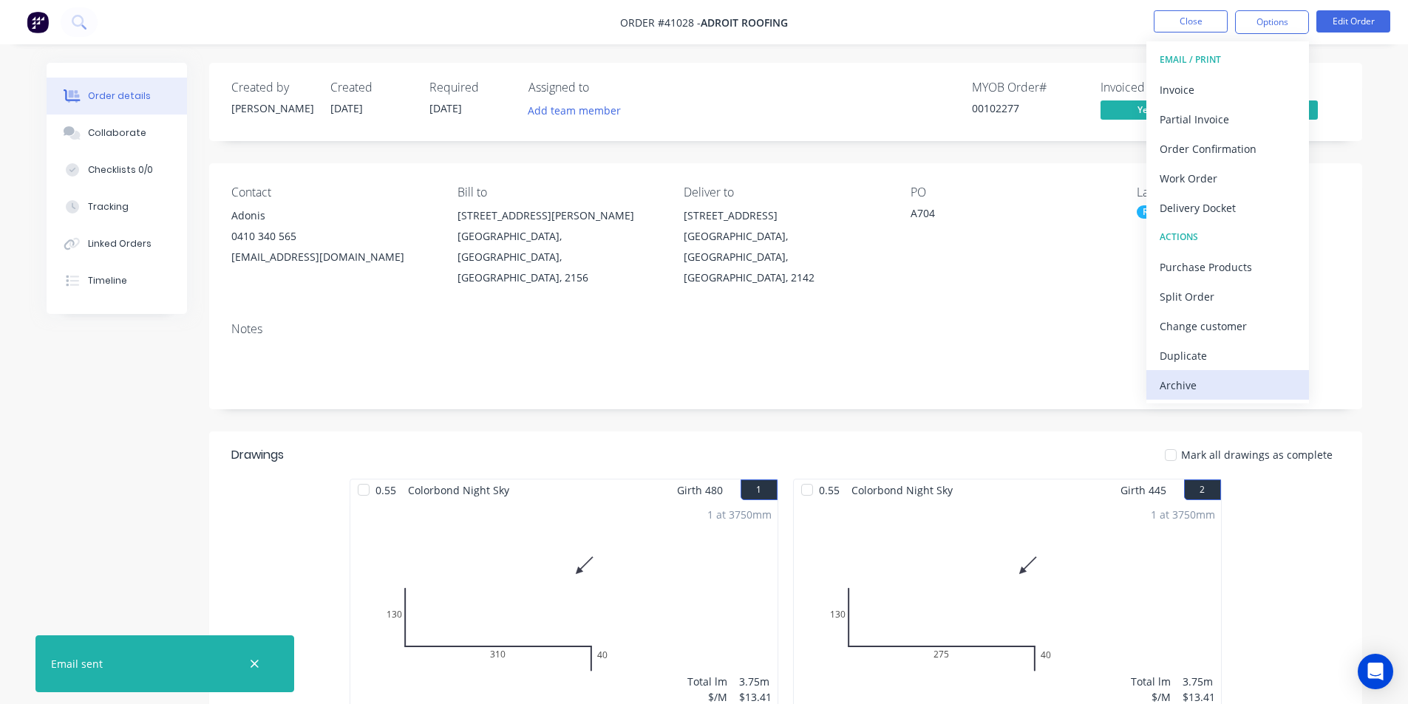
click at [1265, 389] on div "Archive" at bounding box center [1228, 385] width 136 height 21
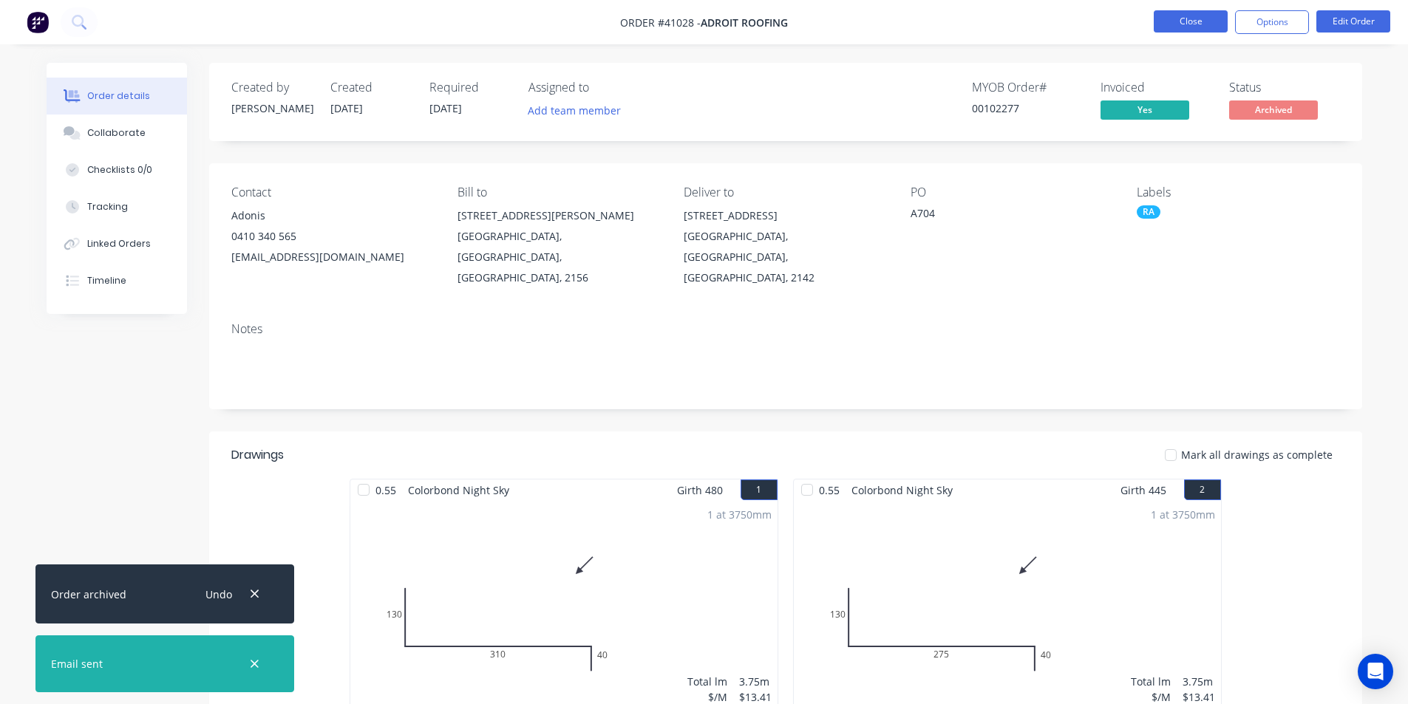
click at [1205, 21] on button "Close" at bounding box center [1191, 21] width 74 height 22
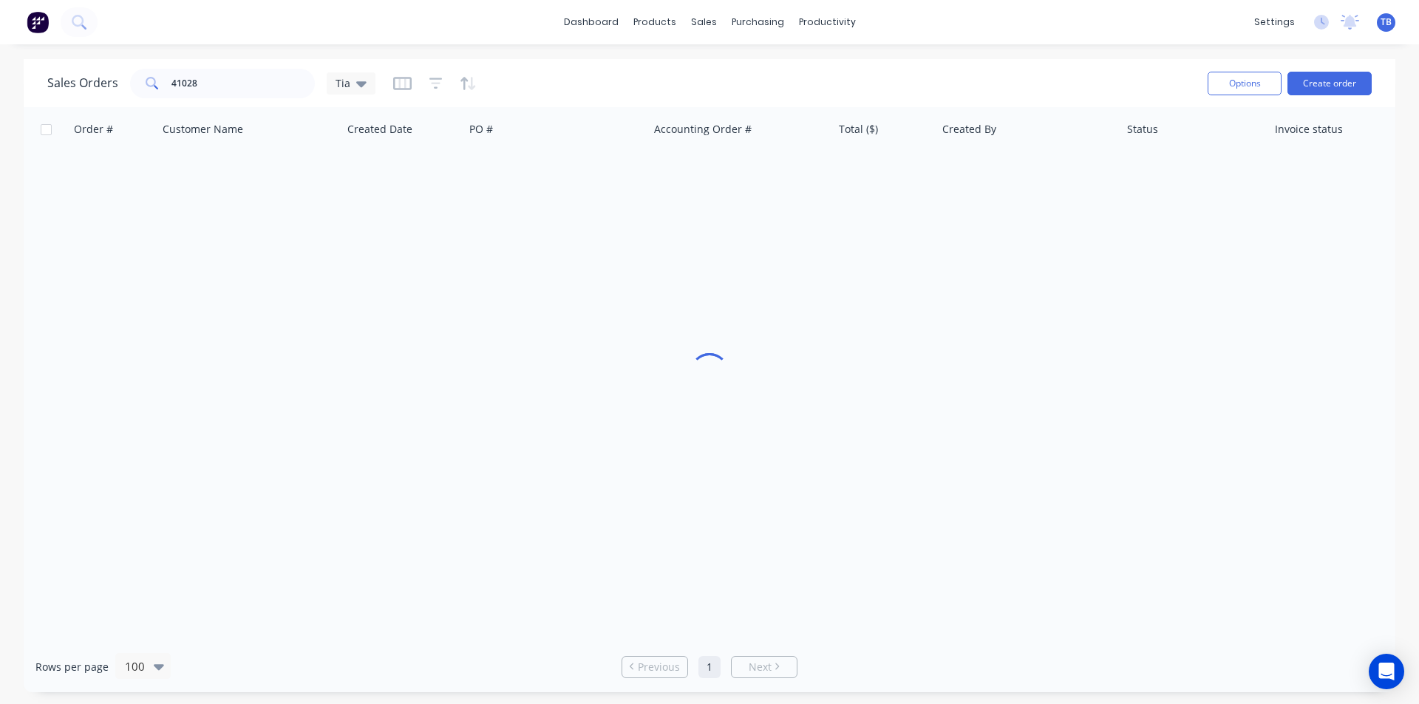
click at [257, 65] on div "Sales Orders 41028 Tia" at bounding box center [621, 83] width 1149 height 36
drag, startPoint x: 257, startPoint y: 78, endPoint x: 98, endPoint y: 111, distance: 161.7
click at [97, 111] on div "Sales Orders 41028 Tia Options Create order Order # Customer Name Created Date …" at bounding box center [710, 376] width 1372 height 634
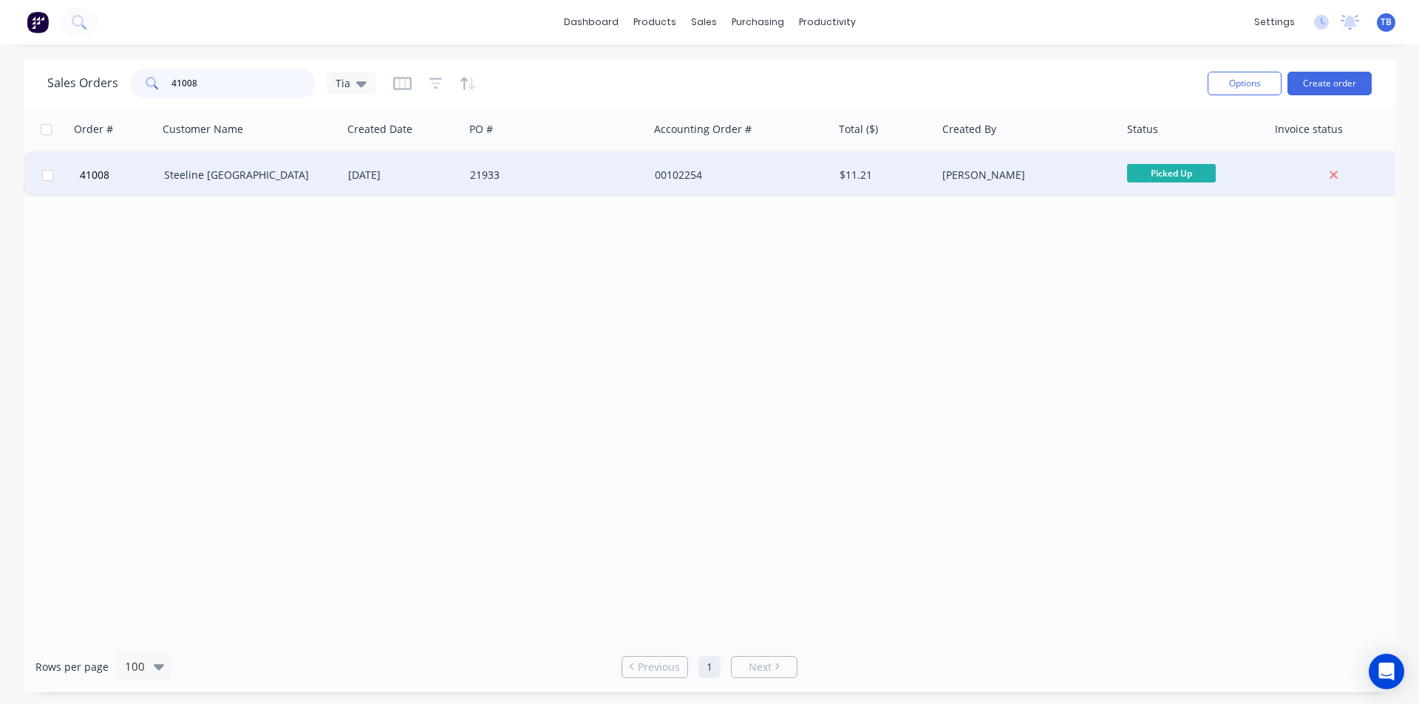
type input "41008"
click at [270, 163] on div "Steeline Sydney" at bounding box center [250, 175] width 185 height 44
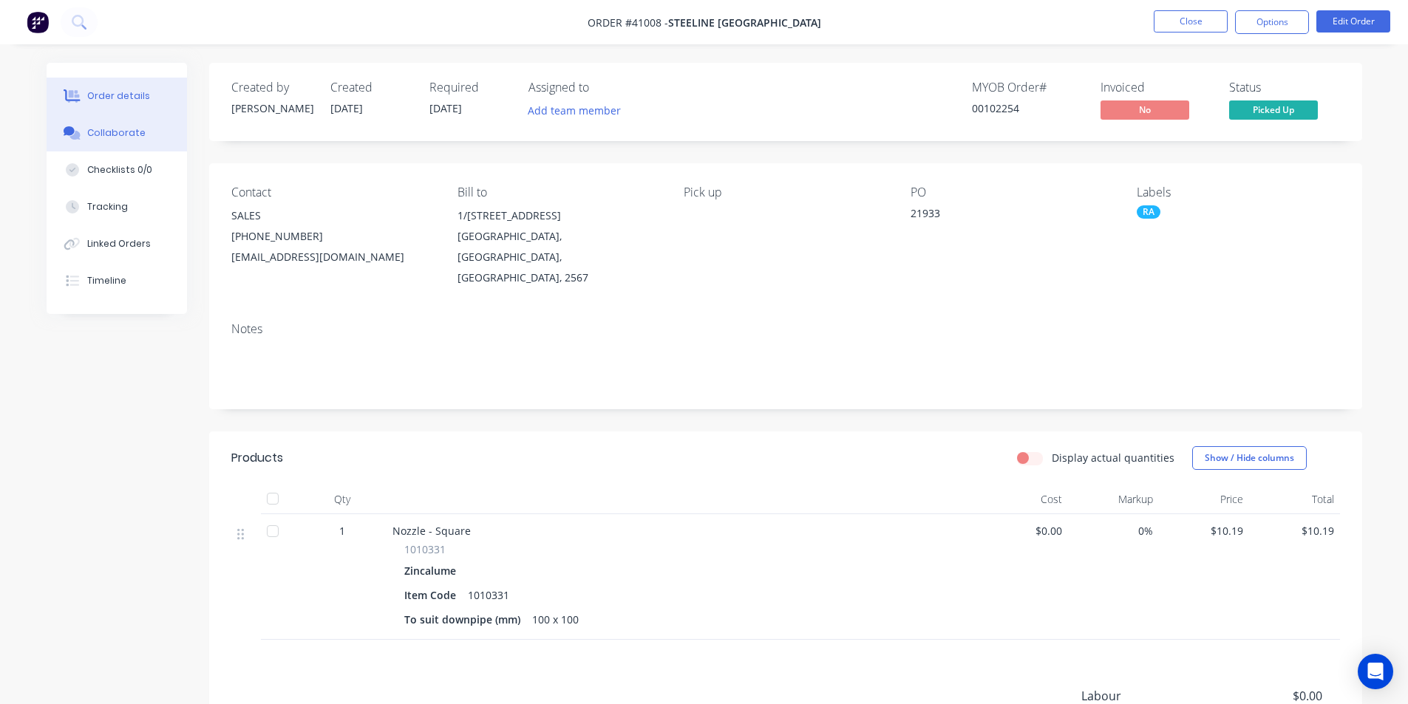
click at [114, 137] on div "Collaborate" at bounding box center [116, 132] width 58 height 13
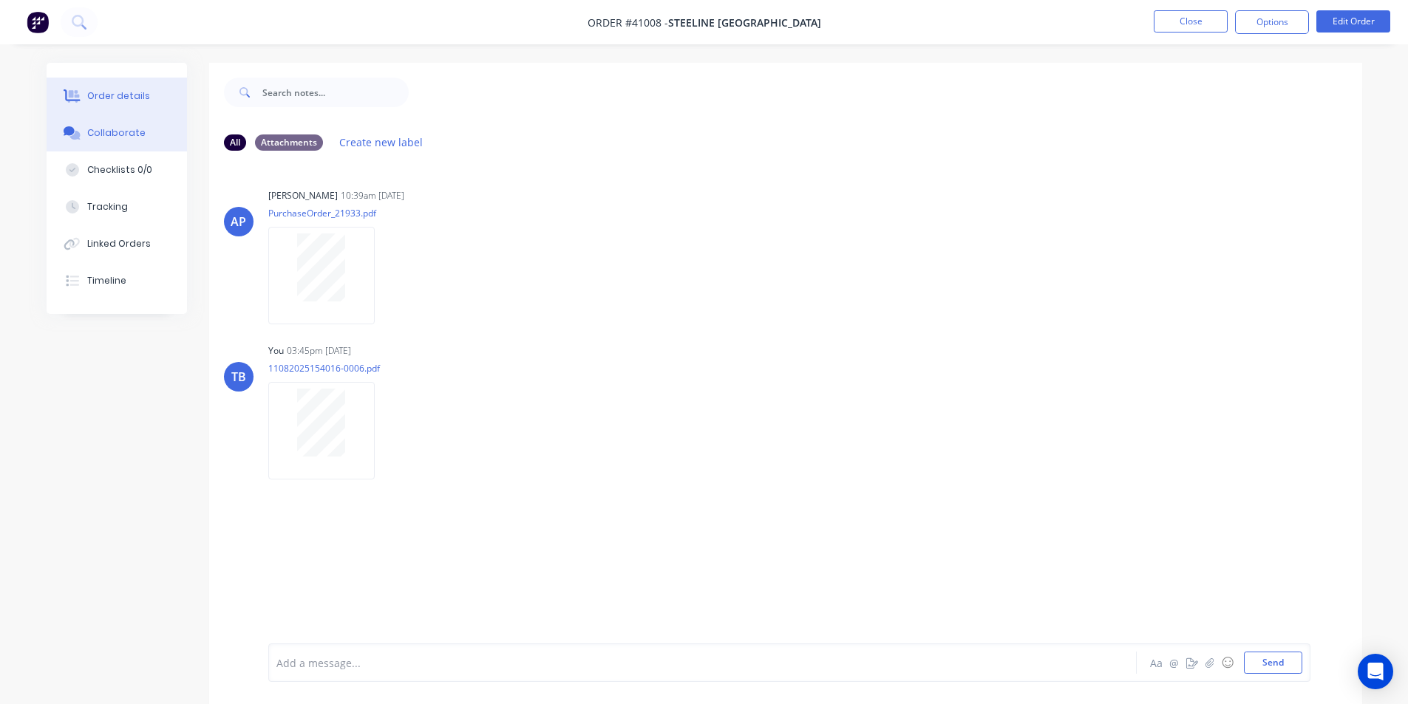
click at [120, 92] on div "Order details" at bounding box center [118, 95] width 63 height 13
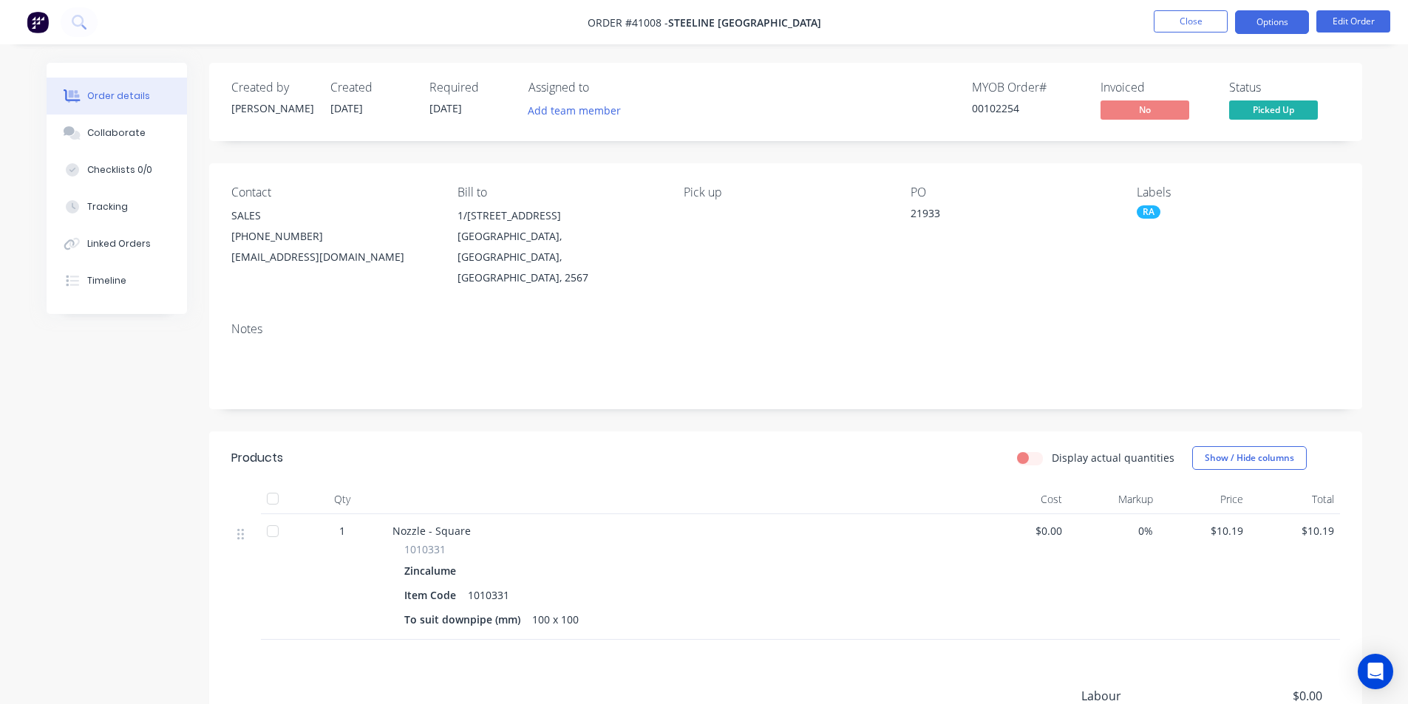
click at [1274, 29] on button "Options" at bounding box center [1272, 22] width 74 height 24
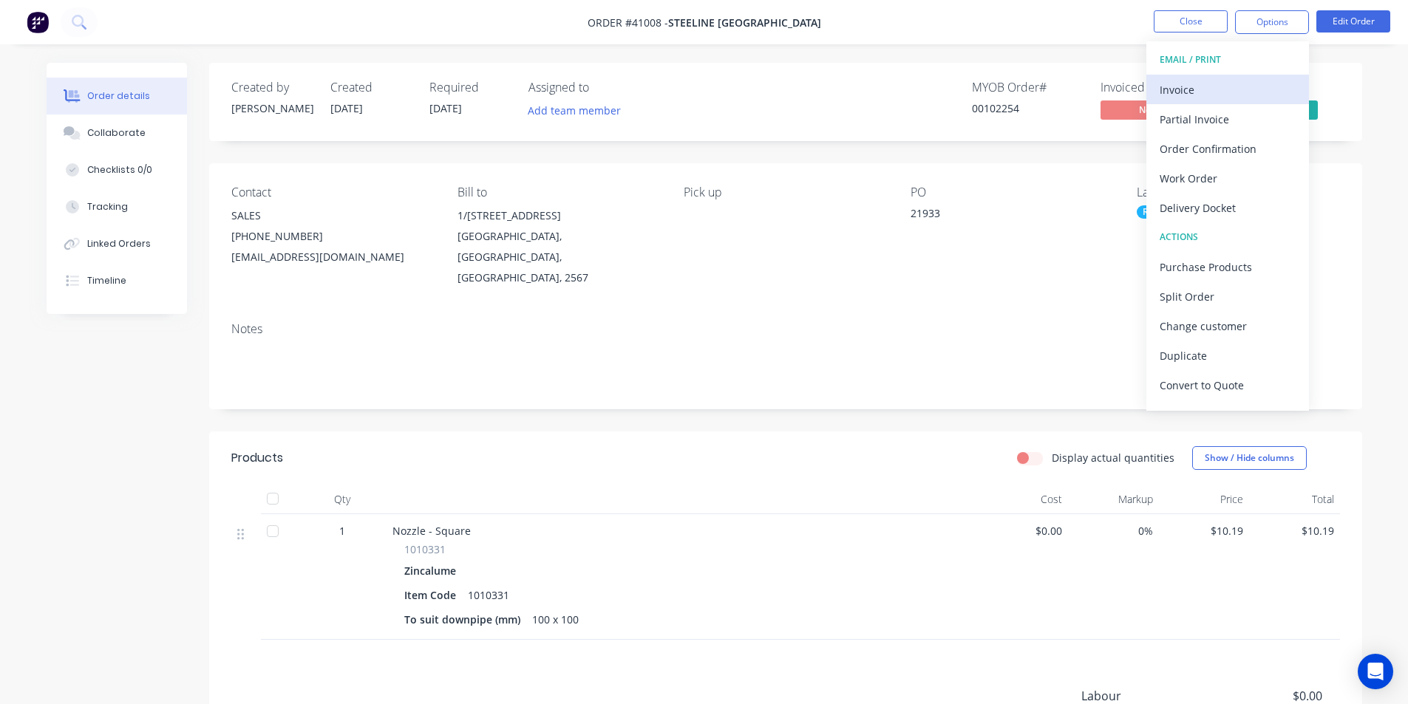
click at [1210, 94] on div "Invoice" at bounding box center [1228, 89] width 136 height 21
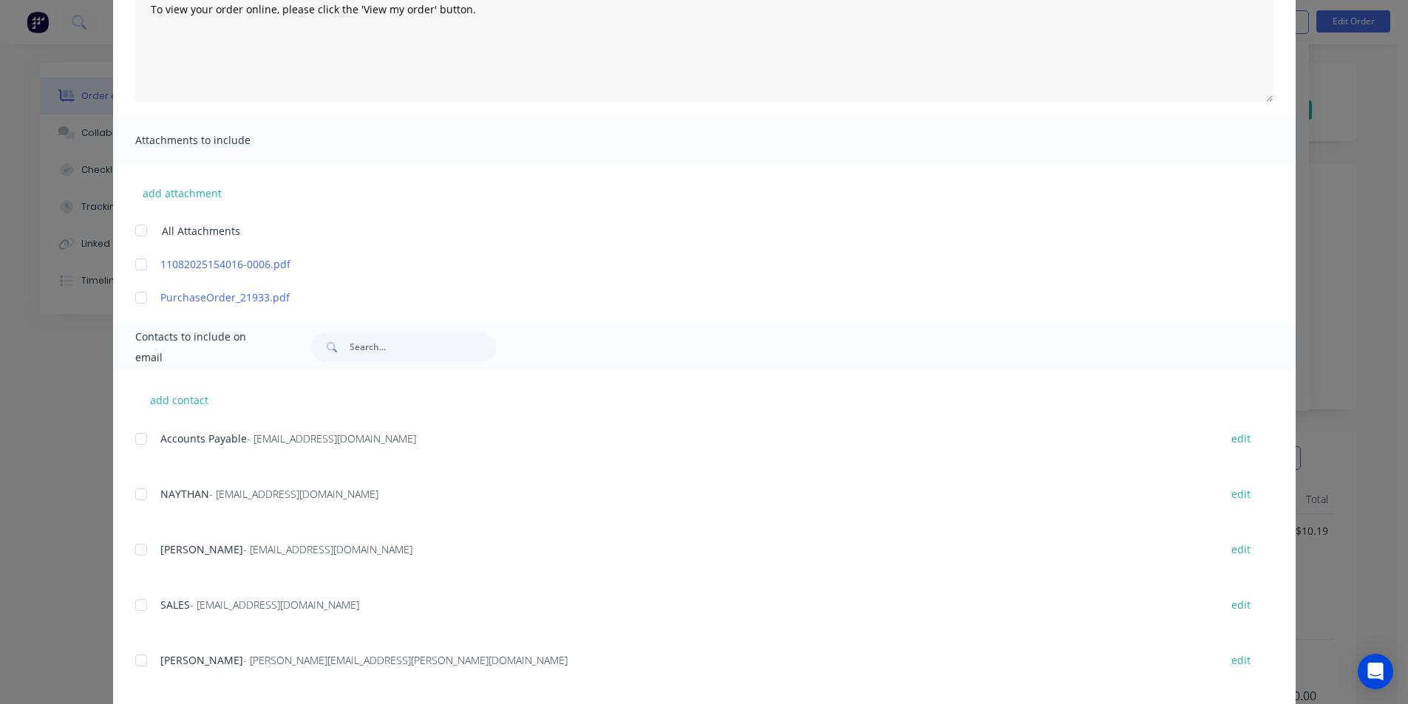
scroll to position [222, 0]
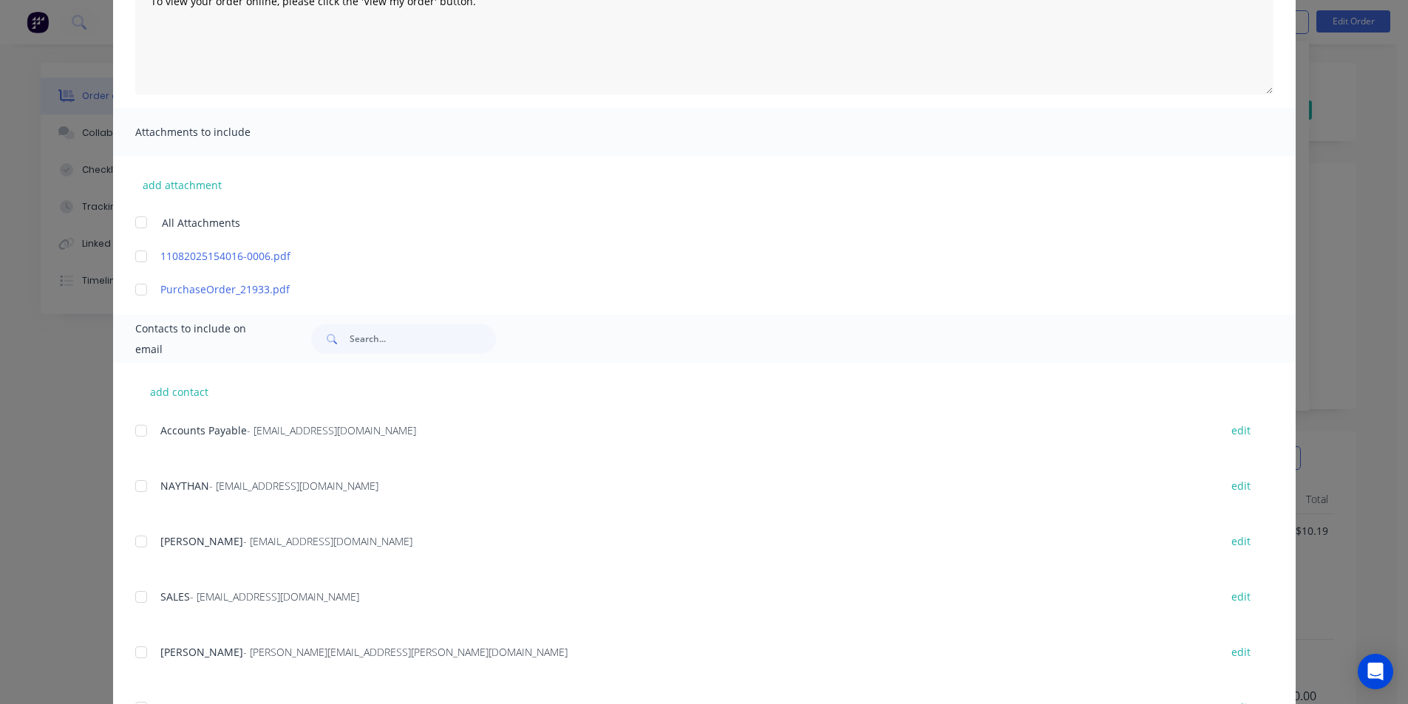
click at [140, 430] on div at bounding box center [141, 431] width 30 height 30
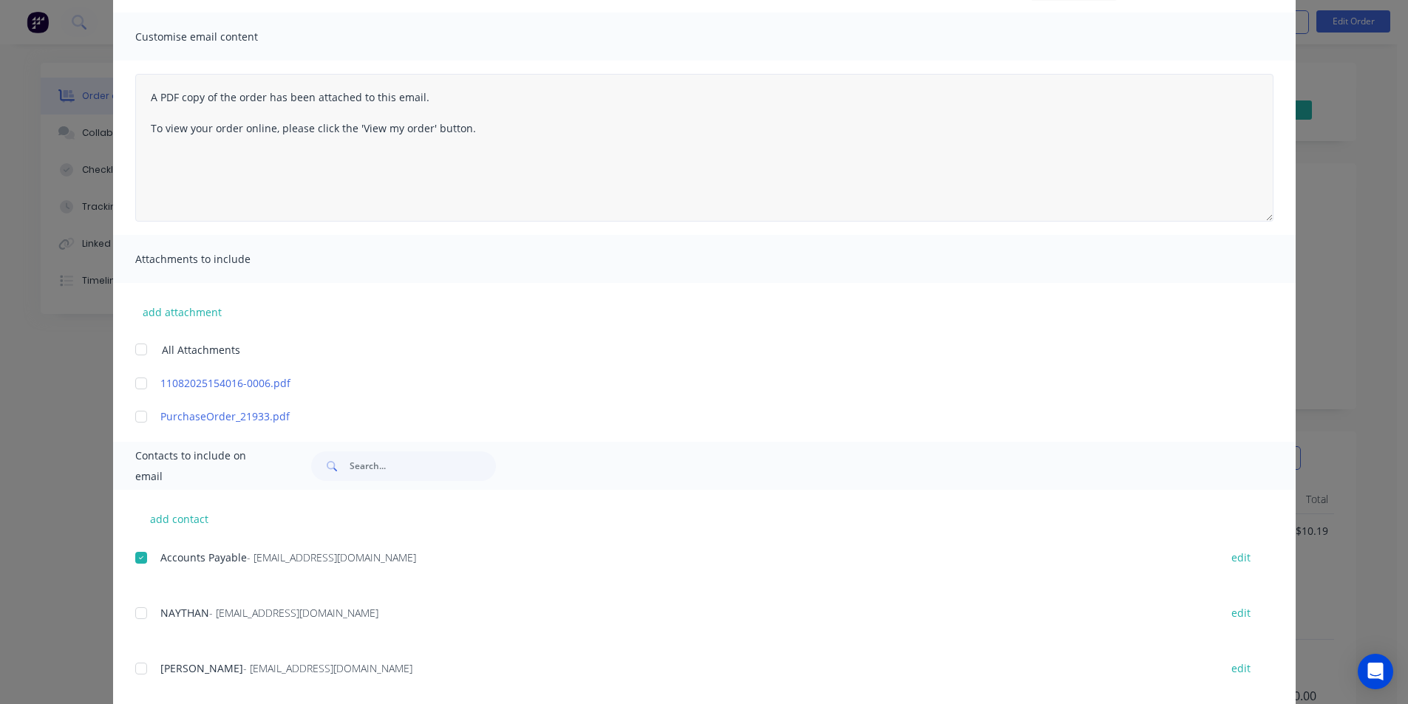
scroll to position [0, 0]
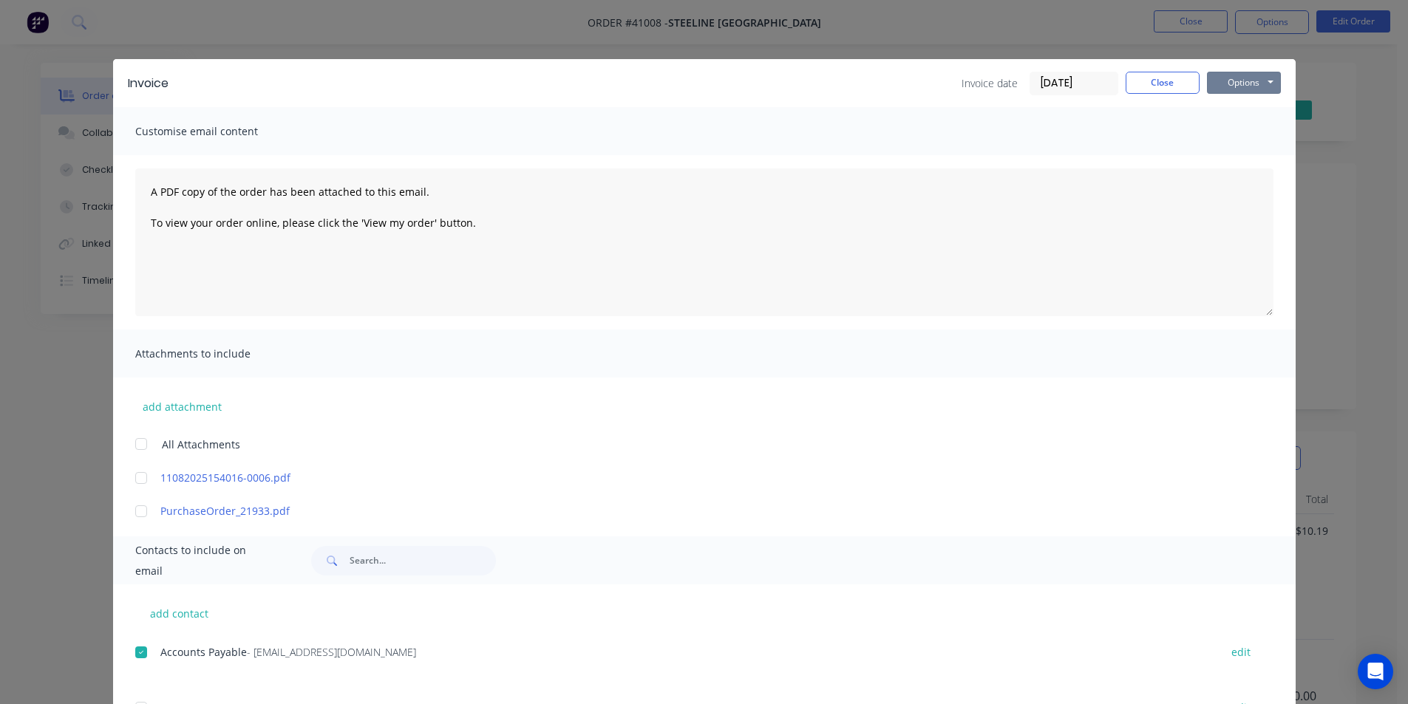
drag, startPoint x: 1229, startPoint y: 78, endPoint x: 1230, endPoint y: 95, distance: 16.3
click at [1229, 78] on button "Options" at bounding box center [1244, 83] width 74 height 22
click at [1230, 155] on button "Email" at bounding box center [1254, 158] width 95 height 24
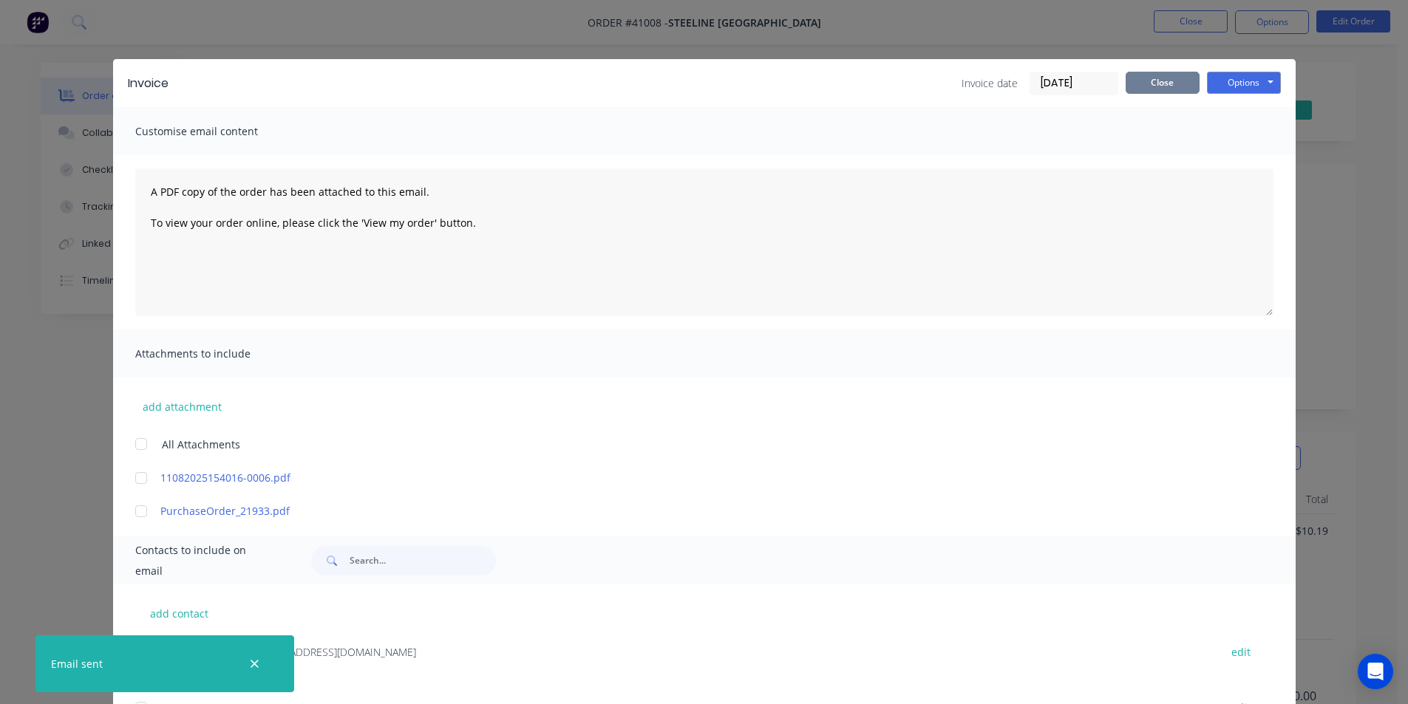
click at [1135, 79] on button "Close" at bounding box center [1163, 83] width 74 height 22
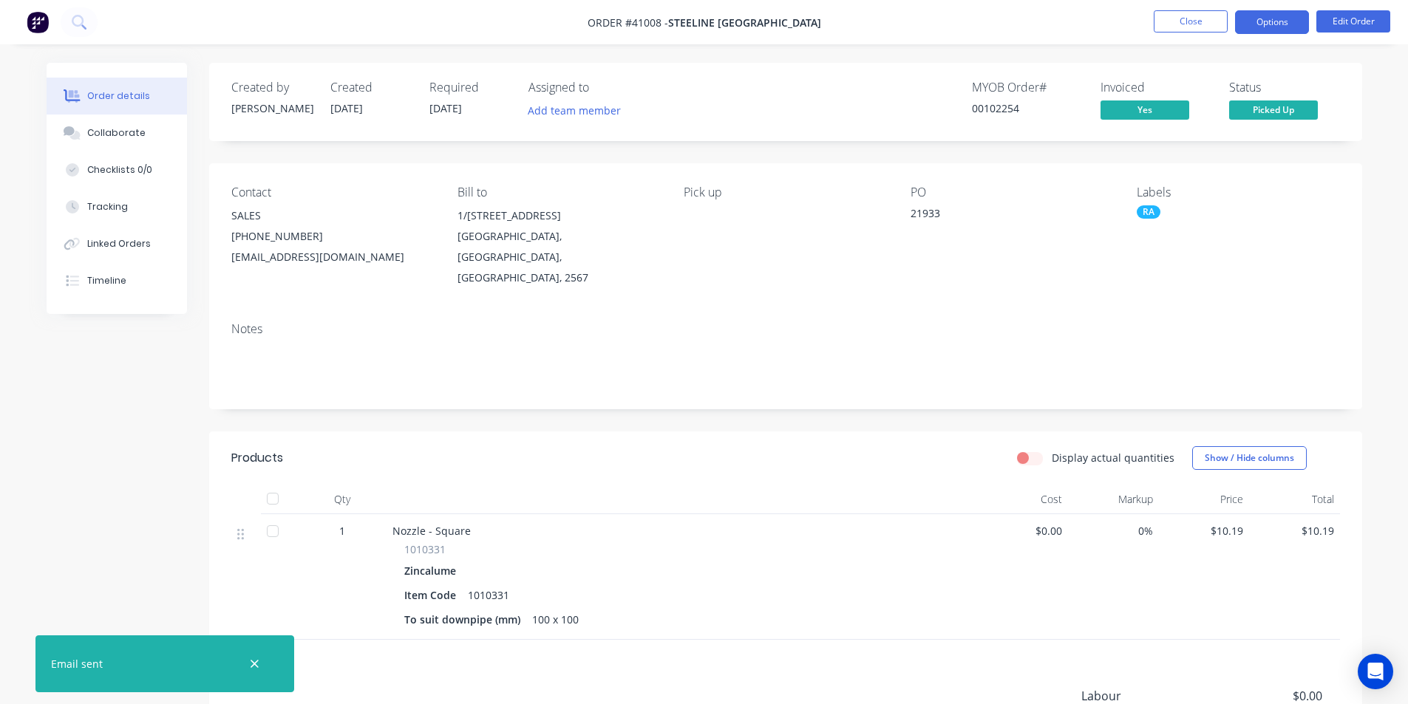
click at [1297, 21] on button "Options" at bounding box center [1272, 22] width 74 height 24
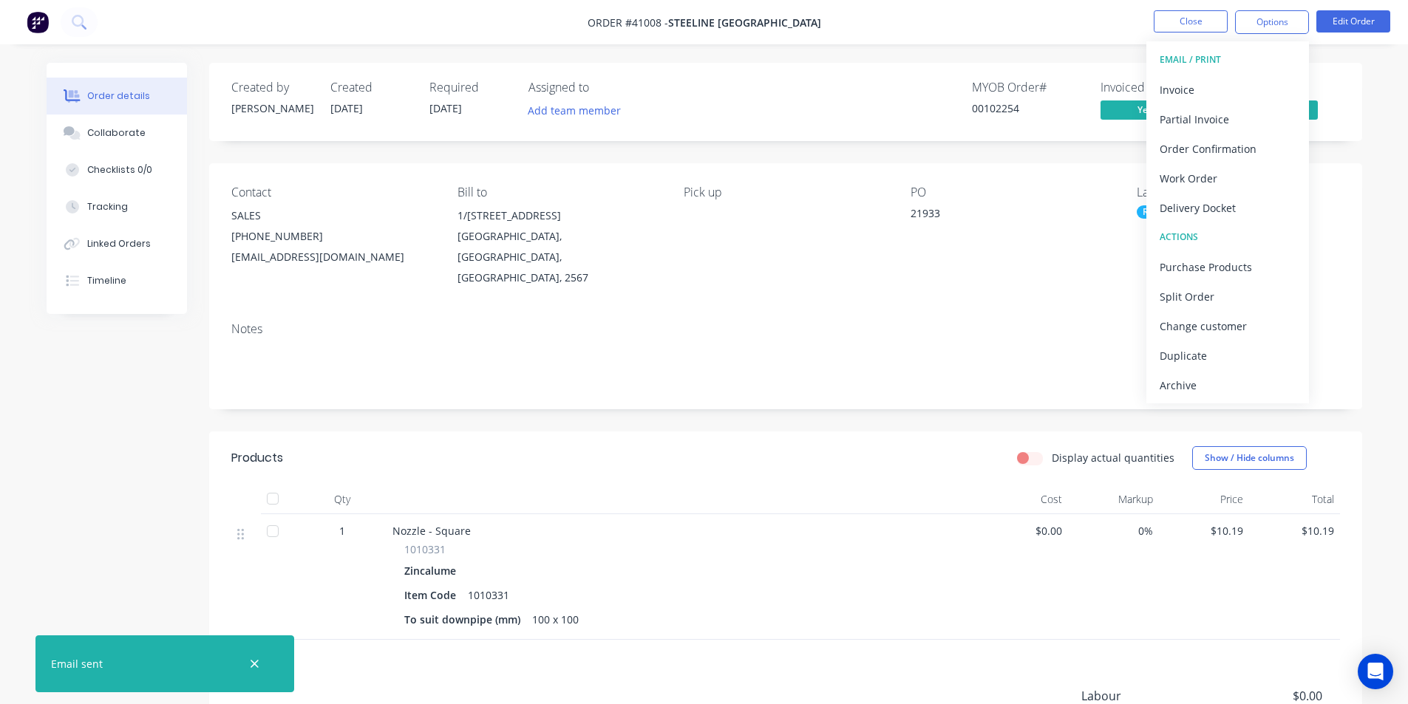
click at [1221, 395] on div "Archive" at bounding box center [1228, 385] width 136 height 21
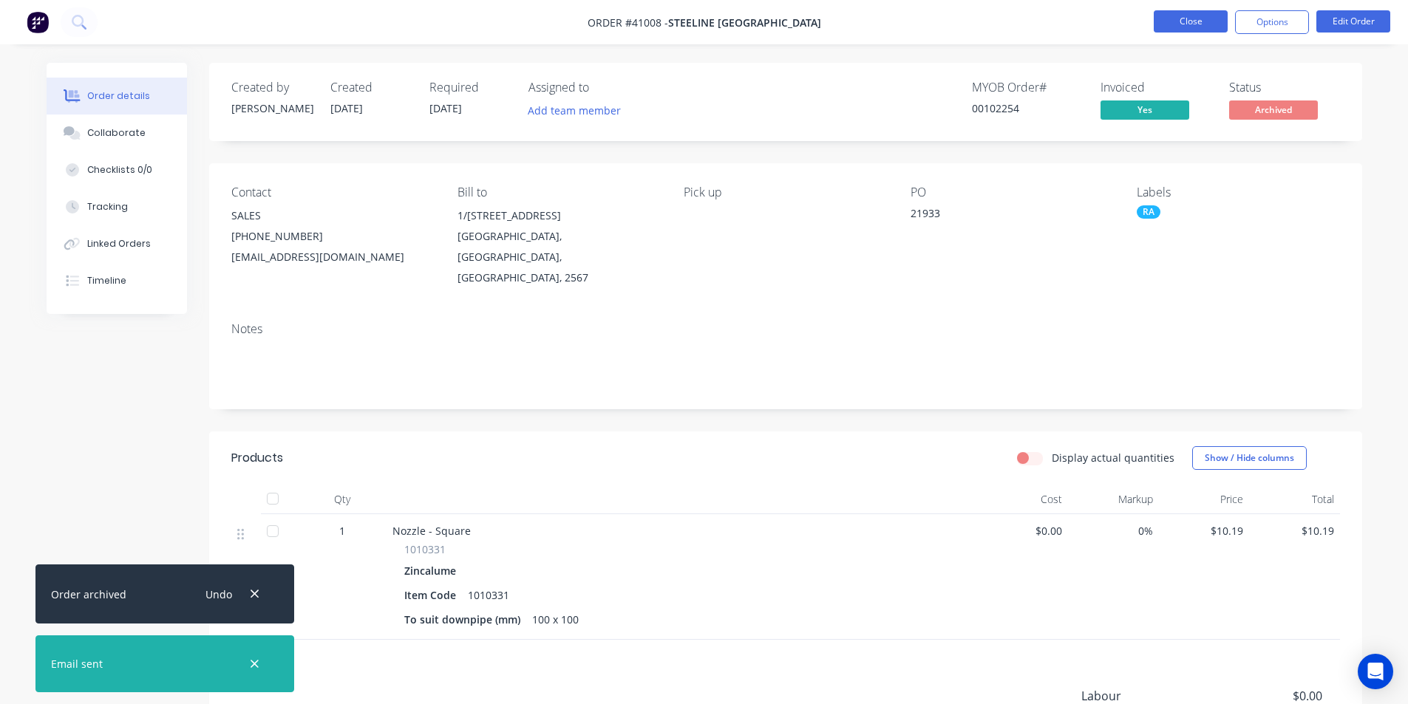
click at [1220, 29] on button "Close" at bounding box center [1191, 21] width 74 height 22
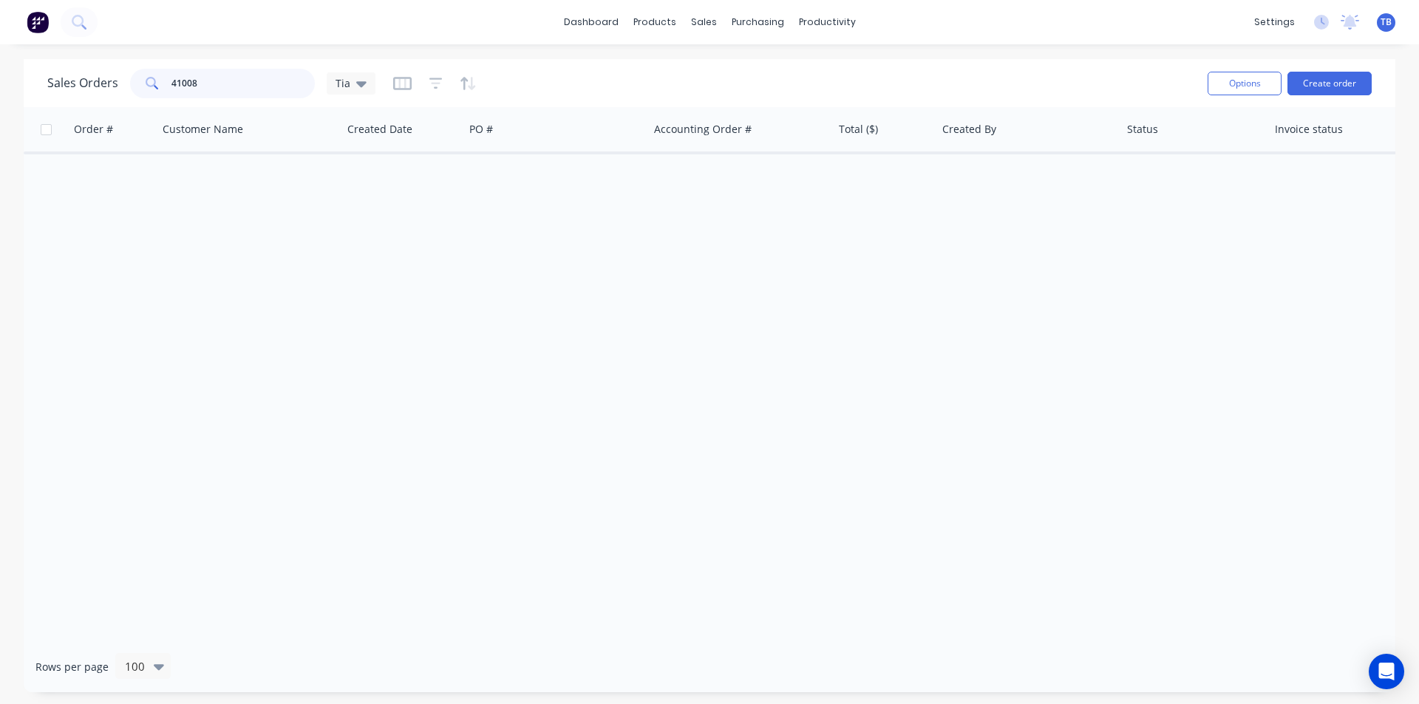
drag, startPoint x: 217, startPoint y: 83, endPoint x: 0, endPoint y: 81, distance: 216.6
click at [0, 80] on div "Sales Orders 41008 Tia Options Create order Order # Customer Name Created Date …" at bounding box center [709, 376] width 1419 height 634
type input "40975"
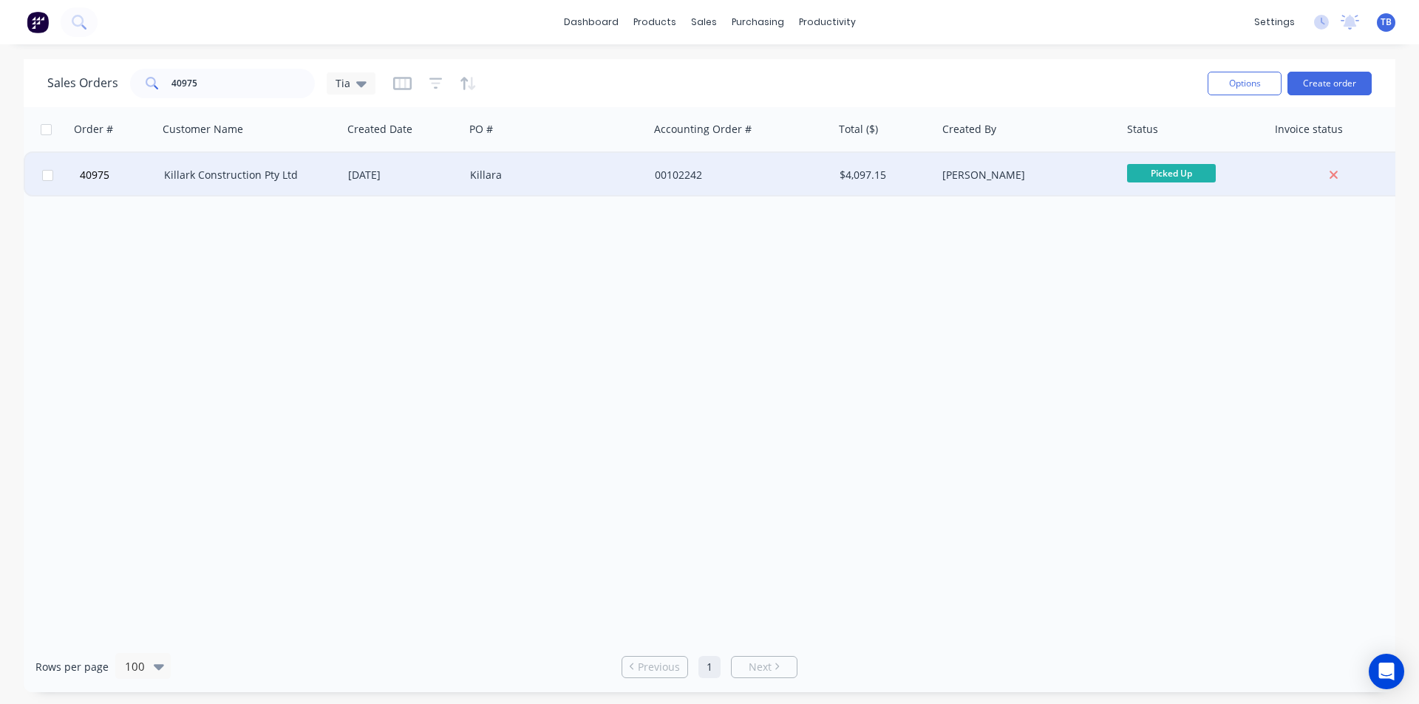
click at [275, 178] on div "Killark Construction Pty Ltd" at bounding box center [246, 175] width 164 height 15
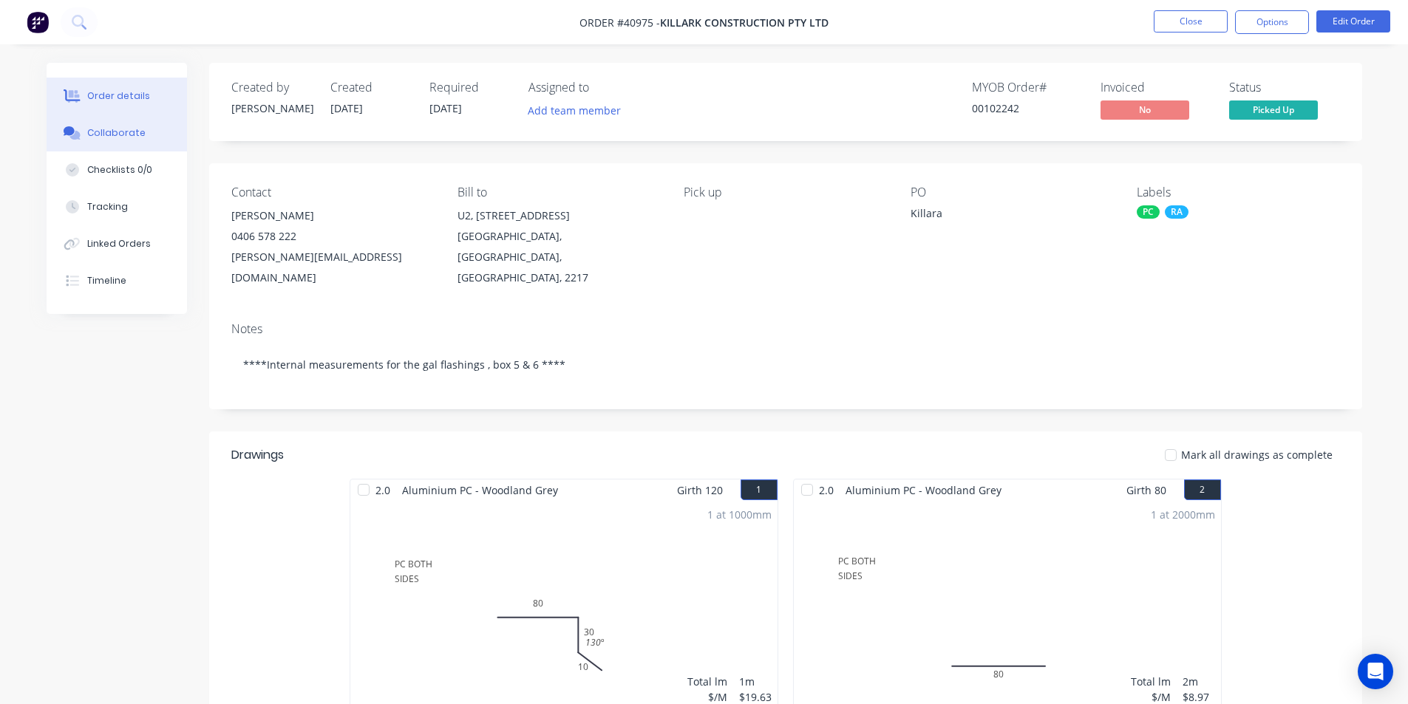
click at [107, 137] on div "Collaborate" at bounding box center [116, 132] width 58 height 13
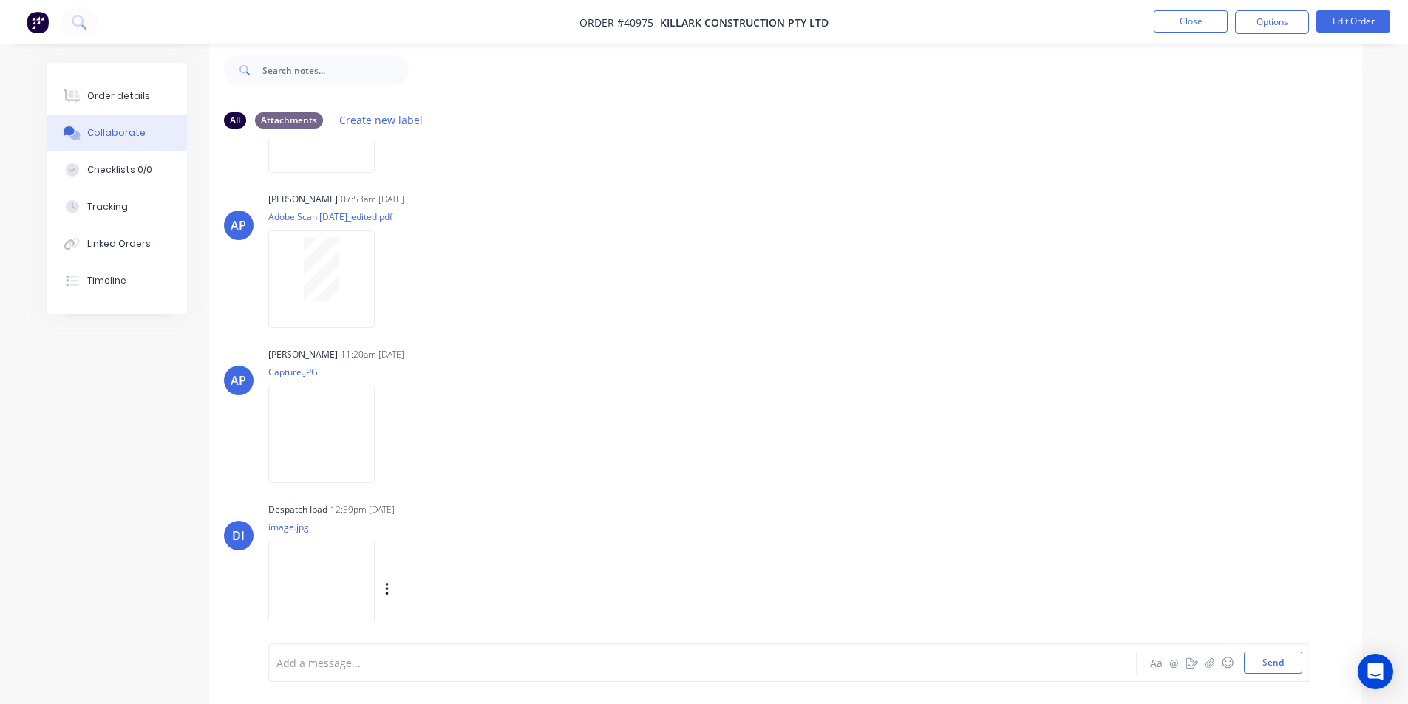
scroll to position [308, 0]
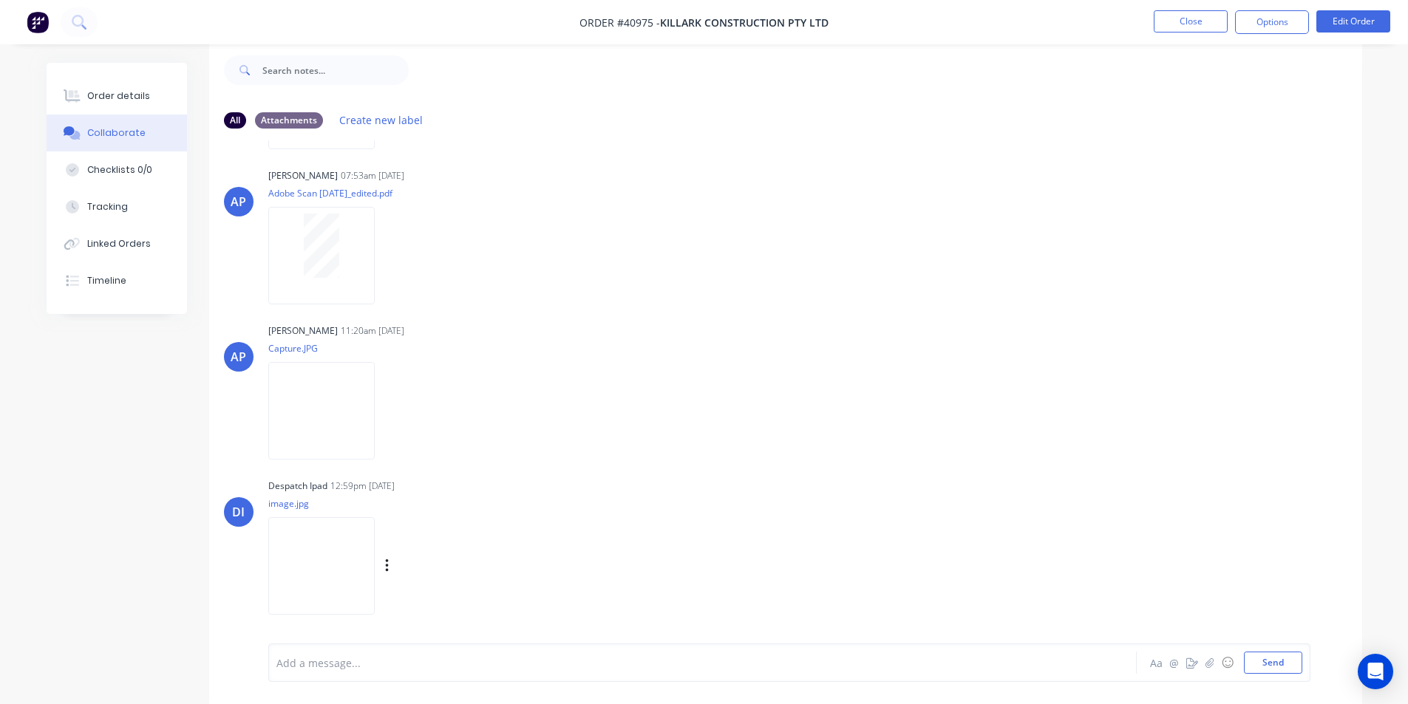
click at [260, 580] on div "DI Despatch Ipad 12:59pm 11/08/25 image.jpg Labels Download" at bounding box center [785, 541] width 1153 height 133
click at [301, 569] on img at bounding box center [321, 565] width 106 height 97
click at [131, 95] on div "Order details" at bounding box center [118, 95] width 63 height 13
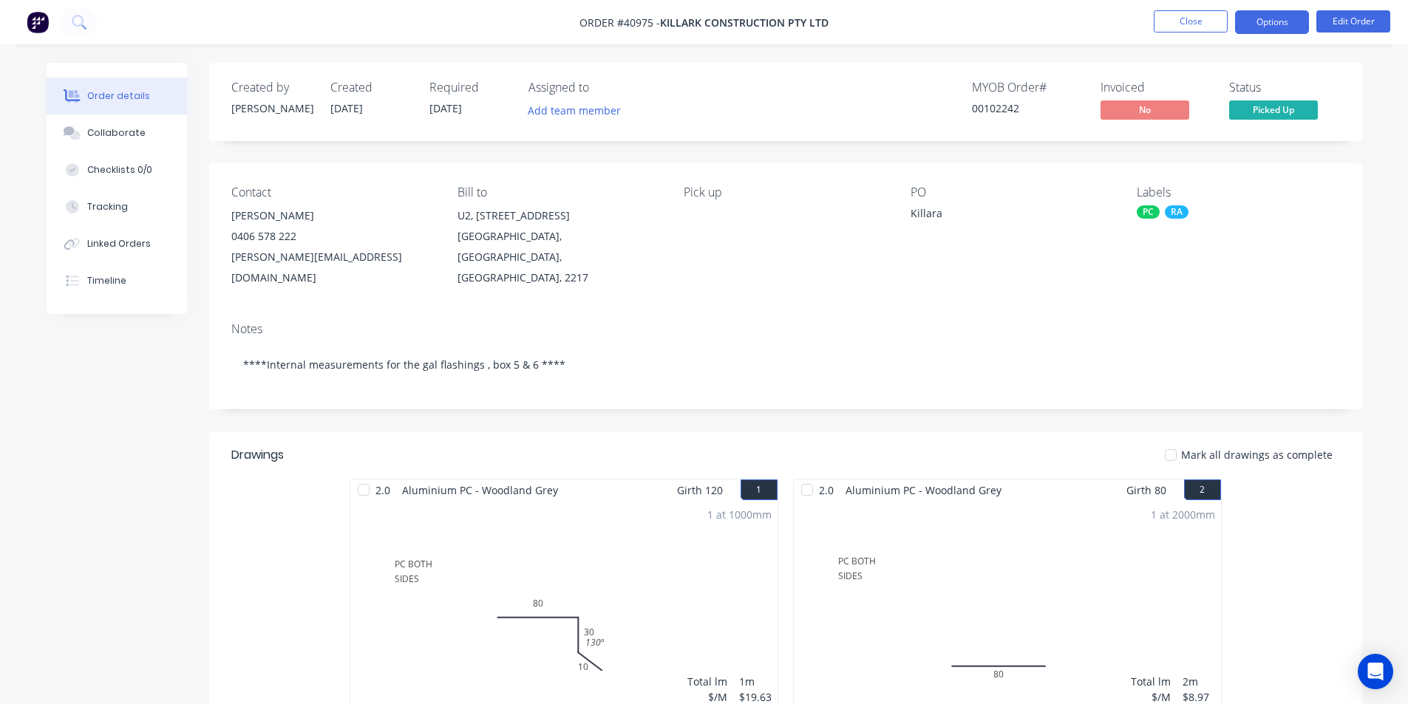
click at [1262, 18] on button "Options" at bounding box center [1272, 22] width 74 height 24
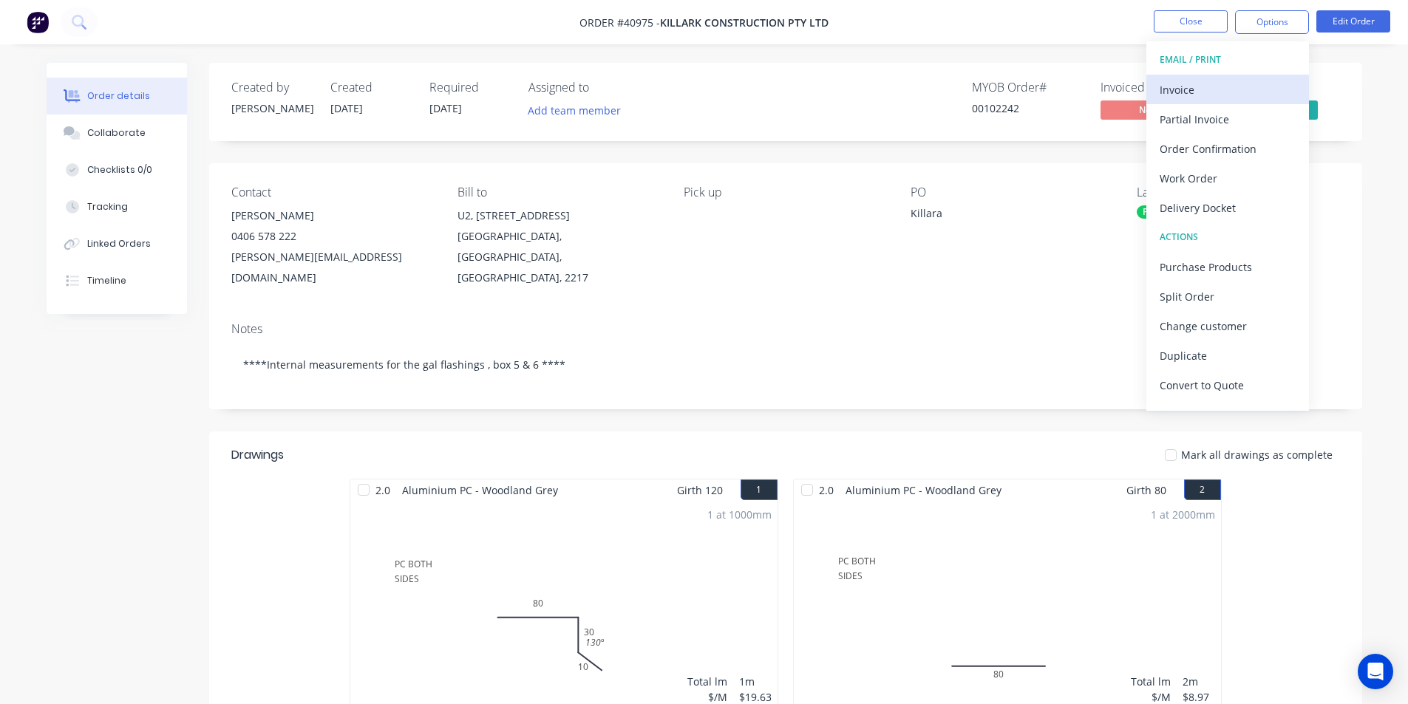
click at [1232, 89] on div "Invoice" at bounding box center [1228, 89] width 136 height 21
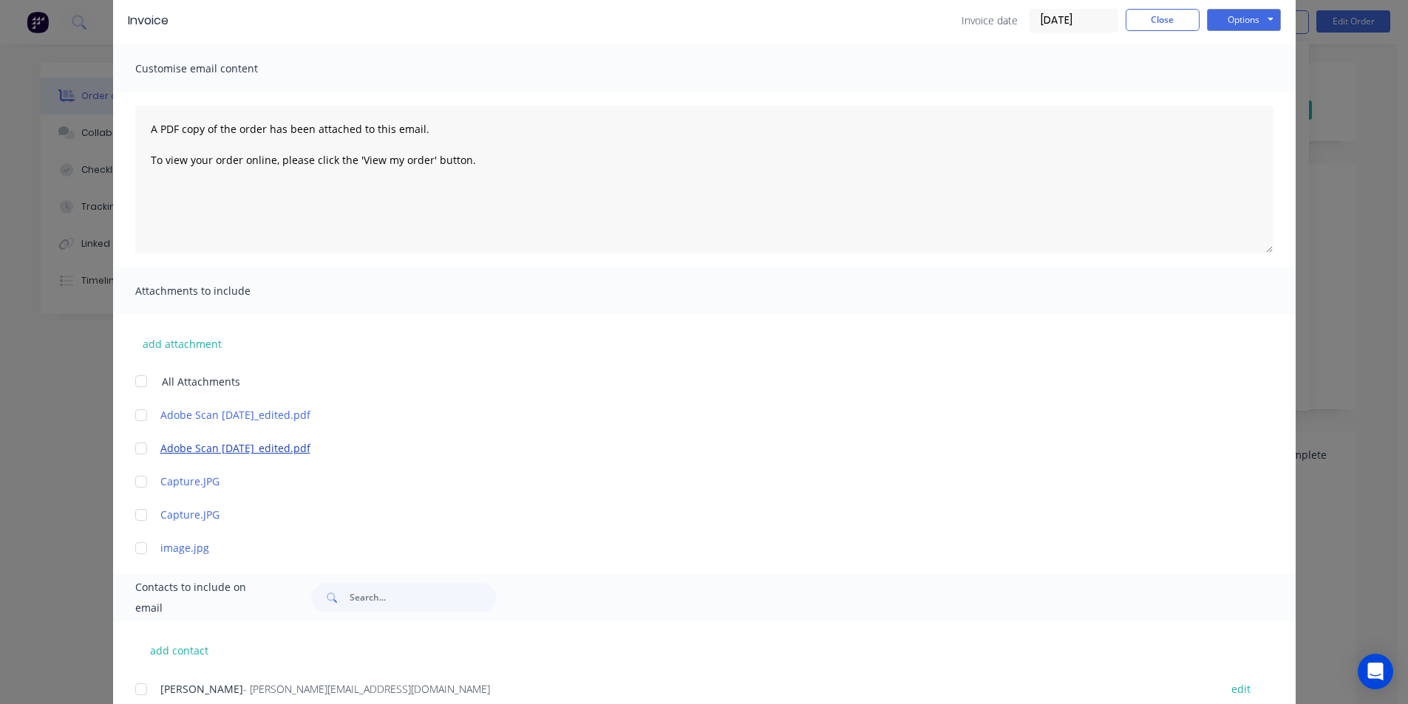
scroll to position [114, 0]
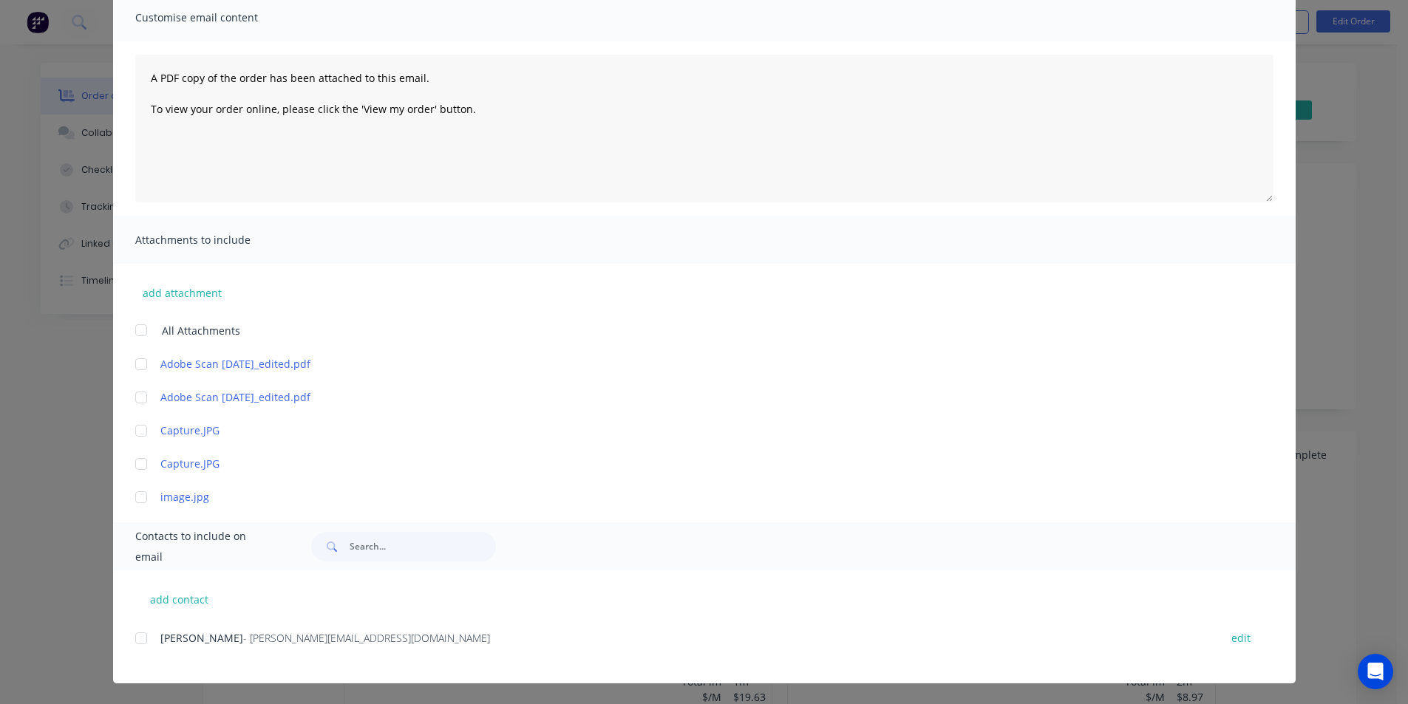
click at [148, 640] on div at bounding box center [141, 639] width 30 height 30
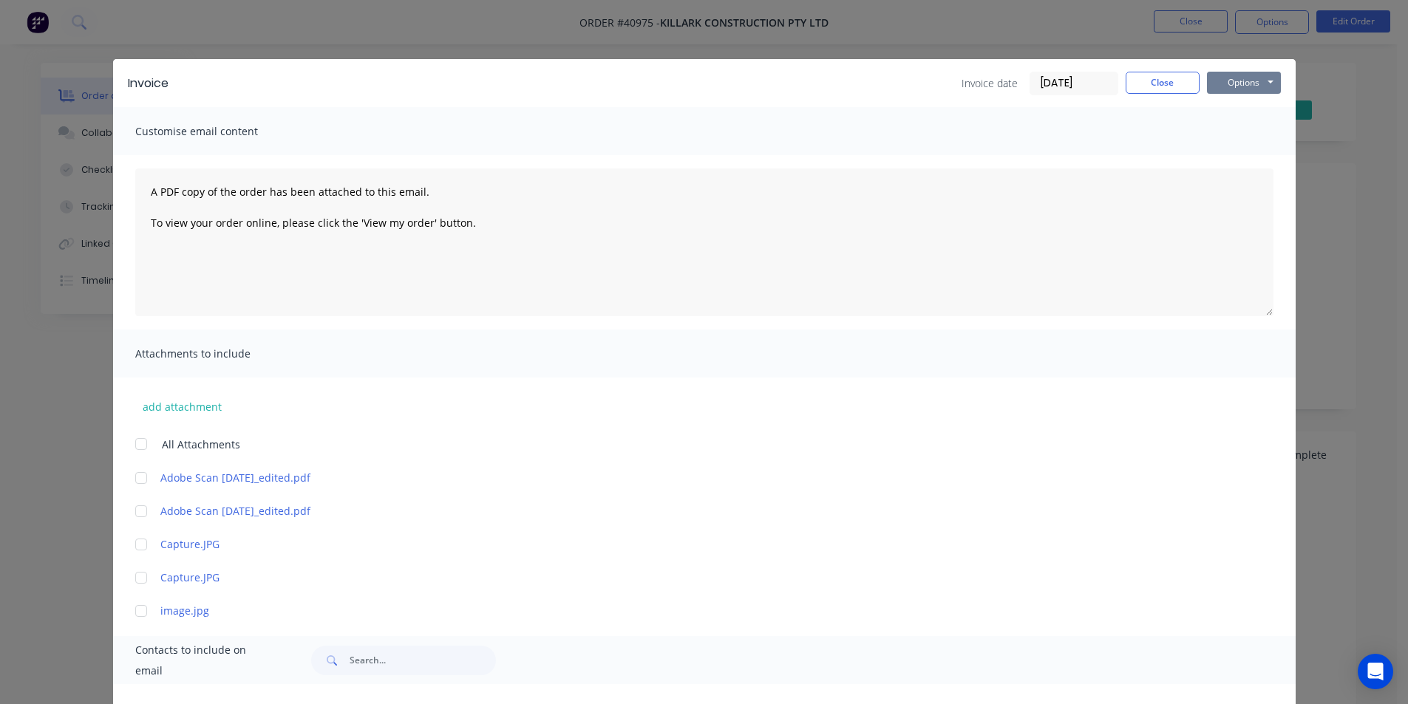
click at [1232, 72] on button "Options" at bounding box center [1244, 83] width 74 height 22
click at [1221, 156] on button "Email" at bounding box center [1254, 158] width 95 height 24
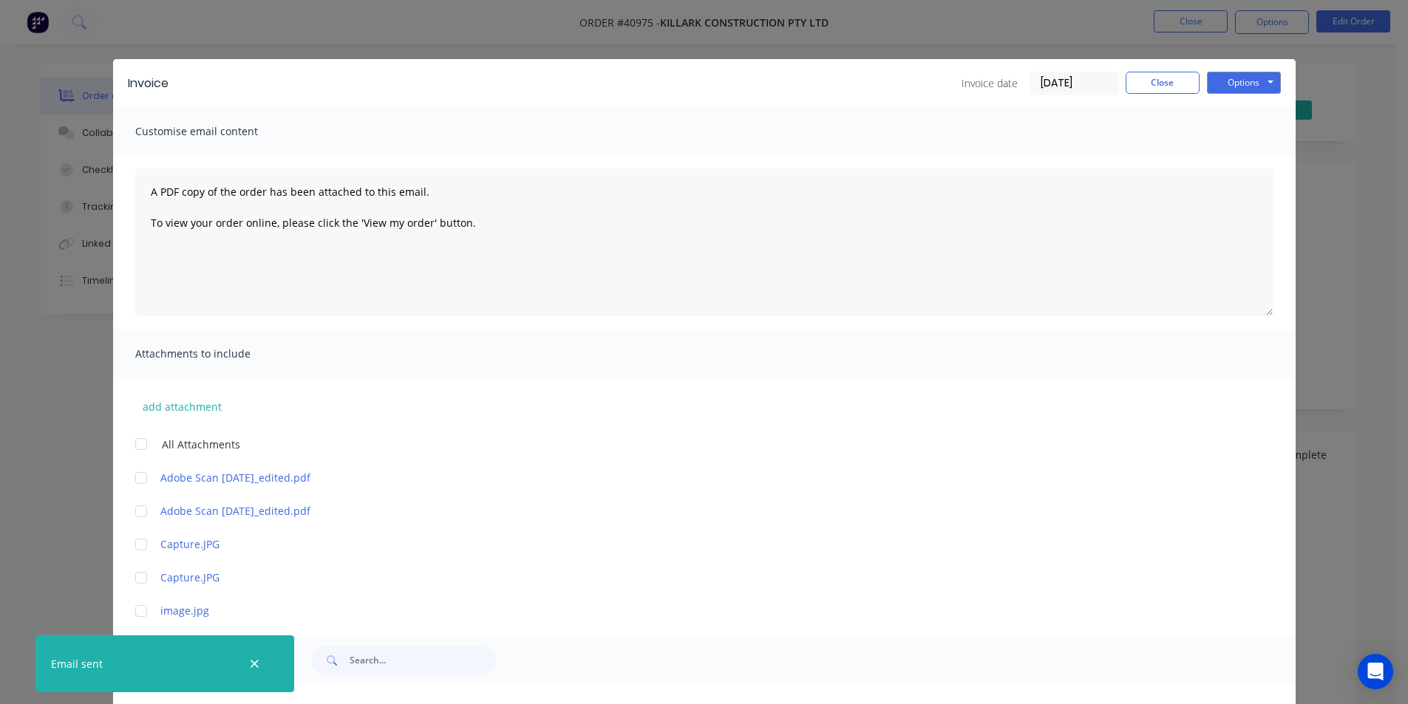
click at [1167, 95] on div "Invoice Invoice date 12/08/25 Close Options Preview Print Email" at bounding box center [704, 83] width 1183 height 48
drag, startPoint x: 1169, startPoint y: 83, endPoint x: 1342, endPoint y: 50, distance: 176.0
click at [1169, 82] on button "Close" at bounding box center [1163, 83] width 74 height 22
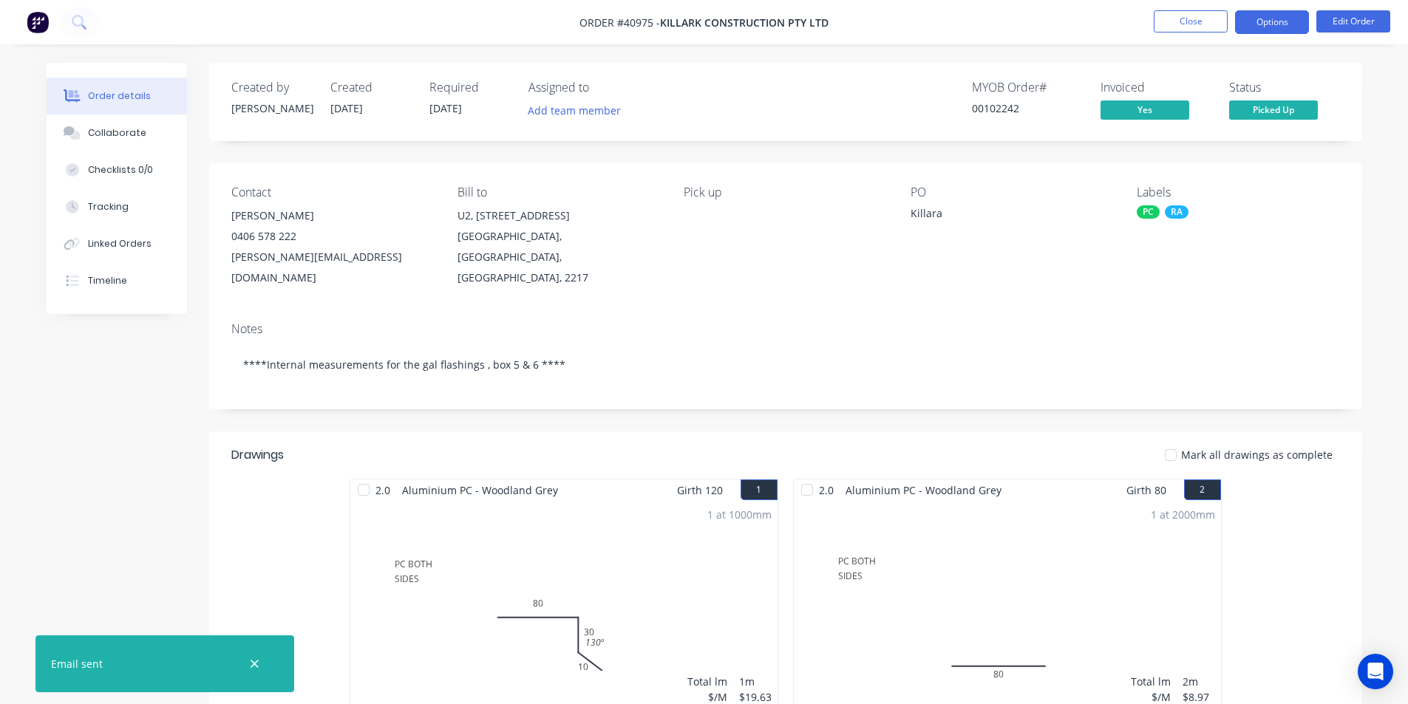
click at [1297, 32] on button "Options" at bounding box center [1272, 22] width 74 height 24
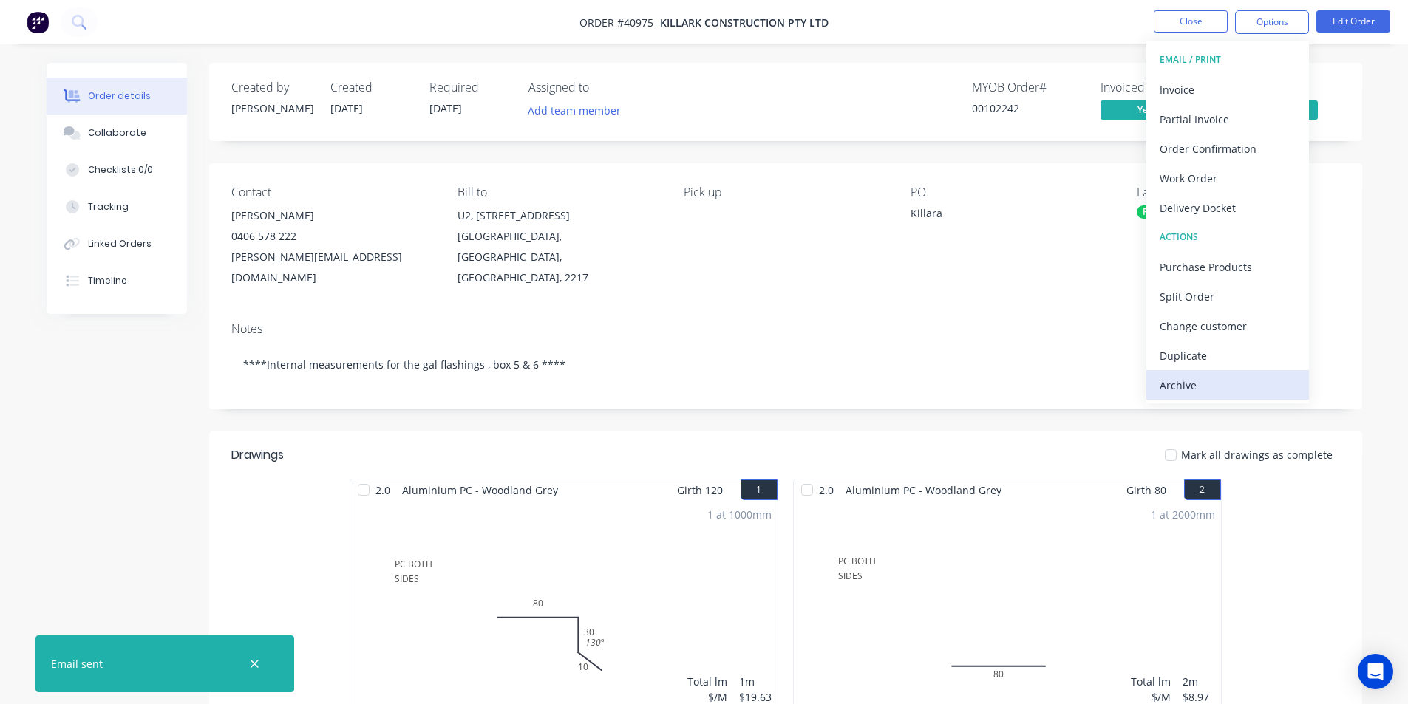
click at [1239, 394] on div "Archive" at bounding box center [1228, 385] width 136 height 21
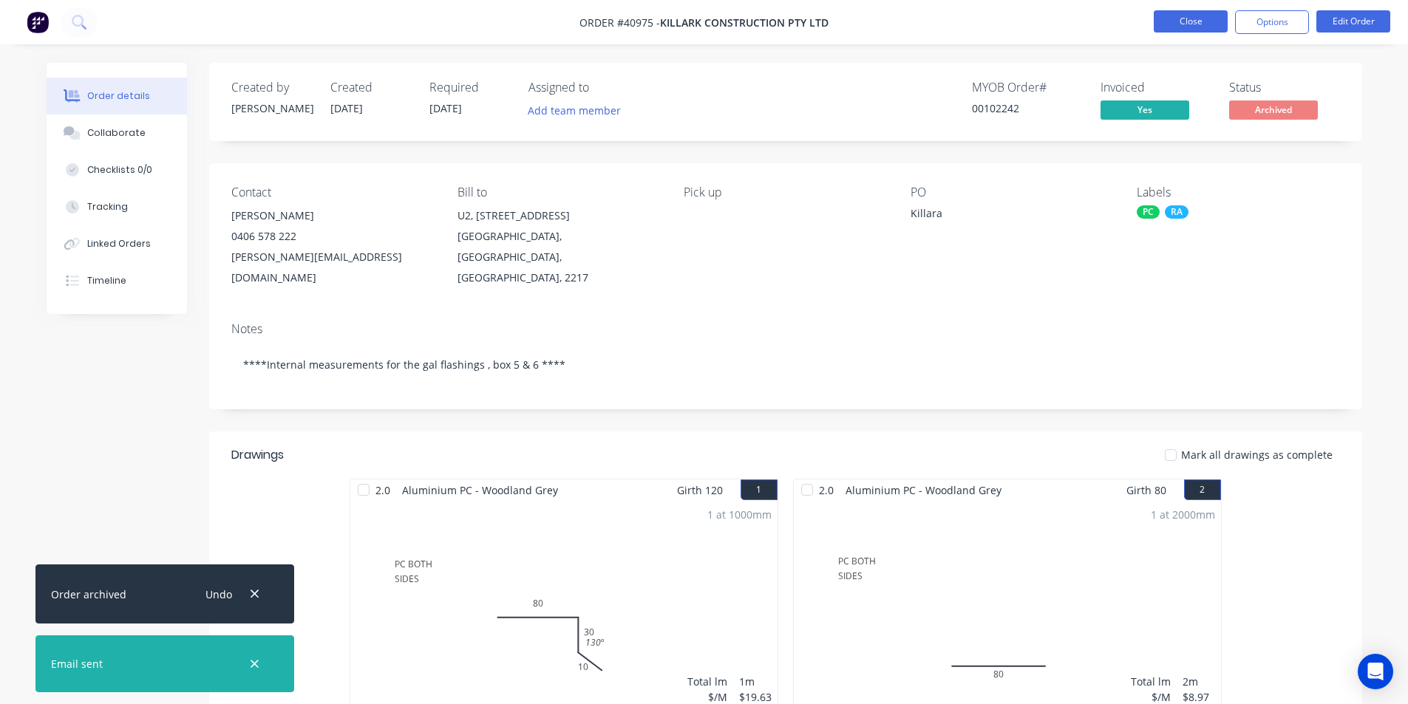
click at [1206, 13] on button "Close" at bounding box center [1191, 21] width 74 height 22
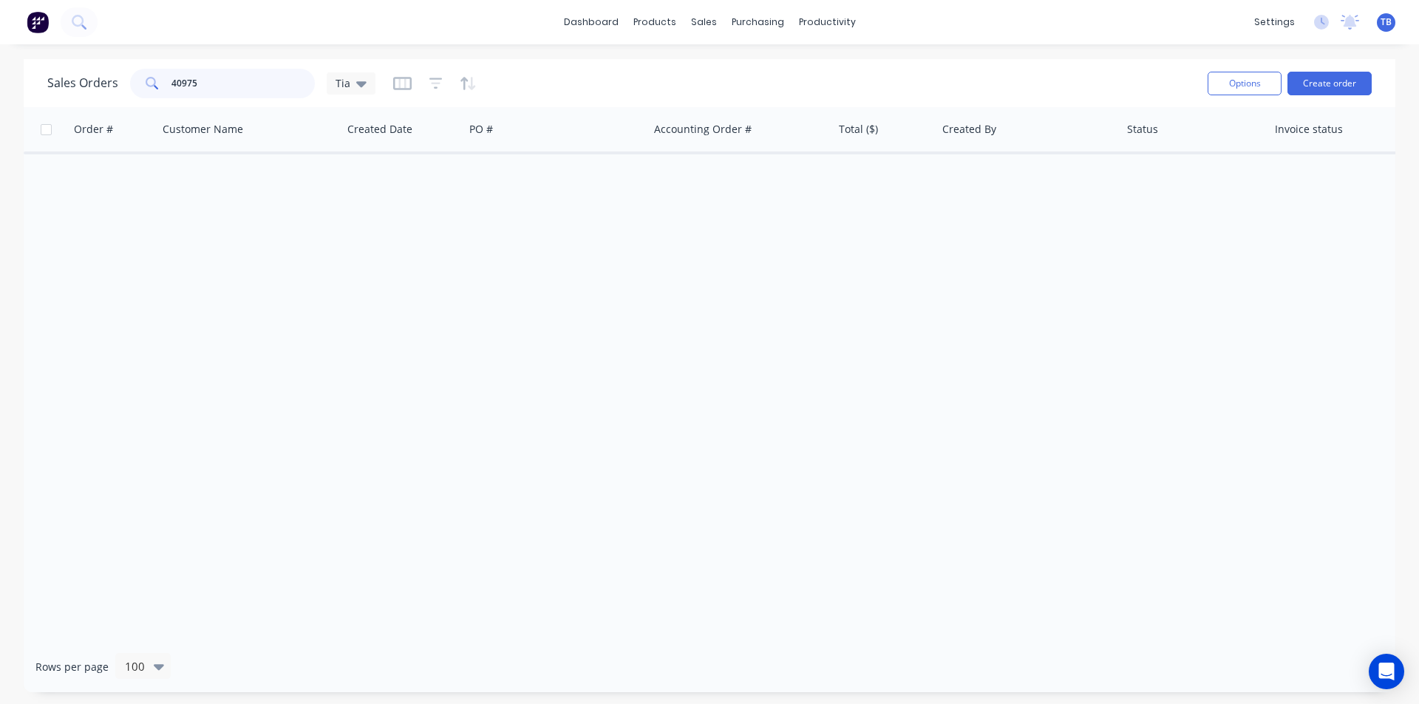
drag, startPoint x: 224, startPoint y: 82, endPoint x: 4, endPoint y: 72, distance: 219.8
click at [4, 75] on div "Sales Orders 40975 Tia Options Create order Order # Customer Name Created Date …" at bounding box center [709, 376] width 1419 height 634
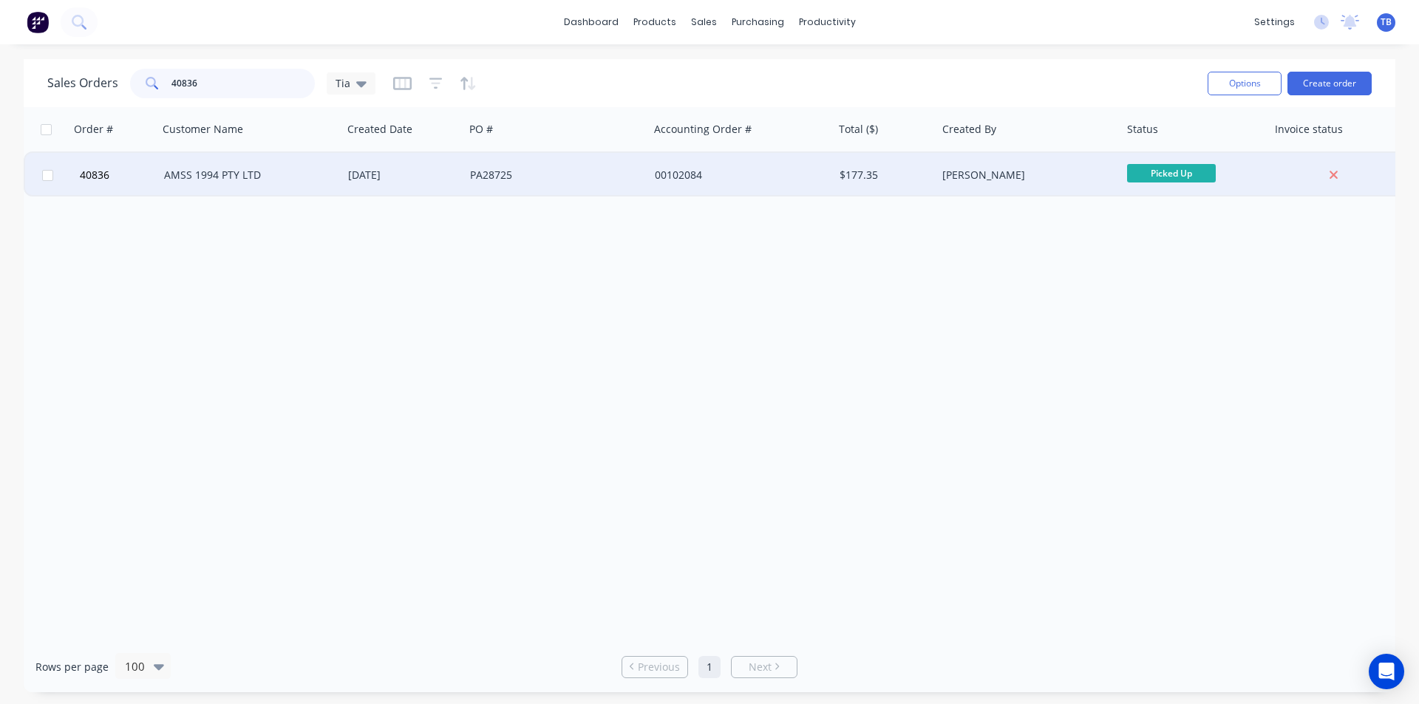
type input "40836"
click at [201, 171] on div "AMSS 1994 PTY LTD" at bounding box center [246, 175] width 164 height 15
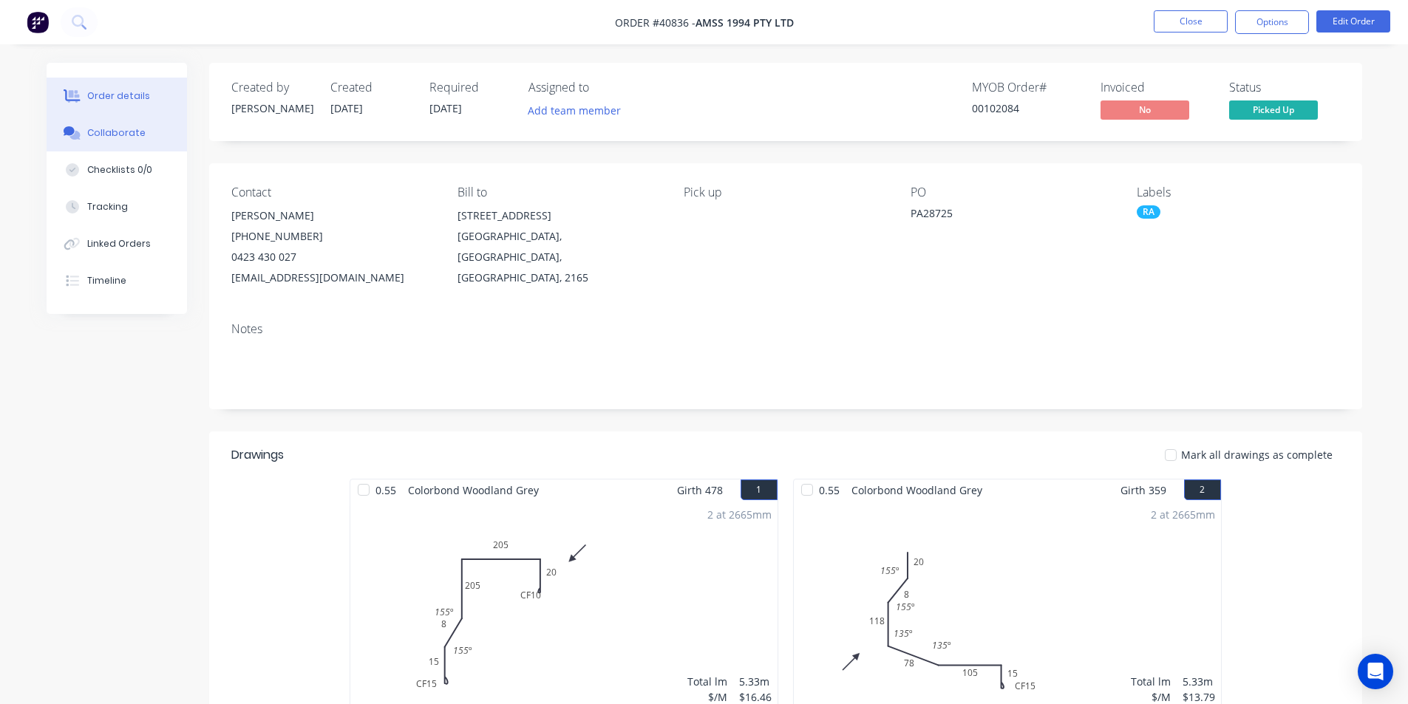
click at [110, 136] on div "Collaborate" at bounding box center [116, 132] width 58 height 13
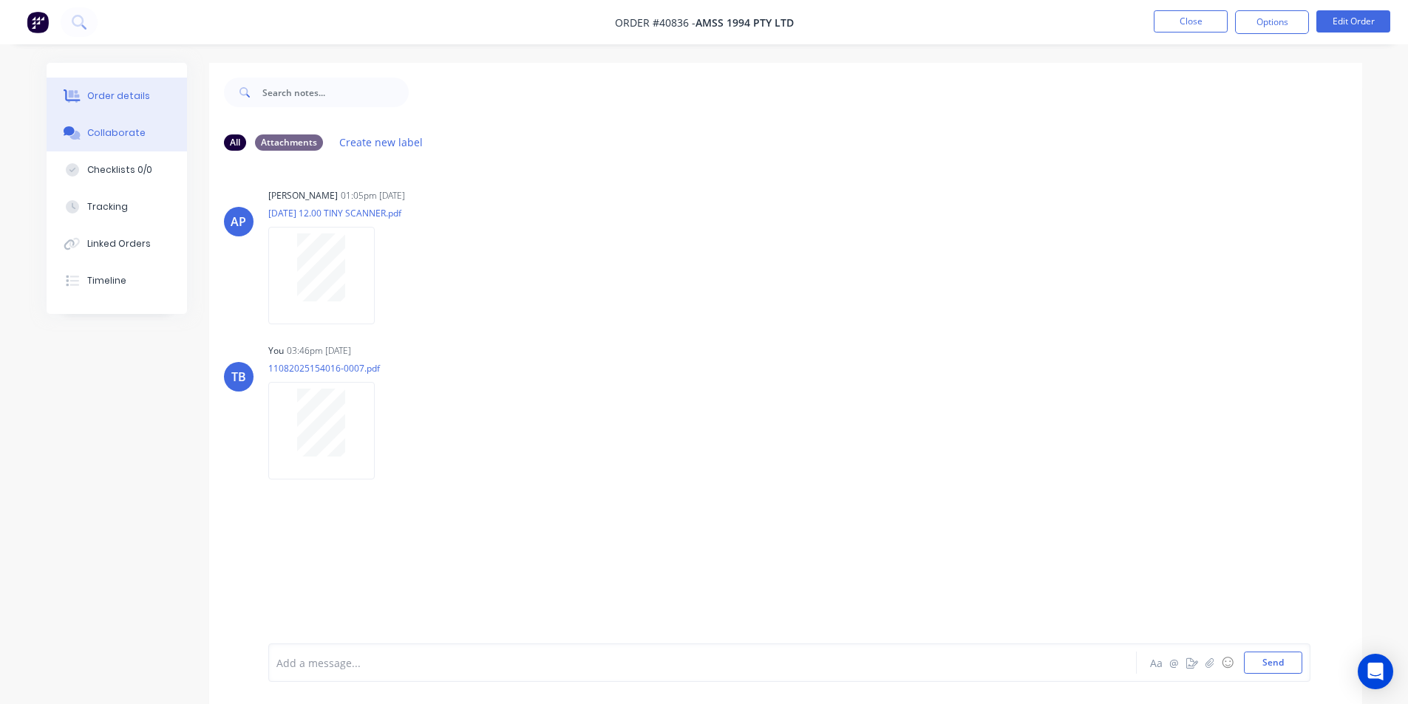
click at [132, 103] on button "Order details" at bounding box center [117, 96] width 140 height 37
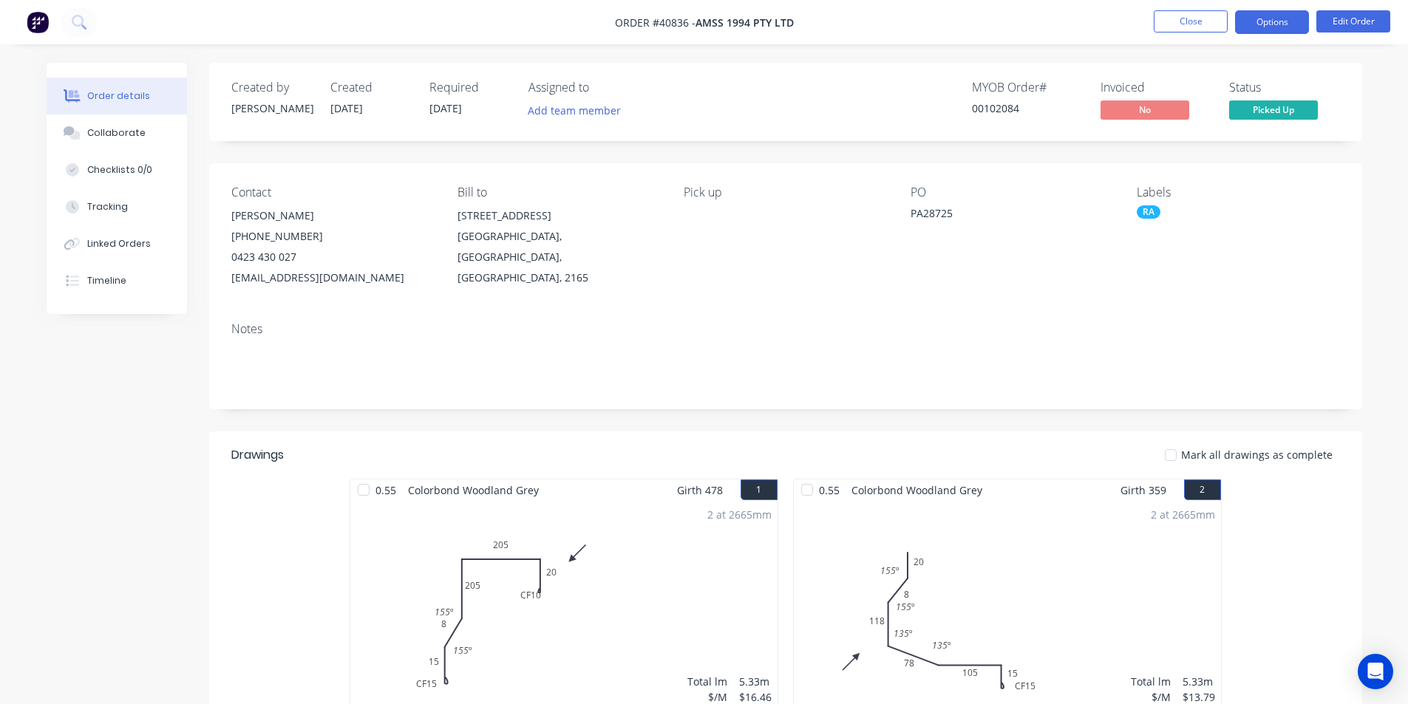
click at [1263, 28] on button "Options" at bounding box center [1272, 22] width 74 height 24
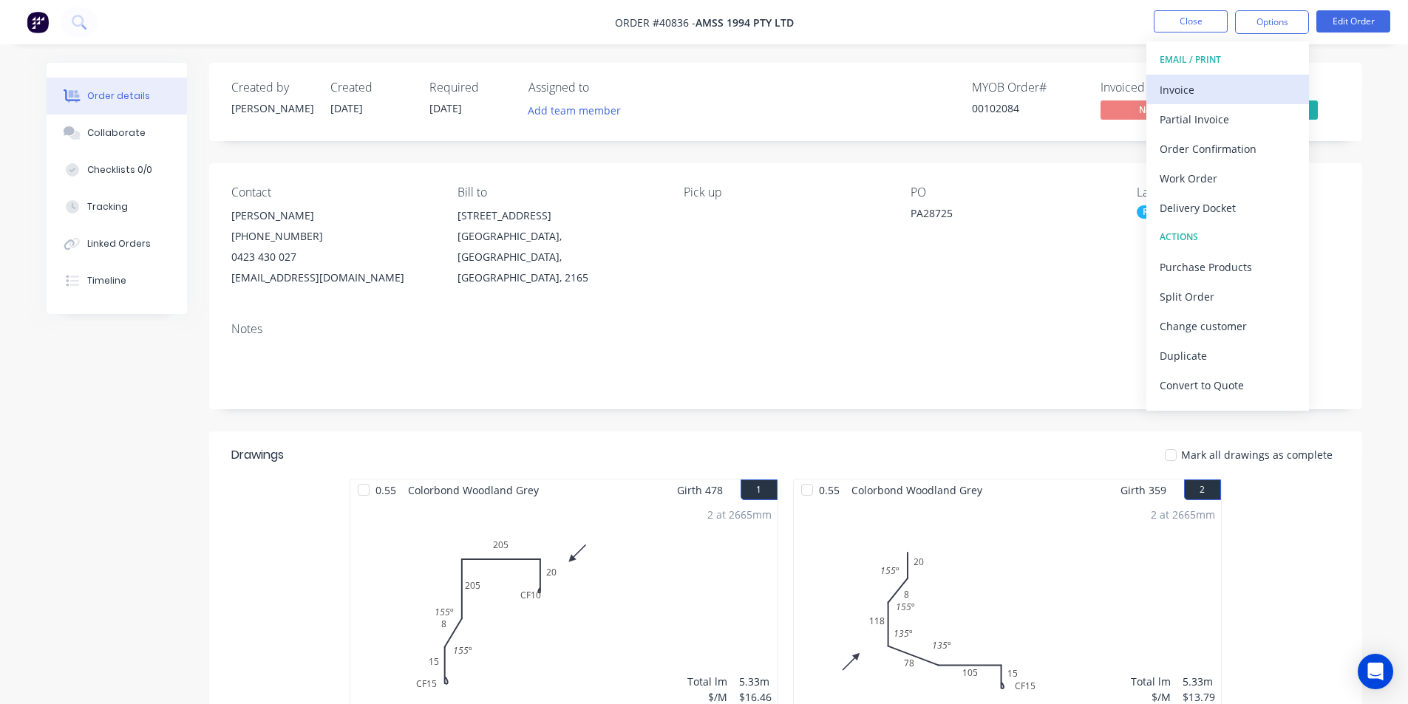
click at [1235, 95] on div "Invoice" at bounding box center [1228, 89] width 136 height 21
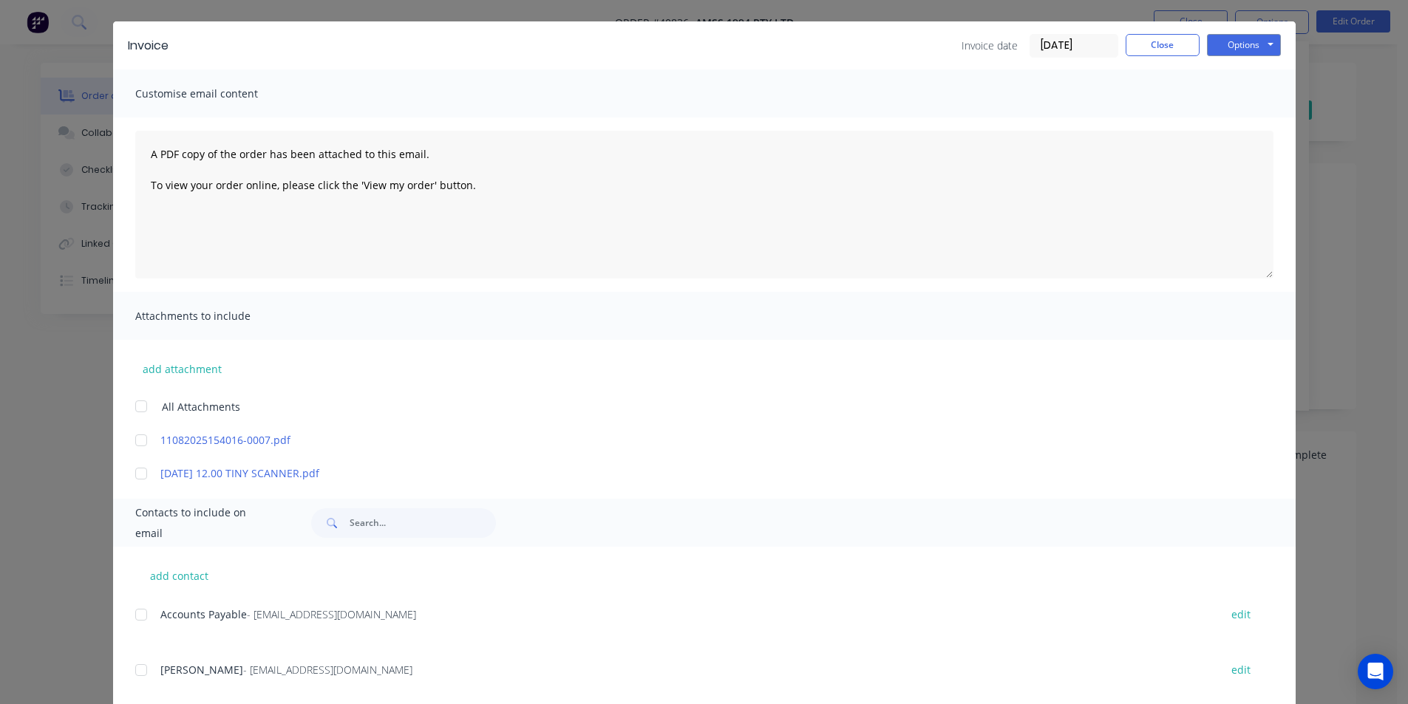
scroll to position [69, 0]
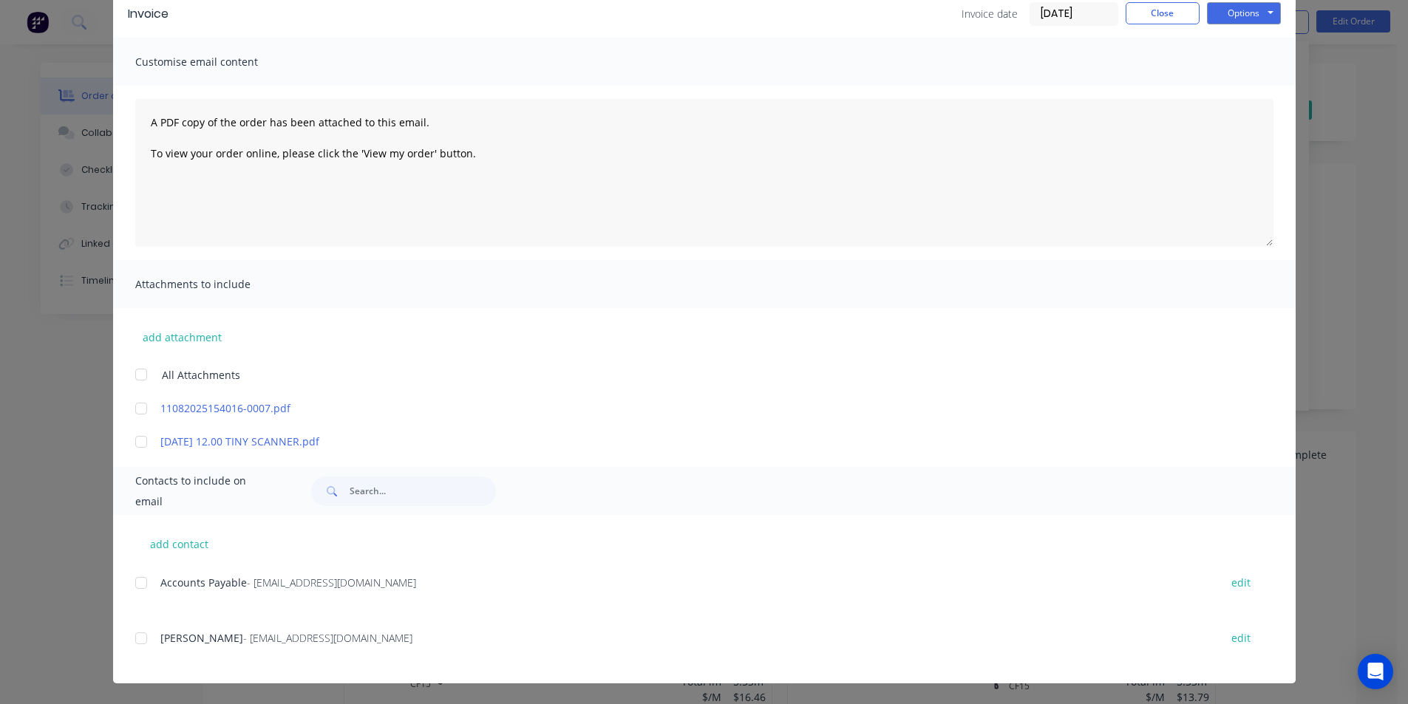
click at [146, 583] on div at bounding box center [141, 583] width 30 height 30
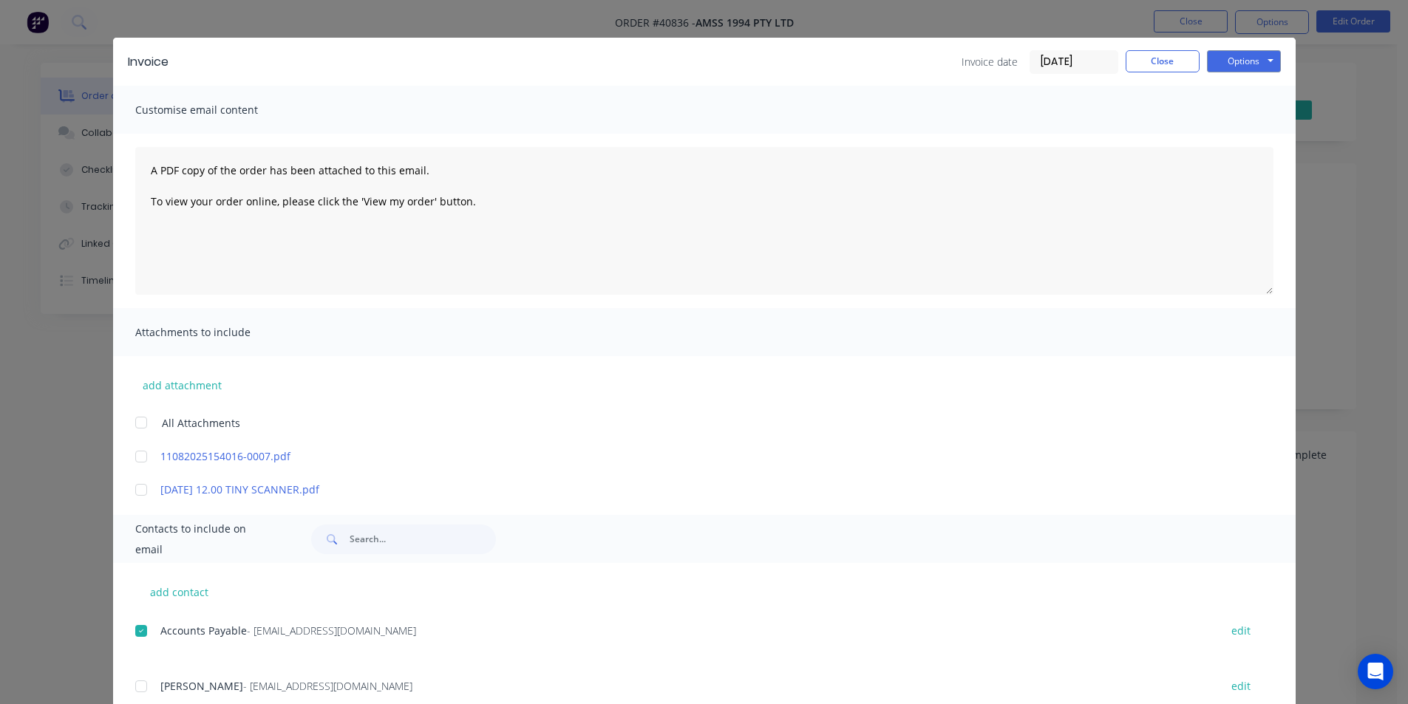
scroll to position [0, 0]
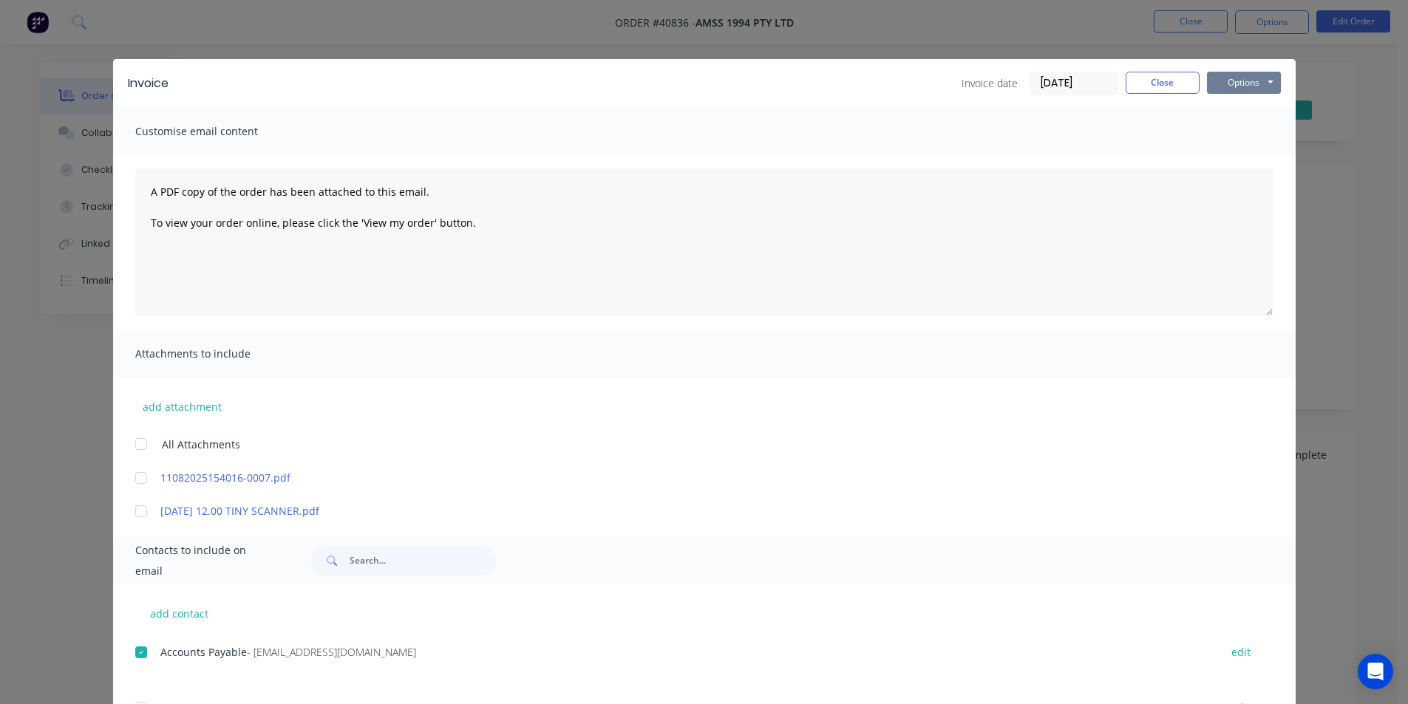
click at [1260, 83] on button "Options" at bounding box center [1244, 83] width 74 height 22
click at [1257, 162] on button "Email" at bounding box center [1254, 158] width 95 height 24
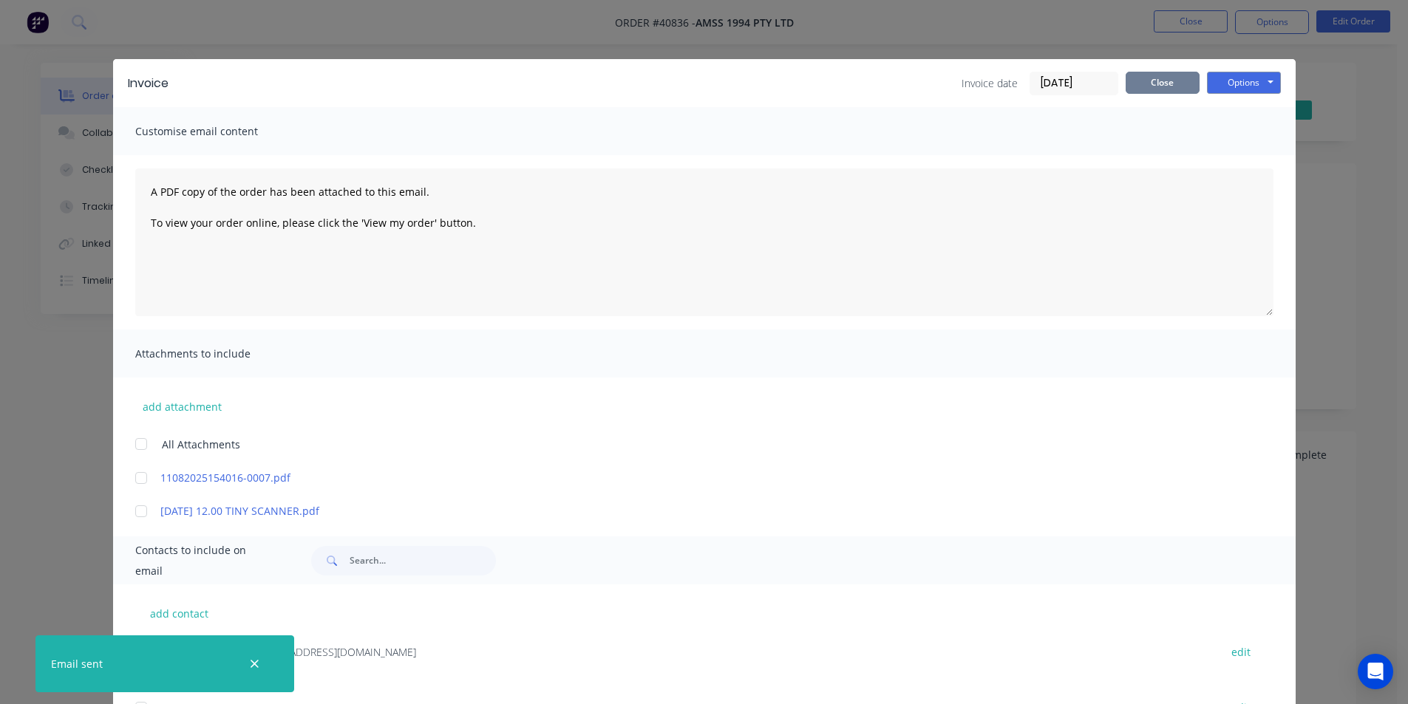
click at [1178, 89] on button "Close" at bounding box center [1163, 83] width 74 height 22
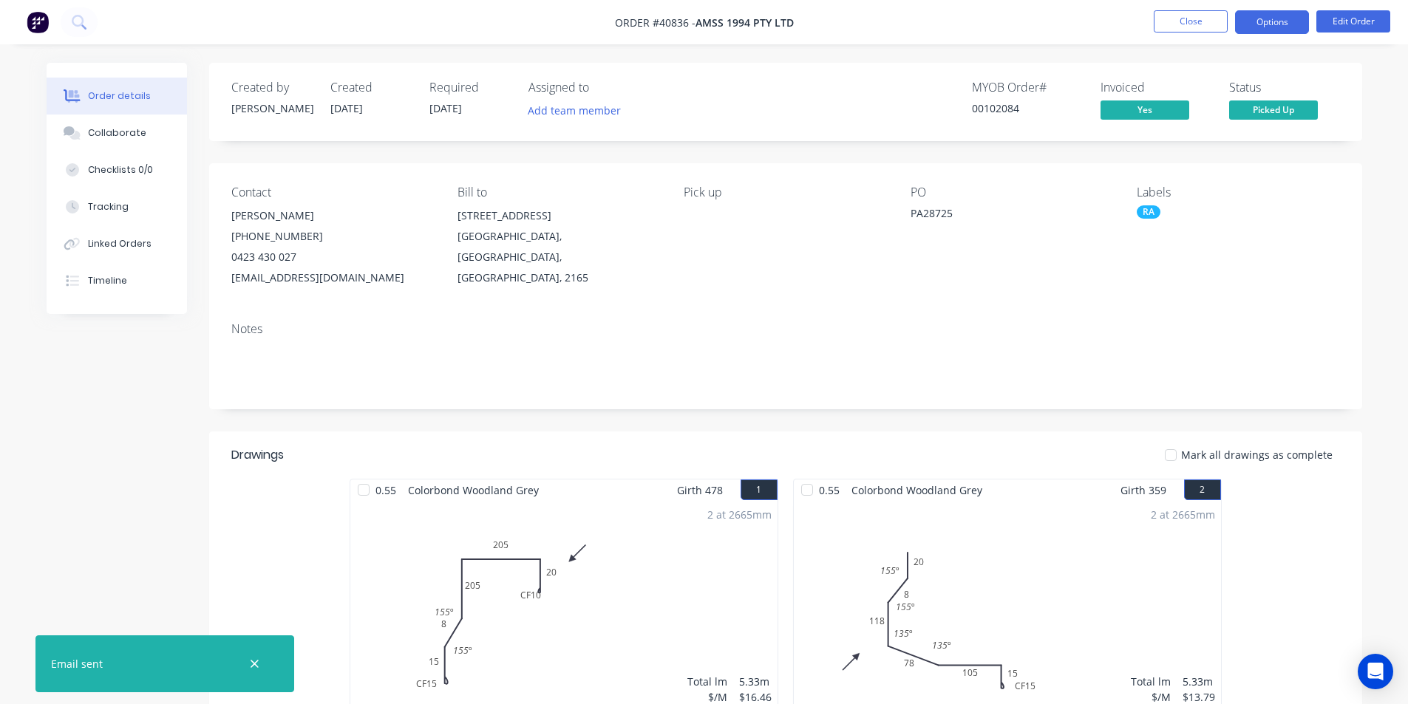
click at [1282, 28] on button "Options" at bounding box center [1272, 22] width 74 height 24
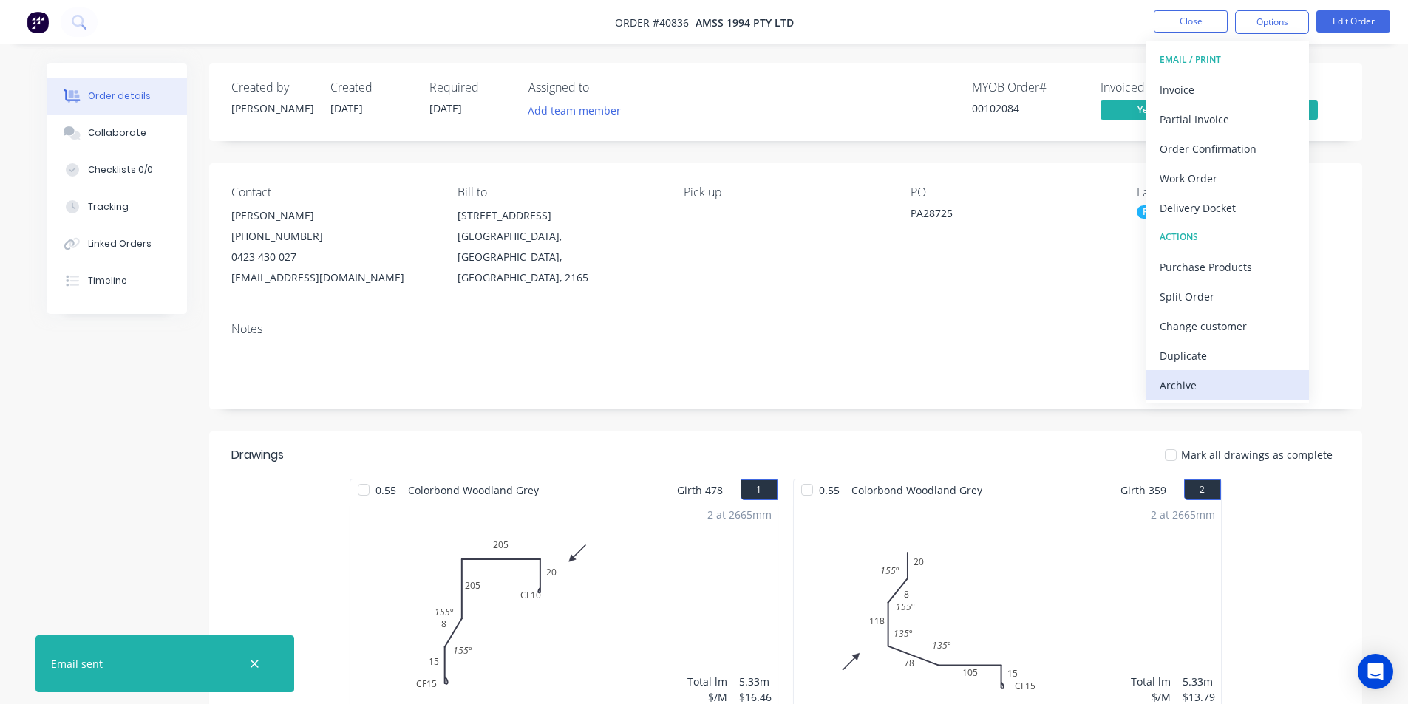
click at [1212, 392] on div "Archive" at bounding box center [1228, 385] width 136 height 21
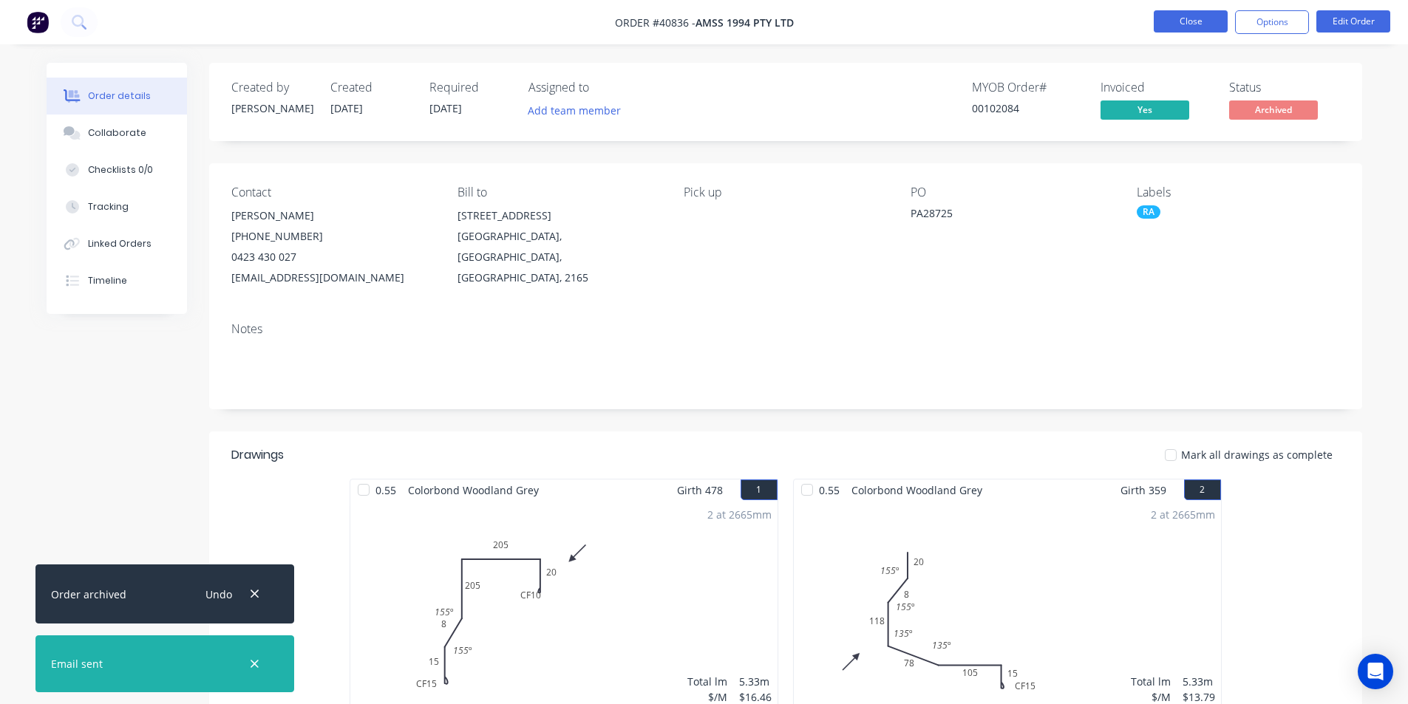
click at [1209, 17] on button "Close" at bounding box center [1191, 21] width 74 height 22
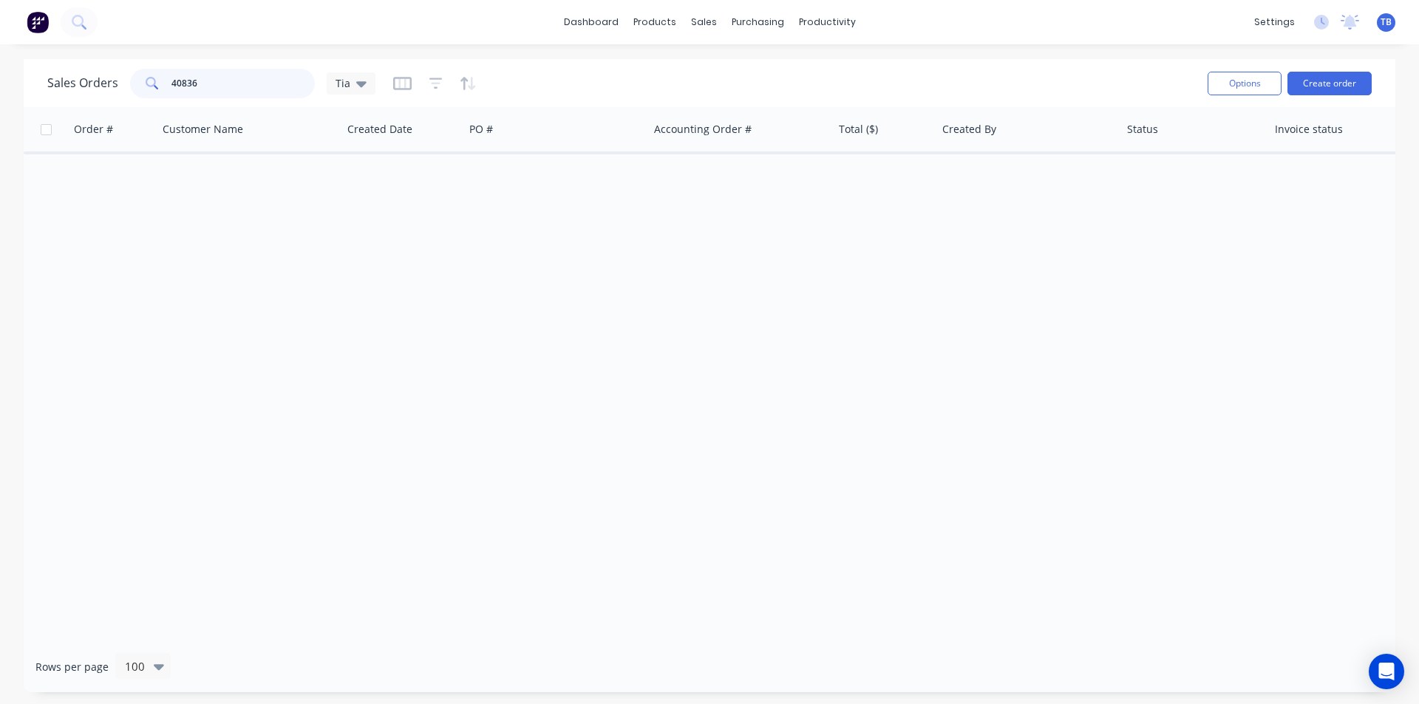
drag, startPoint x: 254, startPoint y: 81, endPoint x: 55, endPoint y: 87, distance: 199.7
click at [55, 87] on div "Sales Orders 40836 Tia" at bounding box center [211, 84] width 328 height 30
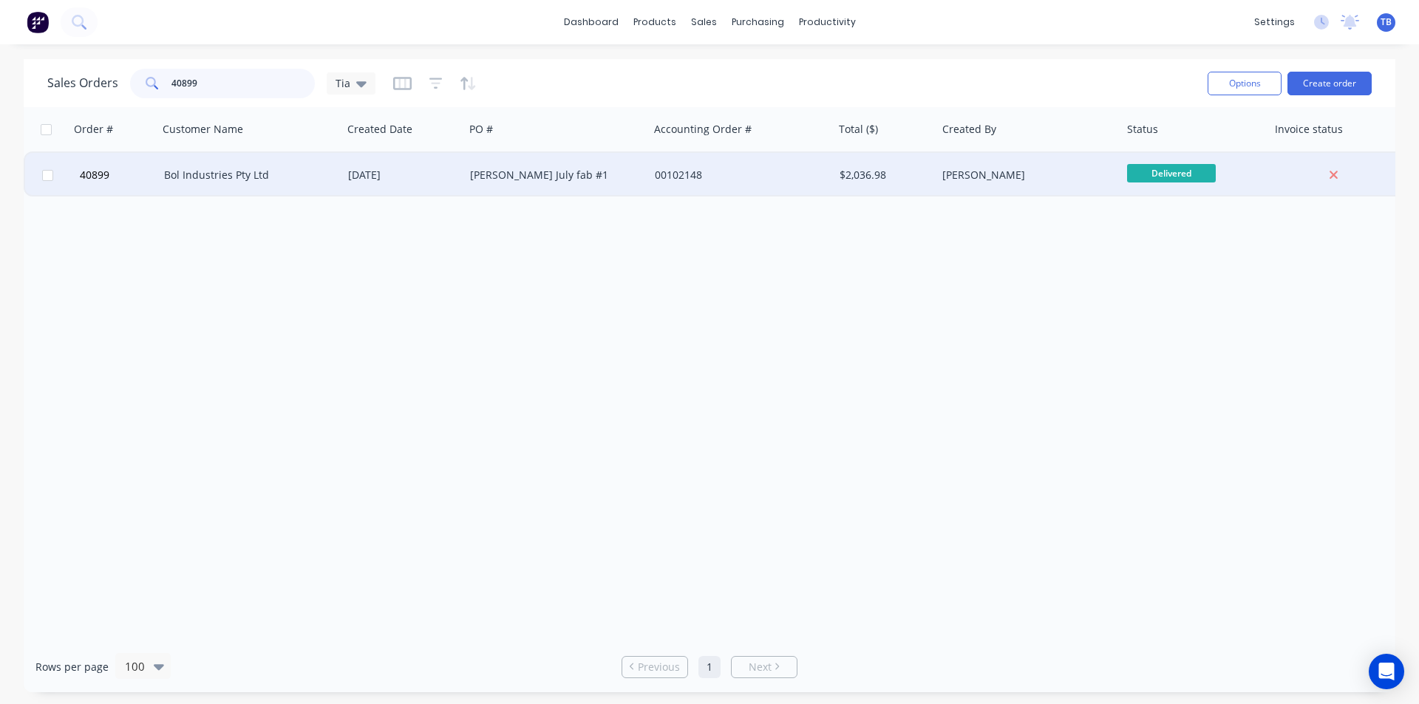
type input "40899"
click at [211, 172] on div "Bol Industries Pty Ltd" at bounding box center [246, 175] width 164 height 15
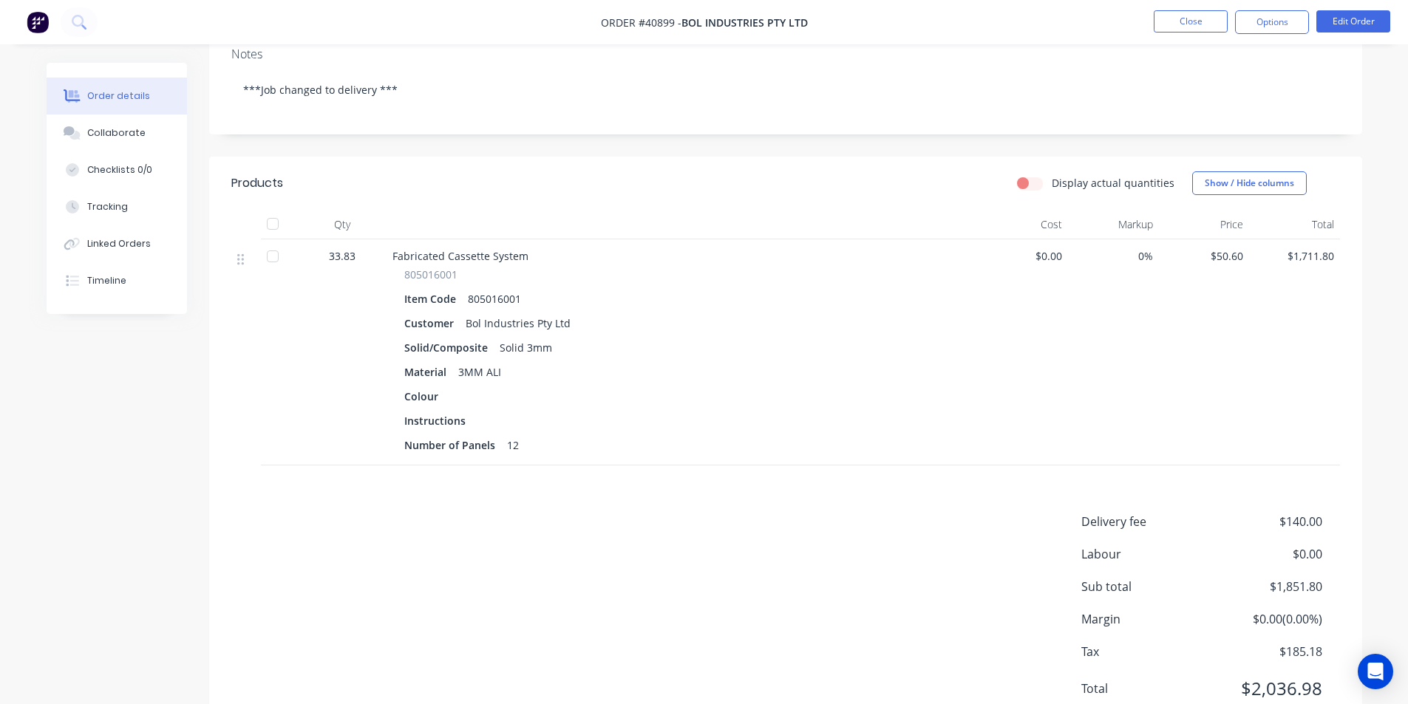
scroll to position [347, 0]
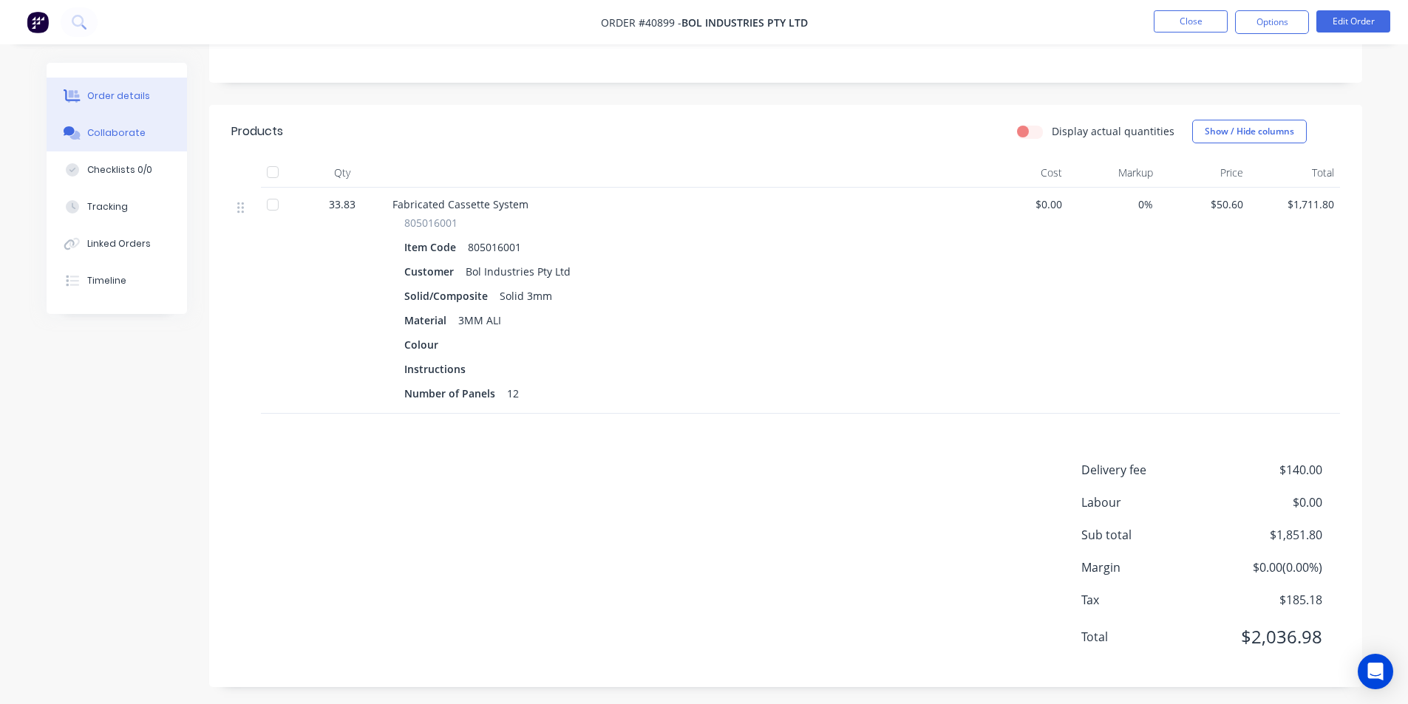
click at [136, 129] on div "Collaborate" at bounding box center [116, 132] width 58 height 13
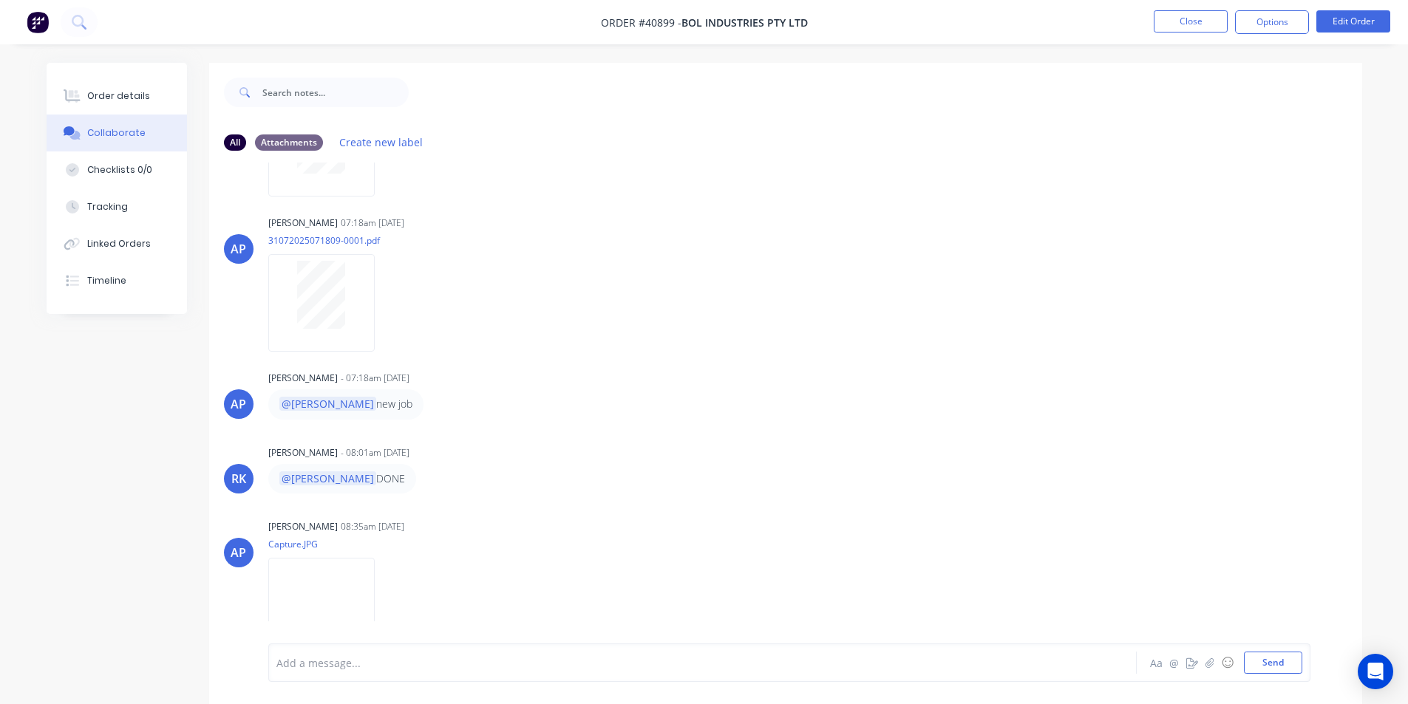
scroll to position [686, 0]
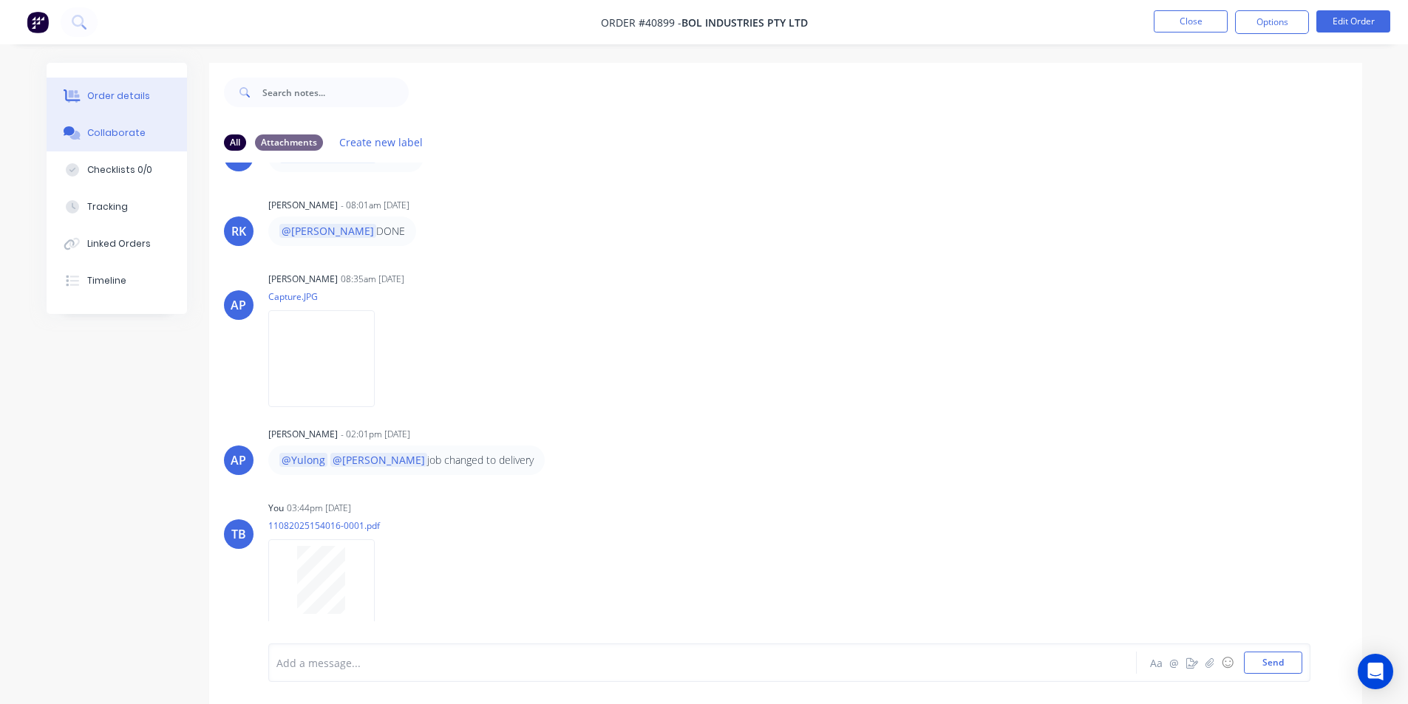
click at [137, 98] on div "Order details" at bounding box center [118, 95] width 63 height 13
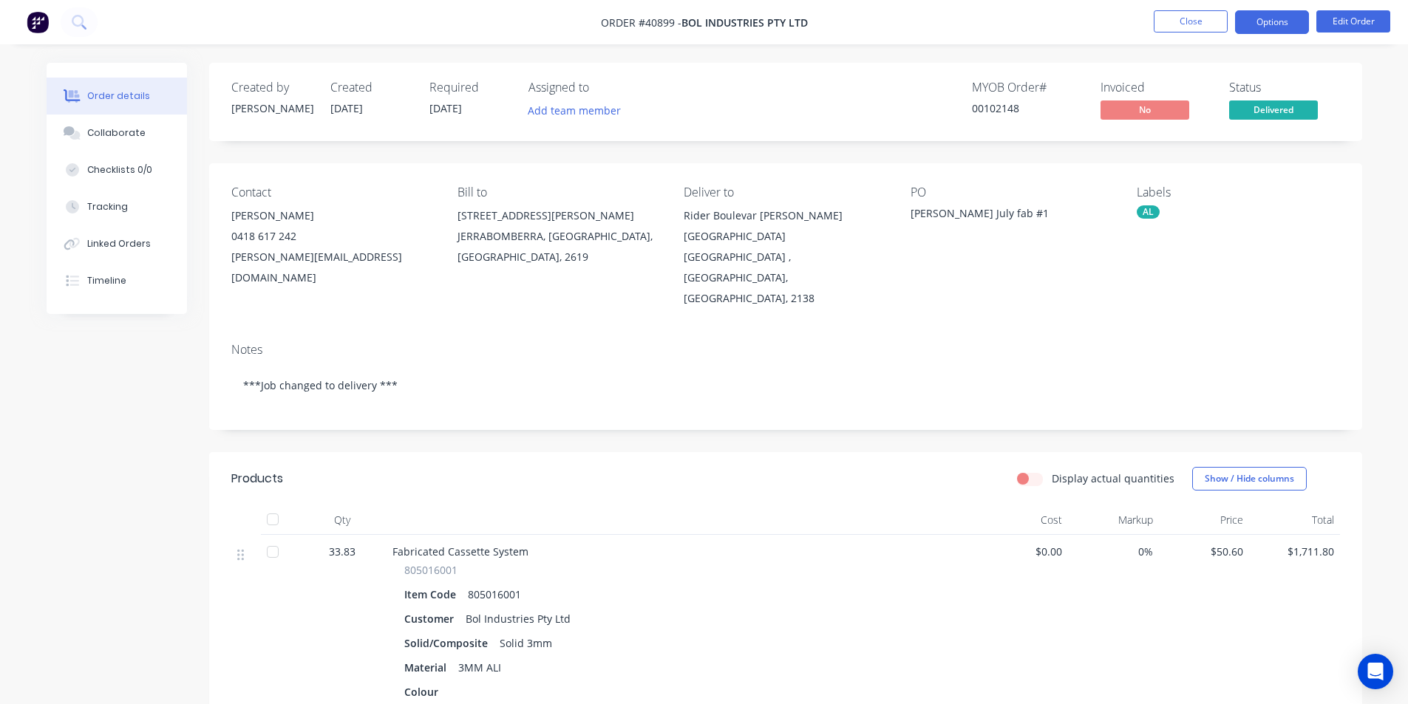
click at [1297, 24] on button "Options" at bounding box center [1272, 22] width 74 height 24
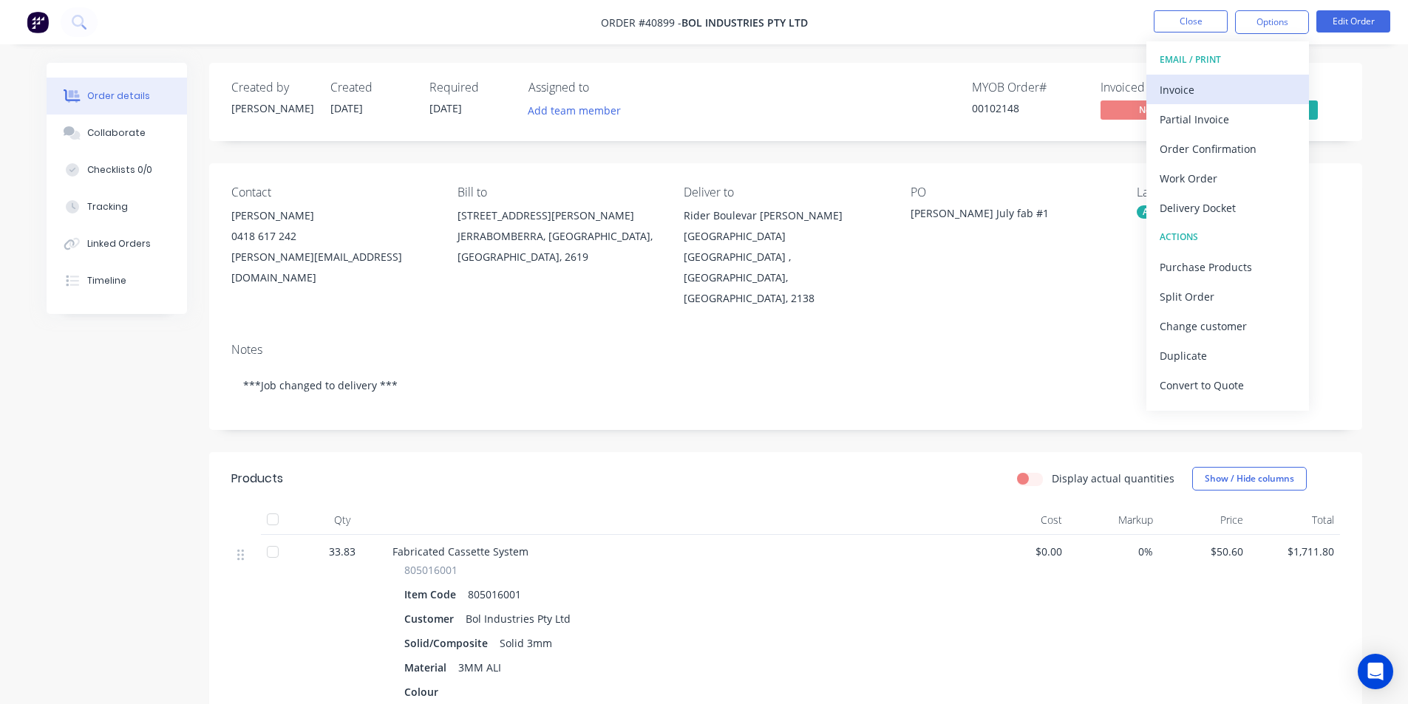
click at [1212, 89] on div "Invoice" at bounding box center [1228, 89] width 136 height 21
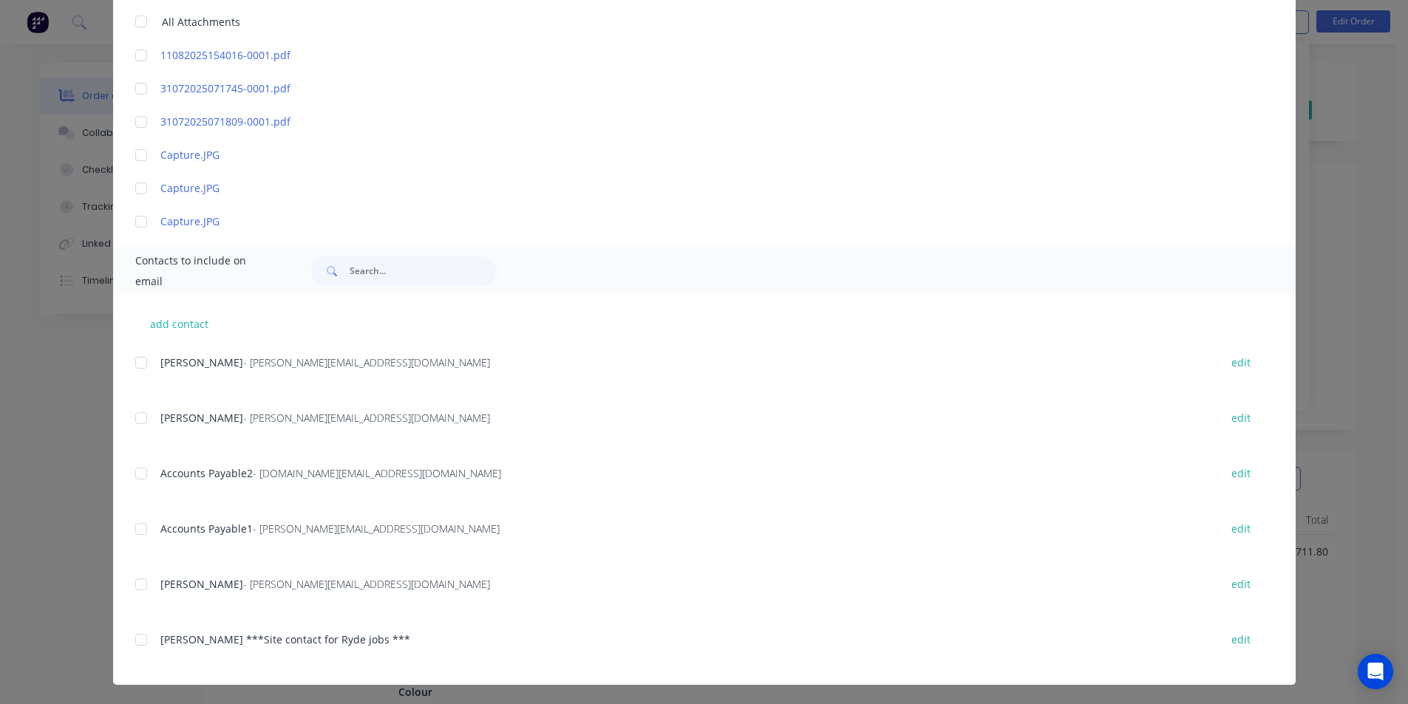
scroll to position [424, 0]
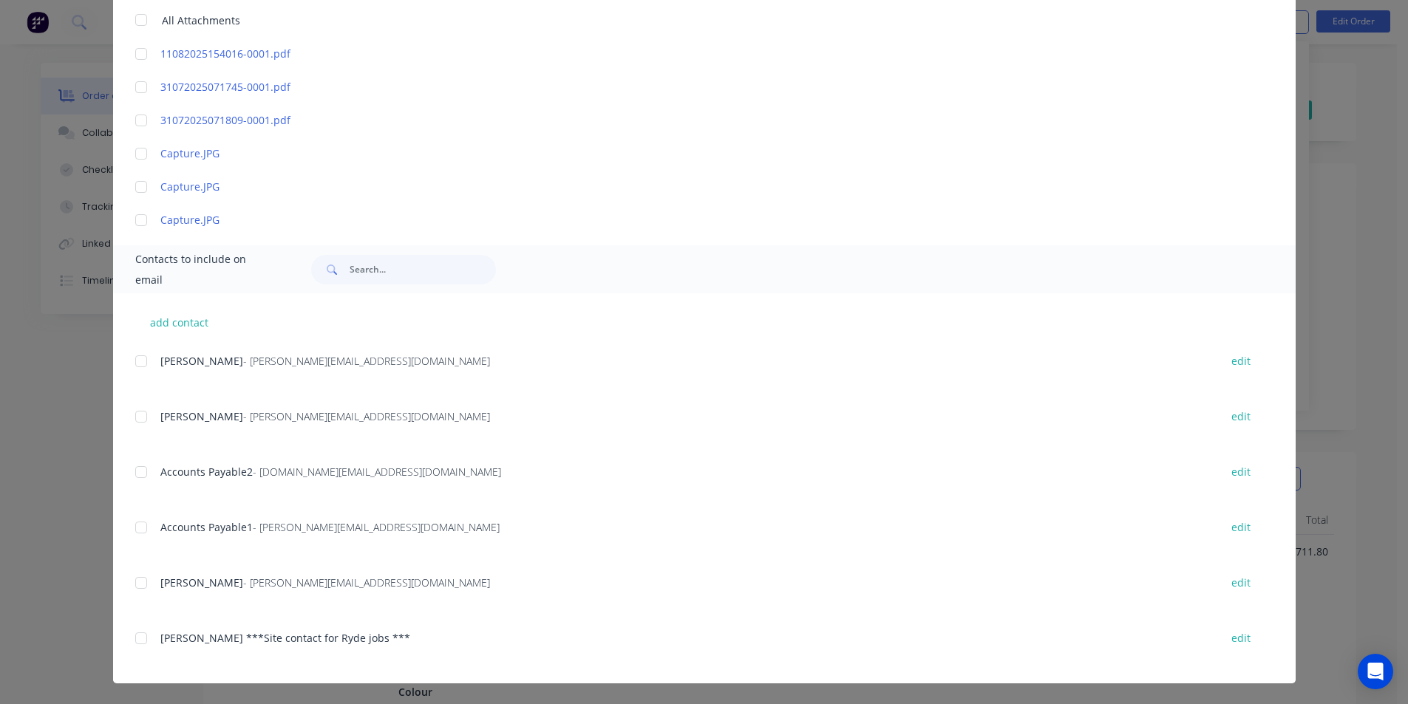
click at [142, 531] on div at bounding box center [141, 528] width 30 height 30
click at [141, 473] on div at bounding box center [141, 473] width 30 height 30
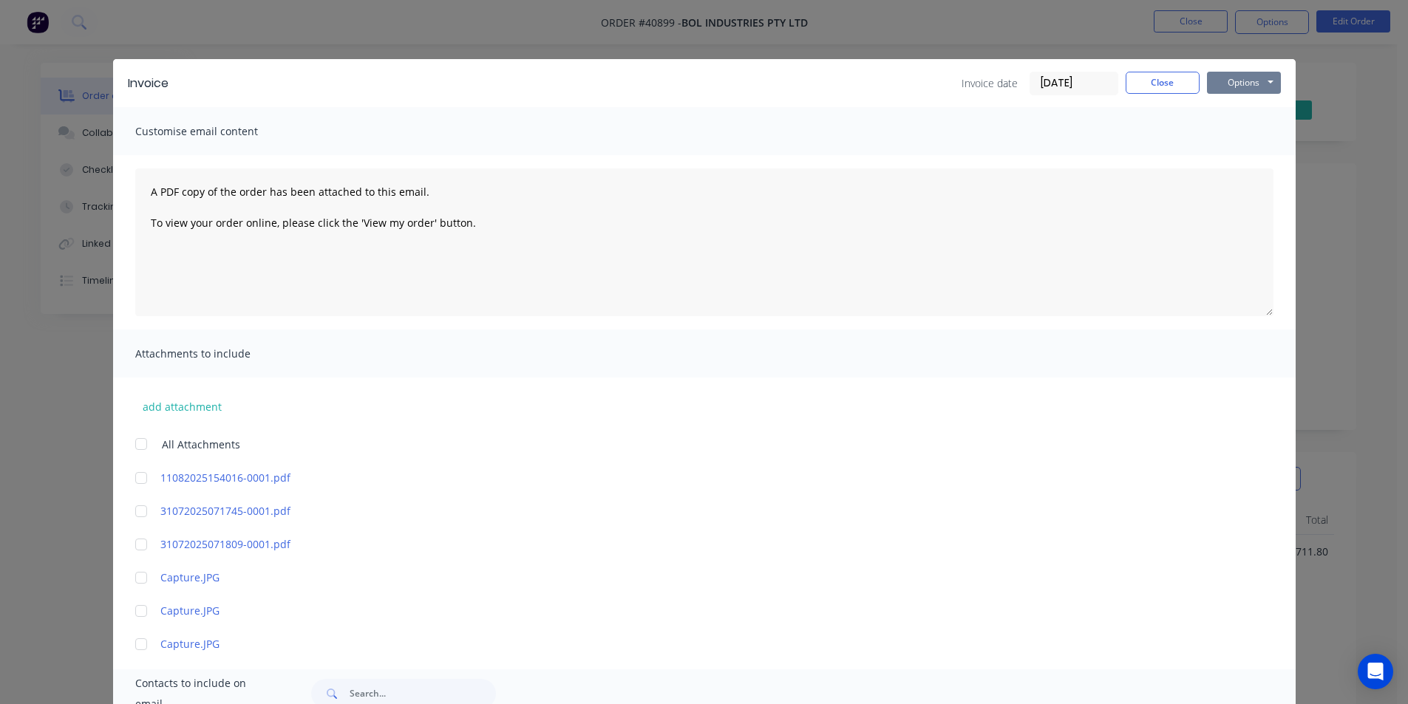
click at [1246, 82] on button "Options" at bounding box center [1244, 83] width 74 height 22
click at [1257, 162] on button "Email" at bounding box center [1254, 158] width 95 height 24
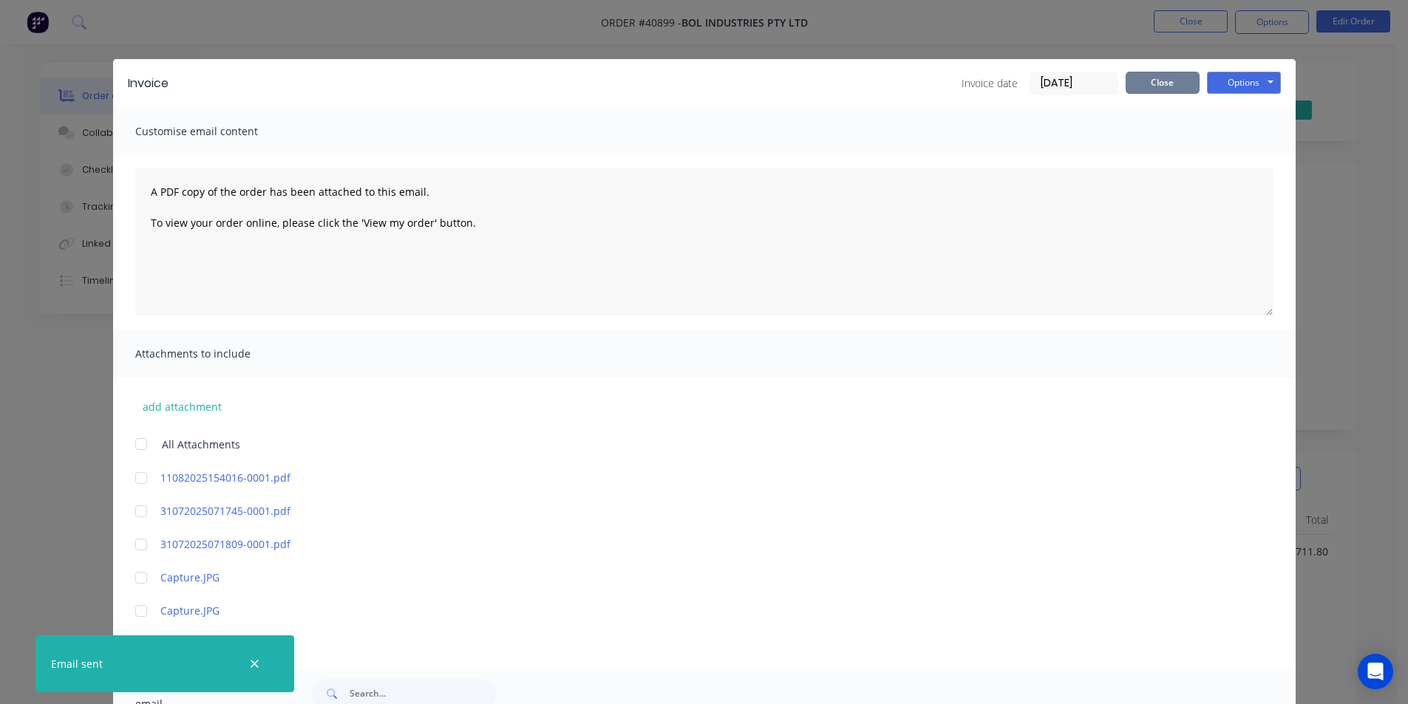
click at [1152, 89] on button "Close" at bounding box center [1163, 83] width 74 height 22
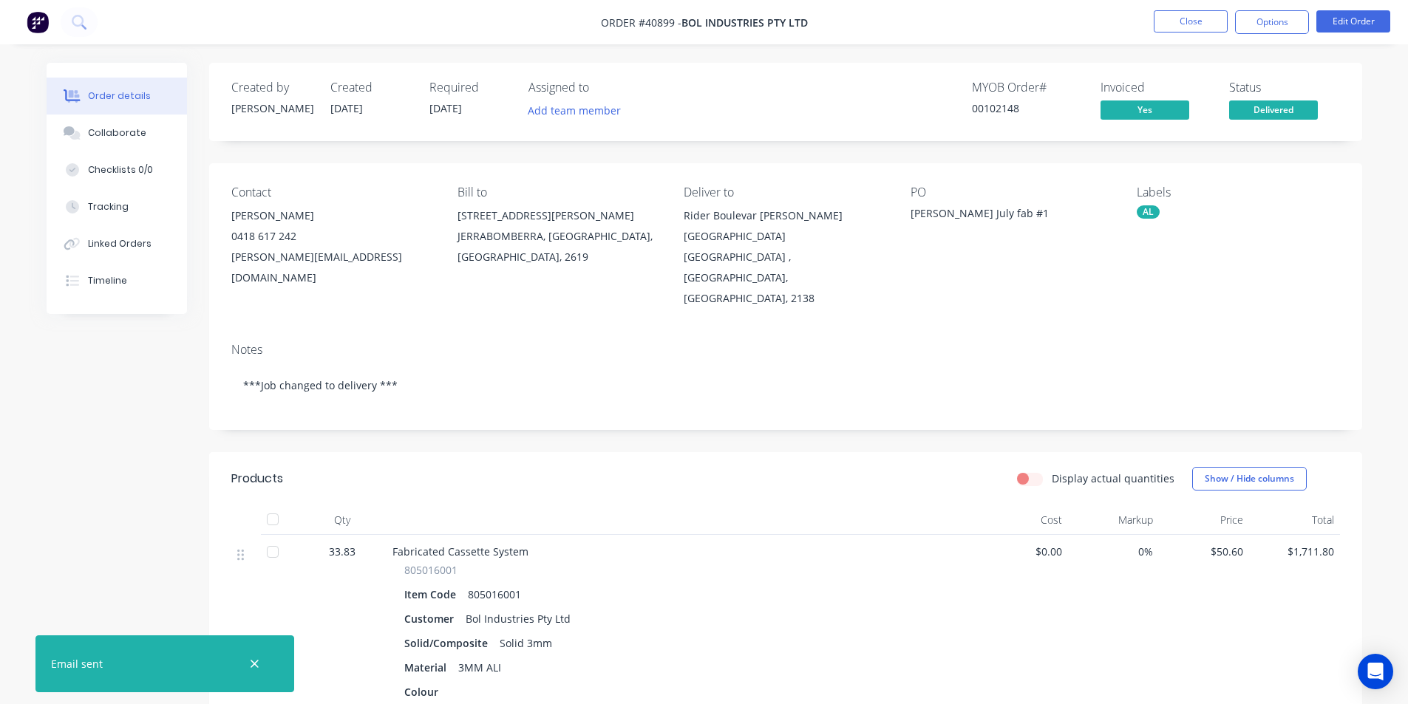
click at [1278, 18] on button "Options" at bounding box center [1272, 22] width 74 height 24
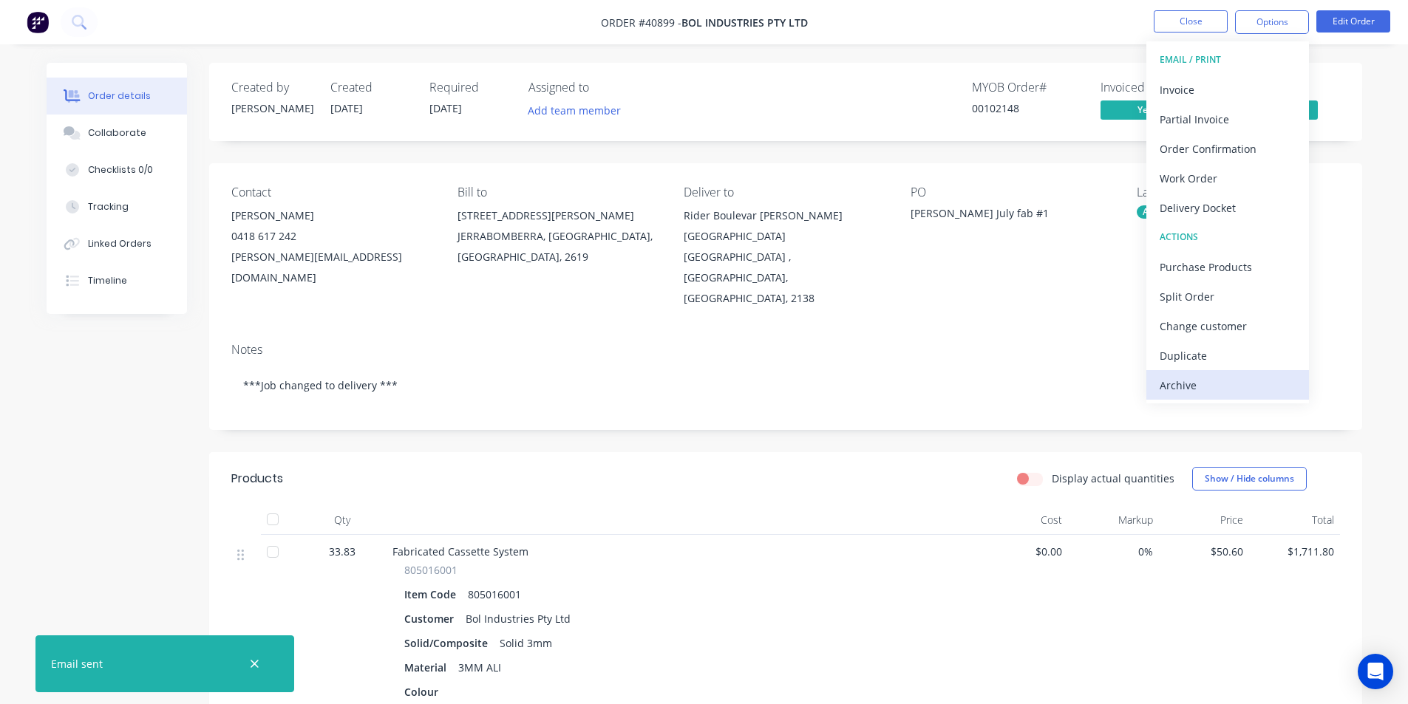
click at [1223, 381] on div "Archive" at bounding box center [1228, 385] width 136 height 21
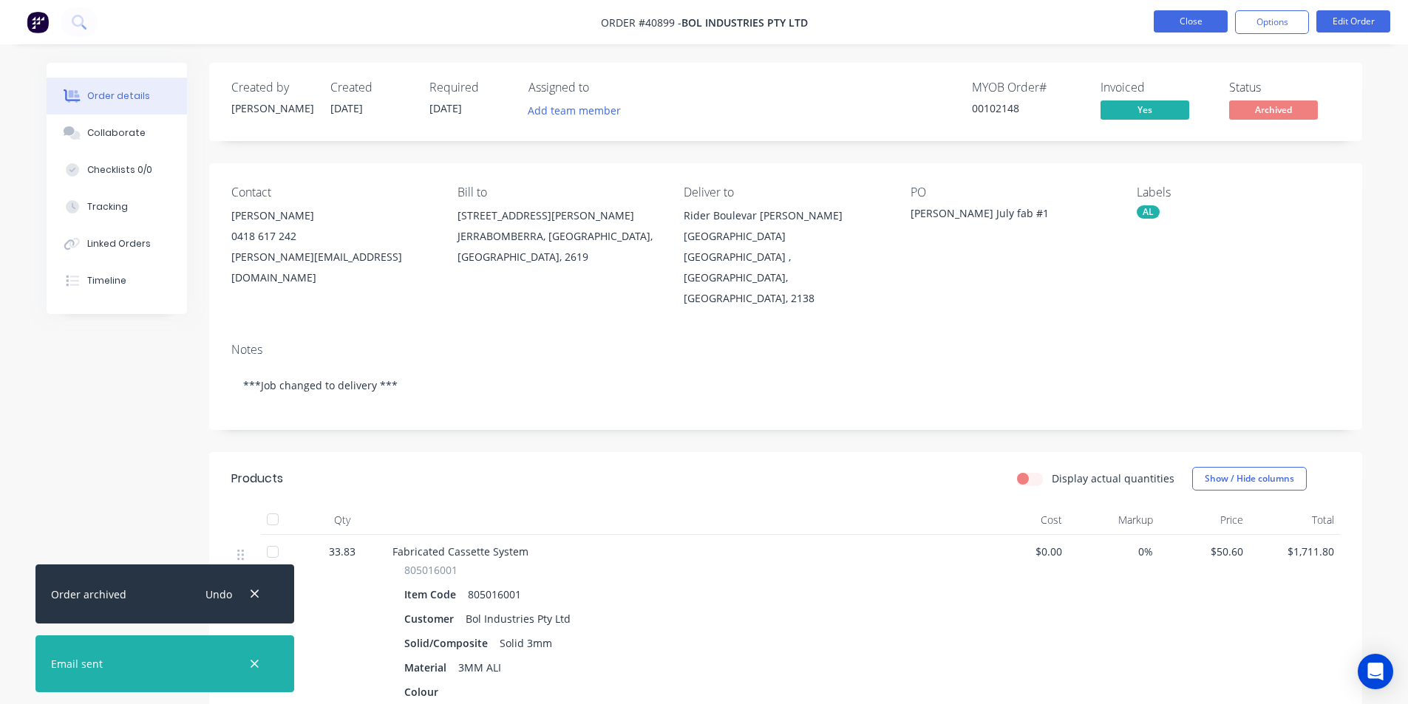
click at [1209, 25] on button "Close" at bounding box center [1191, 21] width 74 height 22
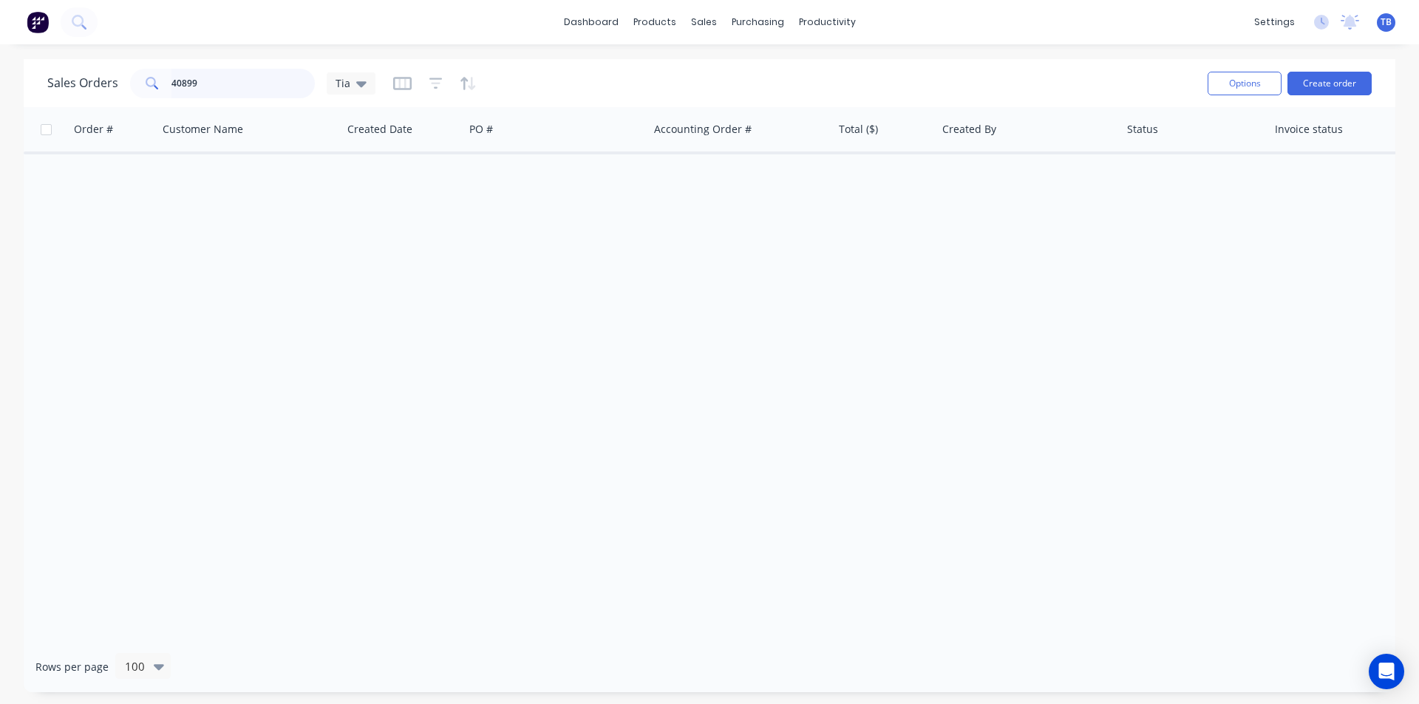
drag, startPoint x: 245, startPoint y: 85, endPoint x: 0, endPoint y: 98, distance: 245.0
click at [0, 98] on div "Sales Orders 40899 Tia Options Create order Order # Customer Name Created Date …" at bounding box center [709, 376] width 1419 height 634
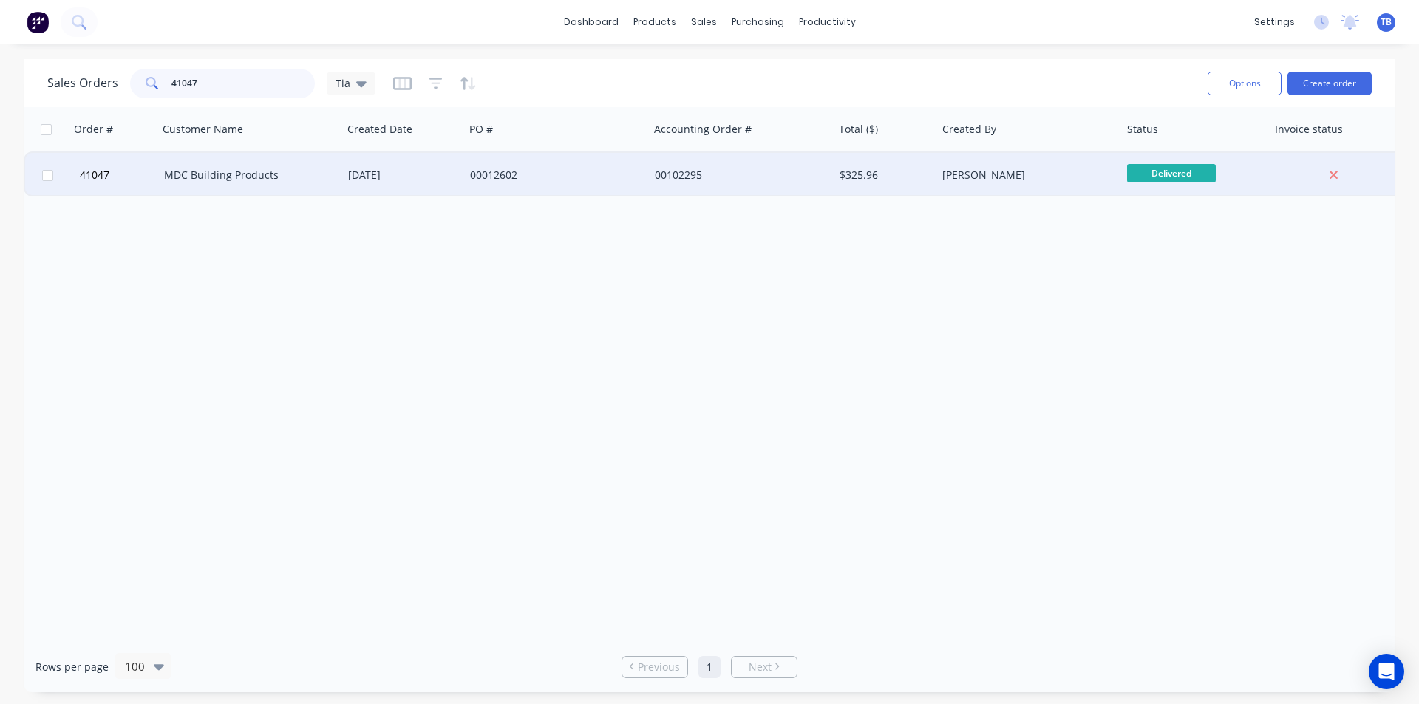
type input "41047"
click at [274, 186] on div "MDC Building Products" at bounding box center [250, 175] width 185 height 44
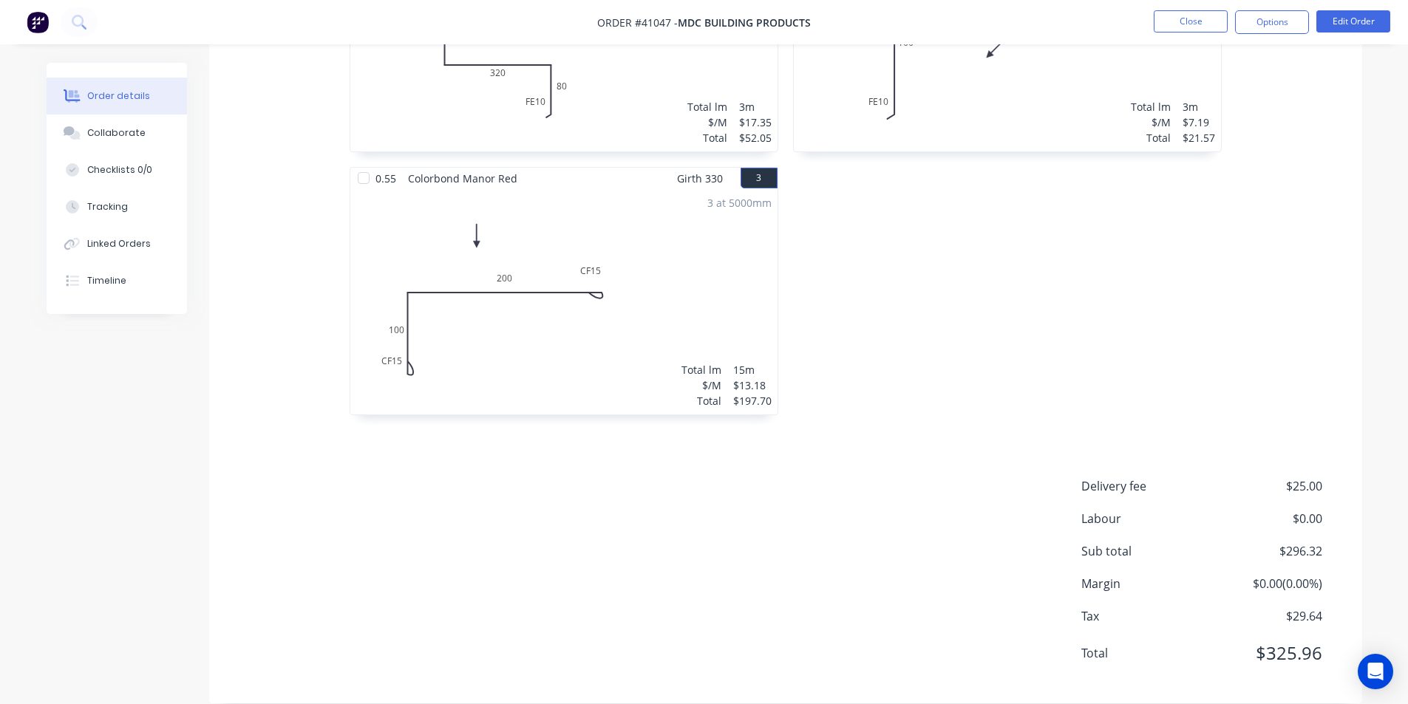
scroll to position [597, 0]
click at [149, 134] on button "Collaborate" at bounding box center [117, 133] width 140 height 37
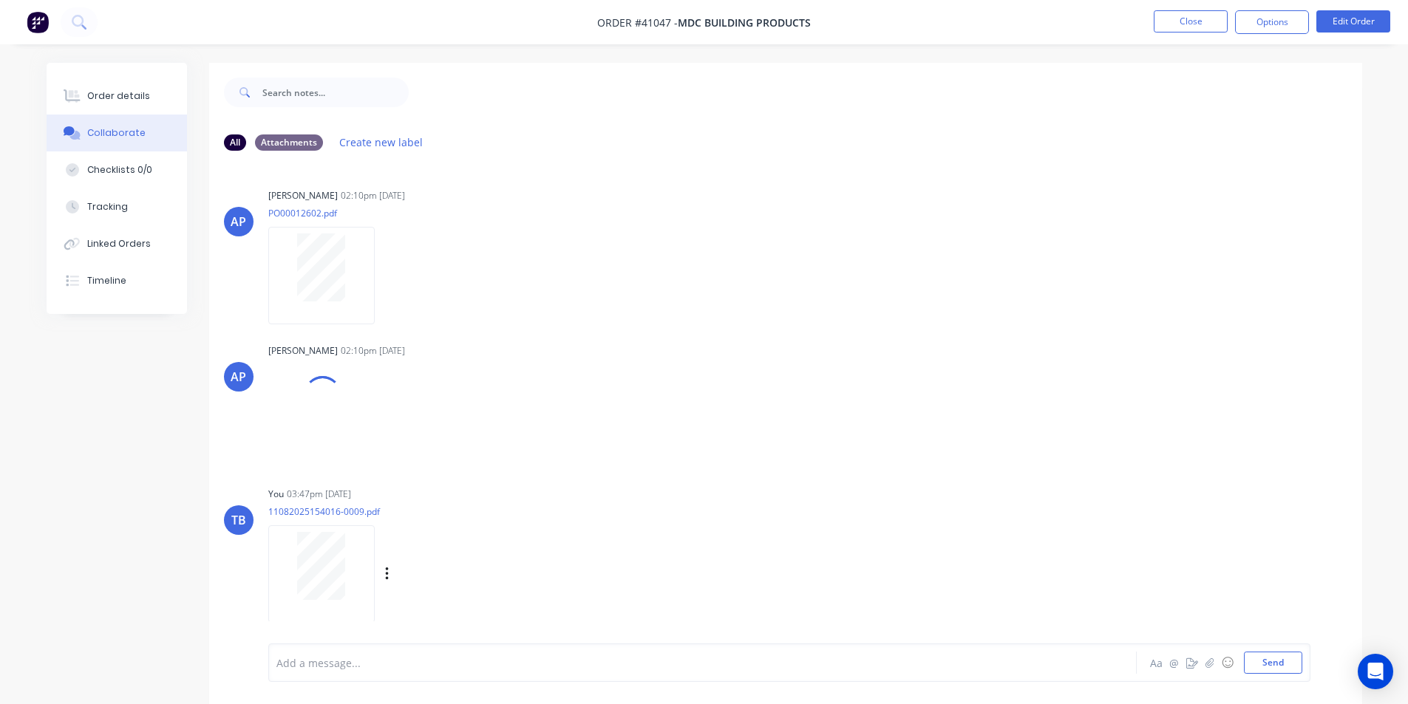
scroll to position [22, 0]
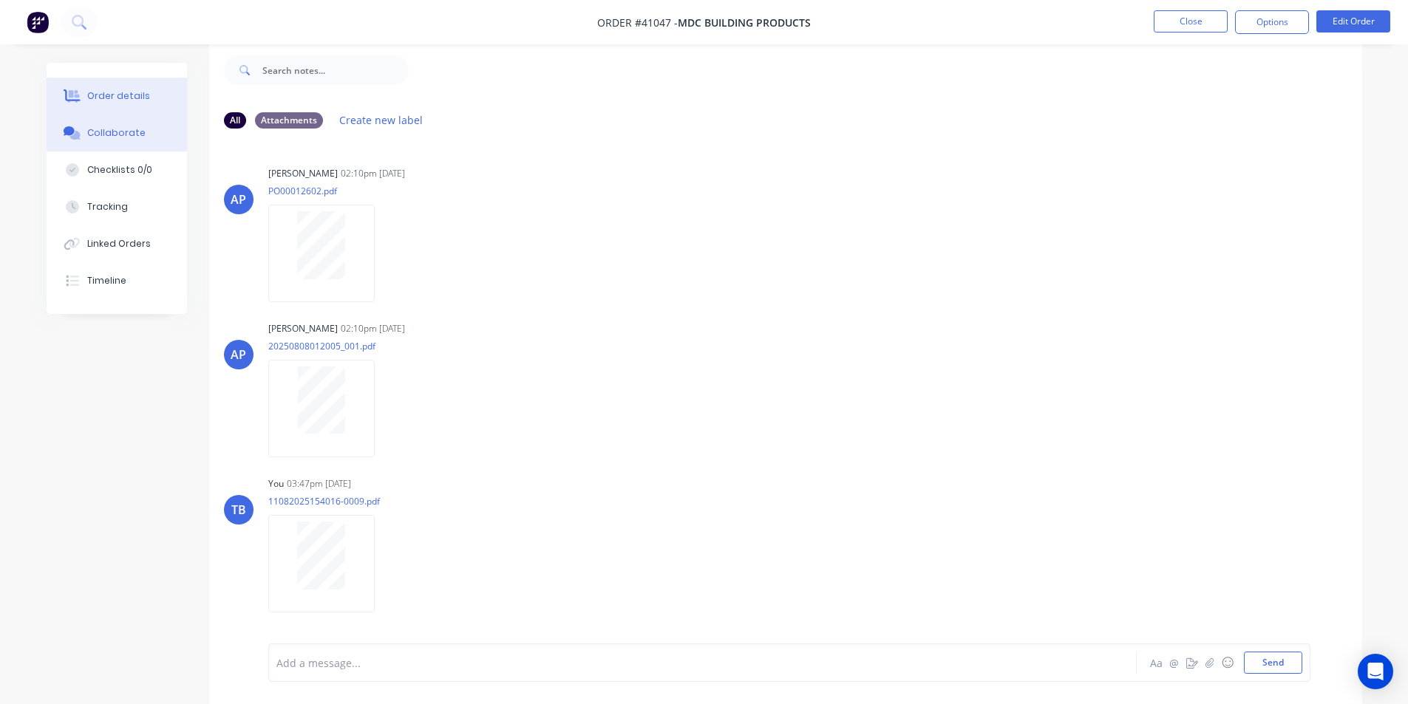
click at [149, 97] on button "Order details" at bounding box center [117, 96] width 140 height 37
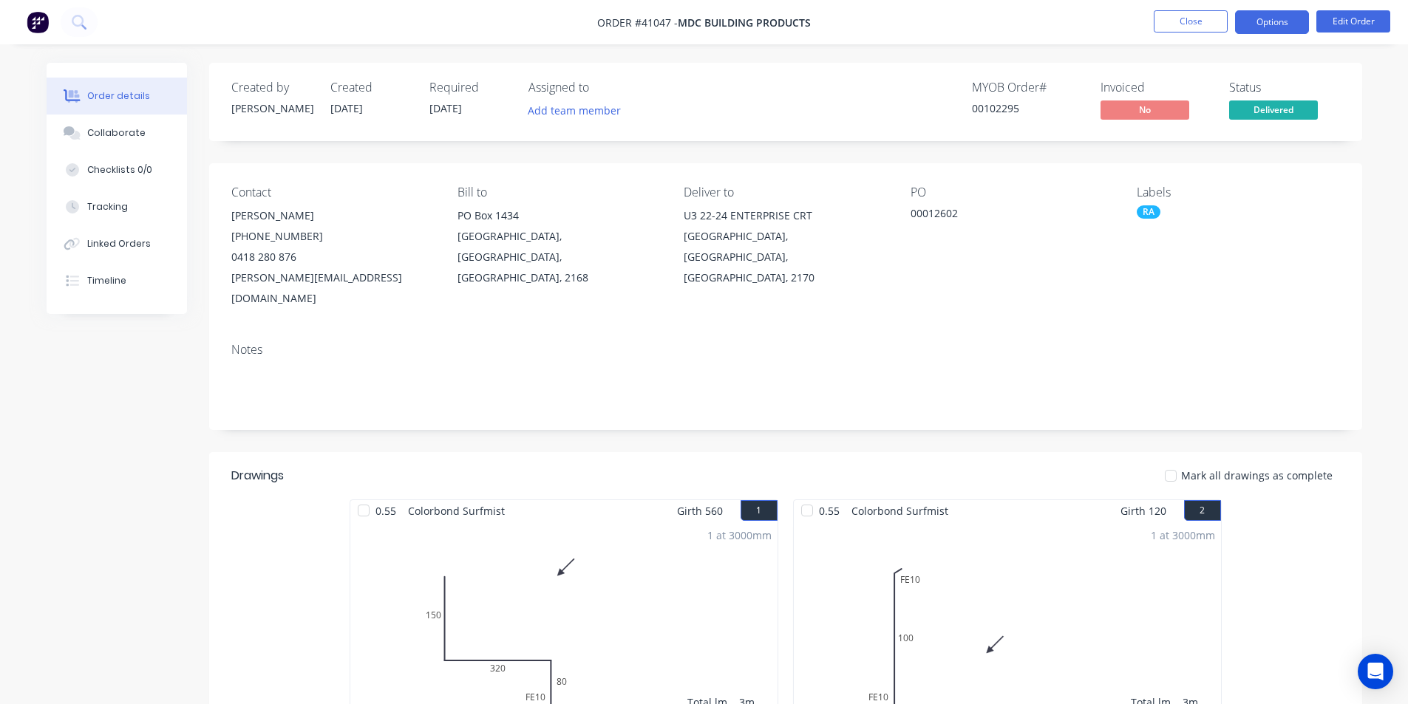
click at [1270, 26] on button "Options" at bounding box center [1272, 22] width 74 height 24
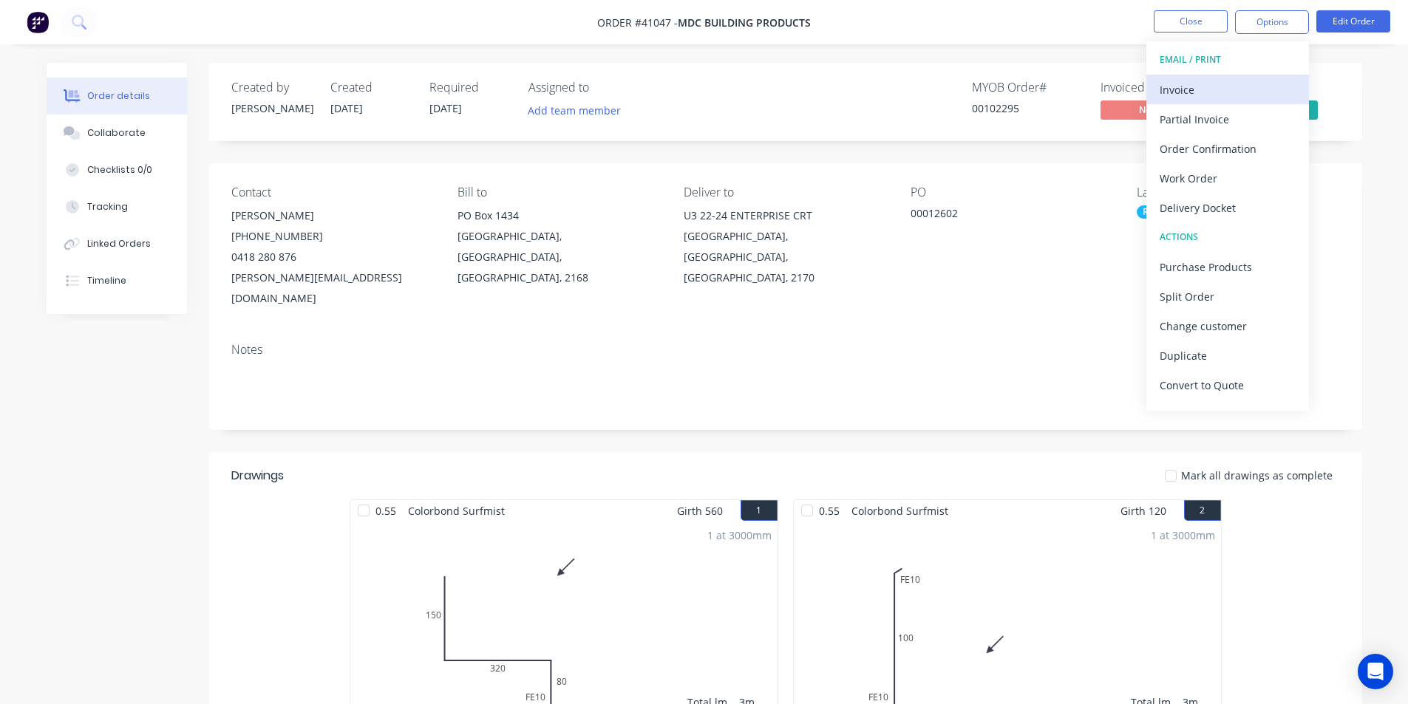
click at [1180, 94] on div "Invoice" at bounding box center [1228, 89] width 136 height 21
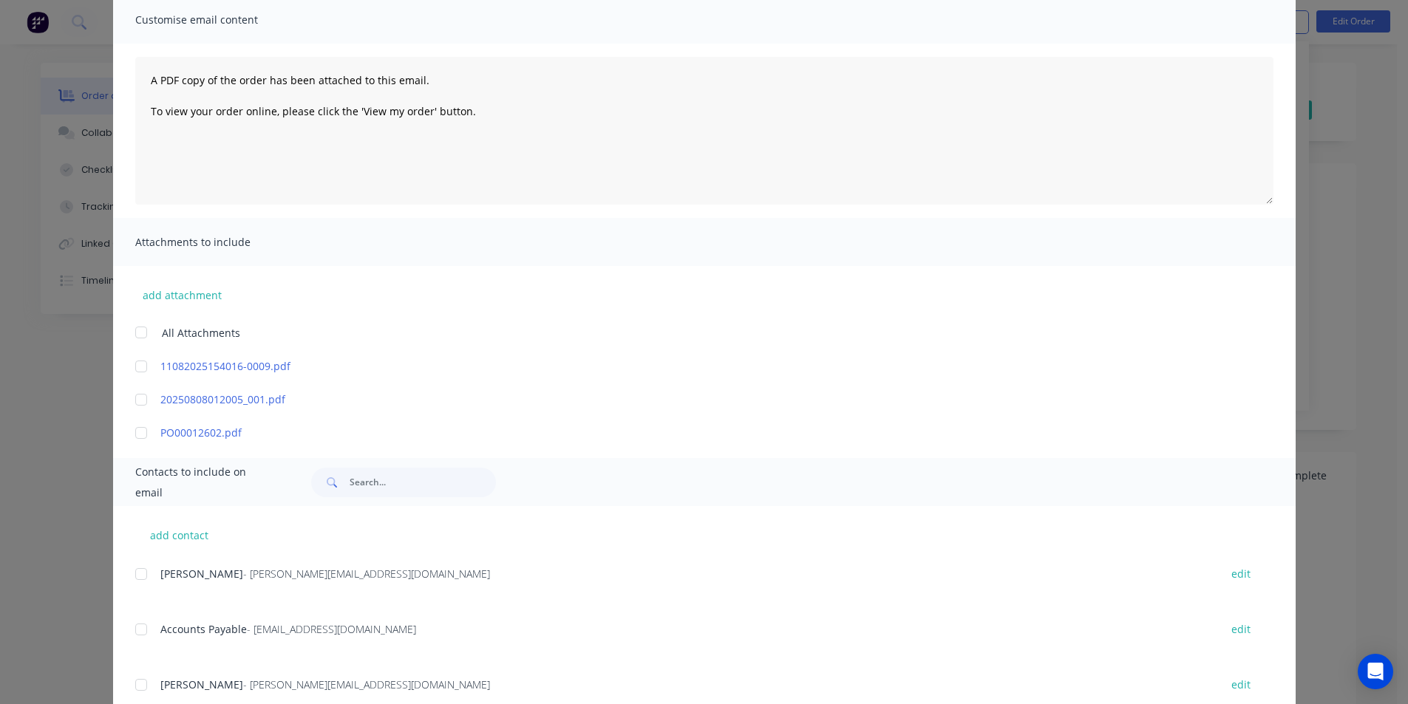
scroll to position [269, 0]
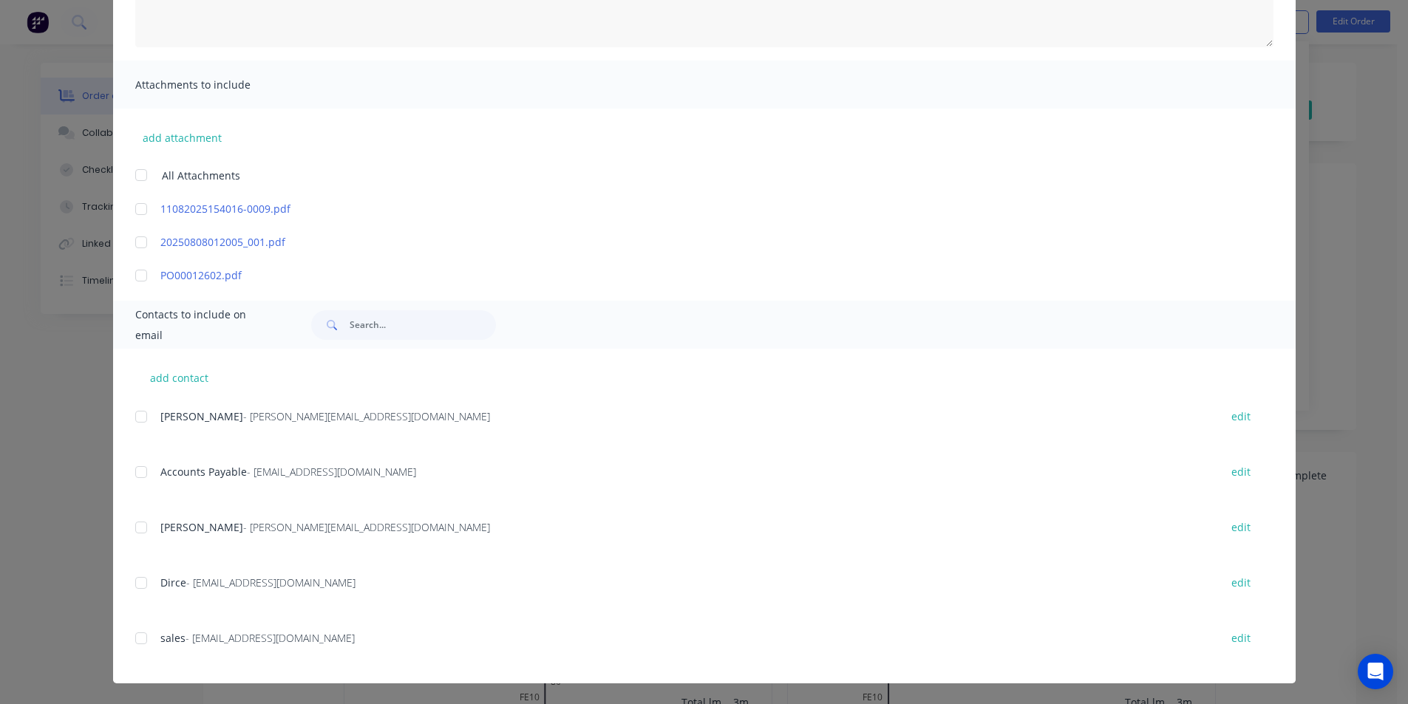
click at [138, 475] on div at bounding box center [141, 473] width 30 height 30
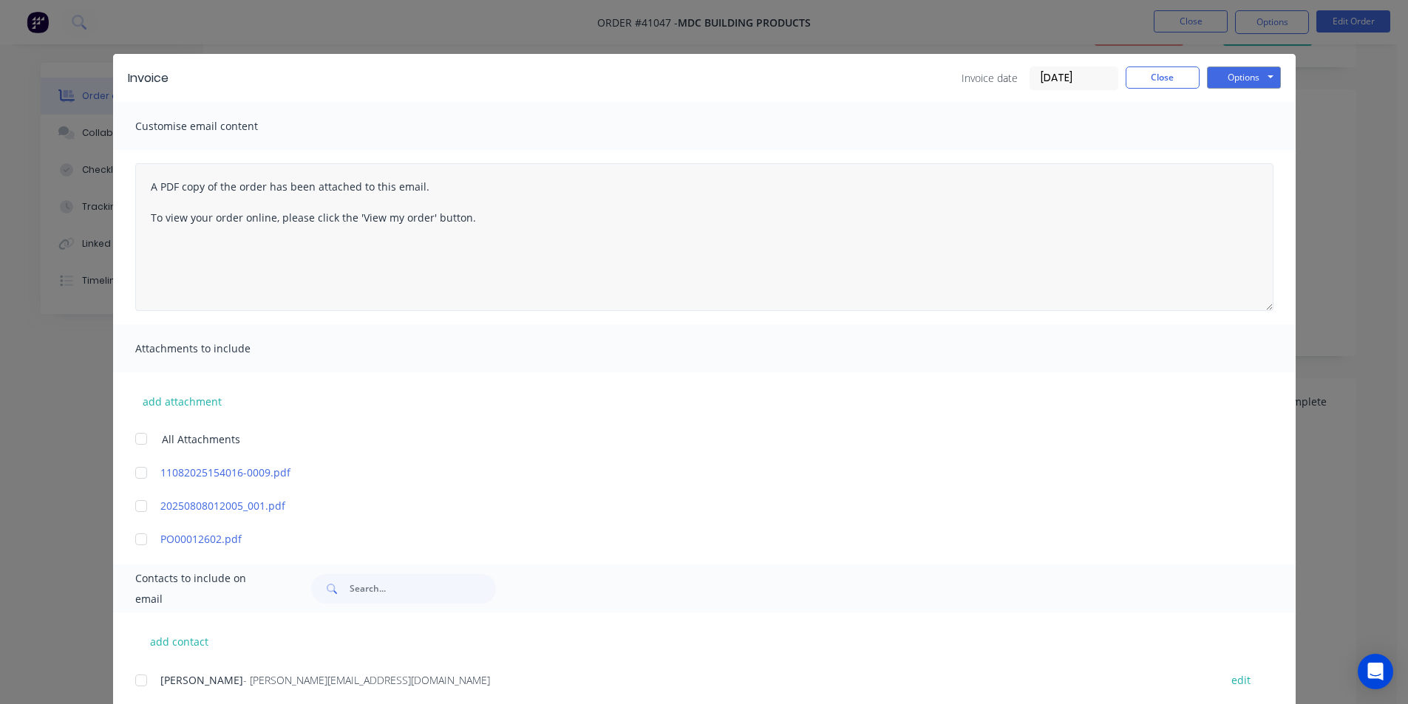
scroll to position [0, 0]
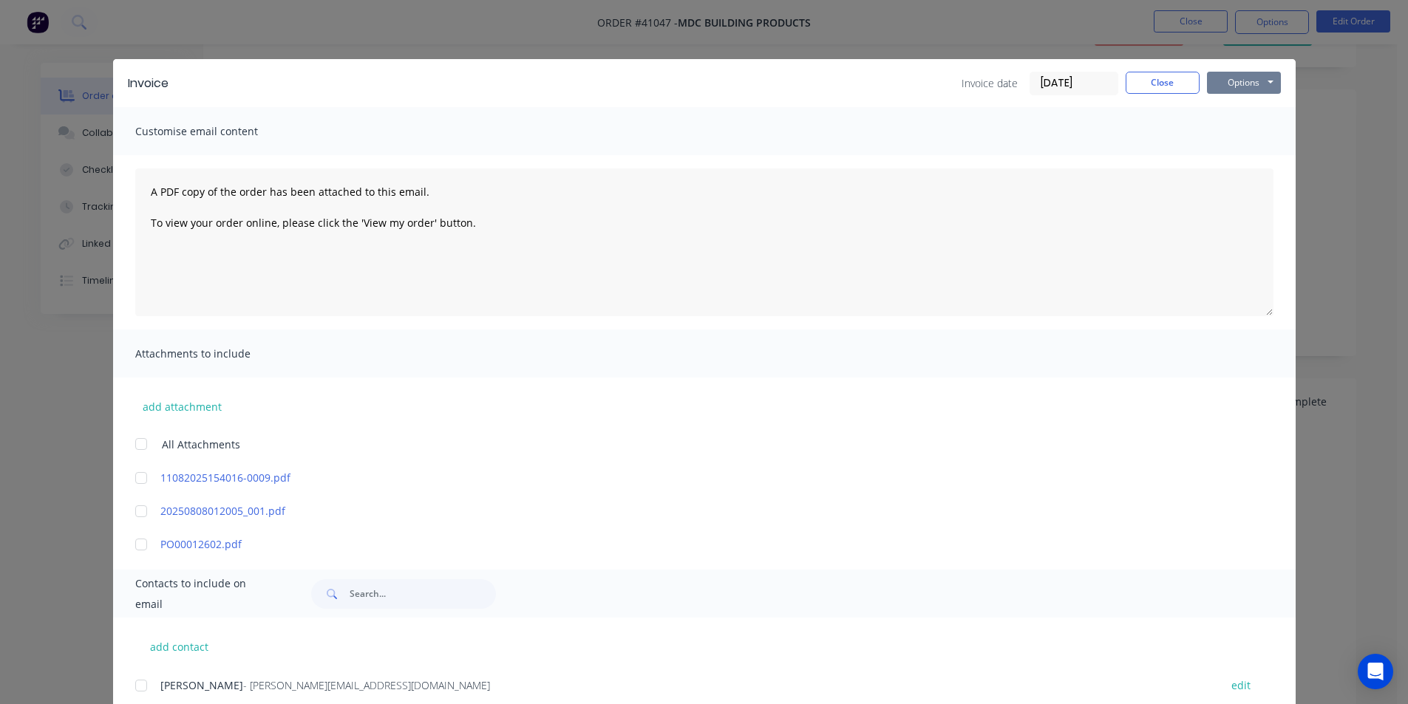
click at [1249, 86] on button "Options" at bounding box center [1244, 83] width 74 height 22
click at [1241, 157] on button "Email" at bounding box center [1254, 158] width 95 height 24
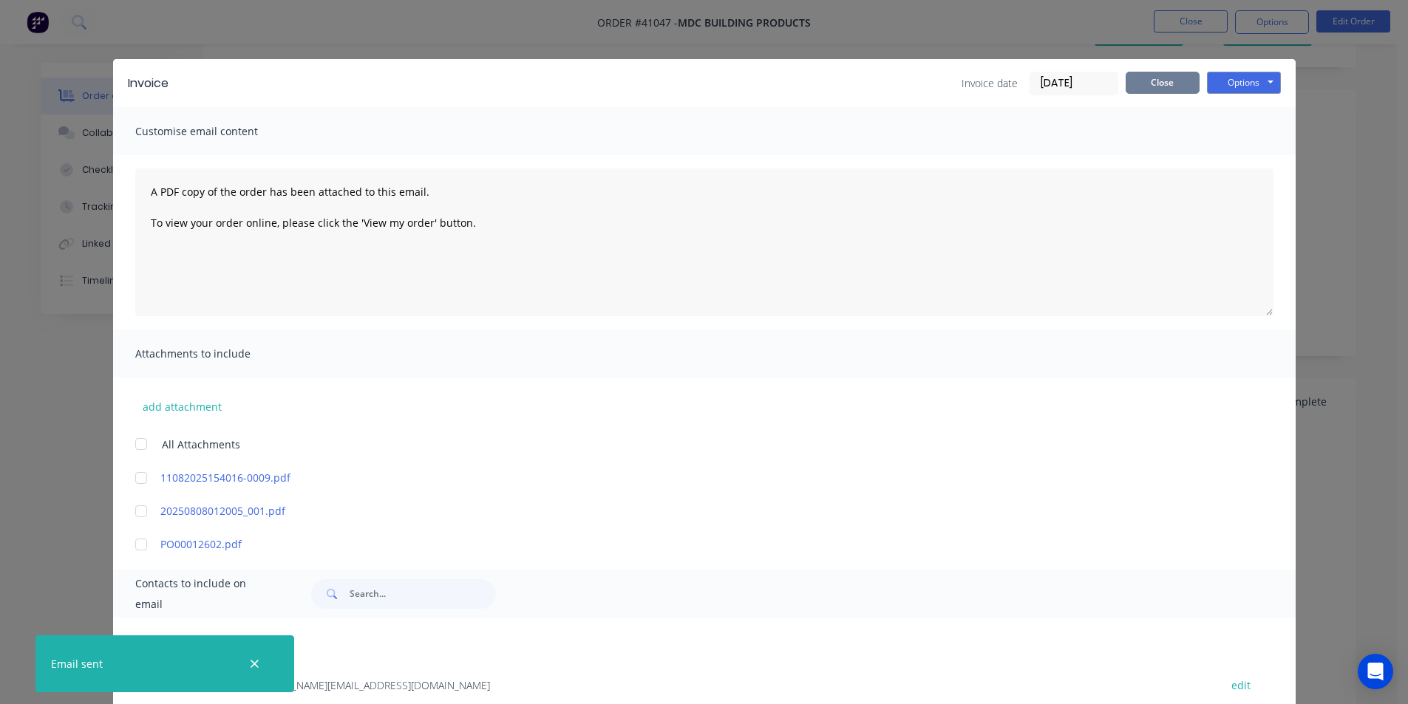
click at [1162, 79] on button "Close" at bounding box center [1163, 83] width 74 height 22
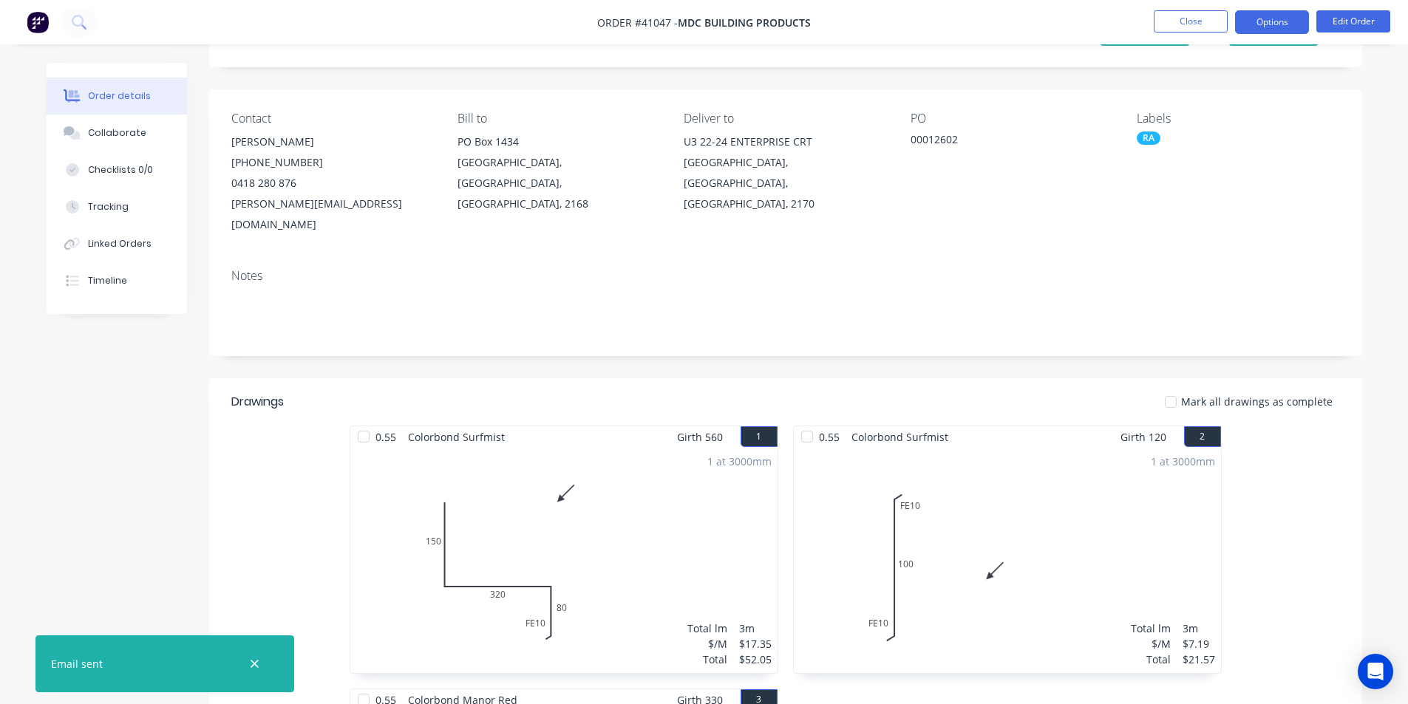
click at [1249, 17] on button "Options" at bounding box center [1272, 22] width 74 height 24
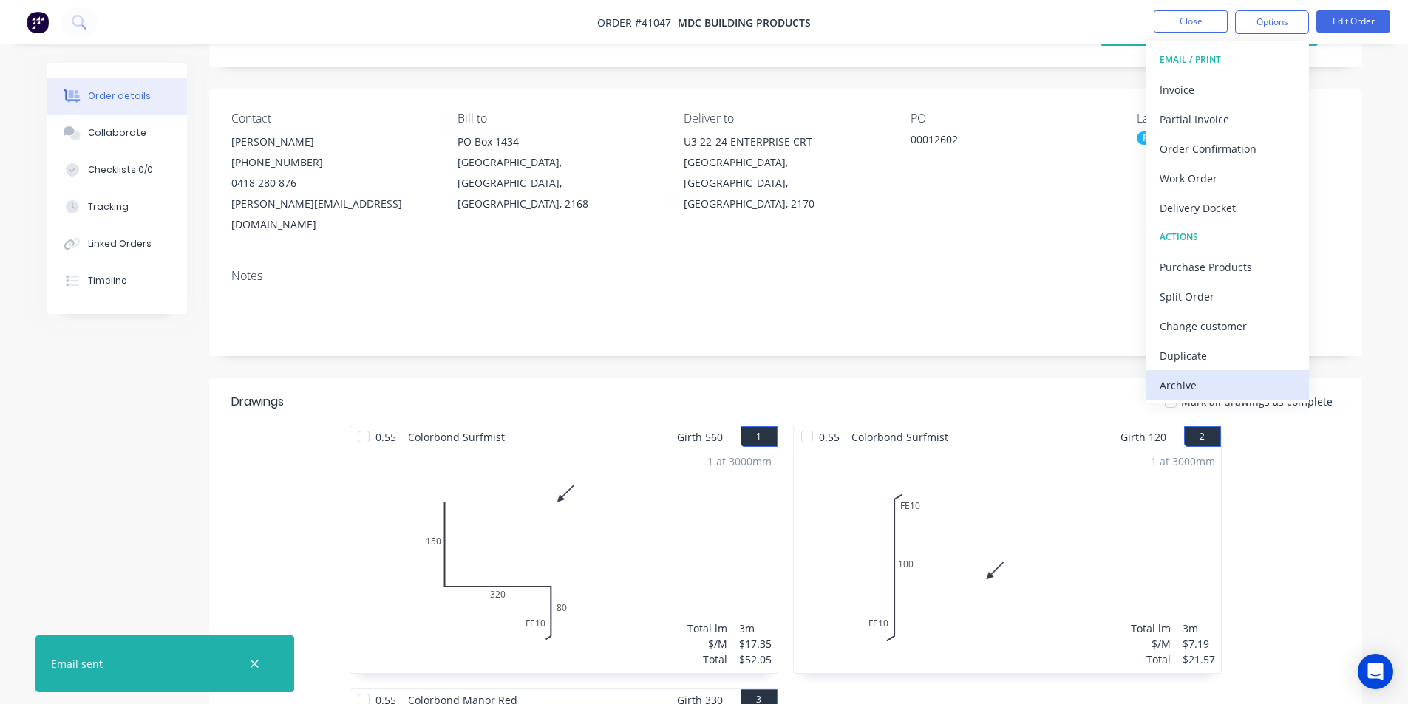
click at [1192, 378] on div "Archive" at bounding box center [1228, 385] width 136 height 21
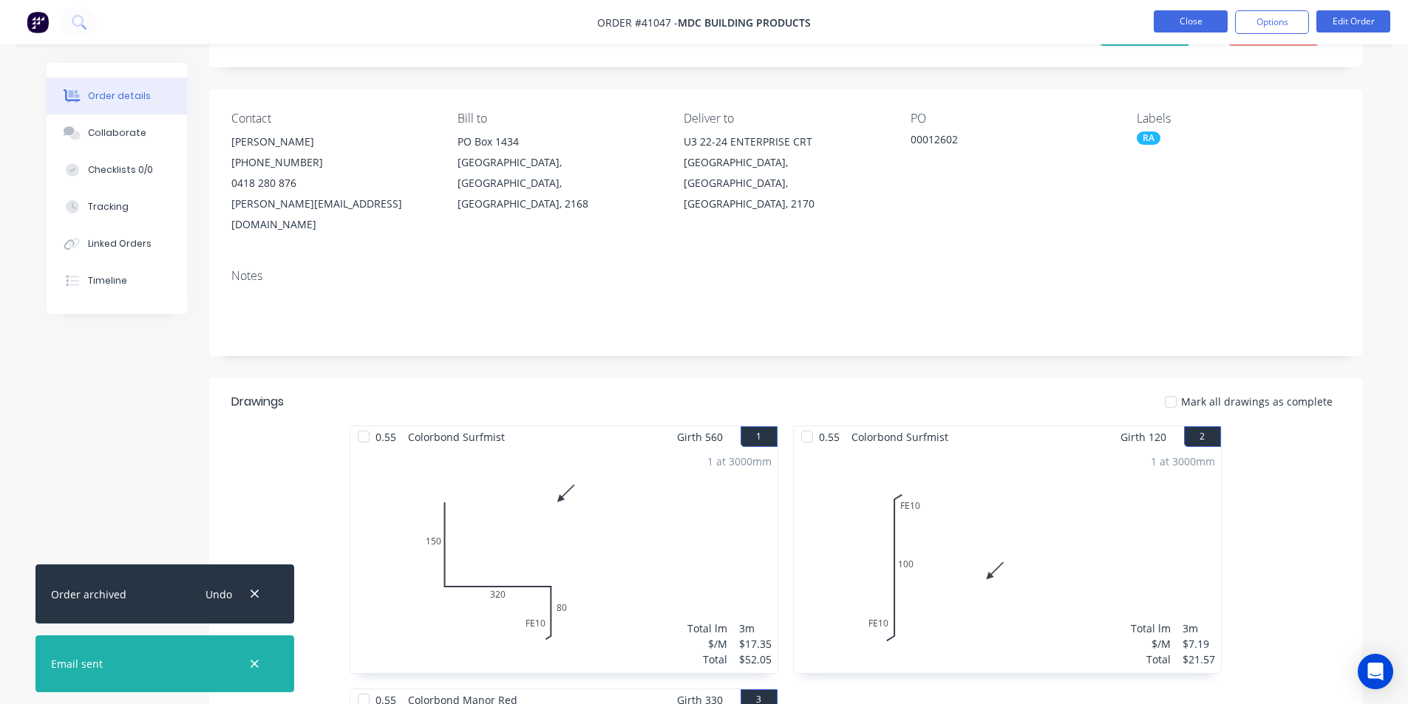
click at [1203, 18] on button "Close" at bounding box center [1191, 21] width 74 height 22
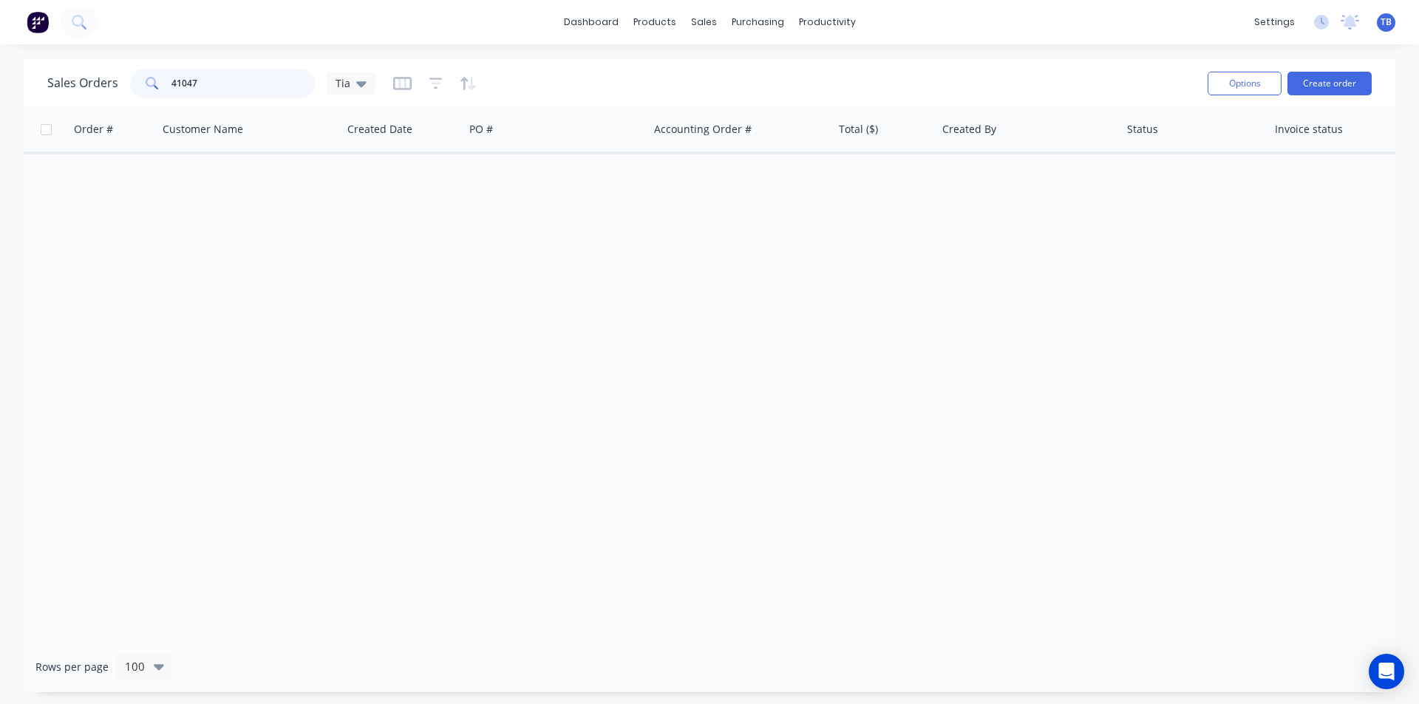
drag, startPoint x: 225, startPoint y: 83, endPoint x: 81, endPoint y: 86, distance: 143.4
click at [81, 86] on div "Sales Orders 41047 Tia" at bounding box center [211, 84] width 328 height 30
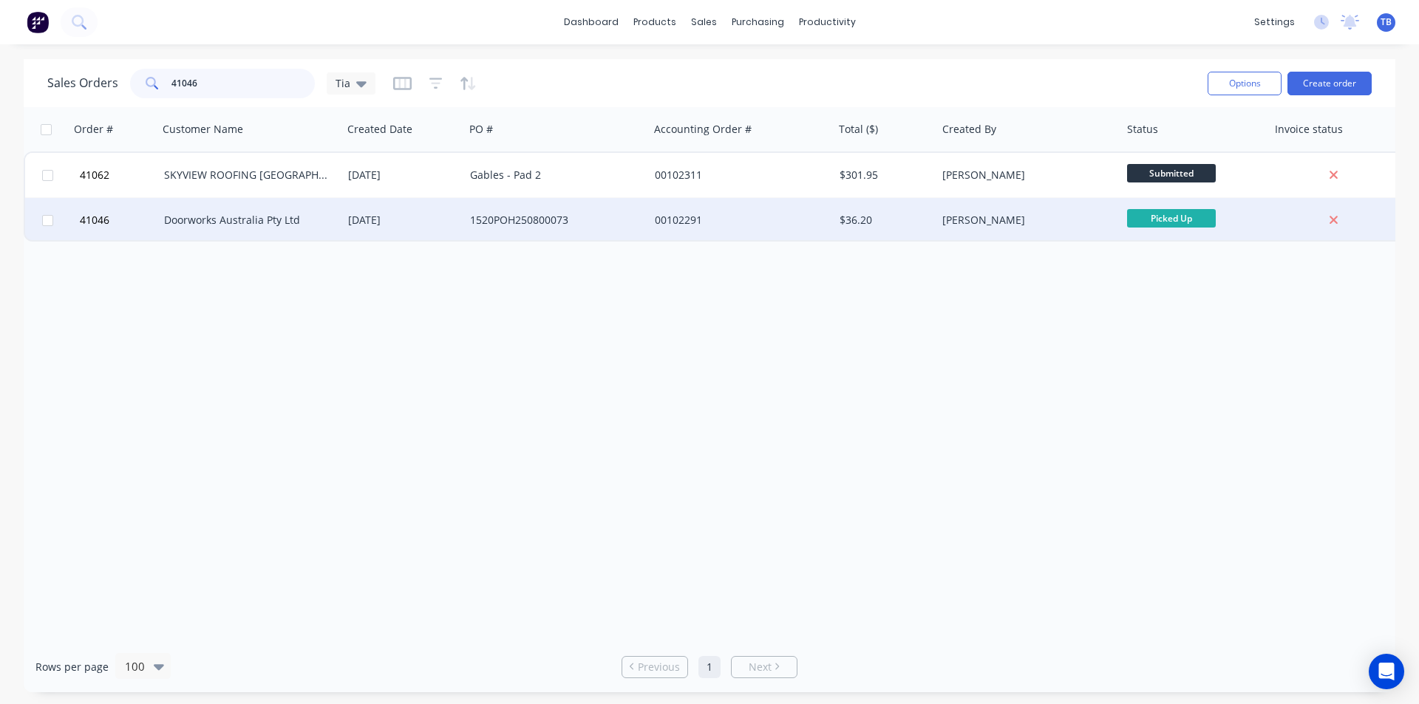
type input "41046"
click at [242, 231] on div "Doorworks Australia Pty Ltd" at bounding box center [250, 220] width 185 height 44
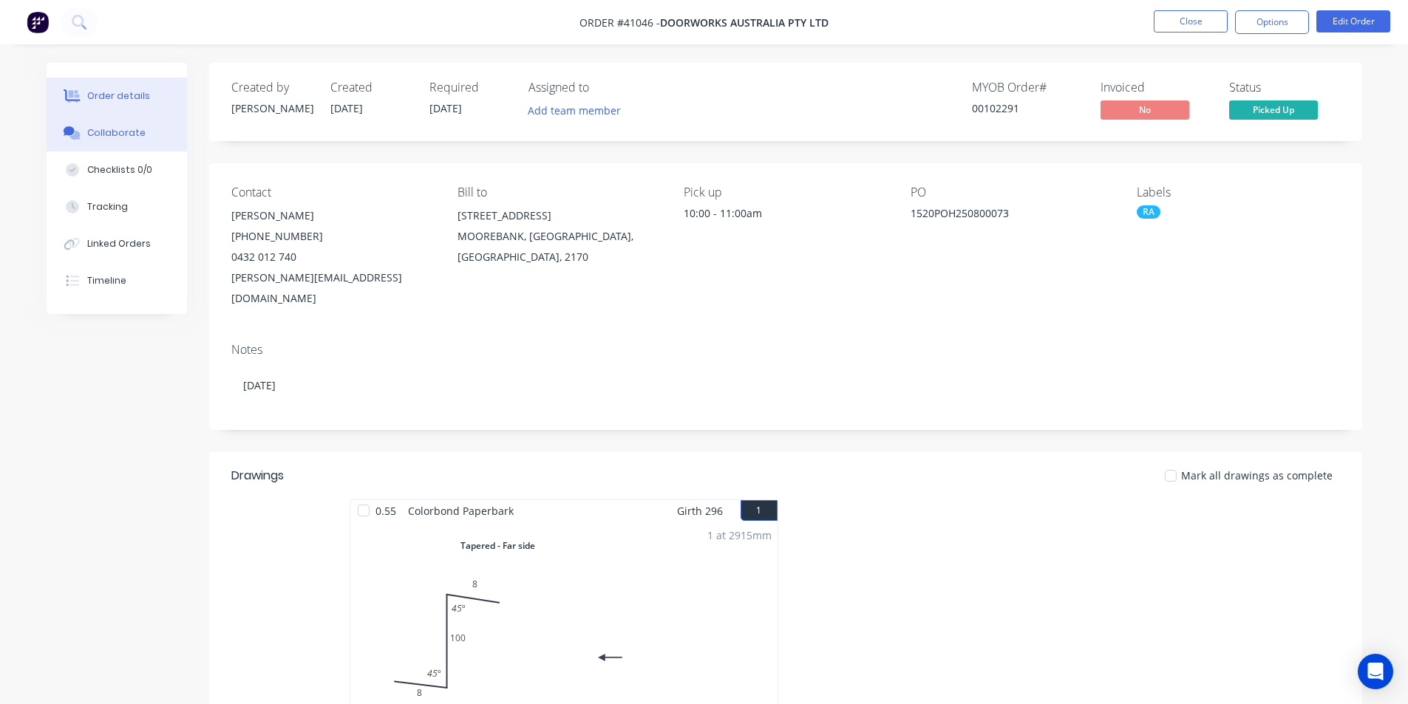
click at [93, 125] on button "Collaborate" at bounding box center [117, 133] width 140 height 37
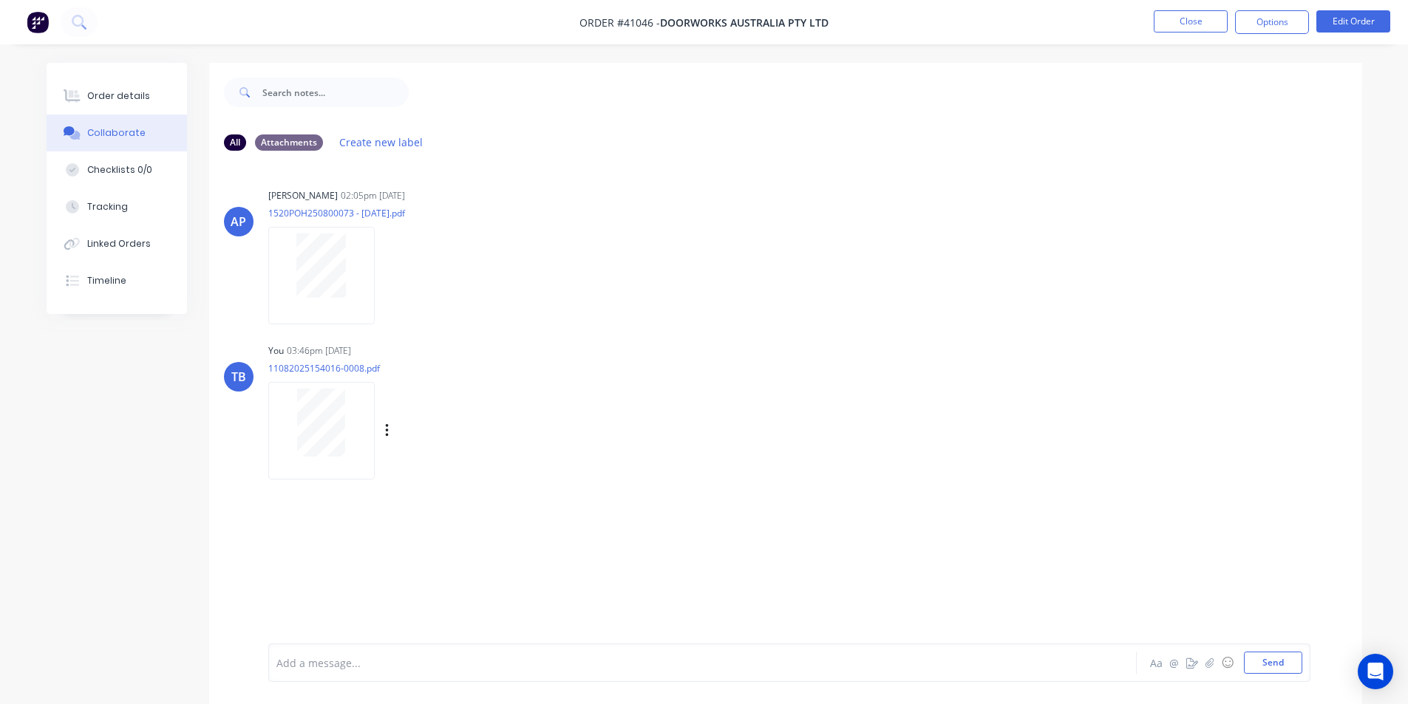
click at [291, 433] on div at bounding box center [321, 423] width 93 height 68
click at [131, 104] on button "Order details" at bounding box center [117, 96] width 140 height 37
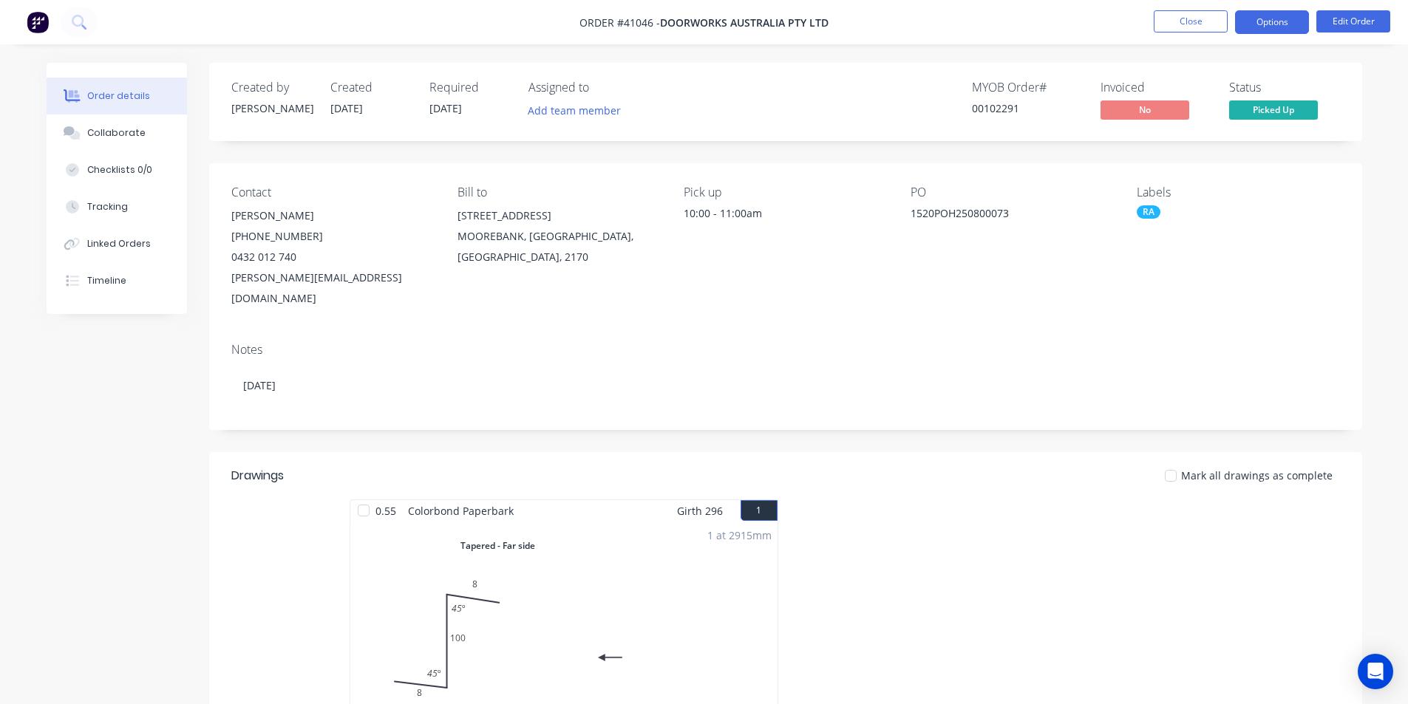
click at [1279, 27] on button "Options" at bounding box center [1272, 22] width 74 height 24
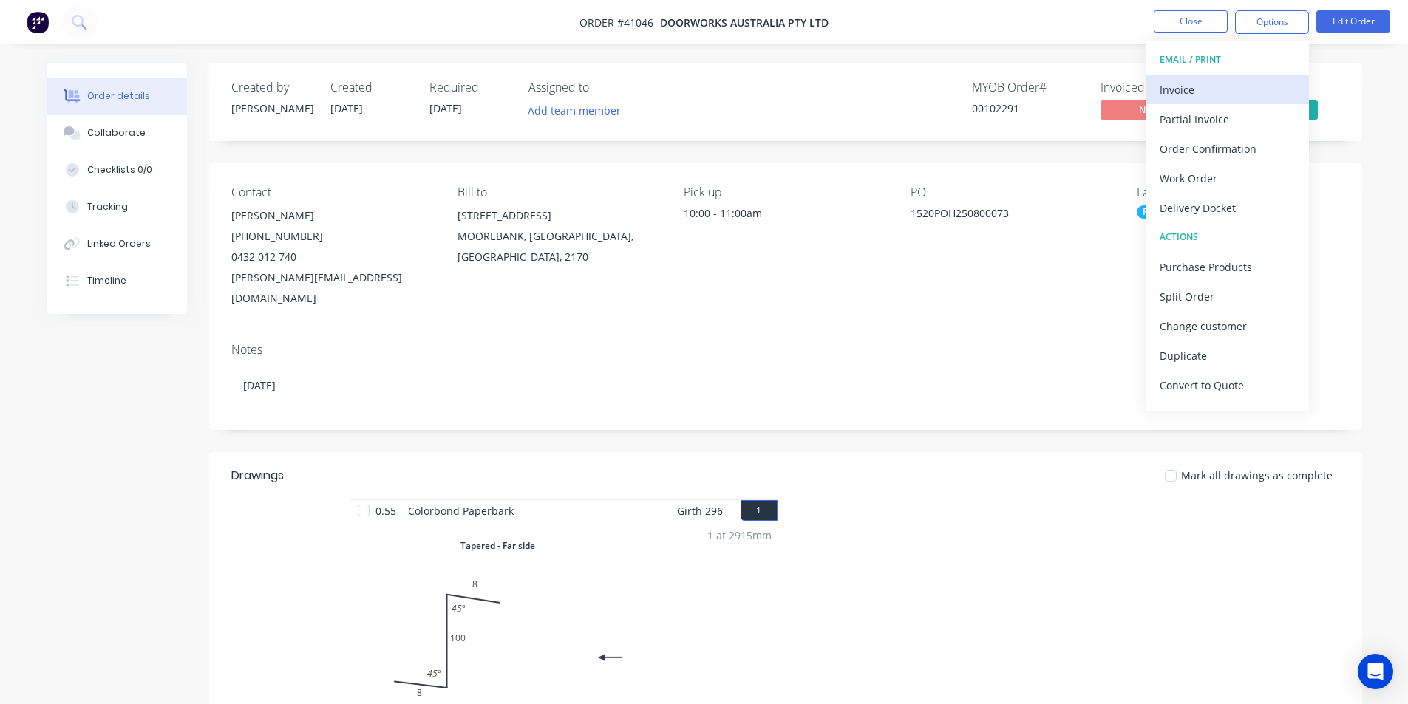
click at [1209, 95] on div "Invoice" at bounding box center [1228, 89] width 136 height 21
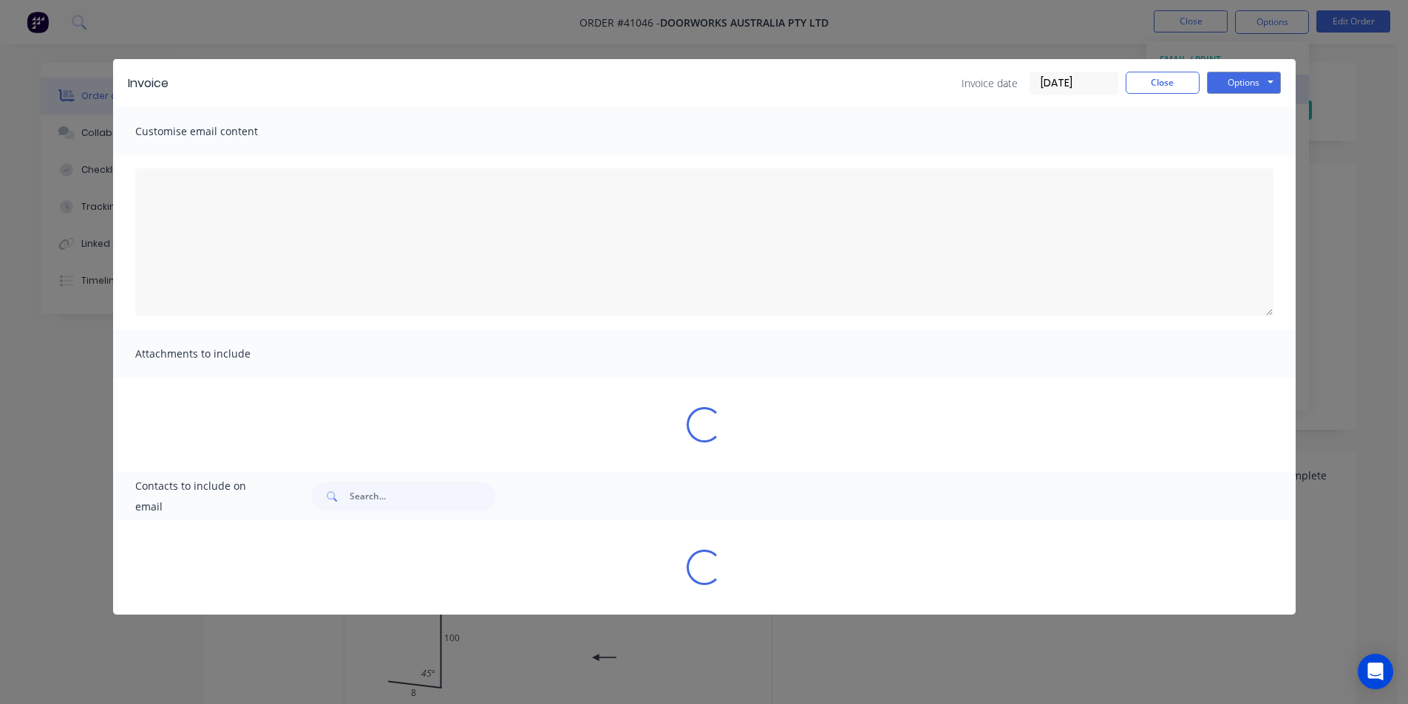
type textarea "A PDF copy of the order has been attached to this email. To view your order onl…"
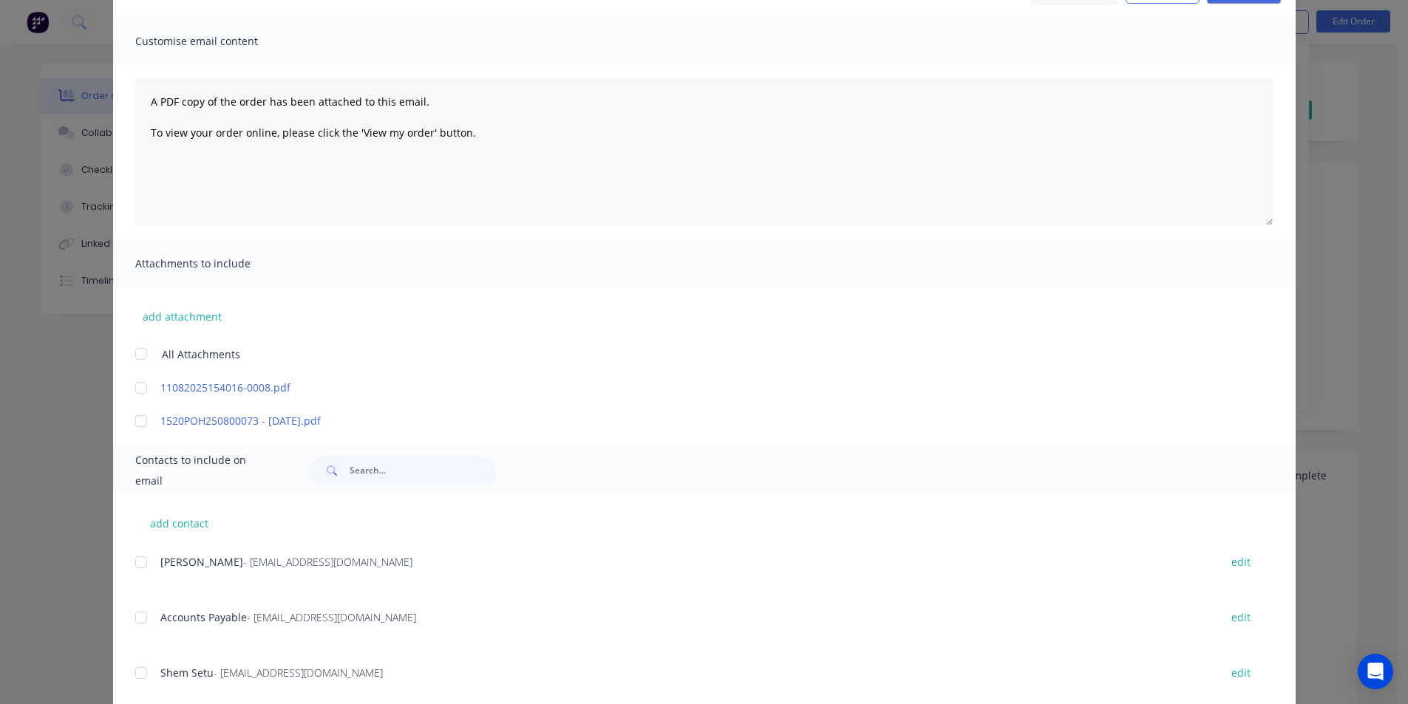
scroll to position [236, 0]
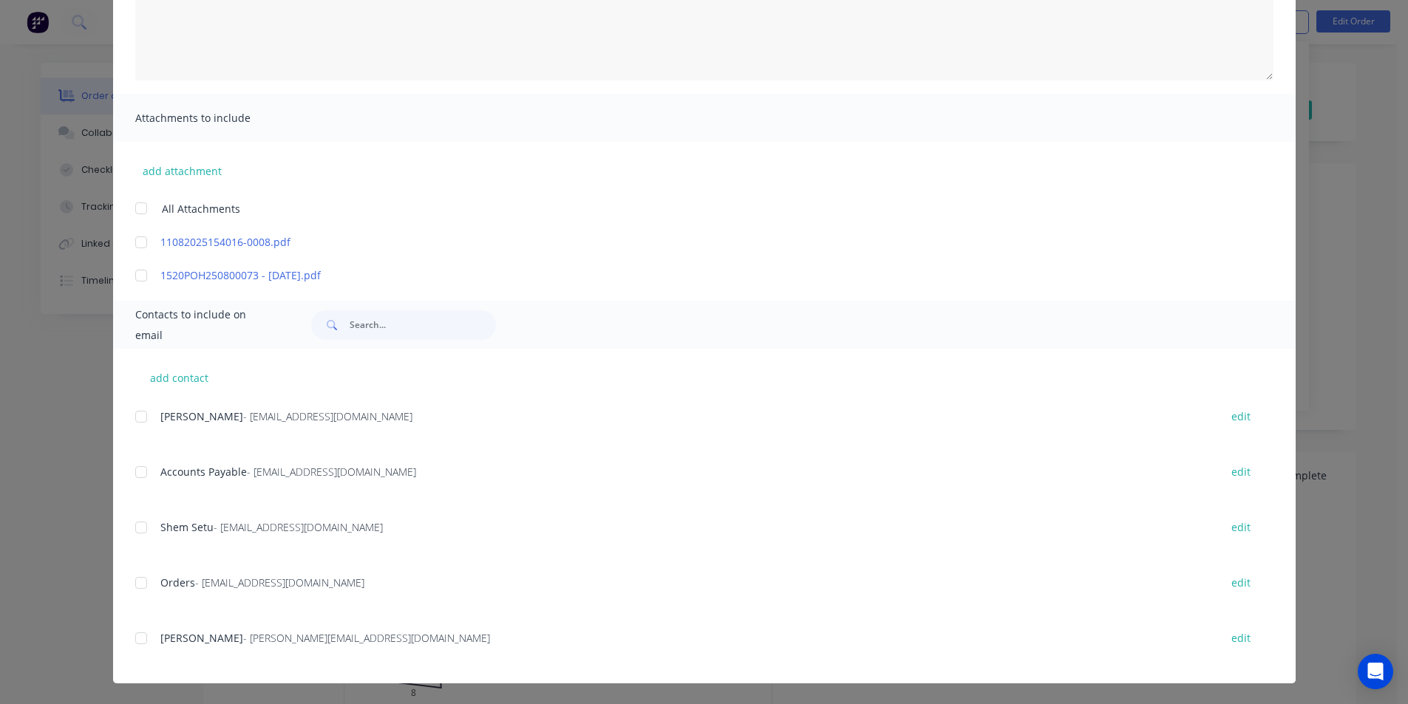
click at [134, 473] on div at bounding box center [141, 473] width 30 height 30
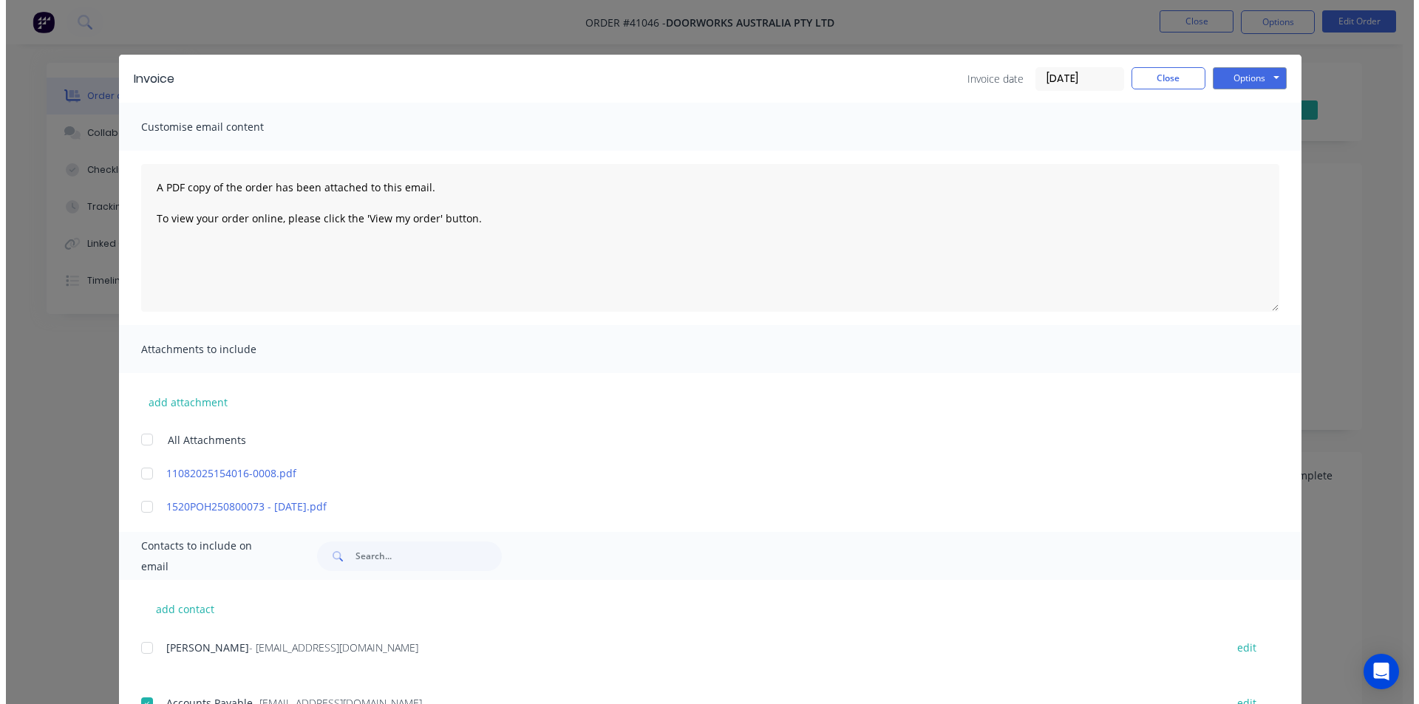
scroll to position [0, 0]
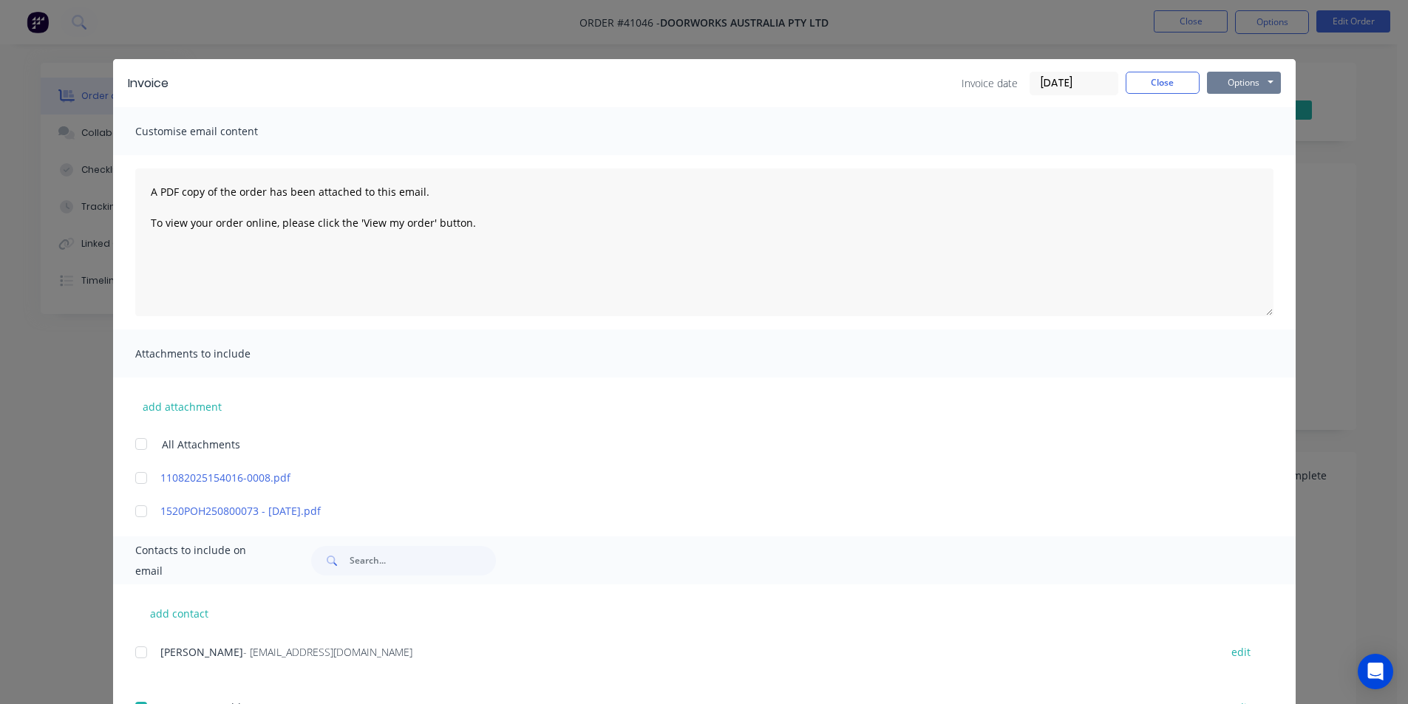
click at [1255, 86] on button "Options" at bounding box center [1244, 83] width 74 height 22
click at [1255, 152] on button "Email" at bounding box center [1254, 158] width 95 height 24
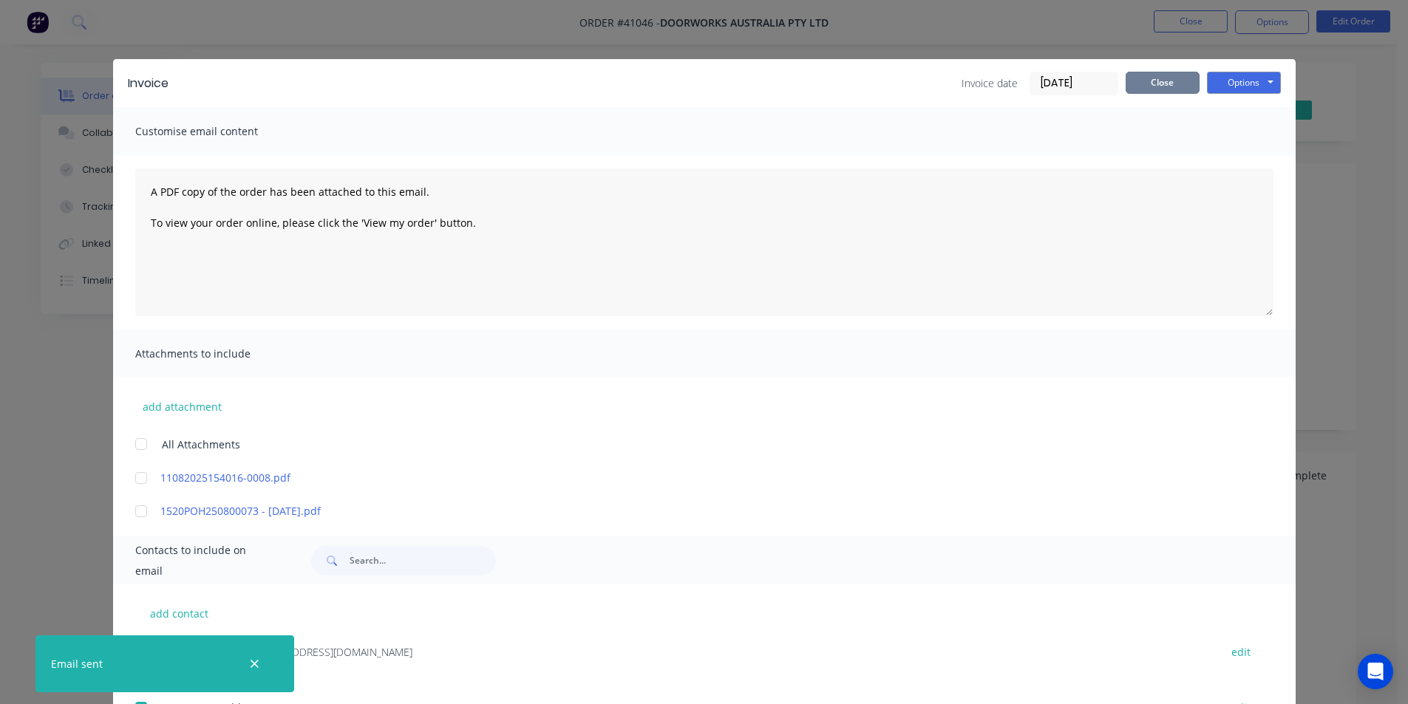
click at [1184, 82] on button "Close" at bounding box center [1163, 83] width 74 height 22
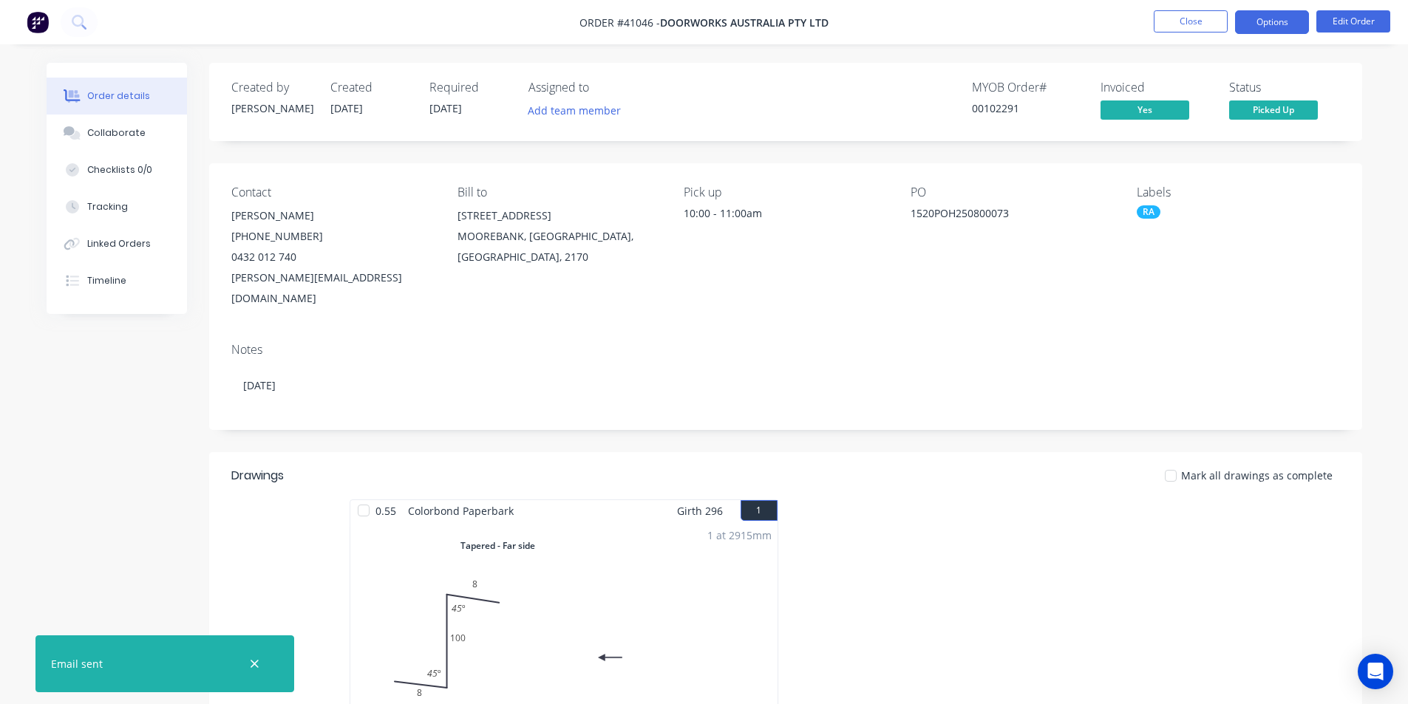
click at [1272, 25] on button "Options" at bounding box center [1272, 22] width 74 height 24
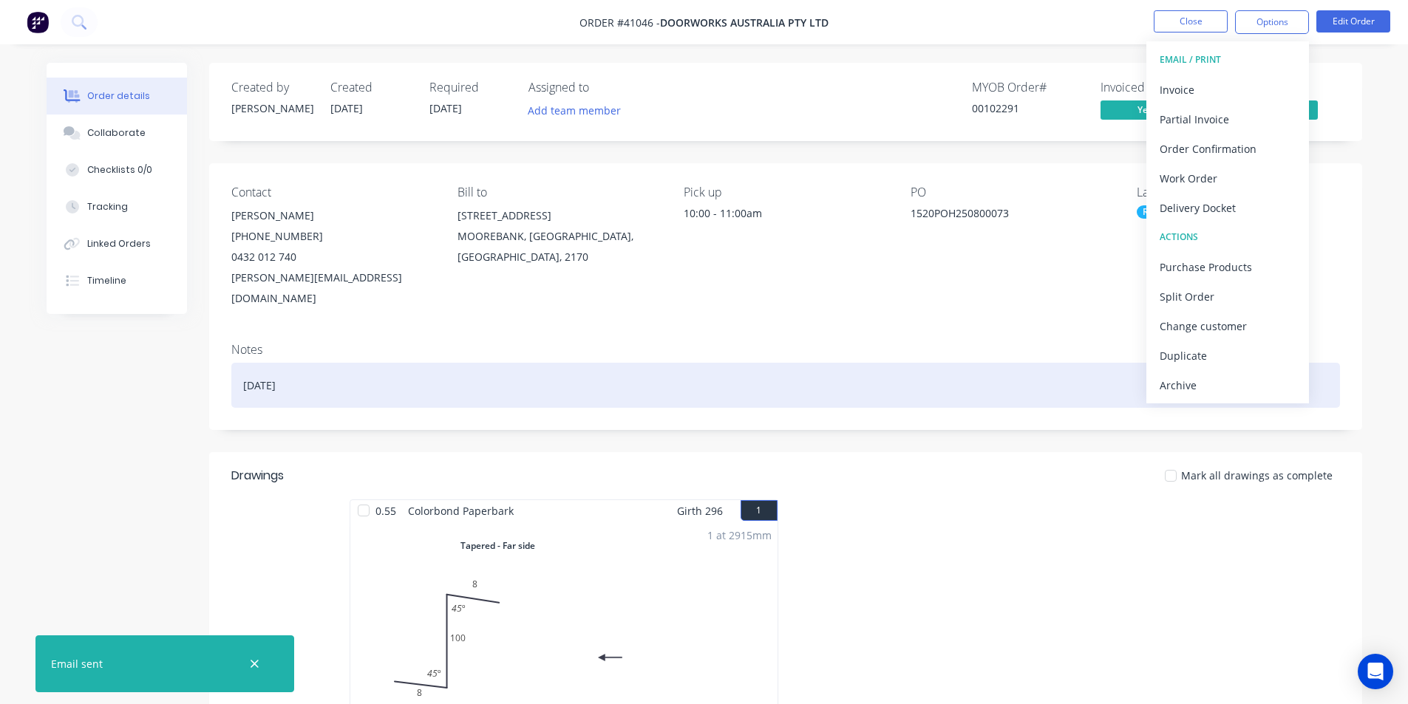
click at [1220, 383] on div "Archive" at bounding box center [1228, 385] width 136 height 21
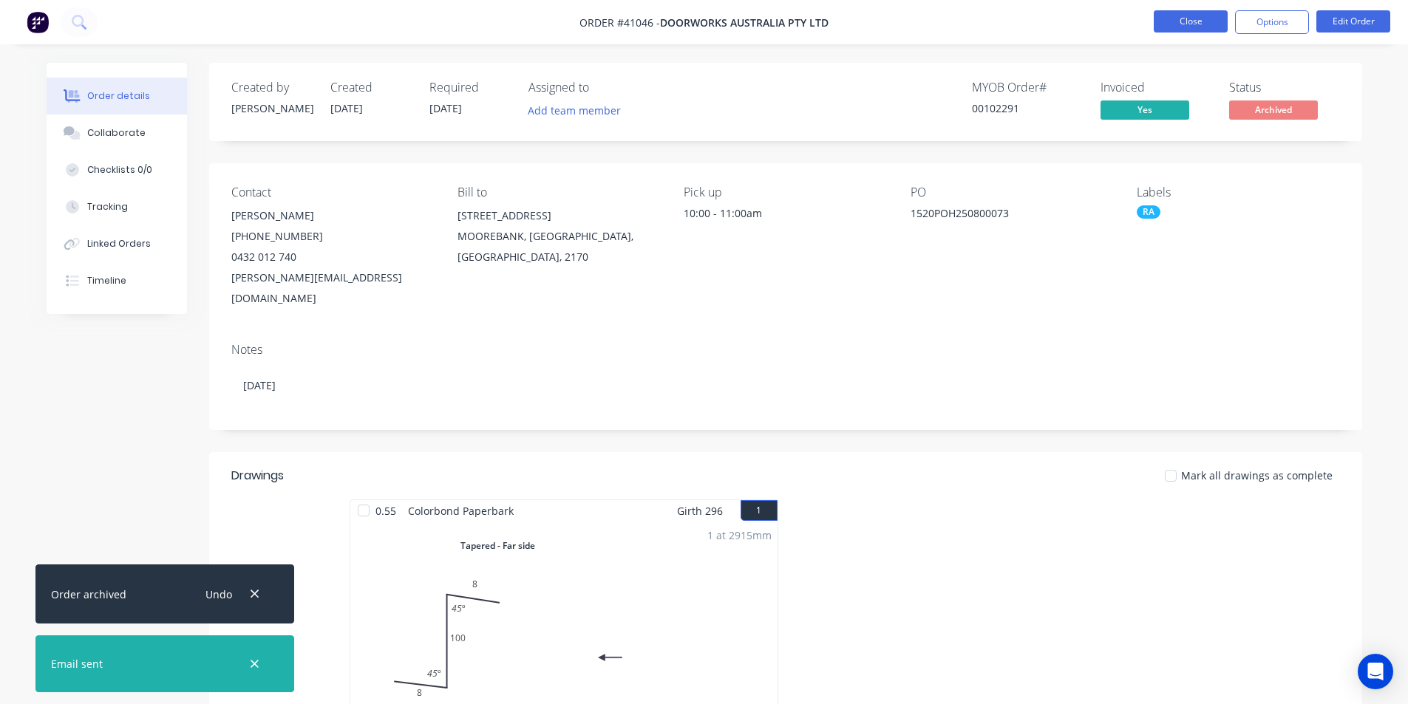
click at [1198, 24] on button "Close" at bounding box center [1191, 21] width 74 height 22
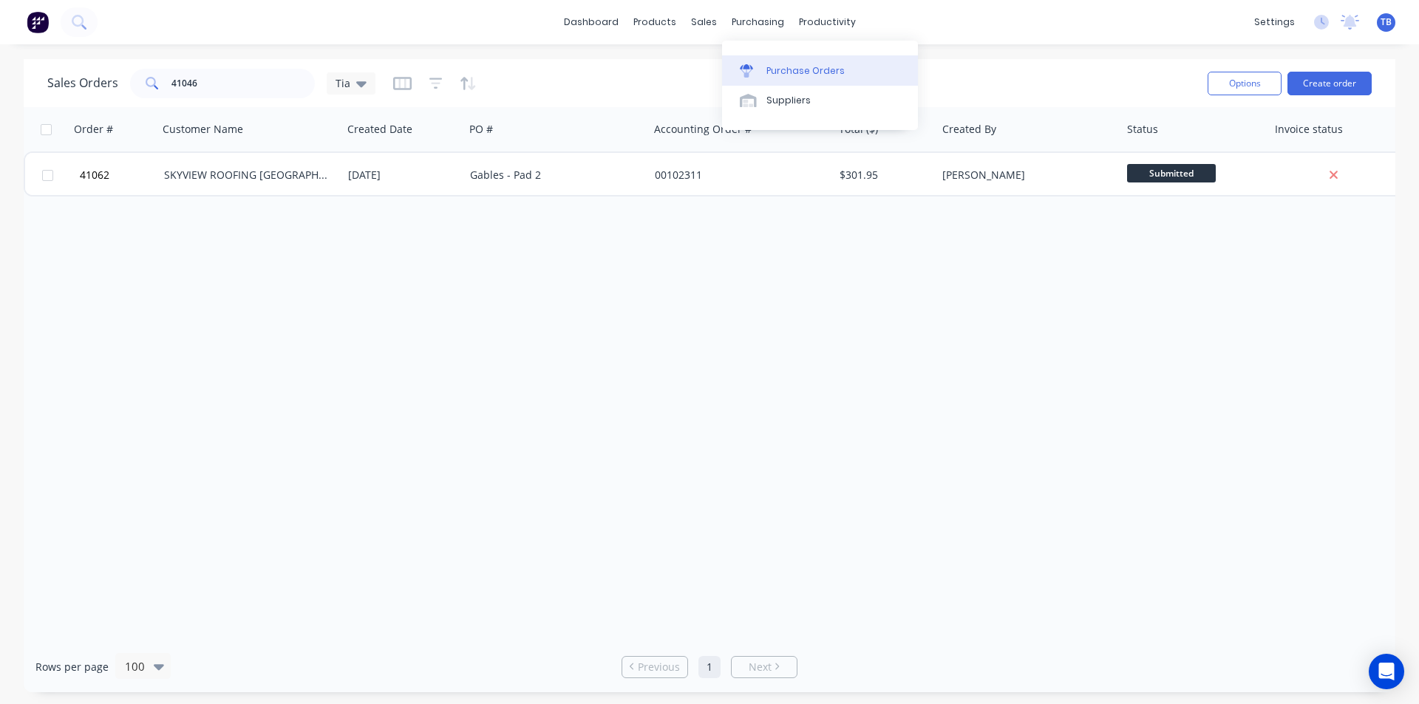
click at [761, 66] on div at bounding box center [751, 70] width 22 height 13
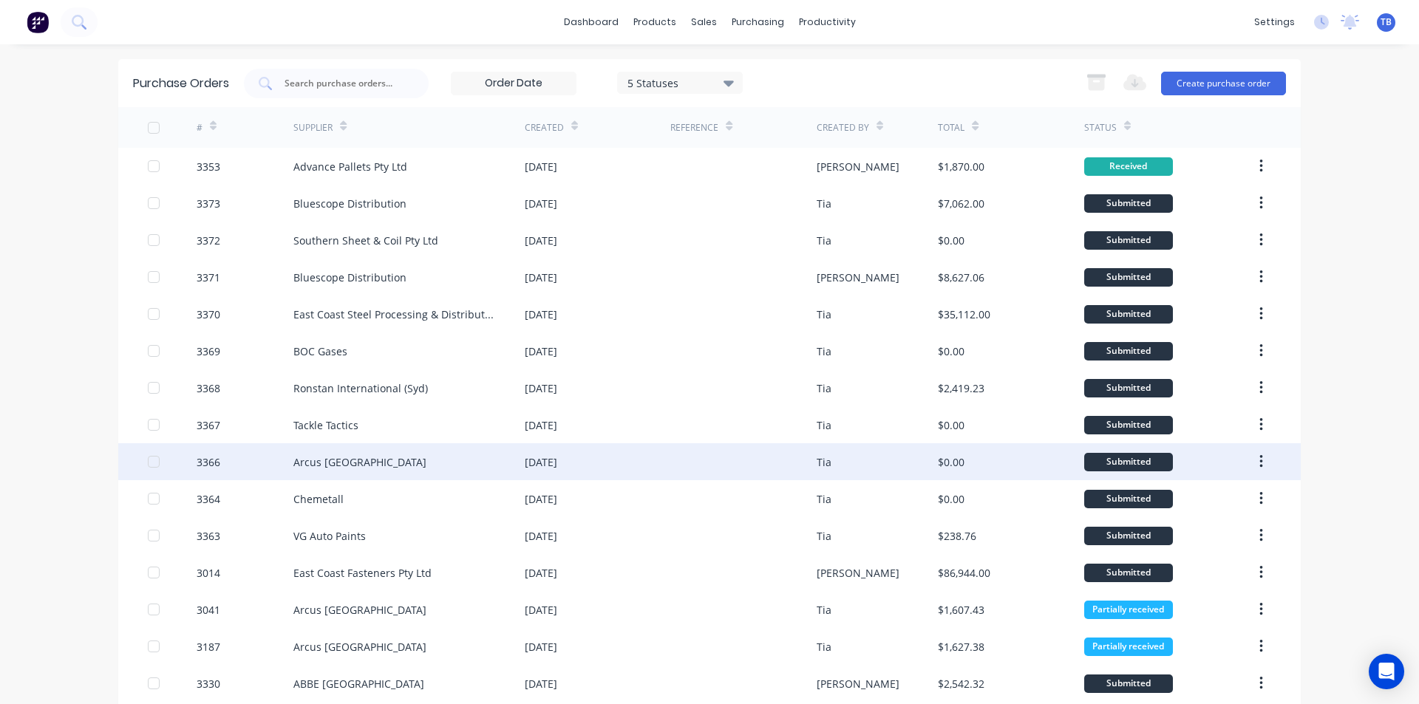
click at [412, 455] on div "Arcus [GEOGRAPHIC_DATA]" at bounding box center [408, 462] width 231 height 37
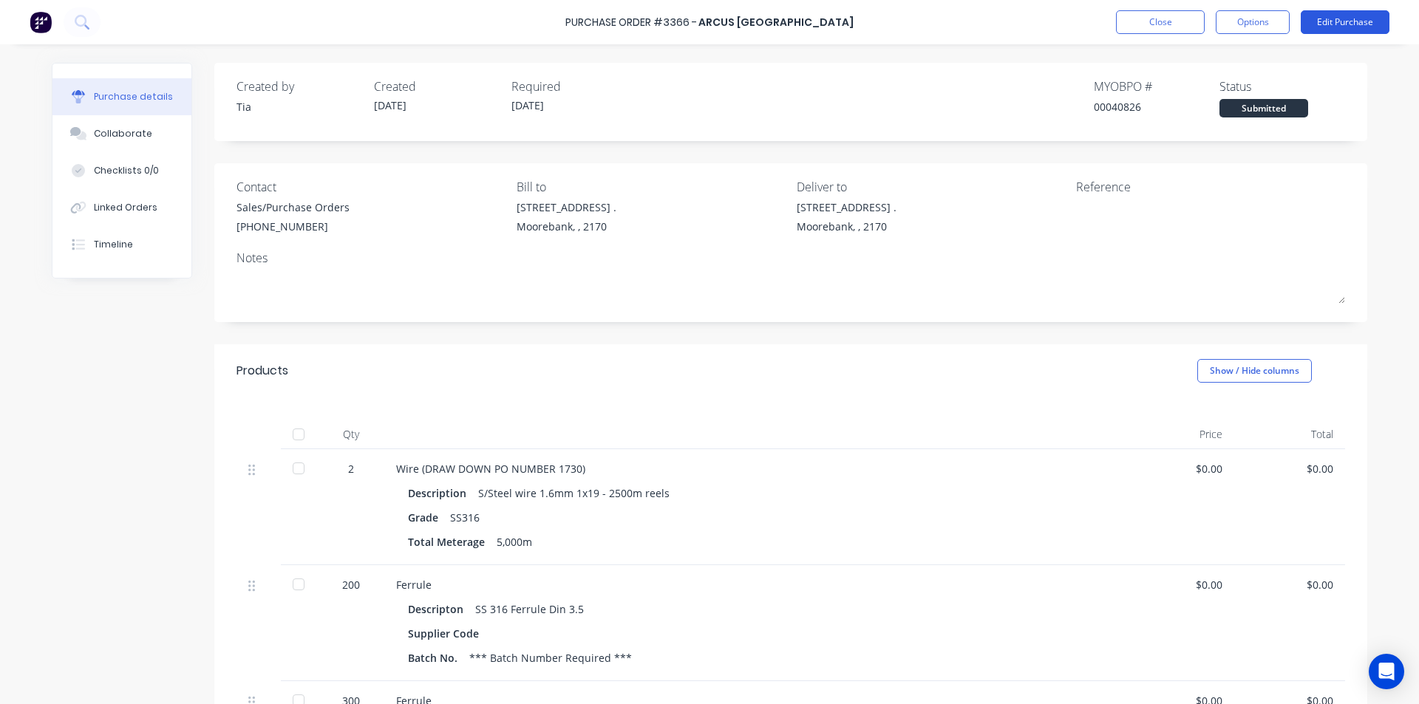
click at [1354, 21] on button "Edit Purchase" at bounding box center [1345, 22] width 89 height 24
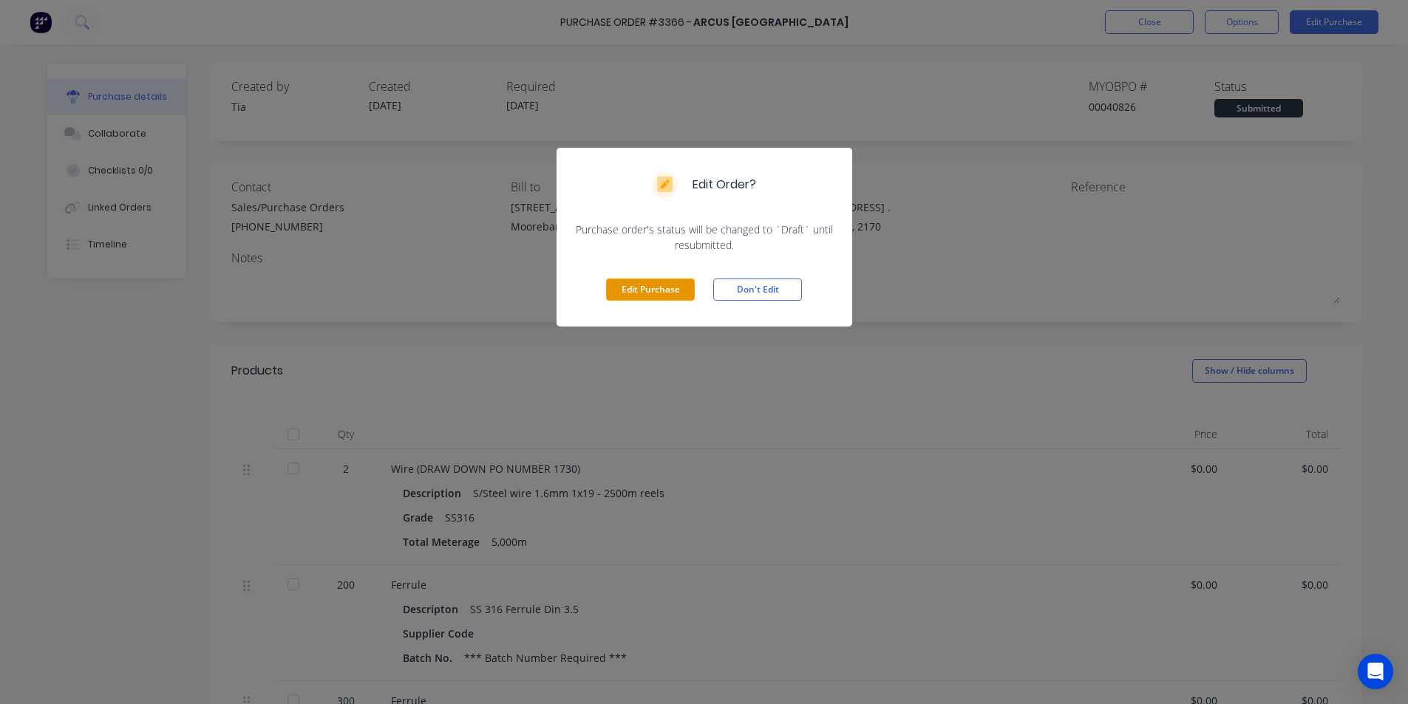
click at [636, 296] on button "Edit Purchase" at bounding box center [650, 290] width 89 height 22
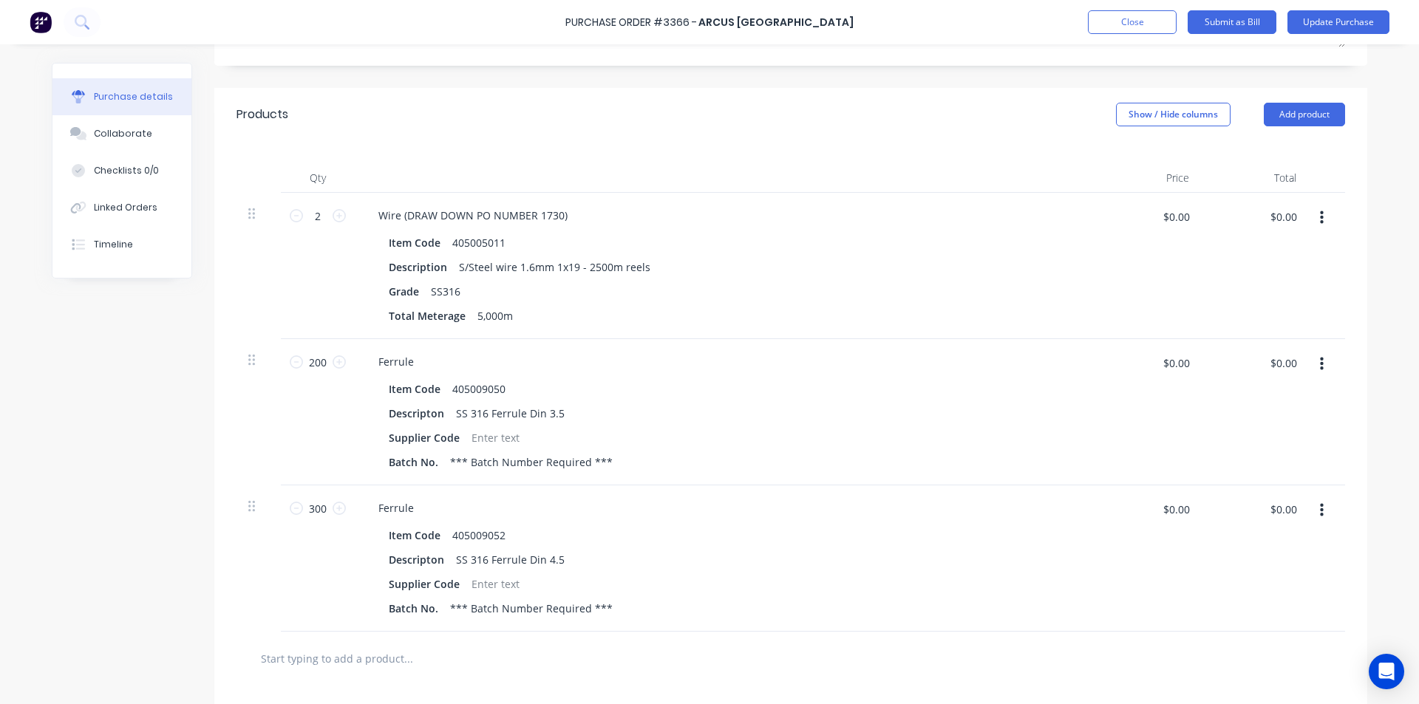
scroll to position [444, 0]
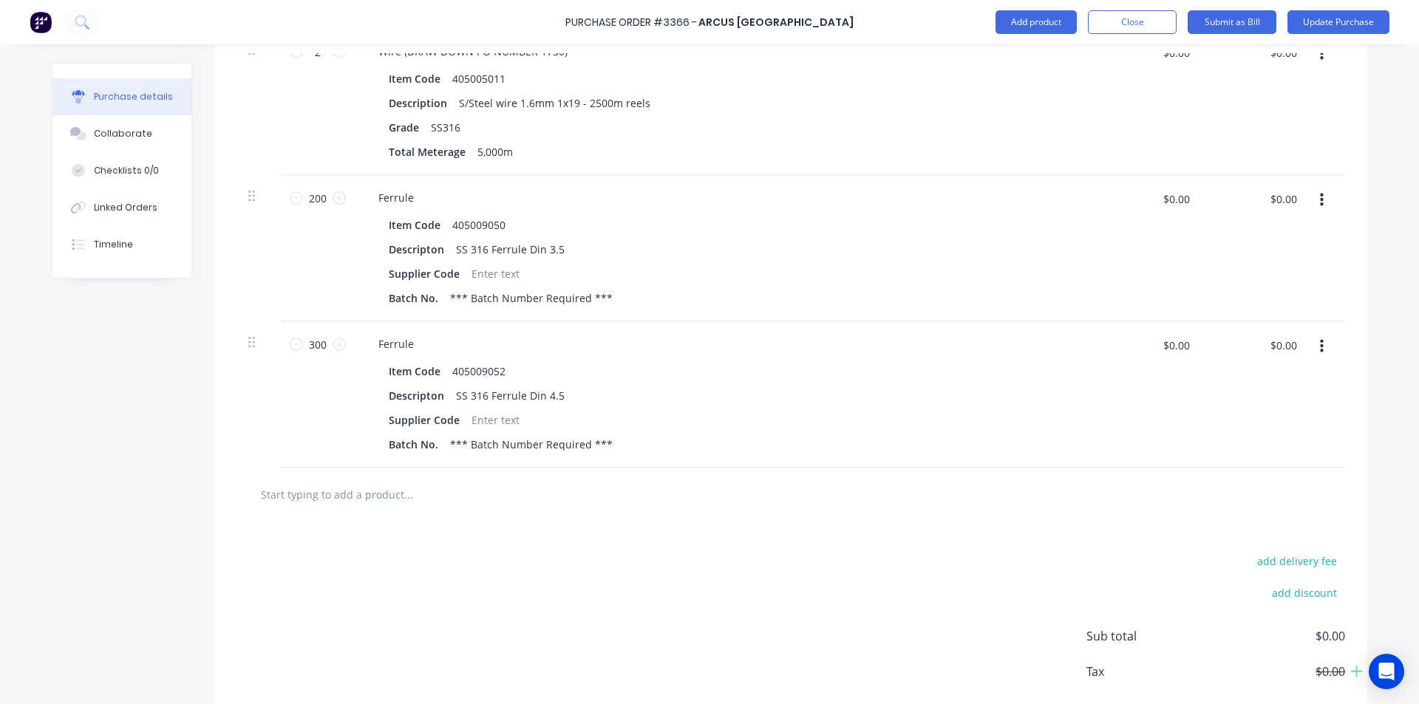
click at [1313, 347] on button "button" at bounding box center [1322, 346] width 35 height 27
click at [1282, 413] on button "Duplicate" at bounding box center [1277, 416] width 126 height 30
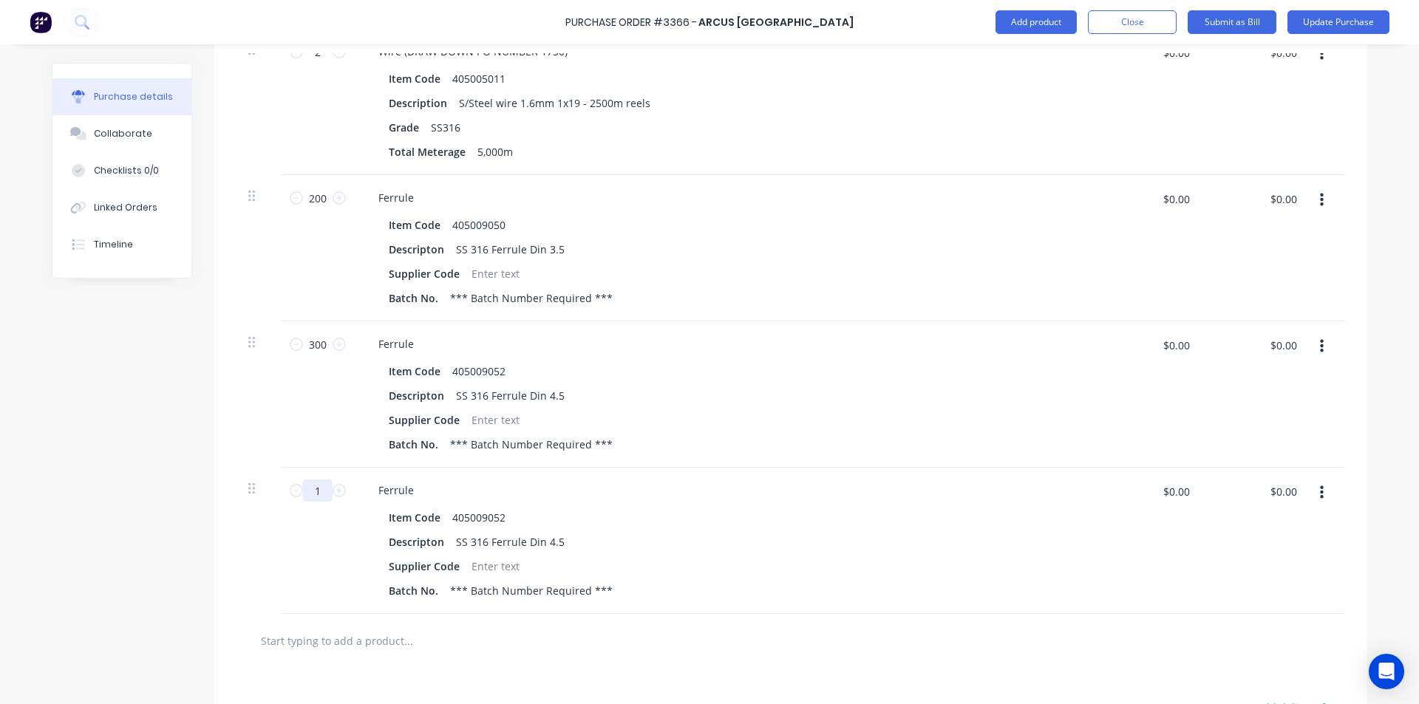
drag, startPoint x: 251, startPoint y: 494, endPoint x: 200, endPoint y: 485, distance: 52.5
click at [201, 492] on div "Created by Tia Created 11/08/25 Required 12/08/25 Status Draft Contact Sales/Pu…" at bounding box center [710, 265] width 1316 height 1292
type input "200"
click at [413, 481] on div "Ferrule" at bounding box center [396, 490] width 59 height 21
click at [883, 551] on div "Descripton SS 316 Ferrule Din 4.5" at bounding box center [721, 541] width 677 height 21
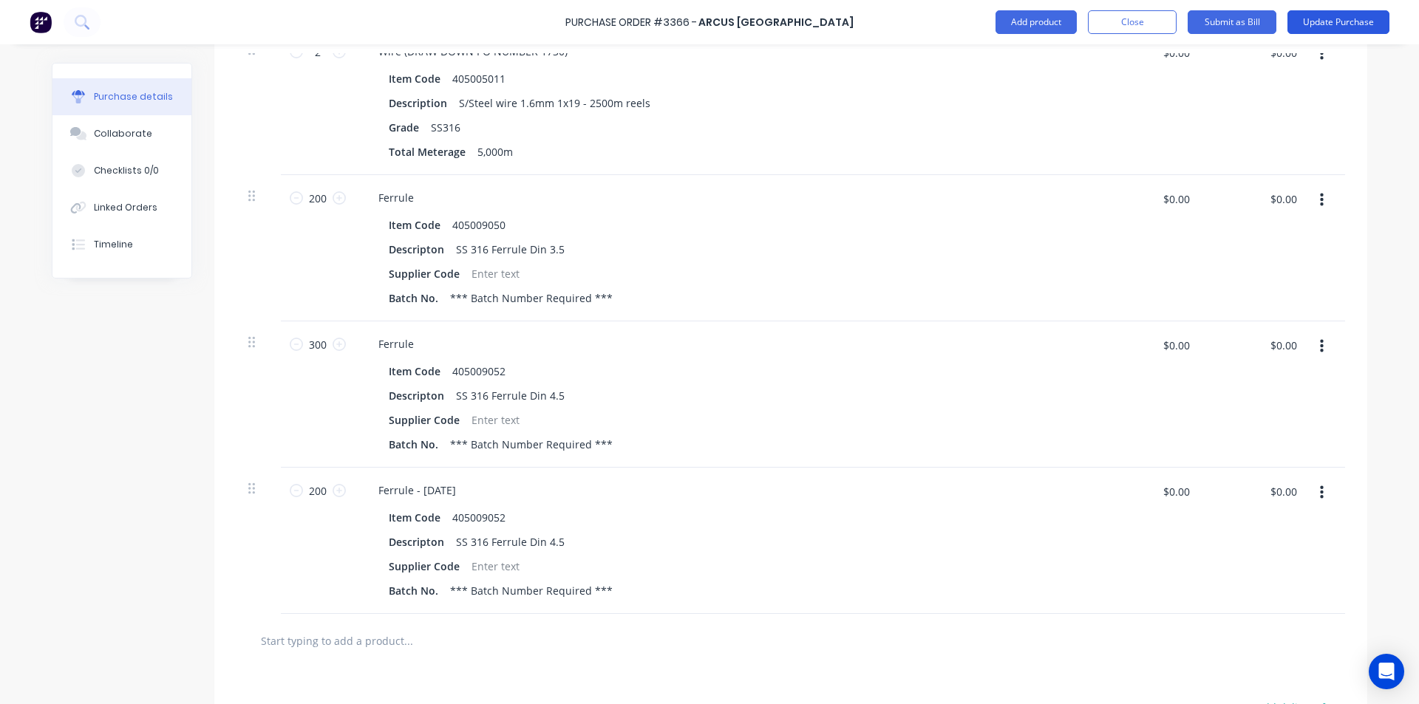
click at [1325, 33] on button "Update Purchase" at bounding box center [1339, 22] width 102 height 24
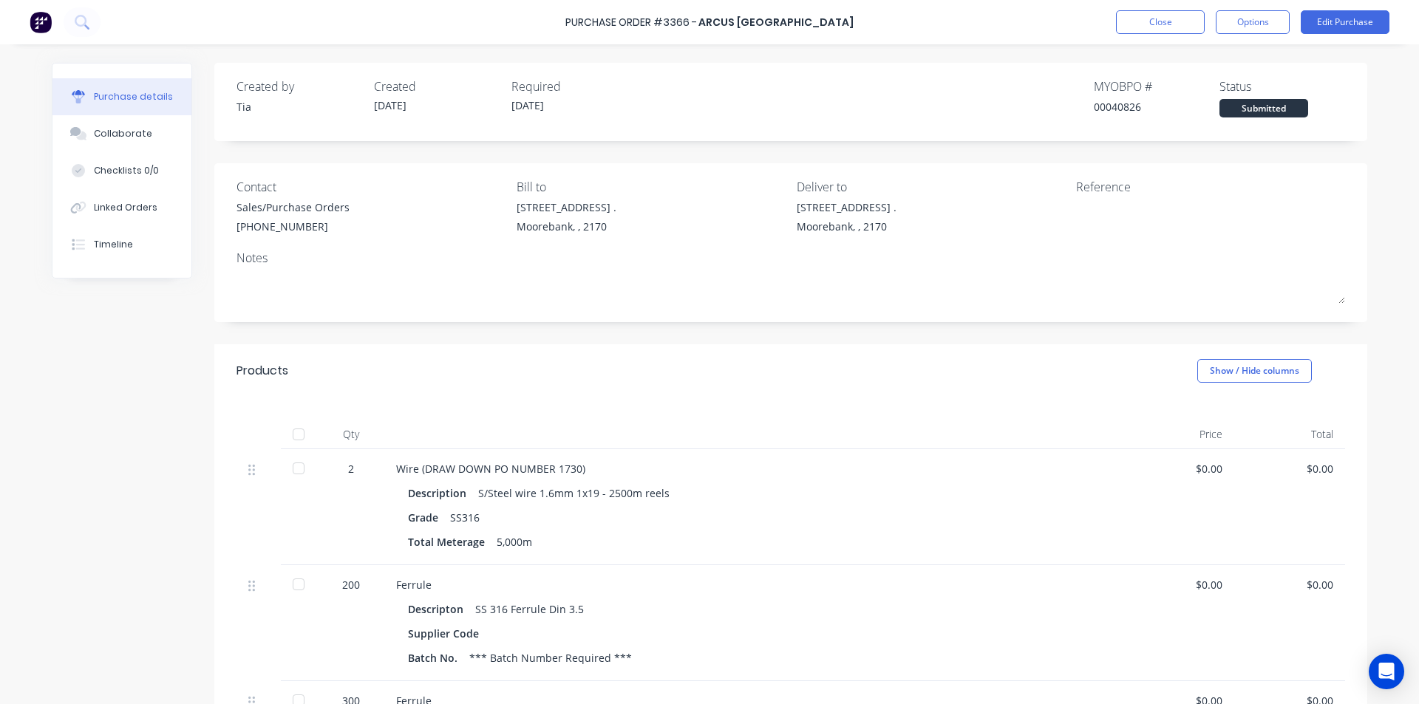
scroll to position [420, 0]
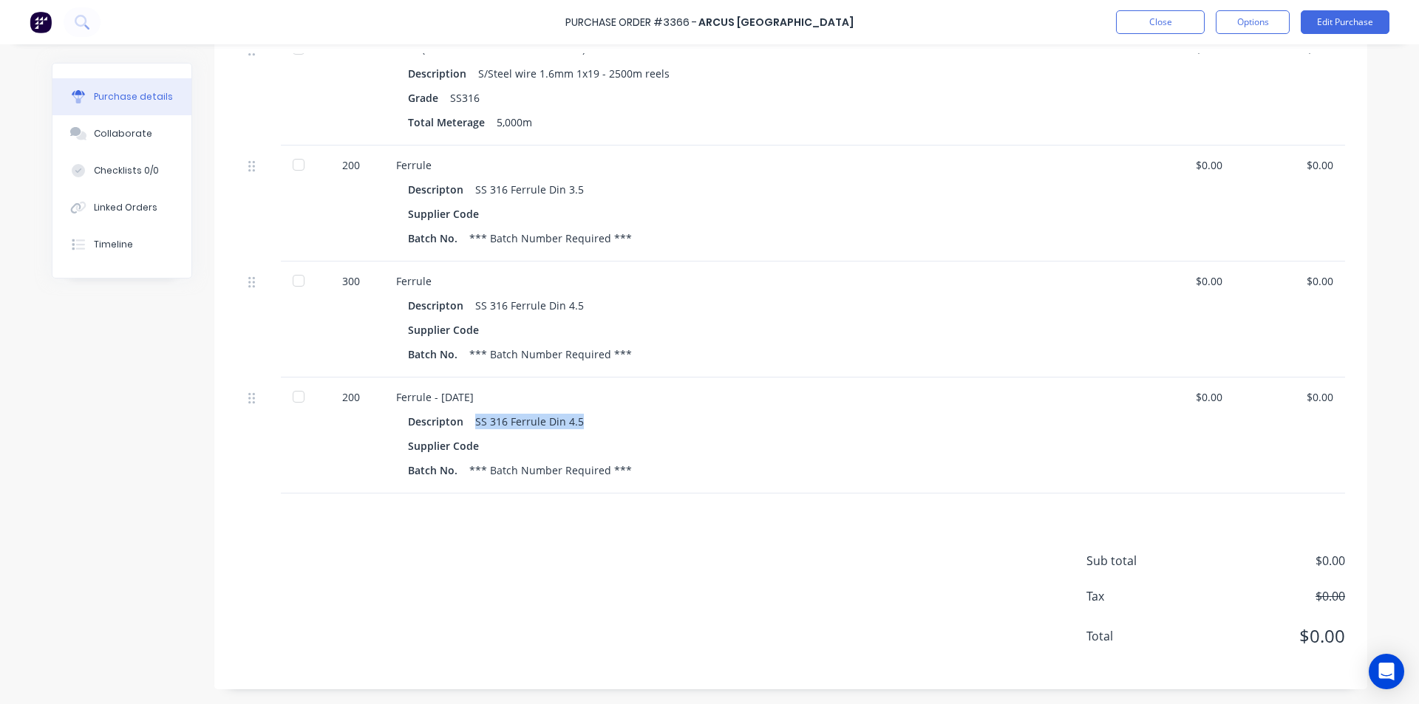
drag, startPoint x: 578, startPoint y: 420, endPoint x: 469, endPoint y: 425, distance: 109.5
click at [469, 425] on div "Descripton SS 316 Ferrule Din 4.5" at bounding box center [754, 421] width 692 height 21
copy div "SS 316 Ferrule Din 4.5"
click at [578, 550] on div "Sub total $0.00 Tax $0.00 Total $0.00" at bounding box center [790, 592] width 1153 height 196
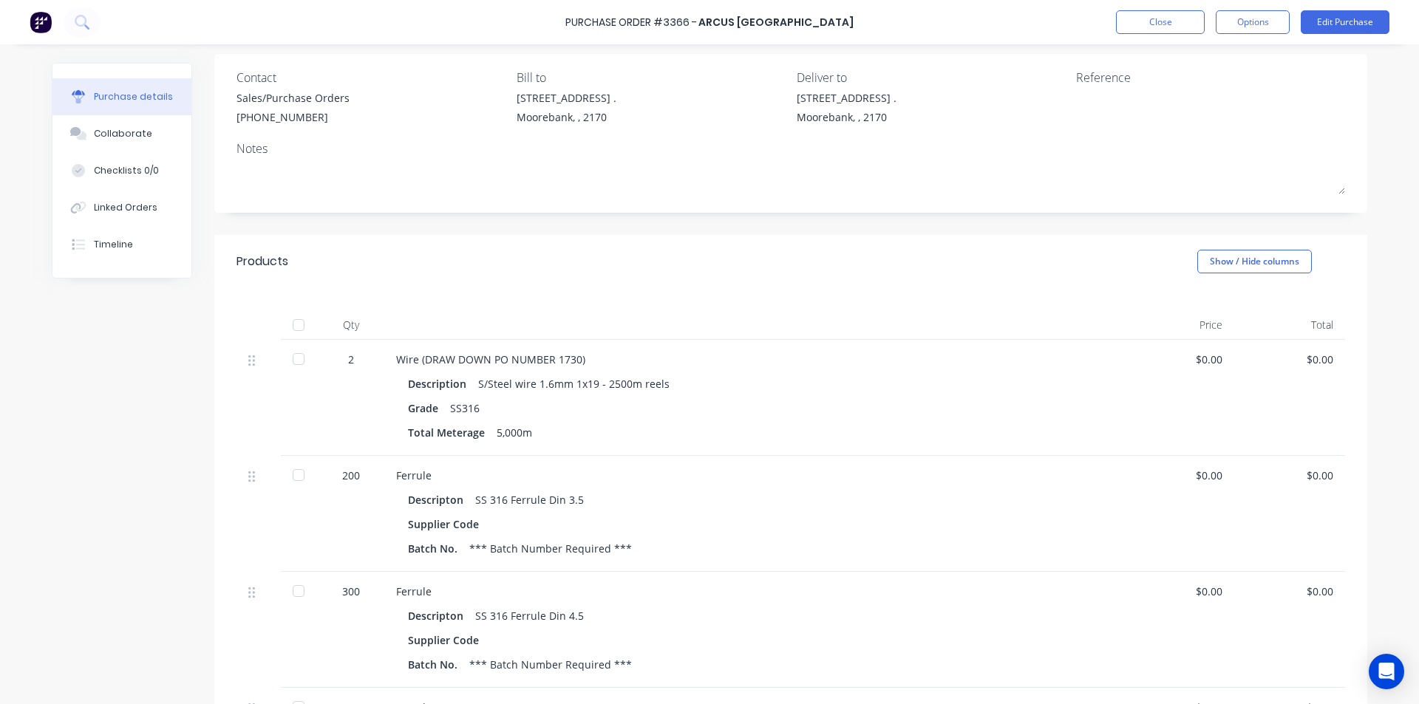
scroll to position [0, 0]
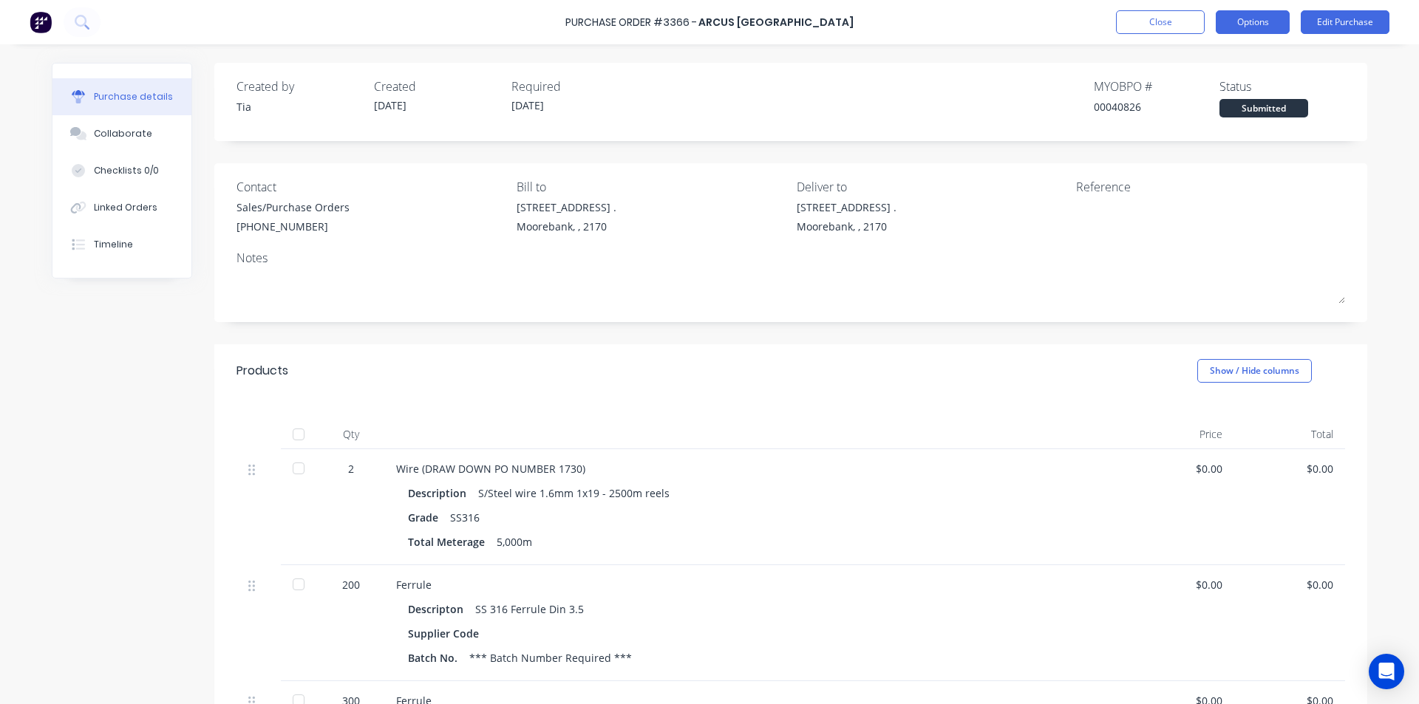
click at [1241, 22] on button "Options" at bounding box center [1253, 22] width 74 height 24
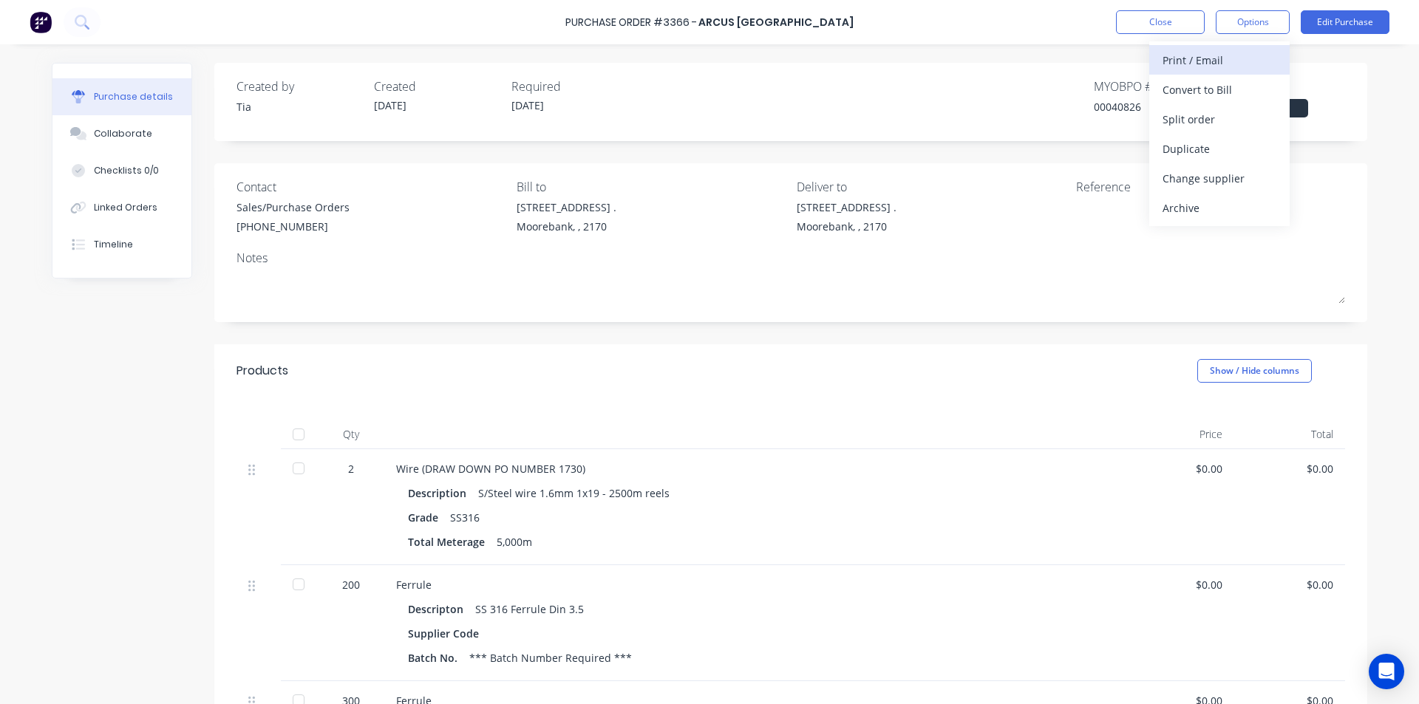
click at [1229, 64] on div "Print / Email" at bounding box center [1220, 60] width 114 height 21
click at [1232, 115] on div "Without pricing" at bounding box center [1220, 119] width 114 height 21
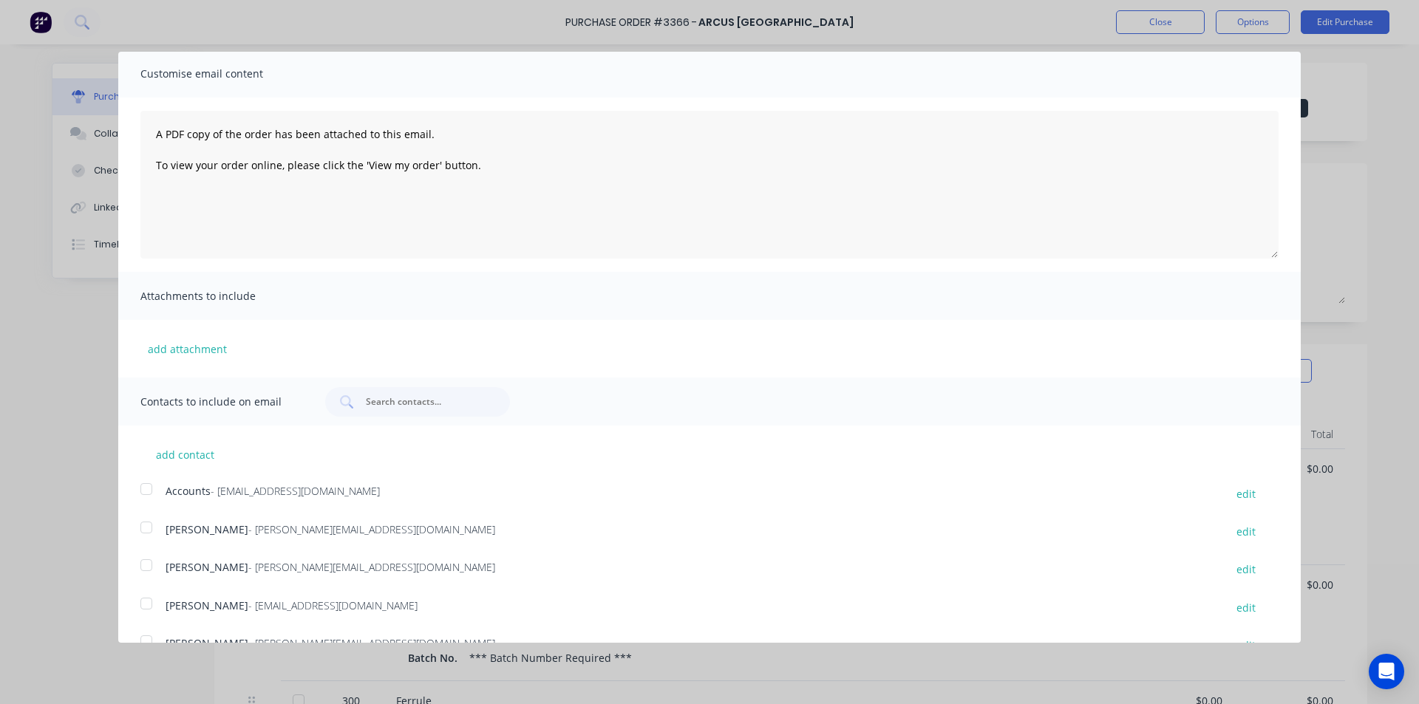
scroll to position [118, 0]
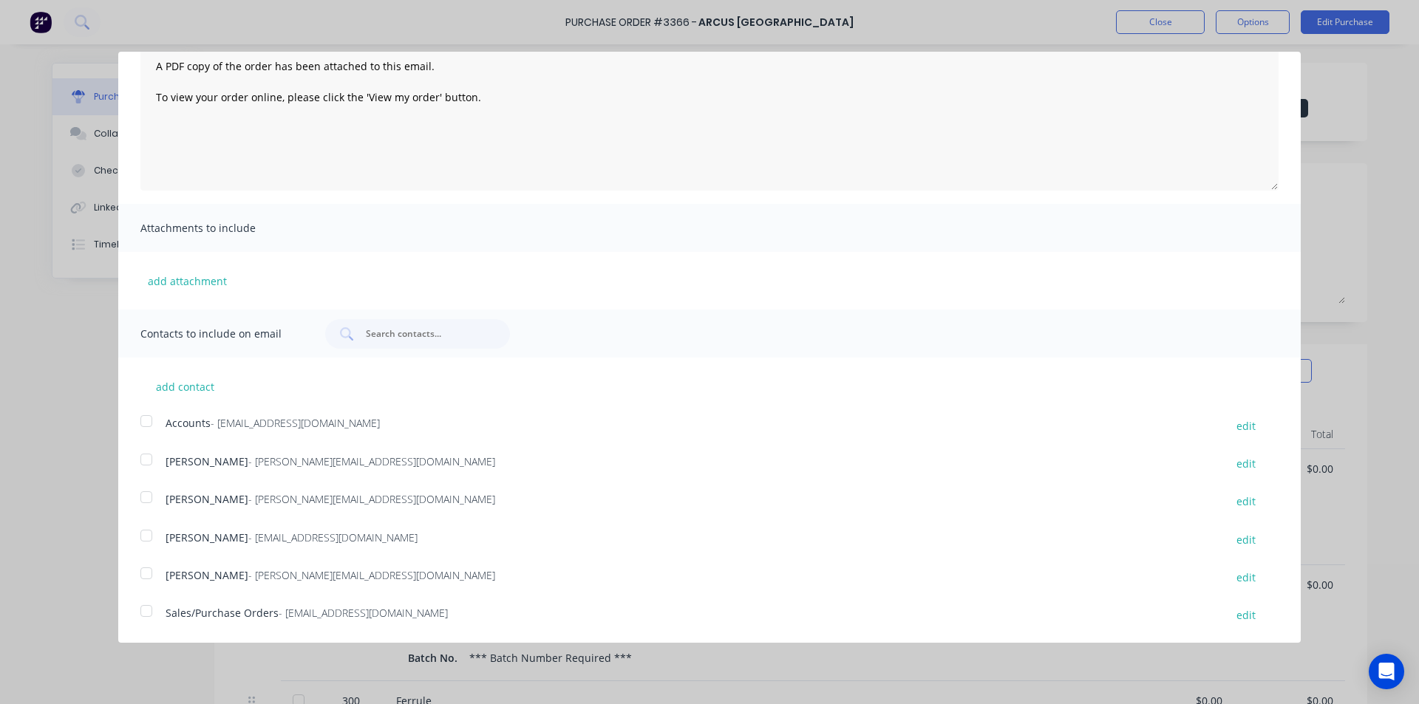
click at [147, 542] on div at bounding box center [147, 536] width 30 height 30
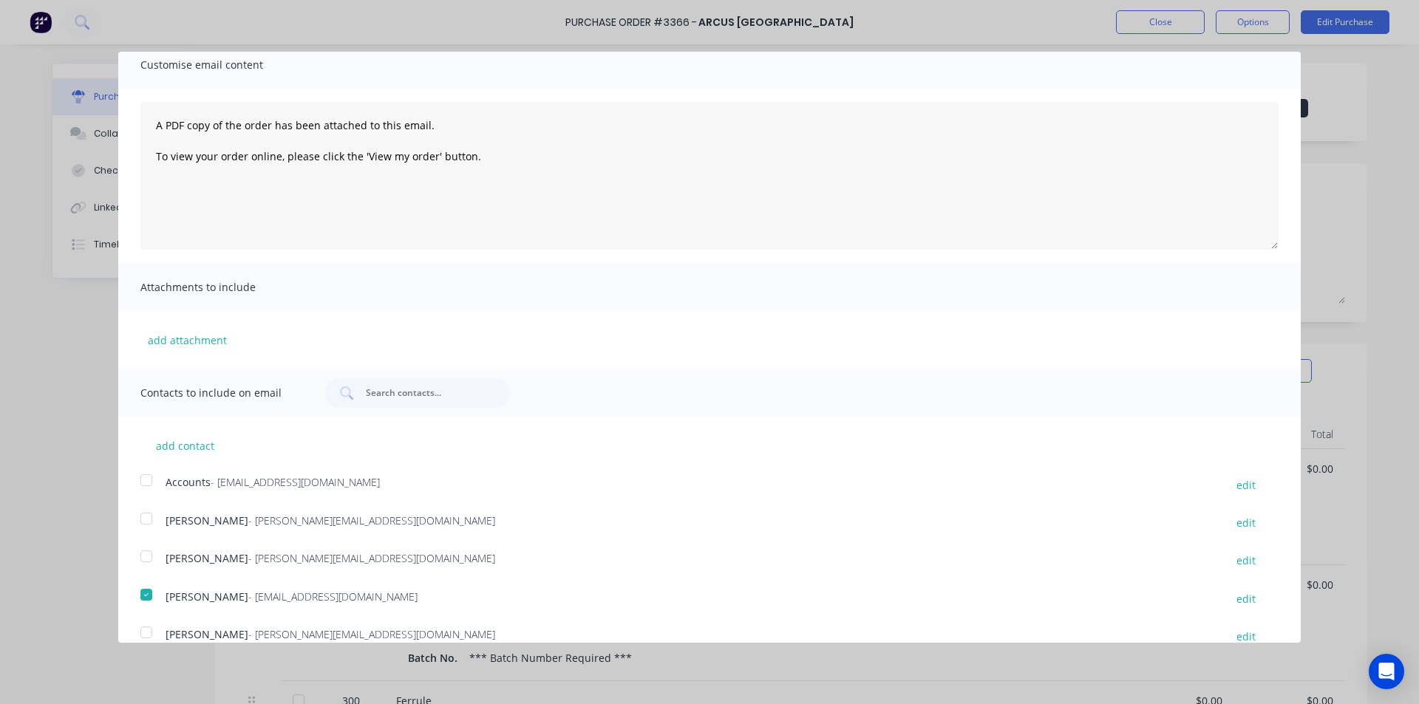
scroll to position [0, 0]
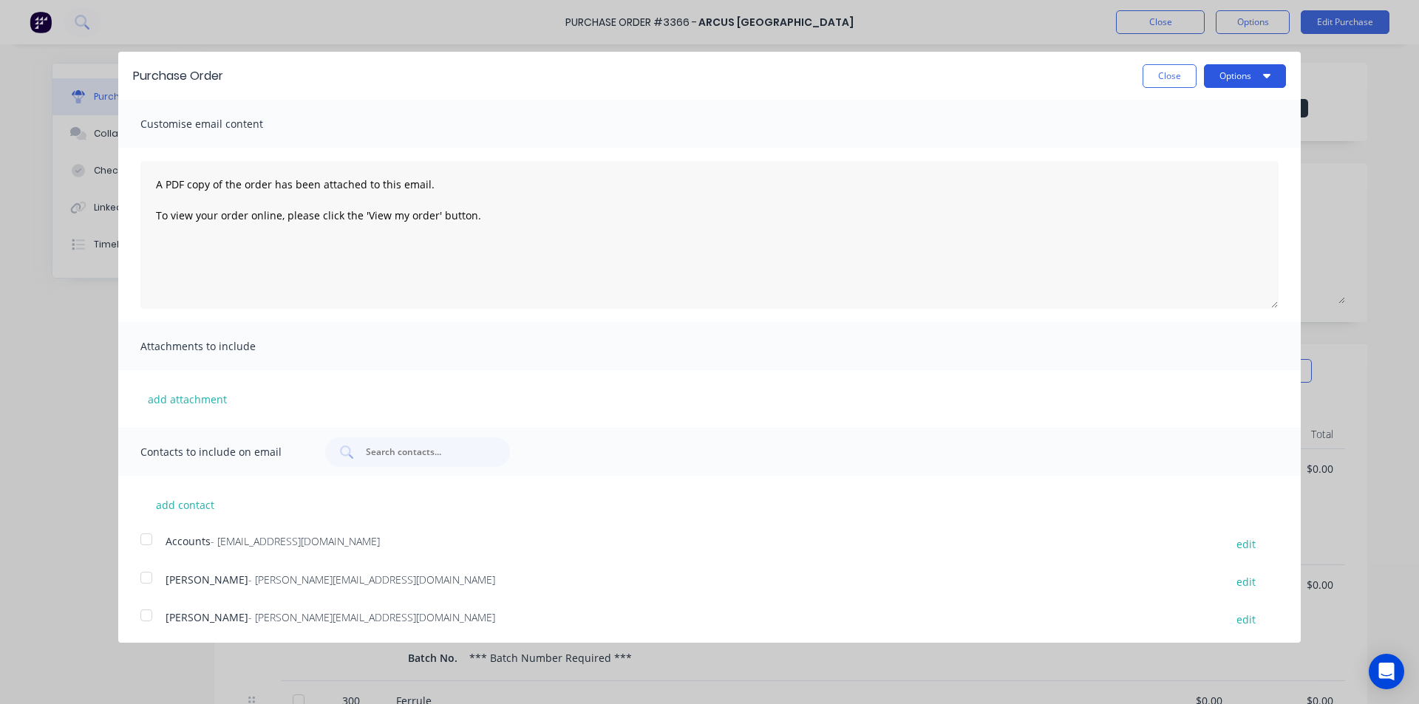
click at [1263, 80] on icon "button" at bounding box center [1266, 75] width 7 height 12
click at [1235, 140] on div "Email" at bounding box center [1216, 142] width 114 height 21
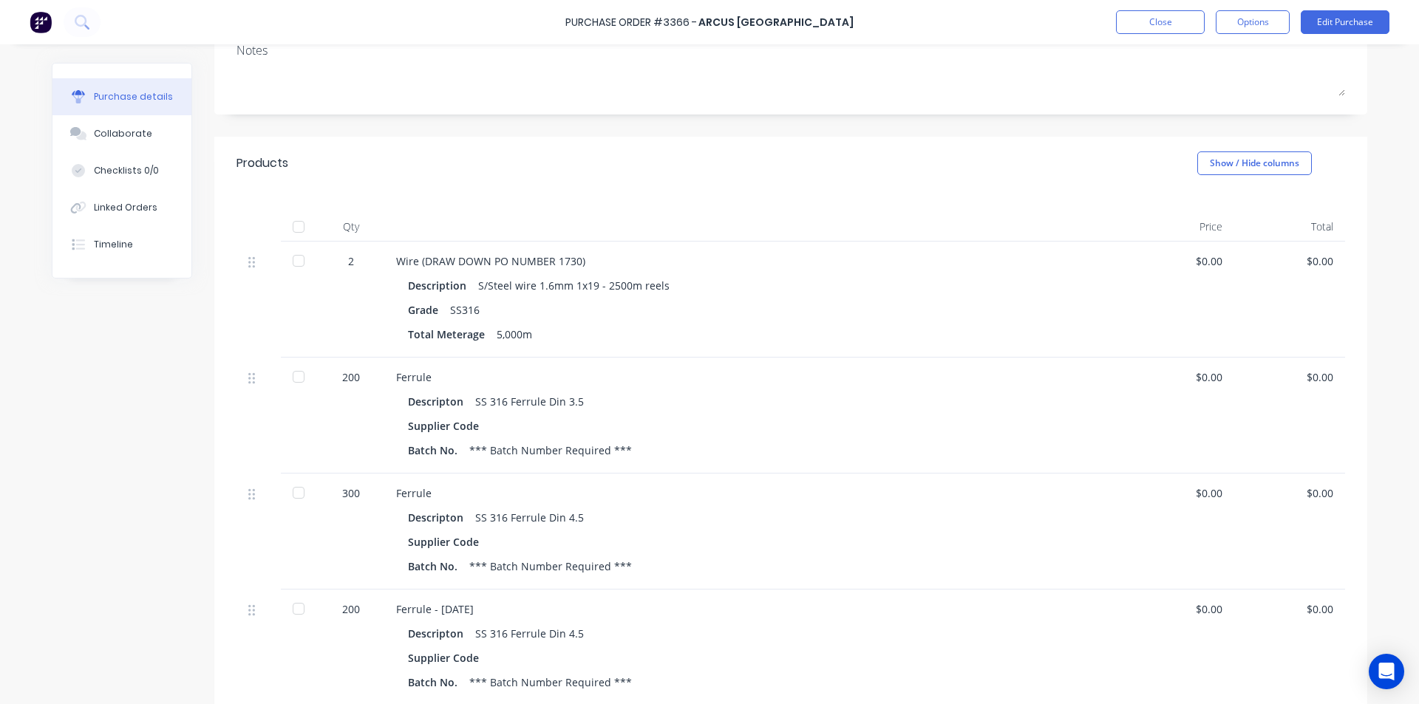
scroll to position [420, 0]
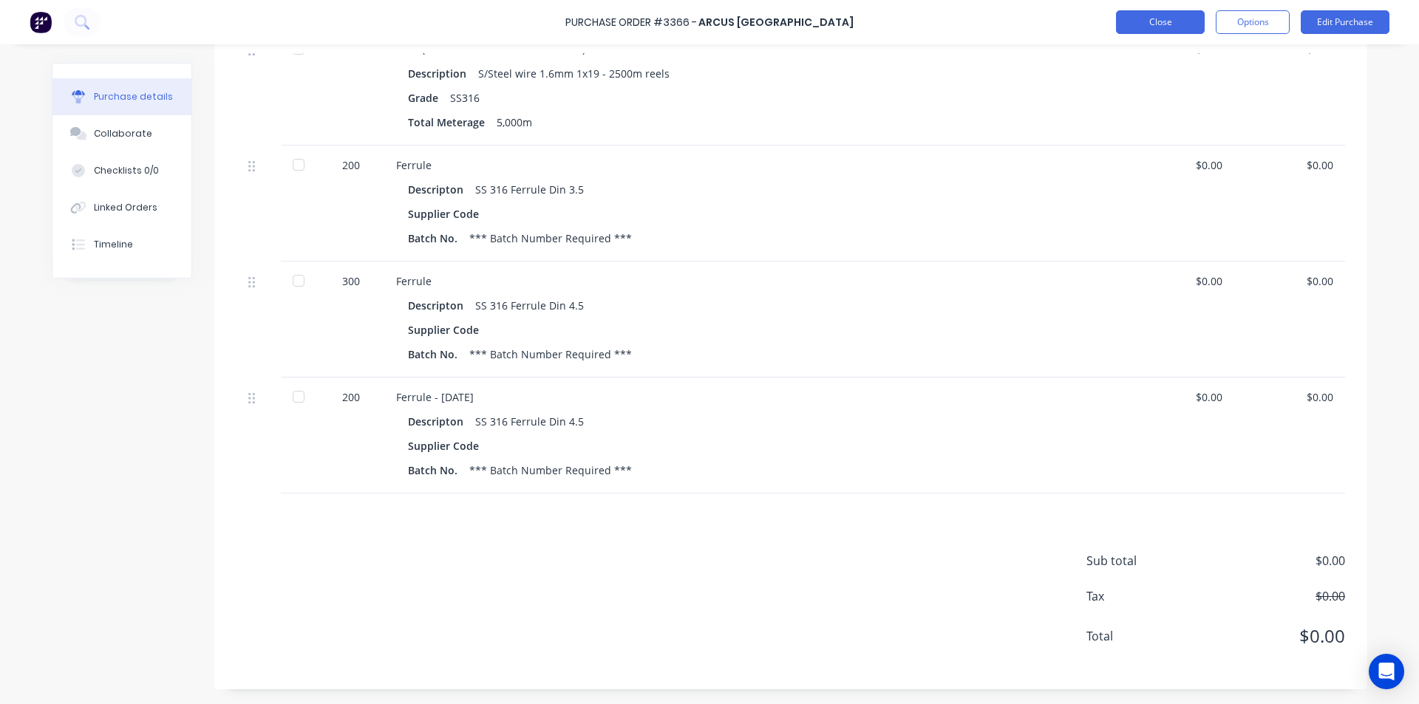
click at [1144, 30] on button "Close" at bounding box center [1160, 22] width 89 height 24
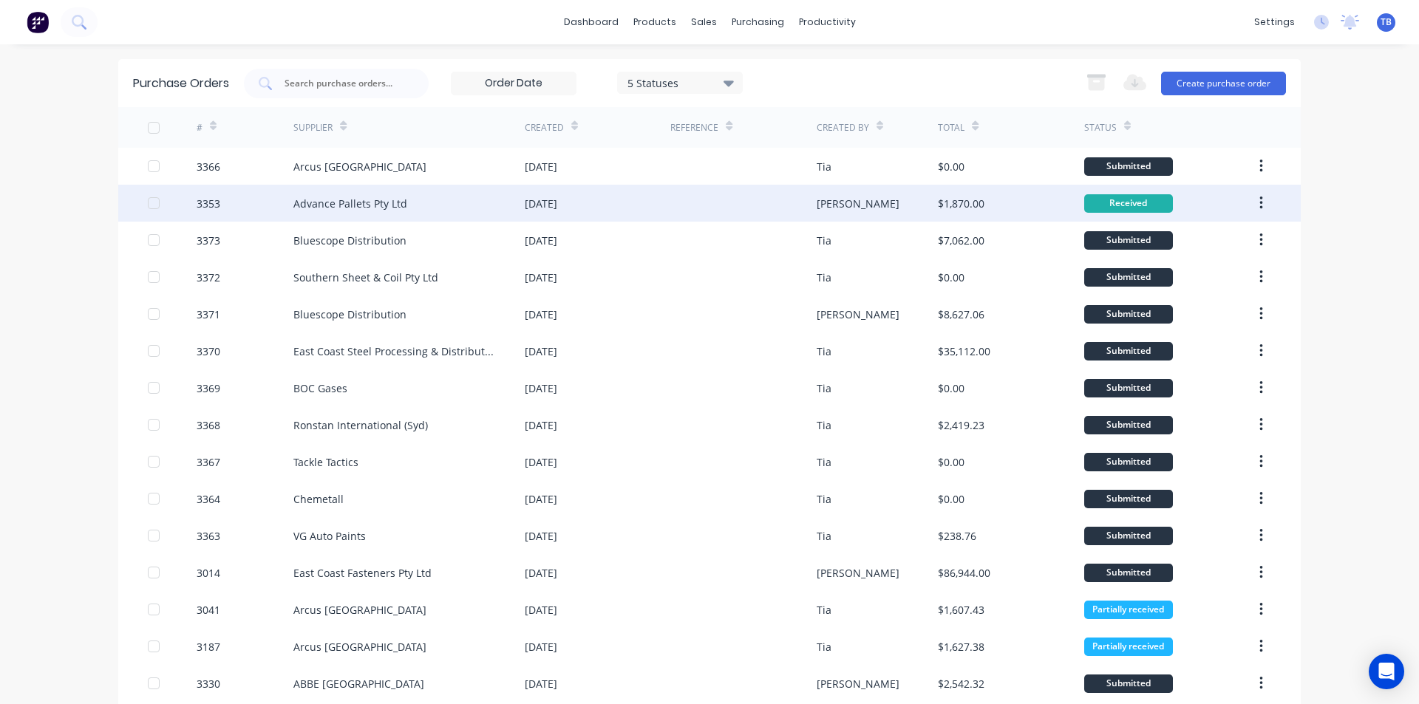
click at [1262, 196] on button "button" at bounding box center [1261, 203] width 35 height 27
click at [1240, 232] on div "Archive" at bounding box center [1209, 241] width 114 height 21
